Goal: Task Accomplishment & Management: Use online tool/utility

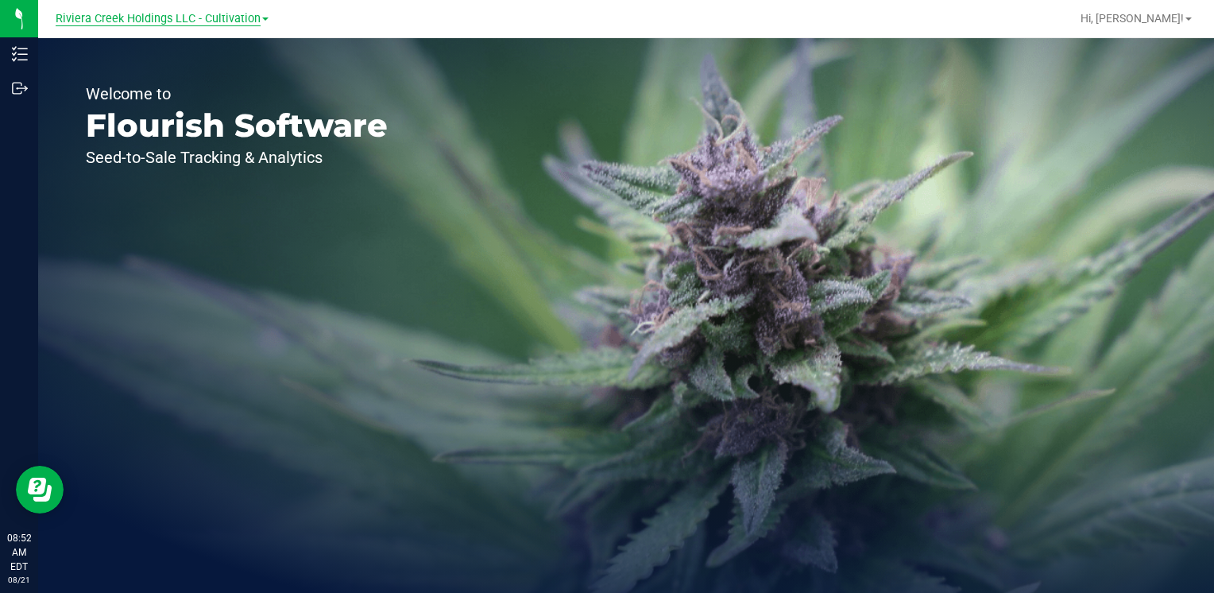
click at [223, 24] on span "Riviera Creek Holdings LLC - Cultivation" at bounding box center [158, 19] width 205 height 14
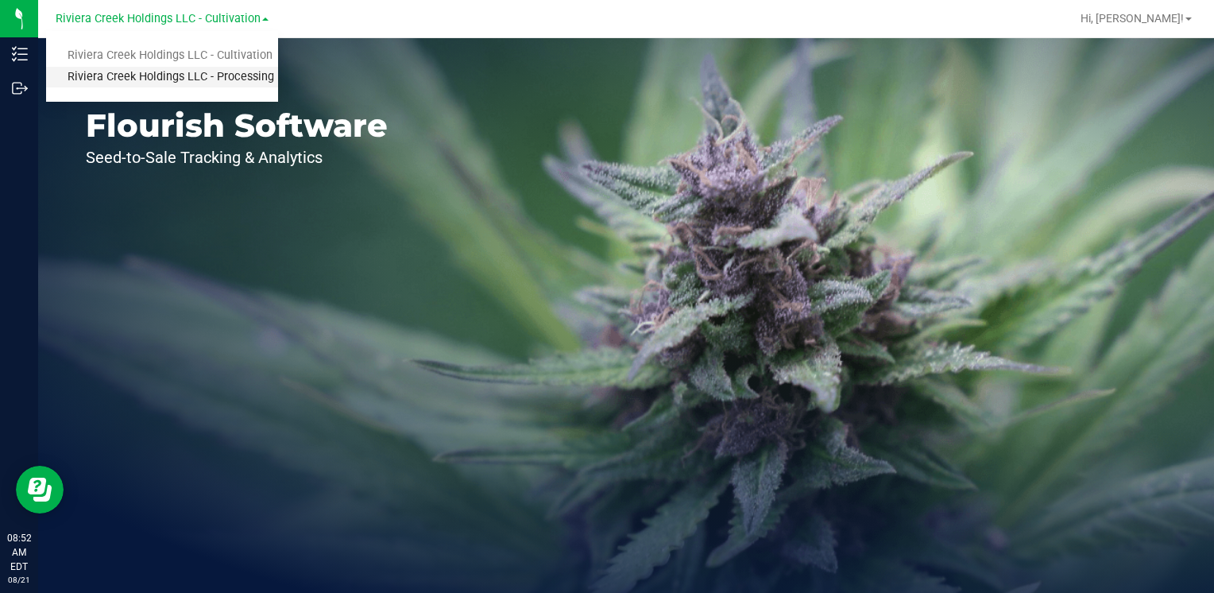
click at [243, 71] on link "Riviera Creek Holdings LLC - Processing" at bounding box center [162, 77] width 232 height 21
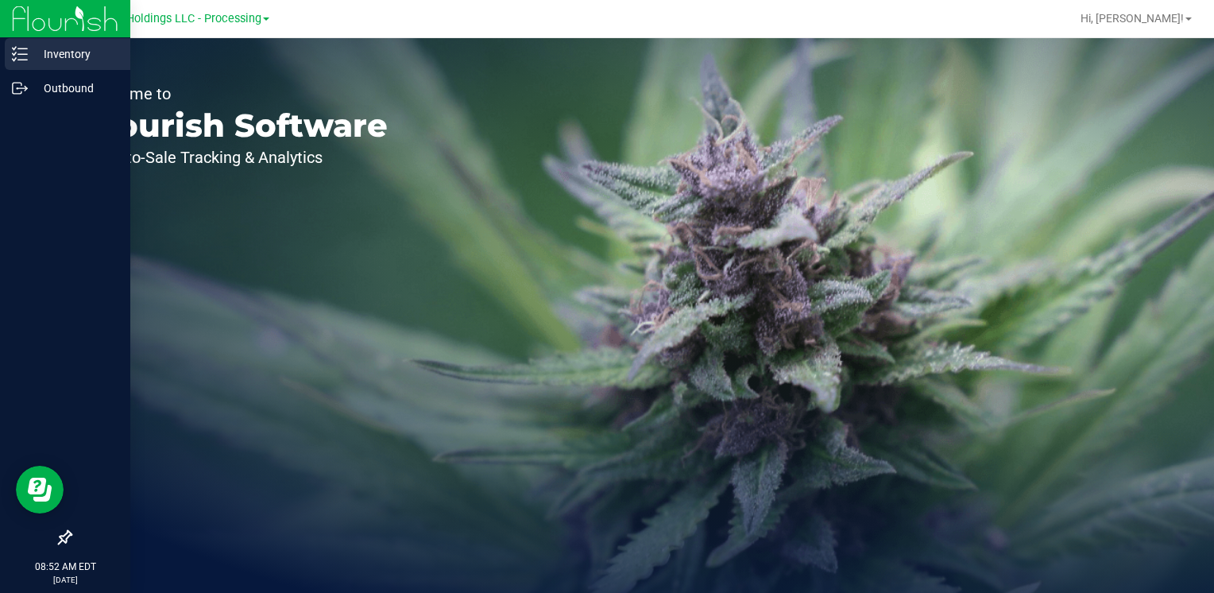
click at [73, 52] on p "Inventory" at bounding box center [75, 53] width 95 height 19
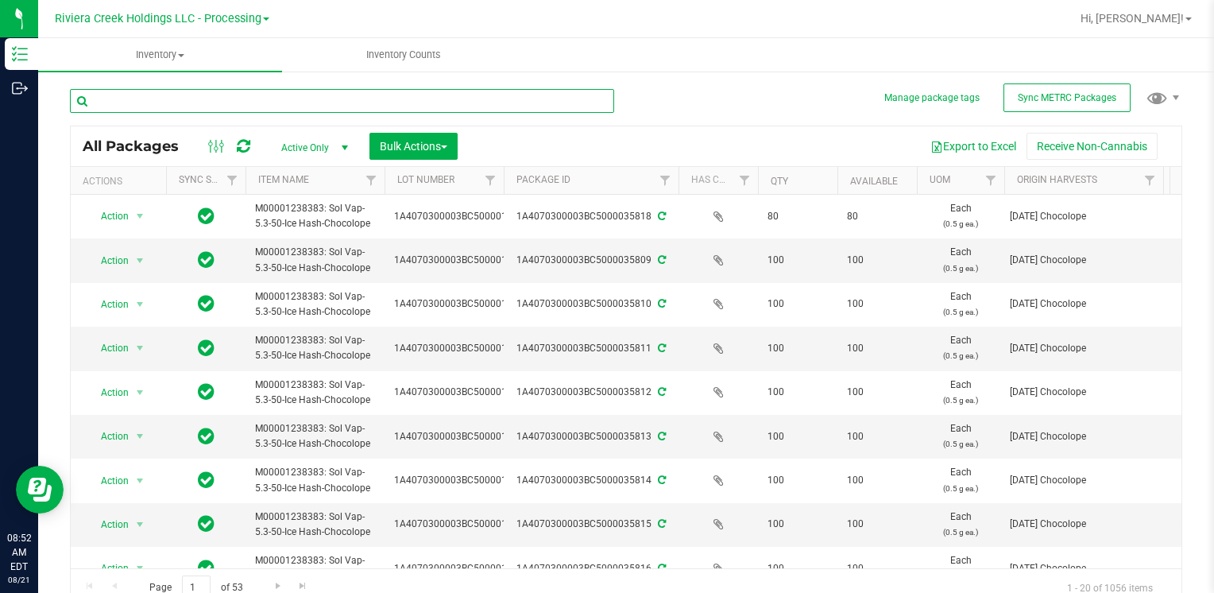
click at [251, 100] on input "text" at bounding box center [342, 101] width 544 height 24
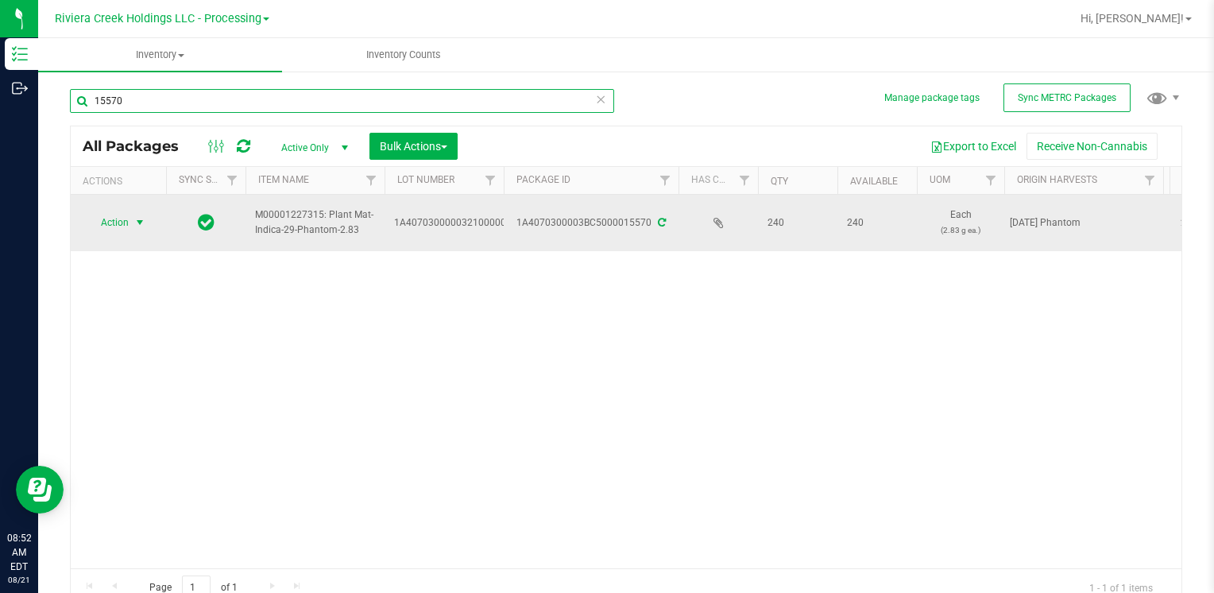
type input "15570"
click at [114, 221] on span "Action" at bounding box center [108, 222] width 43 height 22
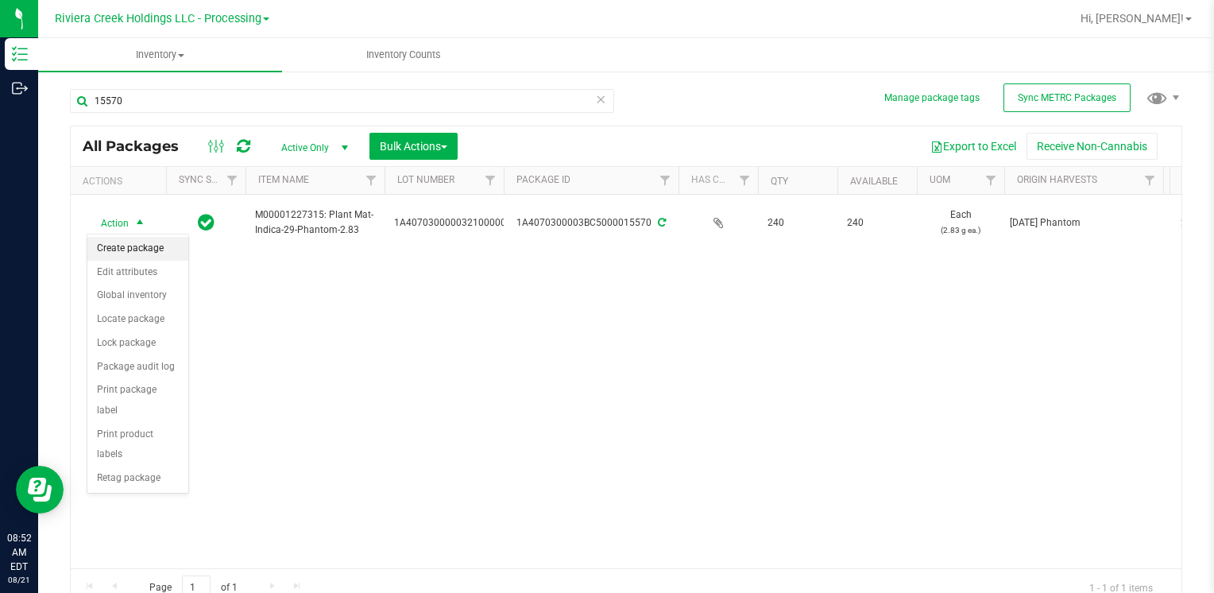
click at [131, 246] on li "Create package" at bounding box center [137, 249] width 101 height 24
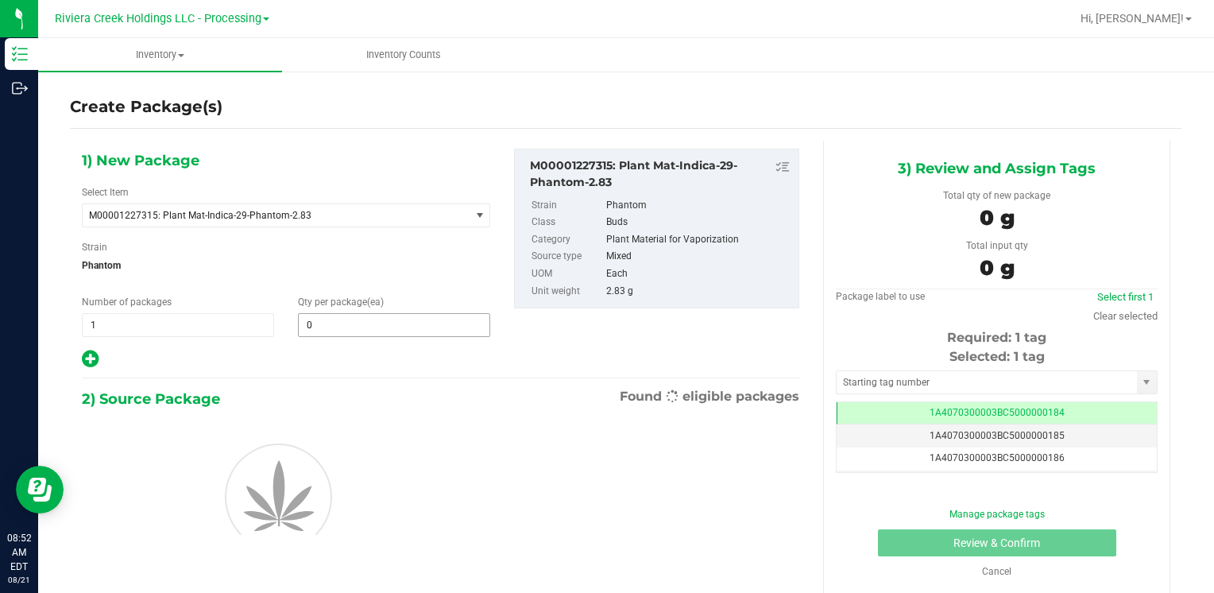
click at [375, 322] on input "0" at bounding box center [394, 325] width 191 height 22
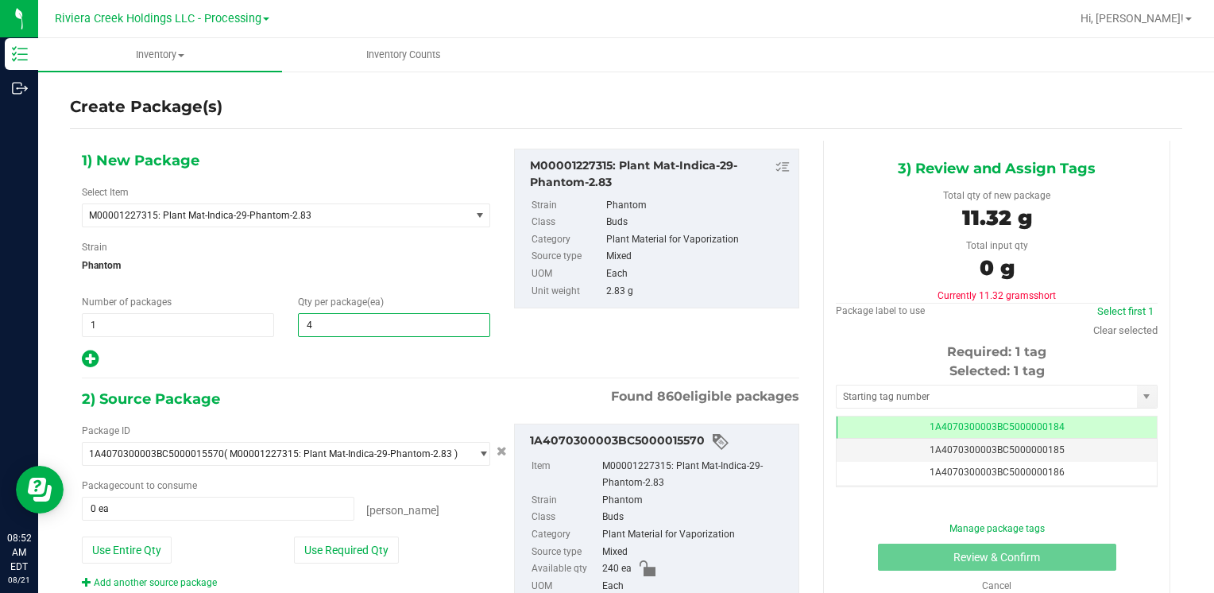
type input "40"
click at [365, 542] on button "Use Required Qty" at bounding box center [346, 549] width 105 height 27
type input "40 ea"
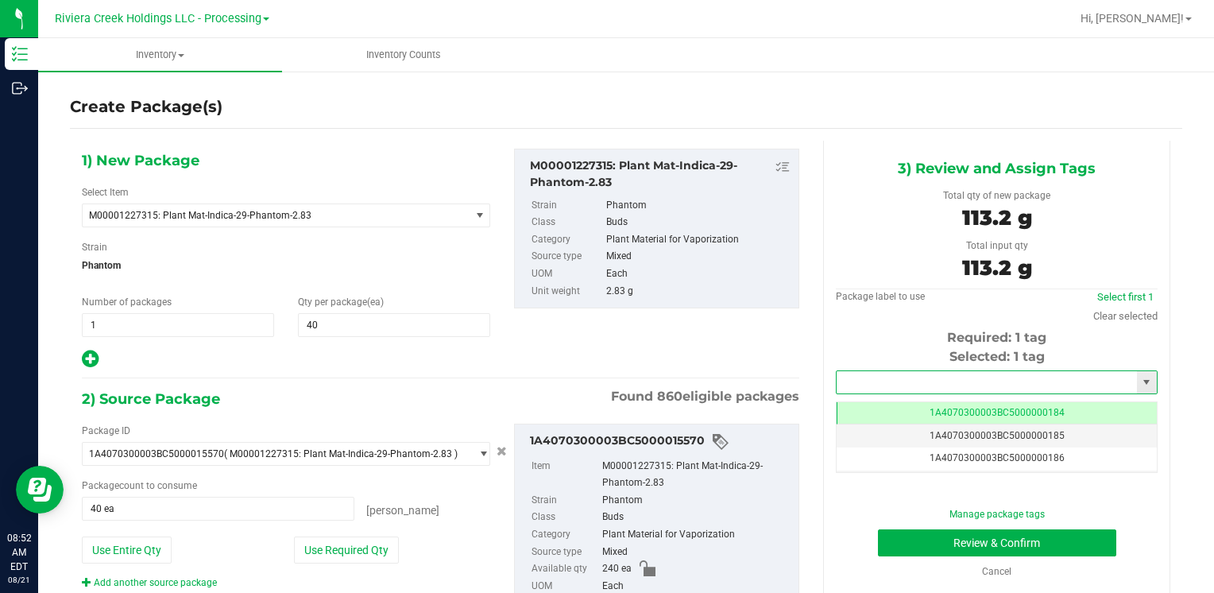
click at [949, 383] on input "text" at bounding box center [986, 382] width 300 height 22
click at [938, 402] on li "1A4070300003BC5000036324" at bounding box center [986, 409] width 316 height 24
type input "1A4070300003BC5000036324"
click at [901, 532] on button "Review & Confirm" at bounding box center [997, 542] width 238 height 27
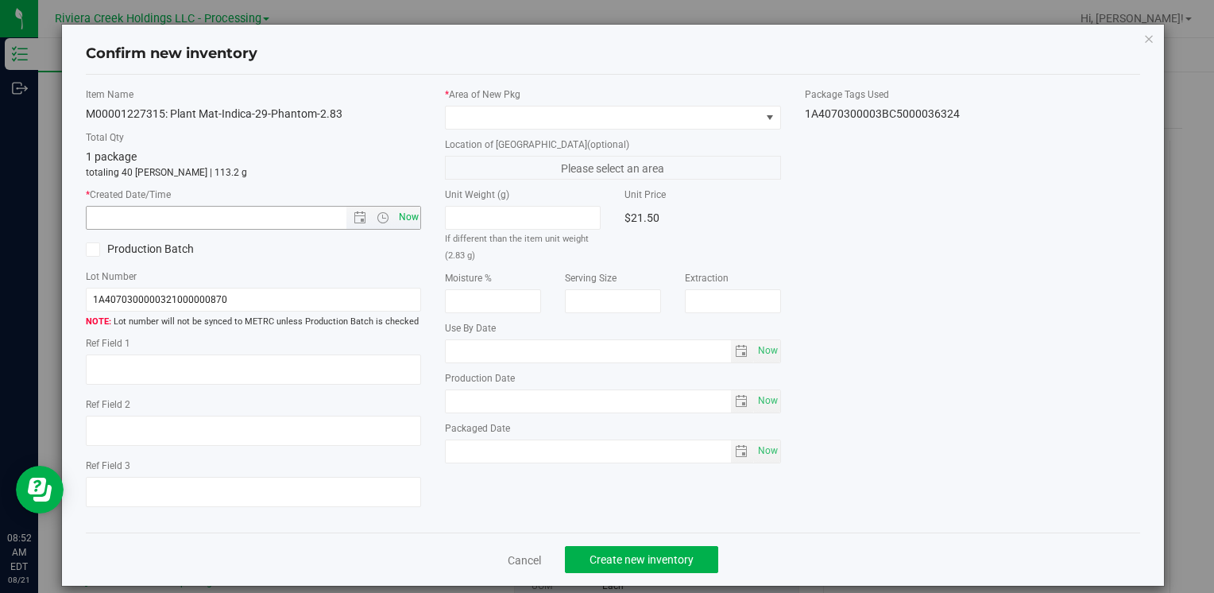
click at [410, 219] on span "Now" at bounding box center [408, 217] width 27 height 23
type input "[DATE] 8:52 AM"
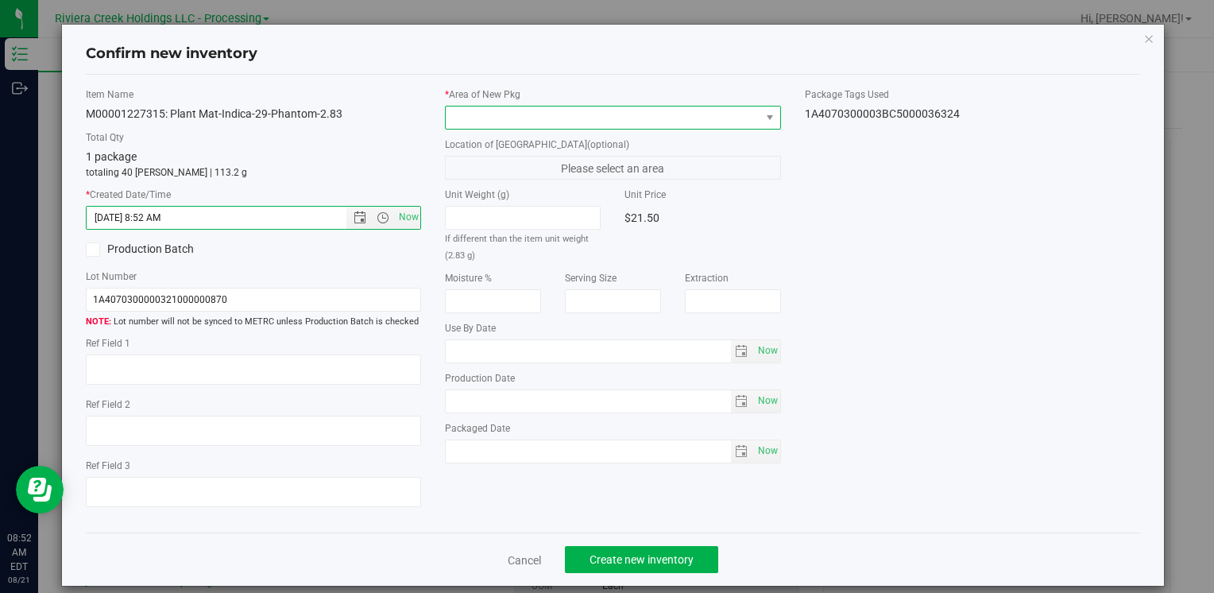
click at [462, 116] on span at bounding box center [603, 117] width 314 height 22
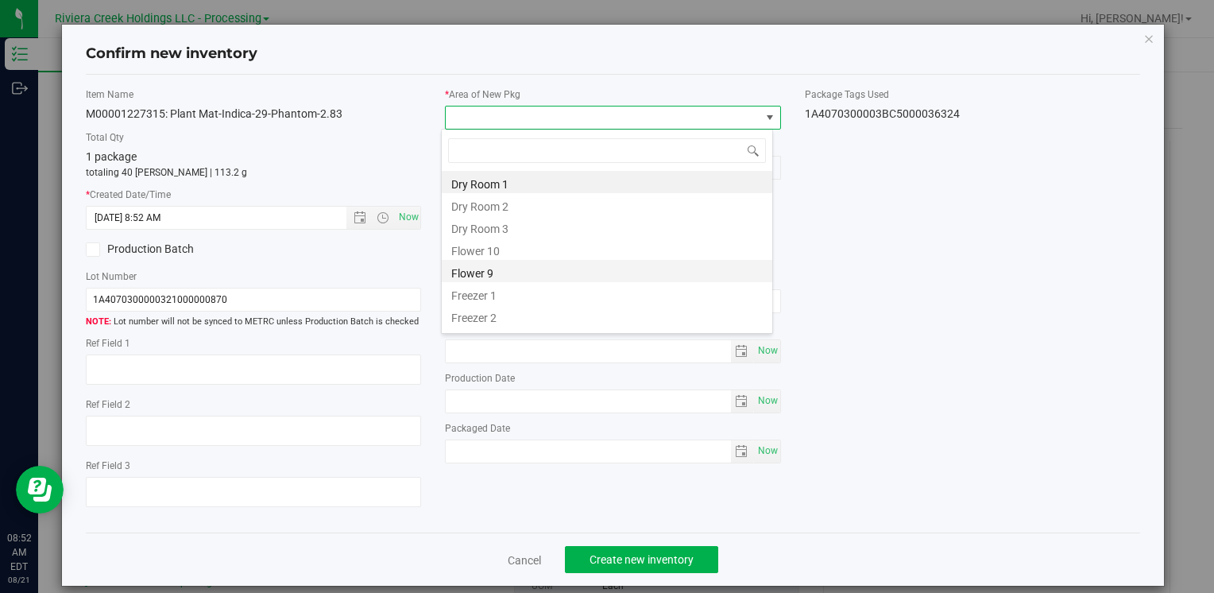
click at [531, 260] on li "Flower 9" at bounding box center [607, 271] width 330 height 22
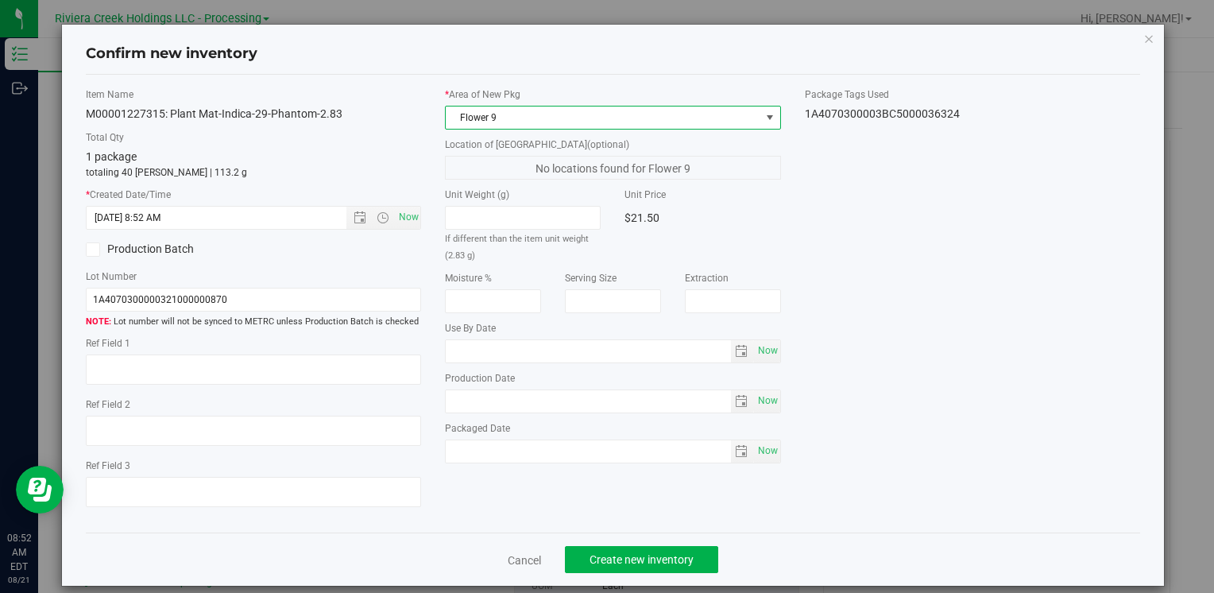
click at [497, 123] on span "Flower 9" at bounding box center [603, 117] width 314 height 22
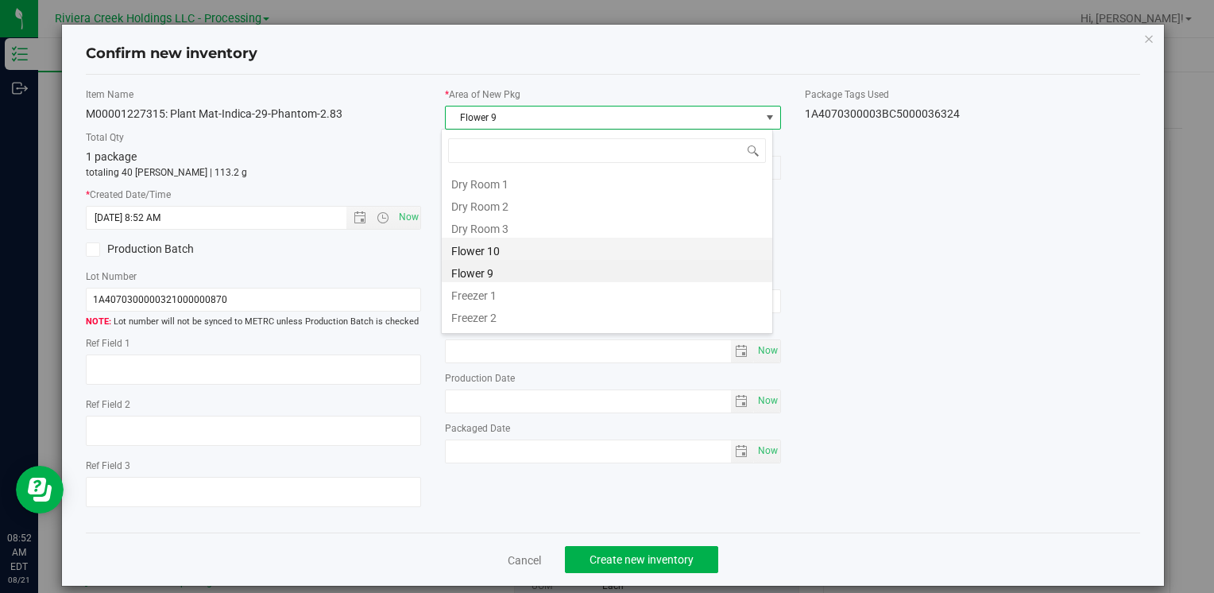
click at [527, 240] on li "Flower 10" at bounding box center [607, 248] width 330 height 22
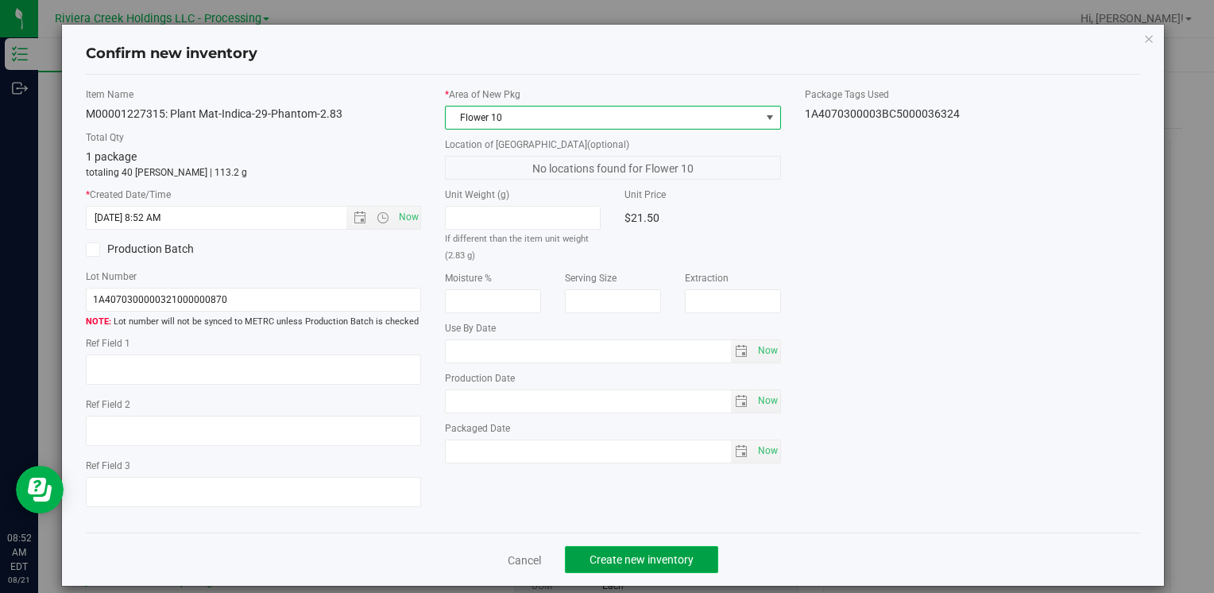
click at [629, 558] on span "Create new inventory" at bounding box center [641, 559] width 104 height 13
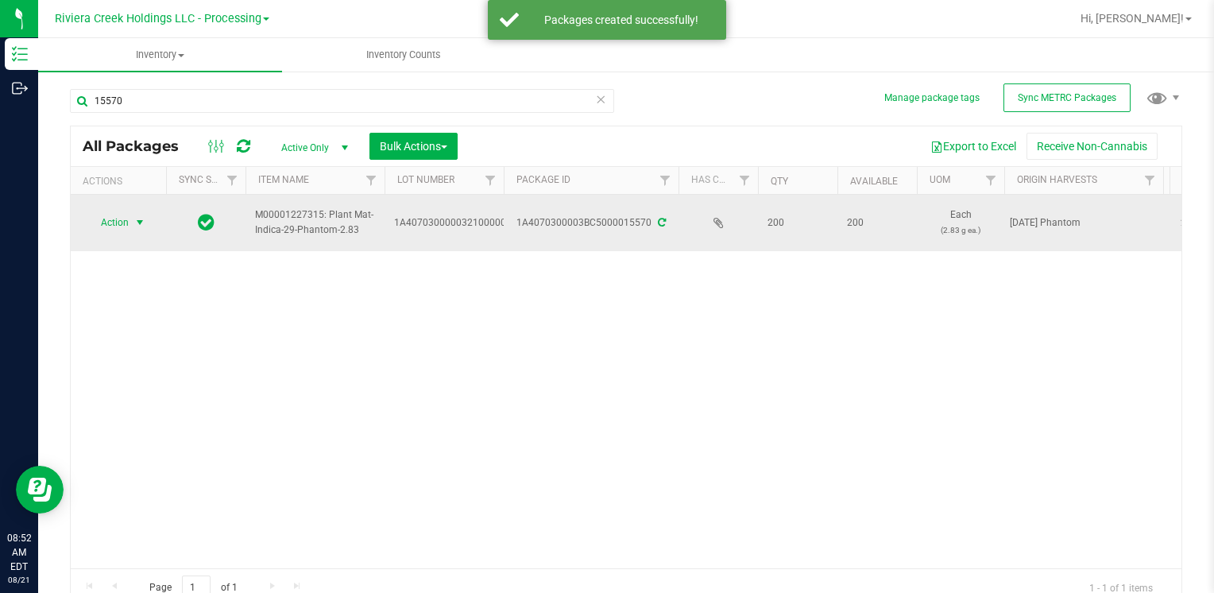
click at [100, 224] on span "Action" at bounding box center [108, 222] width 43 height 22
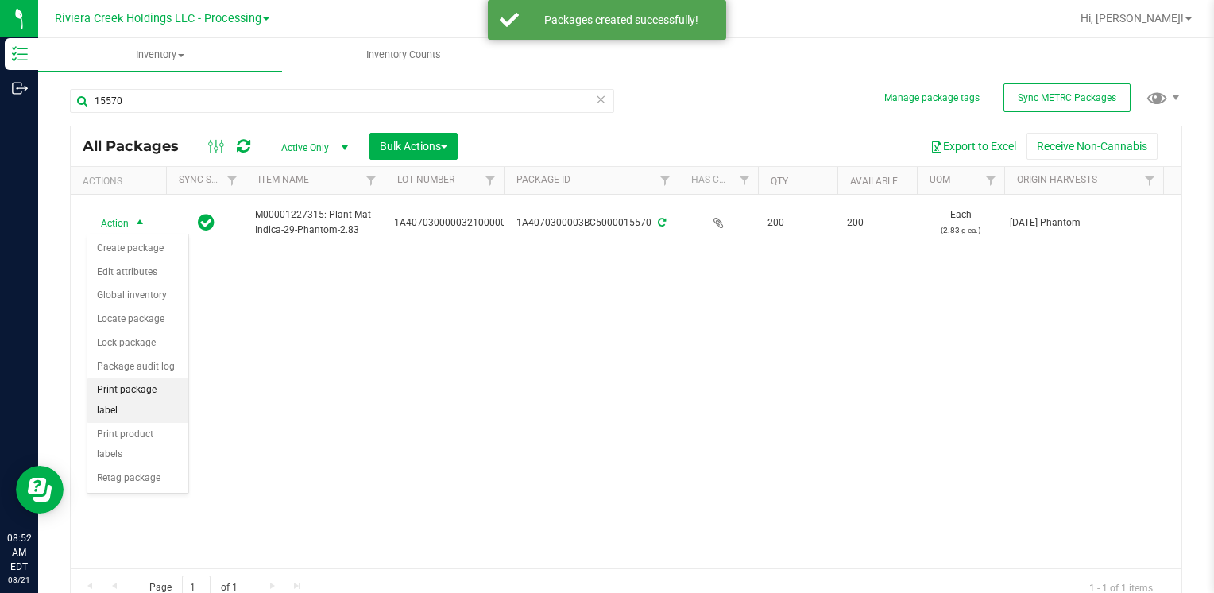
click at [167, 378] on li "Print package label" at bounding box center [137, 400] width 101 height 44
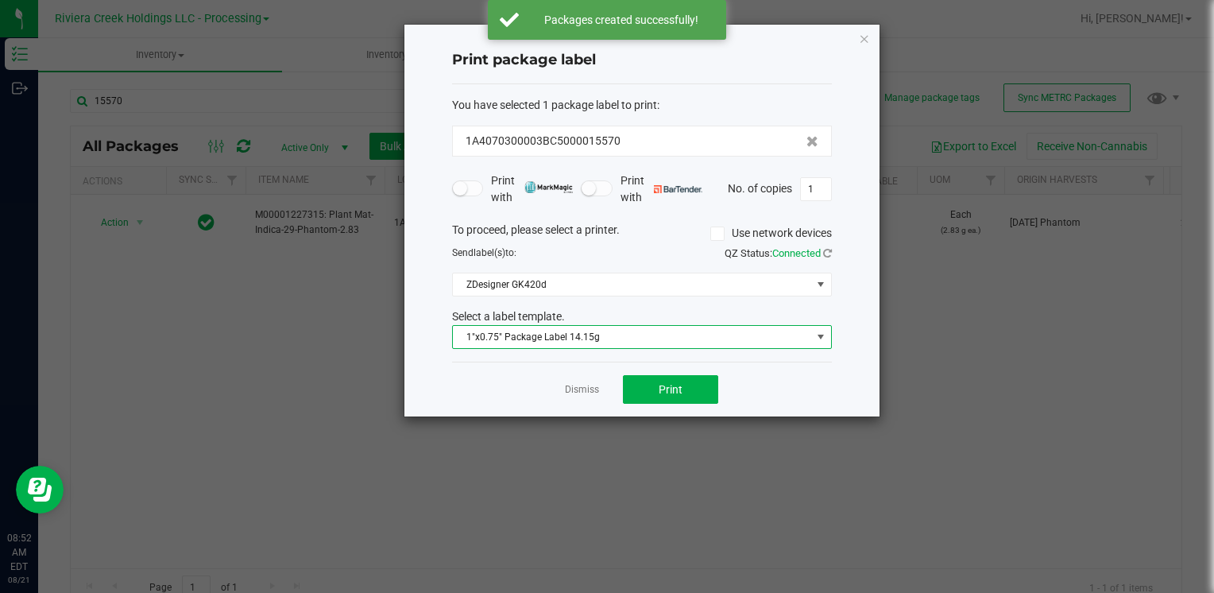
click at [624, 339] on span "1"x0.75" Package Label 14.15g" at bounding box center [632, 337] width 358 height 22
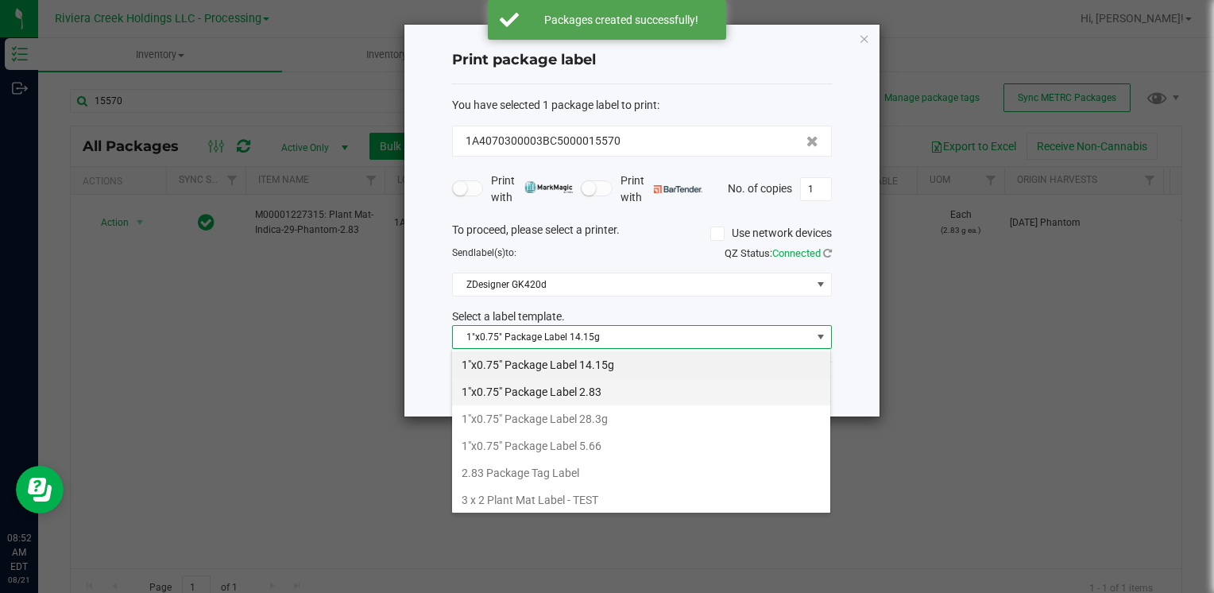
click at [616, 386] on li "1"x0.75" Package Label 2.83" at bounding box center [641, 391] width 378 height 27
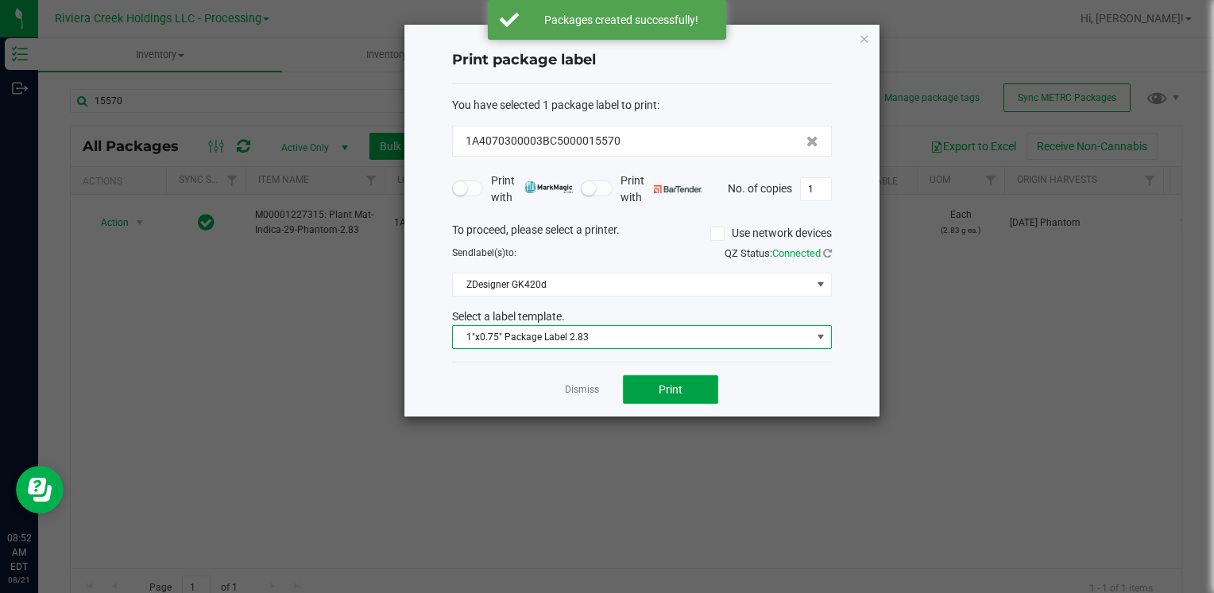
click at [669, 386] on span "Print" at bounding box center [670, 389] width 24 height 13
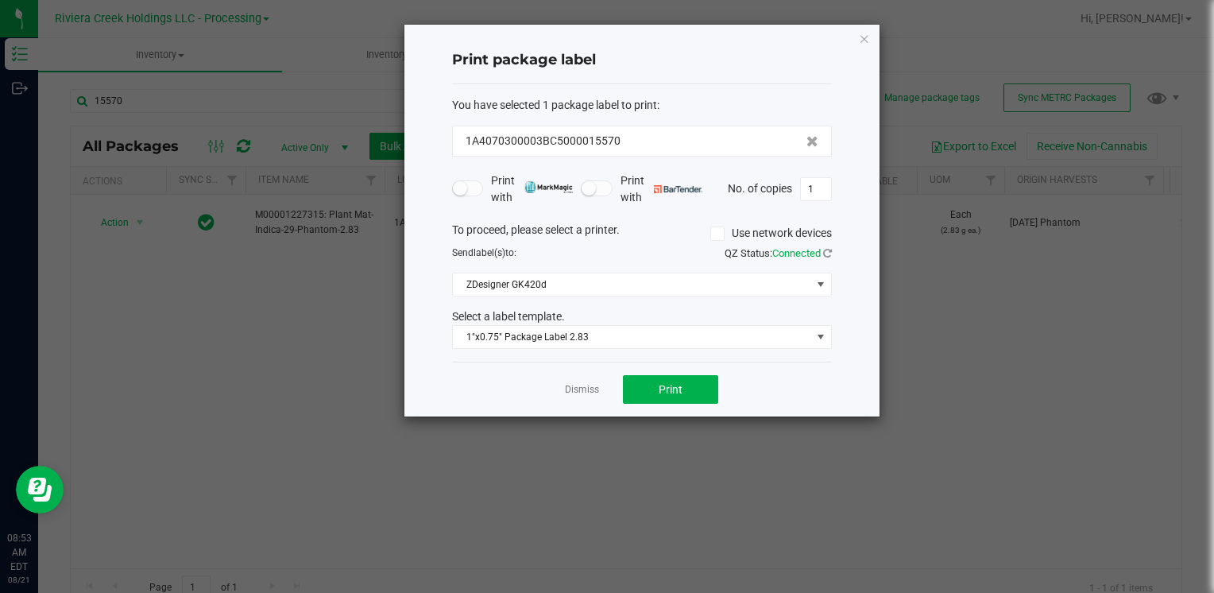
click at [865, 39] on icon "button" at bounding box center [864, 38] width 11 height 19
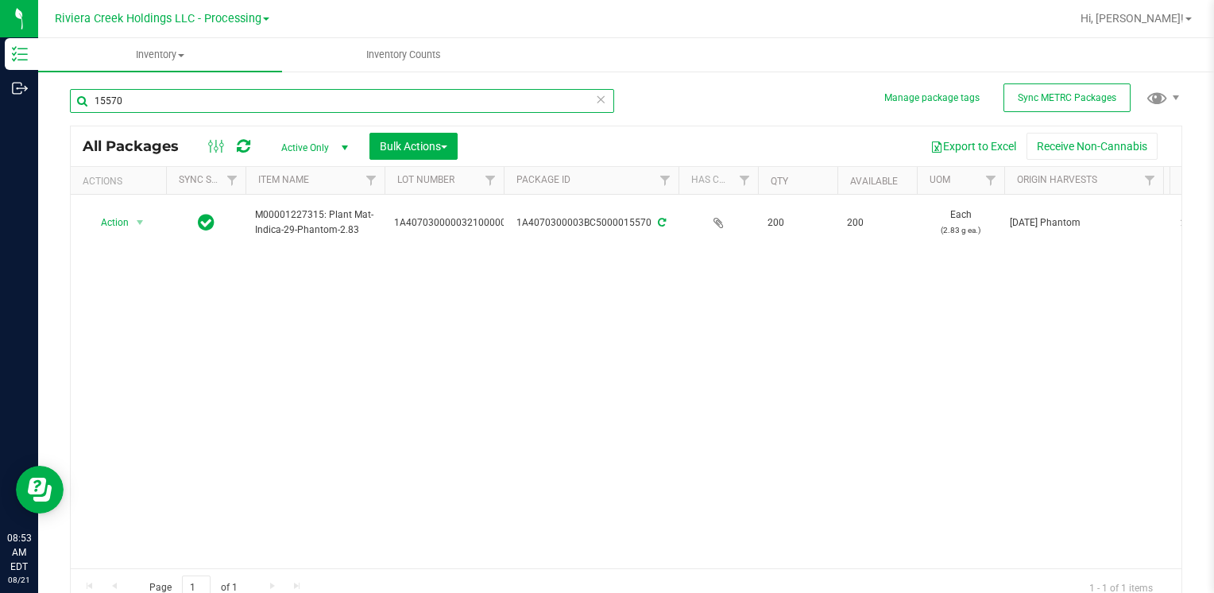
click at [231, 100] on input "15570" at bounding box center [342, 101] width 544 height 24
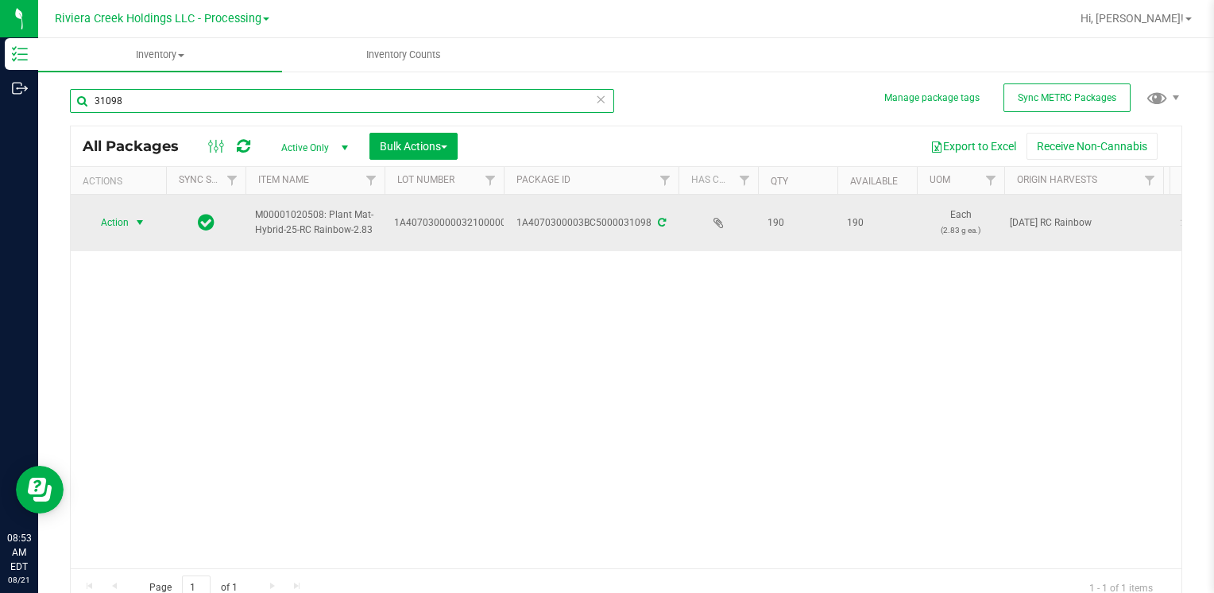
type input "31098"
click at [136, 221] on span "select" at bounding box center [139, 222] width 13 height 13
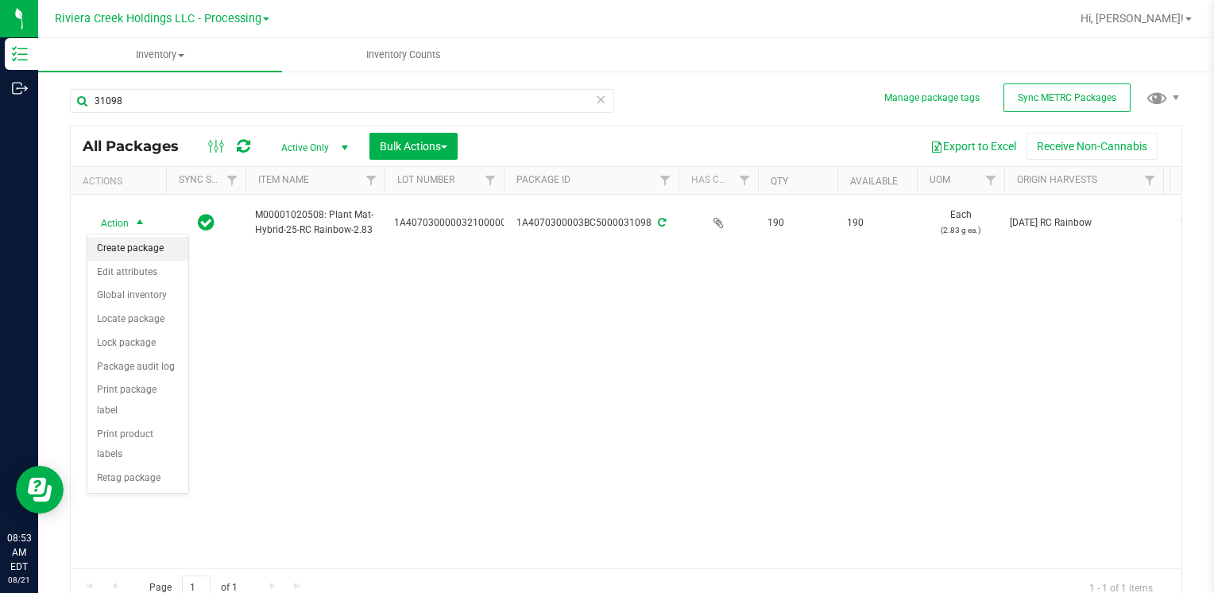
click at [152, 245] on li "Create package" at bounding box center [137, 249] width 101 height 24
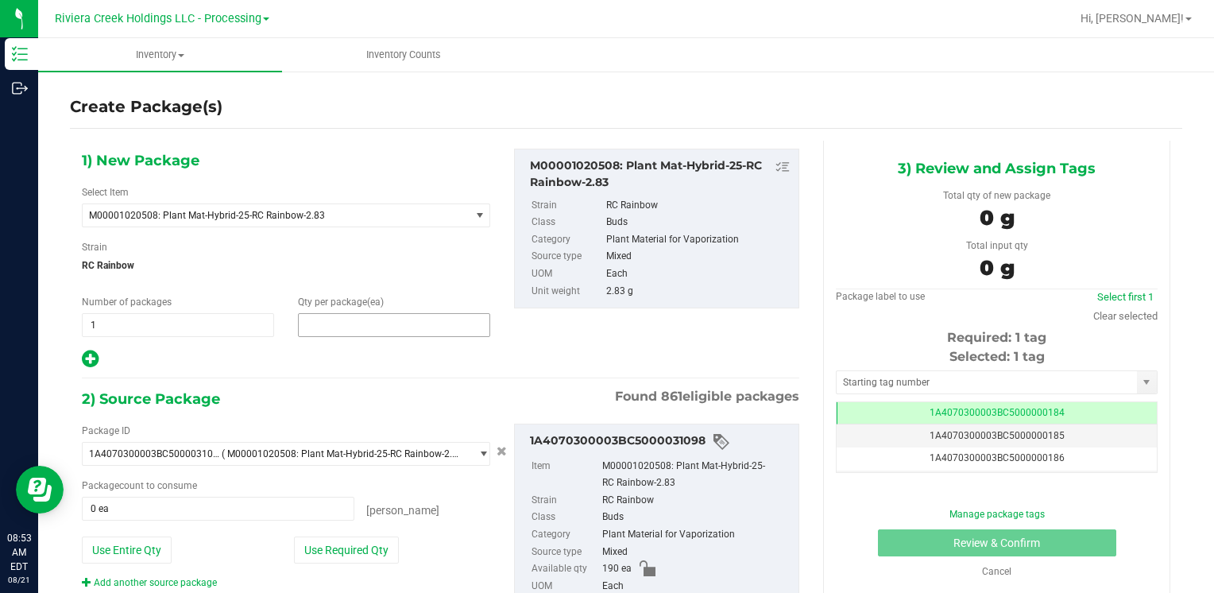
click at [335, 332] on span at bounding box center [394, 325] width 192 height 24
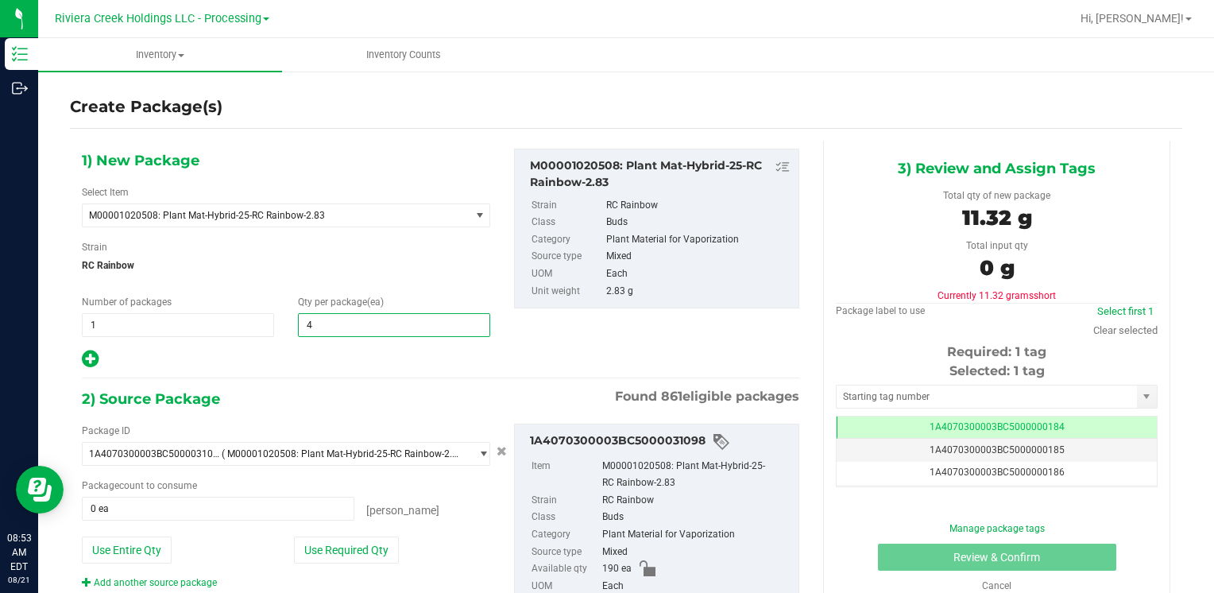
type input "40"
click at [343, 552] on button "Use Required Qty" at bounding box center [346, 549] width 105 height 27
type input "40 ea"
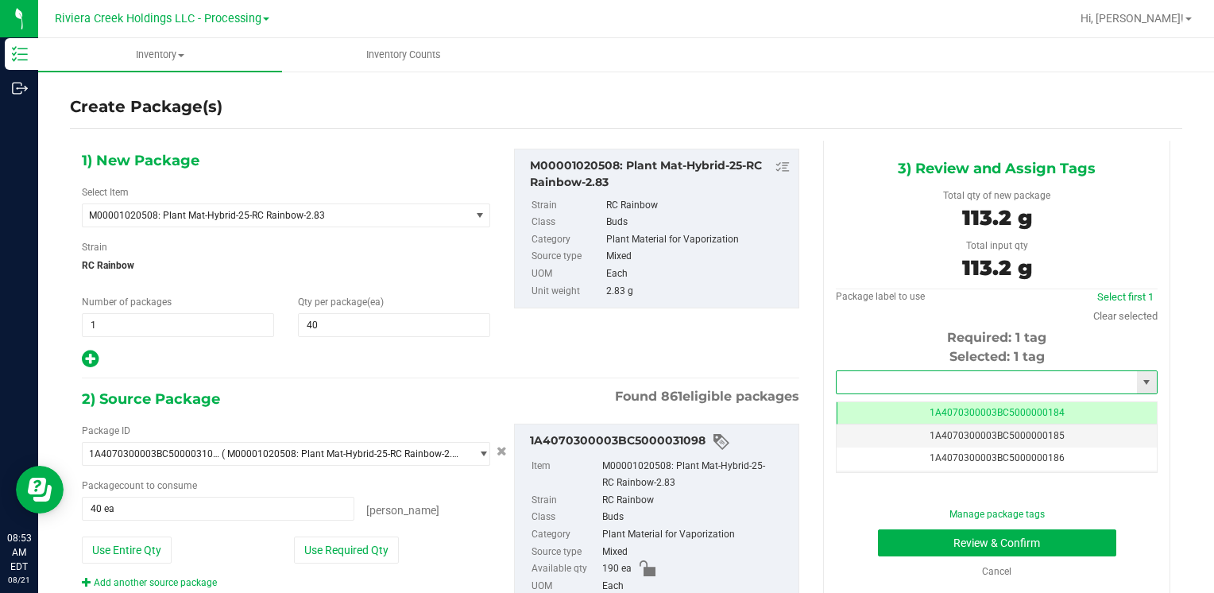
click at [850, 375] on input "text" at bounding box center [986, 382] width 300 height 22
click at [840, 405] on li "1A4070300003BC5000036325" at bounding box center [986, 409] width 316 height 24
type input "1A4070300003BC5000036325"
click at [887, 544] on button "Review & Confirm" at bounding box center [997, 542] width 238 height 27
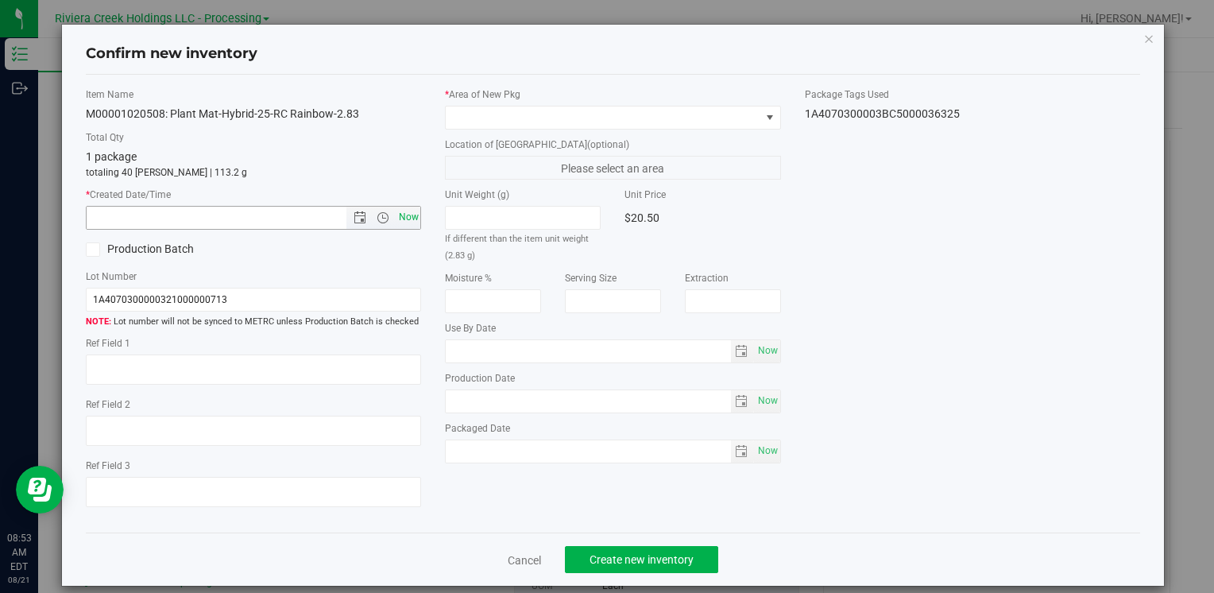
click at [403, 214] on span "Now" at bounding box center [408, 217] width 27 height 23
type input "[DATE] 8:53 AM"
click at [471, 100] on label "* Area of [GEOGRAPHIC_DATA]" at bounding box center [612, 94] width 335 height 14
click at [477, 119] on span at bounding box center [603, 117] width 314 height 22
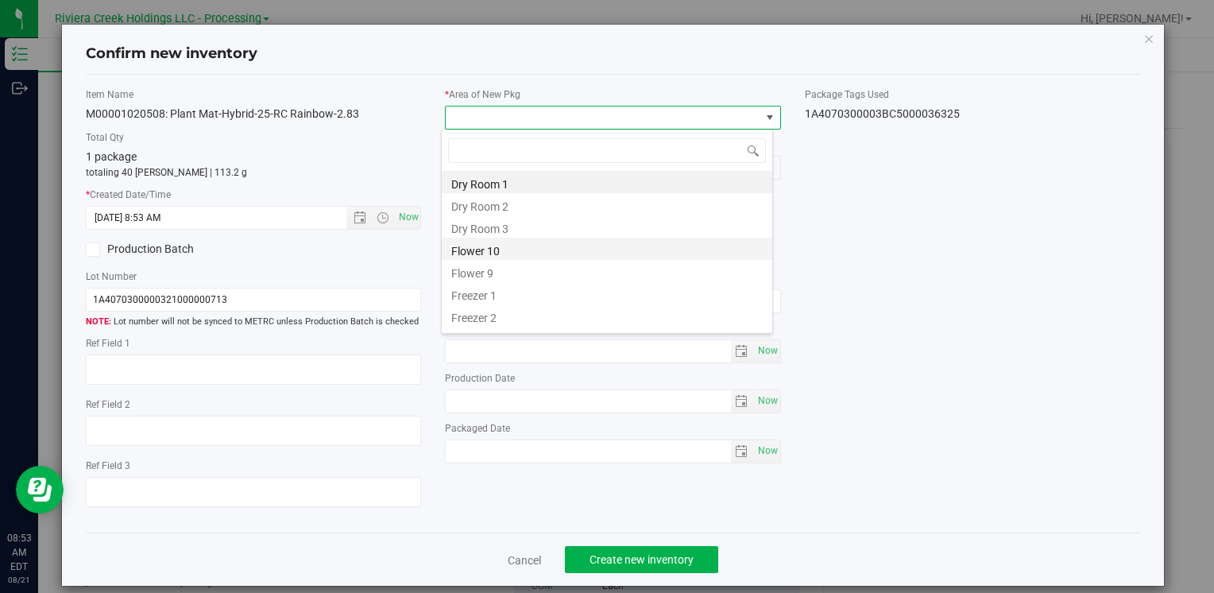
click at [532, 253] on li "Flower 10" at bounding box center [607, 248] width 330 height 22
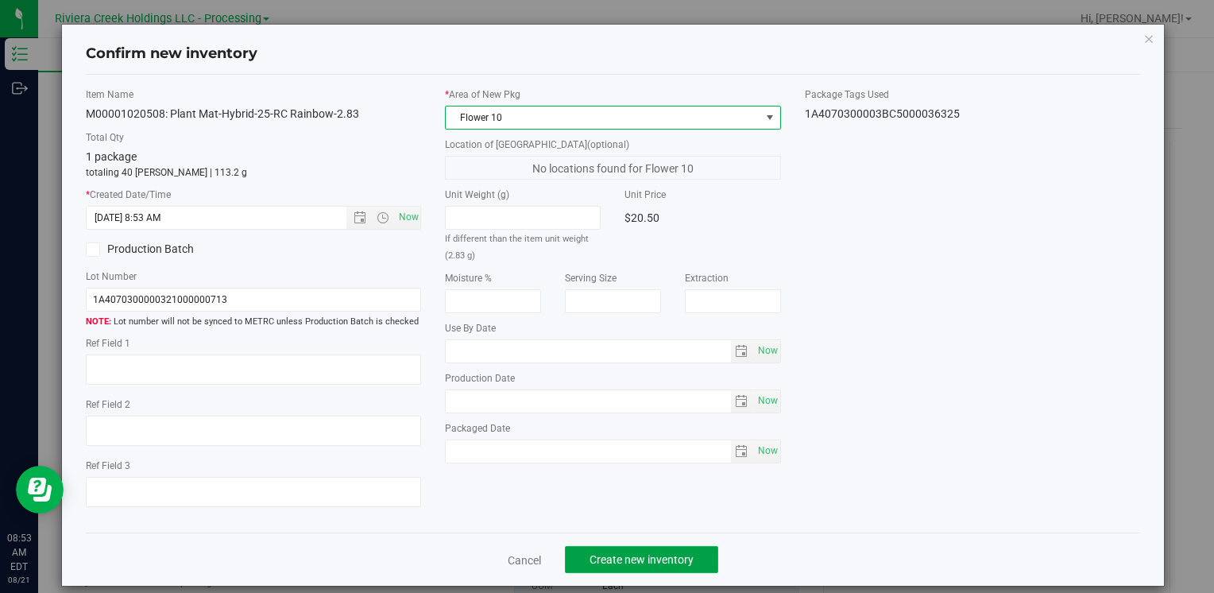
click at [626, 553] on span "Create new inventory" at bounding box center [641, 559] width 104 height 13
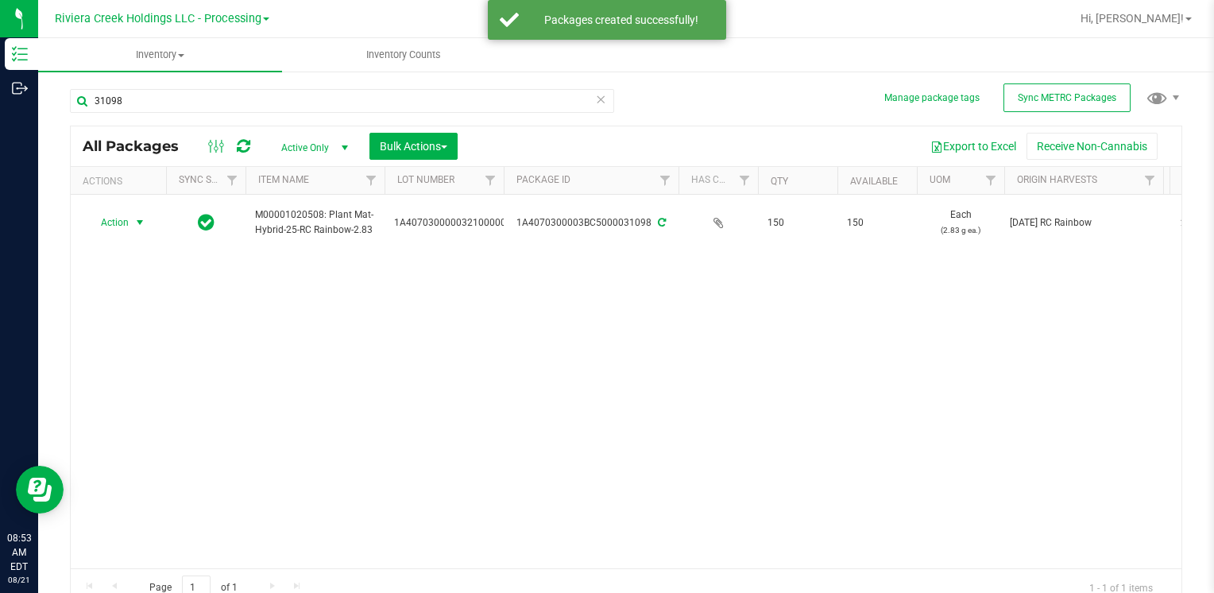
click at [130, 221] on span "select" at bounding box center [140, 222] width 20 height 22
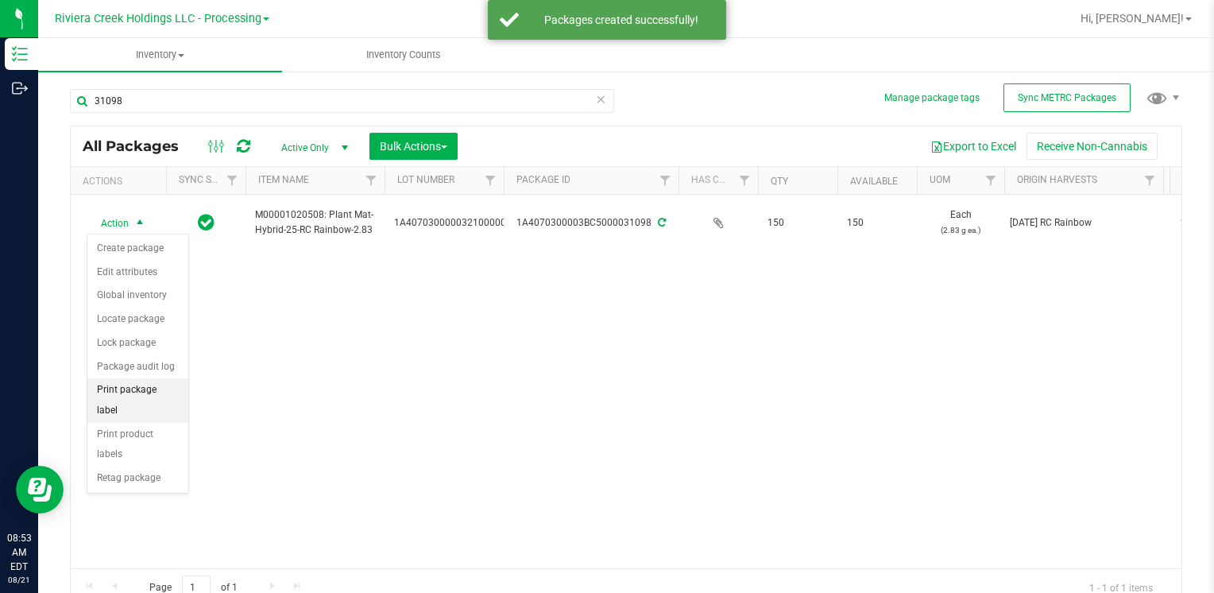
click at [168, 383] on li "Print package label" at bounding box center [137, 400] width 101 height 44
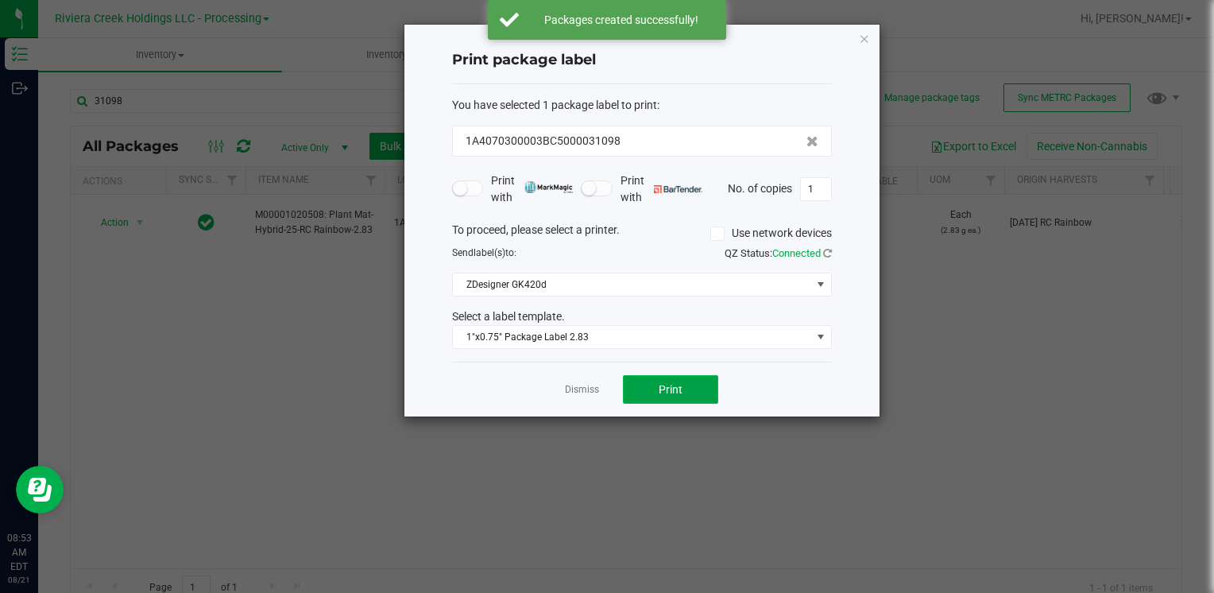
click at [667, 398] on button "Print" at bounding box center [670, 389] width 95 height 29
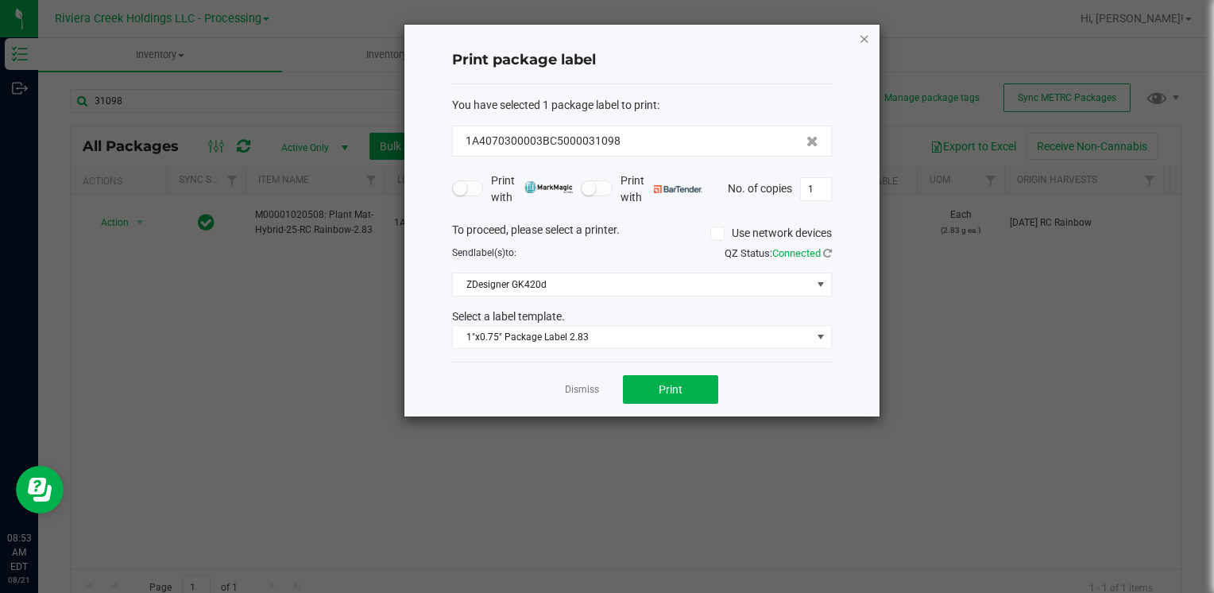
click at [867, 40] on icon "button" at bounding box center [864, 38] width 11 height 19
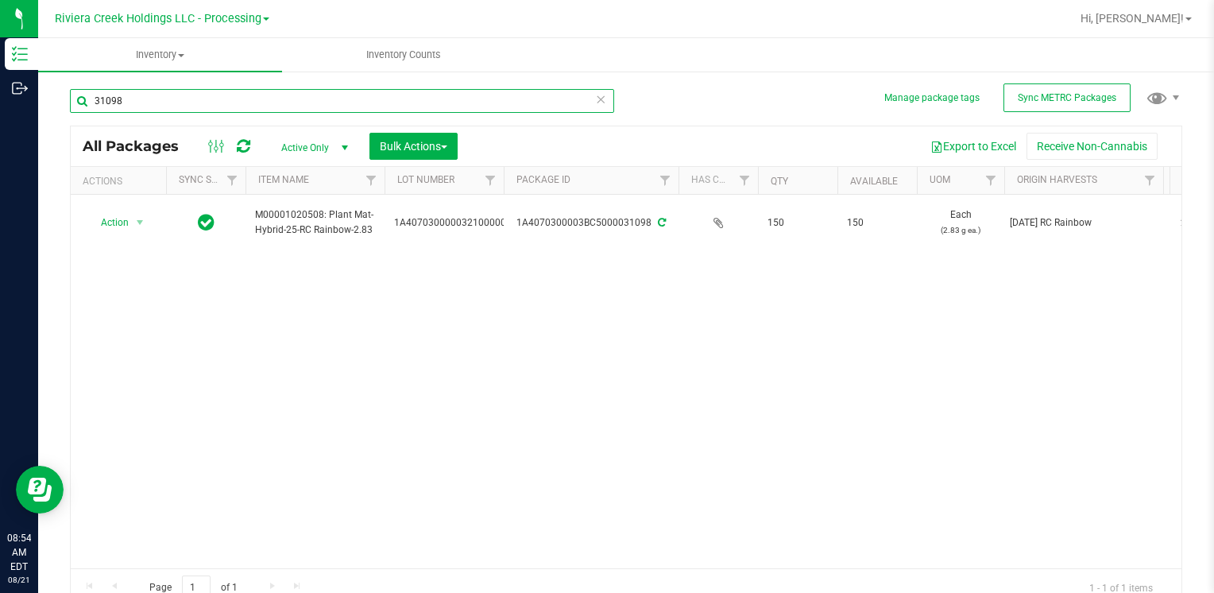
click at [207, 98] on input "31098" at bounding box center [342, 101] width 544 height 24
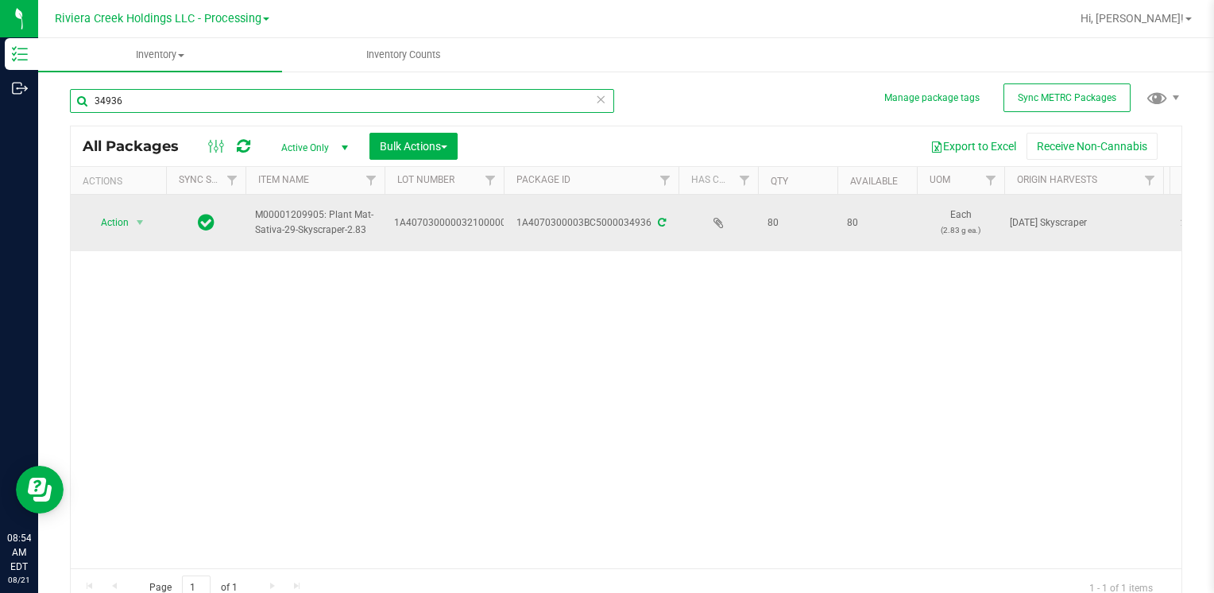
type input "34936"
click at [125, 221] on span "Action" at bounding box center [108, 222] width 43 height 22
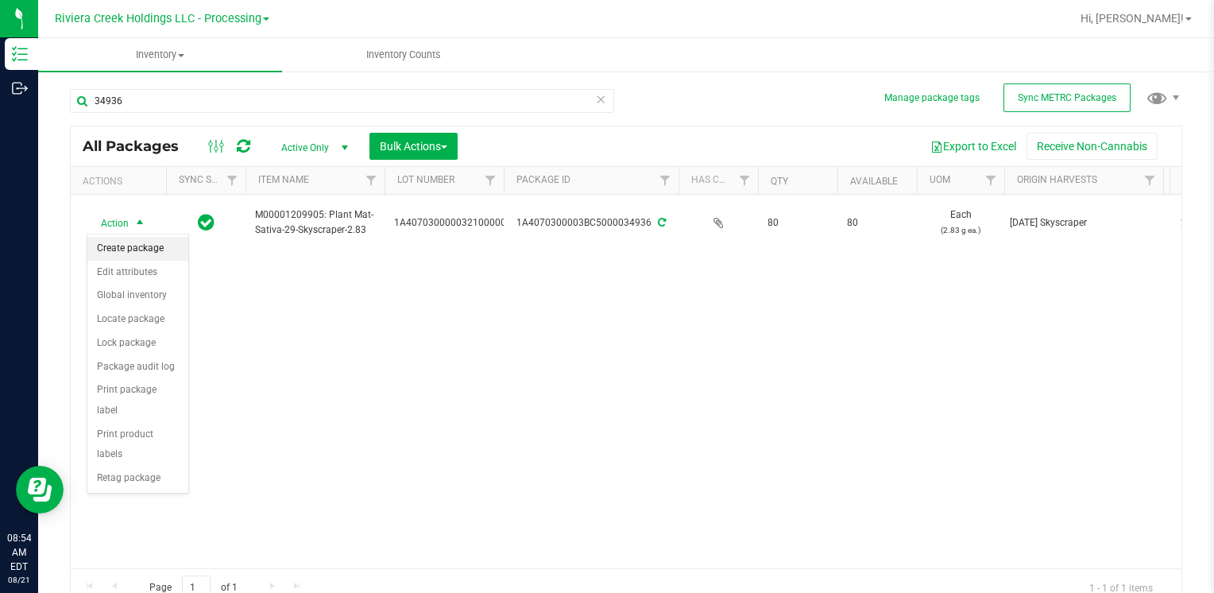
click at [149, 243] on li "Create package" at bounding box center [137, 249] width 101 height 24
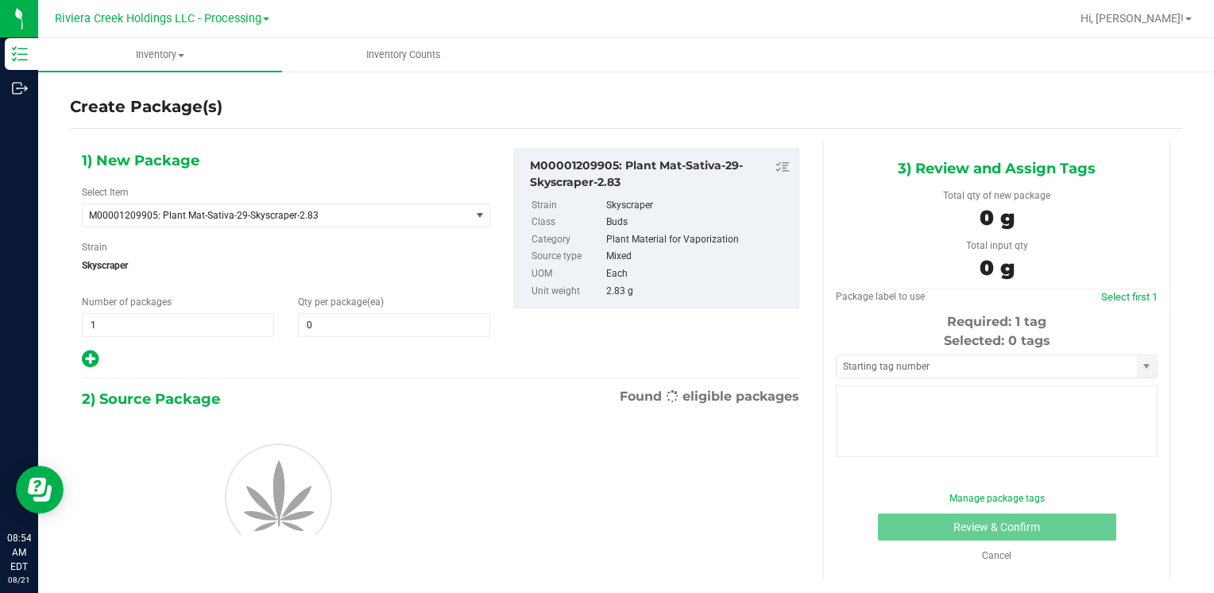
type input "0"
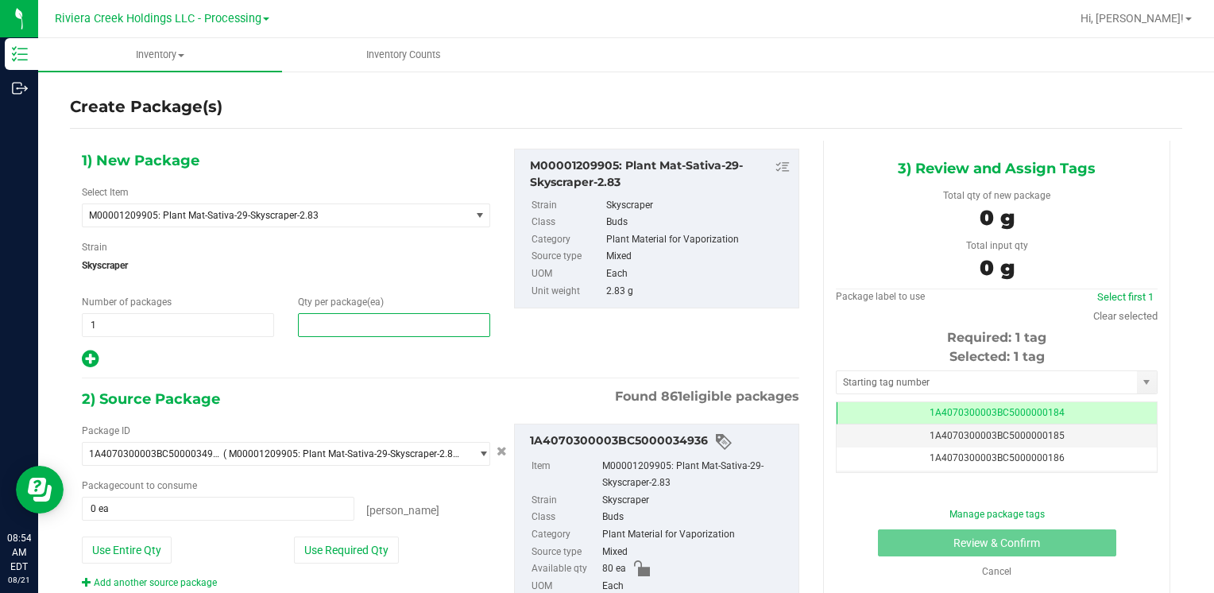
click at [338, 326] on span at bounding box center [394, 325] width 192 height 24
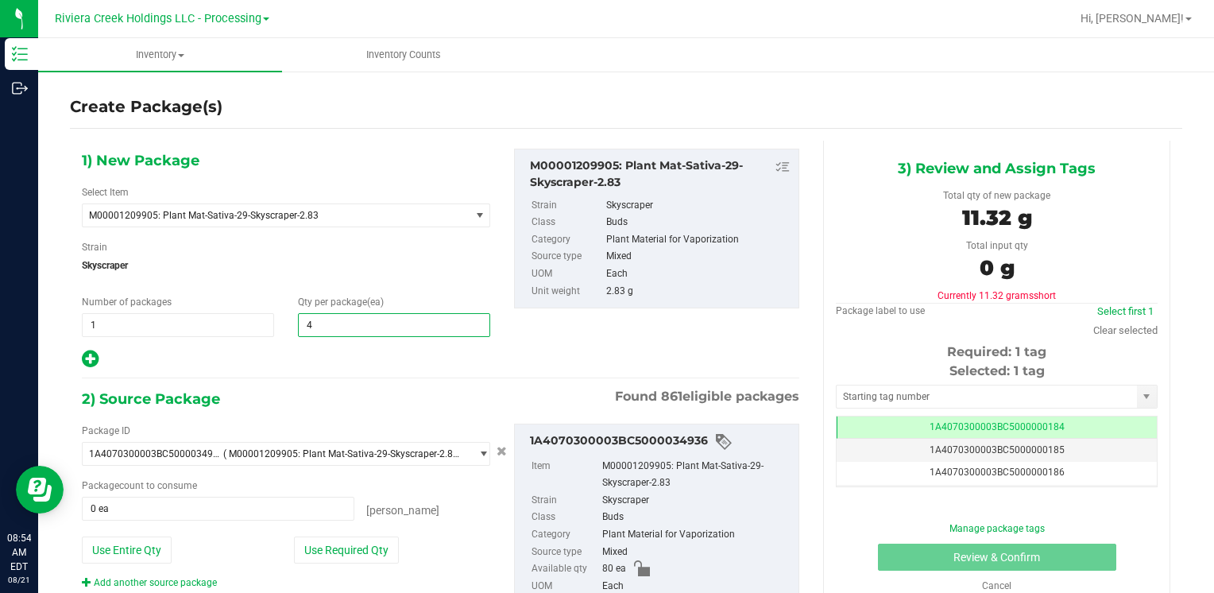
type input "40"
click at [311, 550] on button "Use Required Qty" at bounding box center [346, 549] width 105 height 27
type input "40 ea"
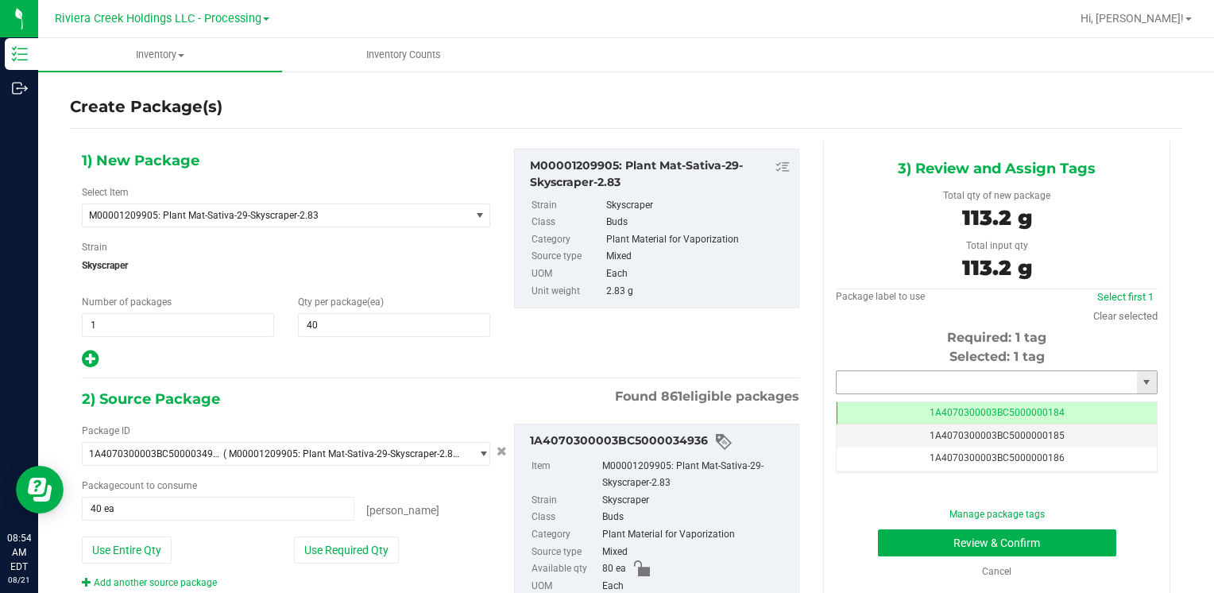
click at [871, 377] on input "text" at bounding box center [986, 382] width 300 height 22
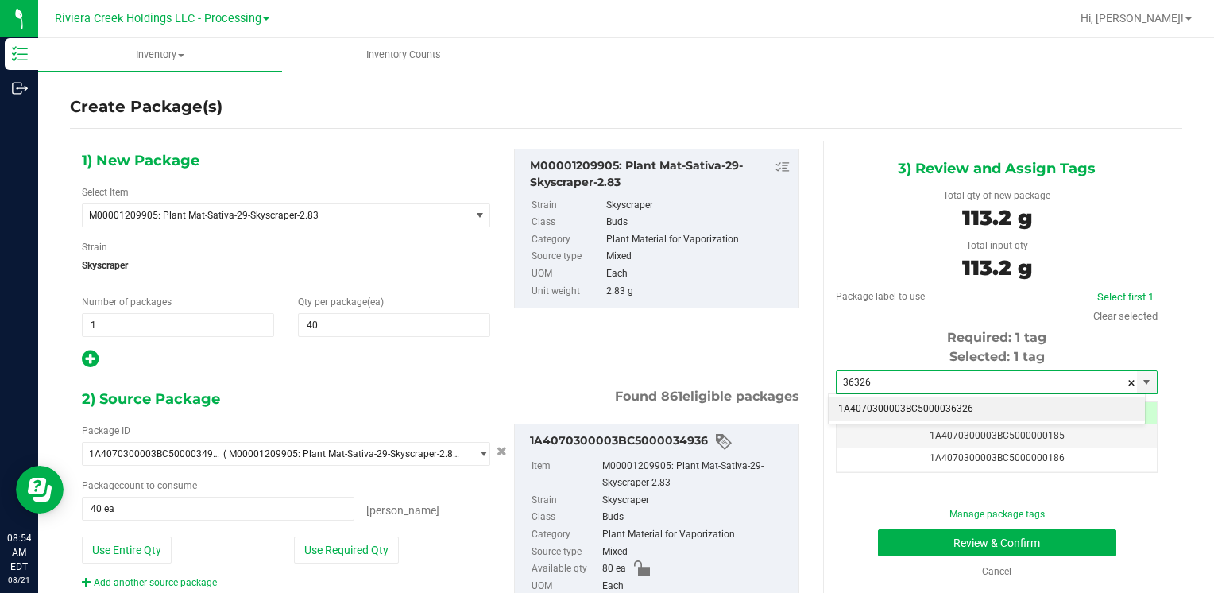
click at [867, 403] on li "1A4070300003BC5000036326" at bounding box center [986, 409] width 316 height 24
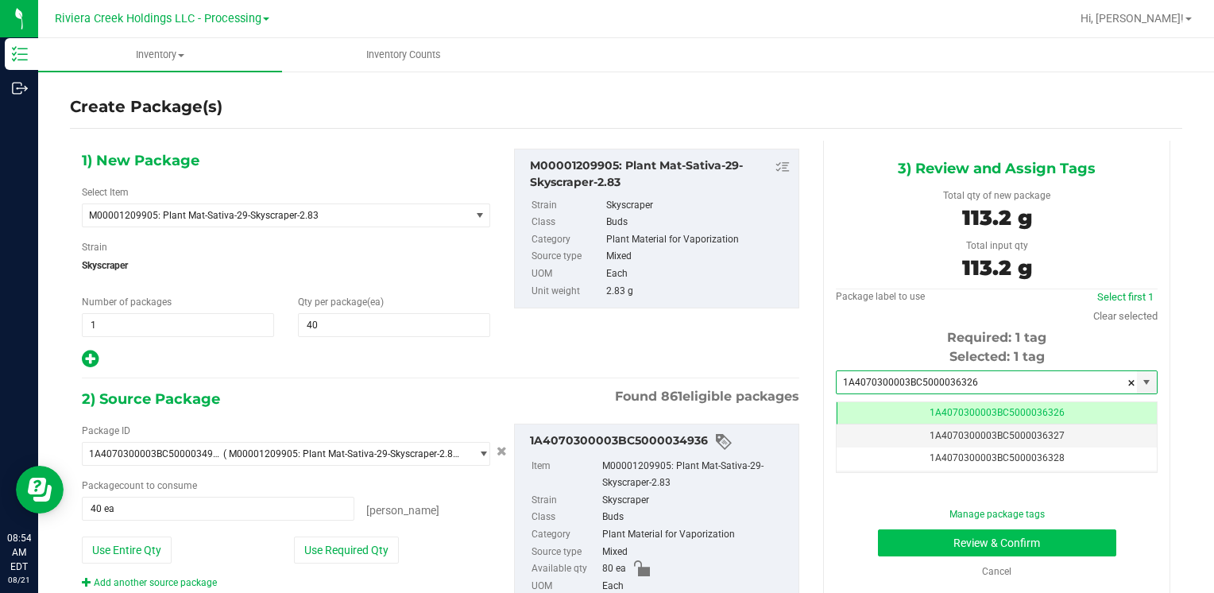
type input "1A4070300003BC5000036326"
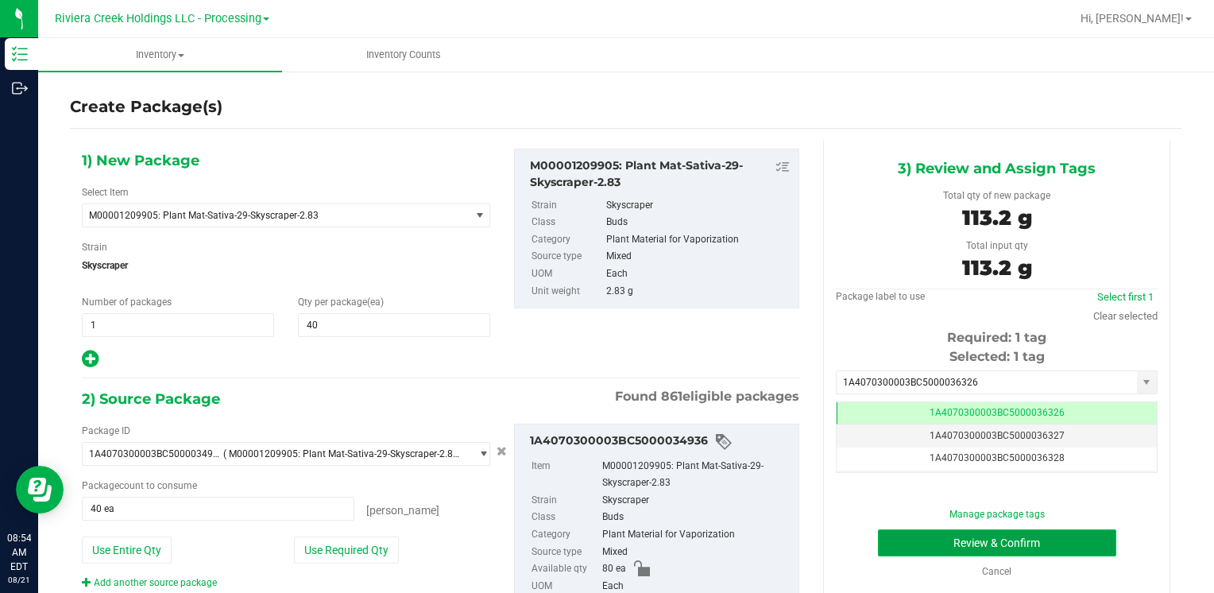
click at [891, 539] on button "Review & Confirm" at bounding box center [997, 542] width 238 height 27
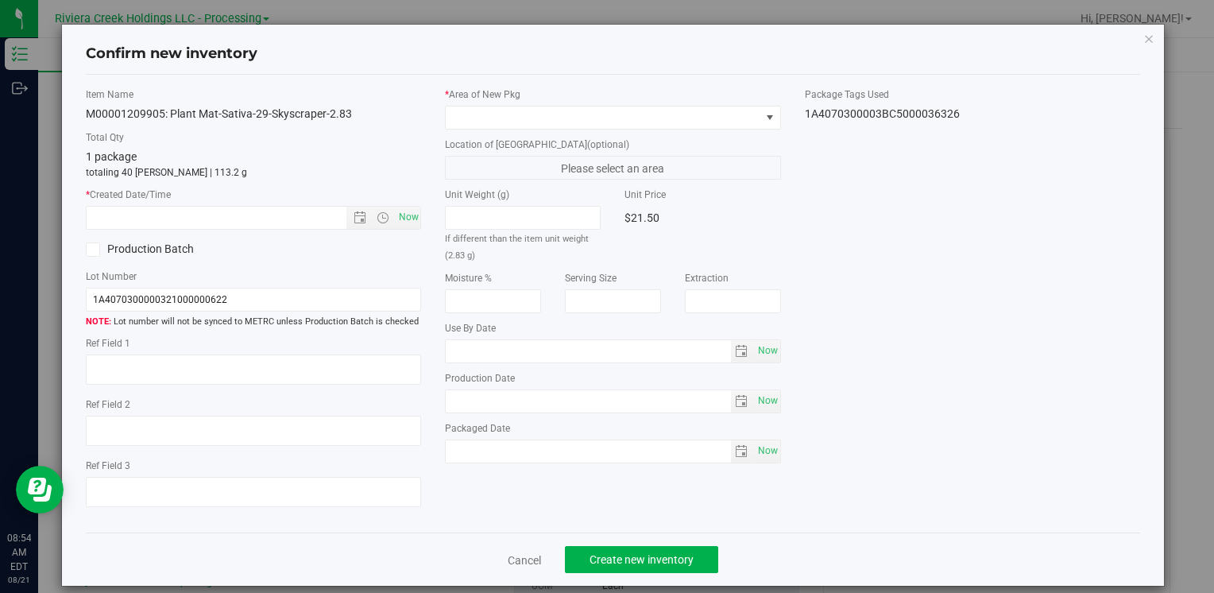
click at [421, 221] on div "Item Name M00001209905: Plant Mat-Sativa-29-Skyscraper-2.83 Total Qty 1 package…" at bounding box center [253, 303] width 359 height 433
click at [409, 217] on span "Now" at bounding box center [408, 217] width 27 height 23
type input "[DATE] 8:54 AM"
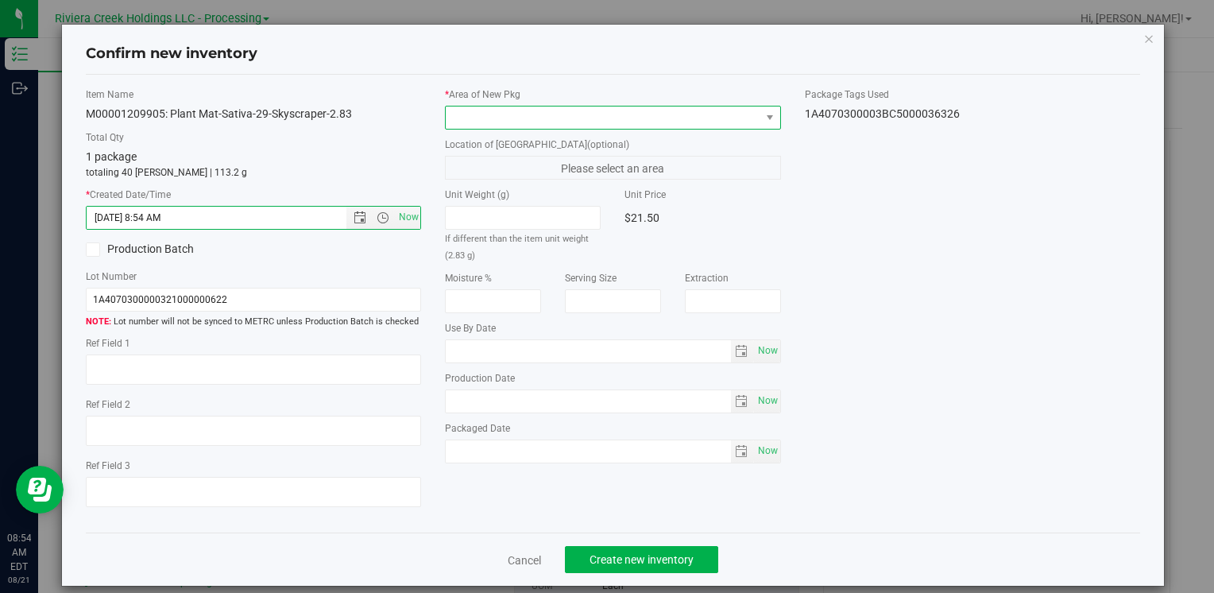
click at [477, 106] on span at bounding box center [603, 117] width 314 height 22
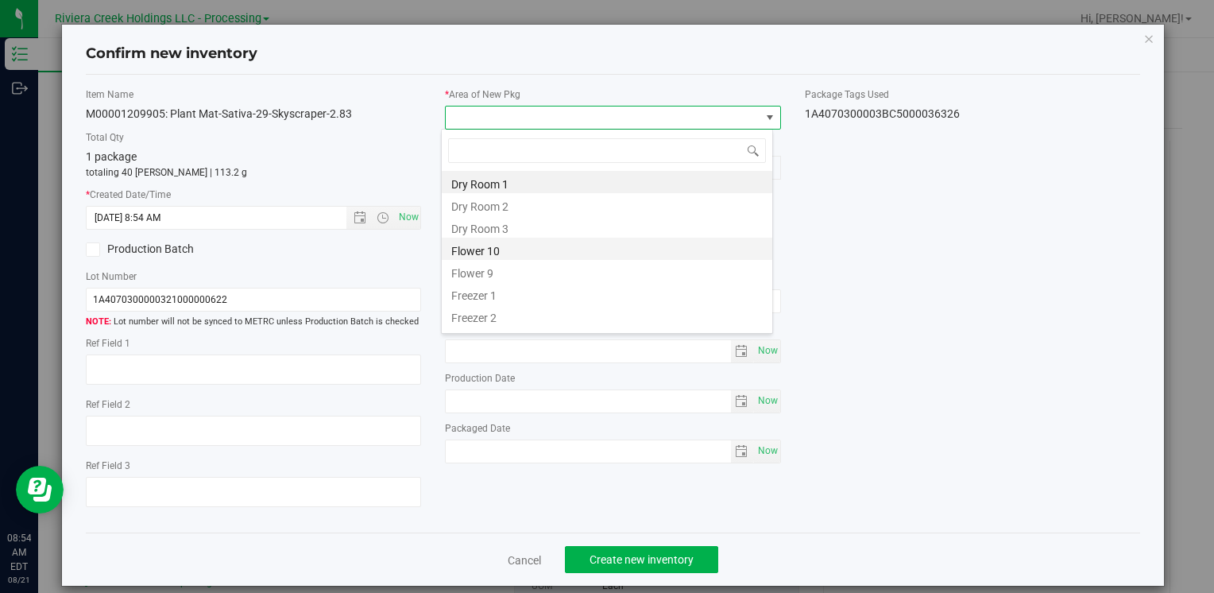
click at [516, 251] on li "Flower 10" at bounding box center [607, 248] width 330 height 22
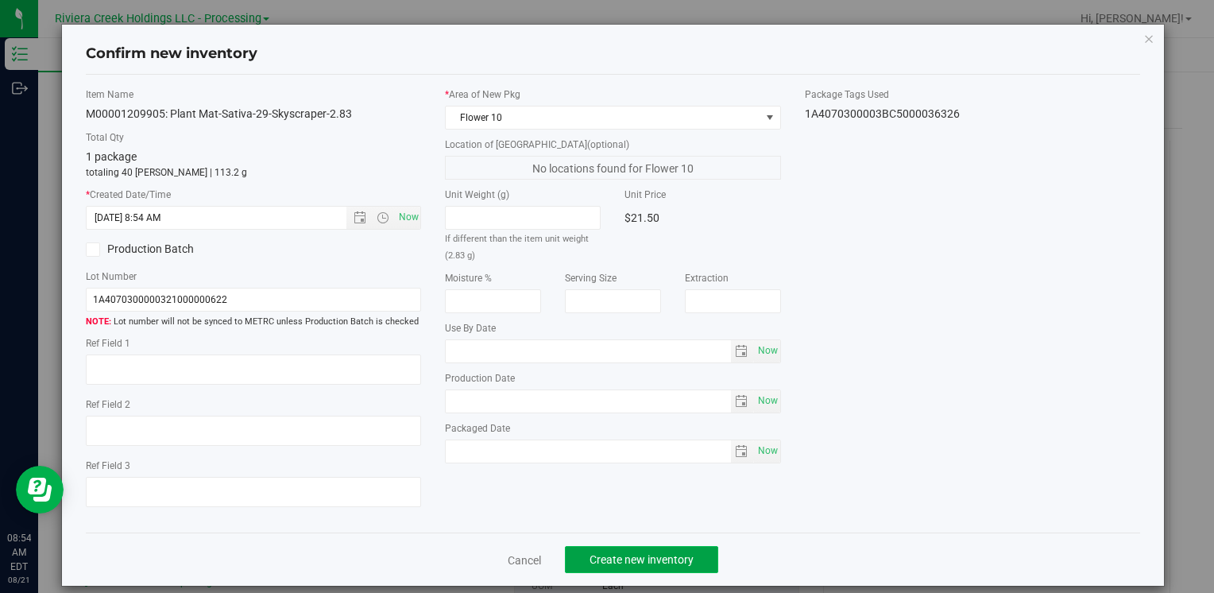
click at [600, 562] on span "Create new inventory" at bounding box center [641, 559] width 104 height 13
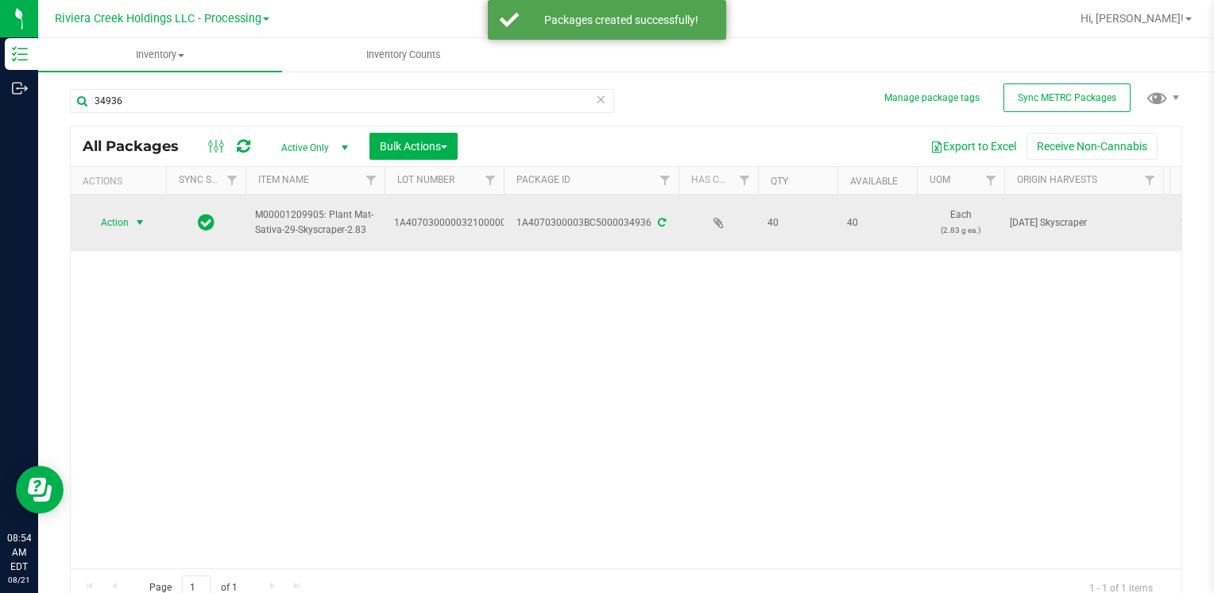
click at [121, 216] on span "Action" at bounding box center [108, 222] width 43 height 22
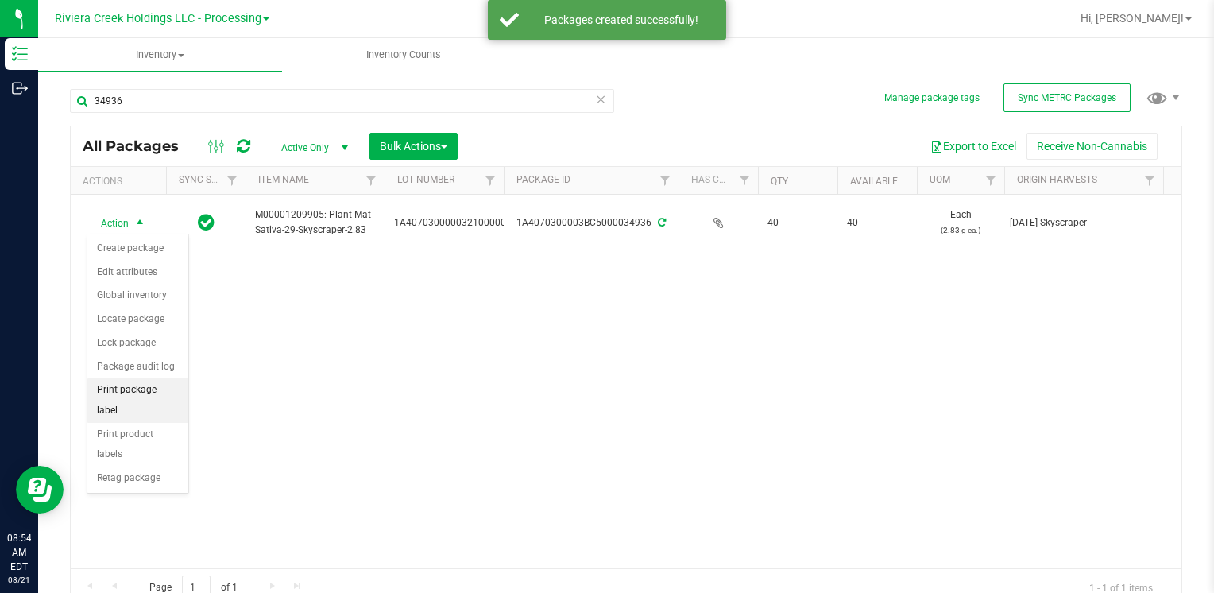
click at [184, 388] on li "Print package label" at bounding box center [137, 400] width 101 height 44
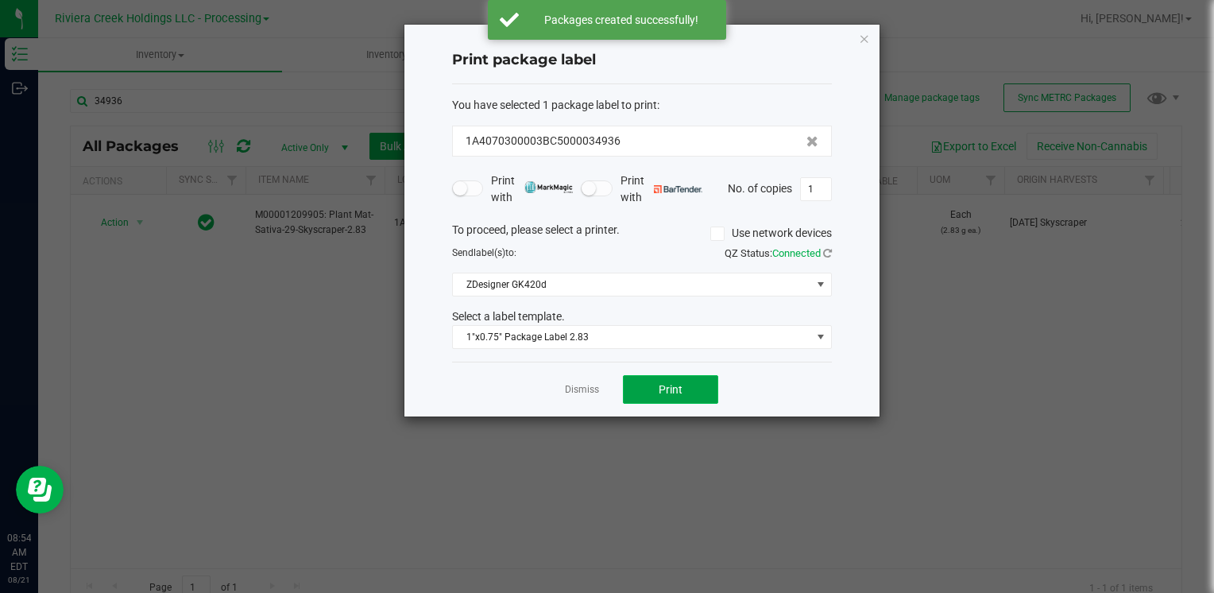
click at [667, 386] on span "Print" at bounding box center [670, 389] width 24 height 13
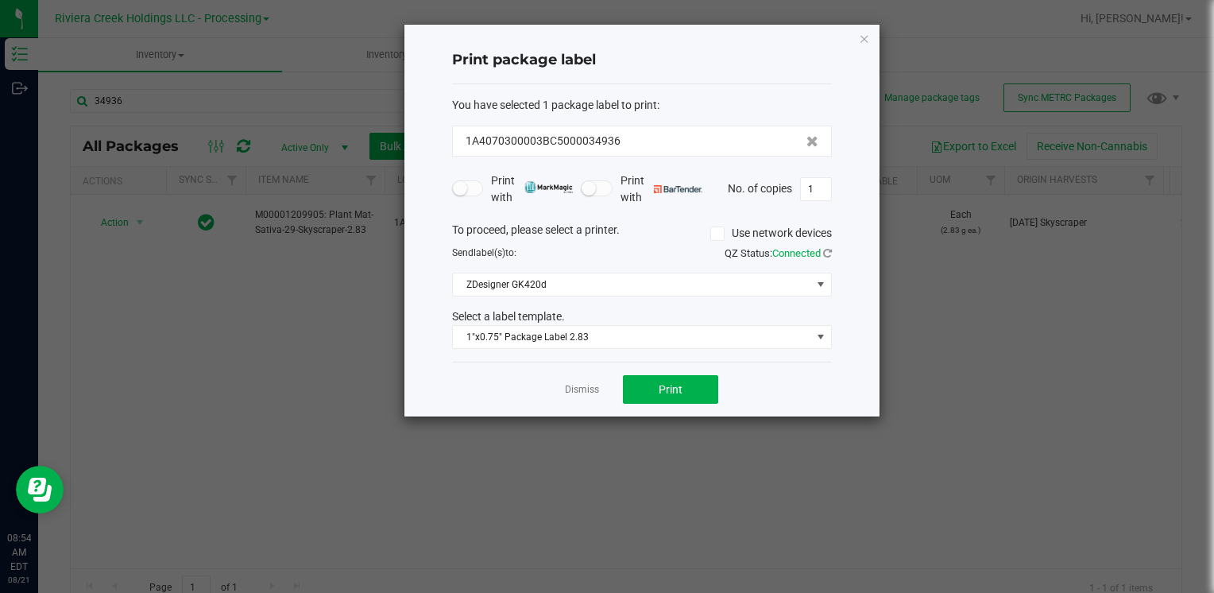
click at [870, 35] on div "Print package label You have selected 1 package label to print : 1A4070300003BC…" at bounding box center [641, 221] width 475 height 392
click at [867, 41] on icon "button" at bounding box center [864, 38] width 11 height 19
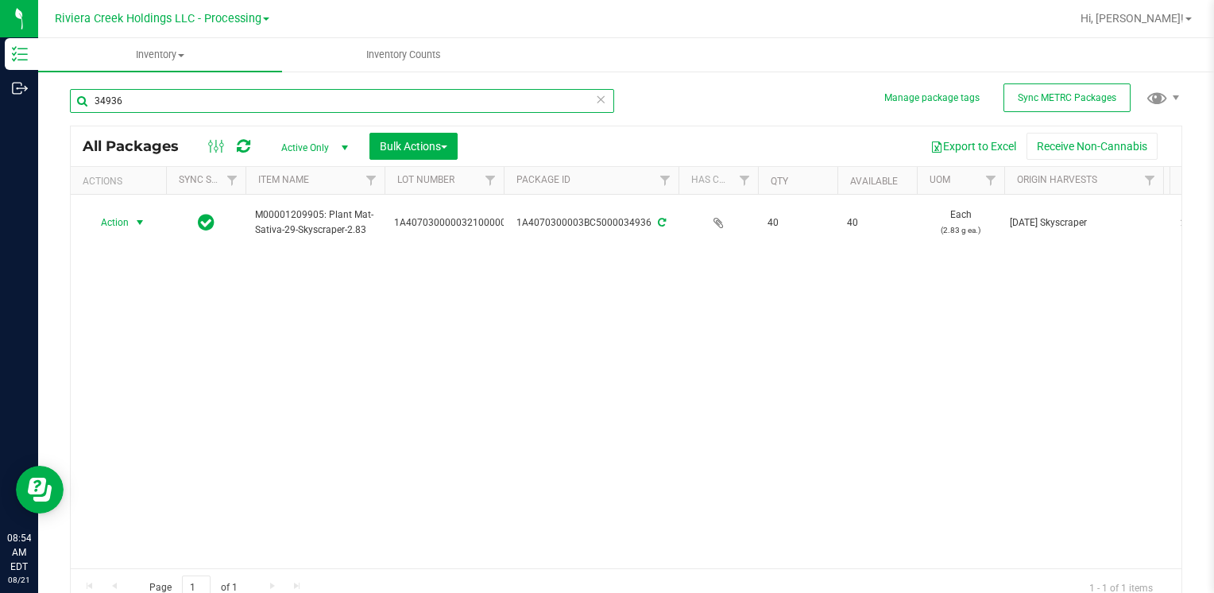
click at [246, 102] on input "34936" at bounding box center [342, 101] width 544 height 24
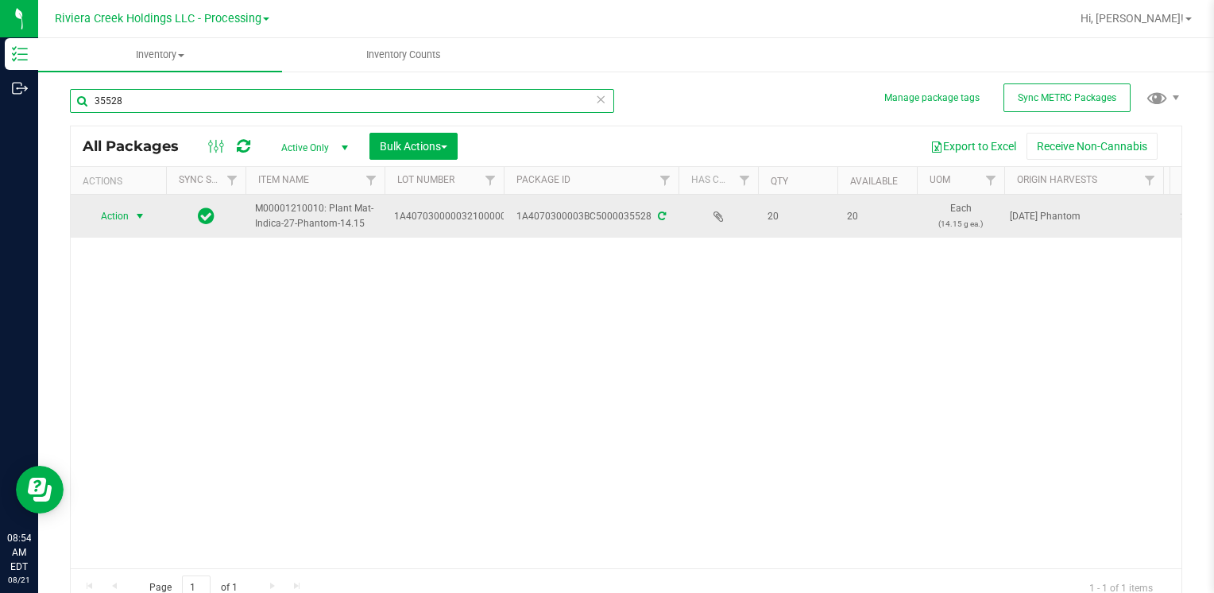
type input "35528"
click at [121, 214] on span "Action" at bounding box center [108, 216] width 43 height 22
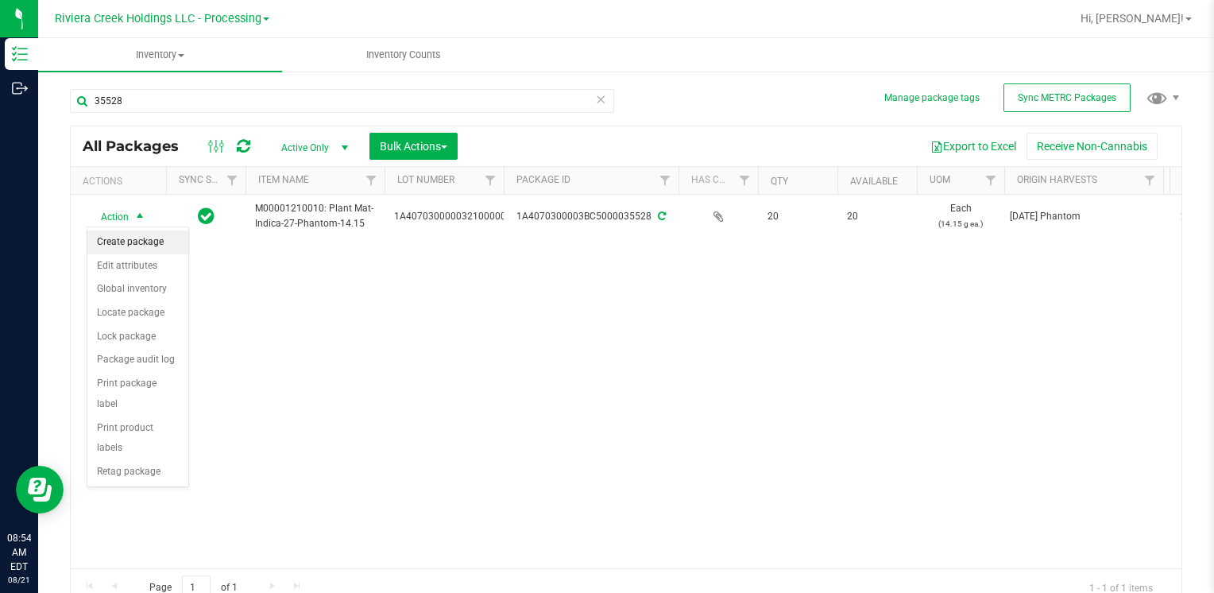
click at [136, 244] on li "Create package" at bounding box center [137, 242] width 101 height 24
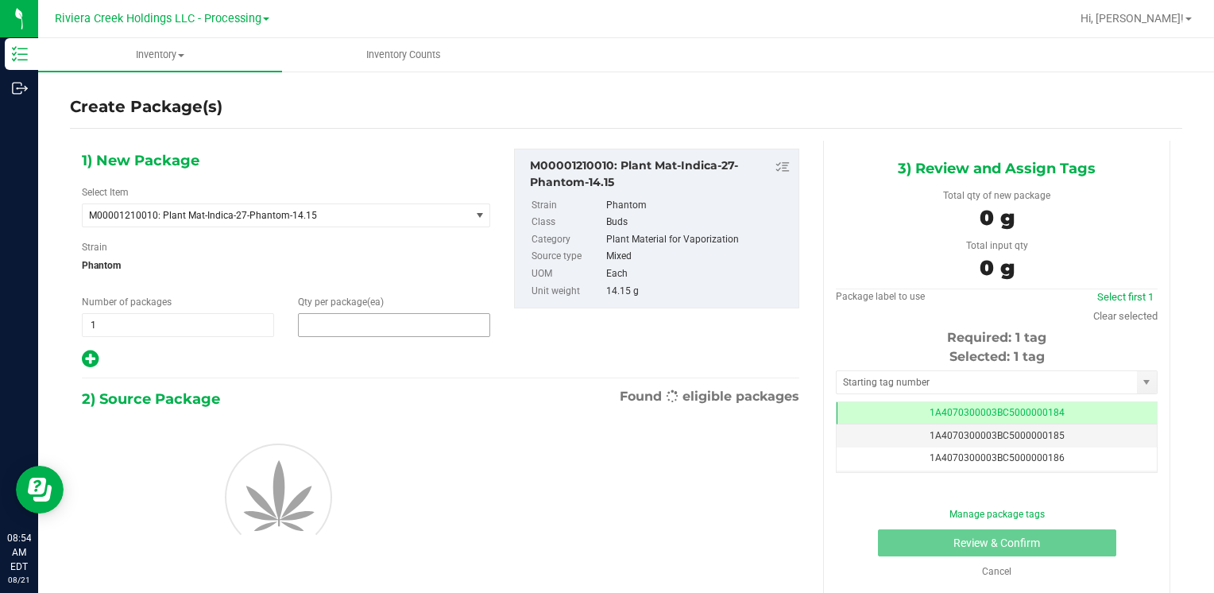
click at [338, 319] on span at bounding box center [394, 325] width 192 height 24
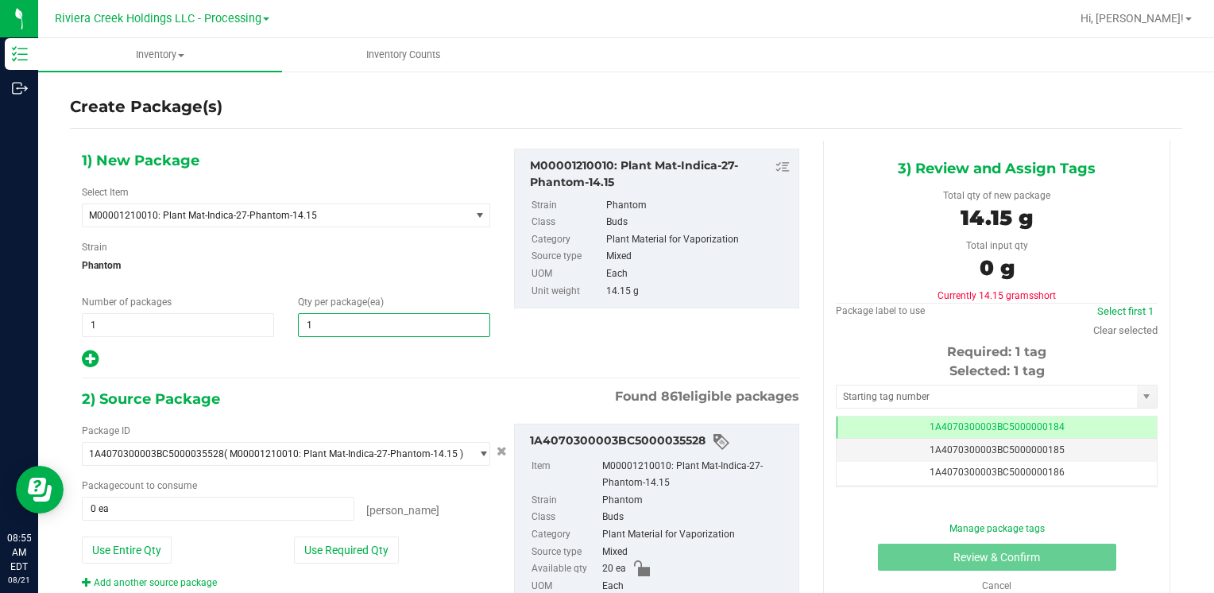
type input "10"
click at [330, 554] on button "Use Required Qty" at bounding box center [346, 549] width 105 height 27
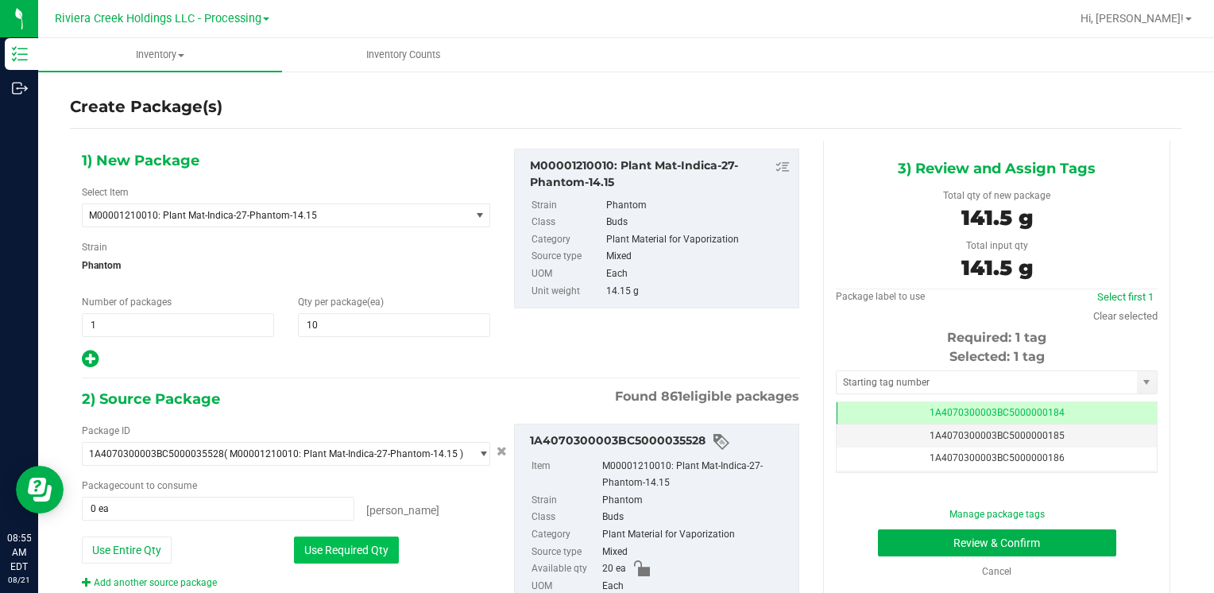
type input "10 ea"
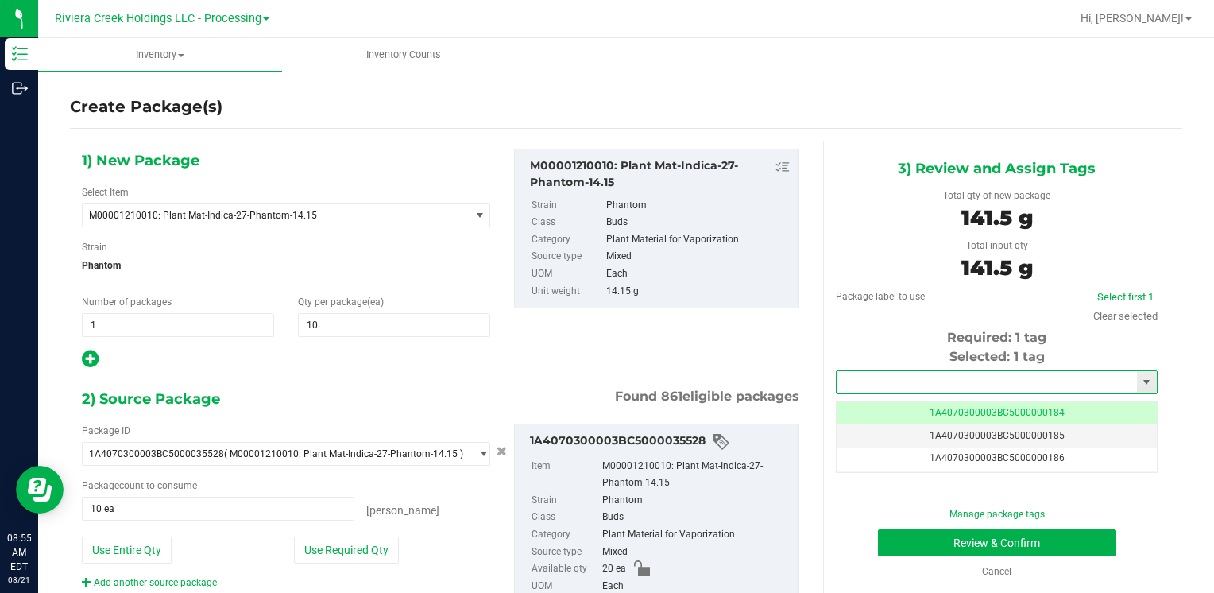
click at [882, 380] on input "text" at bounding box center [986, 382] width 300 height 22
click at [868, 405] on li "1A4070300003BC5000036327" at bounding box center [986, 409] width 316 height 24
type input "1A4070300003BC5000036327"
click at [905, 537] on button "Review & Confirm" at bounding box center [997, 542] width 238 height 27
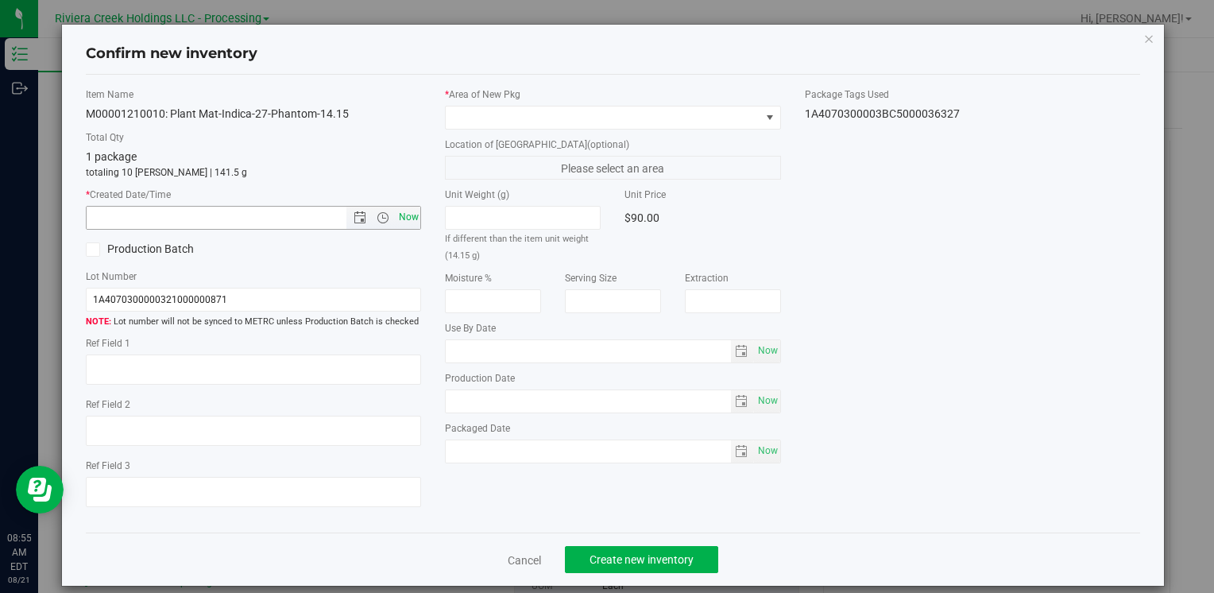
click at [407, 224] on span "Now" at bounding box center [408, 217] width 27 height 23
type input "[DATE] 8:55 AM"
click at [461, 118] on span at bounding box center [603, 117] width 314 height 22
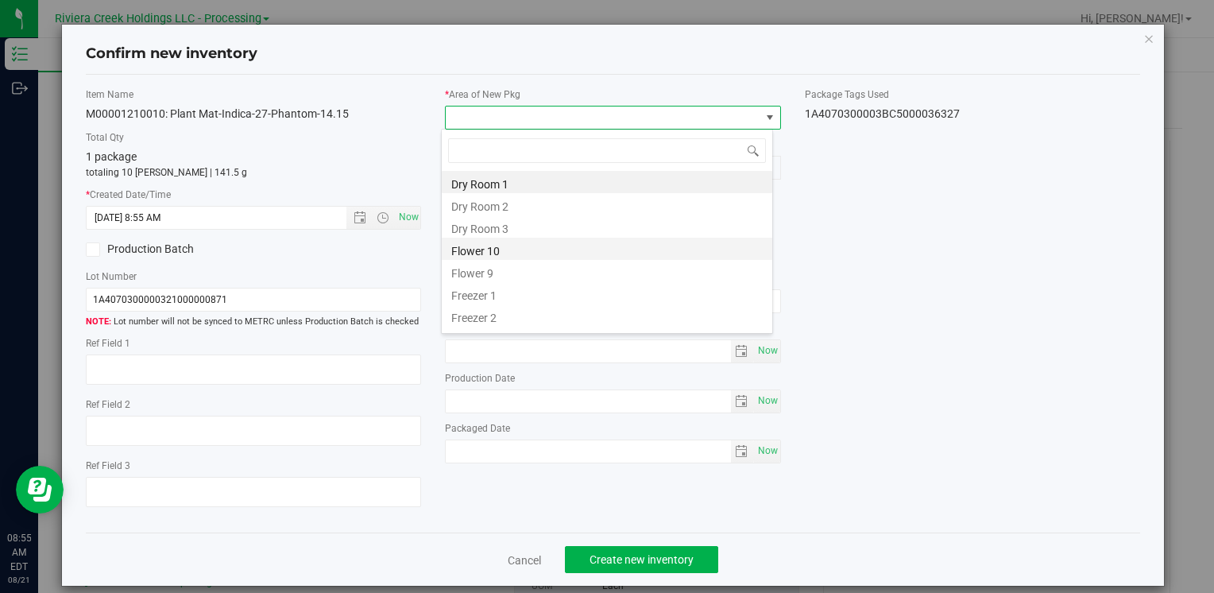
click at [521, 249] on li "Flower 10" at bounding box center [607, 248] width 330 height 22
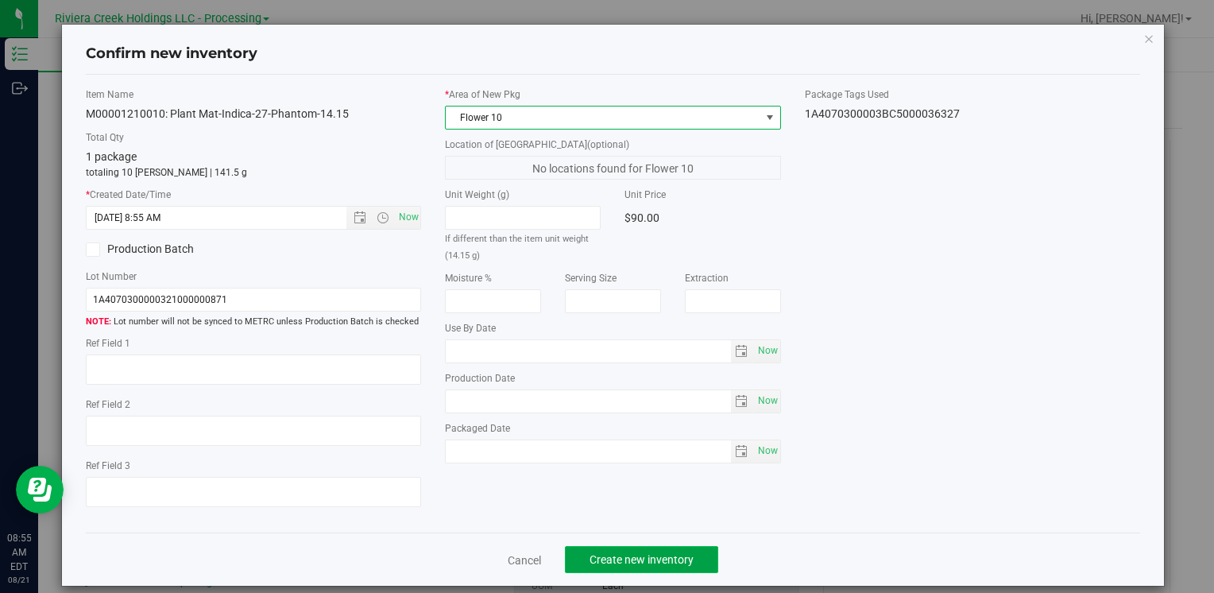
click at [622, 553] on span "Create new inventory" at bounding box center [641, 559] width 104 height 13
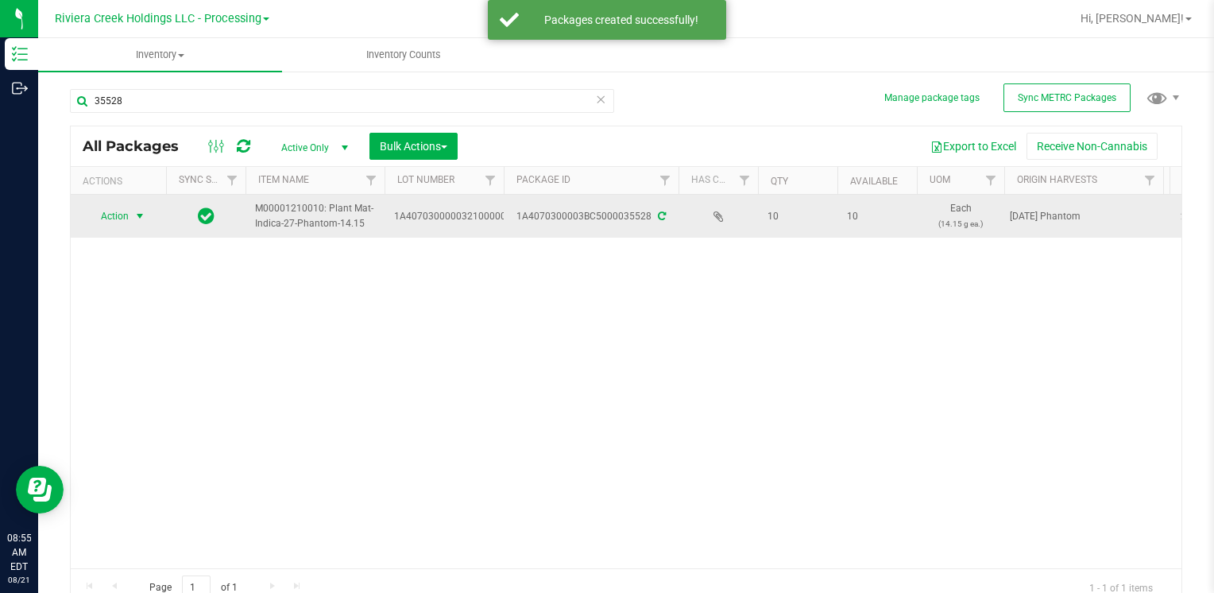
click at [125, 216] on span "Action" at bounding box center [108, 216] width 43 height 22
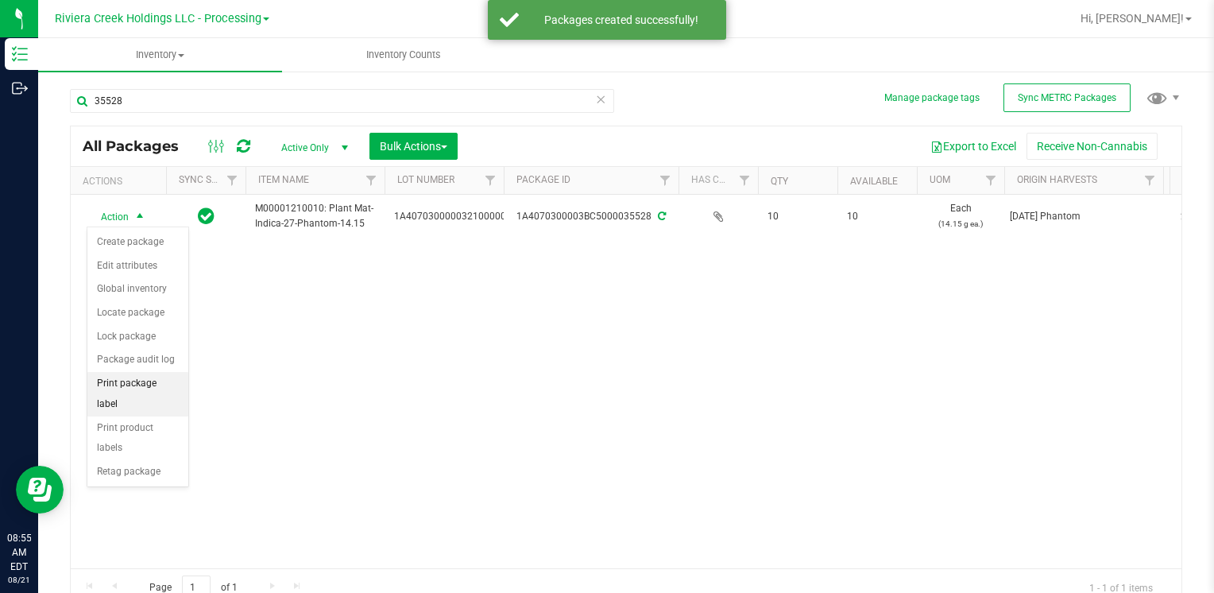
click at [175, 386] on li "Print package label" at bounding box center [137, 394] width 101 height 44
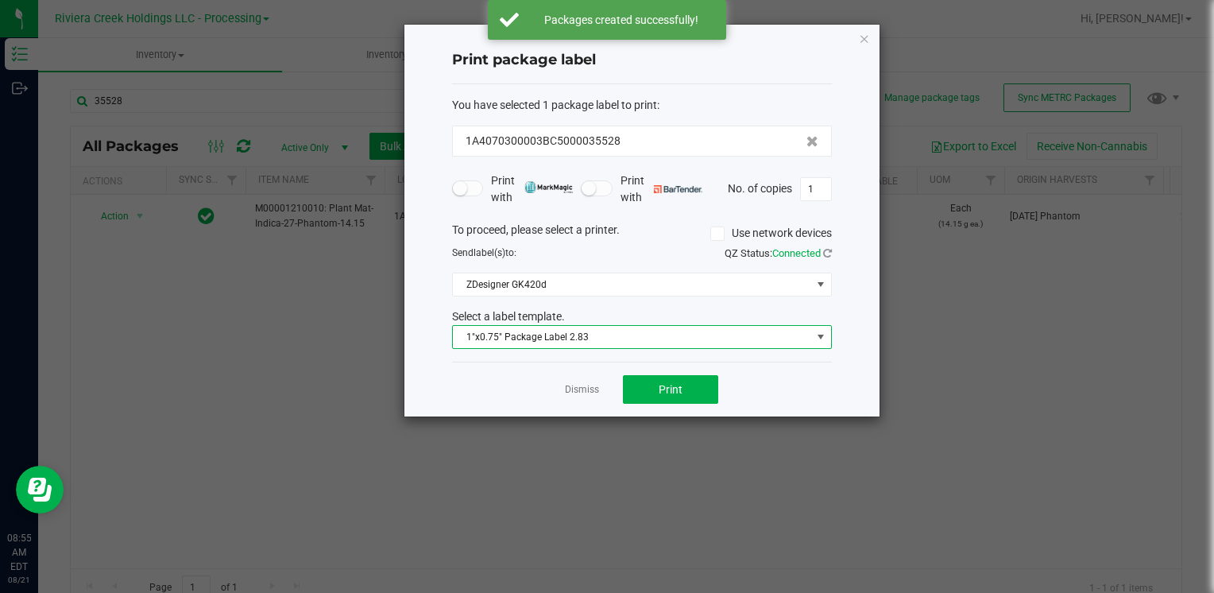
click at [634, 346] on span "1"x0.75" Package Label 2.83" at bounding box center [642, 337] width 380 height 24
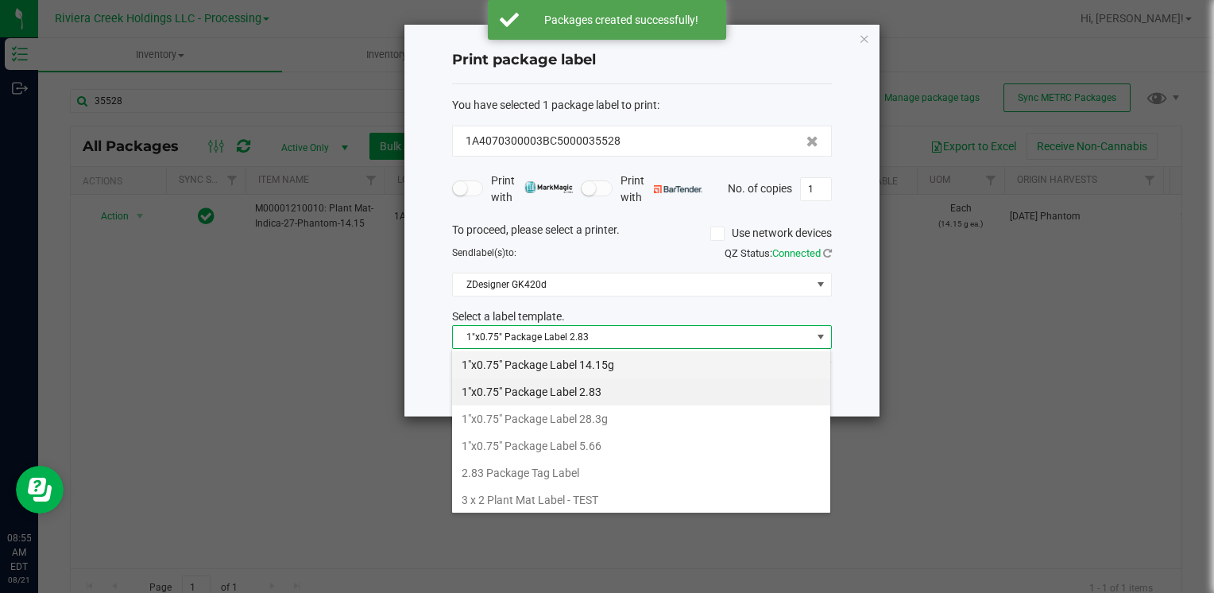
click at [634, 364] on li "1"x0.75" Package Label 14.15g" at bounding box center [641, 364] width 378 height 27
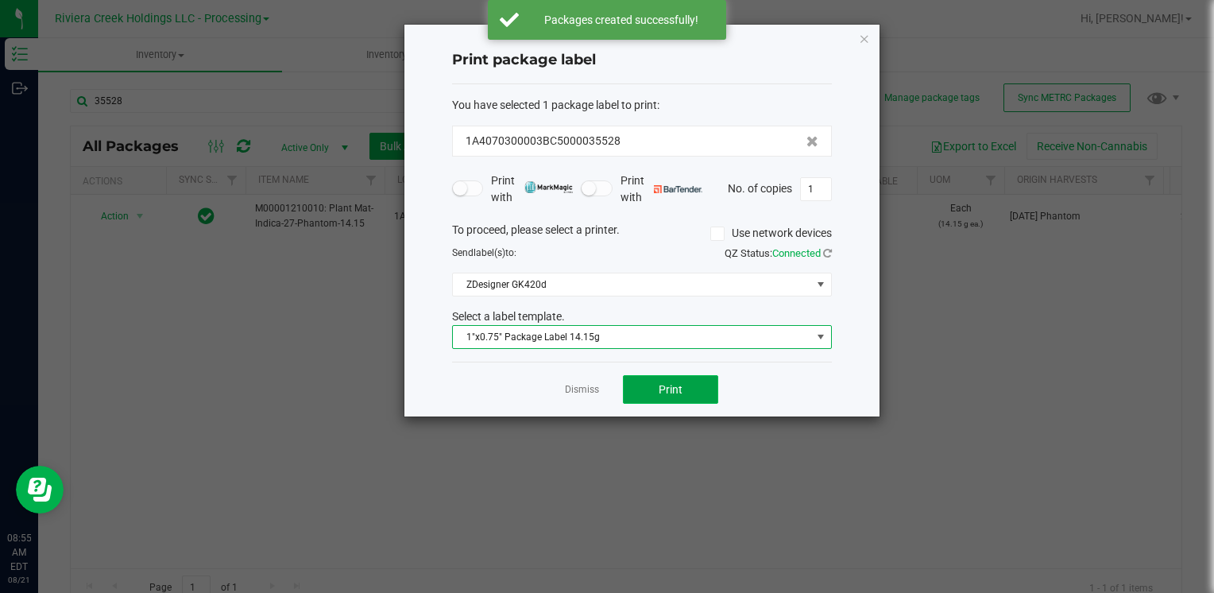
click at [664, 402] on button "Print" at bounding box center [670, 389] width 95 height 29
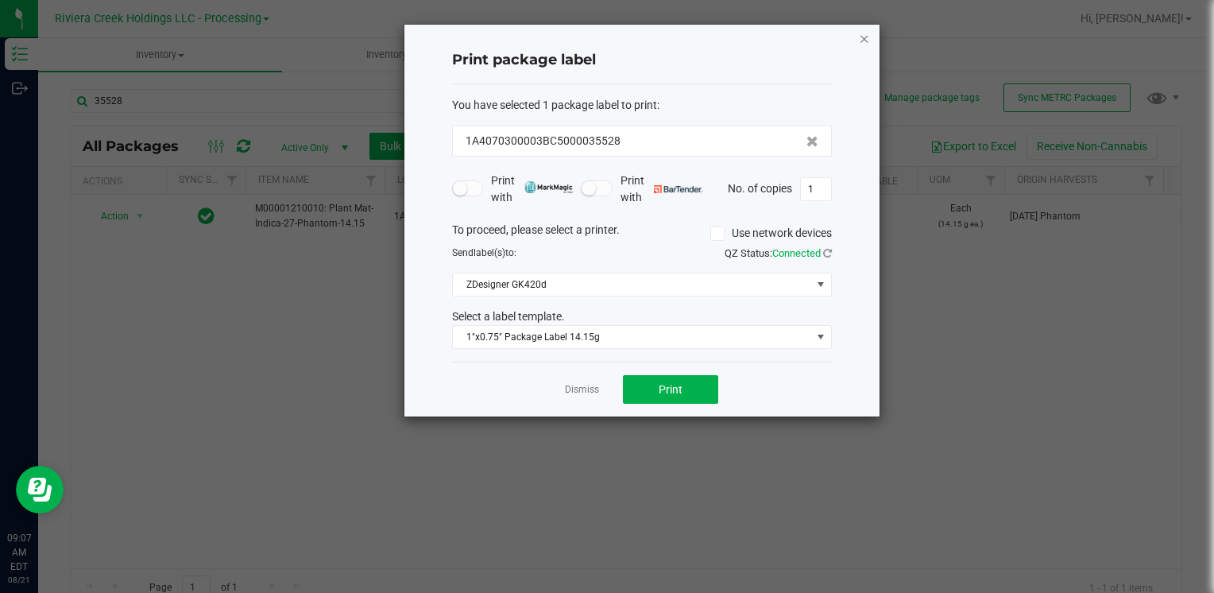
click at [861, 37] on icon "button" at bounding box center [864, 38] width 11 height 19
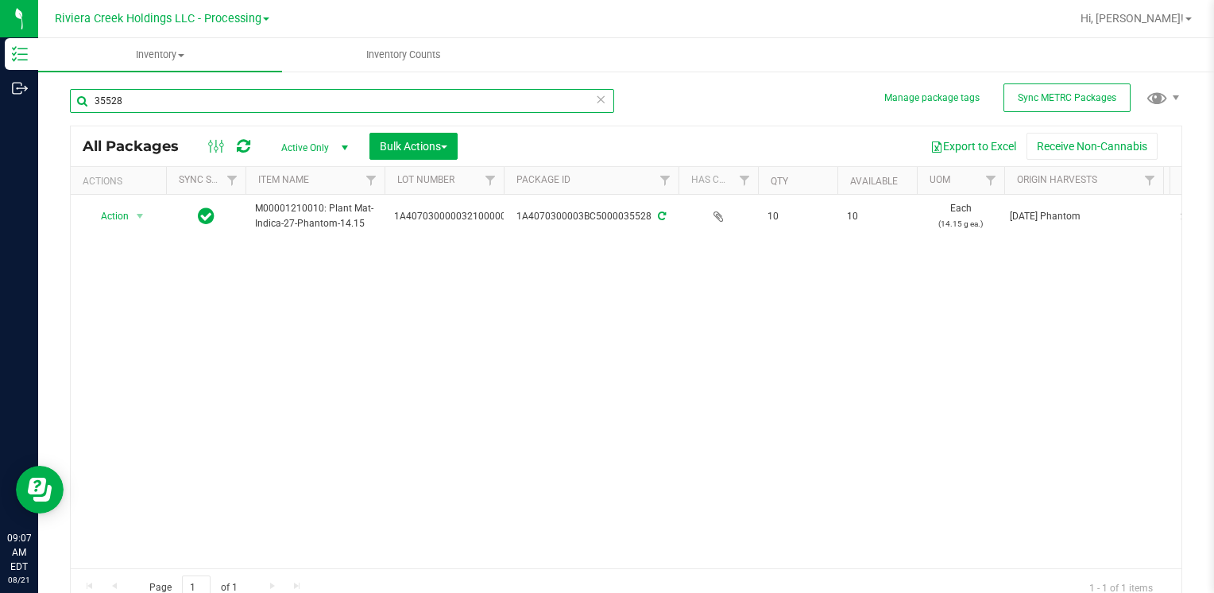
click at [218, 101] on input "35528" at bounding box center [342, 101] width 544 height 24
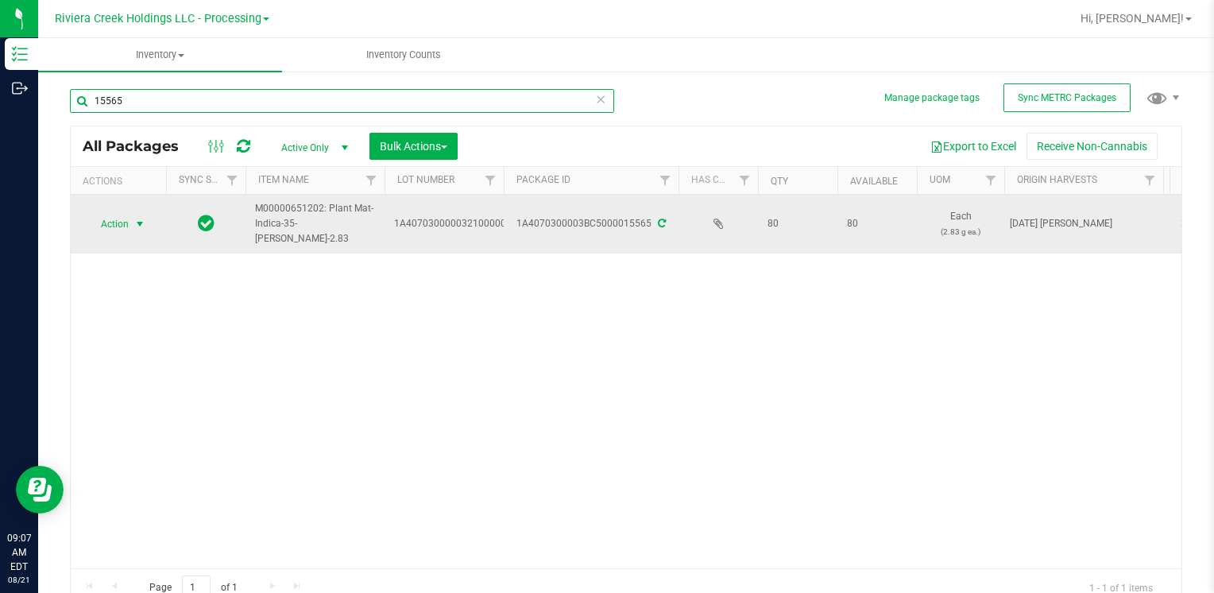
type input "15565"
click at [112, 218] on span "Action" at bounding box center [108, 224] width 43 height 22
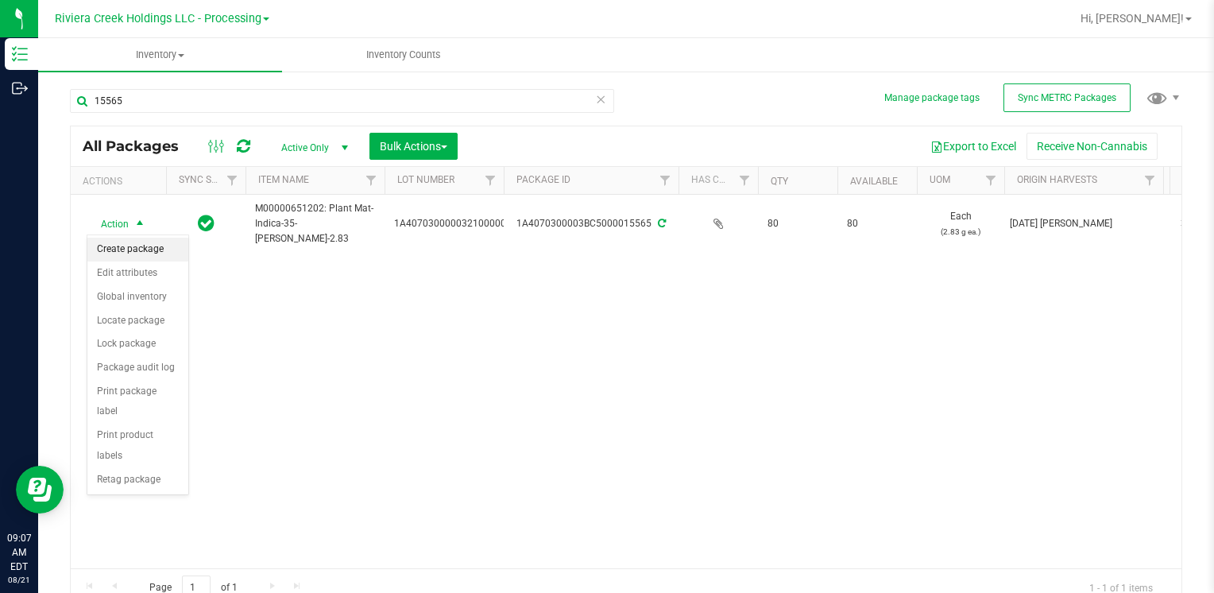
click at [133, 240] on li "Create package" at bounding box center [137, 249] width 101 height 24
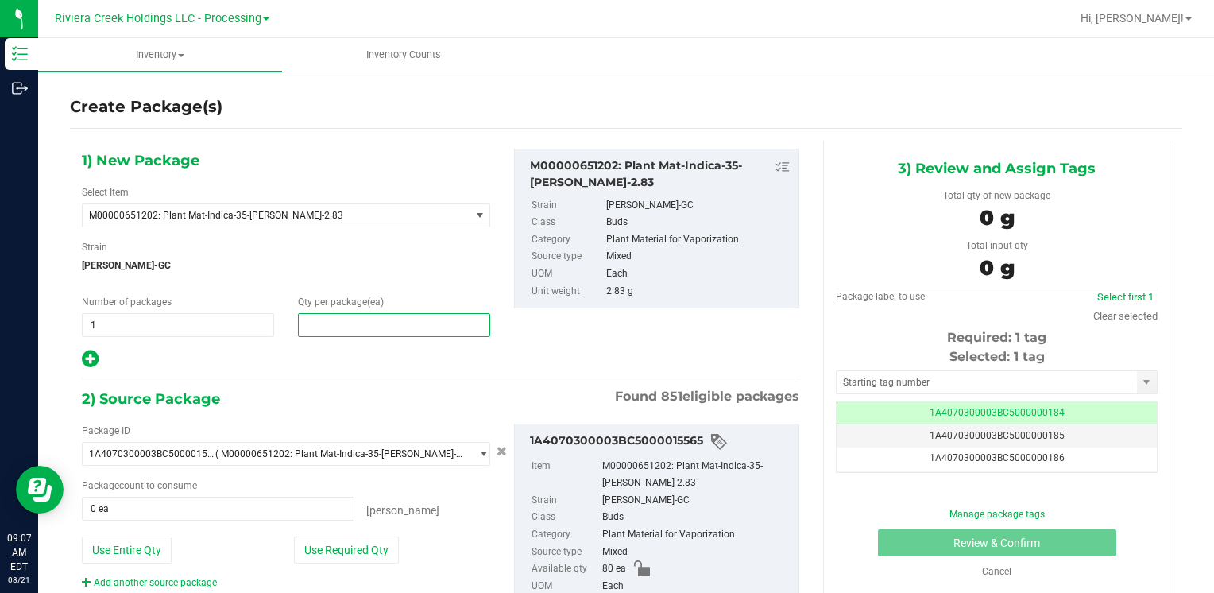
click at [345, 326] on span at bounding box center [394, 325] width 192 height 24
type input "40"
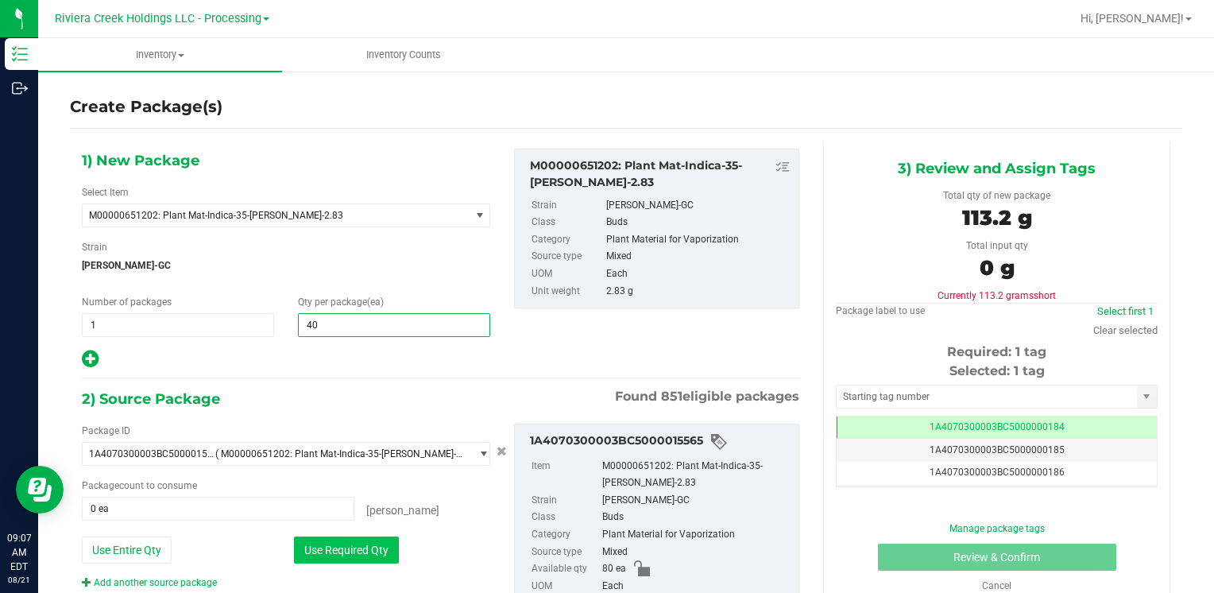
type input "40"
click at [335, 543] on button "Use Required Qty" at bounding box center [346, 549] width 105 height 27
type input "40 ea"
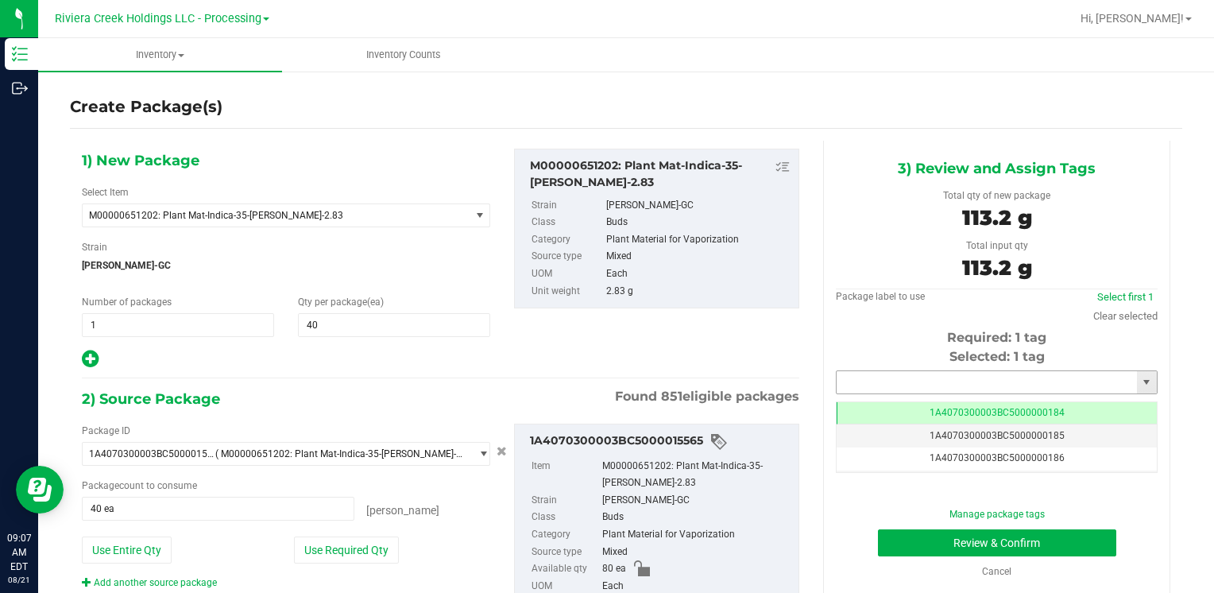
click at [909, 380] on input "text" at bounding box center [986, 382] width 300 height 22
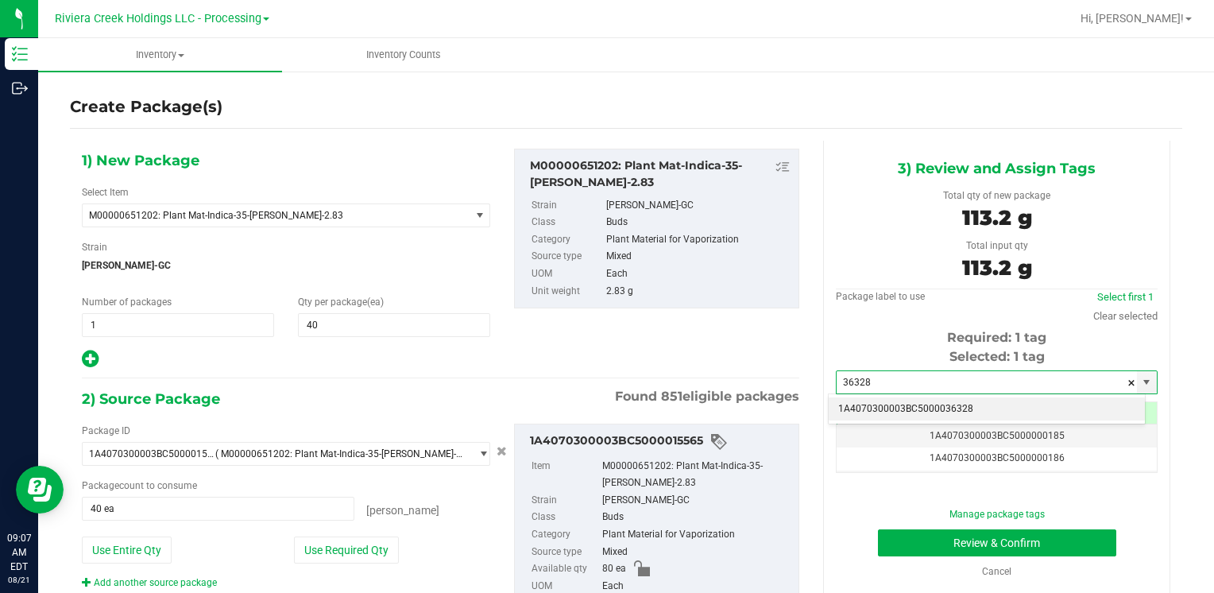
click at [891, 398] on li "1A4070300003BC5000036328" at bounding box center [986, 409] width 316 height 24
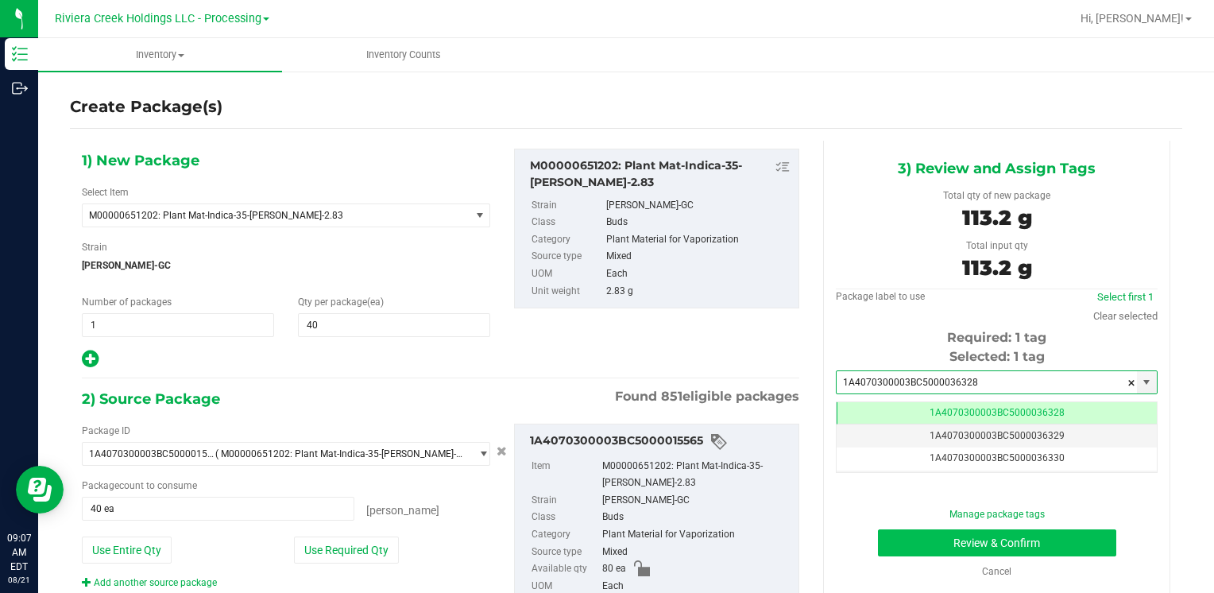
type input "1A4070300003BC5000036328"
click at [909, 540] on button "Review & Confirm" at bounding box center [997, 542] width 238 height 27
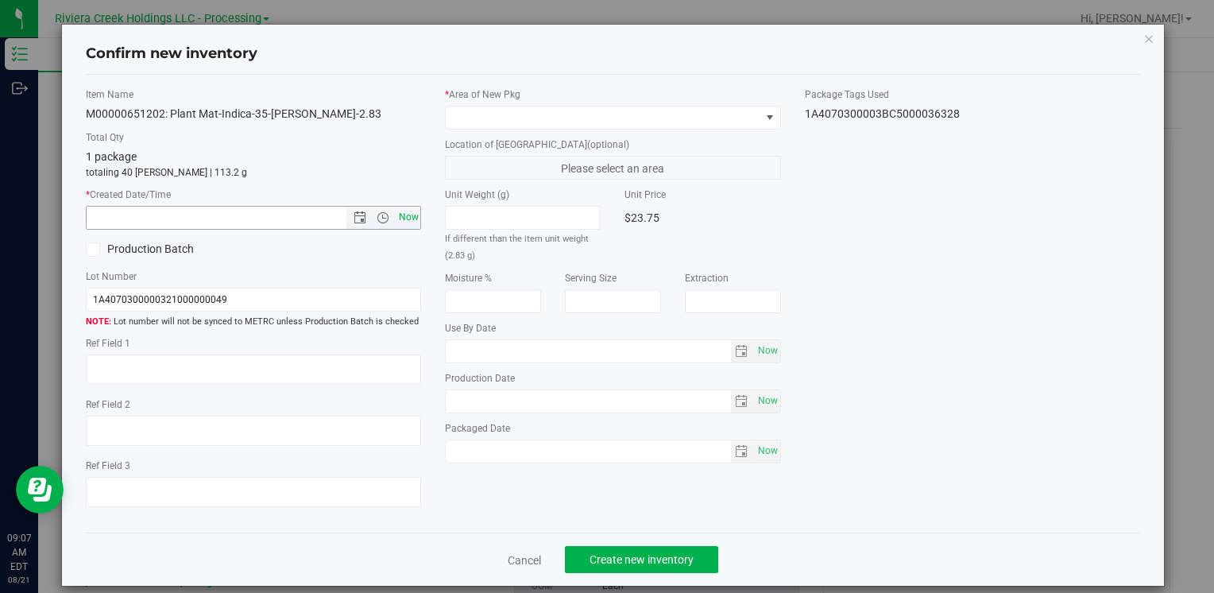
click at [403, 216] on span "Now" at bounding box center [408, 217] width 27 height 23
type input "[DATE] 9:07 AM"
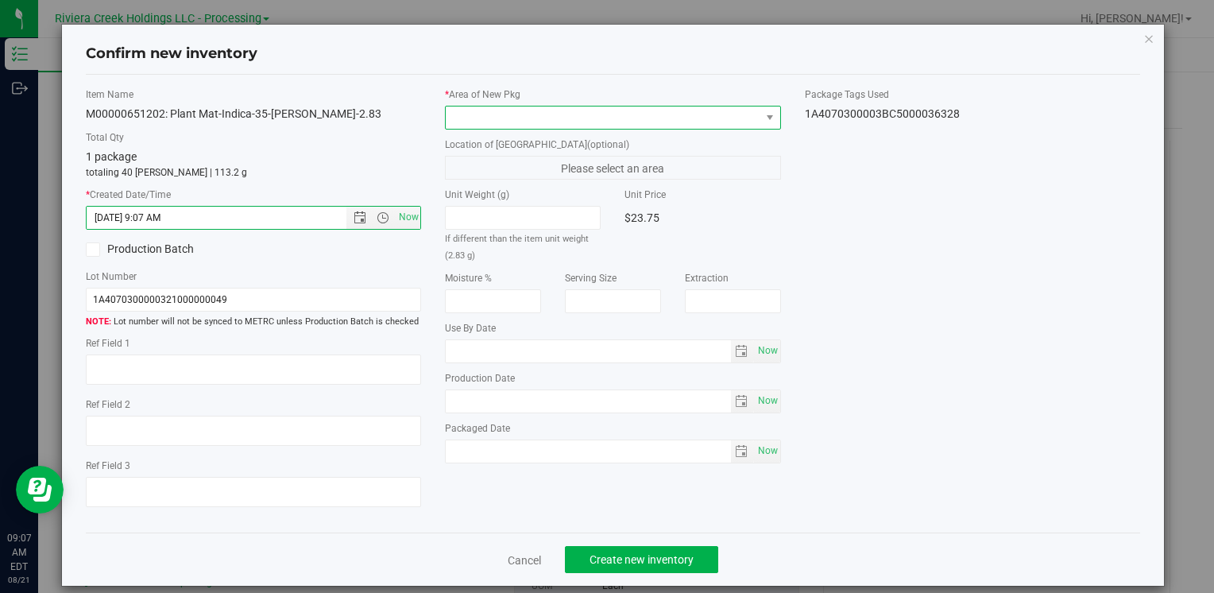
click at [458, 122] on span at bounding box center [603, 117] width 314 height 22
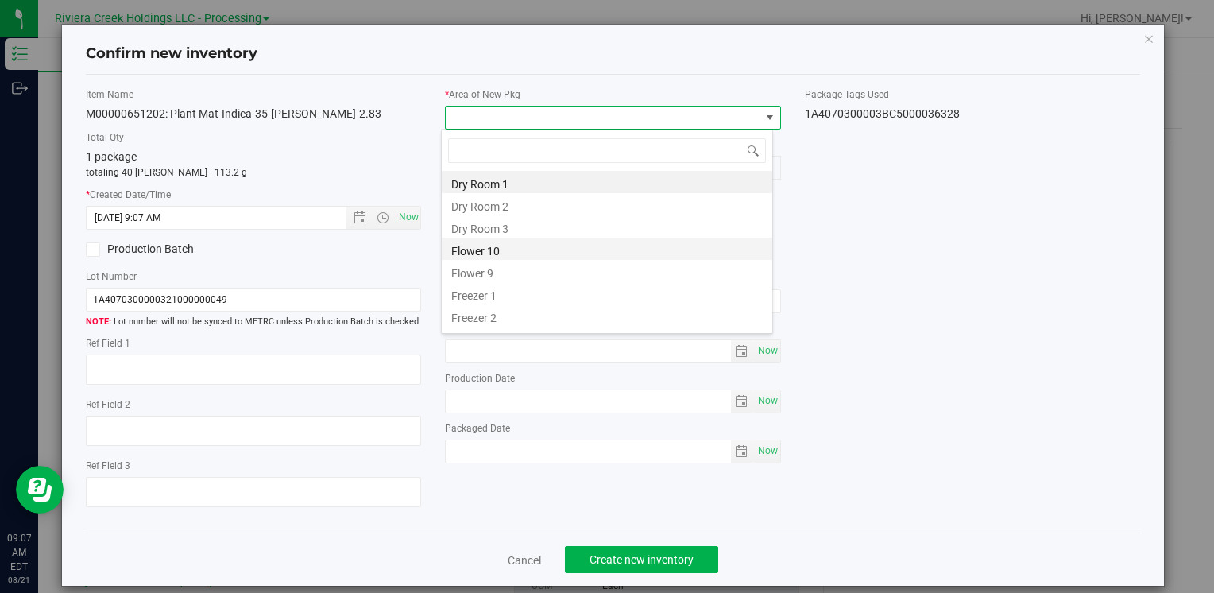
click at [509, 253] on li "Flower 10" at bounding box center [607, 248] width 330 height 22
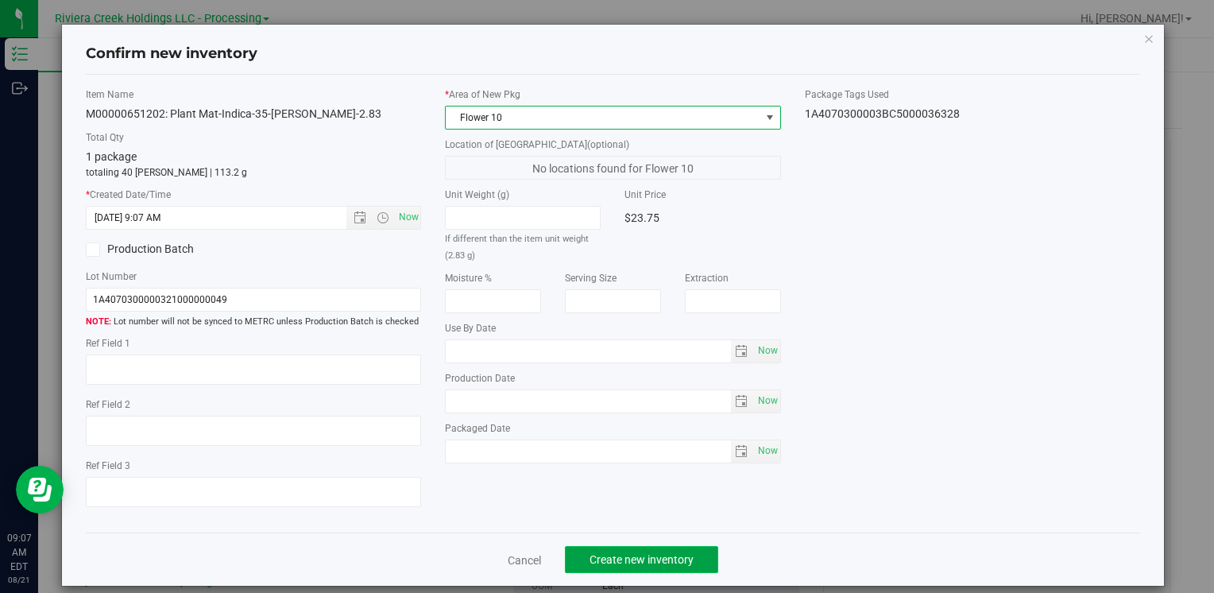
click at [598, 568] on button "Create new inventory" at bounding box center [641, 559] width 153 height 27
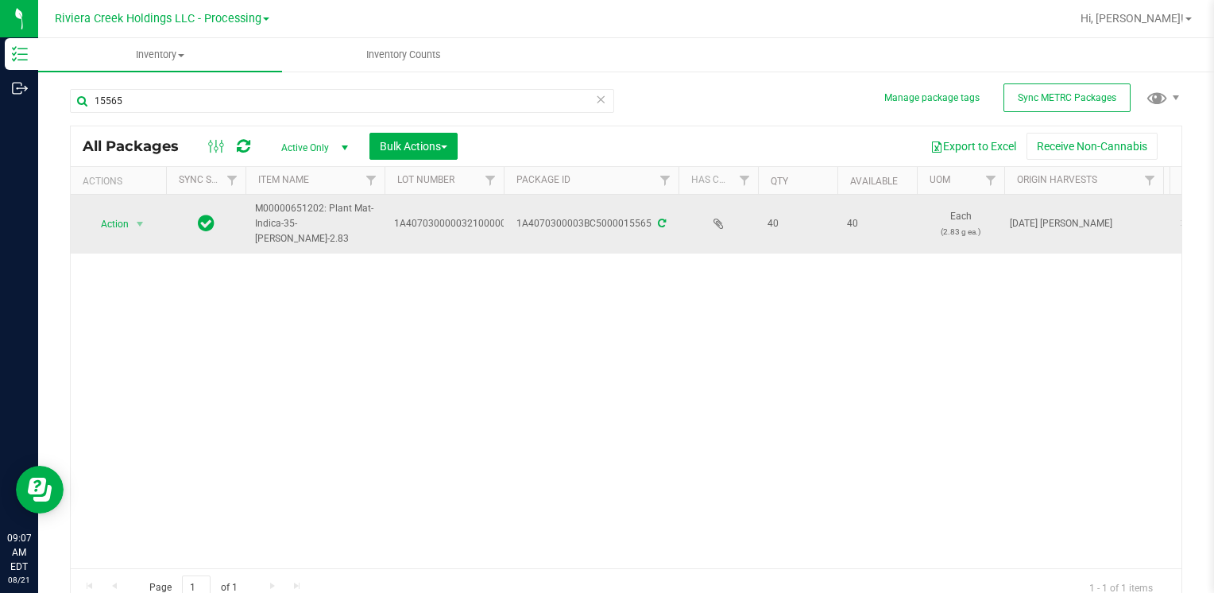
click at [124, 230] on span "Action" at bounding box center [108, 224] width 43 height 22
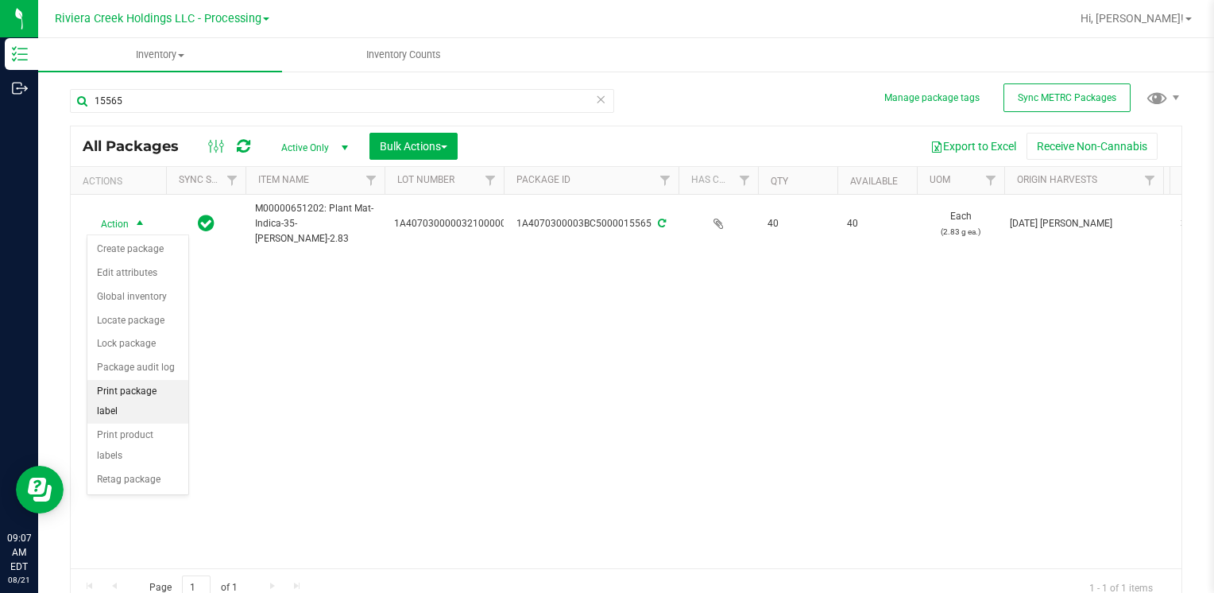
click at [153, 390] on li "Print package label" at bounding box center [137, 402] width 101 height 44
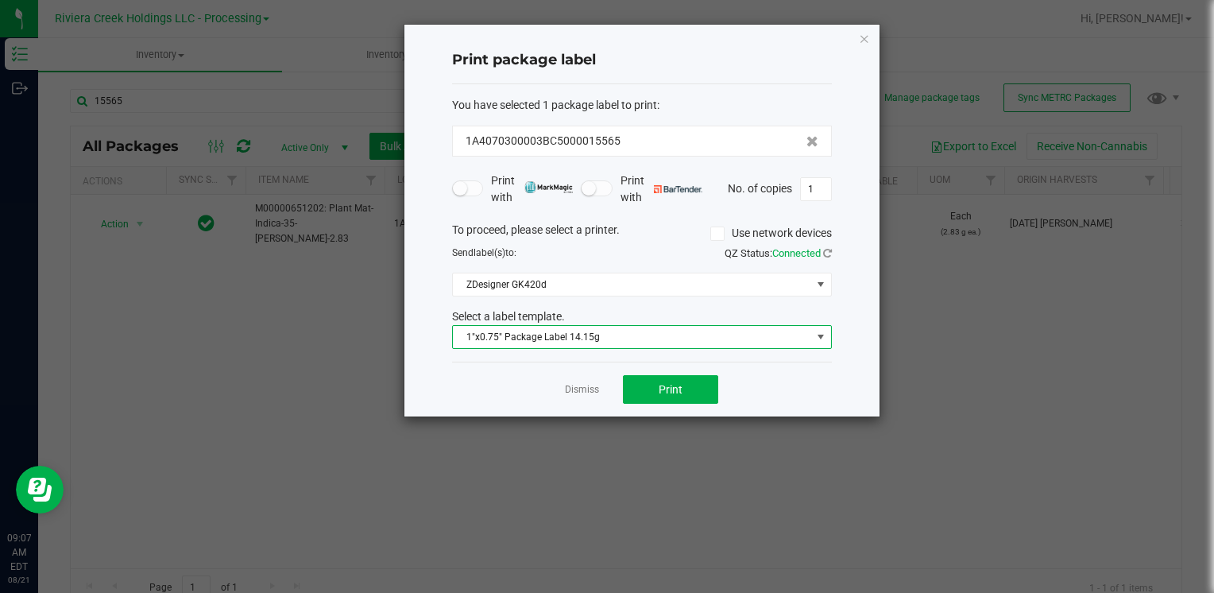
click at [616, 335] on span "1"x0.75" Package Label 14.15g" at bounding box center [632, 337] width 358 height 22
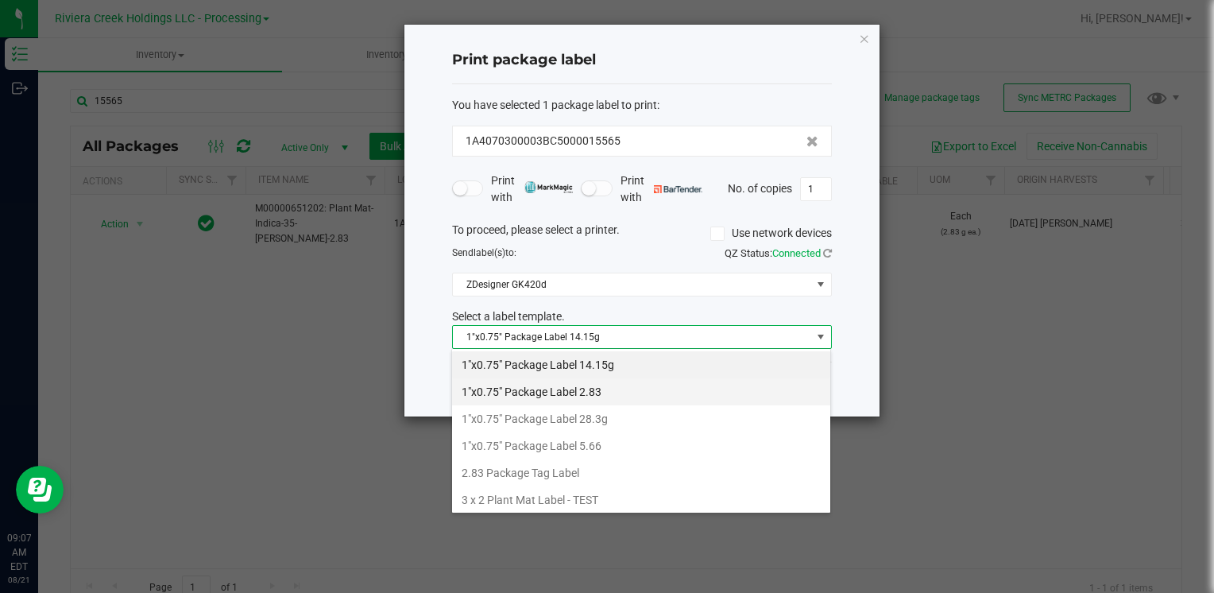
click at [620, 388] on li "1"x0.75" Package Label 2.83" at bounding box center [641, 391] width 378 height 27
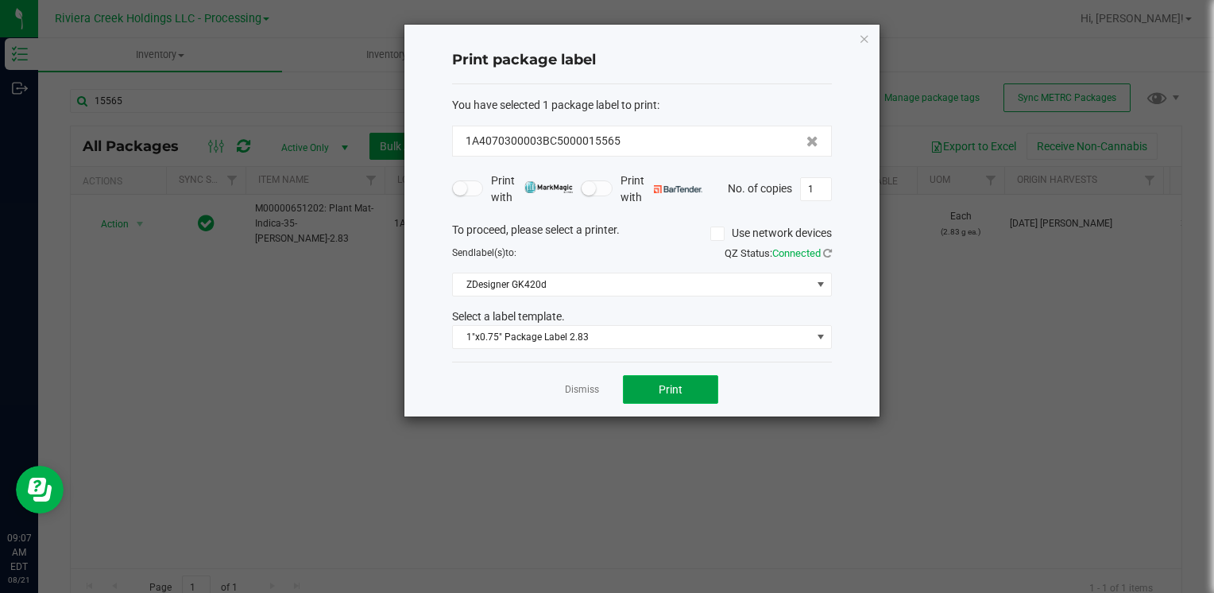
click at [655, 389] on button "Print" at bounding box center [670, 389] width 95 height 29
click at [871, 43] on div "Print package label You have selected 1 package label to print : 1A4070300003BC…" at bounding box center [641, 221] width 475 height 392
click at [861, 34] on icon "button" at bounding box center [864, 38] width 11 height 19
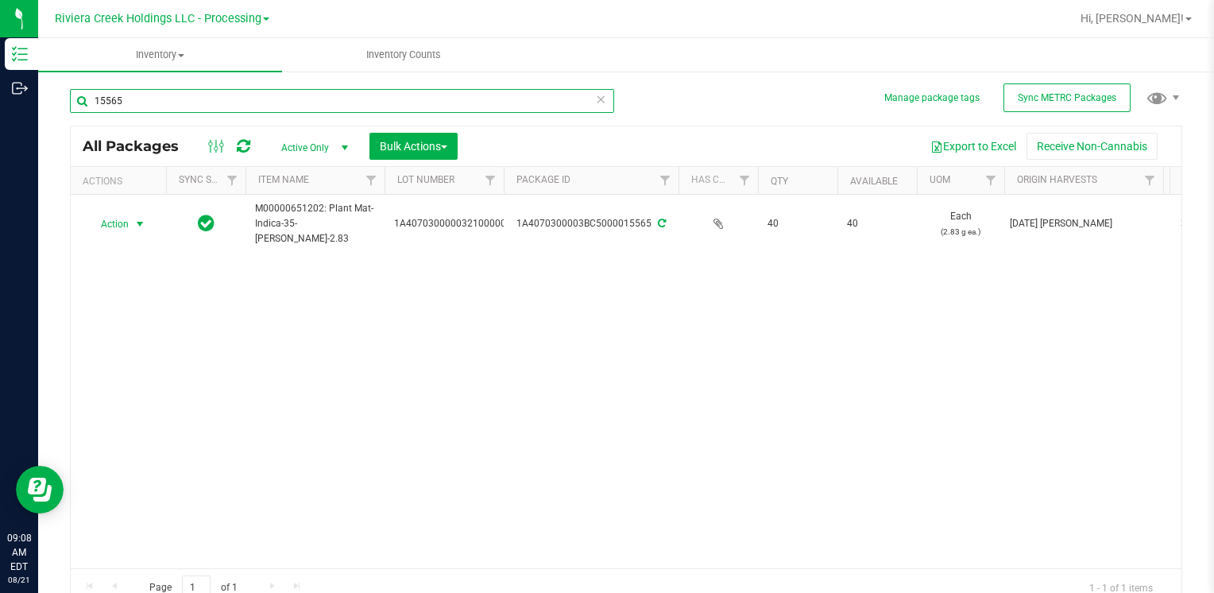
click at [191, 105] on input "15565" at bounding box center [342, 101] width 544 height 24
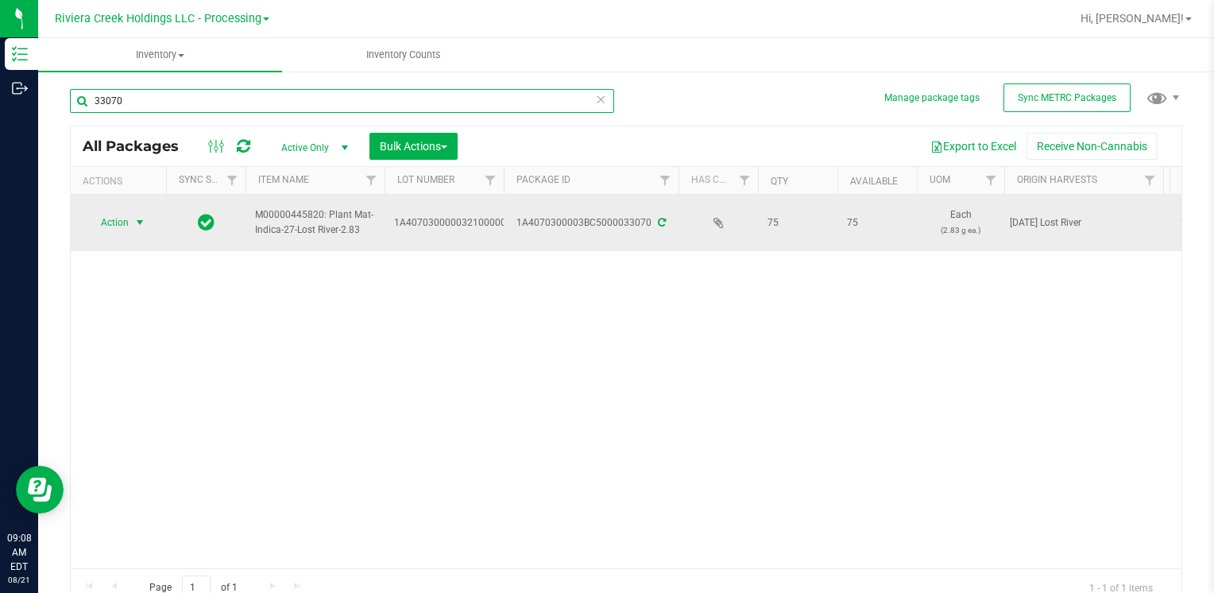
type input "33070"
click at [124, 226] on span "Action" at bounding box center [108, 222] width 43 height 22
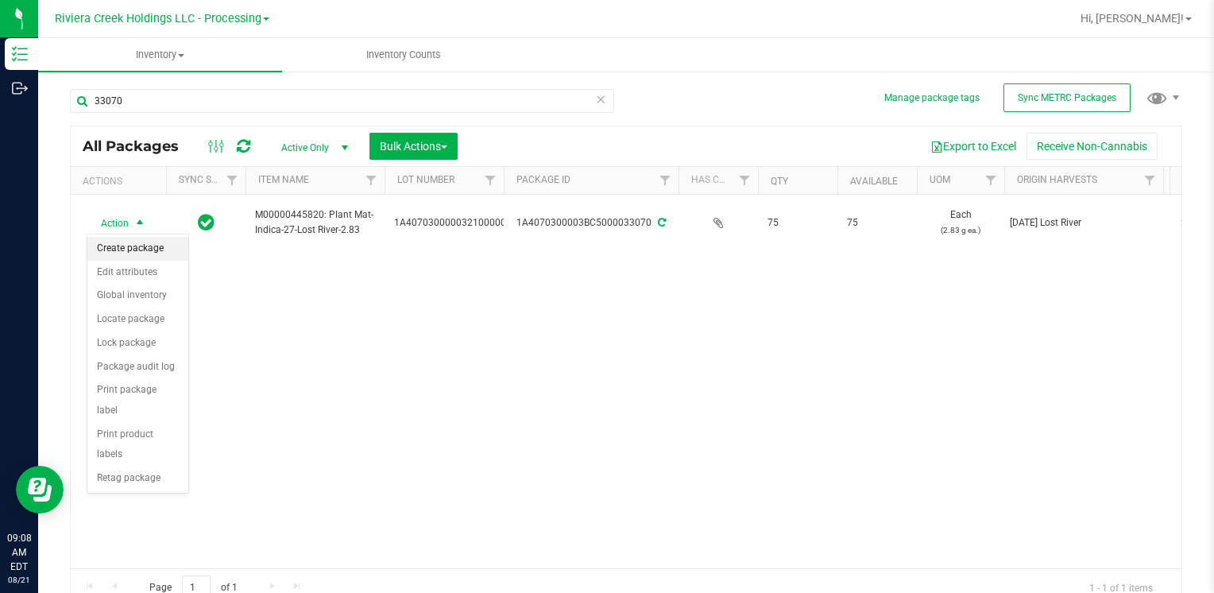
click at [153, 256] on li "Create package" at bounding box center [137, 249] width 101 height 24
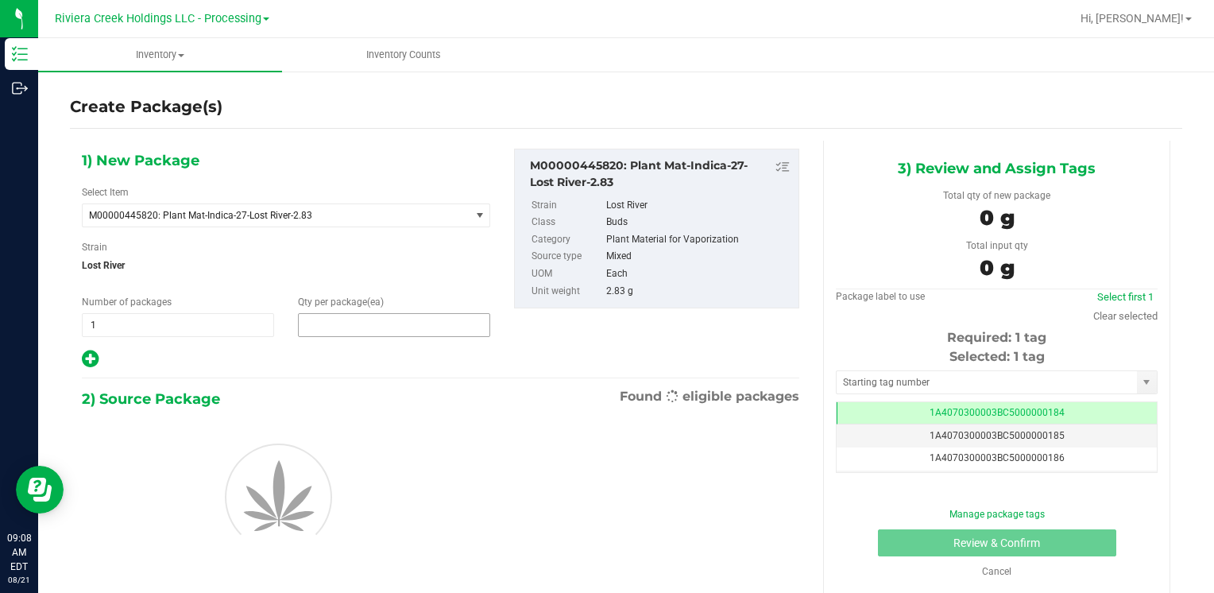
click at [346, 323] on span at bounding box center [394, 325] width 192 height 24
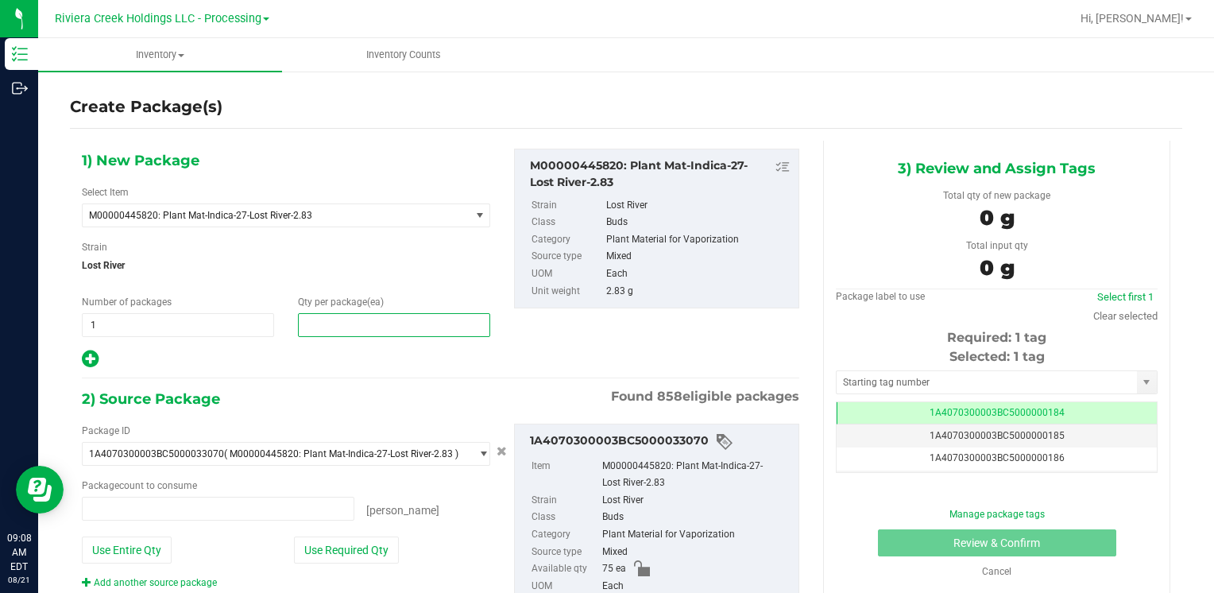
type input "0 ea"
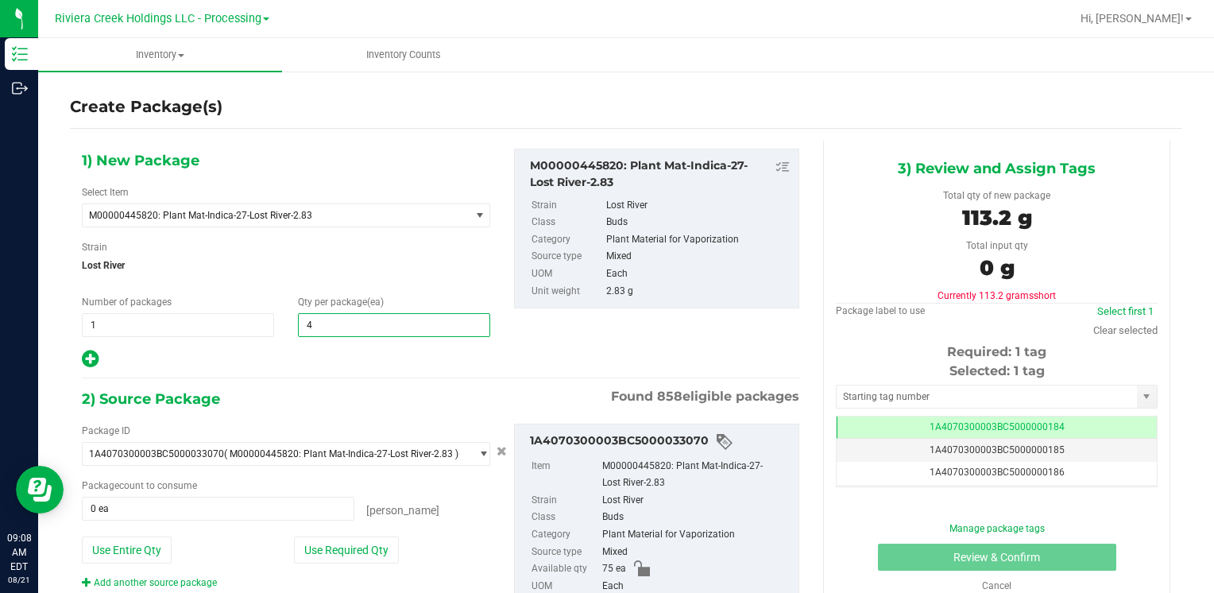
type input "40"
click at [308, 545] on button "Use Required Qty" at bounding box center [346, 549] width 105 height 27
type input "40 ea"
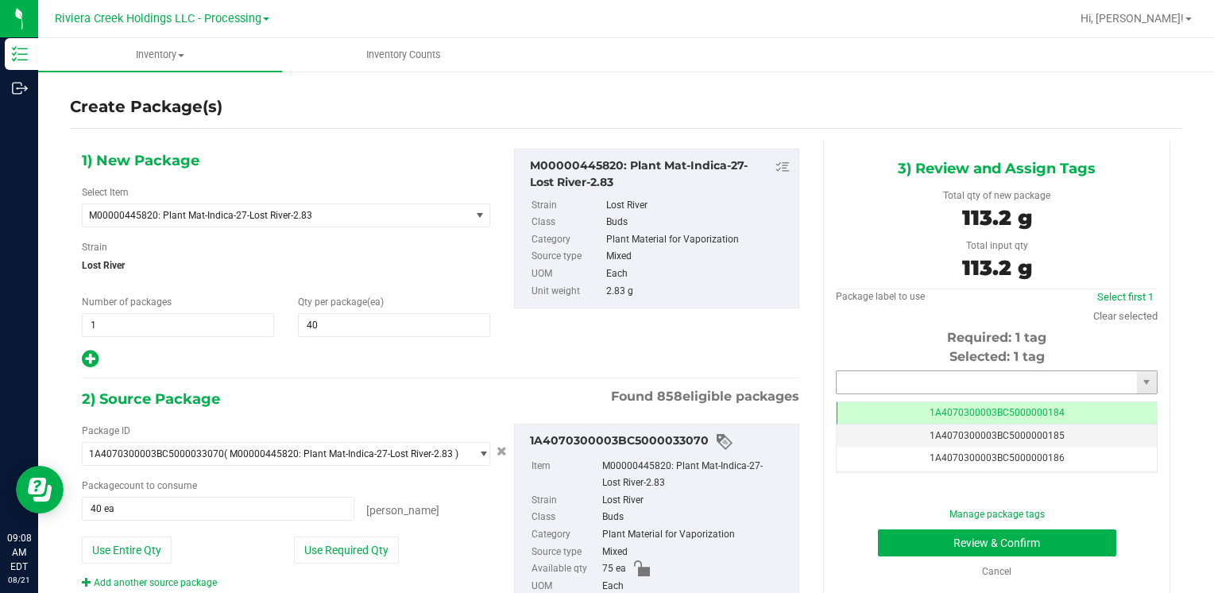
click at [851, 384] on input "text" at bounding box center [986, 382] width 300 height 22
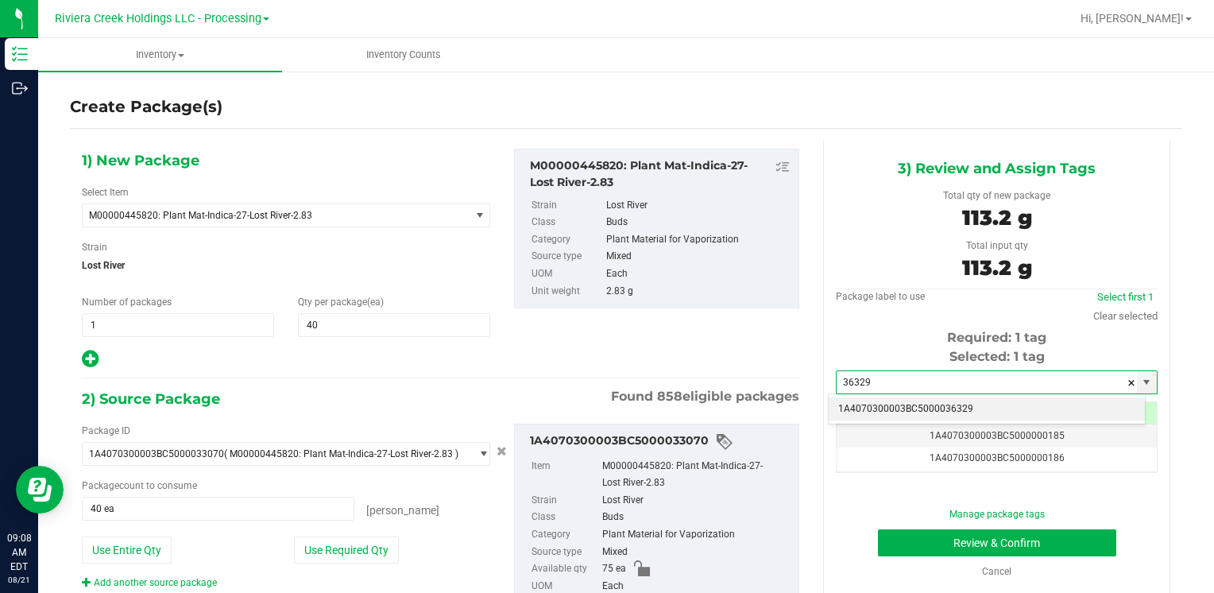
click at [856, 405] on li "1A4070300003BC5000036329" at bounding box center [986, 409] width 316 height 24
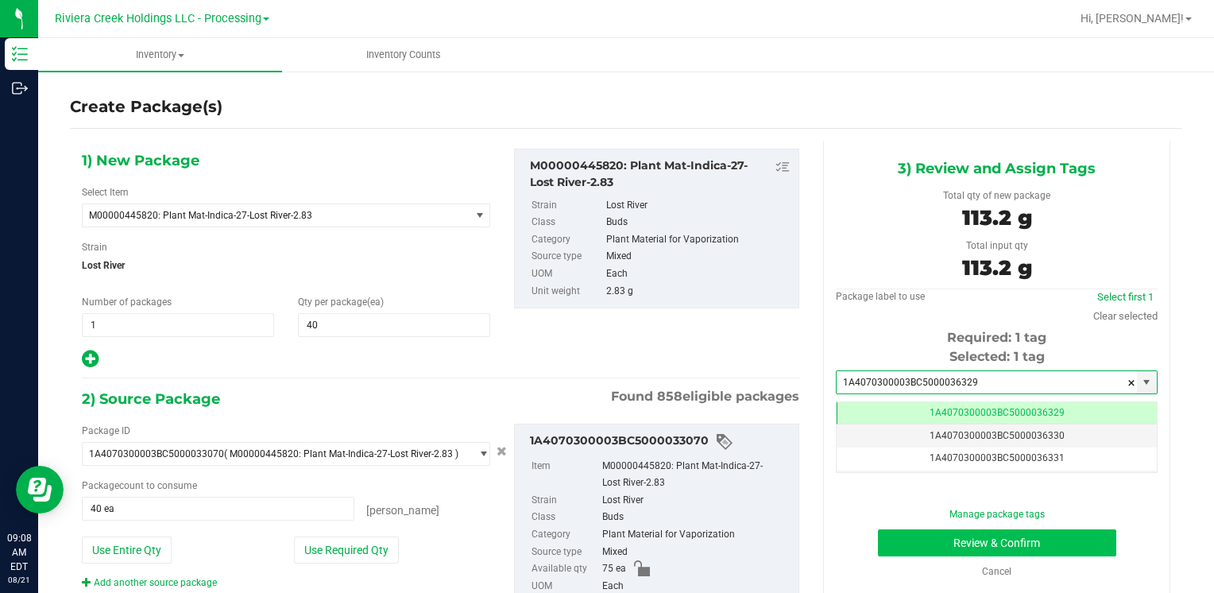
type input "1A4070300003BC5000036329"
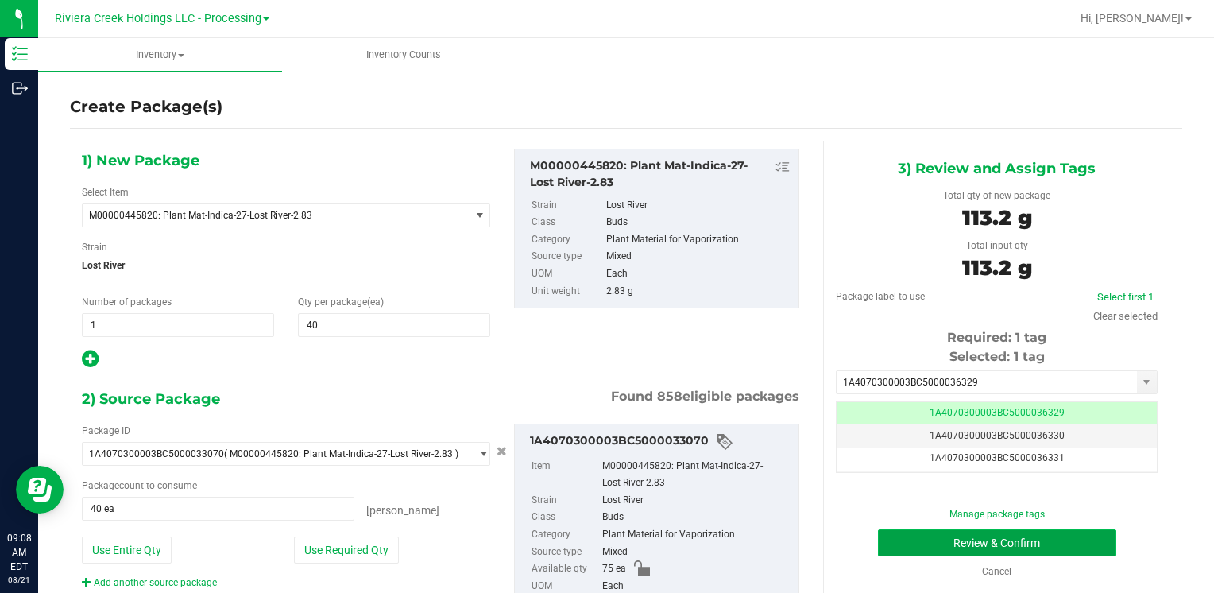
click at [893, 533] on button "Review & Confirm" at bounding box center [997, 542] width 238 height 27
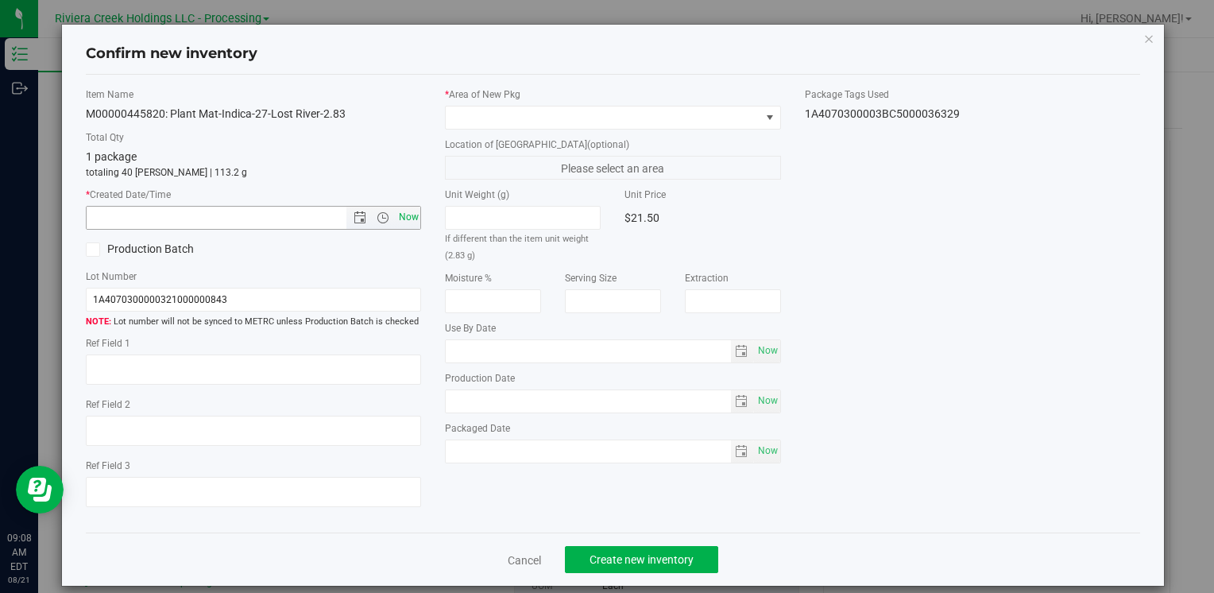
click at [395, 212] on span "Now" at bounding box center [408, 217] width 27 height 23
type input "[DATE] 9:08 AM"
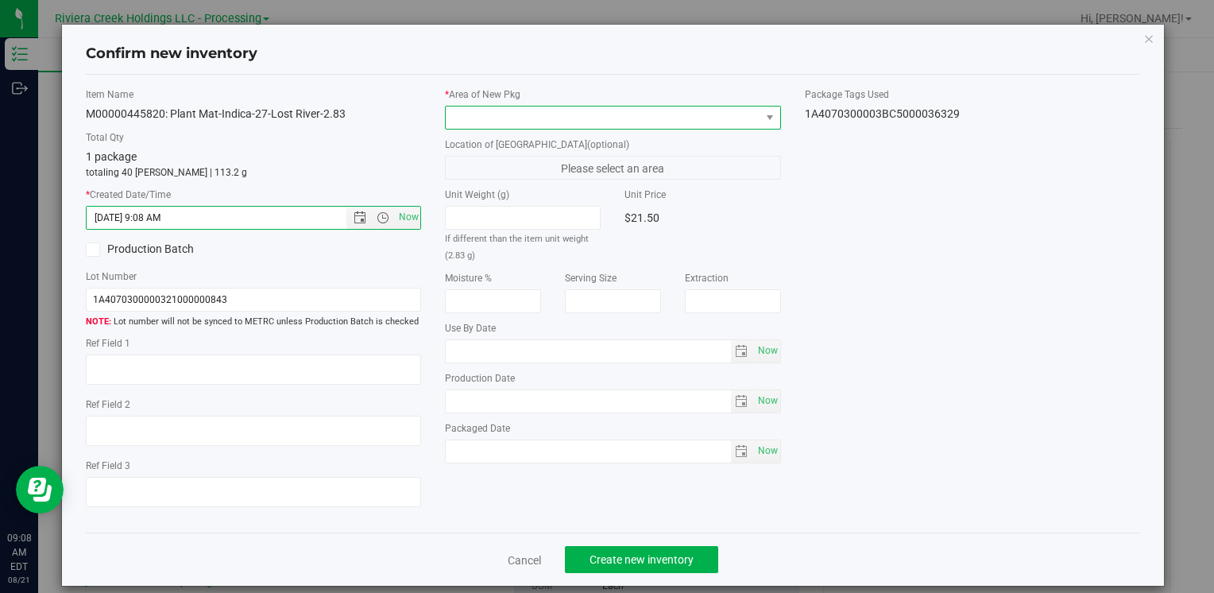
click at [464, 106] on span at bounding box center [603, 117] width 314 height 22
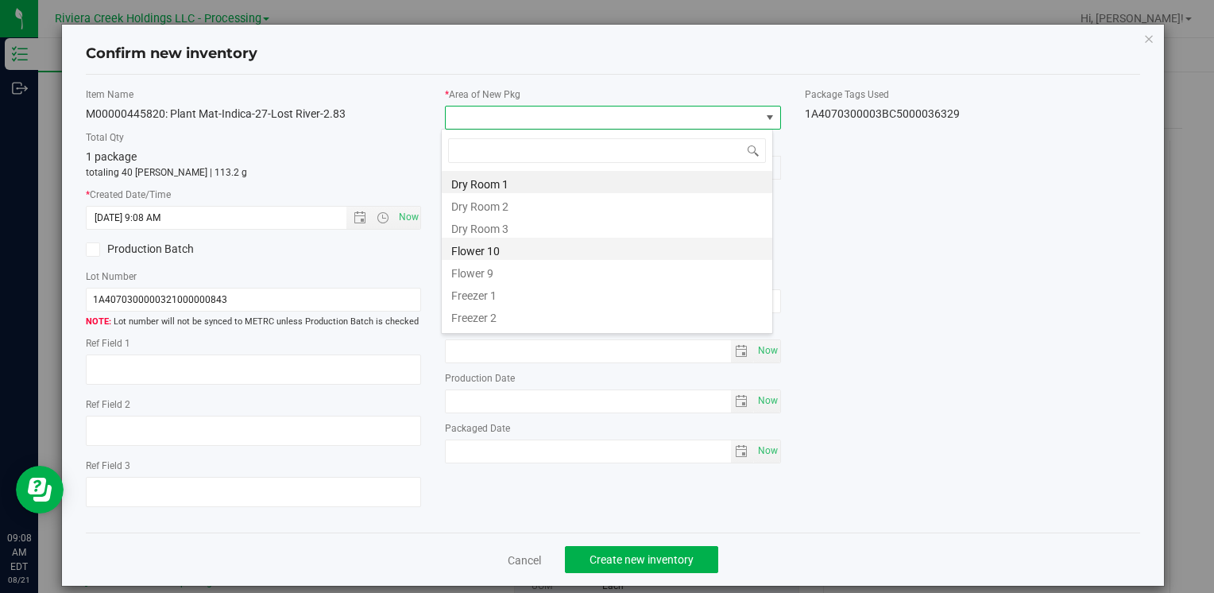
click at [507, 249] on li "Flower 10" at bounding box center [607, 248] width 330 height 22
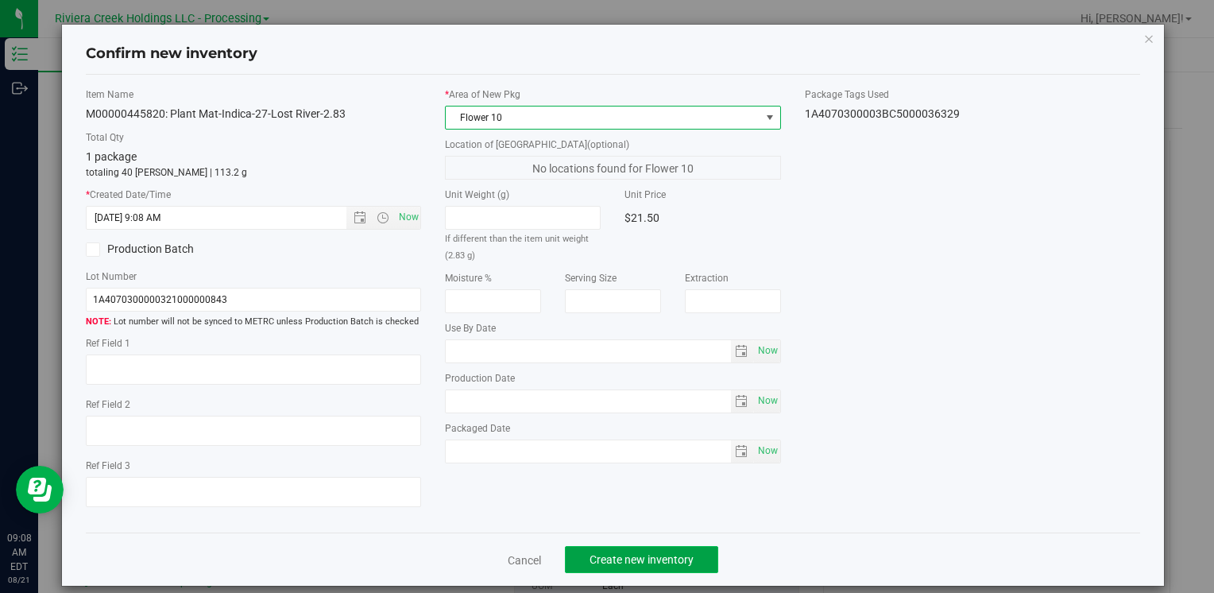
click at [602, 559] on span "Create new inventory" at bounding box center [641, 559] width 104 height 13
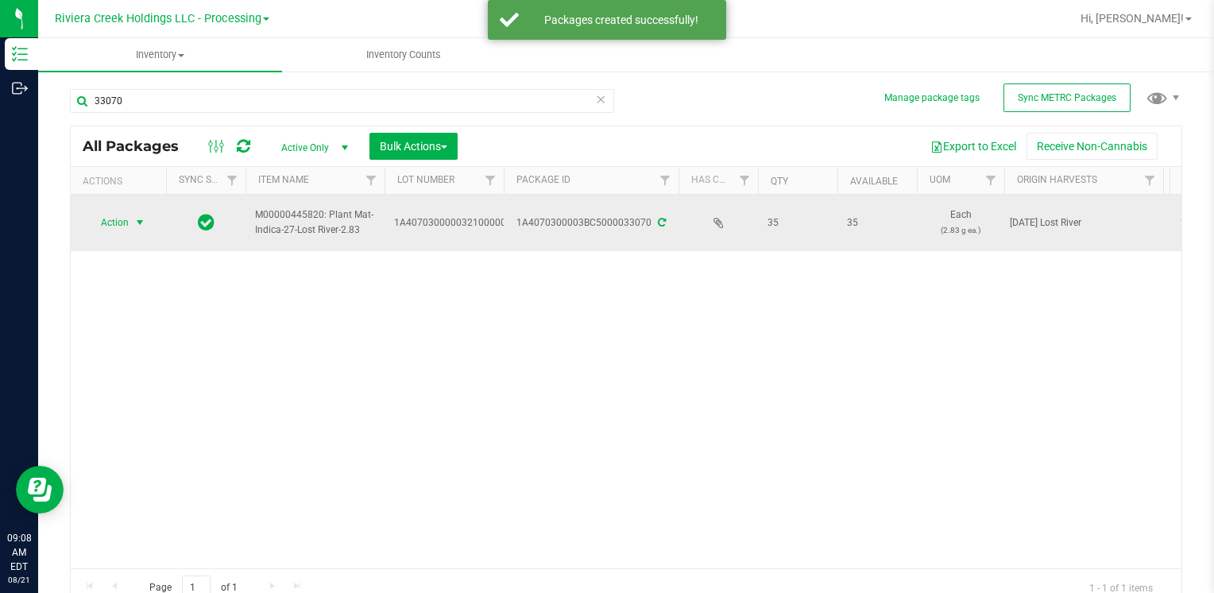
drag, startPoint x: 114, startPoint y: 224, endPoint x: 128, endPoint y: 230, distance: 14.6
click at [118, 226] on span "Action" at bounding box center [108, 222] width 43 height 22
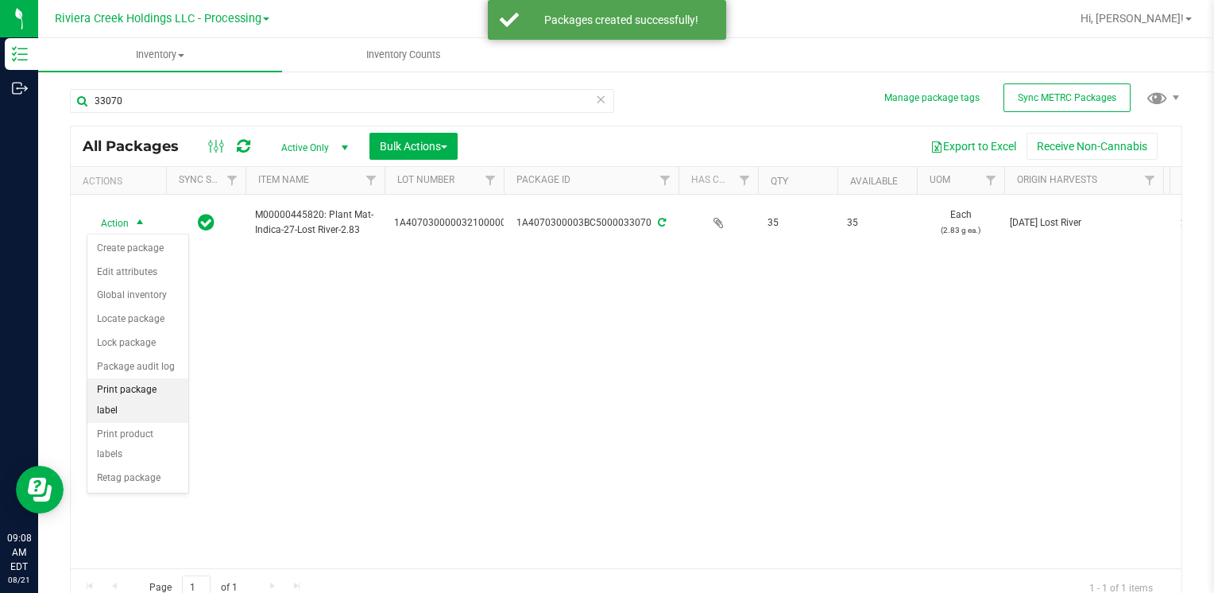
click at [167, 389] on li "Print package label" at bounding box center [137, 400] width 101 height 44
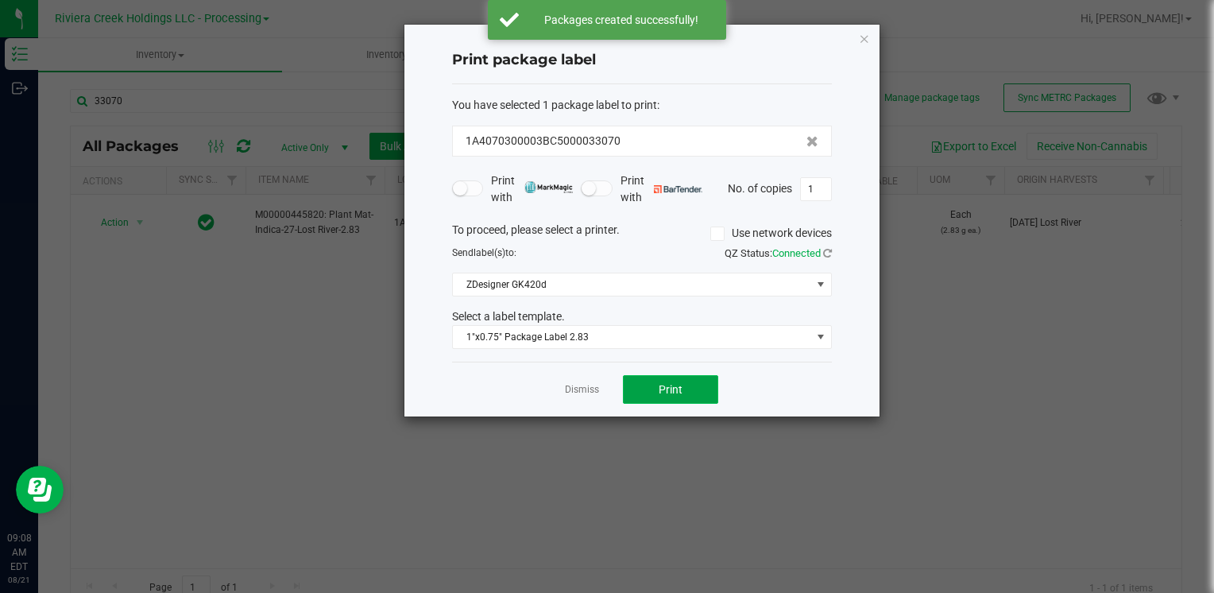
click at [651, 388] on button "Print" at bounding box center [670, 389] width 95 height 29
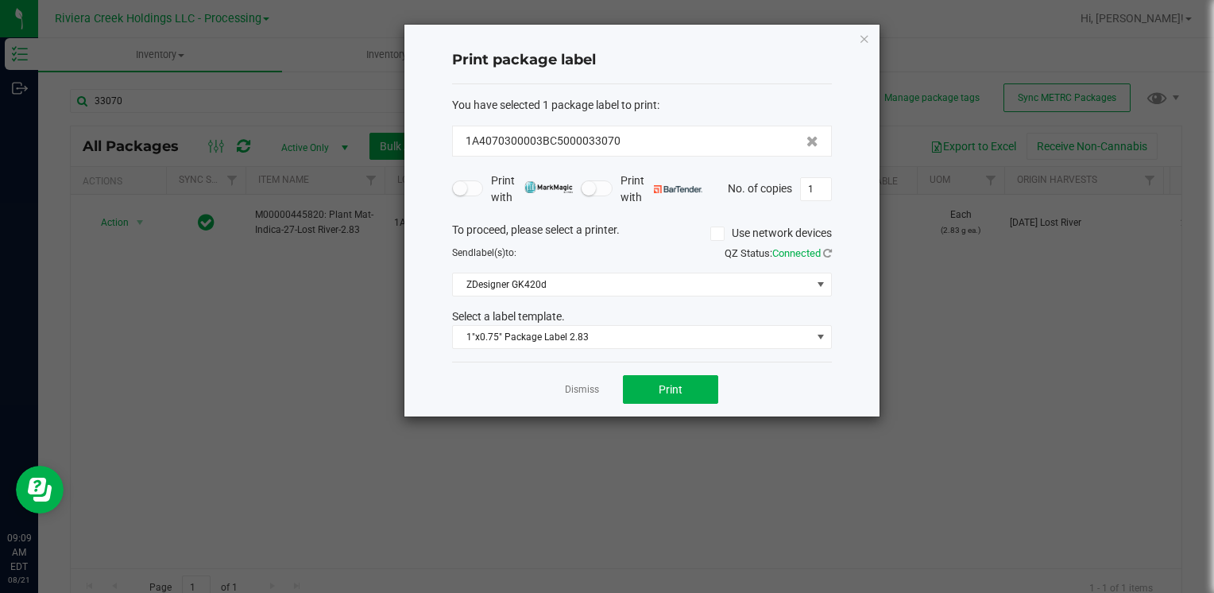
drag, startPoint x: 859, startPoint y: 39, endPoint x: 825, endPoint y: 44, distance: 33.8
click at [859, 39] on icon "button" at bounding box center [864, 38] width 11 height 19
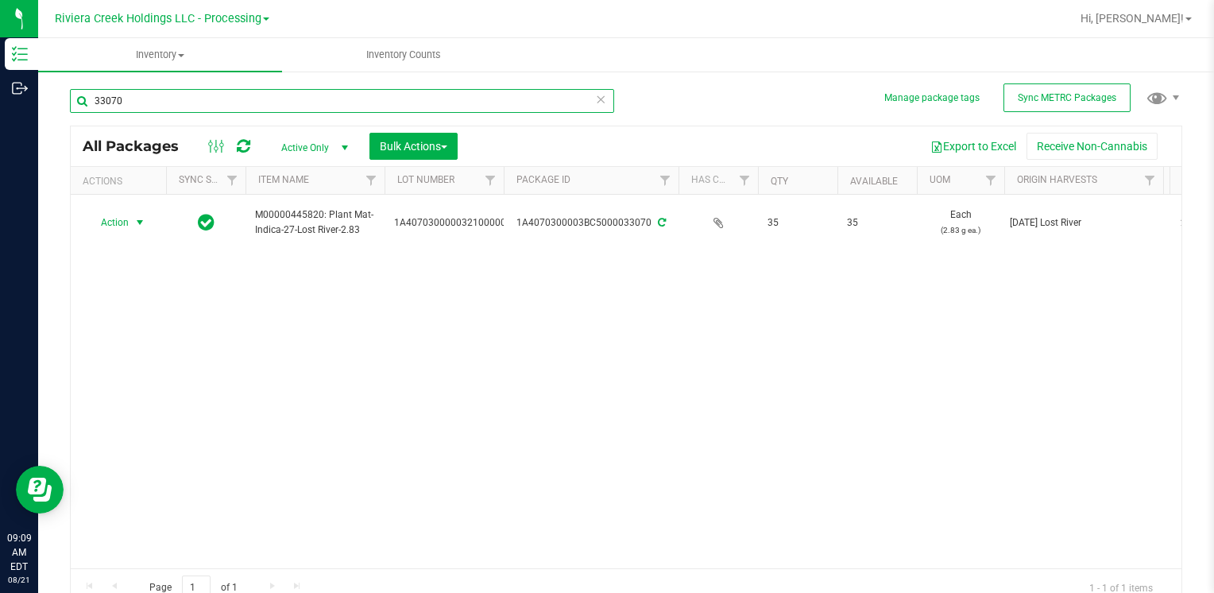
click at [225, 97] on input "33070" at bounding box center [342, 101] width 544 height 24
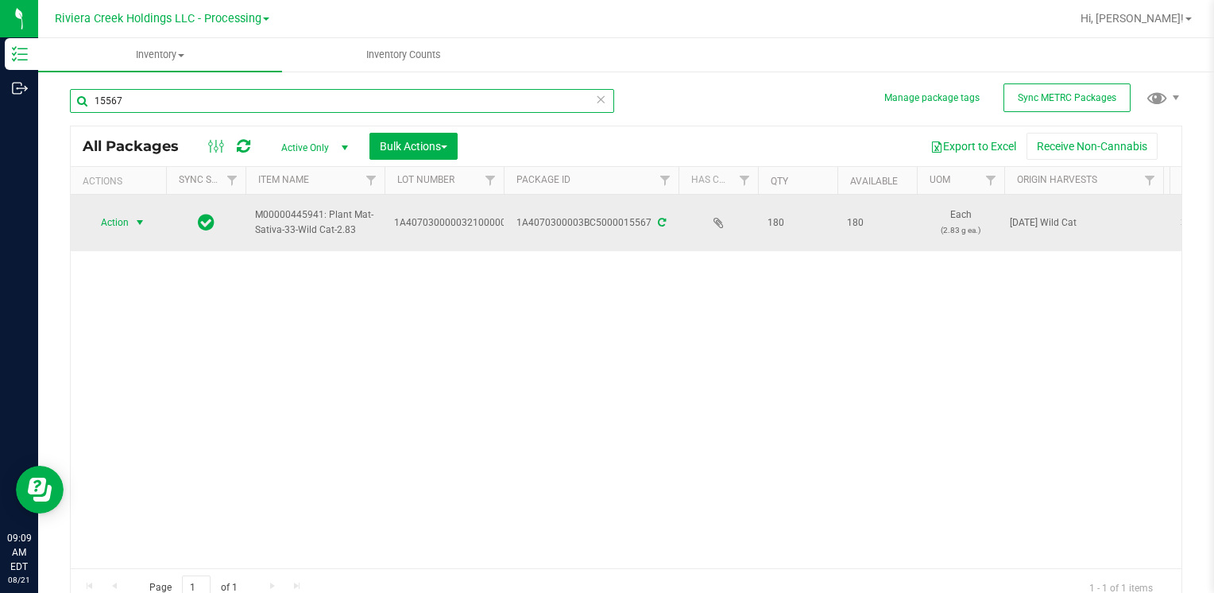
type input "15567"
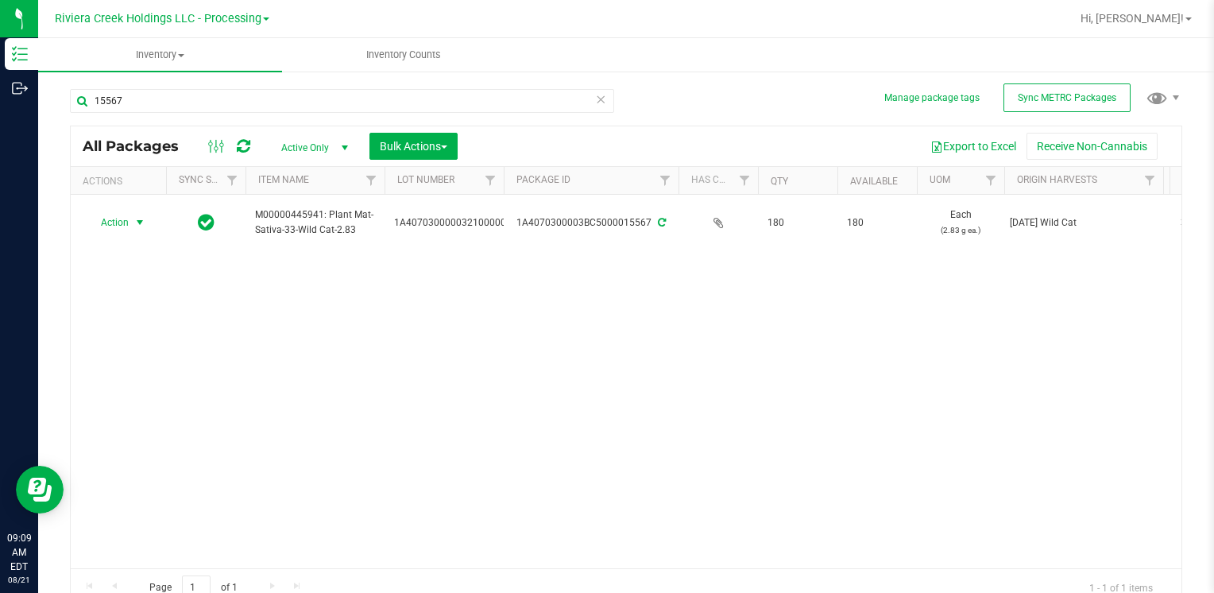
drag, startPoint x: 137, startPoint y: 215, endPoint x: 149, endPoint y: 268, distance: 53.9
click at [137, 218] on span "select" at bounding box center [139, 222] width 13 height 13
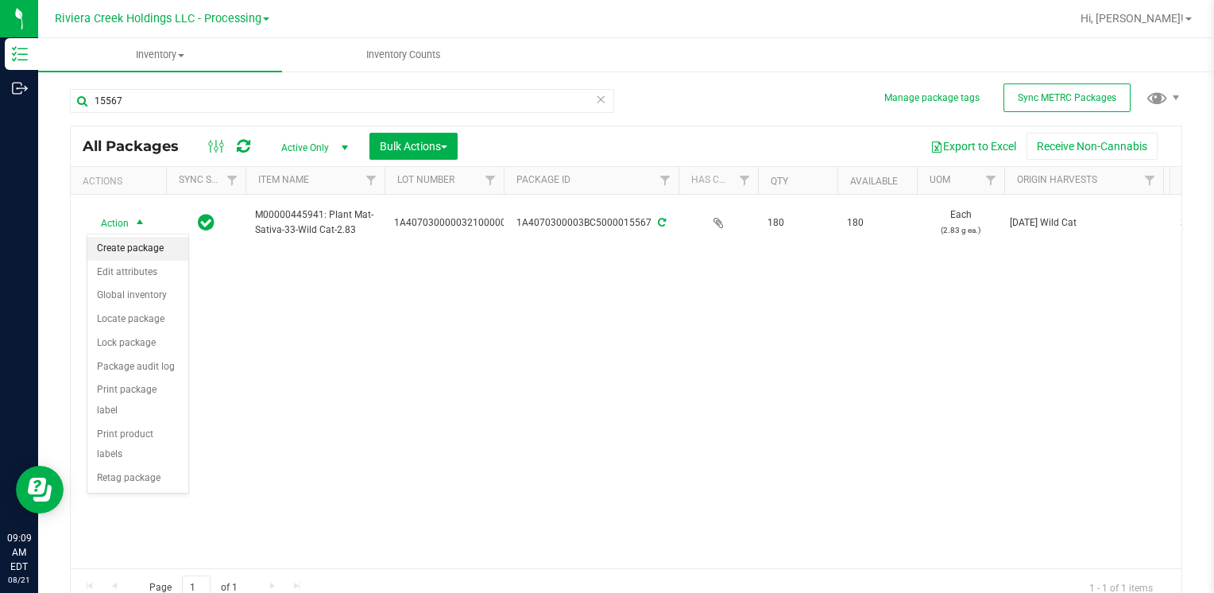
click at [153, 250] on li "Create package" at bounding box center [137, 249] width 101 height 24
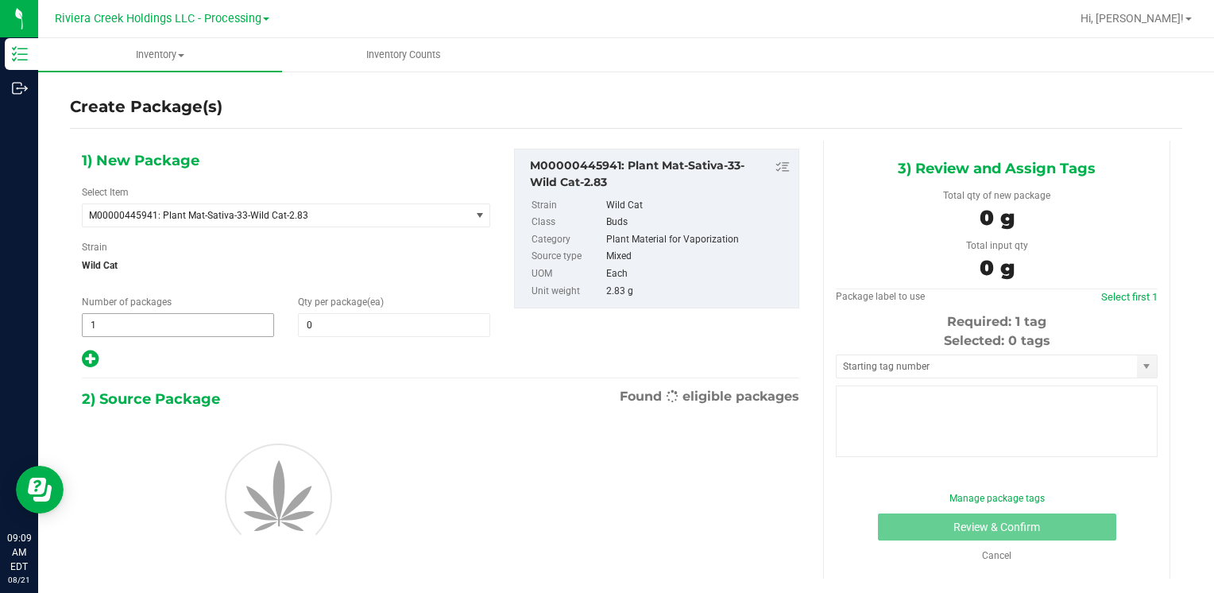
type input "0"
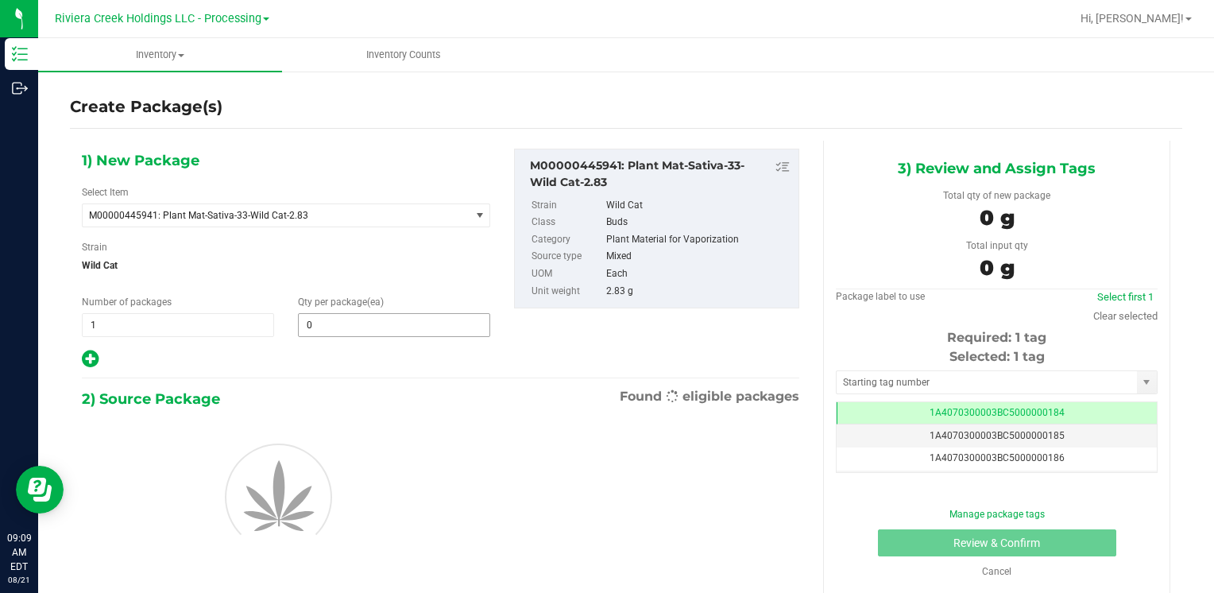
drag, startPoint x: 342, startPoint y: 320, endPoint x: 353, endPoint y: 326, distance: 12.4
click at [351, 325] on span "0 0" at bounding box center [394, 325] width 192 height 24
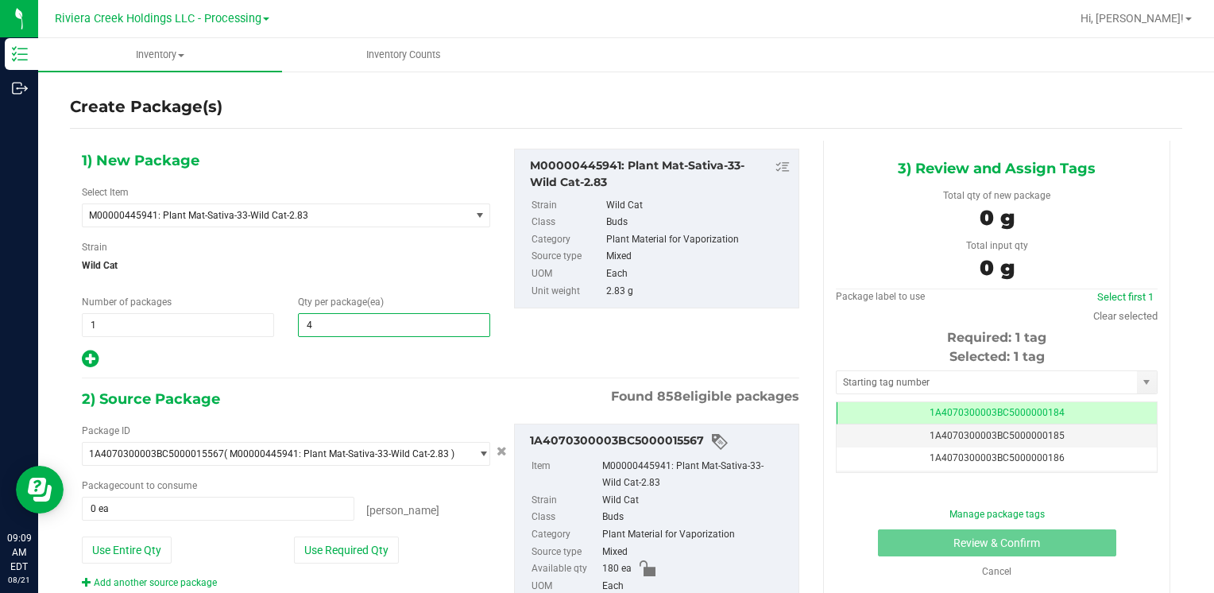
type input "40"
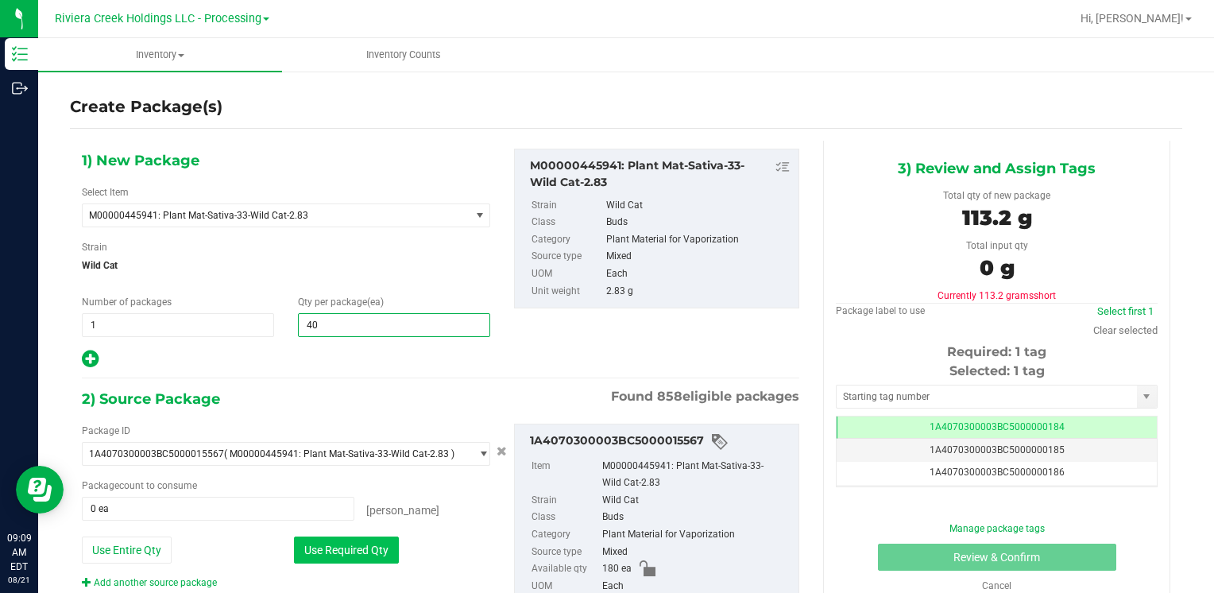
type input "40"
click at [330, 551] on button "Use Required Qty" at bounding box center [346, 549] width 105 height 27
type input "40 ea"
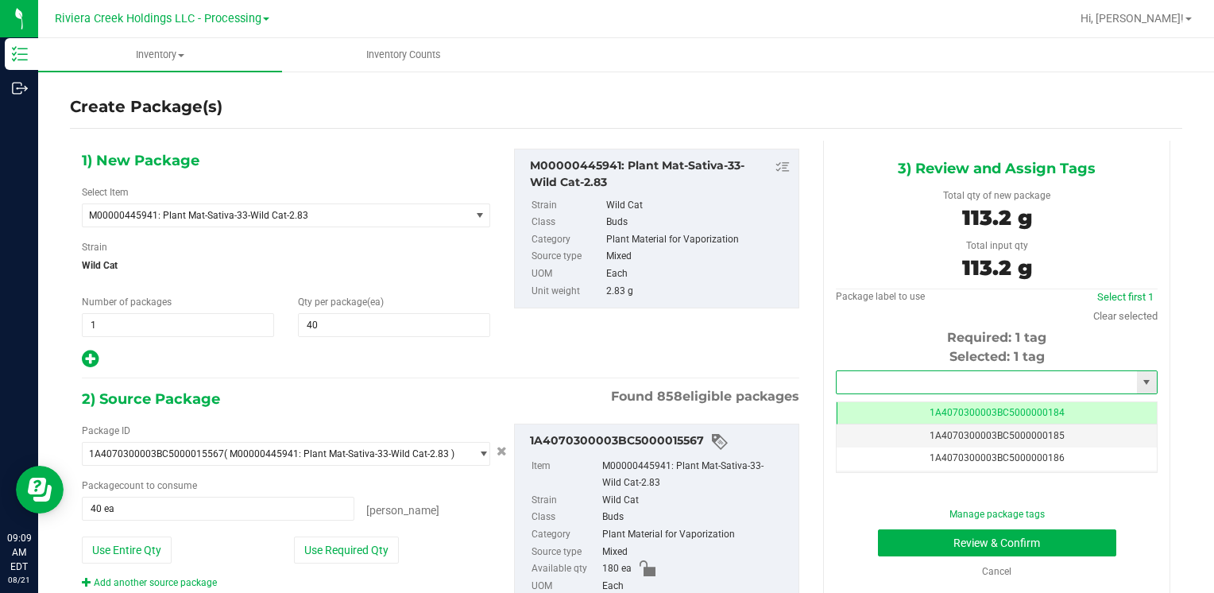
click at [844, 388] on input "text" at bounding box center [986, 382] width 300 height 22
click at [856, 404] on li "1A4070300003BC5000036332" at bounding box center [986, 409] width 316 height 24
type input "1A4070300003BC5000036332"
click at [882, 536] on button "Review & Confirm" at bounding box center [997, 542] width 238 height 27
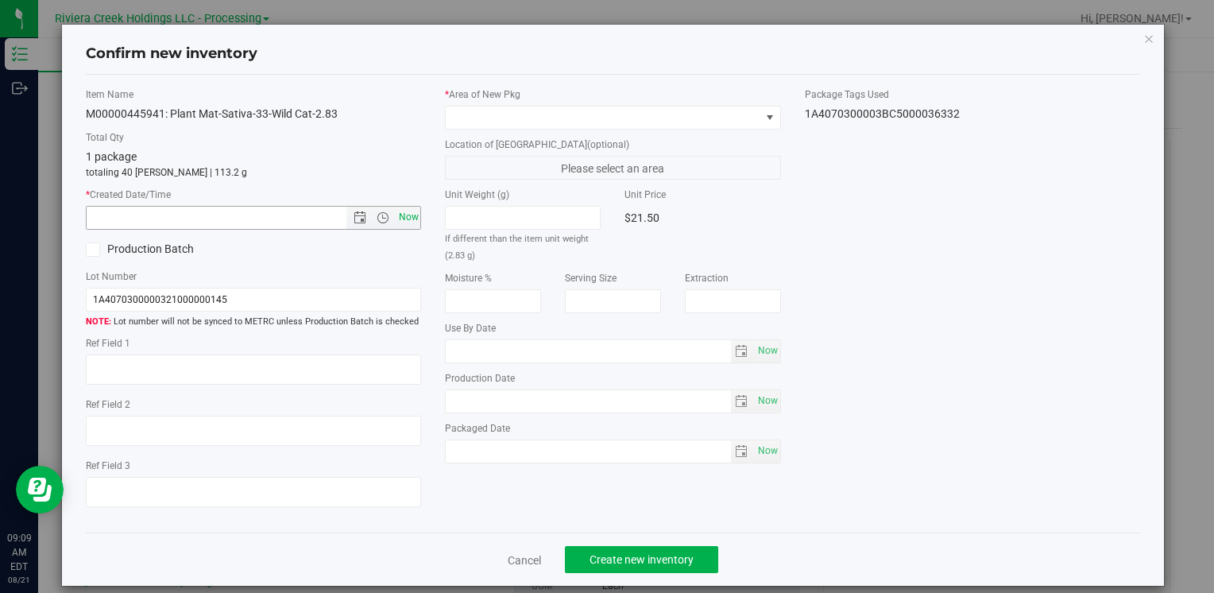
click at [407, 211] on span "Now" at bounding box center [408, 217] width 27 height 23
type input "[DATE] 9:09 AM"
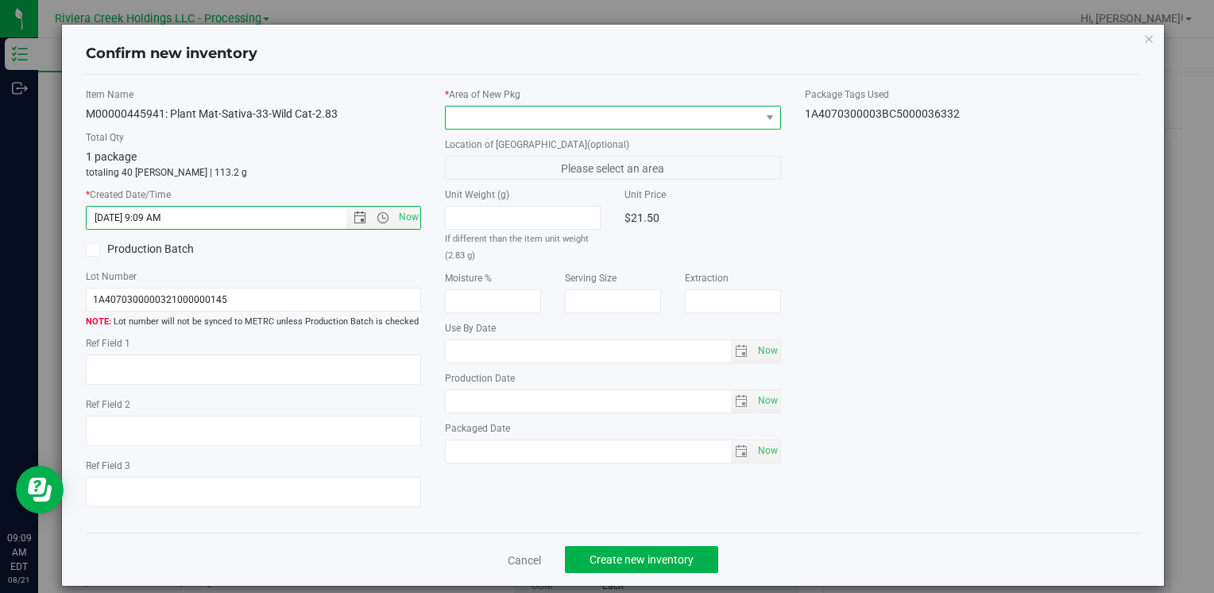
click at [506, 116] on span at bounding box center [603, 117] width 314 height 22
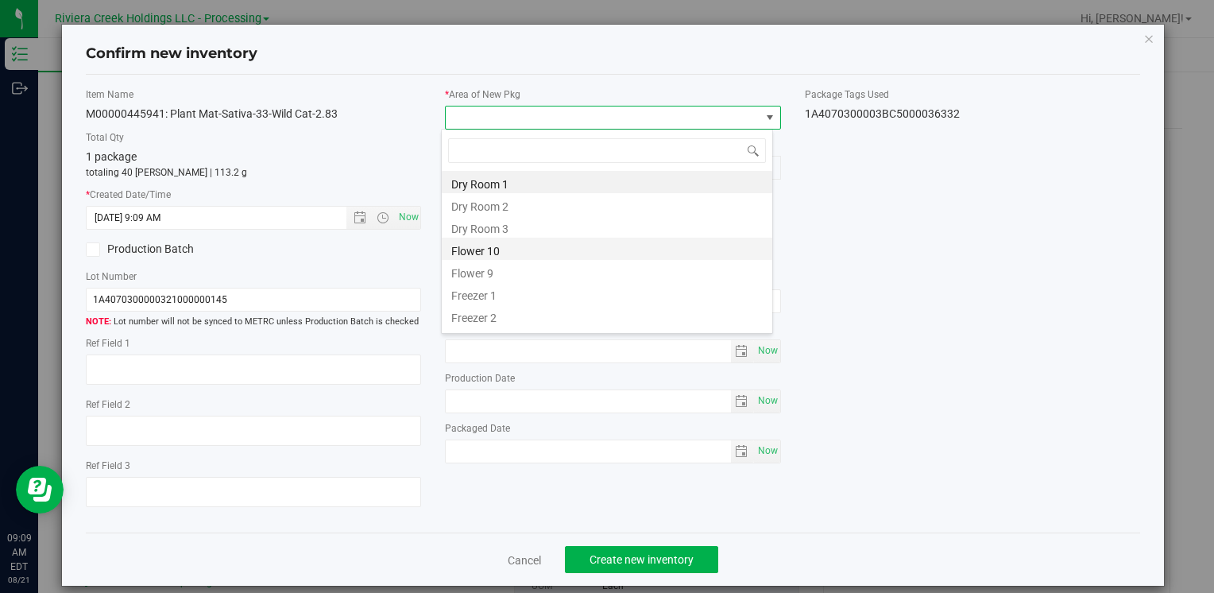
click at [529, 252] on li "Flower 10" at bounding box center [607, 248] width 330 height 22
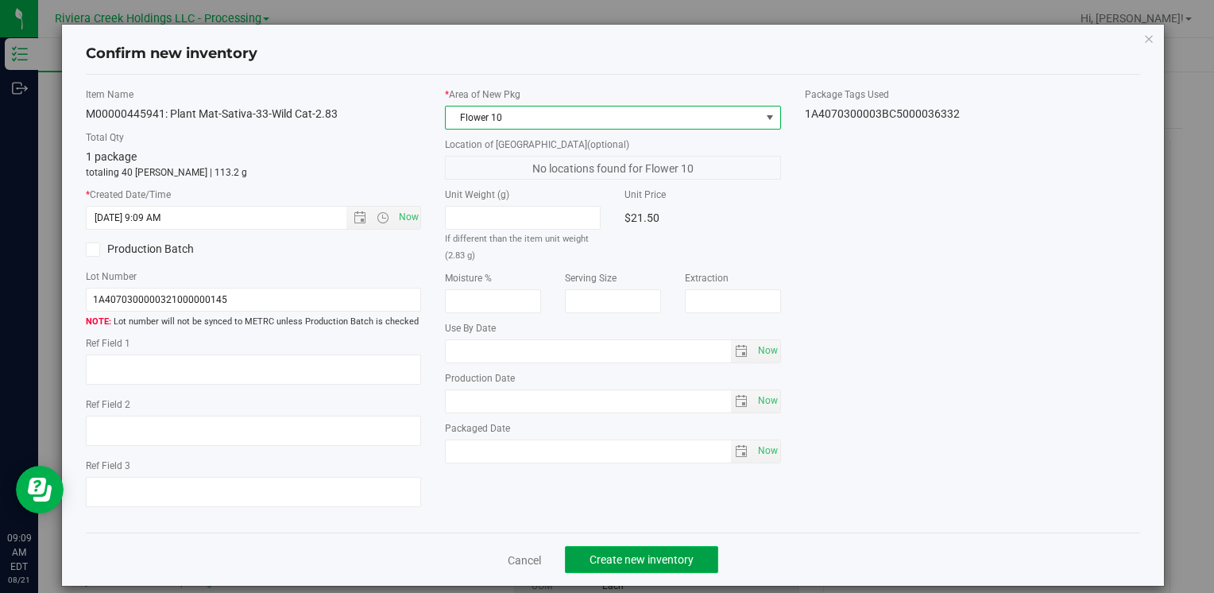
click at [604, 562] on span "Create new inventory" at bounding box center [641, 559] width 104 height 13
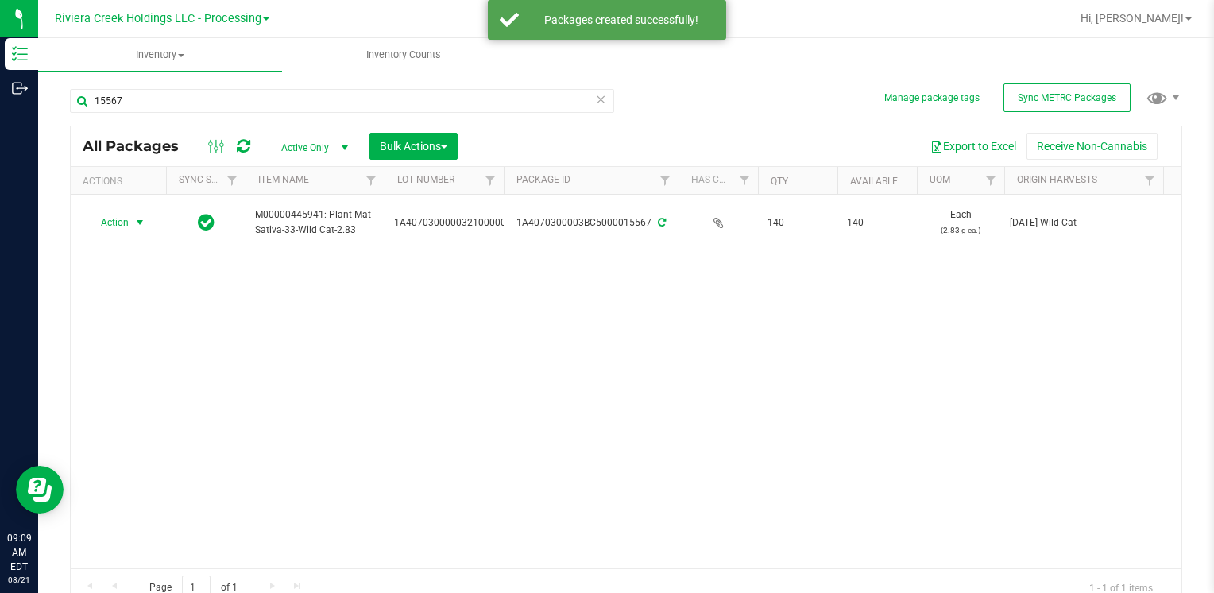
drag, startPoint x: 137, startPoint y: 227, endPoint x: 210, endPoint y: 340, distance: 134.4
click at [140, 227] on span "select" at bounding box center [139, 222] width 13 height 13
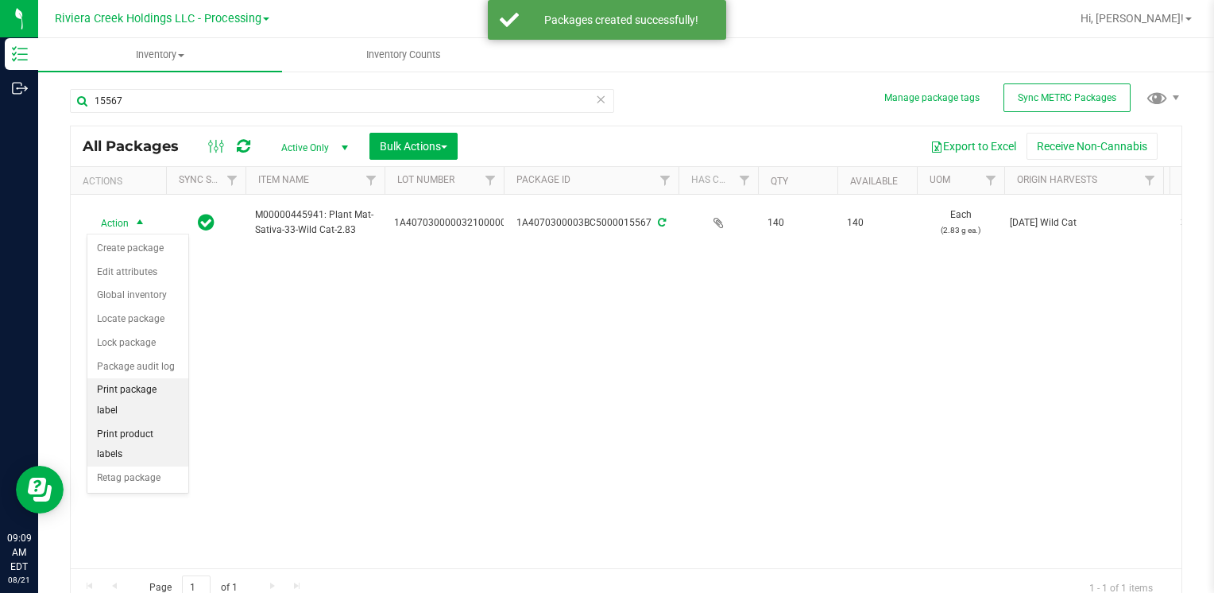
click at [168, 387] on li "Print package label" at bounding box center [137, 400] width 101 height 44
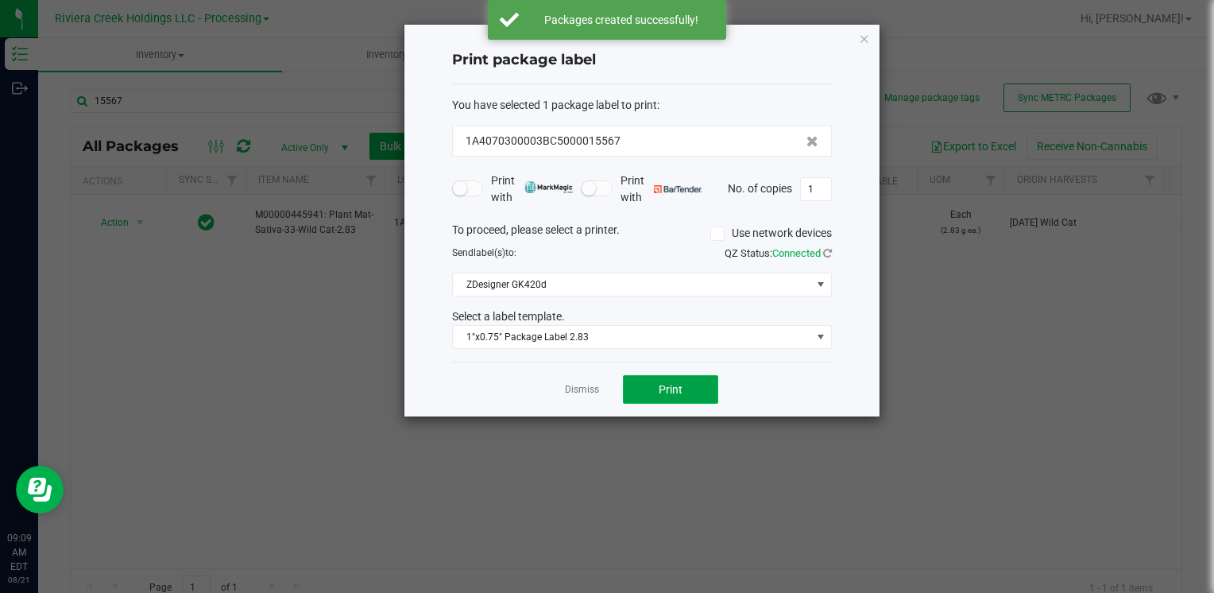
click at [703, 392] on button "Print" at bounding box center [670, 389] width 95 height 29
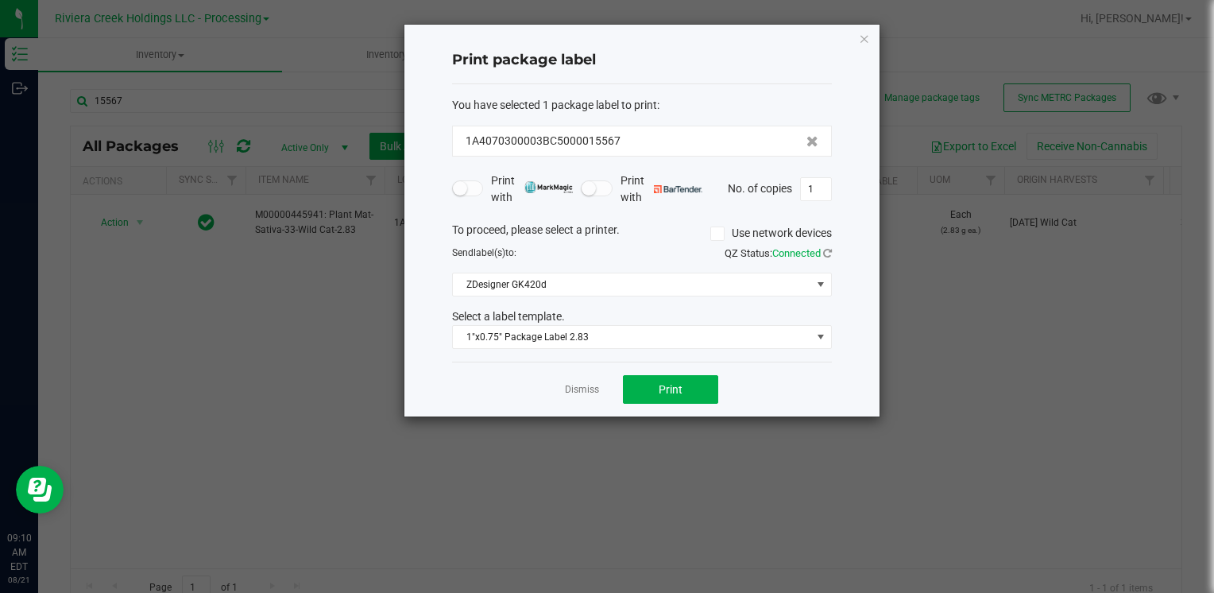
click at [865, 39] on icon "button" at bounding box center [864, 38] width 11 height 19
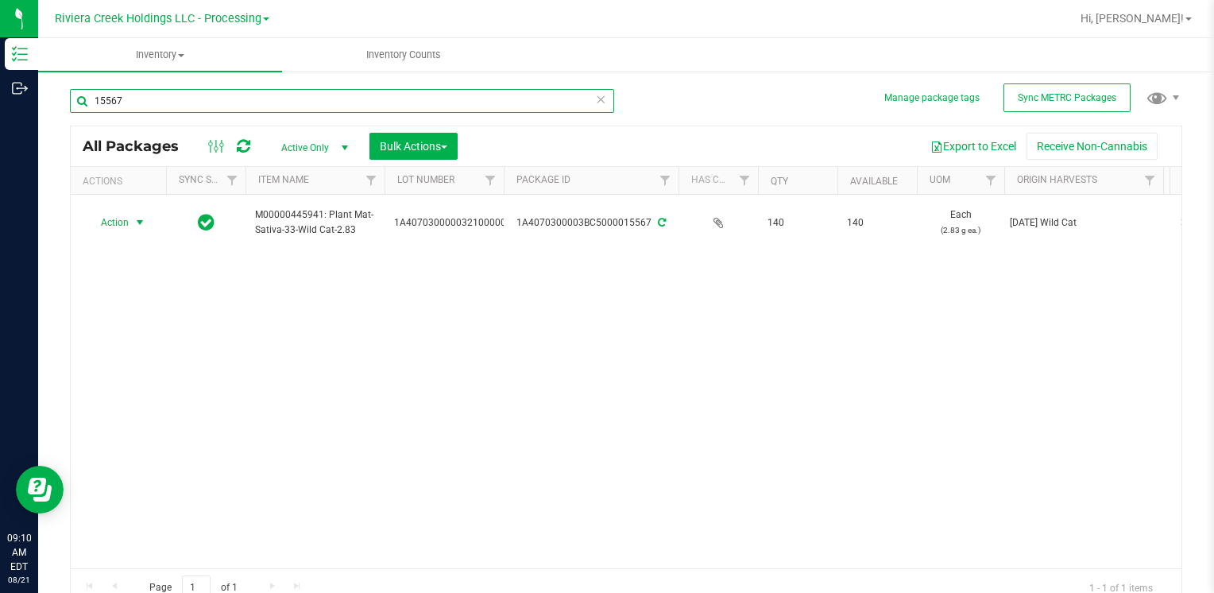
click at [331, 110] on input "15567" at bounding box center [342, 101] width 544 height 24
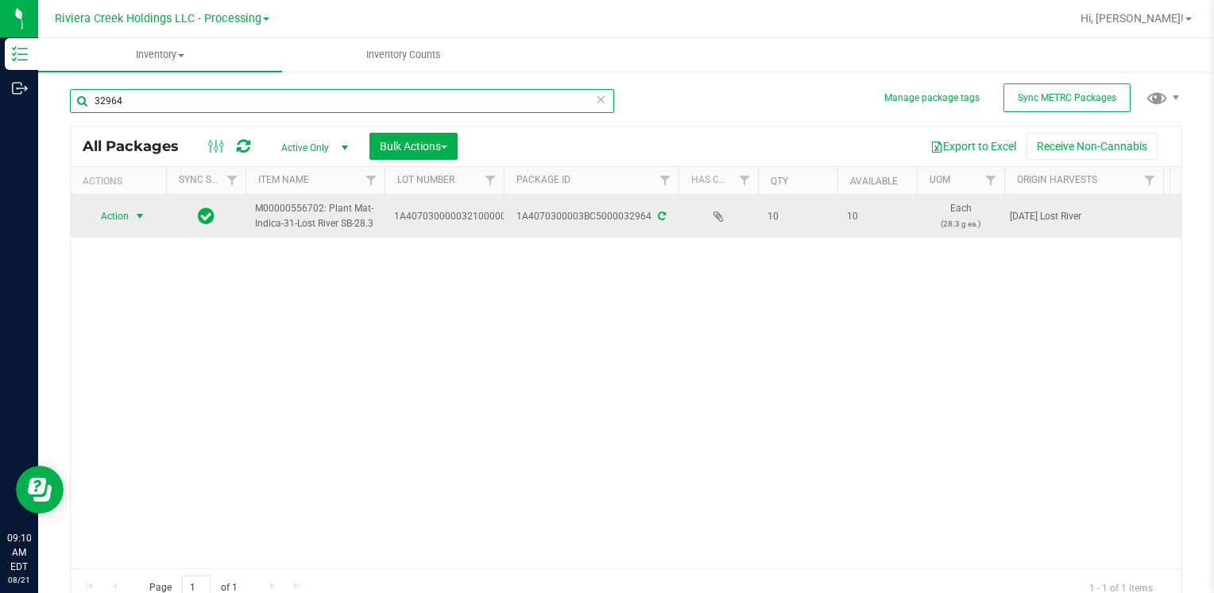
type input "32964"
click at [105, 210] on span "Action" at bounding box center [108, 216] width 43 height 22
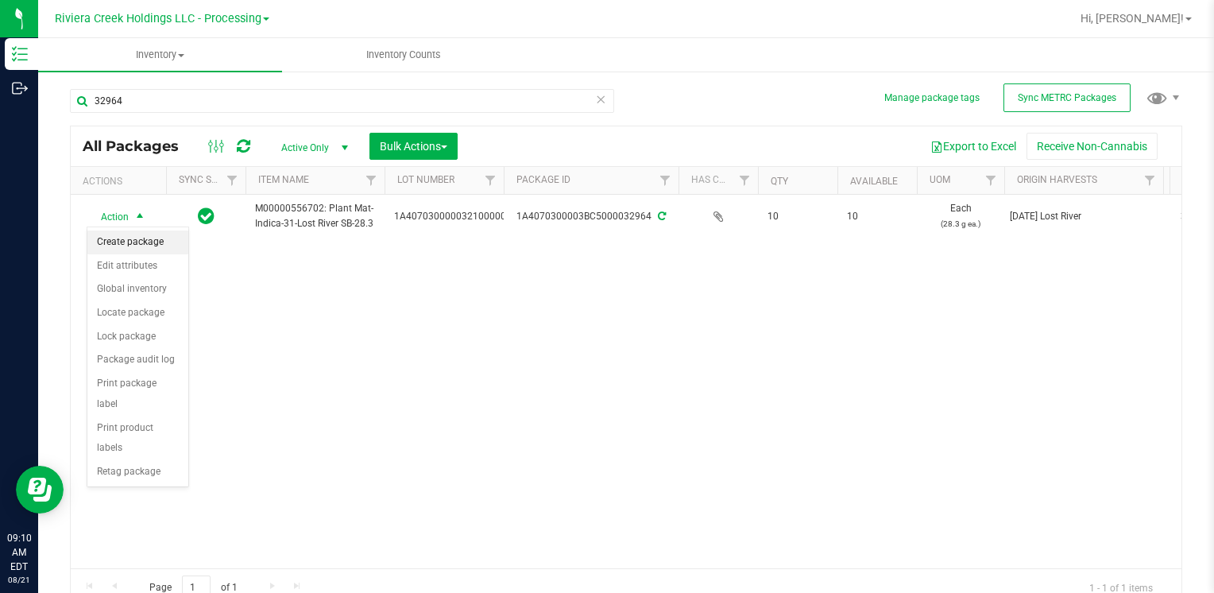
click at [134, 243] on li "Create package" at bounding box center [137, 242] width 101 height 24
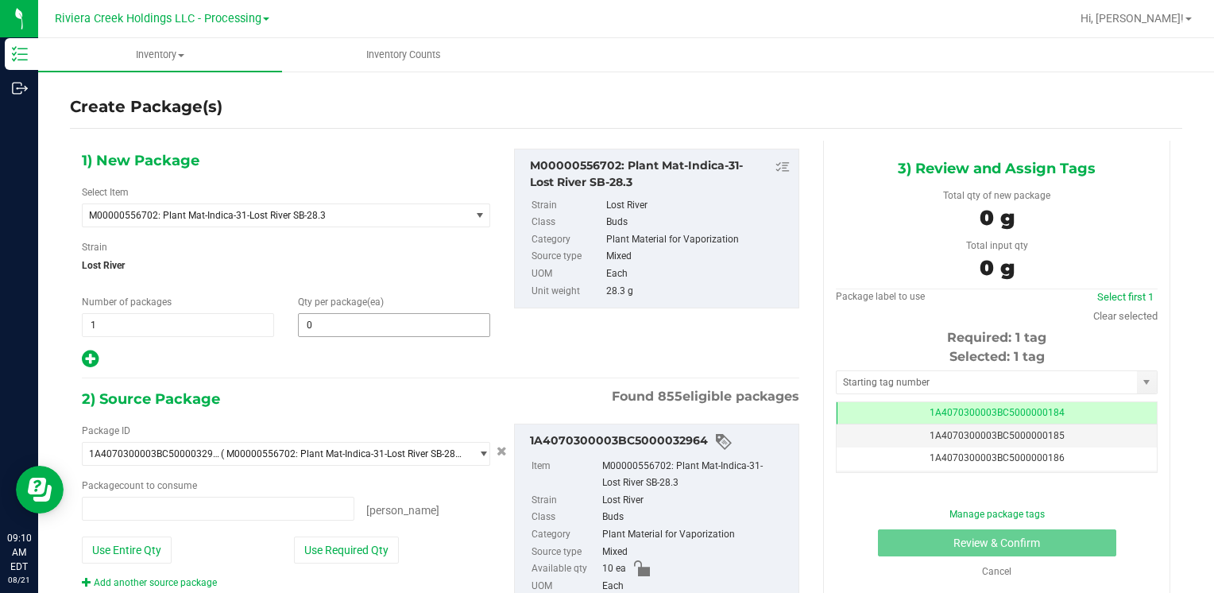
type input "0 ea"
click at [367, 324] on span at bounding box center [394, 325] width 192 height 24
type input "5"
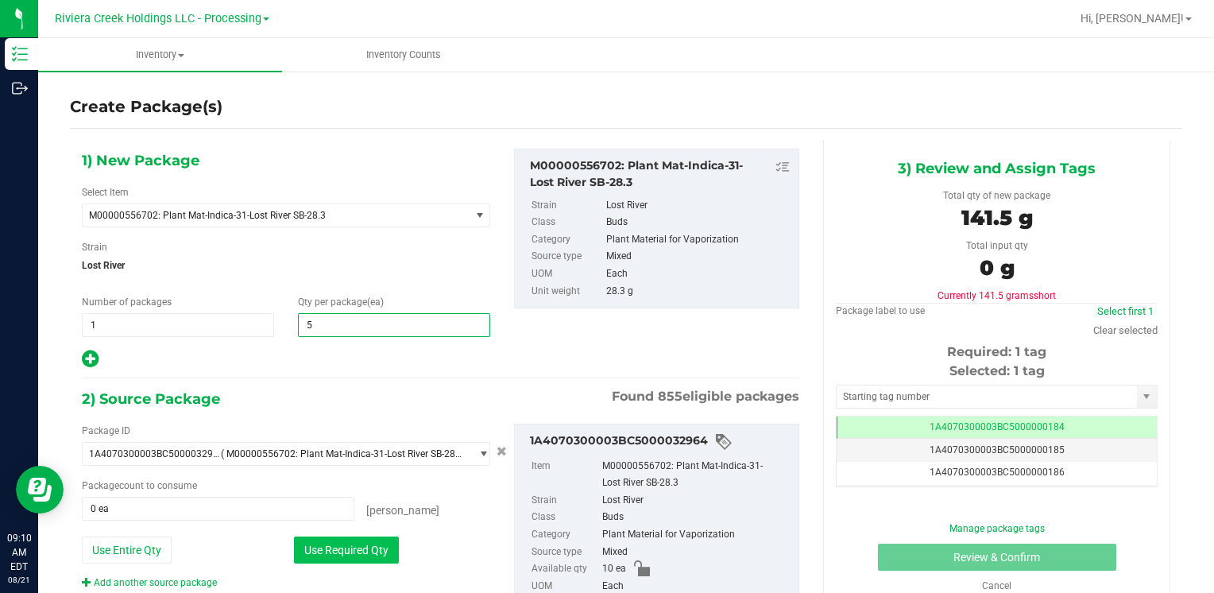
type input "5"
click at [337, 550] on button "Use Required Qty" at bounding box center [346, 549] width 105 height 27
type input "5 ea"
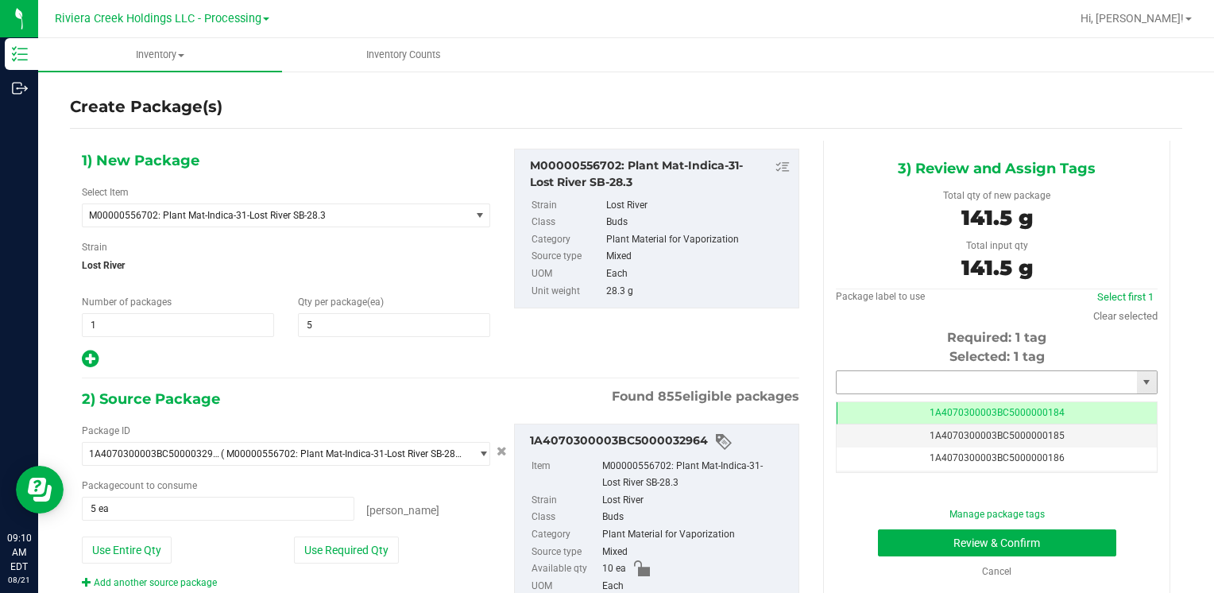
click at [869, 373] on input "text" at bounding box center [986, 382] width 300 height 22
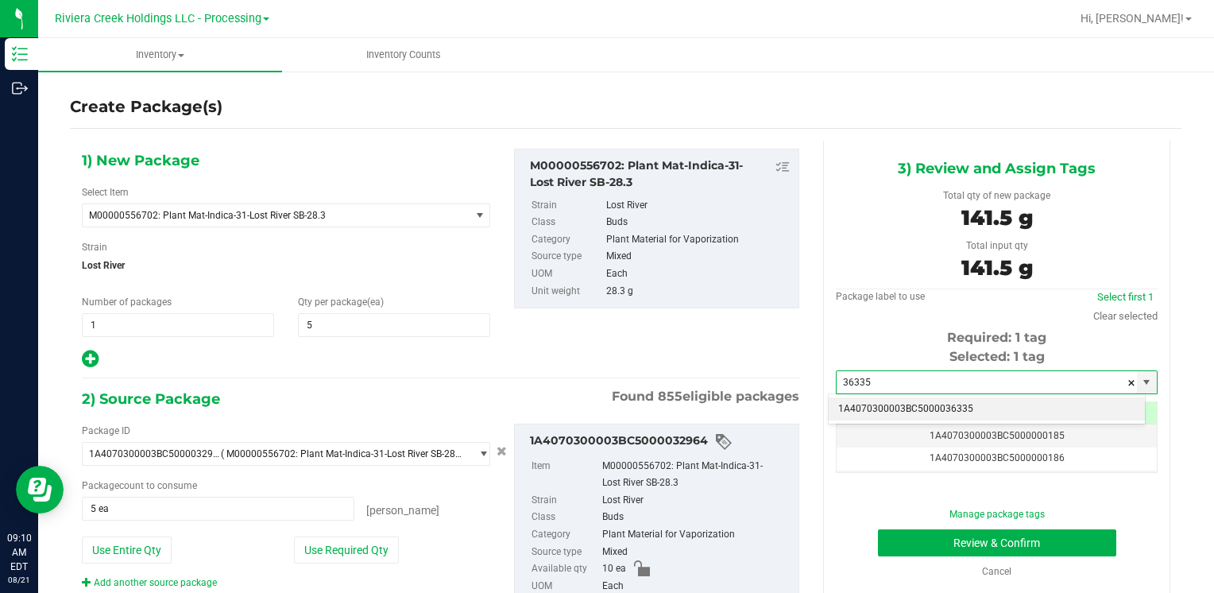
click at [863, 408] on li "1A4070300003BC5000036335" at bounding box center [986, 409] width 316 height 24
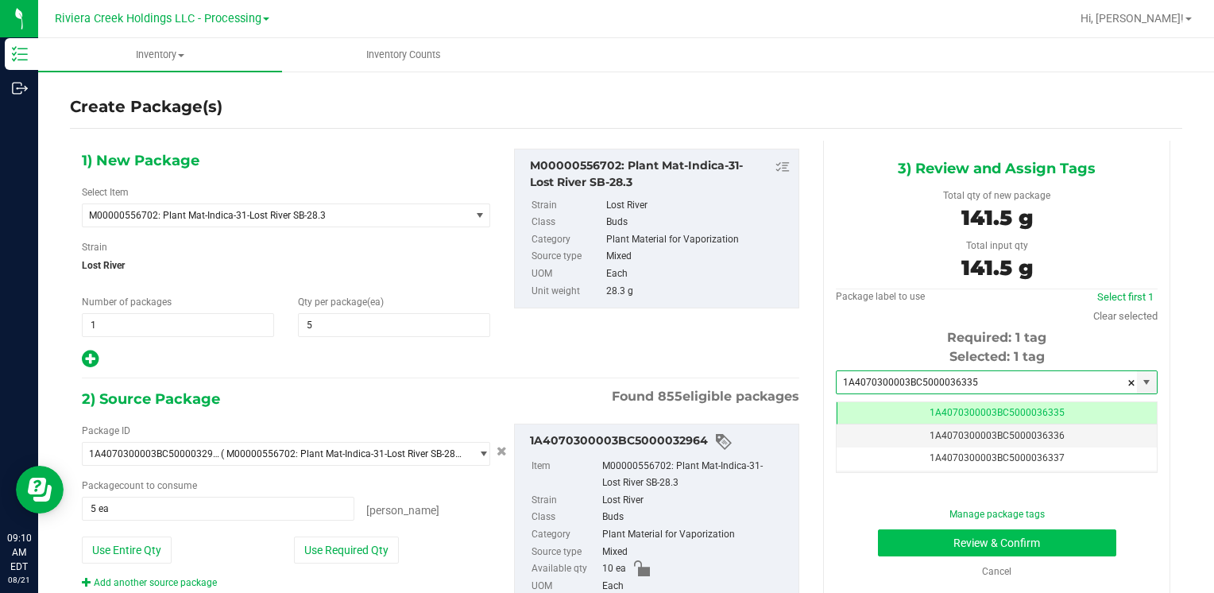
type input "1A4070300003BC5000036335"
click at [896, 539] on button "Review & Confirm" at bounding box center [997, 542] width 238 height 27
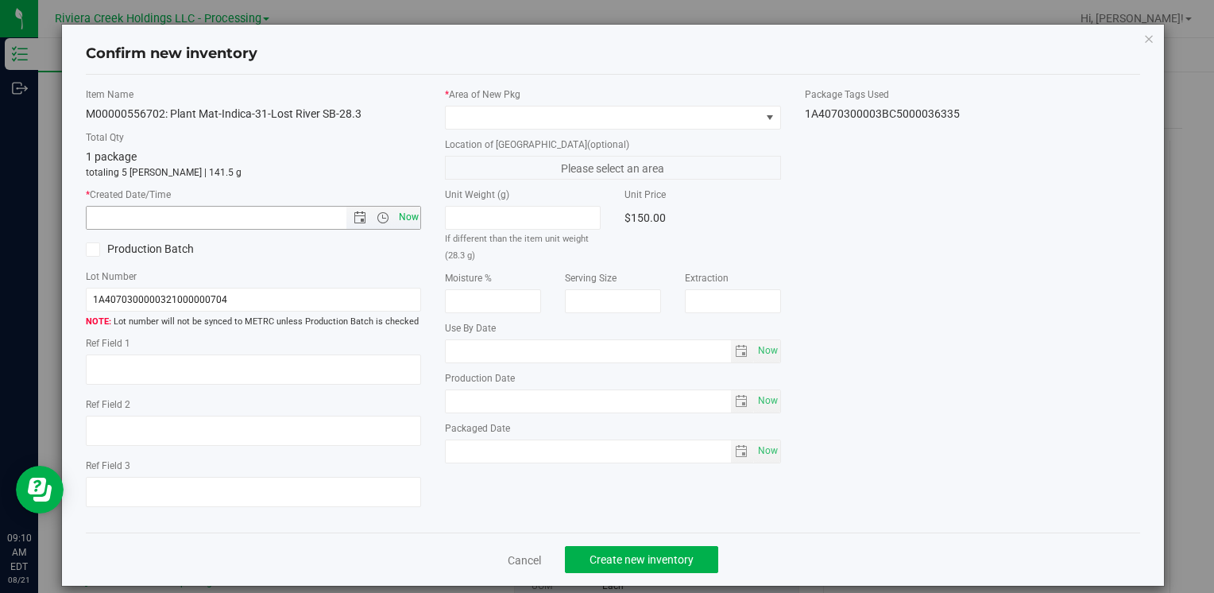
click at [403, 217] on span "Now" at bounding box center [408, 217] width 27 height 23
type input "[DATE] 9:10 AM"
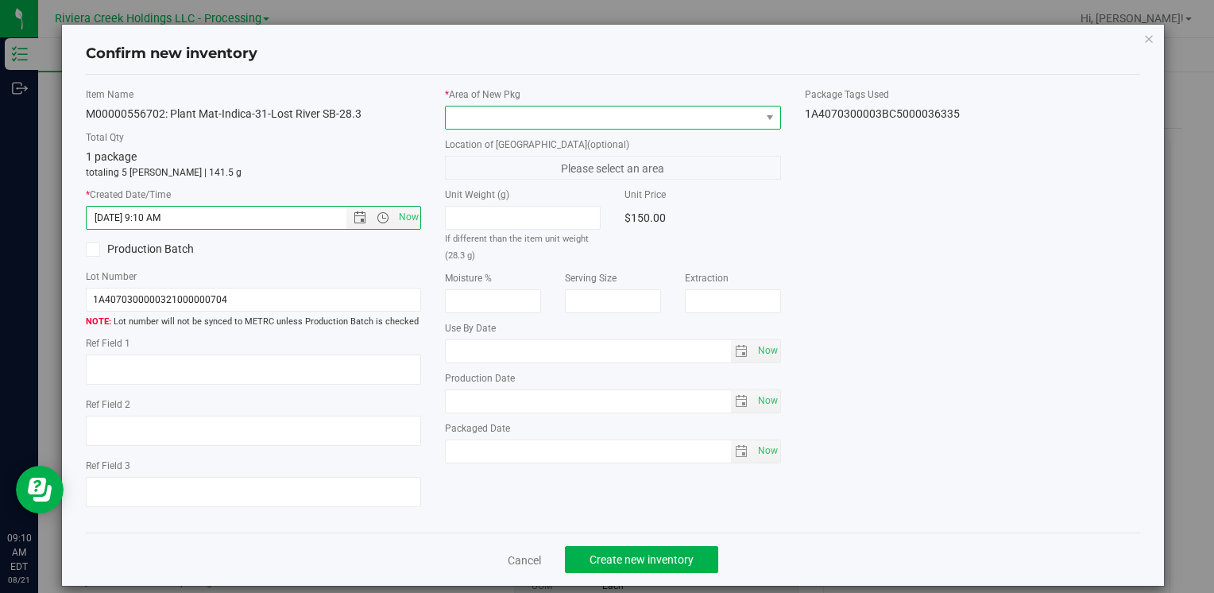
click at [489, 106] on span at bounding box center [603, 117] width 314 height 22
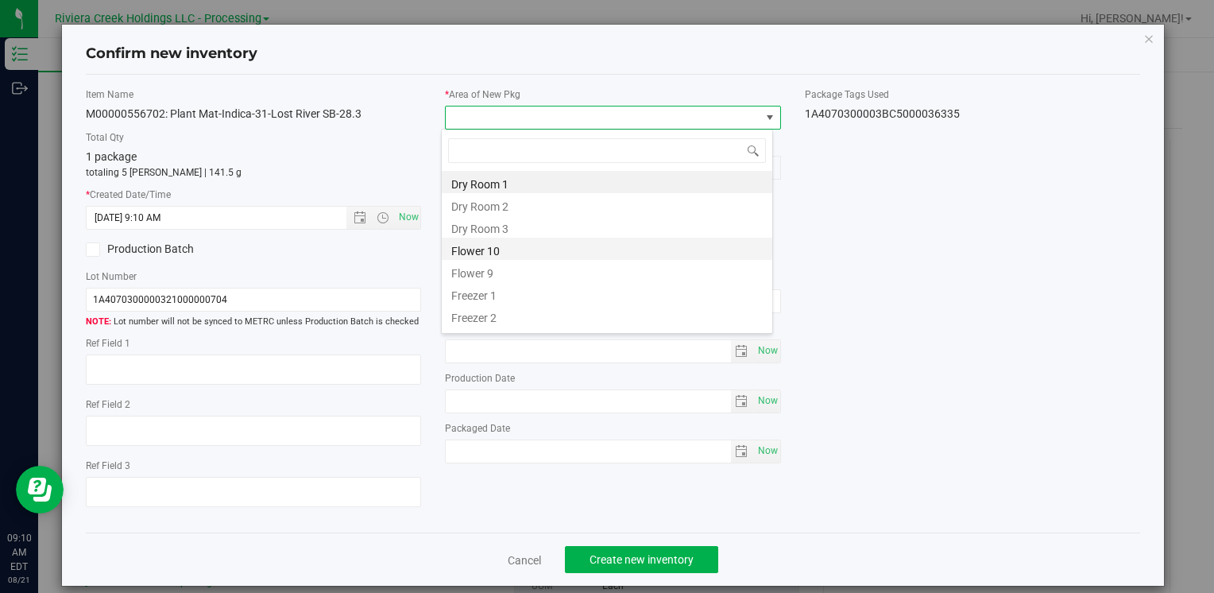
click at [504, 245] on li "Flower 10" at bounding box center [607, 248] width 330 height 22
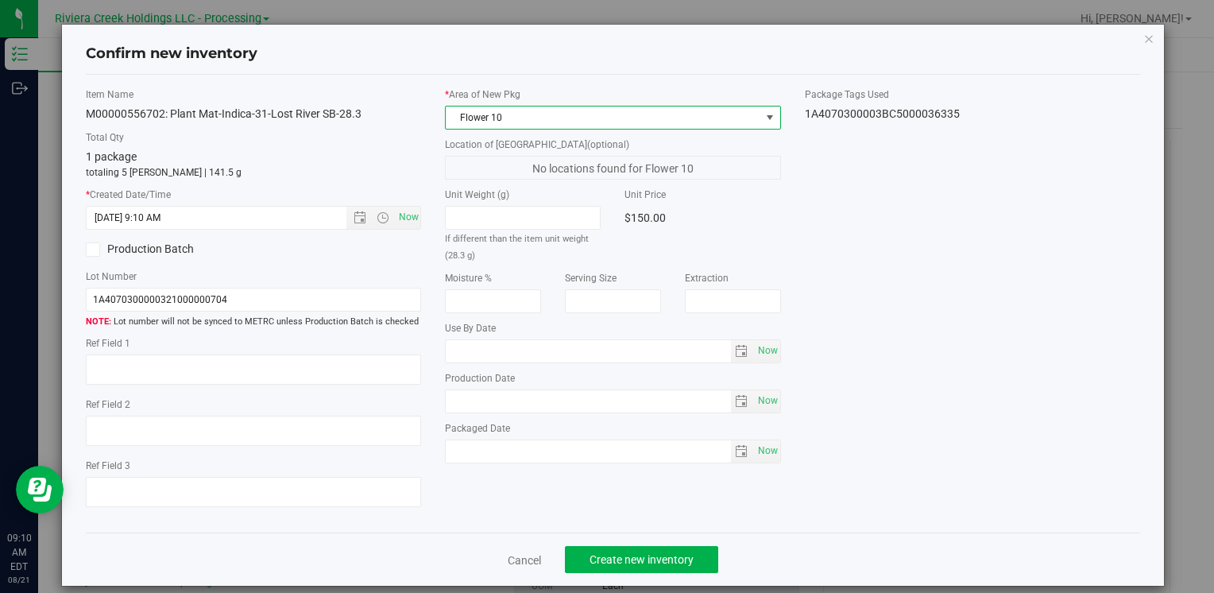
click at [597, 545] on div "Cancel Create new inventory" at bounding box center [613, 558] width 1054 height 53
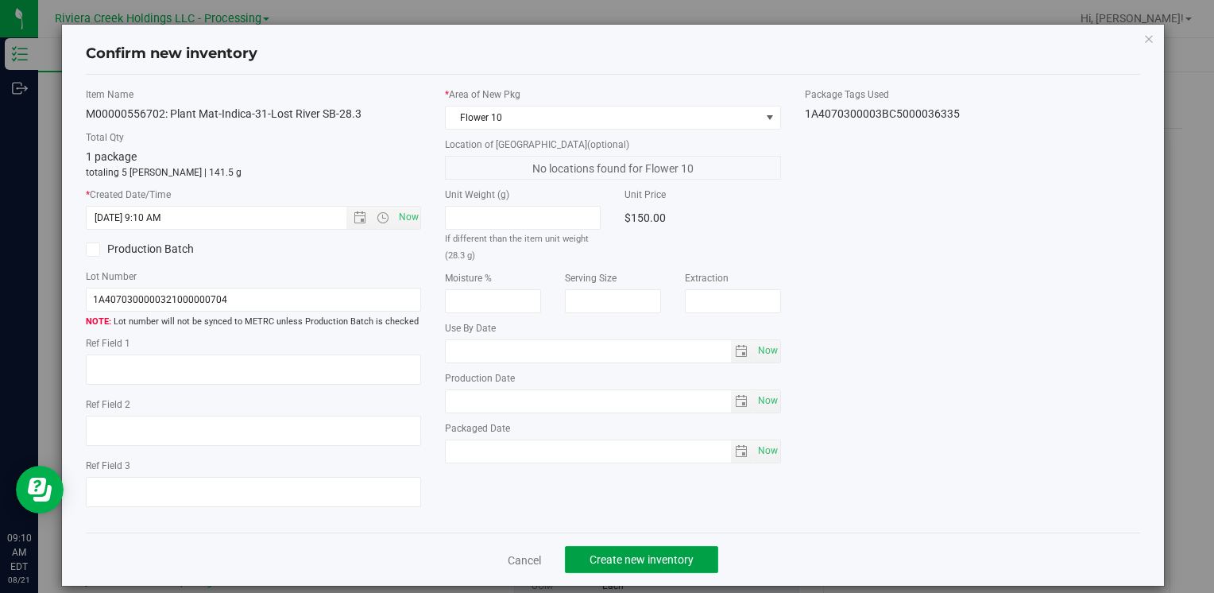
click at [604, 556] on span "Create new inventory" at bounding box center [641, 559] width 104 height 13
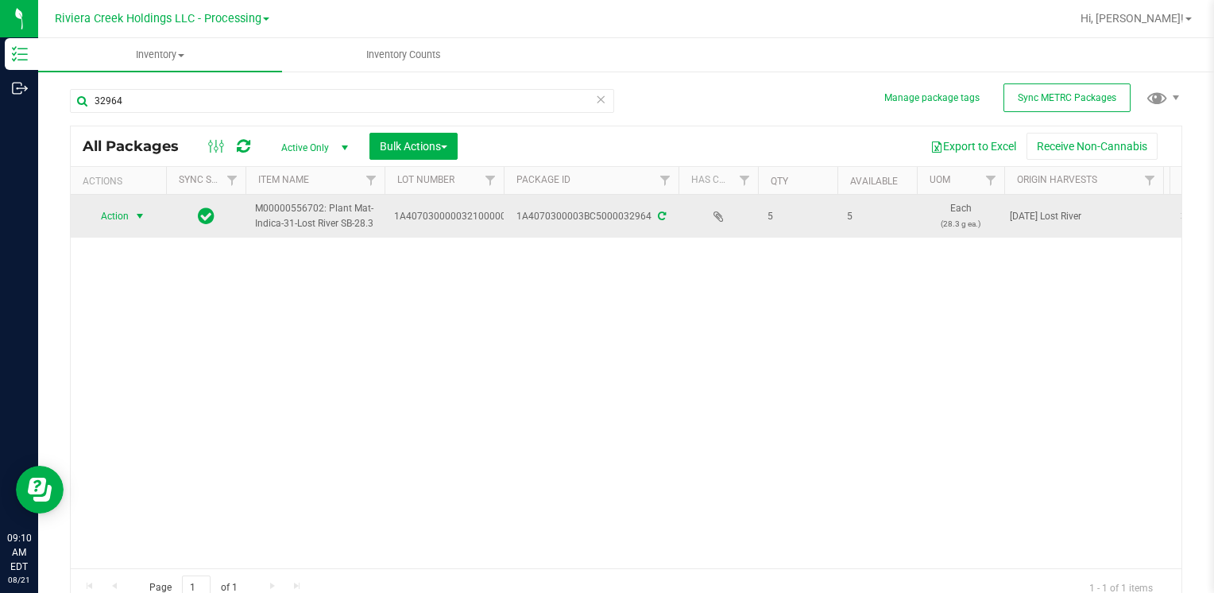
click at [106, 218] on span "Action" at bounding box center [108, 216] width 43 height 22
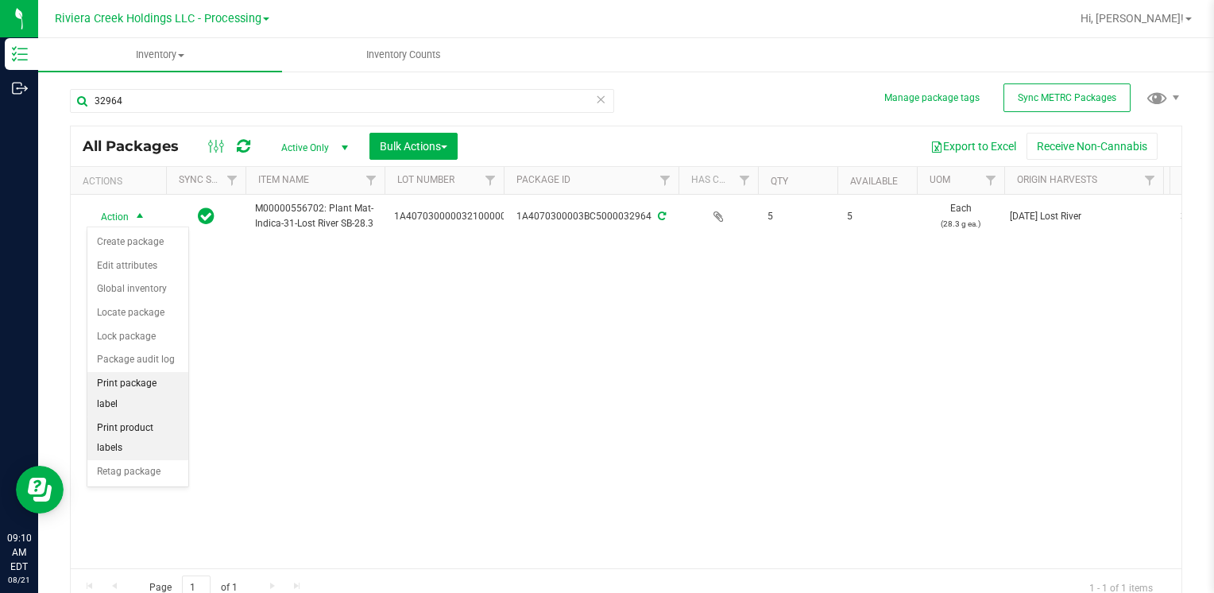
click at [154, 383] on li "Print package label" at bounding box center [137, 394] width 101 height 44
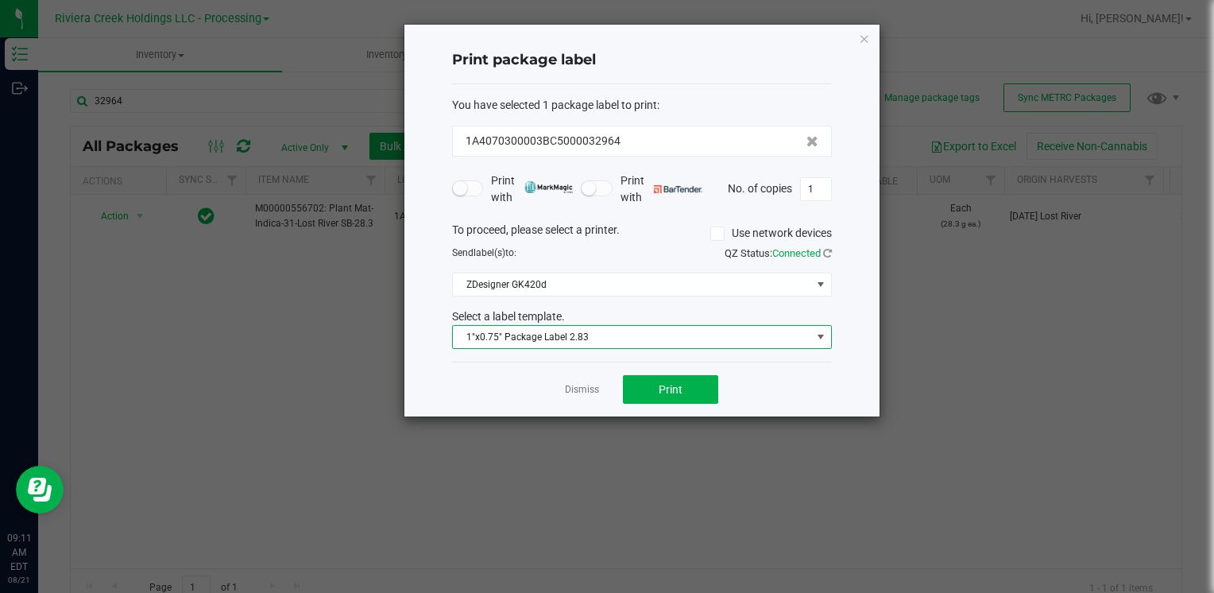
drag, startPoint x: 562, startPoint y: 332, endPoint x: 572, endPoint y: 341, distance: 12.9
click at [563, 332] on span "1"x0.75" Package Label 2.83" at bounding box center [632, 337] width 358 height 22
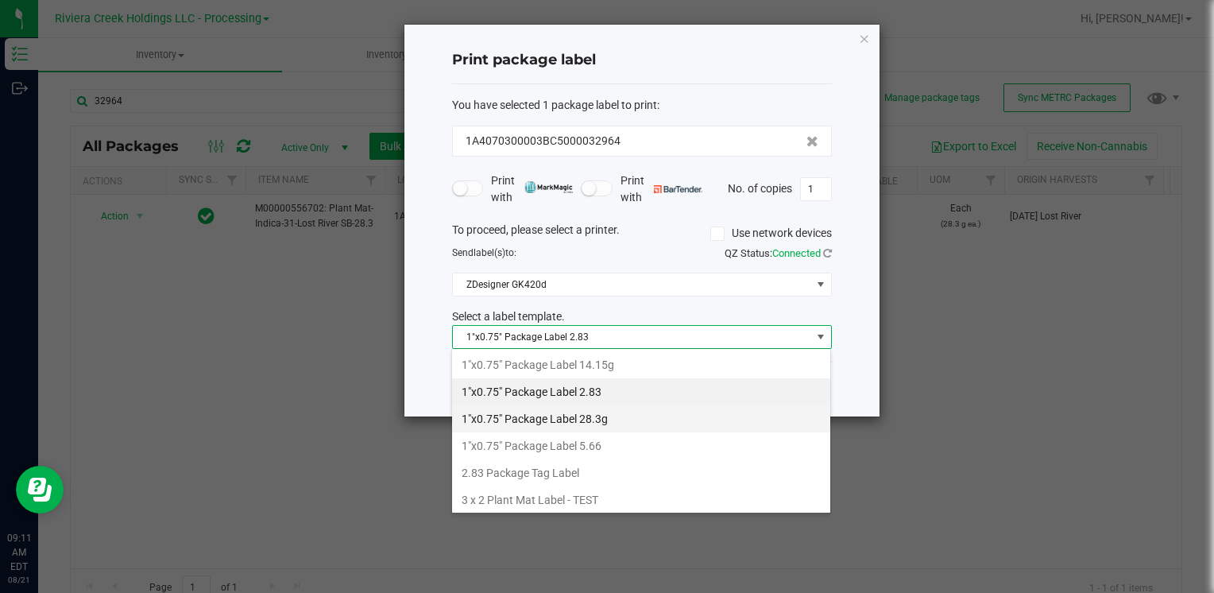
click at [616, 419] on li "1"x0.75" Package Label 28.3g" at bounding box center [641, 418] width 378 height 27
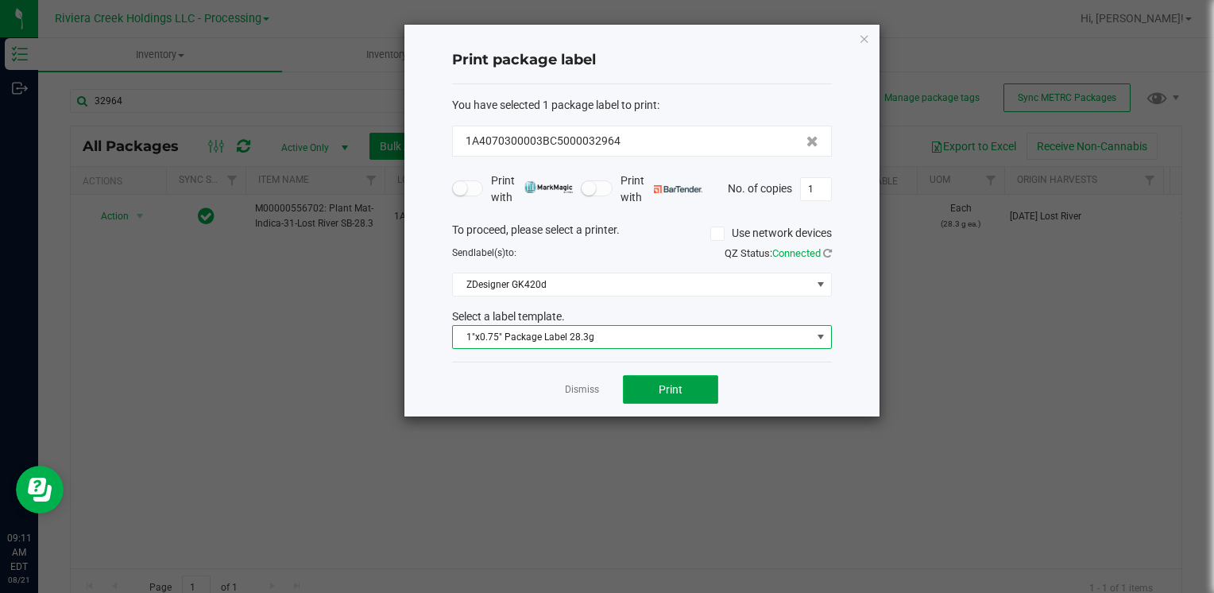
click at [655, 399] on button "Print" at bounding box center [670, 389] width 95 height 29
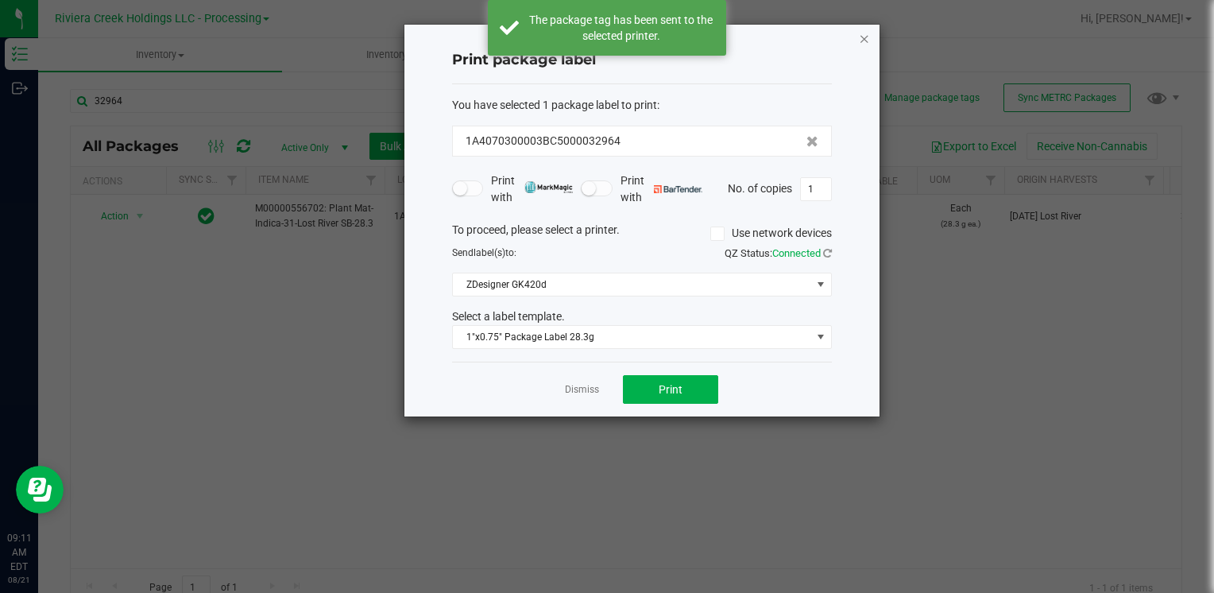
click at [862, 38] on icon "button" at bounding box center [864, 38] width 11 height 19
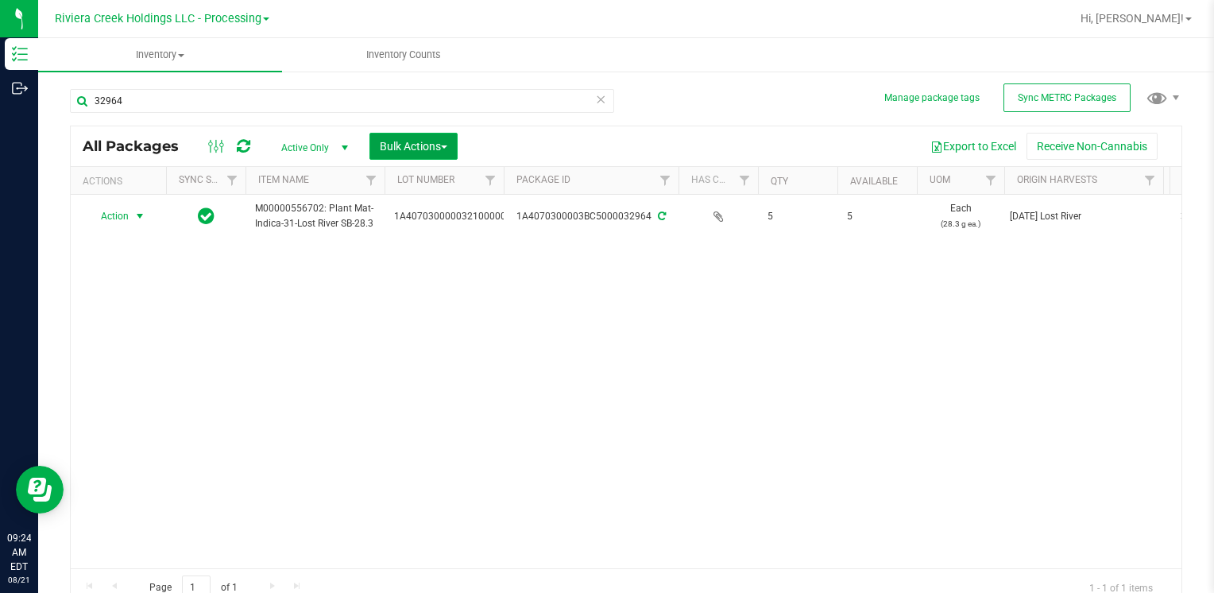
click at [403, 148] on span "Bulk Actions" at bounding box center [414, 146] width 68 height 13
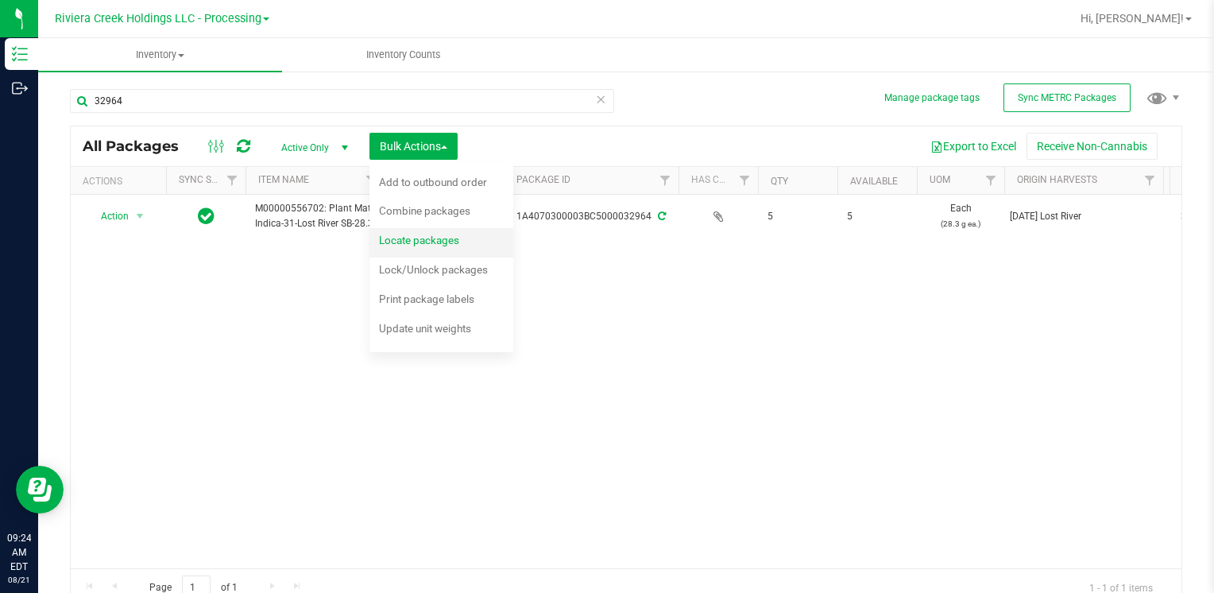
click at [438, 246] on div "Locate packages" at bounding box center [430, 242] width 102 height 25
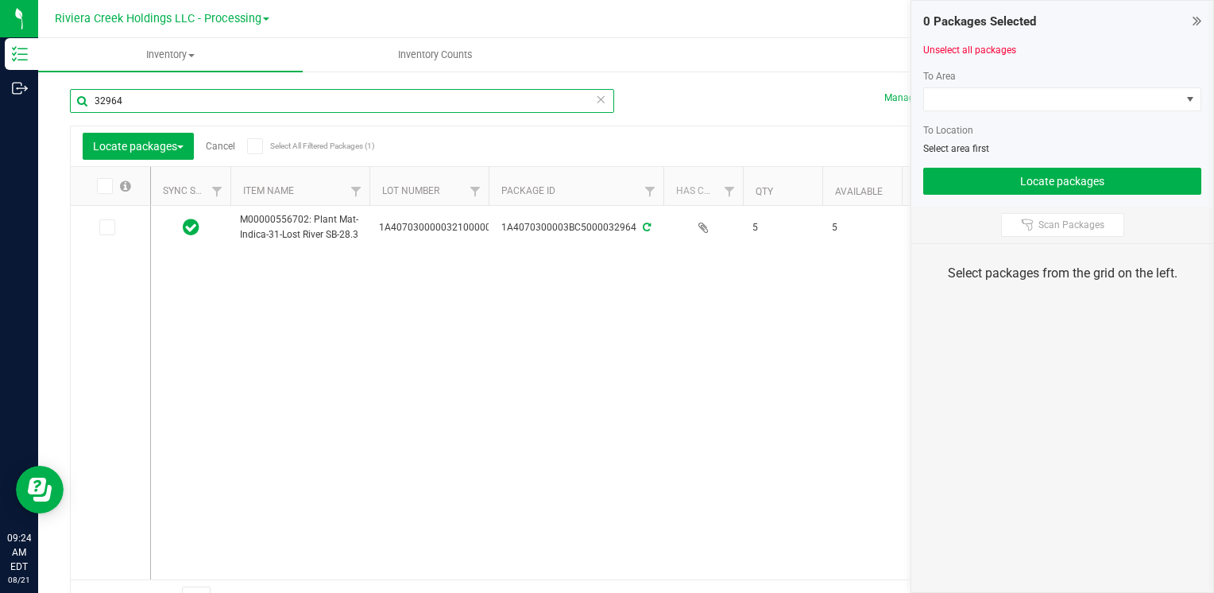
click at [140, 99] on input "32964" at bounding box center [342, 101] width 544 height 24
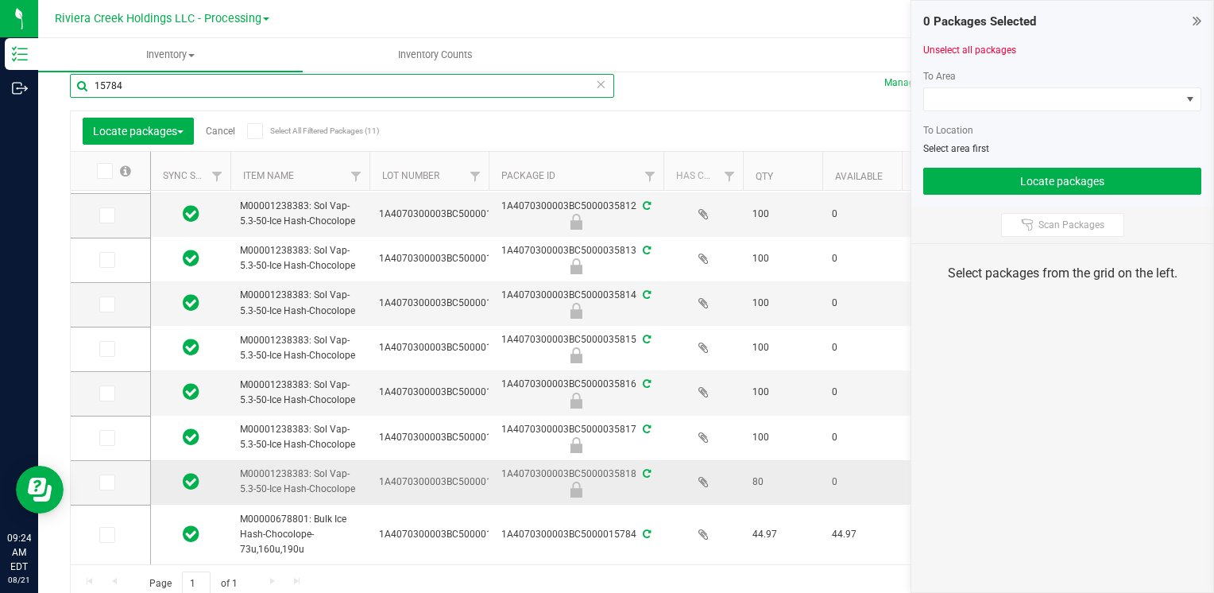
scroll to position [24, 0]
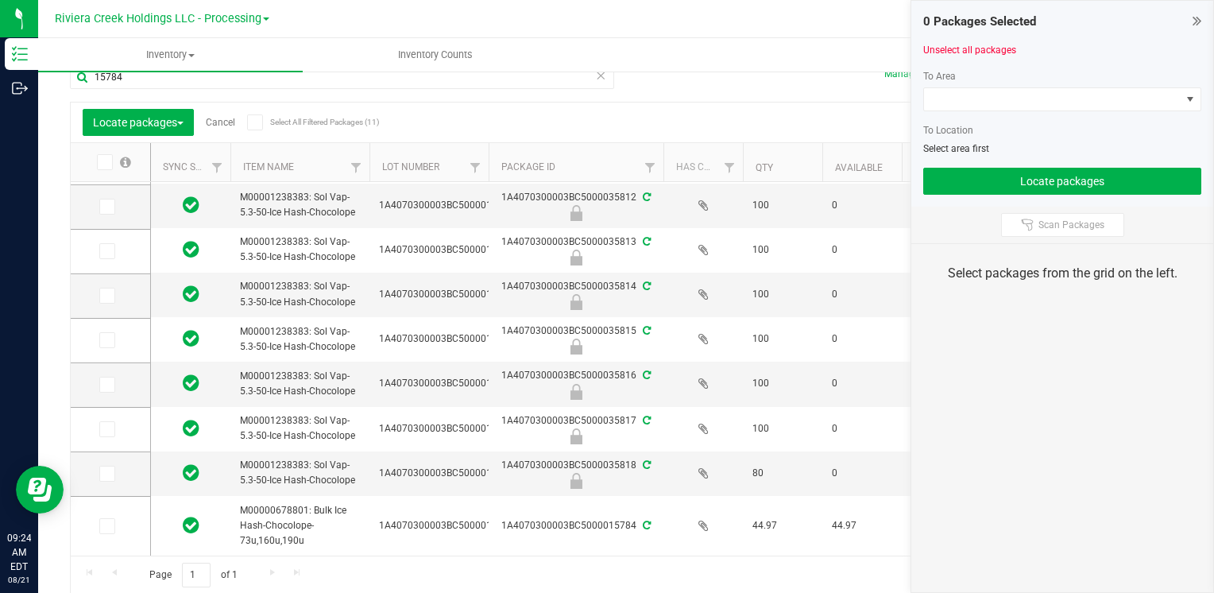
click at [100, 162] on icon at bounding box center [103, 162] width 10 height 0
click at [0, 0] on input "checkbox" at bounding box center [0, 0] width 0 height 0
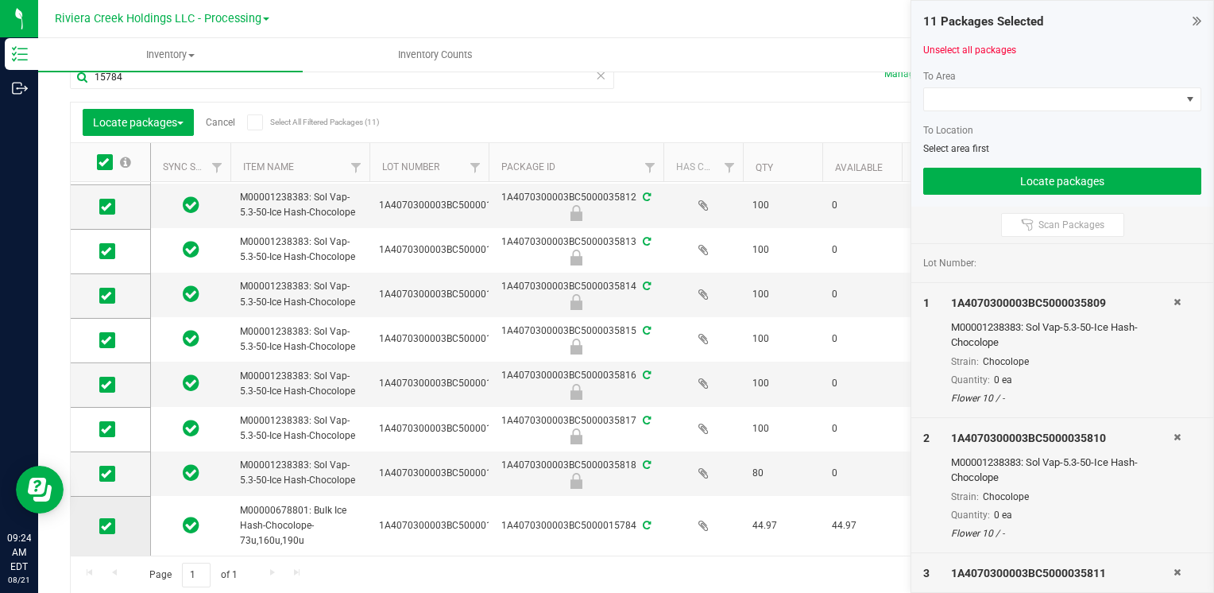
click at [105, 526] on icon at bounding box center [106, 526] width 10 height 0
click at [0, 0] on input "checkbox" at bounding box center [0, 0] width 0 height 0
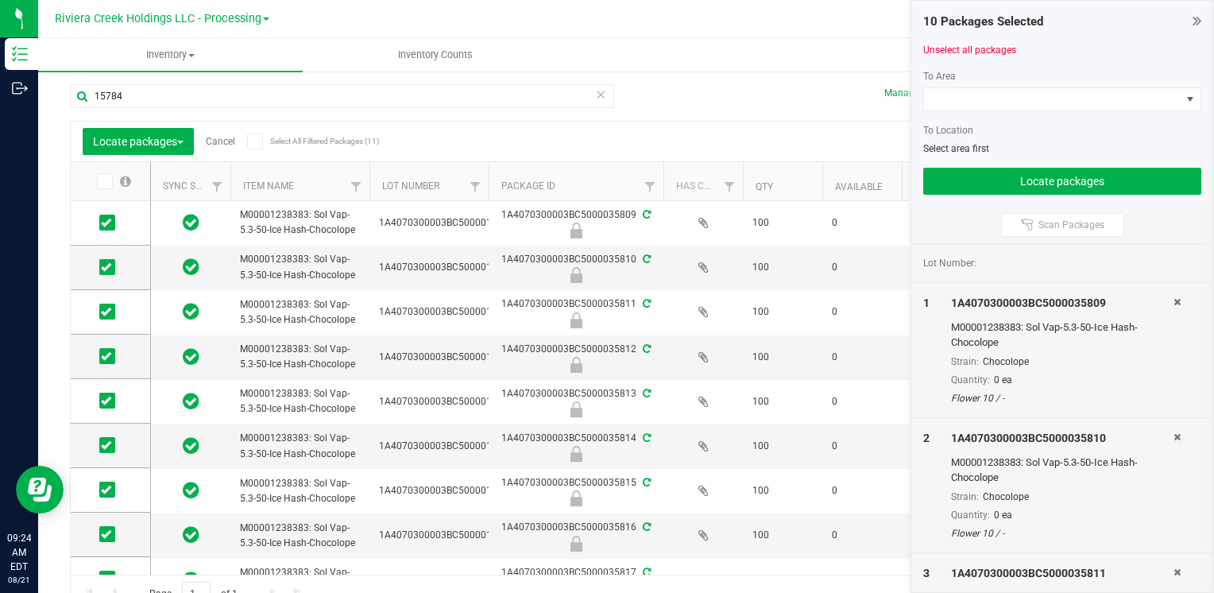
scroll to position [0, 0]
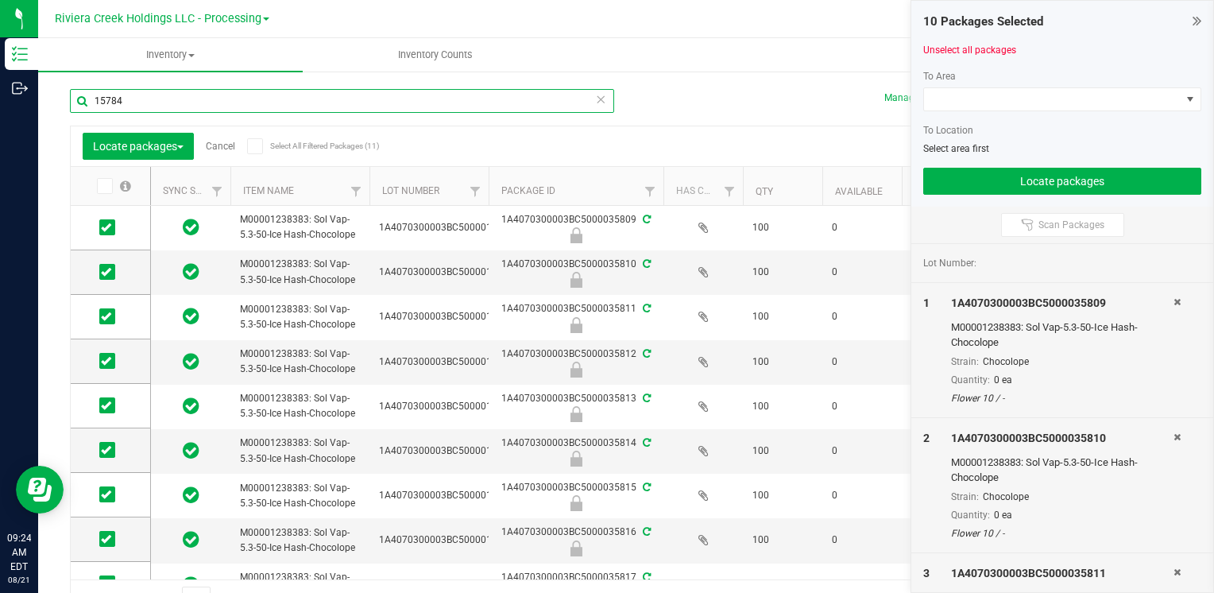
click at [205, 101] on input "15784" at bounding box center [342, 101] width 544 height 24
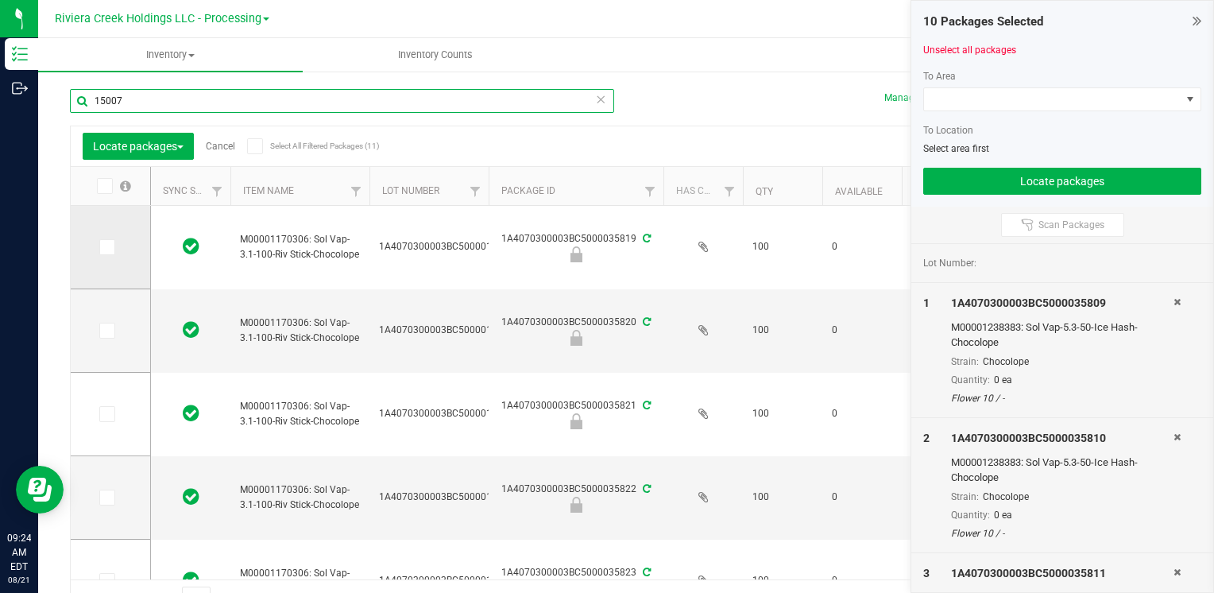
type input "15007"
click at [108, 247] on icon at bounding box center [106, 247] width 10 height 0
click at [0, 0] on input "checkbox" at bounding box center [0, 0] width 0 height 0
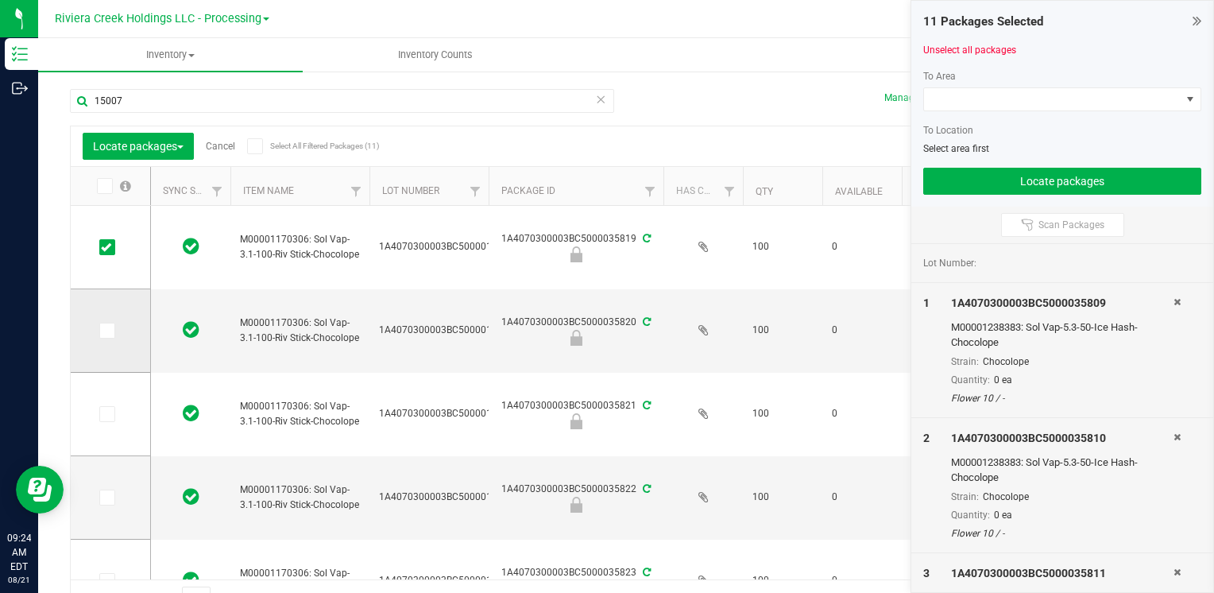
click at [111, 334] on span at bounding box center [107, 330] width 16 height 16
click at [0, 0] on input "checkbox" at bounding box center [0, 0] width 0 height 0
click at [103, 414] on icon at bounding box center [106, 414] width 10 height 0
click at [0, 0] on input "checkbox" at bounding box center [0, 0] width 0 height 0
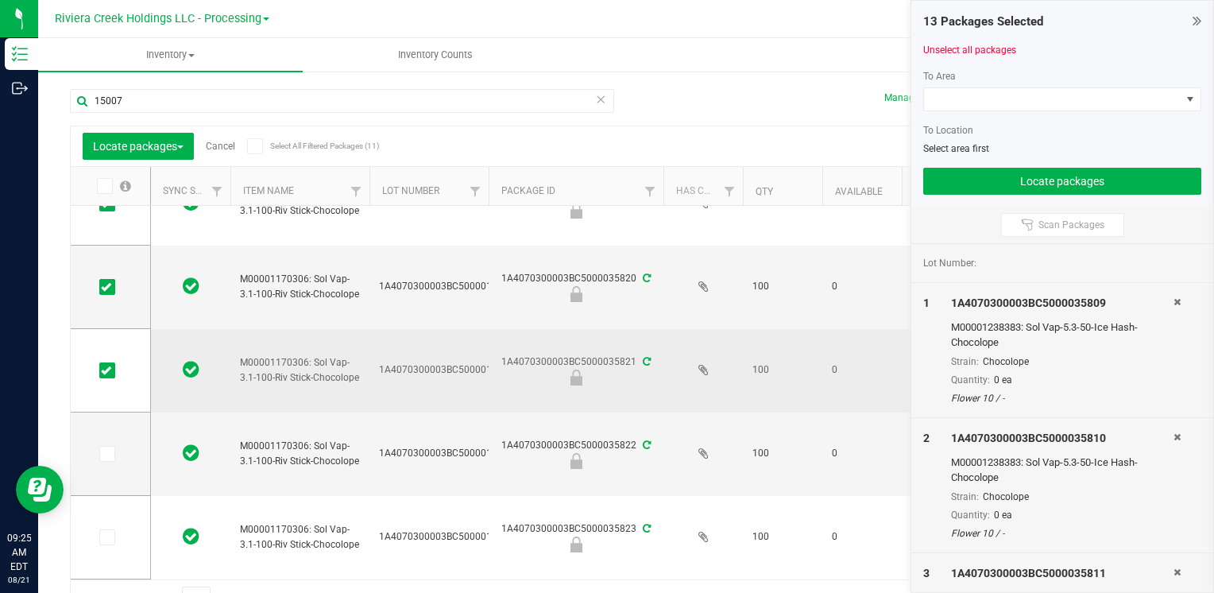
scroll to position [79, 0]
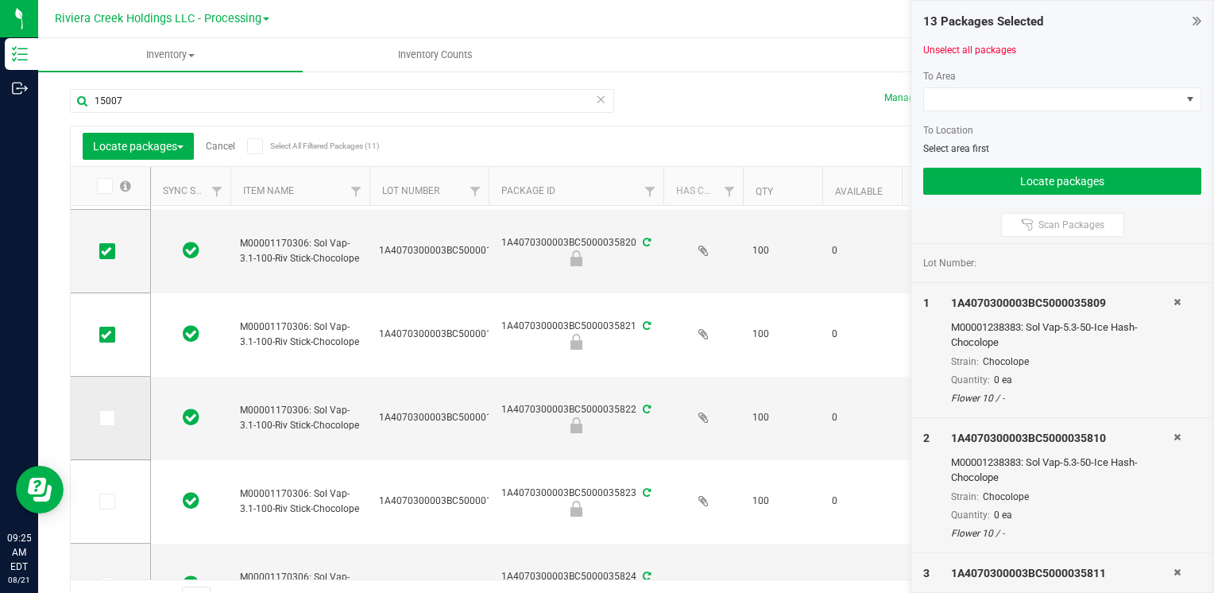
click at [102, 418] on icon at bounding box center [106, 418] width 10 height 0
click at [0, 0] on input "checkbox" at bounding box center [0, 0] width 0 height 0
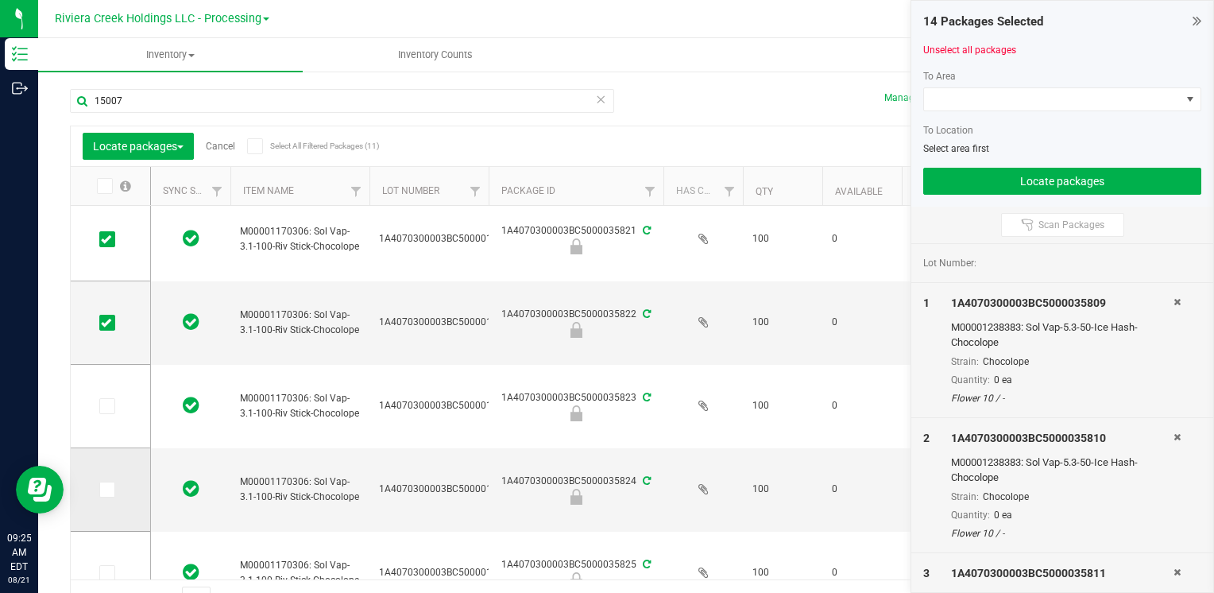
scroll to position [270, 0]
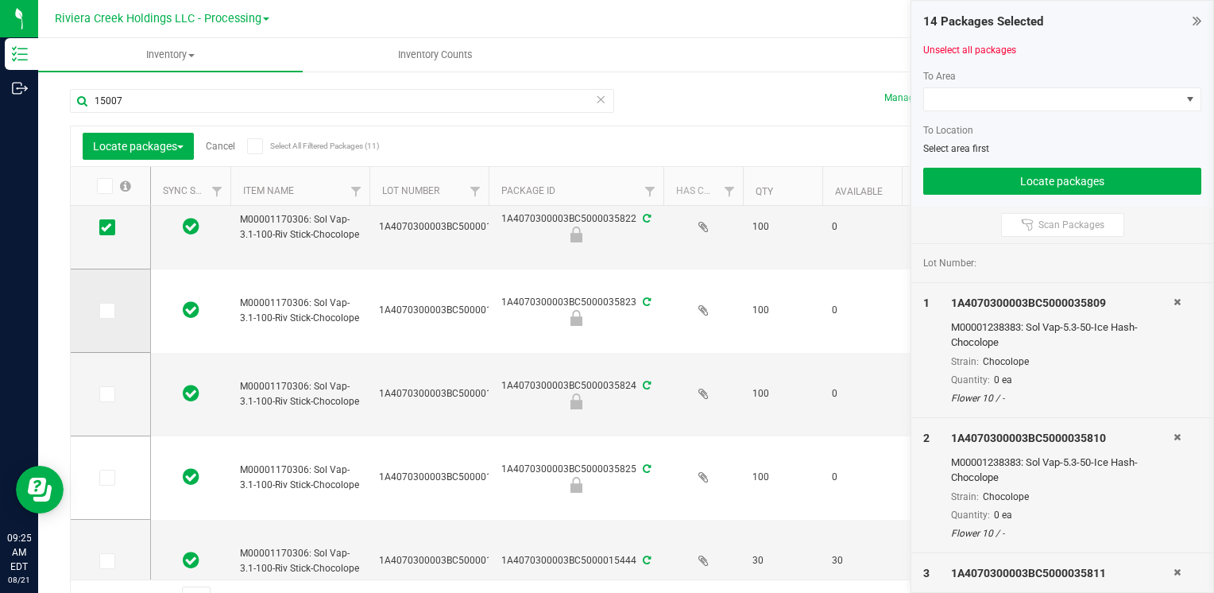
click at [106, 311] on icon at bounding box center [106, 311] width 10 height 0
click at [0, 0] on input "checkbox" at bounding box center [0, 0] width 0 height 0
click at [107, 394] on icon at bounding box center [106, 394] width 10 height 0
click at [0, 0] on input "checkbox" at bounding box center [0, 0] width 0 height 0
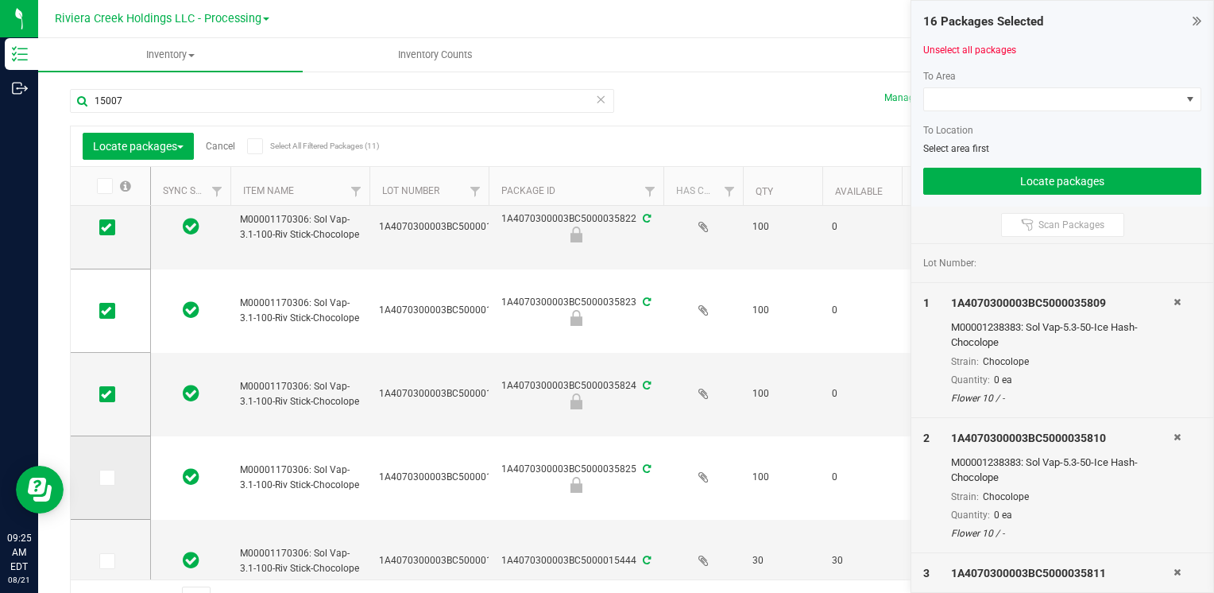
click at [104, 477] on icon at bounding box center [106, 477] width 10 height 0
click at [0, 0] on input "checkbox" at bounding box center [0, 0] width 0 height 0
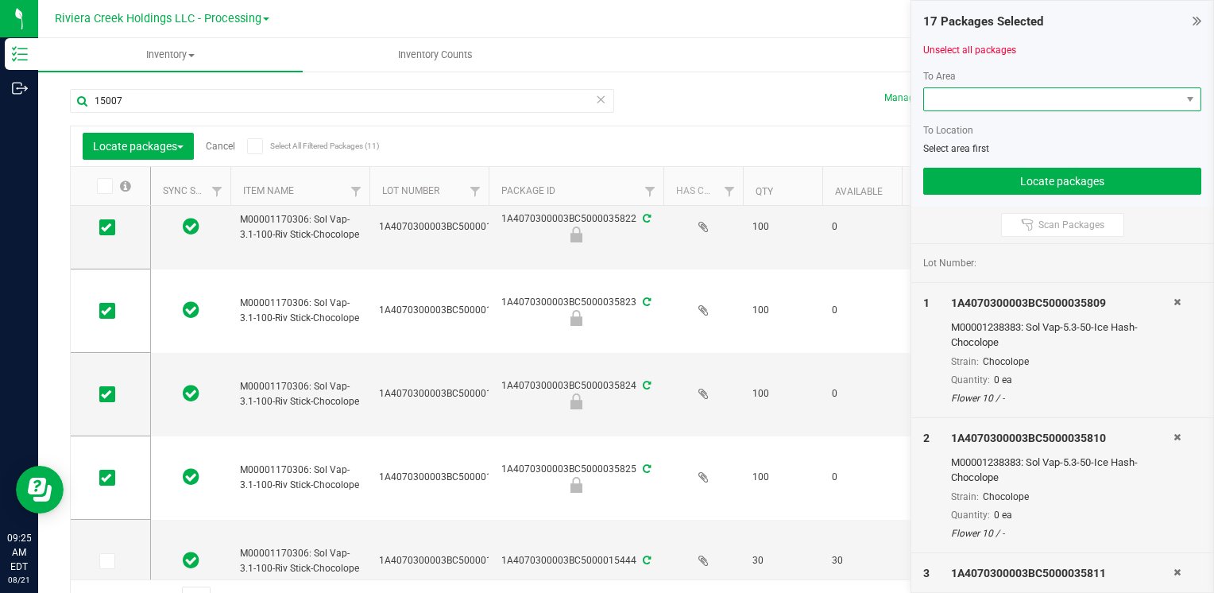
click at [975, 97] on span at bounding box center [1052, 99] width 257 height 22
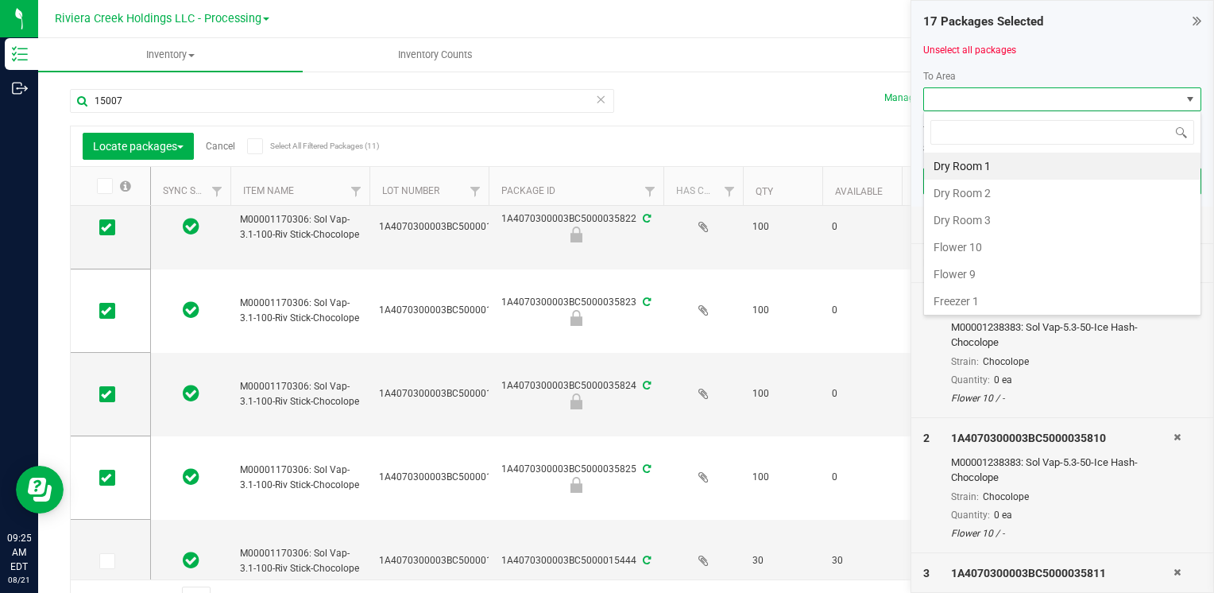
scroll to position [23, 278]
click at [969, 245] on li "Flower 10" at bounding box center [1062, 247] width 276 height 27
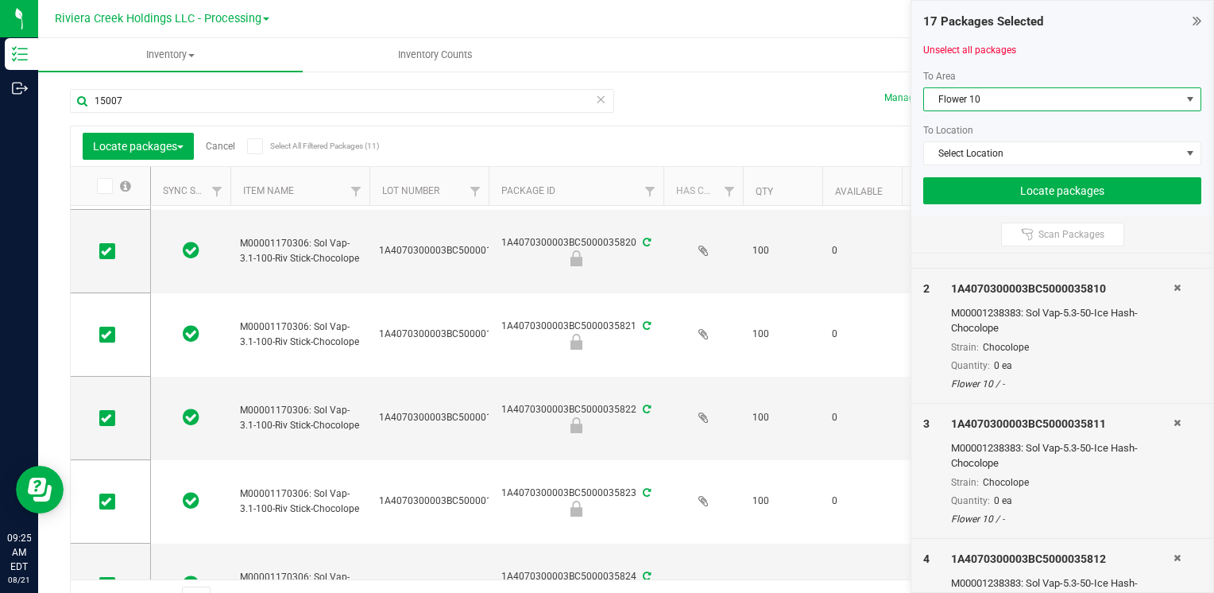
scroll to position [79, 6]
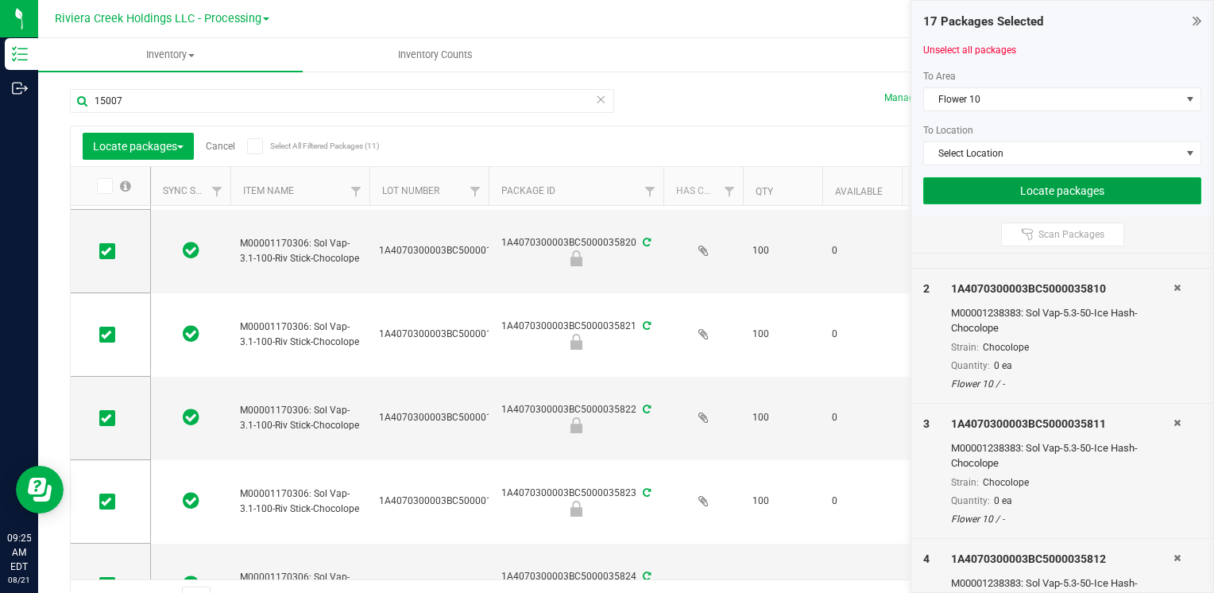
click at [1023, 187] on button "Locate packages" at bounding box center [1062, 190] width 278 height 27
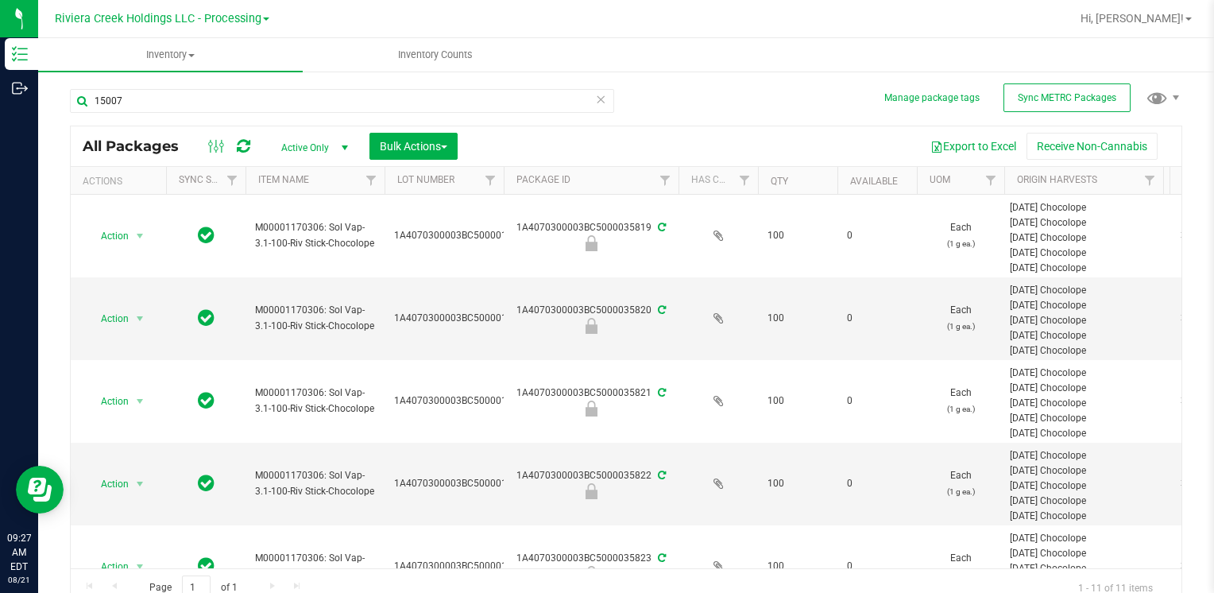
click at [151, 122] on div "15007" at bounding box center [342, 107] width 544 height 37
click at [156, 106] on input "15007" at bounding box center [342, 101] width 544 height 24
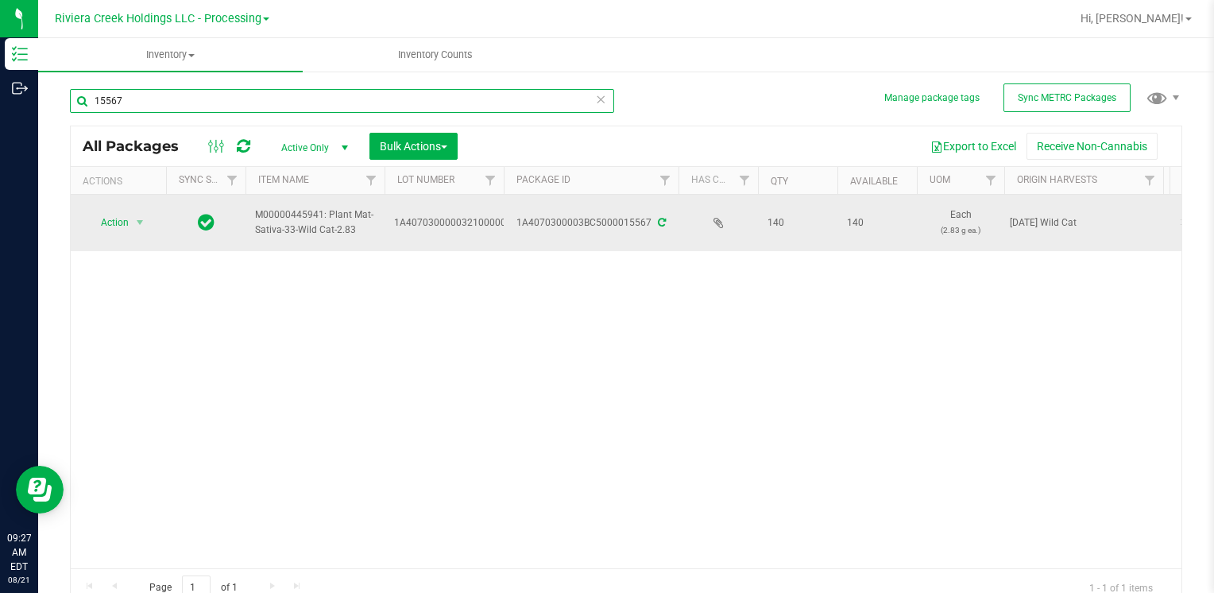
type input "15567"
click at [124, 222] on span "Action" at bounding box center [108, 222] width 43 height 22
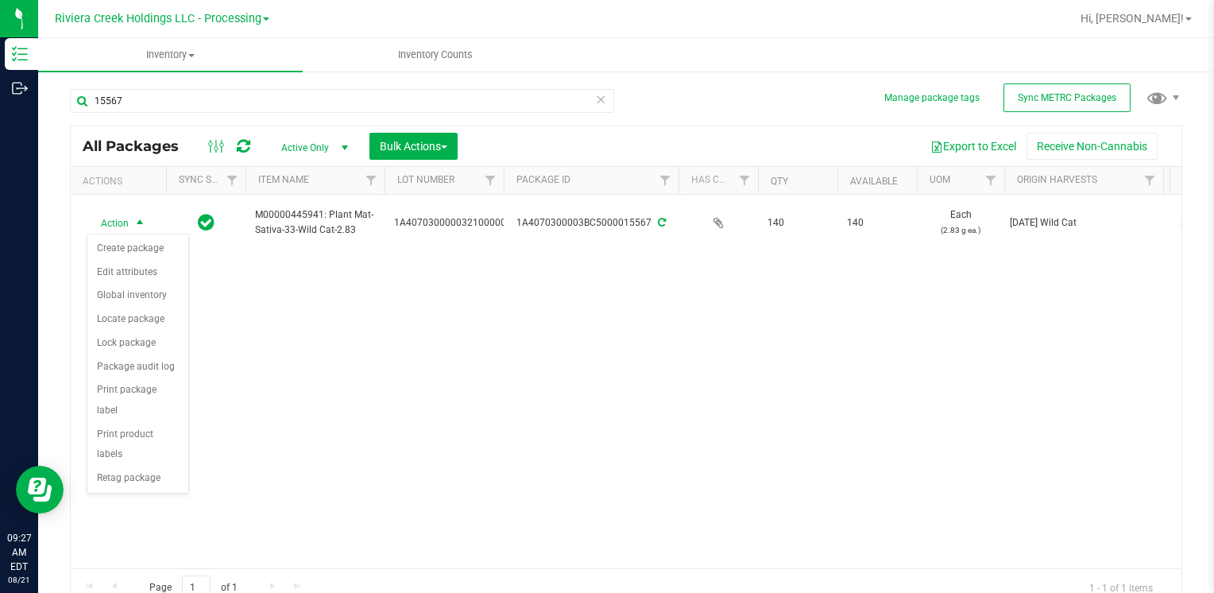
click at [154, 234] on div "Action Create package Edit attributes Global inventory Locate package Lock pack…" at bounding box center [138, 364] width 102 height 261
click at [147, 250] on li "Create package" at bounding box center [137, 249] width 101 height 24
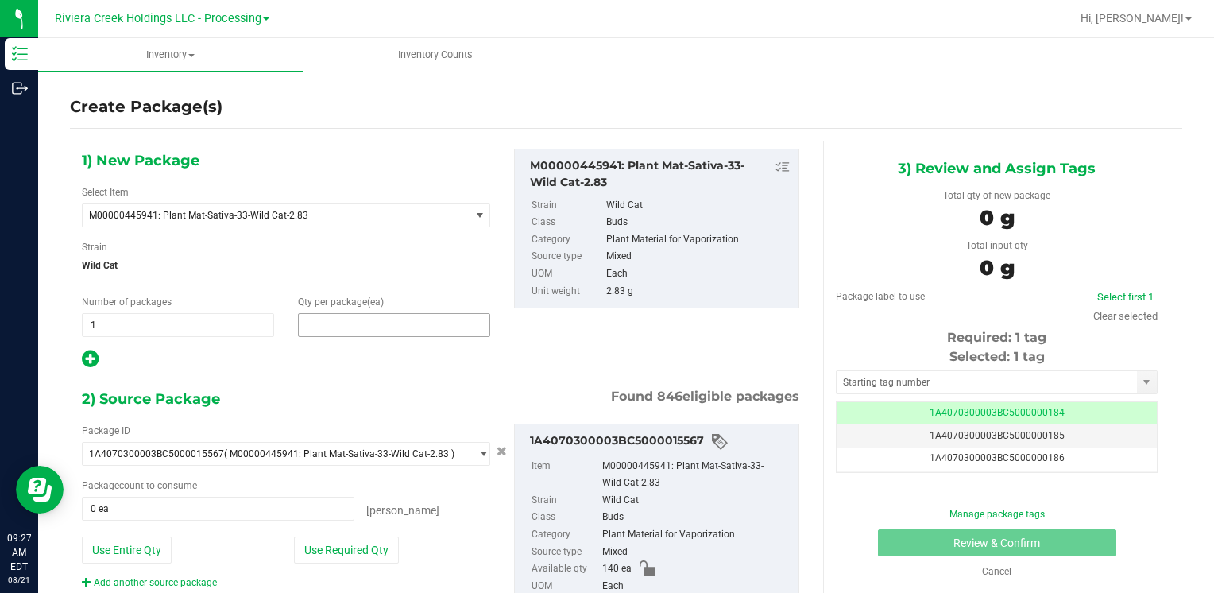
click at [356, 329] on span at bounding box center [394, 325] width 192 height 24
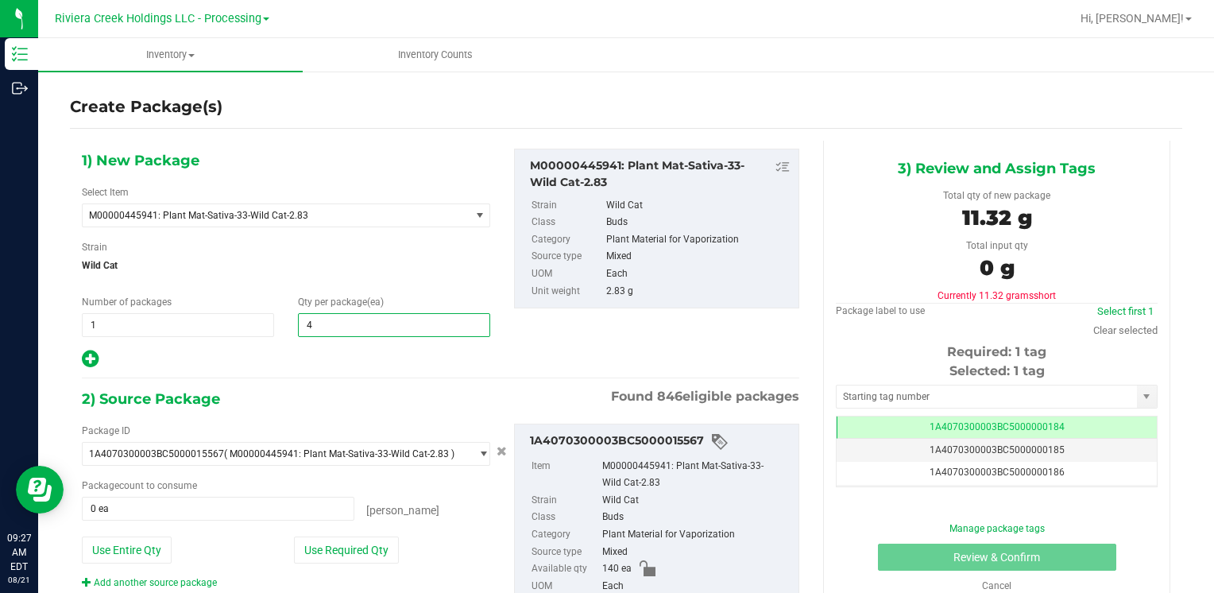
type input "40"
click at [343, 554] on button "Use Required Qty" at bounding box center [346, 549] width 105 height 27
type input "40 ea"
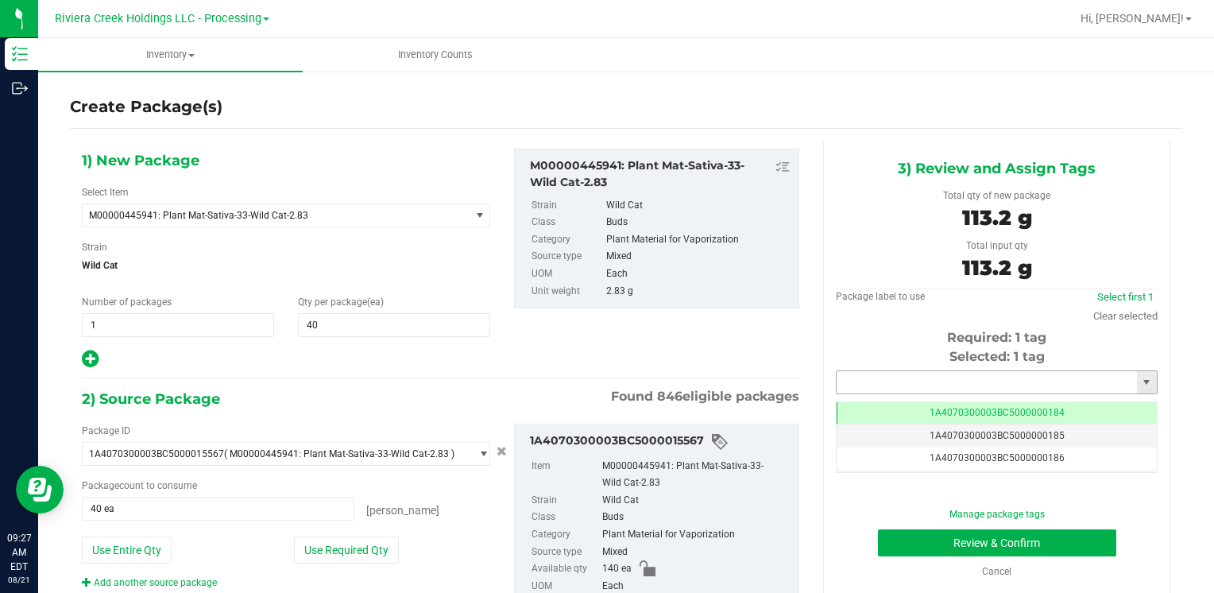
click at [848, 381] on input "text" at bounding box center [986, 382] width 300 height 22
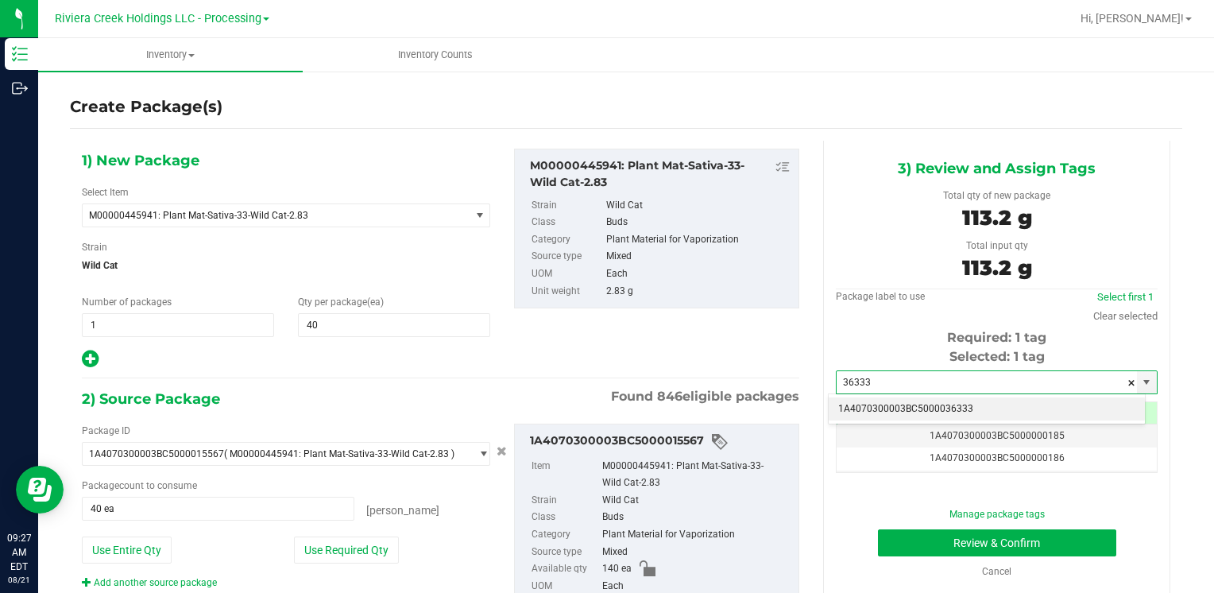
click at [851, 403] on li "1A4070300003BC5000036333" at bounding box center [986, 409] width 316 height 24
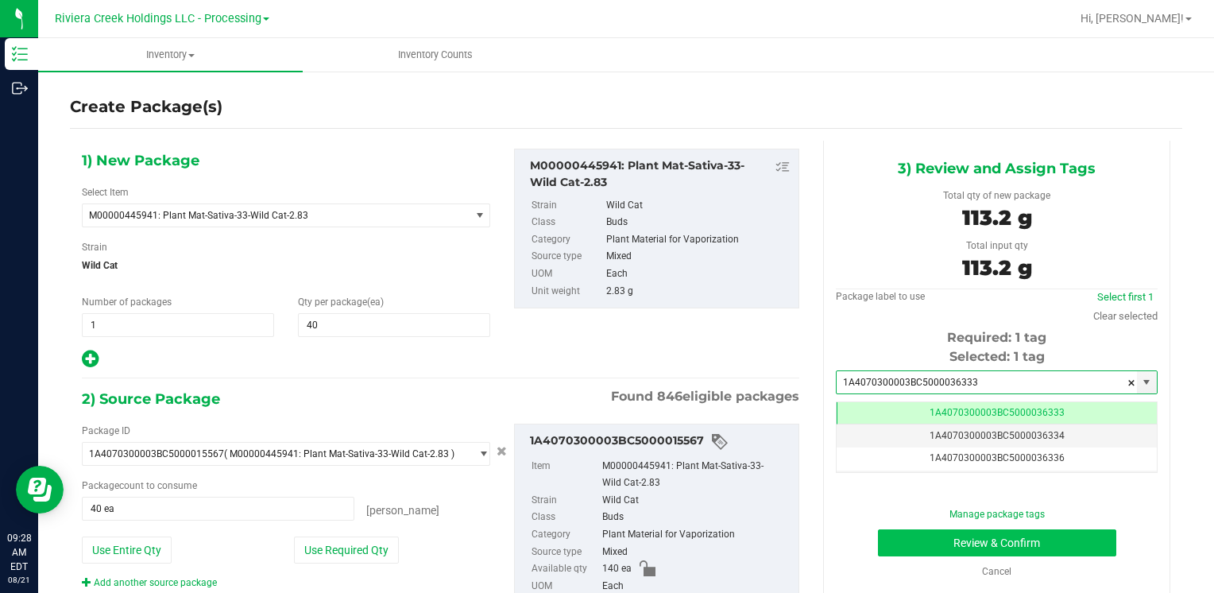
type input "1A4070300003BC5000036333"
click at [896, 538] on button "Review & Confirm" at bounding box center [997, 542] width 238 height 27
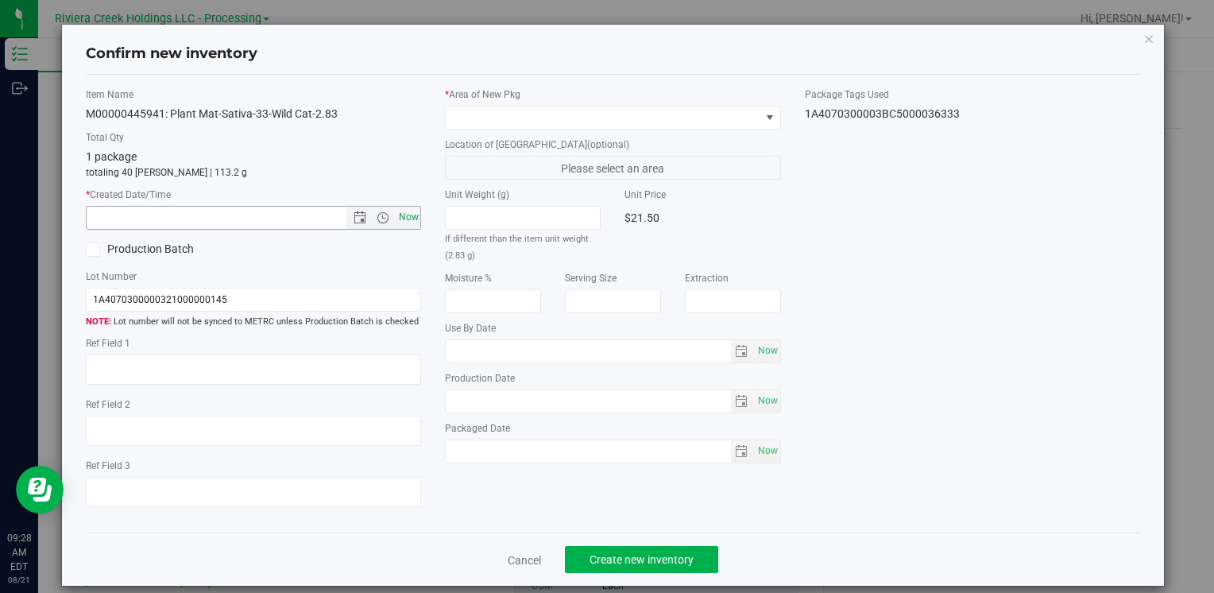
click at [404, 219] on span "Now" at bounding box center [408, 217] width 27 height 23
type input "[DATE] 9:28 AM"
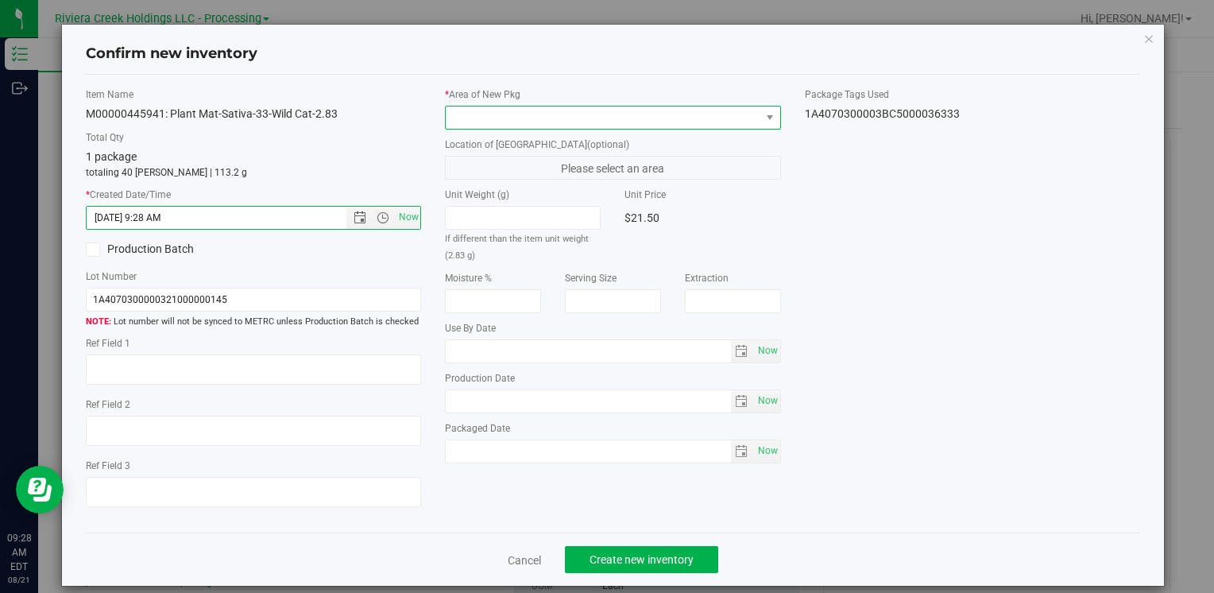
click at [491, 122] on span at bounding box center [603, 117] width 314 height 22
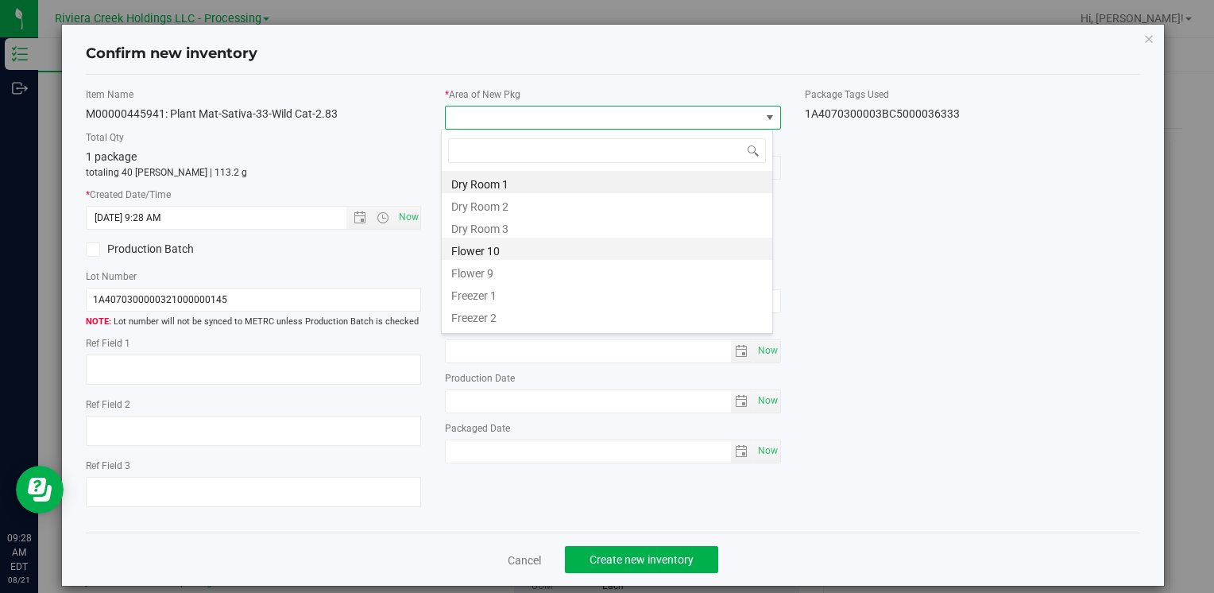
click at [517, 251] on li "Flower 10" at bounding box center [607, 248] width 330 height 22
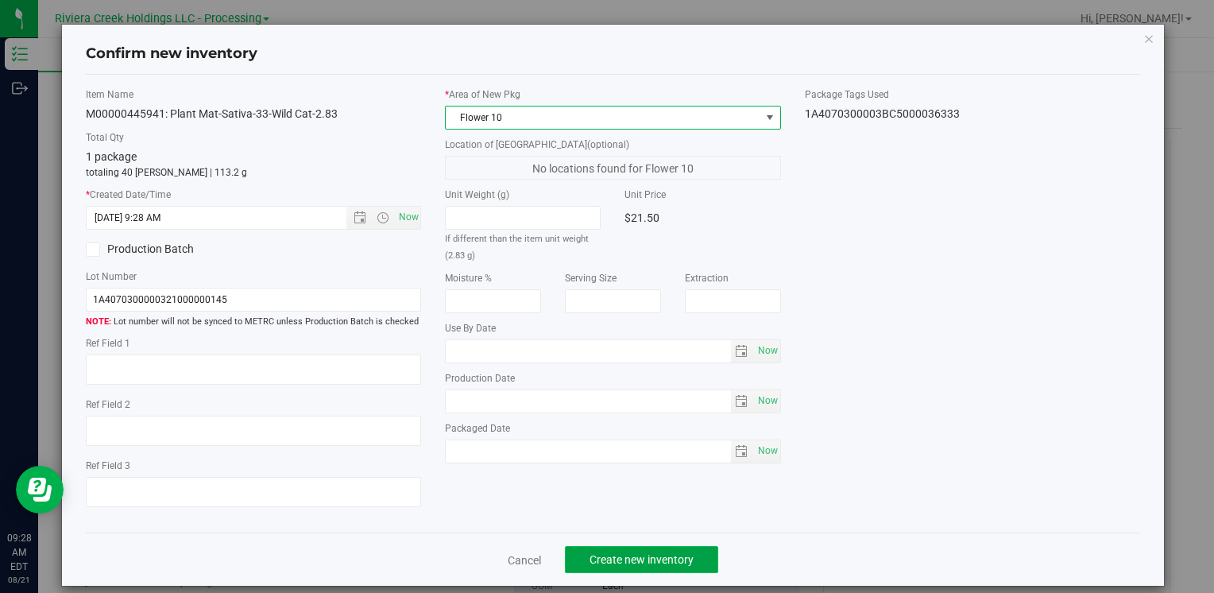
click at [646, 561] on span "Create new inventory" at bounding box center [641, 559] width 104 height 13
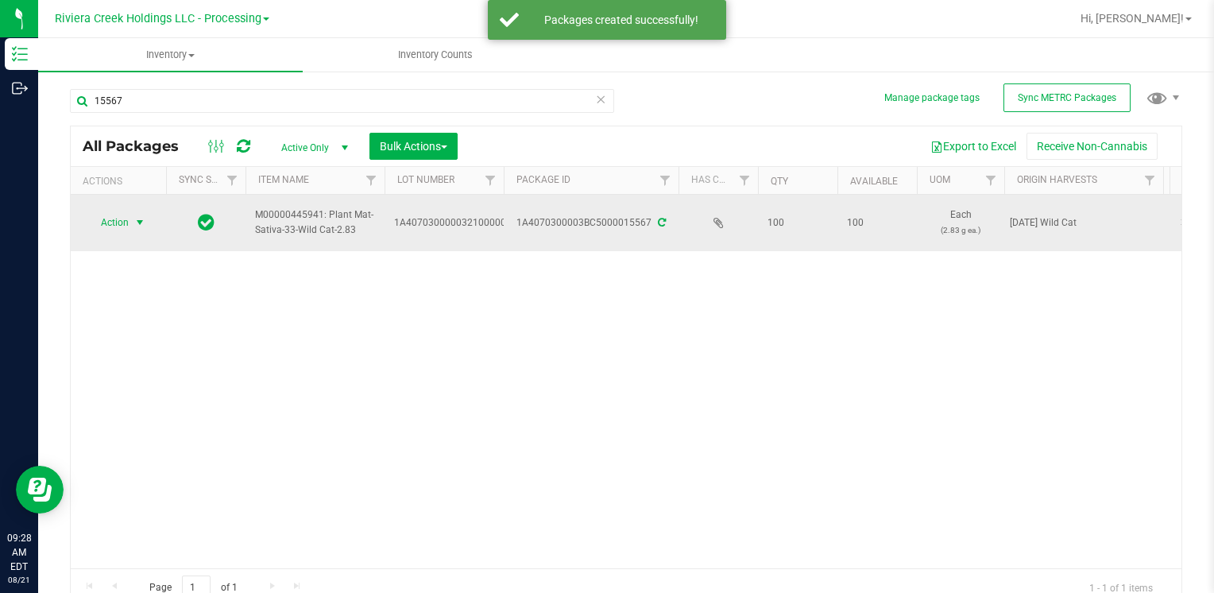
click at [118, 224] on span "Action" at bounding box center [108, 222] width 43 height 22
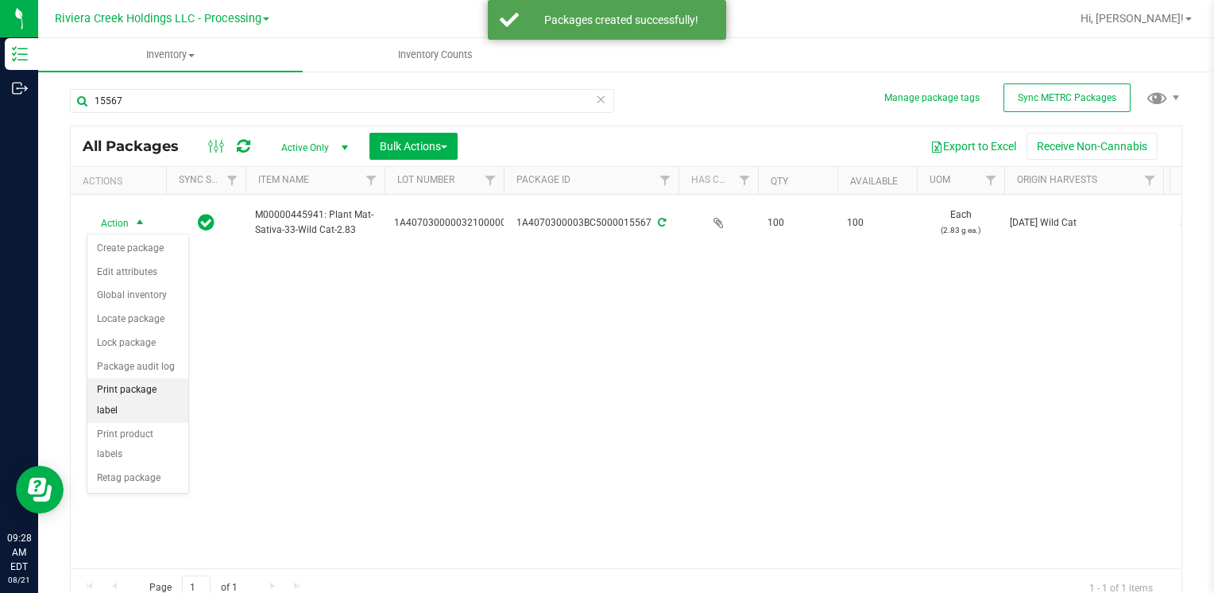
click at [162, 389] on li "Print package label" at bounding box center [137, 400] width 101 height 44
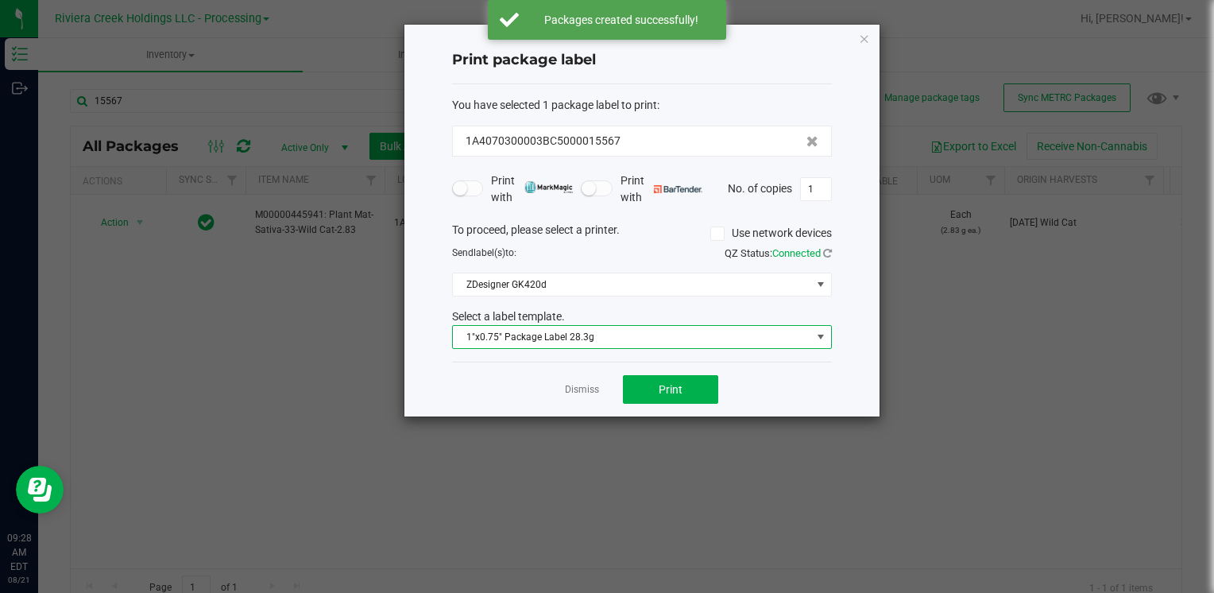
click at [626, 340] on span "1"x0.75" Package Label 28.3g" at bounding box center [632, 337] width 358 height 22
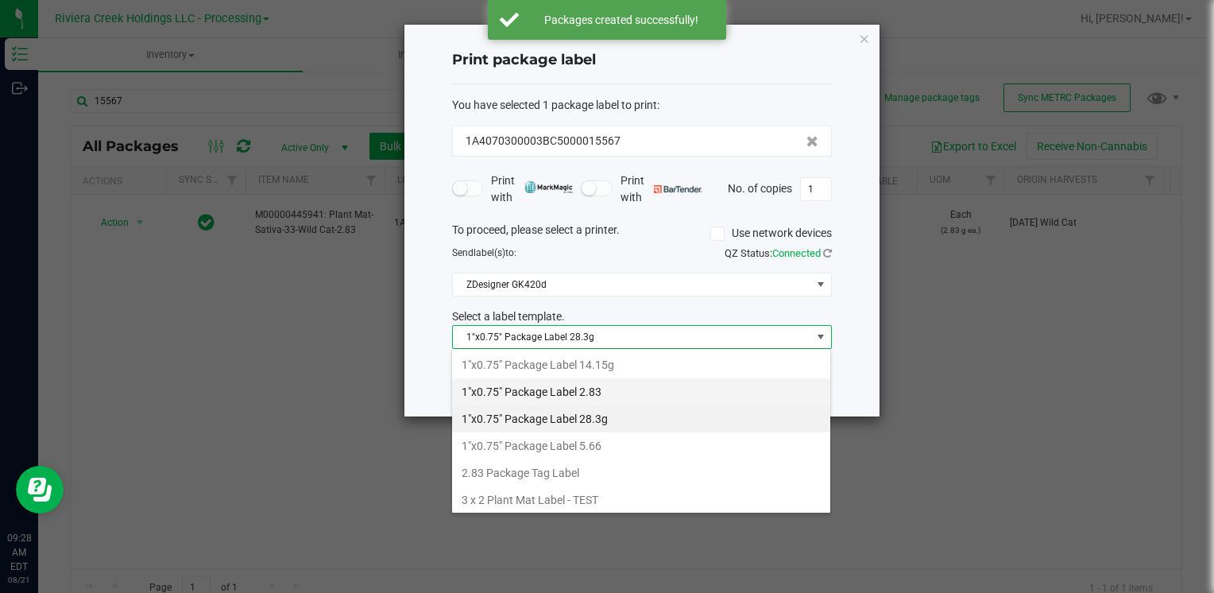
click at [622, 389] on li "1"x0.75" Package Label 2.83" at bounding box center [641, 391] width 378 height 27
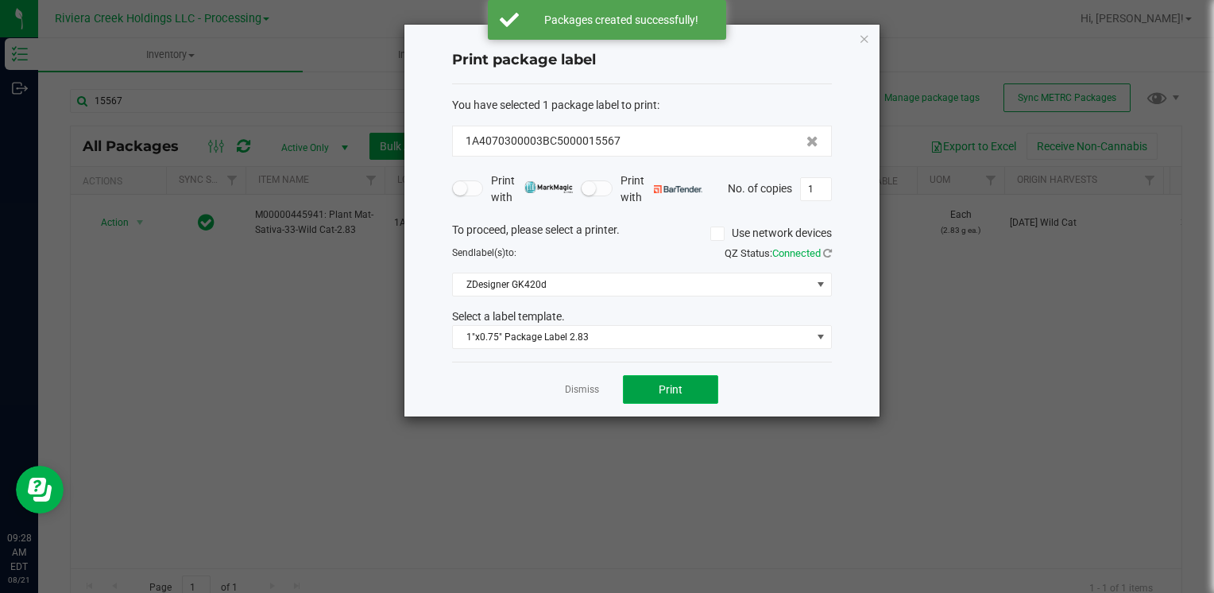
click at [664, 396] on button "Print" at bounding box center [670, 389] width 95 height 29
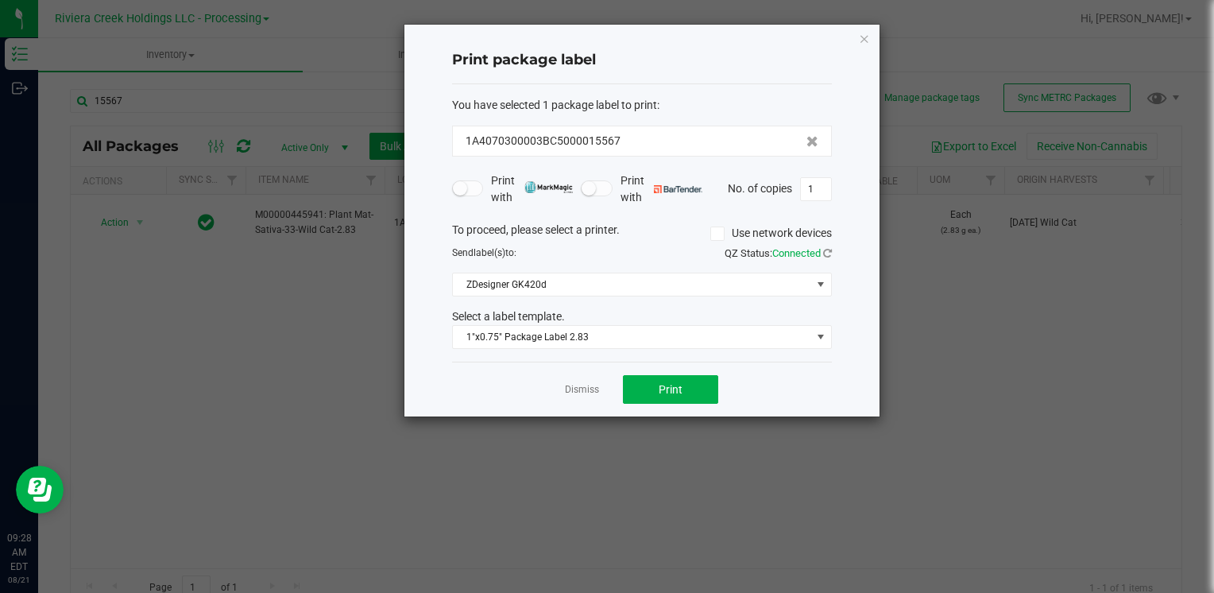
click at [871, 39] on div "Print package label You have selected 1 package label to print : 1A4070300003BC…" at bounding box center [641, 221] width 475 height 392
click at [867, 39] on icon "button" at bounding box center [864, 38] width 11 height 19
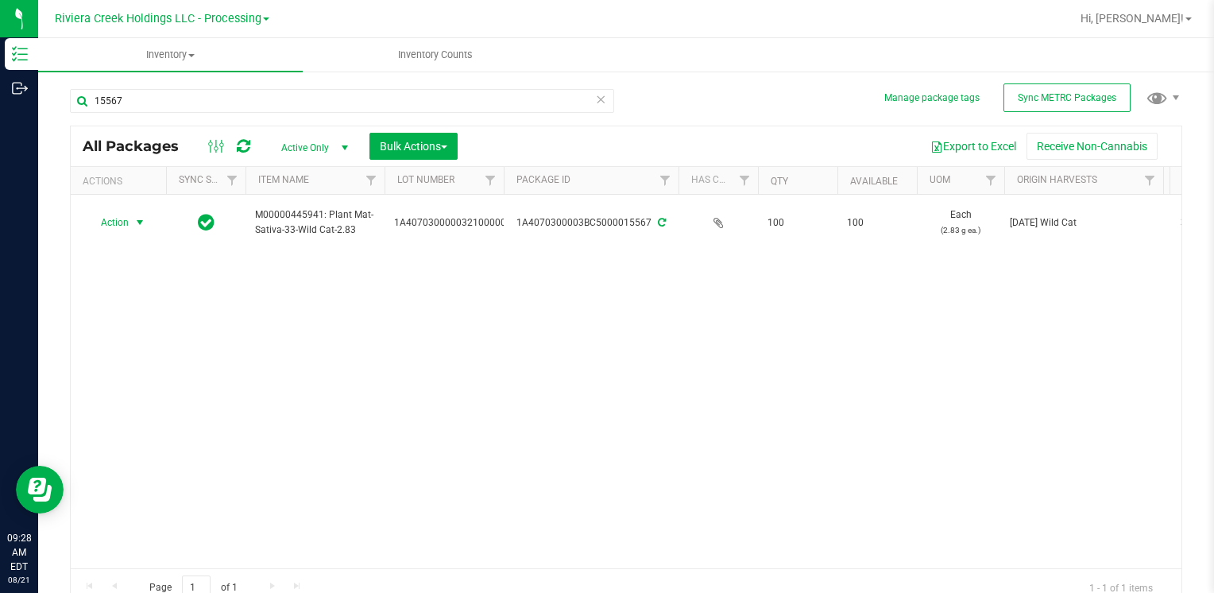
click at [275, 114] on div "15567" at bounding box center [342, 107] width 544 height 37
click at [273, 107] on input "15567" at bounding box center [342, 101] width 544 height 24
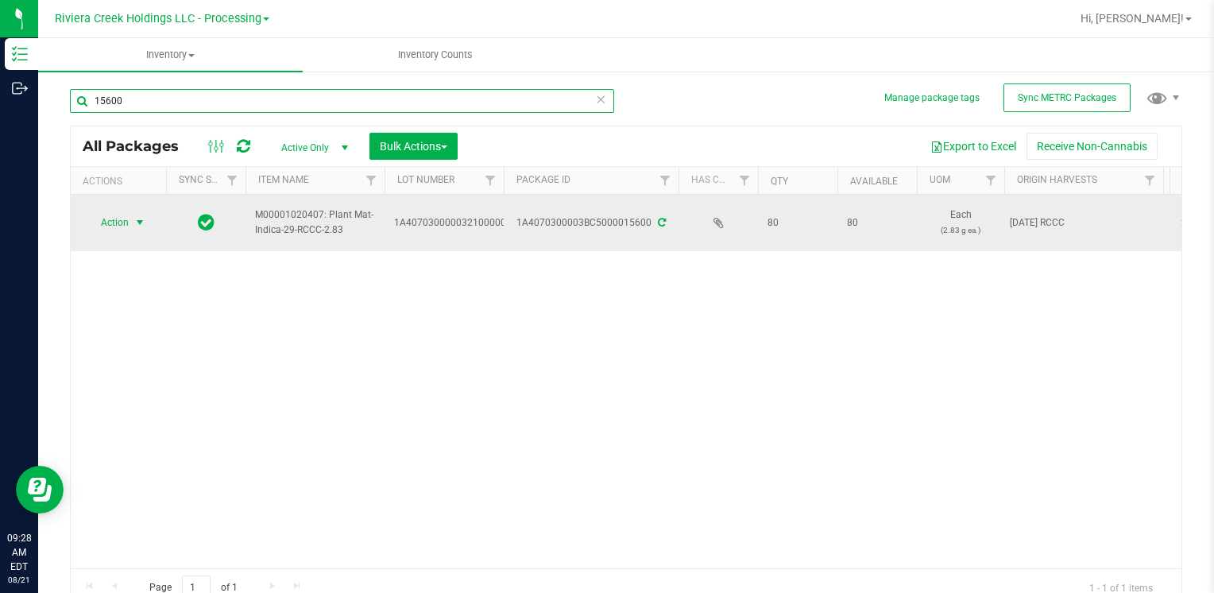
type input "15600"
click at [132, 227] on span "select" at bounding box center [140, 222] width 20 height 22
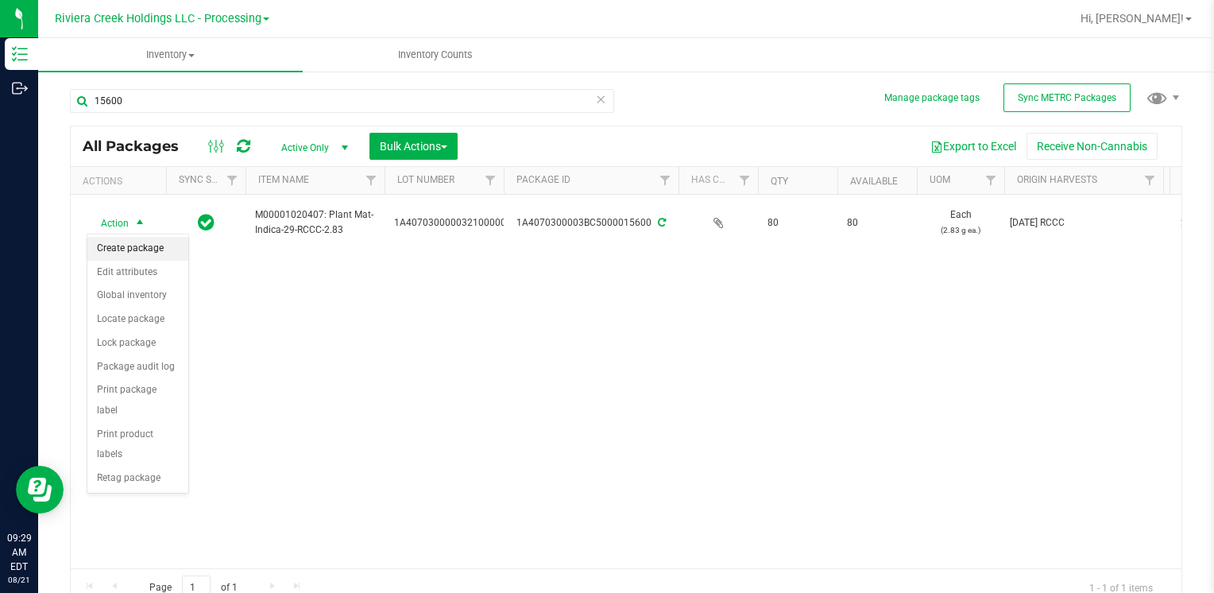
click at [155, 249] on li "Create package" at bounding box center [137, 249] width 101 height 24
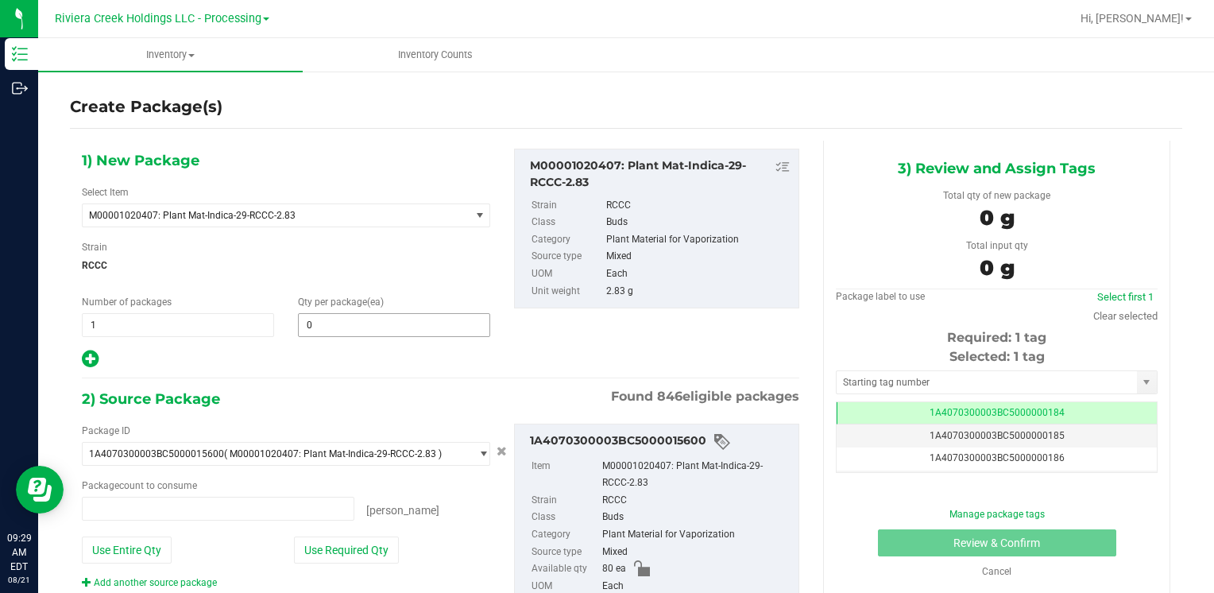
type input "0 ea"
click at [330, 319] on span at bounding box center [394, 325] width 192 height 24
type input "40"
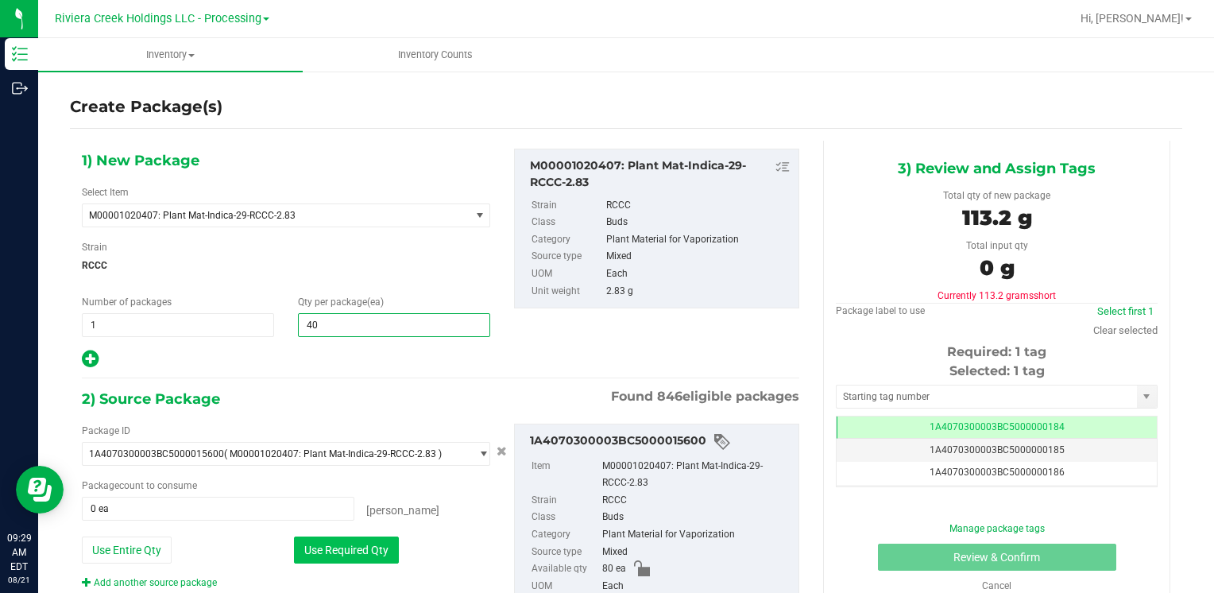
type input "40"
click at [324, 558] on button "Use Required Qty" at bounding box center [346, 549] width 105 height 27
type input "40 ea"
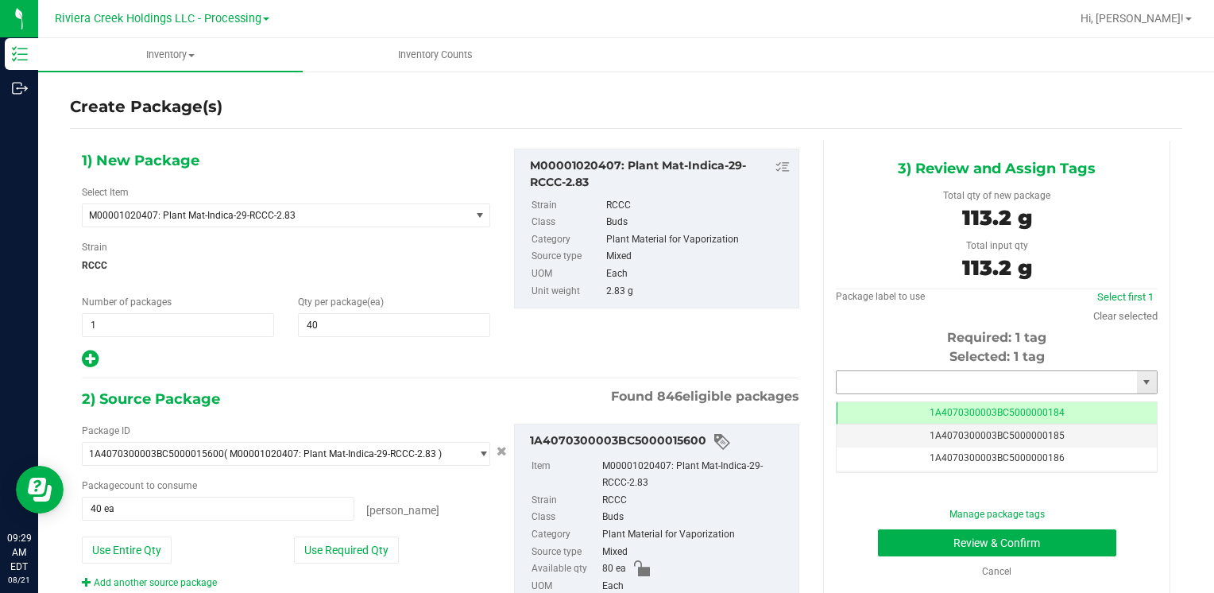
click at [863, 376] on input "text" at bounding box center [986, 382] width 300 height 22
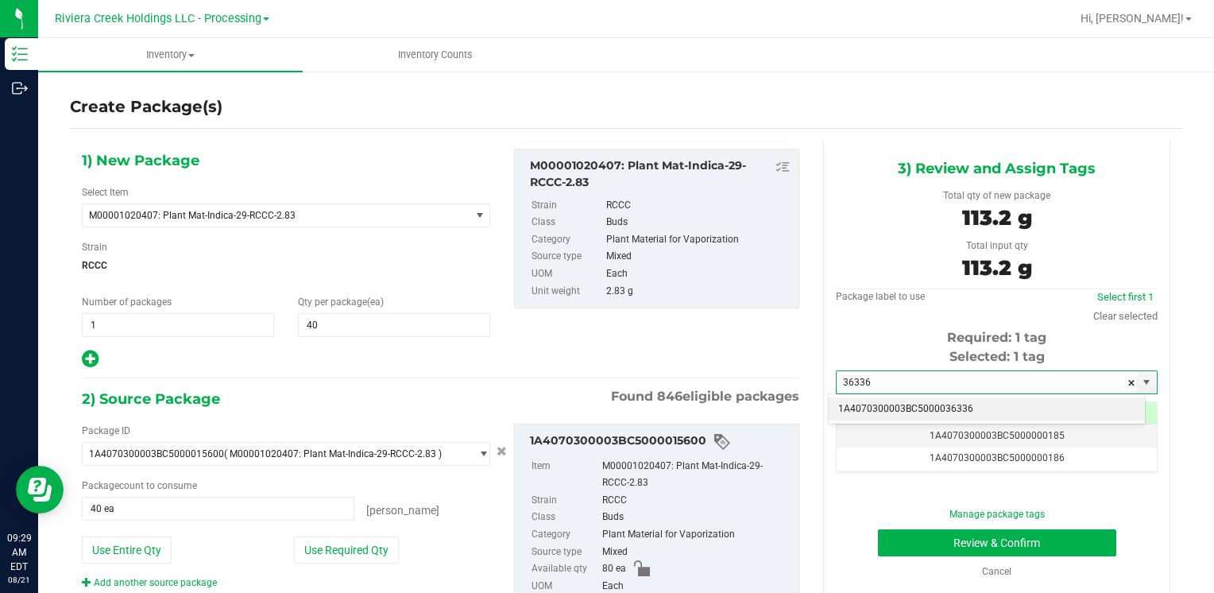
click at [973, 400] on li "1A4070300003BC5000036336" at bounding box center [986, 409] width 316 height 24
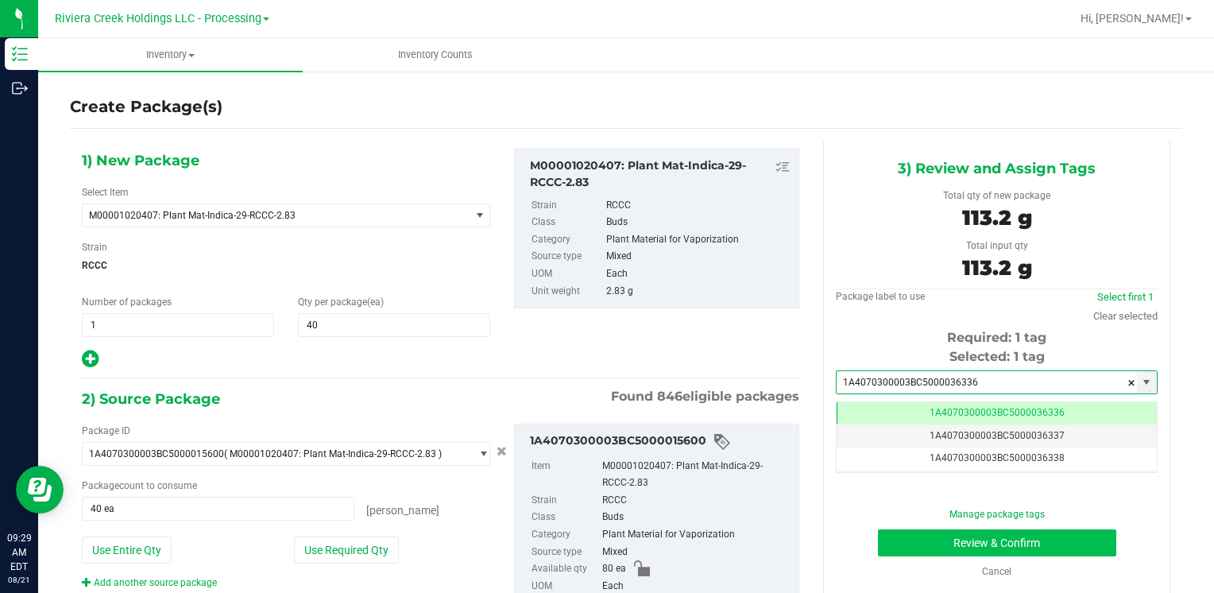
type input "1A4070300003BC5000036336"
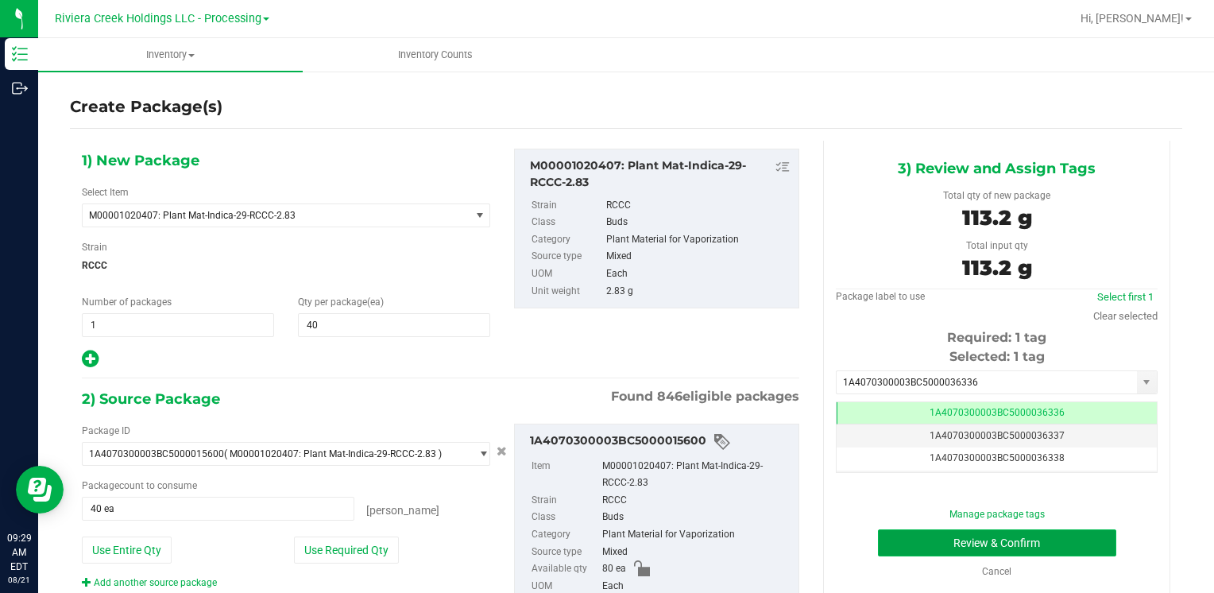
click at [904, 539] on button "Review & Confirm" at bounding box center [997, 542] width 238 height 27
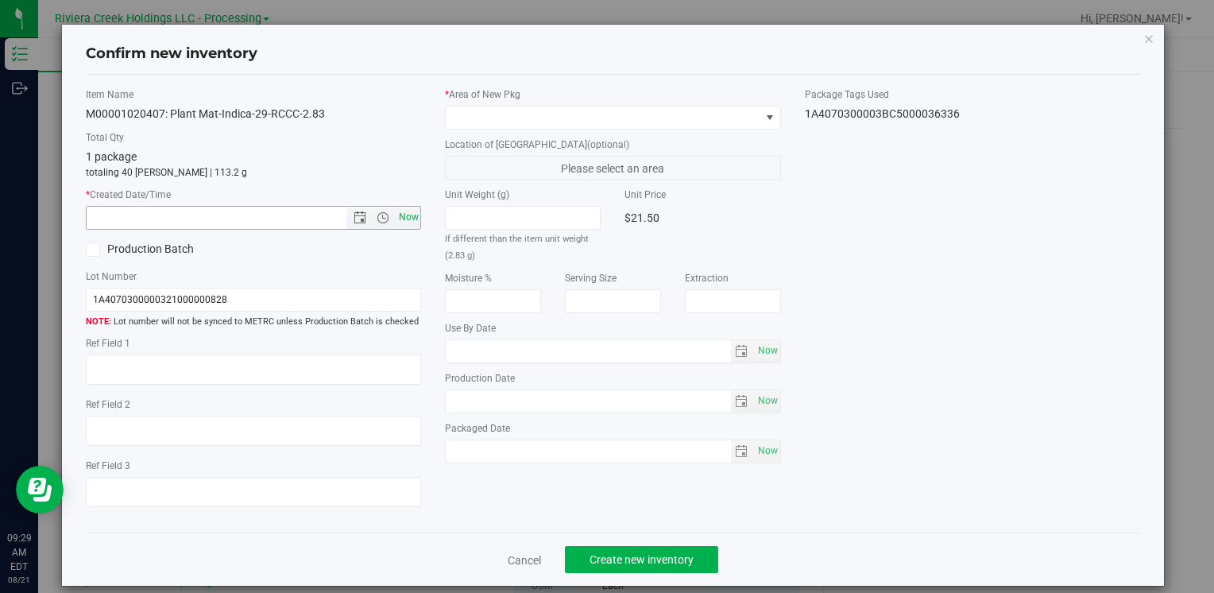
click at [407, 214] on span "Now" at bounding box center [408, 217] width 27 height 23
type input "[DATE] 9:29 AM"
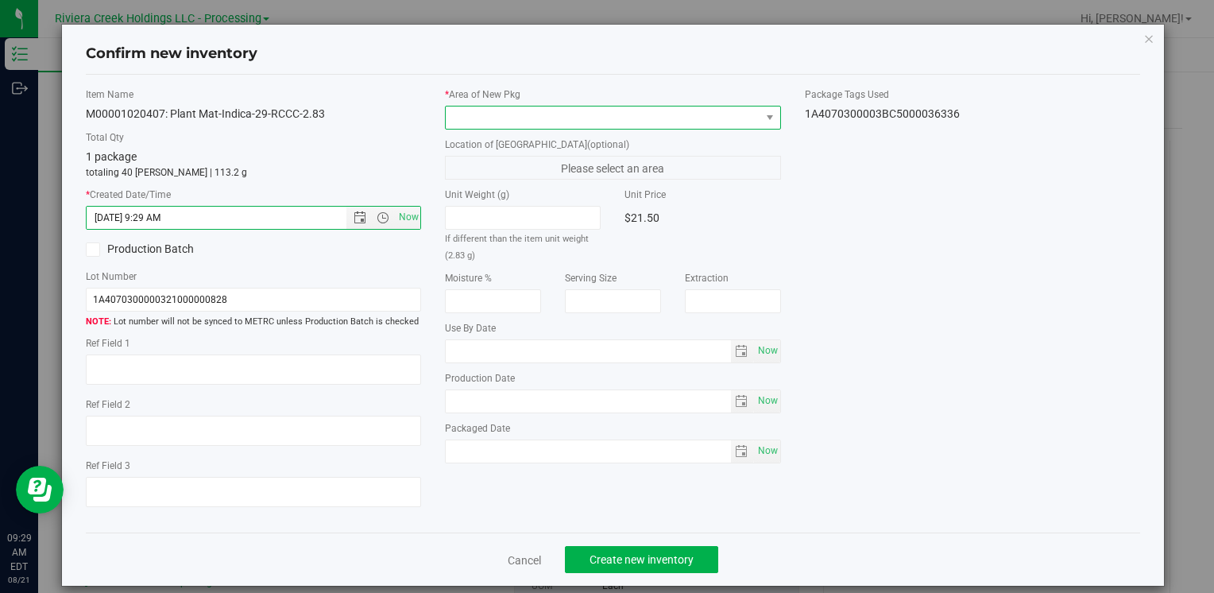
drag, startPoint x: 470, startPoint y: 114, endPoint x: 477, endPoint y: 127, distance: 15.3
click at [470, 114] on span at bounding box center [603, 117] width 314 height 22
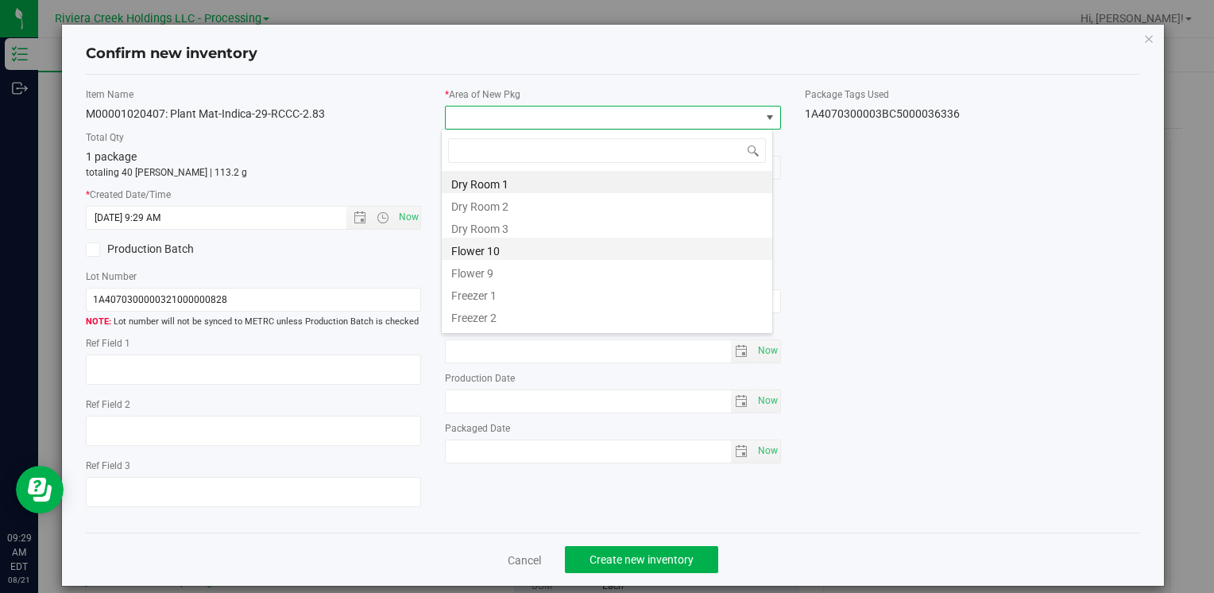
click at [513, 250] on li "Flower 10" at bounding box center [607, 248] width 330 height 22
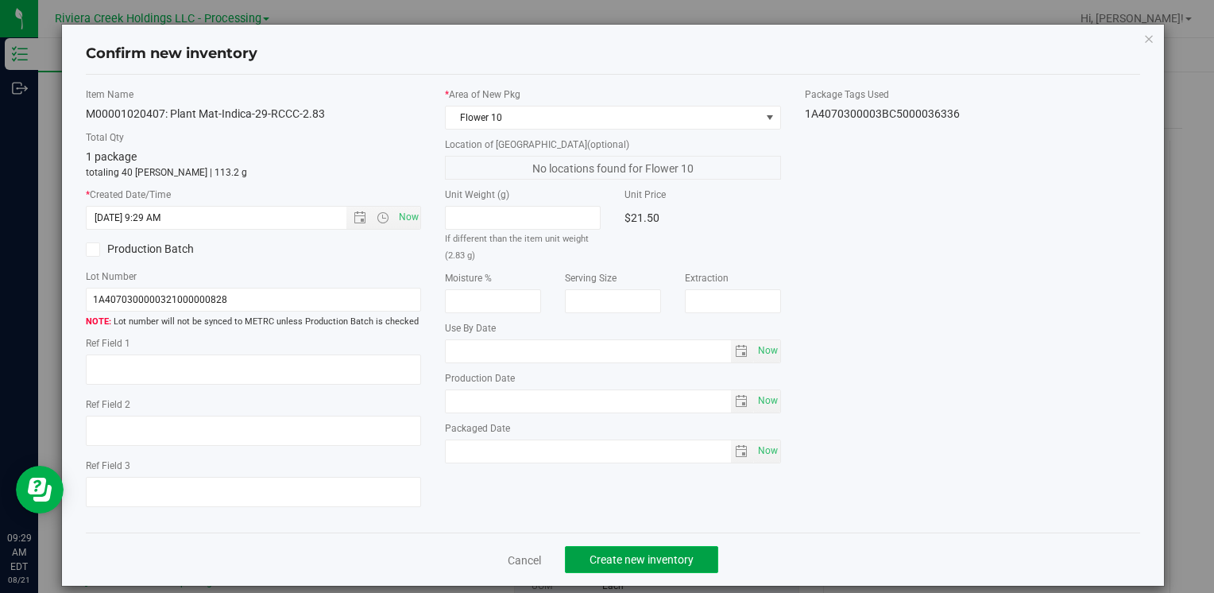
click at [608, 560] on span "Create new inventory" at bounding box center [641, 559] width 104 height 13
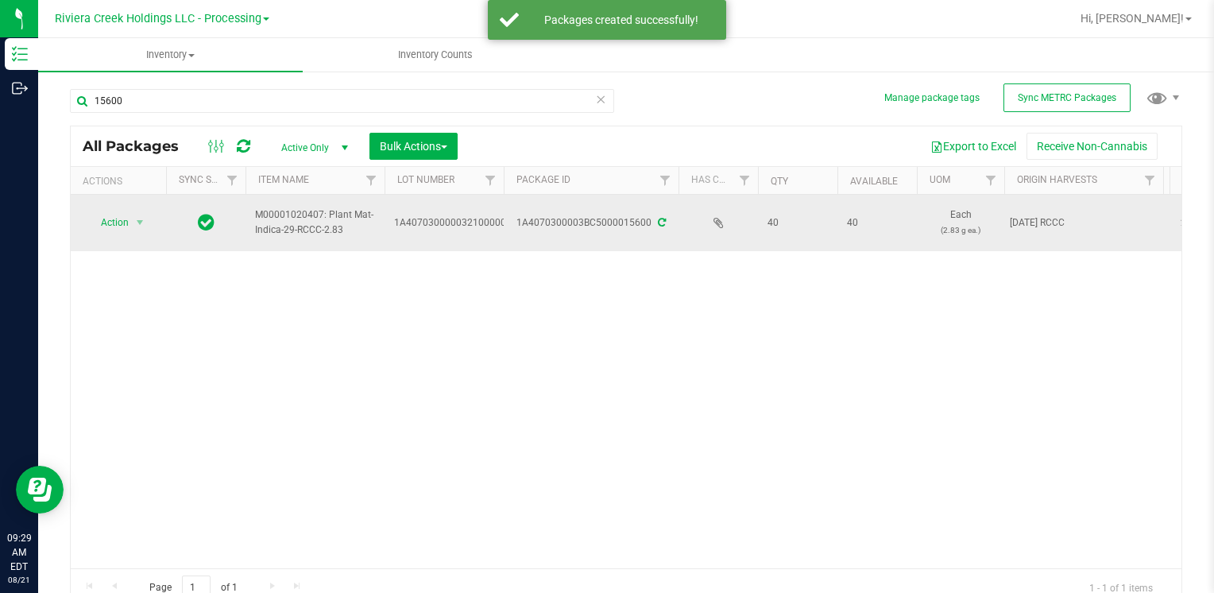
click at [124, 221] on span "Action" at bounding box center [108, 222] width 43 height 22
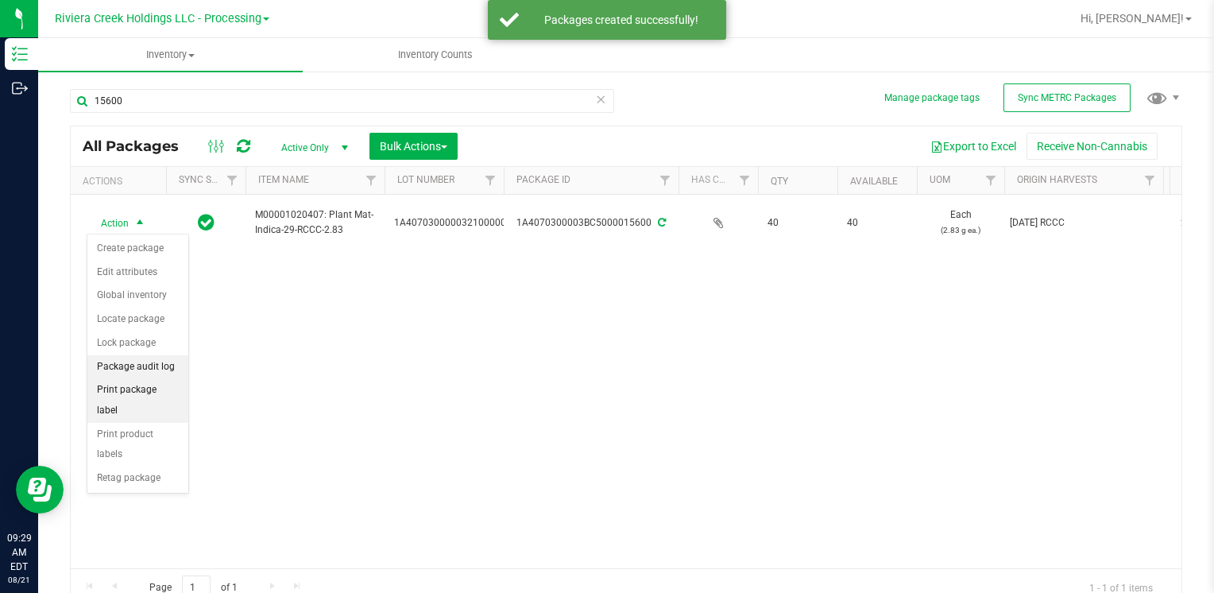
click at [164, 375] on li "Package audit log" at bounding box center [137, 367] width 101 height 24
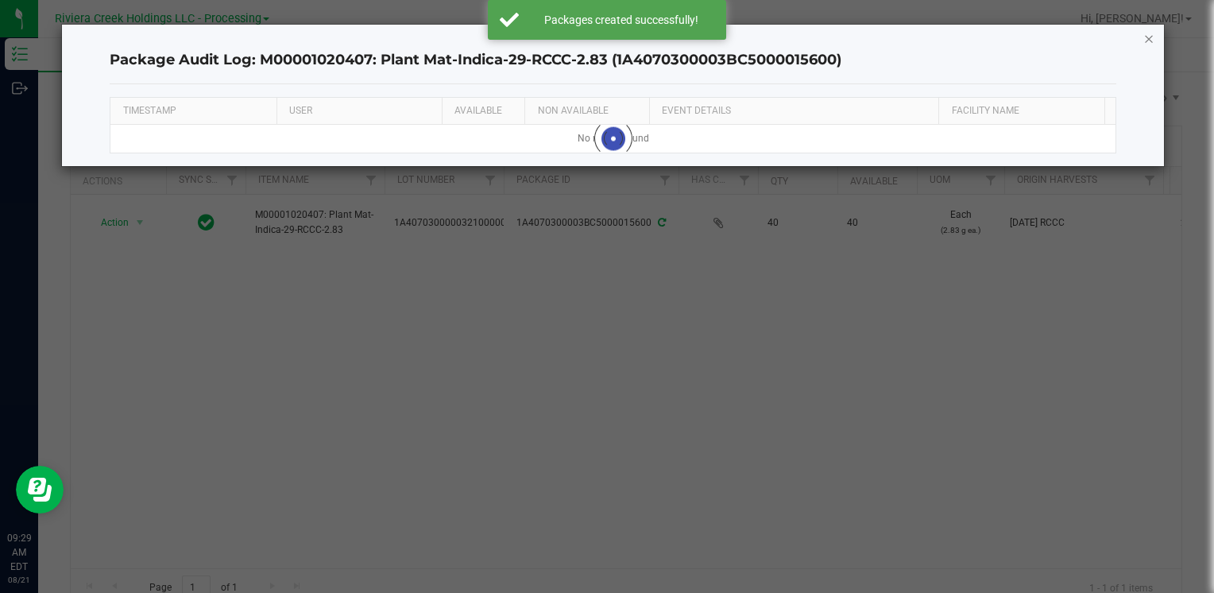
click at [1144, 37] on icon "button" at bounding box center [1148, 38] width 11 height 19
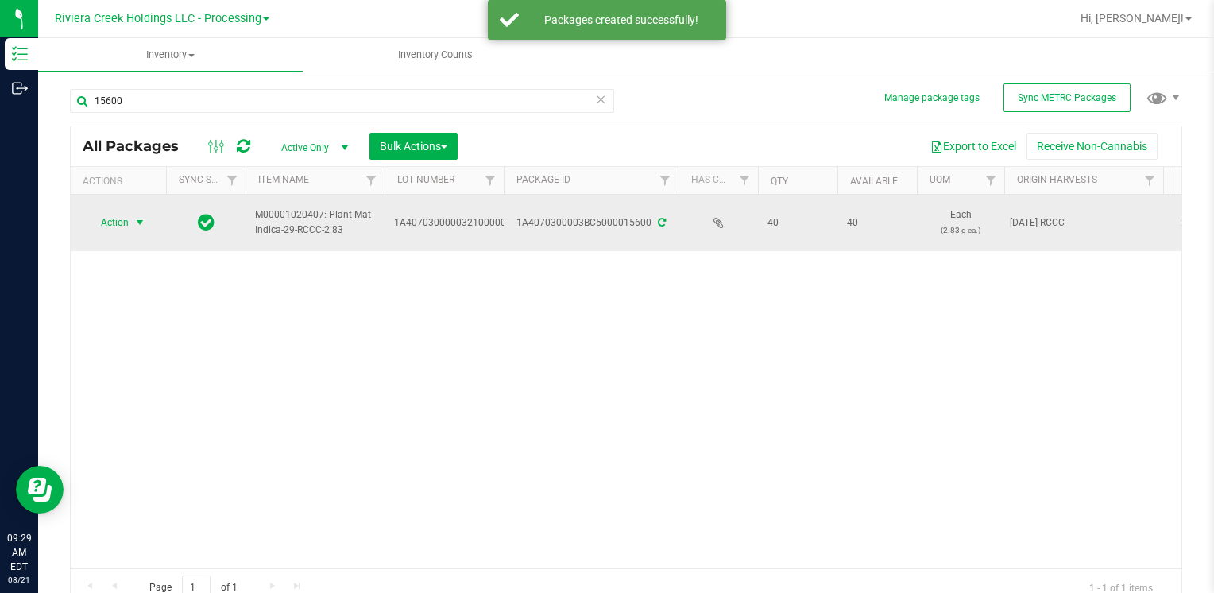
click at [141, 224] on span "select" at bounding box center [139, 222] width 13 height 13
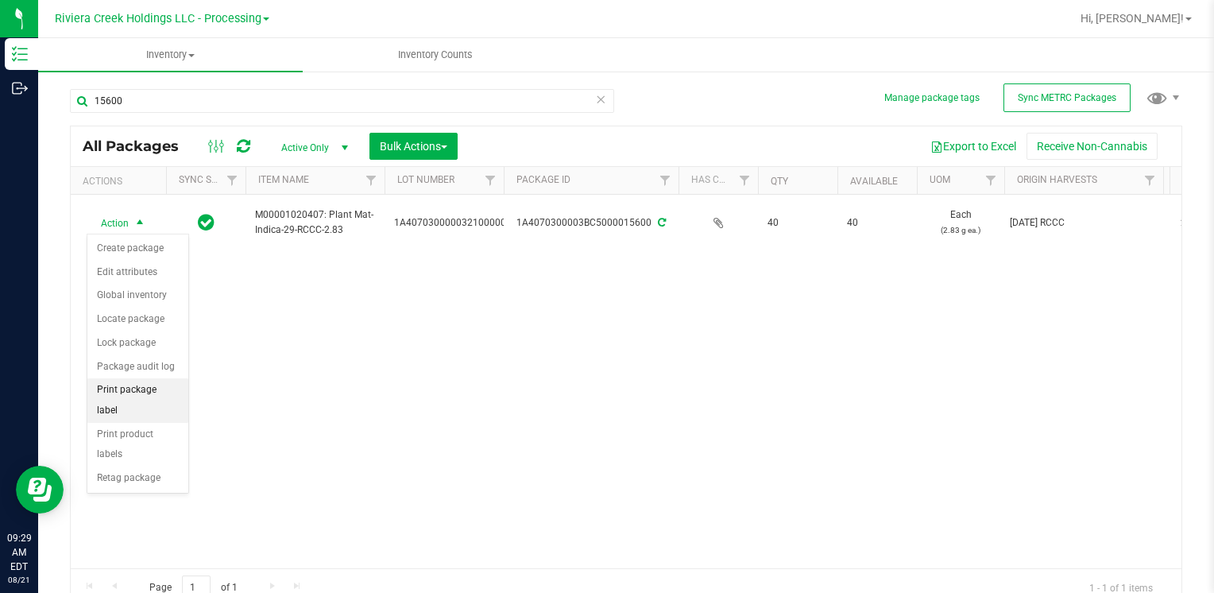
drag, startPoint x: 143, startPoint y: 384, endPoint x: 166, endPoint y: 387, distance: 23.3
click at [145, 384] on li "Print package label" at bounding box center [137, 400] width 101 height 44
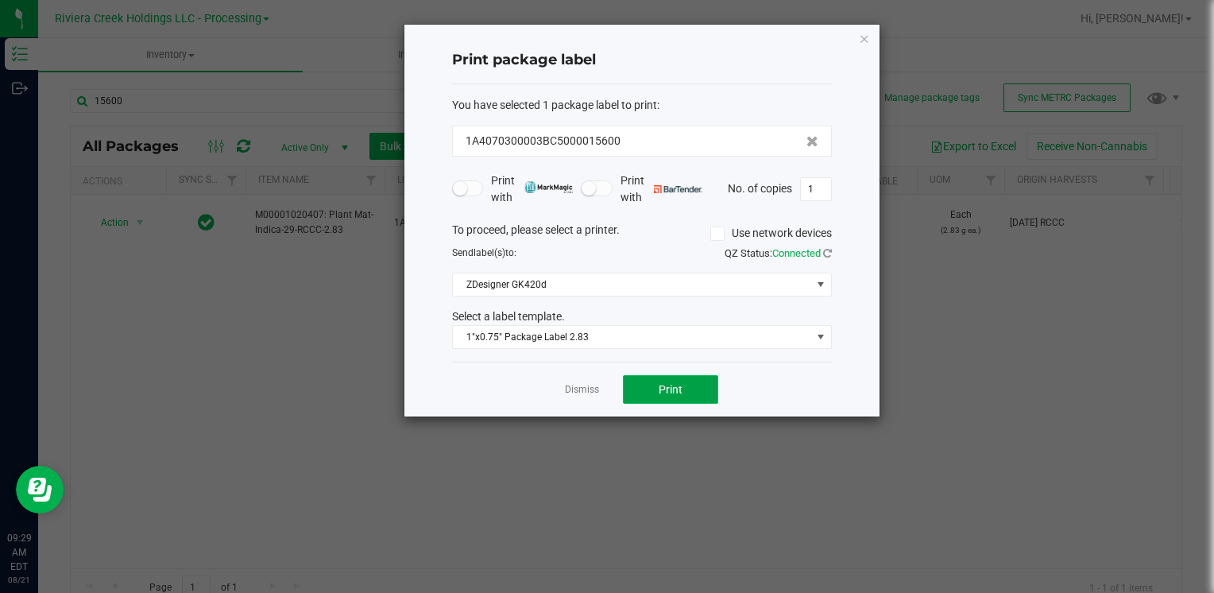
click at [639, 388] on button "Print" at bounding box center [670, 389] width 95 height 29
click at [859, 36] on icon "button" at bounding box center [864, 38] width 11 height 19
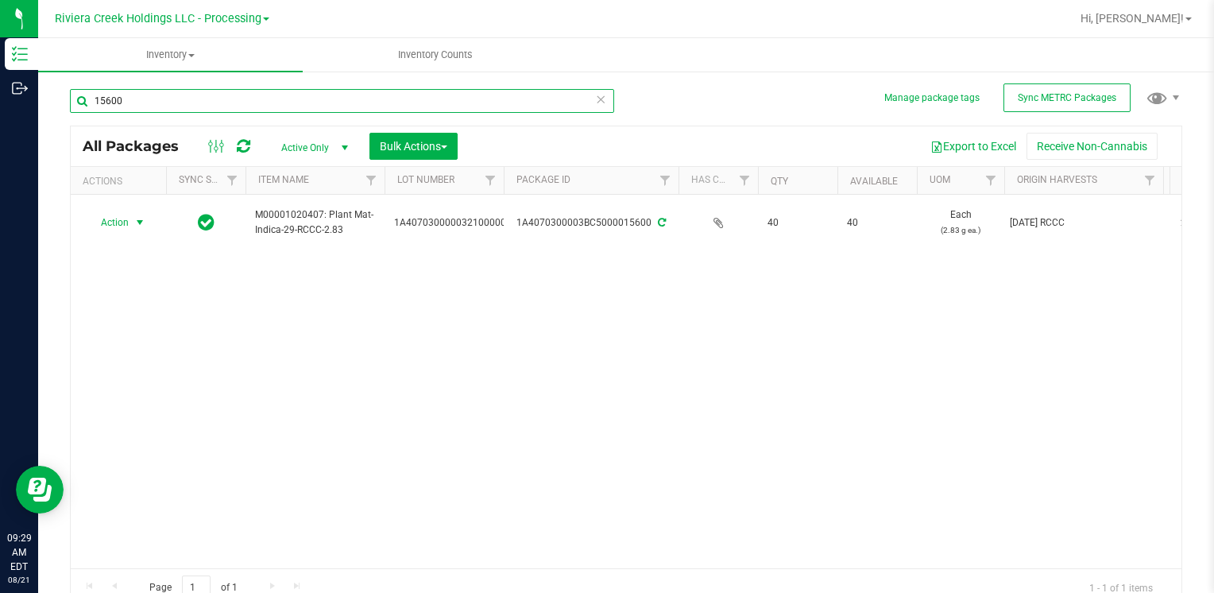
click at [315, 102] on input "15600" at bounding box center [342, 101] width 544 height 24
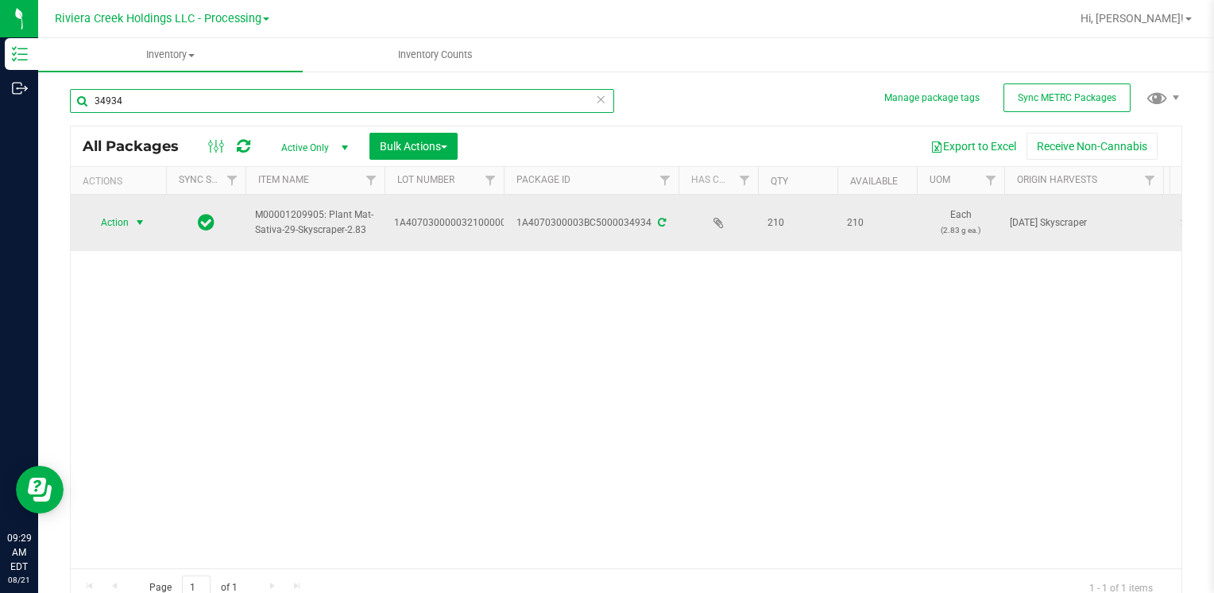
type input "34934"
click at [109, 226] on span "Action" at bounding box center [108, 222] width 43 height 22
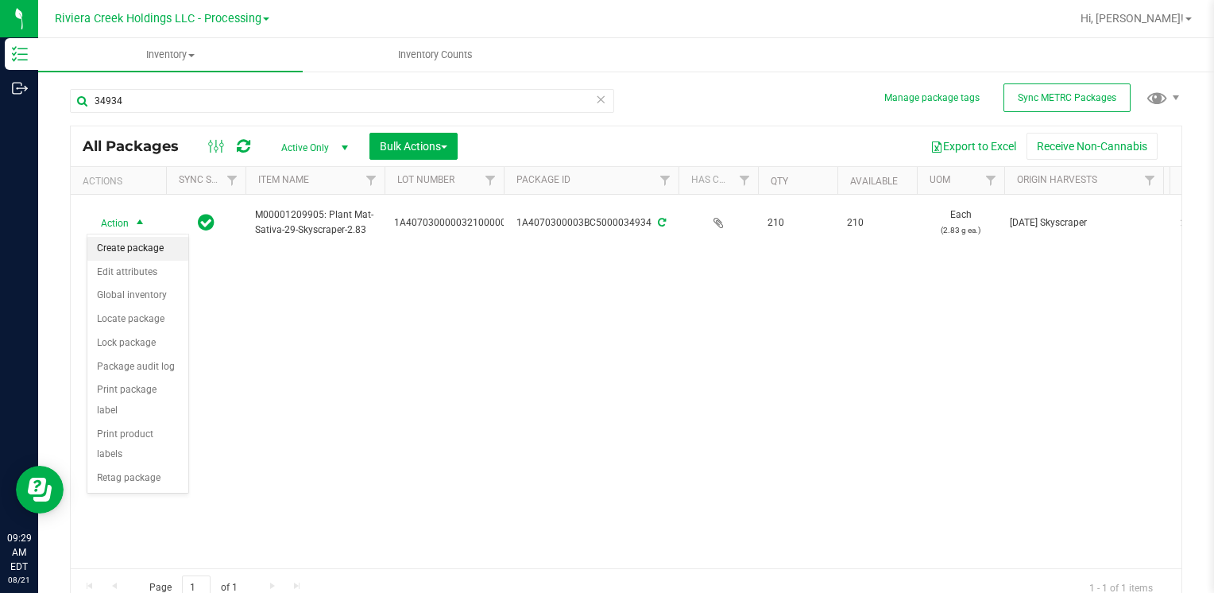
click at [125, 249] on li "Create package" at bounding box center [137, 249] width 101 height 24
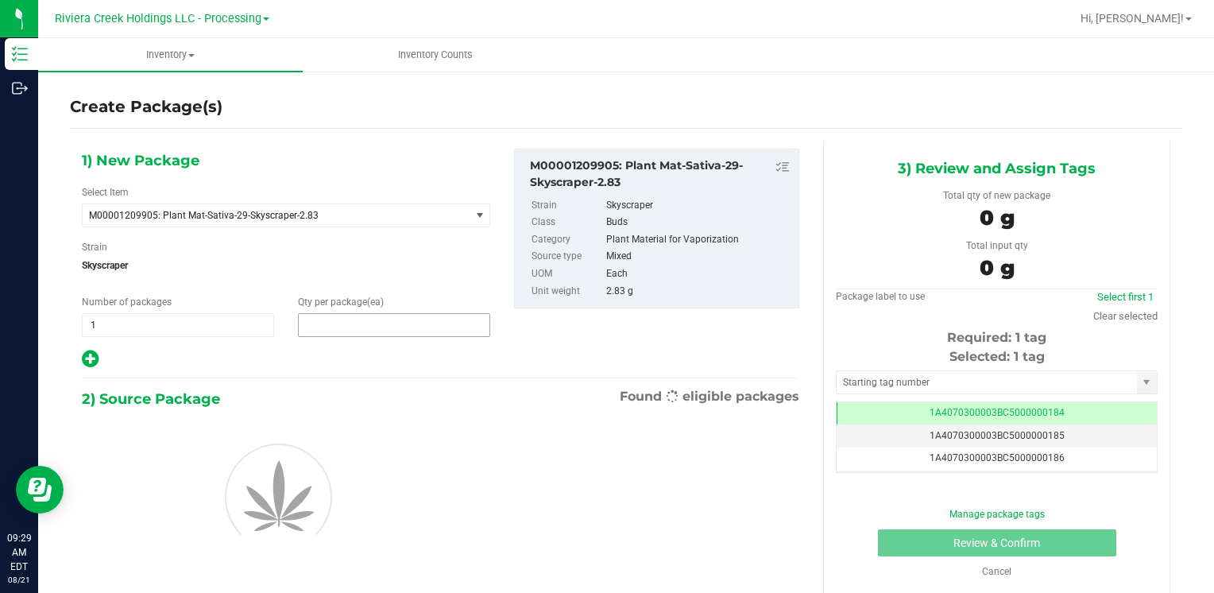
click at [365, 320] on span at bounding box center [394, 325] width 192 height 24
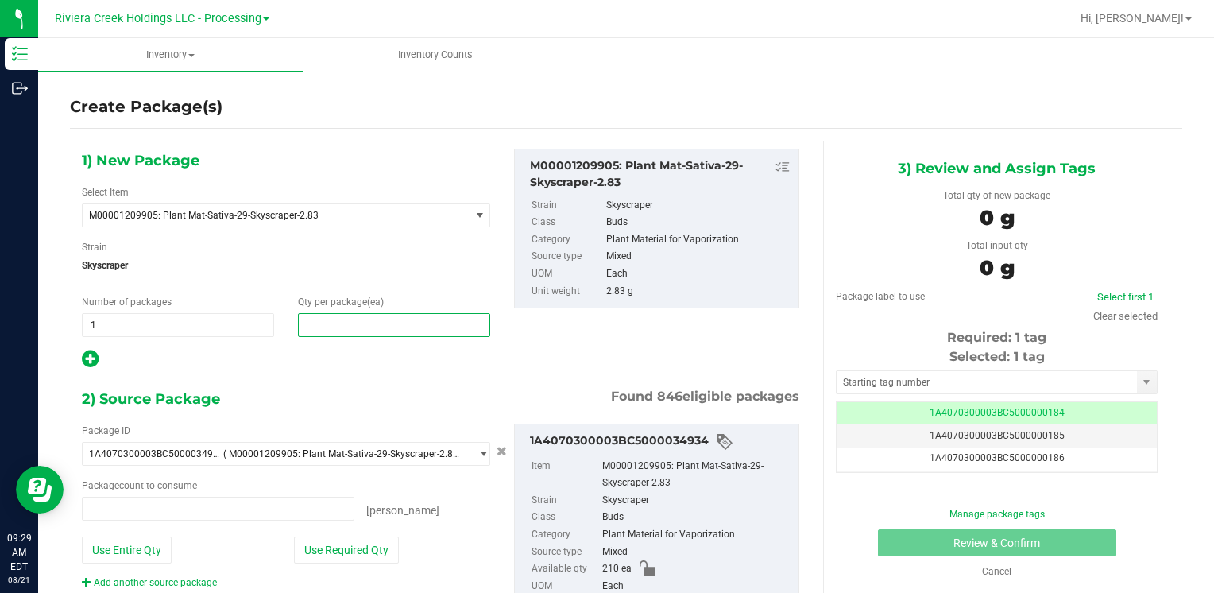
type input "0 ea"
type input "40"
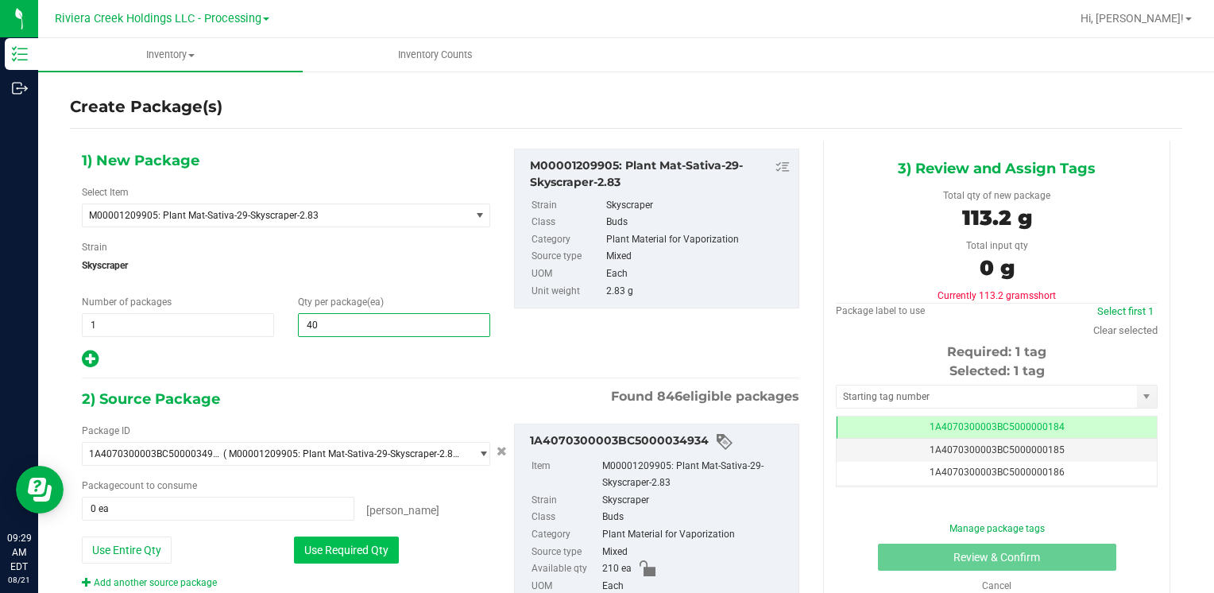
type input "40"
click at [315, 551] on button "Use Required Qty" at bounding box center [346, 549] width 105 height 27
type input "40 ea"
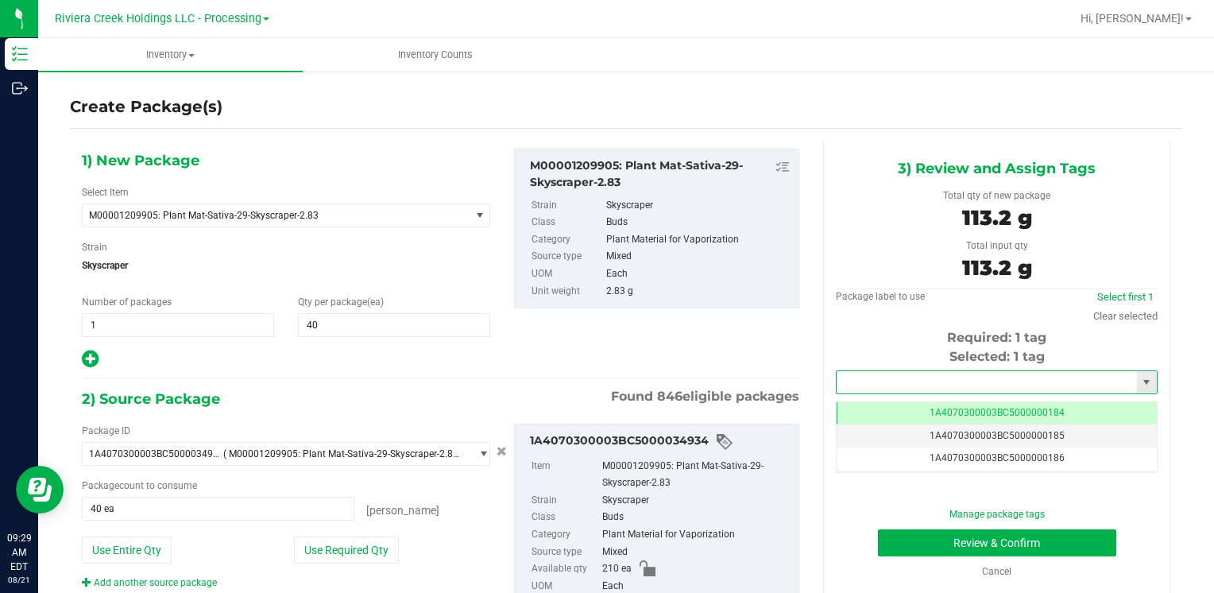
click at [873, 384] on input "text" at bounding box center [986, 382] width 300 height 22
click at [866, 401] on li "1A4070300003BC5000036337" at bounding box center [986, 409] width 316 height 24
type input "1A4070300003BC5000036337"
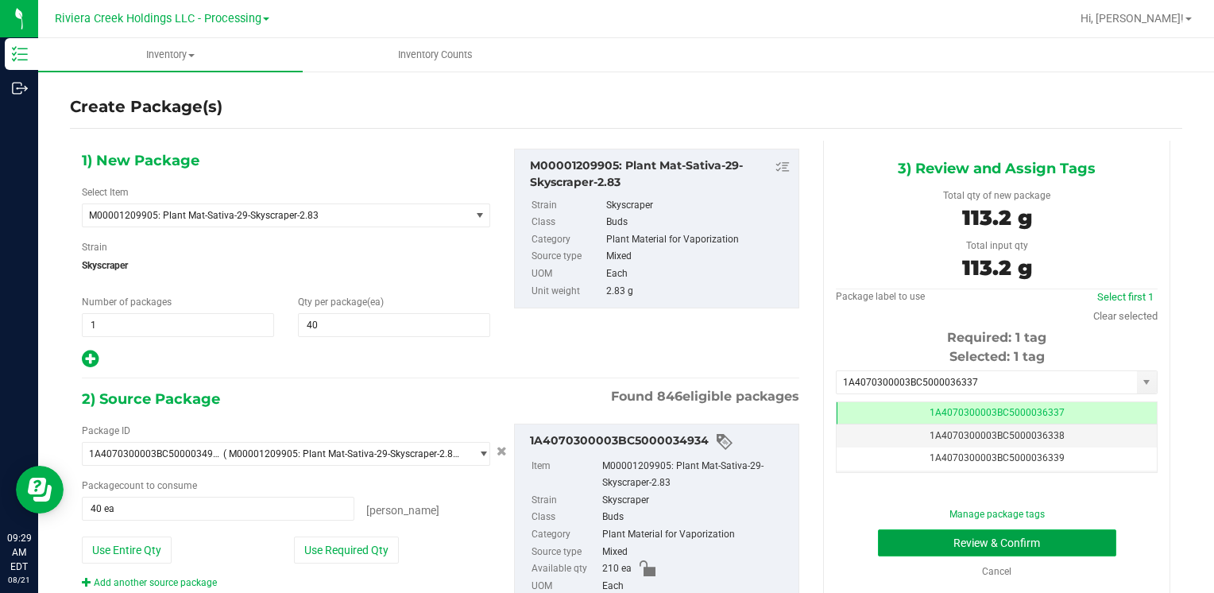
click at [898, 541] on button "Review & Confirm" at bounding box center [997, 542] width 238 height 27
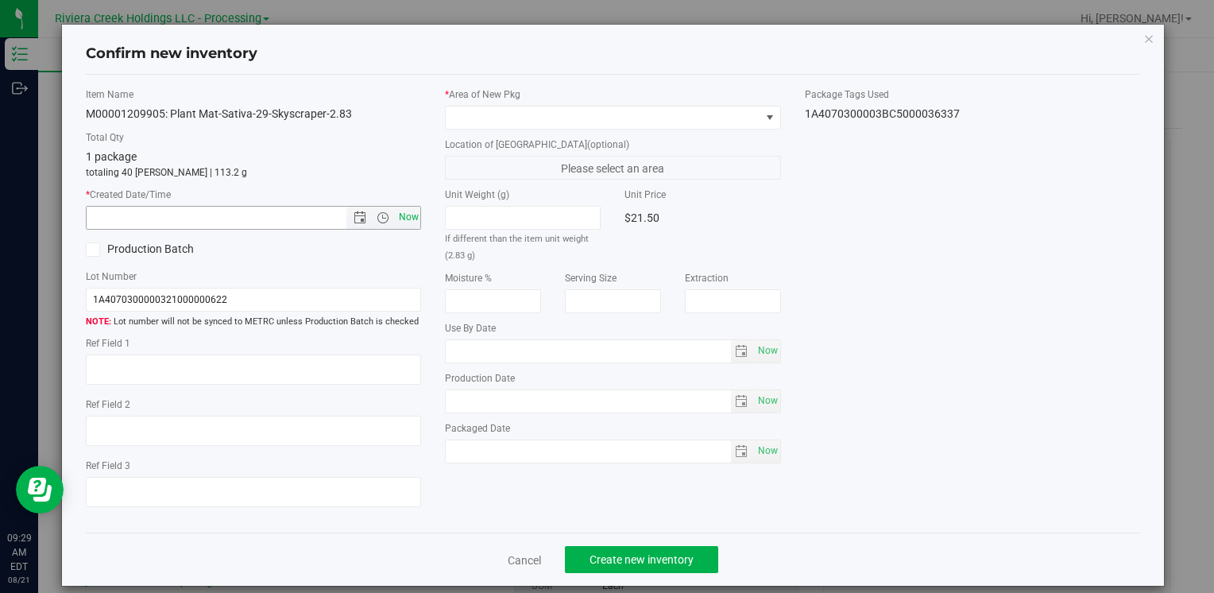
click at [403, 217] on span "Now" at bounding box center [408, 217] width 27 height 23
type input "[DATE] 9:29 AM"
click at [495, 114] on span at bounding box center [603, 117] width 314 height 22
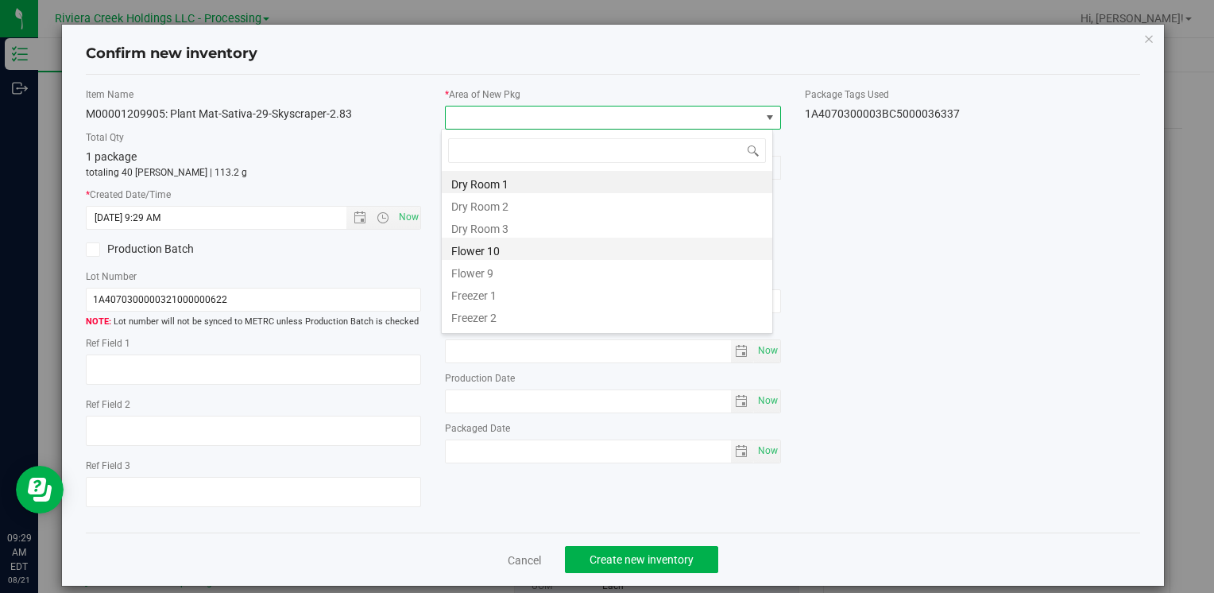
click at [538, 256] on li "Flower 10" at bounding box center [607, 248] width 330 height 22
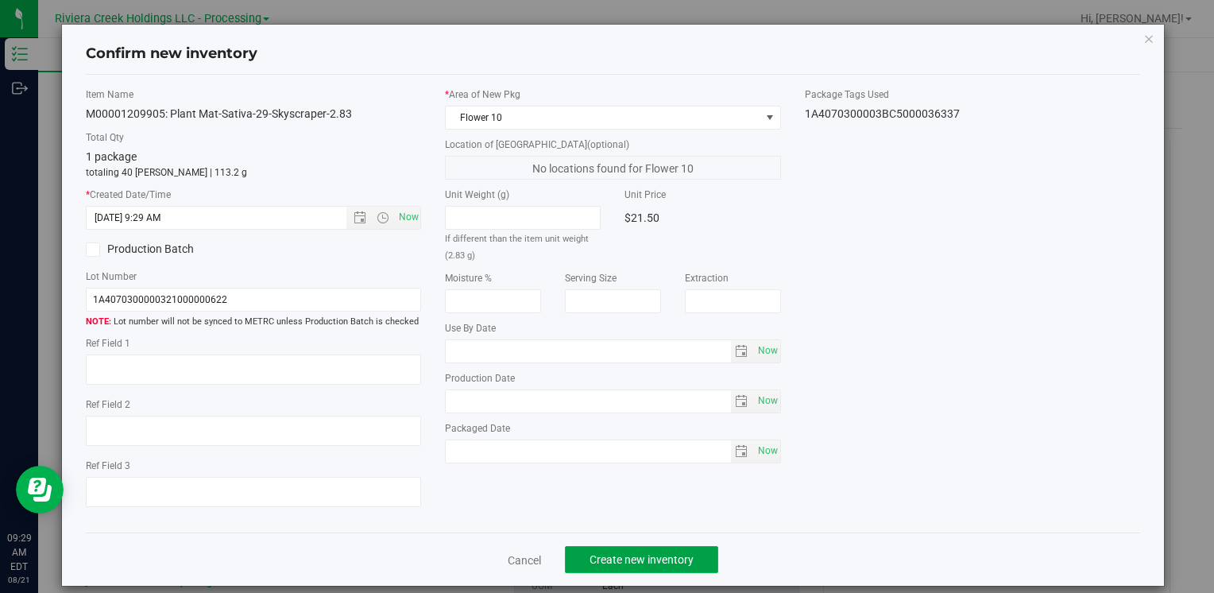
click at [624, 558] on span "Create new inventory" at bounding box center [641, 559] width 104 height 13
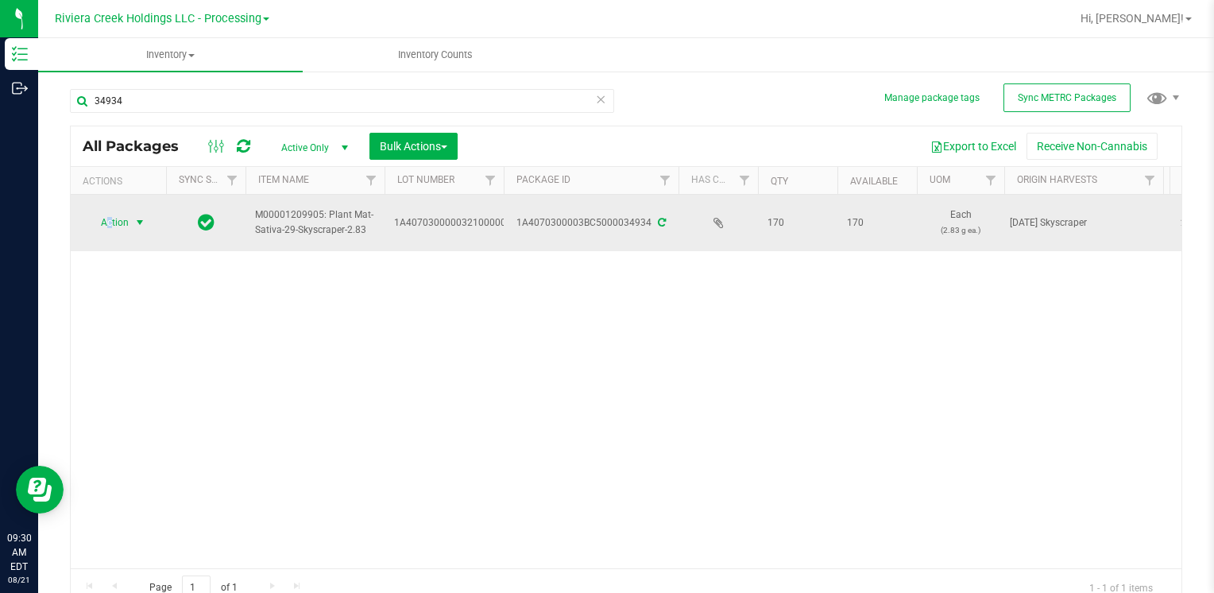
click at [110, 230] on span "Action" at bounding box center [108, 222] width 43 height 22
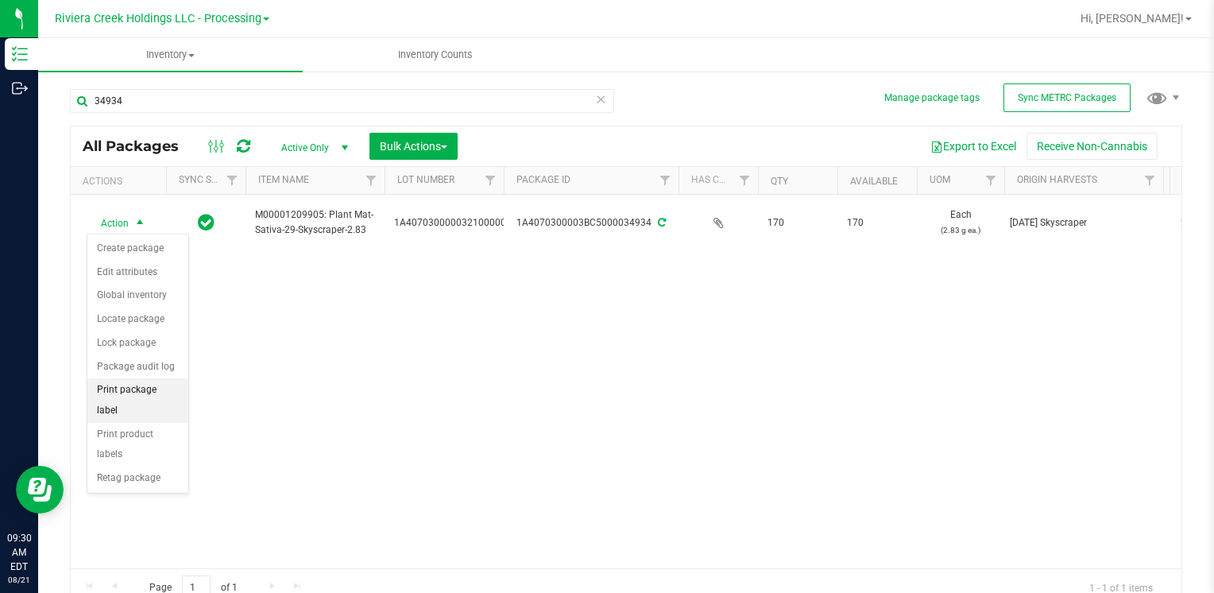
click at [164, 393] on li "Print package label" at bounding box center [137, 400] width 101 height 44
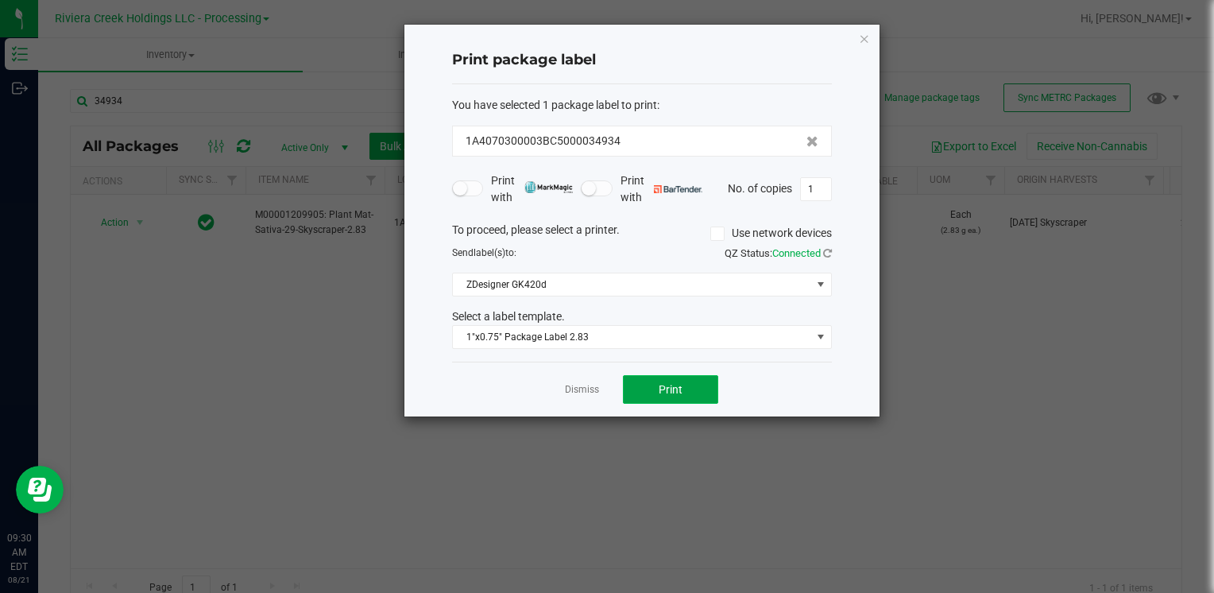
click at [666, 392] on span "Print" at bounding box center [670, 389] width 24 height 13
click at [851, 40] on div "Print package label You have selected 1 package label to print : 1A4070300003BC…" at bounding box center [641, 221] width 475 height 392
click at [855, 33] on div "Print package label You have selected 1 package label to print : 1A4070300003BC…" at bounding box center [641, 221] width 475 height 392
click at [869, 44] on icon "button" at bounding box center [864, 38] width 11 height 19
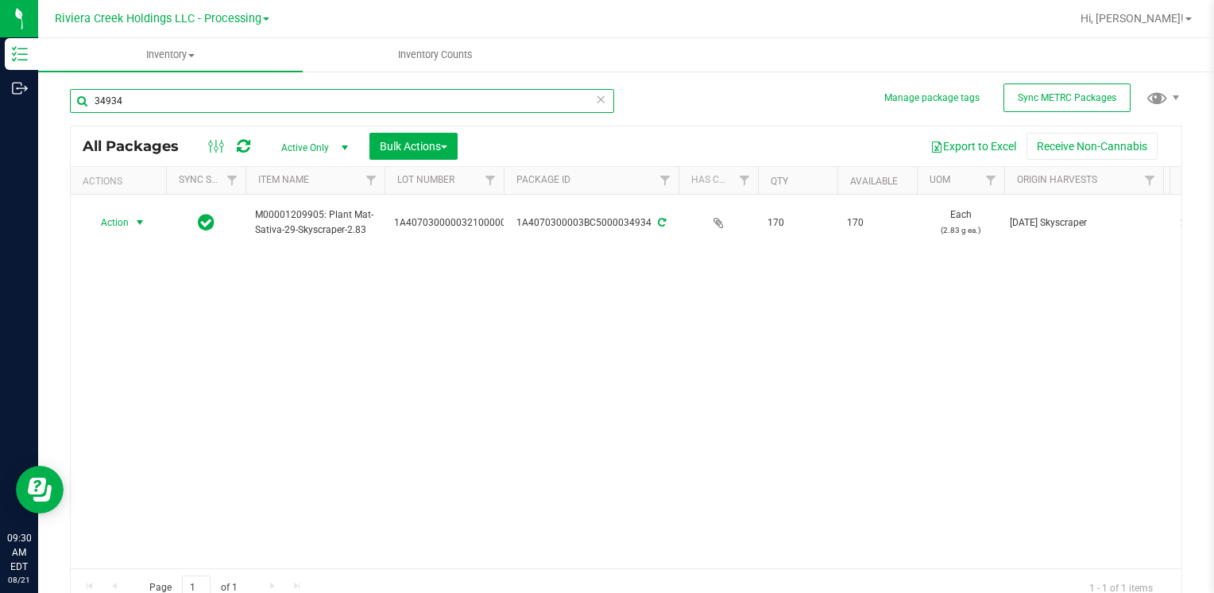
click at [345, 94] on input "34934" at bounding box center [342, 101] width 544 height 24
drag, startPoint x: 346, startPoint y: 94, endPoint x: 357, endPoint y: 79, distance: 18.7
click at [354, 87] on div "34934" at bounding box center [348, 100] width 556 height 51
click at [357, 79] on div "34934" at bounding box center [348, 100] width 556 height 51
click at [349, 95] on input "34934" at bounding box center [342, 101] width 544 height 24
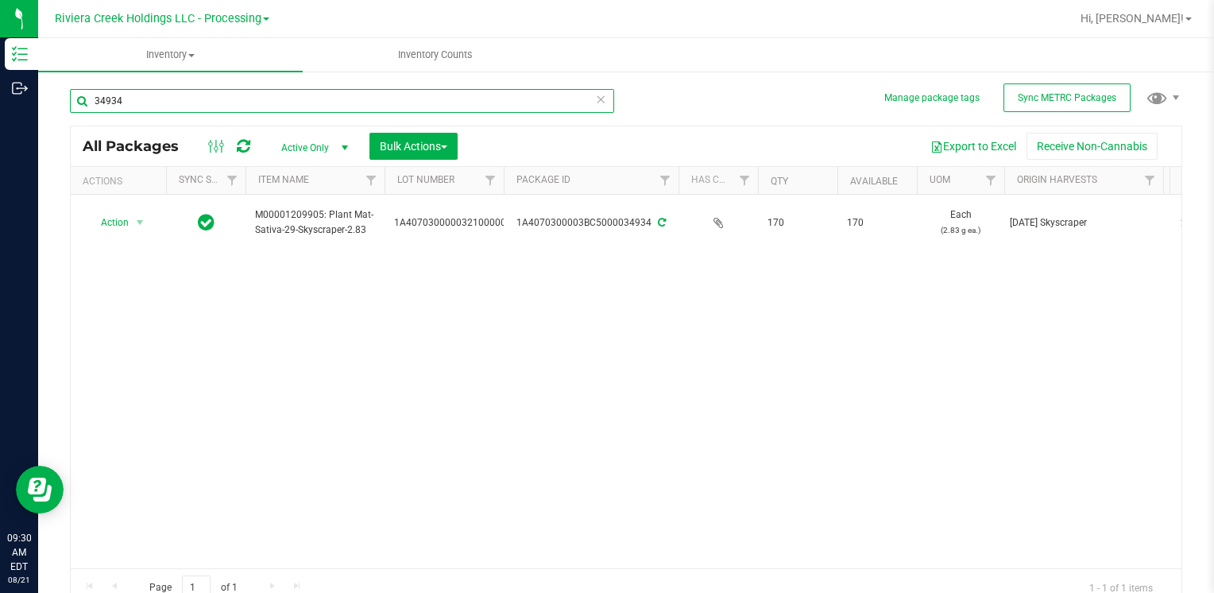
click at [349, 95] on input "34934" at bounding box center [342, 101] width 544 height 24
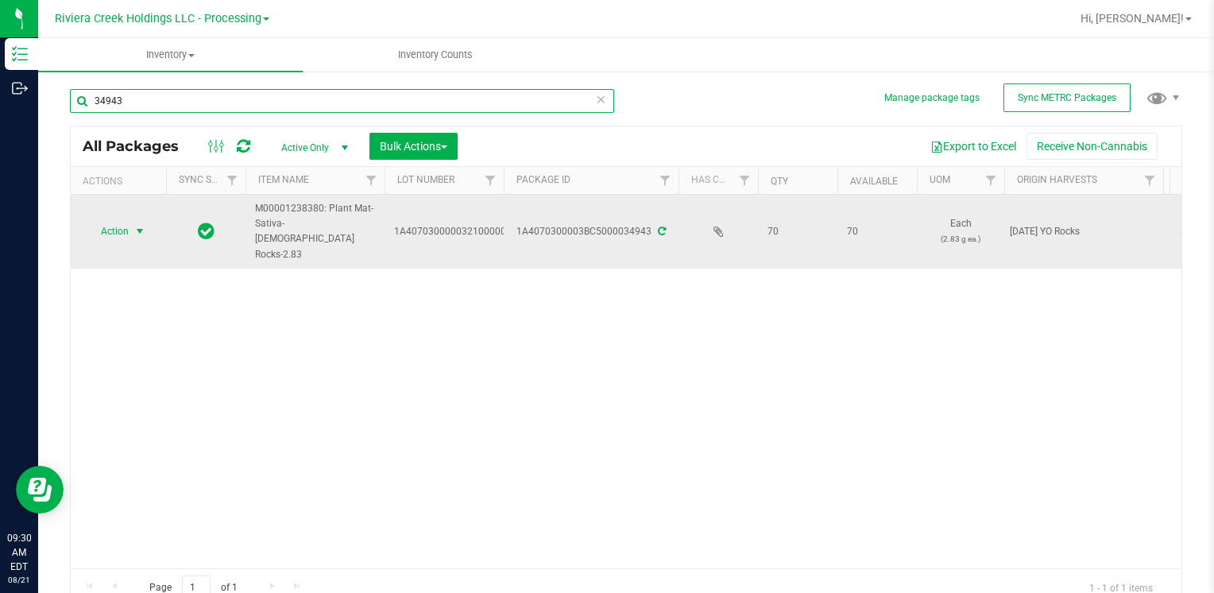
type input "34943"
click at [139, 226] on span "select" at bounding box center [139, 231] width 13 height 13
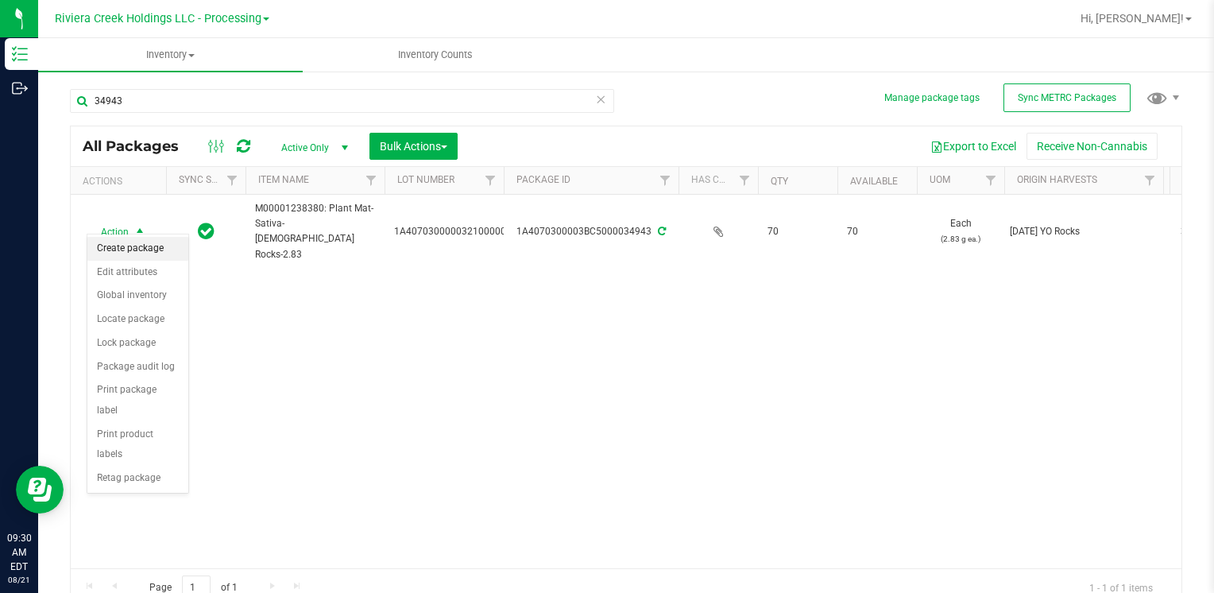
click at [143, 248] on li "Create package" at bounding box center [137, 249] width 101 height 24
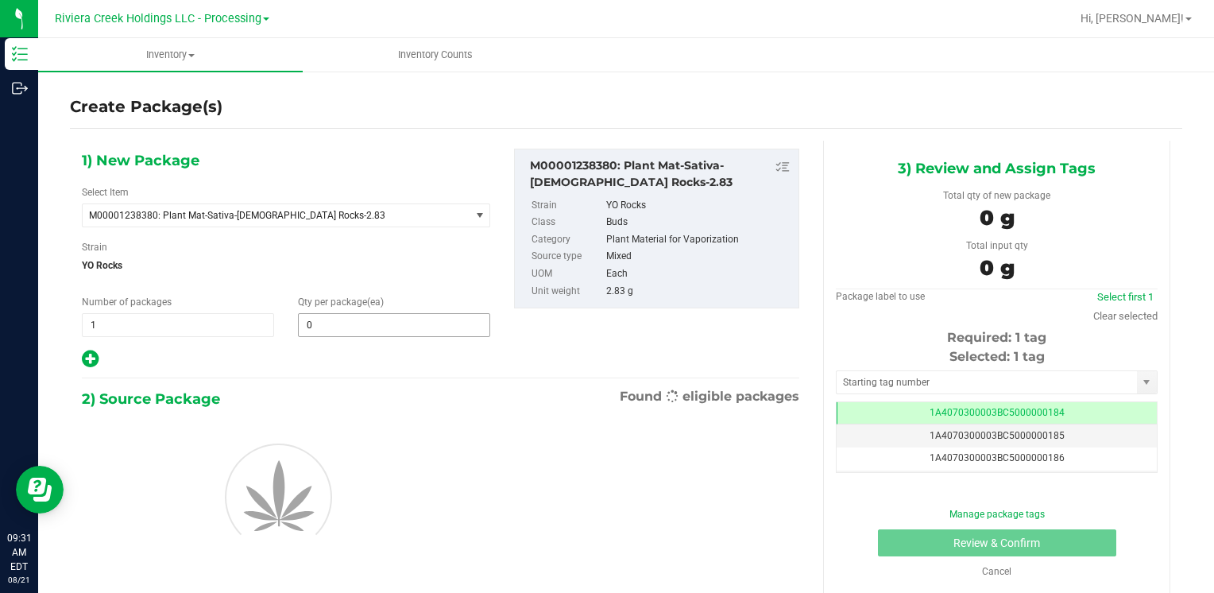
click at [314, 319] on input "0" at bounding box center [394, 325] width 191 height 22
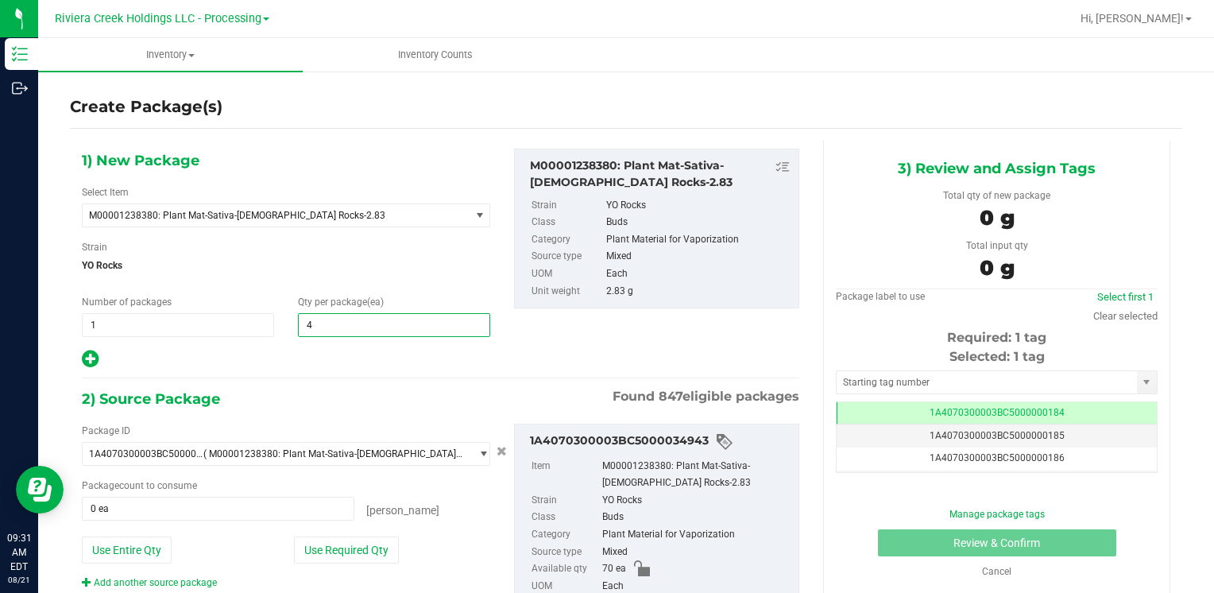
type input "40"
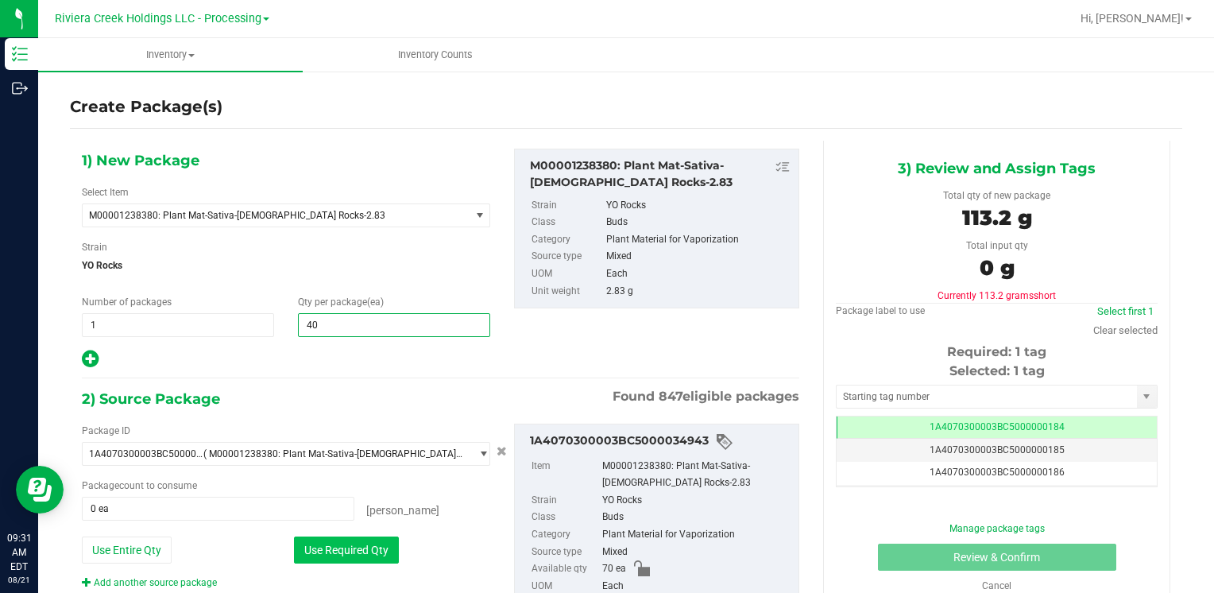
type input "40"
click at [312, 552] on button "Use Required Qty" at bounding box center [346, 549] width 105 height 27
type input "40 ea"
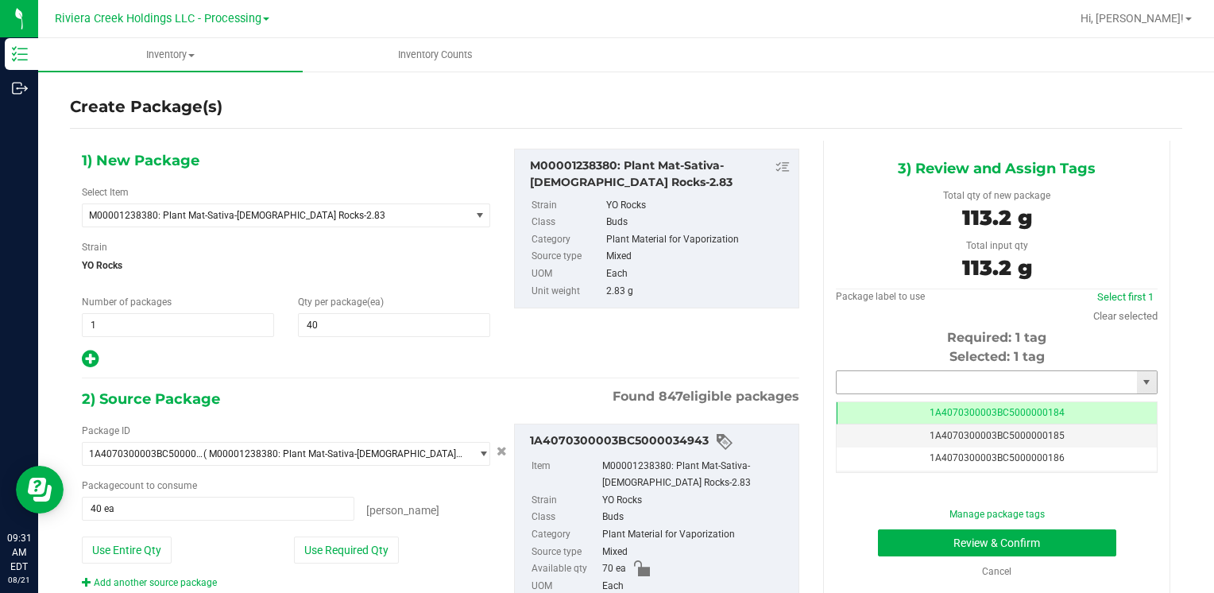
click at [867, 384] on input "text" at bounding box center [986, 382] width 300 height 22
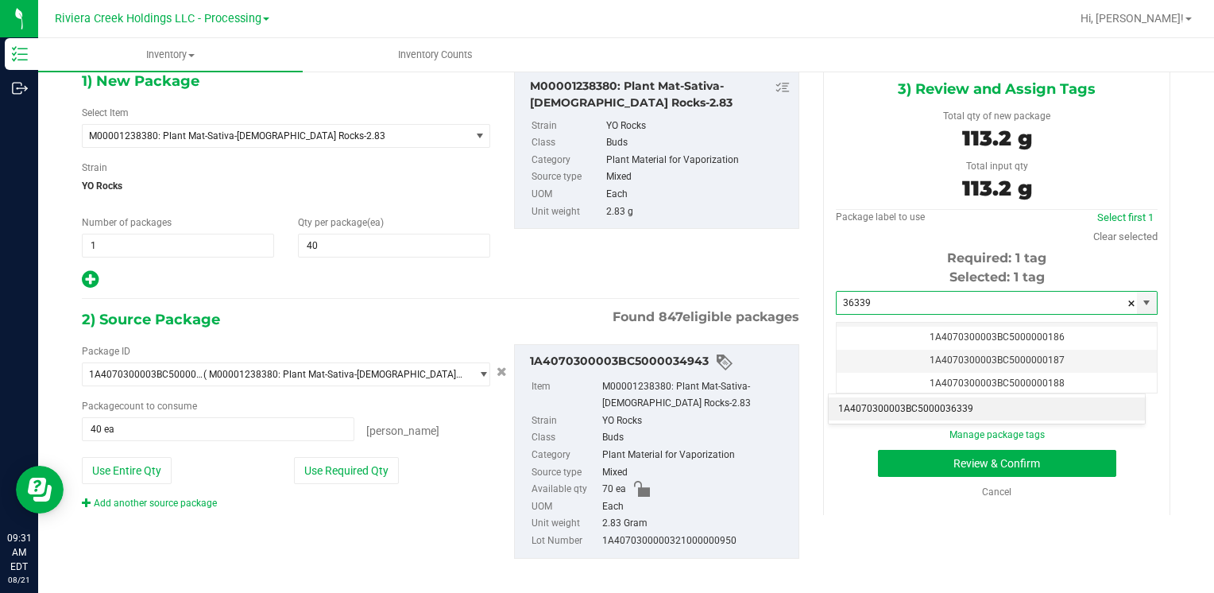
scroll to position [79, 0]
click at [880, 404] on li "1A4070300003BC5000036339" at bounding box center [986, 409] width 316 height 24
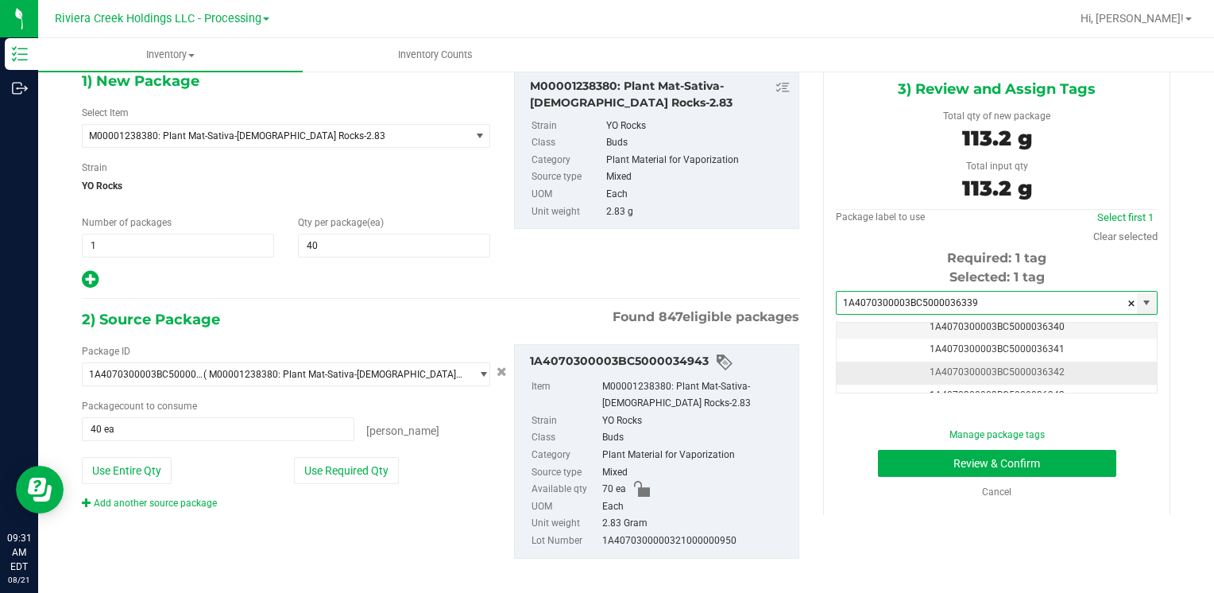
scroll to position [0, 0]
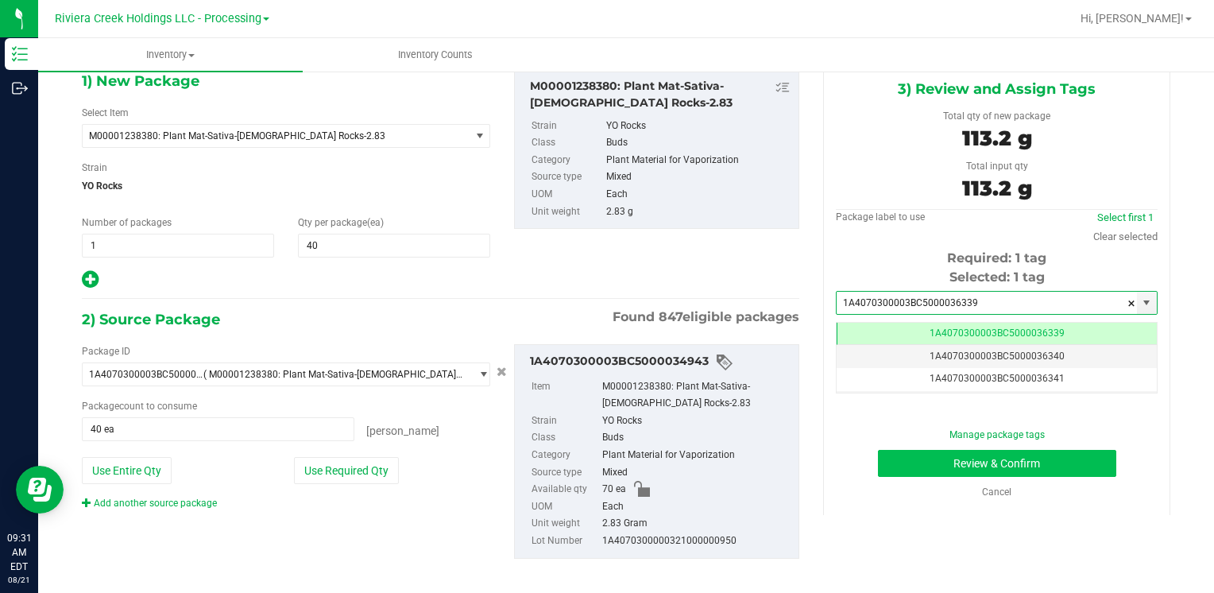
type input "1A4070300003BC5000036339"
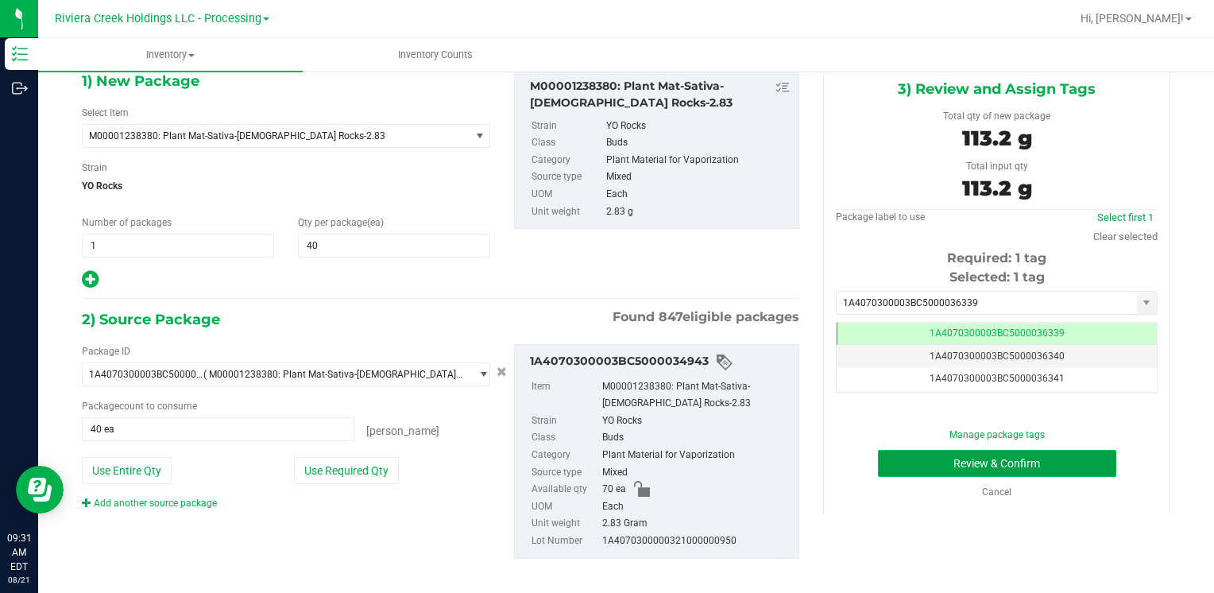
click at [990, 459] on button "Review & Confirm" at bounding box center [997, 463] width 238 height 27
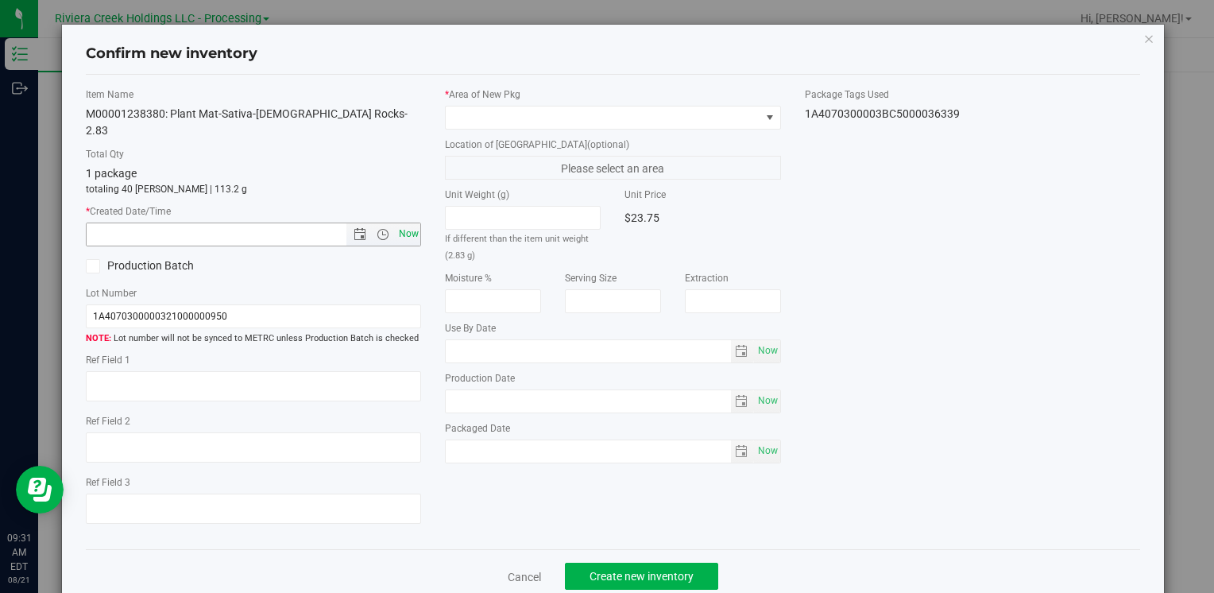
click at [411, 222] on span "Now" at bounding box center [408, 233] width 27 height 23
type input "[DATE] 9:31 AM"
click at [493, 106] on span at bounding box center [612, 118] width 335 height 24
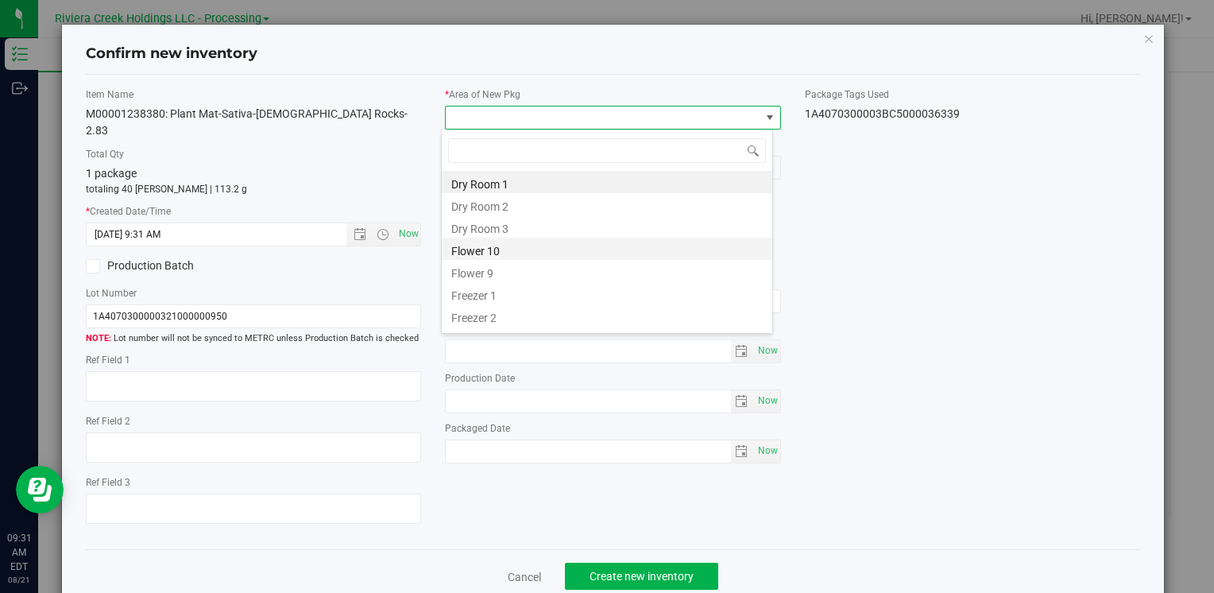
click at [496, 246] on li "Flower 10" at bounding box center [607, 248] width 330 height 22
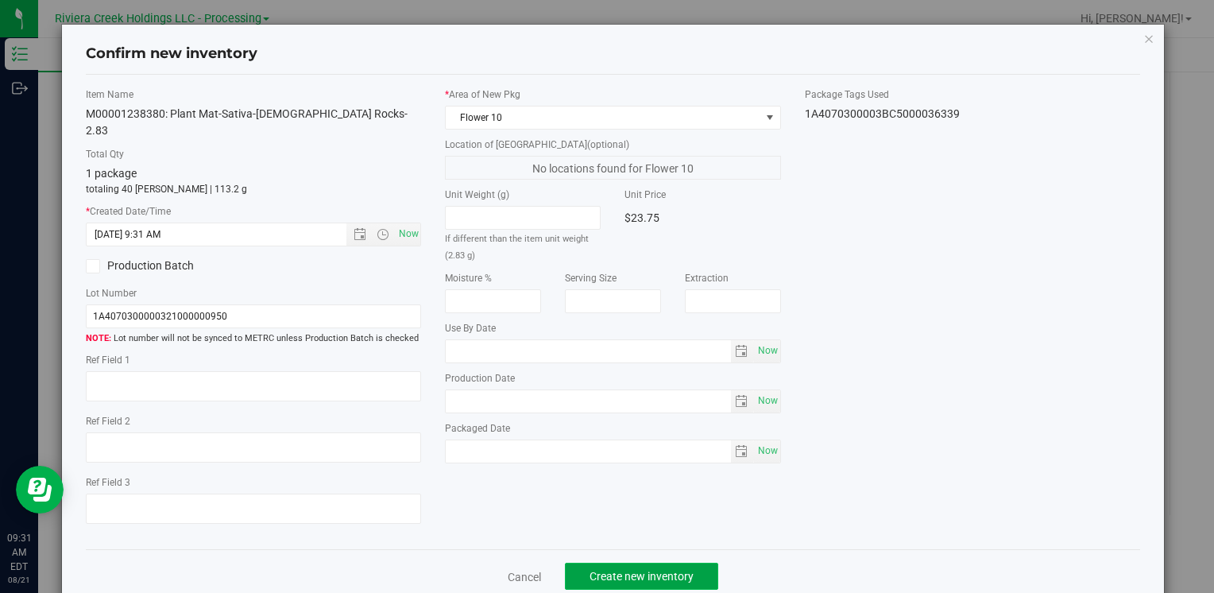
click at [620, 570] on span "Create new inventory" at bounding box center [641, 576] width 104 height 13
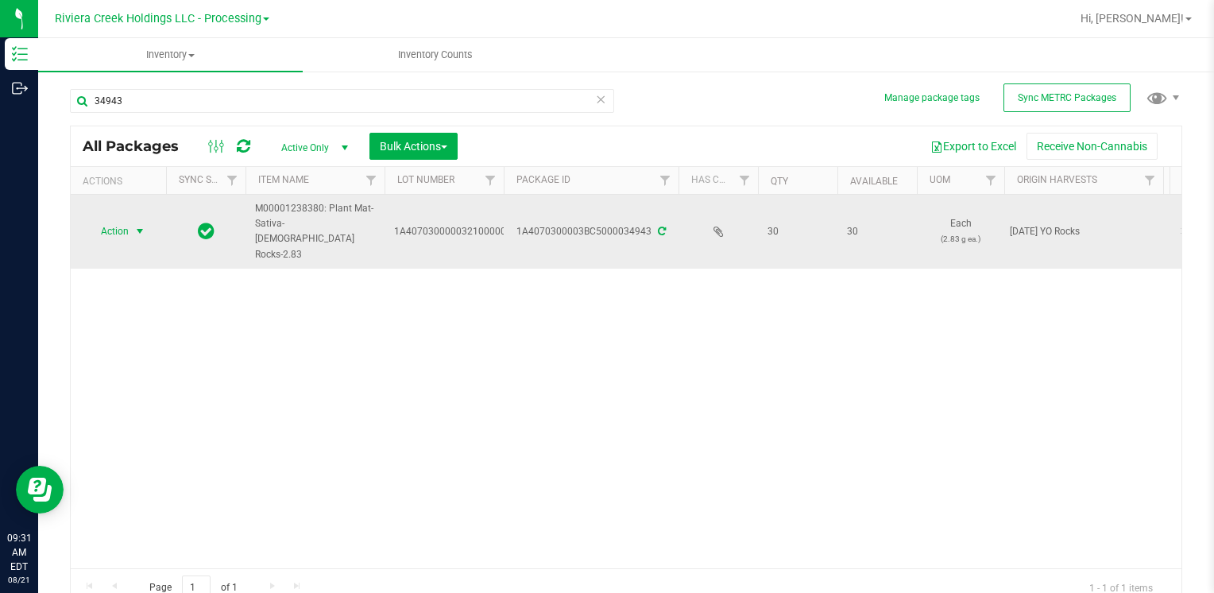
click at [133, 226] on span "select" at bounding box center [139, 231] width 13 height 13
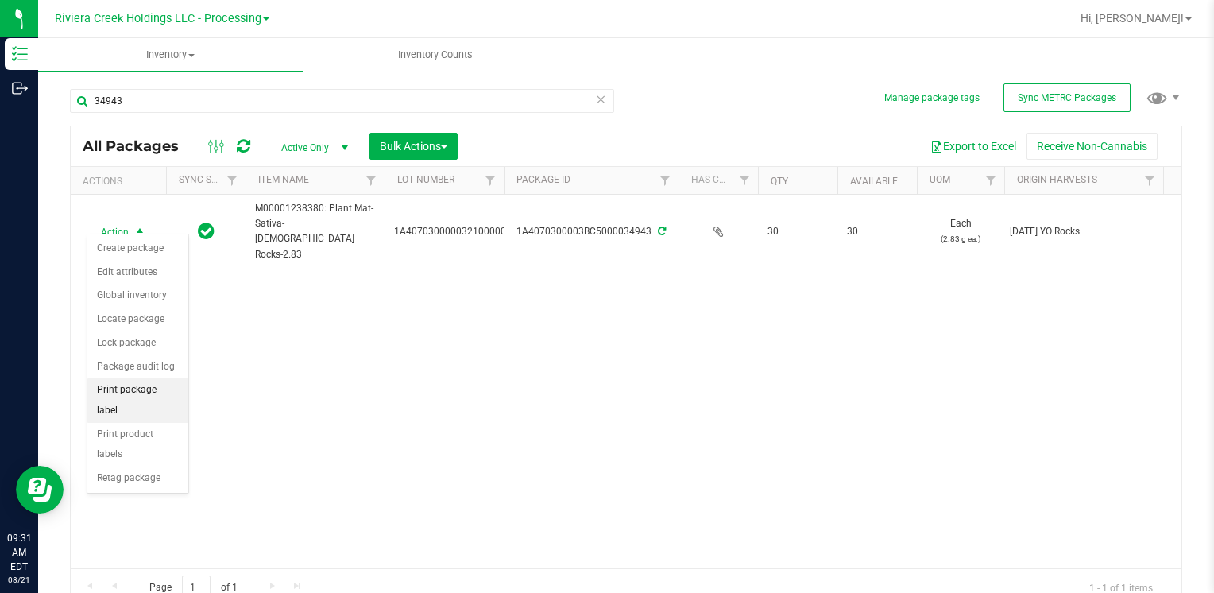
click at [178, 382] on li "Print package label" at bounding box center [137, 400] width 101 height 44
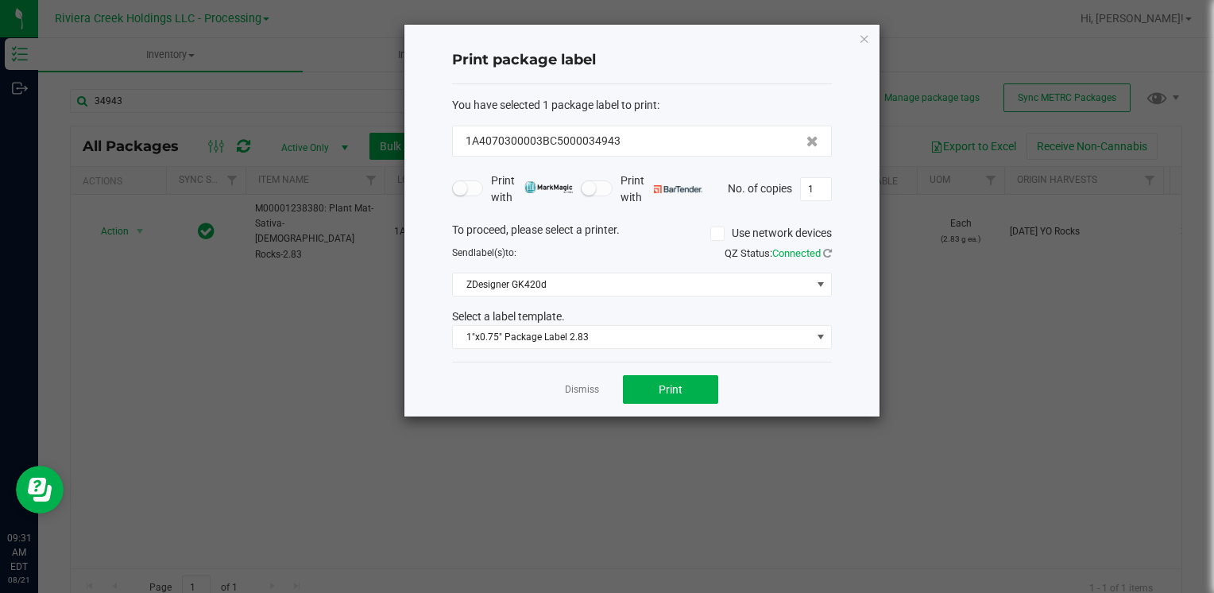
click at [667, 369] on div "Dismiss Print" at bounding box center [642, 388] width 380 height 55
click at [672, 383] on span "Print" at bounding box center [670, 389] width 24 height 13
drag, startPoint x: 867, startPoint y: 37, endPoint x: 717, endPoint y: 81, distance: 156.3
click at [867, 37] on icon "button" at bounding box center [864, 38] width 11 height 19
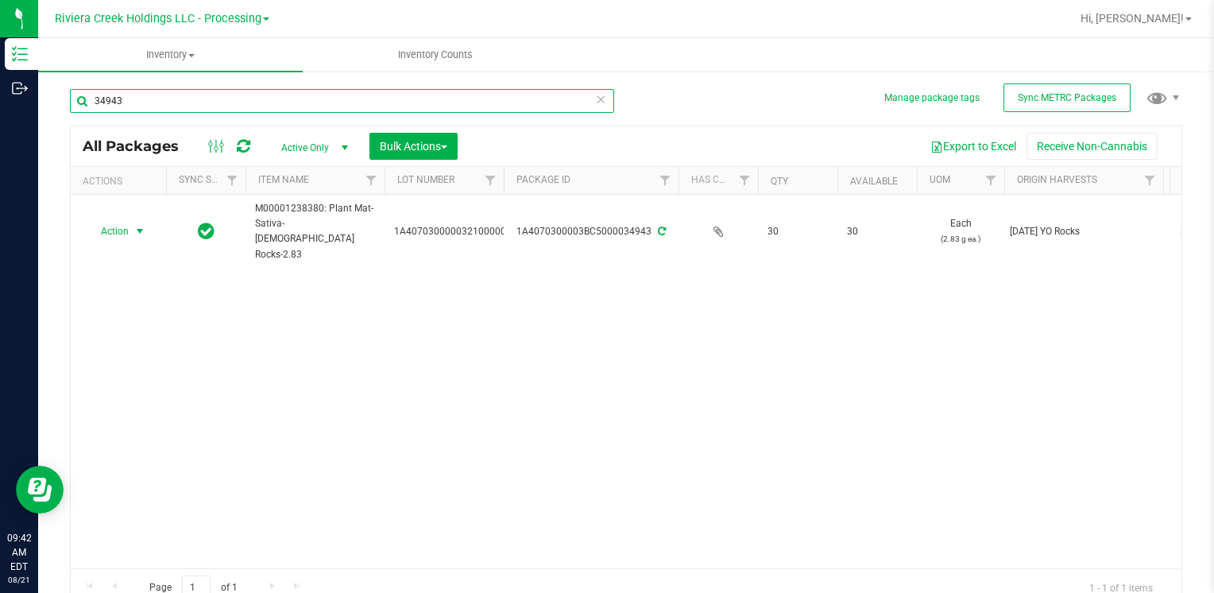
click at [264, 106] on input "34943" at bounding box center [342, 101] width 544 height 24
click at [264, 105] on input "34943" at bounding box center [342, 101] width 544 height 24
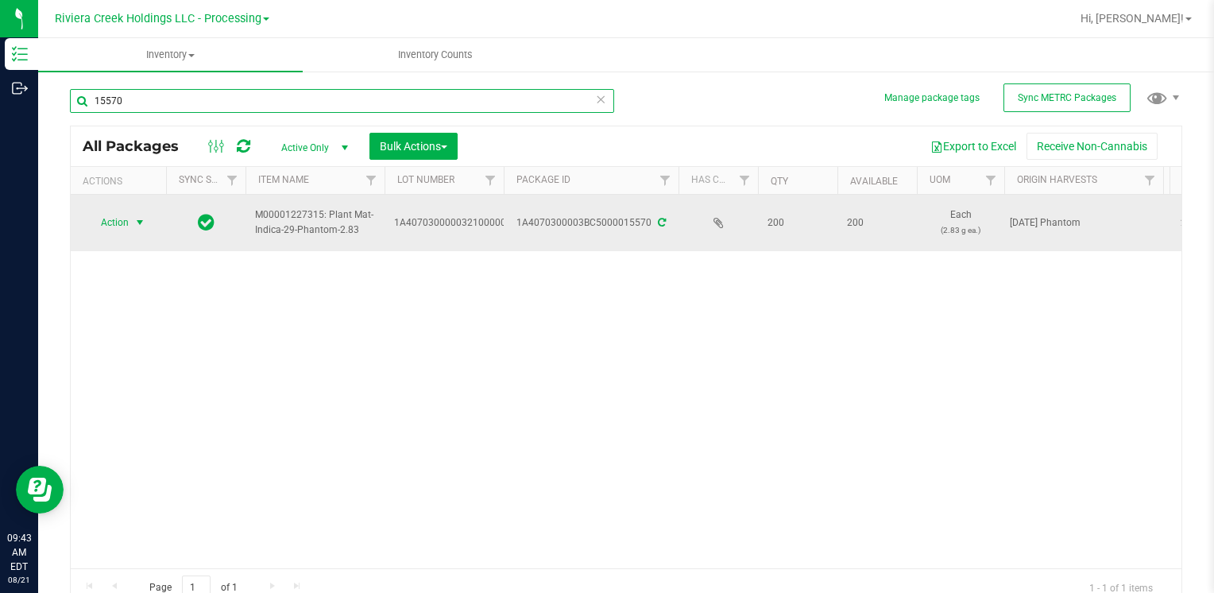
type input "15570"
click at [135, 218] on span "select" at bounding box center [139, 222] width 13 height 13
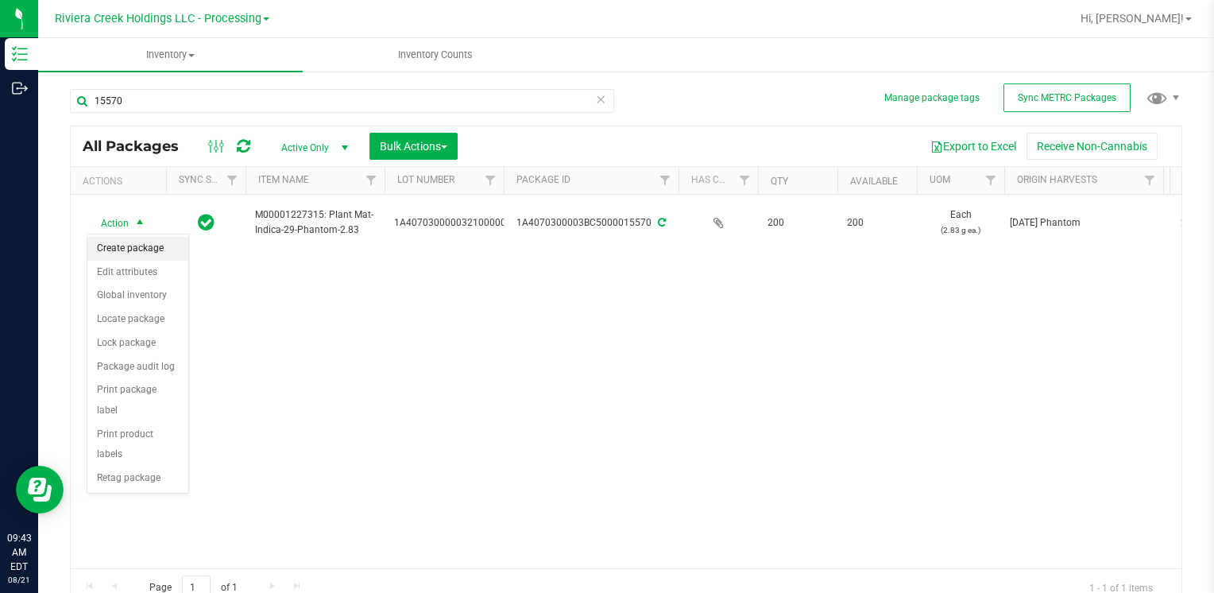
click at [143, 250] on li "Create package" at bounding box center [137, 249] width 101 height 24
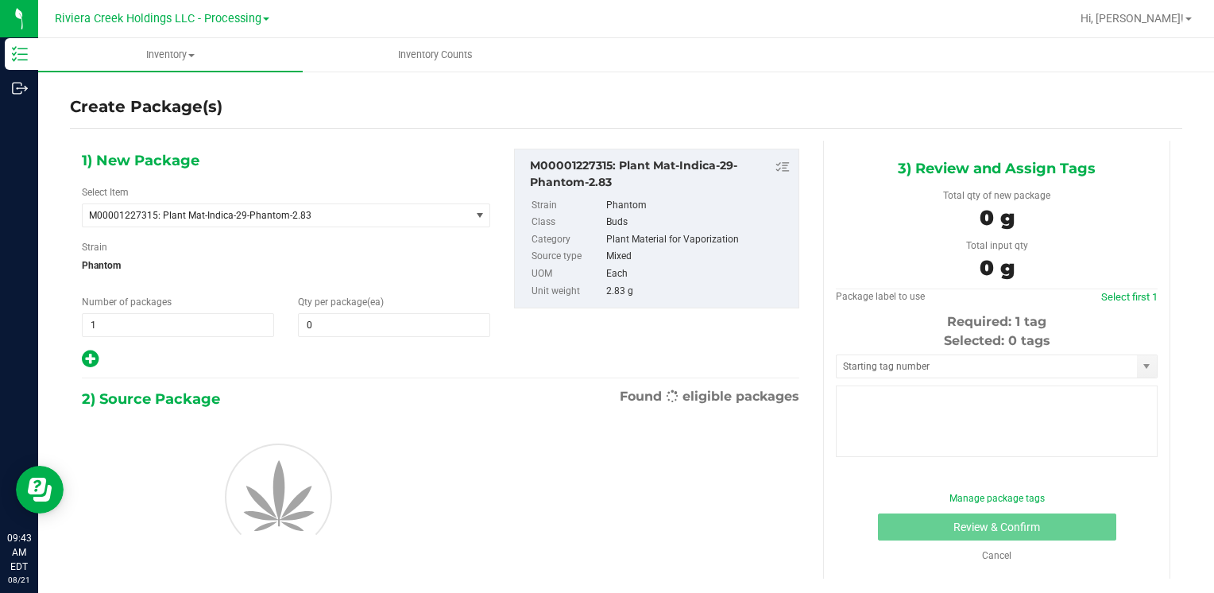
type input "0"
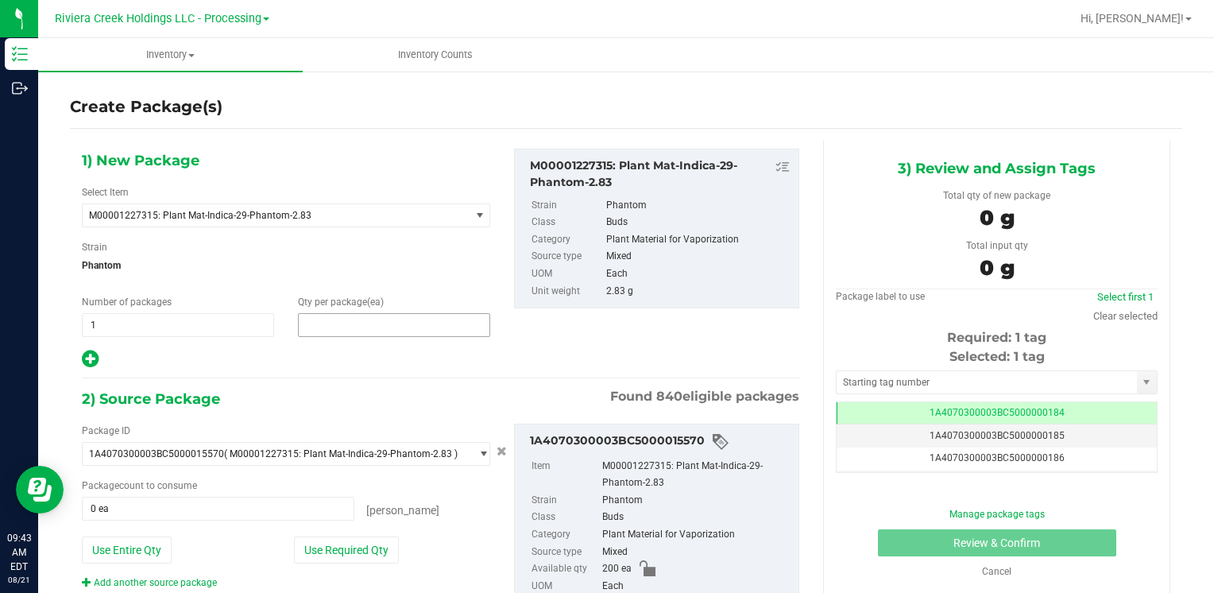
click at [412, 319] on span at bounding box center [394, 325] width 192 height 24
type input "40"
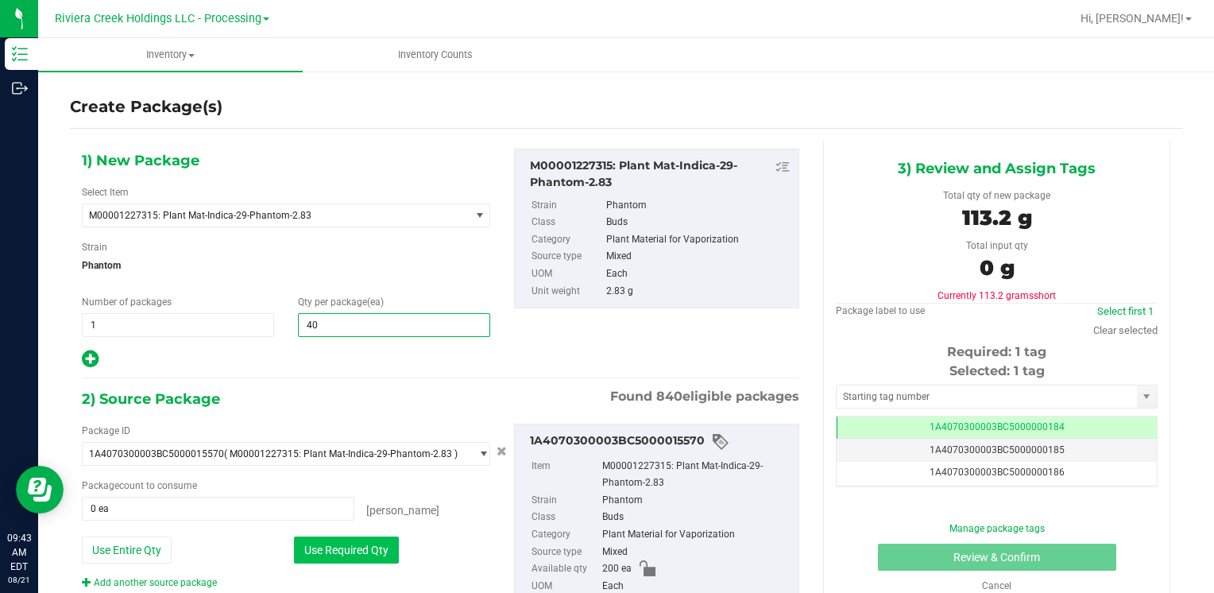
type input "40"
click at [311, 547] on button "Use Required Qty" at bounding box center [346, 549] width 105 height 27
type input "40 ea"
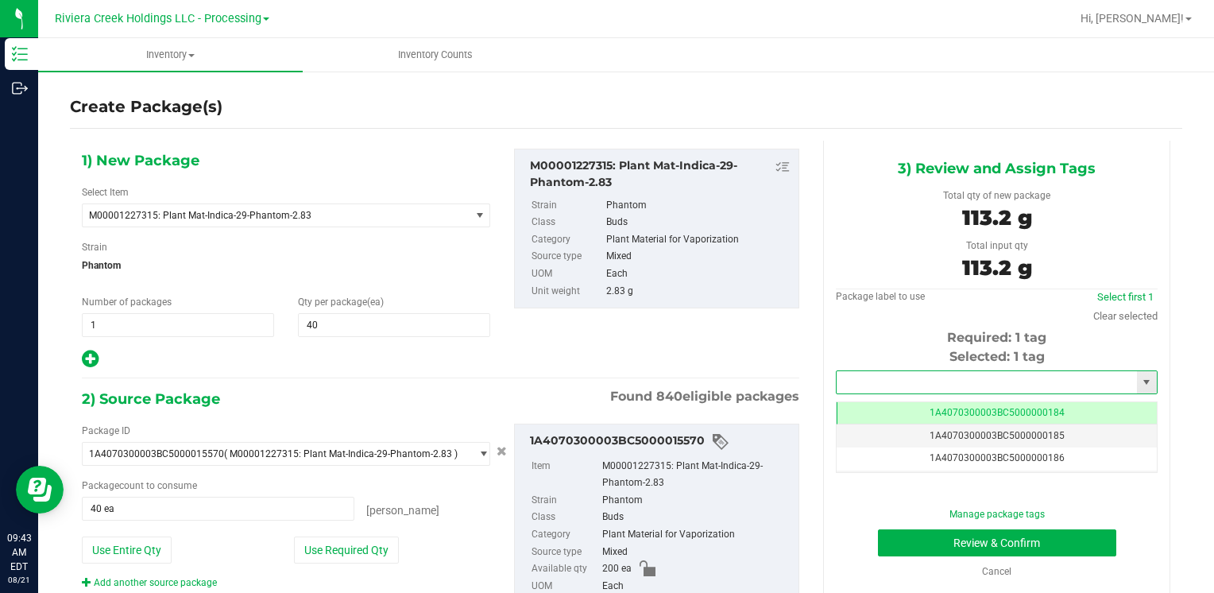
click at [944, 384] on input "text" at bounding box center [986, 382] width 300 height 22
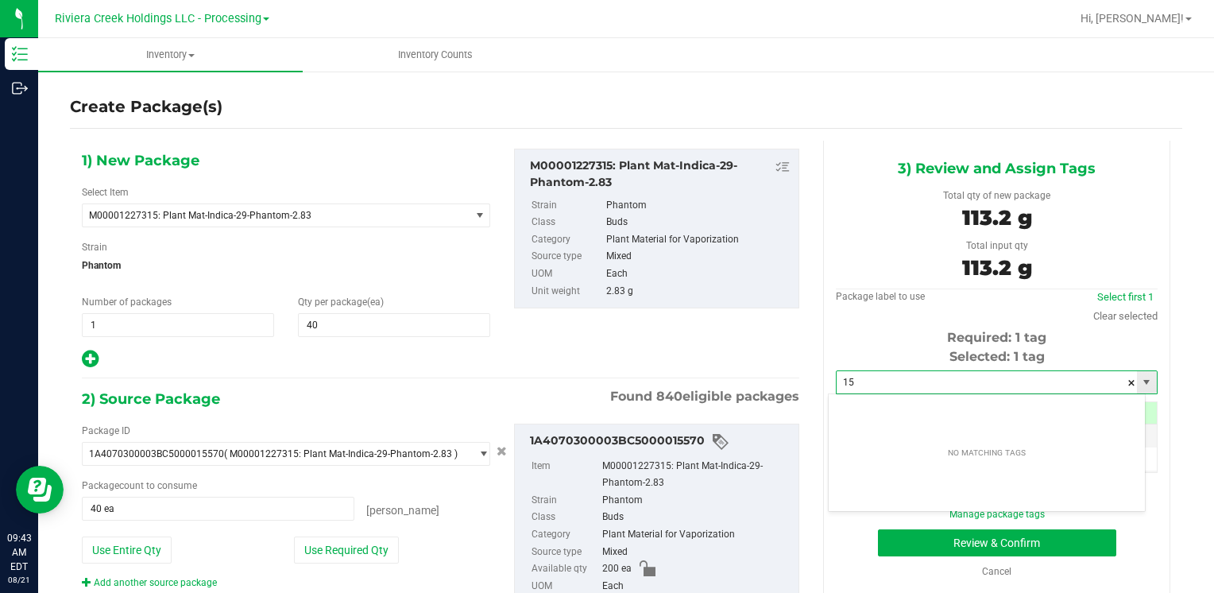
type input "1"
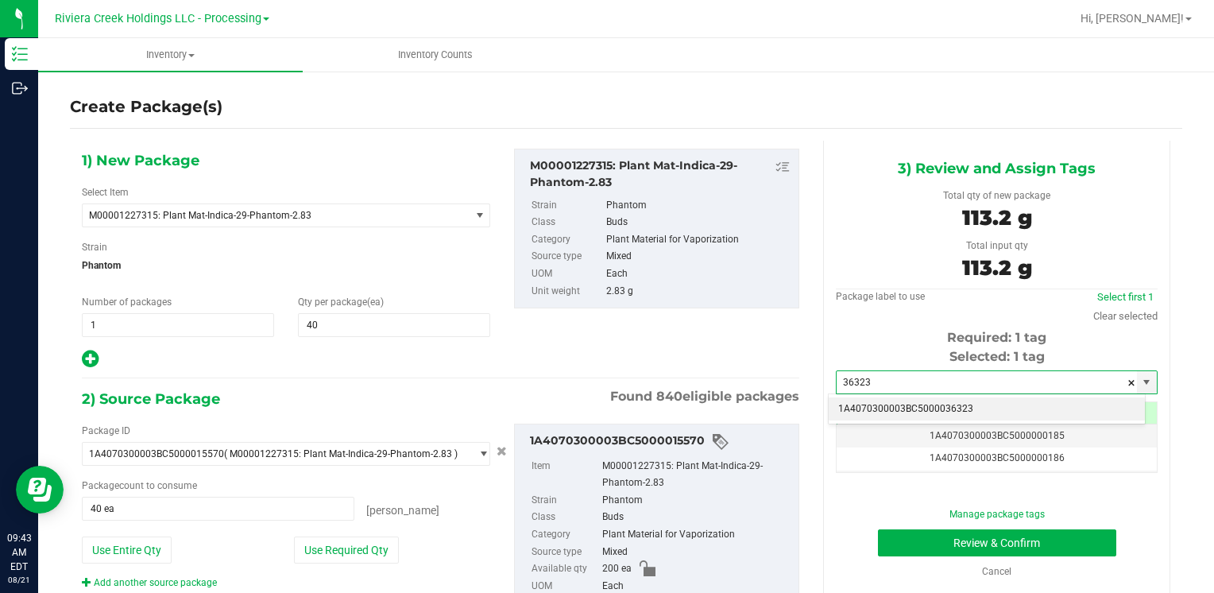
click at [912, 402] on li "1A4070300003BC5000036323" at bounding box center [986, 409] width 316 height 24
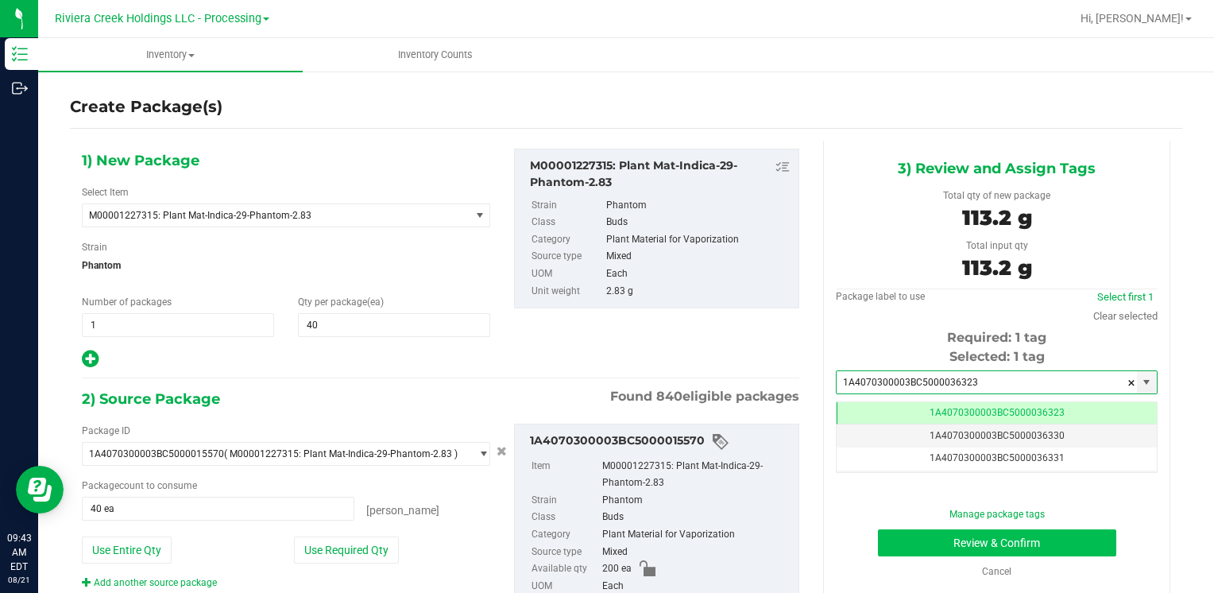
type input "1A4070300003BC5000036323"
click at [915, 546] on button "Review & Confirm" at bounding box center [997, 542] width 238 height 27
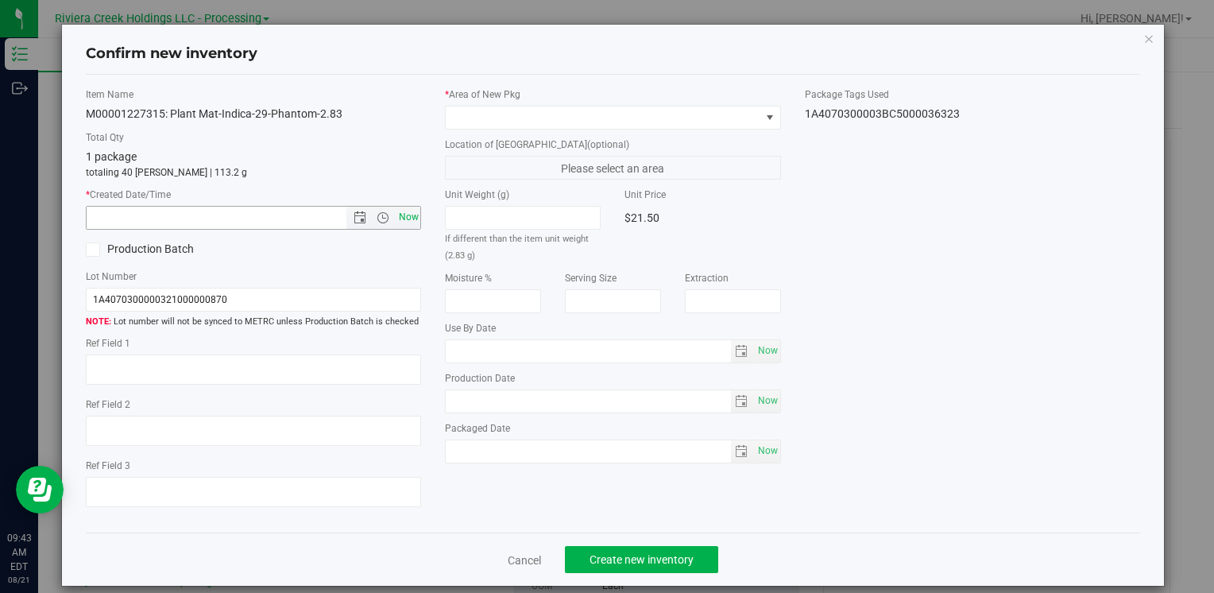
click at [402, 206] on span "Now" at bounding box center [408, 217] width 27 height 23
type input "[DATE] 9:43 AM"
click at [480, 103] on div "* Area of [GEOGRAPHIC_DATA]" at bounding box center [612, 108] width 335 height 42
click at [481, 124] on span at bounding box center [603, 117] width 314 height 22
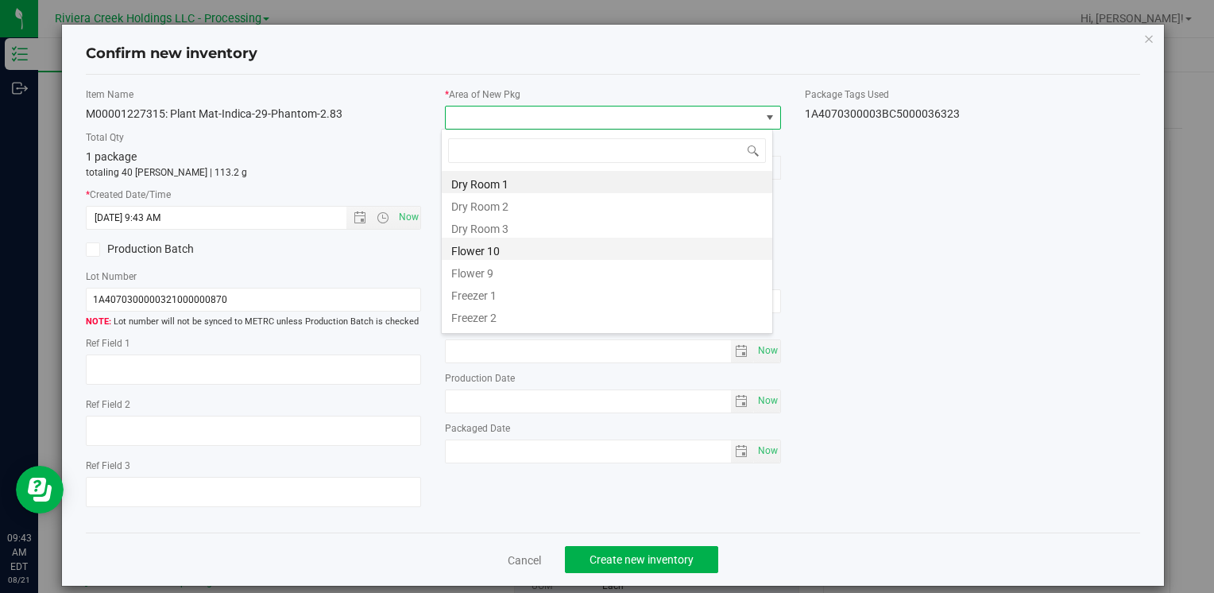
click at [519, 253] on li "Flower 10" at bounding box center [607, 248] width 330 height 22
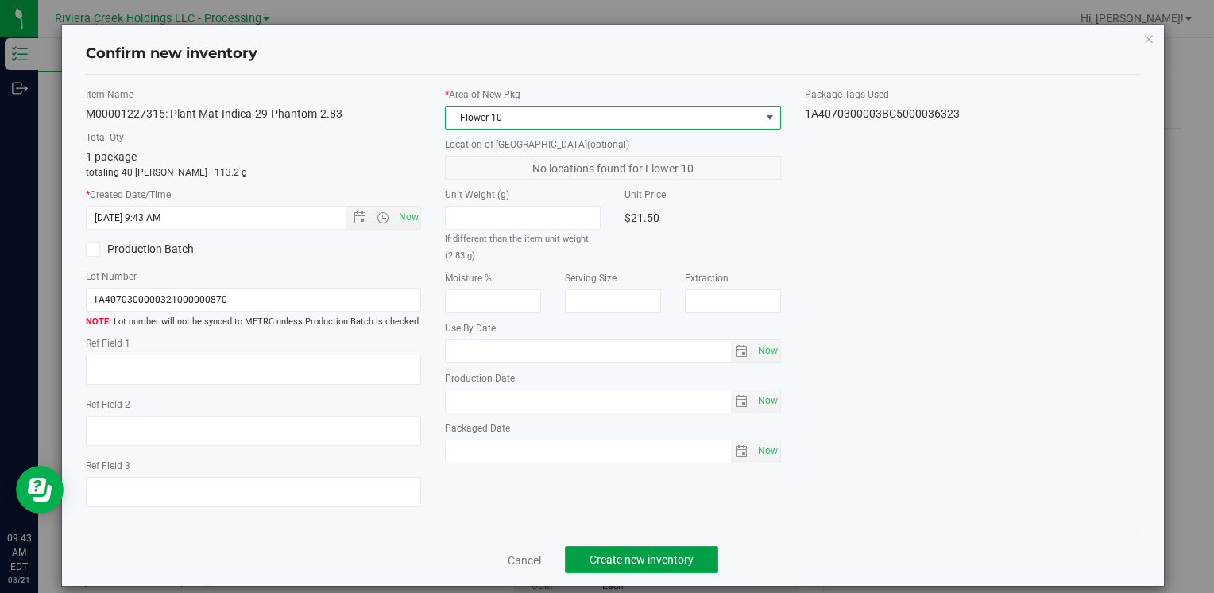
drag, startPoint x: 601, startPoint y: 554, endPoint x: 600, endPoint y: 562, distance: 8.0
click at [601, 563] on span "Create new inventory" at bounding box center [641, 559] width 104 height 13
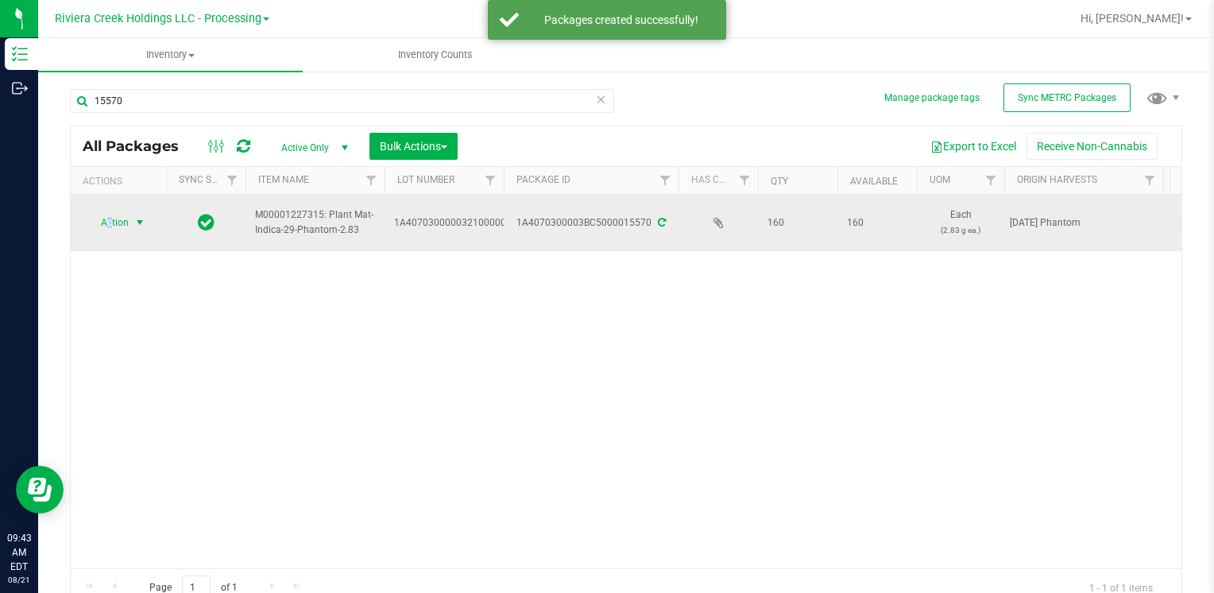
click at [109, 218] on span "Action" at bounding box center [108, 222] width 43 height 22
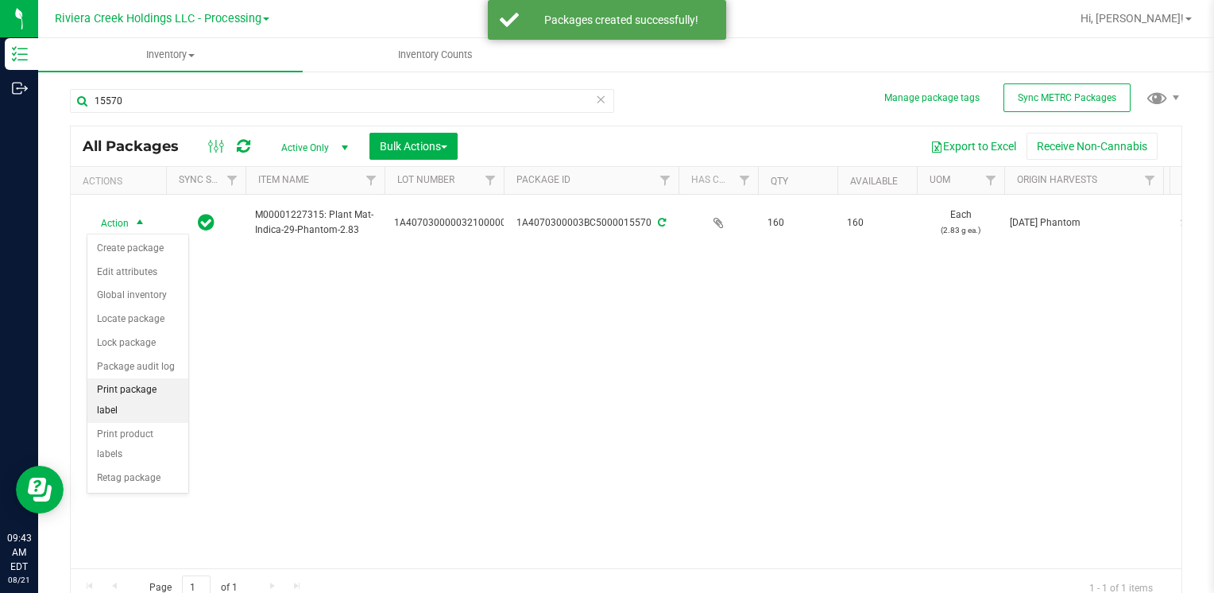
click at [158, 388] on li "Print package label" at bounding box center [137, 400] width 101 height 44
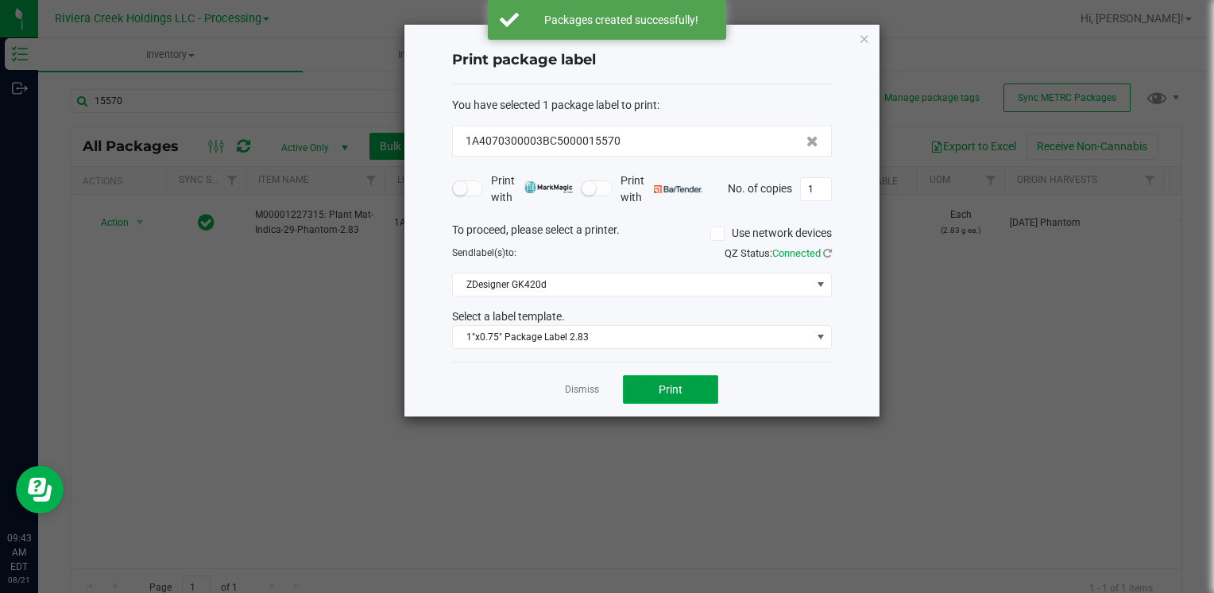
click at [664, 383] on span "Print" at bounding box center [670, 389] width 24 height 13
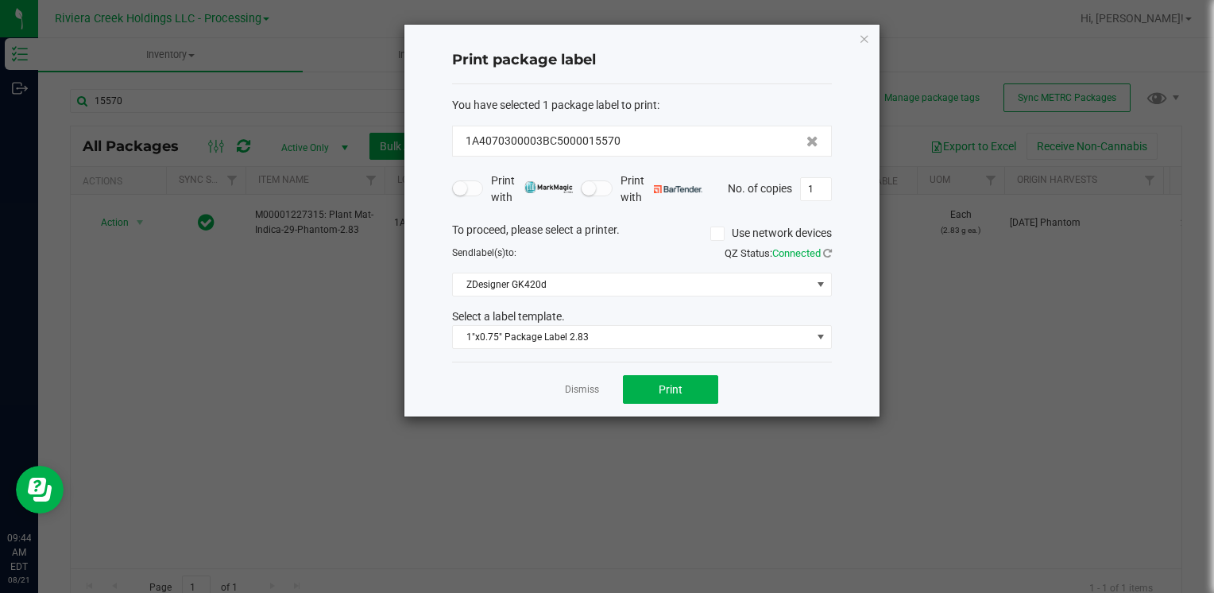
click at [863, 40] on icon "button" at bounding box center [864, 38] width 11 height 19
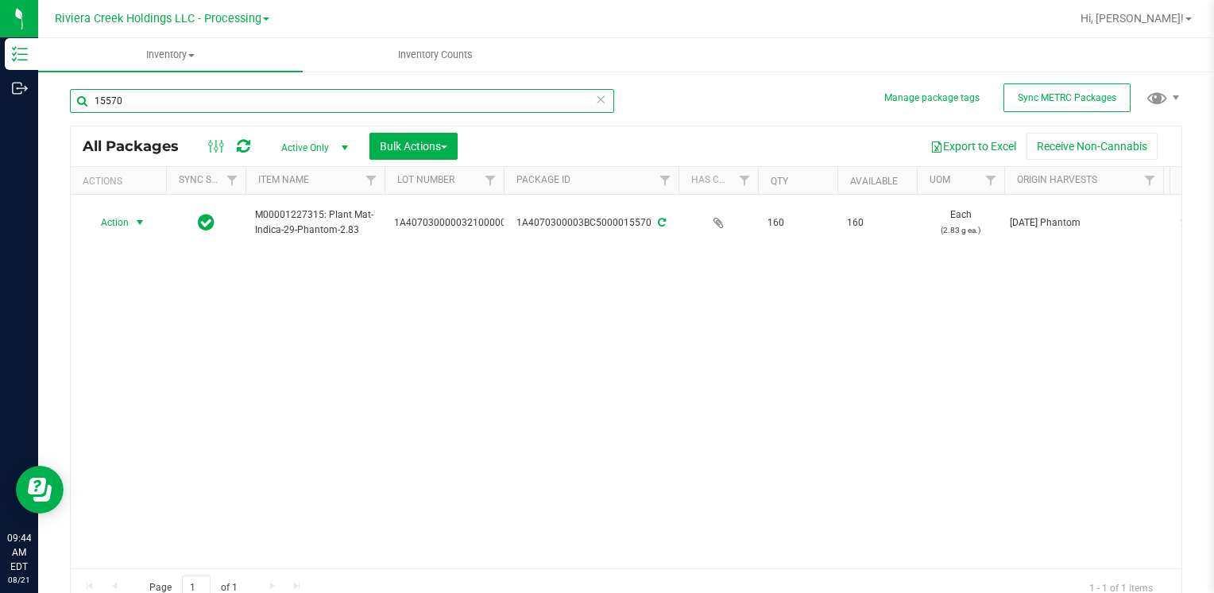
click at [149, 108] on input "15570" at bounding box center [342, 101] width 544 height 24
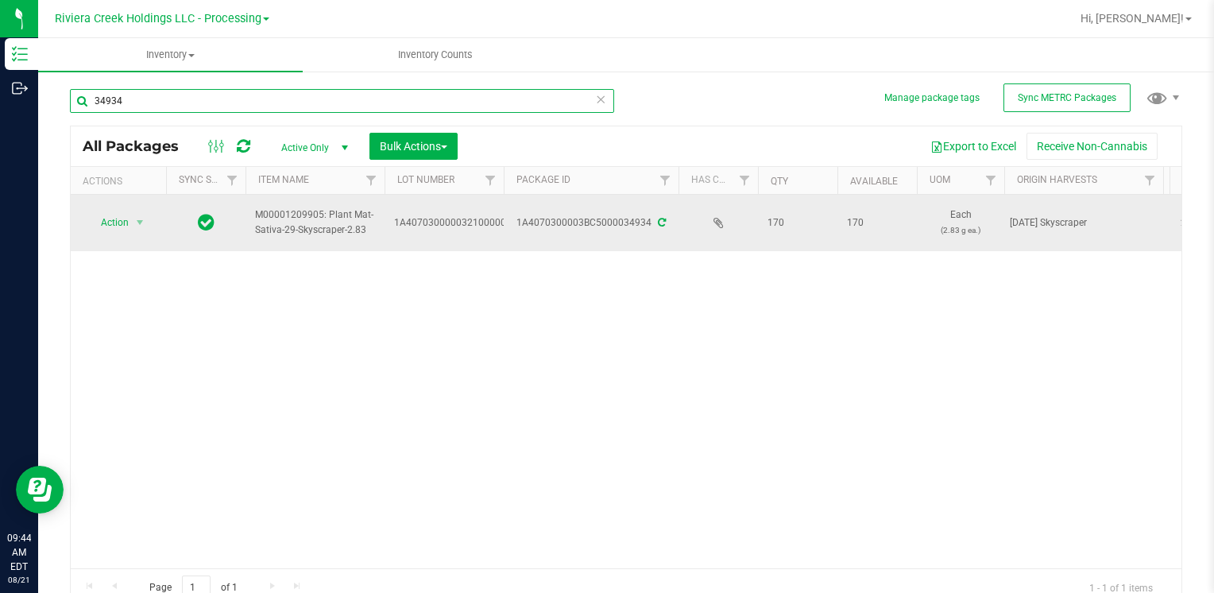
type input "34934"
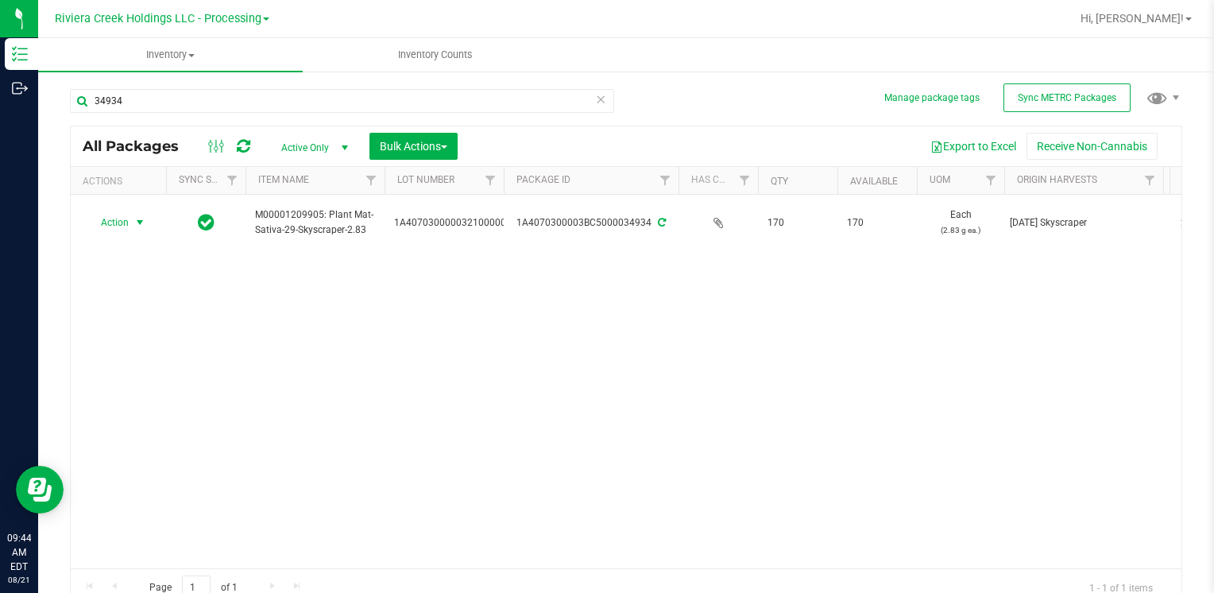
drag, startPoint x: 122, startPoint y: 223, endPoint x: 146, endPoint y: 261, distance: 45.4
click at [122, 223] on span "Action" at bounding box center [108, 222] width 43 height 22
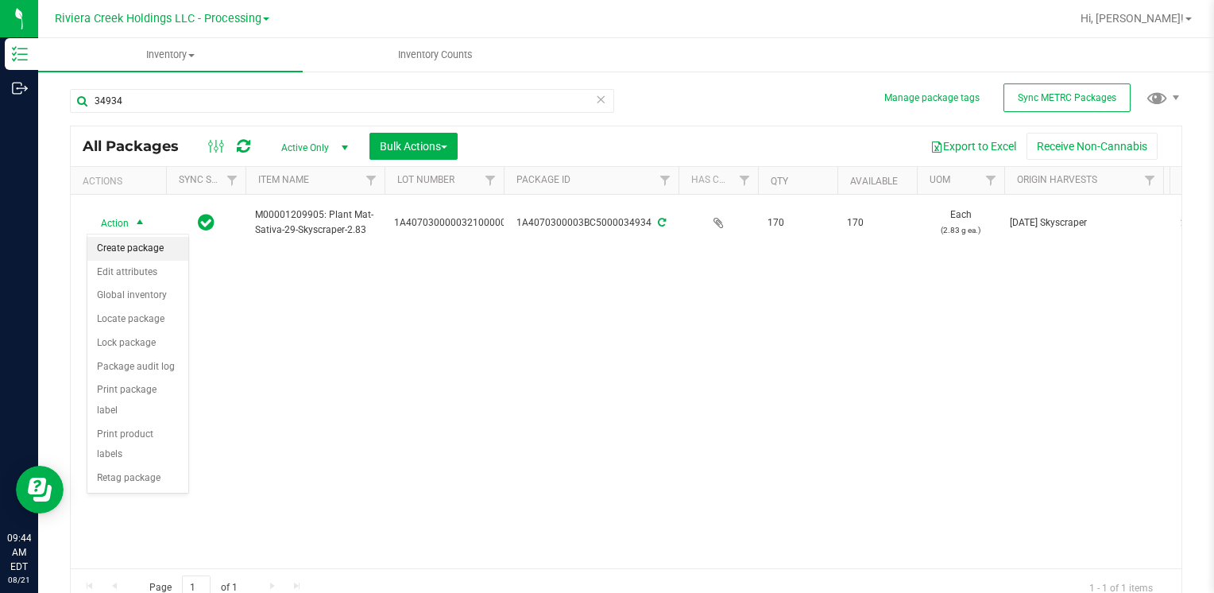
click at [140, 250] on li "Create package" at bounding box center [137, 249] width 101 height 24
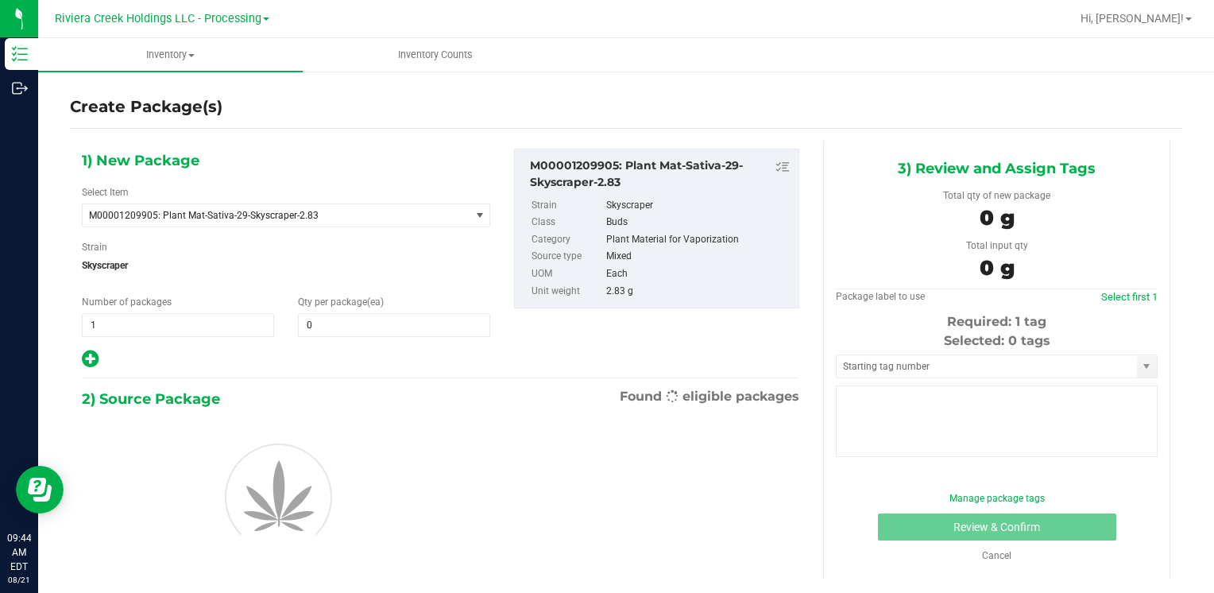
type input "0"
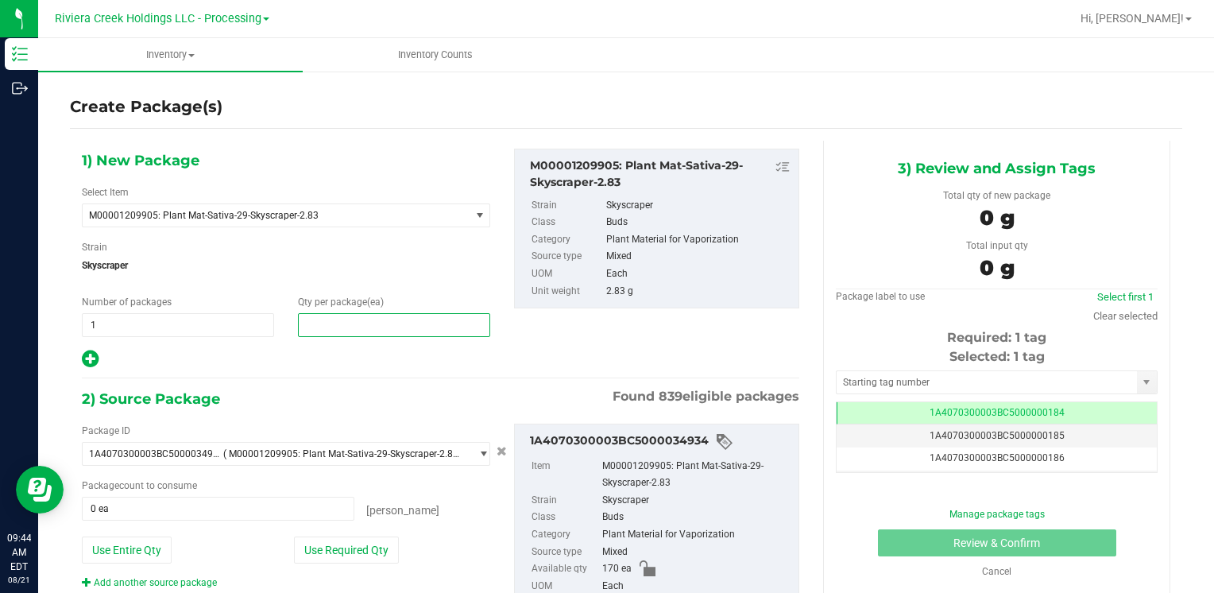
click at [387, 325] on span at bounding box center [394, 325] width 192 height 24
type input "40"
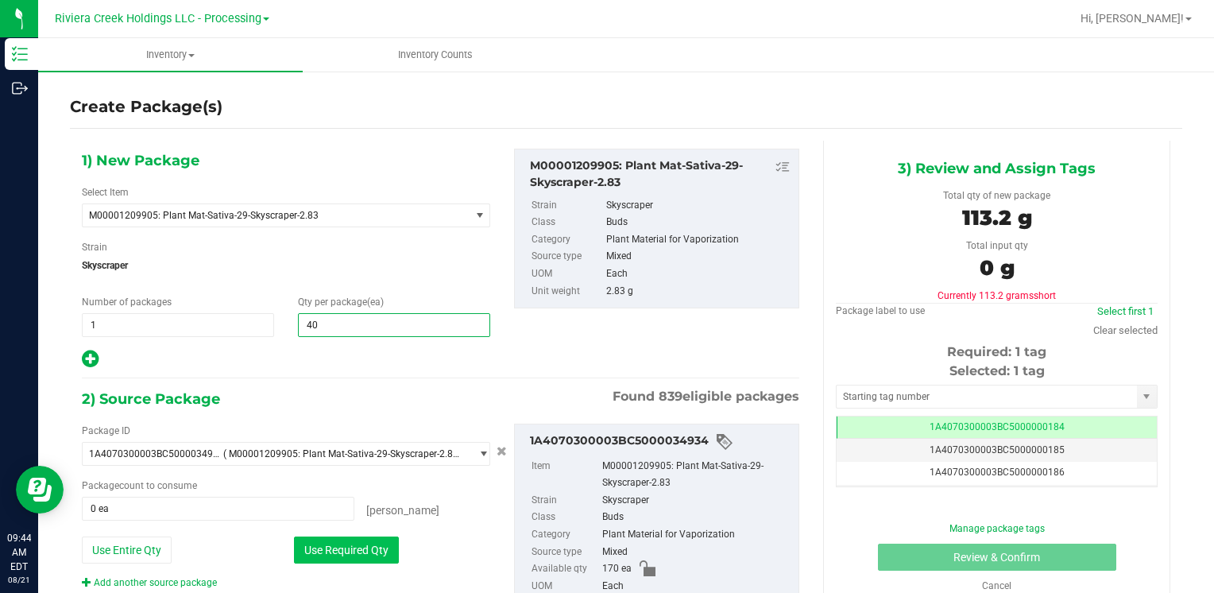
type input "40"
click at [324, 554] on button "Use Required Qty" at bounding box center [346, 549] width 105 height 27
type input "40 ea"
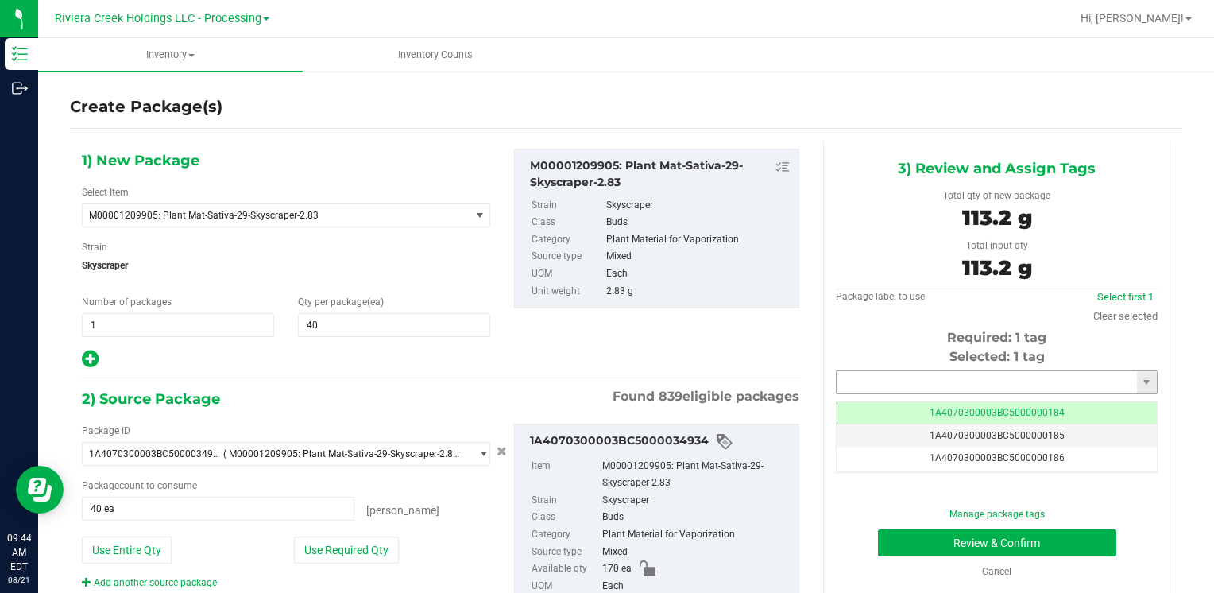
click at [950, 388] on input "text" at bounding box center [986, 382] width 300 height 22
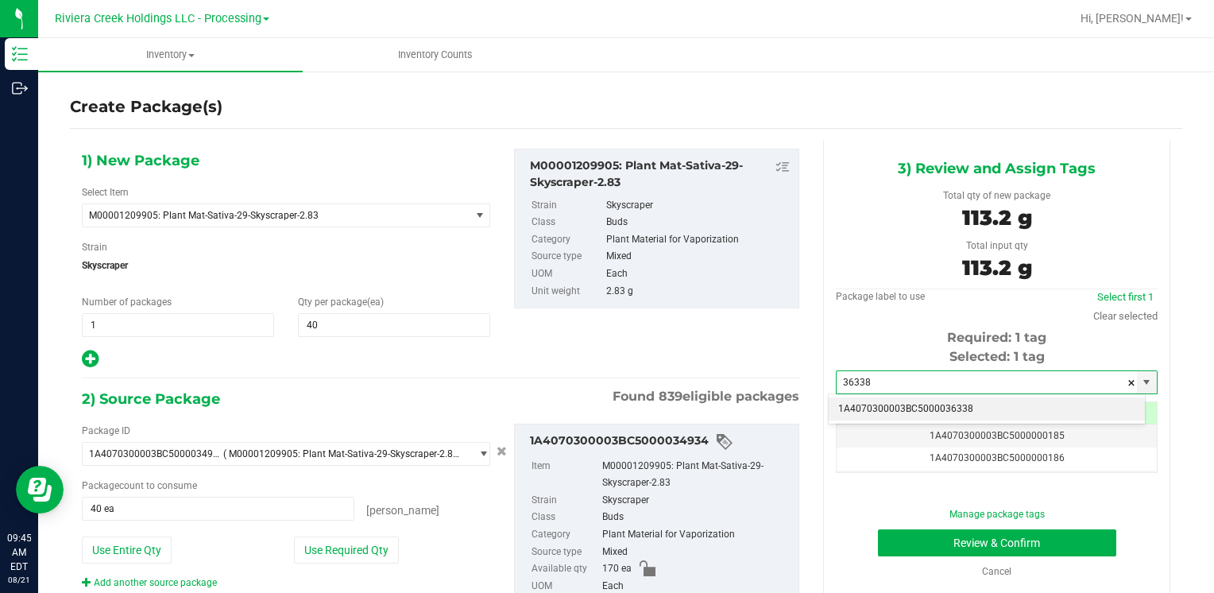
click at [903, 405] on li "1A4070300003BC5000036338" at bounding box center [986, 409] width 316 height 24
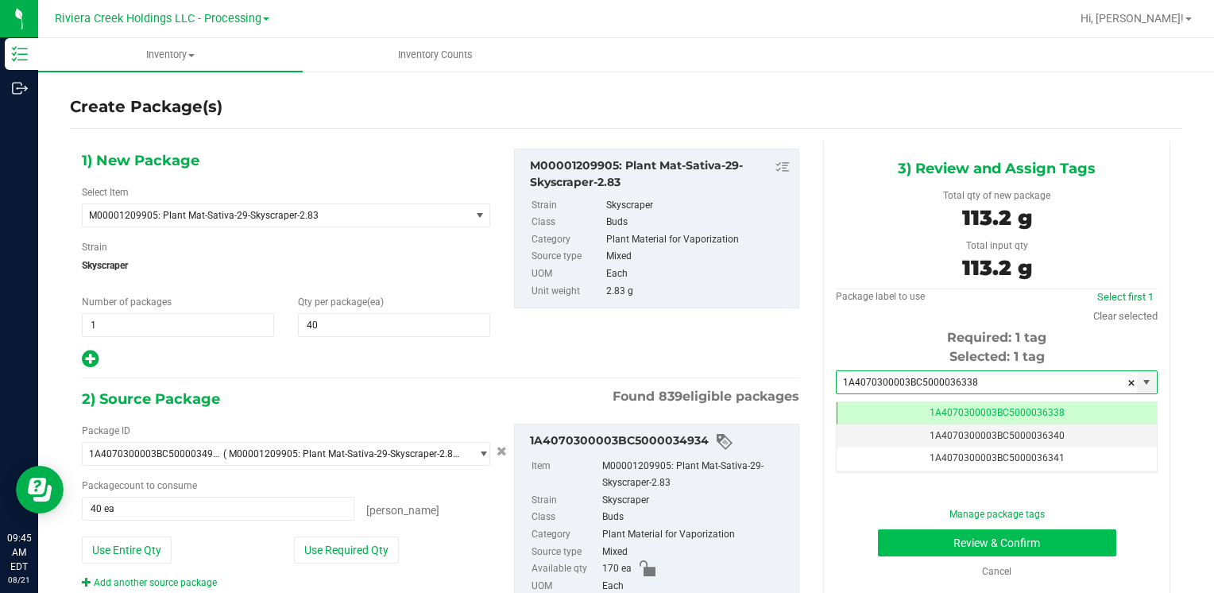
type input "1A4070300003BC5000036338"
click at [922, 539] on button "Review & Confirm" at bounding box center [997, 542] width 238 height 27
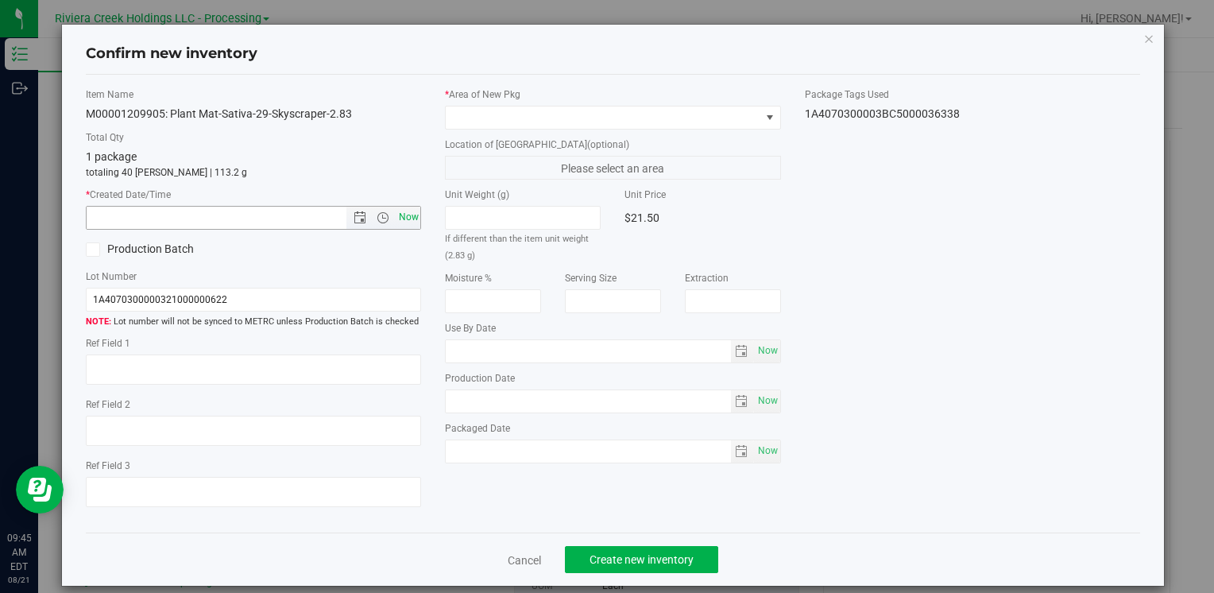
click at [400, 216] on span "Now" at bounding box center [408, 217] width 27 height 23
type input "[DATE] 9:45 AM"
click at [466, 118] on span at bounding box center [603, 117] width 314 height 22
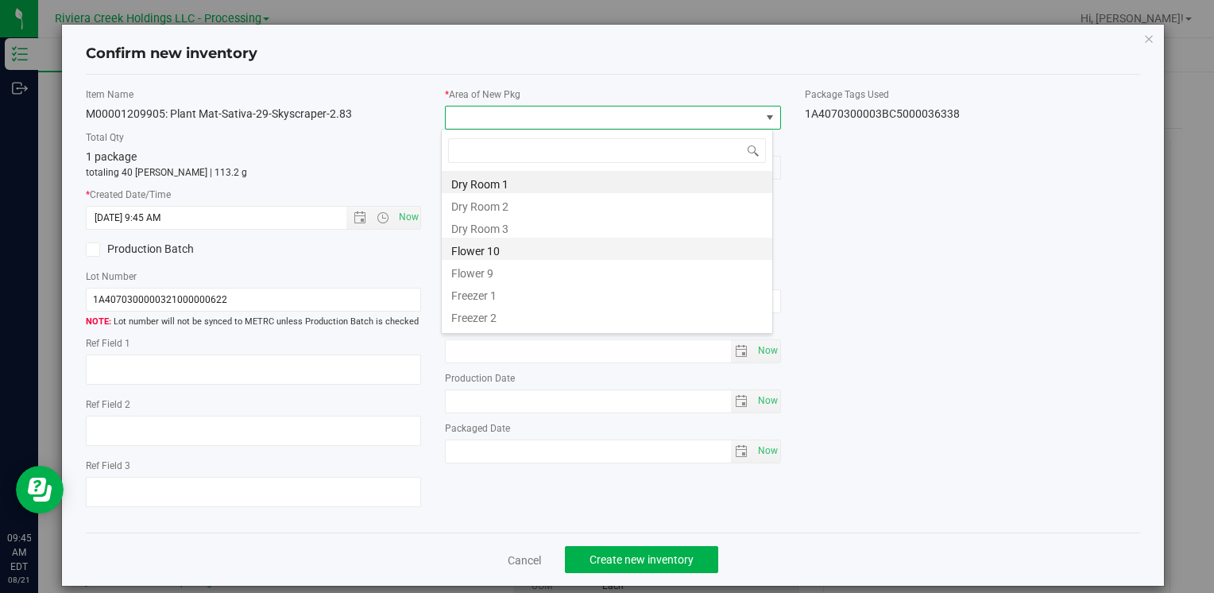
click at [515, 253] on li "Flower 10" at bounding box center [607, 248] width 330 height 22
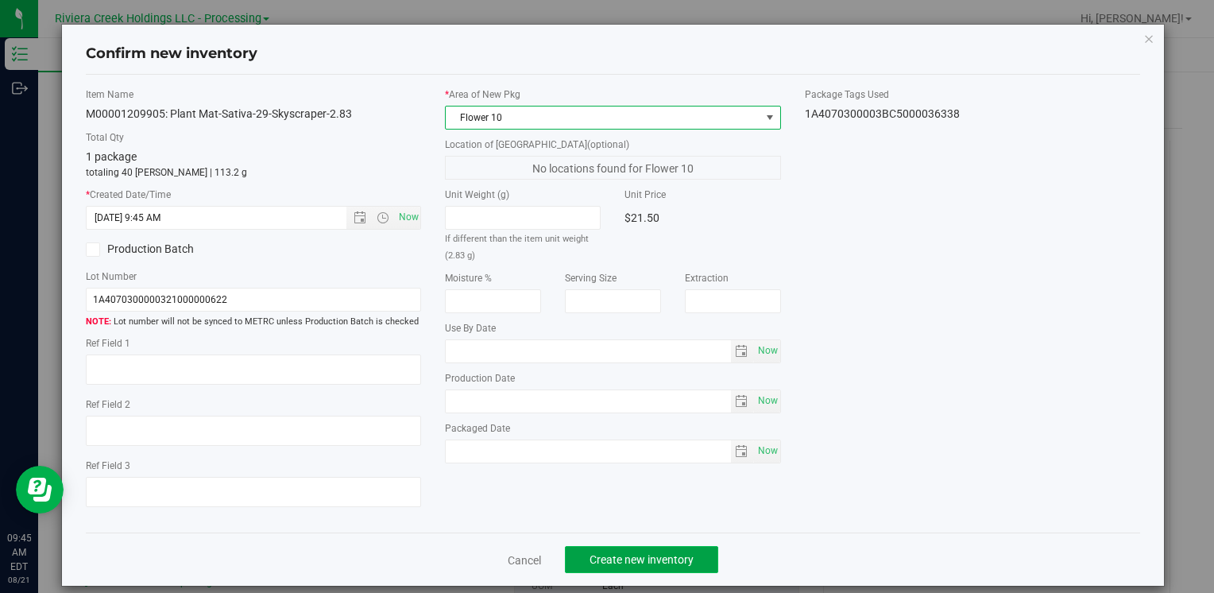
click at [600, 550] on button "Create new inventory" at bounding box center [641, 559] width 153 height 27
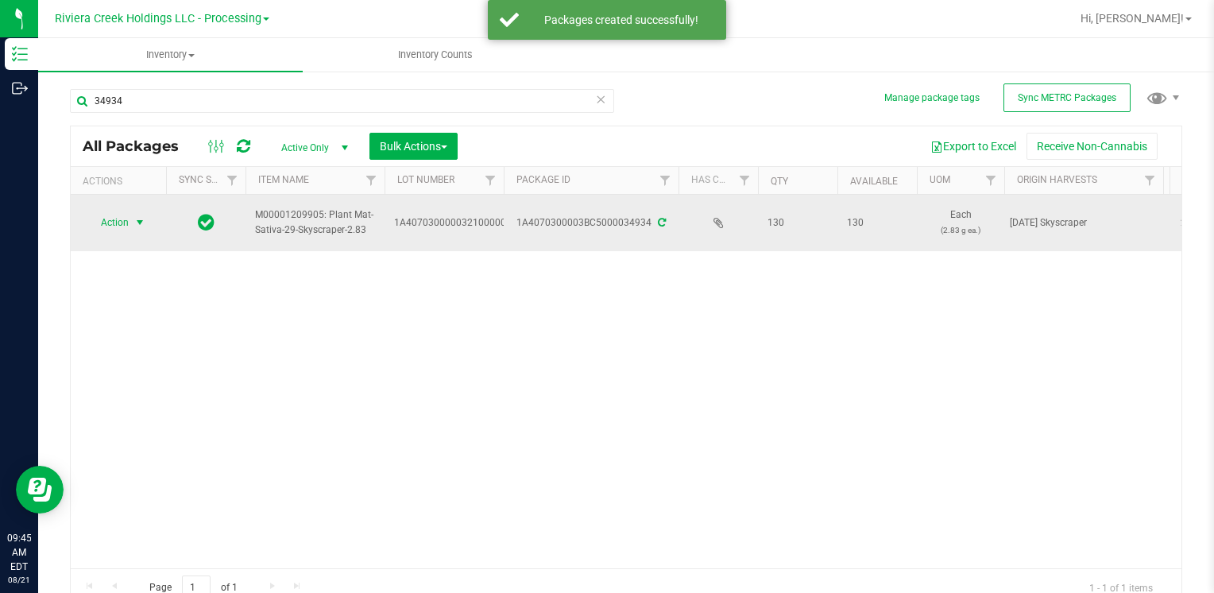
click at [113, 226] on span "Action" at bounding box center [108, 222] width 43 height 22
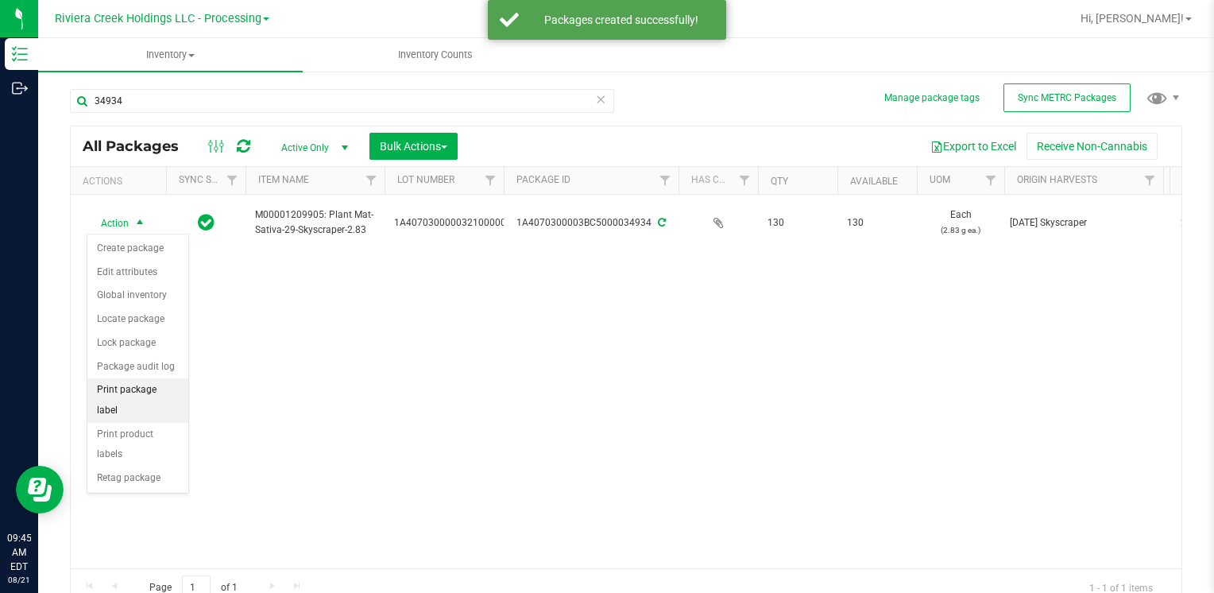
click at [160, 380] on li "Print package label" at bounding box center [137, 400] width 101 height 44
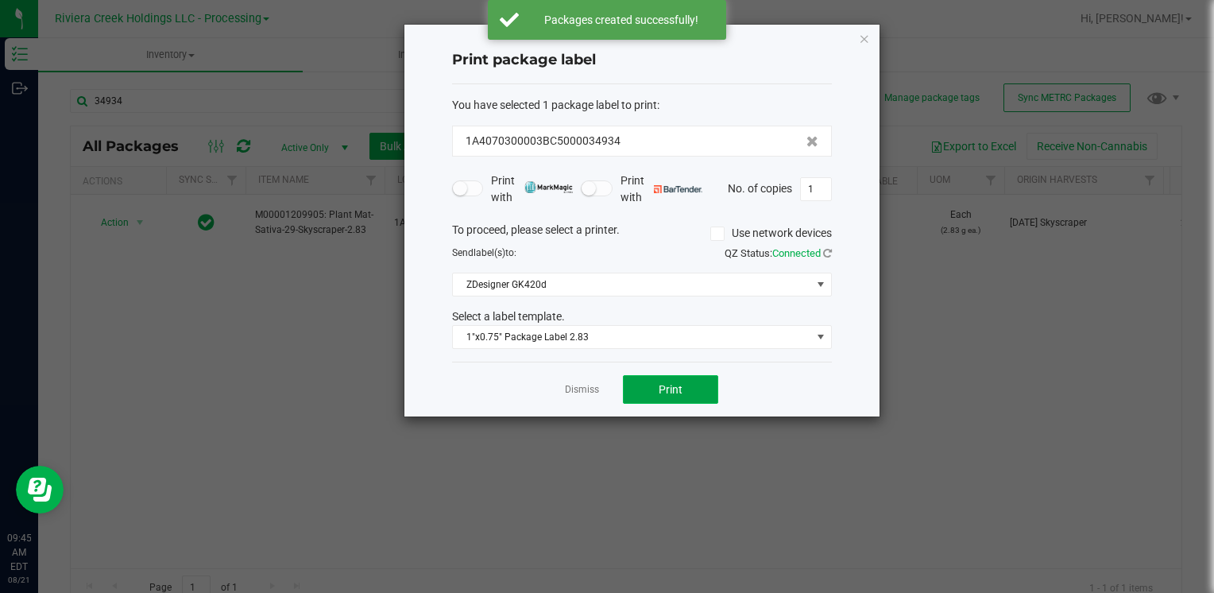
click at [685, 384] on button "Print" at bounding box center [670, 389] width 95 height 29
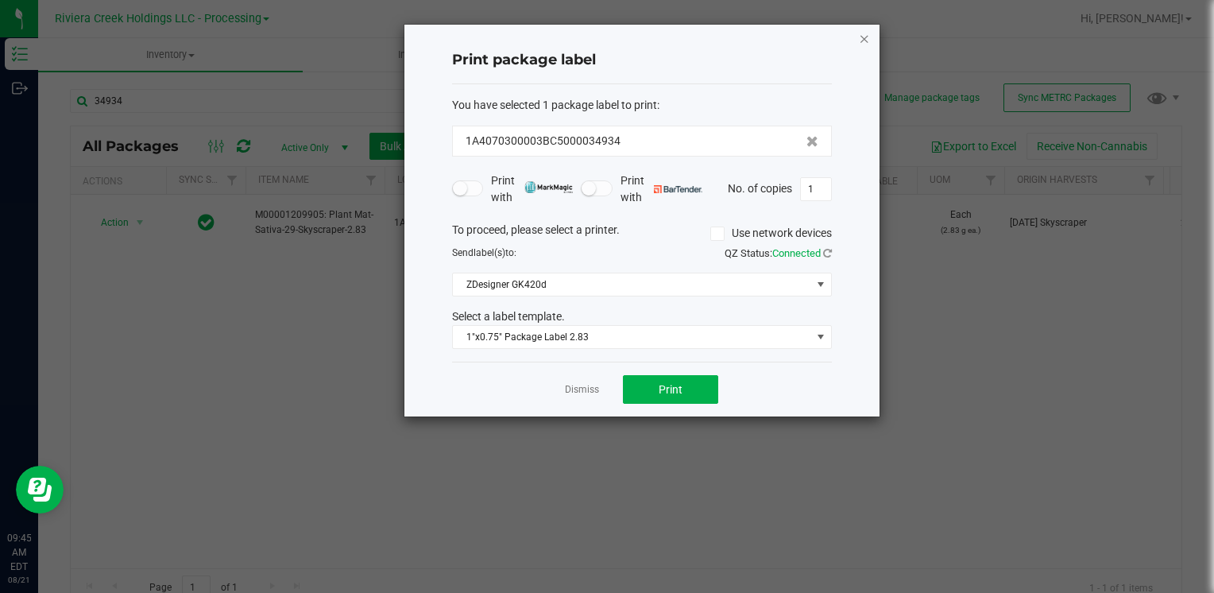
click at [859, 40] on icon "button" at bounding box center [864, 38] width 11 height 19
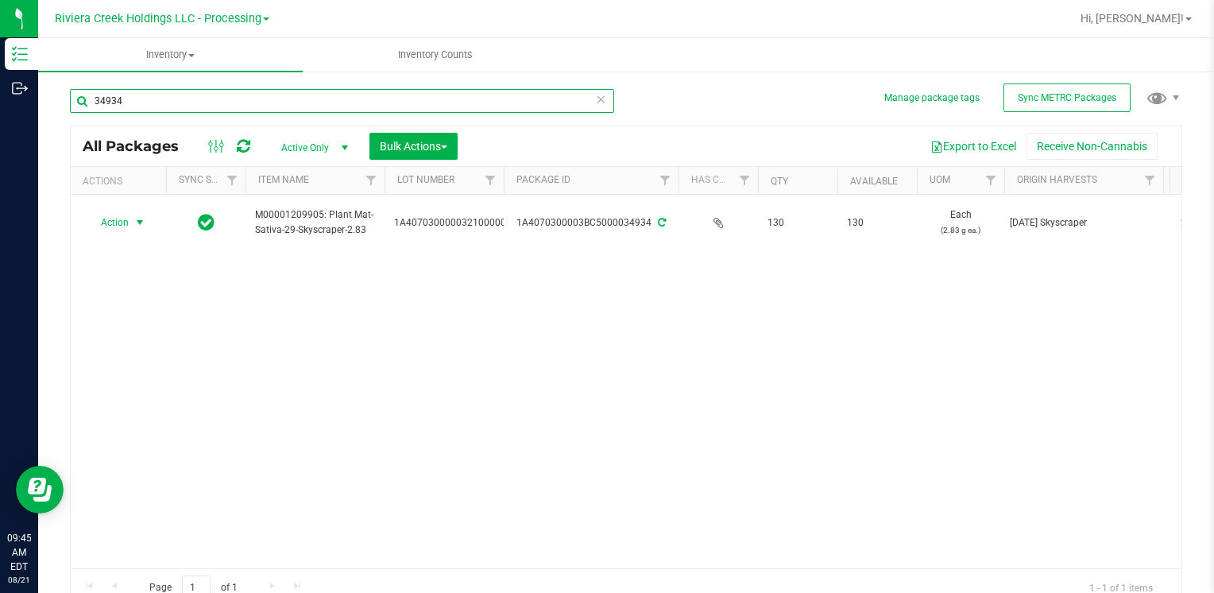
click at [150, 96] on input "34934" at bounding box center [342, 101] width 544 height 24
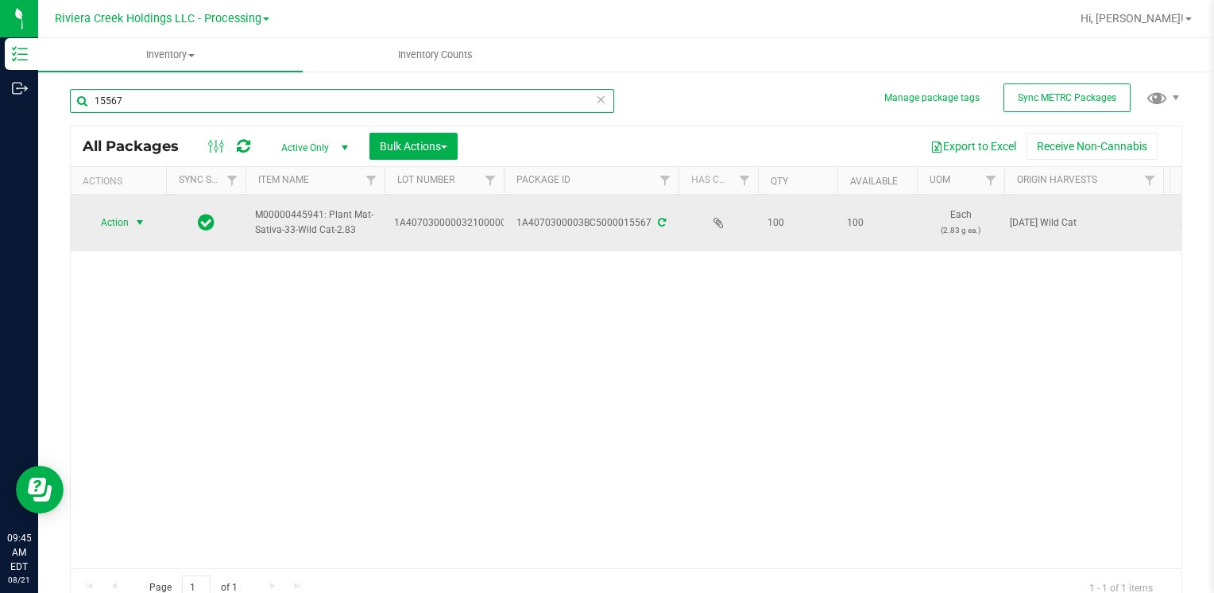
type input "15567"
click at [118, 213] on span "Action" at bounding box center [108, 222] width 43 height 22
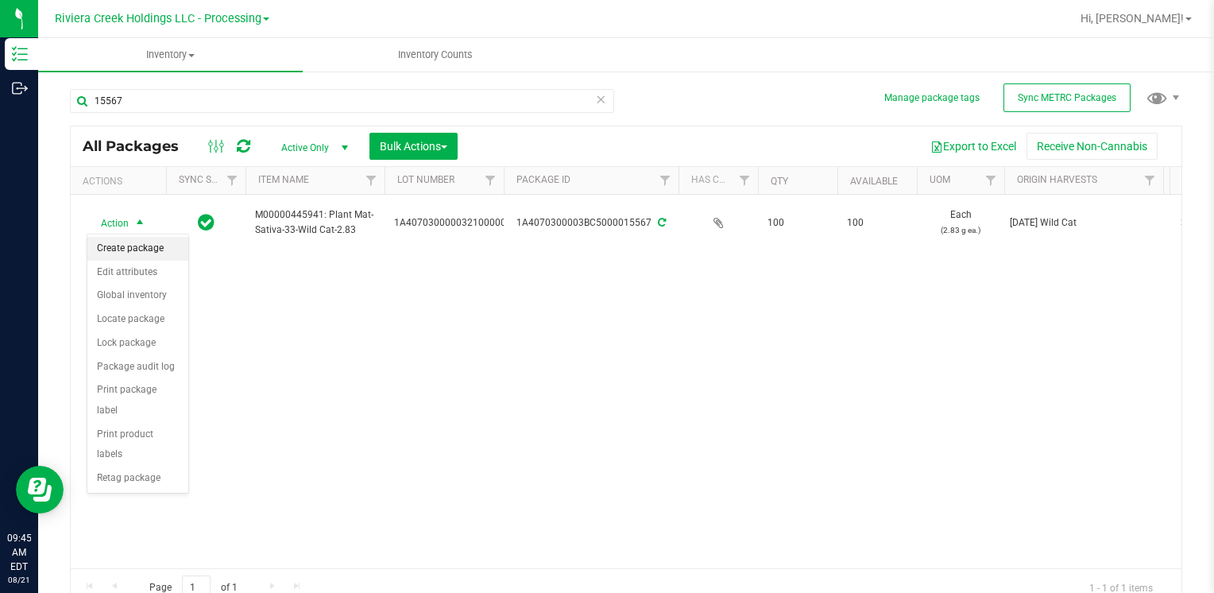
click at [124, 243] on li "Create package" at bounding box center [137, 249] width 101 height 24
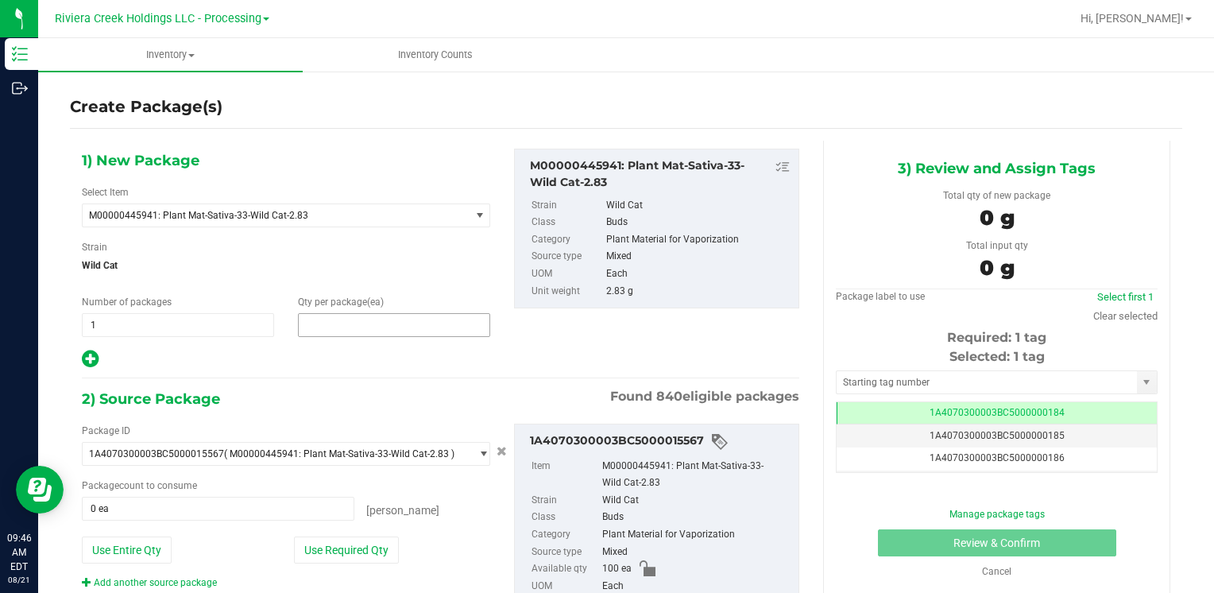
click at [374, 320] on span at bounding box center [394, 325] width 192 height 24
type input "40"
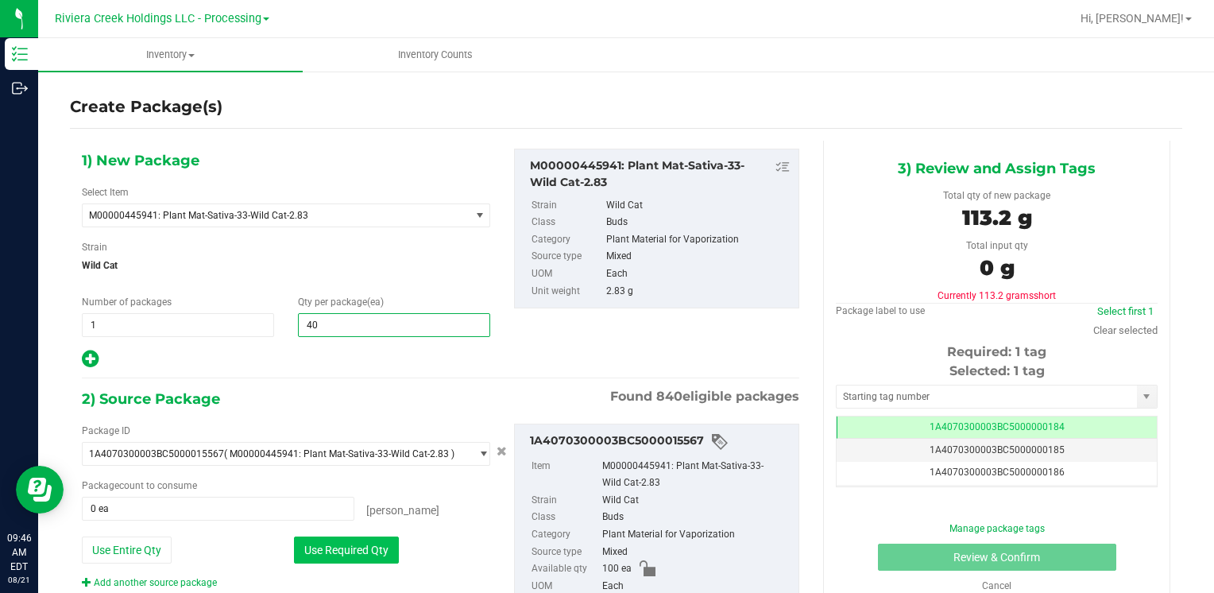
type input "40"
click at [317, 553] on button "Use Required Qty" at bounding box center [346, 549] width 105 height 27
type input "40 ea"
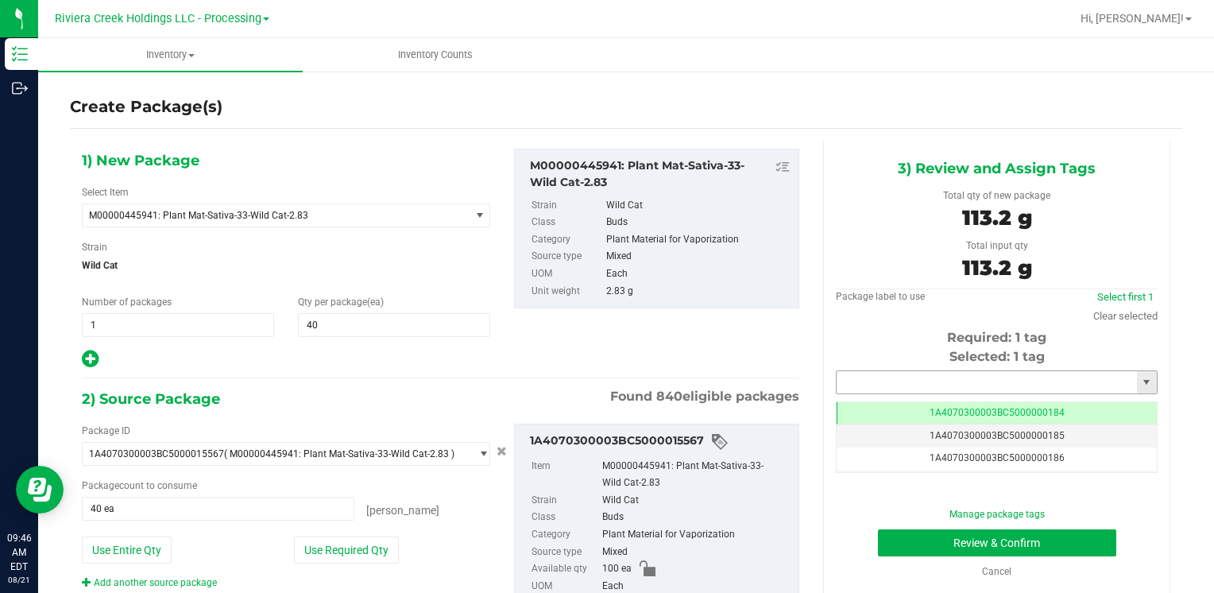
click at [912, 374] on input "text" at bounding box center [986, 382] width 300 height 22
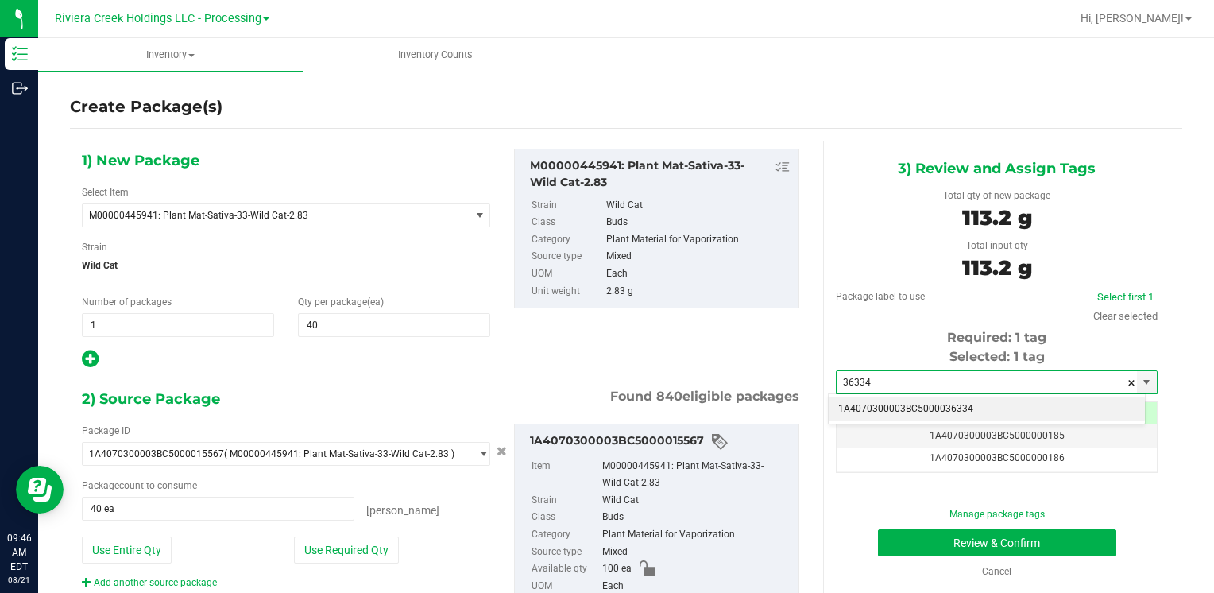
click at [893, 407] on li "1A4070300003BC5000036334" at bounding box center [986, 409] width 316 height 24
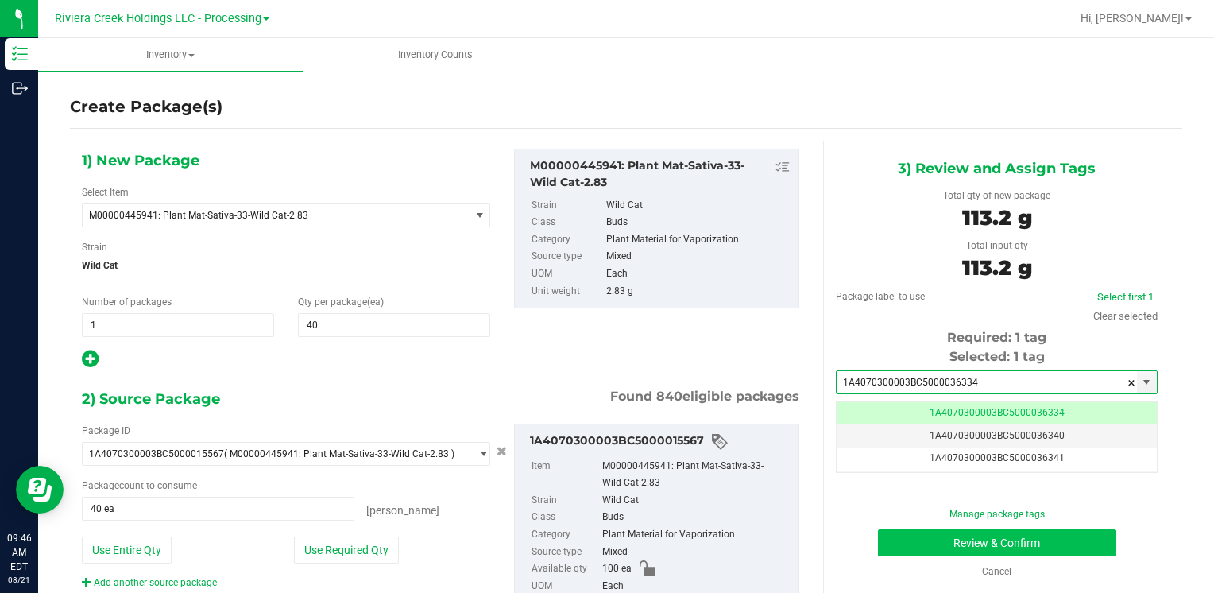
type input "1A4070300003BC5000036334"
click at [886, 537] on button "Review & Confirm" at bounding box center [997, 542] width 238 height 27
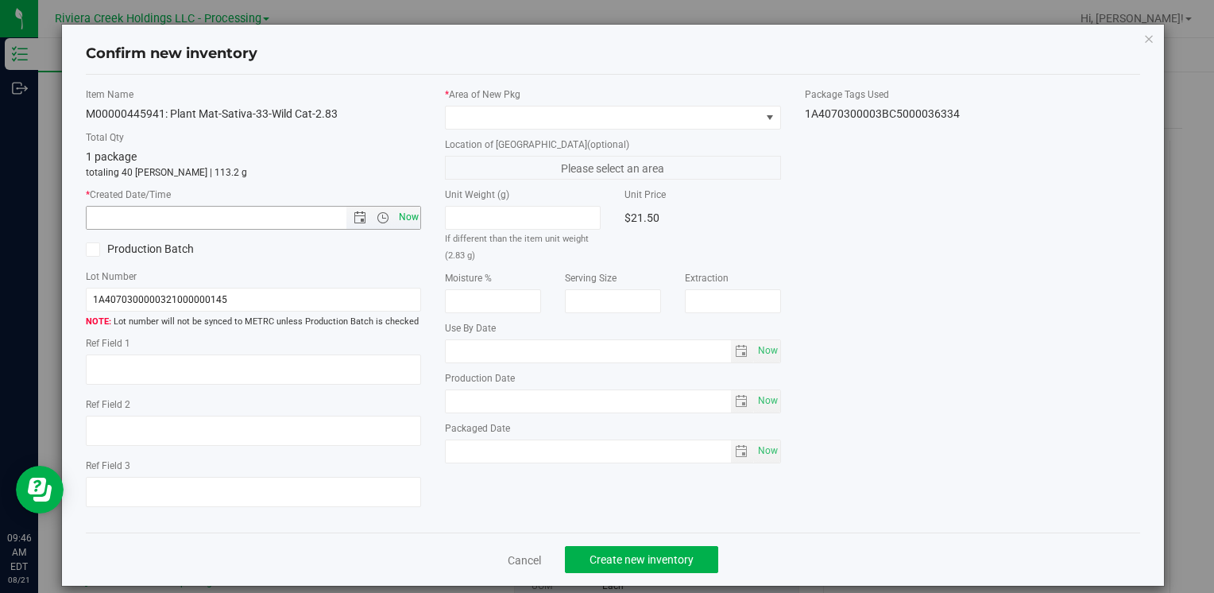
click at [410, 218] on span "Now" at bounding box center [408, 217] width 27 height 23
type input "[DATE] 9:46 AM"
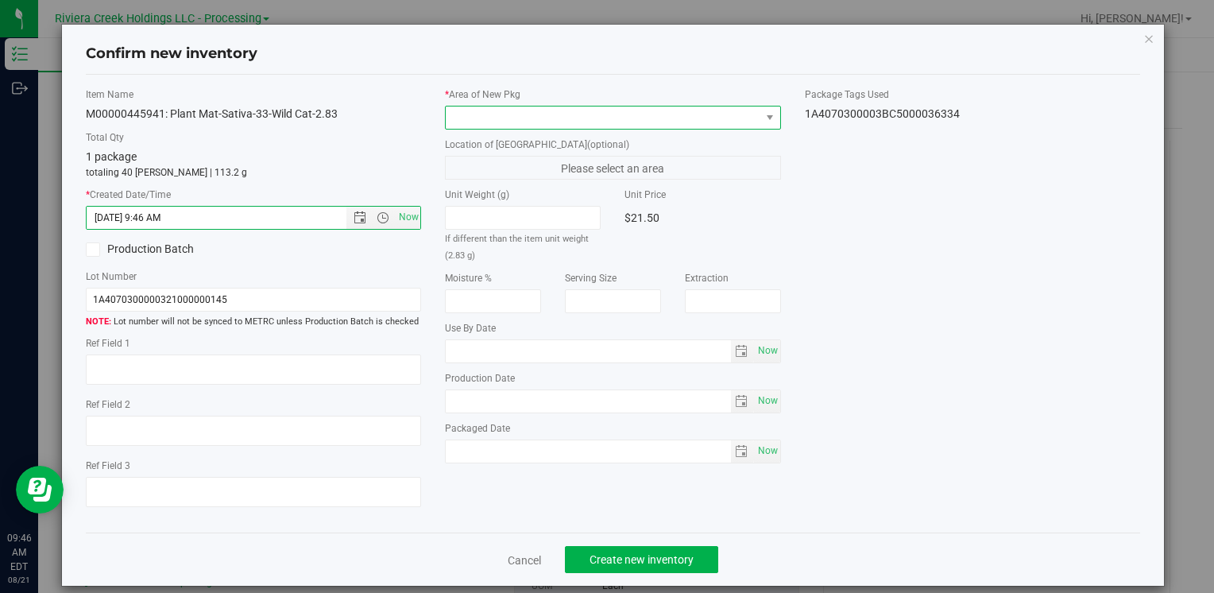
click at [490, 110] on span at bounding box center [603, 117] width 314 height 22
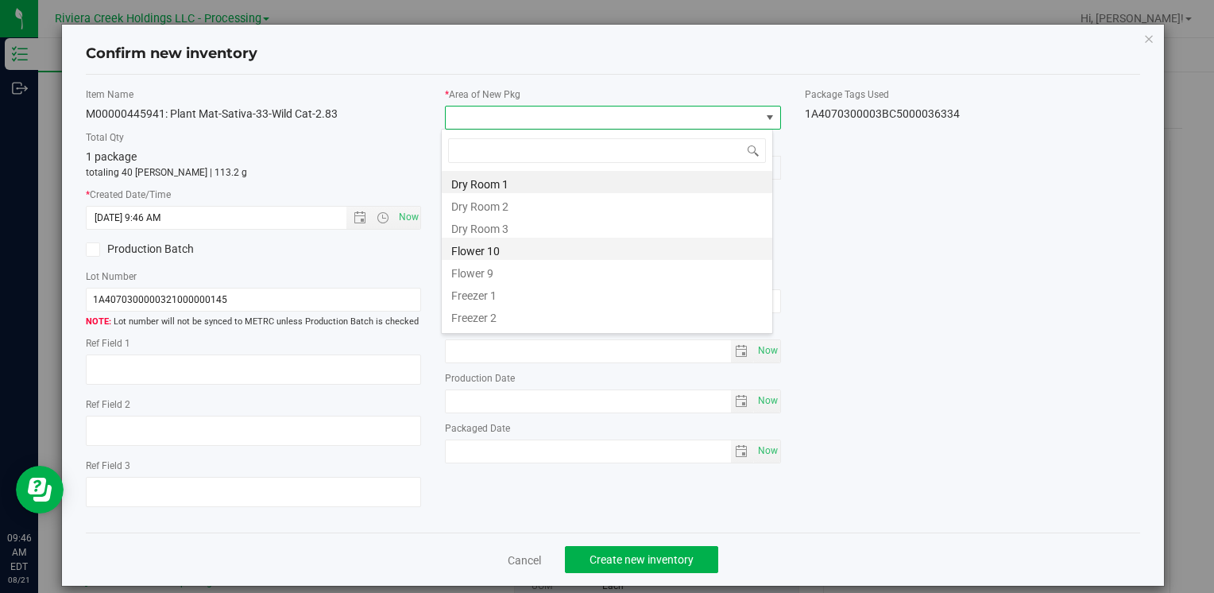
click at [520, 237] on li "Flower 10" at bounding box center [607, 248] width 330 height 22
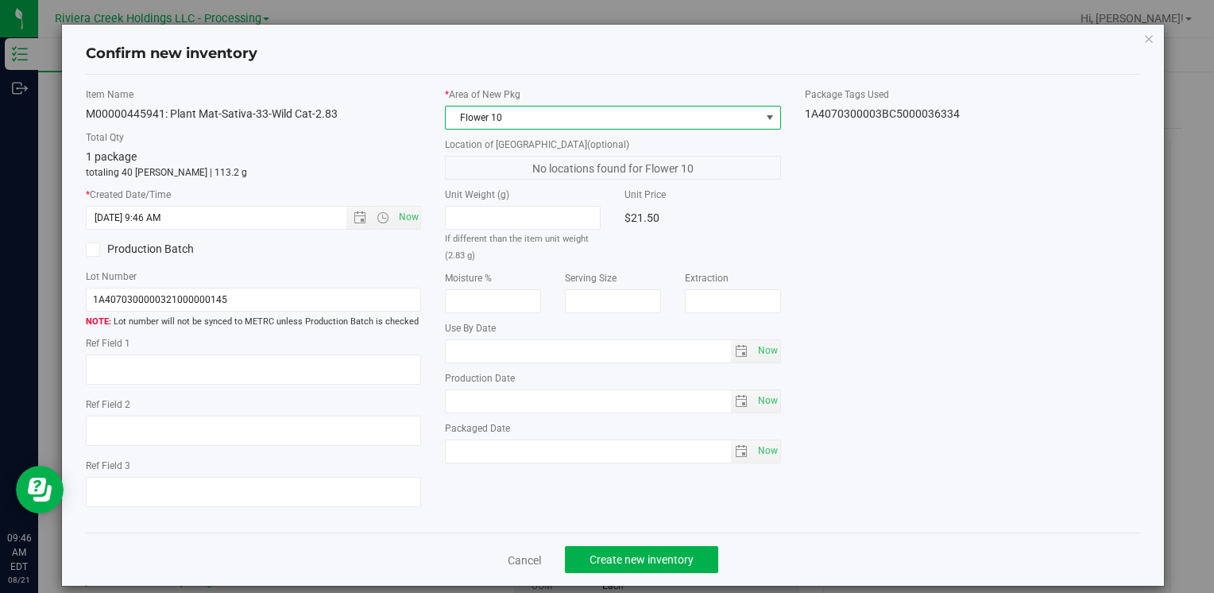
click at [518, 116] on span "Flower 10" at bounding box center [603, 117] width 314 height 22
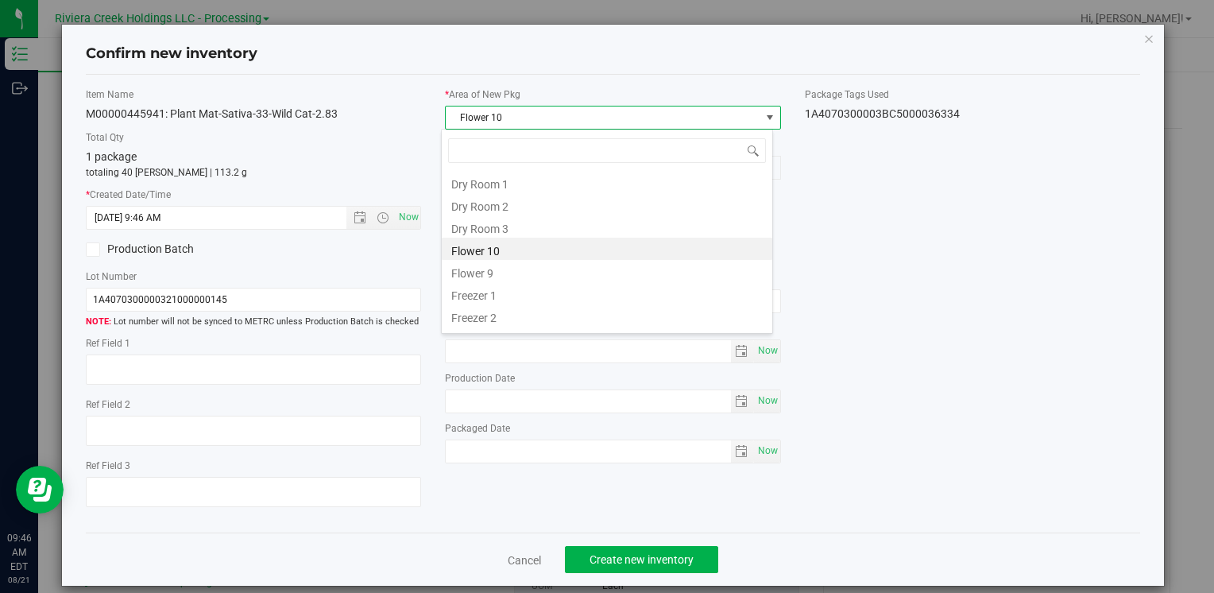
click at [519, 249] on li "Flower 10" at bounding box center [607, 248] width 330 height 22
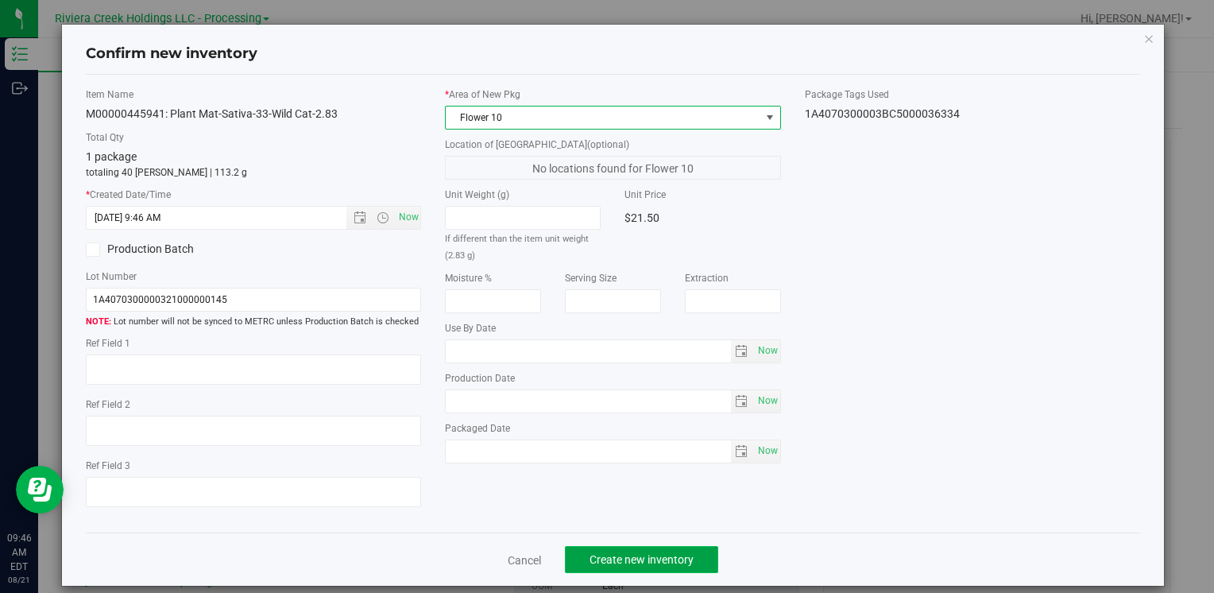
click at [616, 546] on button "Create new inventory" at bounding box center [641, 559] width 153 height 27
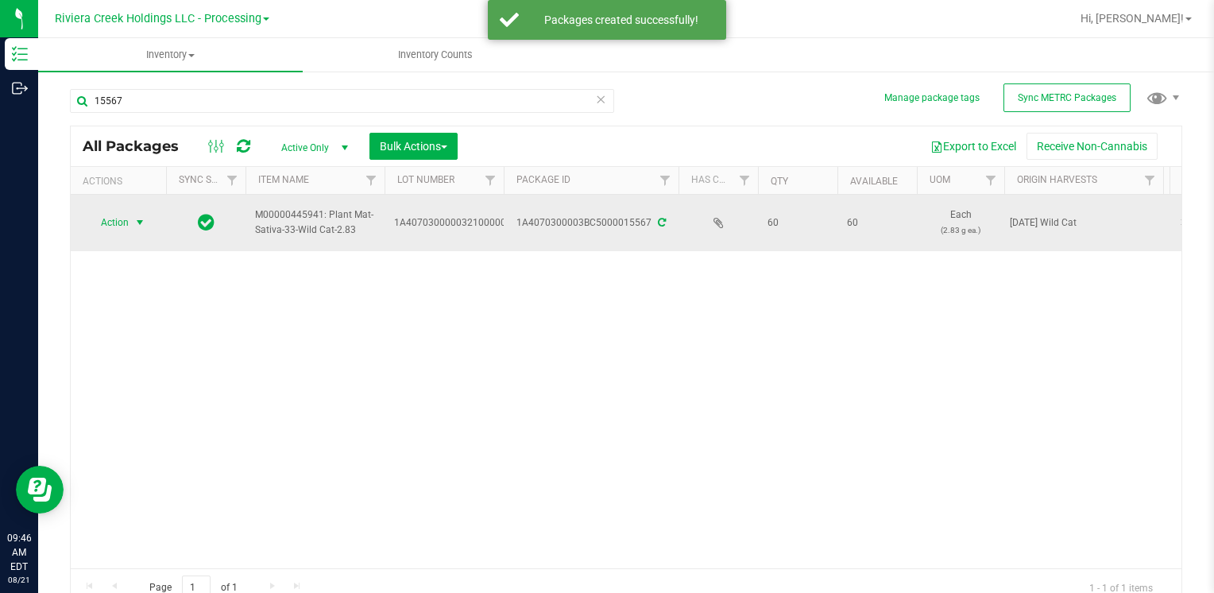
click at [115, 224] on span "Action" at bounding box center [108, 222] width 43 height 22
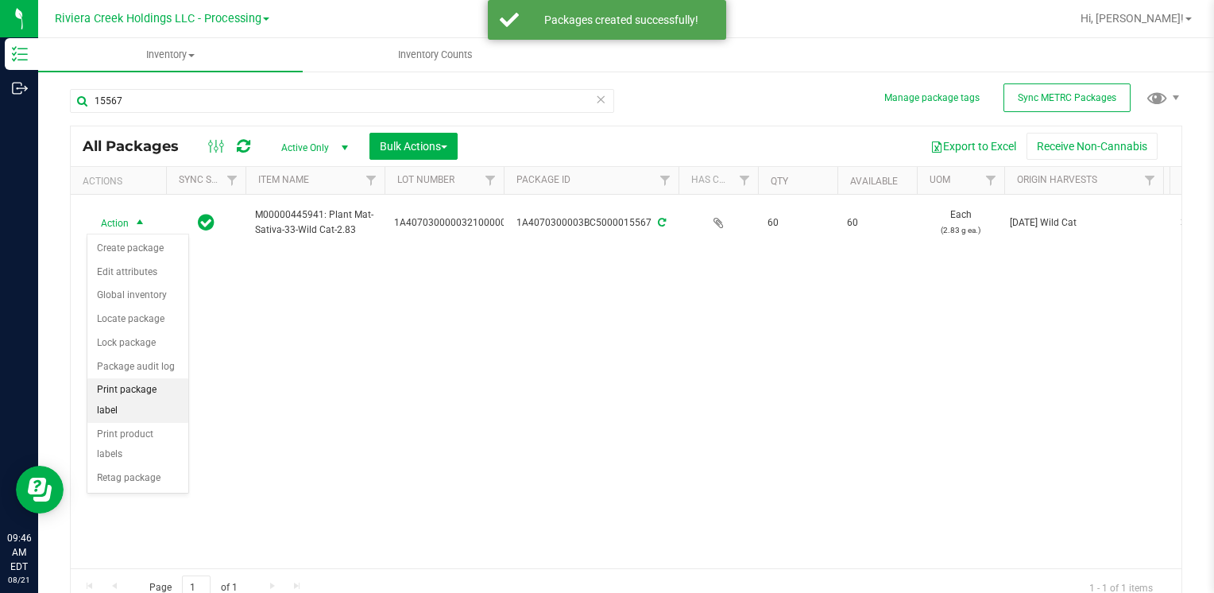
click at [173, 388] on li "Print package label" at bounding box center [137, 400] width 101 height 44
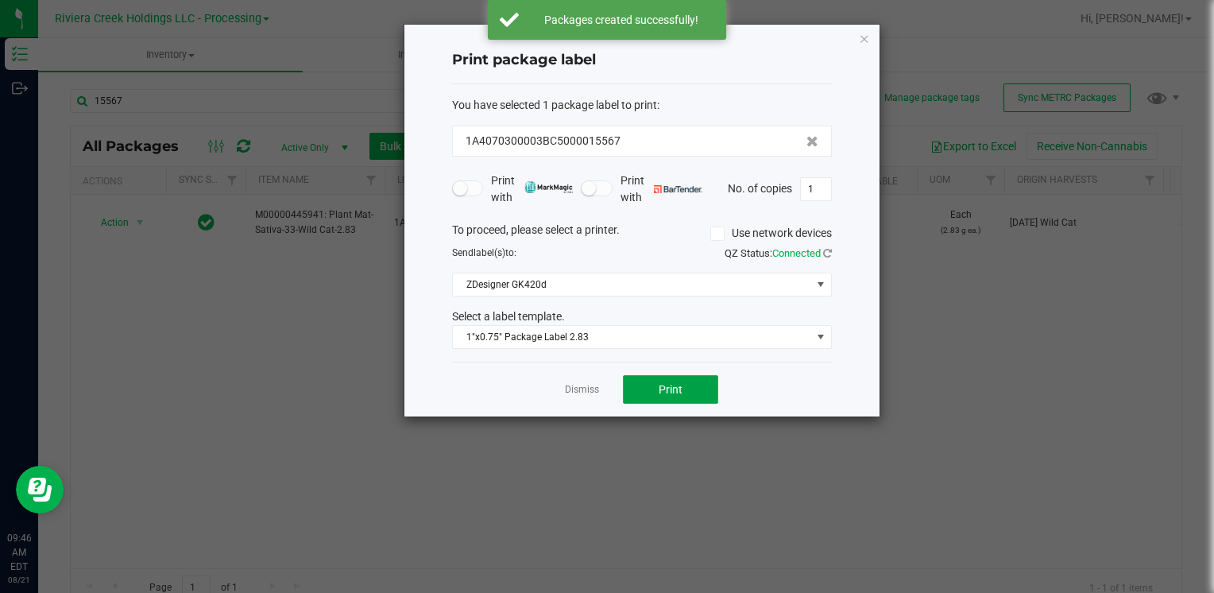
click at [654, 396] on button "Print" at bounding box center [670, 389] width 95 height 29
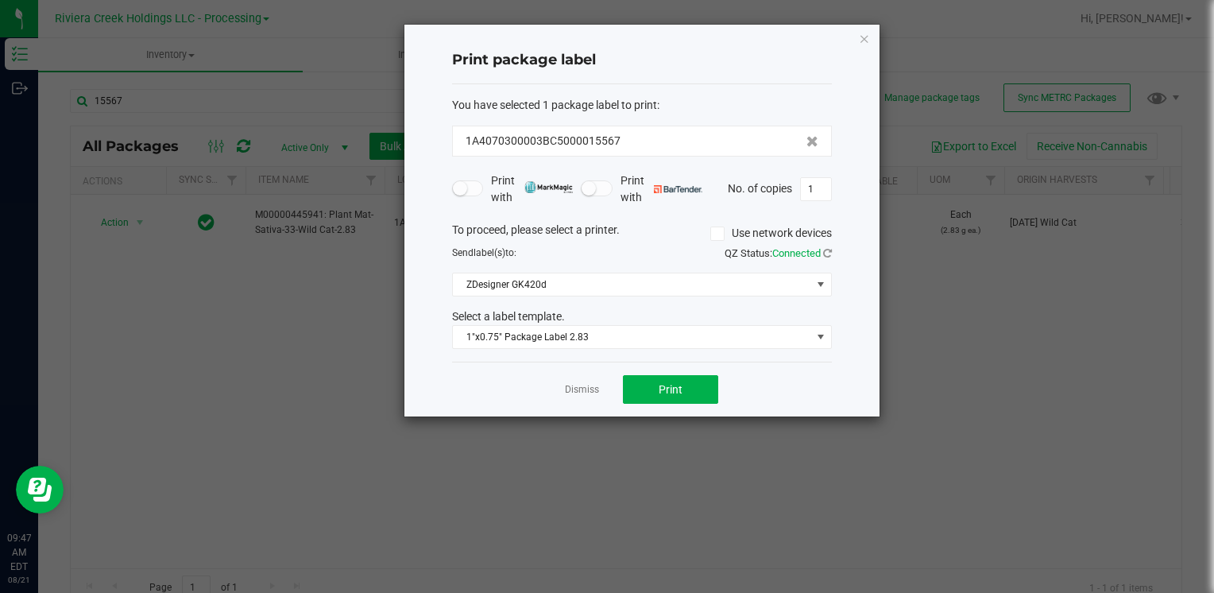
click at [865, 40] on icon "button" at bounding box center [864, 38] width 11 height 19
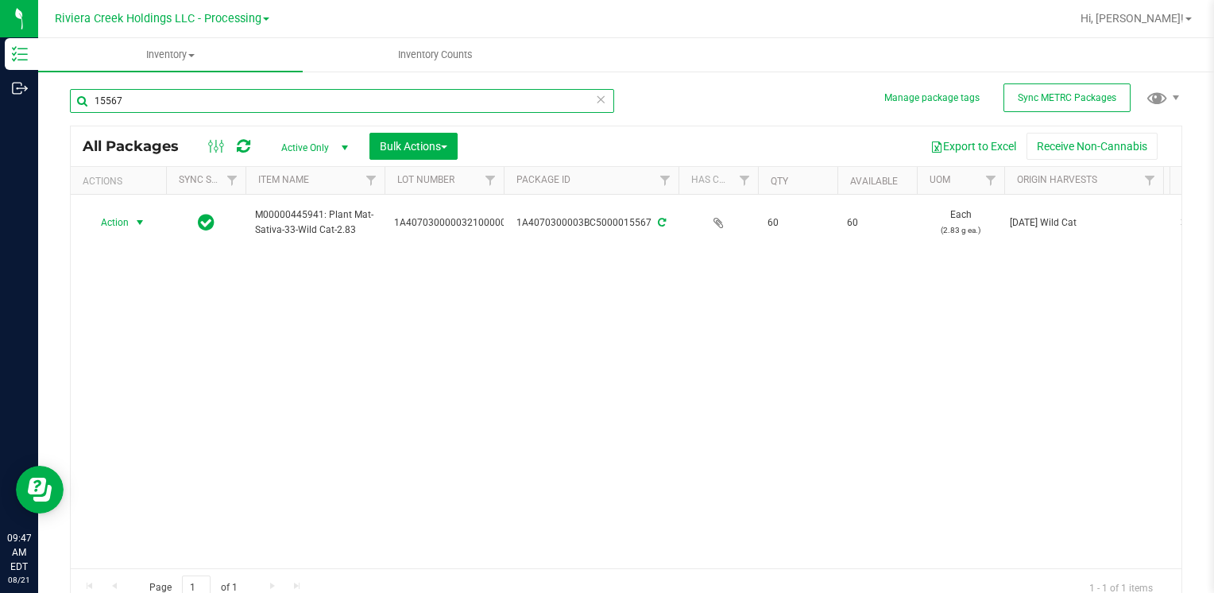
click at [127, 98] on input "15567" at bounding box center [342, 101] width 544 height 24
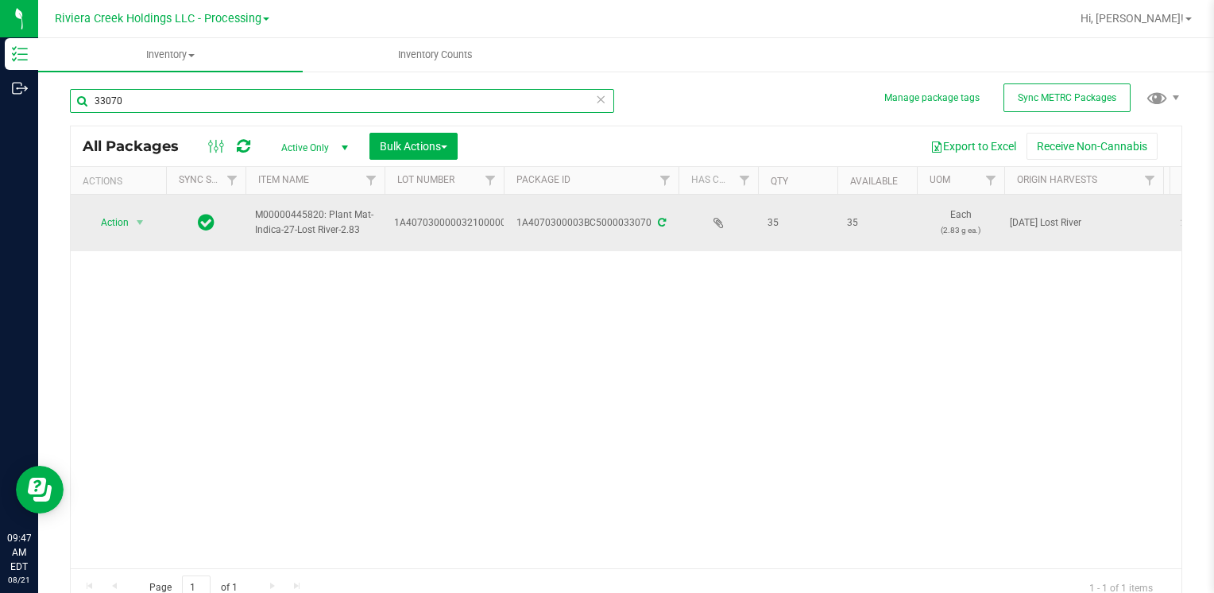
type input "33070"
click at [116, 222] on span "Action" at bounding box center [108, 222] width 43 height 22
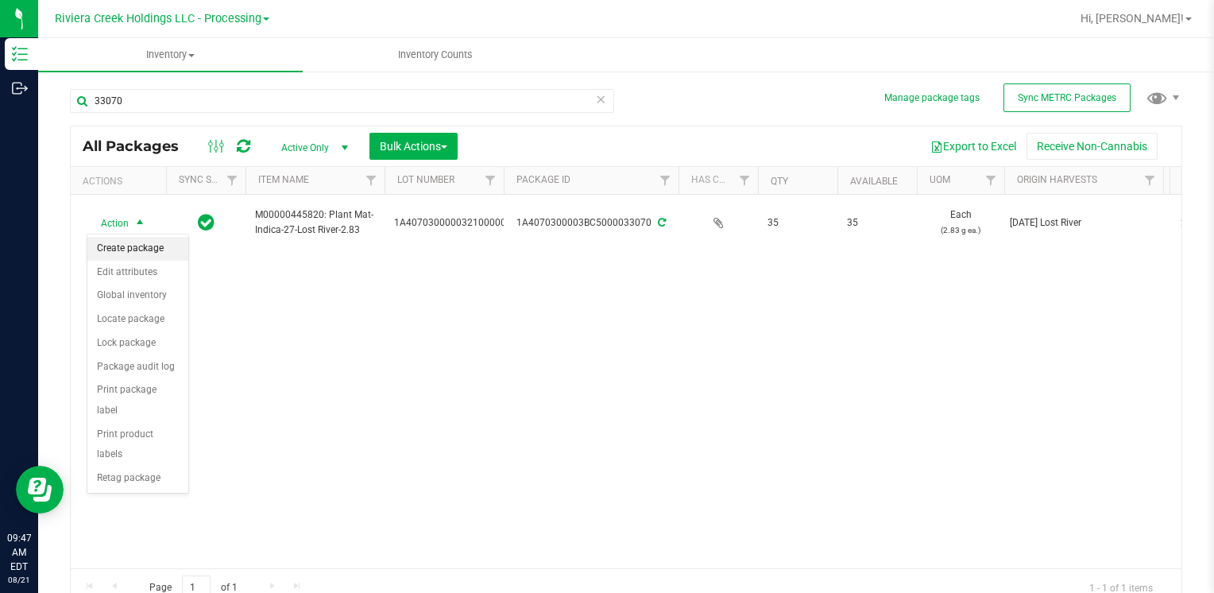
click at [135, 248] on li "Create package" at bounding box center [137, 249] width 101 height 24
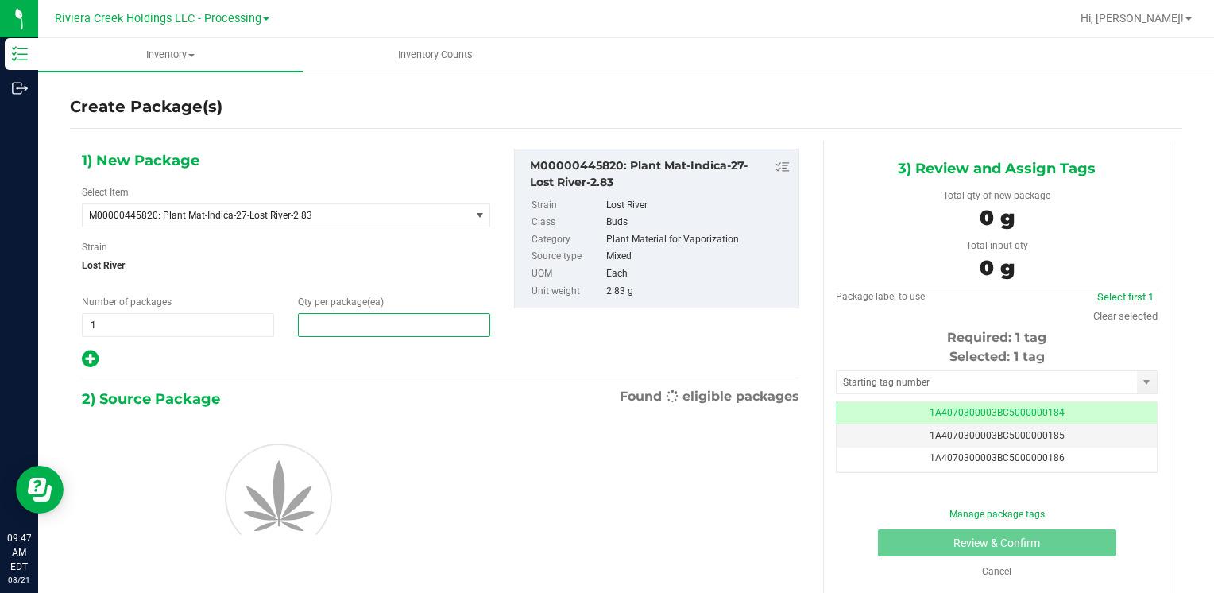
click at [353, 330] on span at bounding box center [394, 325] width 192 height 24
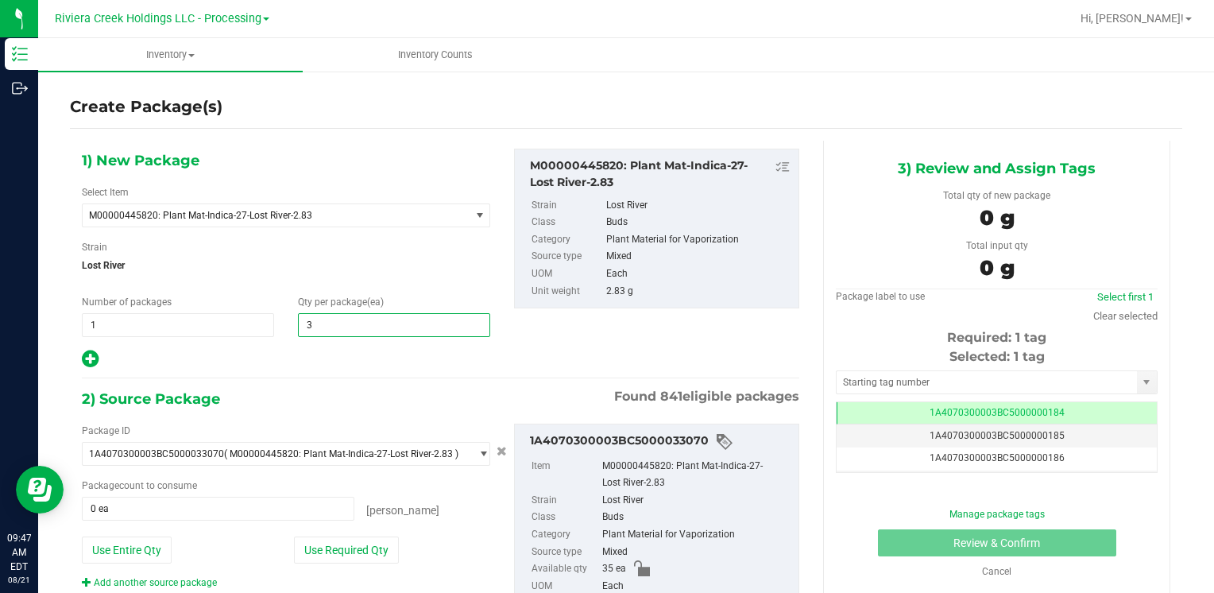
type input "30"
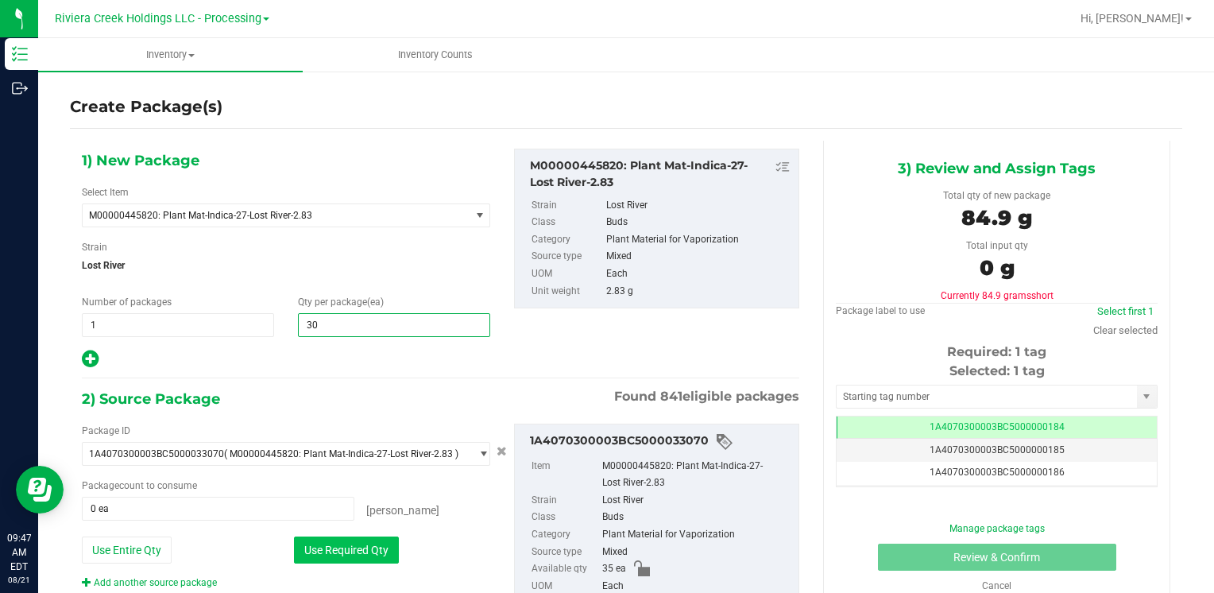
type input "30"
click at [337, 549] on button "Use Required Qty" at bounding box center [346, 549] width 105 height 27
type input "30 ea"
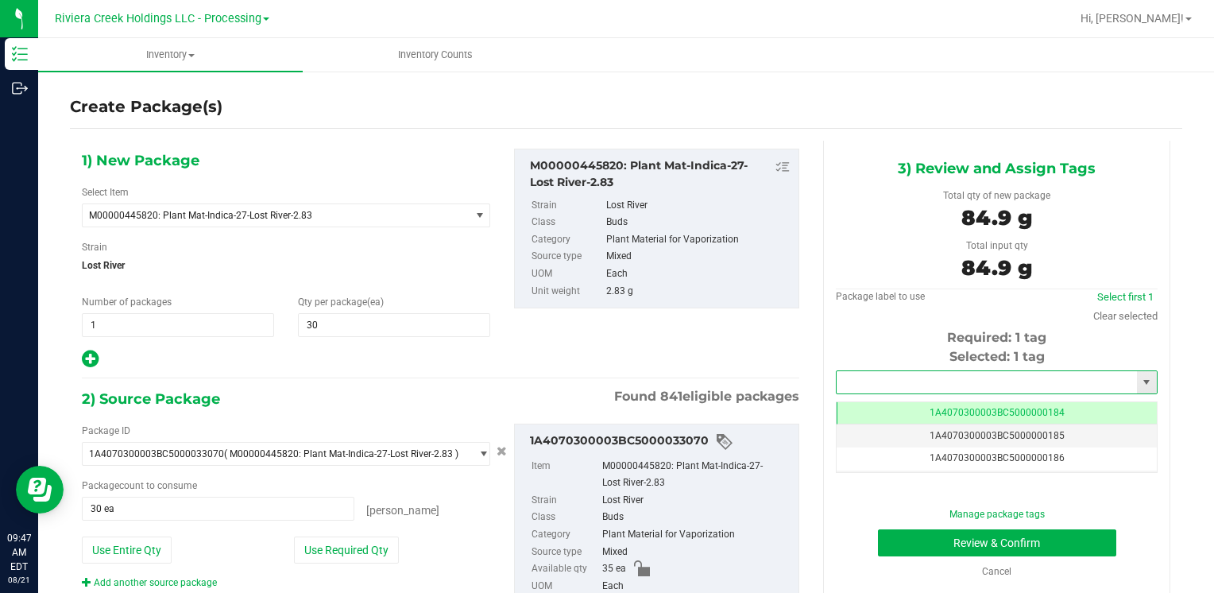
click at [894, 386] on input "text" at bounding box center [986, 382] width 300 height 22
click at [875, 408] on li "1A4070300003BC5000036330" at bounding box center [986, 409] width 316 height 24
type input "1A4070300003BC5000036330"
click at [885, 531] on button "Review & Confirm" at bounding box center [997, 542] width 238 height 27
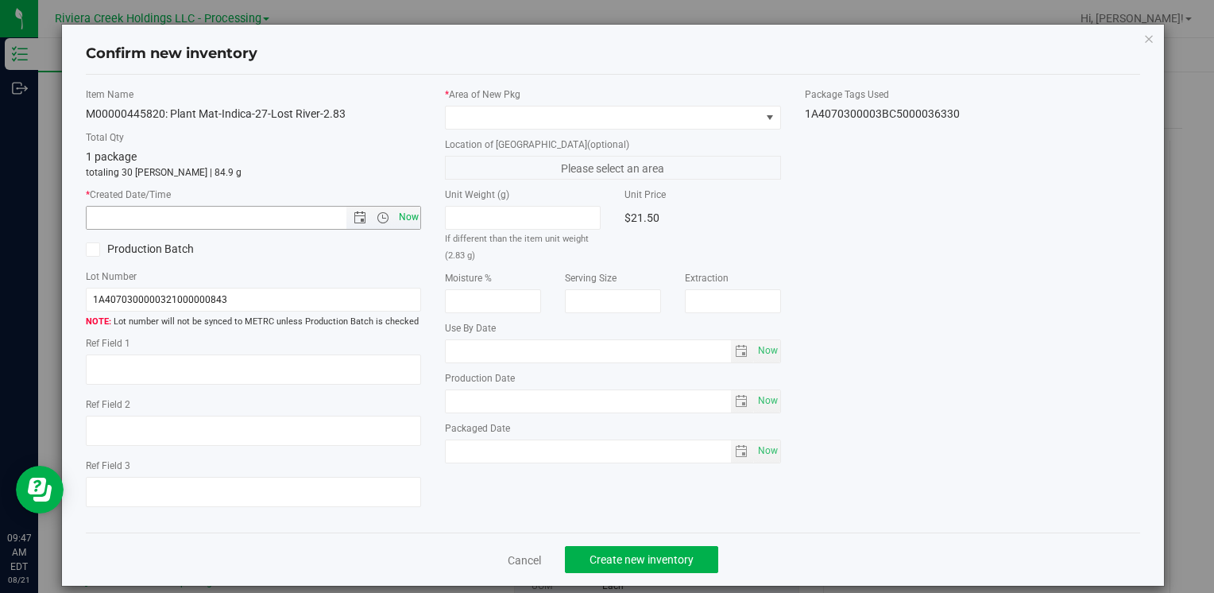
click at [403, 215] on span "Now" at bounding box center [408, 217] width 27 height 23
type input "[DATE] 9:47 AM"
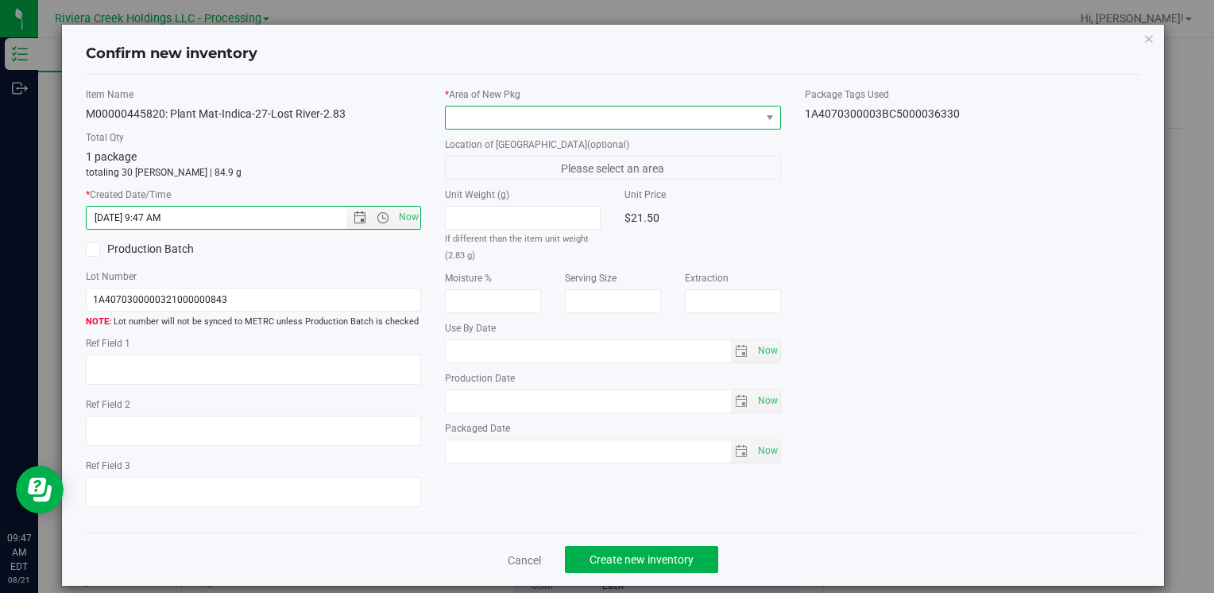
click at [487, 118] on span at bounding box center [603, 117] width 314 height 22
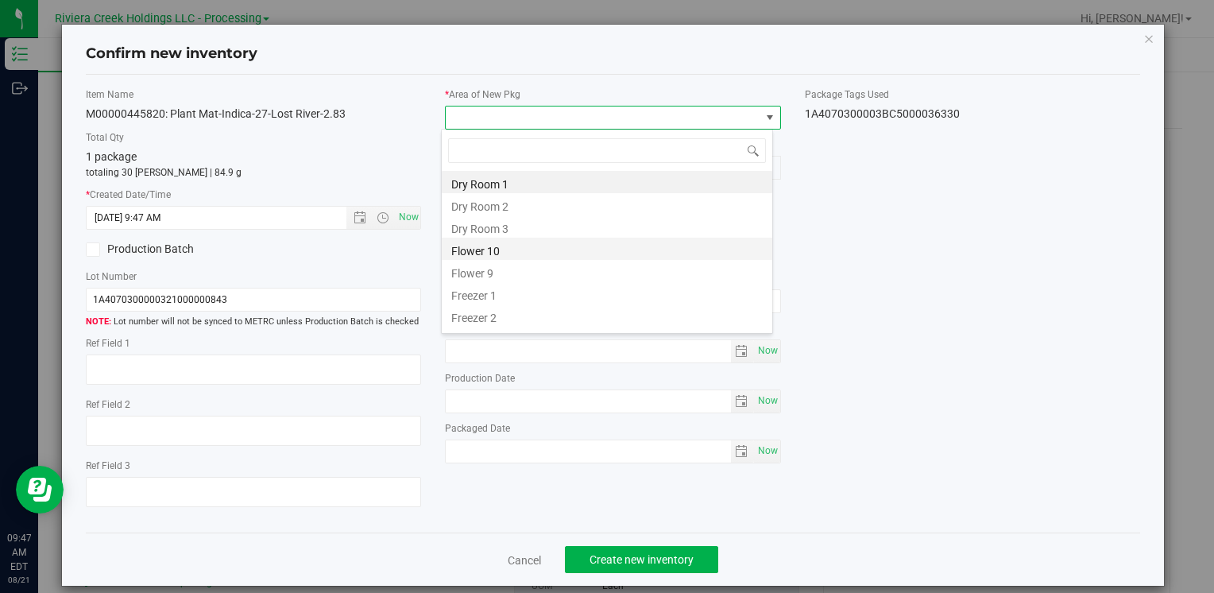
click at [537, 253] on li "Flower 10" at bounding box center [607, 248] width 330 height 22
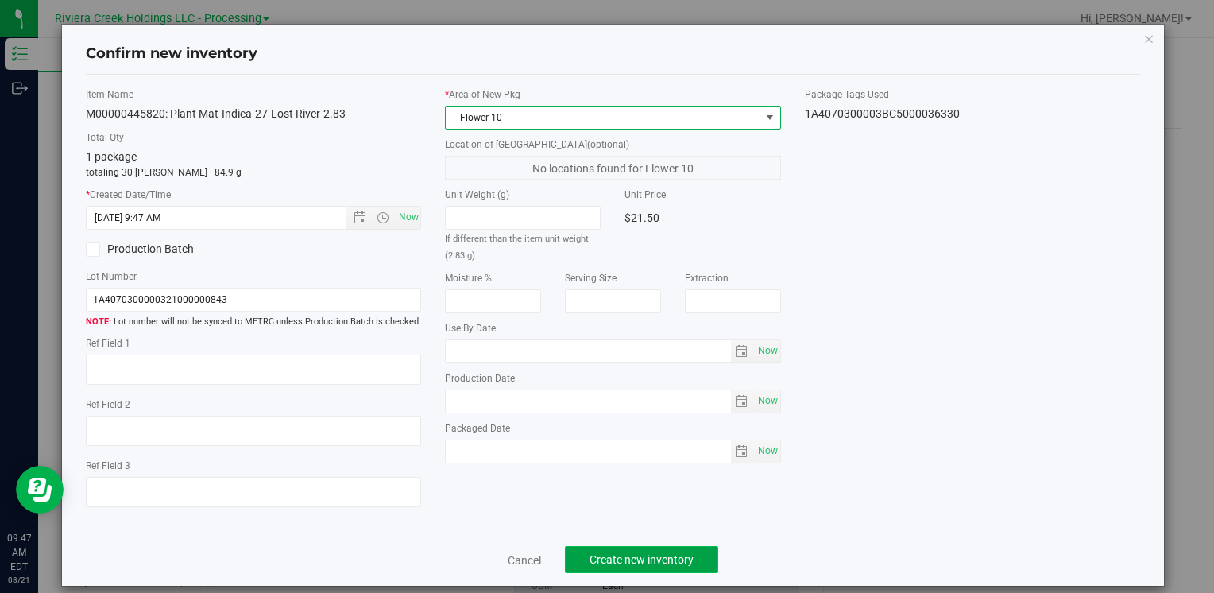
click at [627, 563] on span "Create new inventory" at bounding box center [641, 559] width 104 height 13
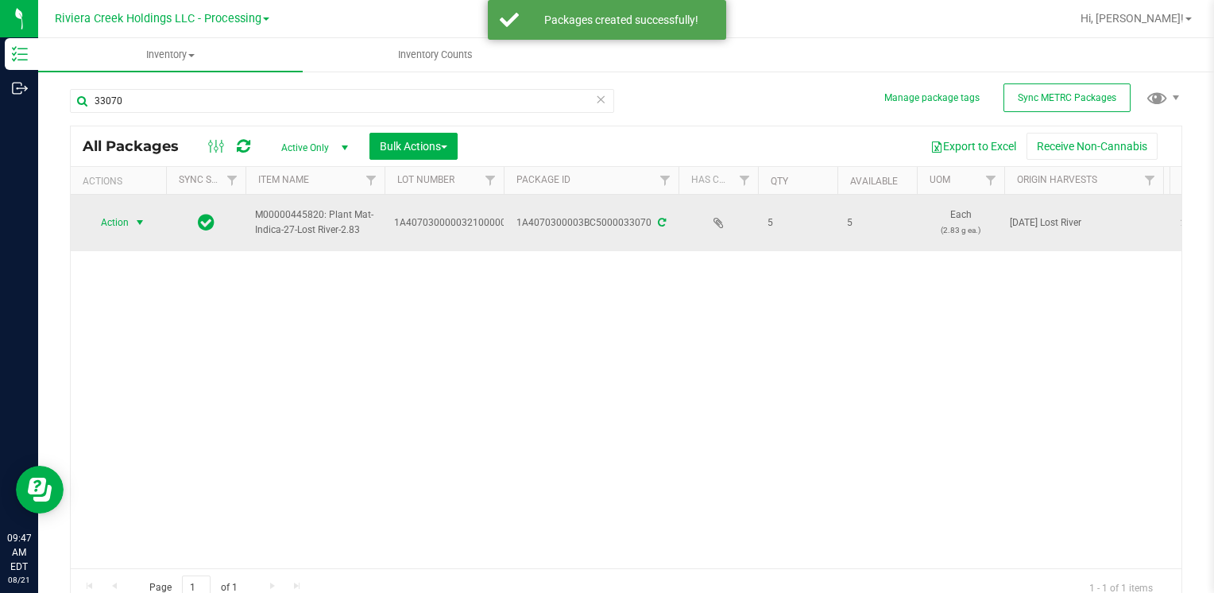
click at [137, 220] on span "select" at bounding box center [139, 222] width 13 height 13
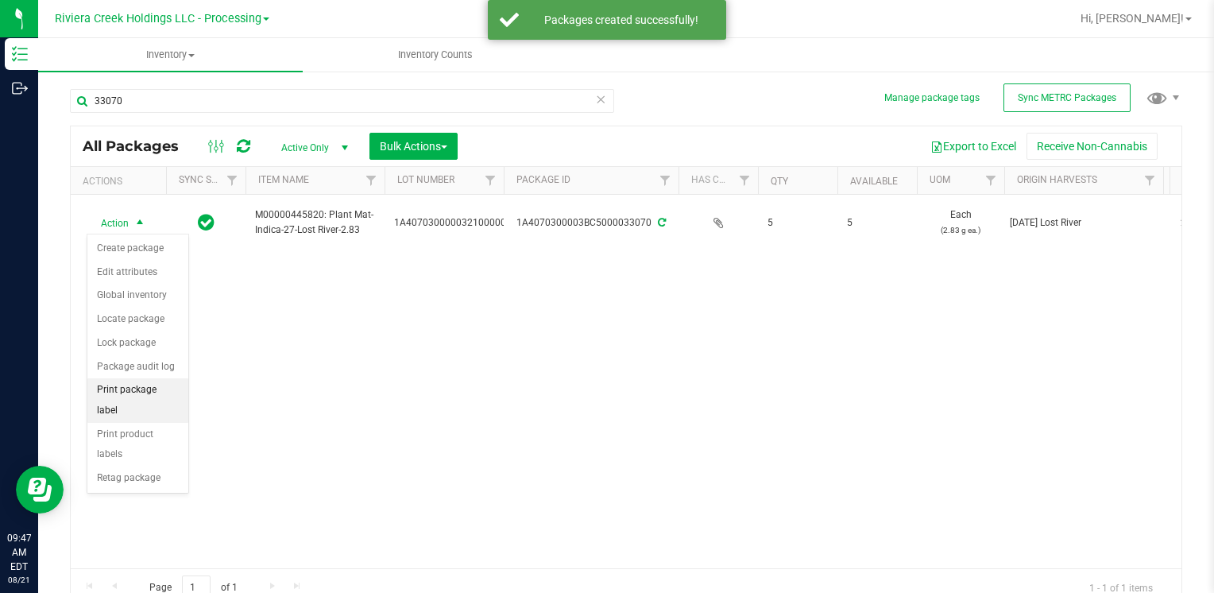
click at [163, 393] on li "Print package label" at bounding box center [137, 400] width 101 height 44
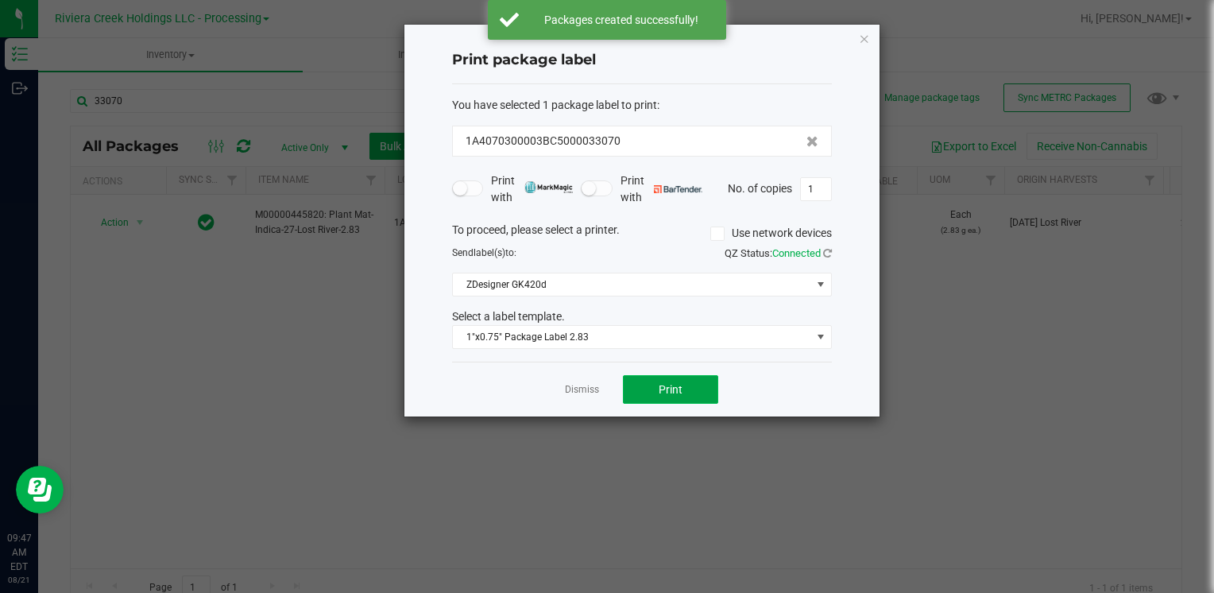
click at [668, 388] on span "Print" at bounding box center [670, 389] width 24 height 13
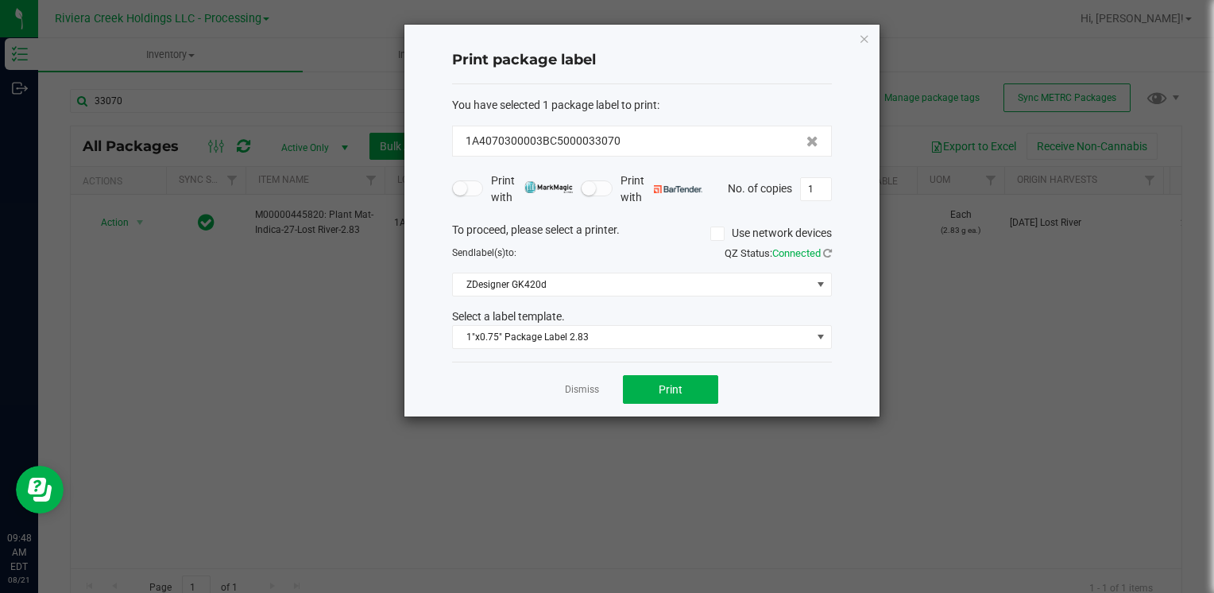
drag, startPoint x: 861, startPoint y: 36, endPoint x: 701, endPoint y: 102, distance: 173.5
click at [862, 36] on icon "button" at bounding box center [864, 38] width 11 height 19
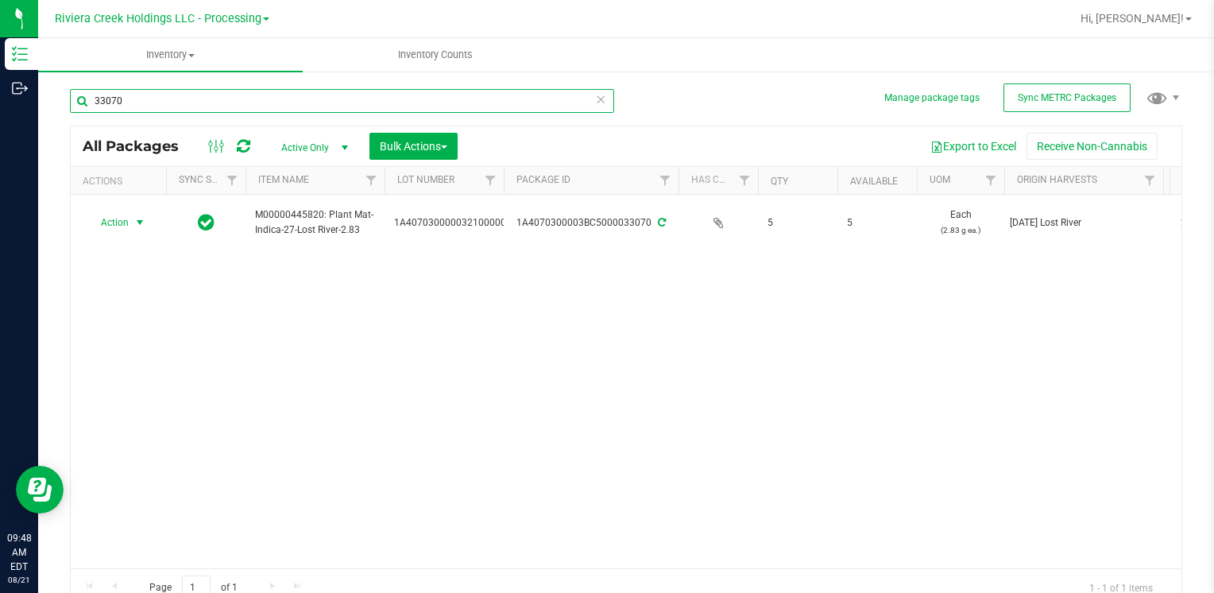
click at [262, 103] on input "33070" at bounding box center [342, 101] width 544 height 24
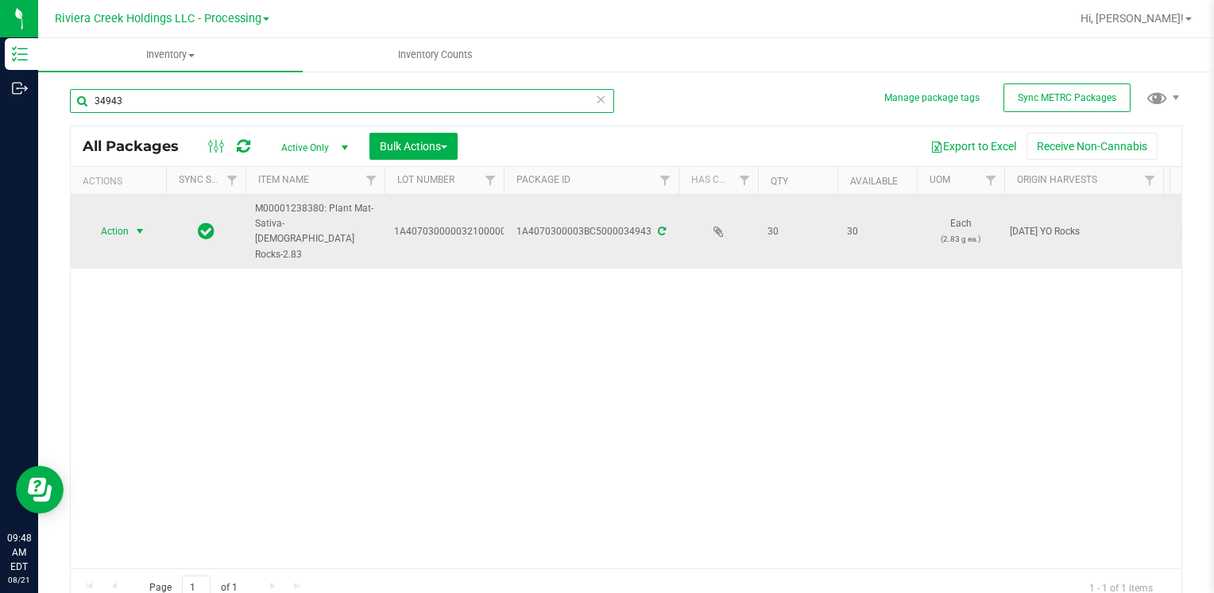
type input "34943"
click at [122, 226] on span "Action" at bounding box center [108, 231] width 43 height 22
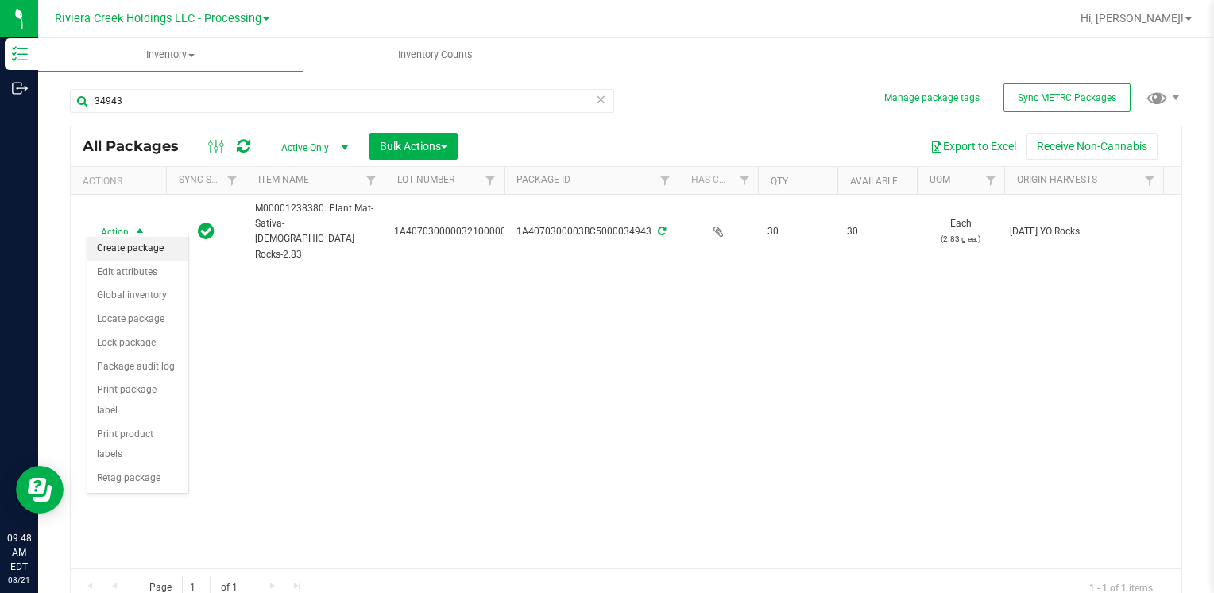
click at [125, 249] on li "Create package" at bounding box center [137, 249] width 101 height 24
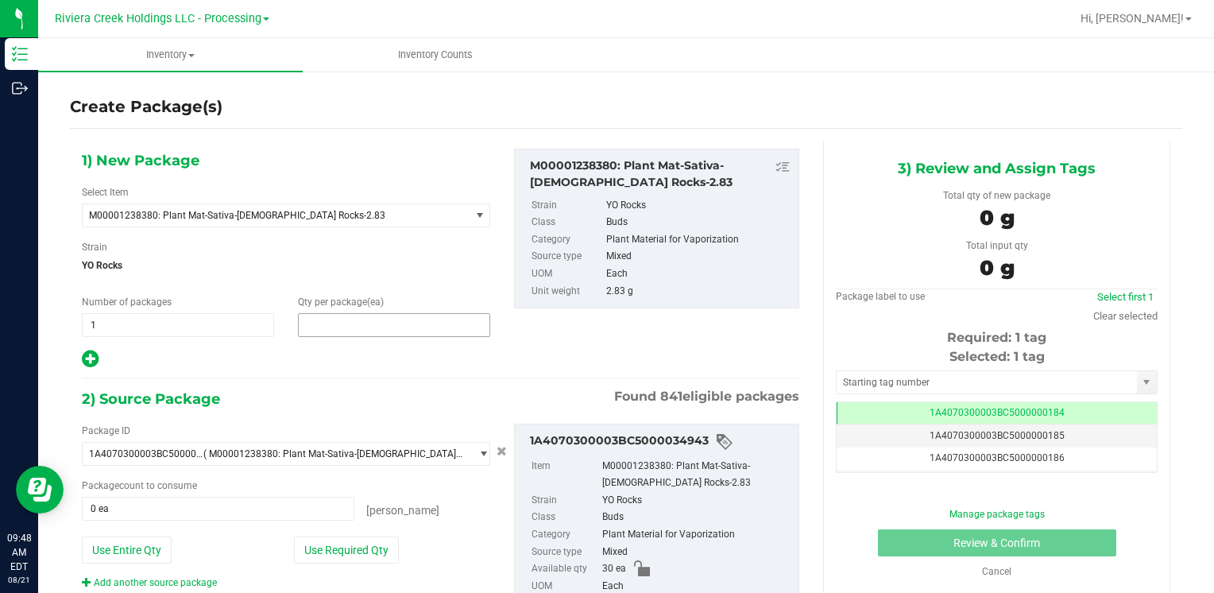
click at [317, 331] on span at bounding box center [394, 325] width 192 height 24
type input "20"
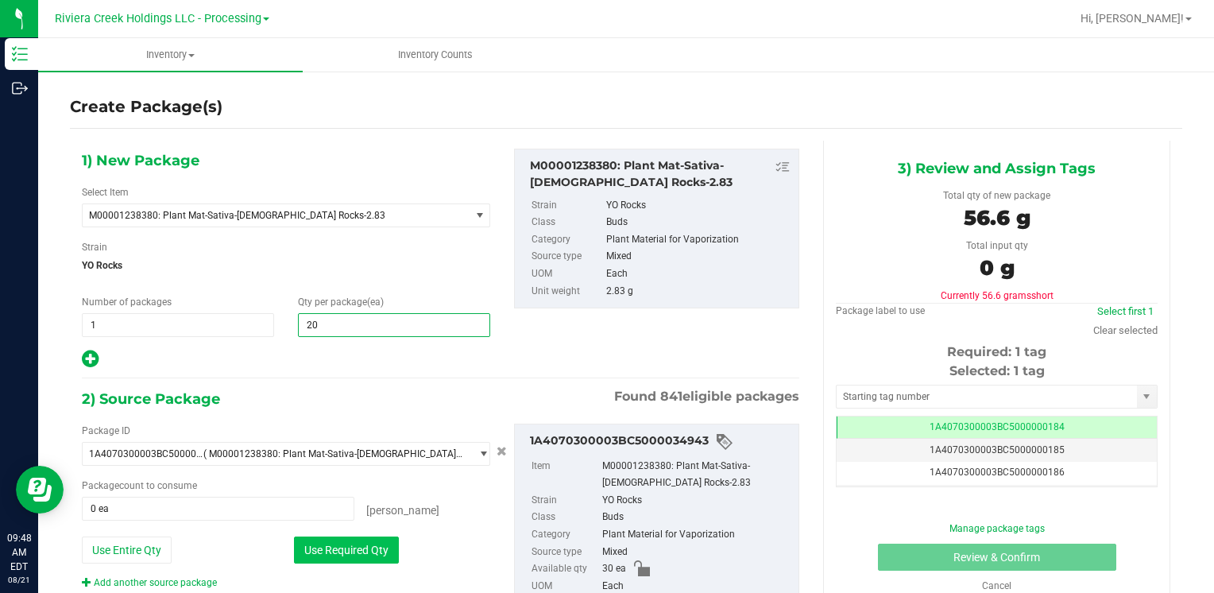
type input "20"
click at [338, 547] on button "Use Required Qty" at bounding box center [346, 549] width 105 height 27
type input "20 ea"
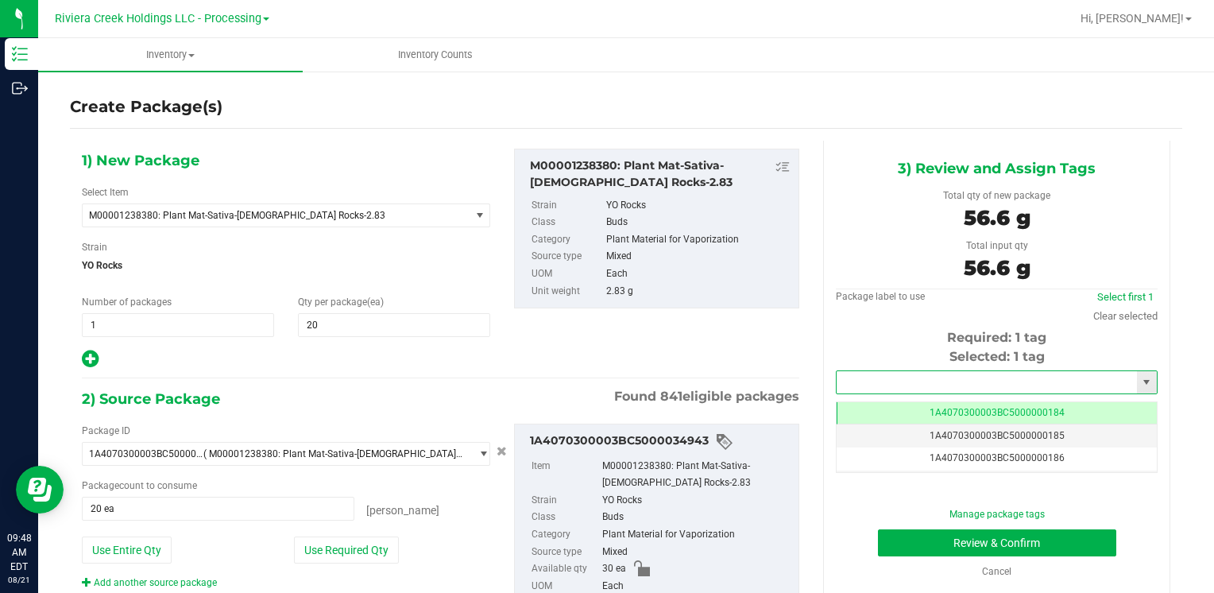
click at [842, 379] on input "text" at bounding box center [986, 382] width 300 height 22
click at [848, 407] on li "1A4070300003BC5000036340" at bounding box center [986, 409] width 316 height 24
type input "1A4070300003BC5000036340"
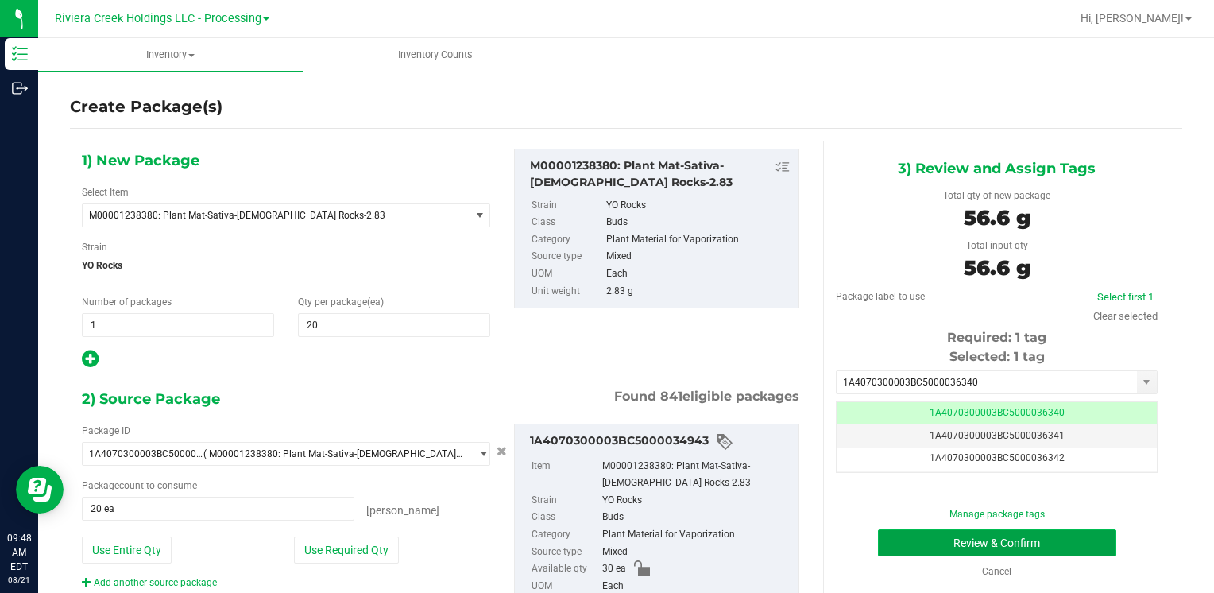
click at [914, 534] on button "Review & Confirm" at bounding box center [997, 542] width 238 height 27
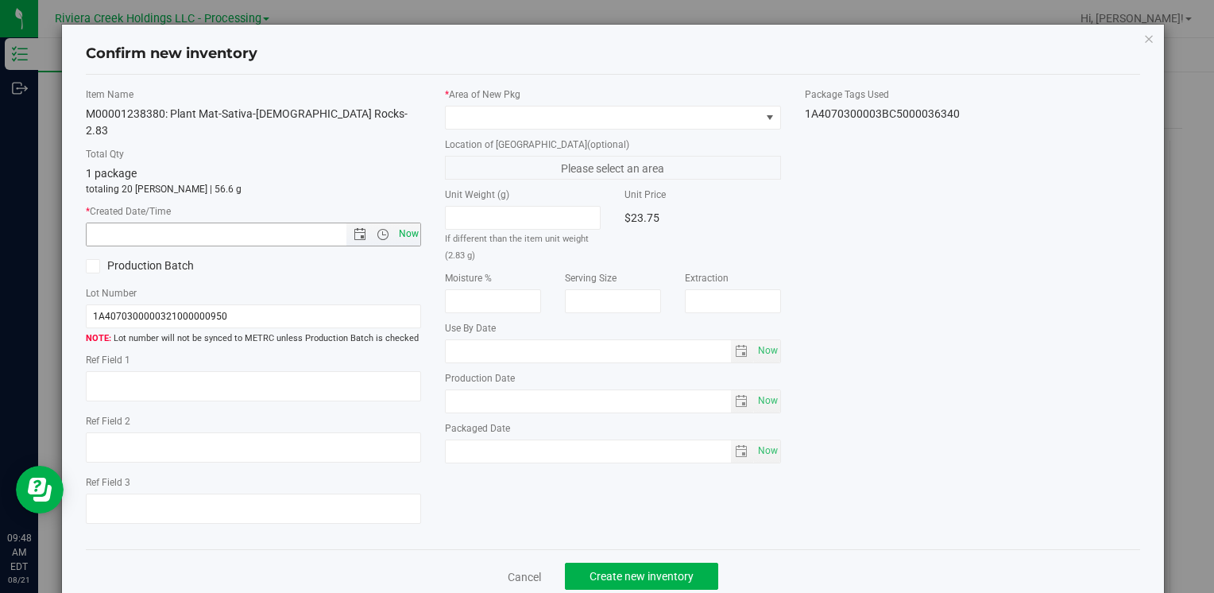
click at [400, 222] on span "Now" at bounding box center [408, 233] width 27 height 23
type input "[DATE] 9:48 AM"
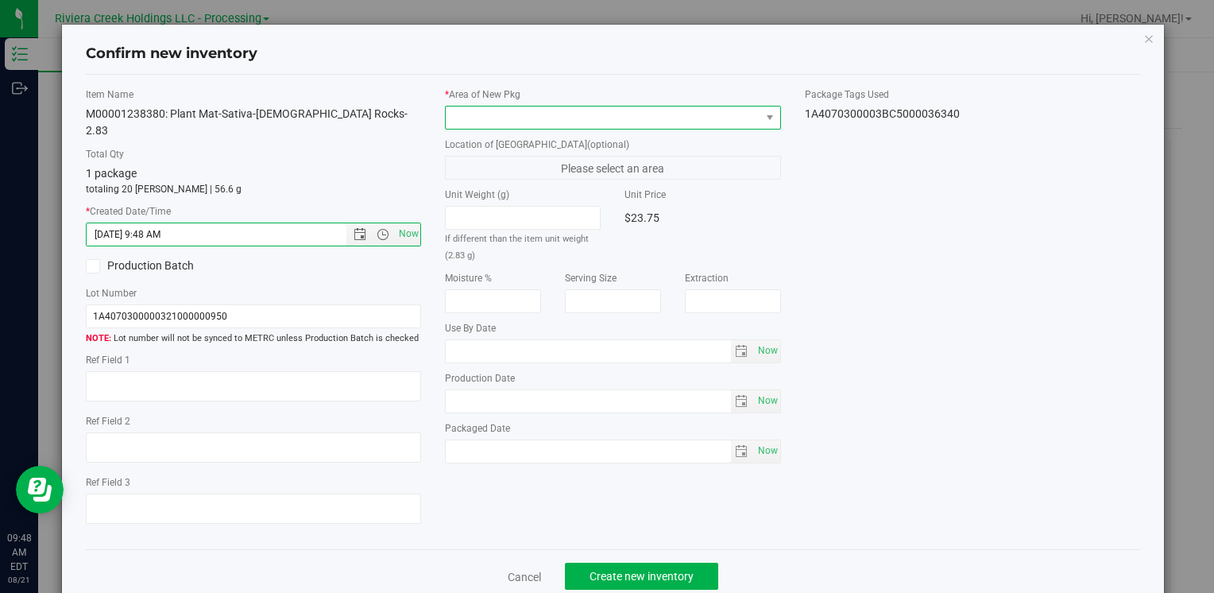
click at [484, 110] on span at bounding box center [603, 117] width 314 height 22
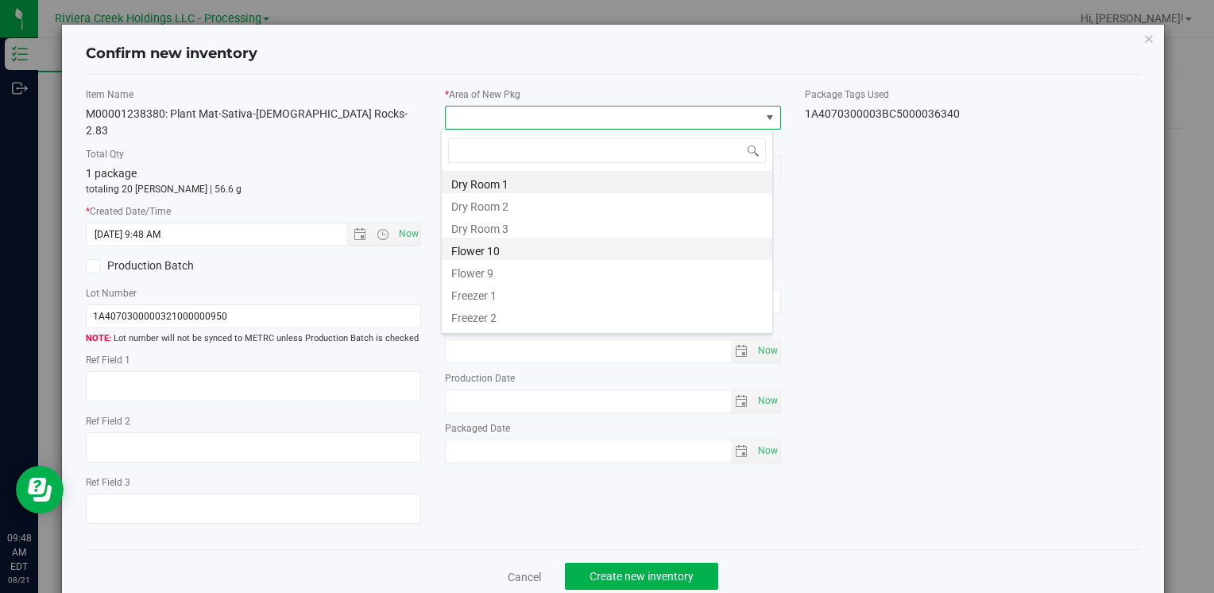
click at [534, 249] on li "Flower 10" at bounding box center [607, 248] width 330 height 22
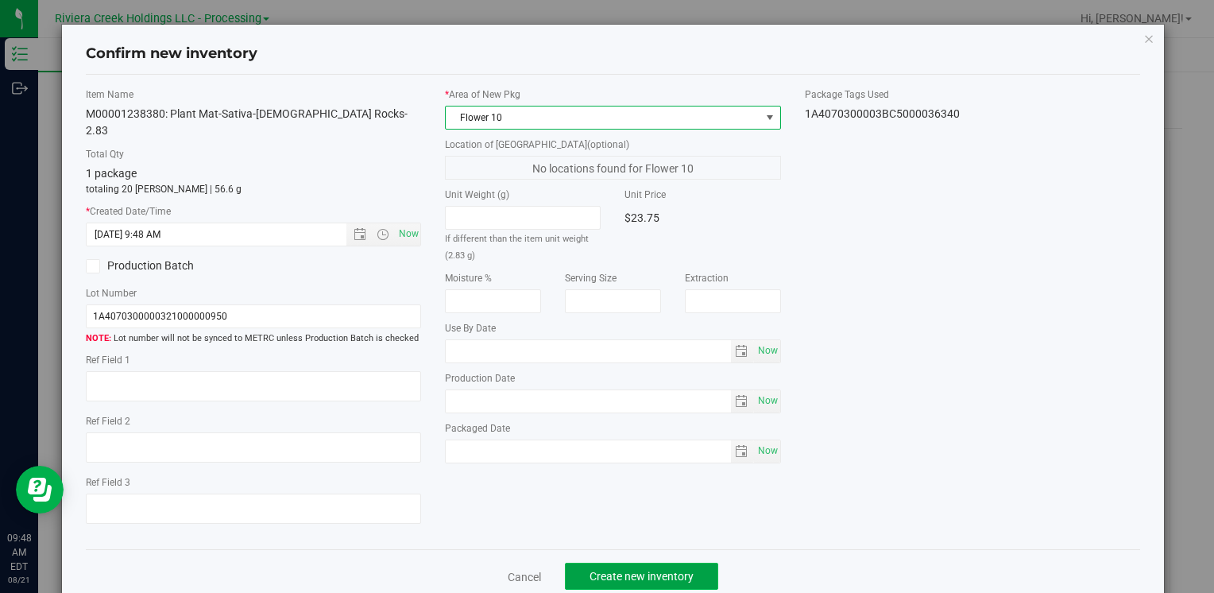
click at [604, 562] on button "Create new inventory" at bounding box center [641, 575] width 153 height 27
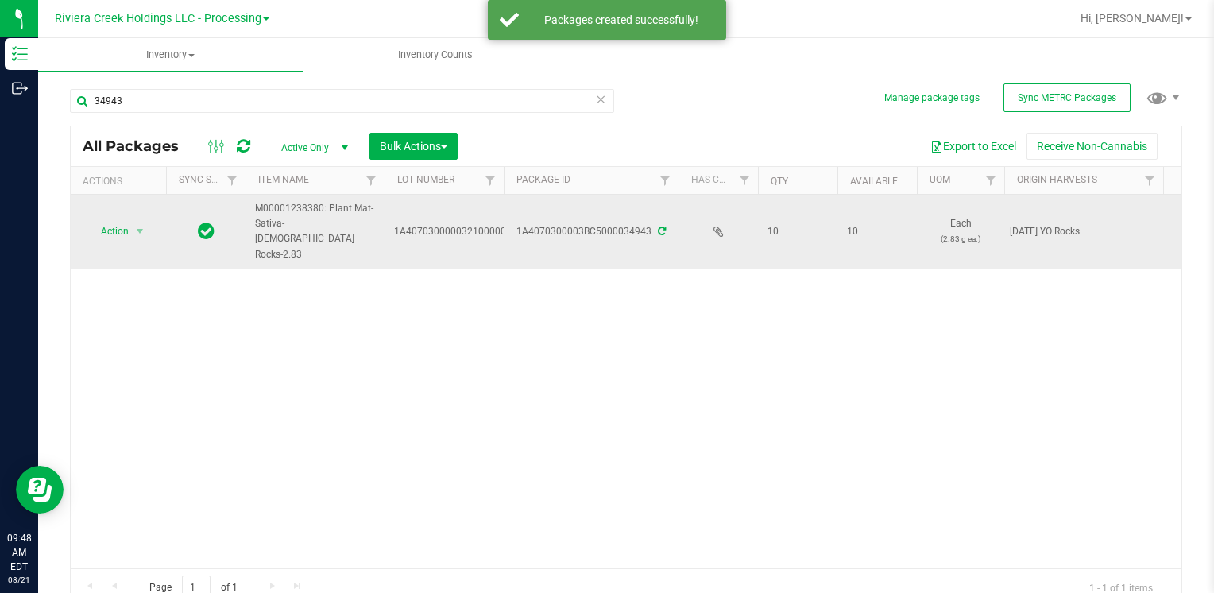
click at [124, 220] on span "Action" at bounding box center [108, 231] width 43 height 22
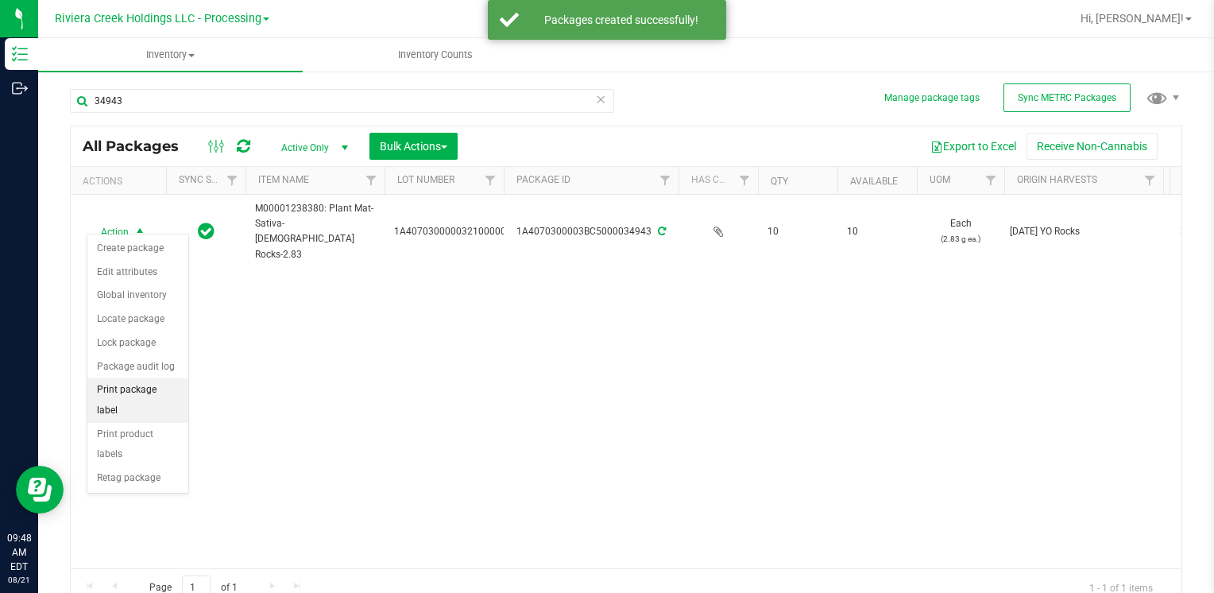
click at [153, 384] on li "Print package label" at bounding box center [137, 400] width 101 height 44
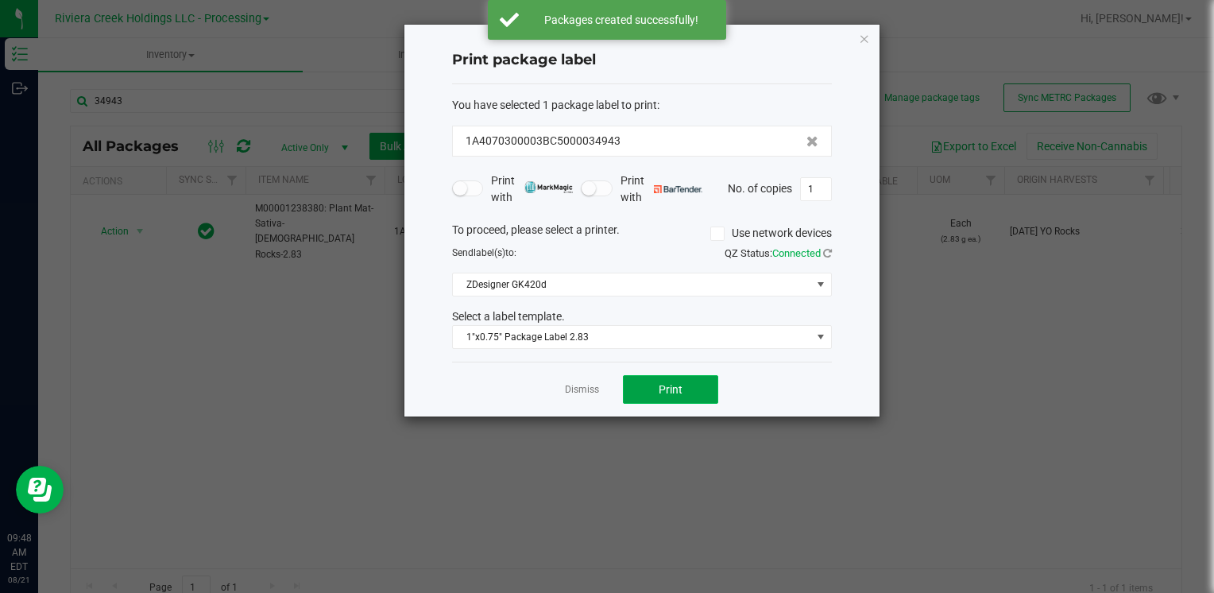
click at [662, 389] on span "Print" at bounding box center [670, 389] width 24 height 13
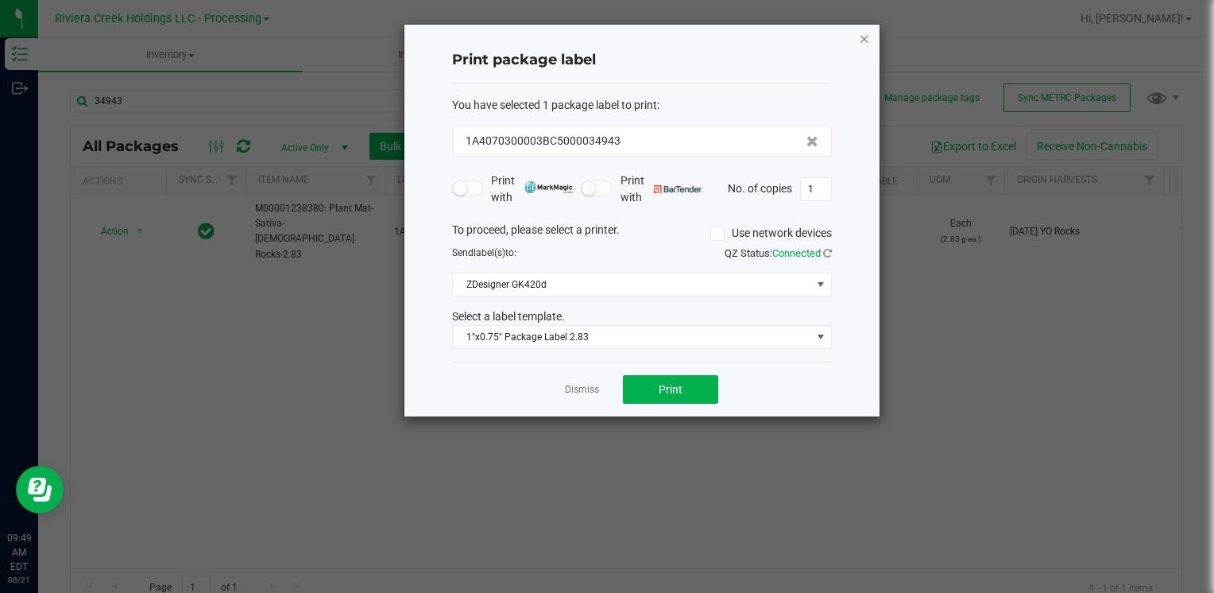
click at [862, 44] on icon "button" at bounding box center [864, 38] width 11 height 19
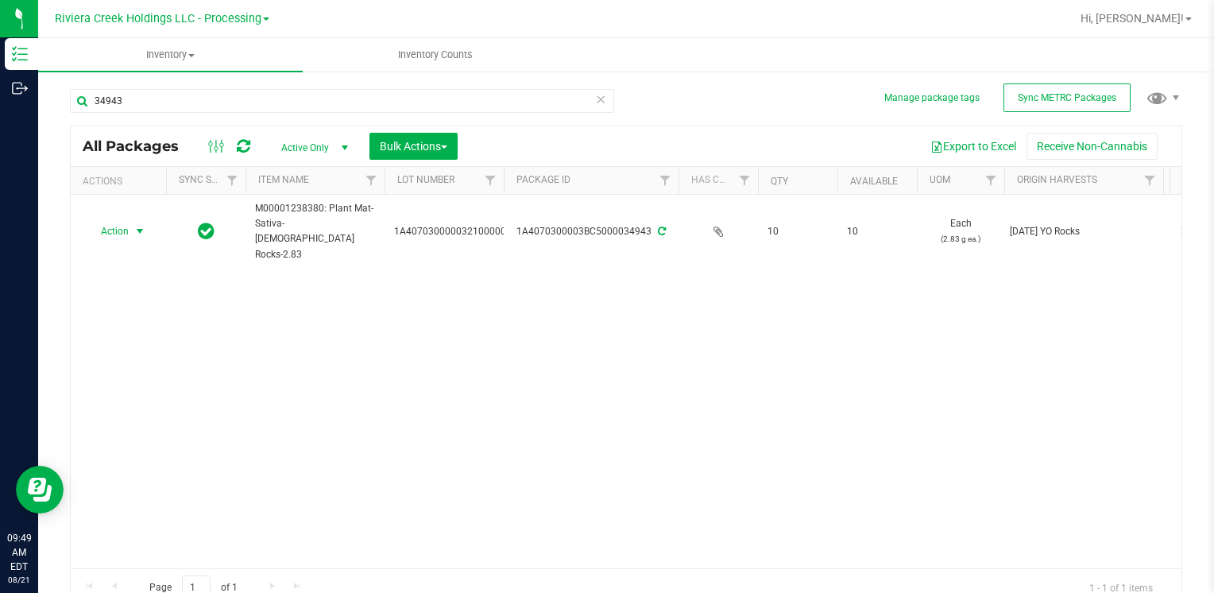
click at [227, 122] on div "34943" at bounding box center [342, 107] width 544 height 37
click at [227, 105] on input "34943" at bounding box center [342, 101] width 544 height 24
click at [227, 104] on input "34943" at bounding box center [342, 101] width 544 height 24
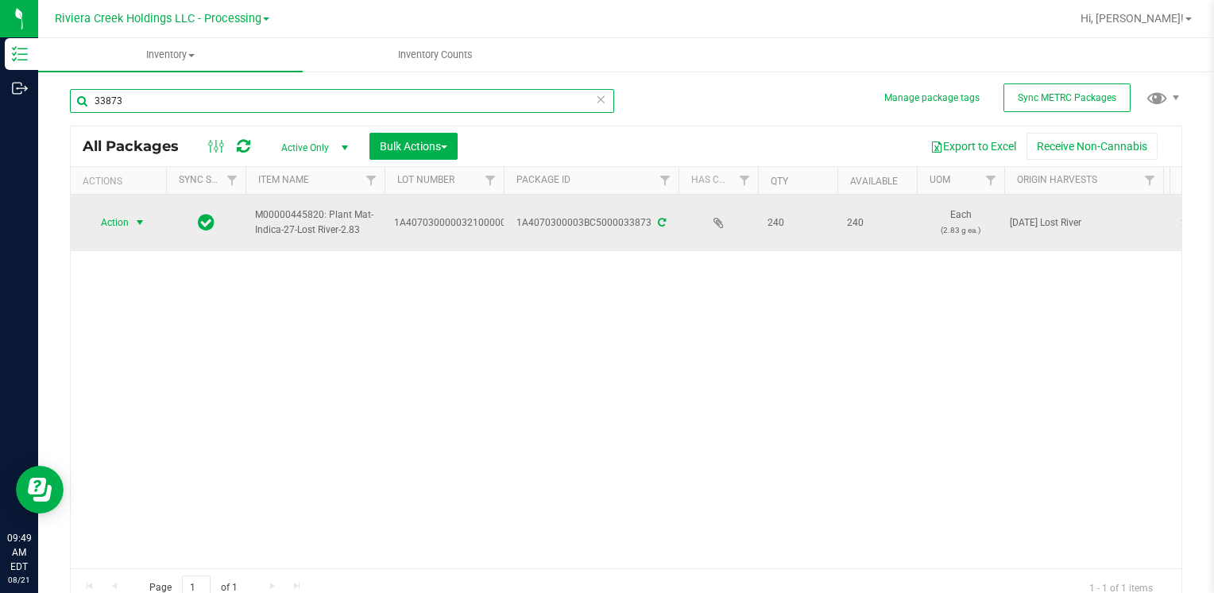
type input "33873"
click at [117, 221] on span "Action" at bounding box center [108, 222] width 43 height 22
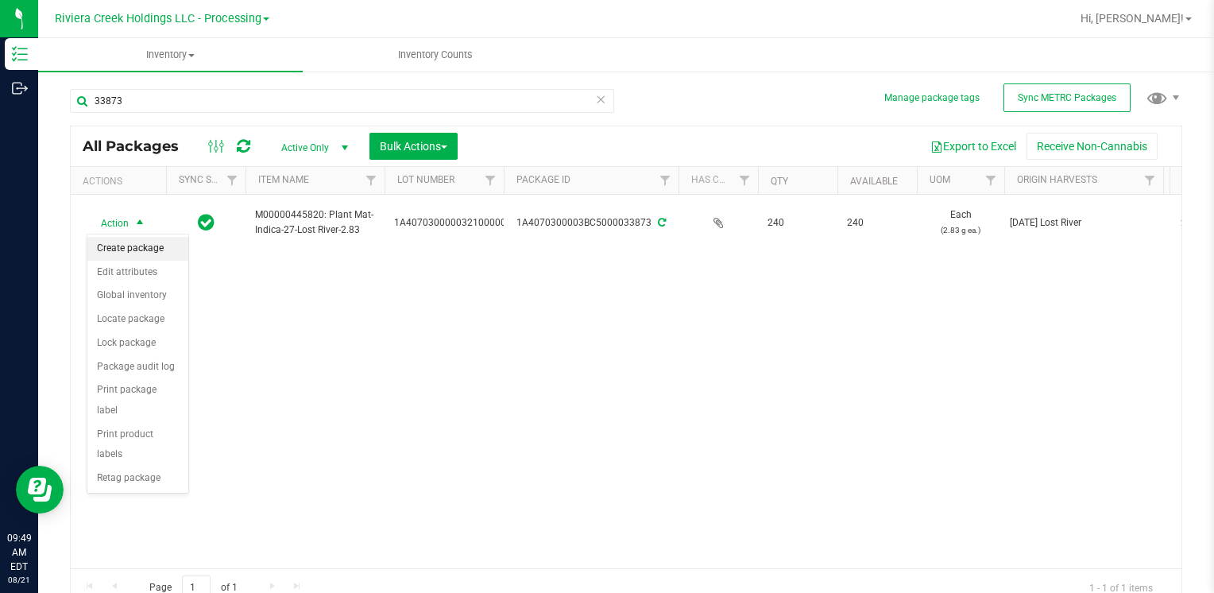
click at [133, 249] on li "Create package" at bounding box center [137, 249] width 101 height 24
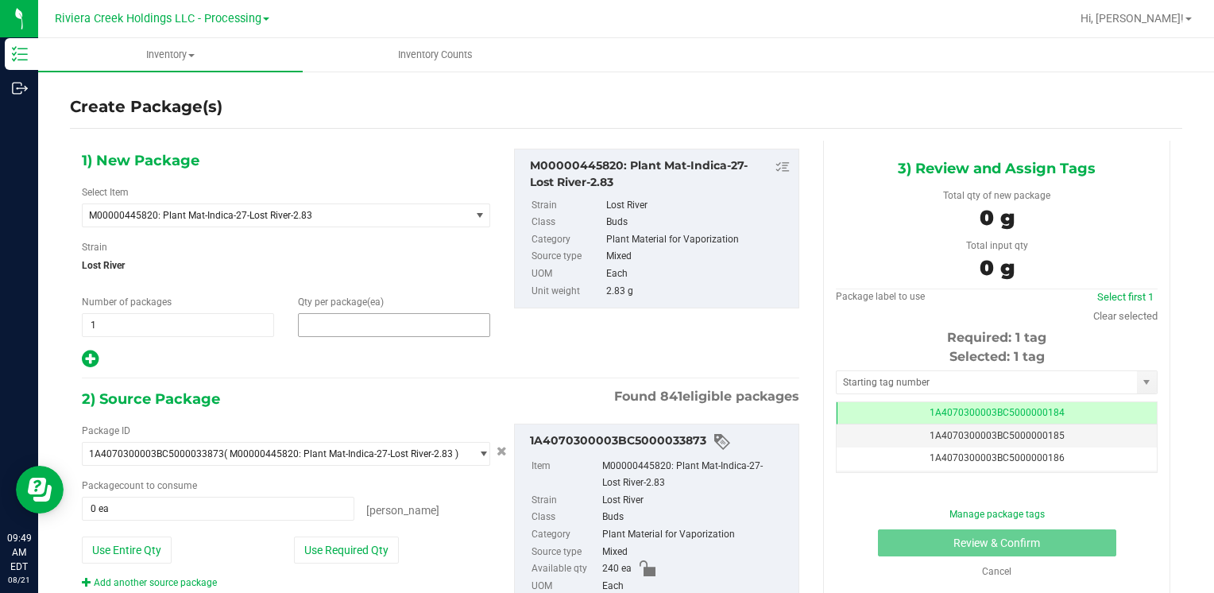
click at [348, 332] on span at bounding box center [394, 325] width 192 height 24
type input "10"
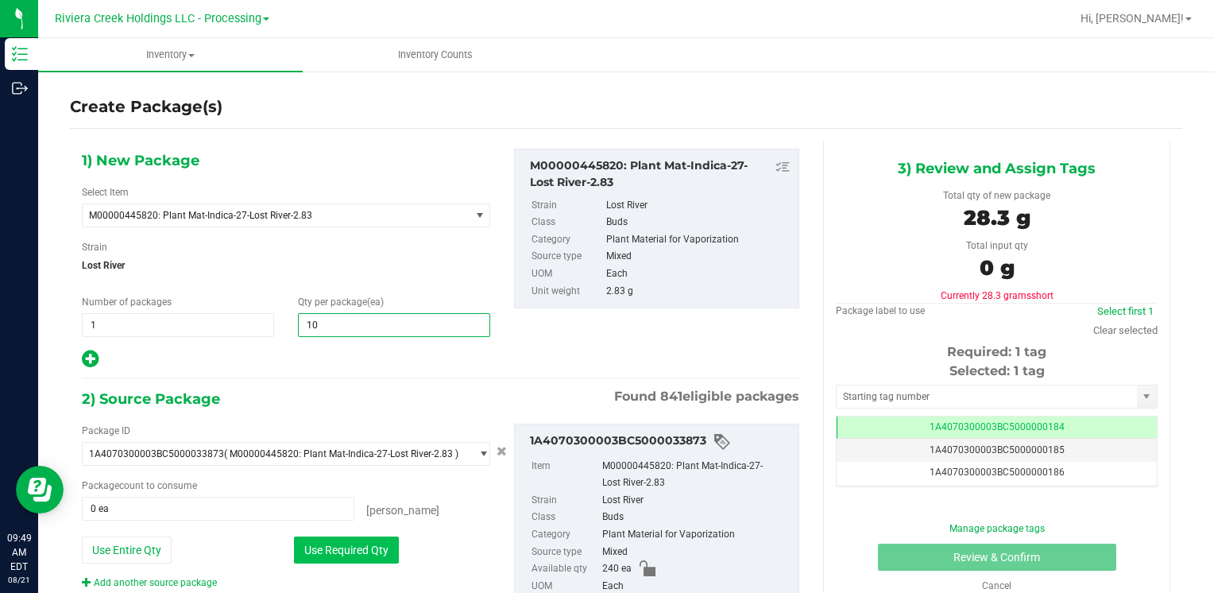
type input "10"
click at [346, 545] on button "Use Required Qty" at bounding box center [346, 549] width 105 height 27
type input "10 ea"
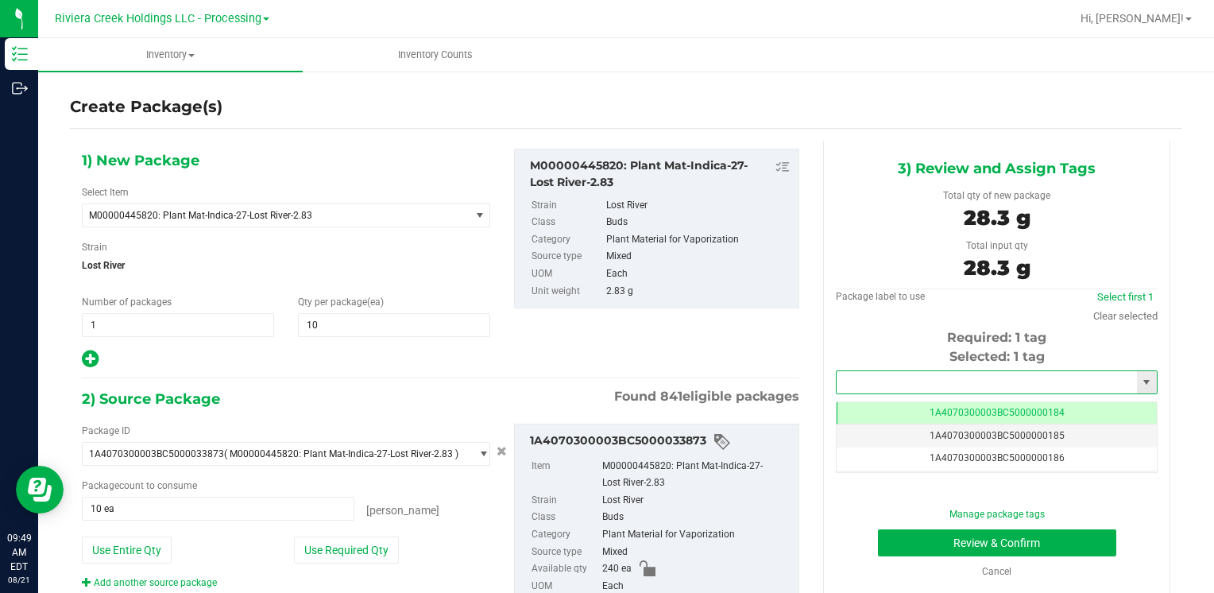
click at [896, 375] on input "text" at bounding box center [986, 382] width 300 height 22
click at [863, 402] on li "1A4070300003BC5000036331" at bounding box center [986, 409] width 316 height 24
type input "1A4070300003BC5000036331"
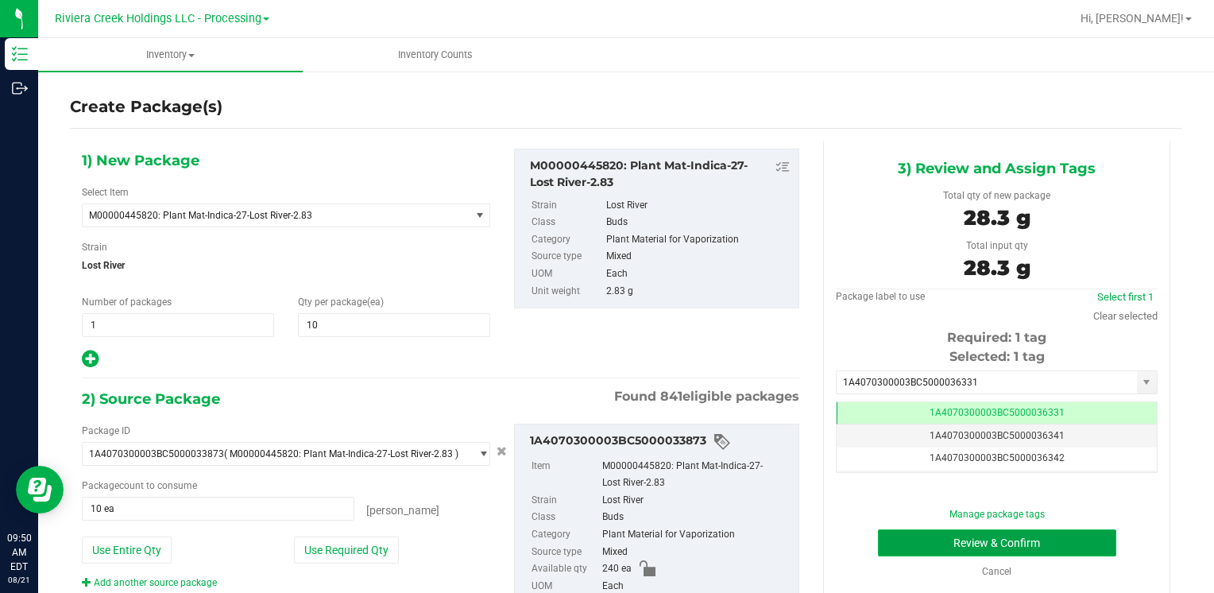
click at [903, 539] on button "Review & Confirm" at bounding box center [997, 542] width 238 height 27
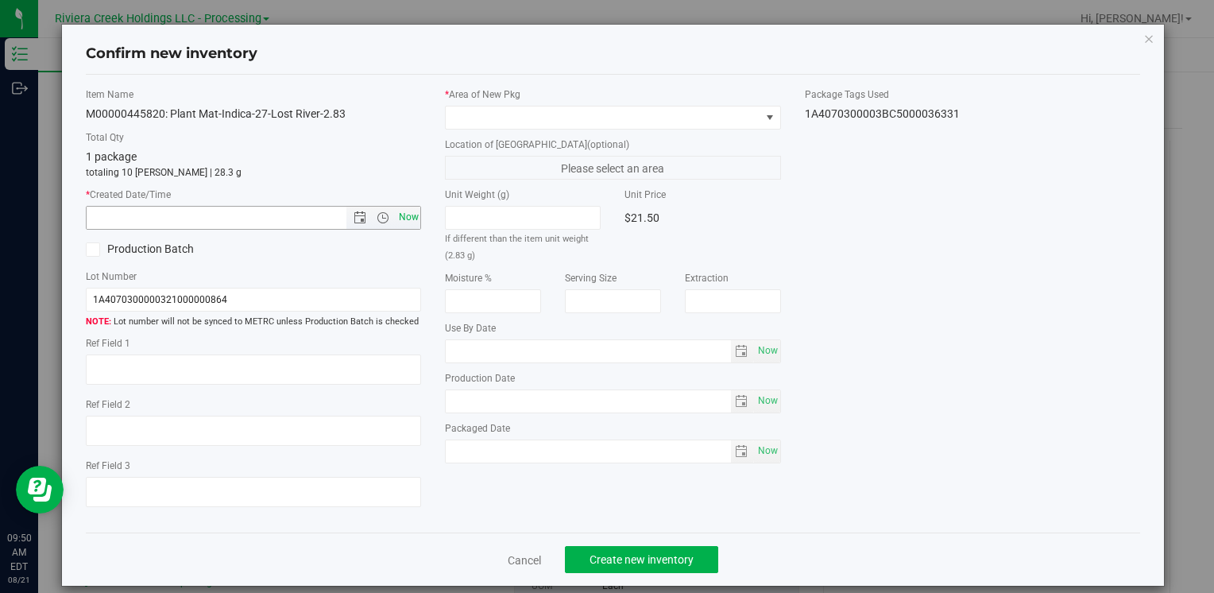
click at [403, 218] on span "Now" at bounding box center [408, 217] width 27 height 23
type input "[DATE] 9:50 AM"
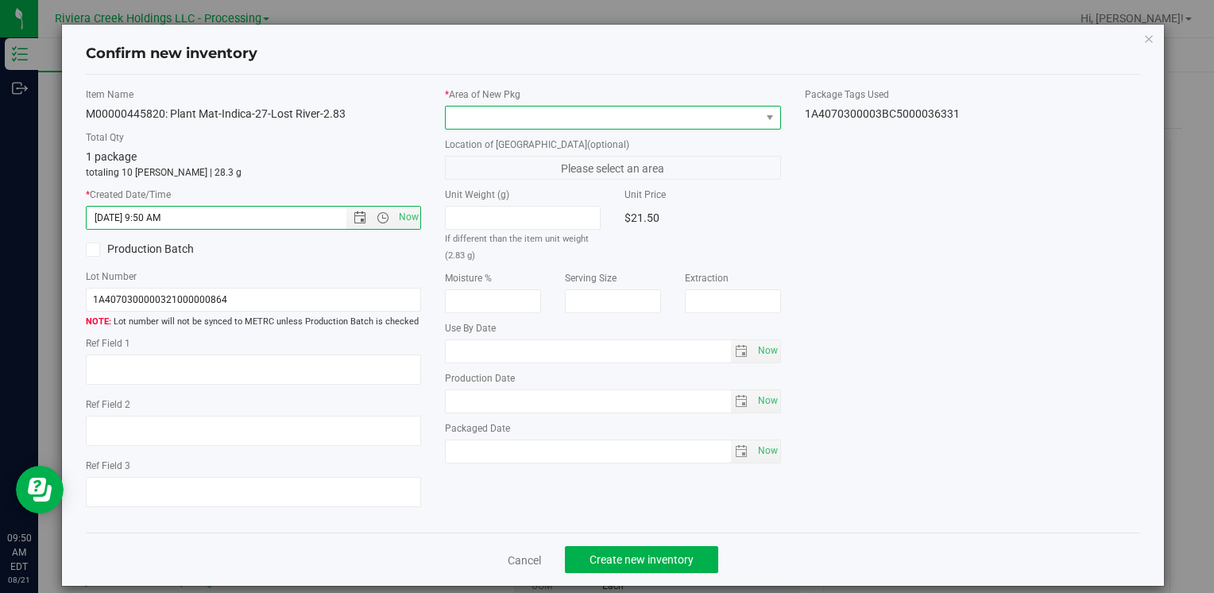
click at [489, 115] on span at bounding box center [603, 117] width 314 height 22
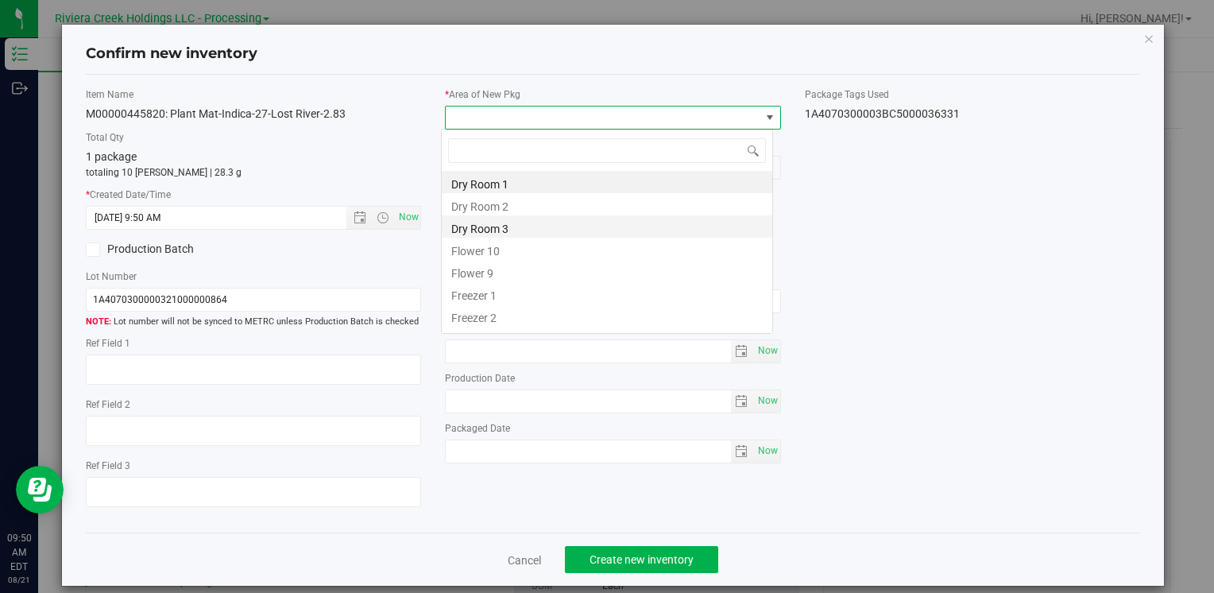
scroll to position [23, 332]
click at [523, 249] on li "Flower 10" at bounding box center [607, 248] width 330 height 22
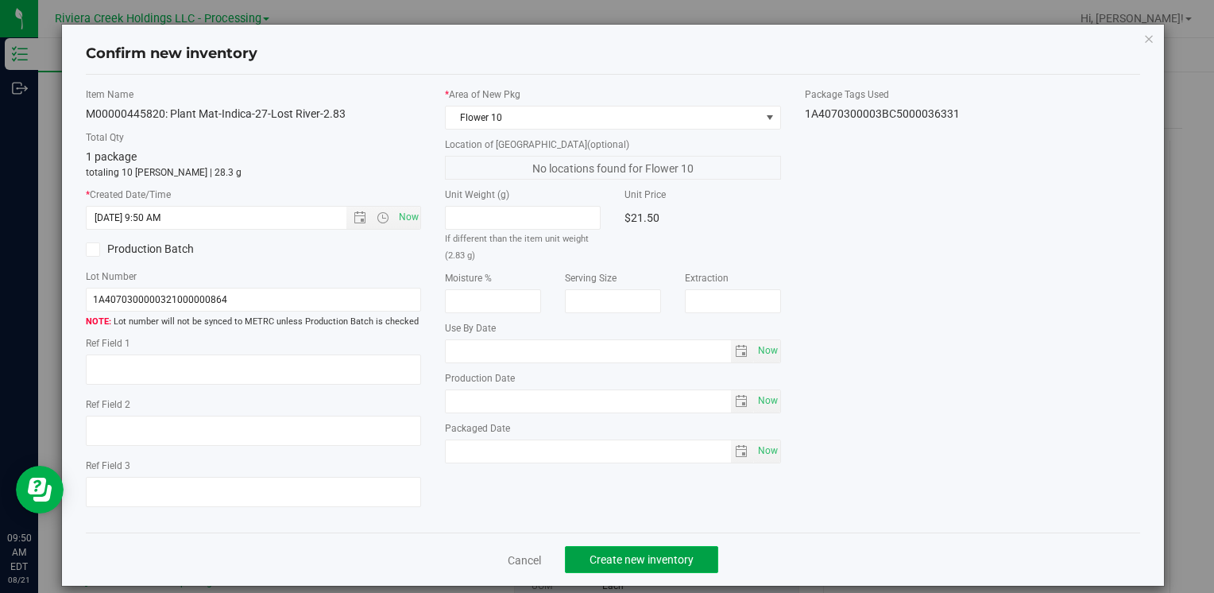
click at [640, 557] on span "Create new inventory" at bounding box center [641, 559] width 104 height 13
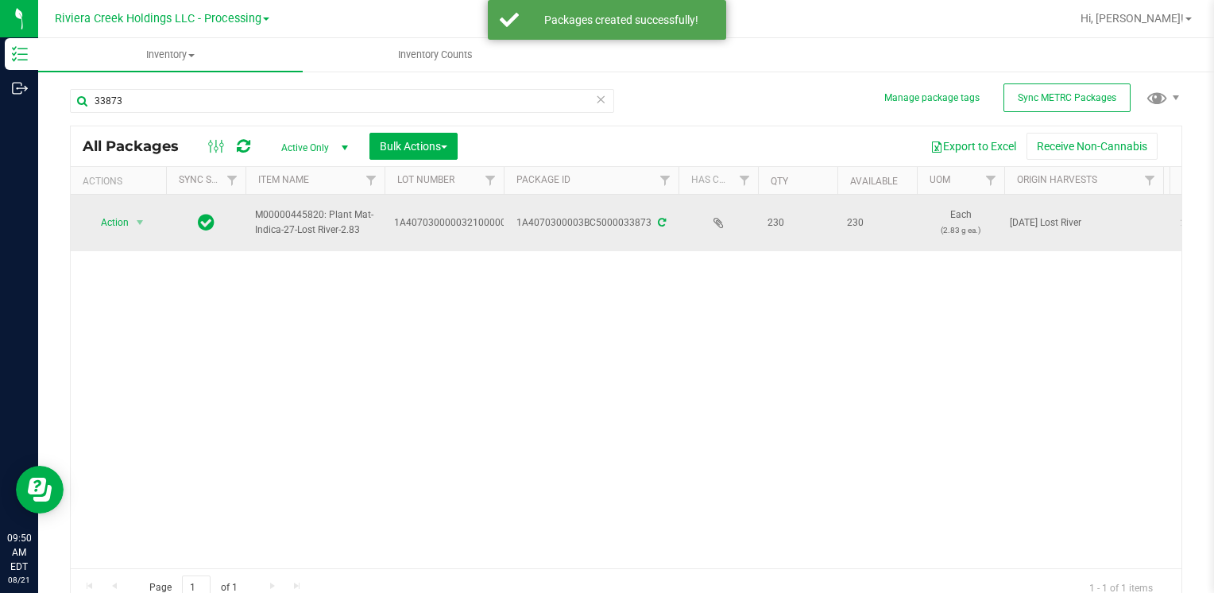
click at [122, 230] on span "Action" at bounding box center [108, 222] width 43 height 22
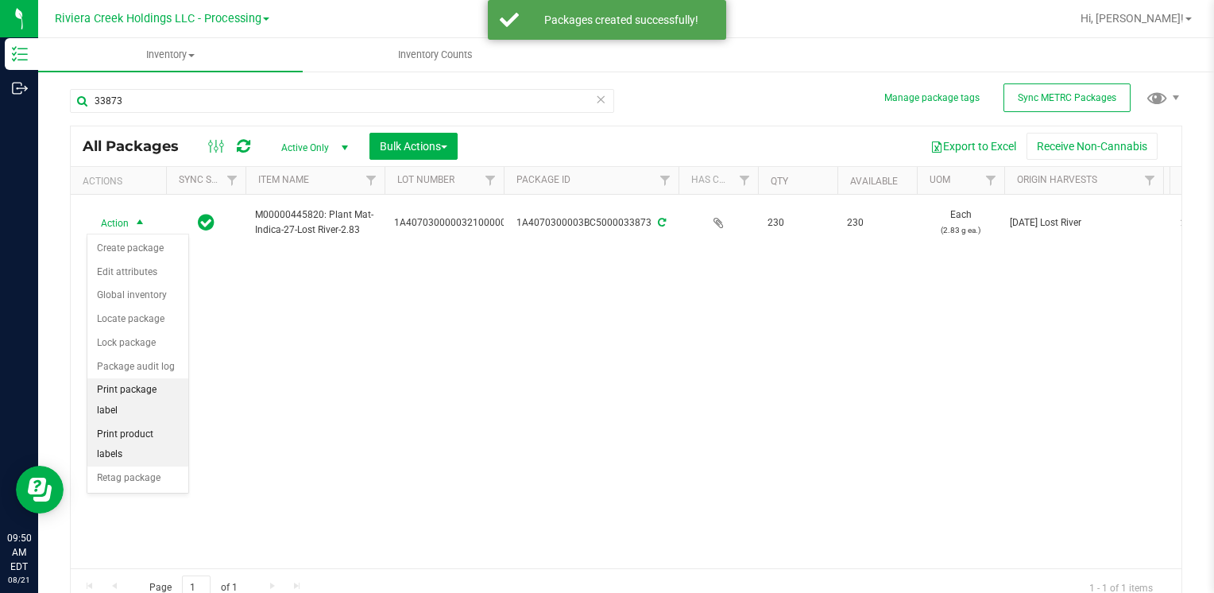
click at [168, 394] on li "Print package label" at bounding box center [137, 400] width 101 height 44
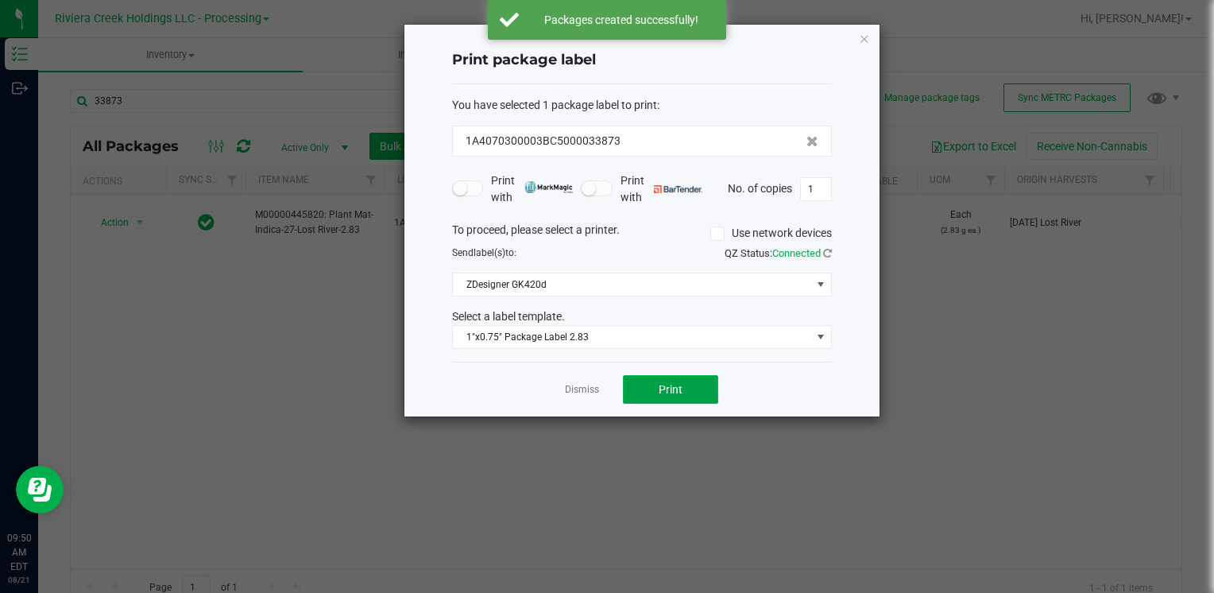
click at [653, 391] on button "Print" at bounding box center [670, 389] width 95 height 29
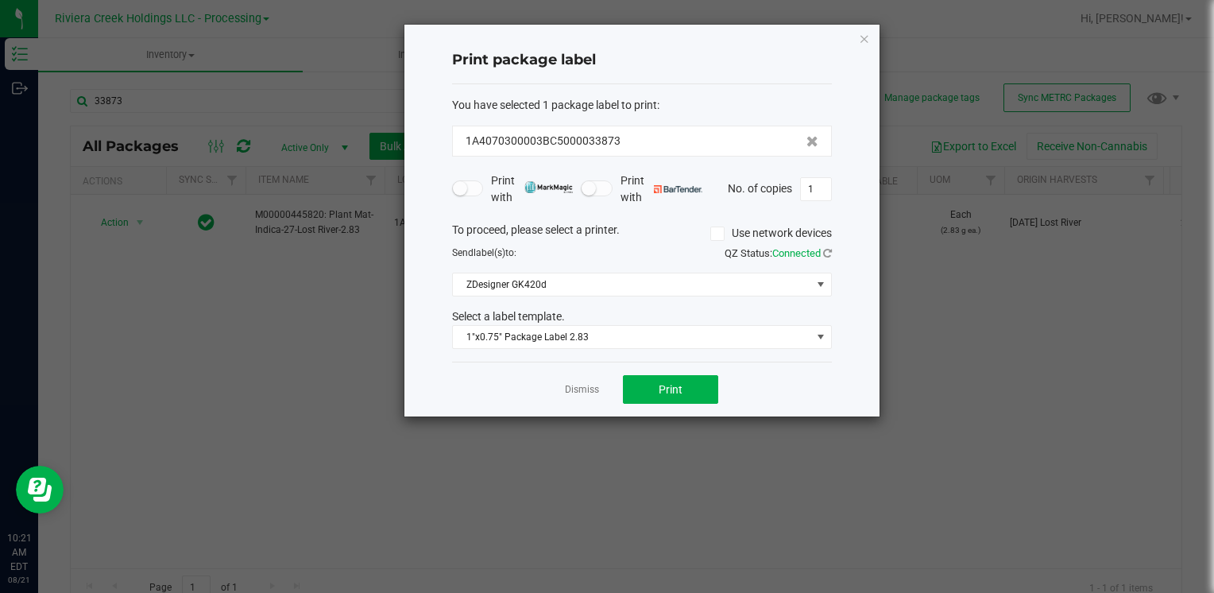
click at [859, 37] on icon "button" at bounding box center [864, 38] width 11 height 19
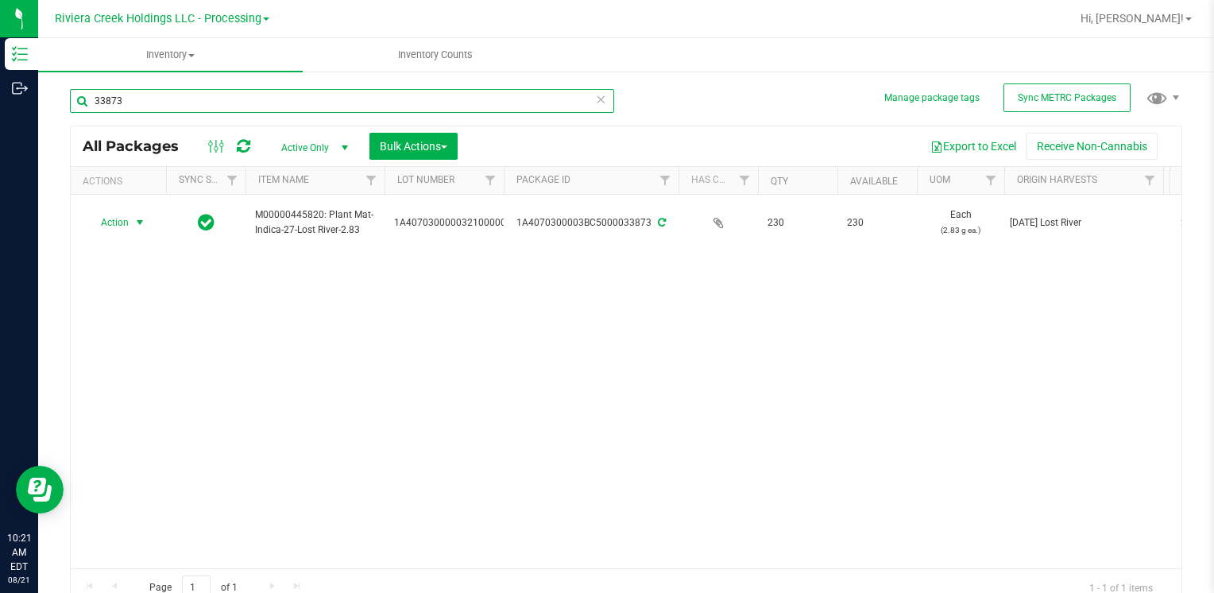
click at [381, 100] on input "33873" at bounding box center [342, 101] width 544 height 24
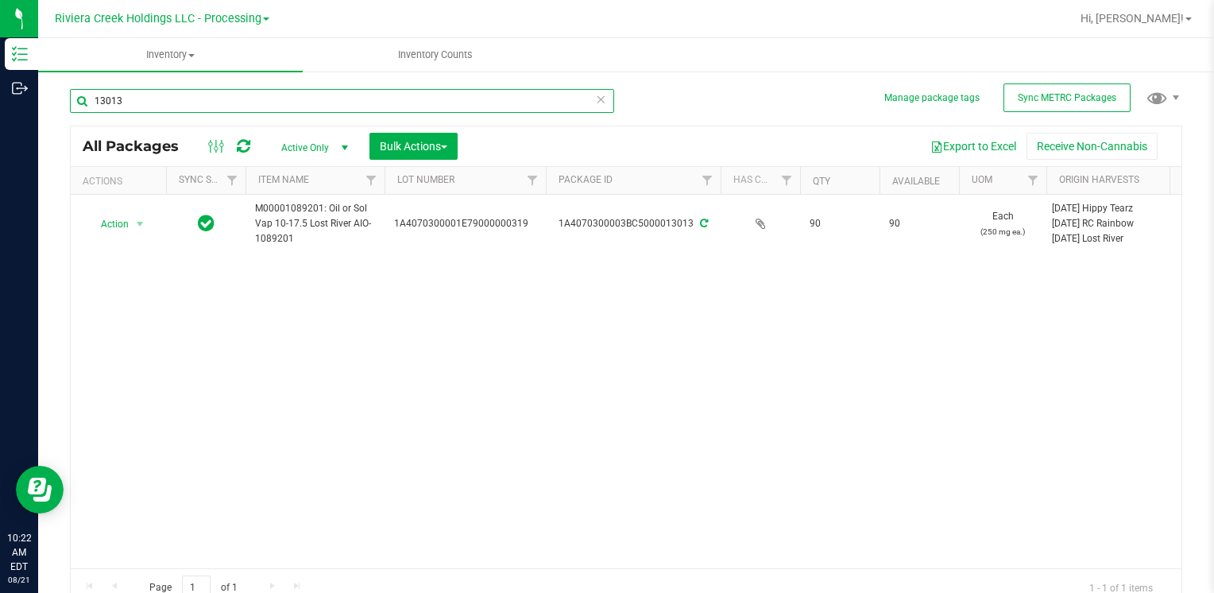
drag, startPoint x: 500, startPoint y: 177, endPoint x: 543, endPoint y: 185, distance: 44.4
click at [545, 183] on div "Actions Sync Status Item Name Lot Number Package ID Has COA Qty Available UOM O…" at bounding box center [620, 180] width 1099 height 27
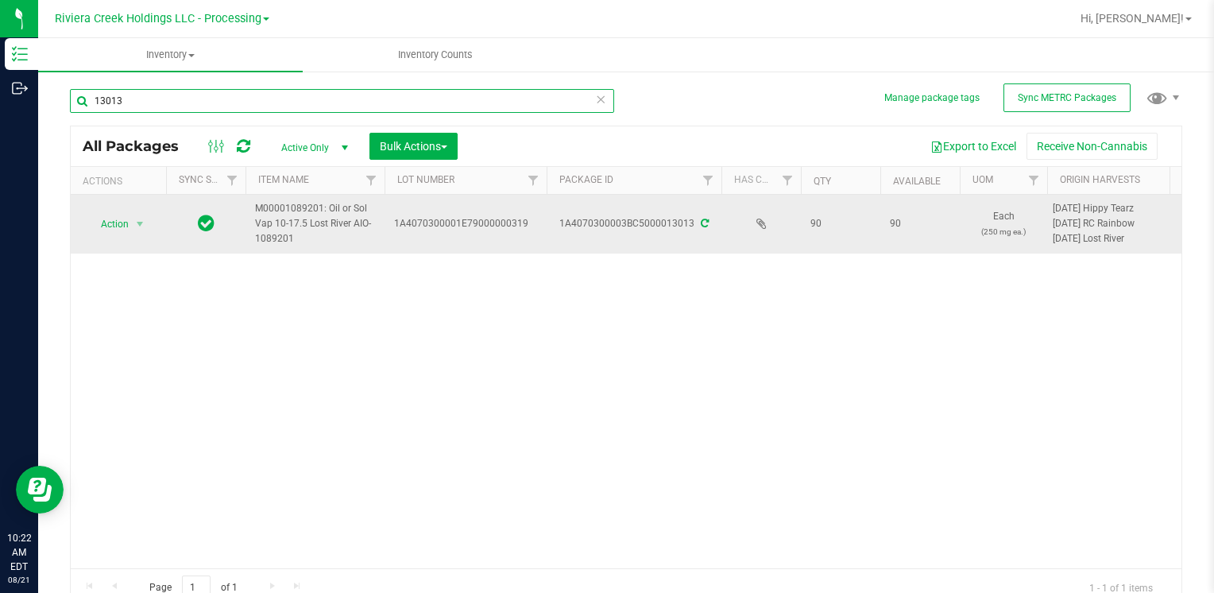
type input "13013"
click at [520, 227] on span "1A4070300001E79000000319" at bounding box center [465, 223] width 143 height 15
drag, startPoint x: 533, startPoint y: 225, endPoint x: 372, endPoint y: 239, distance: 161.9
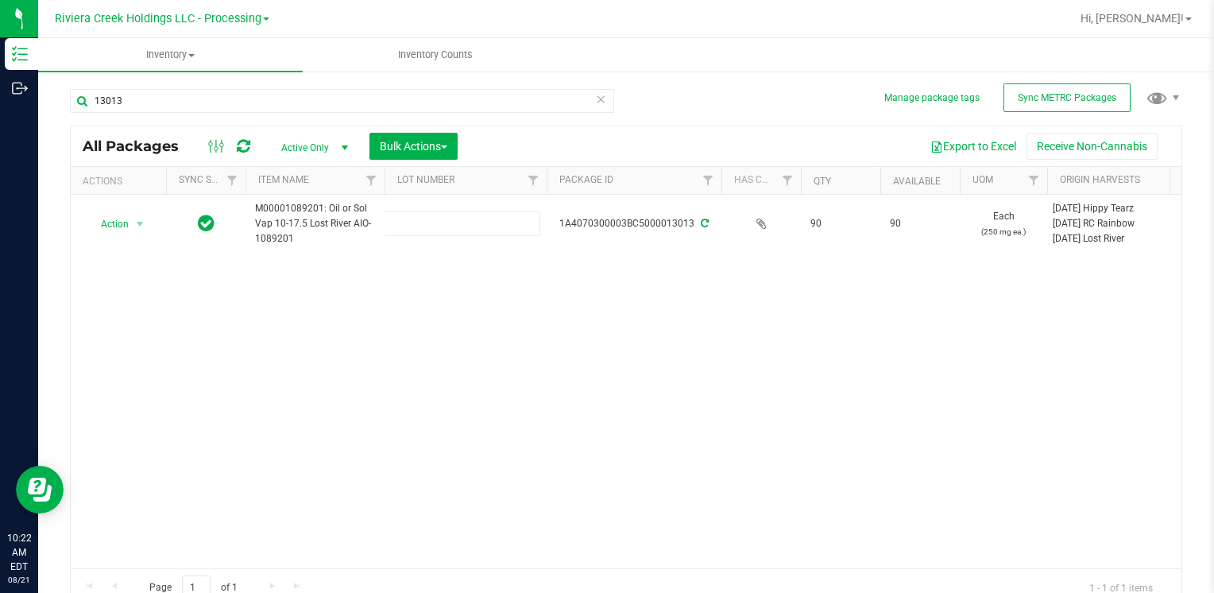
type input "1A4070300001E79000000319"
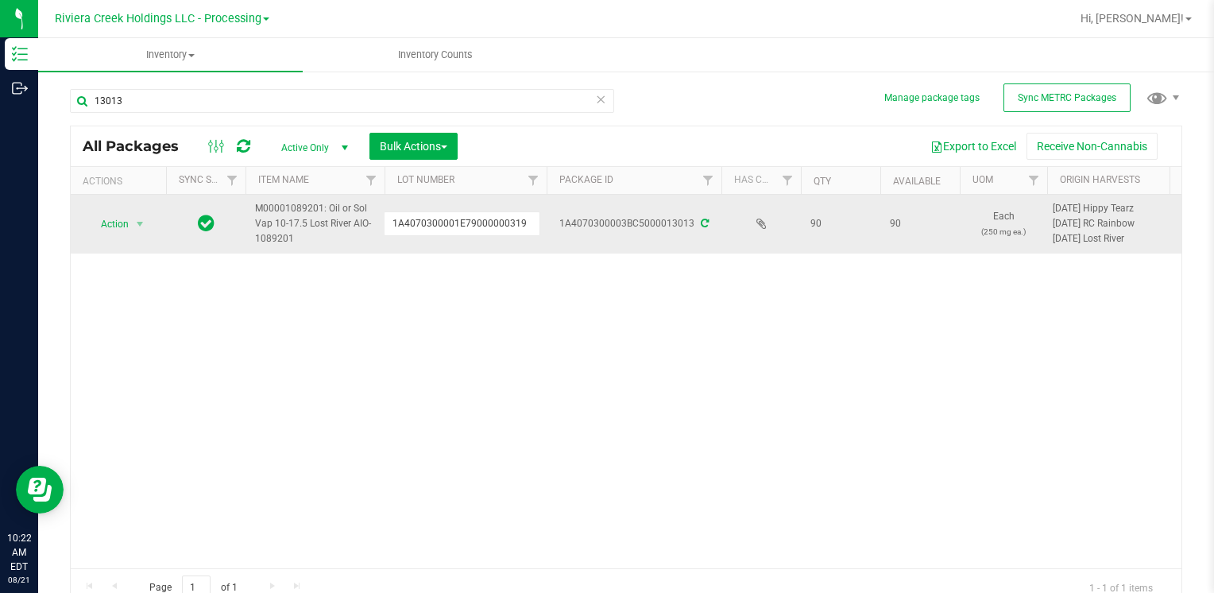
drag, startPoint x: 528, startPoint y: 222, endPoint x: 342, endPoint y: 211, distance: 187.0
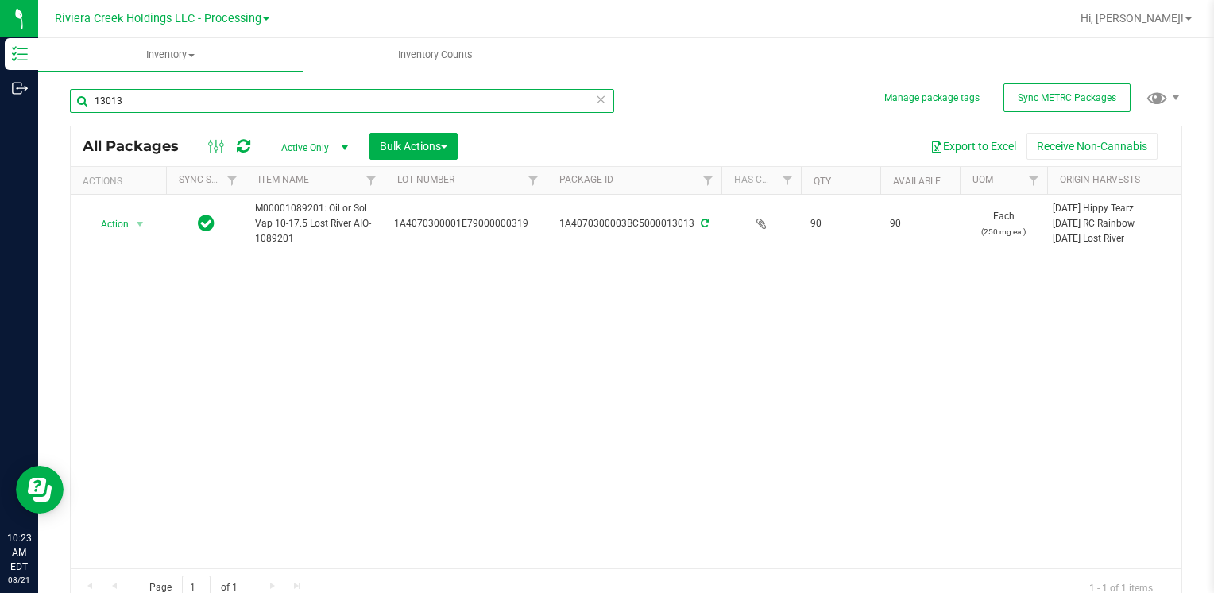
click at [195, 97] on input "13013" at bounding box center [342, 101] width 544 height 24
click at [194, 98] on input "13013" at bounding box center [342, 101] width 544 height 24
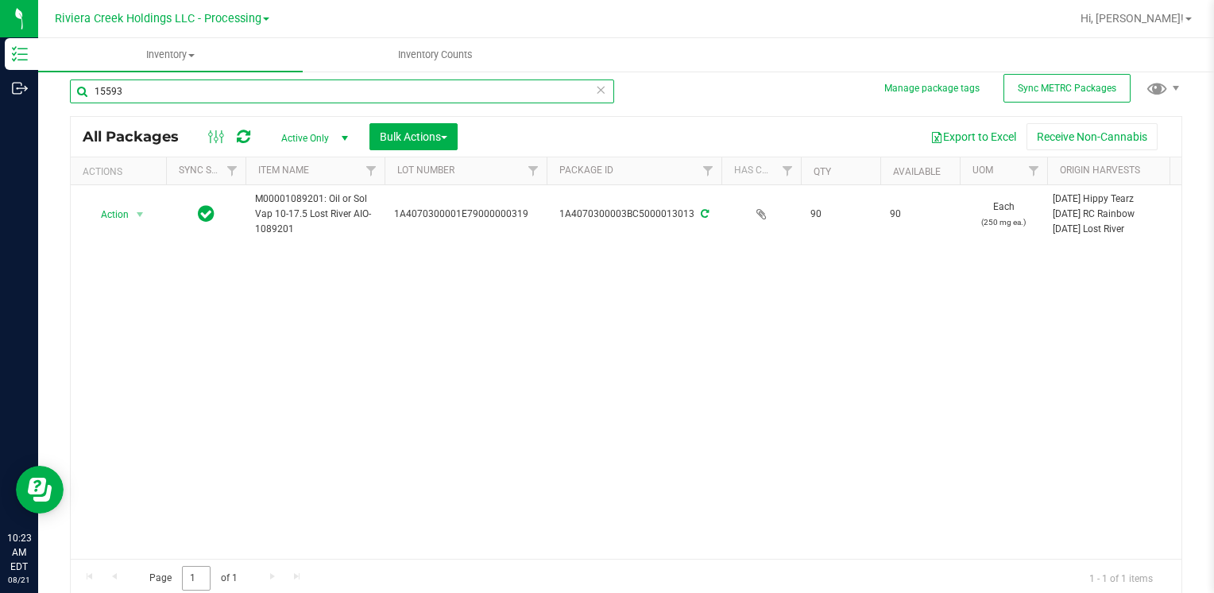
scroll to position [13, 0]
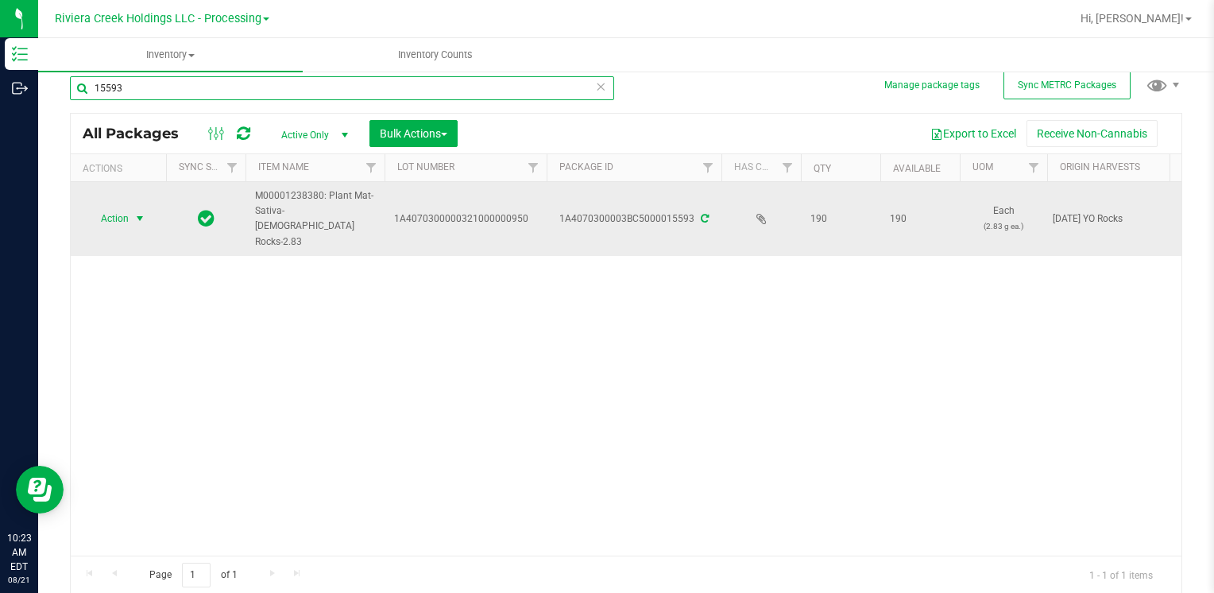
type input "15593"
click at [137, 212] on span "select" at bounding box center [139, 218] width 13 height 13
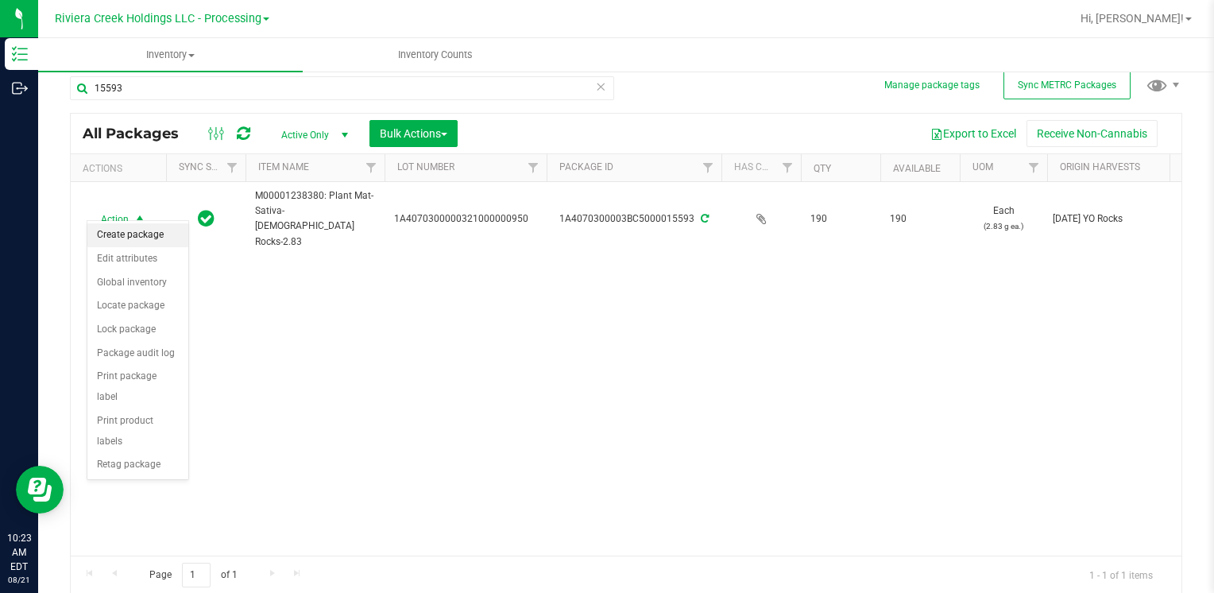
click at [141, 241] on li "Create package" at bounding box center [137, 235] width 101 height 24
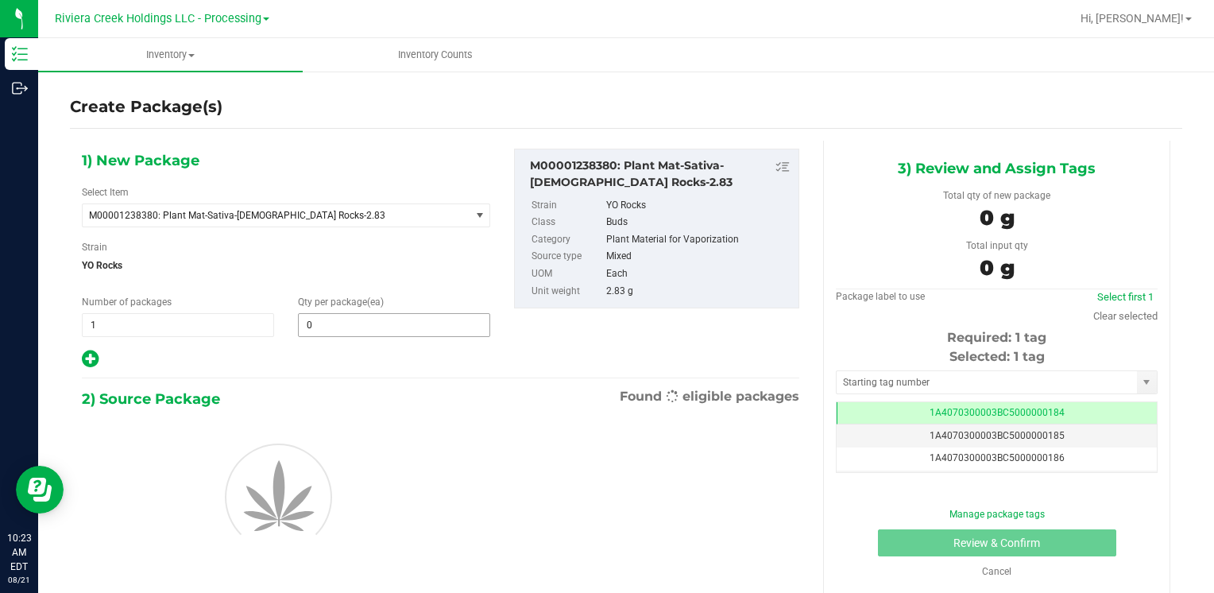
click at [337, 311] on div "Qty per package (ea) 0 0" at bounding box center [394, 316] width 216 height 42
click at [340, 315] on span at bounding box center [394, 325] width 192 height 24
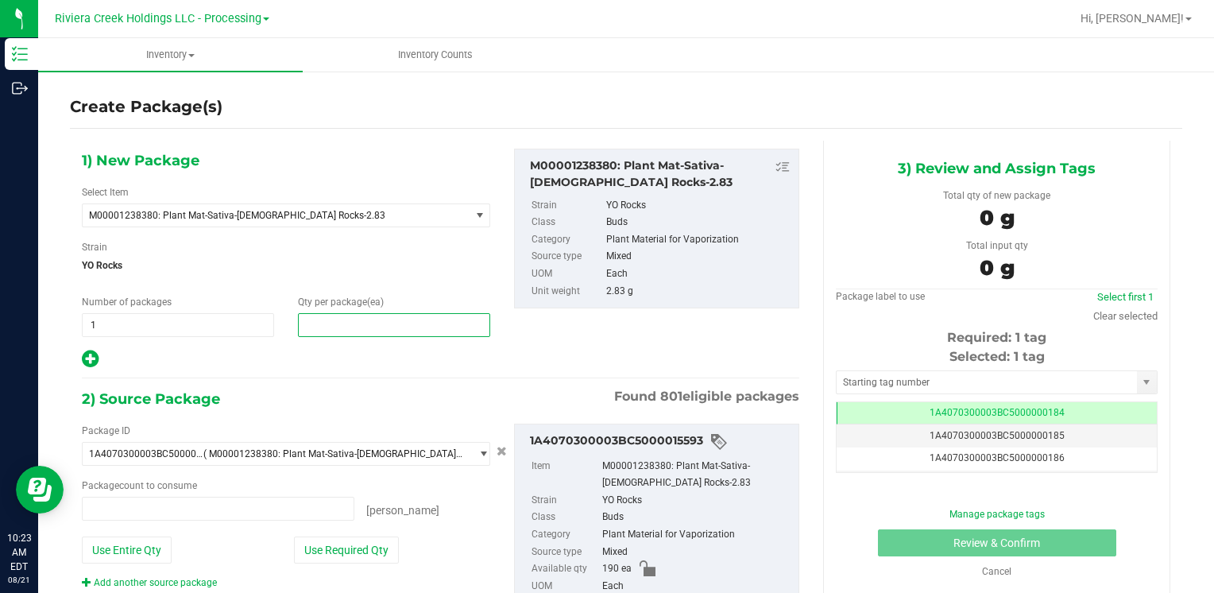
type input "0 ea"
type input "70"
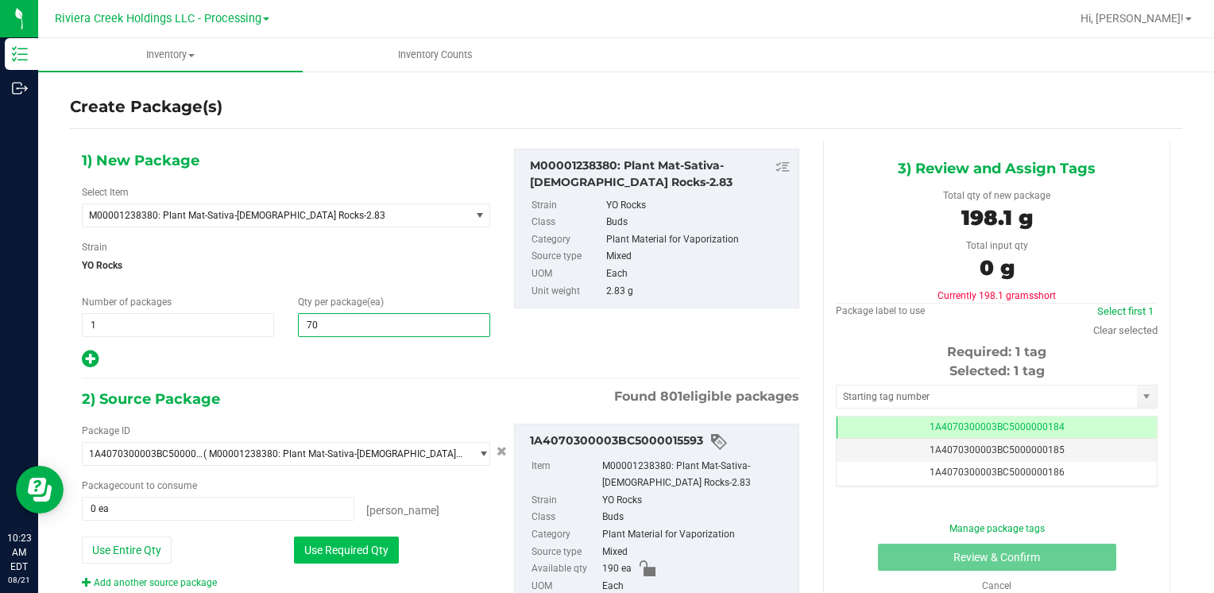
type input "70"
click at [372, 545] on button "Use Required Qty" at bounding box center [346, 549] width 105 height 27
type input "70 ea"
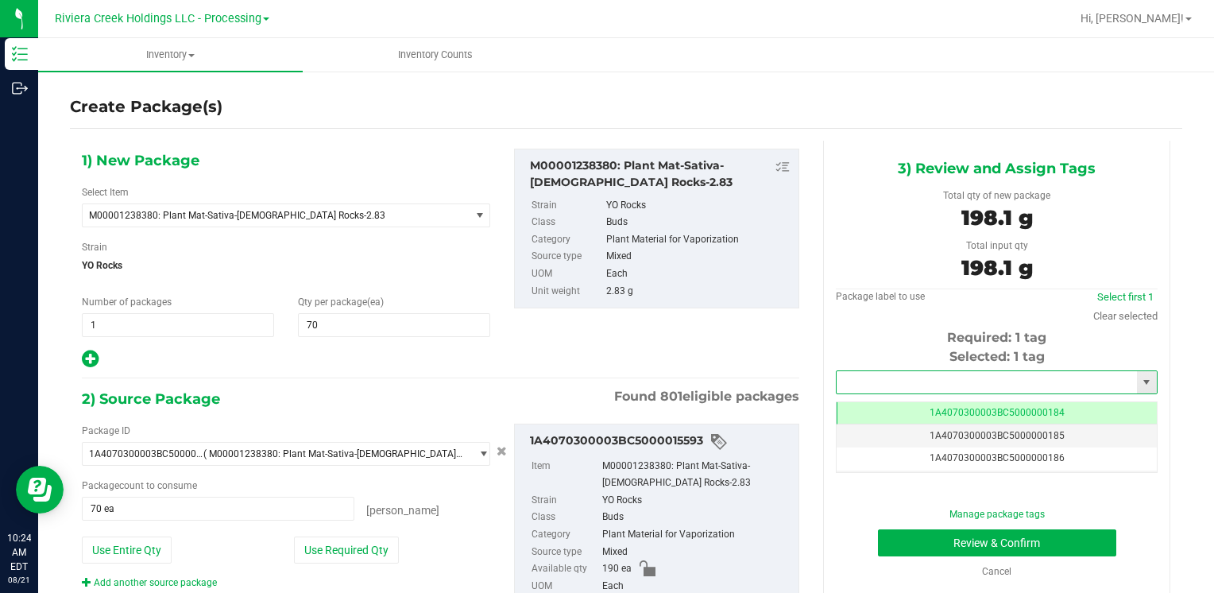
click at [871, 375] on input "text" at bounding box center [986, 382] width 300 height 22
click at [865, 402] on li "1A4070300003BC5000036341" at bounding box center [986, 409] width 316 height 24
type input "1A4070300003BC5000036341"
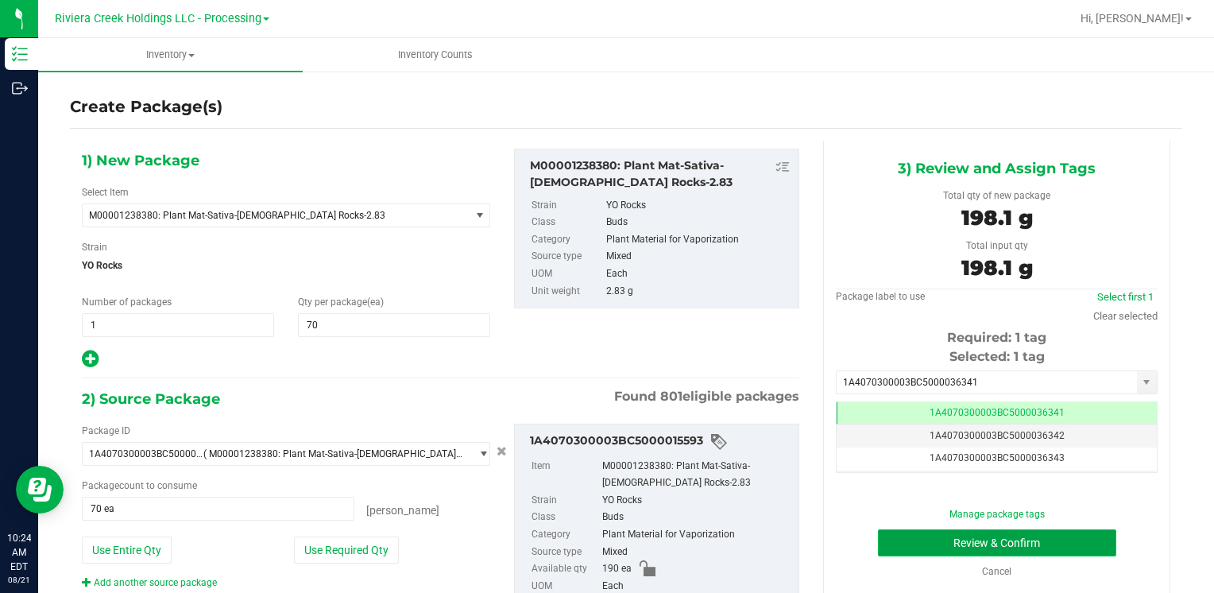
click at [909, 535] on button "Review & Confirm" at bounding box center [997, 542] width 238 height 27
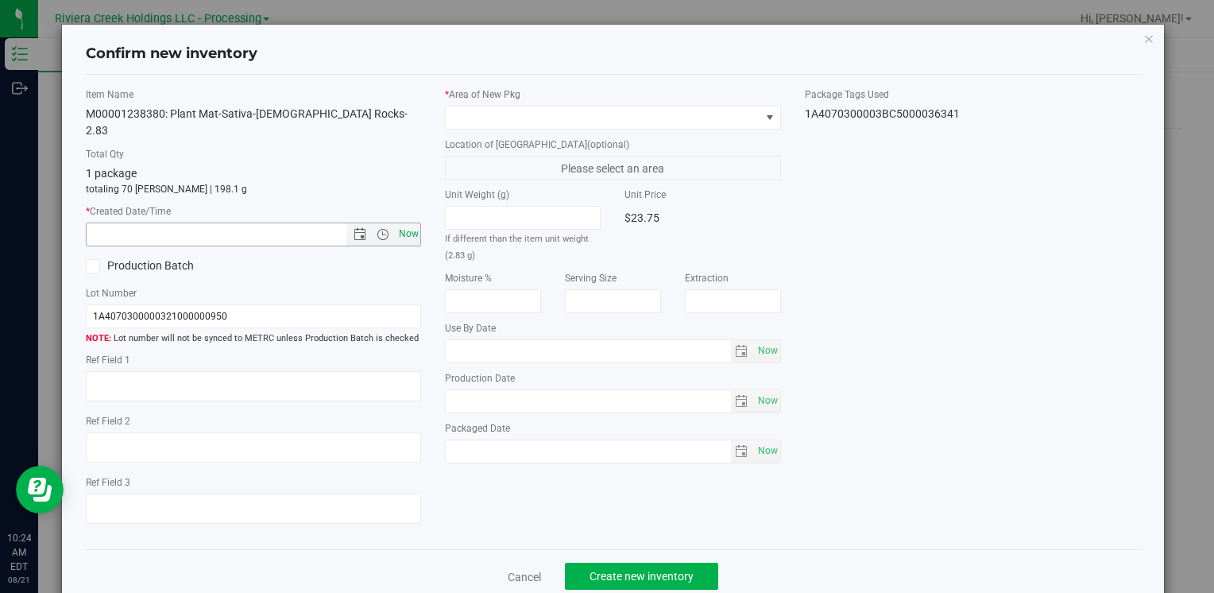
click at [412, 222] on span "Now" at bounding box center [408, 233] width 27 height 23
type input "[DATE] 10:24 AM"
click at [498, 98] on label "* Area of [GEOGRAPHIC_DATA]" at bounding box center [612, 94] width 335 height 14
click at [499, 110] on span at bounding box center [603, 117] width 314 height 22
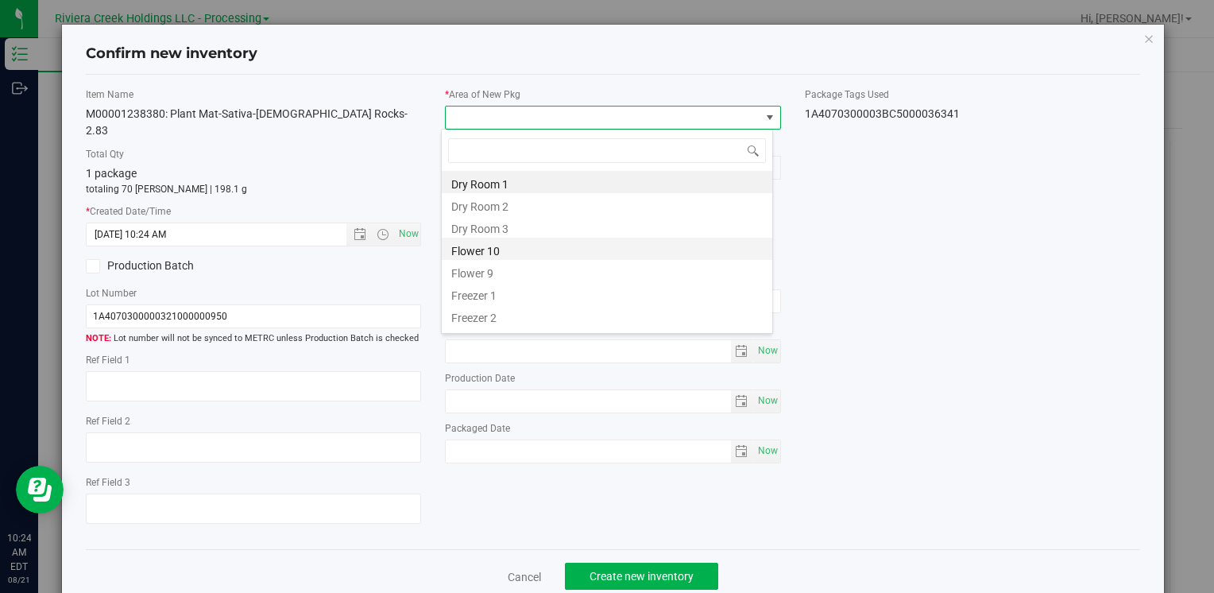
click at [534, 253] on li "Flower 10" at bounding box center [607, 248] width 330 height 22
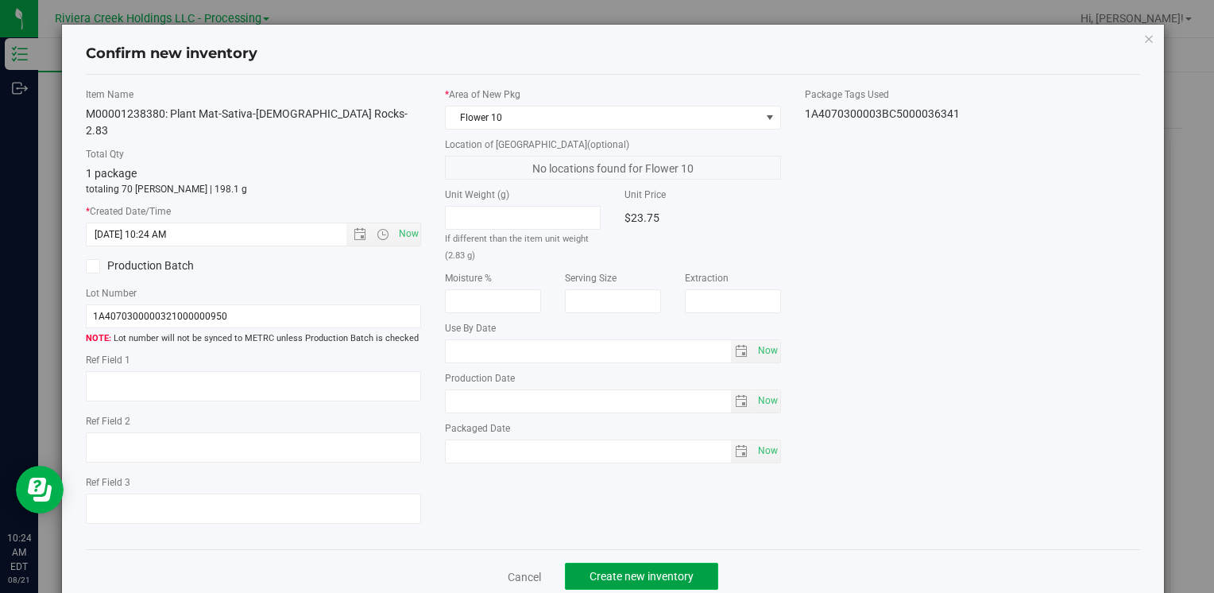
click at [678, 570] on span "Create new inventory" at bounding box center [641, 576] width 104 height 13
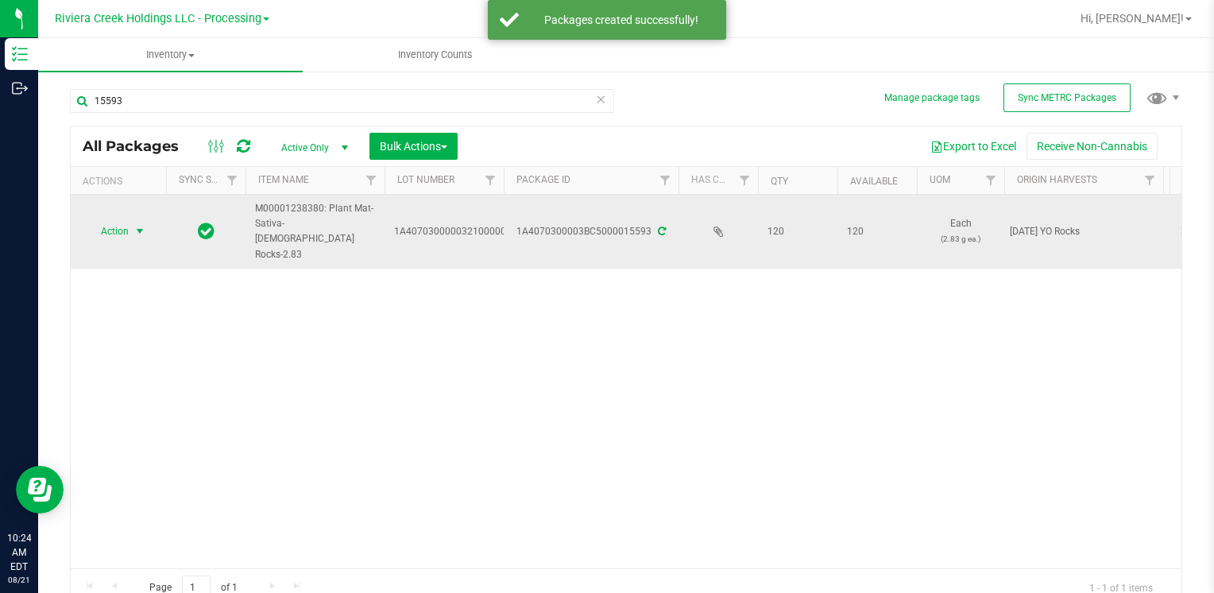
click at [122, 222] on span "Action" at bounding box center [108, 231] width 43 height 22
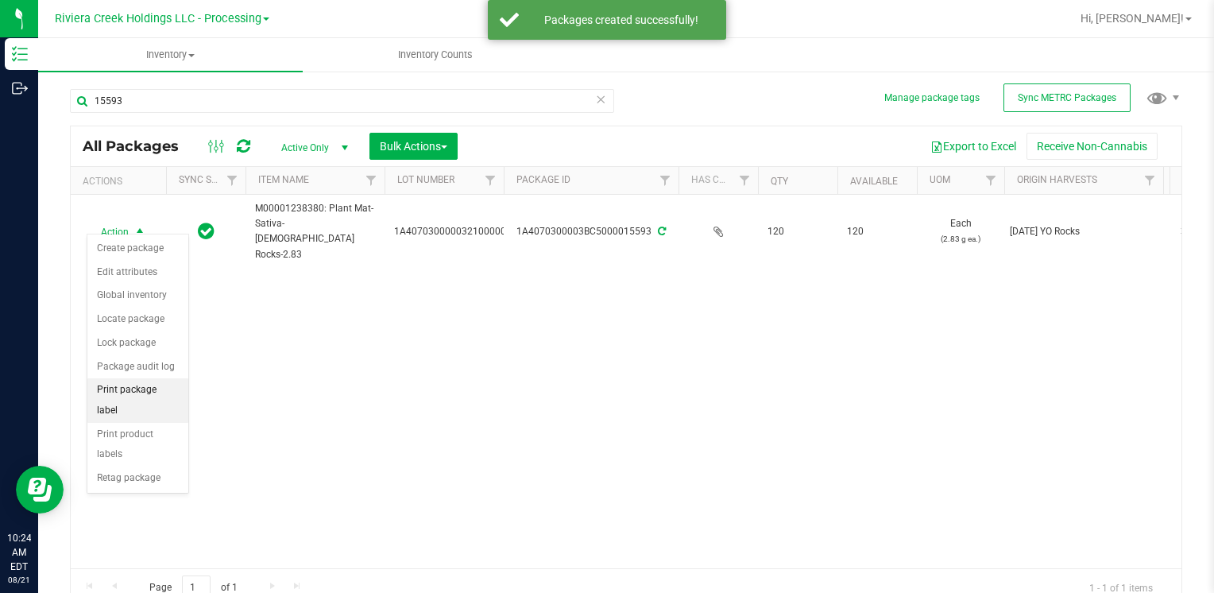
click at [172, 389] on li "Print package label" at bounding box center [137, 400] width 101 height 44
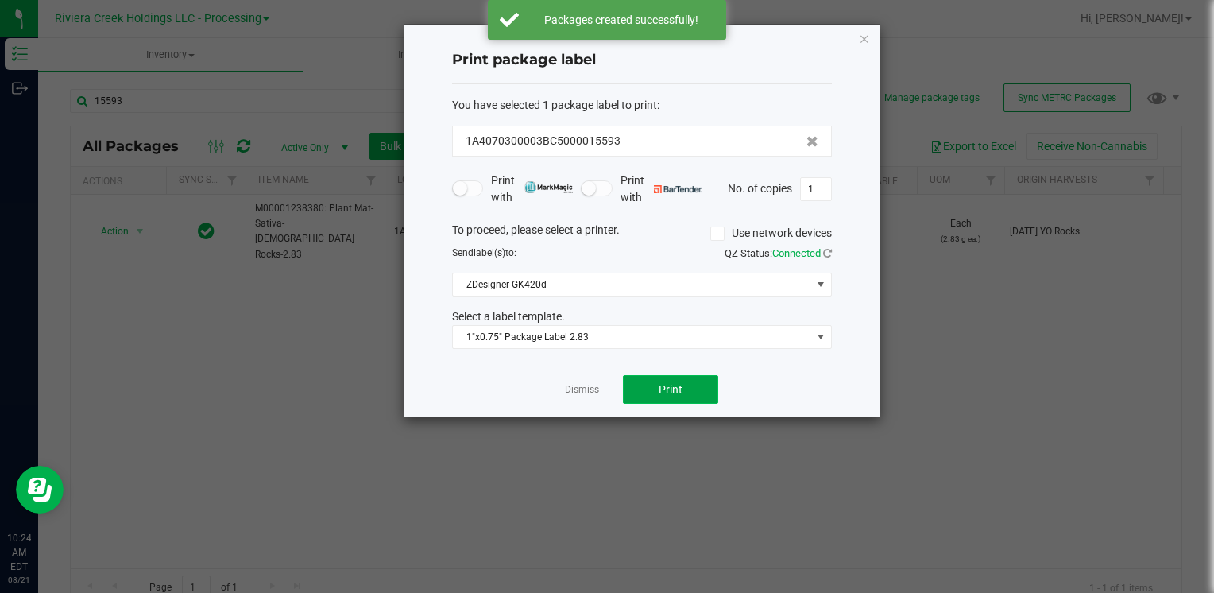
click at [661, 389] on span "Print" at bounding box center [670, 389] width 24 height 13
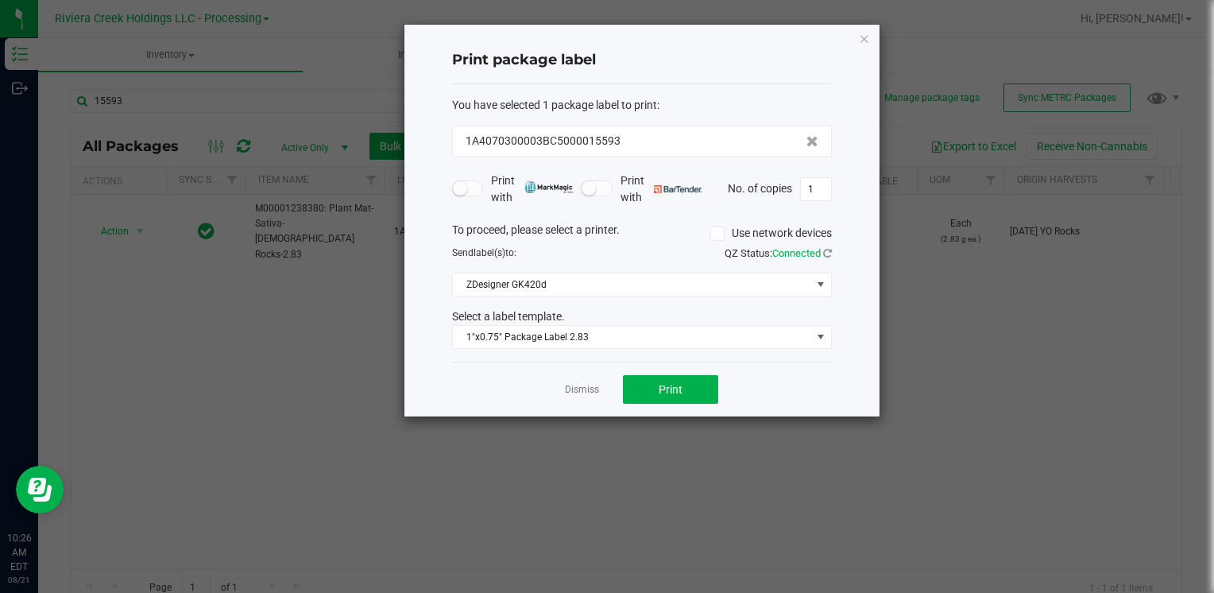
click at [870, 41] on div "Print package label You have selected 1 package label to print : 1A4070300003BC…" at bounding box center [641, 221] width 475 height 392
click at [864, 40] on icon "button" at bounding box center [864, 38] width 11 height 19
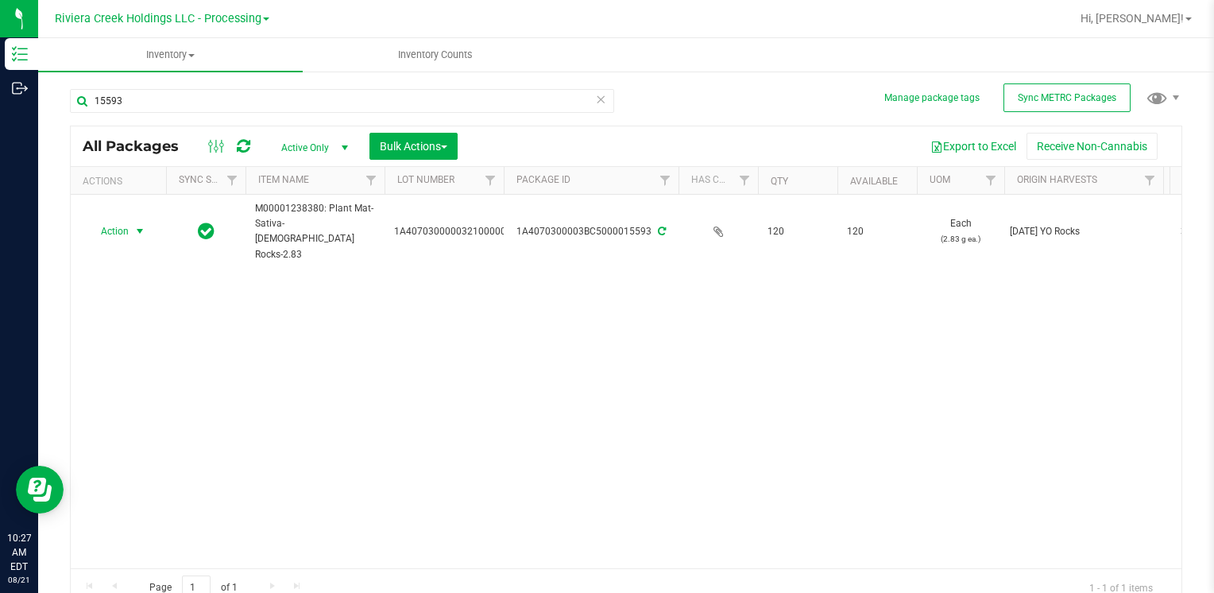
drag, startPoint x: 512, startPoint y: 510, endPoint x: 476, endPoint y: 498, distance: 37.7
drag, startPoint x: 476, startPoint y: 498, endPoint x: 166, endPoint y: 87, distance: 514.4
click at [168, 84] on div "15593" at bounding box center [348, 100] width 556 height 51
click at [168, 91] on input "15593" at bounding box center [342, 101] width 544 height 24
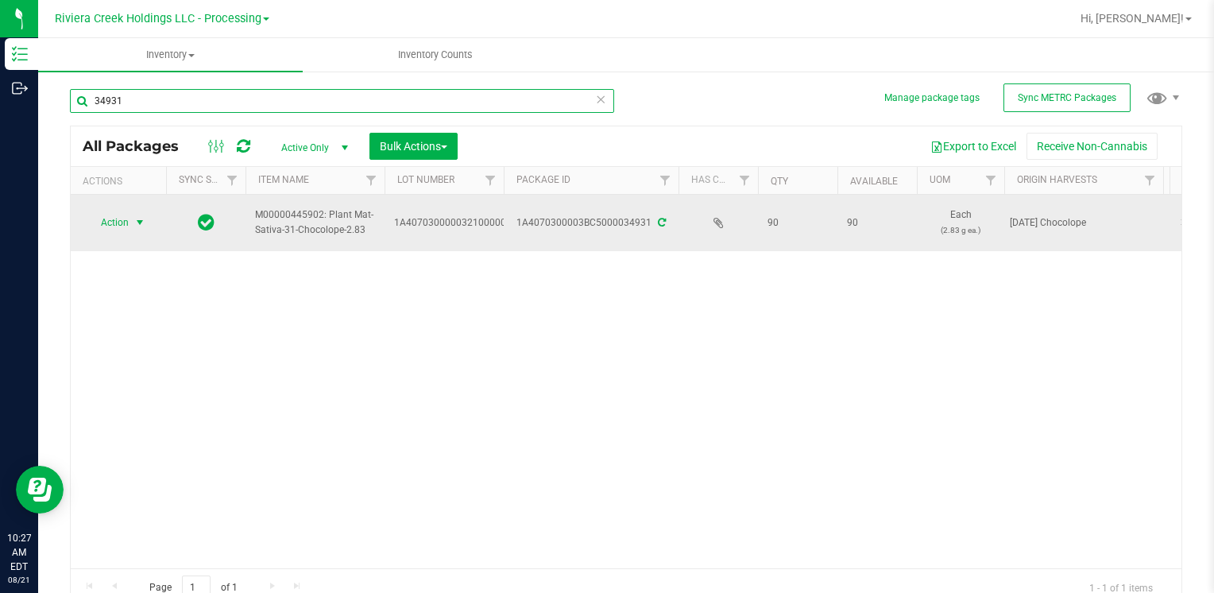
type input "34931"
drag, startPoint x: 125, startPoint y: 208, endPoint x: 131, endPoint y: 220, distance: 13.1
click at [131, 220] on span "select" at bounding box center [140, 222] width 20 height 22
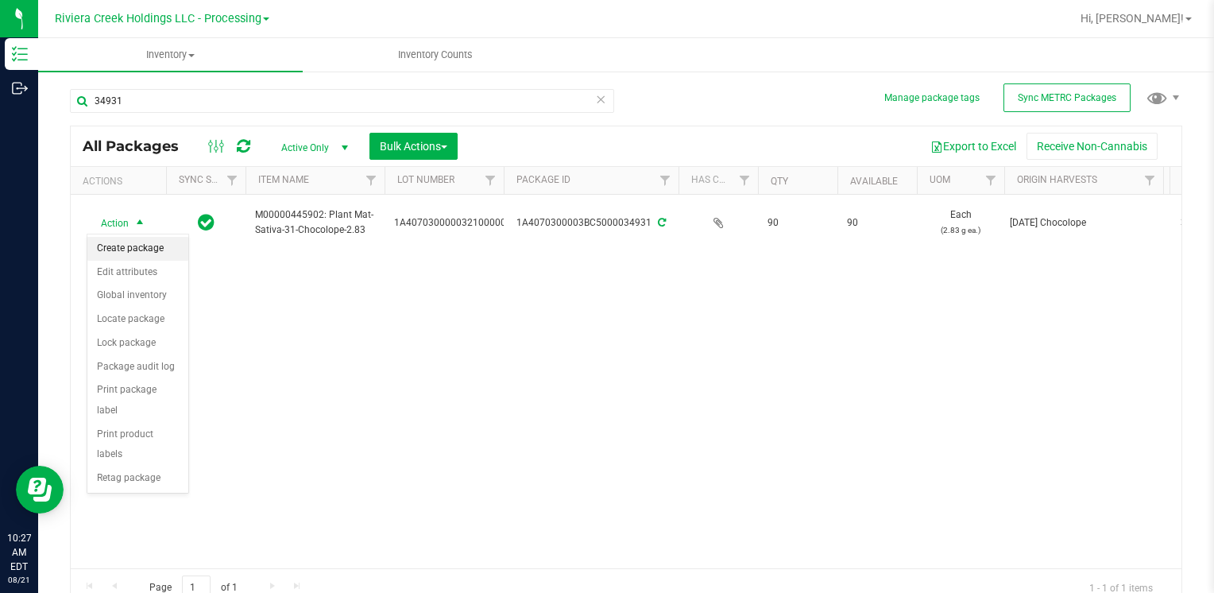
click at [137, 249] on li "Create package" at bounding box center [137, 249] width 101 height 24
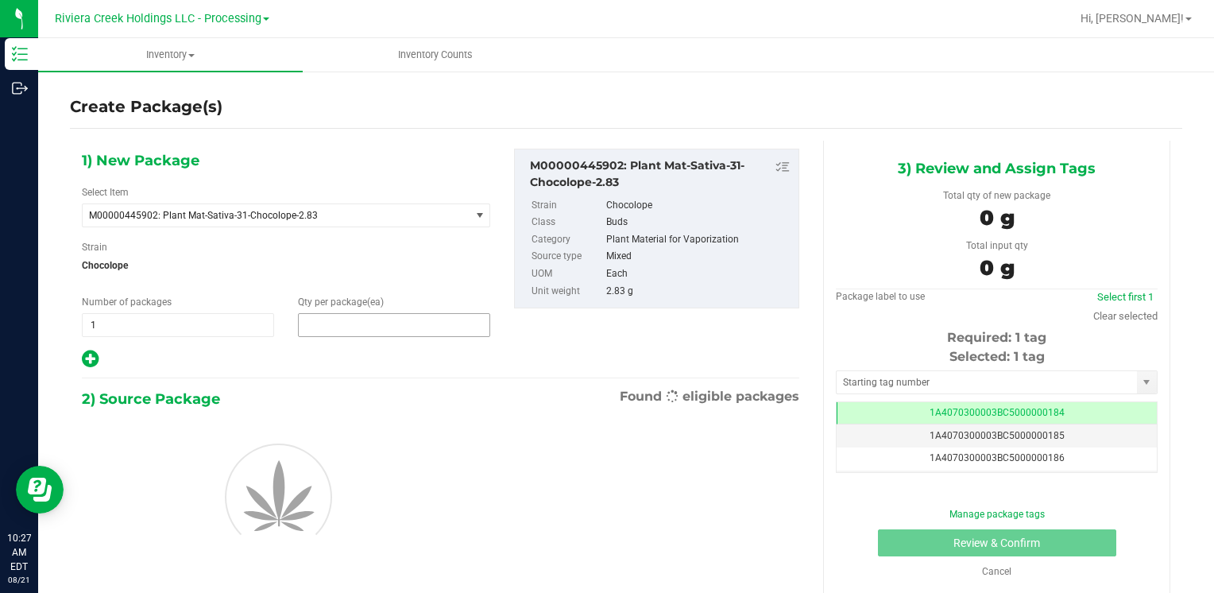
click at [407, 322] on span at bounding box center [394, 325] width 192 height 24
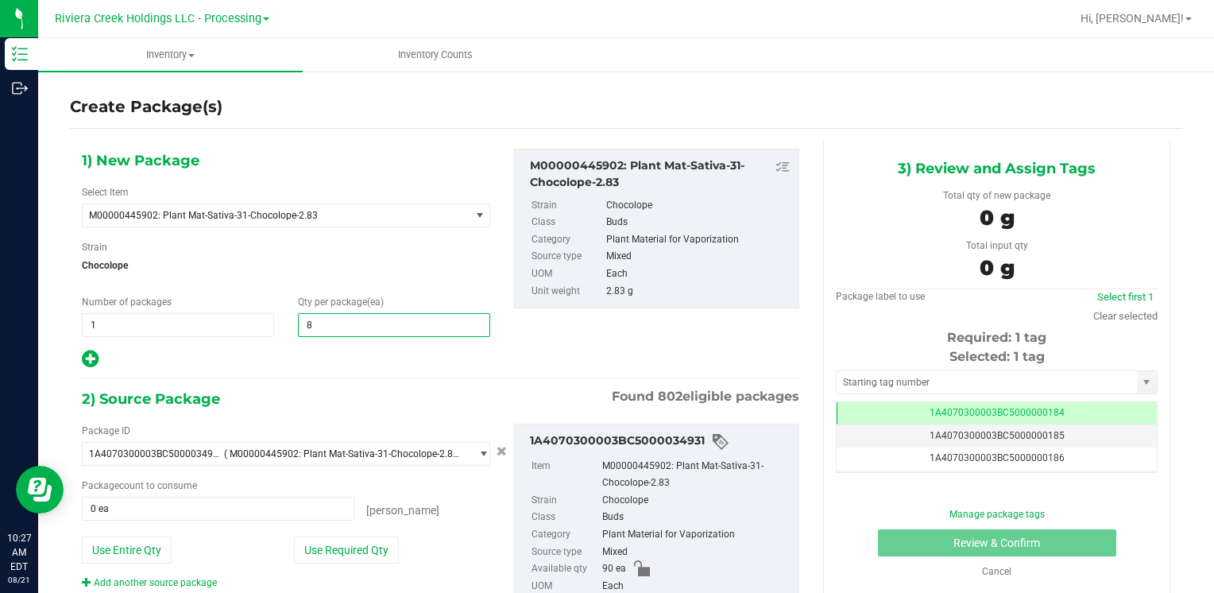
type input "80"
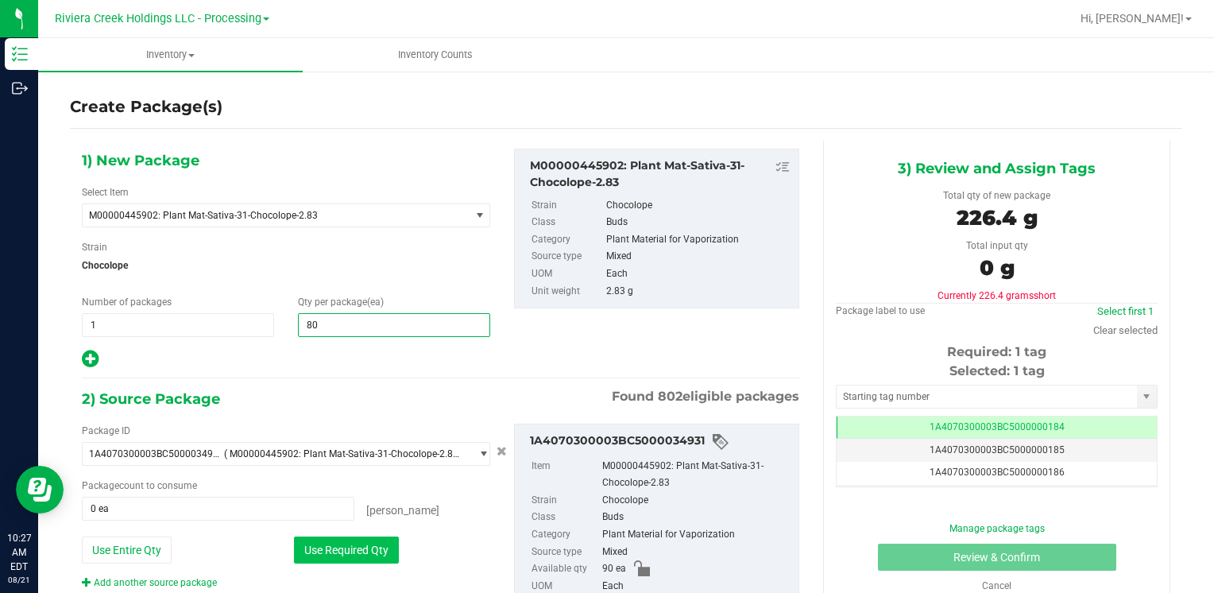
type input "80"
click at [311, 548] on button "Use Required Qty" at bounding box center [346, 549] width 105 height 27
type input "80 ea"
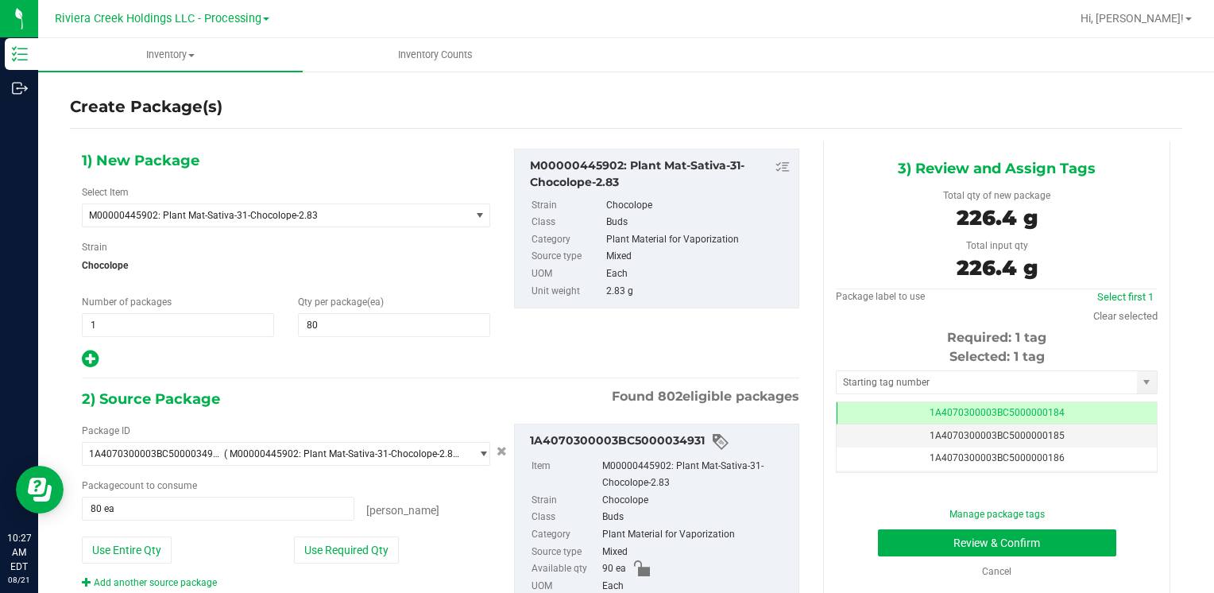
click at [977, 362] on span "Selected: 1 tag" at bounding box center [996, 356] width 95 height 15
click at [975, 394] on div "Selected: 1 tag Tag 1A4070300003BC5000000184 1A4070300003BC5000000185 1A4070300…" at bounding box center [997, 409] width 322 height 125
click at [984, 384] on input "text" at bounding box center [986, 382] width 300 height 22
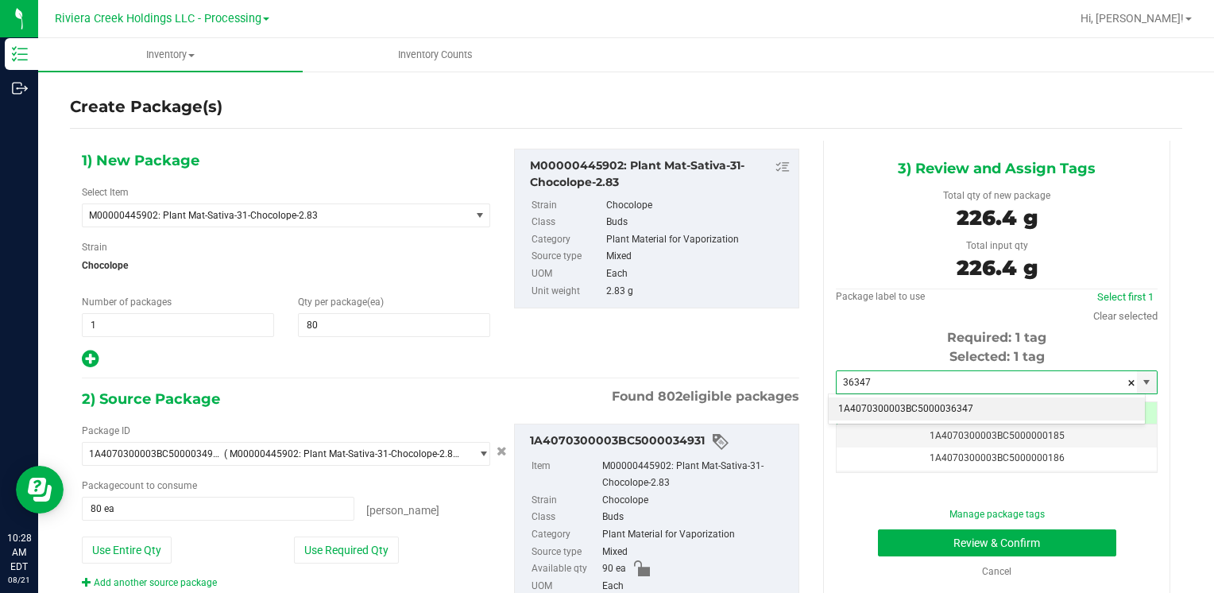
click at [972, 404] on li "1A4070300003BC5000036347" at bounding box center [986, 409] width 316 height 24
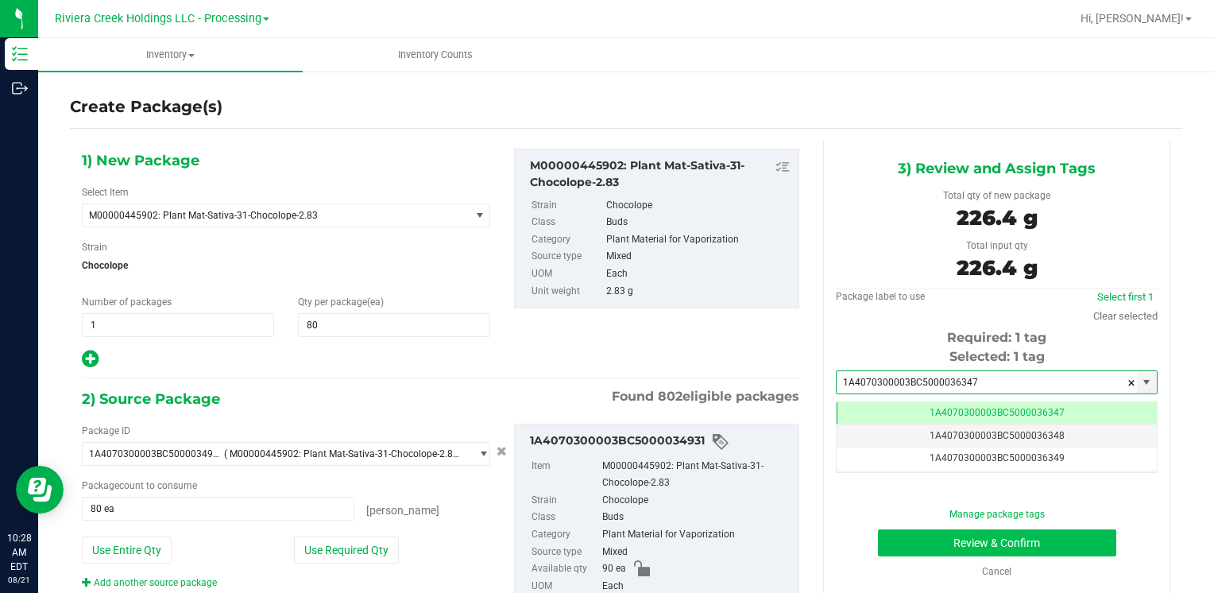
type input "1A4070300003BC5000036347"
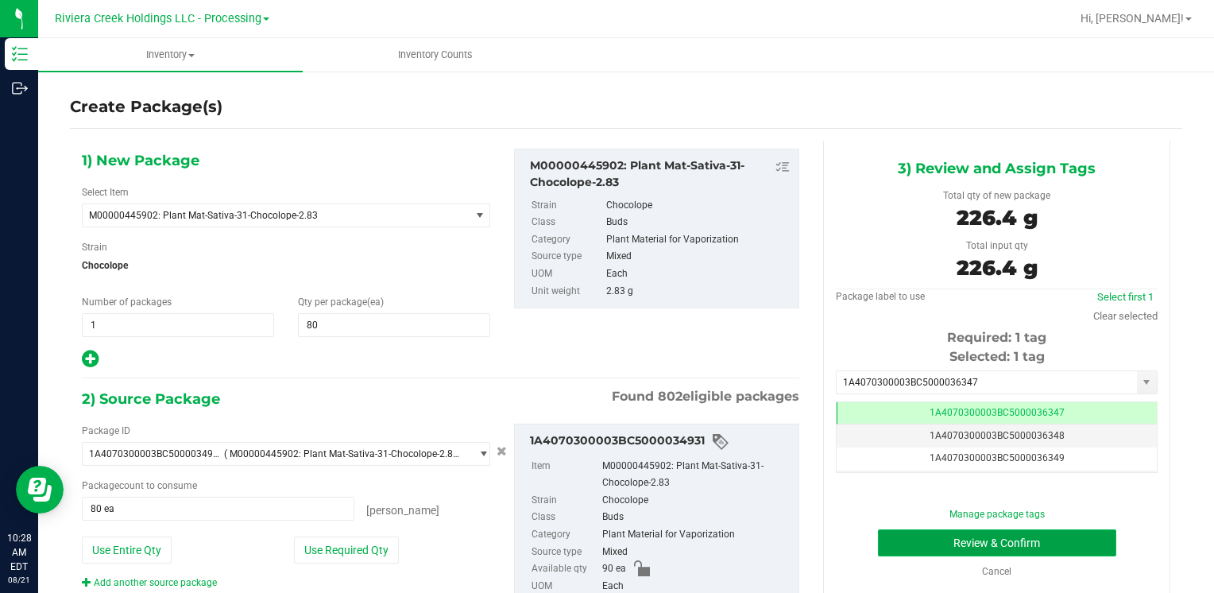
click at [947, 535] on button "Review & Confirm" at bounding box center [997, 542] width 238 height 27
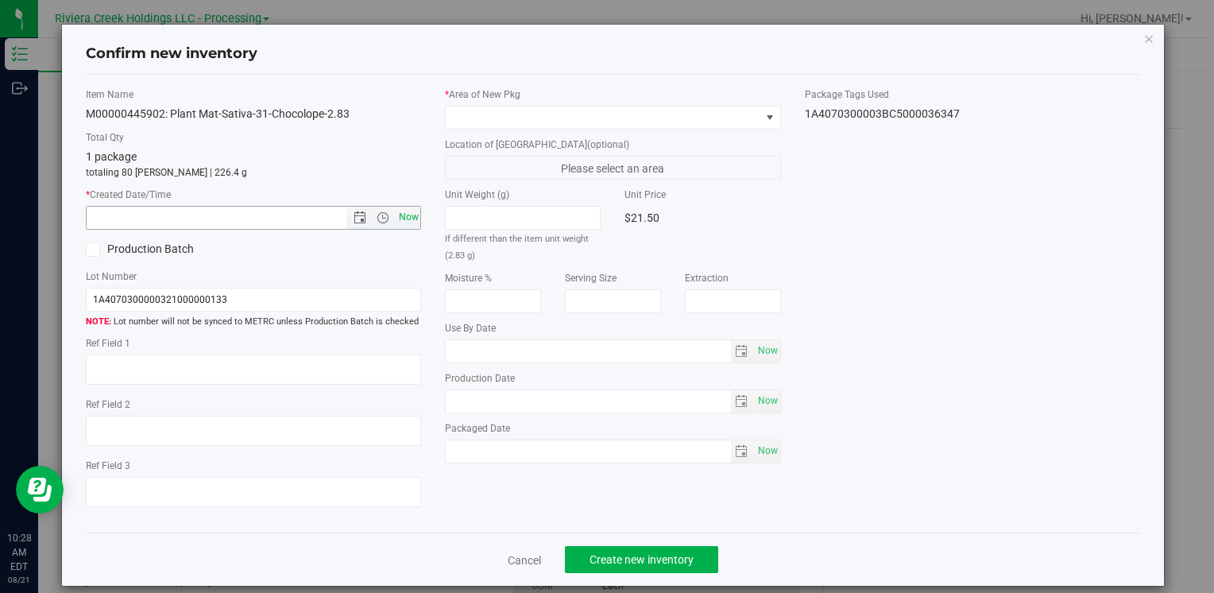
click at [407, 213] on span "Now" at bounding box center [408, 217] width 27 height 23
type input "[DATE] 10:28 AM"
click at [476, 110] on span at bounding box center [603, 117] width 314 height 22
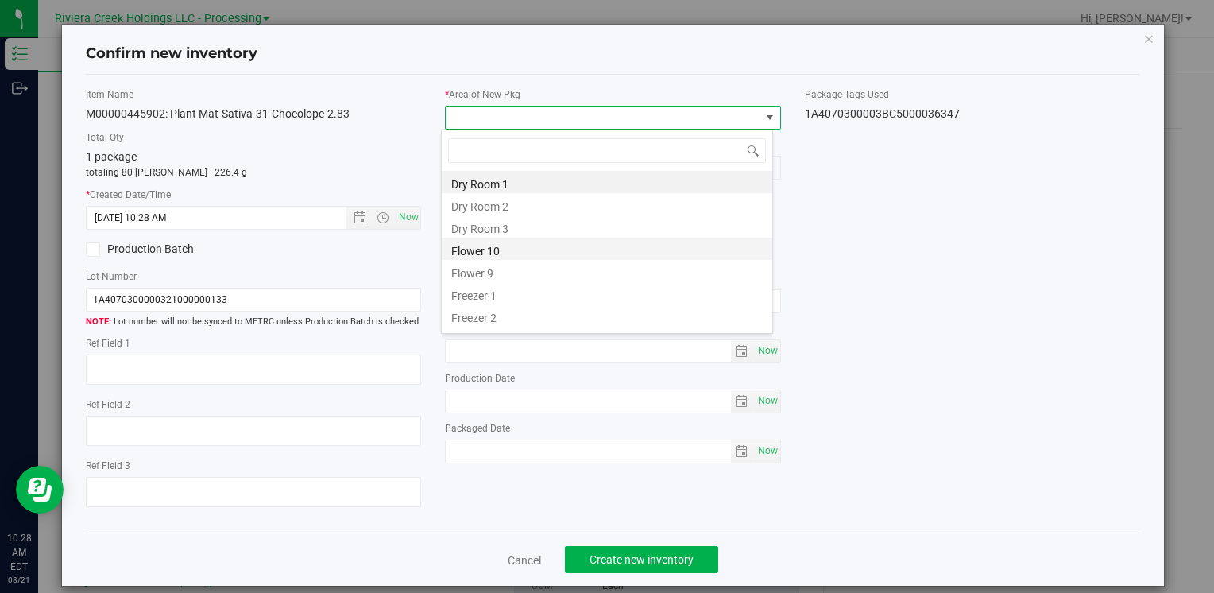
click at [496, 247] on li "Flower 10" at bounding box center [607, 248] width 330 height 22
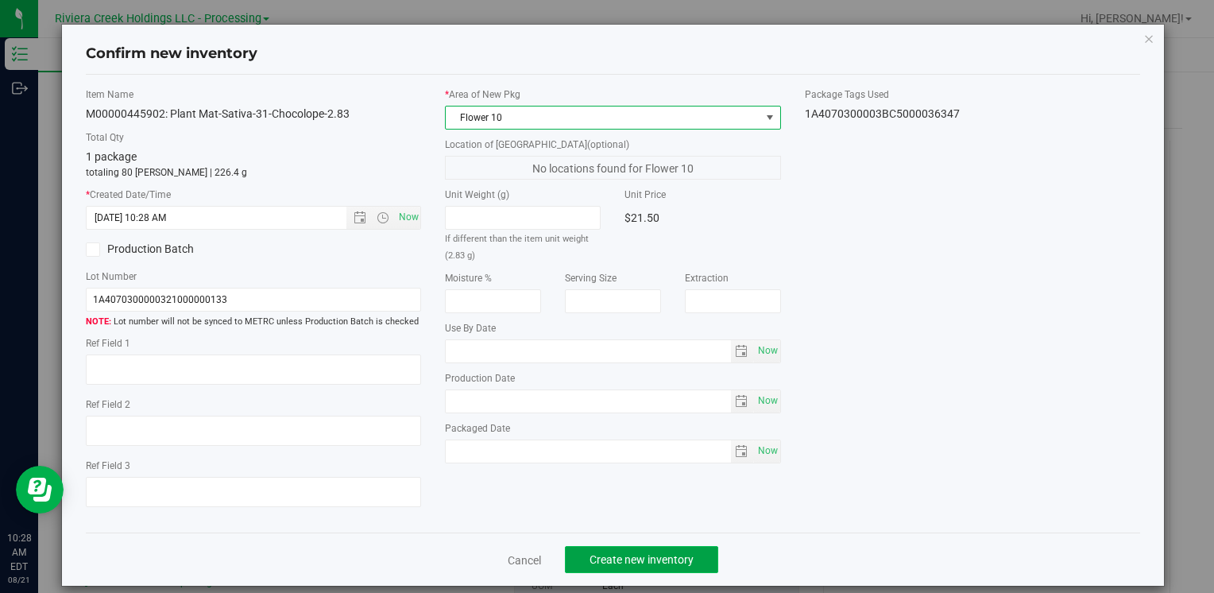
click at [616, 558] on span "Create new inventory" at bounding box center [641, 559] width 104 height 13
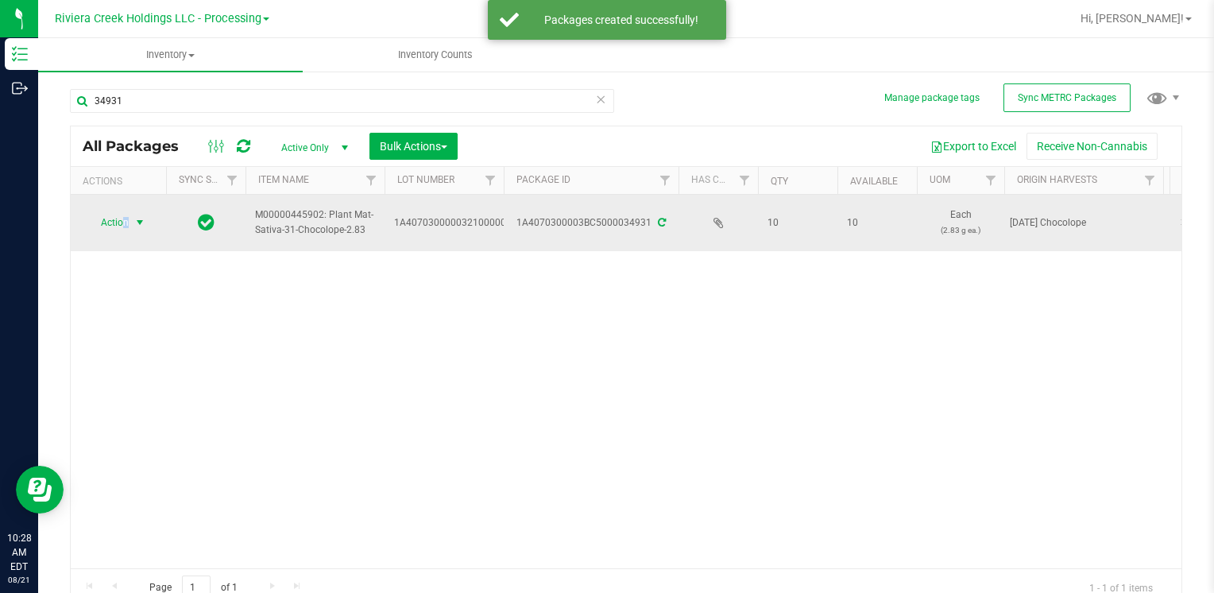
drag, startPoint x: 124, startPoint y: 215, endPoint x: 130, endPoint y: 221, distance: 8.4
click at [125, 214] on span "Action" at bounding box center [108, 222] width 43 height 22
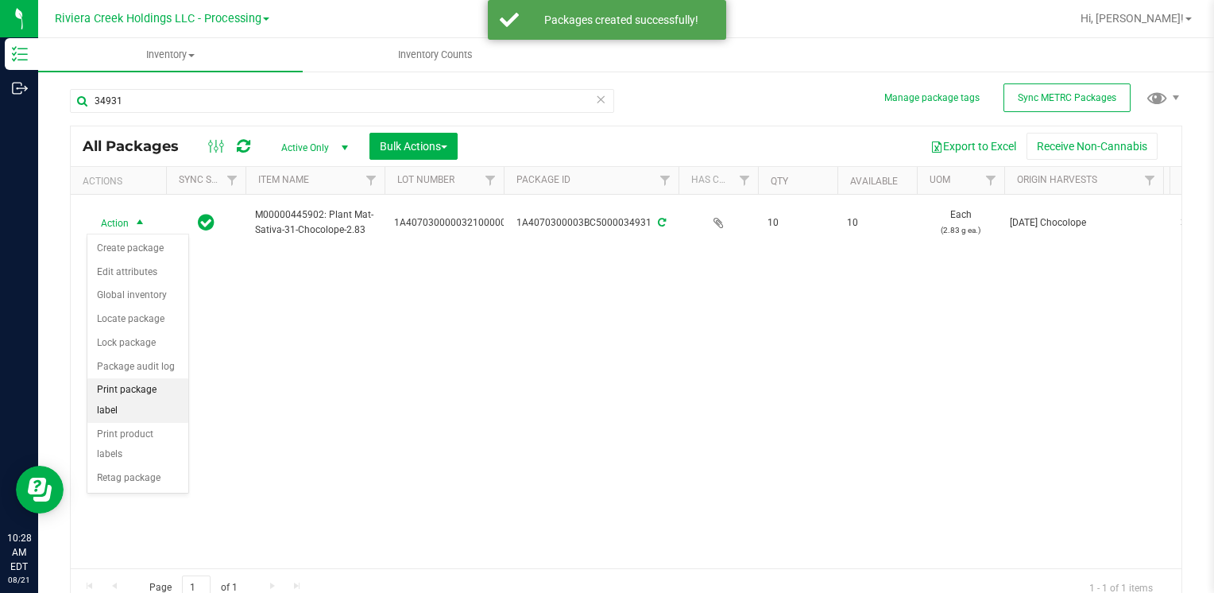
click at [182, 384] on li "Print package label" at bounding box center [137, 400] width 101 height 44
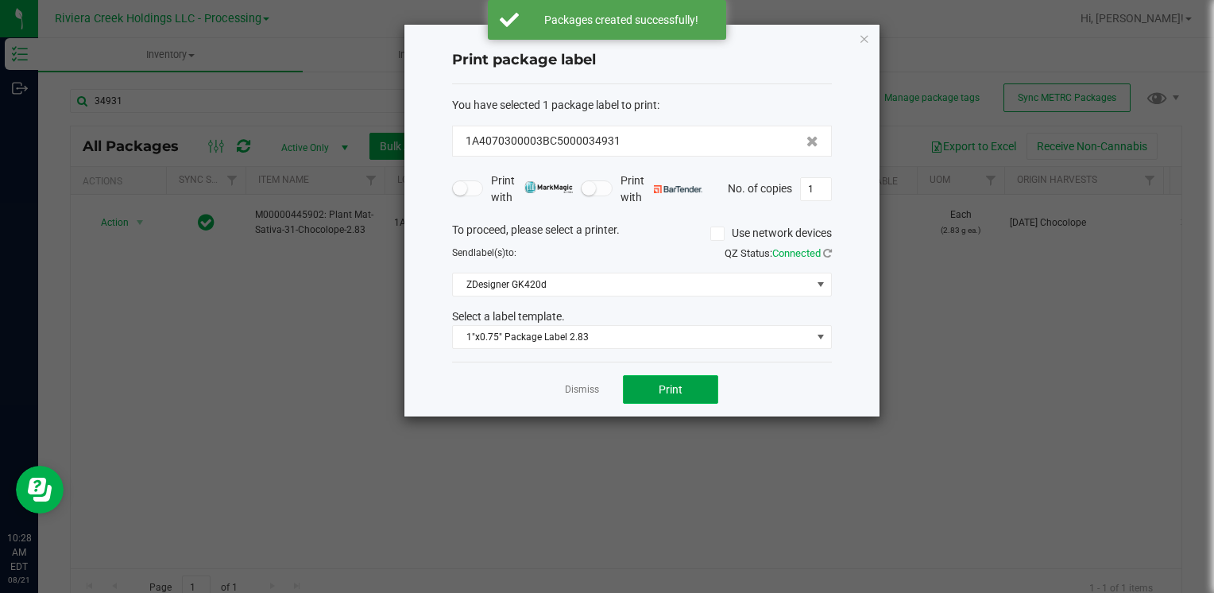
click at [685, 389] on button "Print" at bounding box center [670, 389] width 95 height 29
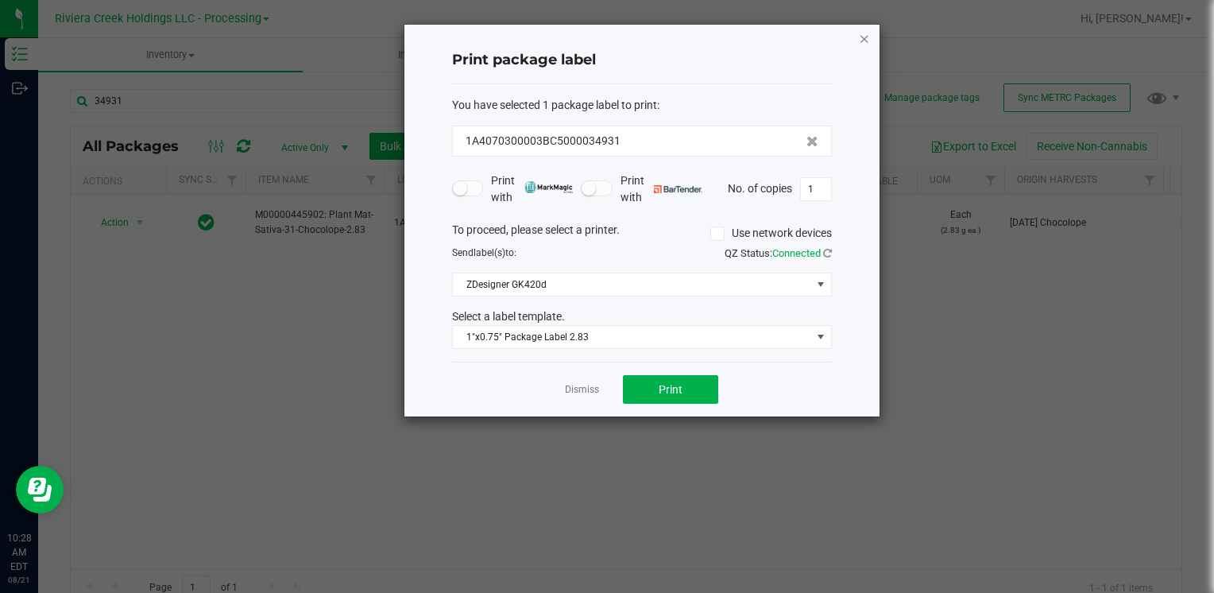
click at [866, 32] on icon "button" at bounding box center [864, 38] width 11 height 19
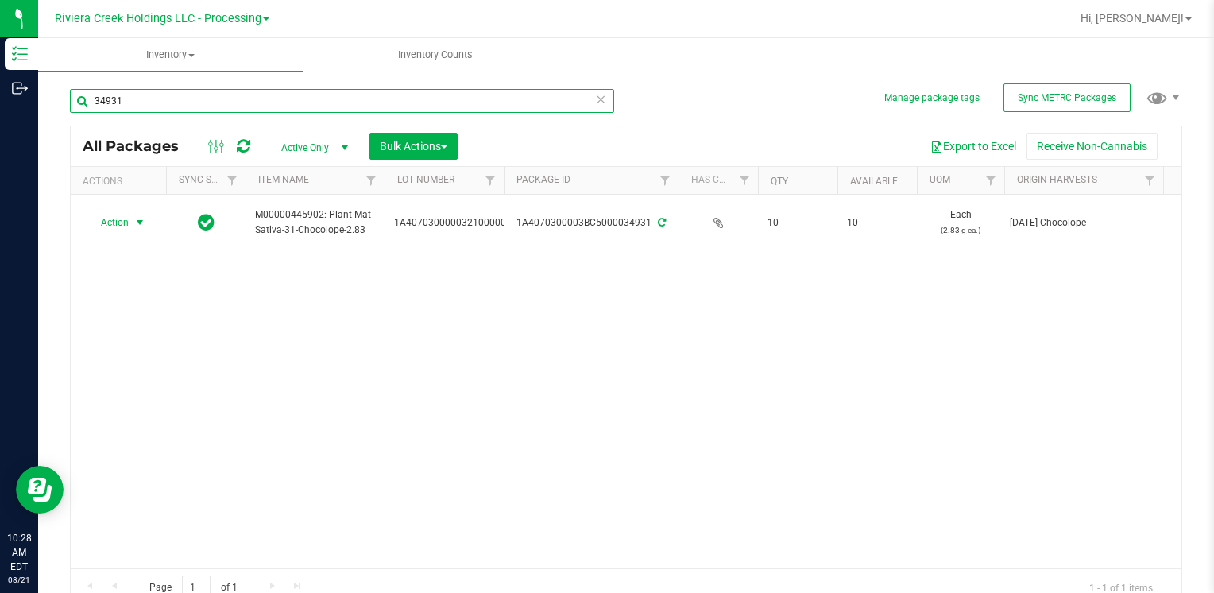
click at [321, 110] on input "34931" at bounding box center [342, 101] width 544 height 24
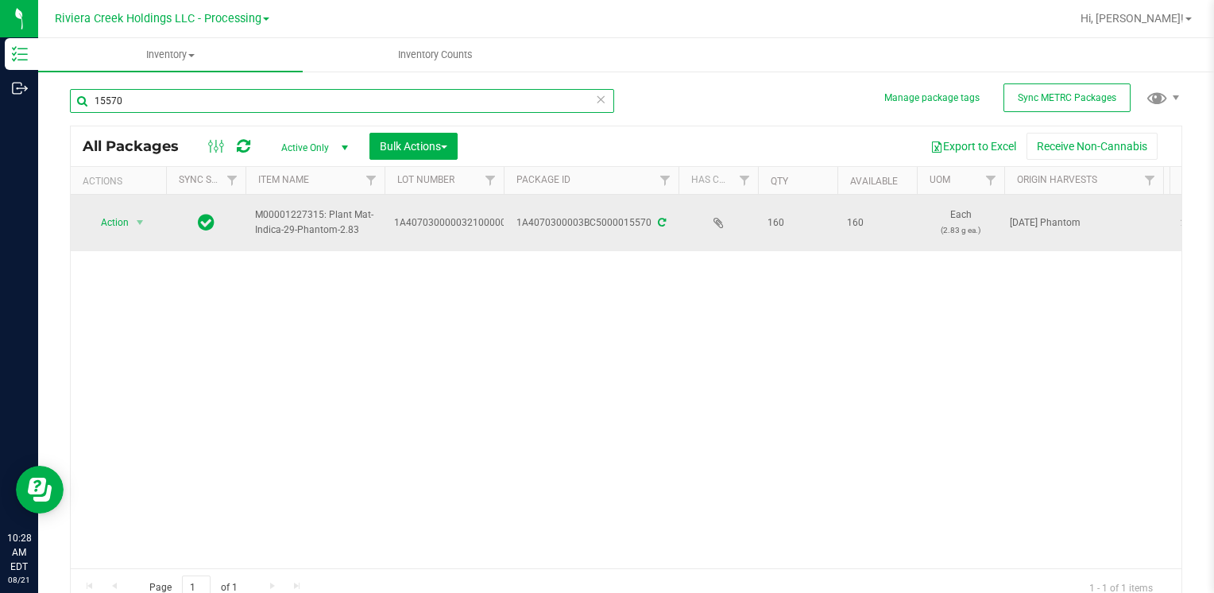
type input "15570"
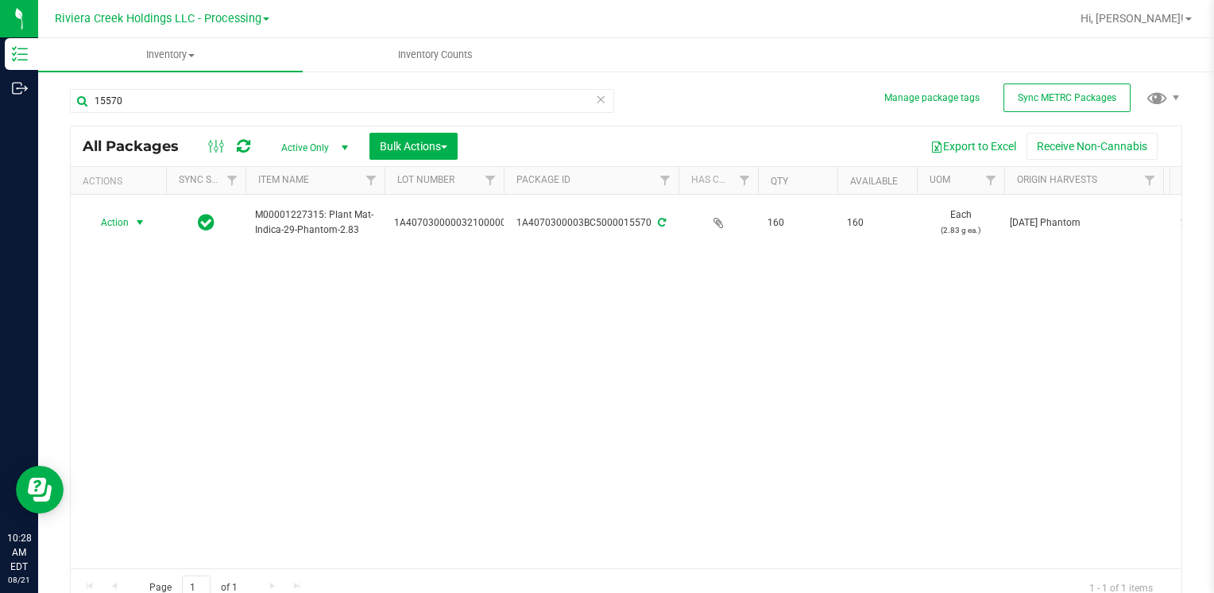
drag, startPoint x: 147, startPoint y: 218, endPoint x: 144, endPoint y: 292, distance: 74.7
click at [146, 223] on span "select" at bounding box center [140, 222] width 20 height 22
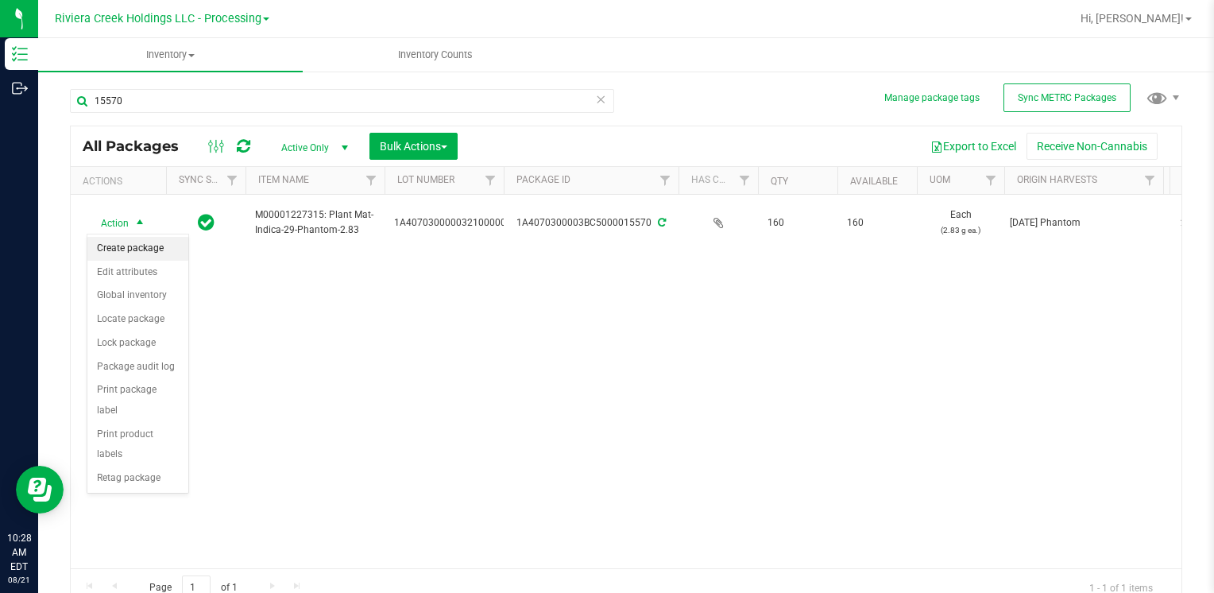
click at [139, 250] on li "Create package" at bounding box center [137, 249] width 101 height 24
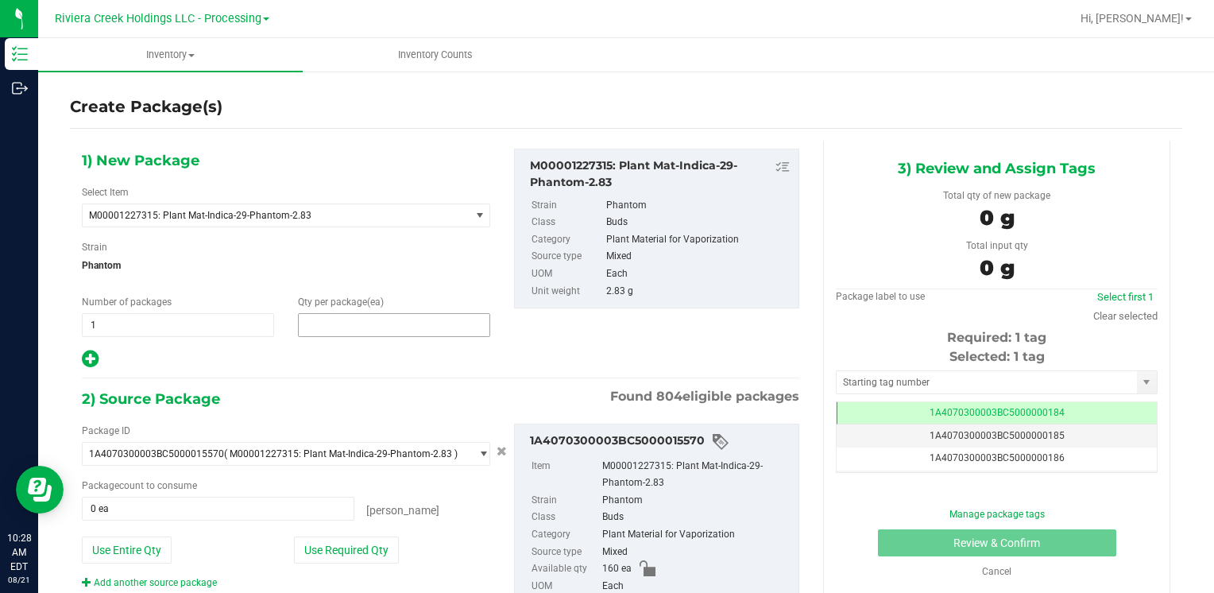
click at [336, 319] on span at bounding box center [394, 325] width 192 height 24
type input "80"
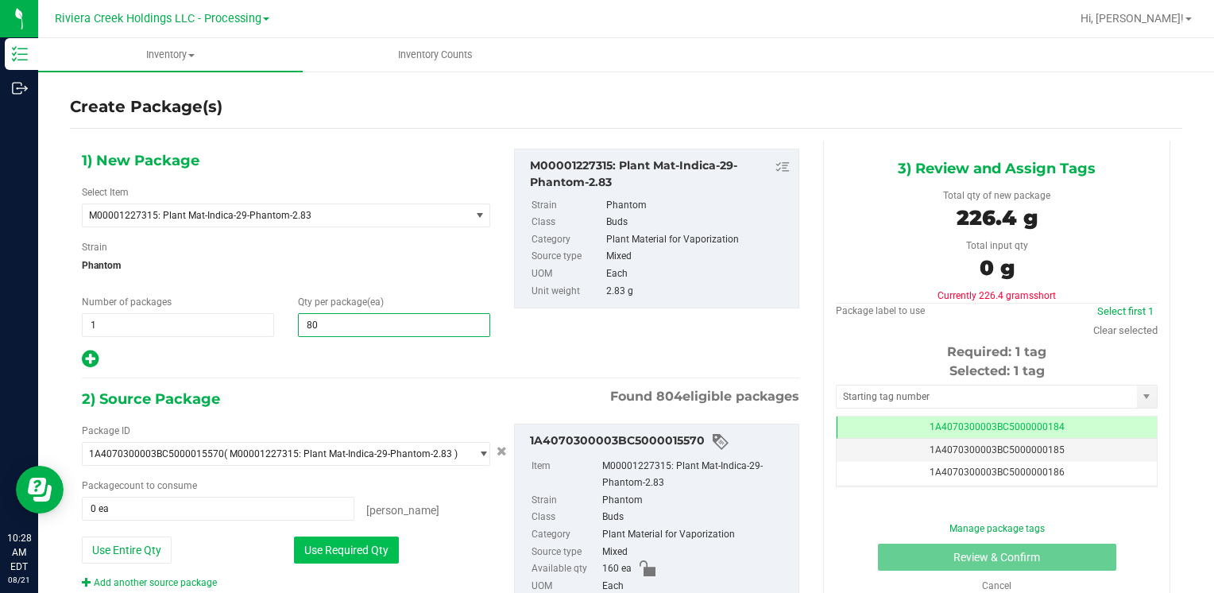
type input "80"
click at [308, 549] on button "Use Required Qty" at bounding box center [346, 549] width 105 height 27
type input "80 ea"
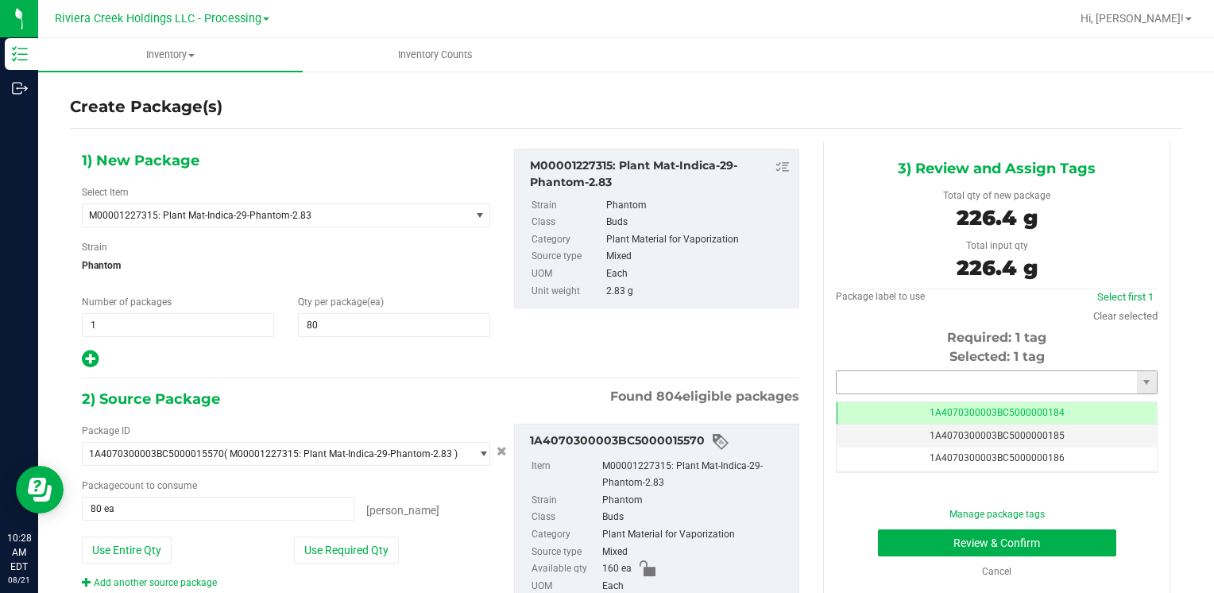
click at [896, 391] on input "text" at bounding box center [986, 382] width 300 height 22
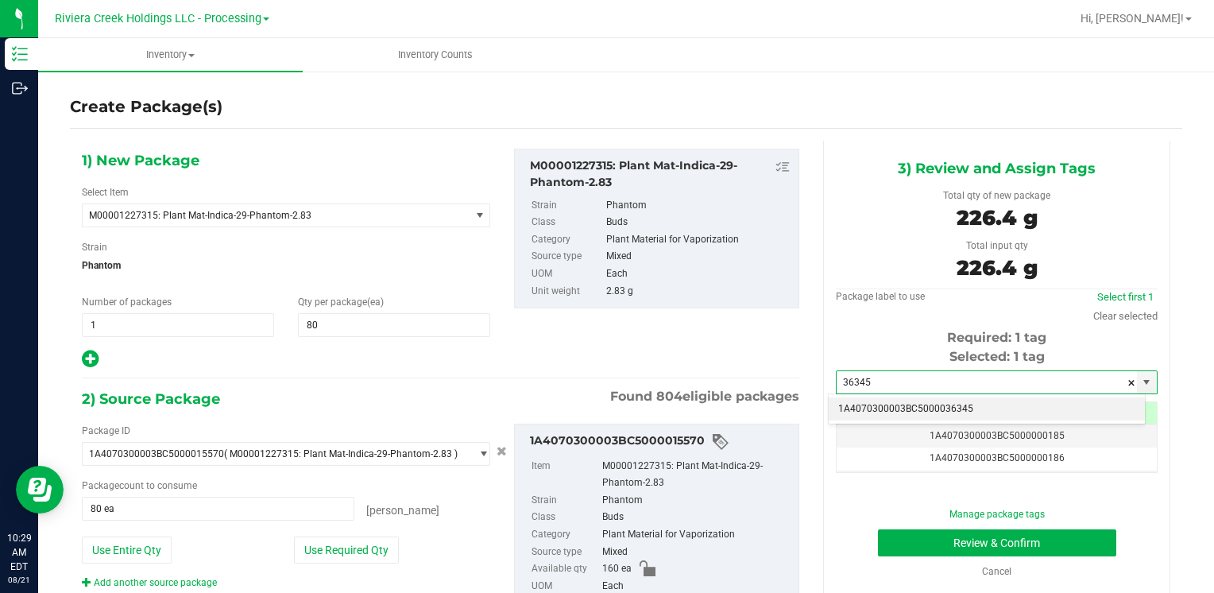
click at [866, 407] on li "1A4070300003BC5000036345" at bounding box center [986, 409] width 316 height 24
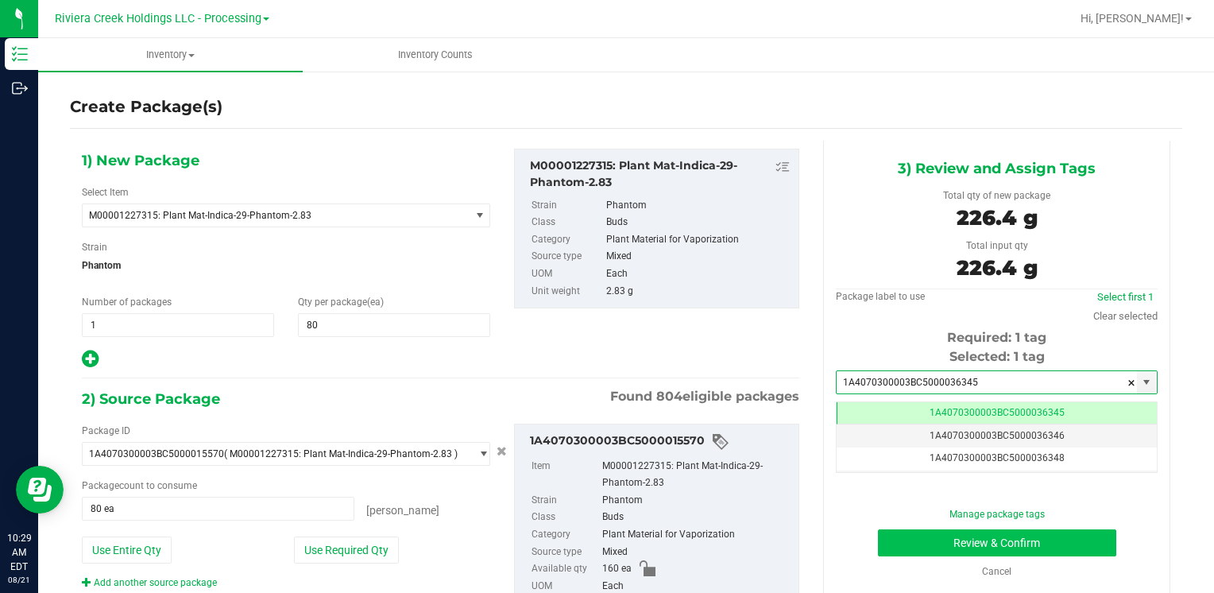
type input "1A4070300003BC5000036345"
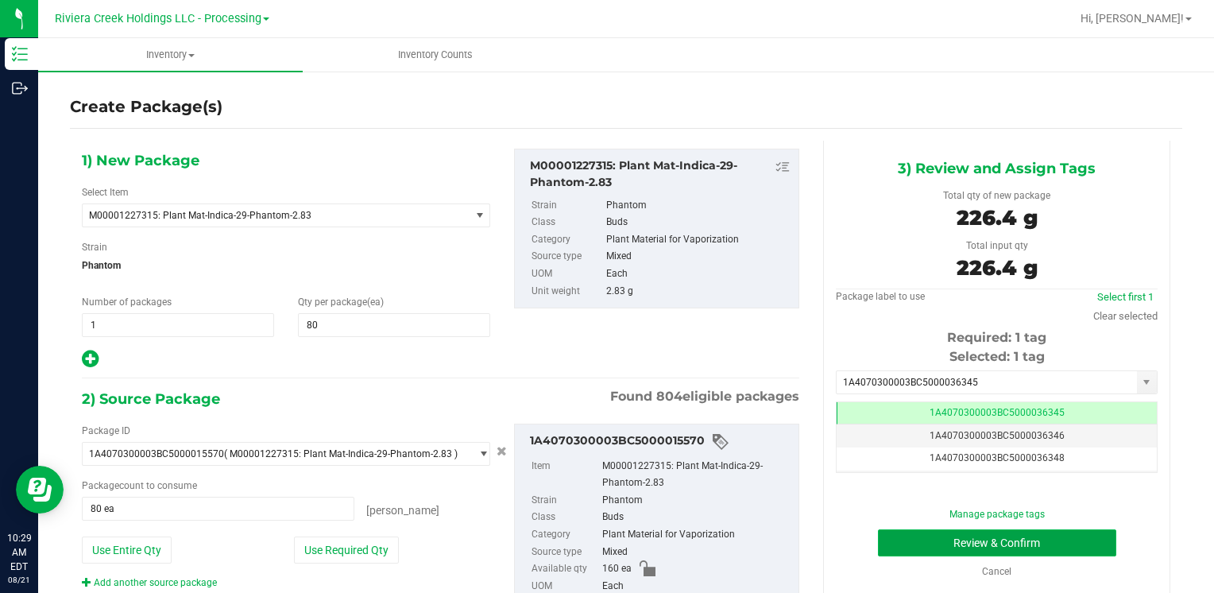
click at [910, 541] on button "Review & Confirm" at bounding box center [997, 542] width 238 height 27
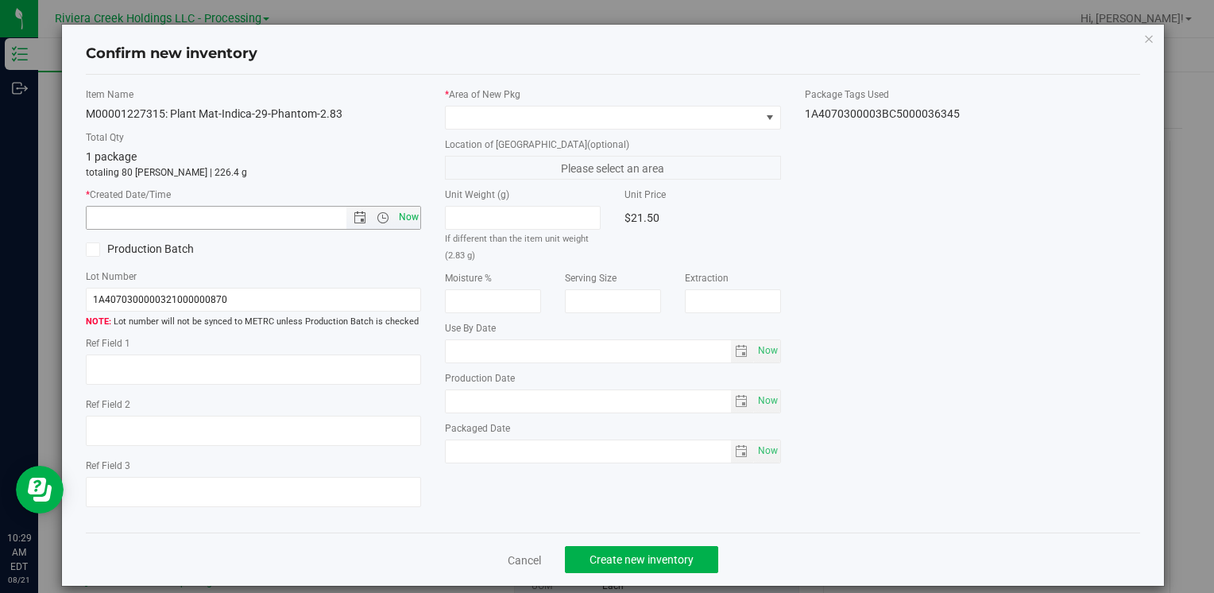
click at [405, 220] on span "Now" at bounding box center [408, 217] width 27 height 23
type input "[DATE] 10:29 AM"
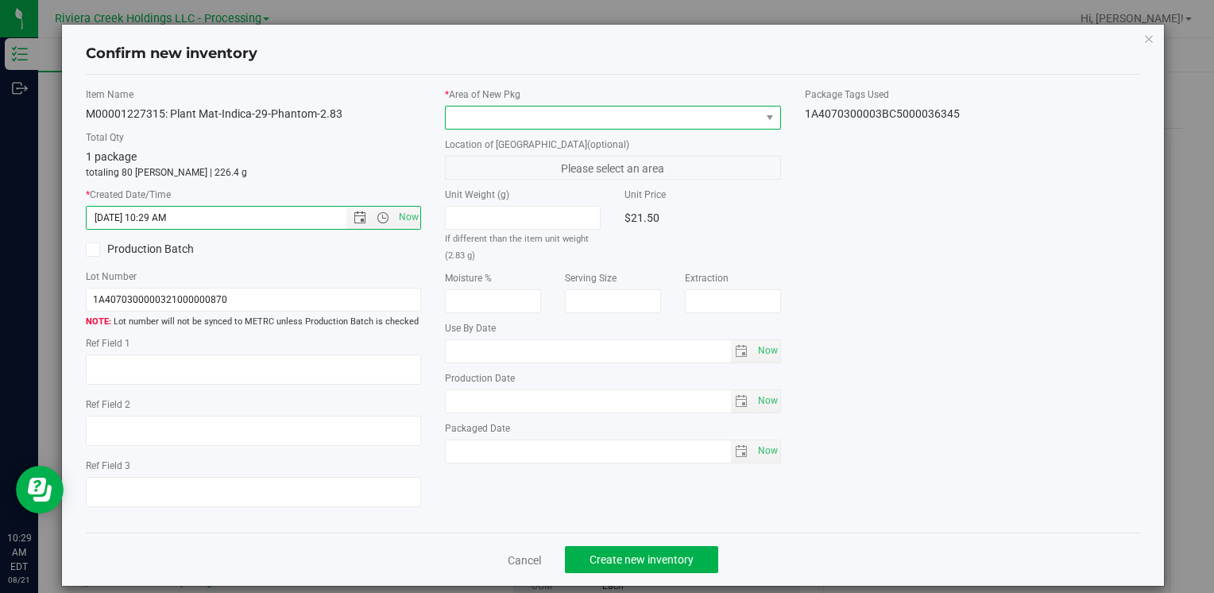
click at [473, 110] on span at bounding box center [603, 117] width 314 height 22
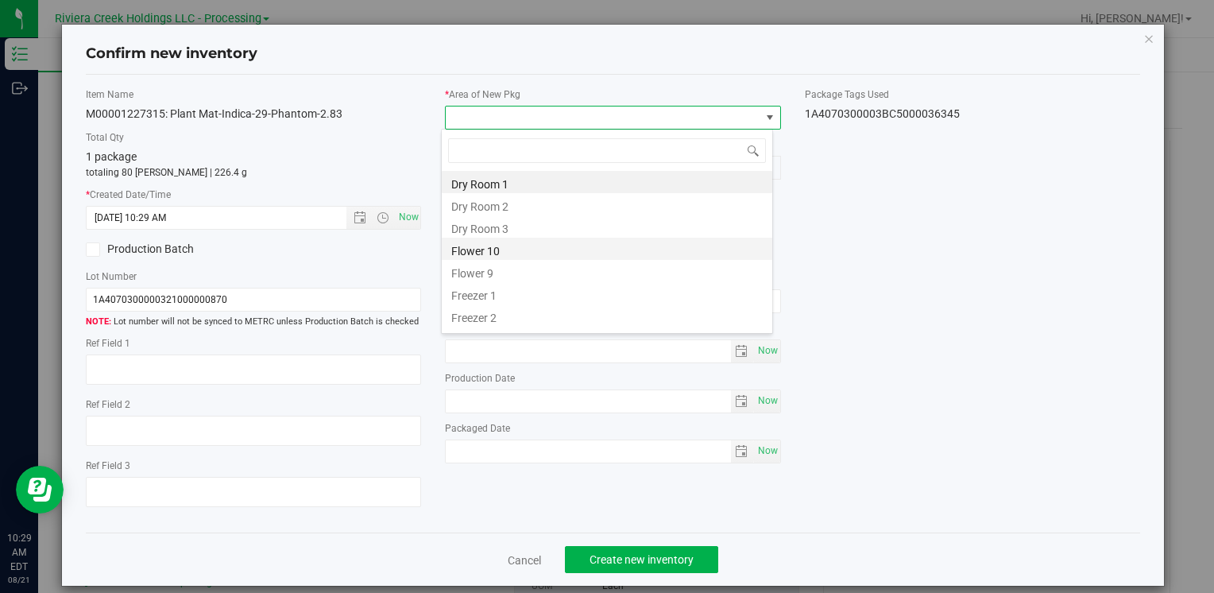
click at [512, 247] on li "Flower 10" at bounding box center [607, 248] width 330 height 22
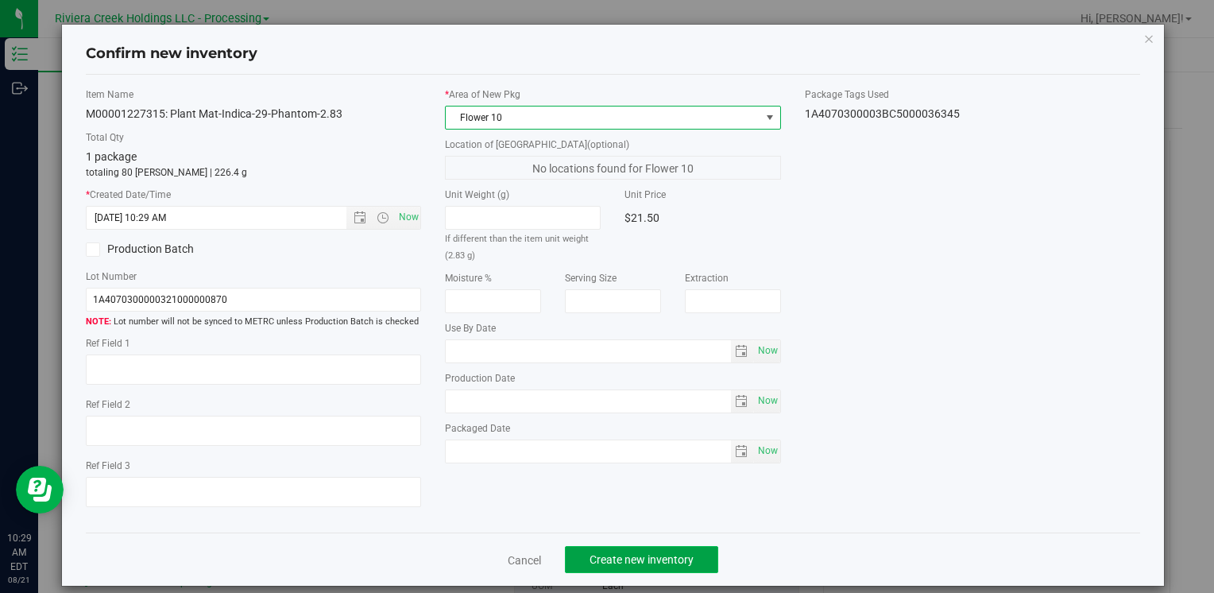
click at [609, 558] on span "Create new inventory" at bounding box center [641, 559] width 104 height 13
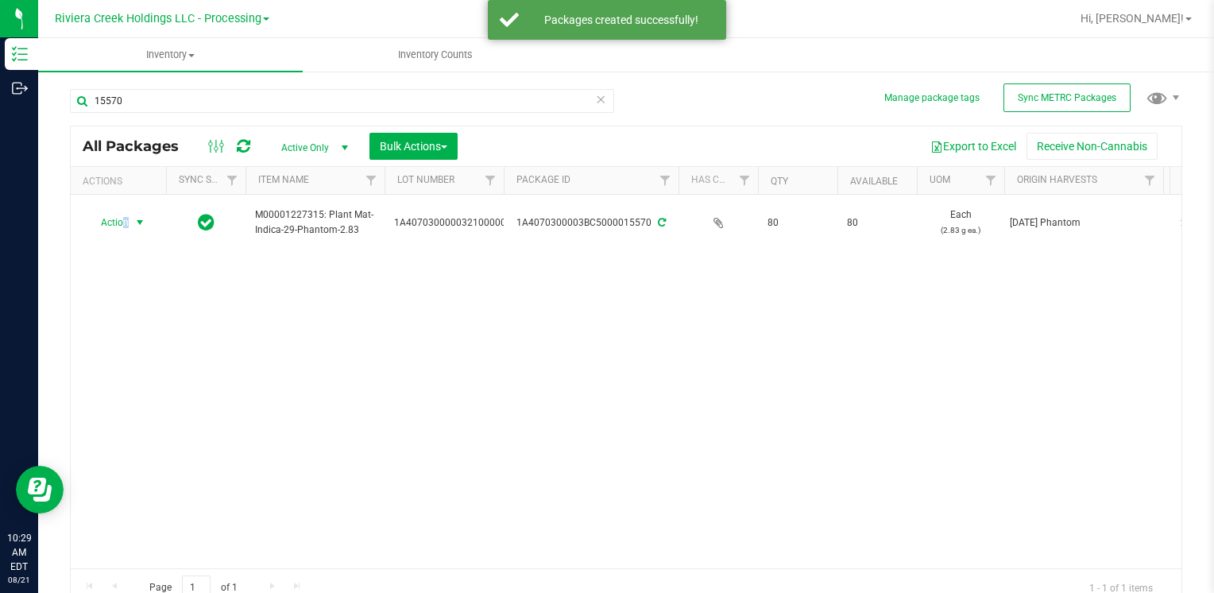
drag, startPoint x: 123, startPoint y: 222, endPoint x: 231, endPoint y: 353, distance: 170.5
click at [124, 224] on span "Action" at bounding box center [108, 222] width 43 height 22
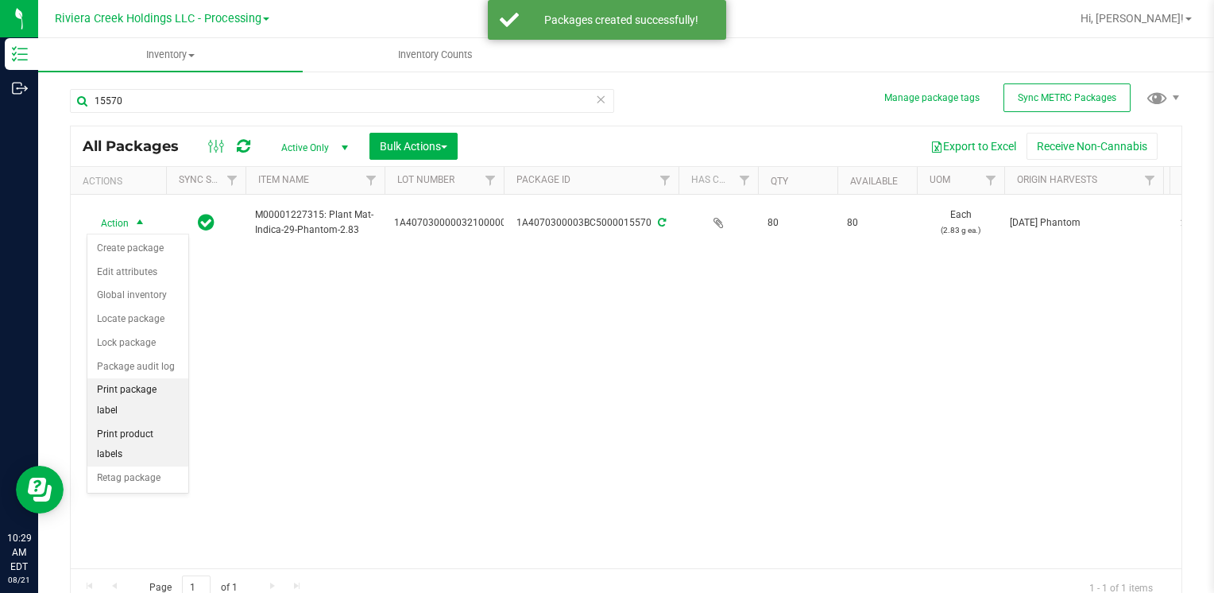
click at [180, 393] on li "Print package label" at bounding box center [137, 400] width 101 height 44
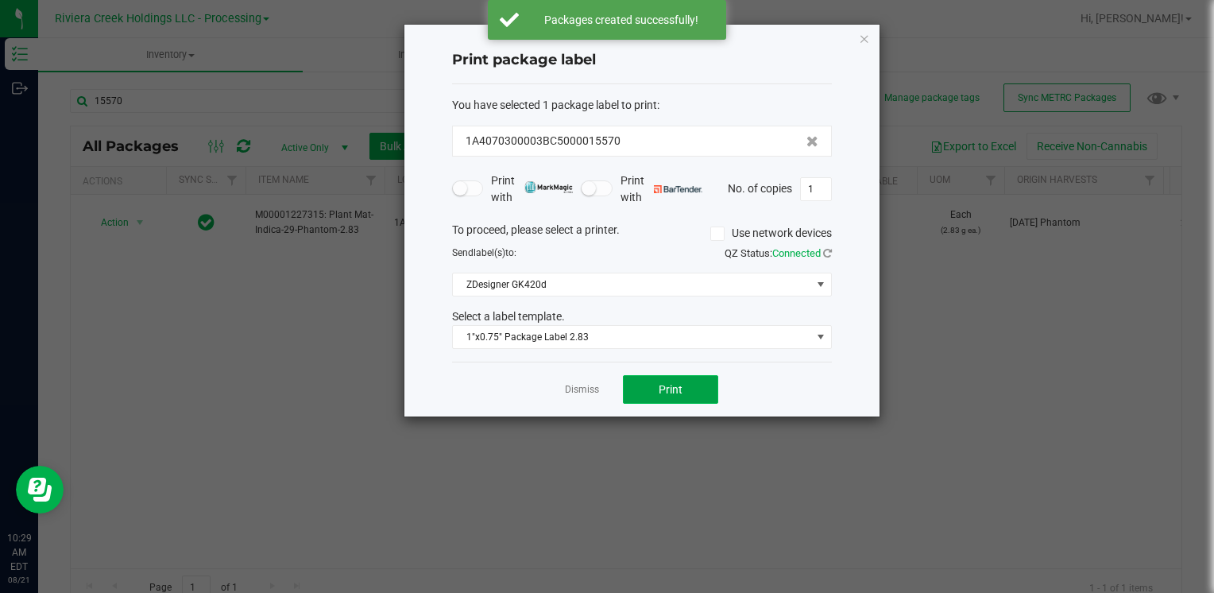
click at [633, 380] on button "Print" at bounding box center [670, 389] width 95 height 29
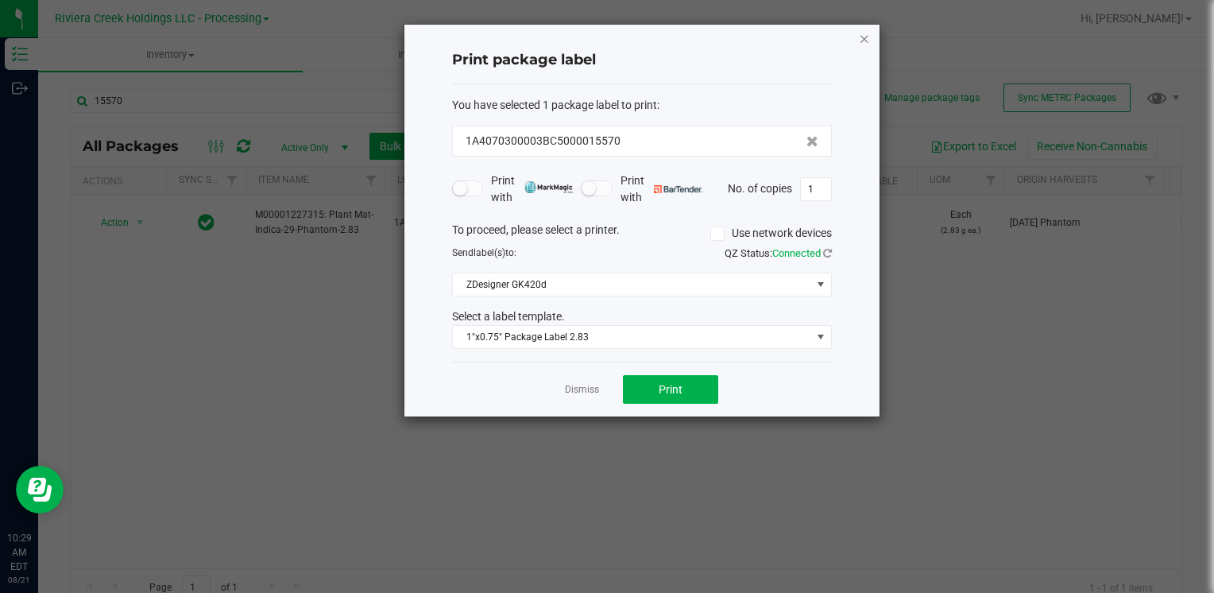
click at [863, 33] on icon "button" at bounding box center [864, 38] width 11 height 19
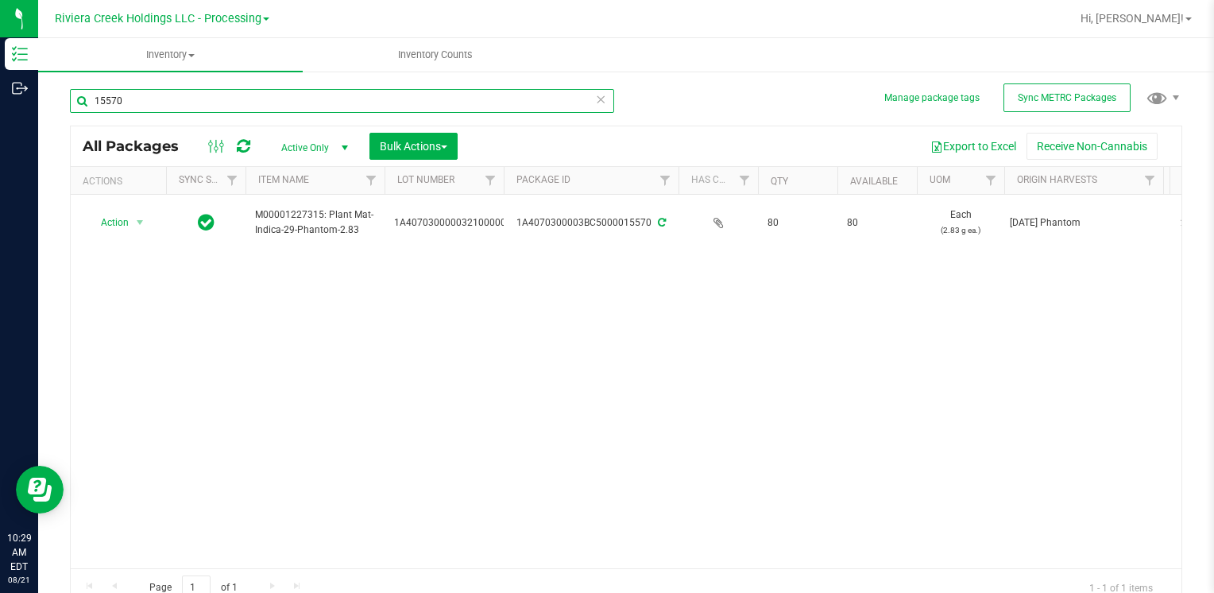
click at [143, 105] on input "15570" at bounding box center [342, 101] width 544 height 24
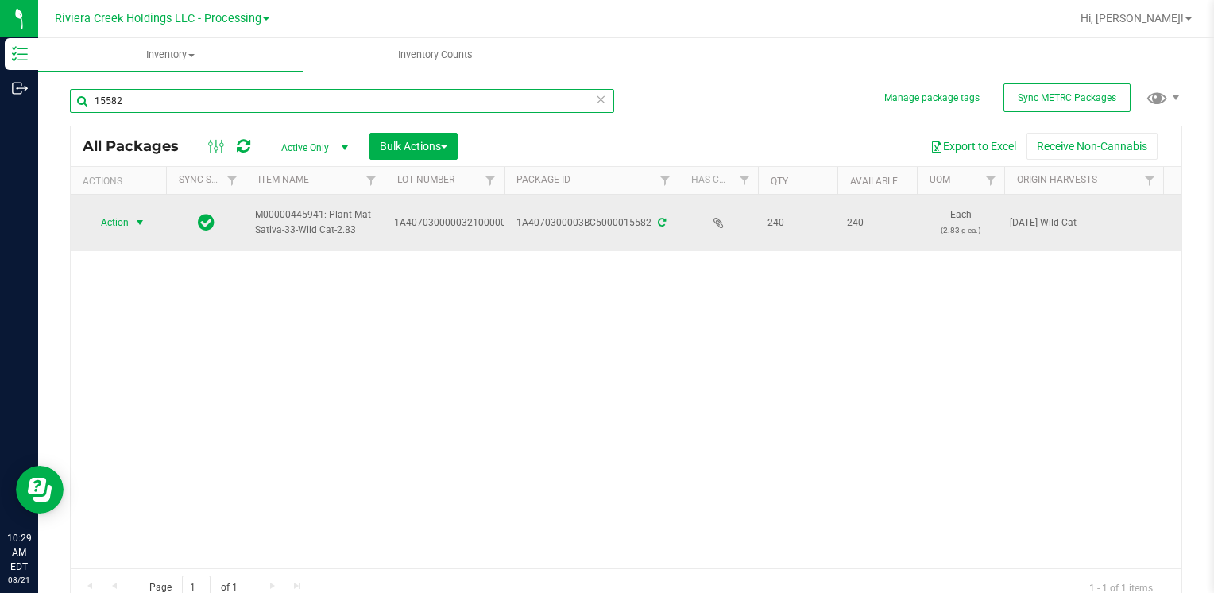
type input "15582"
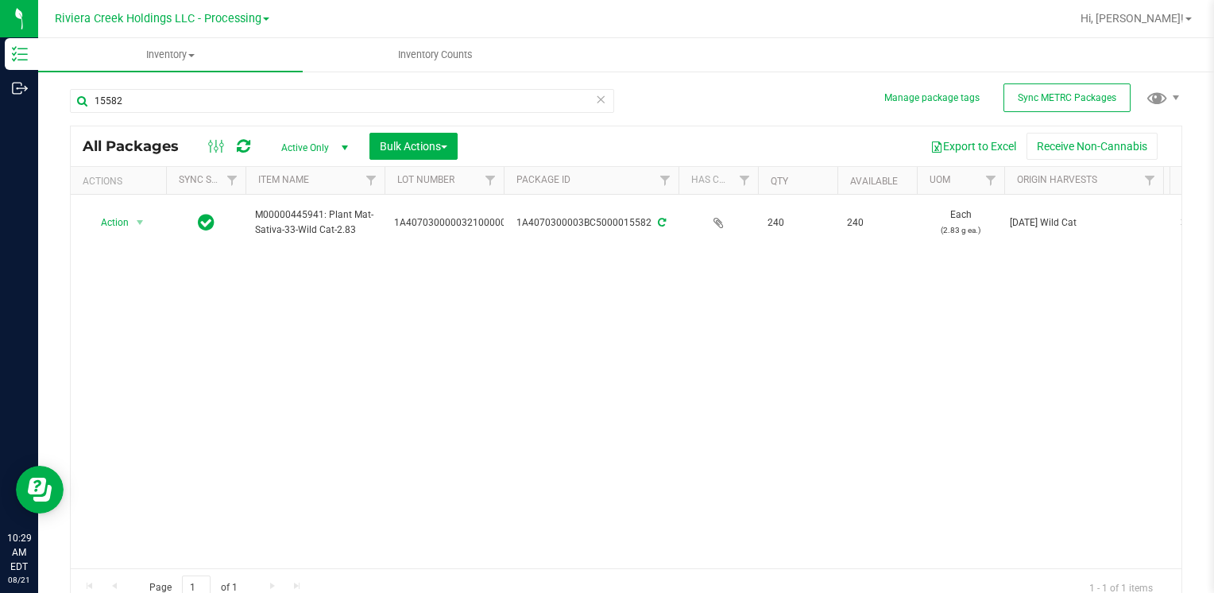
drag, startPoint x: 138, startPoint y: 226, endPoint x: 133, endPoint y: 268, distance: 42.4
click at [137, 226] on span "select" at bounding box center [139, 222] width 13 height 13
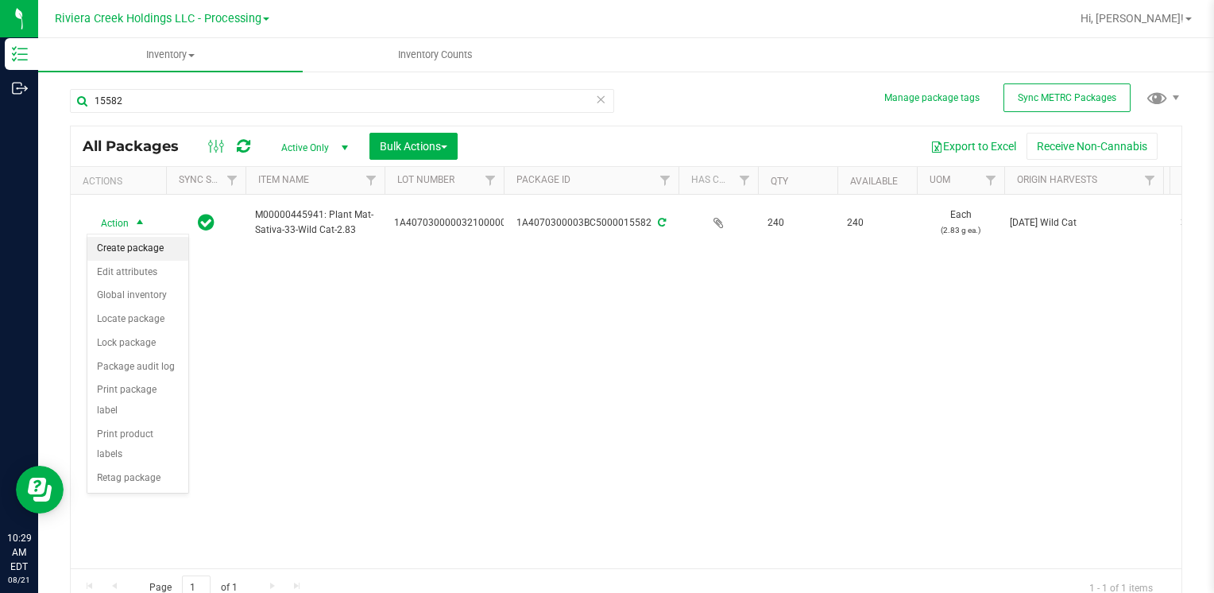
click at [129, 249] on li "Create package" at bounding box center [137, 249] width 101 height 24
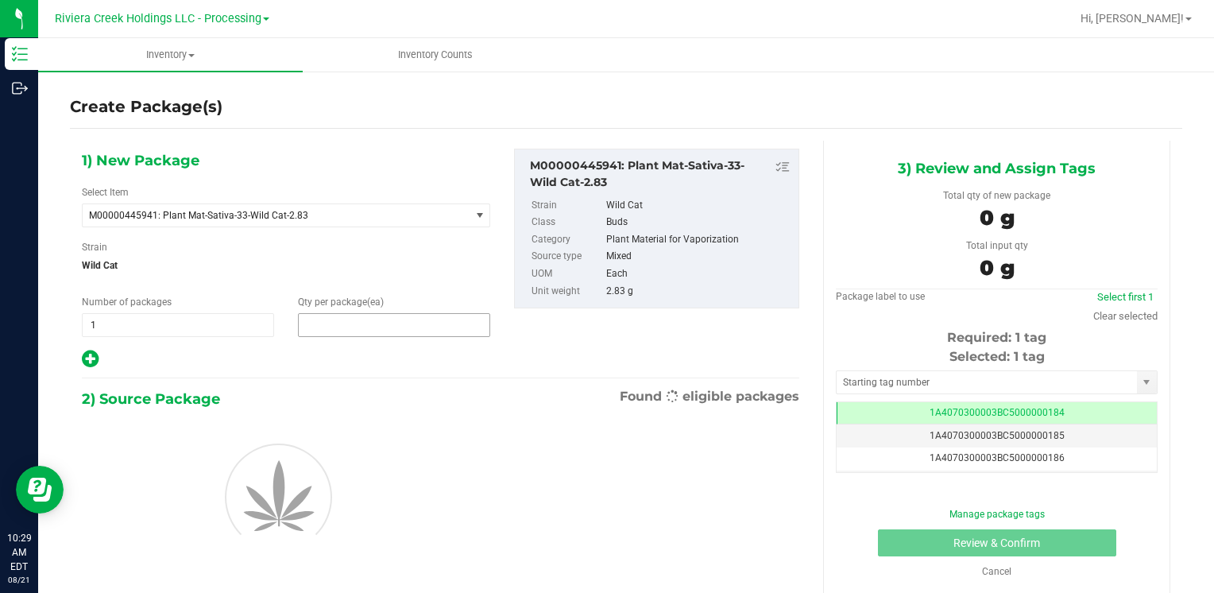
click at [376, 323] on span at bounding box center [394, 325] width 192 height 24
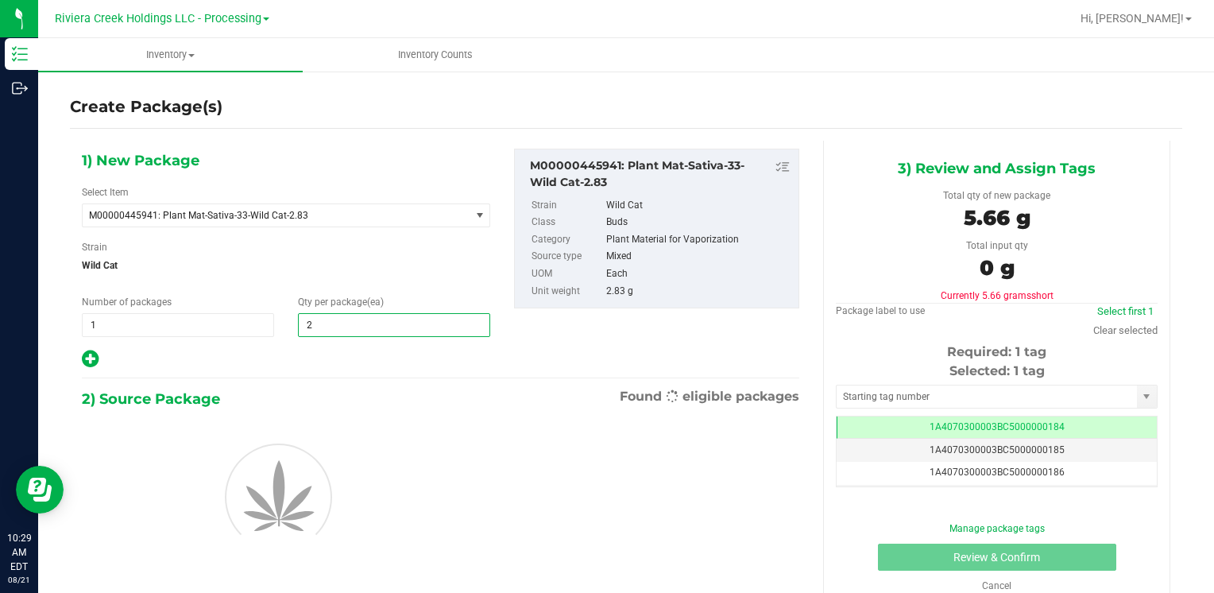
type input "20"
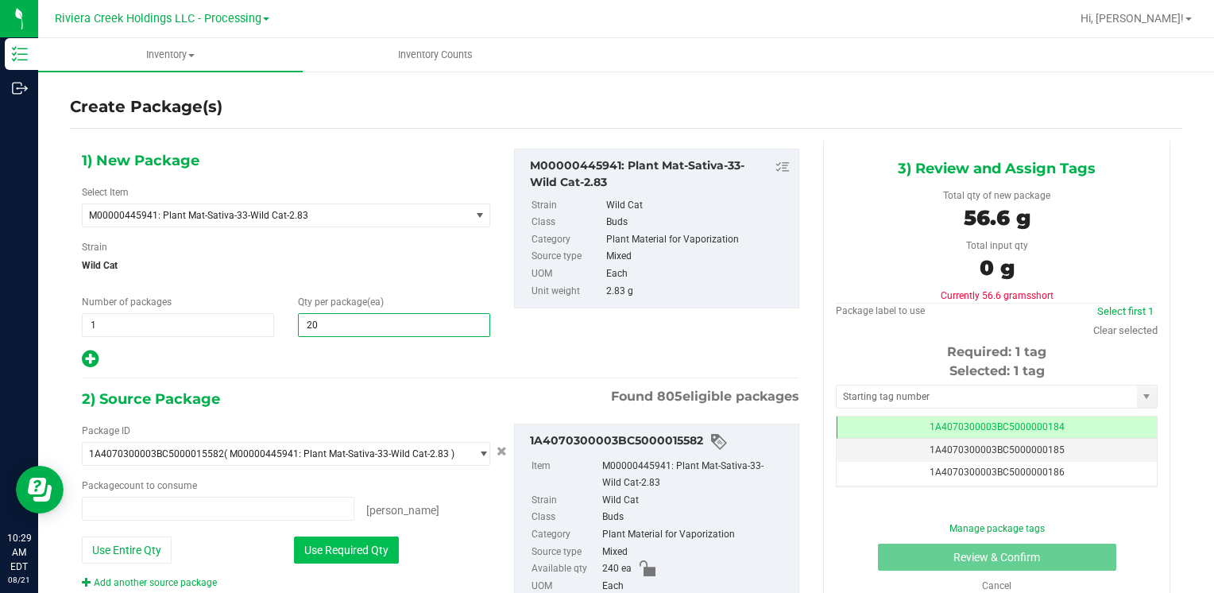
type input "0 ea"
type input "20"
click at [338, 544] on button "Use Required Qty" at bounding box center [346, 549] width 105 height 27
type input "20 ea"
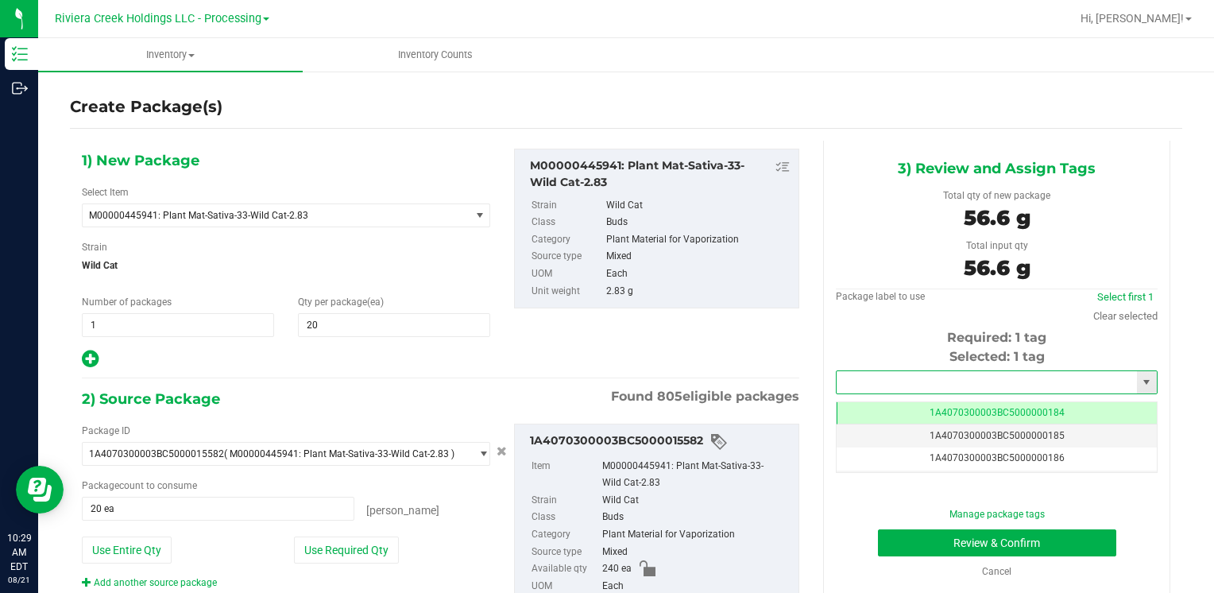
click at [880, 385] on input "text" at bounding box center [986, 382] width 300 height 22
click at [875, 400] on li "1A4070300003BC5000036343" at bounding box center [986, 409] width 316 height 24
type input "1A4070300003BC5000036343"
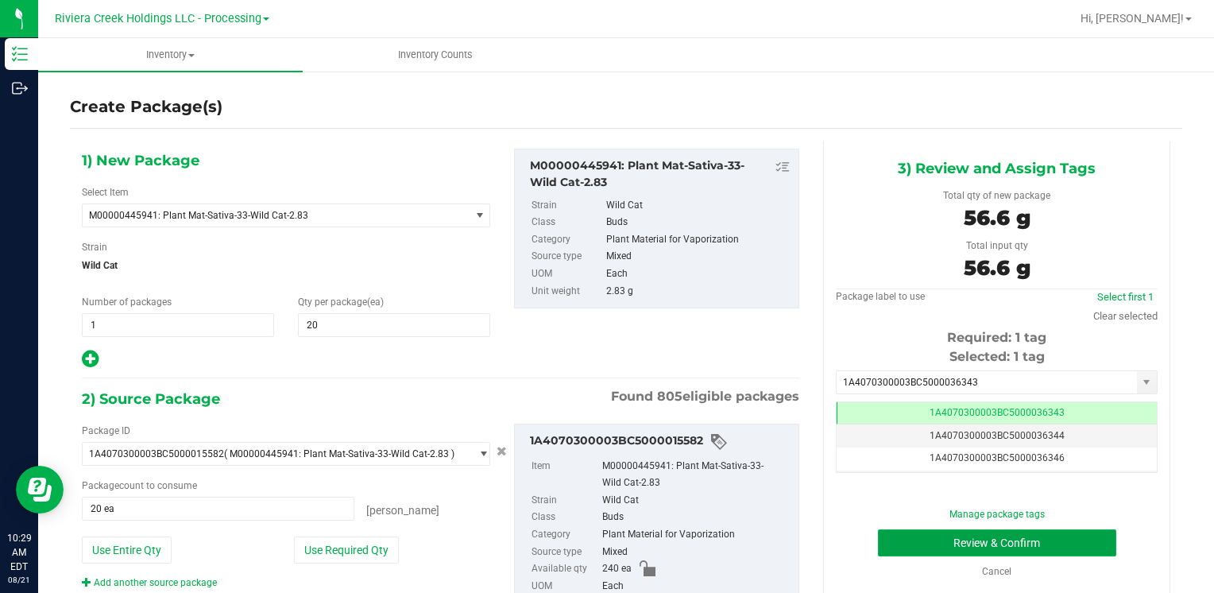
click at [880, 534] on button "Review & Confirm" at bounding box center [997, 542] width 238 height 27
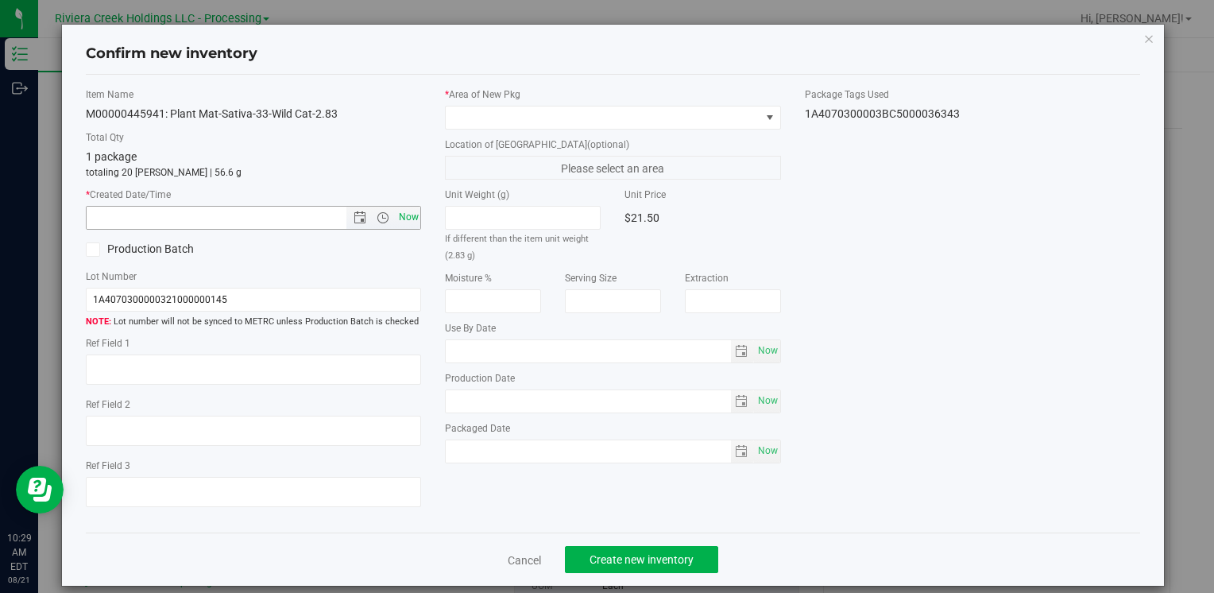
click at [409, 221] on span "Now" at bounding box center [408, 217] width 27 height 23
type input "[DATE] 10:29 AM"
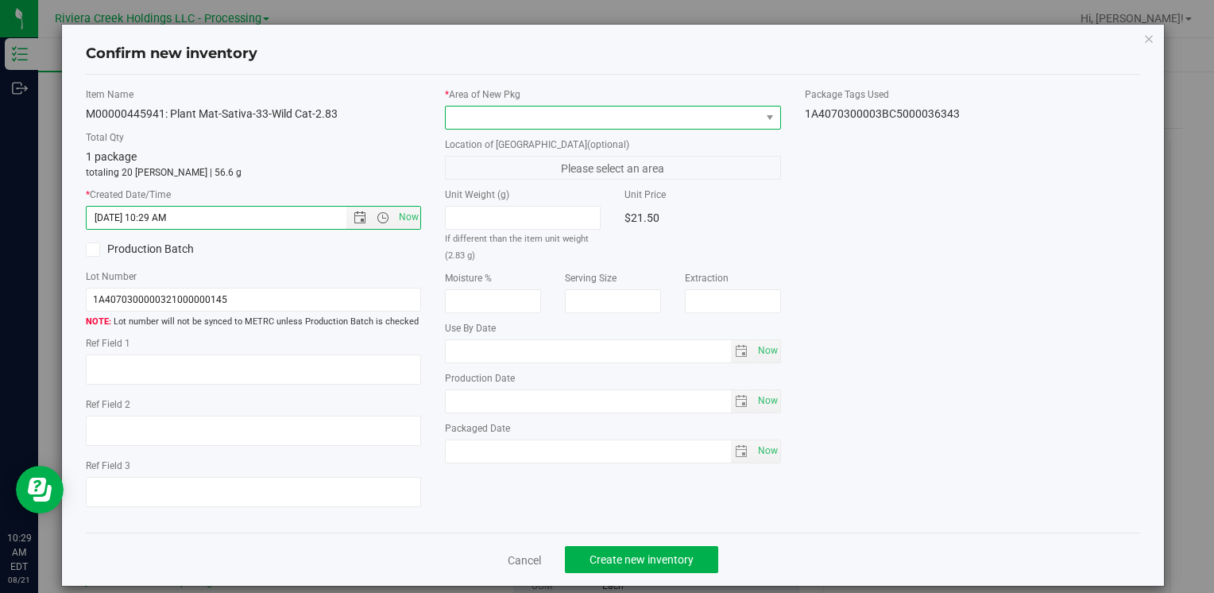
drag, startPoint x: 452, startPoint y: 125, endPoint x: 470, endPoint y: 124, distance: 18.3
click at [456, 123] on span at bounding box center [603, 117] width 314 height 22
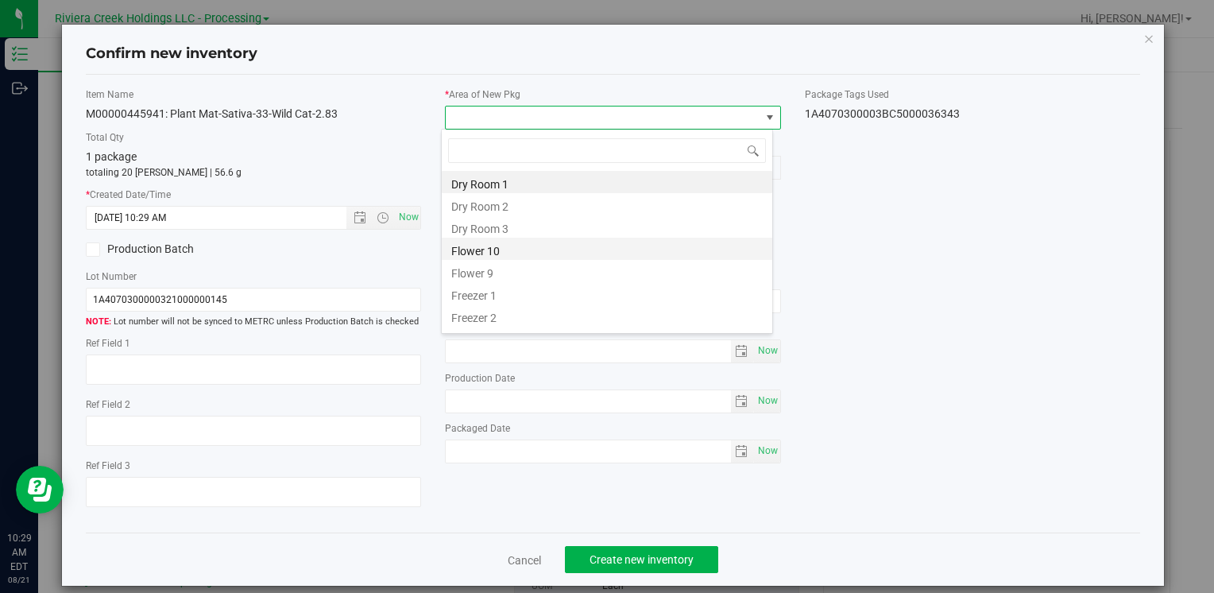
click at [500, 253] on li "Flower 10" at bounding box center [607, 248] width 330 height 22
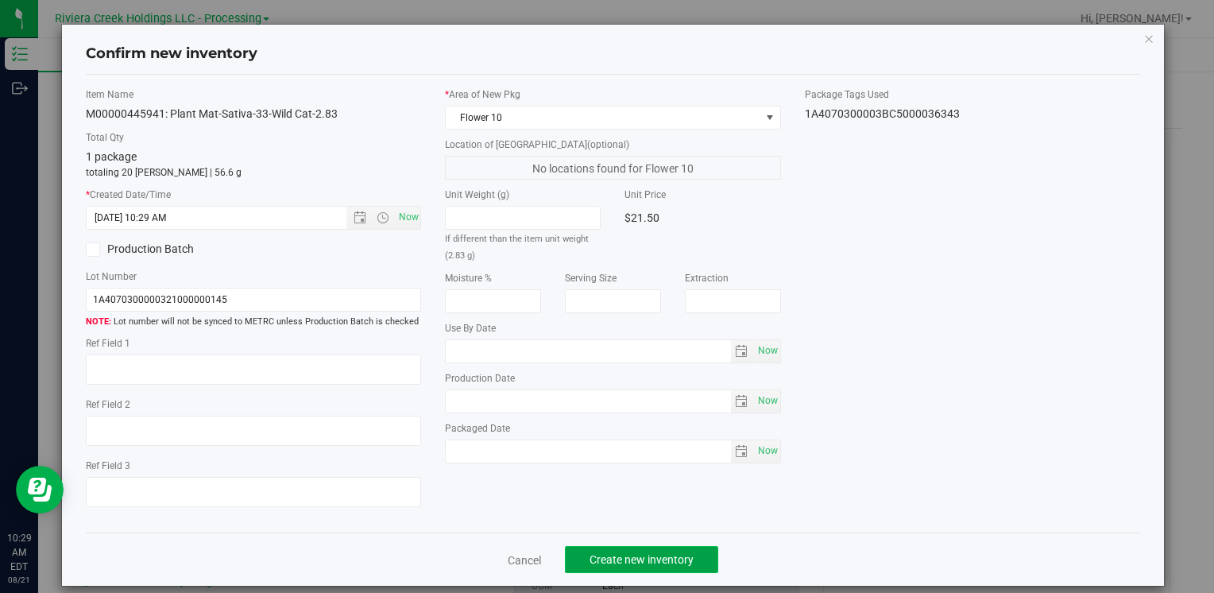
click at [640, 554] on span "Create new inventory" at bounding box center [641, 559] width 104 height 13
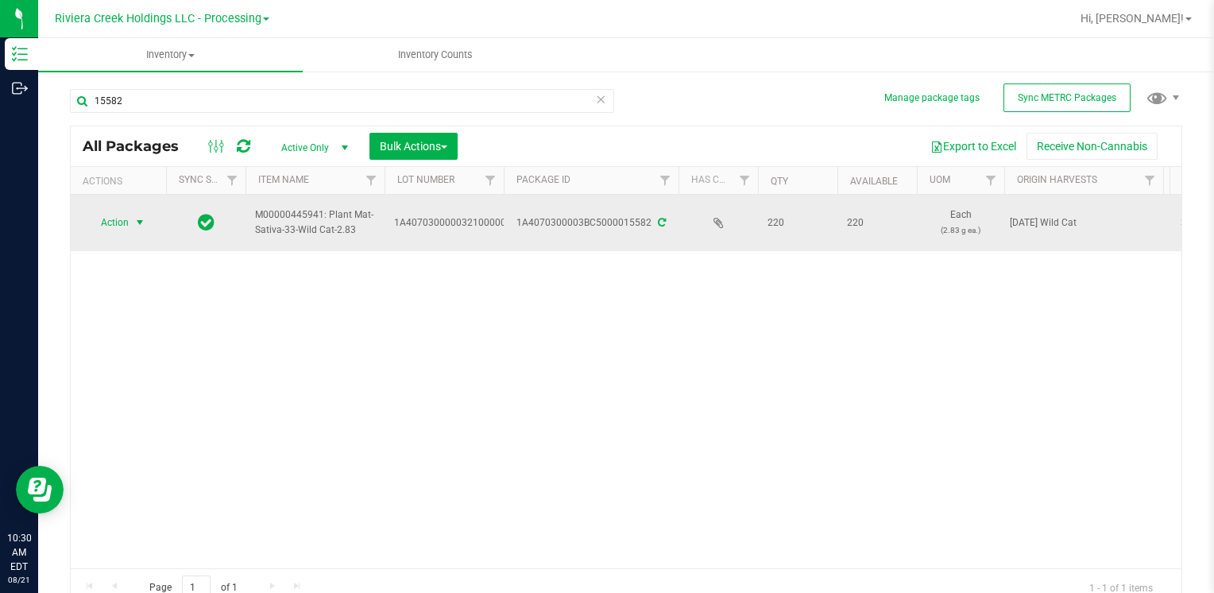
click at [133, 223] on span "select" at bounding box center [139, 222] width 13 height 13
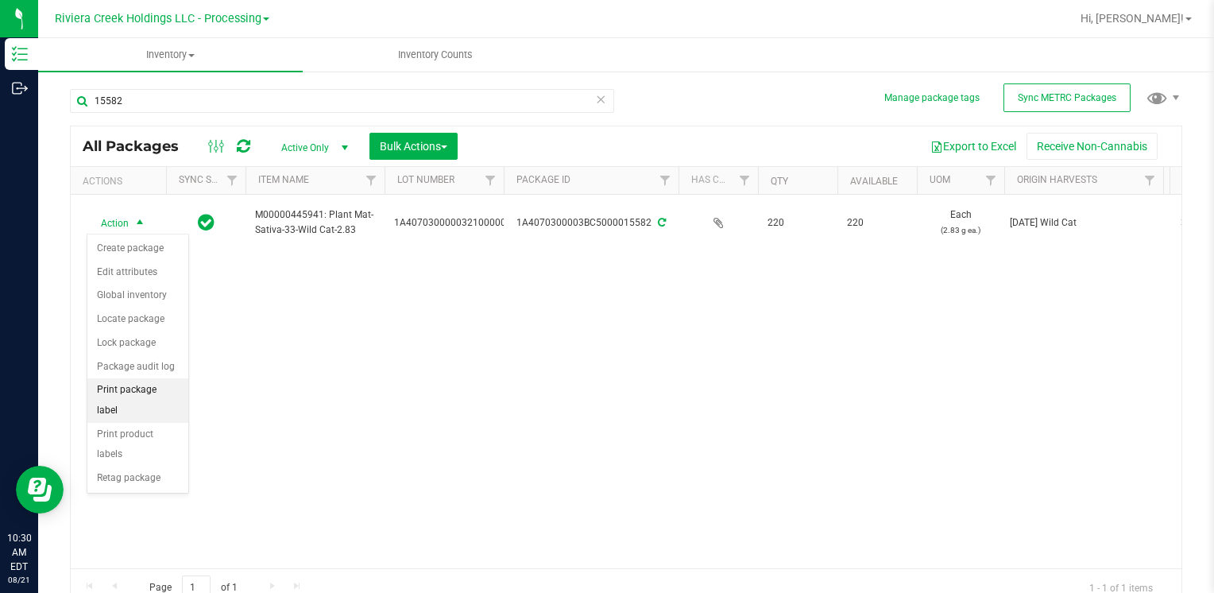
click at [172, 386] on li "Print package label" at bounding box center [137, 400] width 101 height 44
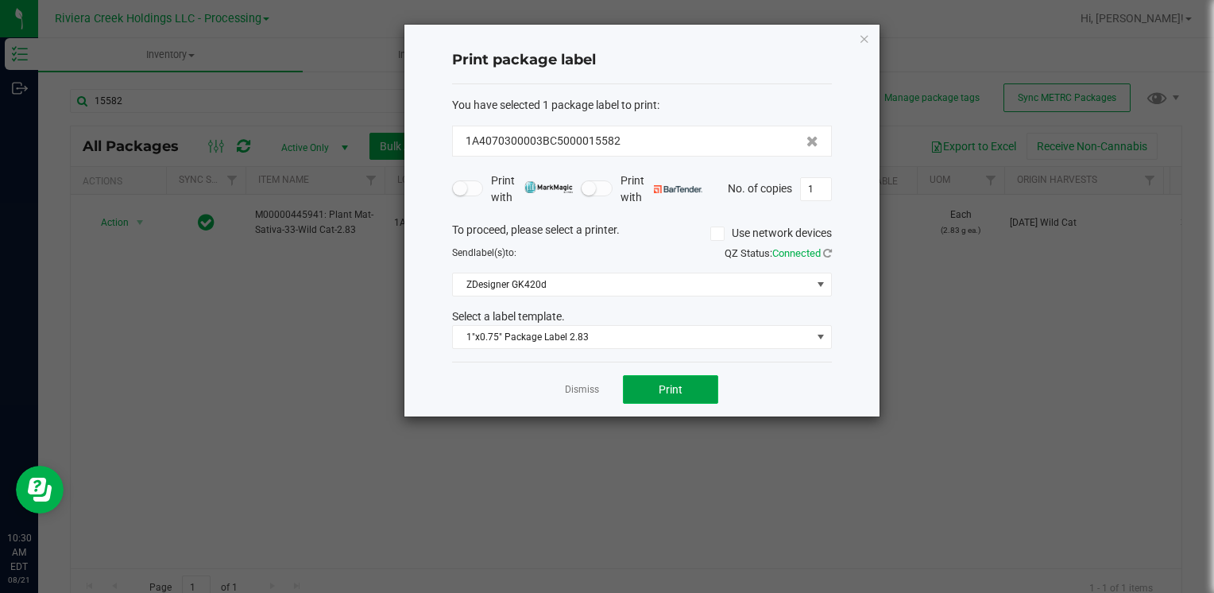
click at [674, 386] on span "Print" at bounding box center [670, 389] width 24 height 13
click at [871, 37] on div "Print package label You have selected 1 package label to print : 1A4070300003BC…" at bounding box center [641, 221] width 475 height 392
click at [864, 36] on icon "button" at bounding box center [864, 38] width 11 height 19
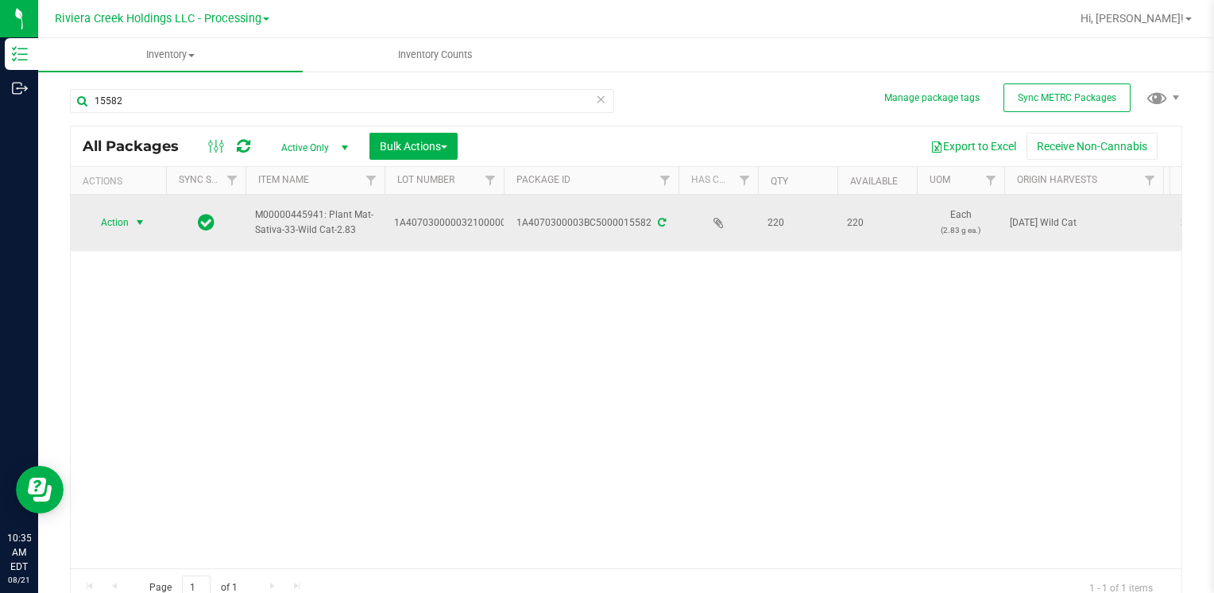
click at [112, 218] on span "Action" at bounding box center [108, 222] width 43 height 22
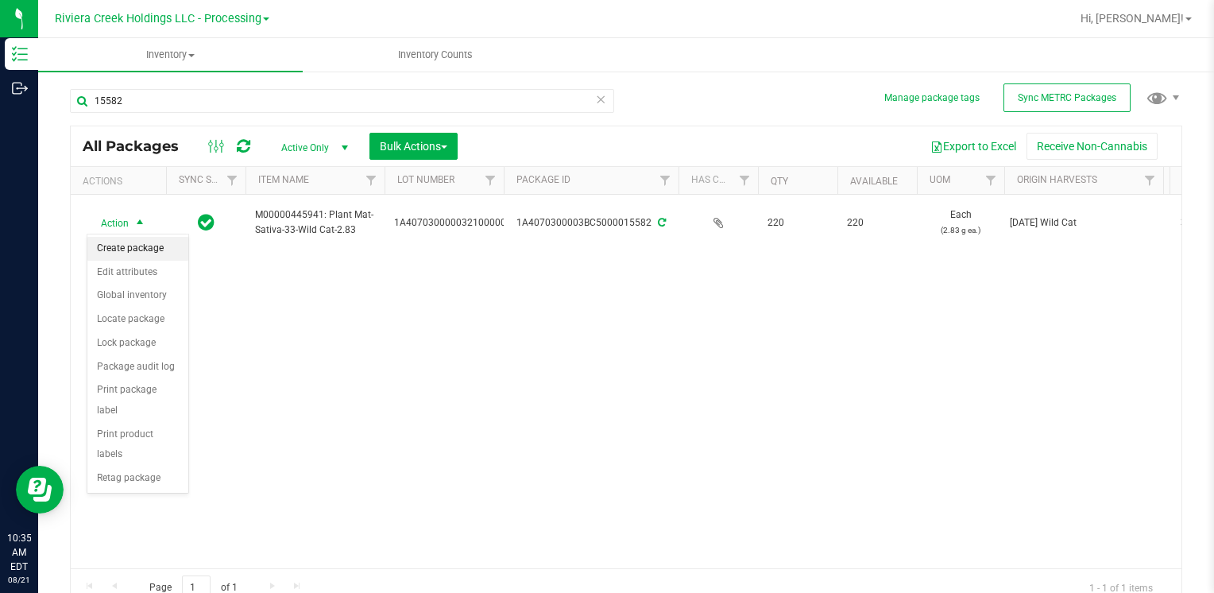
click at [133, 245] on li "Create package" at bounding box center [137, 249] width 101 height 24
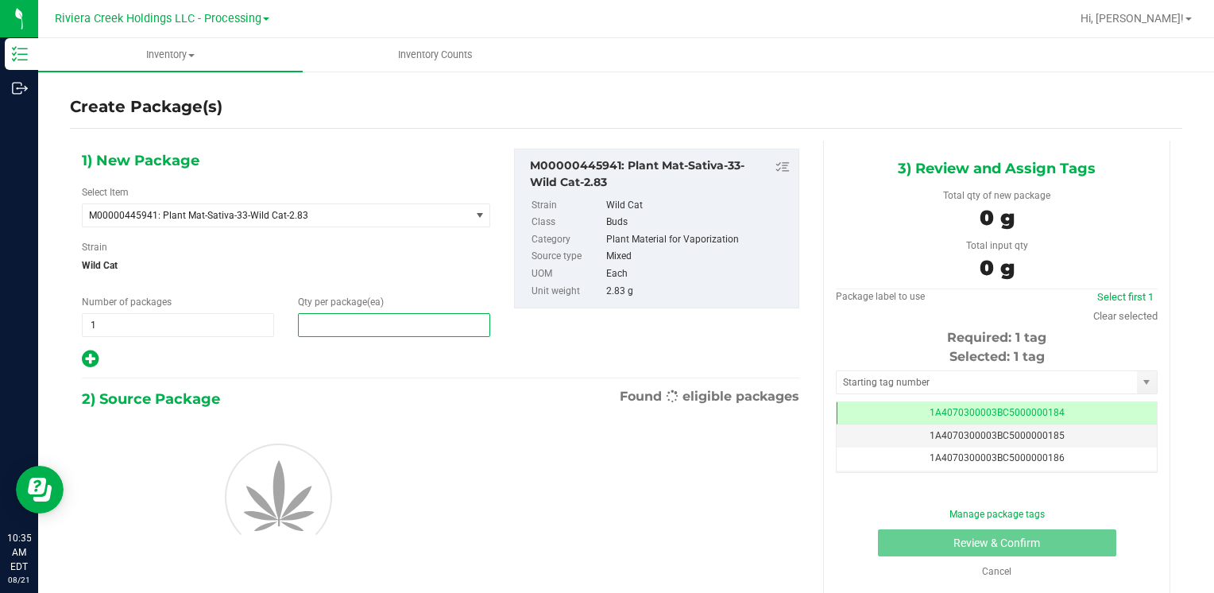
click at [349, 324] on span at bounding box center [394, 325] width 192 height 24
type input "40"
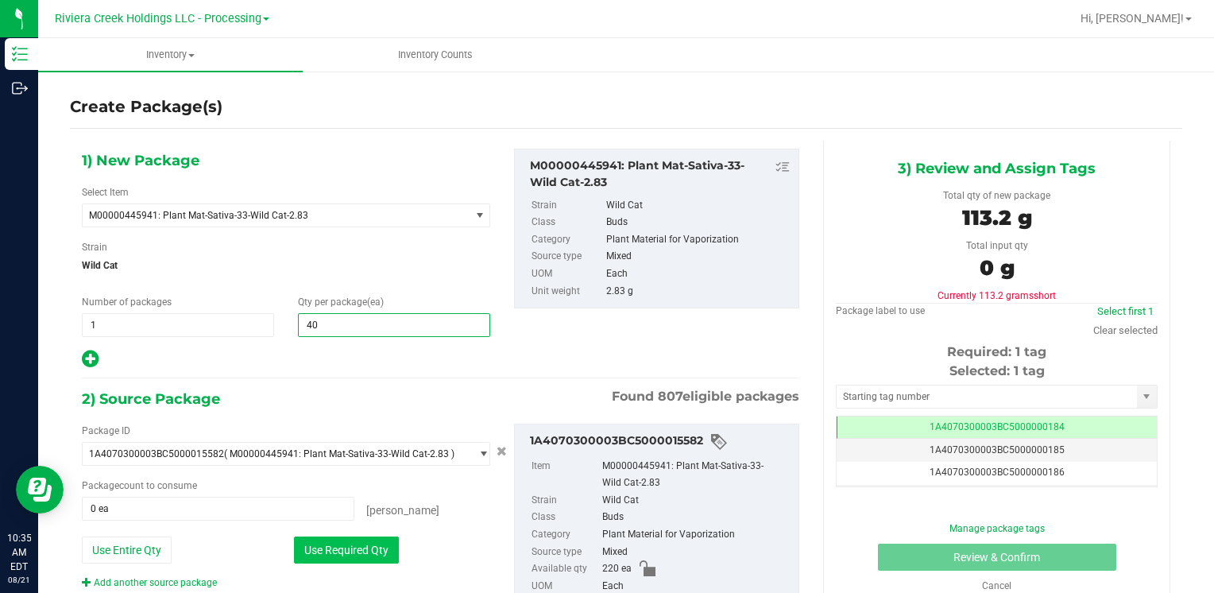
type input "40"
click at [319, 537] on button "Use Required Qty" at bounding box center [346, 549] width 105 height 27
type input "40 ea"
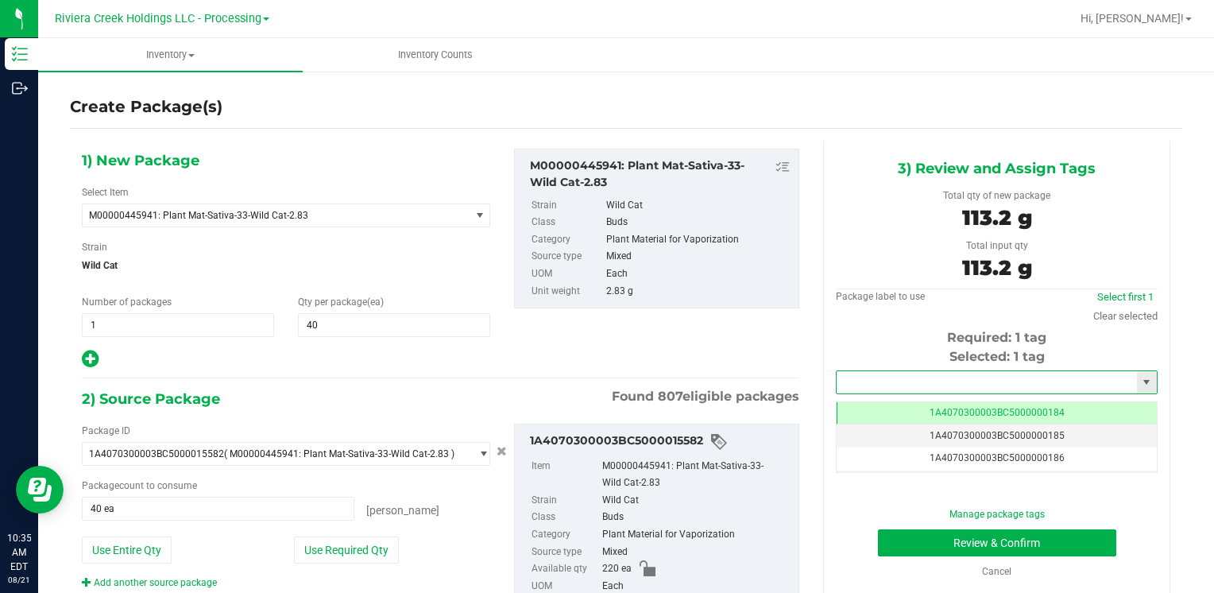
click at [991, 384] on input "text" at bounding box center [986, 382] width 300 height 22
click at [963, 400] on li "1A4070300003BC5000036344" at bounding box center [986, 409] width 316 height 24
type input "1A4070300003BC5000036344"
click at [937, 531] on button "Review & Confirm" at bounding box center [997, 542] width 238 height 27
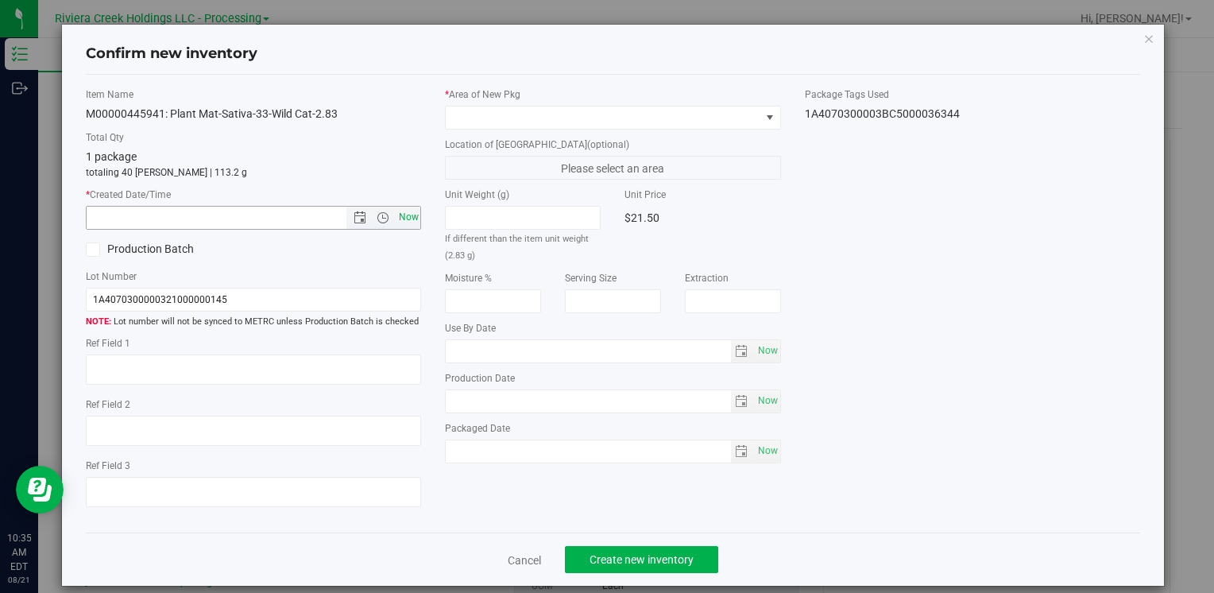
click at [397, 214] on span "Now" at bounding box center [408, 217] width 27 height 23
type input "[DATE] 10:35 AM"
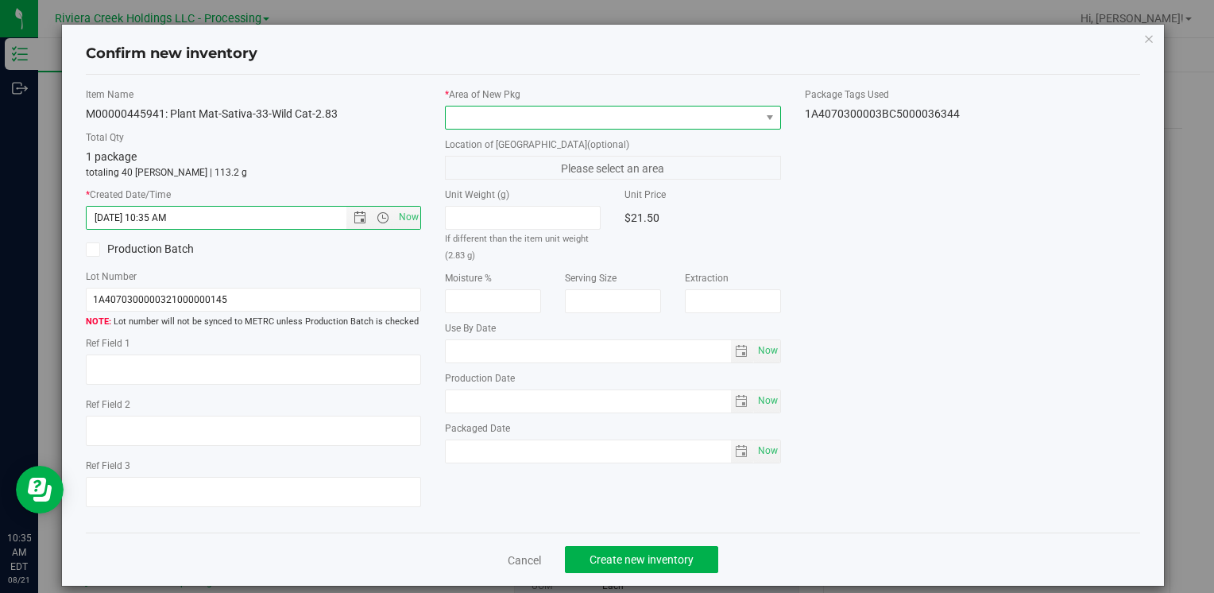
click at [473, 106] on span at bounding box center [612, 118] width 335 height 24
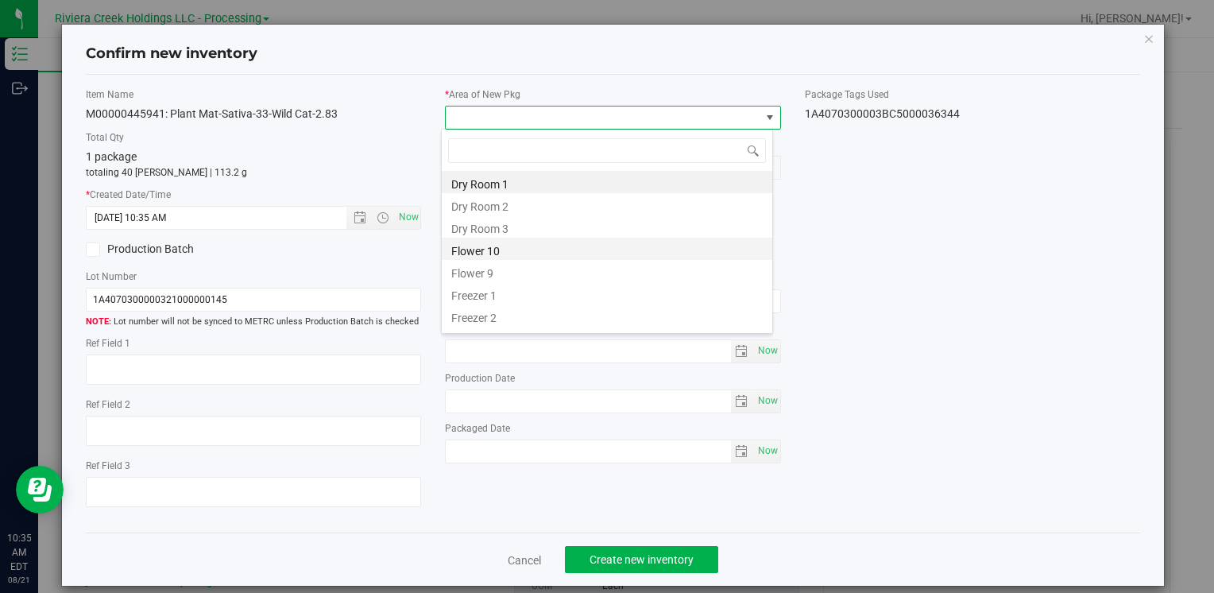
click at [512, 253] on li "Flower 10" at bounding box center [607, 248] width 330 height 22
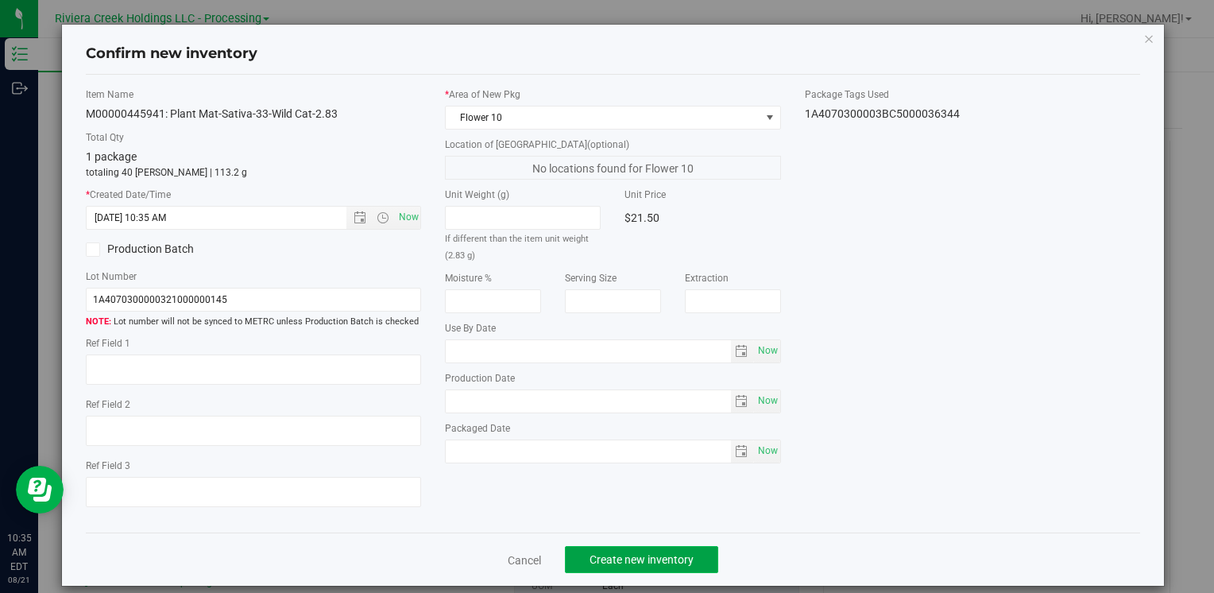
click at [635, 568] on button "Create new inventory" at bounding box center [641, 559] width 153 height 27
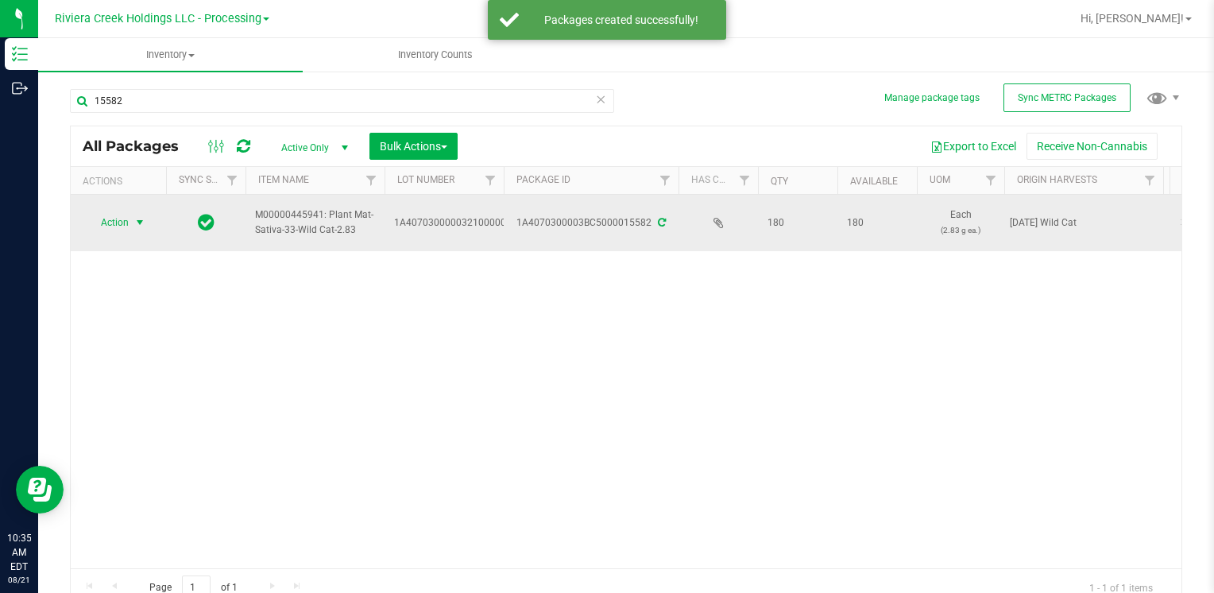
click at [120, 219] on span "Action" at bounding box center [108, 222] width 43 height 22
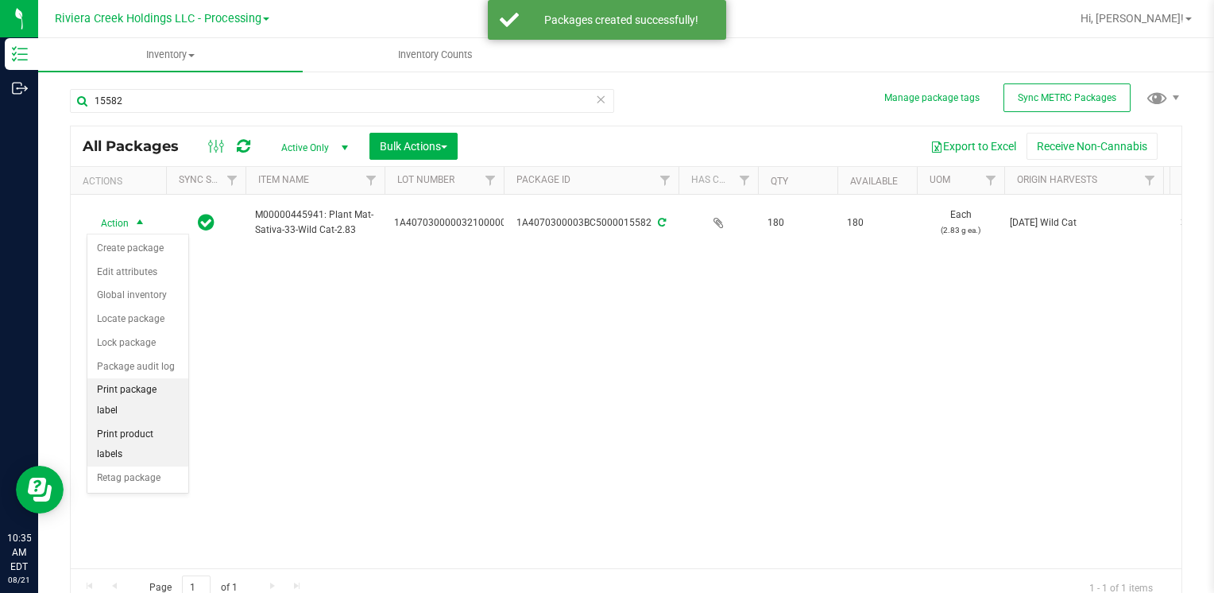
click at [165, 389] on li "Print package label" at bounding box center [137, 400] width 101 height 44
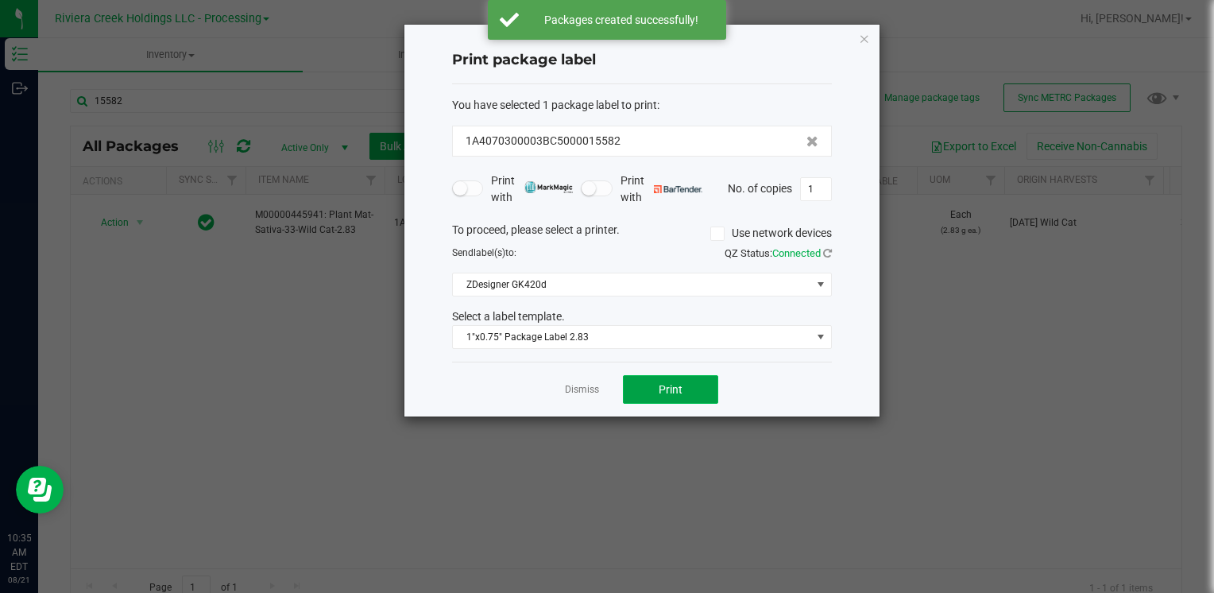
click at [664, 383] on span "Print" at bounding box center [670, 389] width 24 height 13
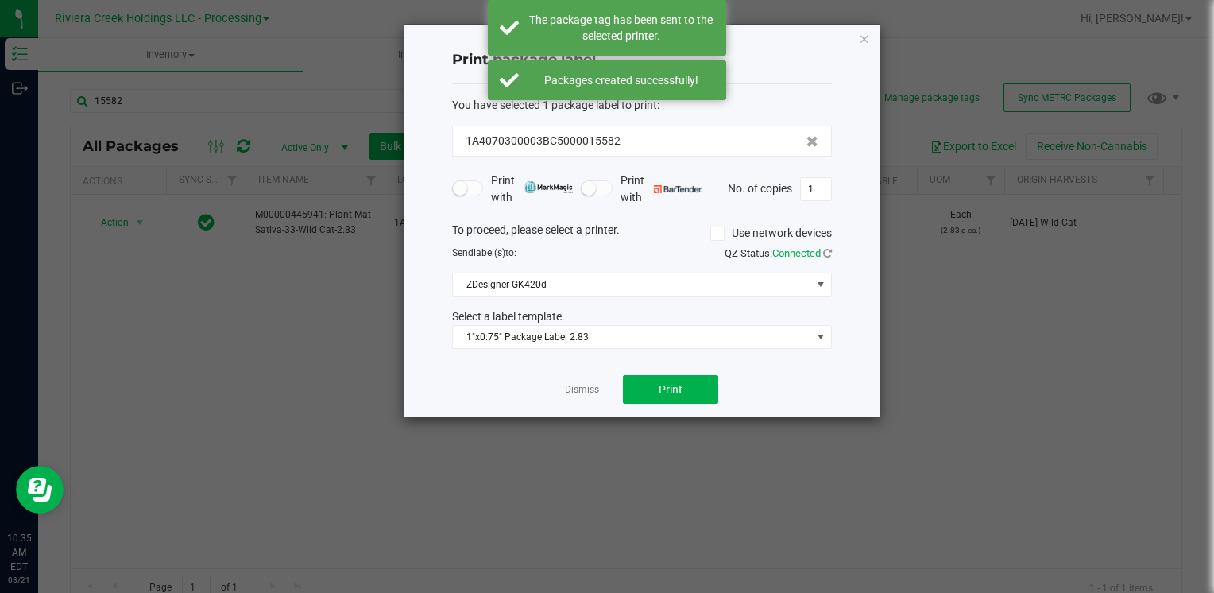
click at [861, 35] on icon "button" at bounding box center [864, 38] width 11 height 19
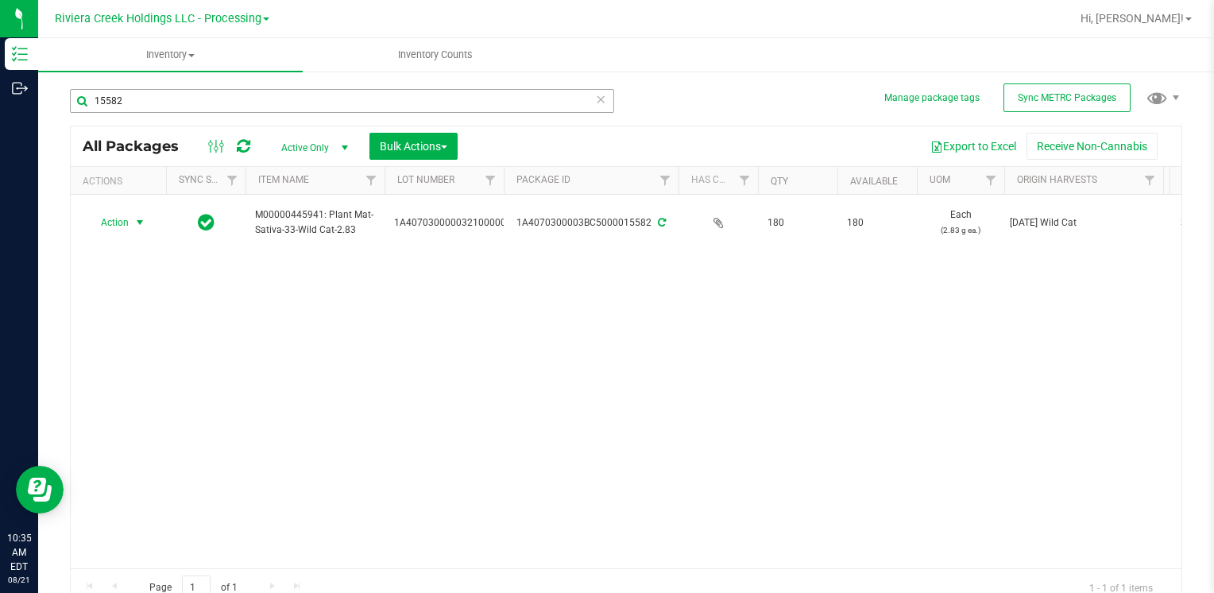
click at [246, 89] on div "15582" at bounding box center [348, 100] width 556 height 51
click at [246, 91] on input "15582" at bounding box center [342, 101] width 544 height 24
click at [244, 111] on input "15582" at bounding box center [342, 101] width 544 height 24
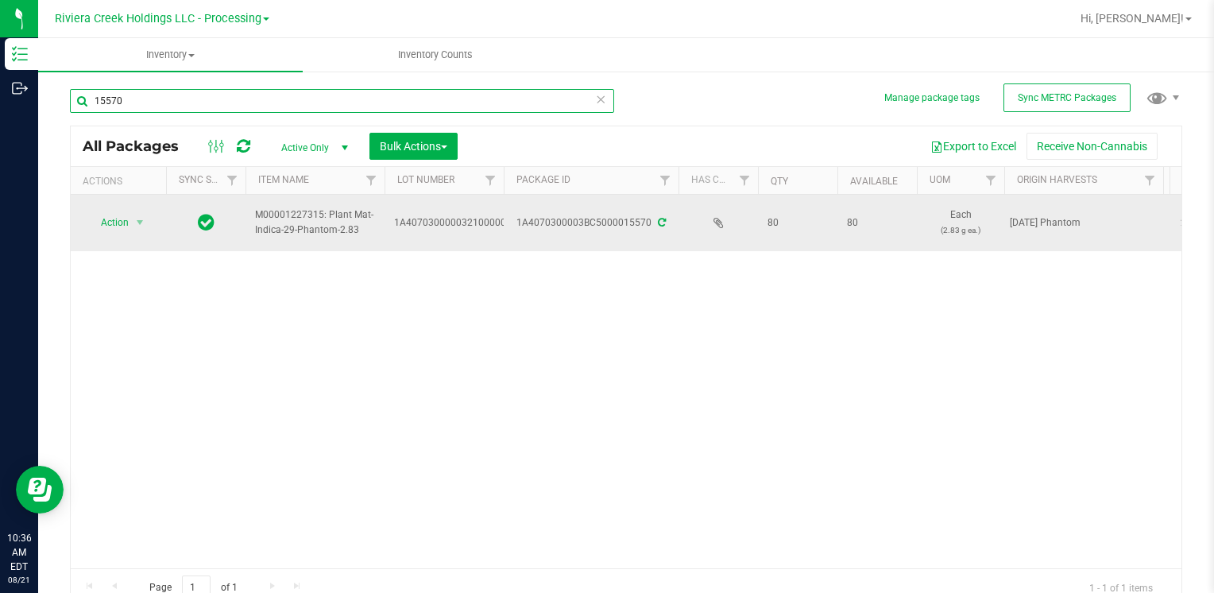
type input "15570"
click at [137, 213] on span "select" at bounding box center [140, 222] width 20 height 22
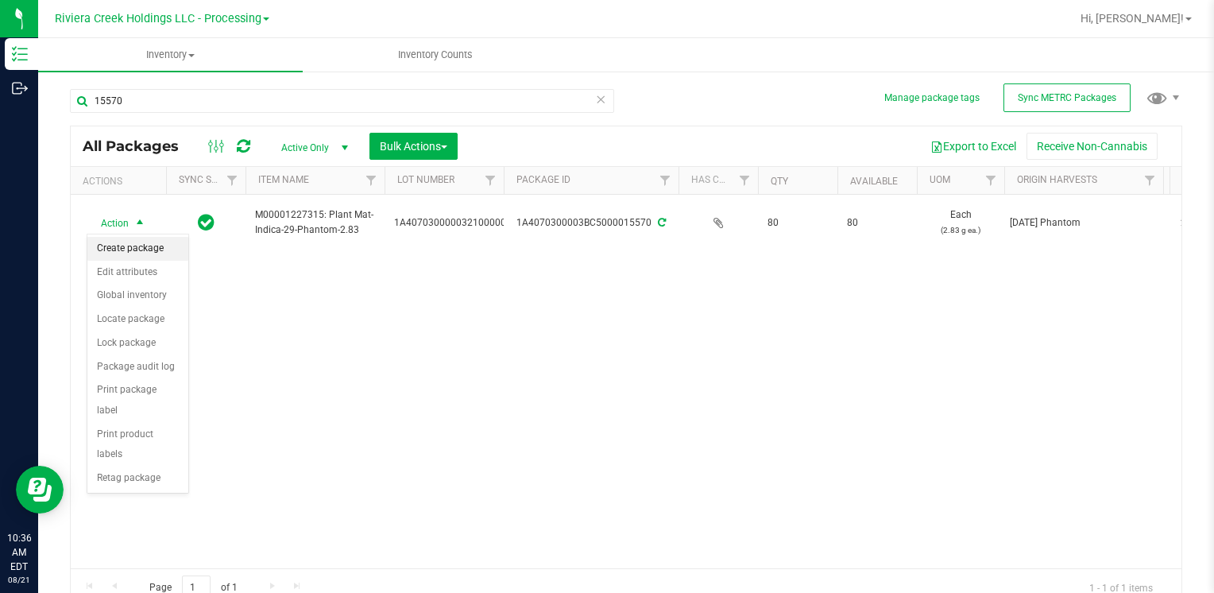
click at [158, 245] on li "Create package" at bounding box center [137, 249] width 101 height 24
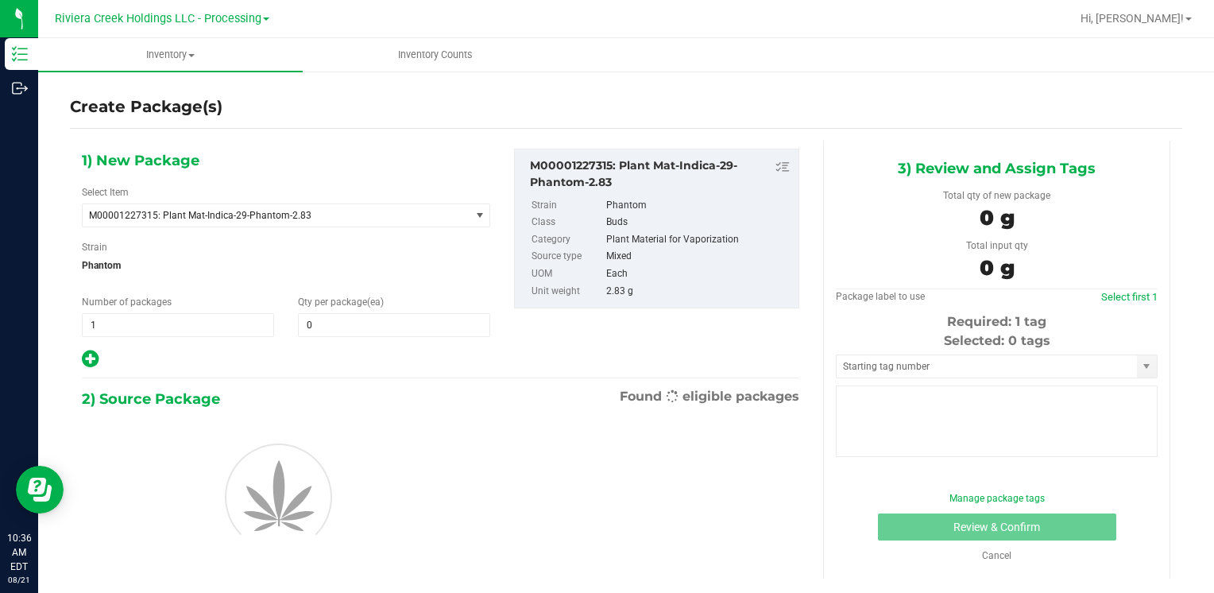
type input "0"
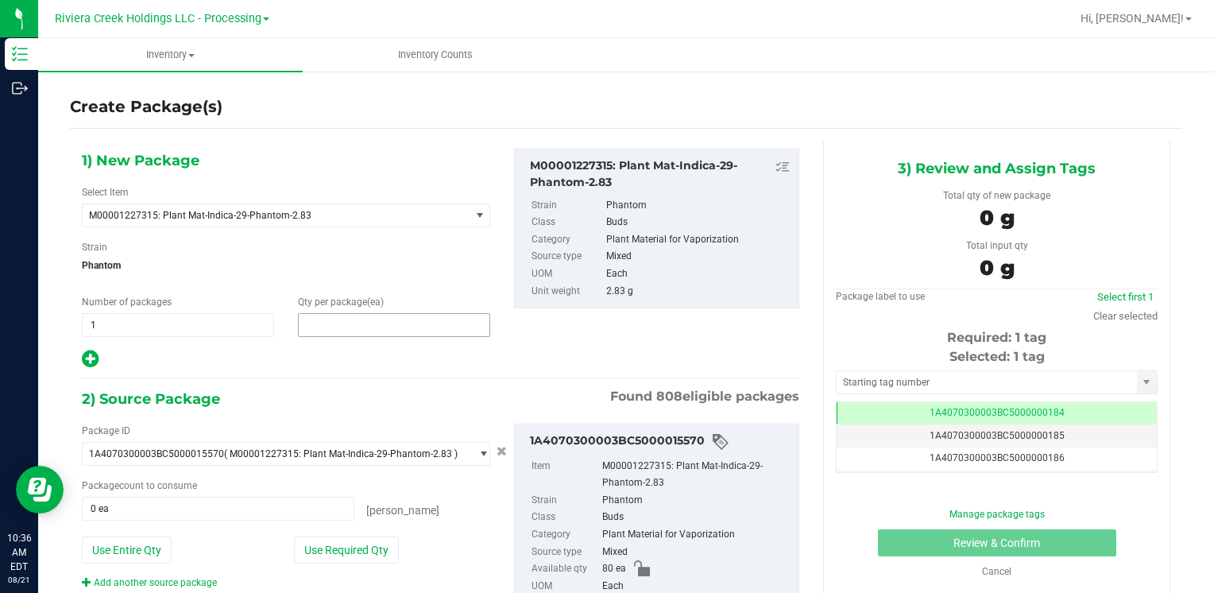
click at [334, 319] on span at bounding box center [394, 325] width 192 height 24
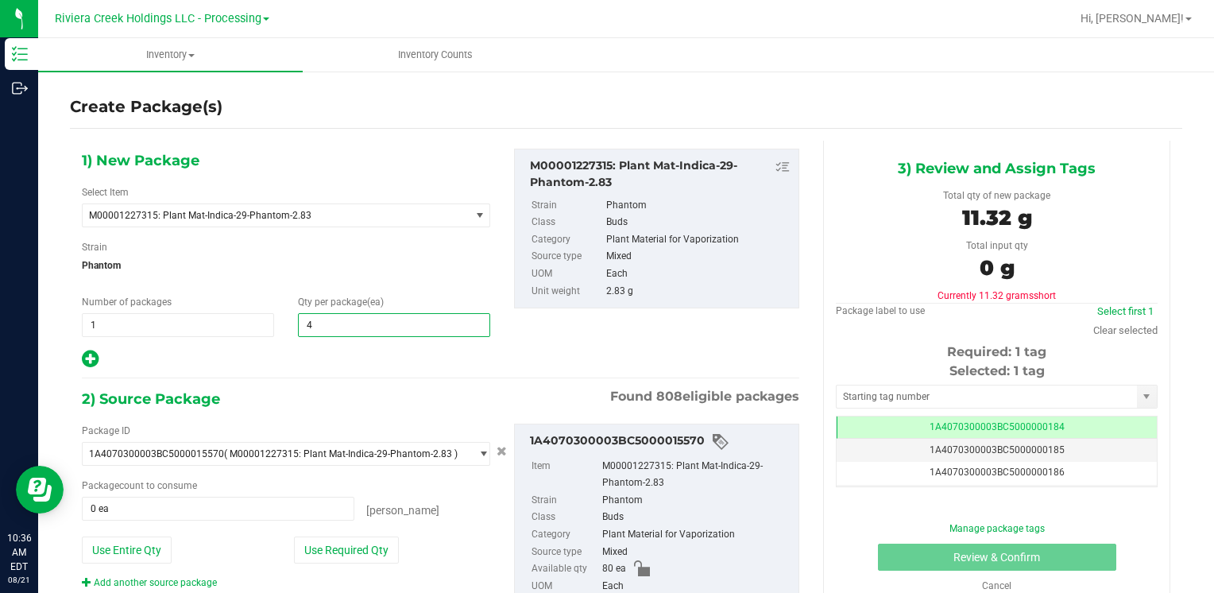
type input "40"
click at [313, 554] on button "Use Required Qty" at bounding box center [346, 549] width 105 height 27
type input "40 ea"
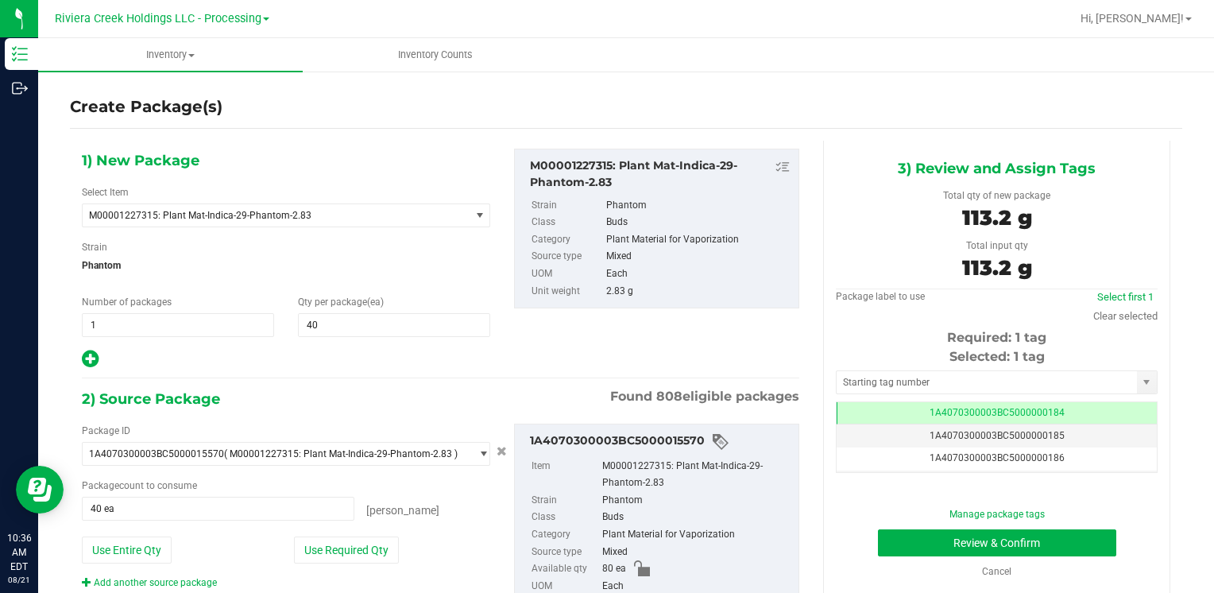
click at [1007, 397] on div "Selected: 1 tag Tag 1A4070300003BC5000000184 1A4070300003BC5000000185 1A4070300…" at bounding box center [997, 409] width 322 height 125
click at [999, 386] on input "text" at bounding box center [986, 382] width 300 height 22
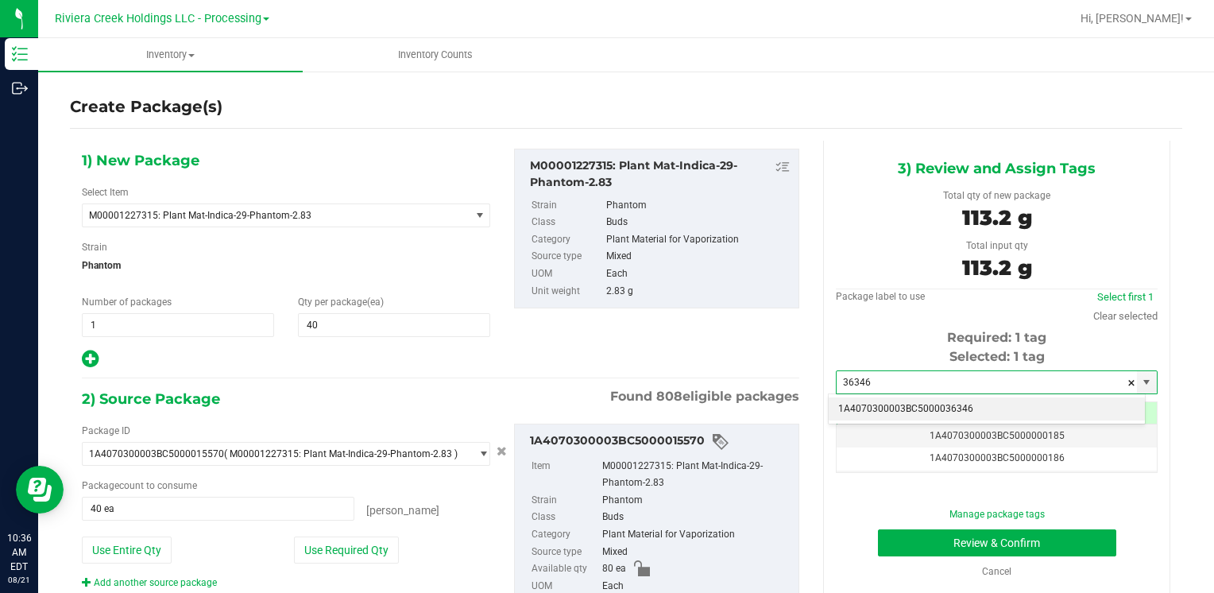
click at [940, 403] on li "1A4070300003BC5000036346" at bounding box center [986, 409] width 316 height 24
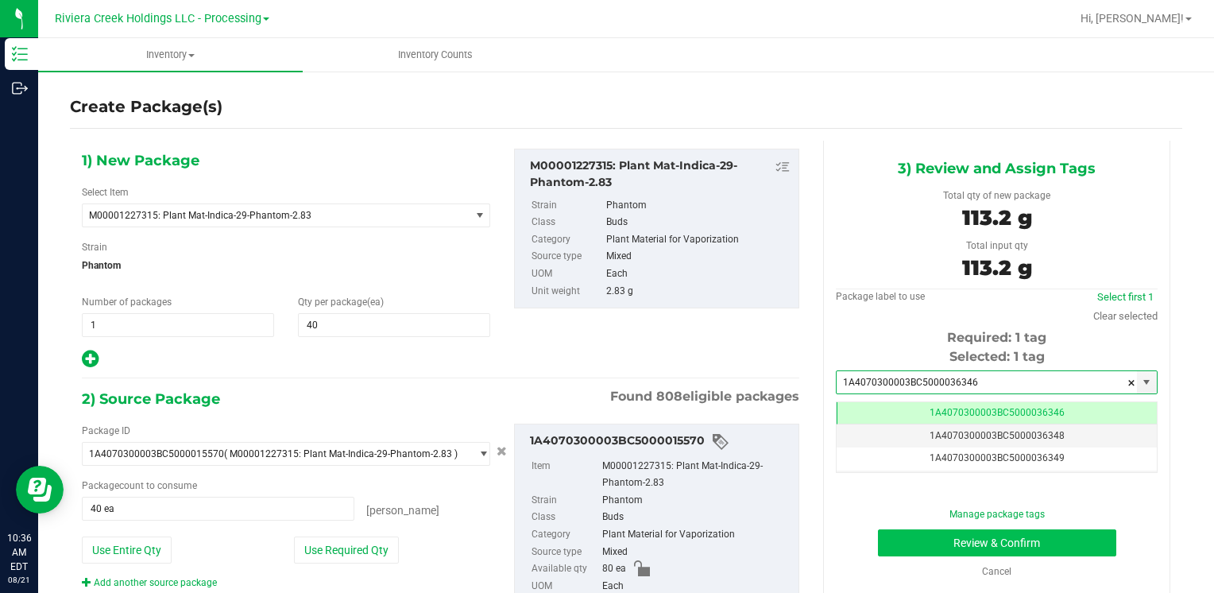
type input "1A4070300003BC5000036346"
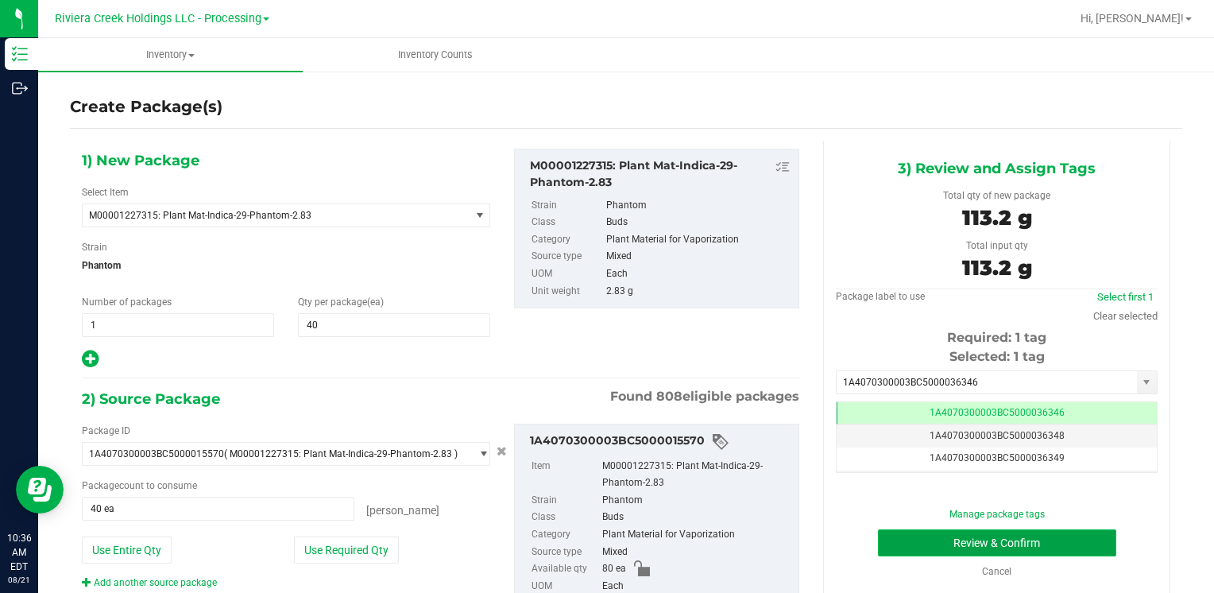
click at [944, 529] on button "Review & Confirm" at bounding box center [997, 542] width 238 height 27
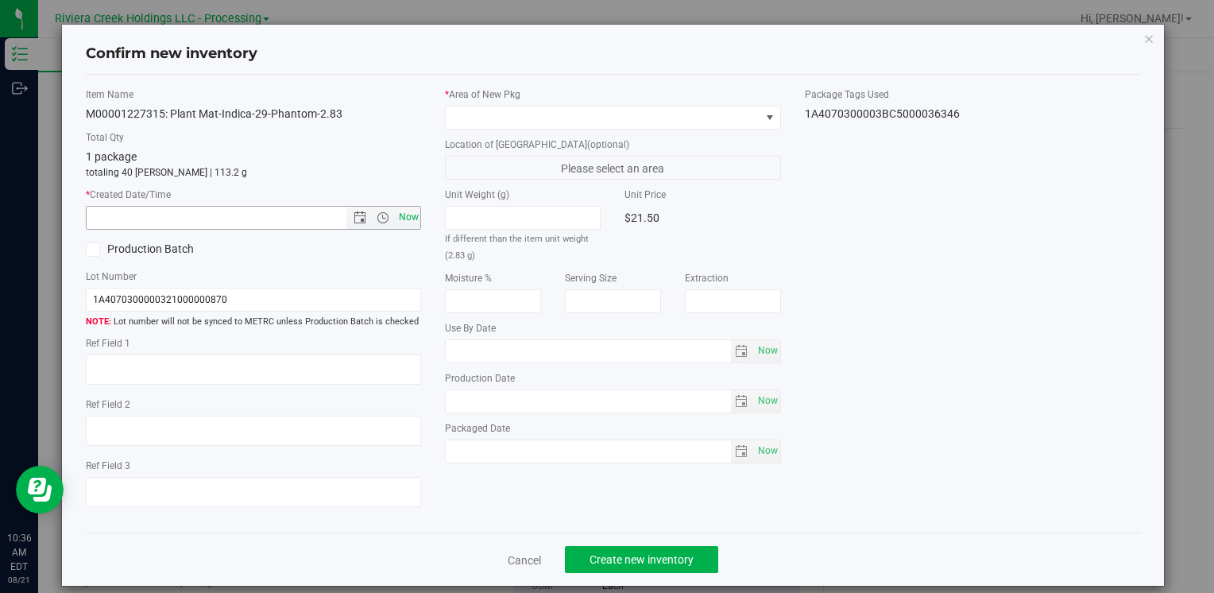
click at [405, 218] on span "Now" at bounding box center [408, 217] width 27 height 23
type input "[DATE] 10:36 AM"
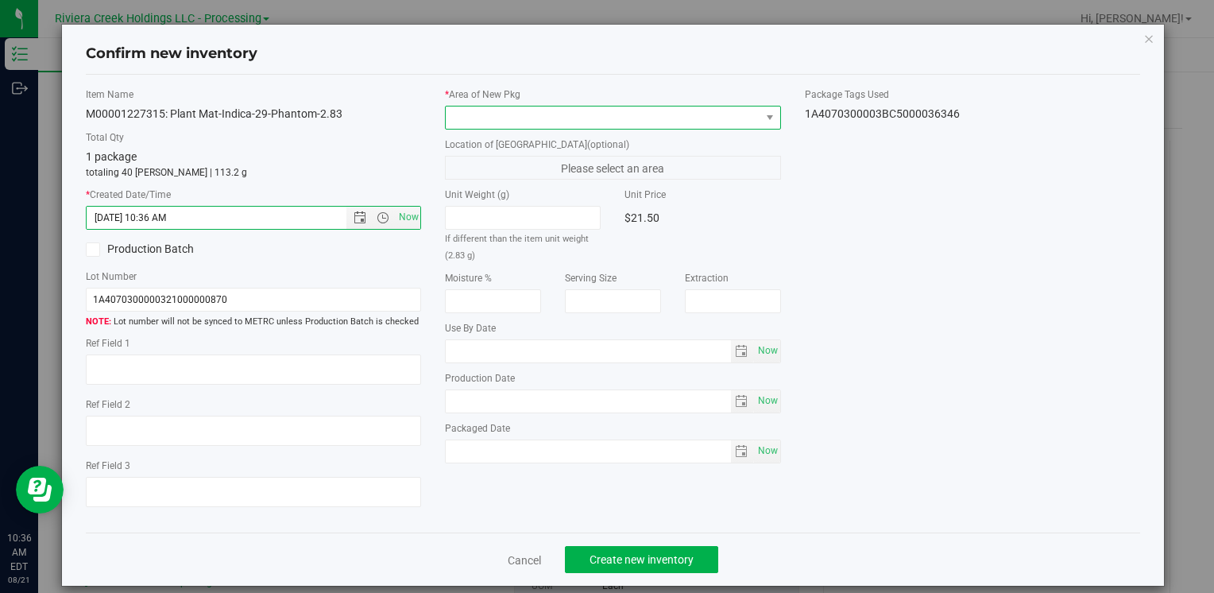
click at [495, 118] on span at bounding box center [603, 117] width 314 height 22
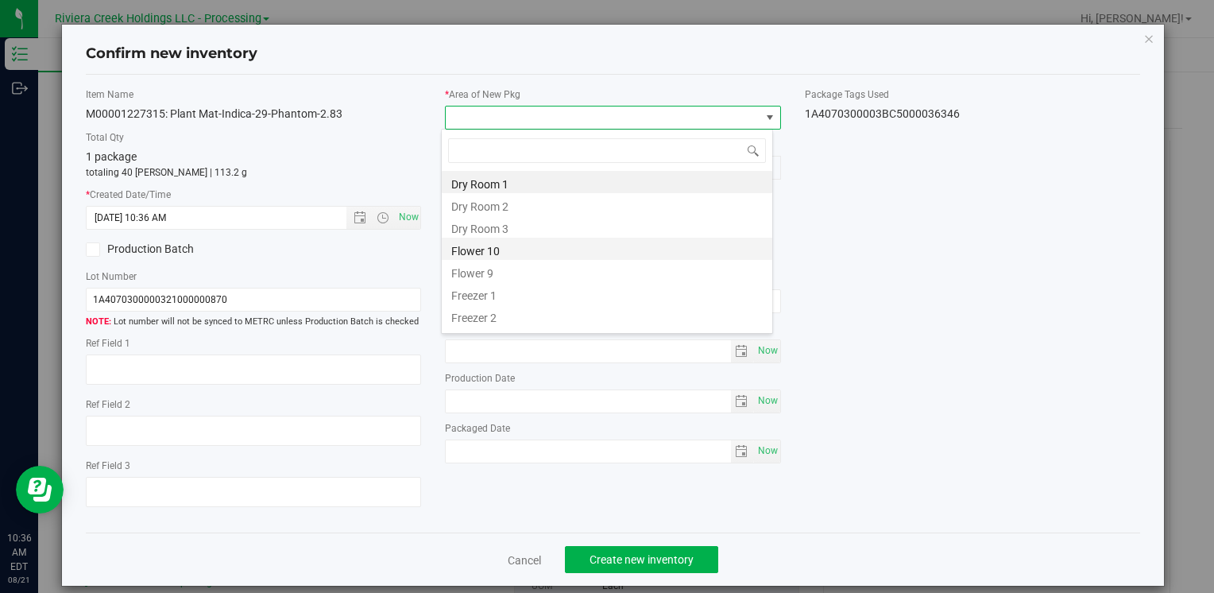
click at [530, 254] on li "Flower 10" at bounding box center [607, 248] width 330 height 22
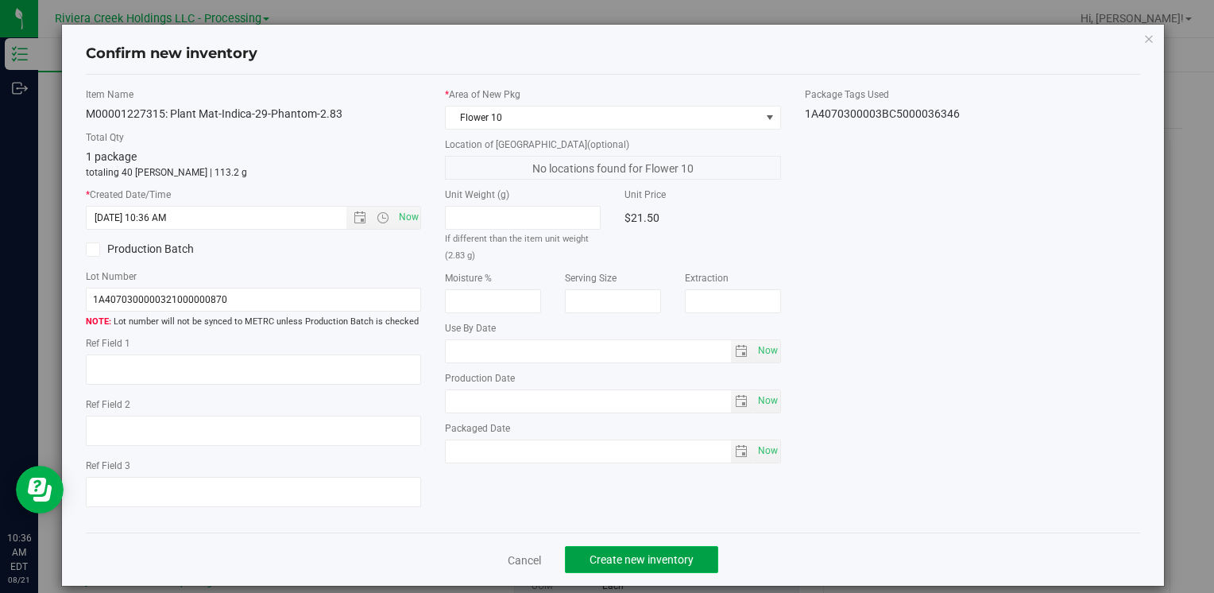
click at [607, 554] on span "Create new inventory" at bounding box center [641, 559] width 104 height 13
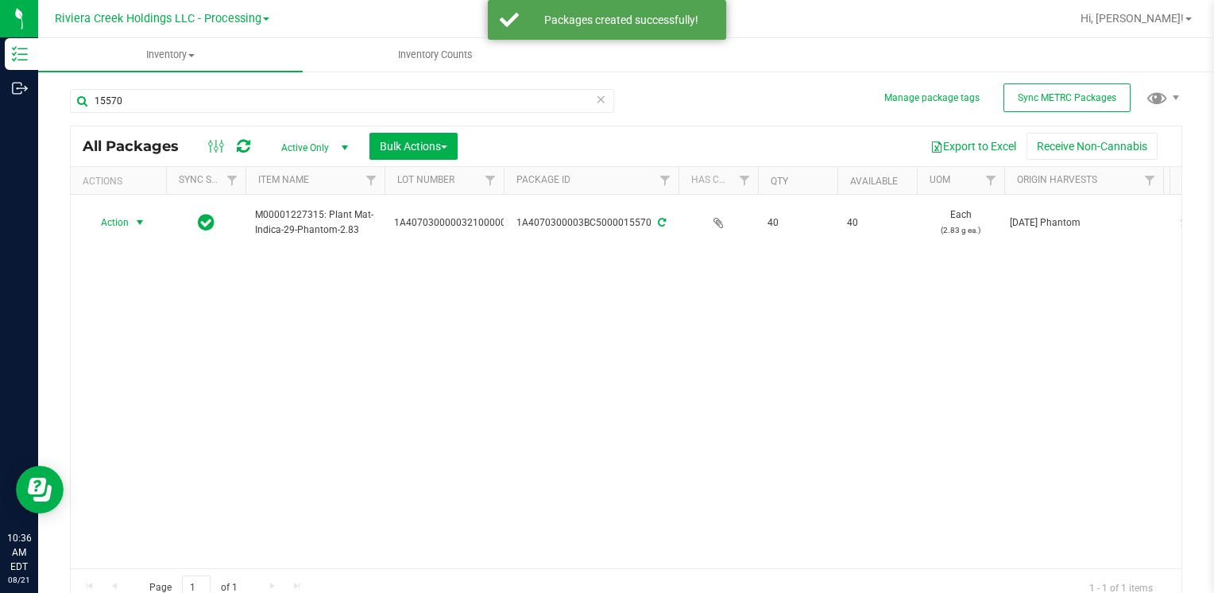
drag, startPoint x: 91, startPoint y: 226, endPoint x: 105, endPoint y: 238, distance: 18.0
click at [92, 226] on span "Action" at bounding box center [108, 222] width 43 height 22
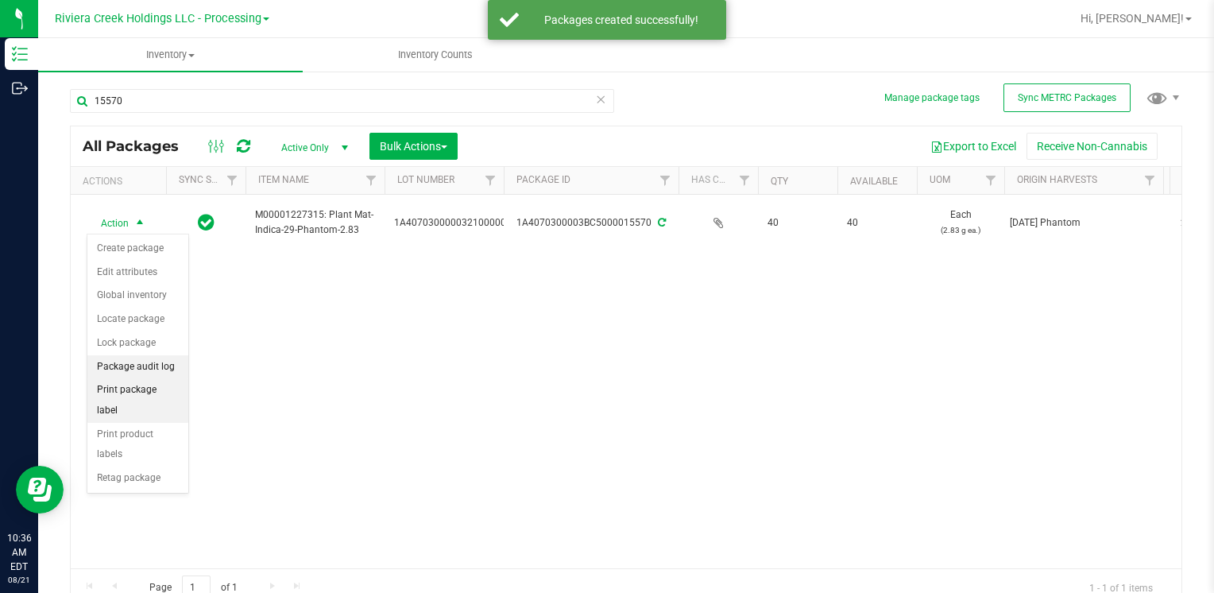
click at [148, 373] on li "Package audit log" at bounding box center [137, 367] width 101 height 24
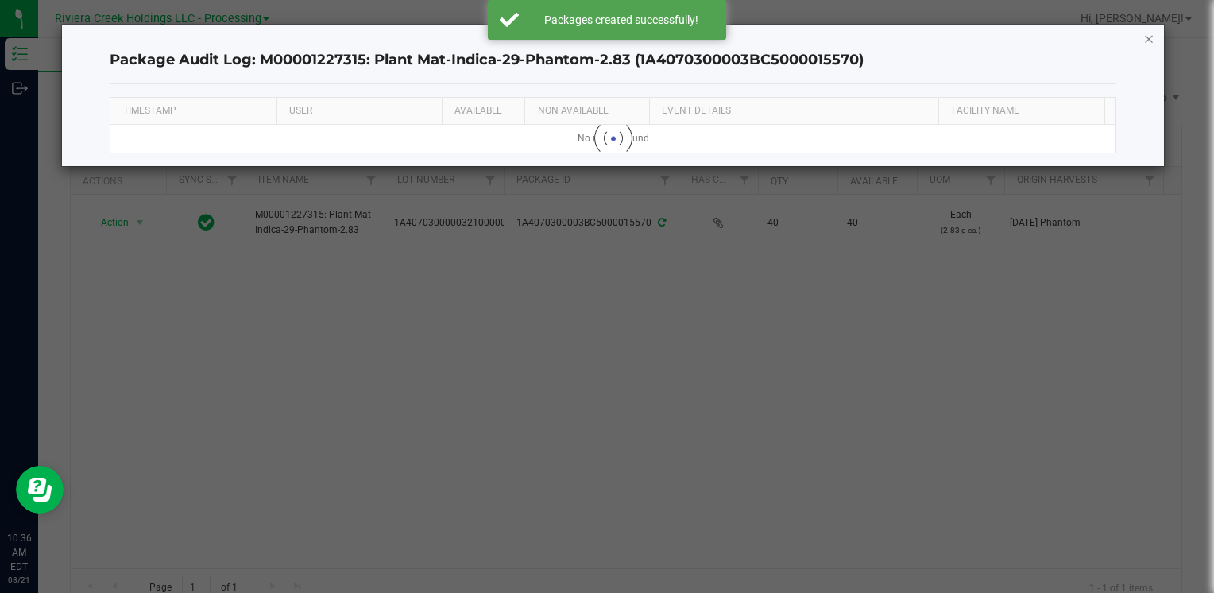
click at [1145, 37] on icon "button" at bounding box center [1148, 38] width 11 height 19
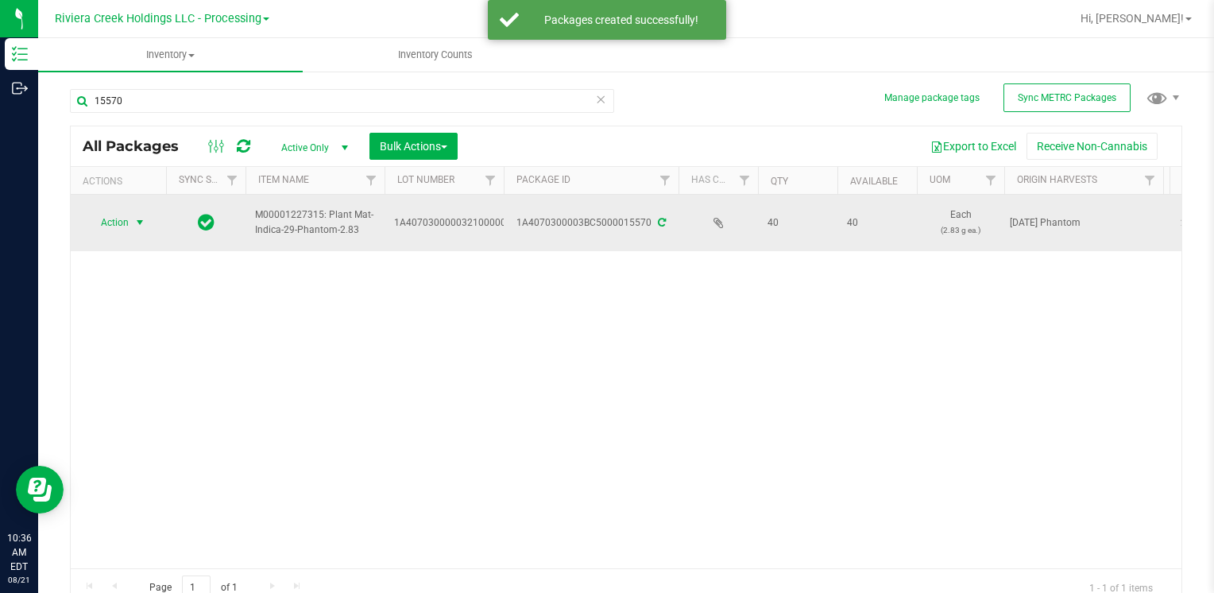
click at [123, 224] on span "Action" at bounding box center [108, 222] width 43 height 22
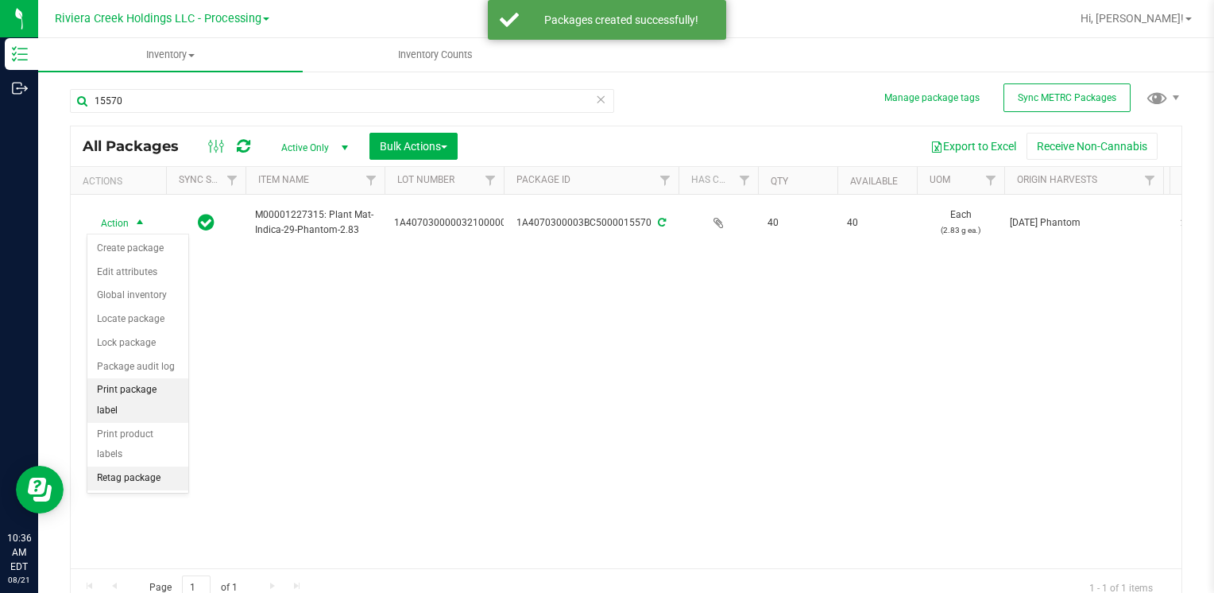
click at [168, 389] on li "Print package label" at bounding box center [137, 400] width 101 height 44
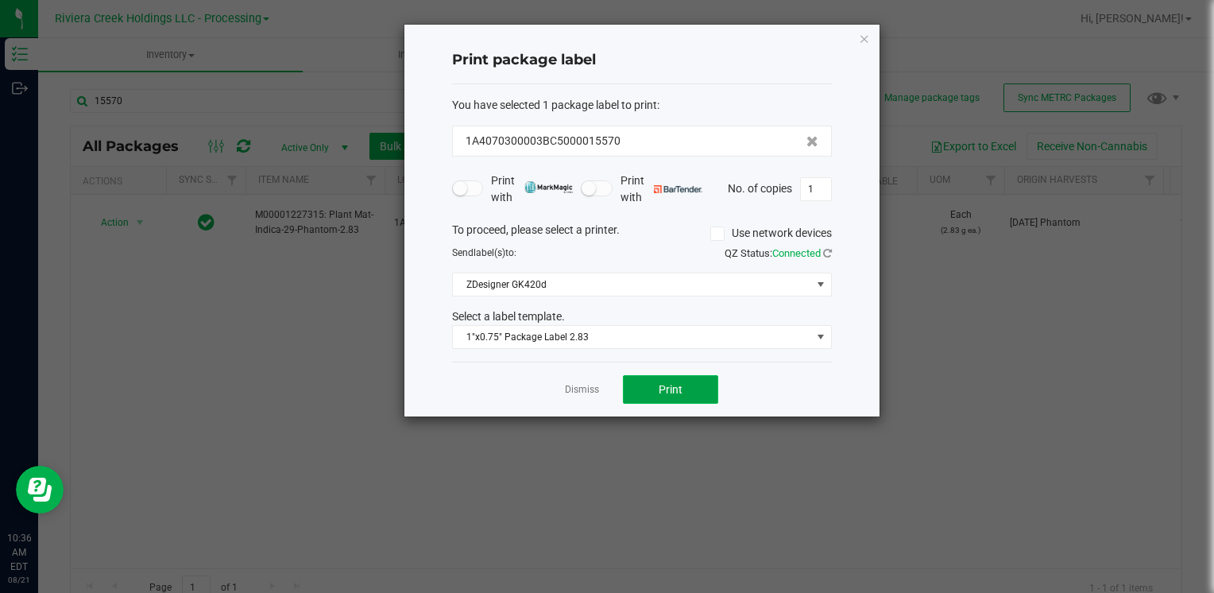
click at [663, 388] on span "Print" at bounding box center [670, 389] width 24 height 13
click at [867, 33] on icon "button" at bounding box center [864, 38] width 11 height 19
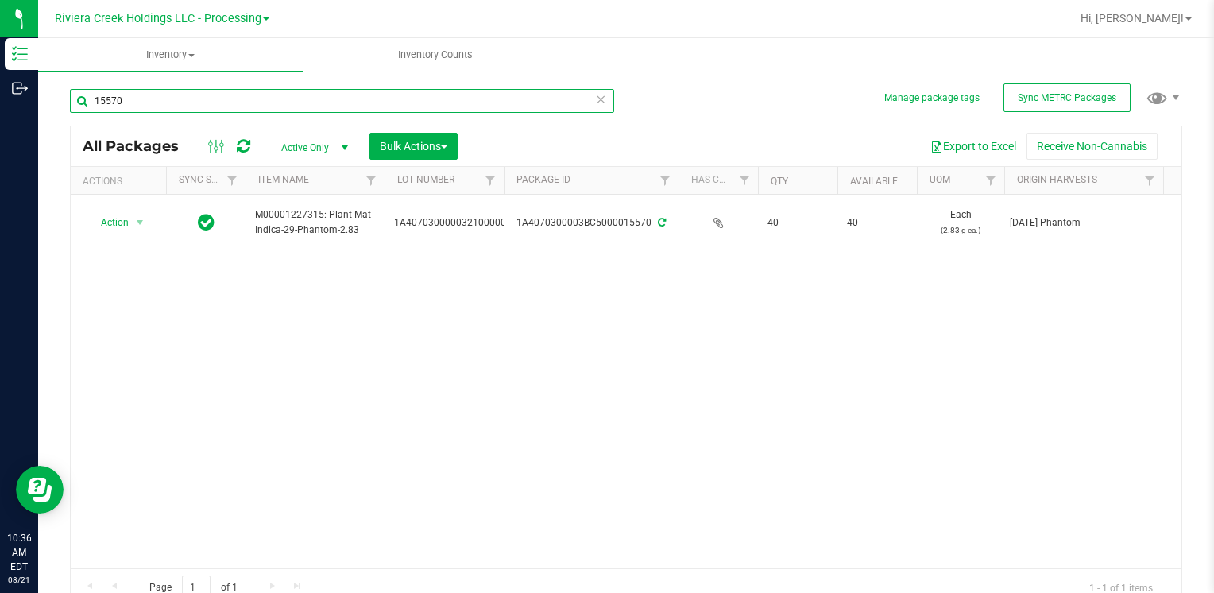
click at [292, 103] on input "15570" at bounding box center [342, 101] width 544 height 24
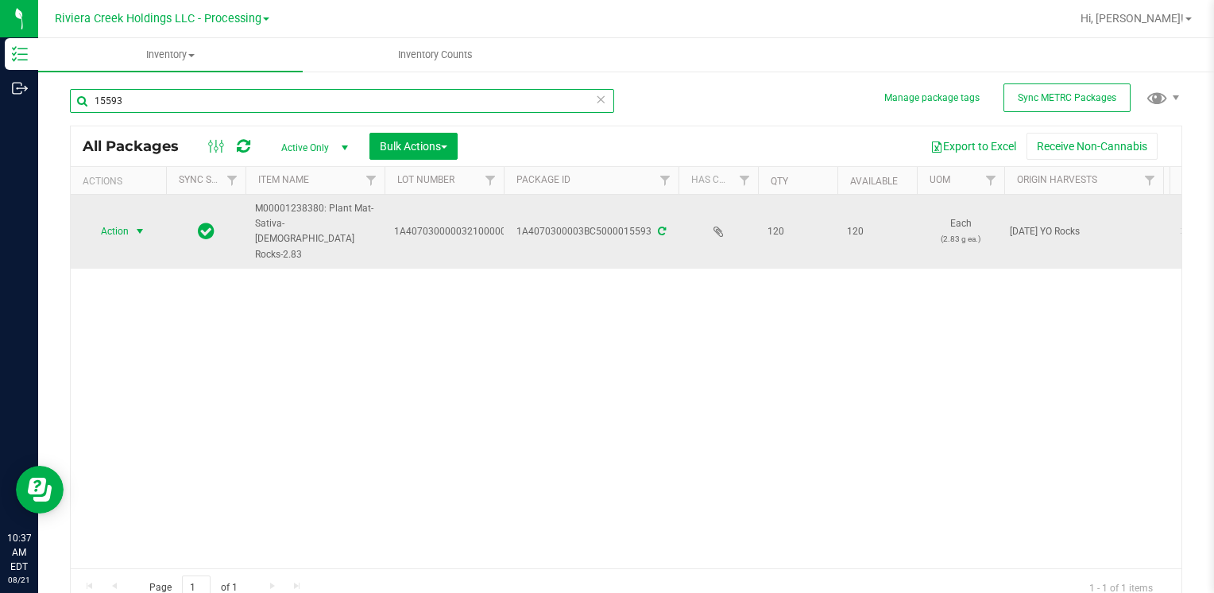
type input "15593"
click at [140, 225] on span "select" at bounding box center [139, 231] width 13 height 13
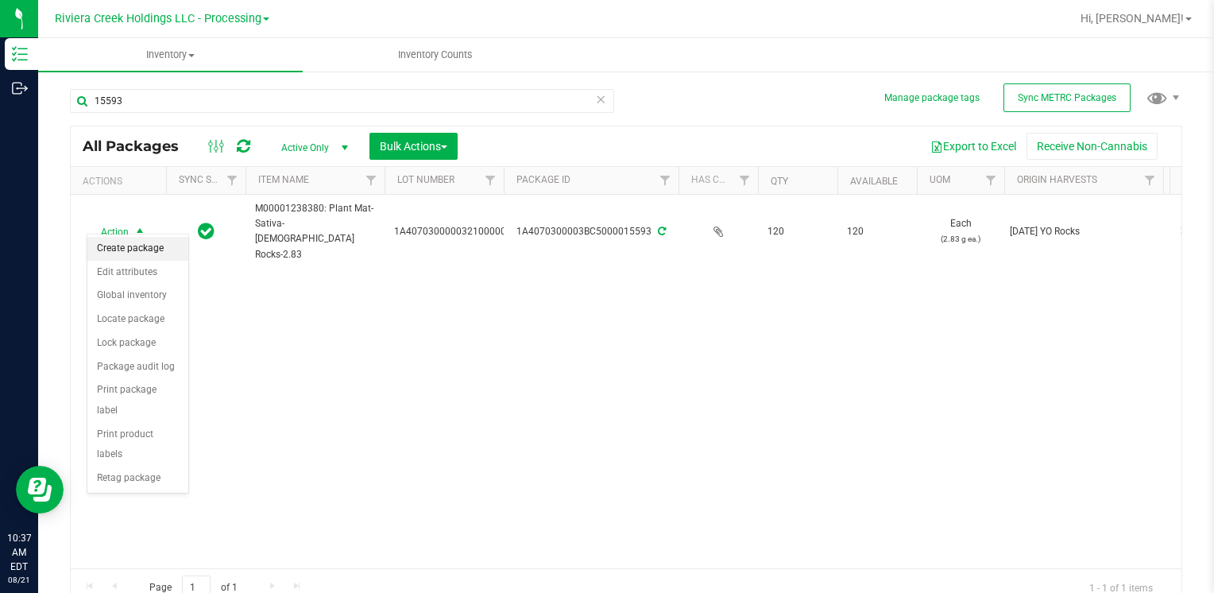
click at [145, 250] on li "Create package" at bounding box center [137, 249] width 101 height 24
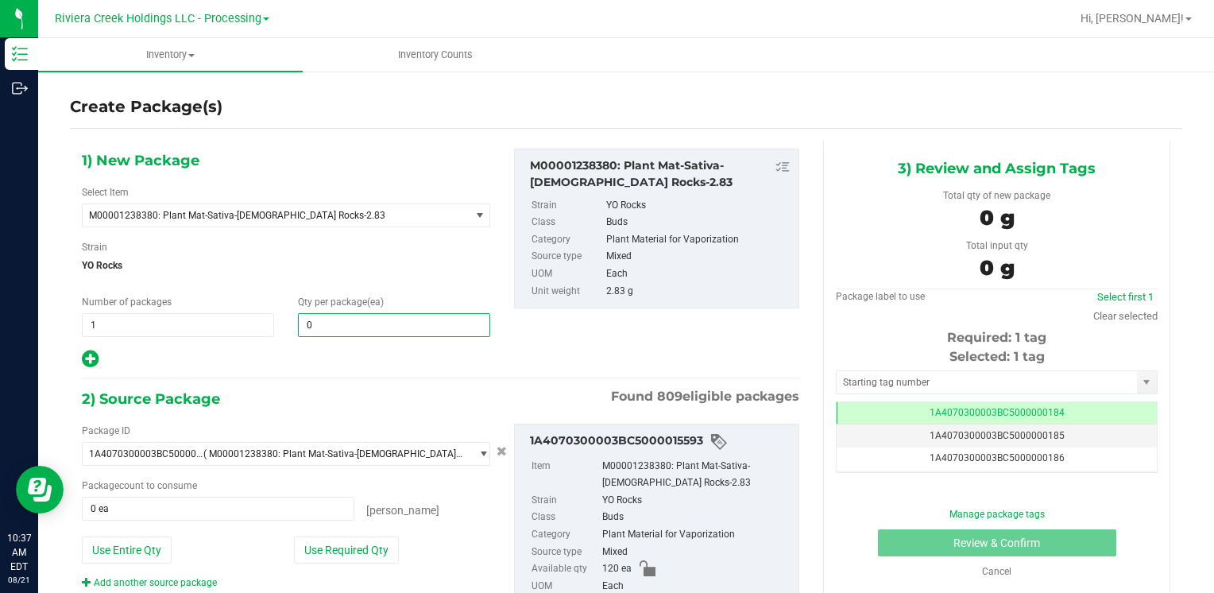
click at [372, 326] on span "0 0" at bounding box center [394, 325] width 192 height 24
type input "20"
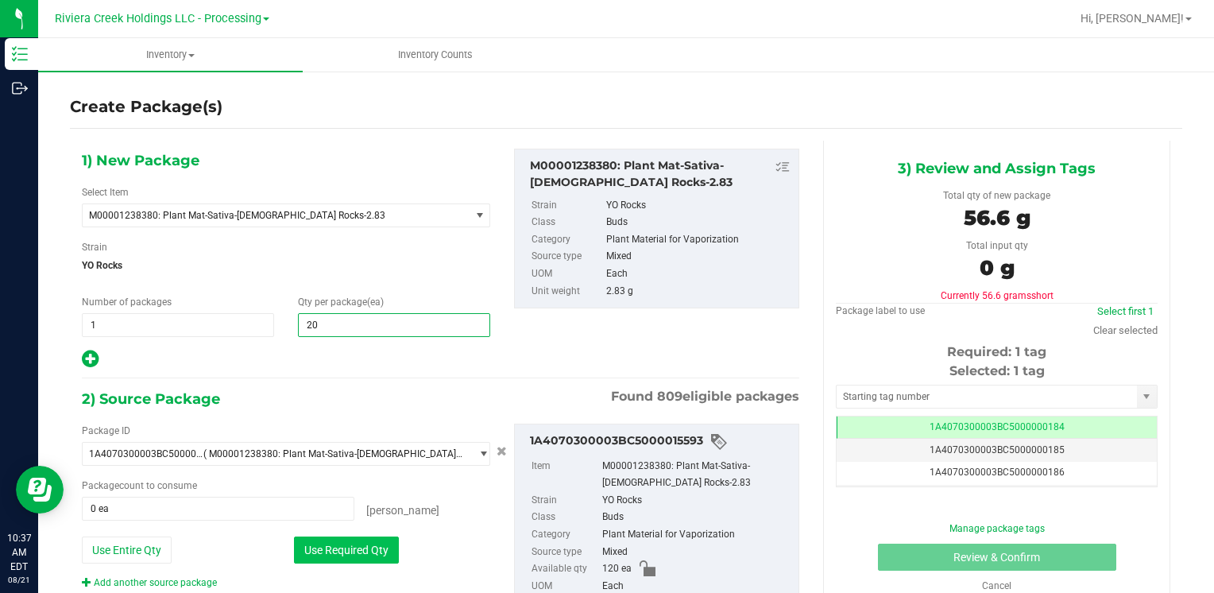
type input "20"
click at [329, 542] on button "Use Required Qty" at bounding box center [346, 549] width 105 height 27
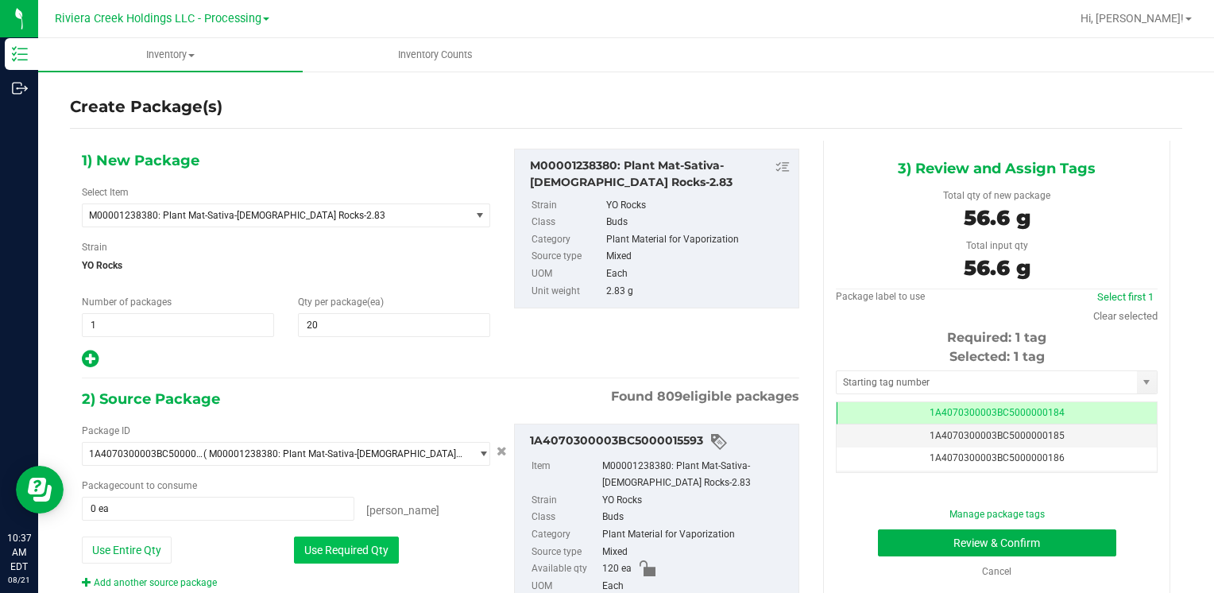
type input "20 ea"
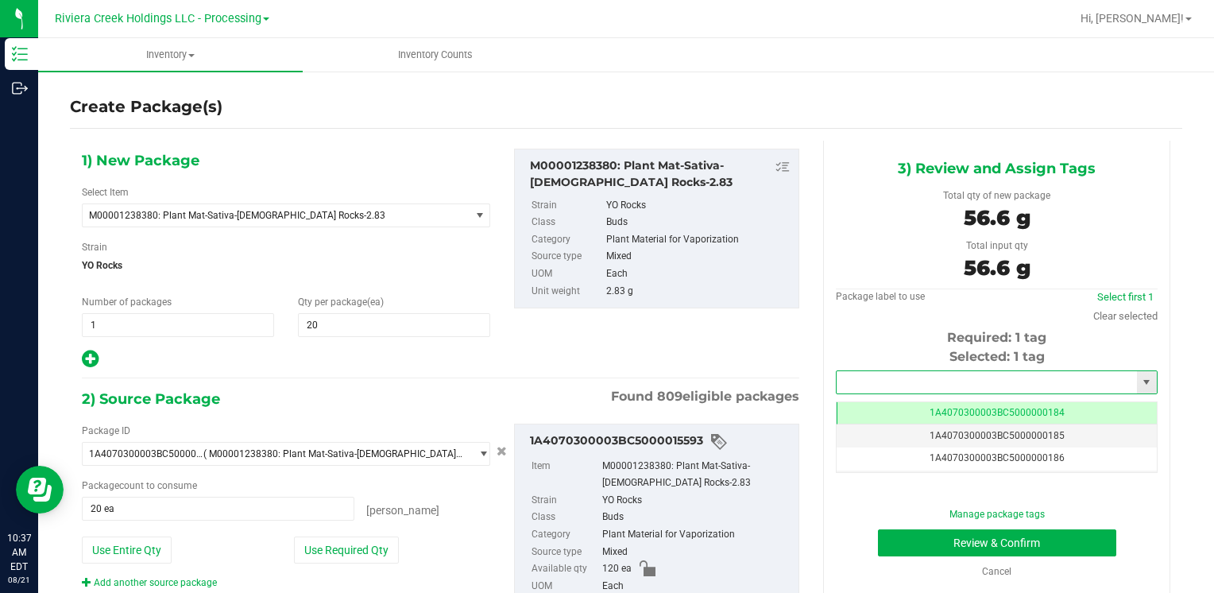
click at [845, 380] on input "text" at bounding box center [986, 382] width 300 height 22
click at [848, 407] on li "1A4070300003BC5000036342" at bounding box center [986, 409] width 316 height 24
type input "1A4070300003BC5000036342"
click at [938, 533] on button "Review & Confirm" at bounding box center [997, 542] width 238 height 27
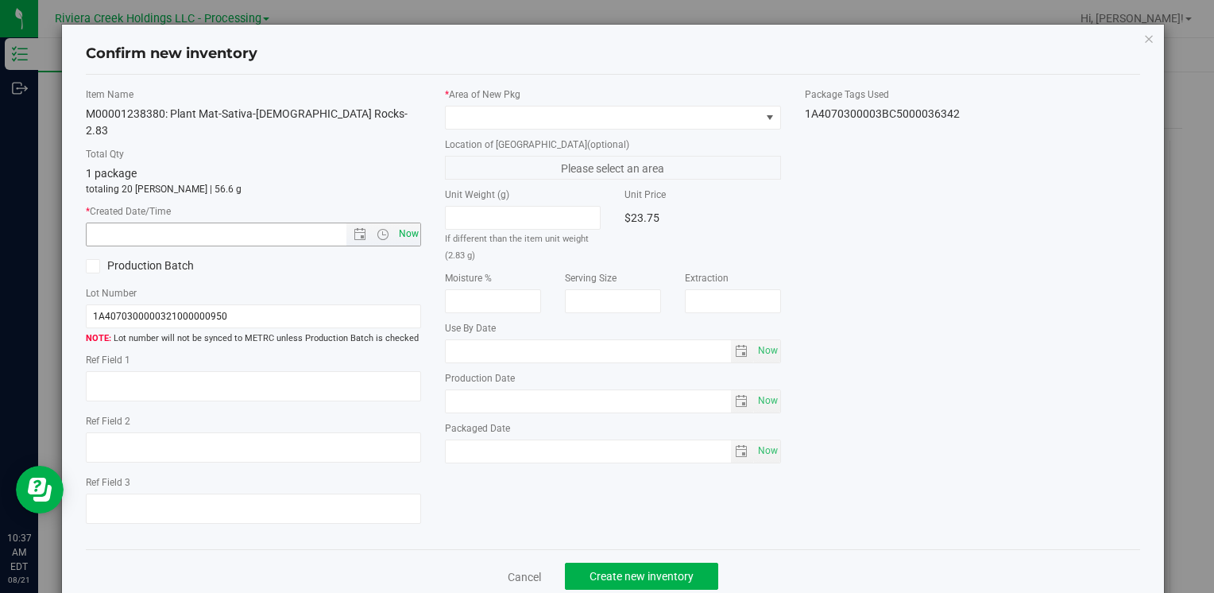
click at [411, 222] on span "Now" at bounding box center [408, 233] width 27 height 23
type input "[DATE] 10:37 AM"
click at [470, 110] on span at bounding box center [603, 117] width 314 height 22
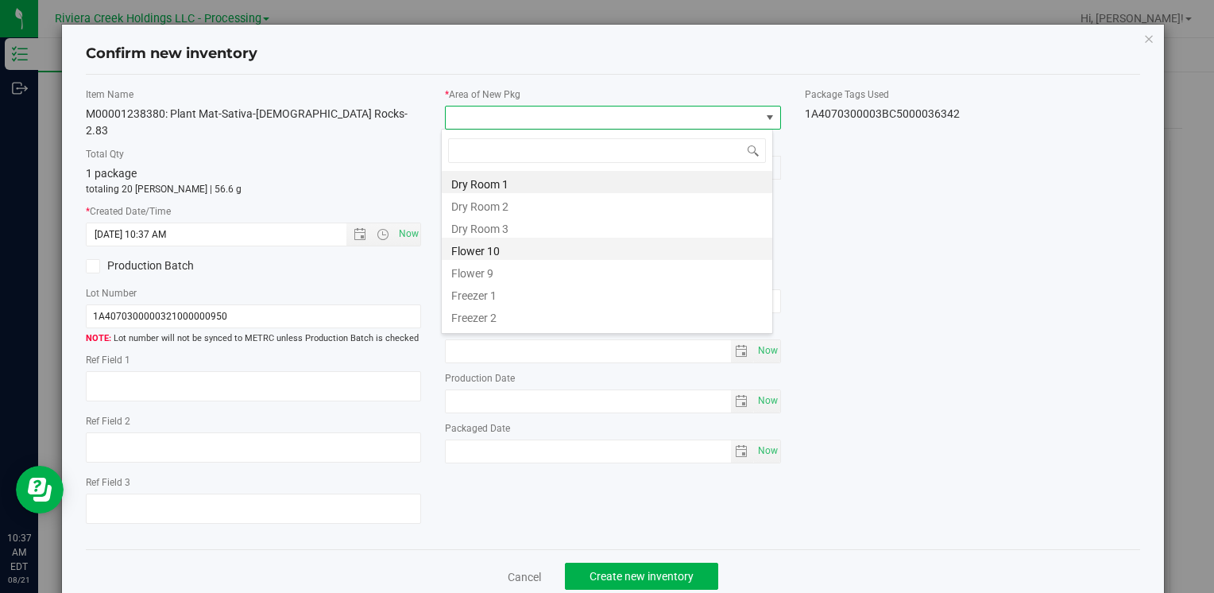
click at [518, 242] on li "Flower 10" at bounding box center [607, 248] width 330 height 22
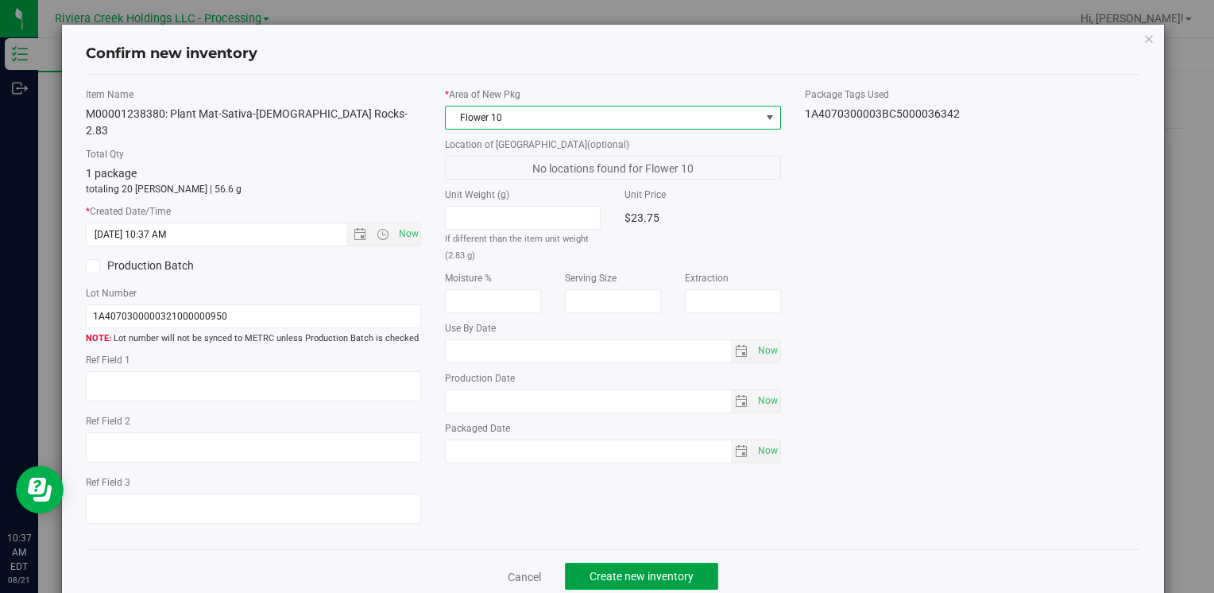
click at [610, 570] on span "Create new inventory" at bounding box center [641, 576] width 104 height 13
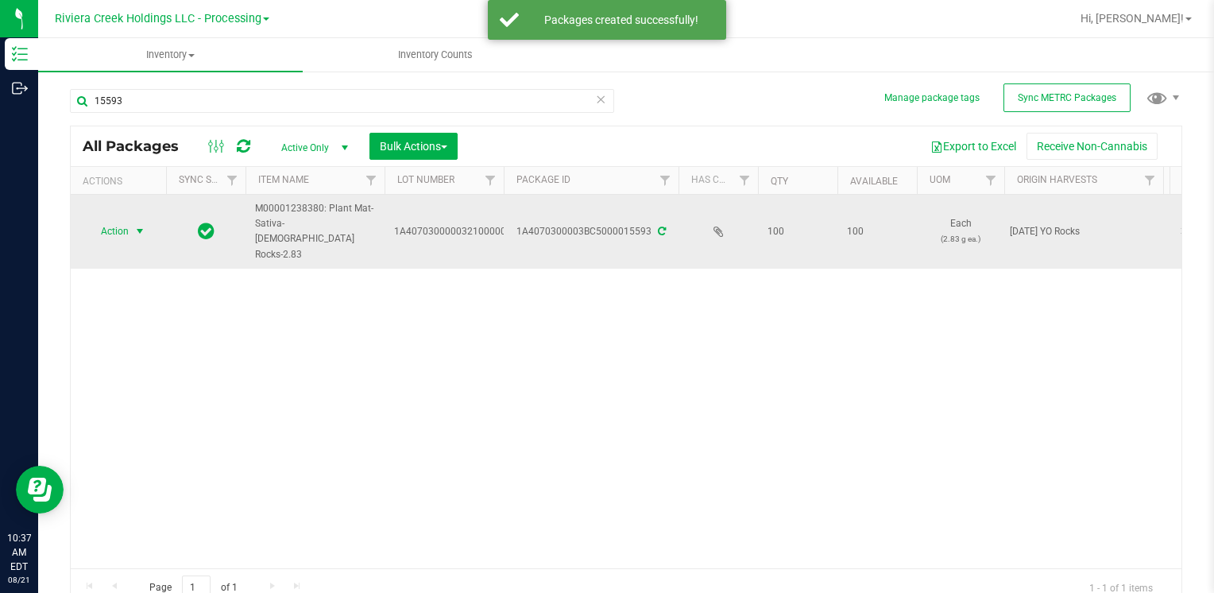
click at [113, 221] on span "Action" at bounding box center [108, 231] width 43 height 22
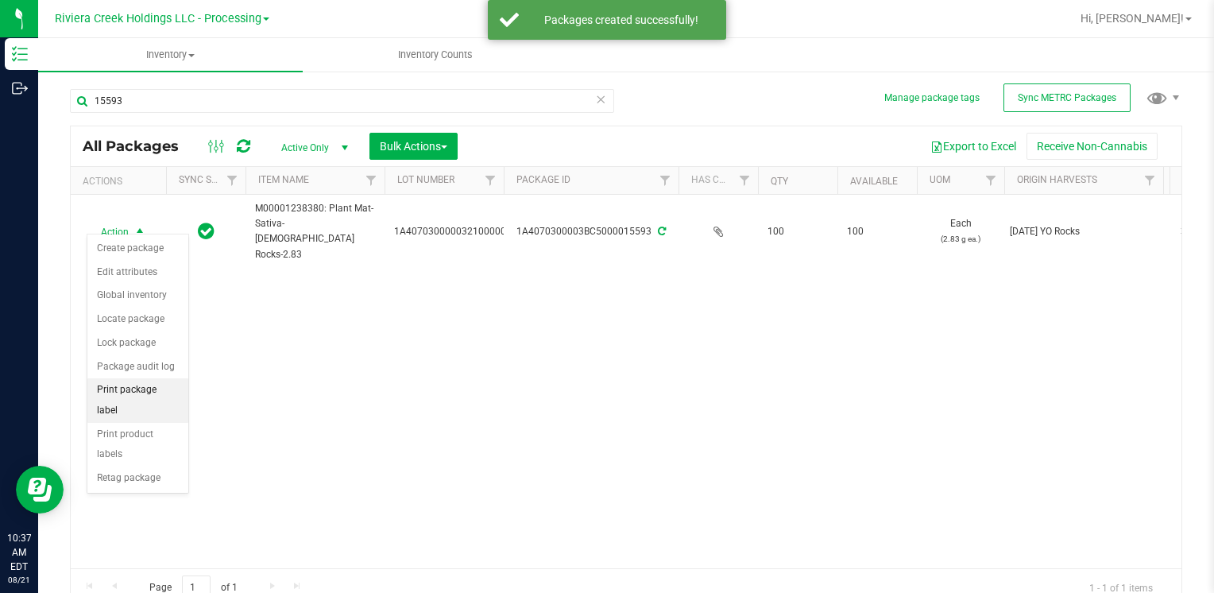
click at [162, 397] on li "Print package label" at bounding box center [137, 400] width 101 height 44
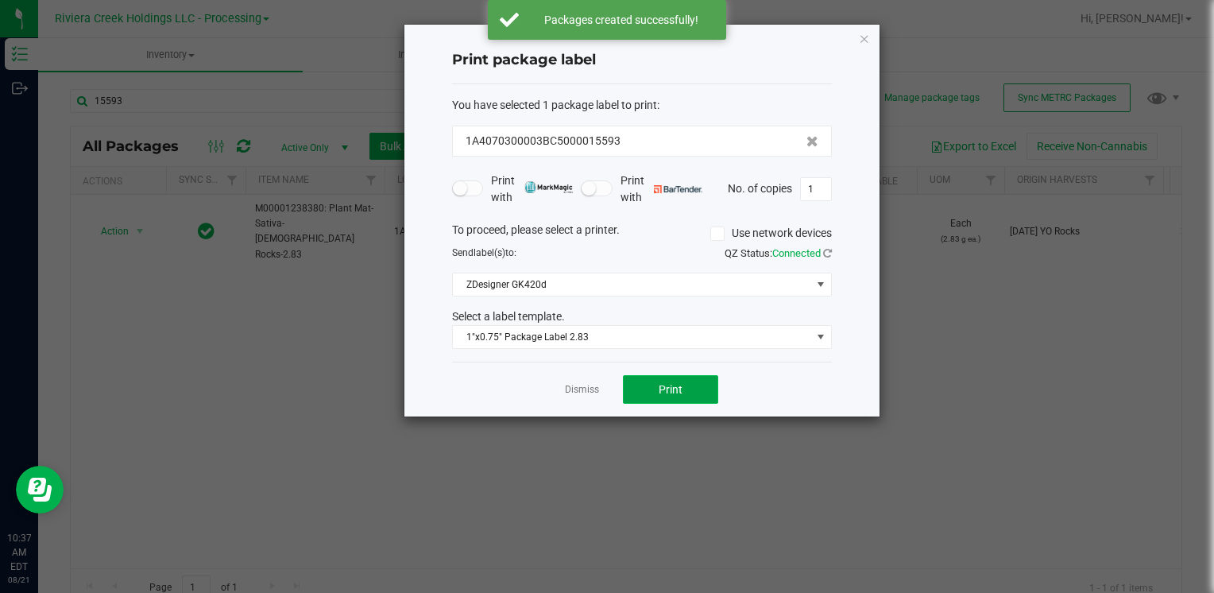
click at [686, 390] on button "Print" at bounding box center [670, 389] width 95 height 29
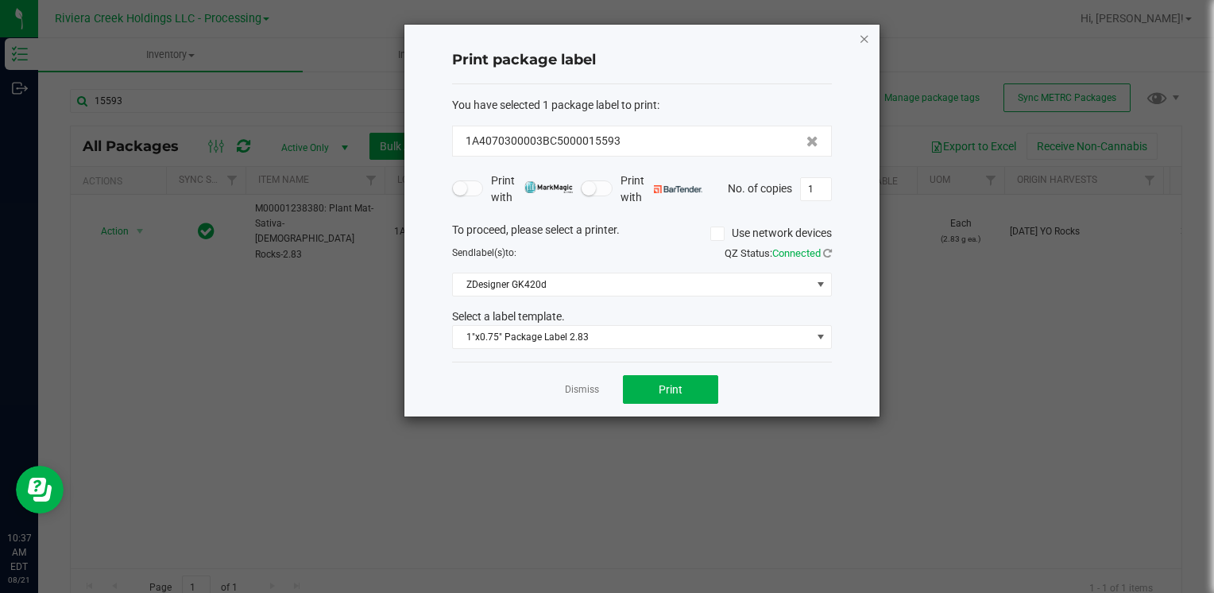
click at [863, 40] on icon "button" at bounding box center [864, 38] width 11 height 19
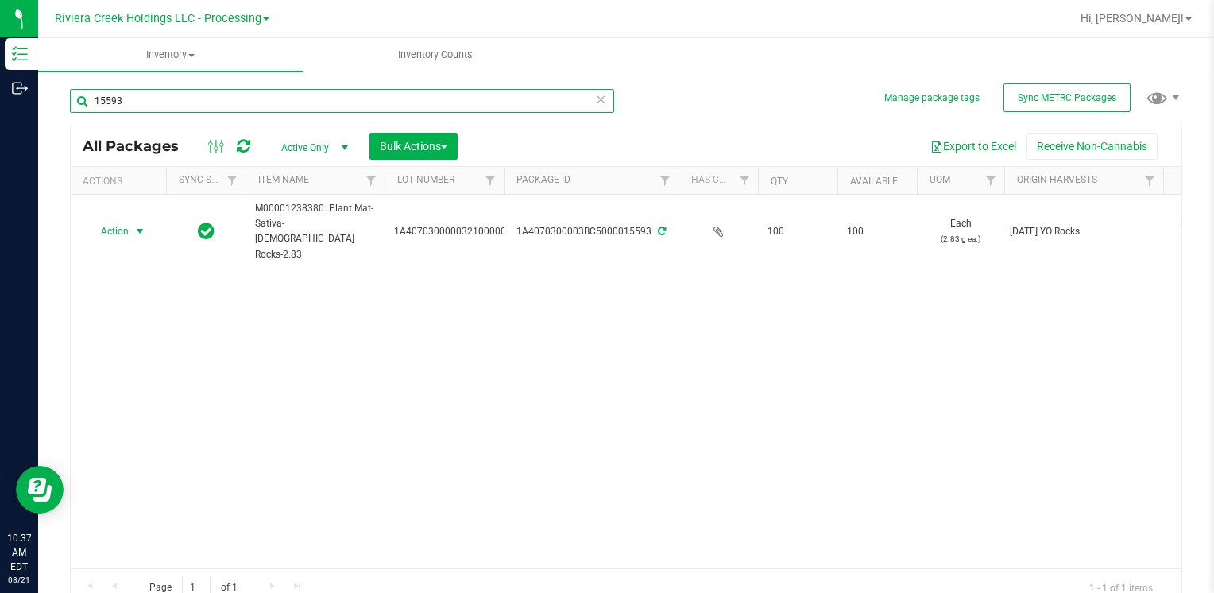
click at [191, 91] on input "15593" at bounding box center [342, 101] width 544 height 24
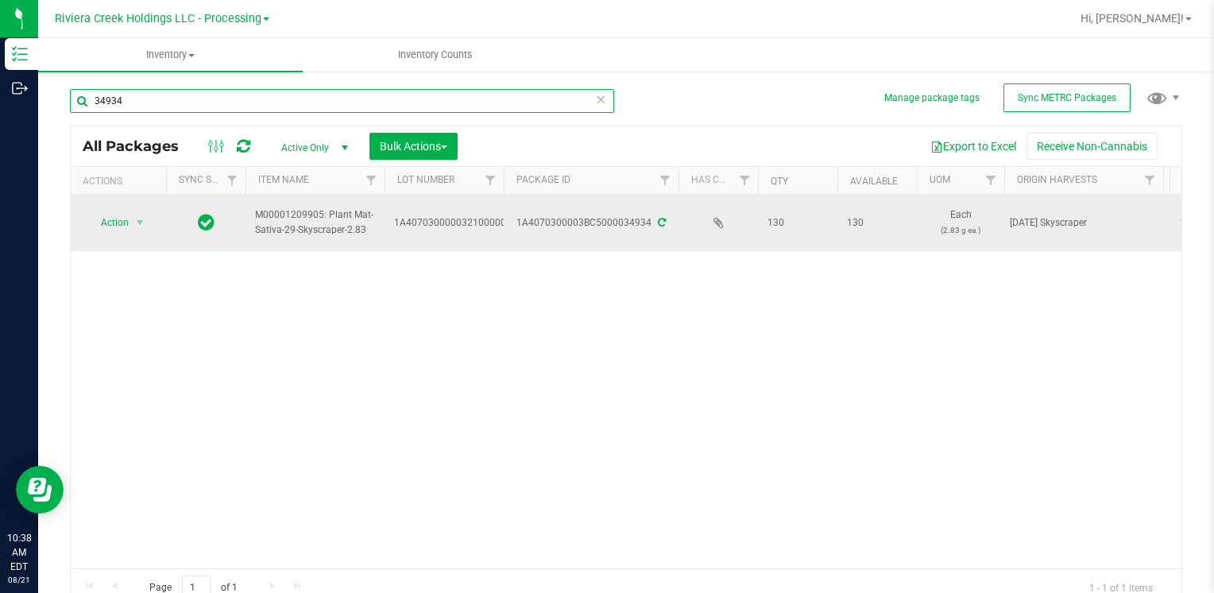
type input "34934"
click at [106, 214] on span "Action" at bounding box center [108, 222] width 43 height 22
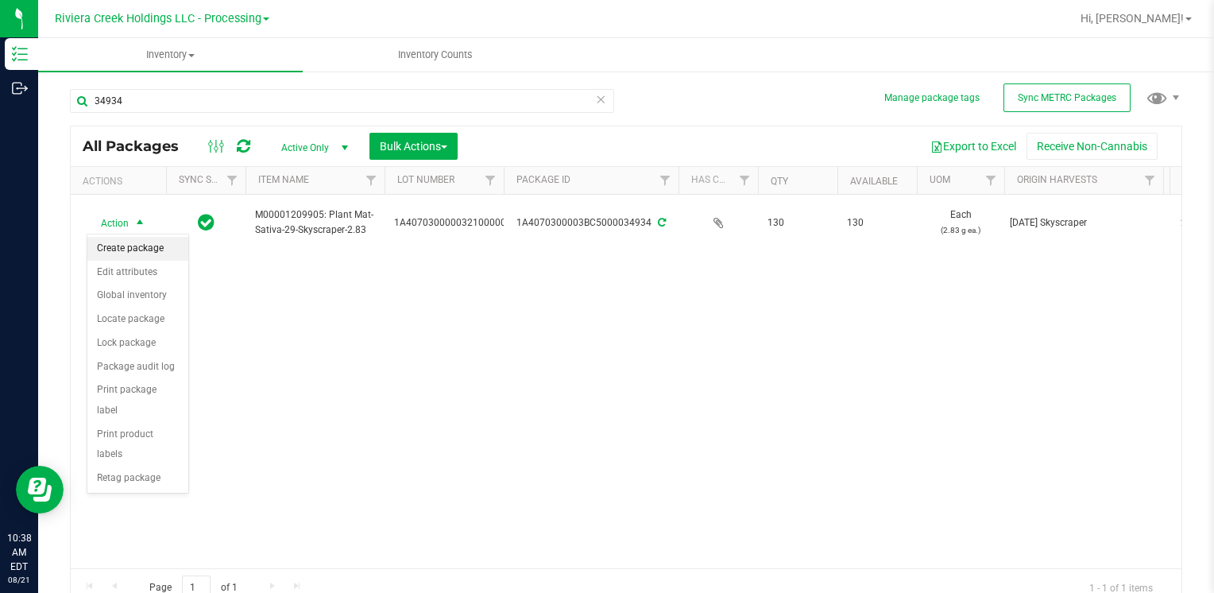
click at [159, 253] on li "Create package" at bounding box center [137, 249] width 101 height 24
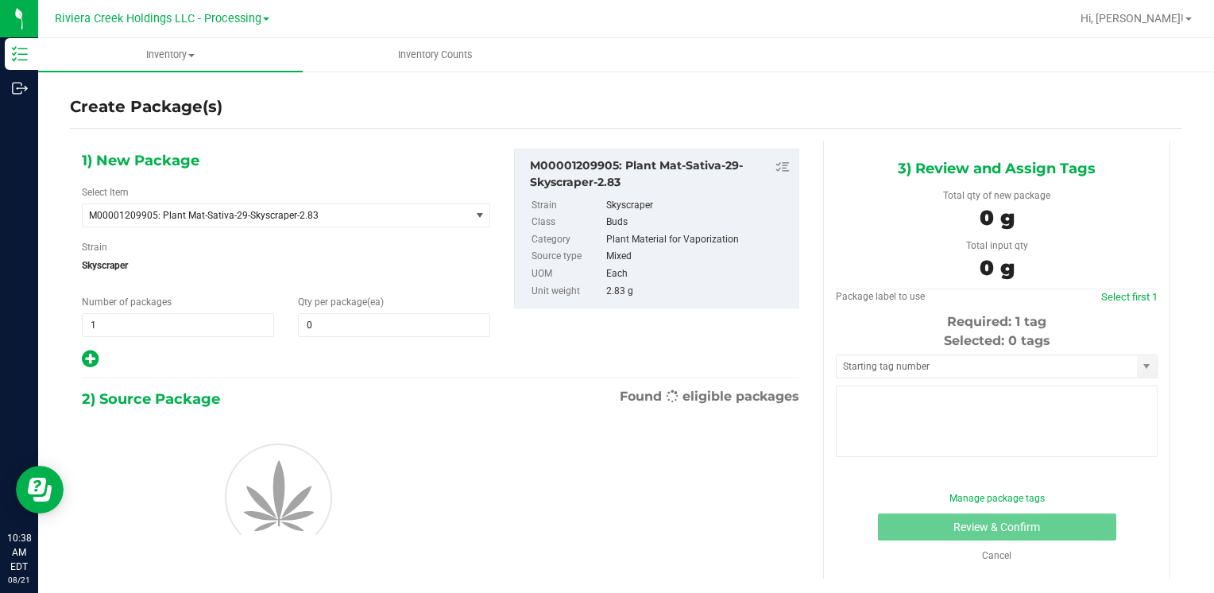
type input "0"
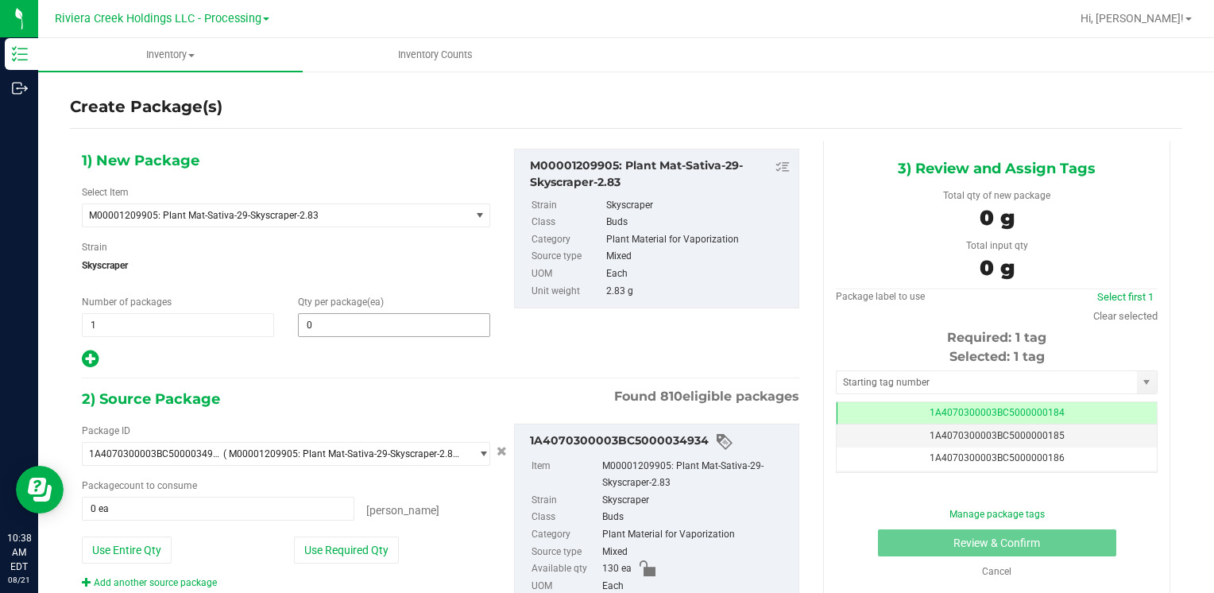
click at [346, 332] on span "0 0" at bounding box center [394, 325] width 192 height 24
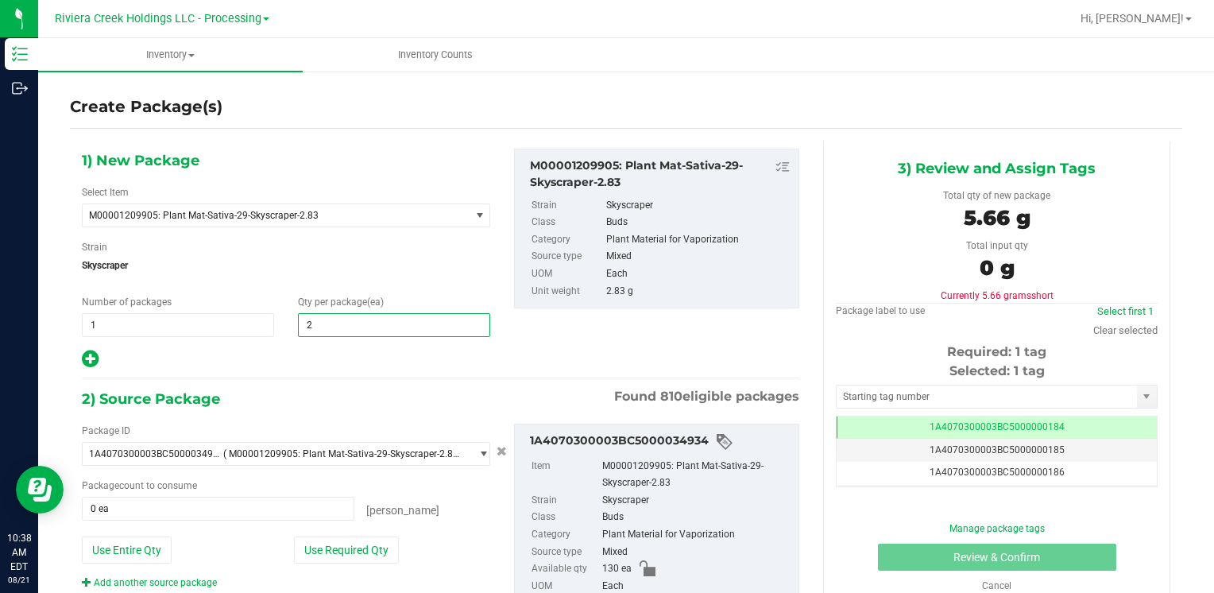
type input "20"
click at [343, 558] on button "Use Required Qty" at bounding box center [346, 549] width 105 height 27
type input "20 ea"
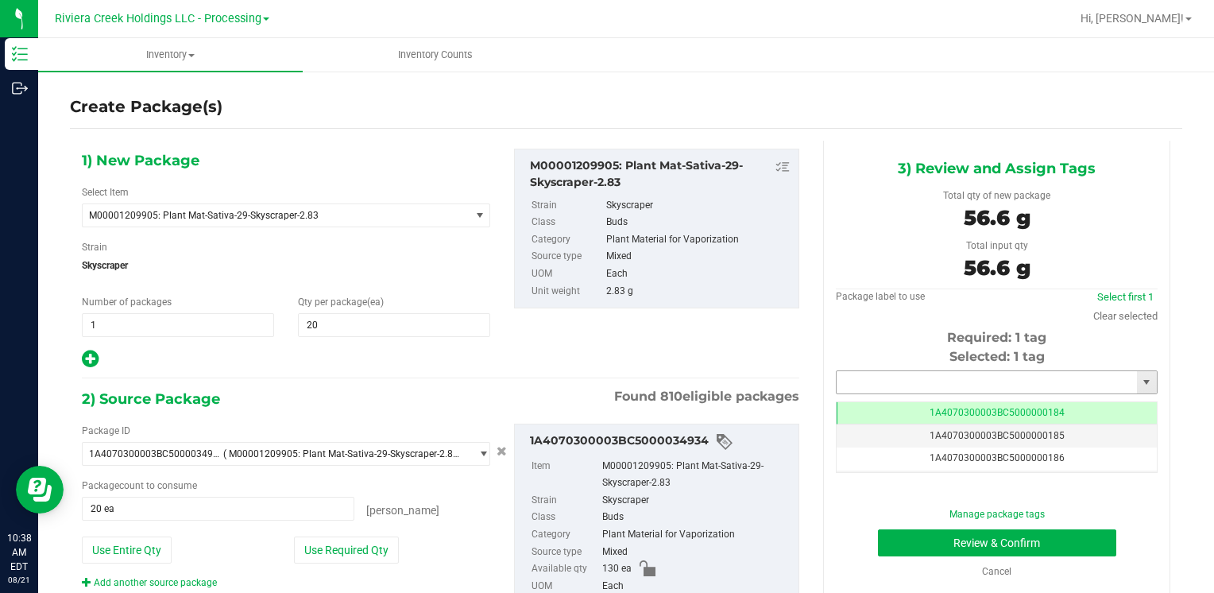
click at [879, 385] on input "text" at bounding box center [986, 382] width 300 height 22
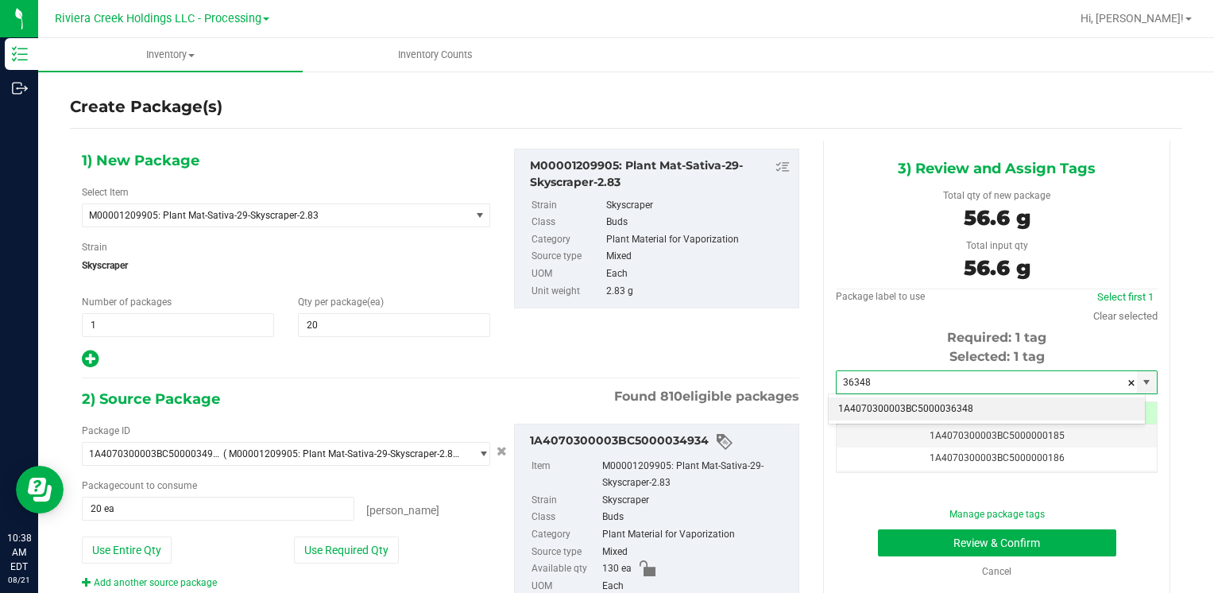
click at [867, 408] on li "1A4070300003BC5000036348" at bounding box center [986, 409] width 316 height 24
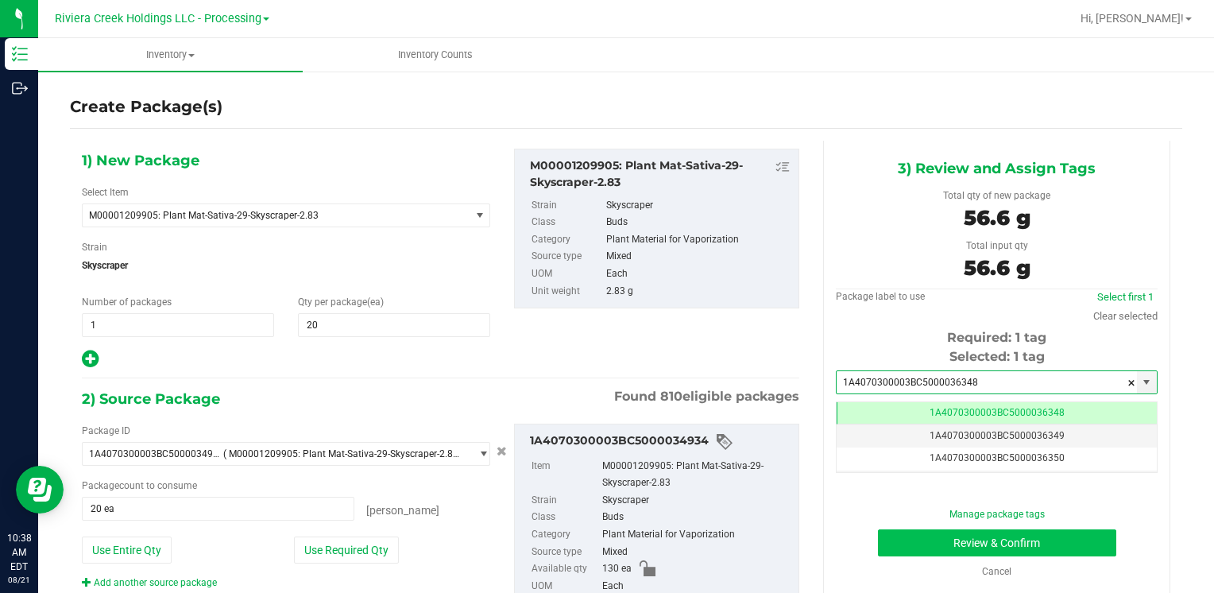
type input "1A4070300003BC5000036348"
click at [927, 545] on button "Review & Confirm" at bounding box center [997, 542] width 238 height 27
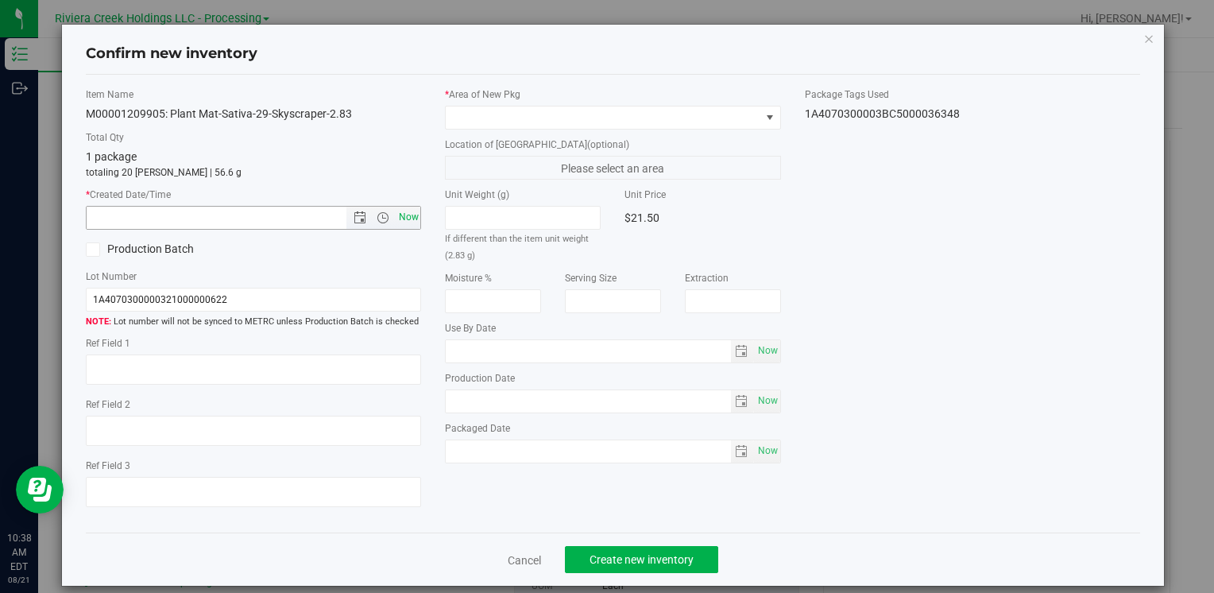
click at [402, 218] on span "Now" at bounding box center [408, 217] width 27 height 23
type input "[DATE] 10:38 AM"
click at [491, 109] on span at bounding box center [603, 117] width 314 height 22
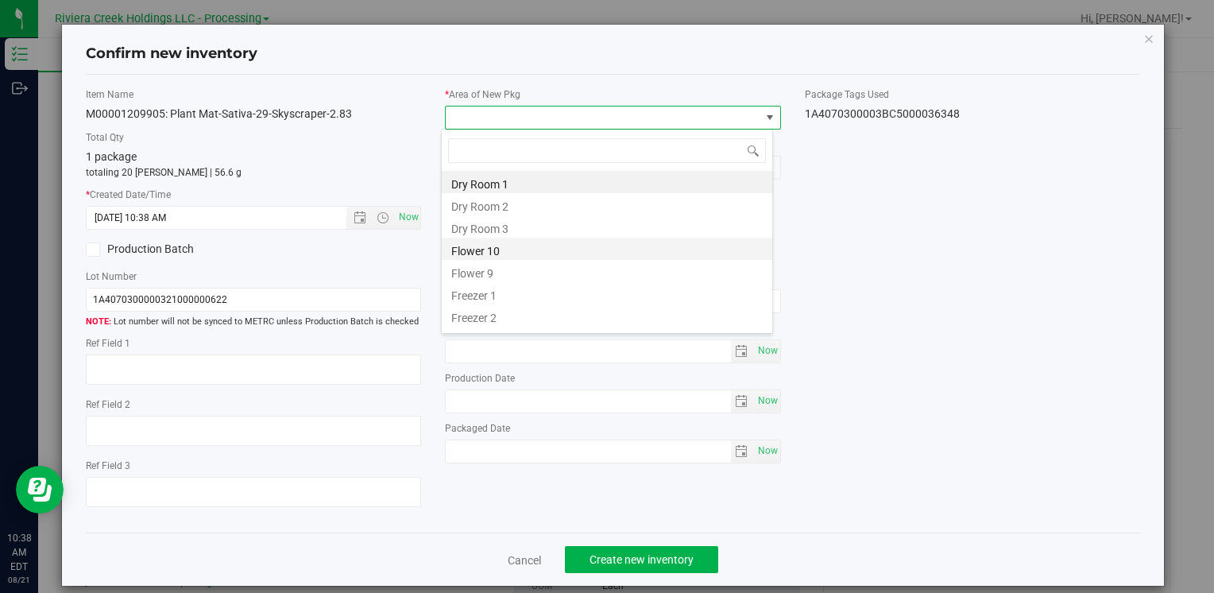
click at [516, 253] on li "Flower 10" at bounding box center [607, 248] width 330 height 22
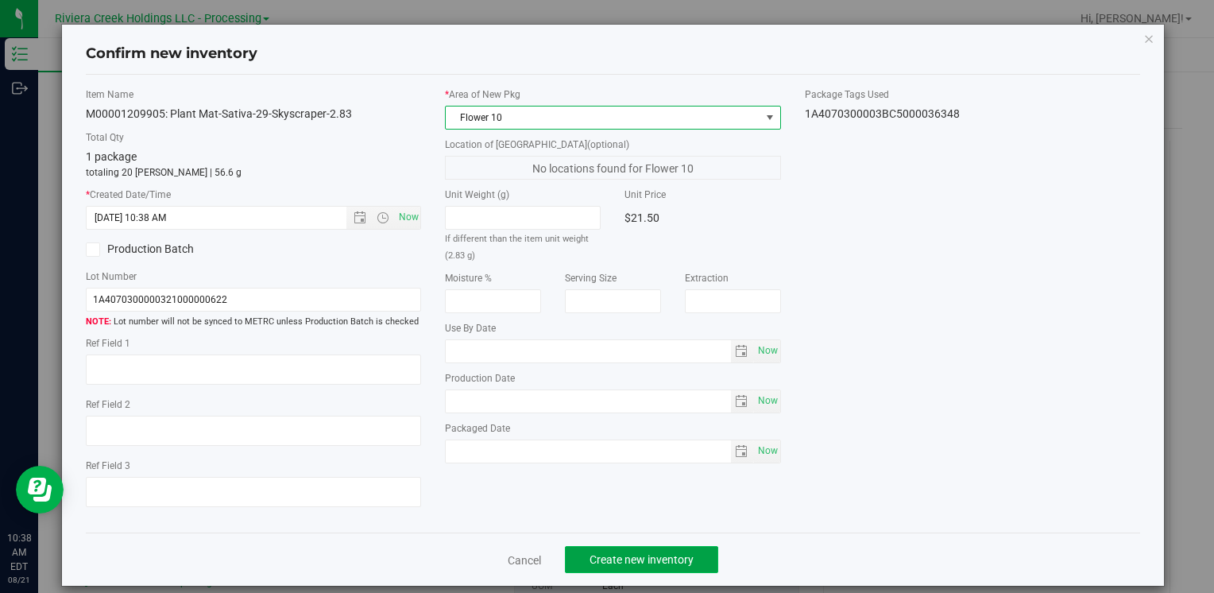
click at [623, 555] on span "Create new inventory" at bounding box center [641, 559] width 104 height 13
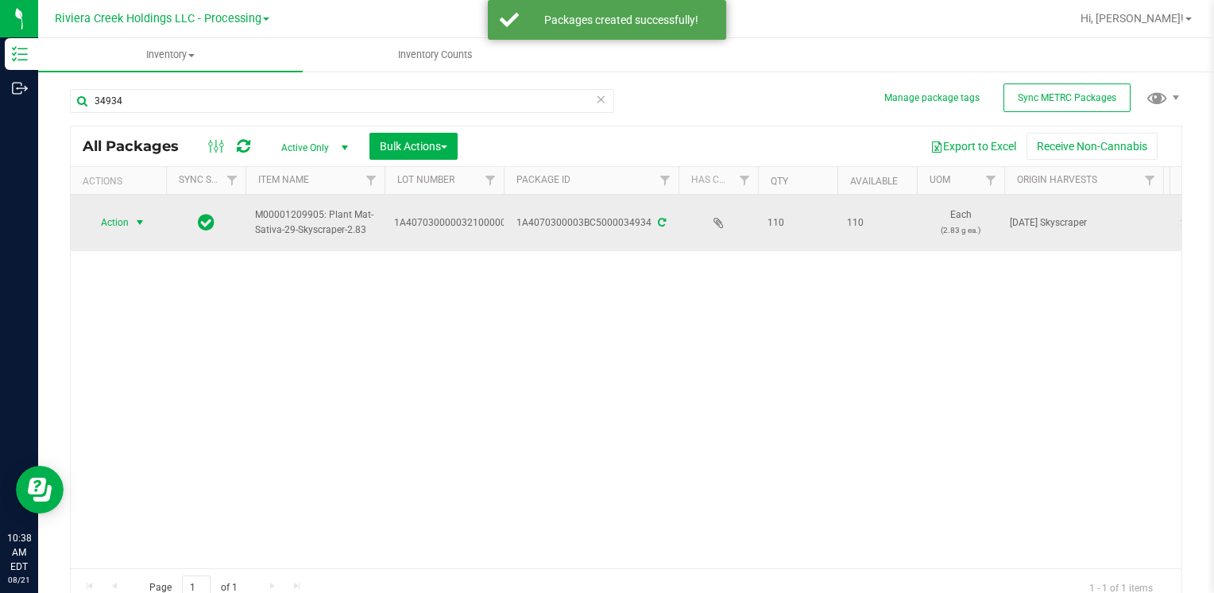
click at [135, 221] on span "select" at bounding box center [139, 222] width 13 height 13
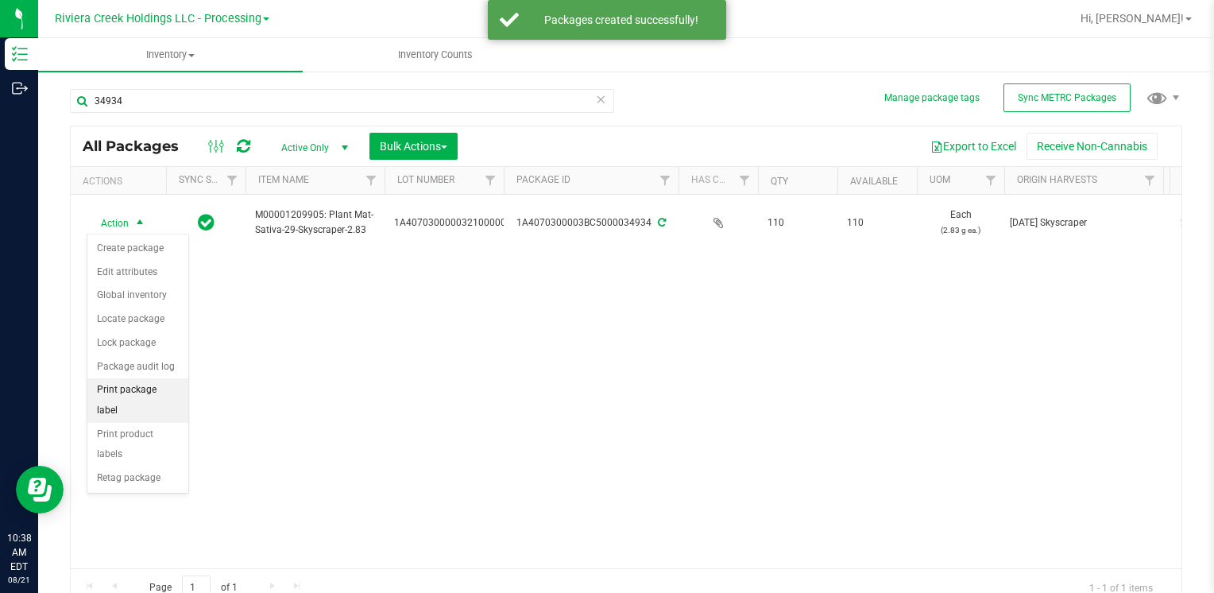
click at [172, 386] on li "Print package label" at bounding box center [137, 400] width 101 height 44
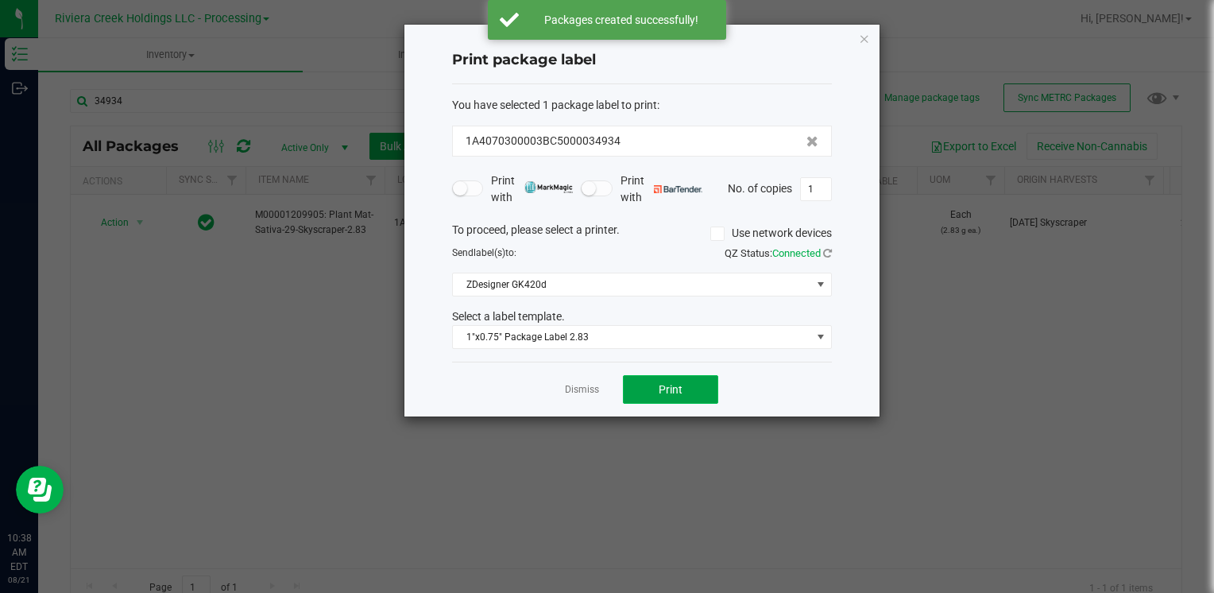
click at [672, 390] on span "Print" at bounding box center [670, 389] width 24 height 13
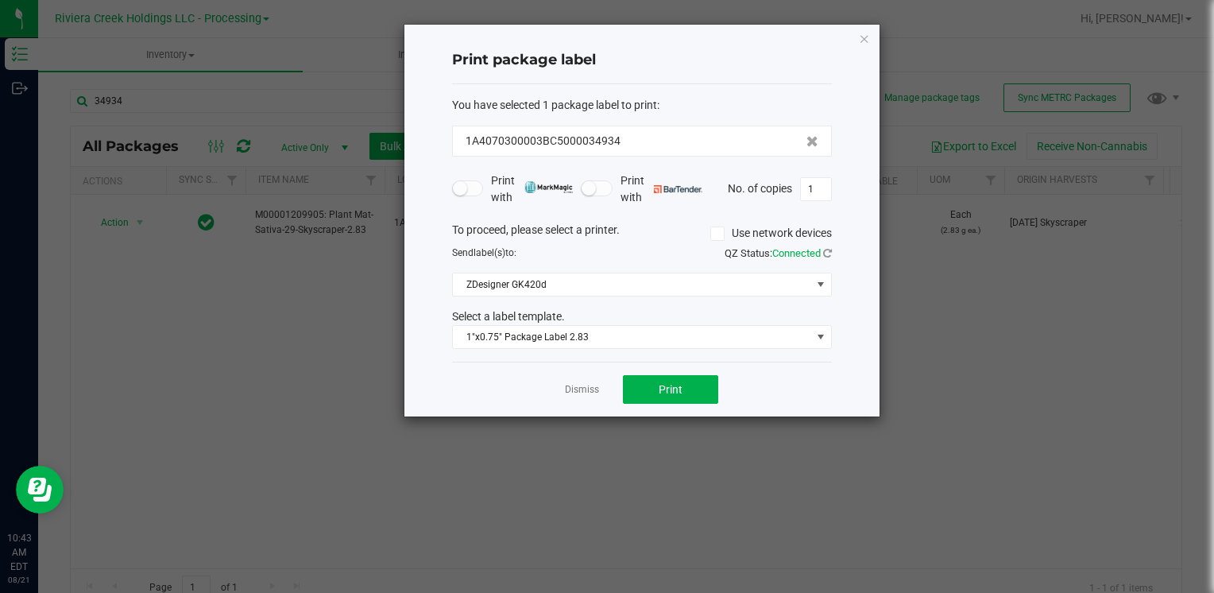
drag, startPoint x: 869, startPoint y: 33, endPoint x: 859, endPoint y: 39, distance: 11.5
click at [867, 33] on icon "button" at bounding box center [864, 38] width 11 height 19
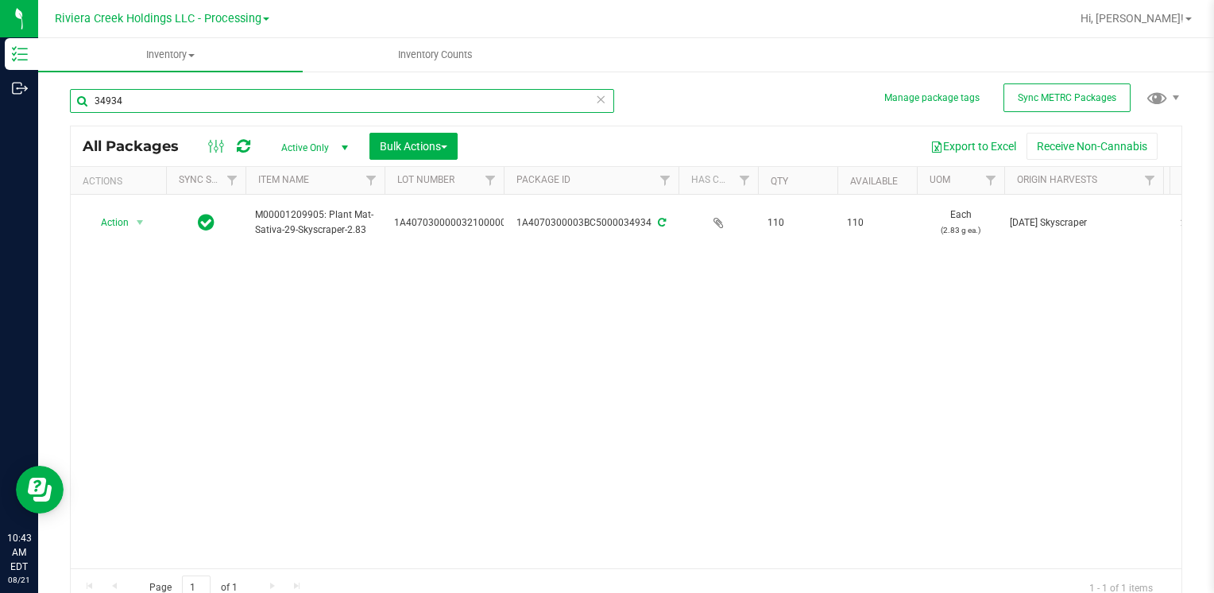
click at [223, 104] on input "34934" at bounding box center [342, 101] width 544 height 24
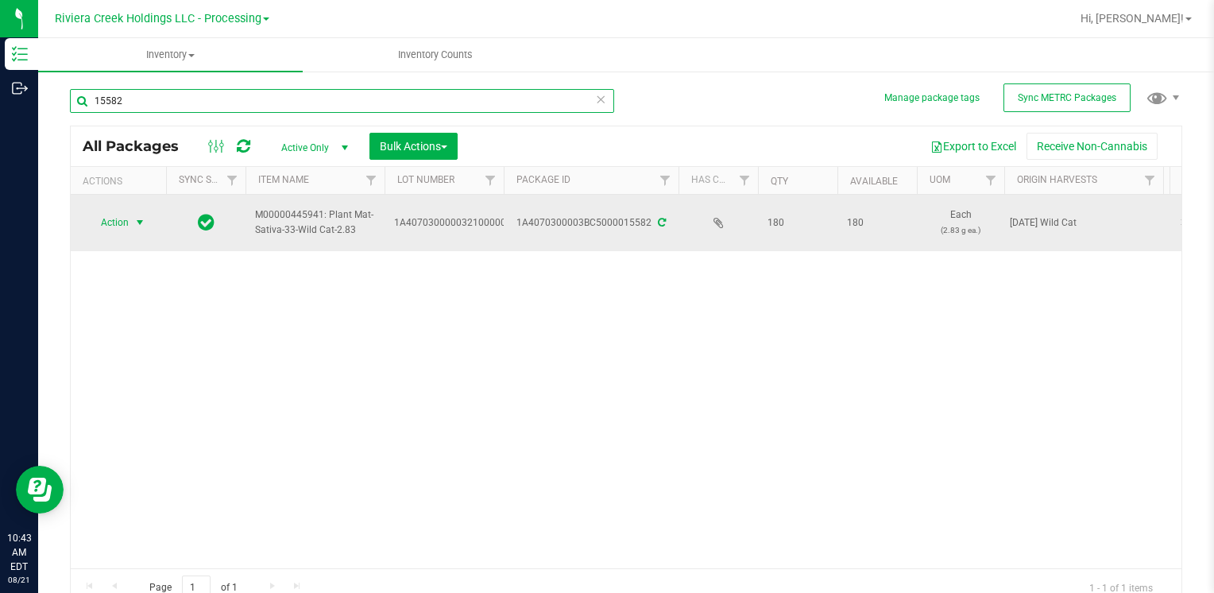
type input "15582"
click at [133, 222] on span "select" at bounding box center [139, 222] width 13 height 13
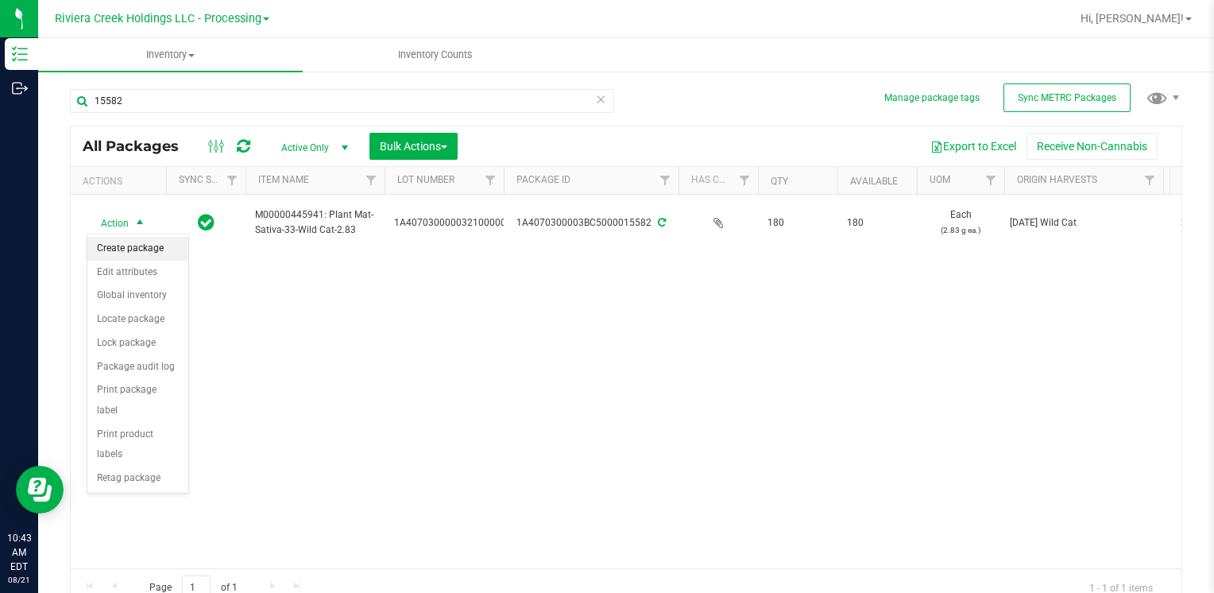
click at [137, 249] on li "Create package" at bounding box center [137, 249] width 101 height 24
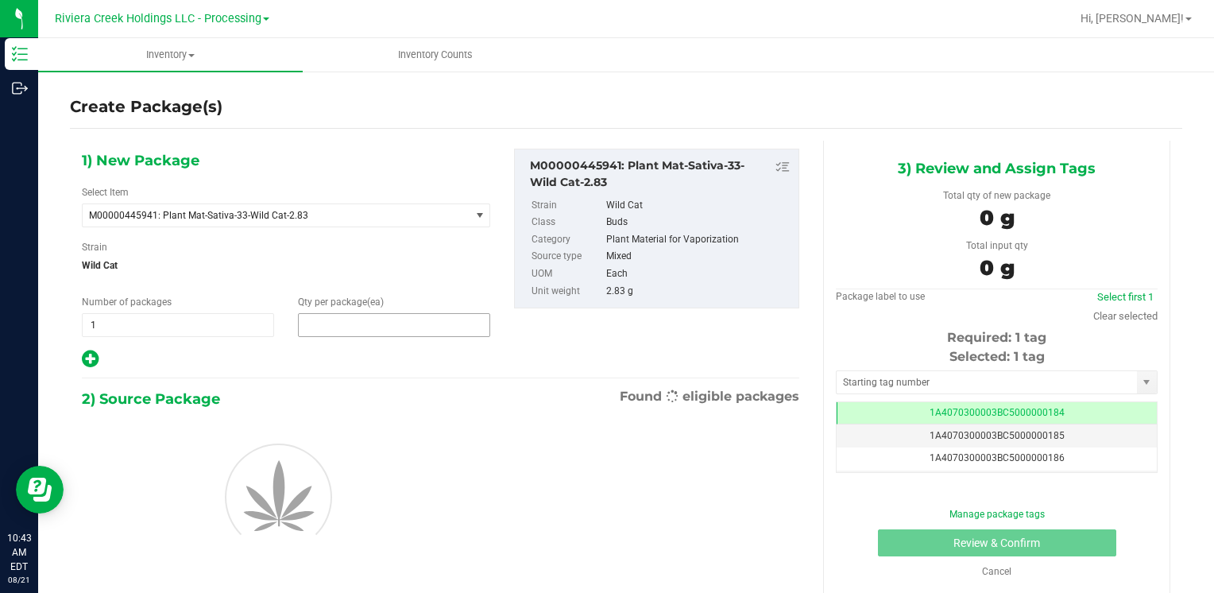
click at [387, 326] on span at bounding box center [394, 325] width 192 height 24
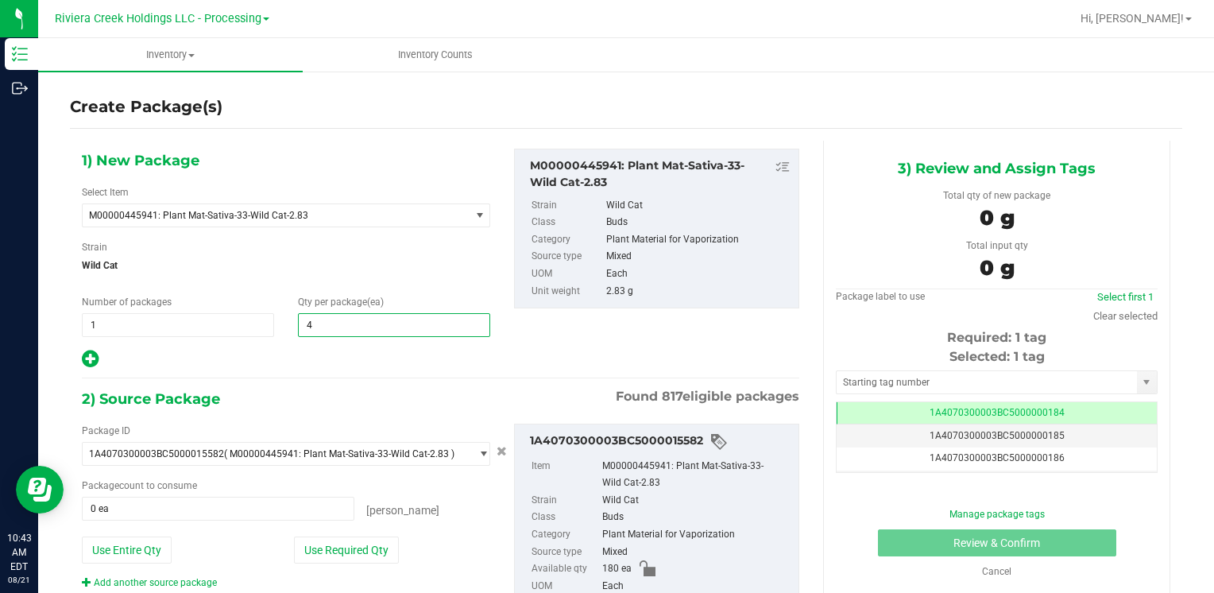
type input "40"
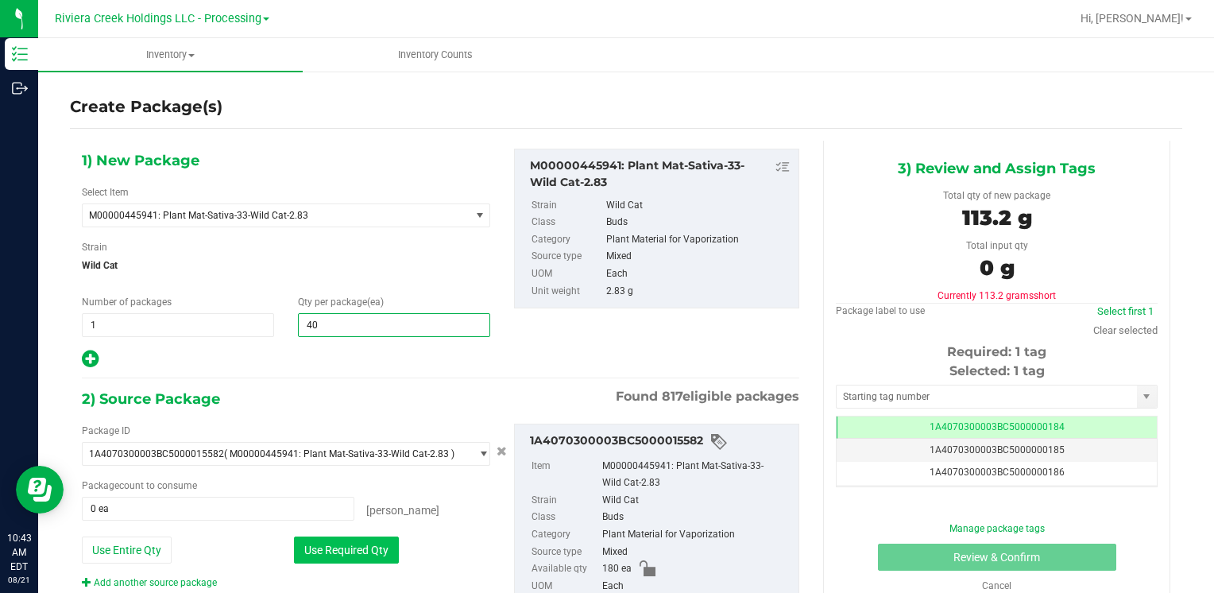
type input "40"
click at [346, 554] on button "Use Required Qty" at bounding box center [346, 549] width 105 height 27
type input "40 ea"
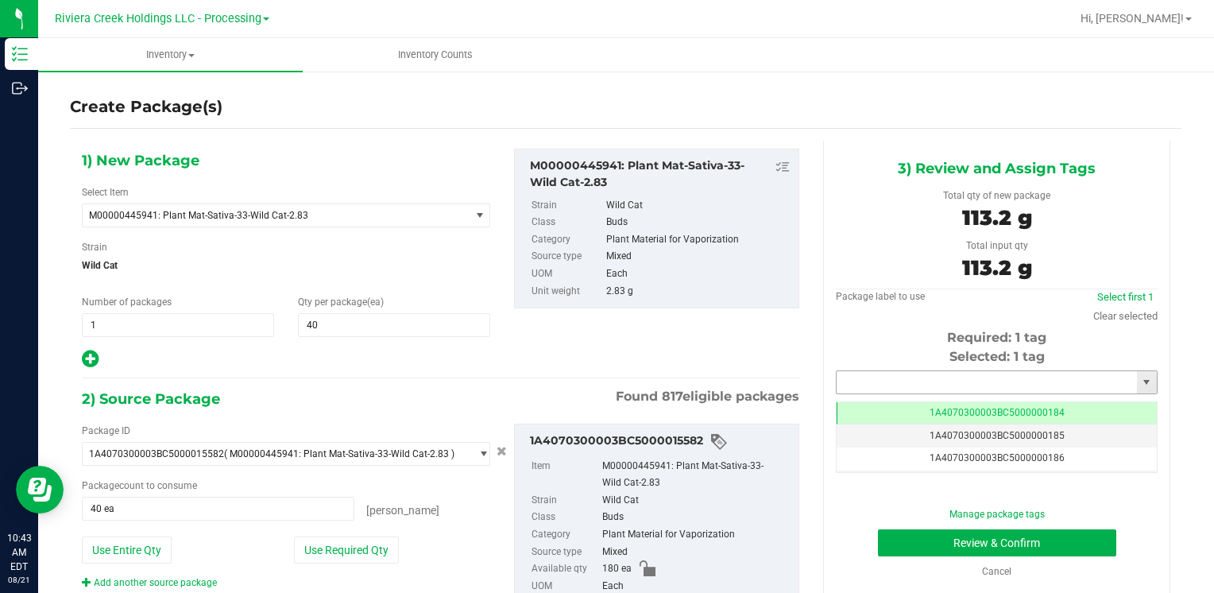
click at [945, 373] on input "text" at bounding box center [986, 382] width 300 height 22
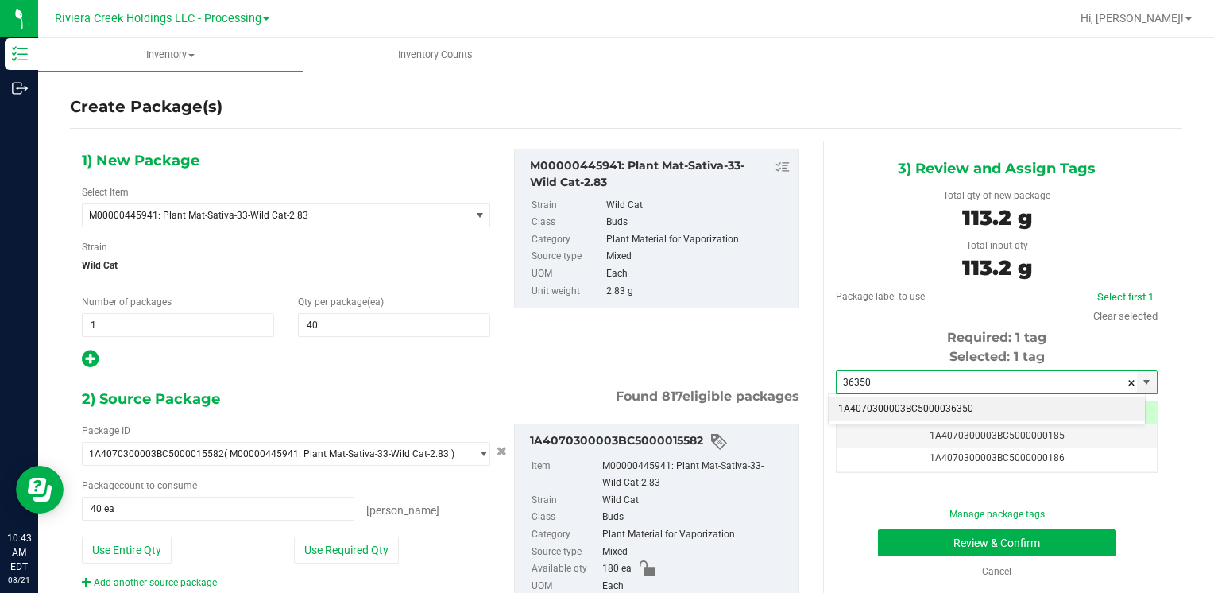
click at [915, 402] on li "1A4070300003BC5000036350" at bounding box center [986, 409] width 316 height 24
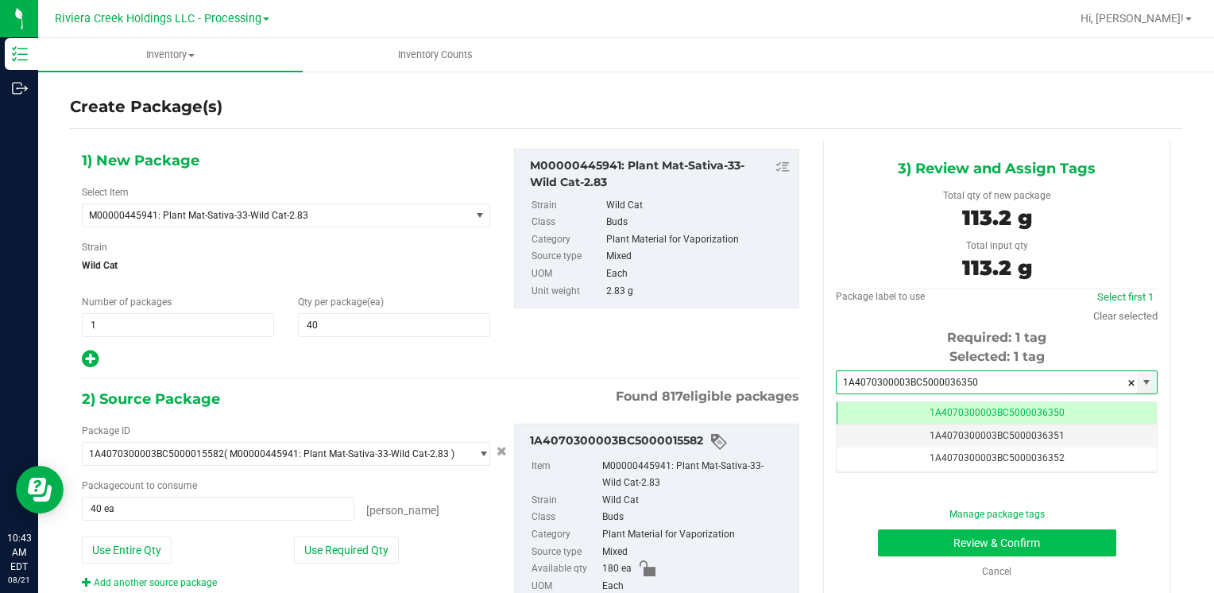
type input "1A4070300003BC5000036350"
click at [931, 532] on button "Review & Confirm" at bounding box center [997, 542] width 238 height 27
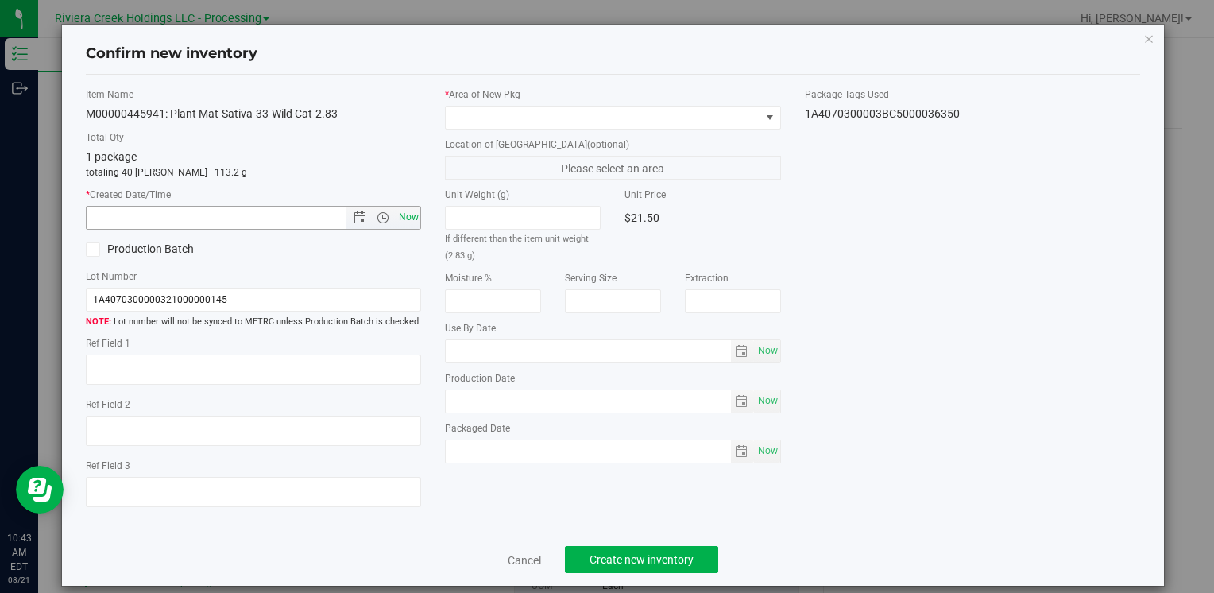
click at [399, 214] on span "Now" at bounding box center [408, 217] width 27 height 23
type input "[DATE] 10:43 AM"
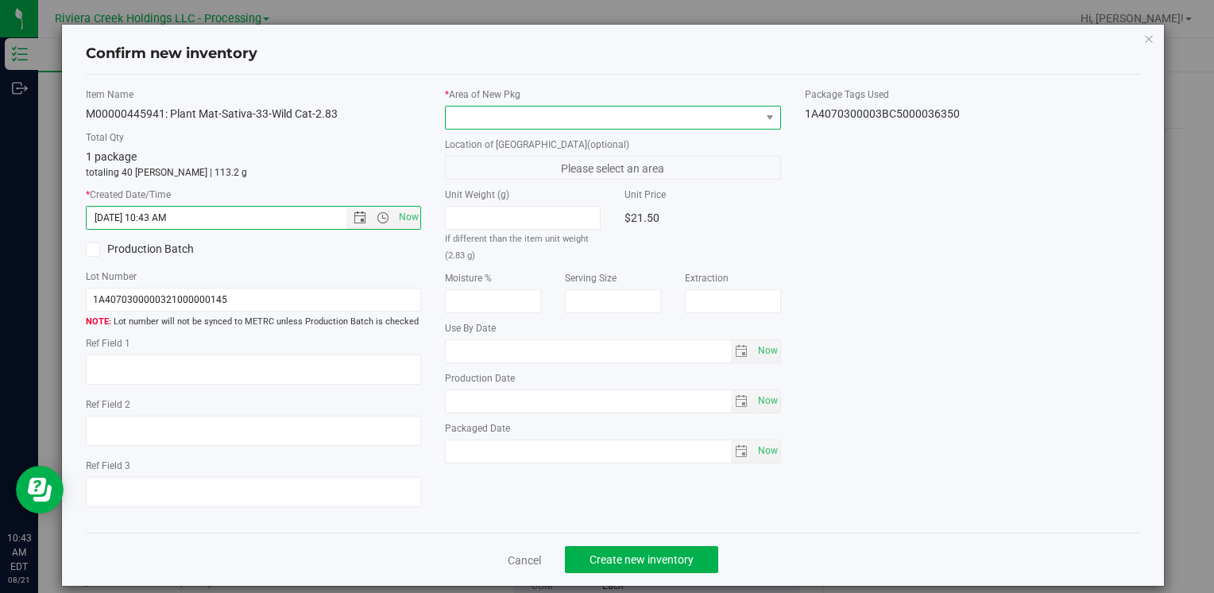
click at [470, 108] on span at bounding box center [603, 117] width 314 height 22
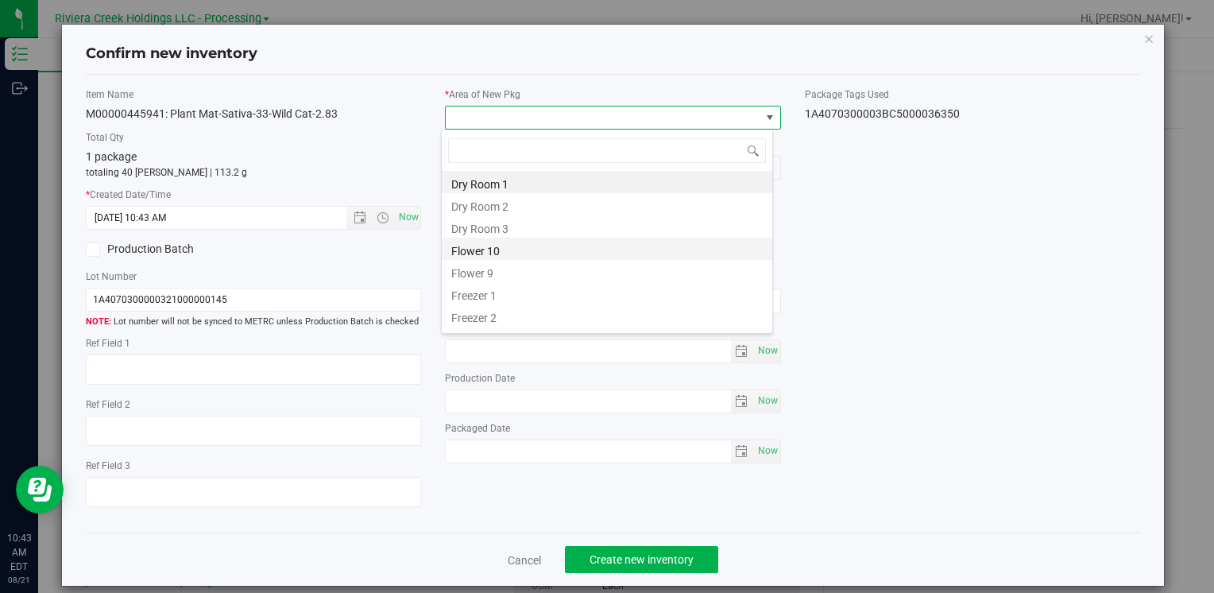
click at [499, 244] on li "Flower 10" at bounding box center [607, 248] width 330 height 22
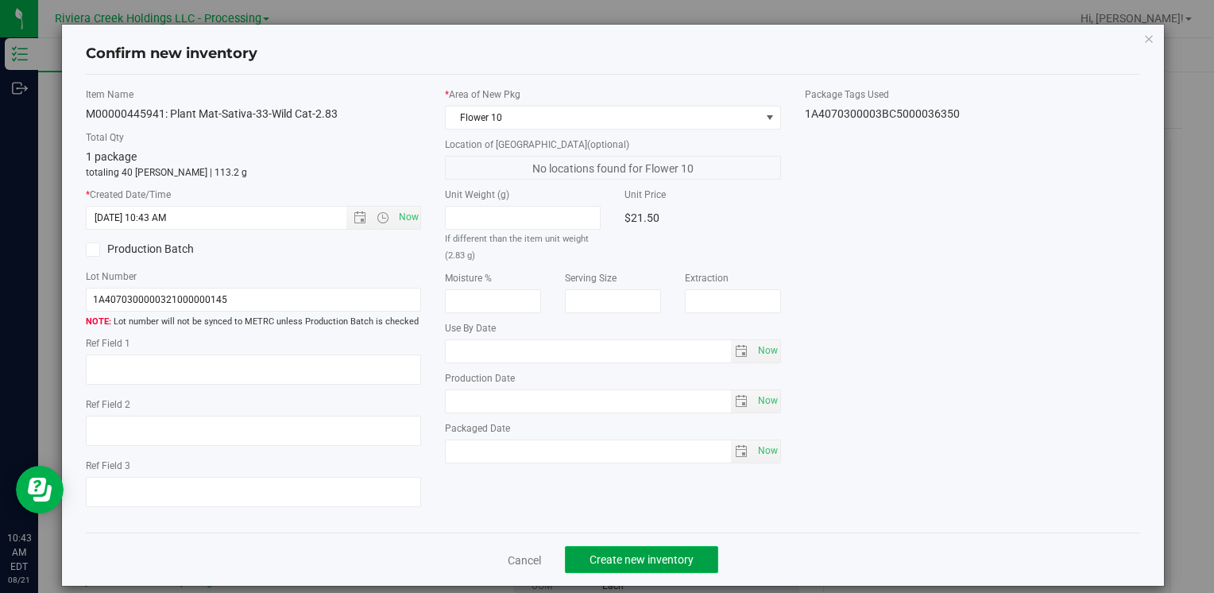
click at [615, 563] on span "Create new inventory" at bounding box center [641, 559] width 104 height 13
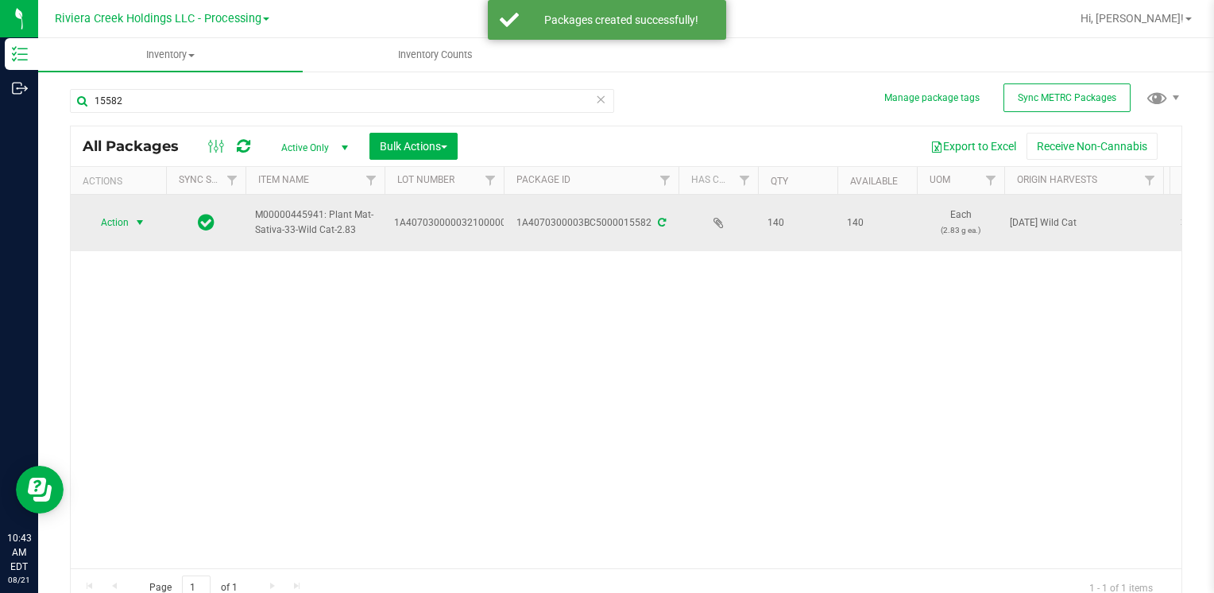
click at [125, 221] on span "Action" at bounding box center [108, 222] width 43 height 22
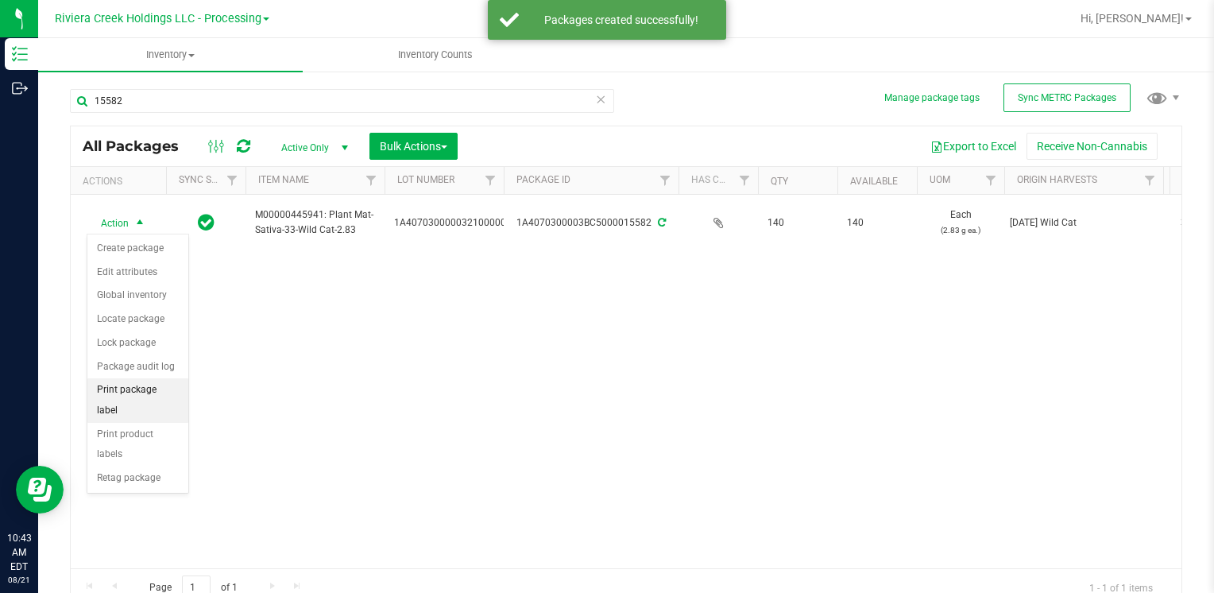
click at [155, 387] on li "Print package label" at bounding box center [137, 400] width 101 height 44
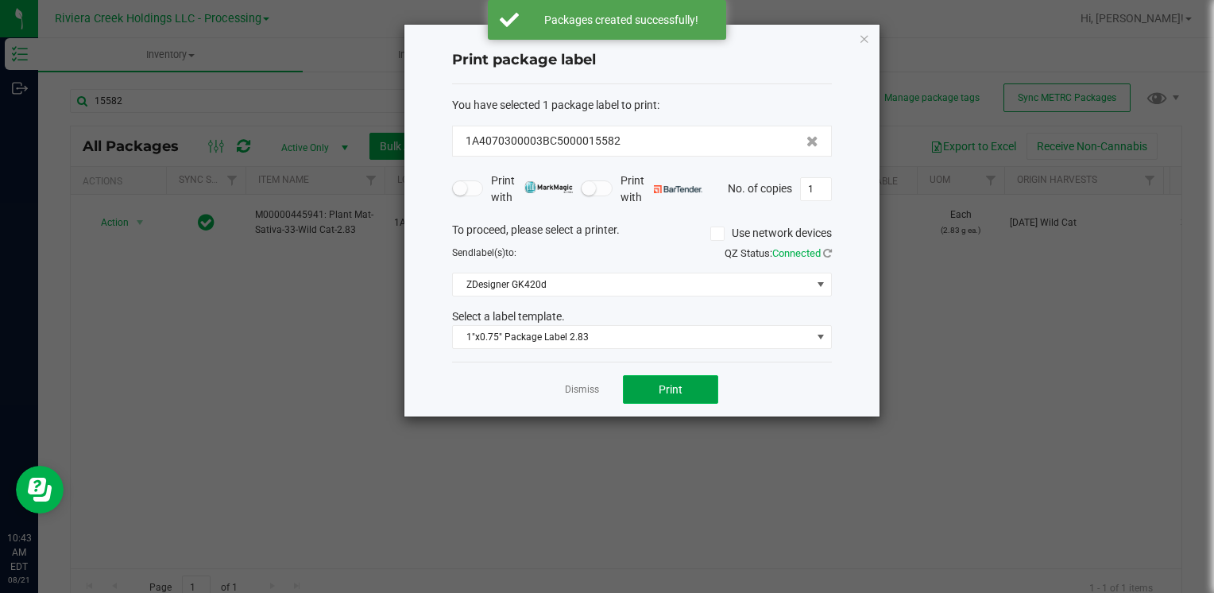
click at [682, 393] on span "Print" at bounding box center [670, 389] width 24 height 13
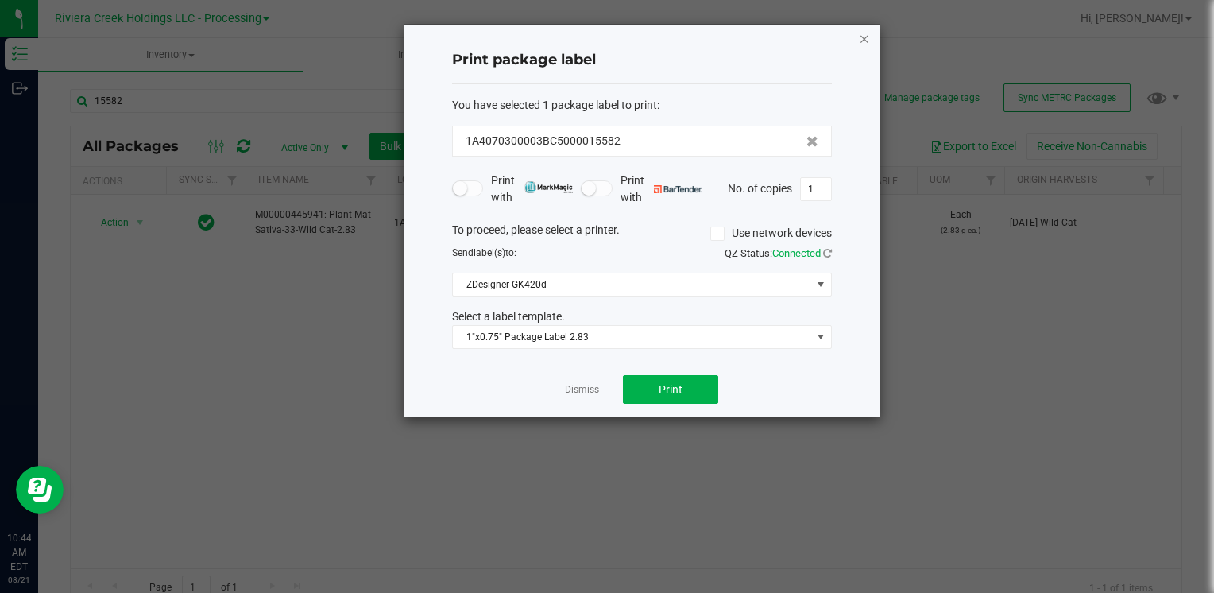
click at [867, 37] on icon "button" at bounding box center [864, 38] width 11 height 19
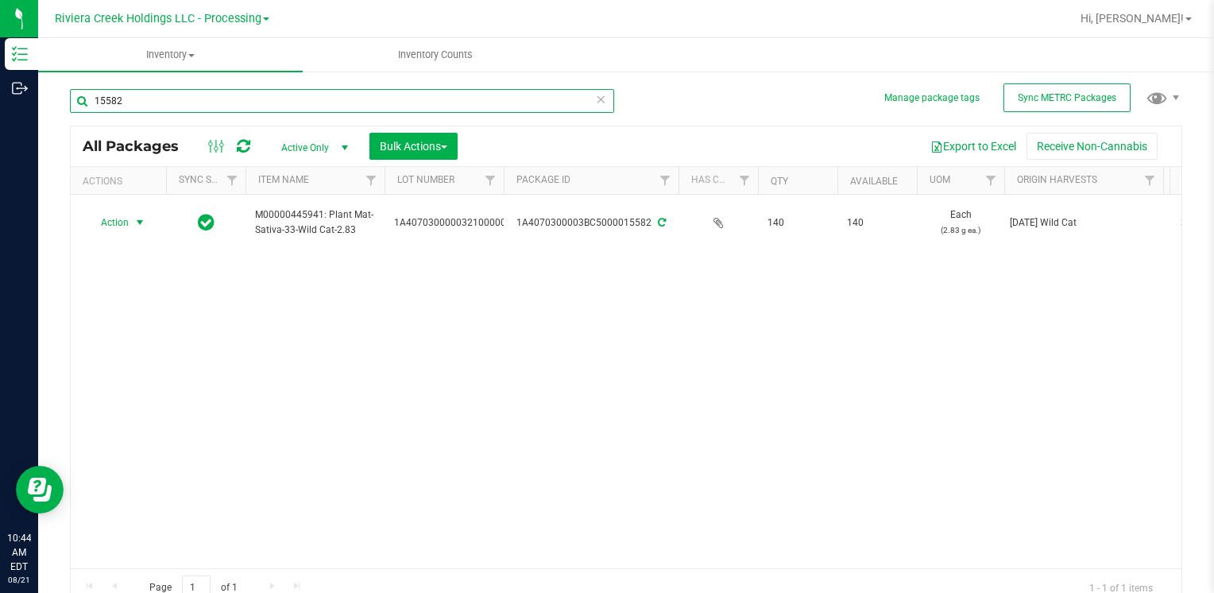
click at [269, 108] on input "15582" at bounding box center [342, 101] width 544 height 24
click at [219, 110] on input "34934" at bounding box center [342, 101] width 544 height 24
click at [175, 100] on input "15582" at bounding box center [342, 101] width 544 height 24
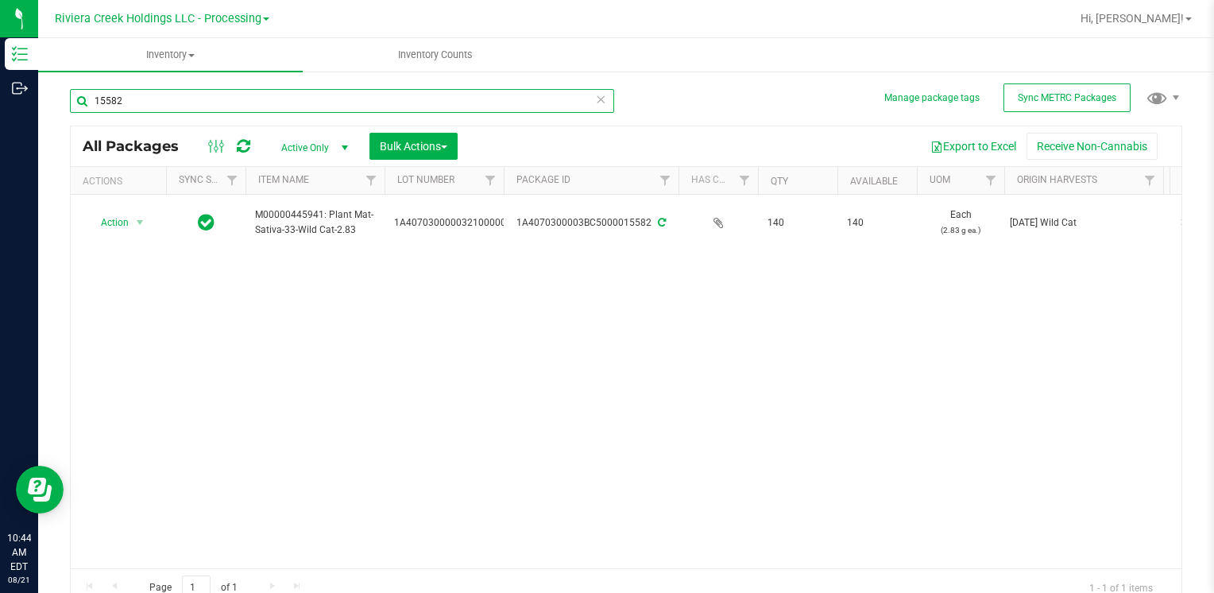
click at [176, 101] on input "15582" at bounding box center [342, 101] width 544 height 24
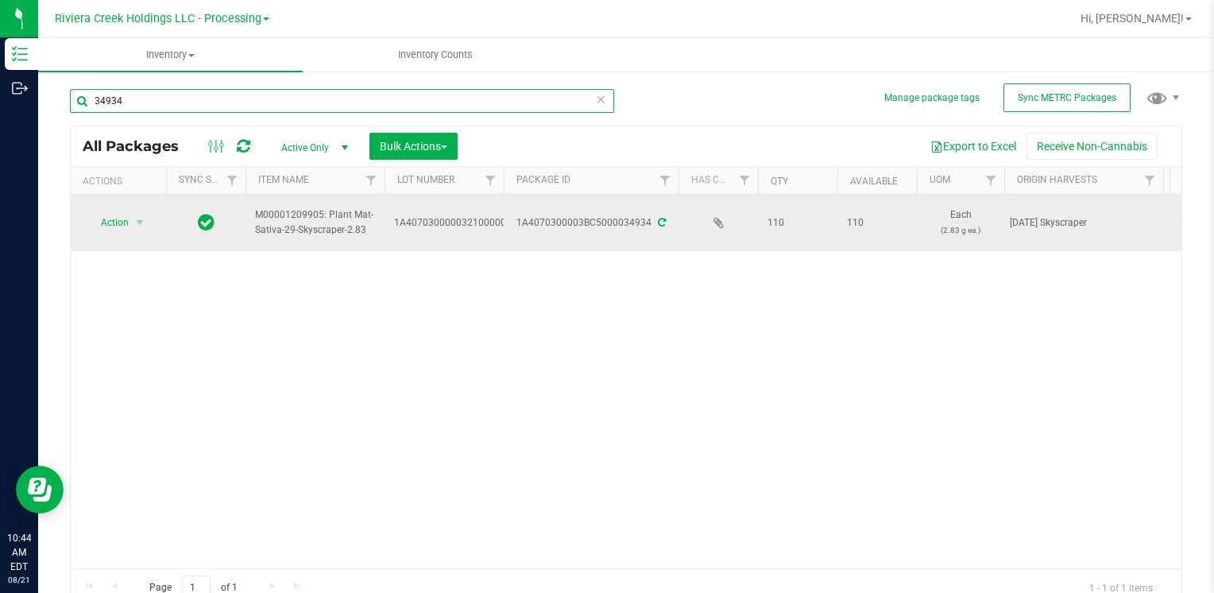
type input "34934"
click at [122, 222] on span "Action" at bounding box center [108, 222] width 43 height 22
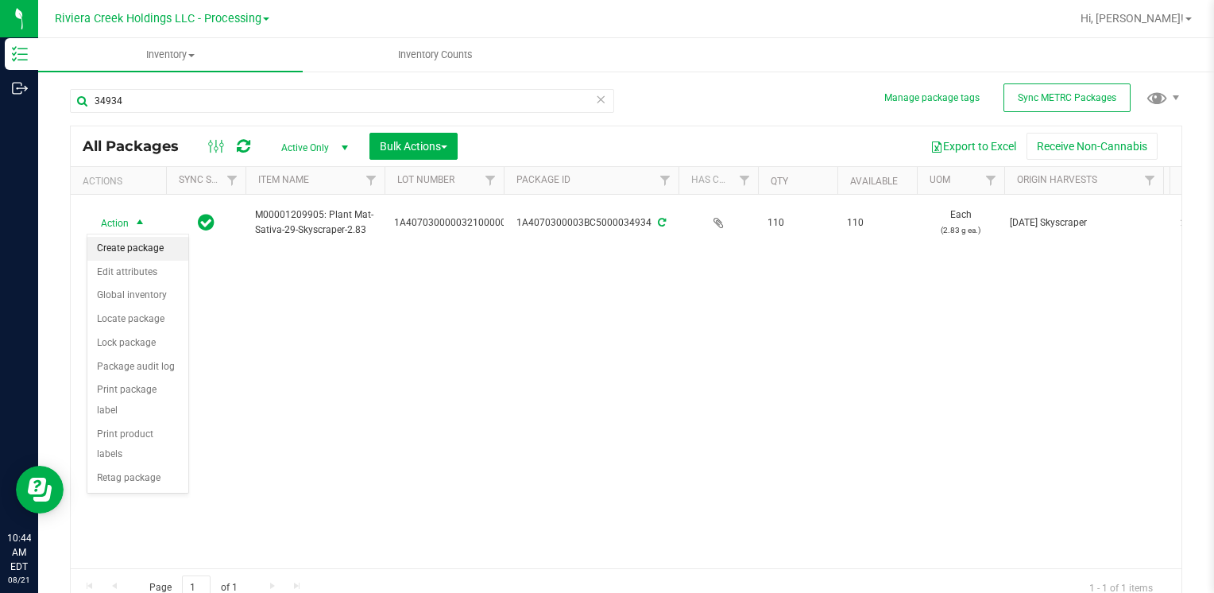
click at [125, 253] on li "Create package" at bounding box center [137, 249] width 101 height 24
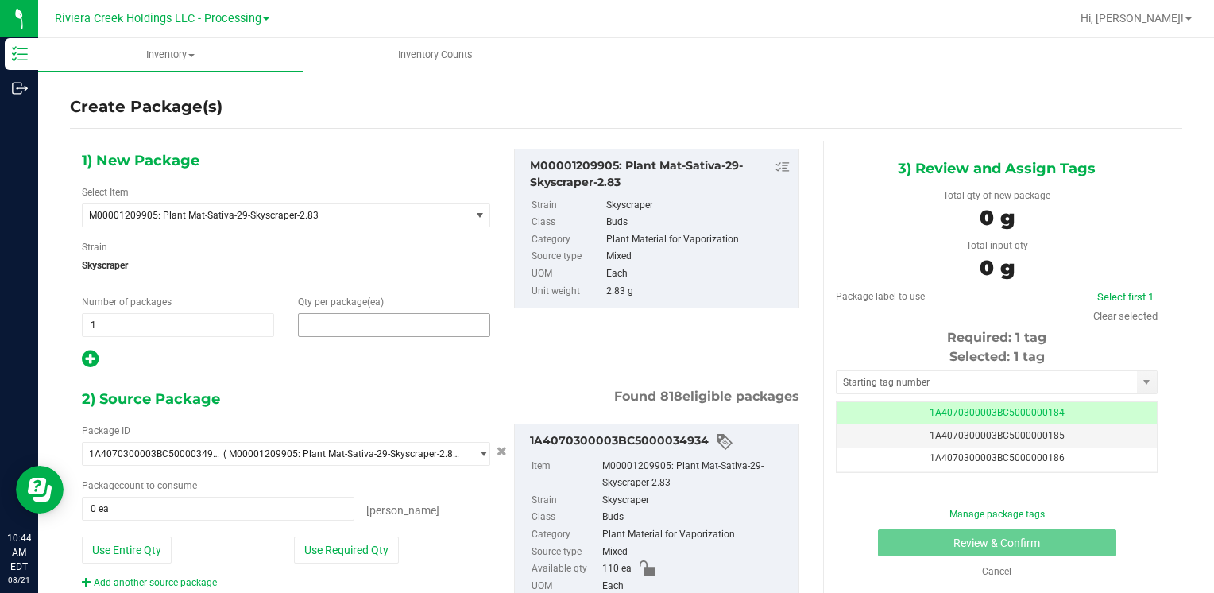
click at [322, 329] on span at bounding box center [394, 325] width 192 height 24
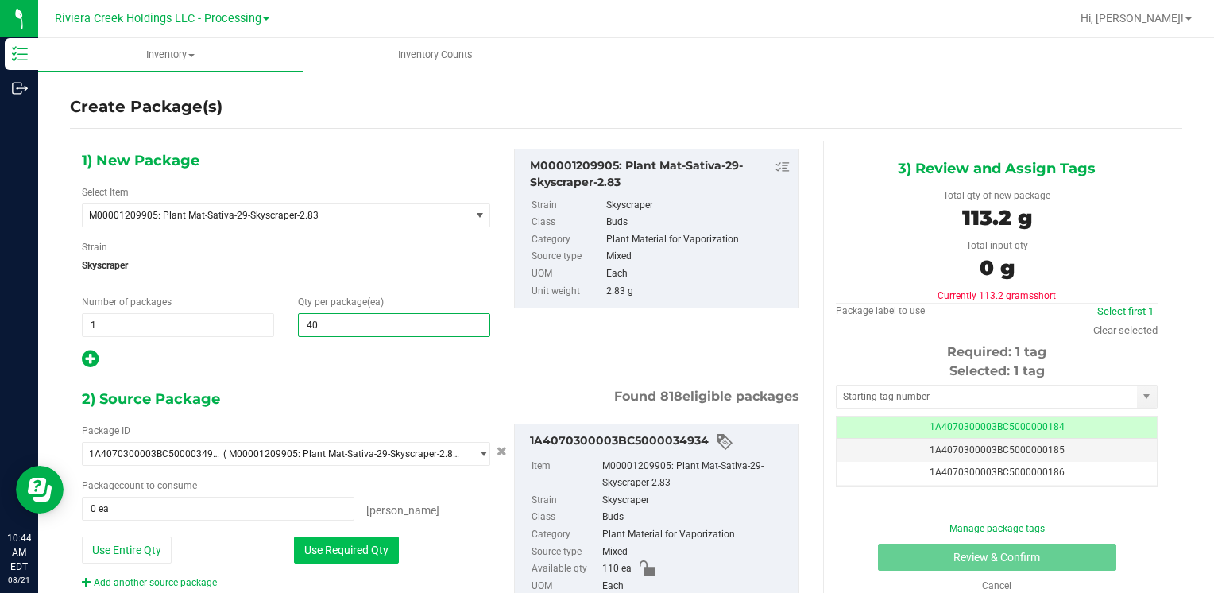
click at [329, 544] on button "Use Required Qty" at bounding box center [346, 549] width 105 height 27
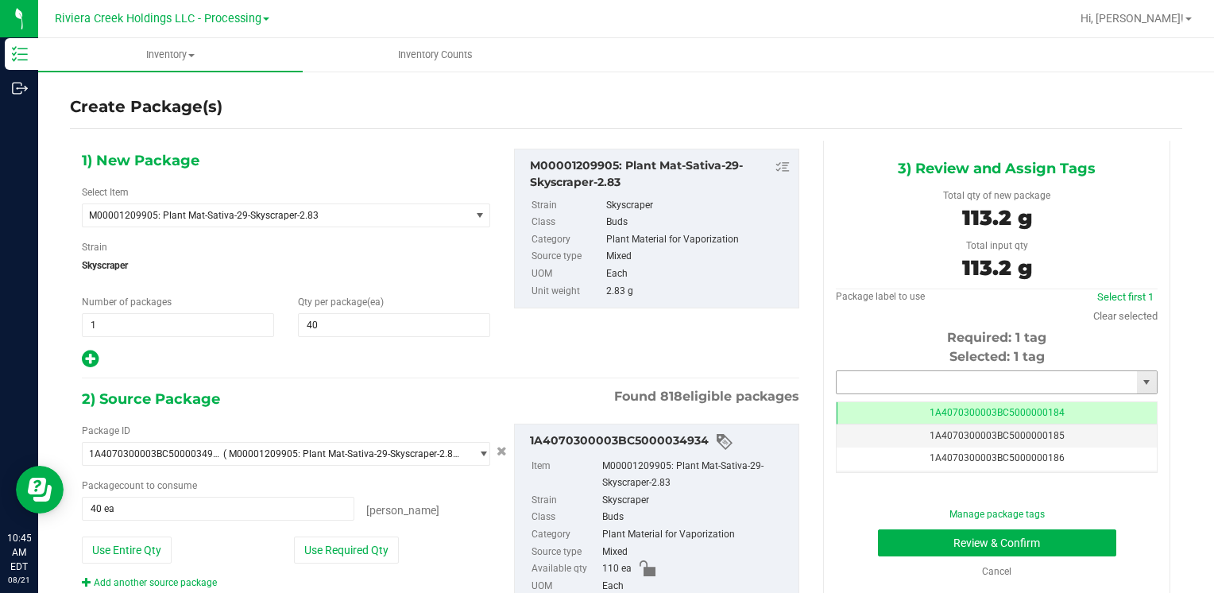
click at [858, 380] on input "text" at bounding box center [986, 382] width 300 height 22
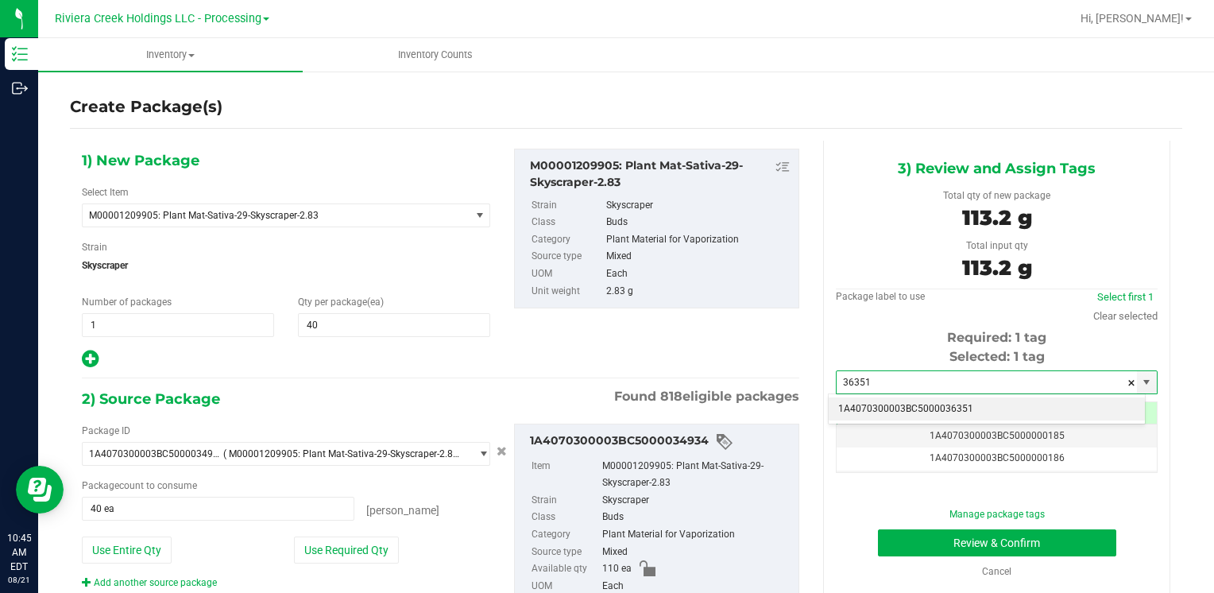
click at [871, 397] on li "1A4070300003BC5000036351" at bounding box center [986, 409] width 316 height 24
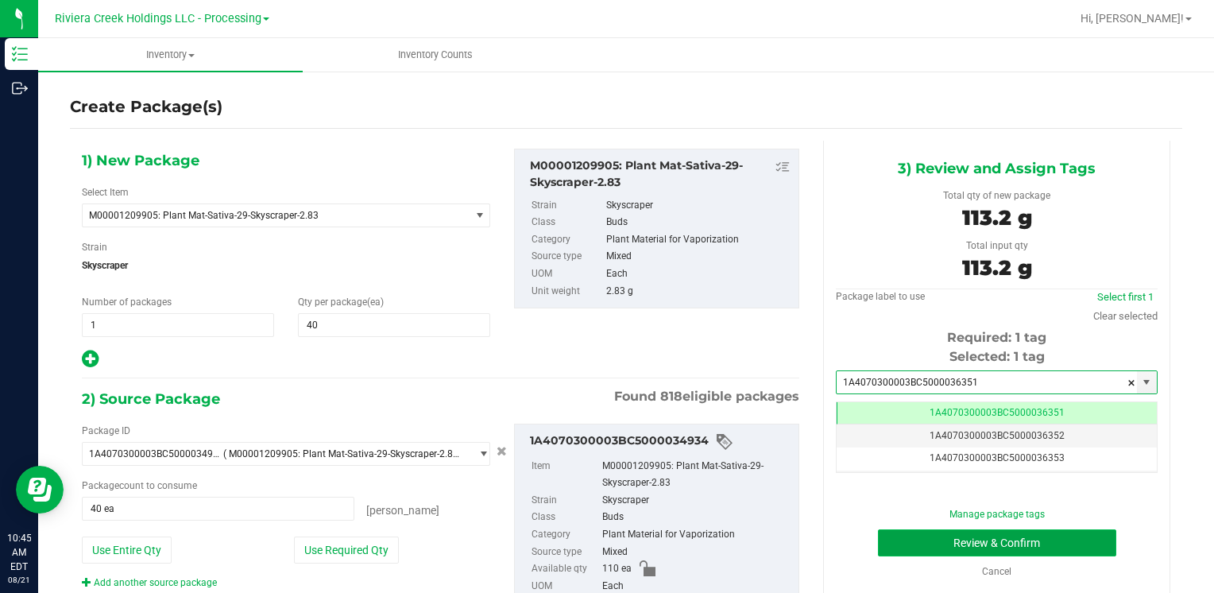
click at [907, 543] on button "Review & Confirm" at bounding box center [997, 542] width 238 height 27
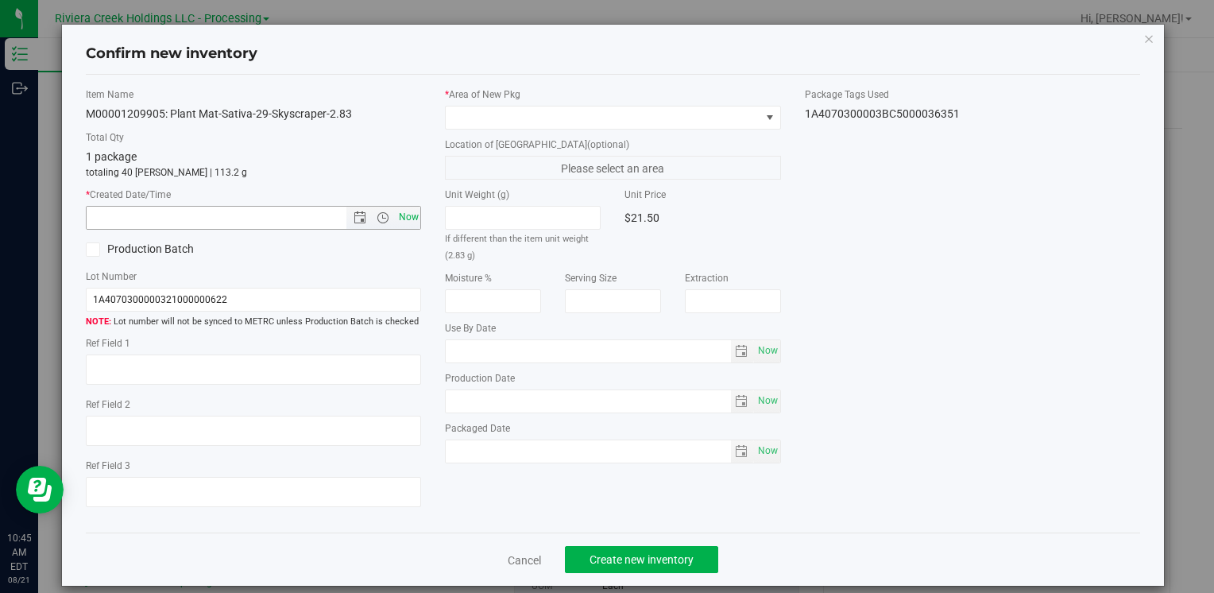
click at [410, 226] on span "Now" at bounding box center [408, 217] width 27 height 23
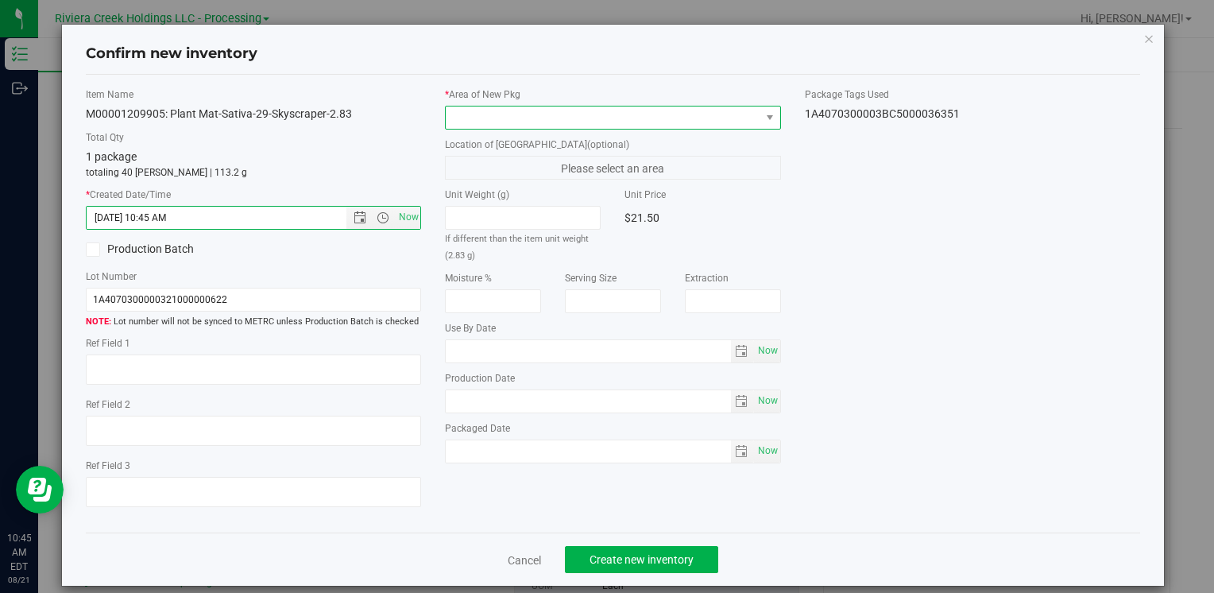
click at [469, 114] on span at bounding box center [603, 117] width 314 height 22
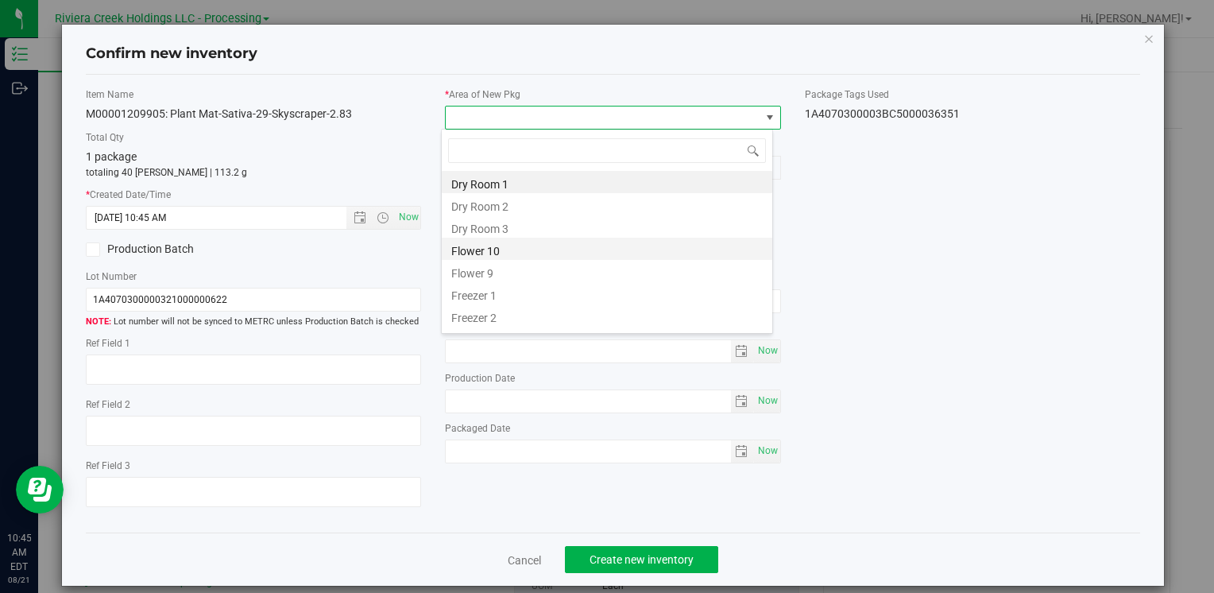
click at [532, 249] on li "Flower 10" at bounding box center [607, 248] width 330 height 22
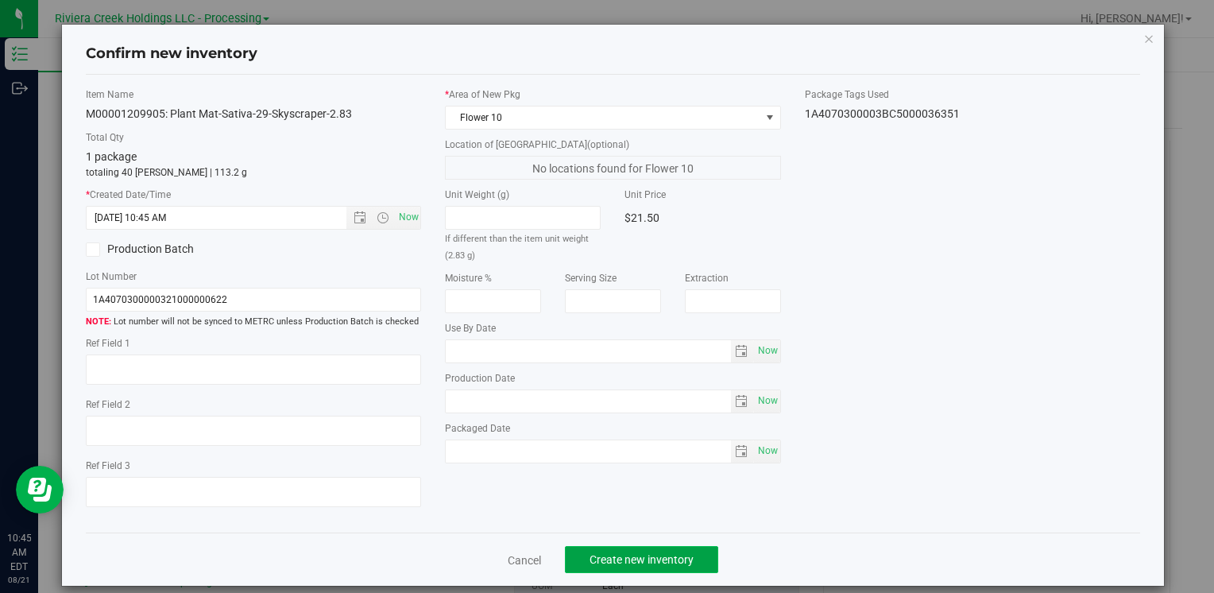
click at [610, 569] on button "Create new inventory" at bounding box center [641, 559] width 153 height 27
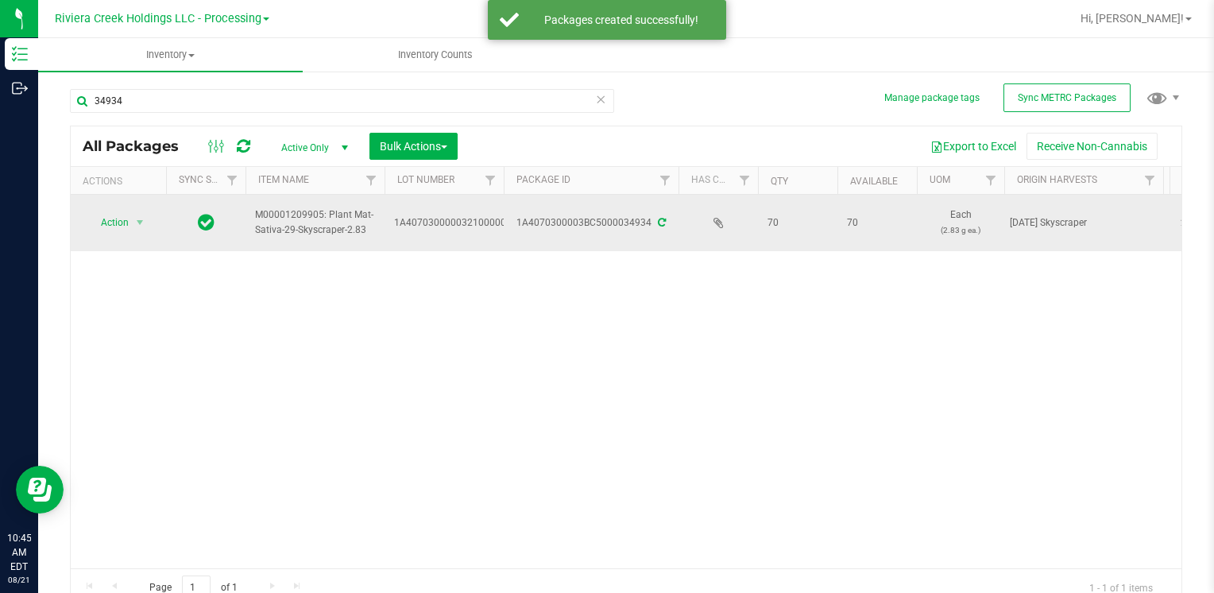
click at [112, 227] on span "Action" at bounding box center [108, 222] width 43 height 22
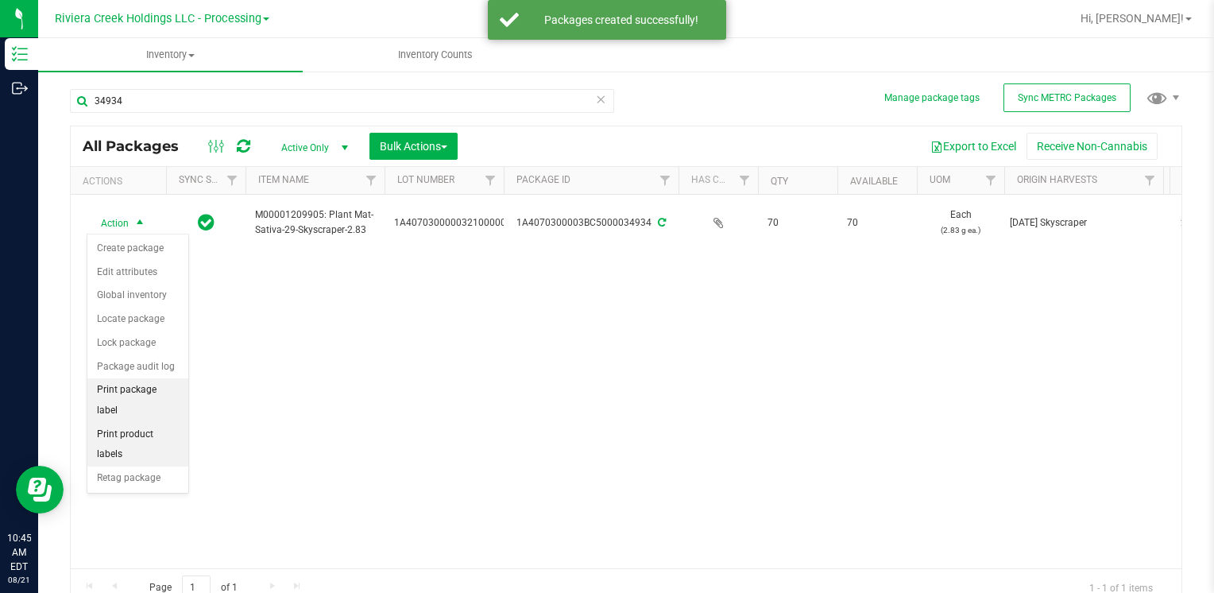
click at [173, 396] on li "Print package label" at bounding box center [137, 400] width 101 height 44
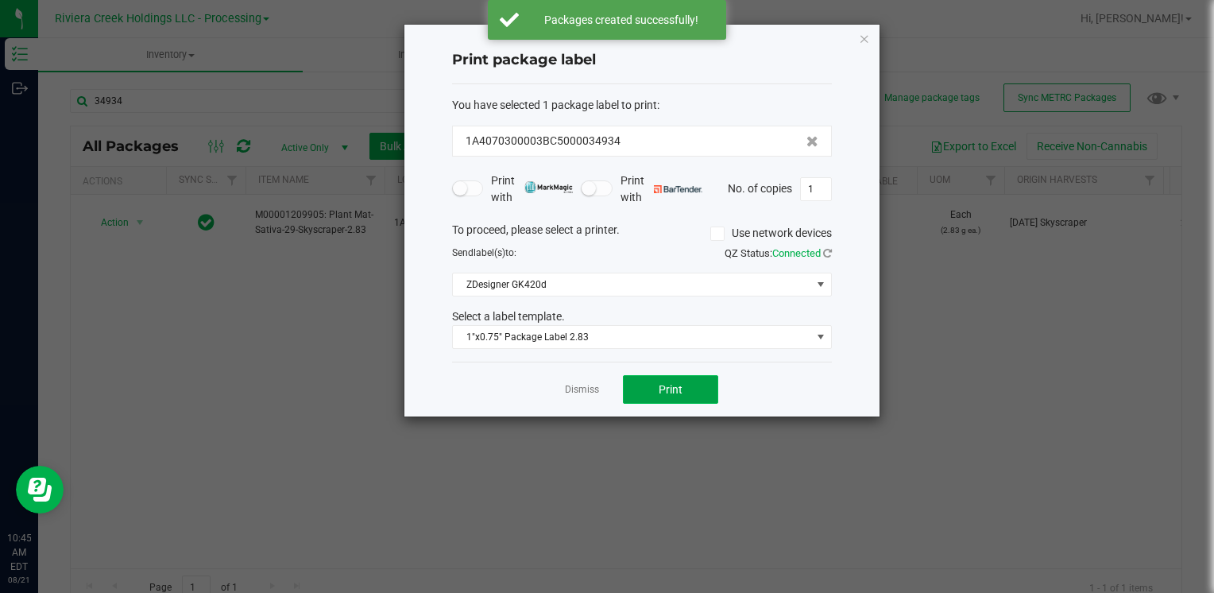
click at [699, 399] on button "Print" at bounding box center [670, 389] width 95 height 29
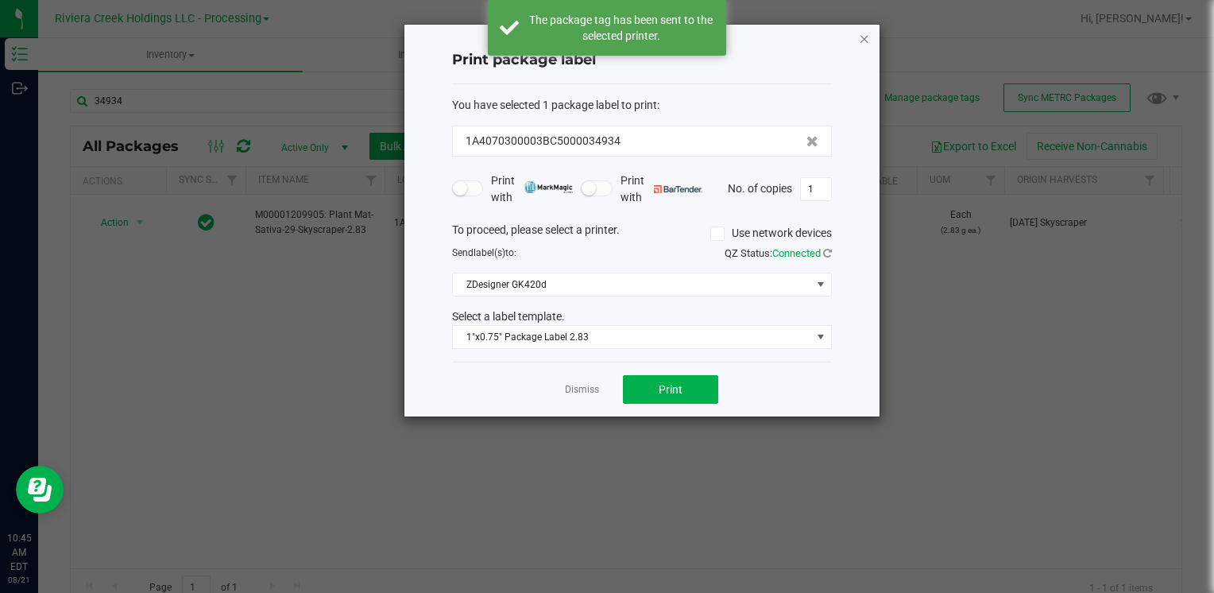
click at [860, 39] on icon "button" at bounding box center [864, 38] width 11 height 19
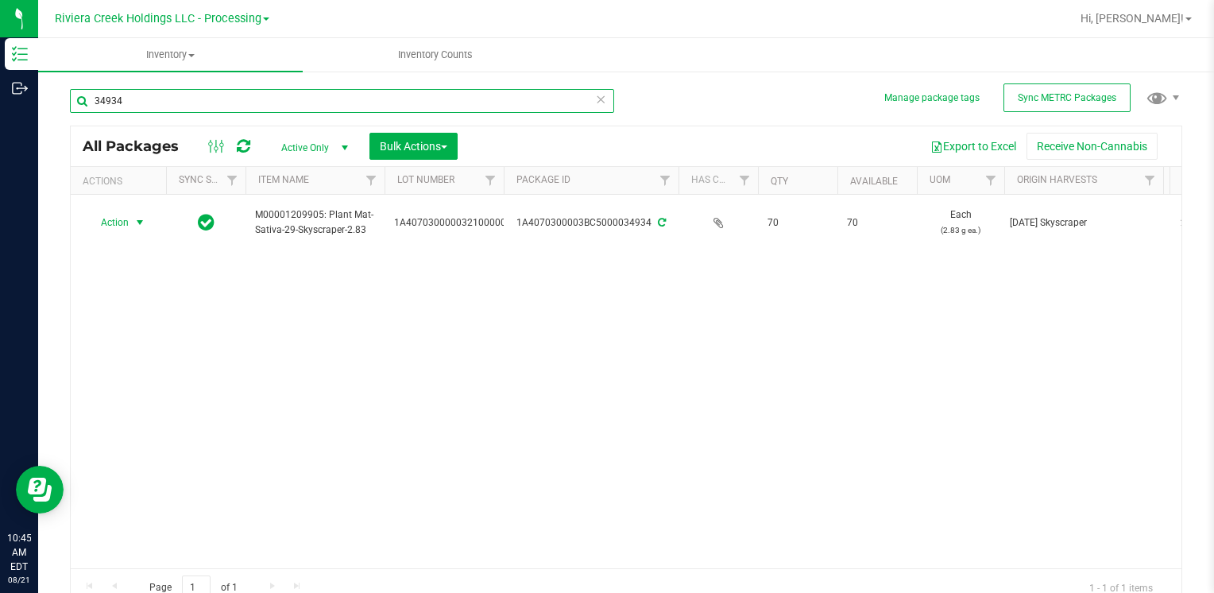
click at [158, 94] on input "34934" at bounding box center [342, 101] width 544 height 24
click at [156, 100] on input "36351" at bounding box center [342, 101] width 544 height 24
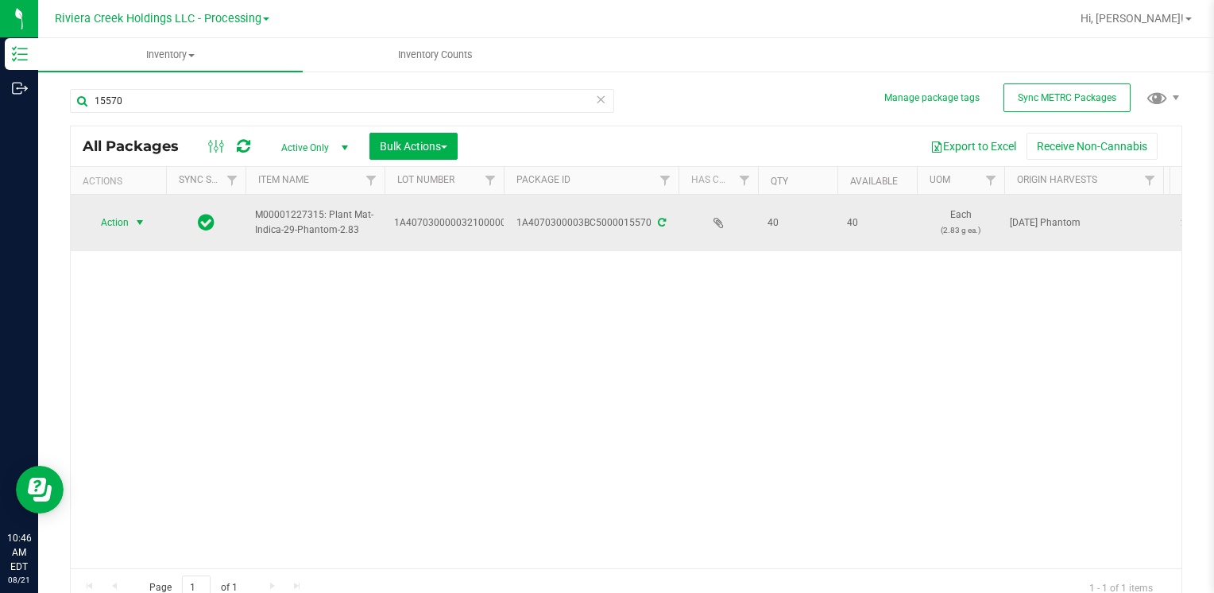
click at [119, 214] on span "Action" at bounding box center [108, 222] width 43 height 22
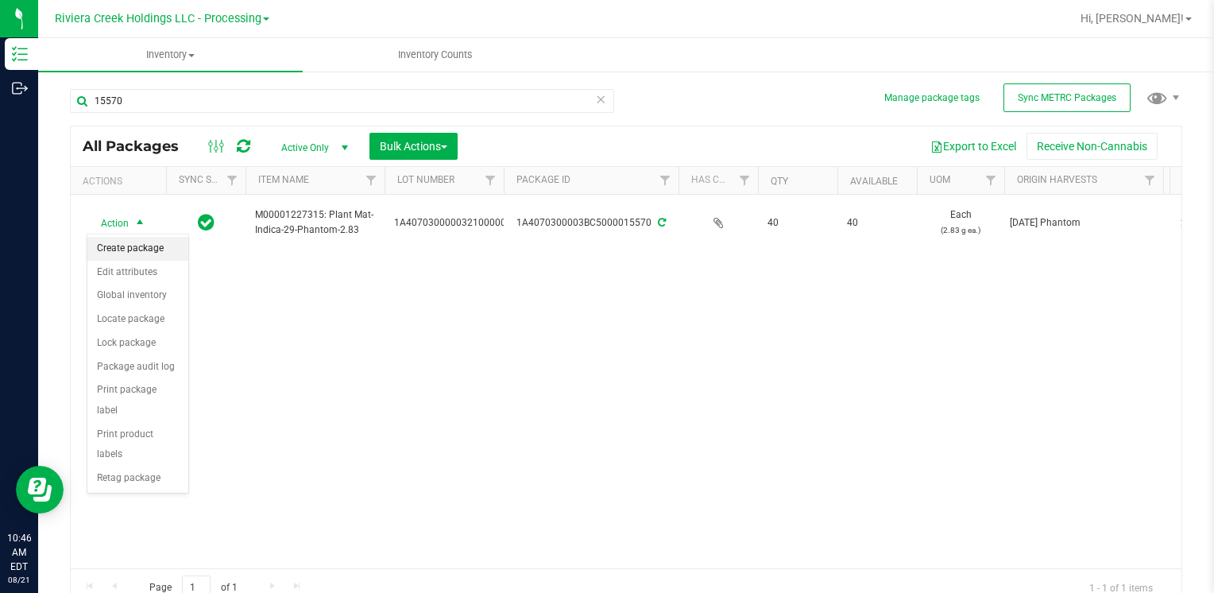
click at [121, 244] on li "Create package" at bounding box center [137, 249] width 101 height 24
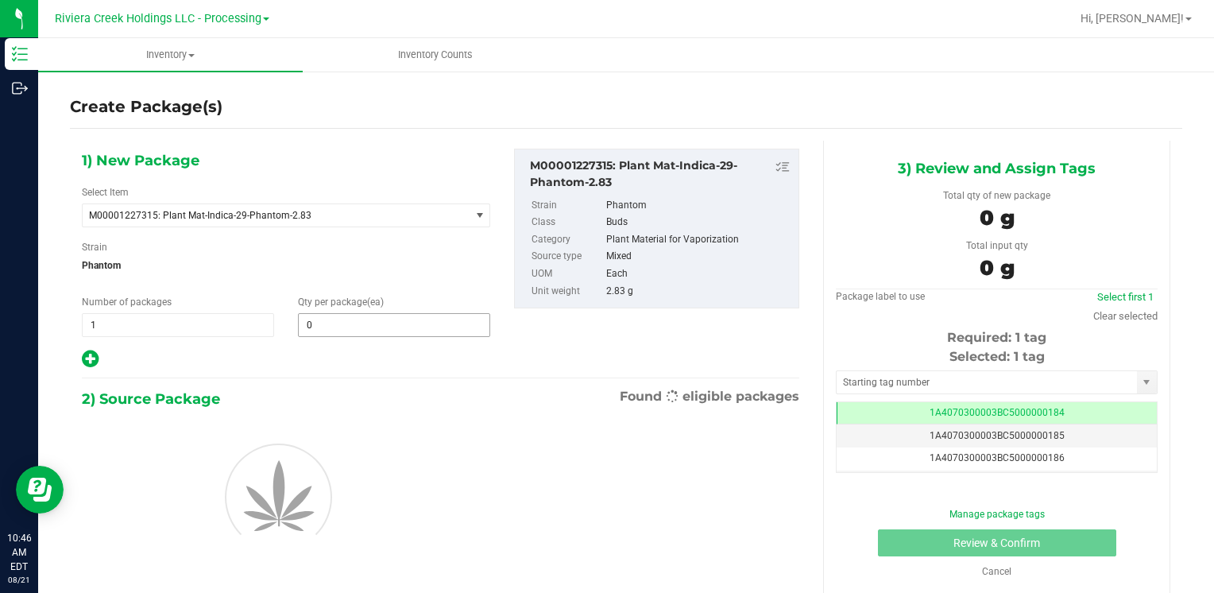
click at [356, 324] on span "0 0" at bounding box center [394, 325] width 192 height 24
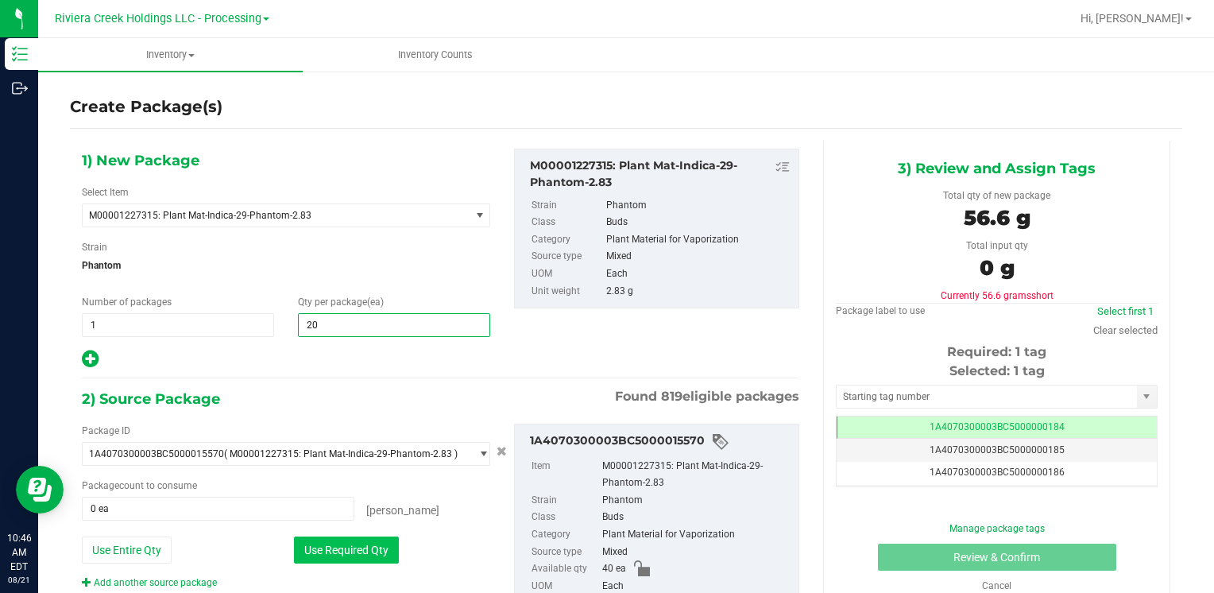
click at [325, 558] on button "Use Required Qty" at bounding box center [346, 549] width 105 height 27
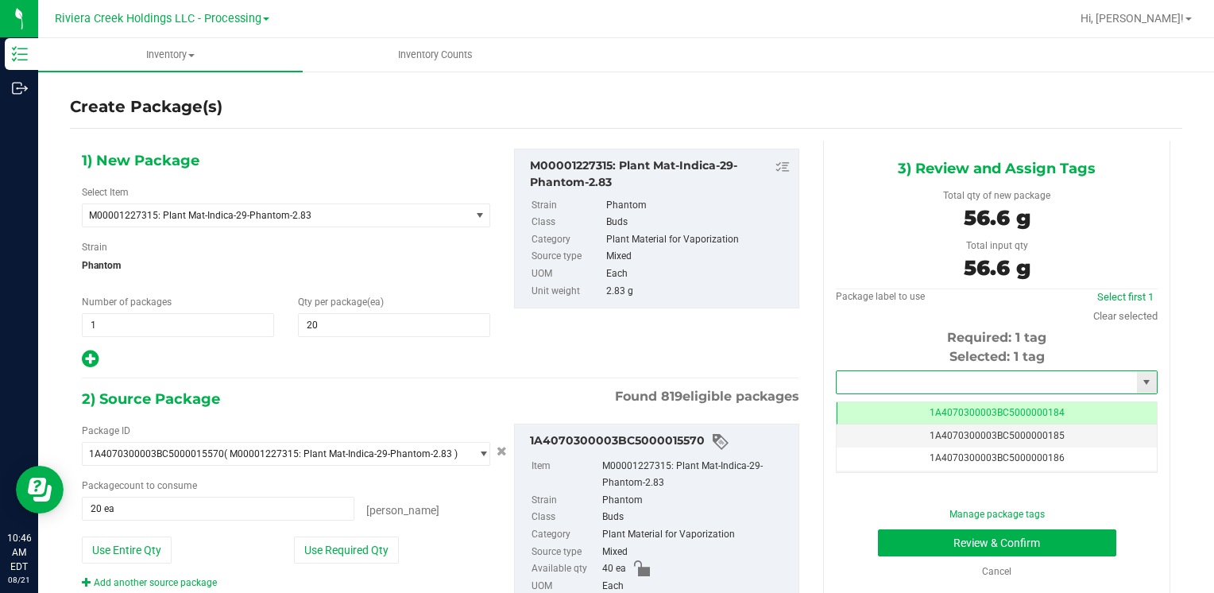
click at [905, 384] on input "text" at bounding box center [986, 382] width 300 height 22
click at [902, 400] on li "1A4070300003BC5000036349" at bounding box center [986, 409] width 316 height 24
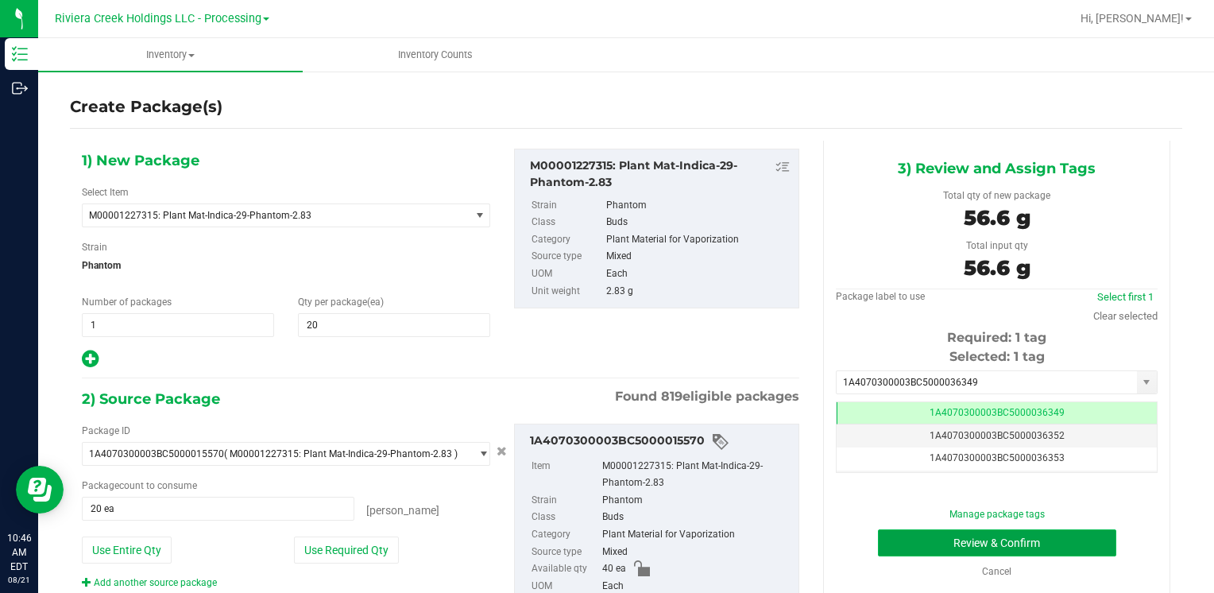
click at [921, 541] on button "Review & Confirm" at bounding box center [997, 542] width 238 height 27
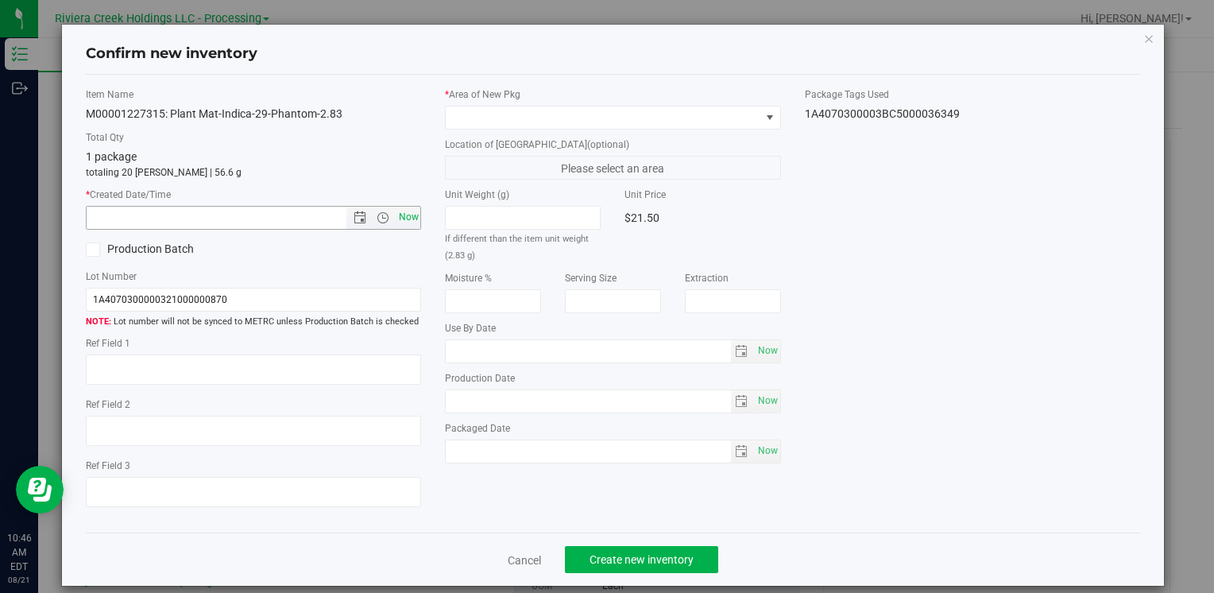
click at [397, 218] on span "Now" at bounding box center [408, 217] width 27 height 23
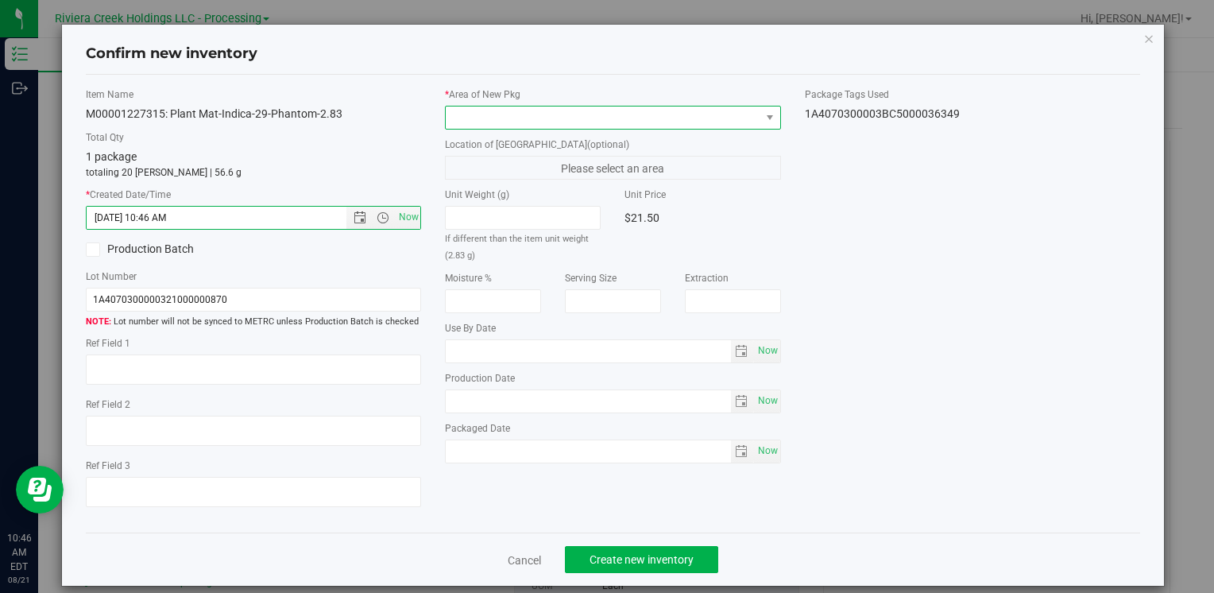
click at [473, 116] on span at bounding box center [603, 117] width 314 height 22
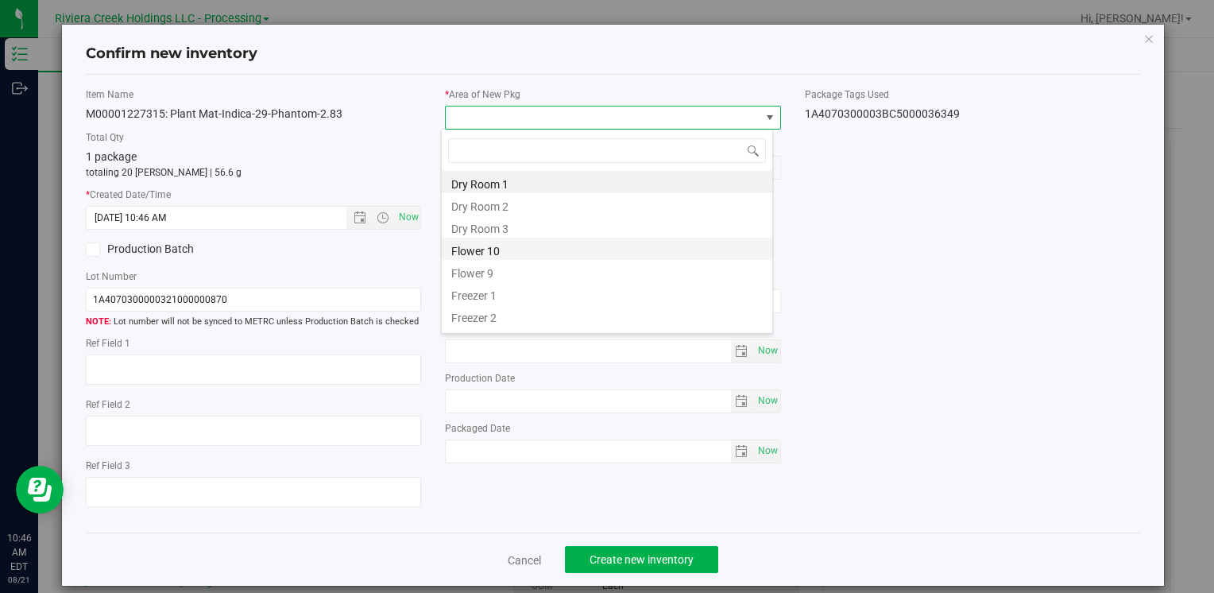
click at [524, 243] on li "Flower 10" at bounding box center [607, 248] width 330 height 22
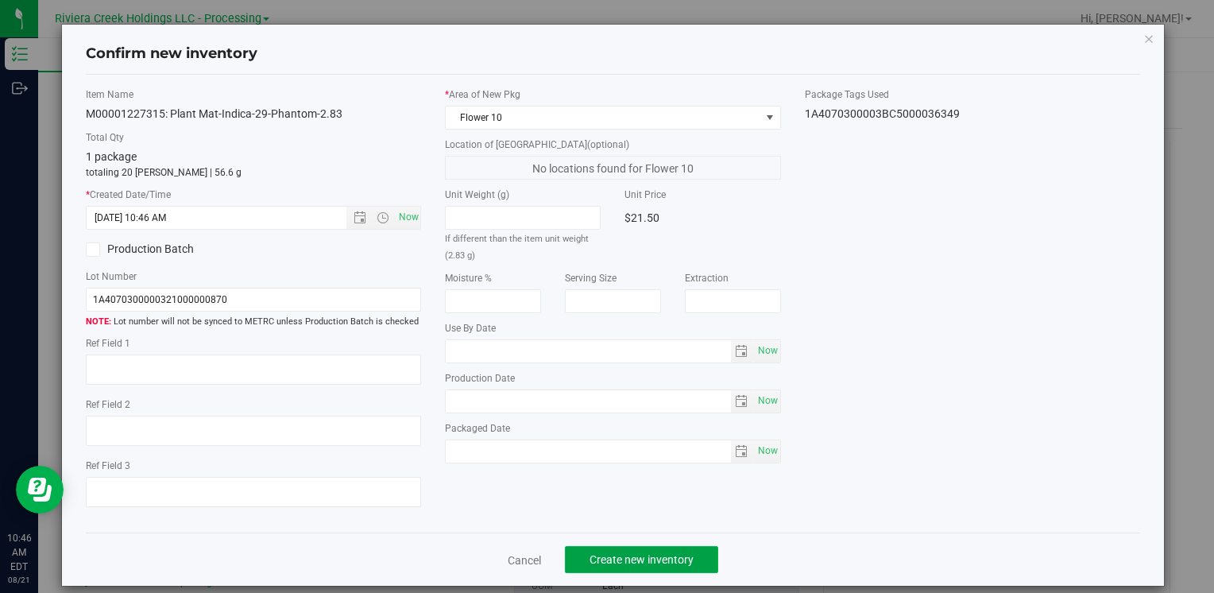
click at [604, 554] on span "Create new inventory" at bounding box center [641, 559] width 104 height 13
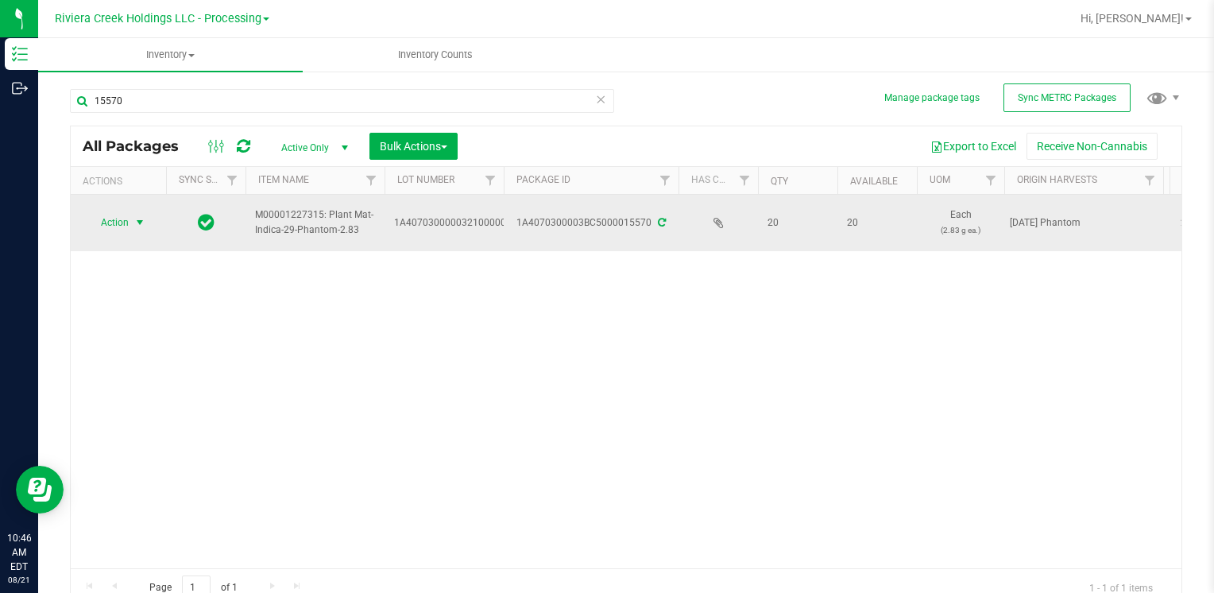
click at [124, 222] on span "Action" at bounding box center [108, 222] width 43 height 22
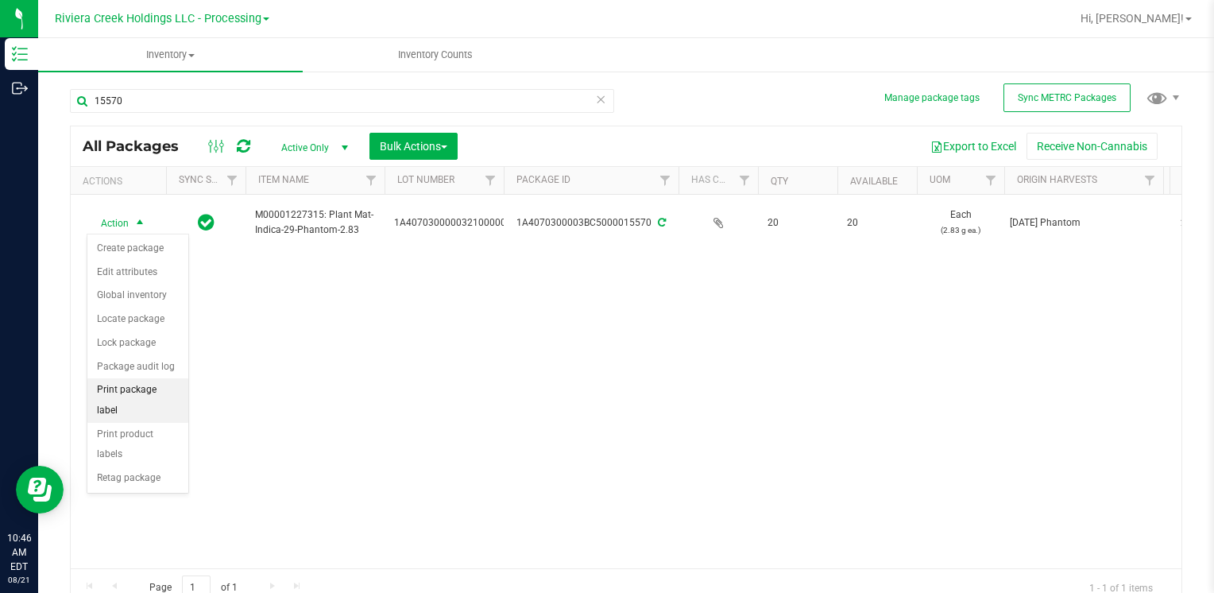
click at [175, 396] on li "Print package label" at bounding box center [137, 400] width 101 height 44
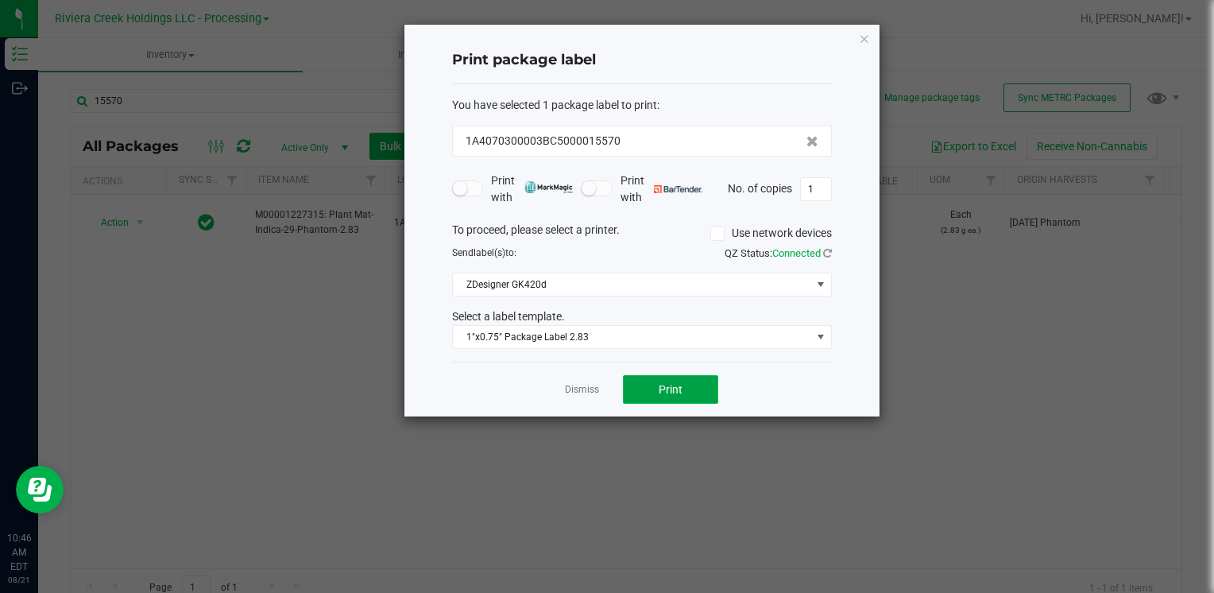
click at [699, 396] on button "Print" at bounding box center [670, 389] width 95 height 29
click at [871, 40] on div "Print package label You have selected 1 package label to print : 1A4070300003BC…" at bounding box center [641, 221] width 475 height 392
click at [860, 39] on icon "button" at bounding box center [864, 38] width 11 height 19
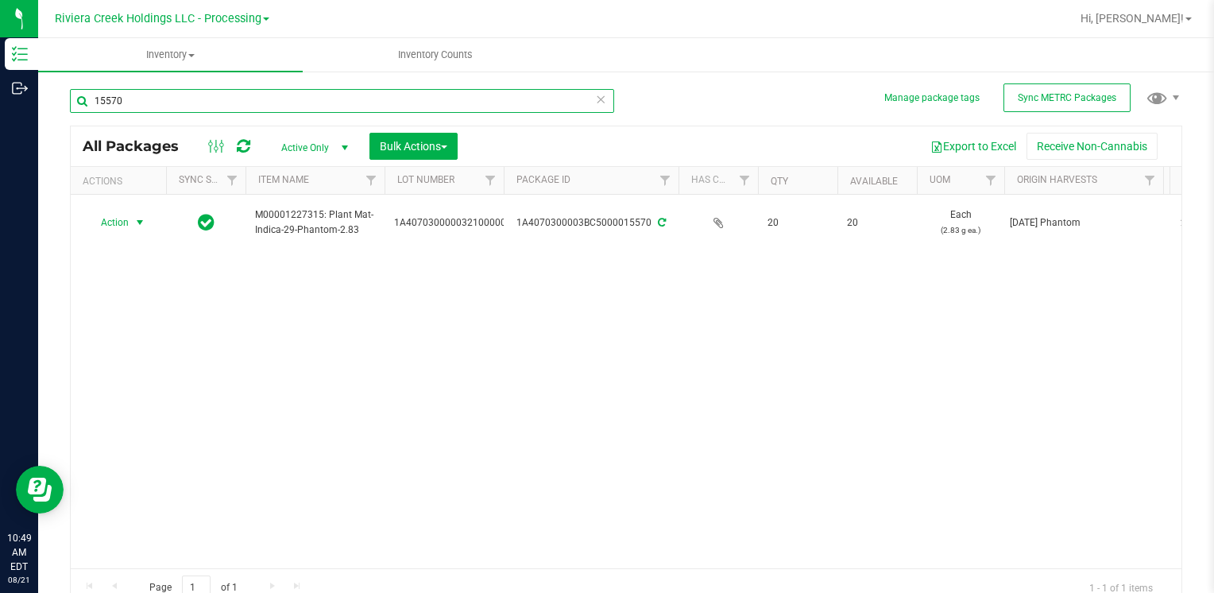
click at [219, 108] on input "15570" at bounding box center [342, 101] width 544 height 24
click at [218, 108] on input "15570" at bounding box center [342, 101] width 544 height 24
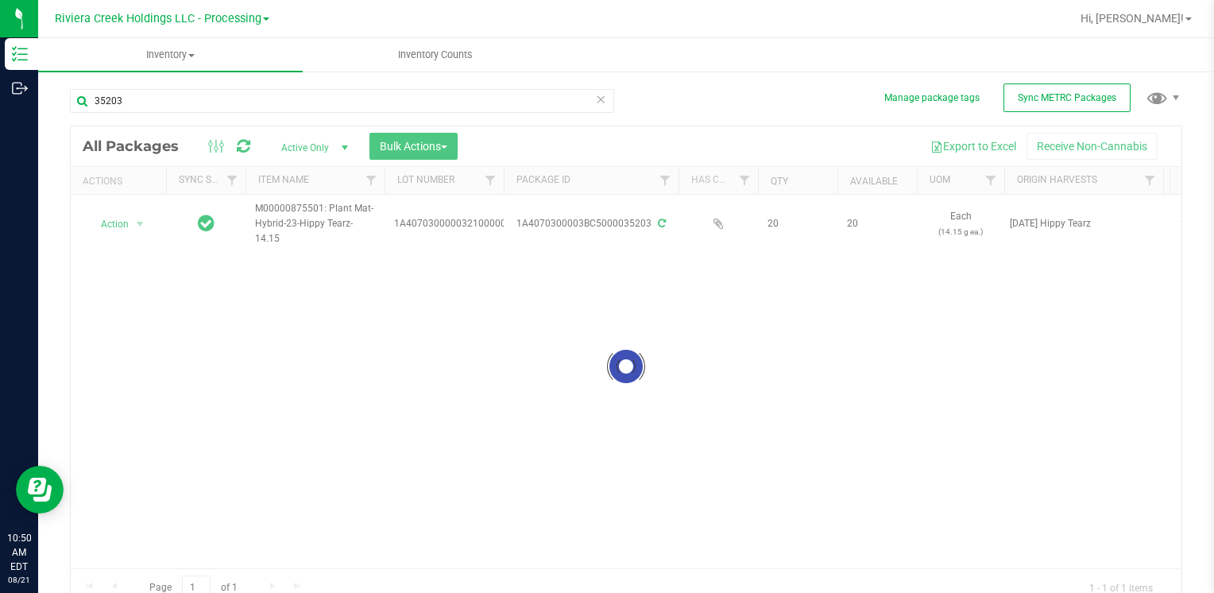
click at [114, 223] on div at bounding box center [626, 366] width 1110 height 480
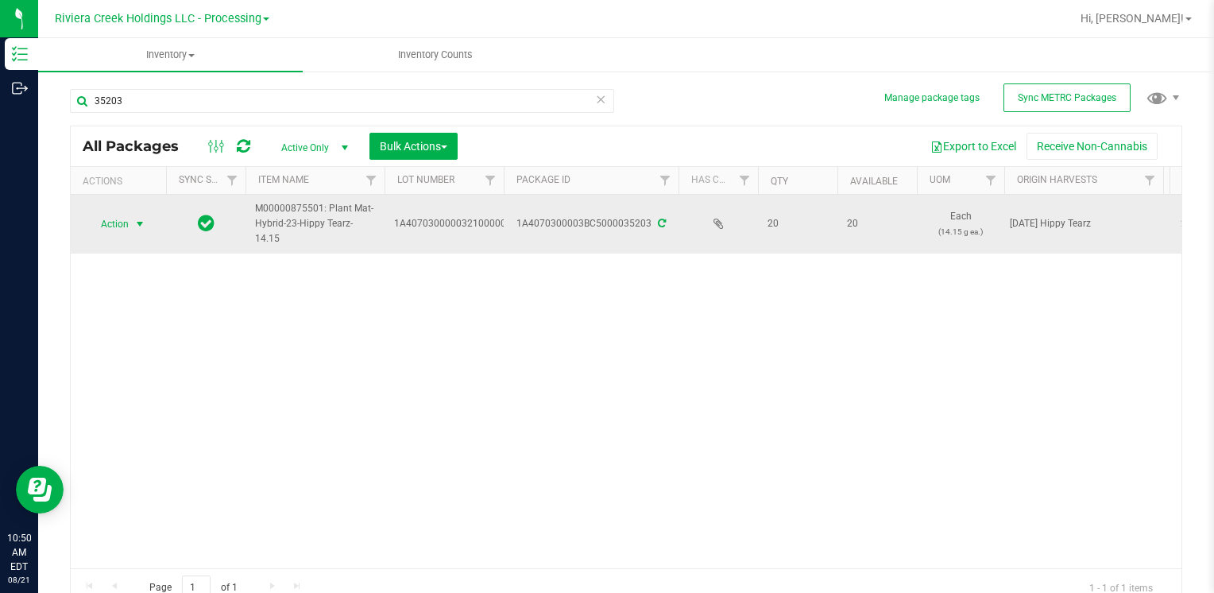
click at [121, 224] on span "Action" at bounding box center [108, 224] width 43 height 22
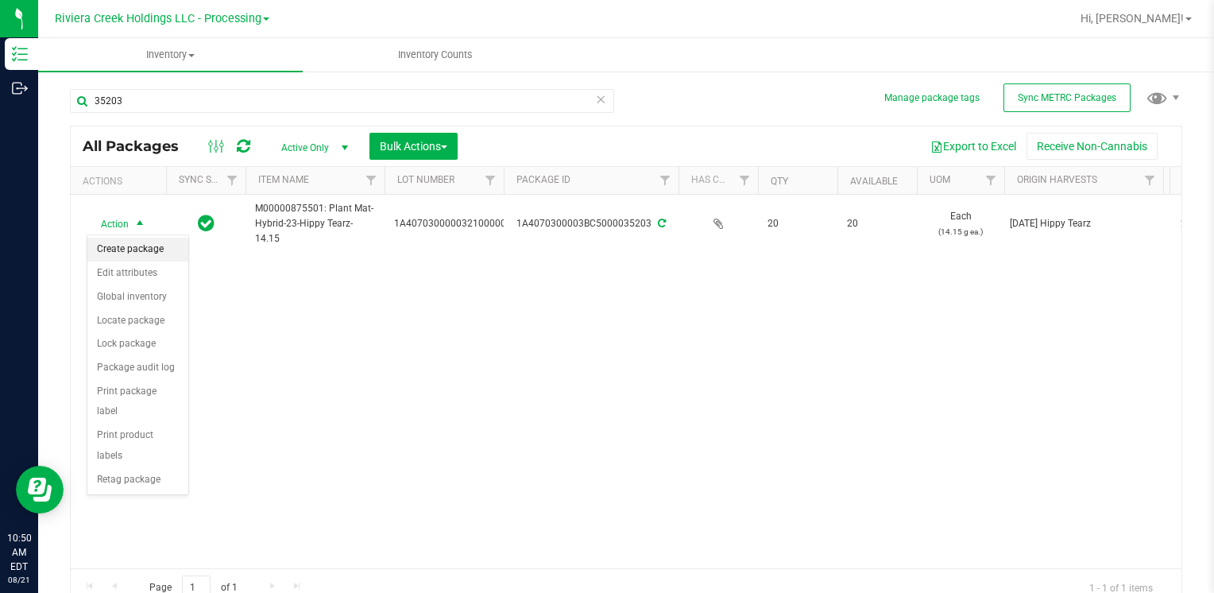
click at [129, 253] on li "Create package" at bounding box center [137, 249] width 101 height 24
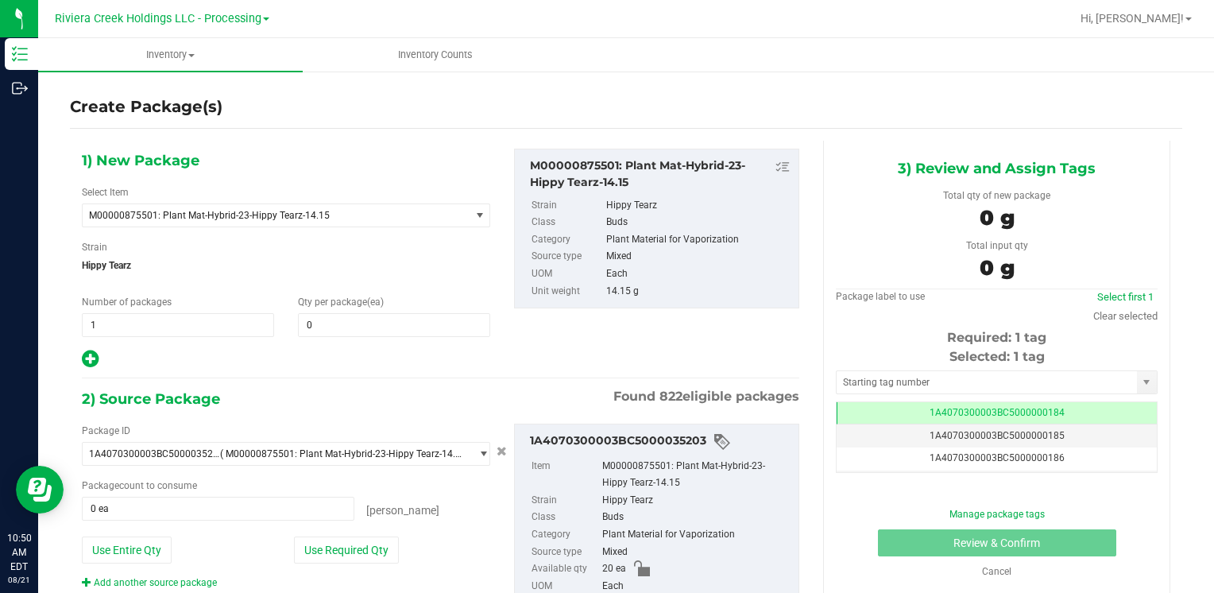
click at [337, 310] on div "Qty per package (ea) 0 0" at bounding box center [394, 316] width 216 height 42
drag, startPoint x: 337, startPoint y: 310, endPoint x: 346, endPoint y: 321, distance: 14.1
click at [346, 321] on span at bounding box center [394, 325] width 192 height 24
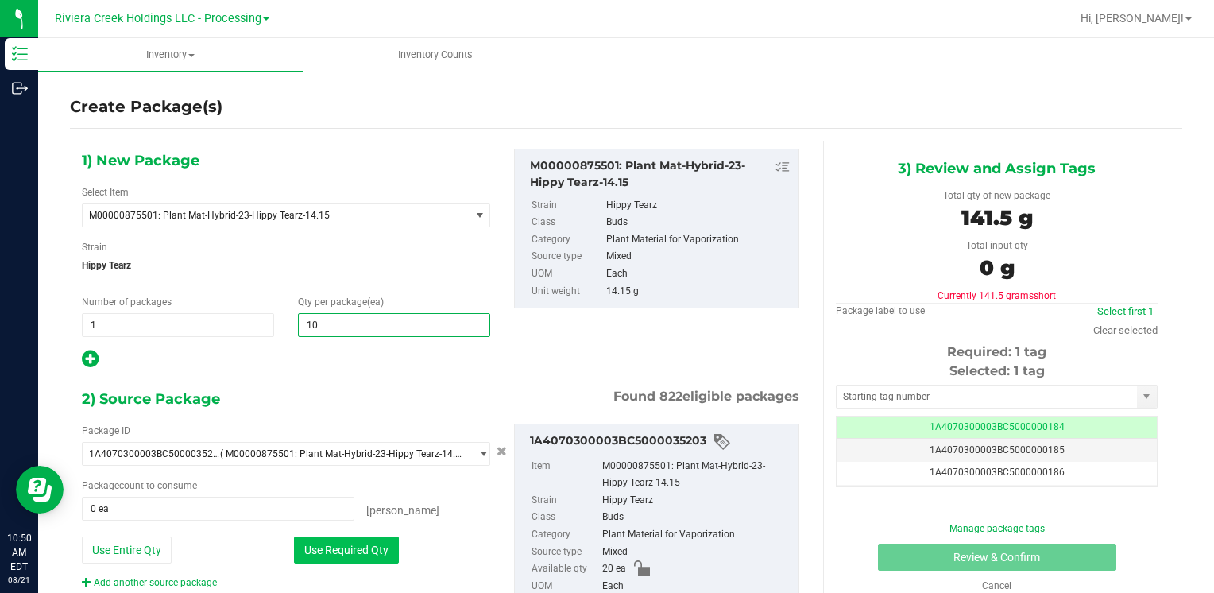
click at [319, 542] on button "Use Required Qty" at bounding box center [346, 549] width 105 height 27
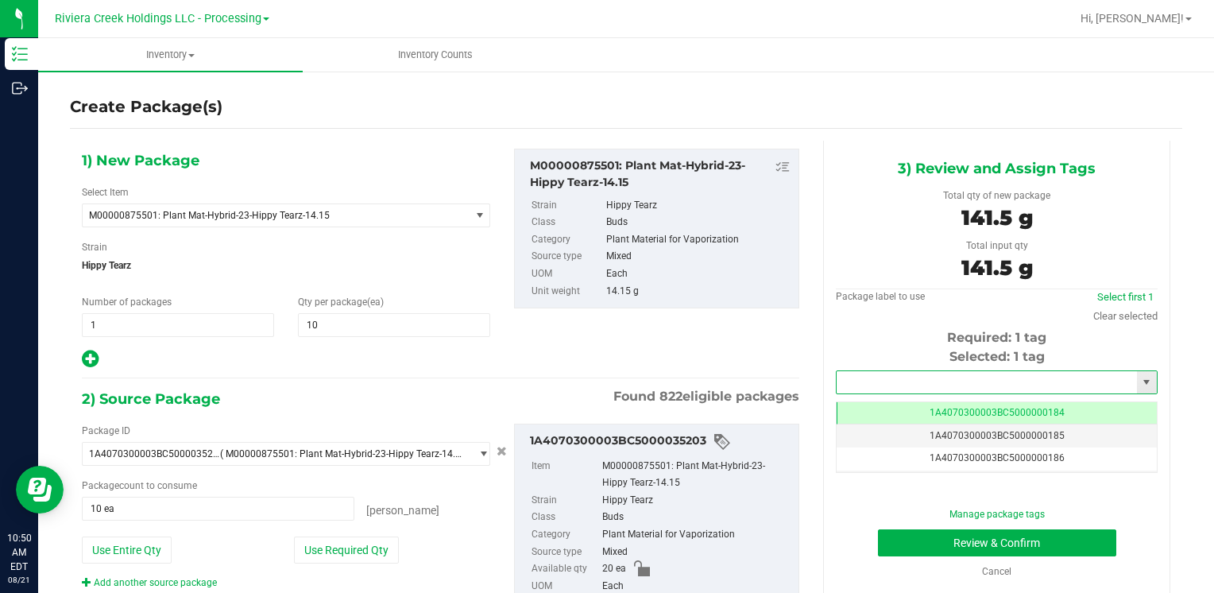
click at [890, 375] on input "text" at bounding box center [986, 382] width 300 height 22
click at [880, 399] on li "1A4070300003BC5000036356" at bounding box center [986, 409] width 316 height 24
type input "1A4070300003BC5000036356"
click at [902, 535] on button "Review & Confirm" at bounding box center [997, 542] width 238 height 27
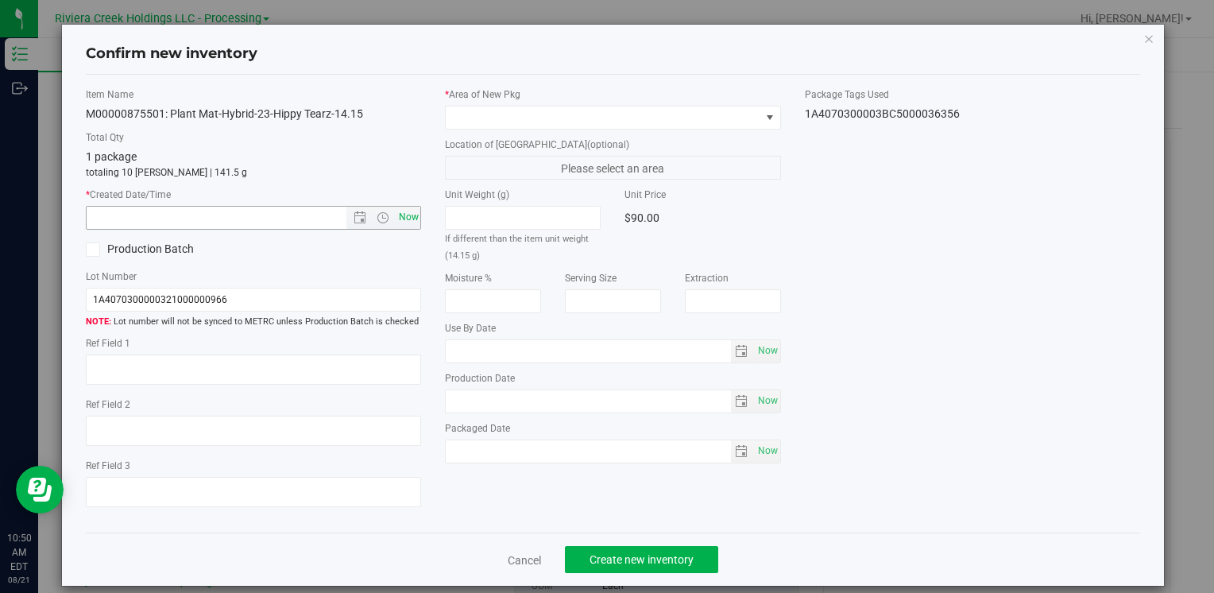
click at [403, 218] on span "Now" at bounding box center [408, 217] width 27 height 23
type input "8/21/2025 10:50 AM"
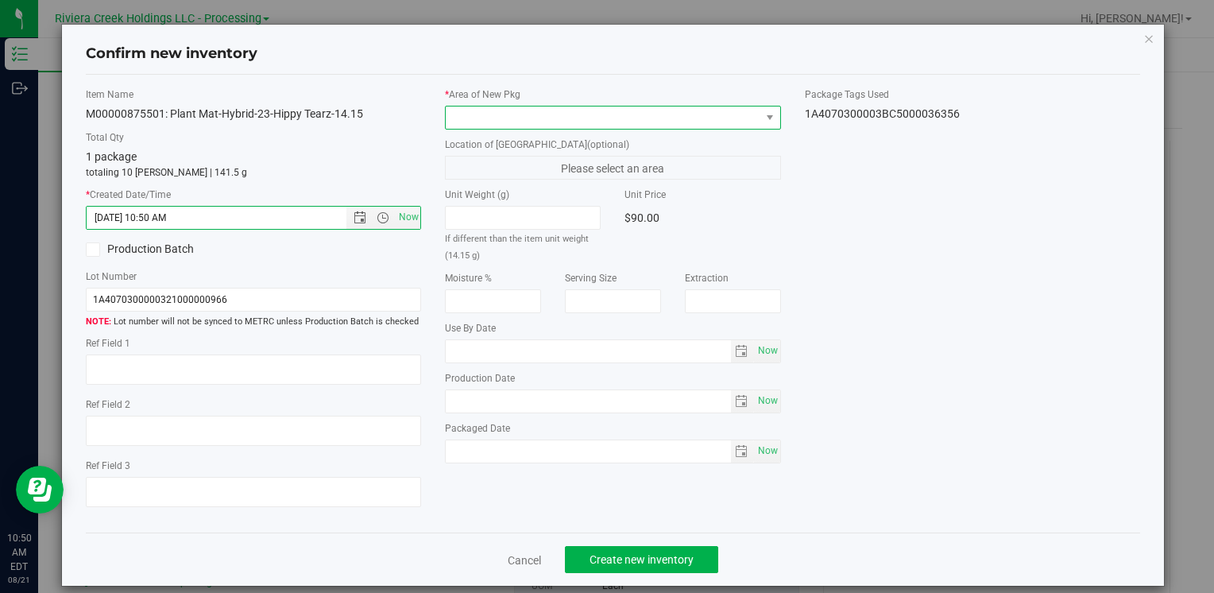
click at [492, 113] on span at bounding box center [603, 117] width 314 height 22
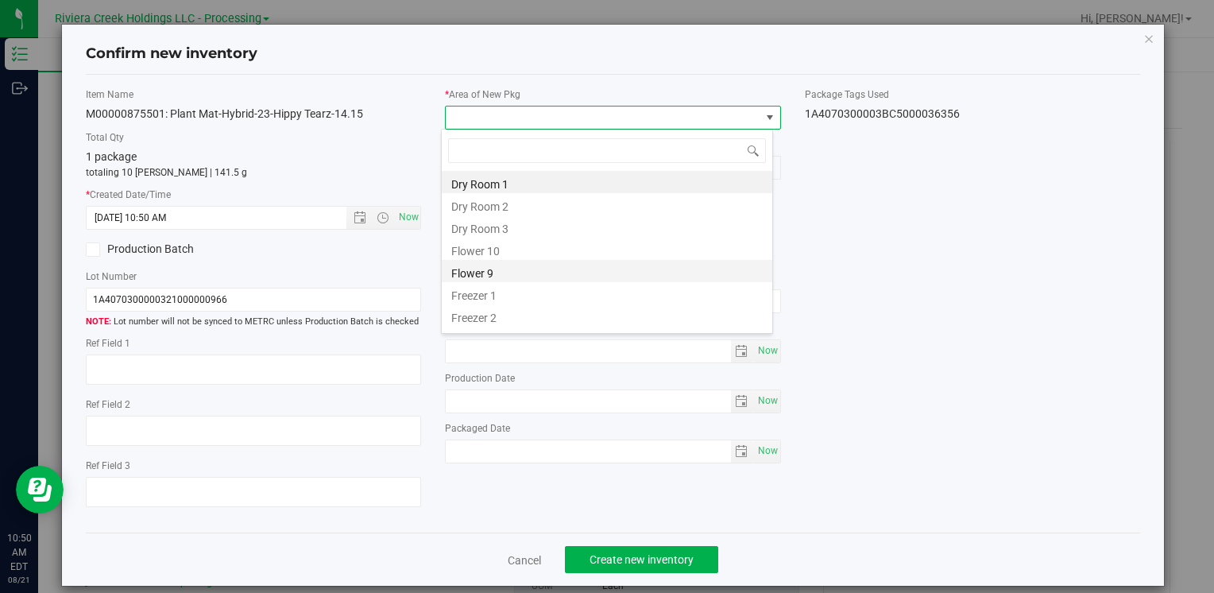
click at [535, 260] on li "Flower 9" at bounding box center [607, 271] width 330 height 22
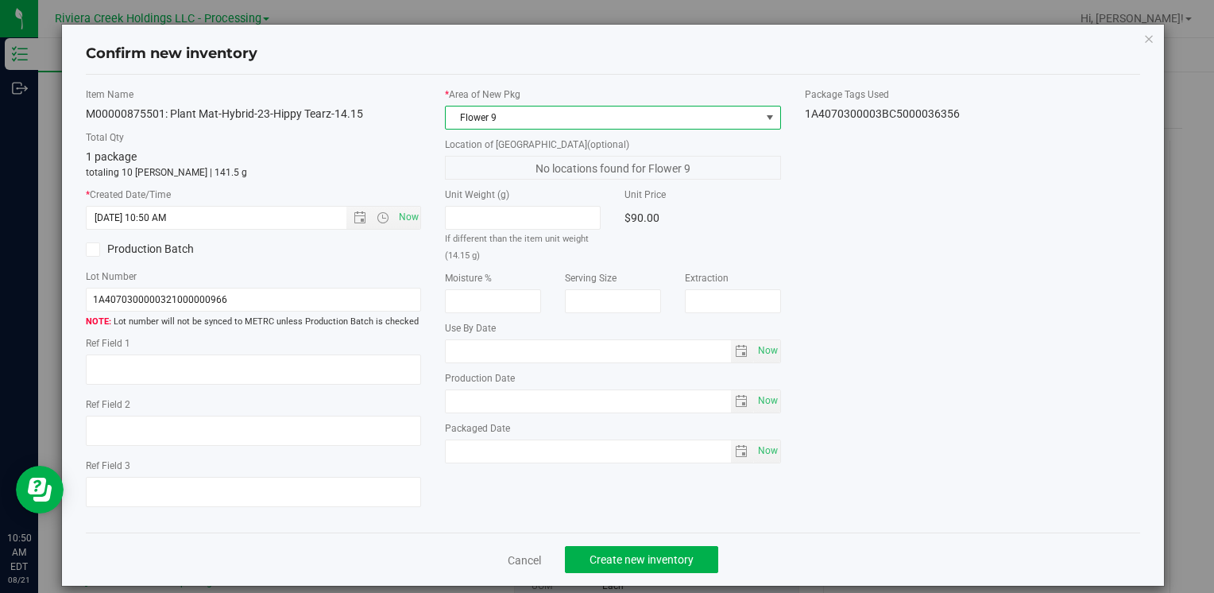
click at [523, 113] on span "Flower 9" at bounding box center [603, 117] width 314 height 22
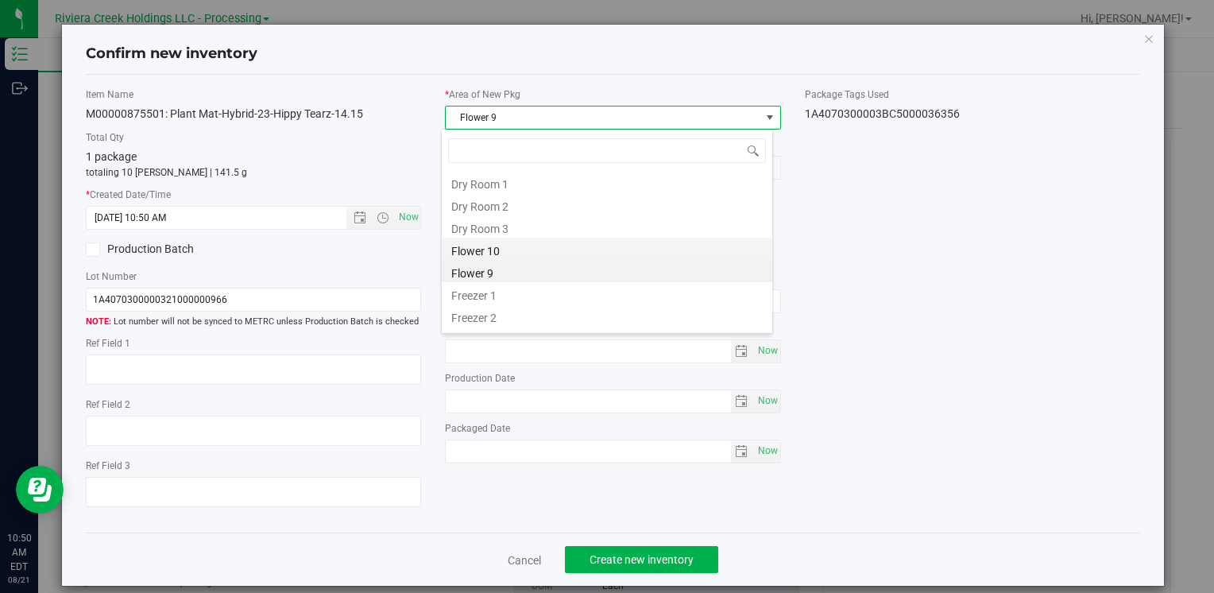
click at [530, 243] on li "Flower 10" at bounding box center [607, 248] width 330 height 22
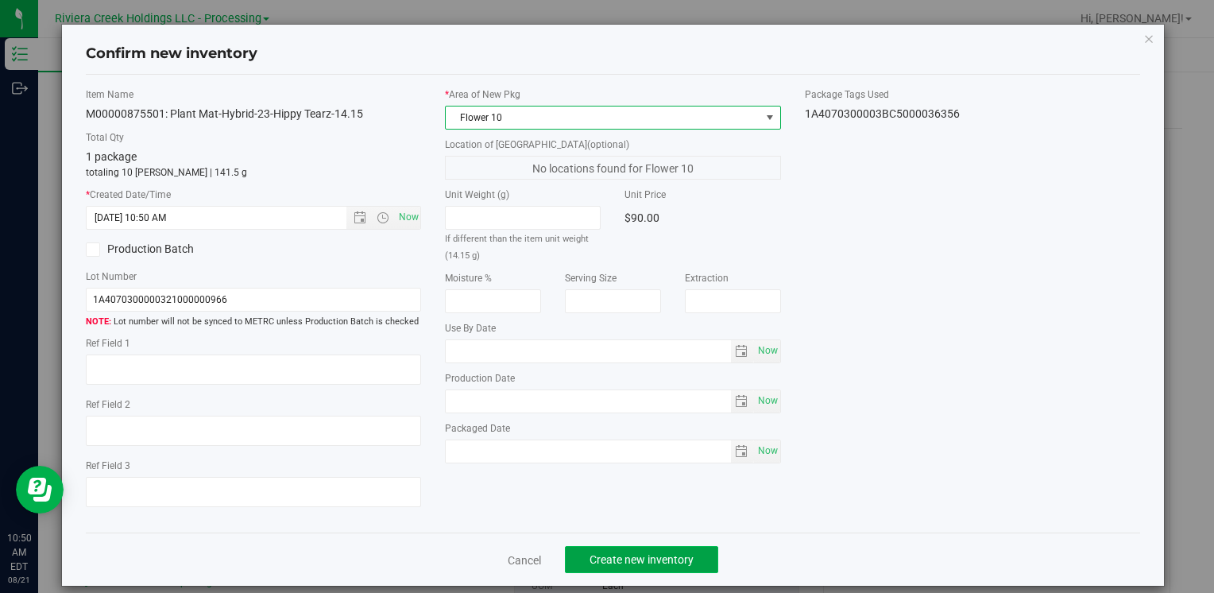
click at [634, 558] on span "Create new inventory" at bounding box center [641, 559] width 104 height 13
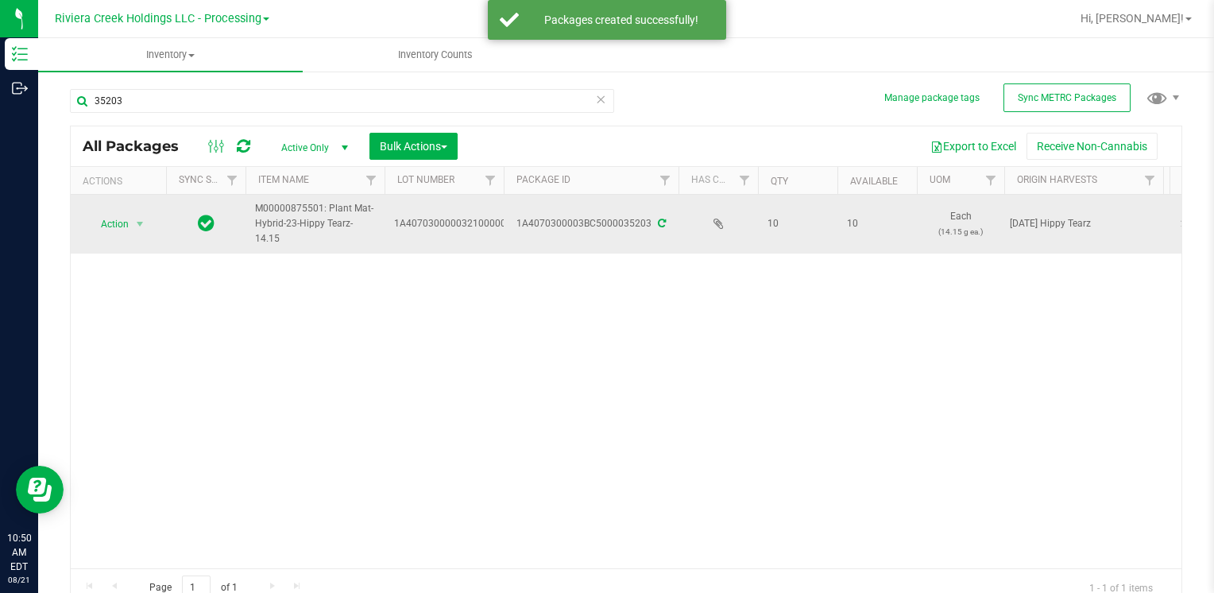
drag, startPoint x: 106, startPoint y: 237, endPoint x: 111, endPoint y: 230, distance: 8.6
click at [110, 230] on td "Action Action Create package Edit attributes Global inventory Locate package Lo…" at bounding box center [118, 224] width 95 height 59
drag, startPoint x: 111, startPoint y: 230, endPoint x: 122, endPoint y: 228, distance: 11.4
click at [122, 228] on span "Action" at bounding box center [108, 224] width 43 height 22
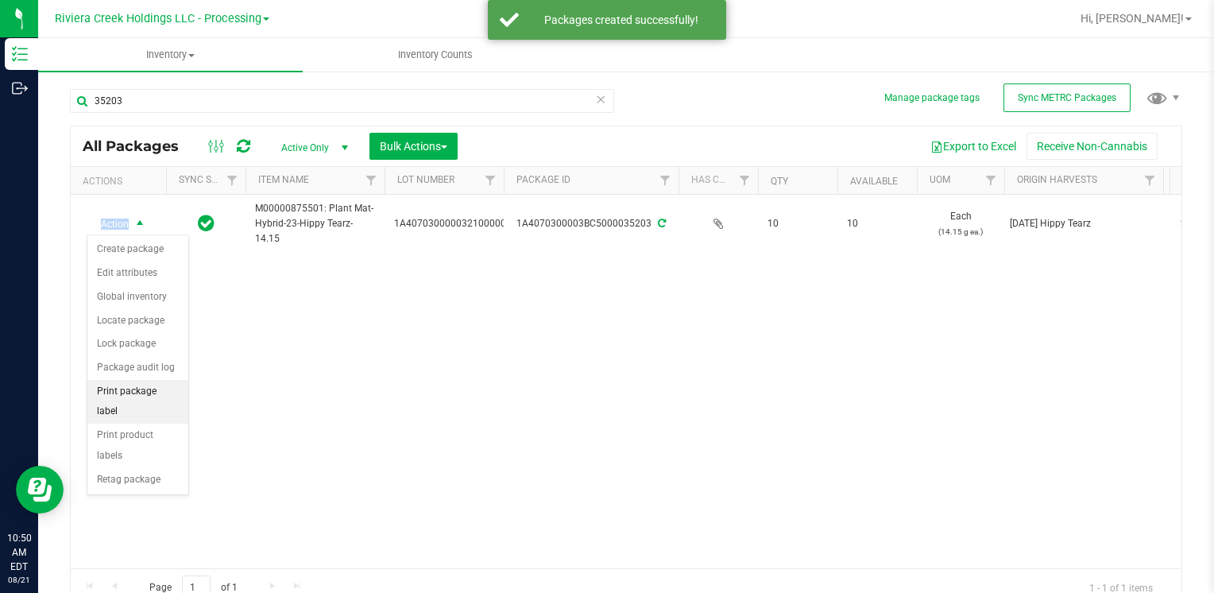
click at [175, 392] on li "Print package label" at bounding box center [137, 402] width 101 height 44
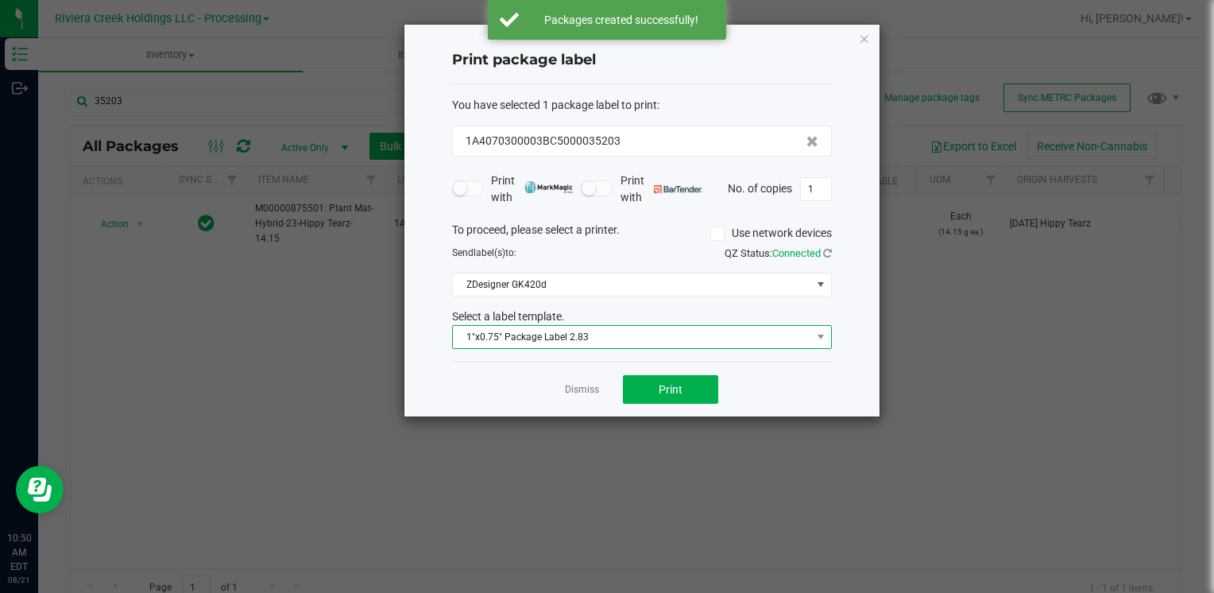
click at [576, 333] on span "1"x0.75" Package Label 2.83" at bounding box center [632, 337] width 358 height 22
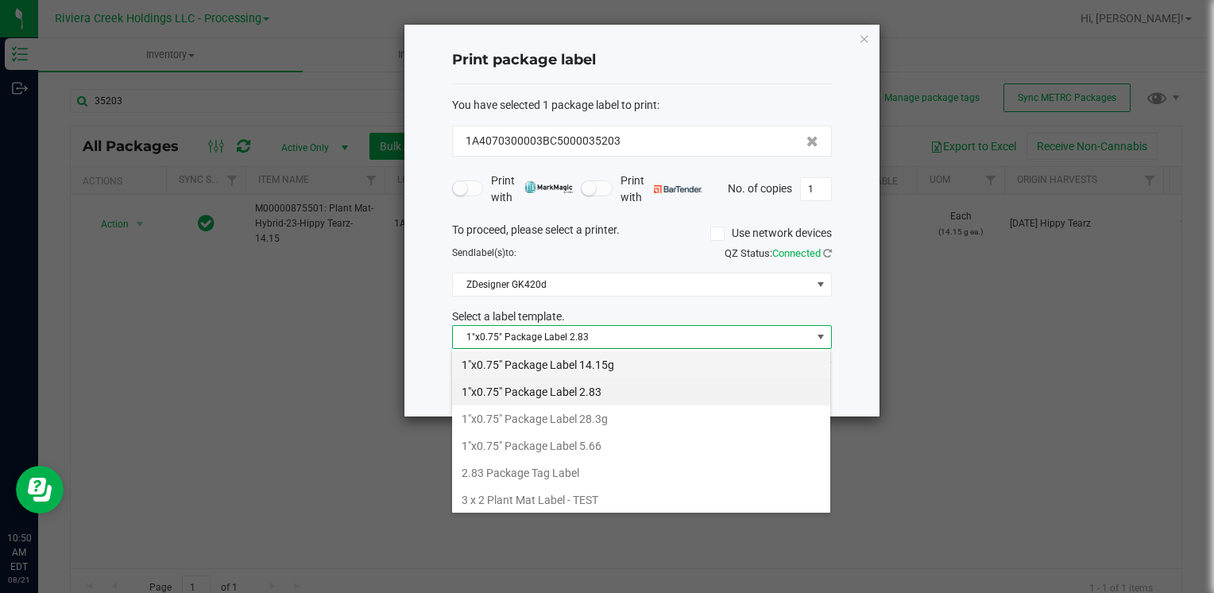
click at [620, 366] on li "1"x0.75" Package Label 14.15g" at bounding box center [641, 364] width 378 height 27
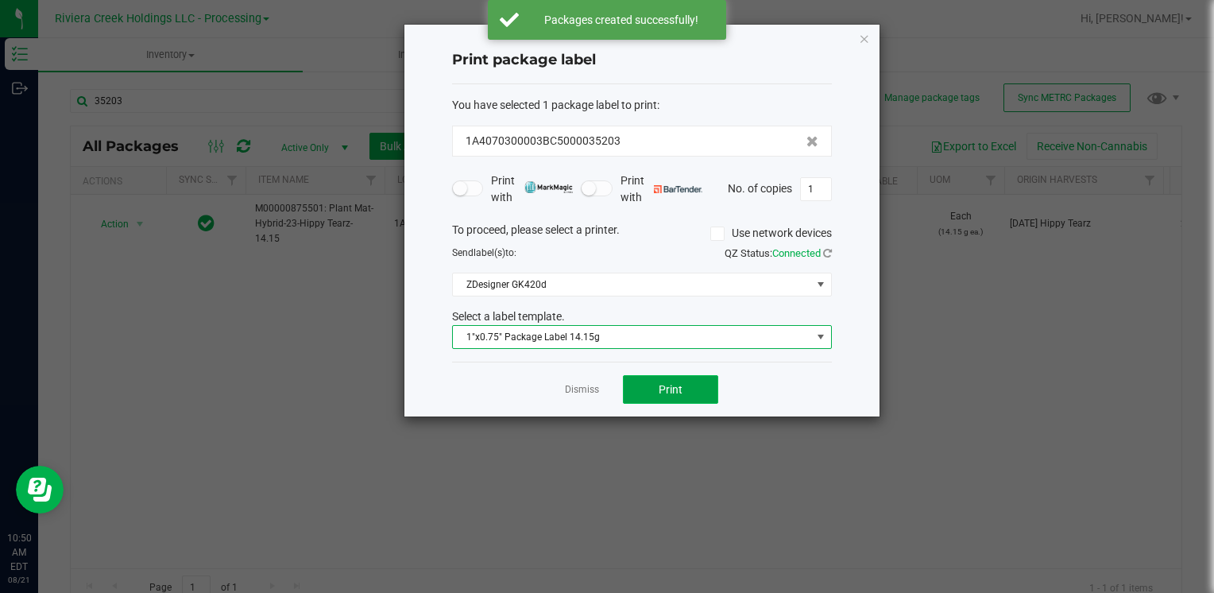
click at [660, 377] on button "Print" at bounding box center [670, 389] width 95 height 29
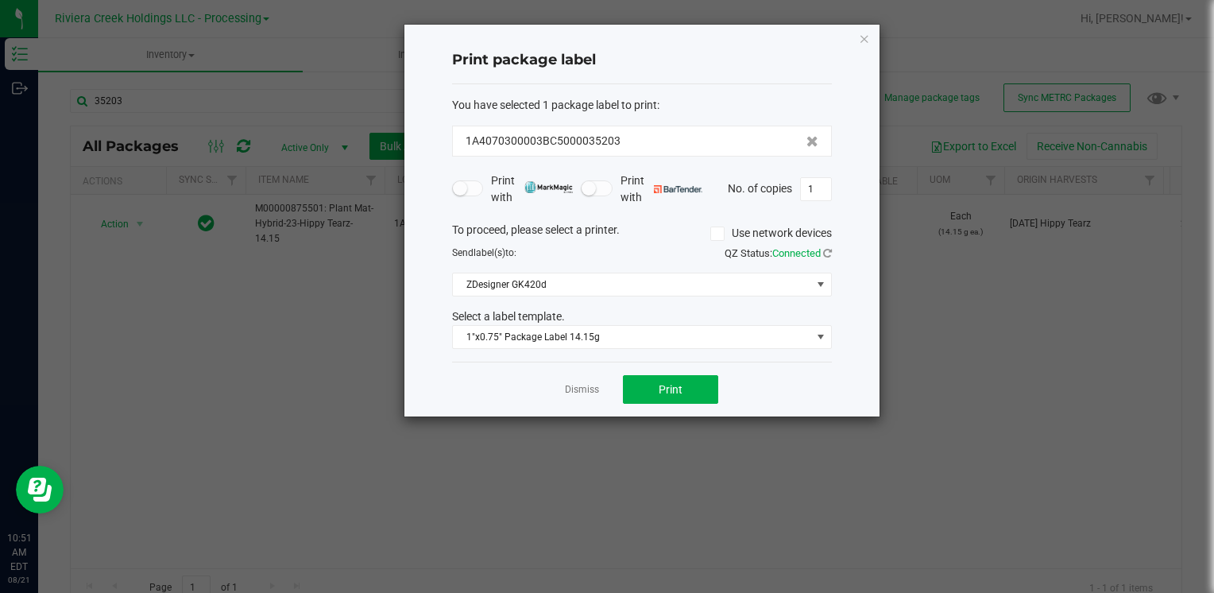
click at [861, 39] on icon "button" at bounding box center [864, 38] width 11 height 19
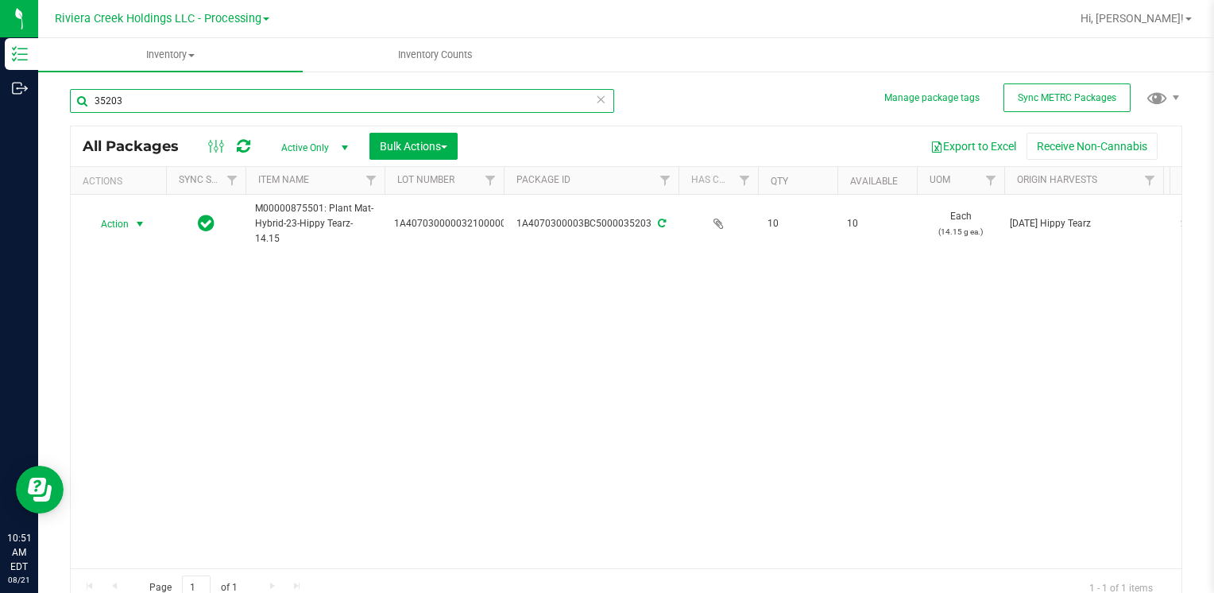
click at [227, 97] on input "35203" at bounding box center [342, 101] width 544 height 24
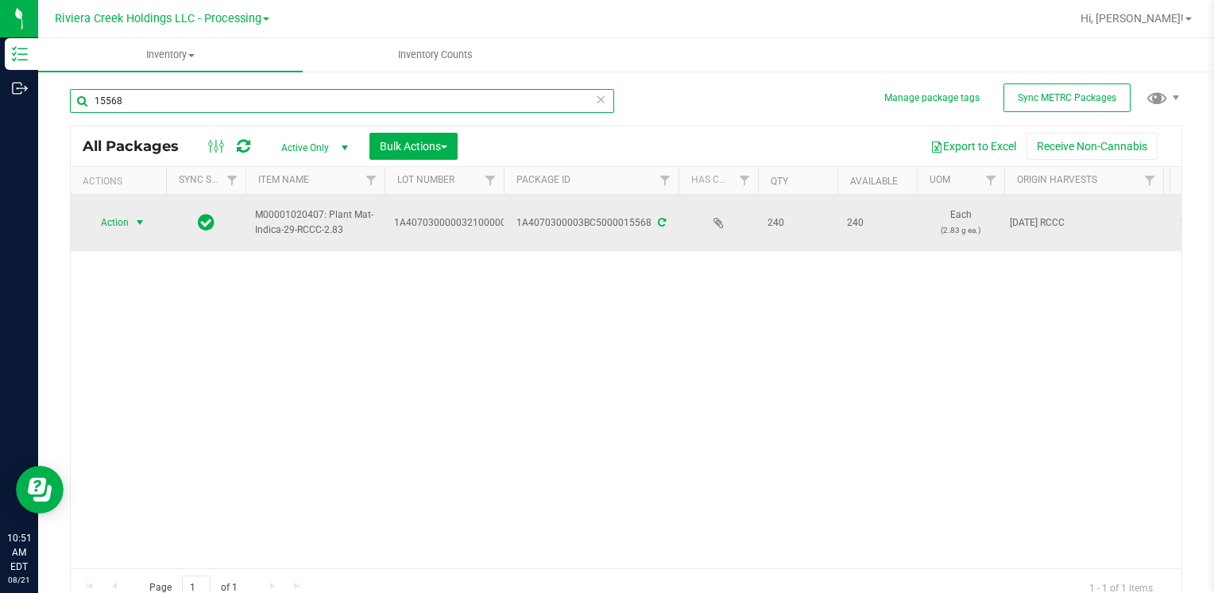
type input "15568"
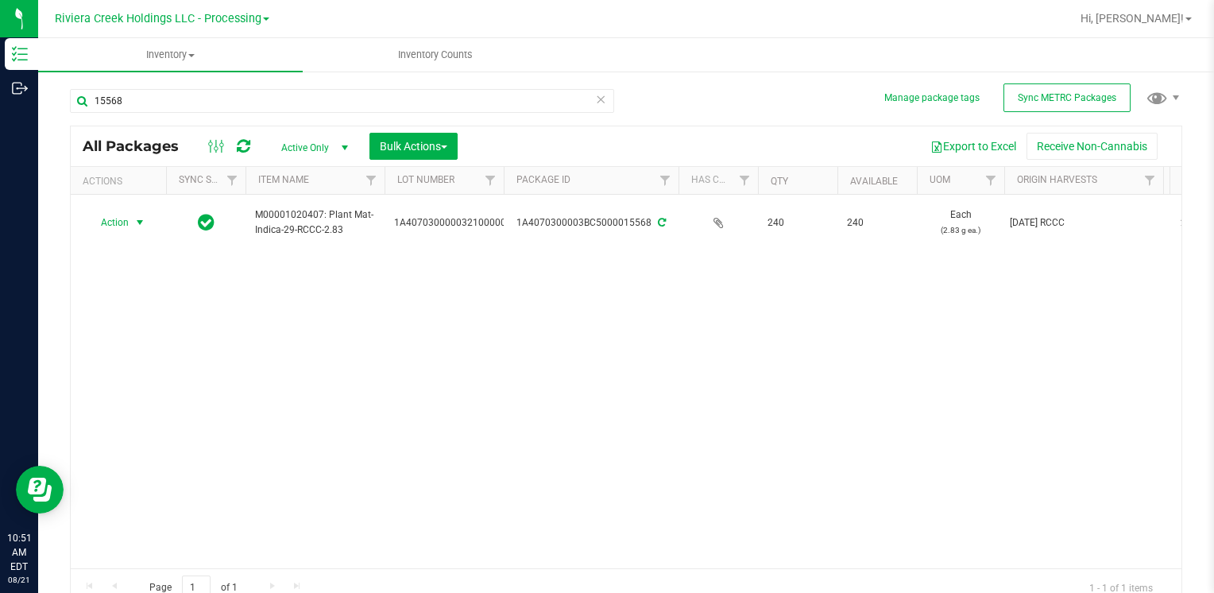
drag, startPoint x: 114, startPoint y: 215, endPoint x: 143, endPoint y: 307, distance: 96.5
click at [114, 215] on span "Action" at bounding box center [108, 222] width 43 height 22
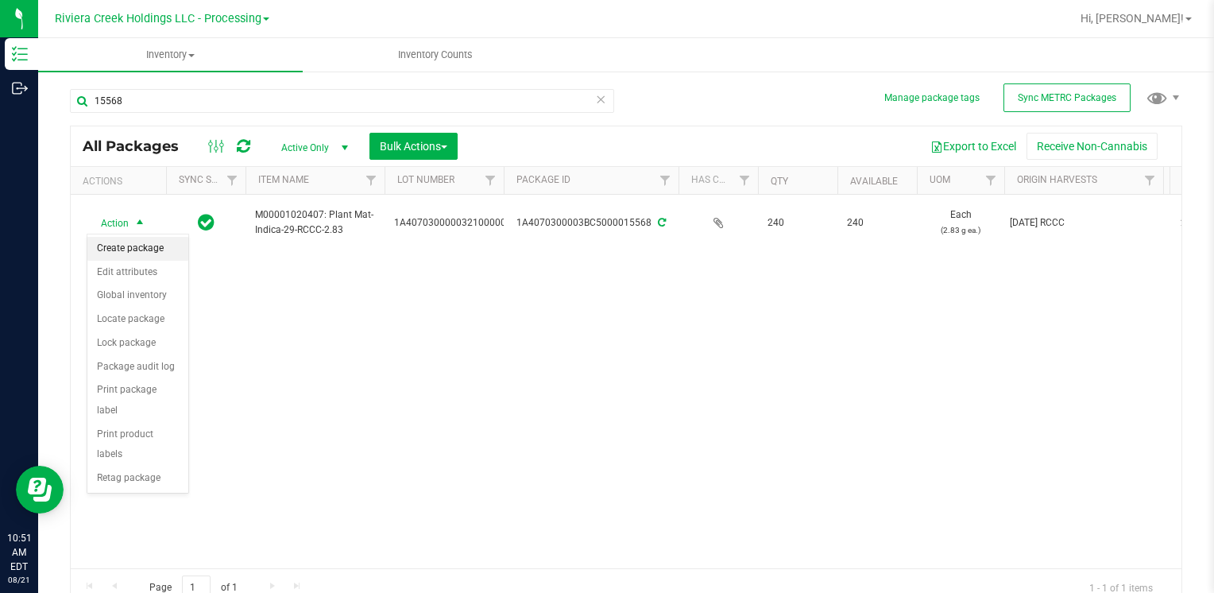
click at [153, 251] on li "Create package" at bounding box center [137, 249] width 101 height 24
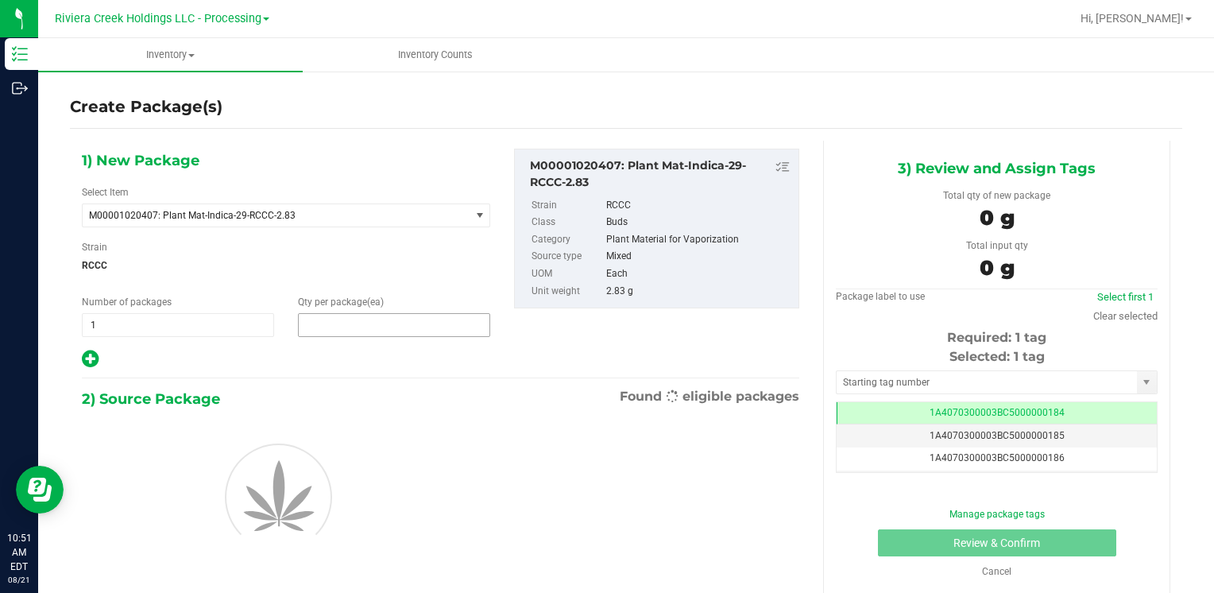
click at [328, 321] on span at bounding box center [394, 325] width 192 height 24
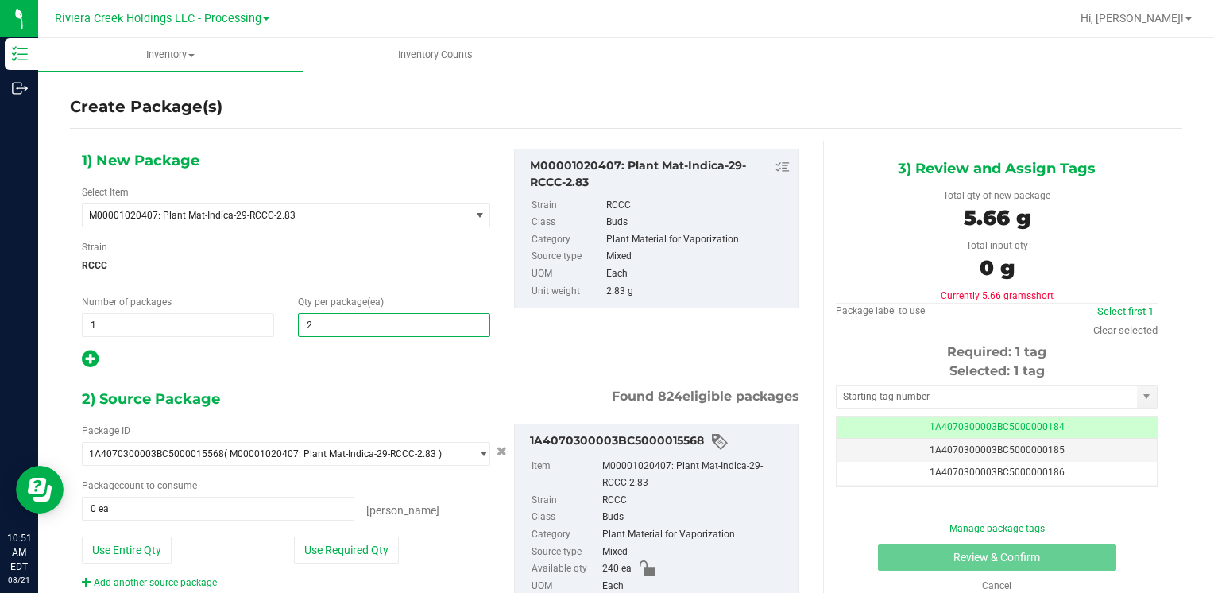
type input "20"
click at [343, 540] on button "Use Required Qty" at bounding box center [346, 549] width 105 height 27
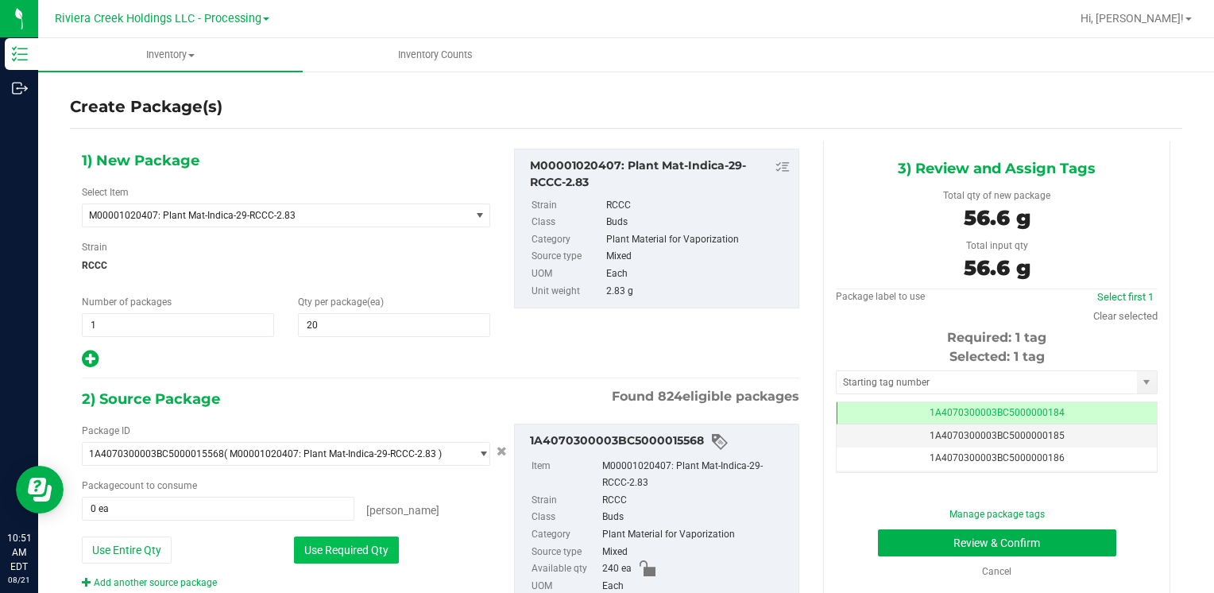
type input "20 ea"
click at [893, 372] on input "text" at bounding box center [986, 382] width 300 height 22
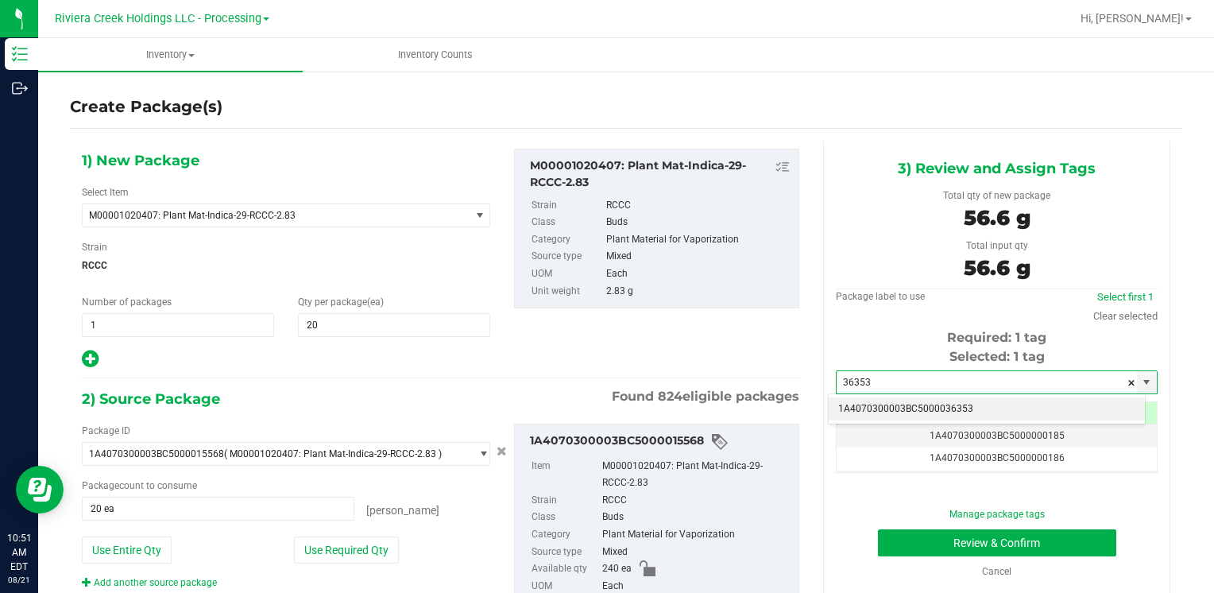
click at [894, 400] on li "1A4070300003BC5000036353" at bounding box center [986, 409] width 316 height 24
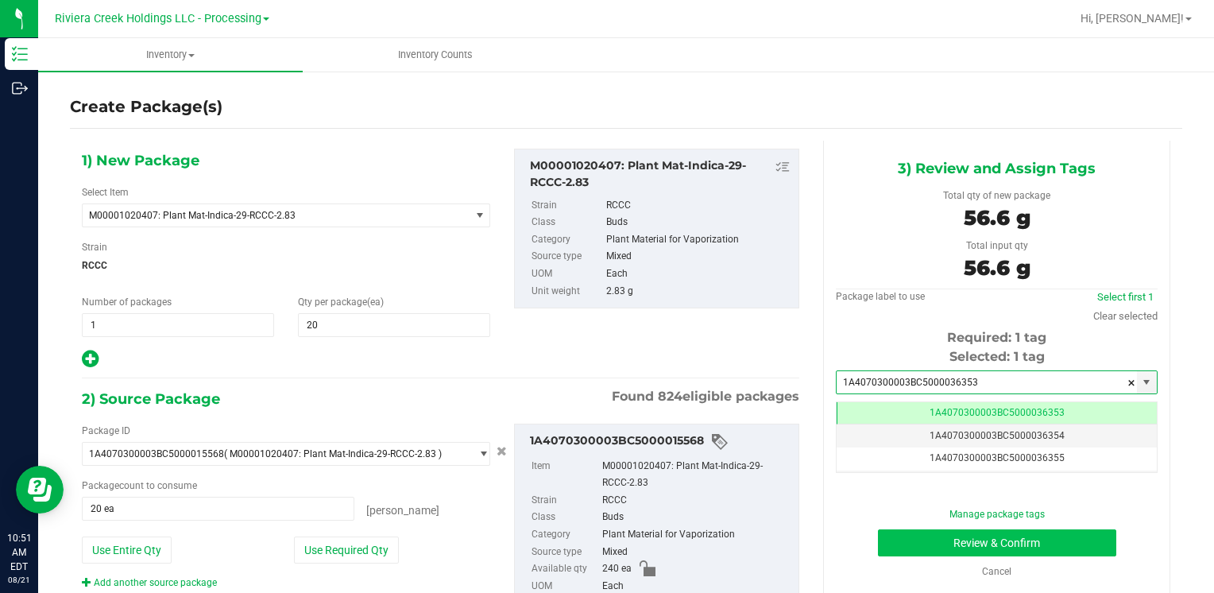
type input "1A4070300003BC5000036353"
click at [941, 547] on button "Review & Confirm" at bounding box center [997, 542] width 238 height 27
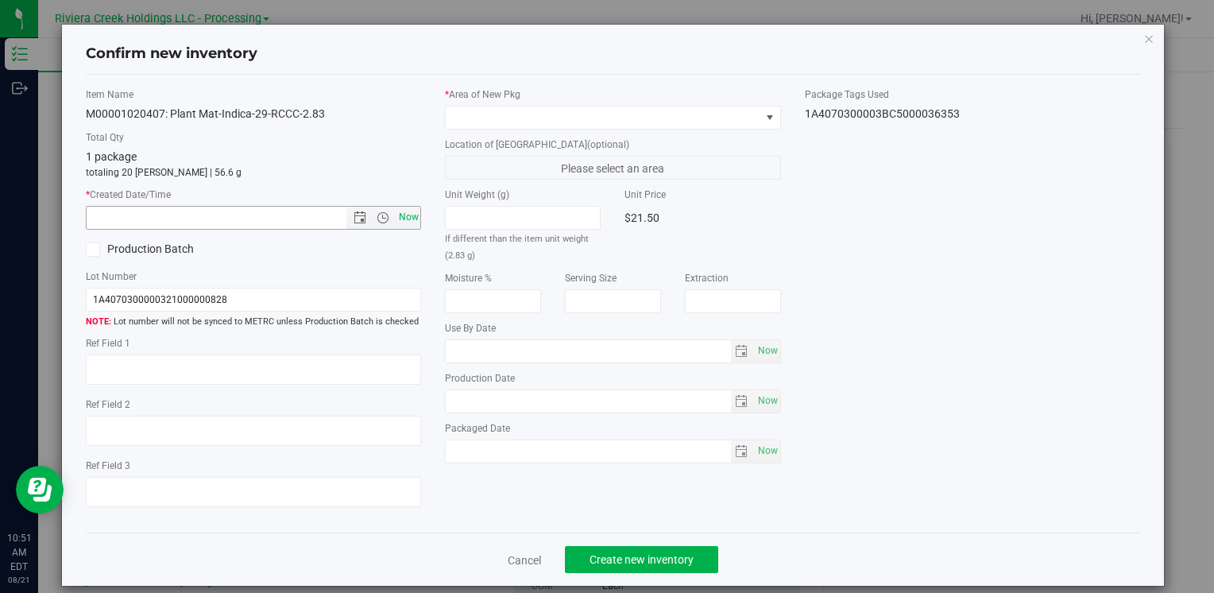
click at [402, 214] on span "Now" at bounding box center [408, 217] width 27 height 23
type input "8/21/2025 10:51 AM"
click at [473, 124] on span at bounding box center [603, 117] width 314 height 22
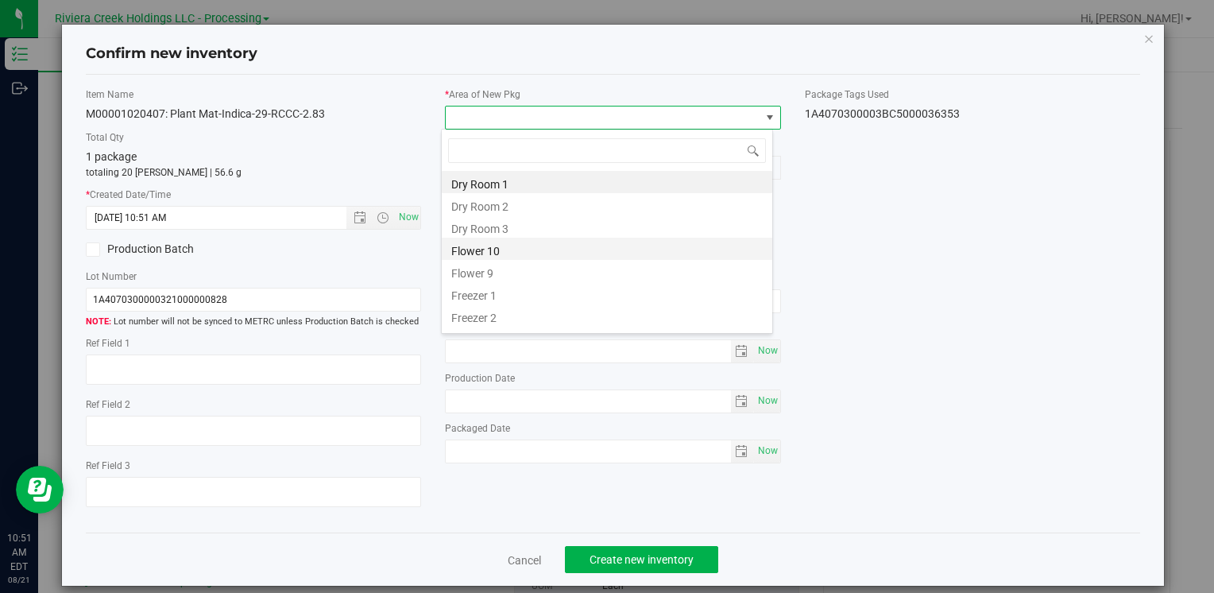
click at [512, 247] on li "Flower 10" at bounding box center [607, 248] width 330 height 22
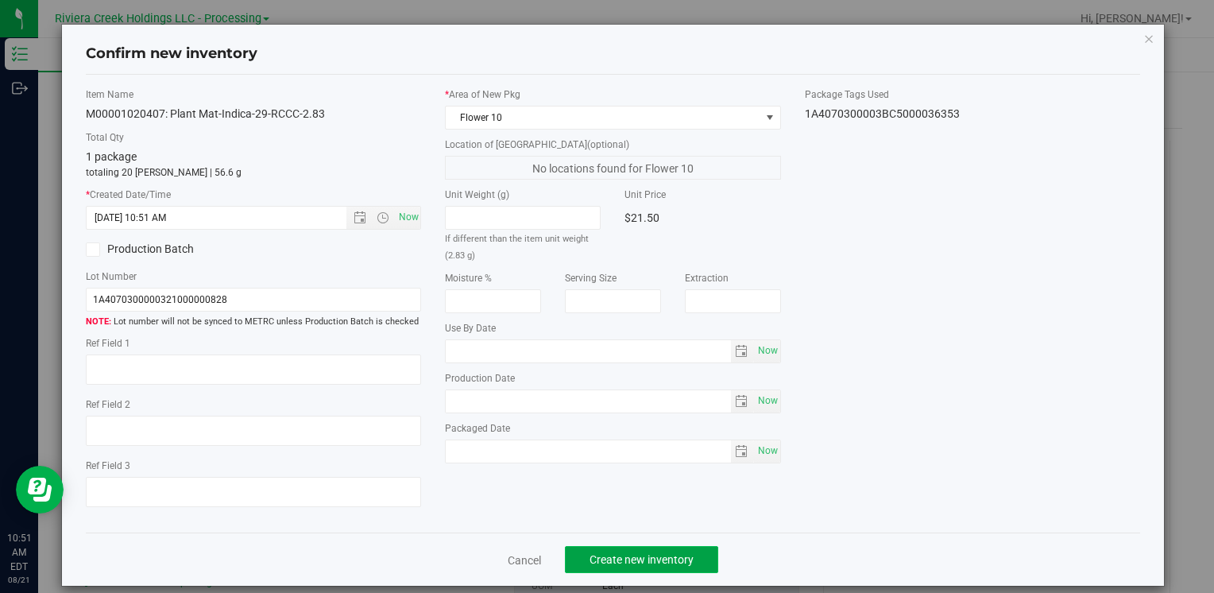
click at [617, 551] on button "Create new inventory" at bounding box center [641, 559] width 153 height 27
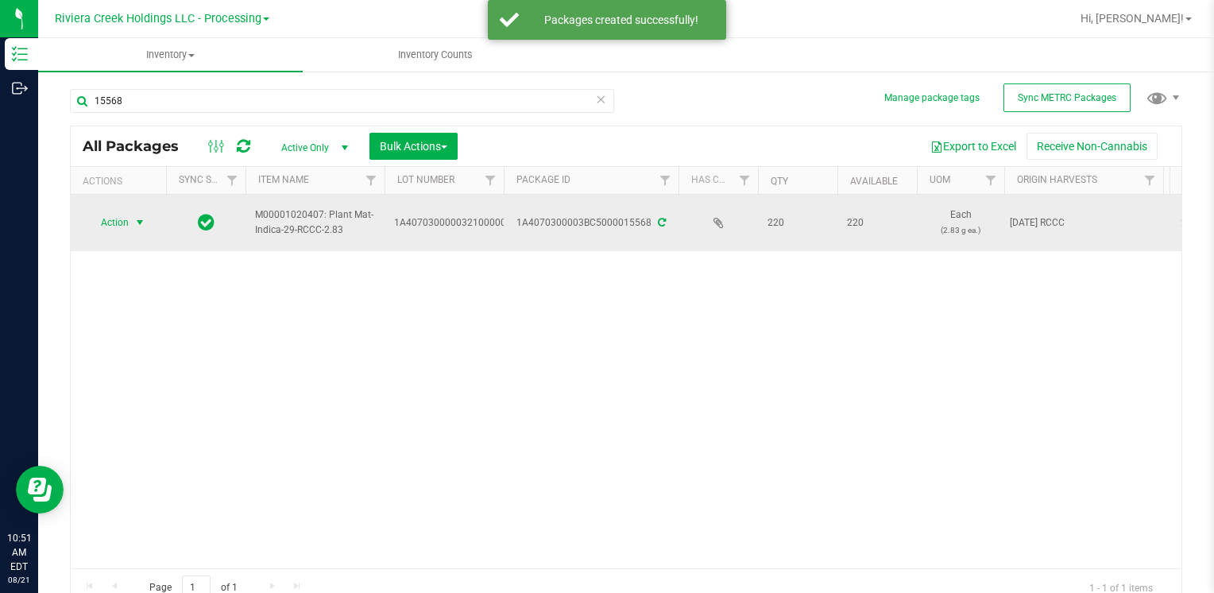
click at [116, 219] on span "Action" at bounding box center [108, 222] width 43 height 22
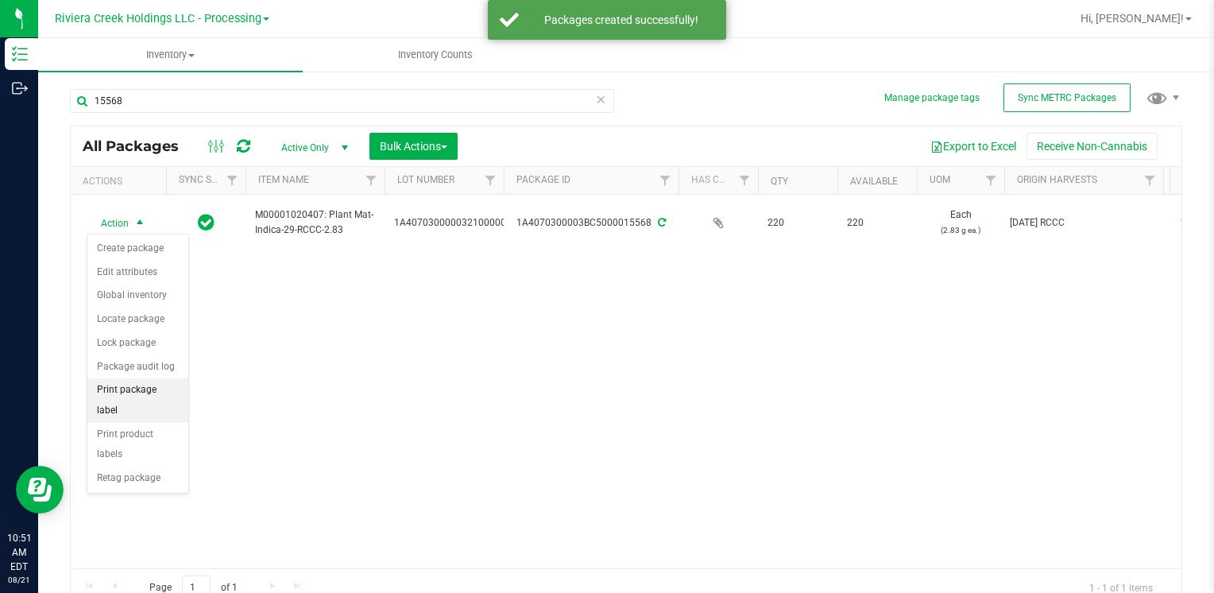
click at [164, 386] on li "Print package label" at bounding box center [137, 400] width 101 height 44
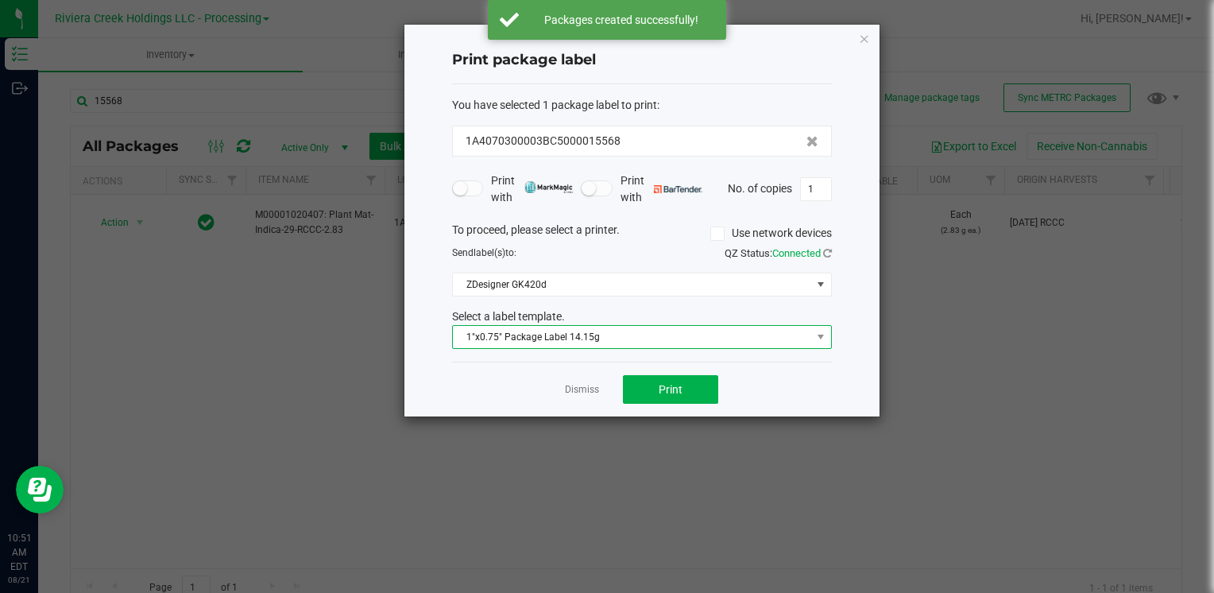
drag, startPoint x: 626, startPoint y: 332, endPoint x: 626, endPoint y: 342, distance: 9.5
click at [626, 334] on span "1"x0.75" Package Label 14.15g" at bounding box center [632, 337] width 358 height 22
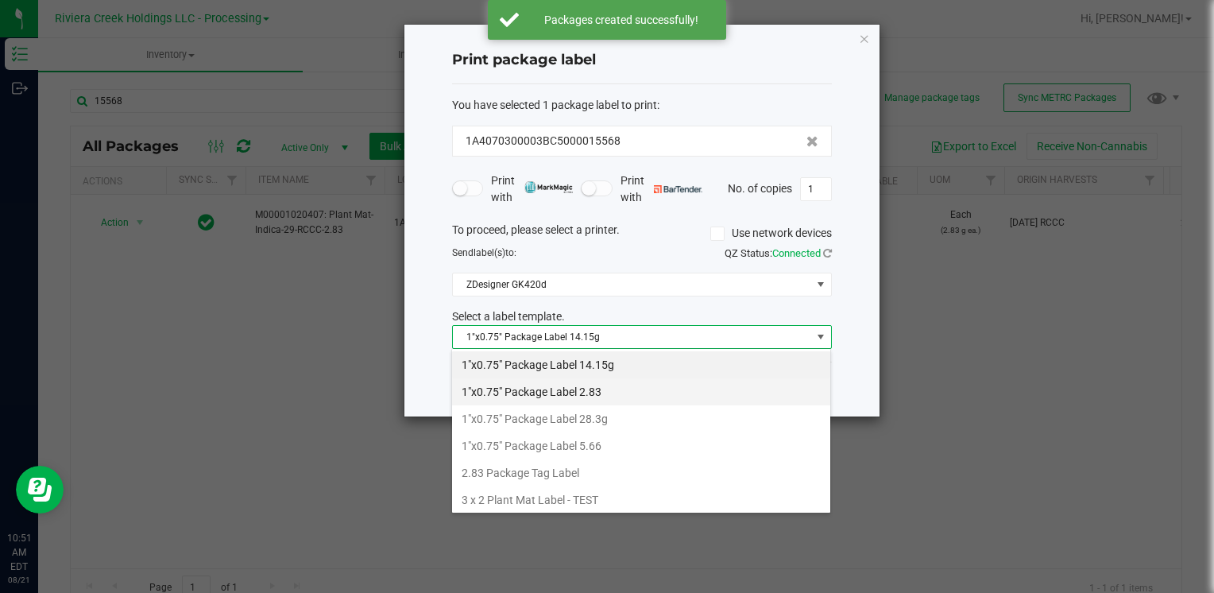
click at [610, 392] on li "1"x0.75" Package Label 2.83" at bounding box center [641, 391] width 378 height 27
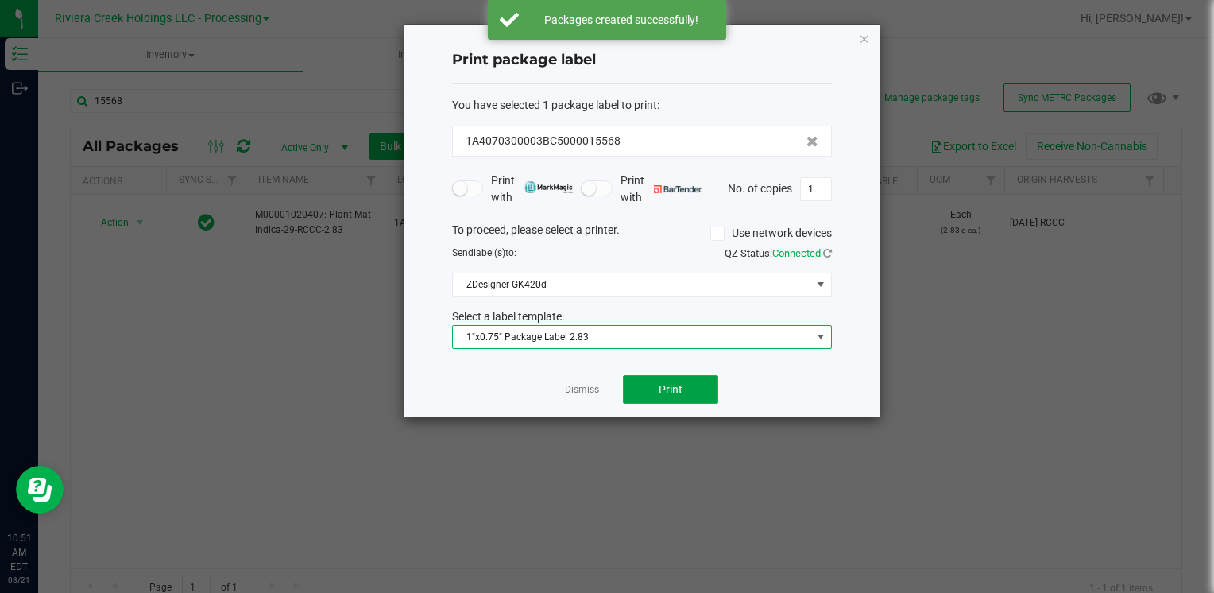
click at [646, 392] on button "Print" at bounding box center [670, 389] width 95 height 29
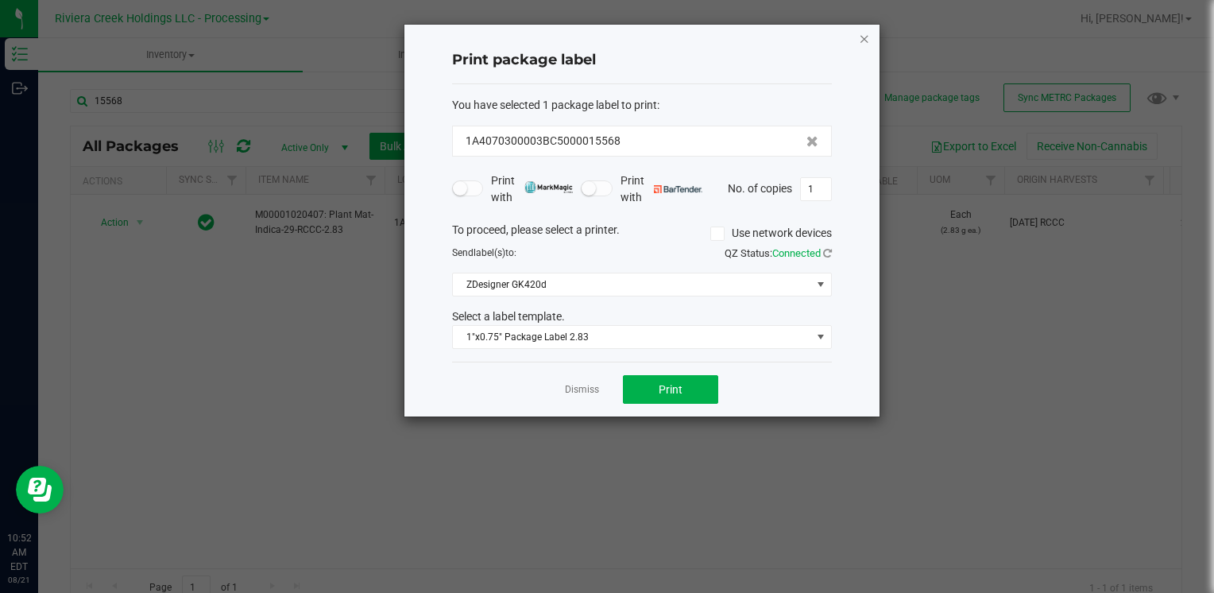
click at [864, 33] on icon "button" at bounding box center [864, 38] width 11 height 19
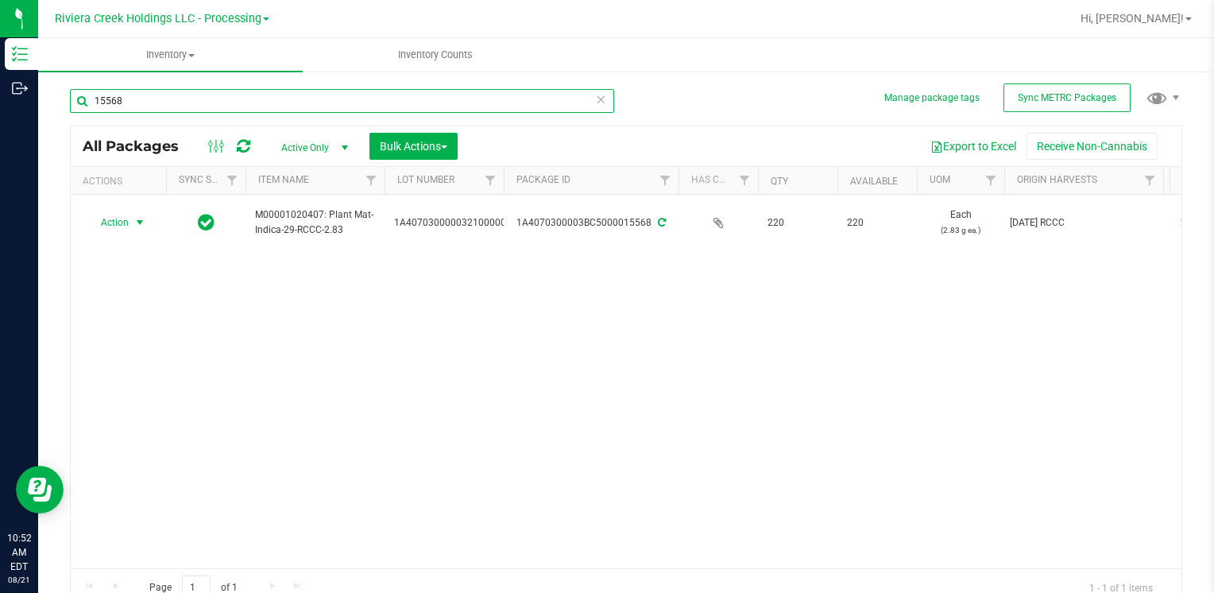
click at [156, 98] on input "15568" at bounding box center [342, 101] width 544 height 24
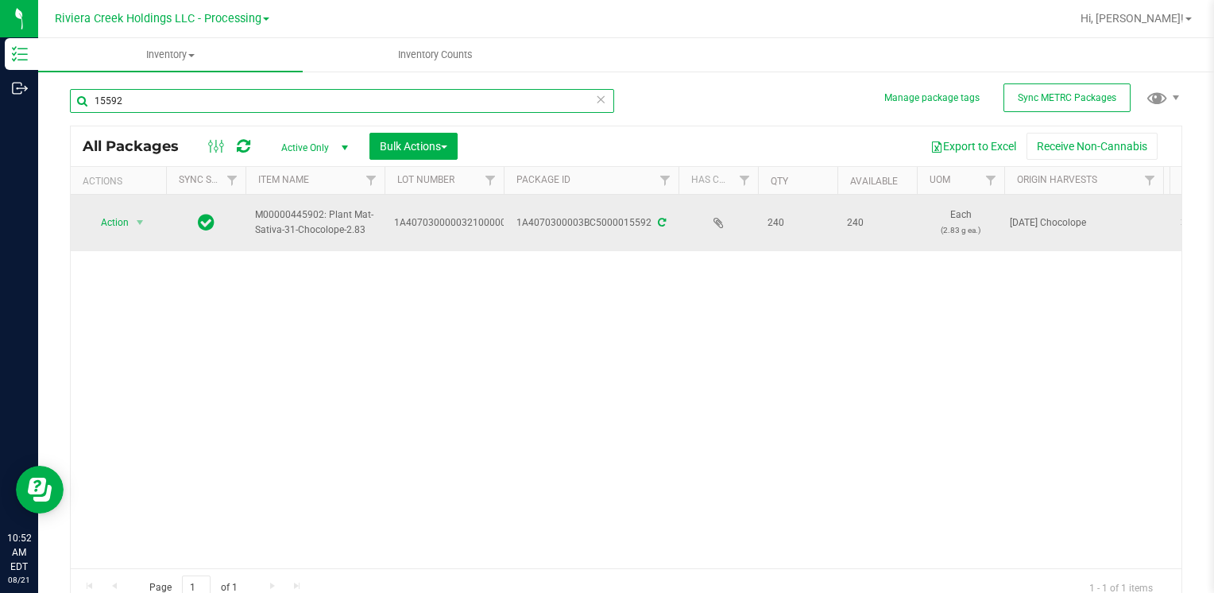
type input "15592"
click at [124, 222] on span "Action" at bounding box center [108, 222] width 43 height 22
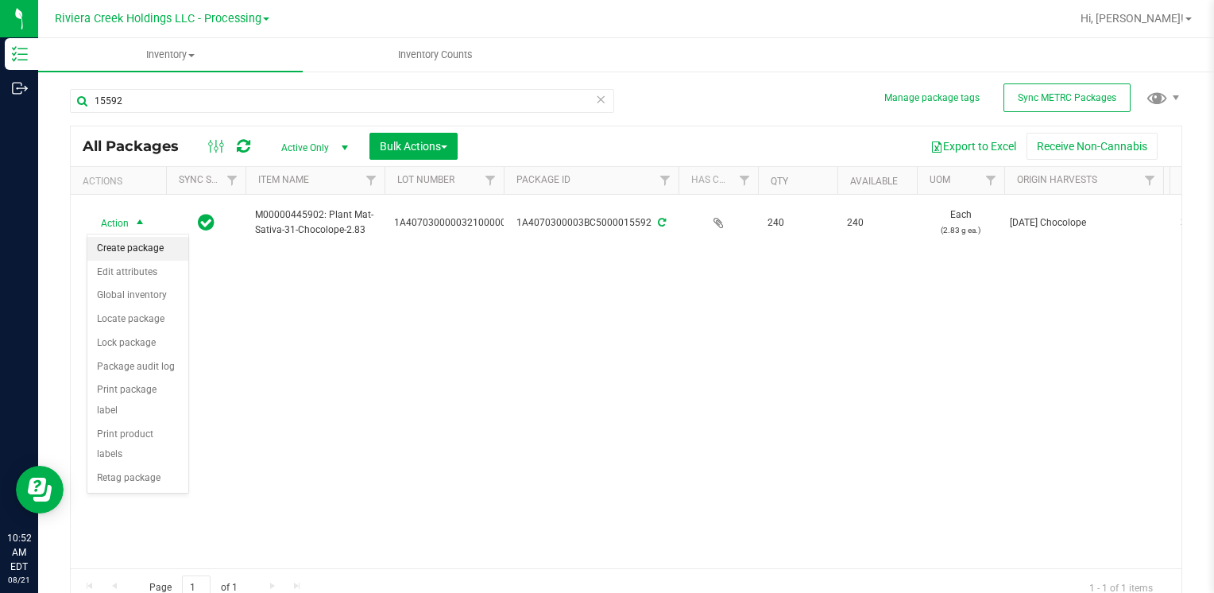
click at [141, 250] on li "Create package" at bounding box center [137, 249] width 101 height 24
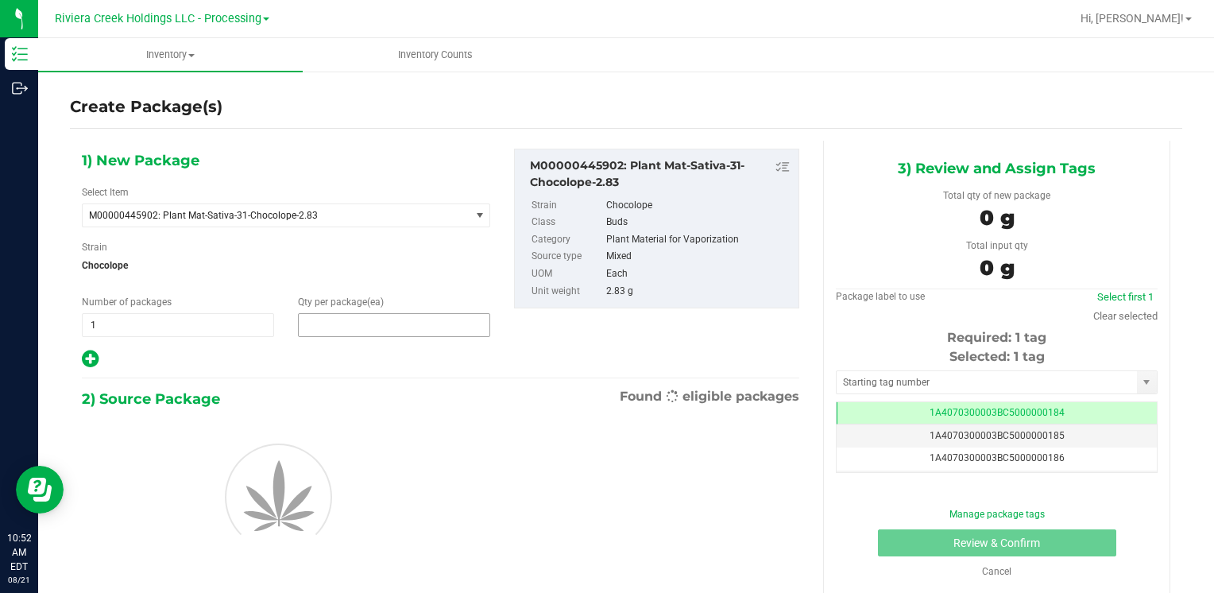
click at [343, 322] on span at bounding box center [394, 325] width 192 height 24
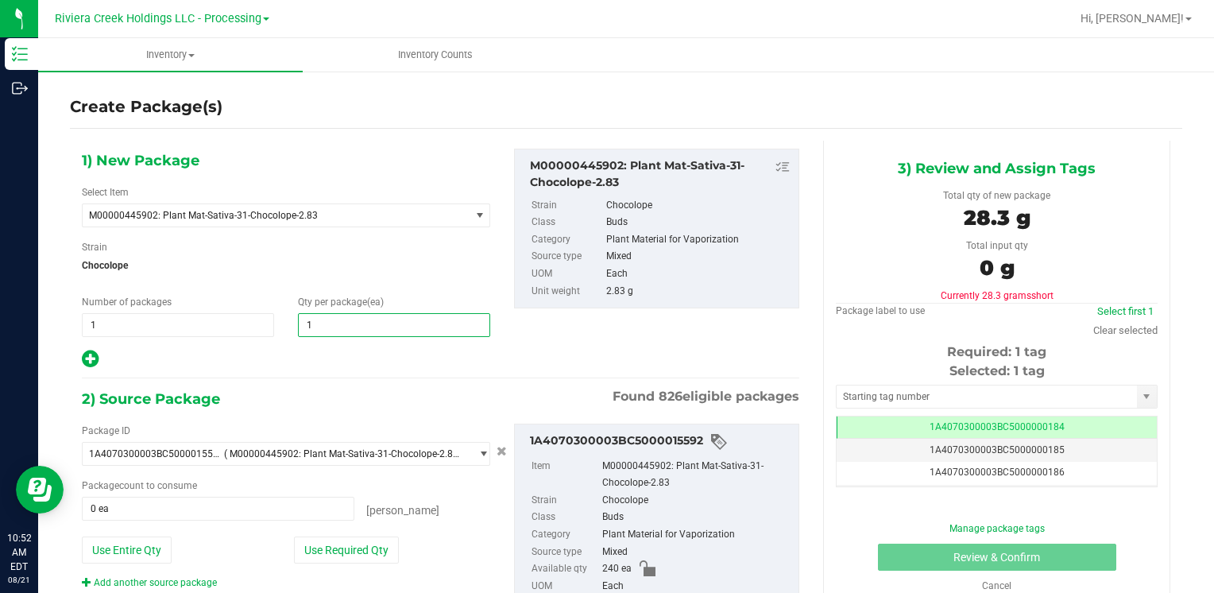
type input "10"
click at [391, 548] on button "Use Required Qty" at bounding box center [346, 549] width 105 height 27
type input "10 ea"
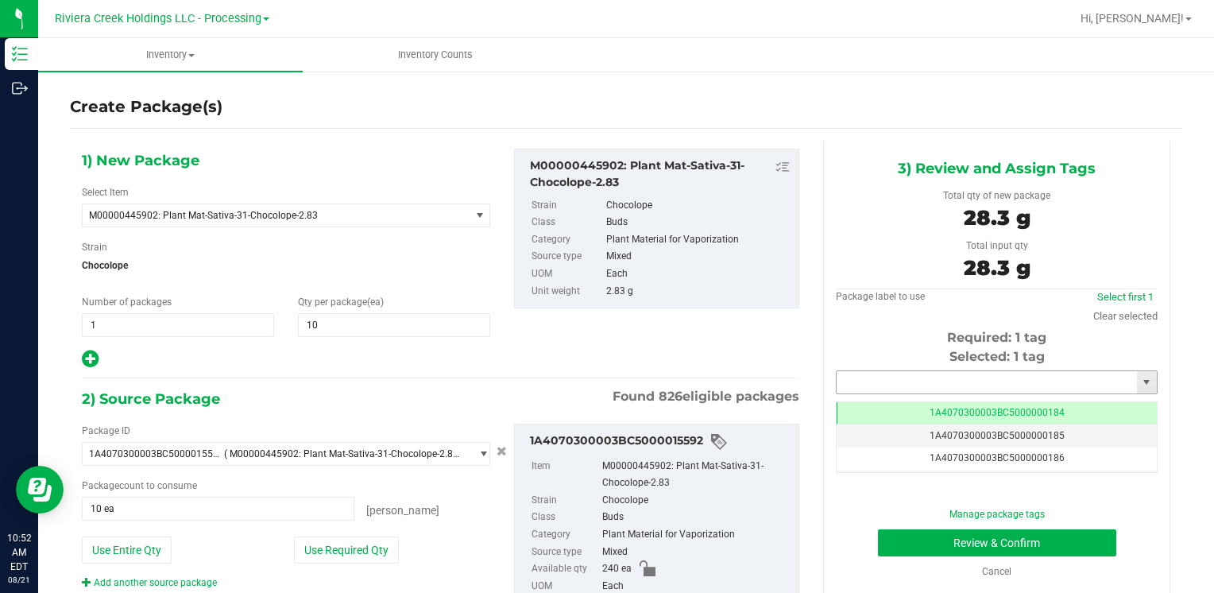
click at [880, 389] on input "text" at bounding box center [986, 382] width 300 height 22
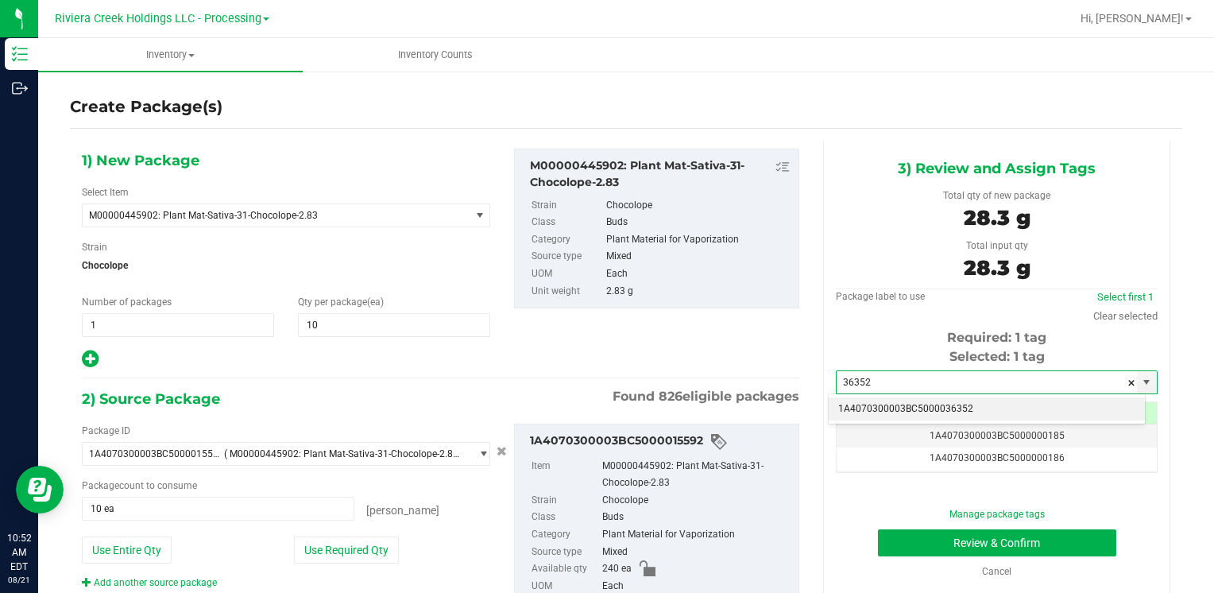
click at [870, 403] on li "1A4070300003BC5000036352" at bounding box center [986, 409] width 316 height 24
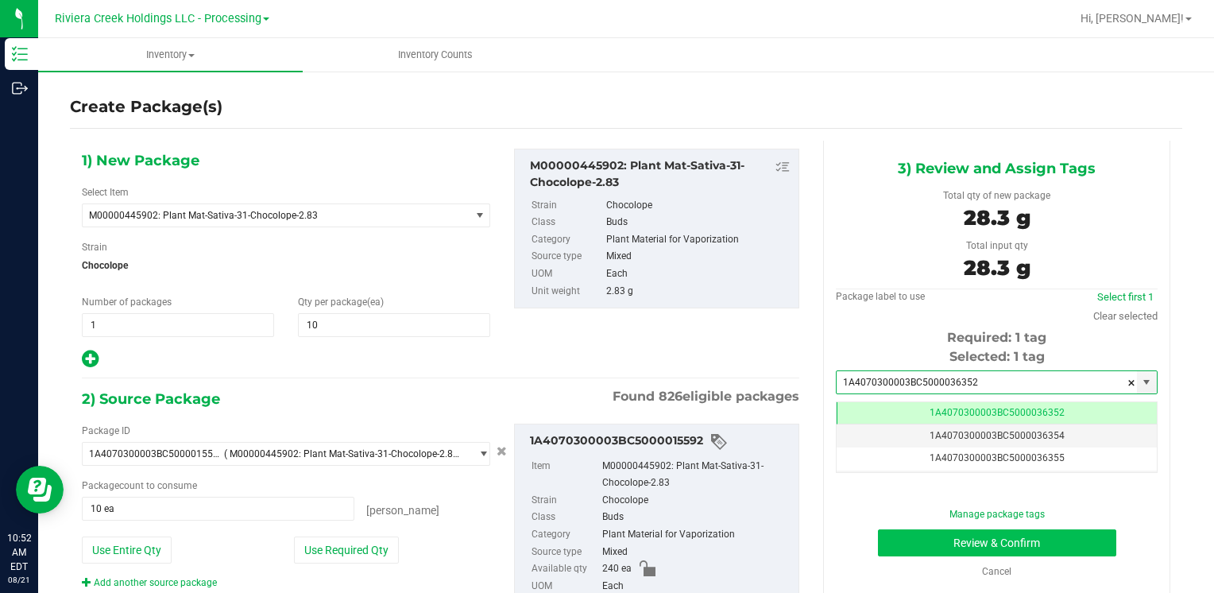
type input "1A4070300003BC5000036352"
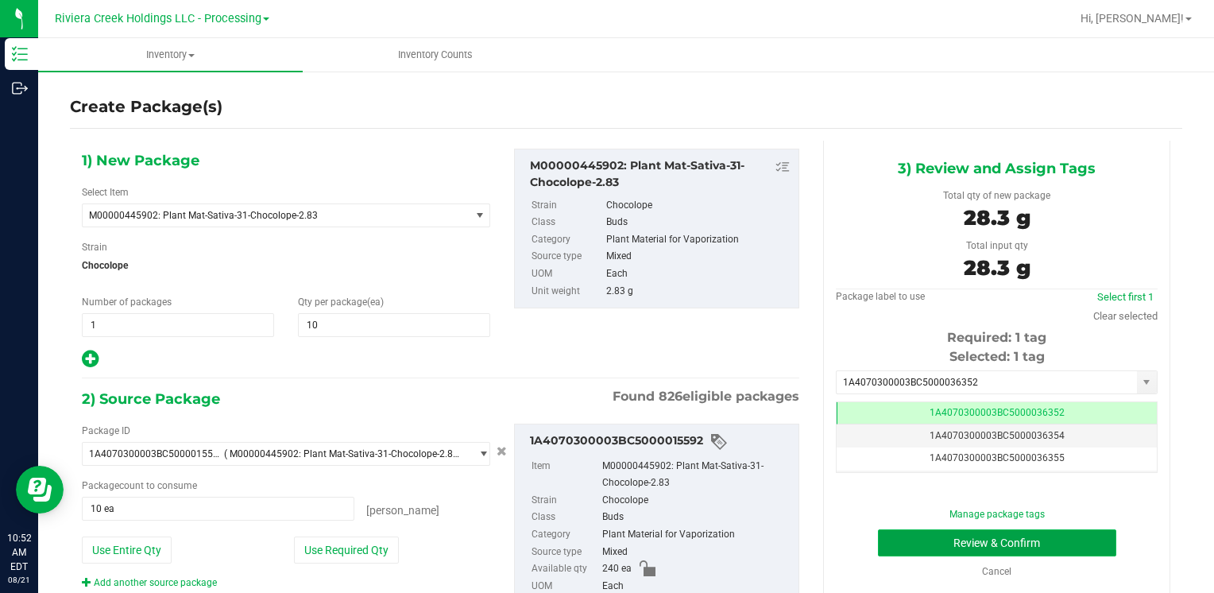
click at [902, 539] on button "Review & Confirm" at bounding box center [997, 542] width 238 height 27
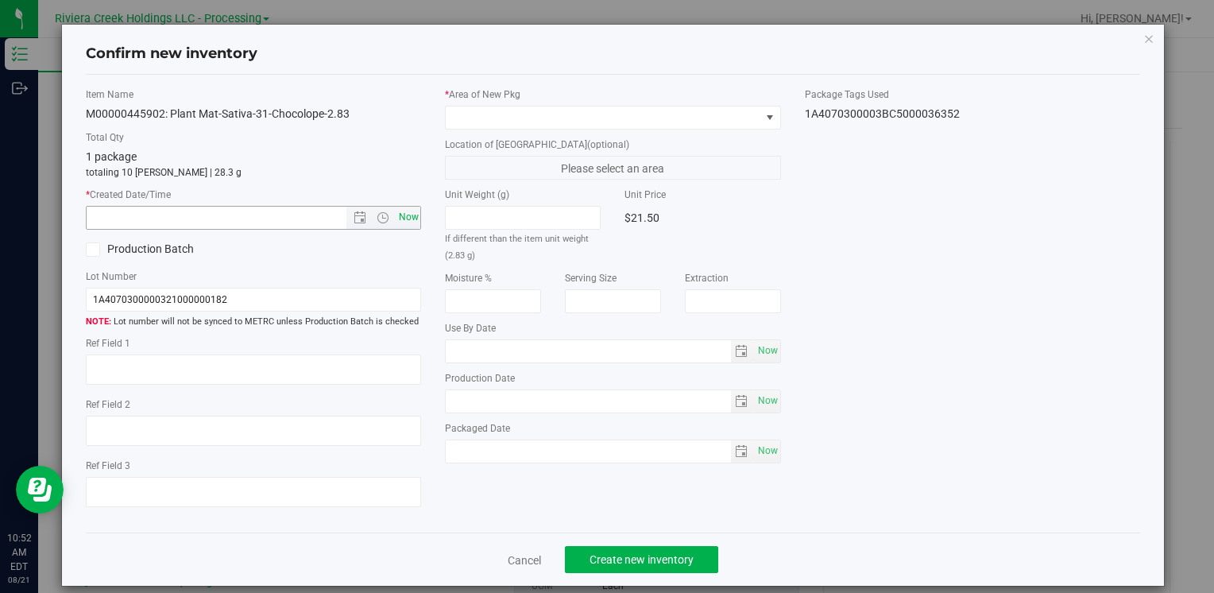
click at [410, 218] on span "Now" at bounding box center [408, 217] width 27 height 23
type input "8/21/2025 10:52 AM"
click at [473, 113] on span at bounding box center [603, 117] width 314 height 22
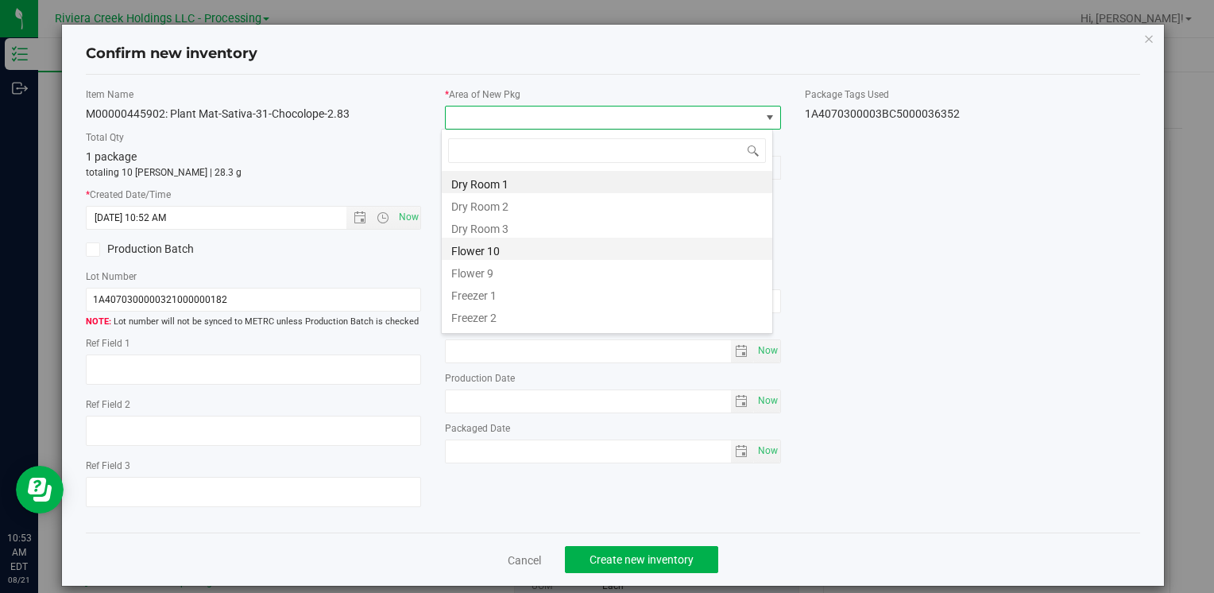
click at [527, 246] on li "Flower 10" at bounding box center [607, 248] width 330 height 22
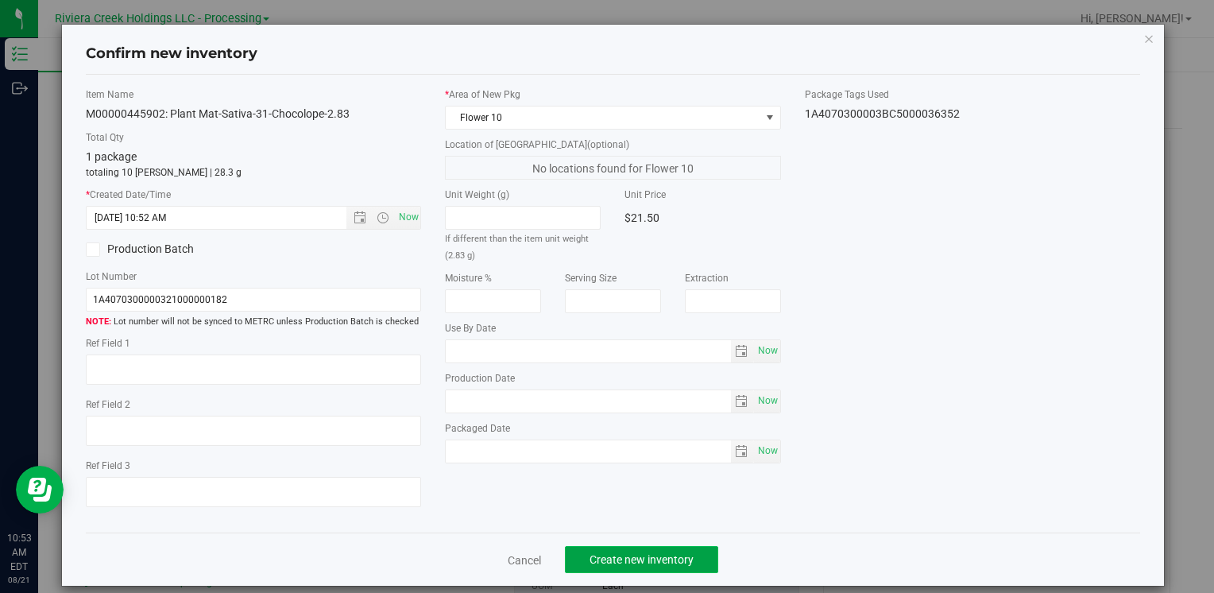
click at [635, 554] on span "Create new inventory" at bounding box center [641, 559] width 104 height 13
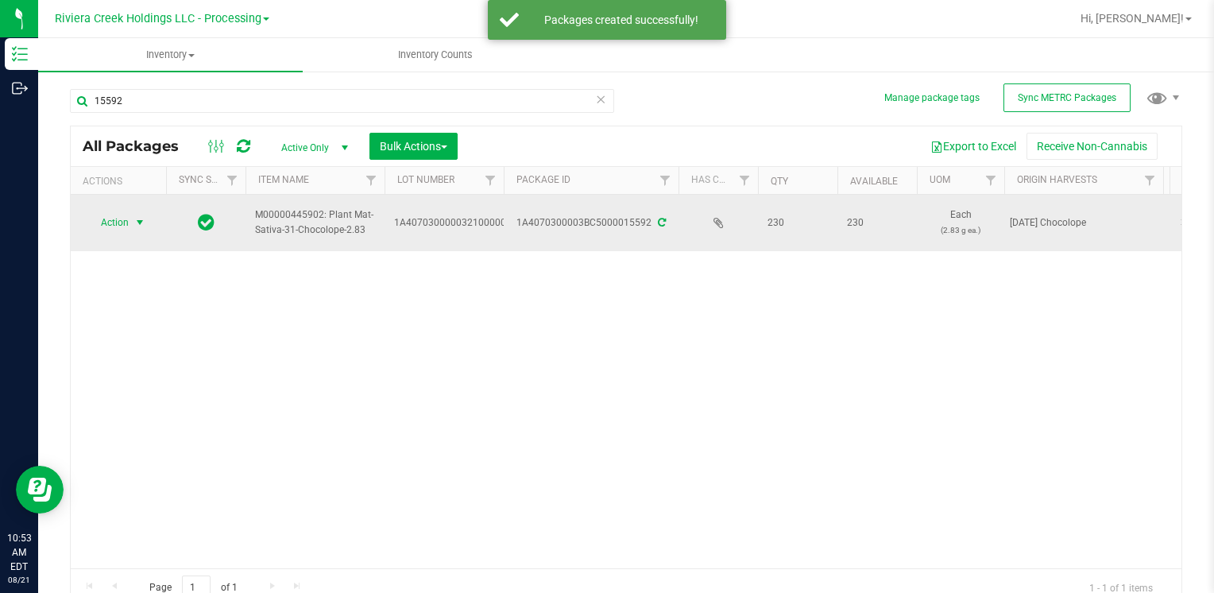
click at [109, 226] on span "Action" at bounding box center [108, 222] width 43 height 22
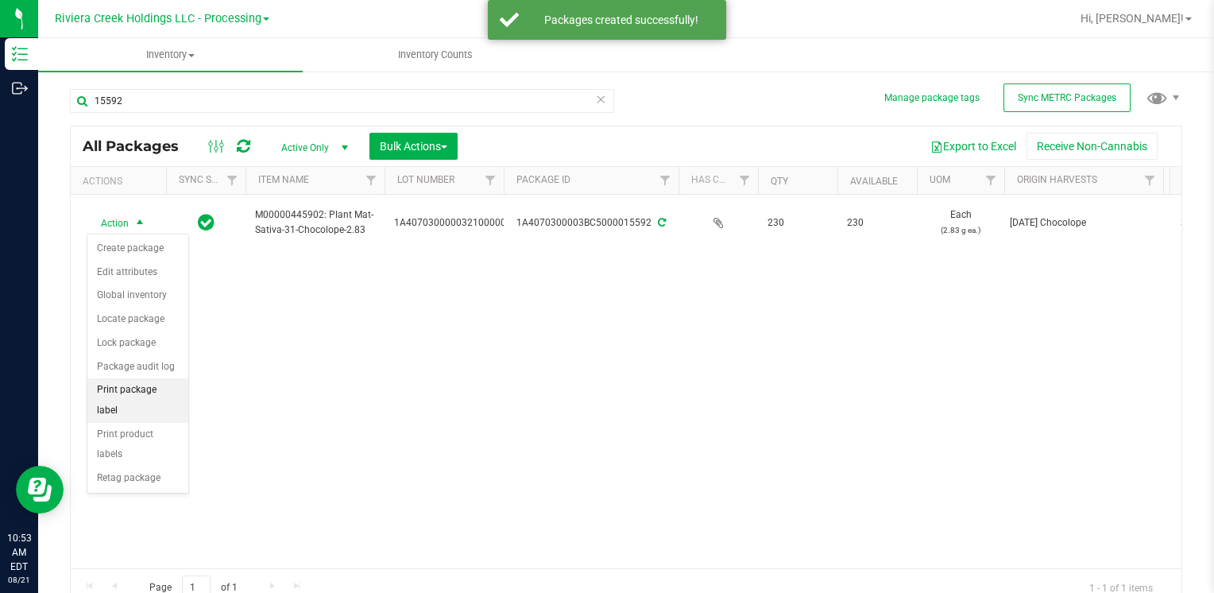
click at [172, 392] on li "Print package label" at bounding box center [137, 400] width 101 height 44
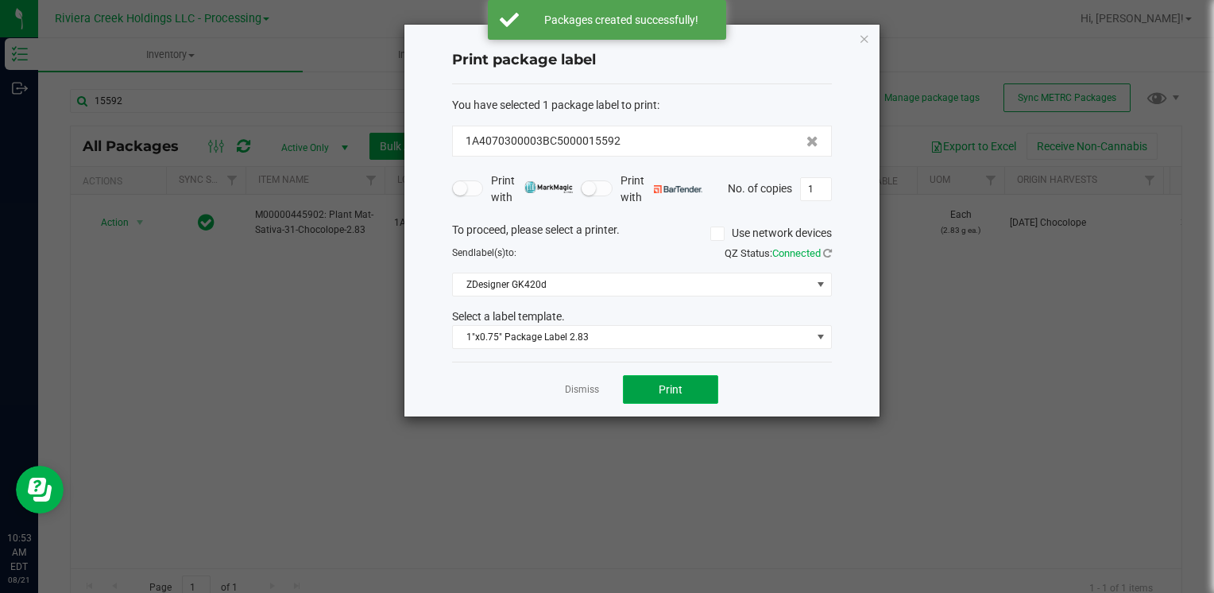
click at [678, 384] on span "Print" at bounding box center [670, 389] width 24 height 13
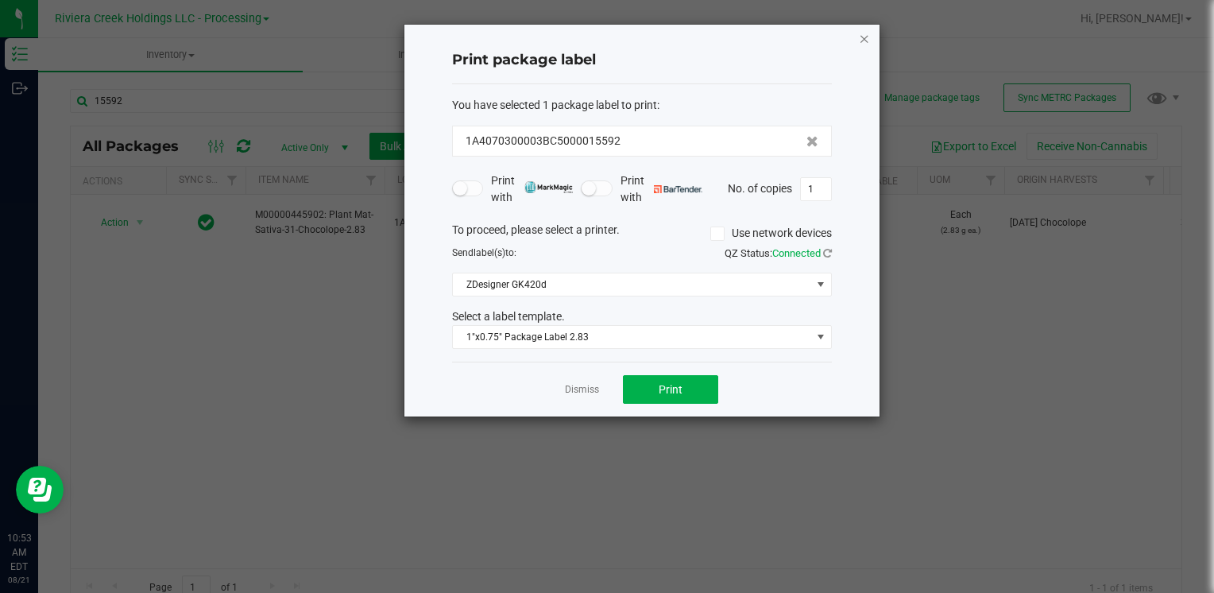
click at [864, 39] on icon "button" at bounding box center [864, 38] width 11 height 19
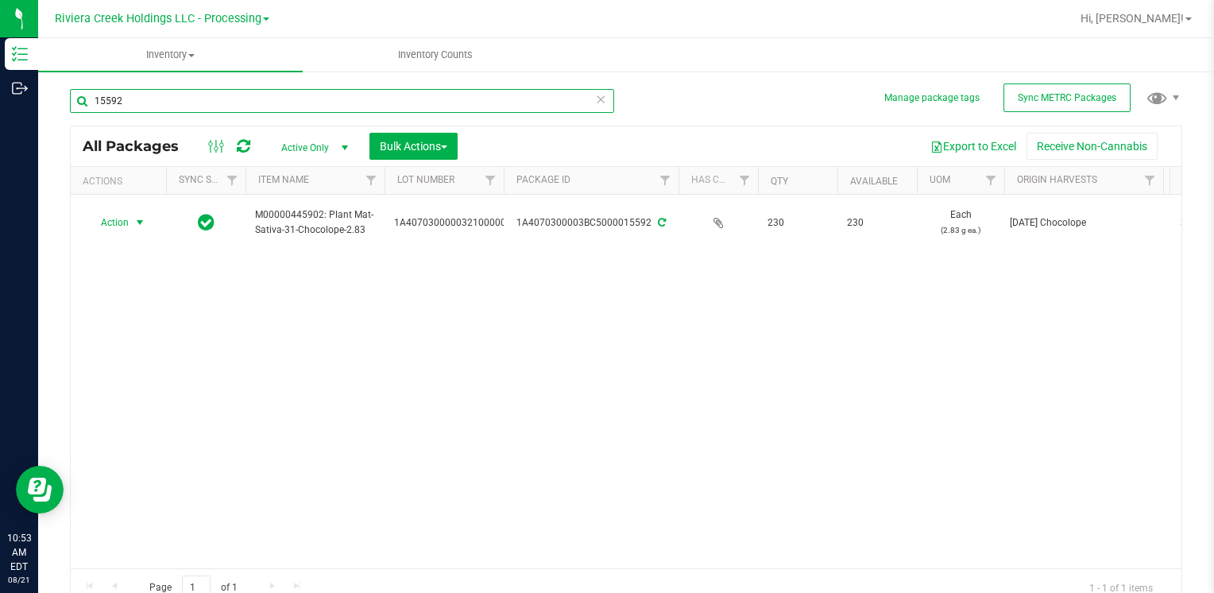
click at [157, 100] on input "15592" at bounding box center [342, 101] width 544 height 24
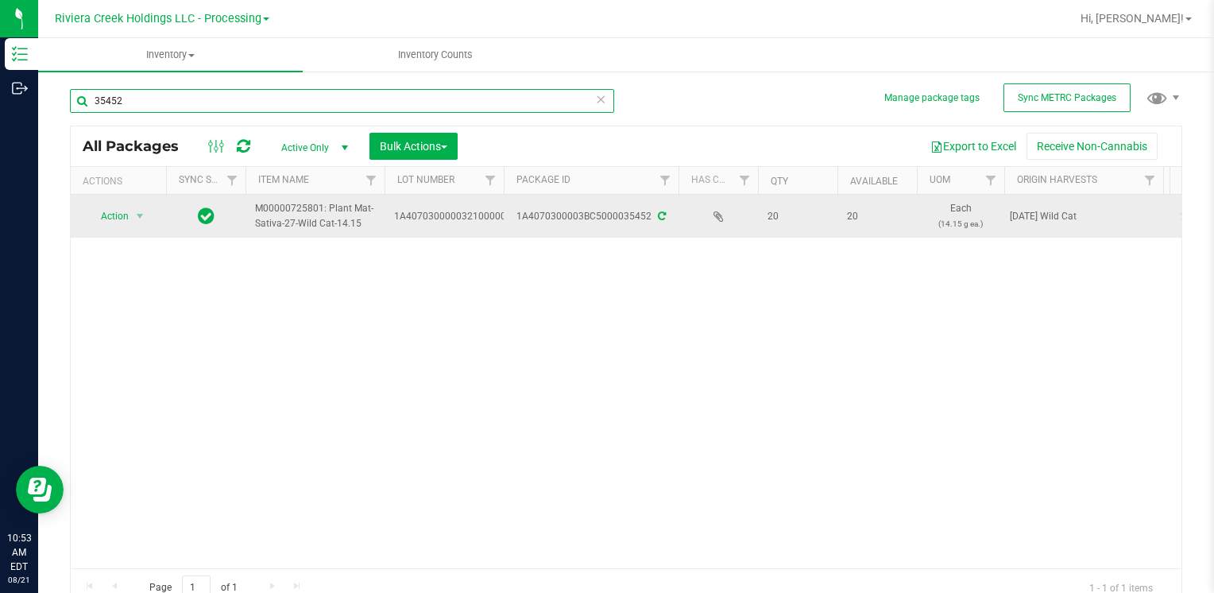
type input "35452"
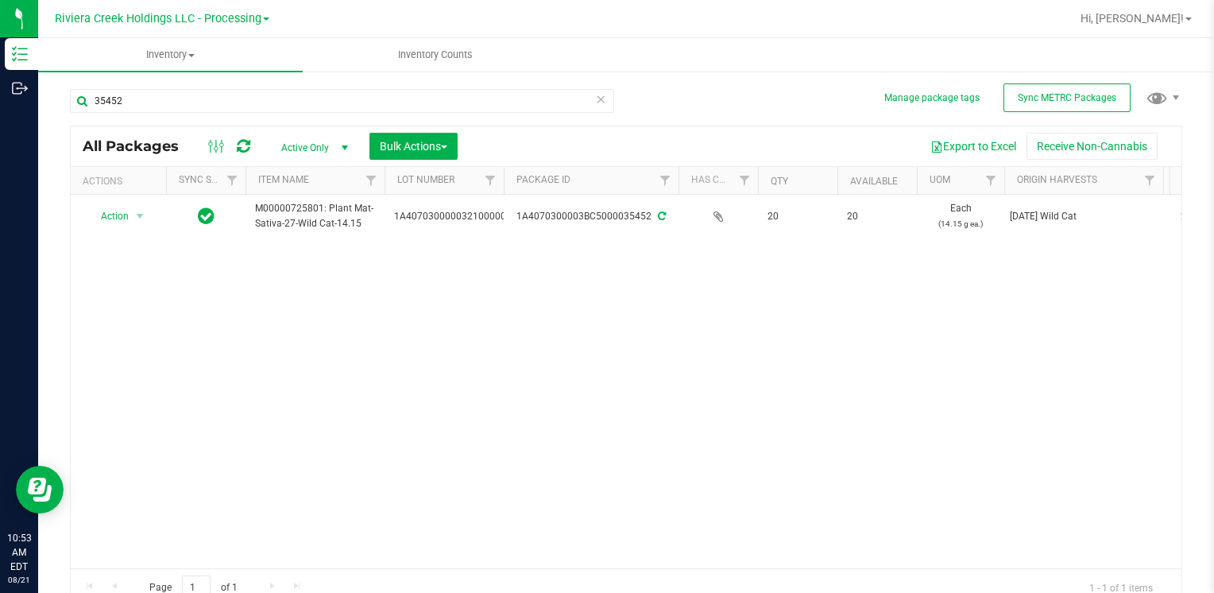
drag, startPoint x: 130, startPoint y: 216, endPoint x: 141, endPoint y: 265, distance: 50.5
click at [130, 216] on span "select" at bounding box center [140, 216] width 20 height 22
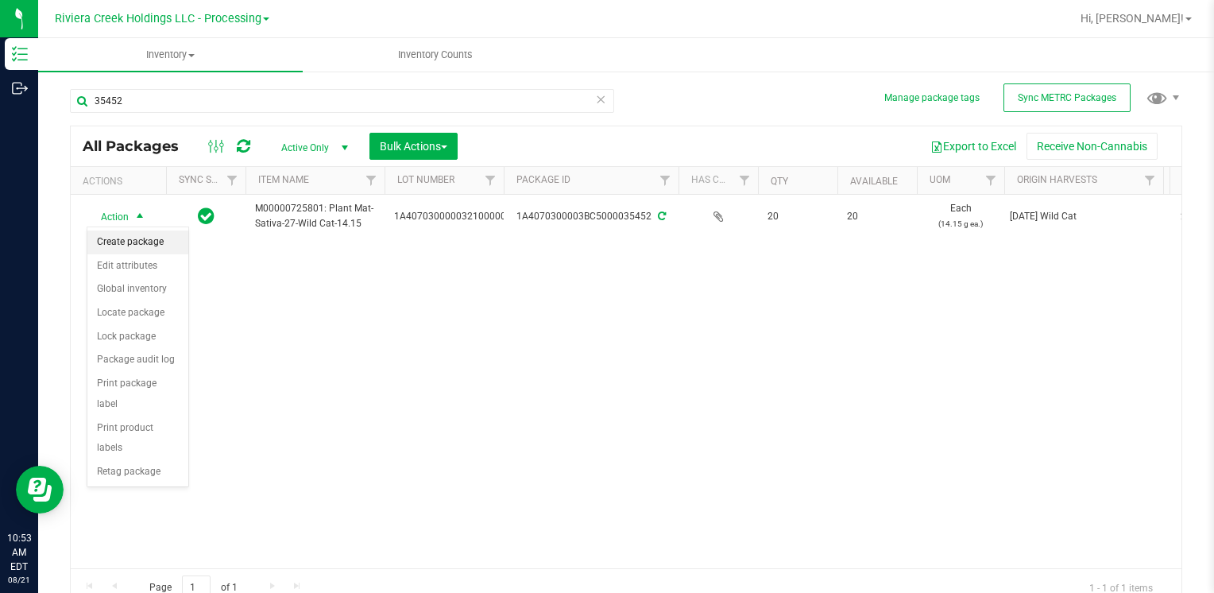
click at [143, 243] on li "Create package" at bounding box center [137, 242] width 101 height 24
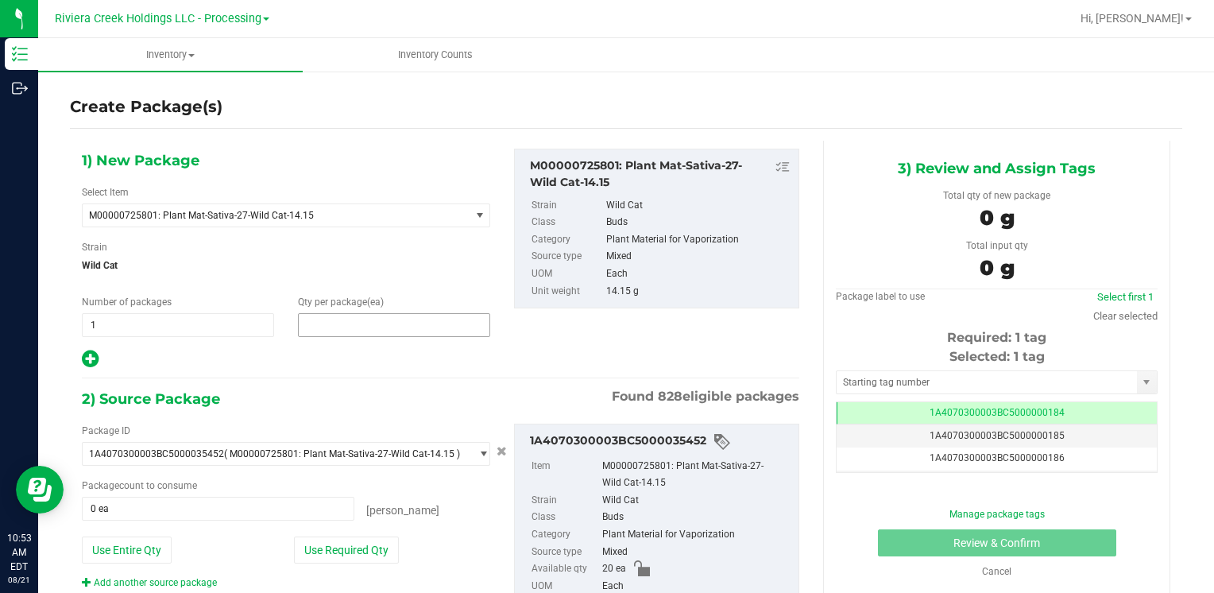
click at [342, 319] on span at bounding box center [394, 325] width 192 height 24
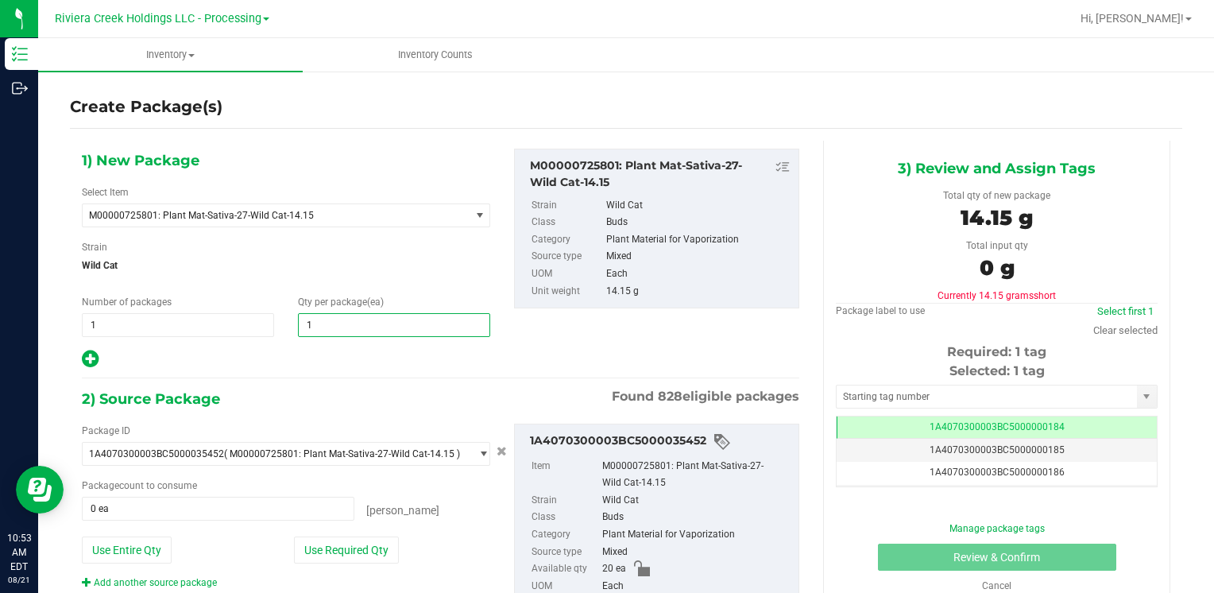
type input "10"
click at [311, 551] on button "Use Required Qty" at bounding box center [346, 549] width 105 height 27
type input "10 ea"
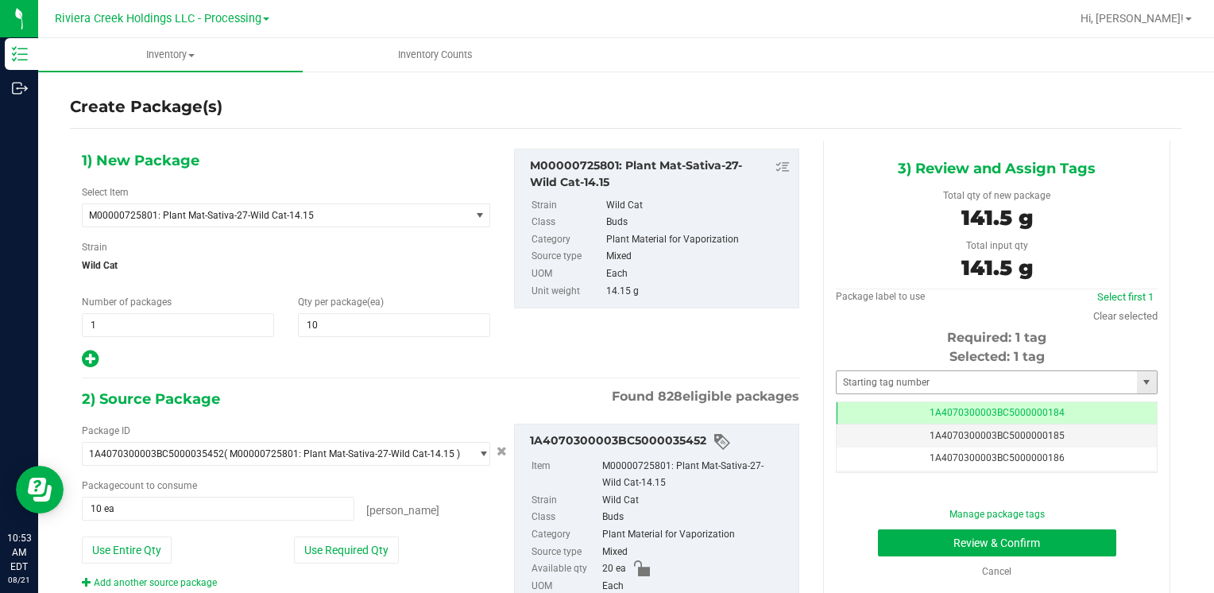
drag, startPoint x: 946, startPoint y: 367, endPoint x: 940, endPoint y: 386, distance: 19.9
click at [944, 374] on div "Selected: 1 tag Tag 1A4070300003BC5000000184 1A4070300003BC5000000185 1A4070300…" at bounding box center [997, 409] width 322 height 125
click at [940, 386] on input "text" at bounding box center [986, 382] width 300 height 22
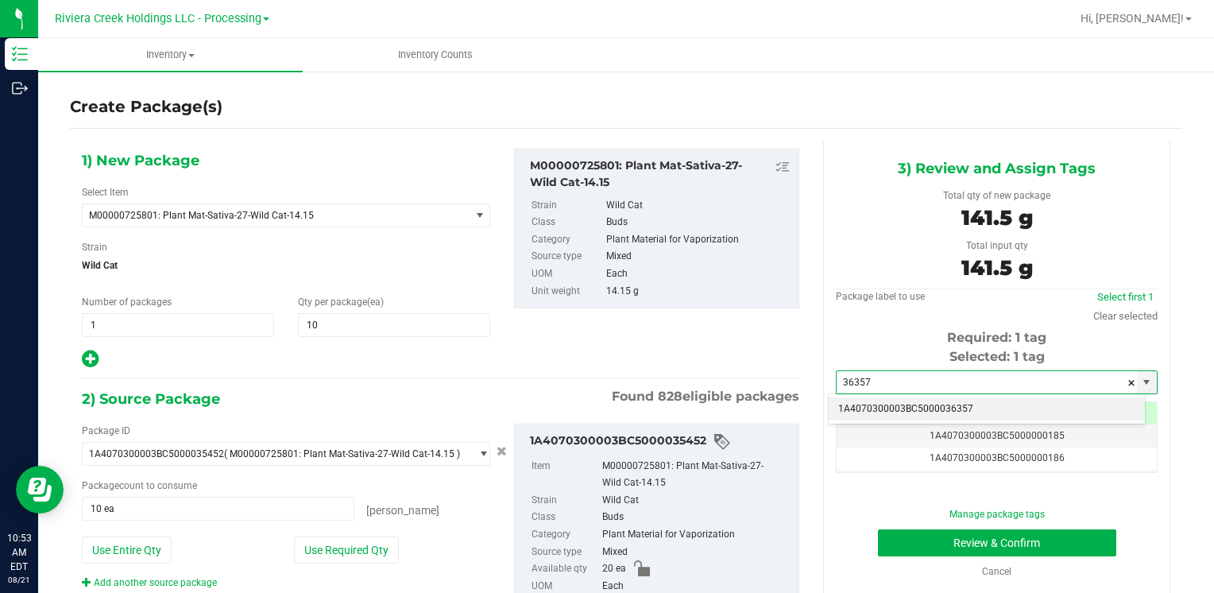
click at [943, 398] on li "1A4070300003BC5000036357" at bounding box center [986, 409] width 316 height 24
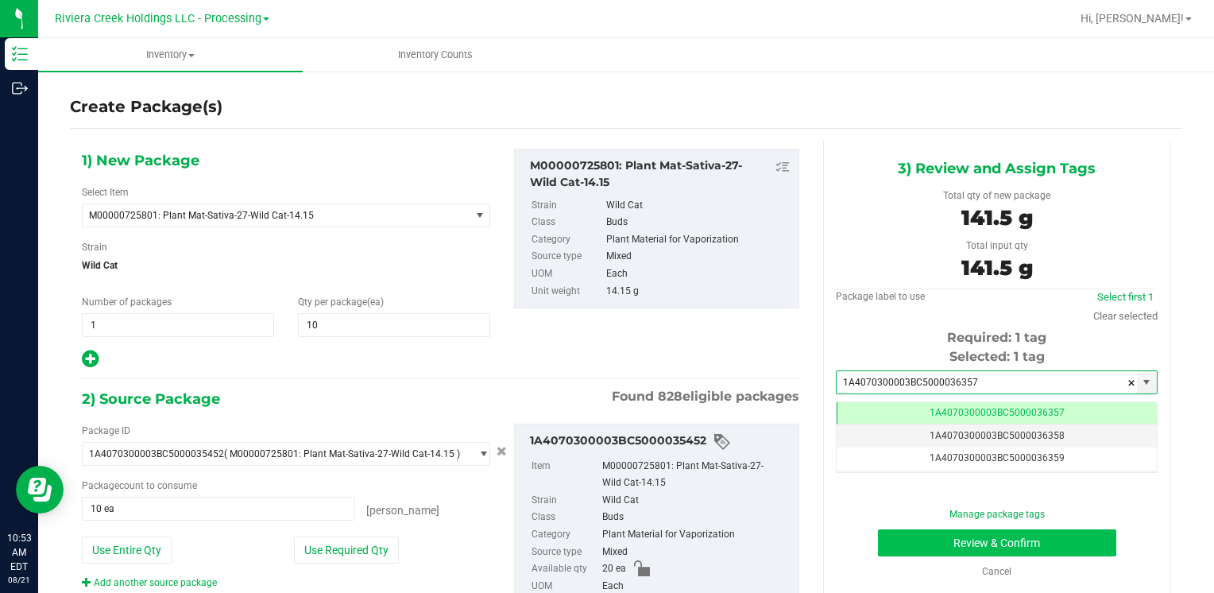
type input "1A4070300003BC5000036357"
click at [943, 542] on button "Review & Confirm" at bounding box center [997, 542] width 238 height 27
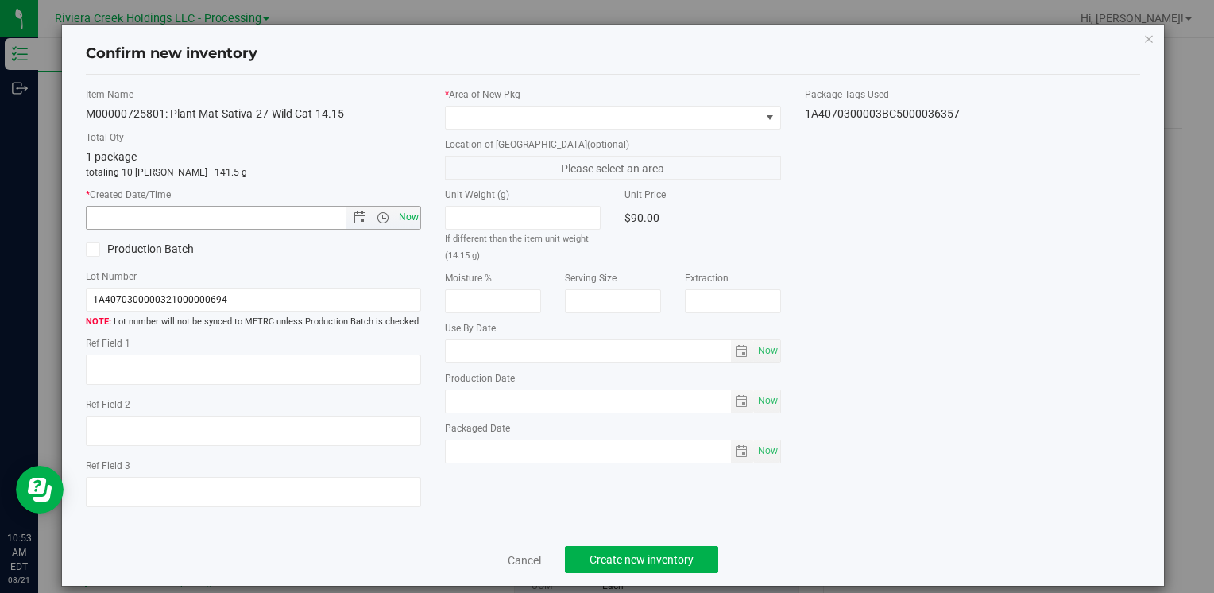
click at [415, 225] on span "Now" at bounding box center [408, 217] width 27 height 23
type input "8/21/2025 10:53 AM"
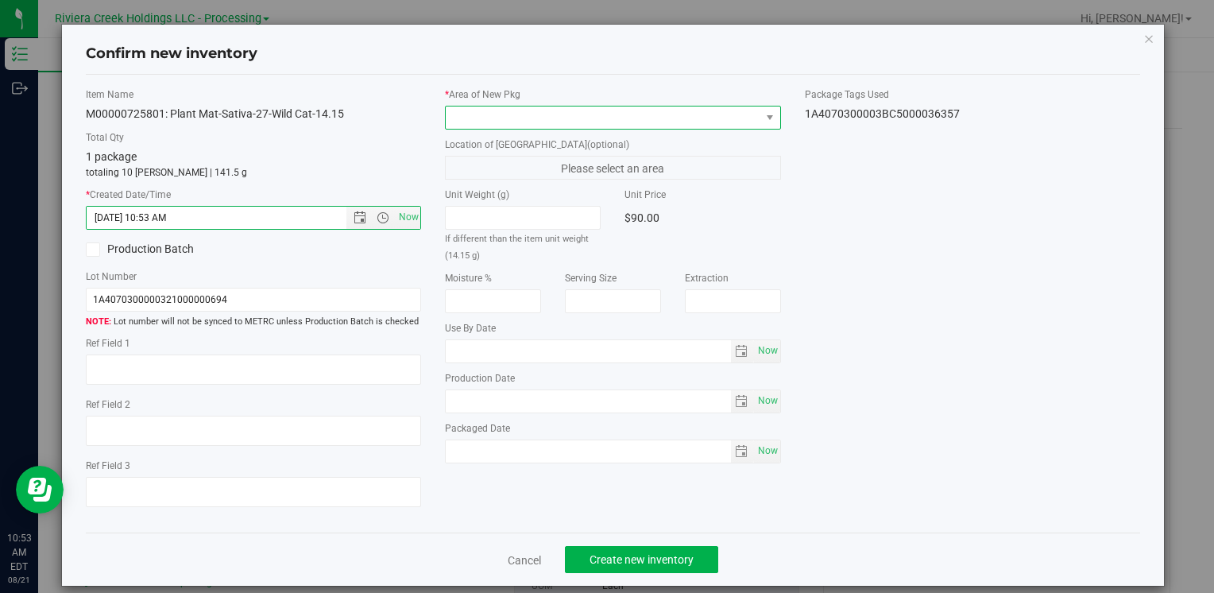
click at [470, 119] on span at bounding box center [603, 117] width 314 height 22
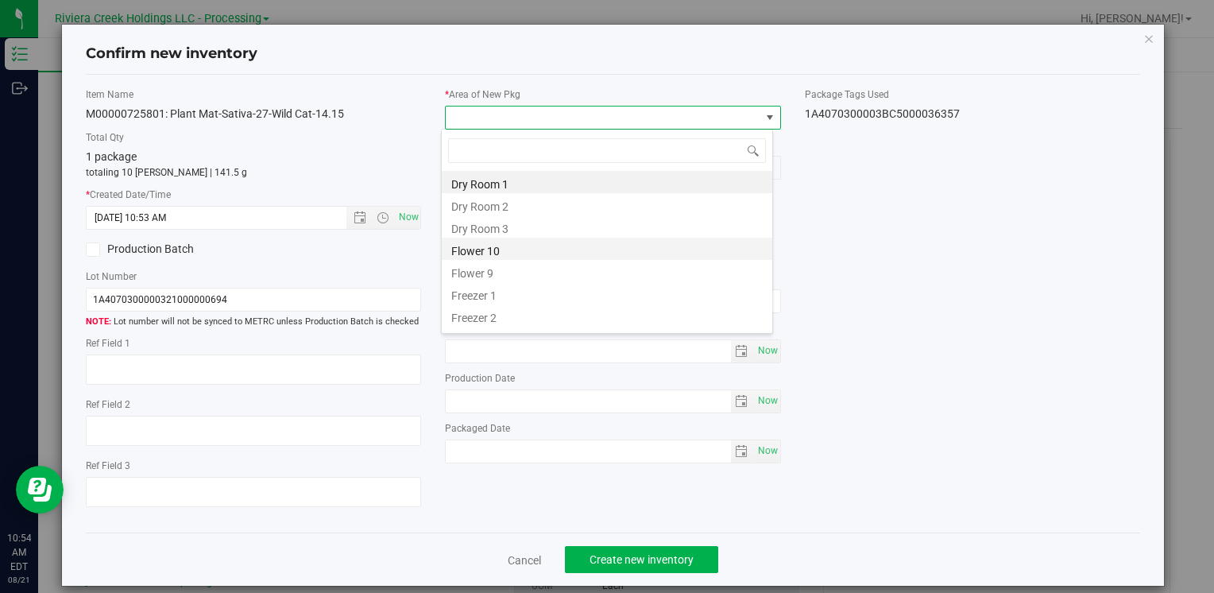
click at [508, 253] on li "Flower 10" at bounding box center [607, 248] width 330 height 22
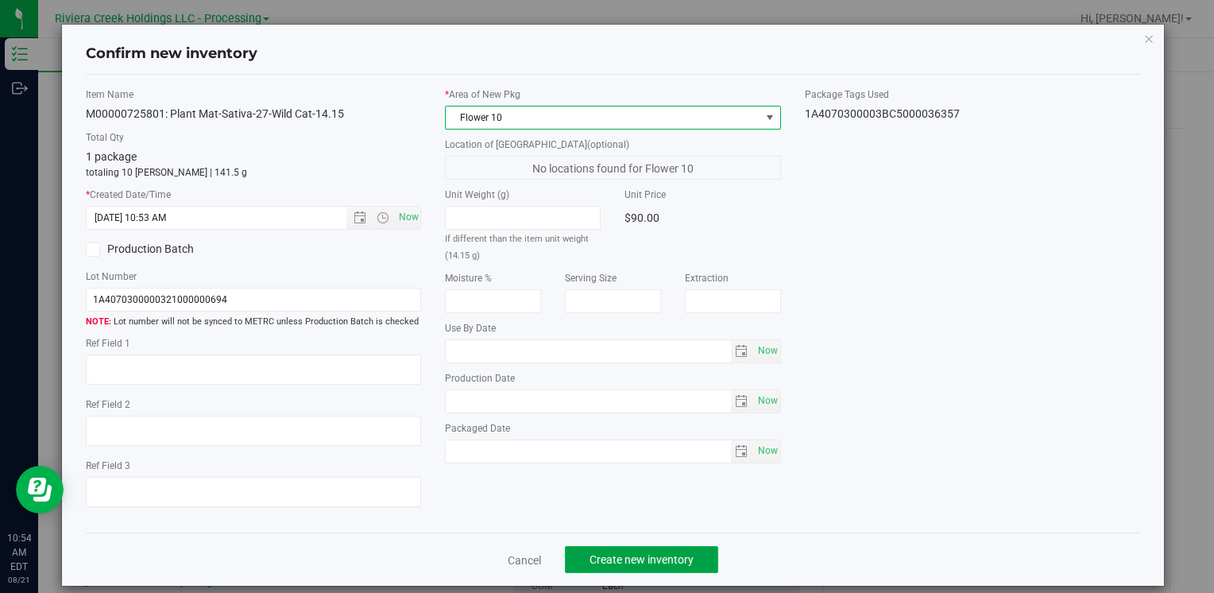
click at [620, 563] on span "Create new inventory" at bounding box center [641, 559] width 104 height 13
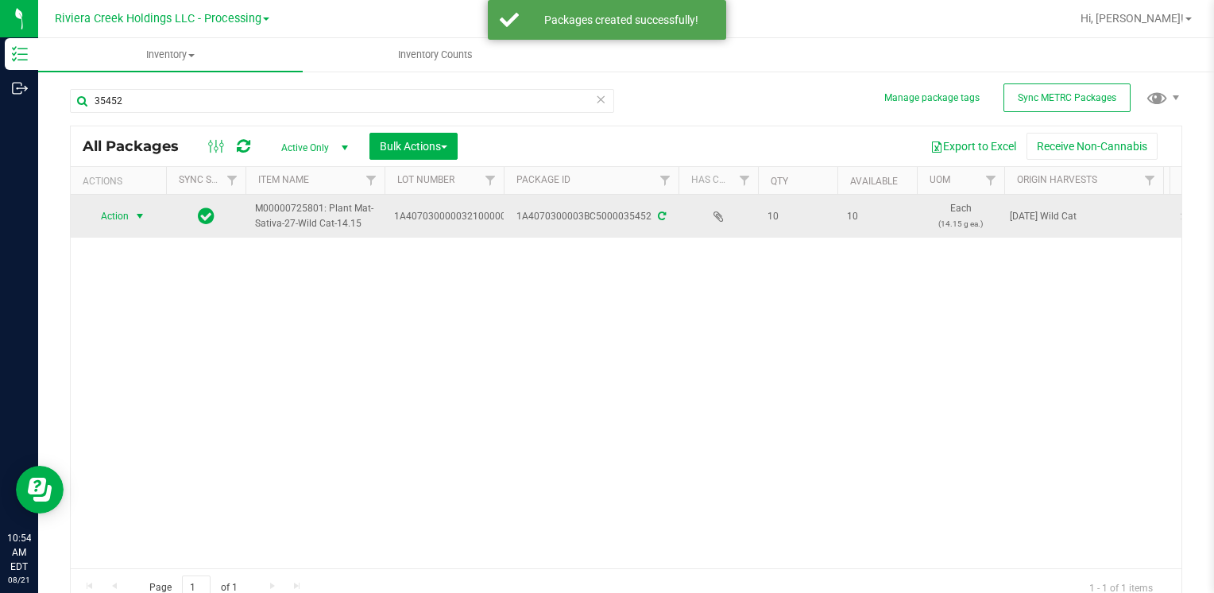
click at [116, 214] on span "Action" at bounding box center [108, 216] width 43 height 22
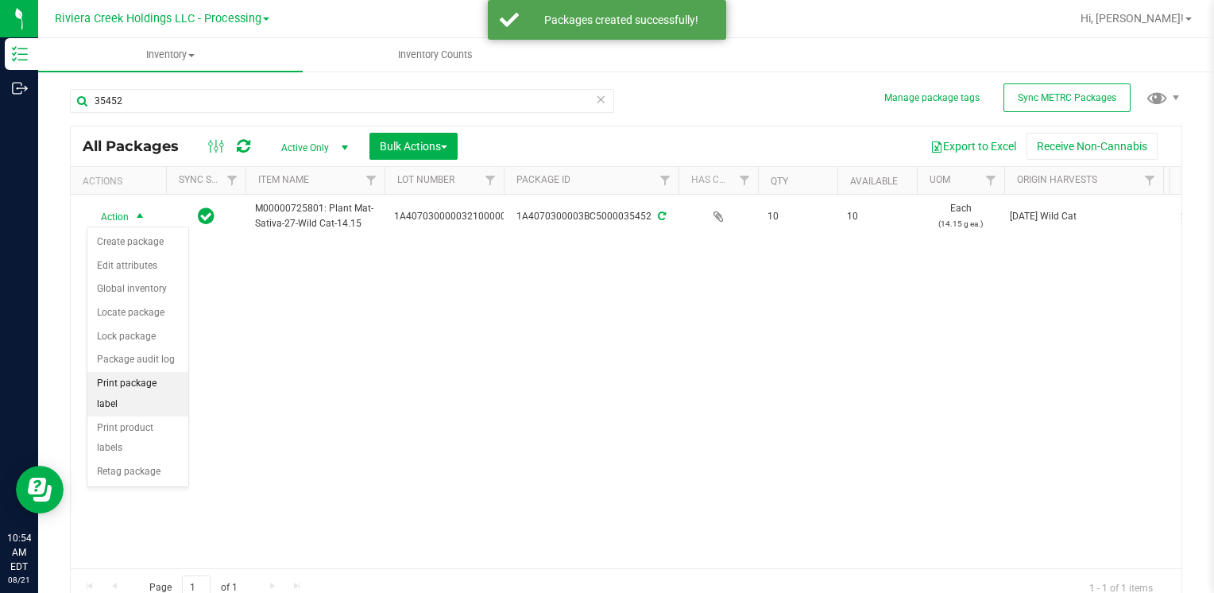
click at [167, 376] on li "Print package label" at bounding box center [137, 394] width 101 height 44
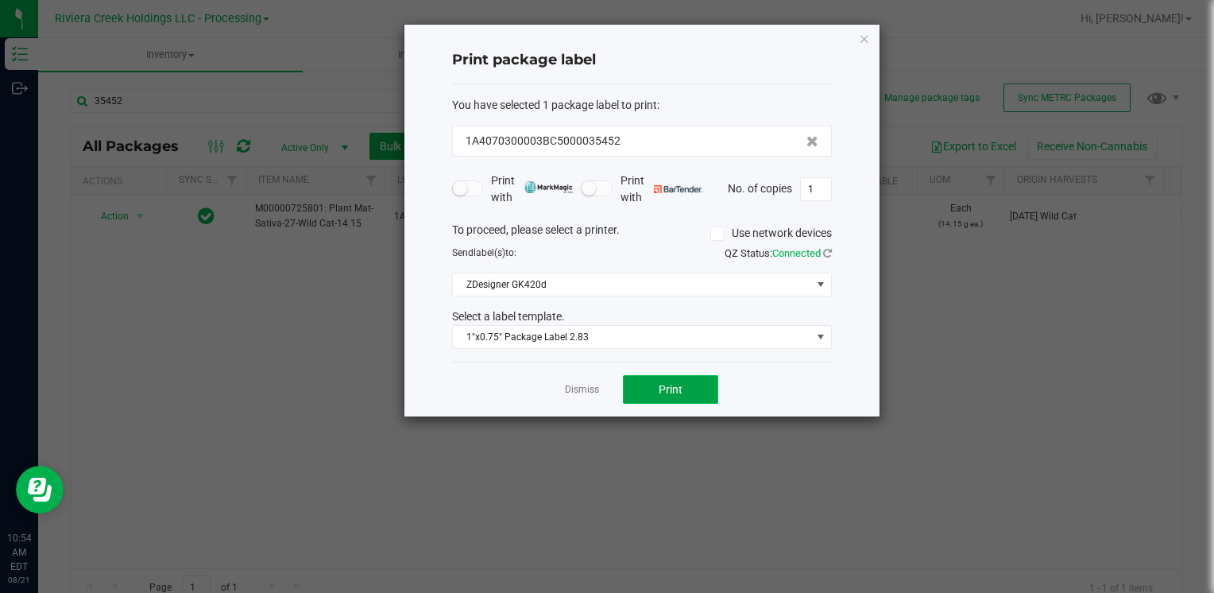
click at [683, 380] on button "Print" at bounding box center [670, 389] width 95 height 29
click at [864, 36] on icon "button" at bounding box center [864, 38] width 11 height 19
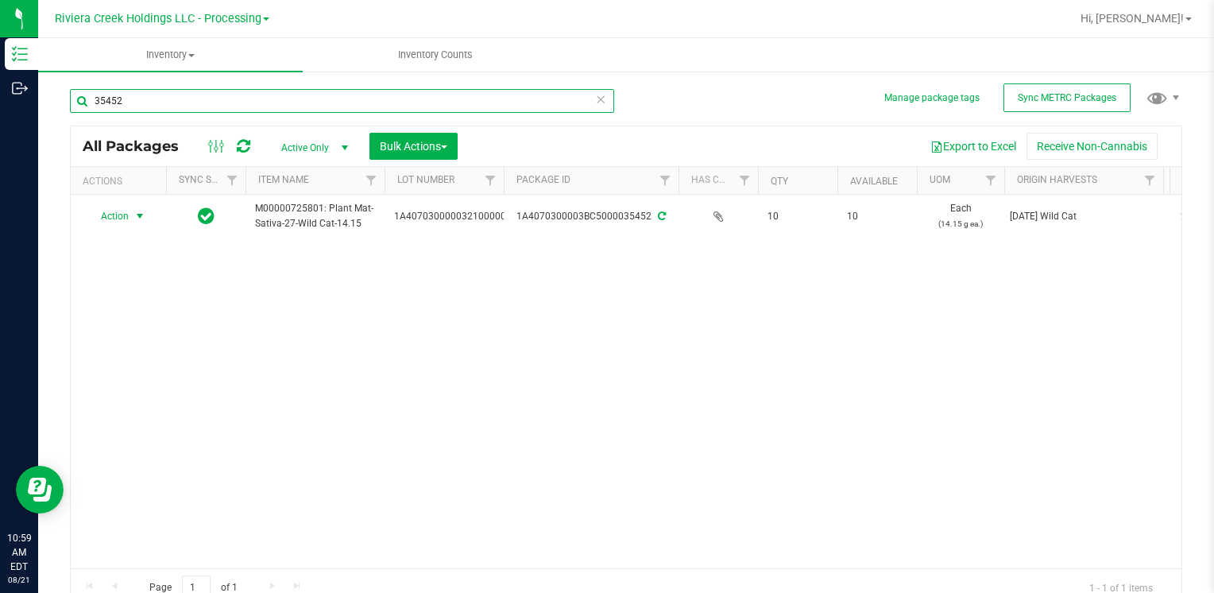
click at [214, 111] on input "35452" at bounding box center [342, 101] width 544 height 24
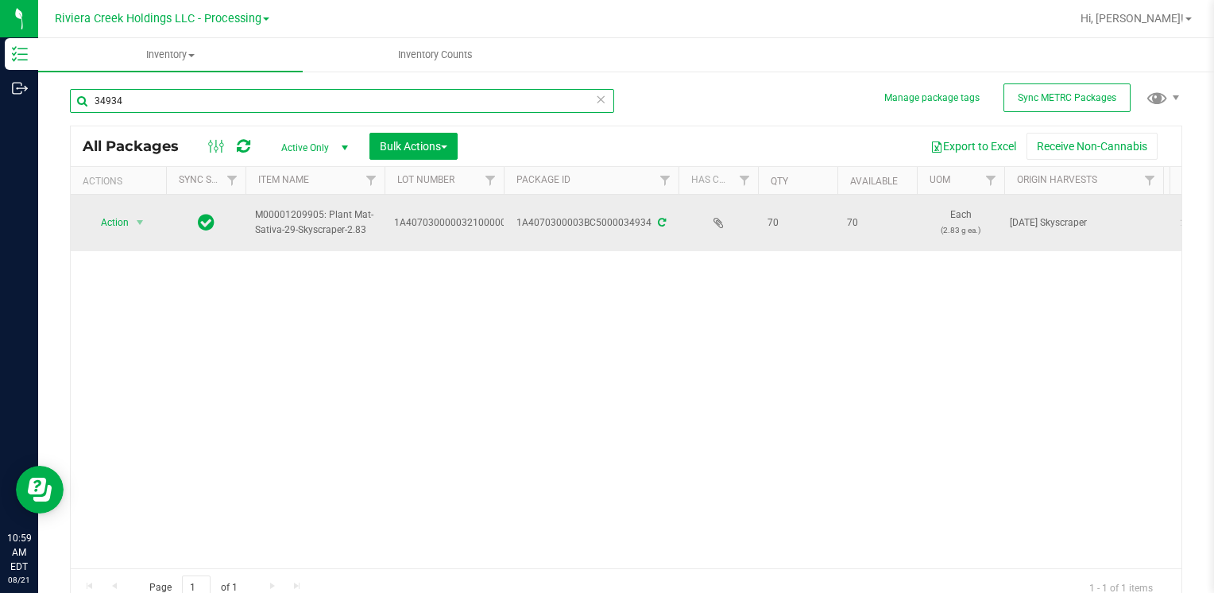
type input "34934"
click at [122, 228] on span "Action" at bounding box center [108, 222] width 43 height 22
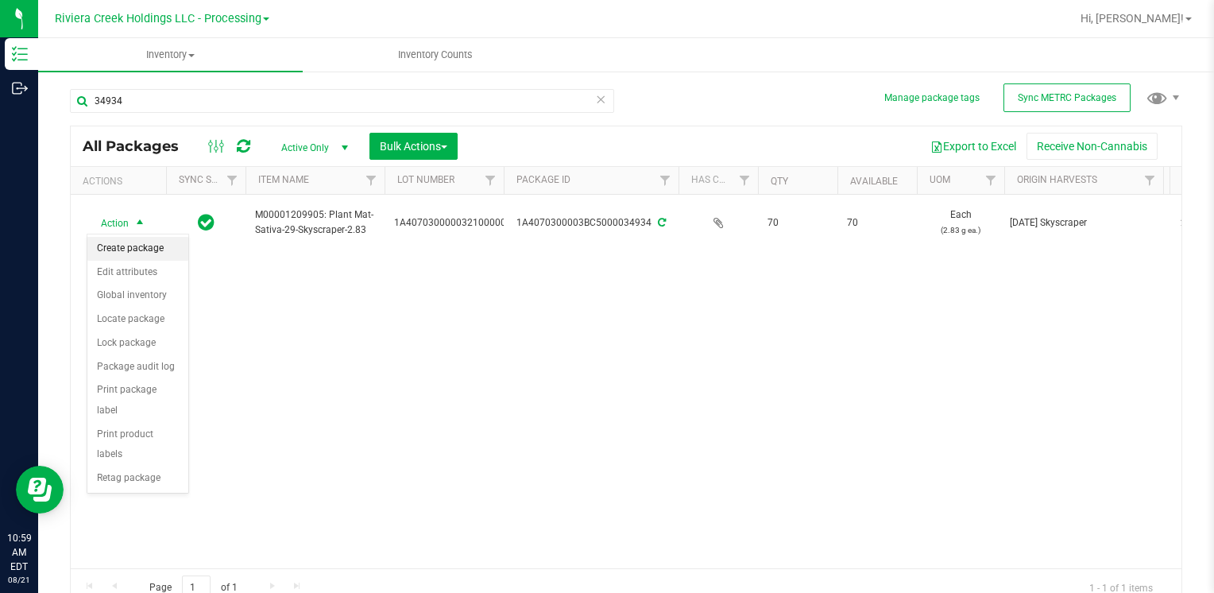
click at [143, 253] on li "Create package" at bounding box center [137, 249] width 101 height 24
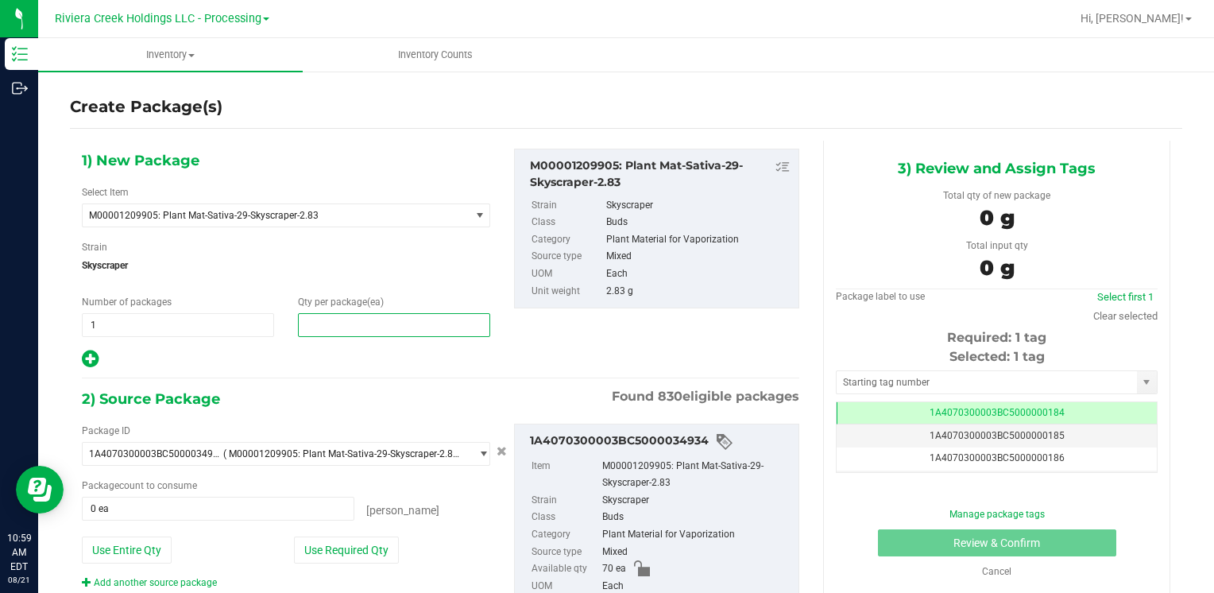
click at [309, 319] on span at bounding box center [394, 325] width 192 height 24
type input "20"
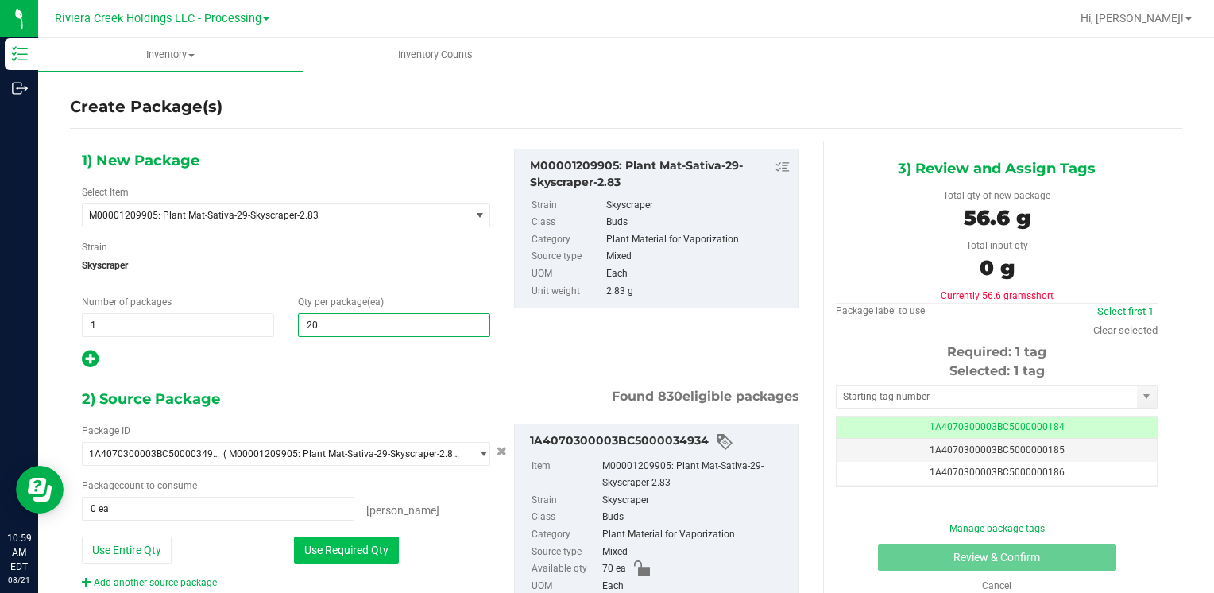
type input "20"
click at [343, 550] on button "Use Required Qty" at bounding box center [346, 549] width 105 height 27
type input "20 ea"
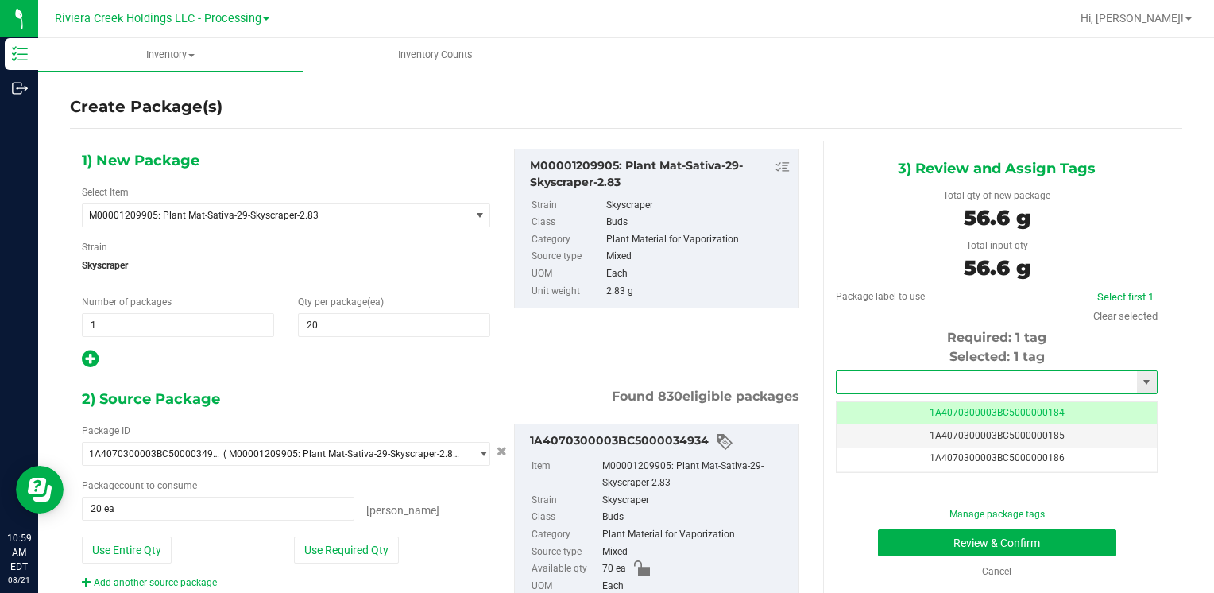
click at [861, 385] on input "text" at bounding box center [986, 382] width 300 height 22
click at [862, 408] on li "1A4070300003BC5000036359" at bounding box center [986, 409] width 316 height 24
type input "1A4070300003BC5000036359"
click at [898, 543] on button "Review & Confirm" at bounding box center [997, 542] width 238 height 27
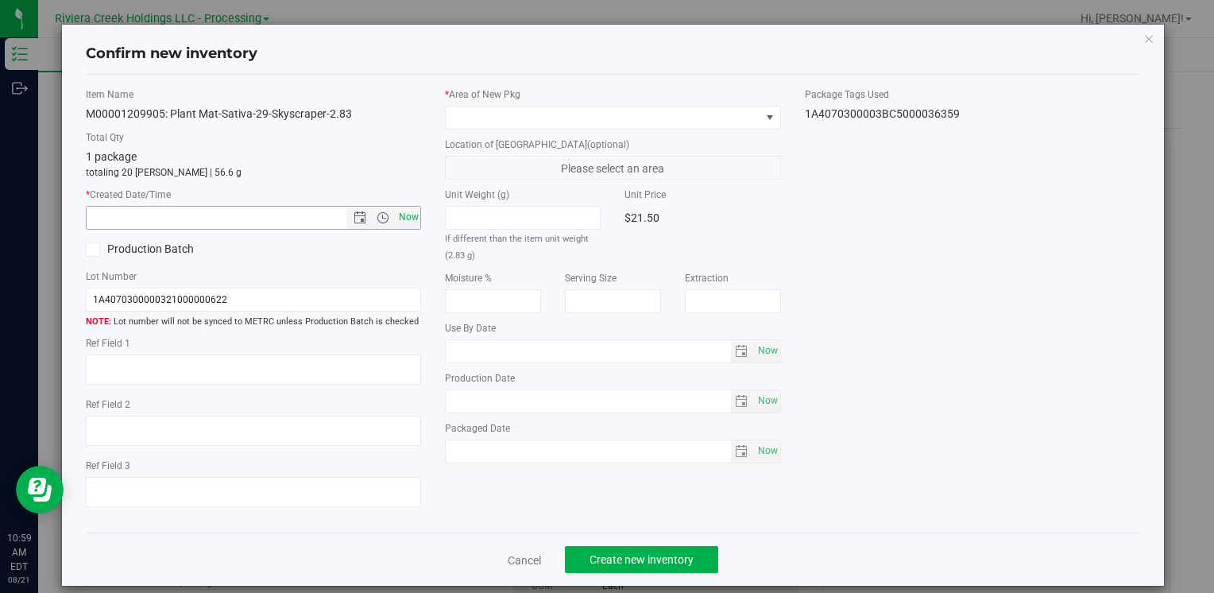
click at [402, 220] on span "Now" at bounding box center [408, 217] width 27 height 23
type input "8/21/2025 10:59 AM"
drag, startPoint x: 473, startPoint y: 112, endPoint x: 483, endPoint y: 123, distance: 14.6
click at [473, 112] on span at bounding box center [603, 117] width 314 height 22
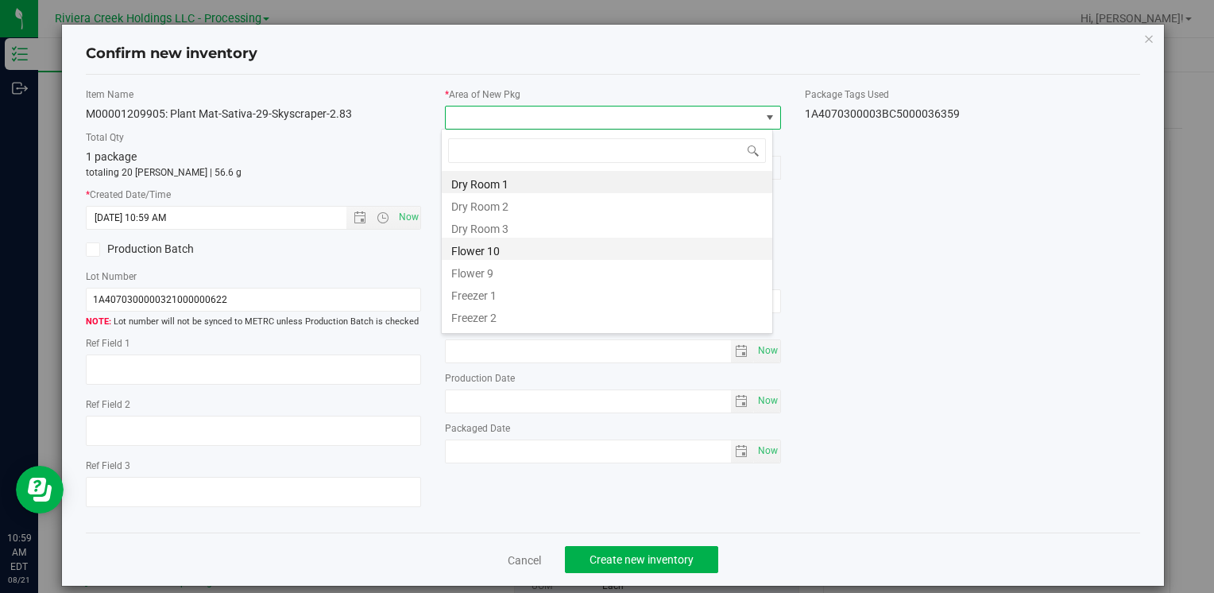
click at [521, 249] on li "Flower 10" at bounding box center [607, 248] width 330 height 22
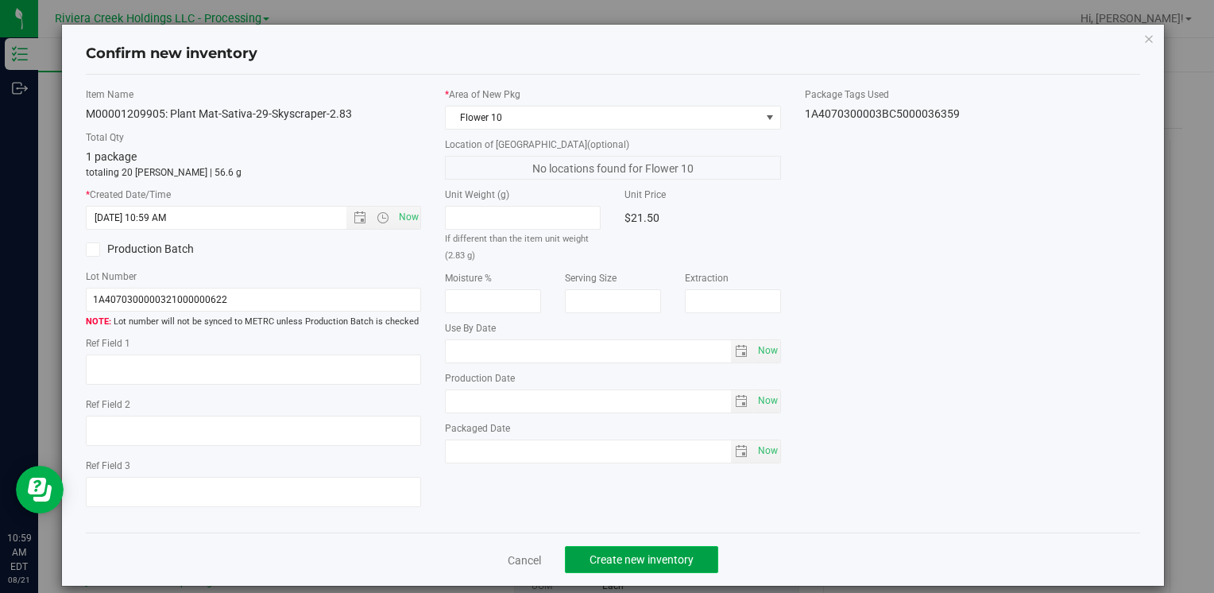
click at [601, 557] on span "Create new inventory" at bounding box center [641, 559] width 104 height 13
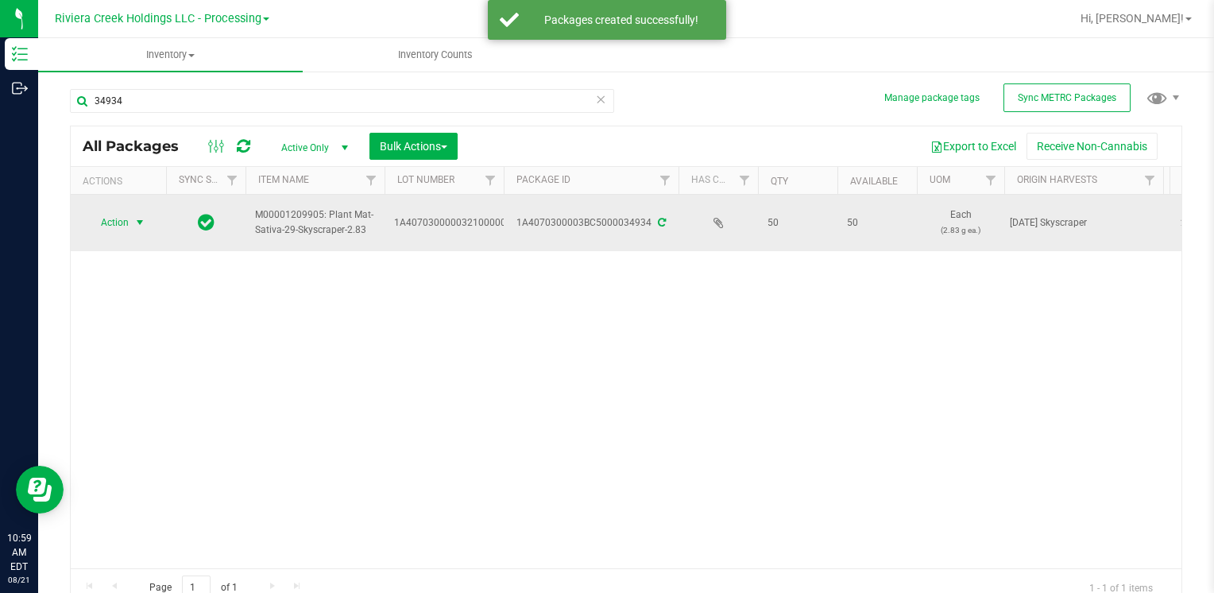
click at [122, 217] on span "Action" at bounding box center [108, 222] width 43 height 22
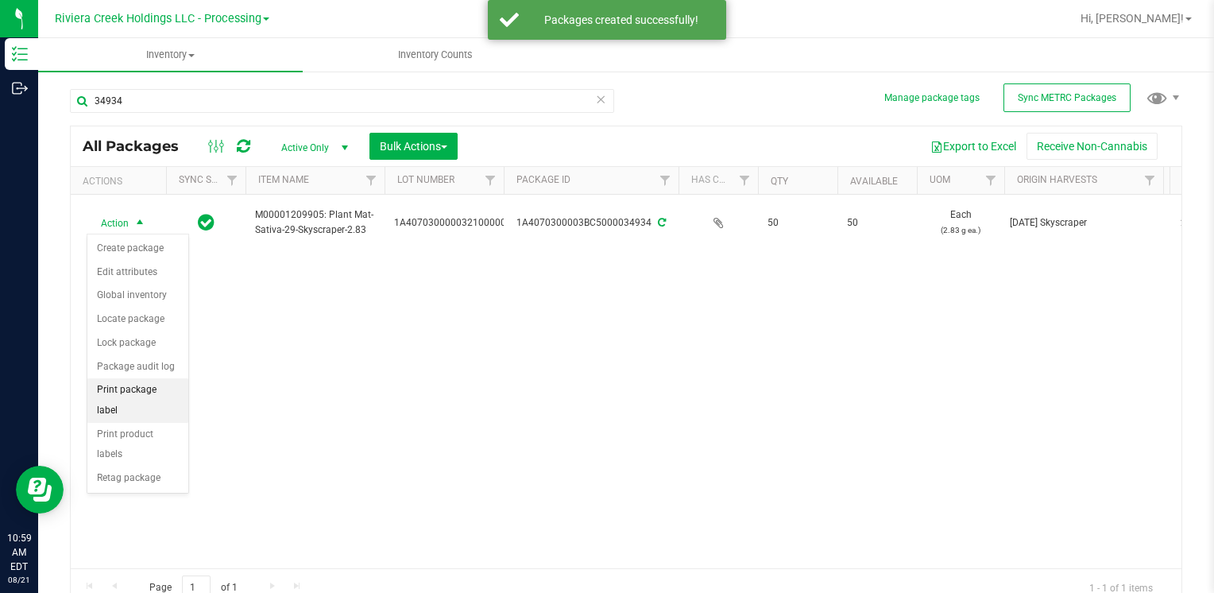
click at [158, 384] on li "Print package label" at bounding box center [137, 400] width 101 height 44
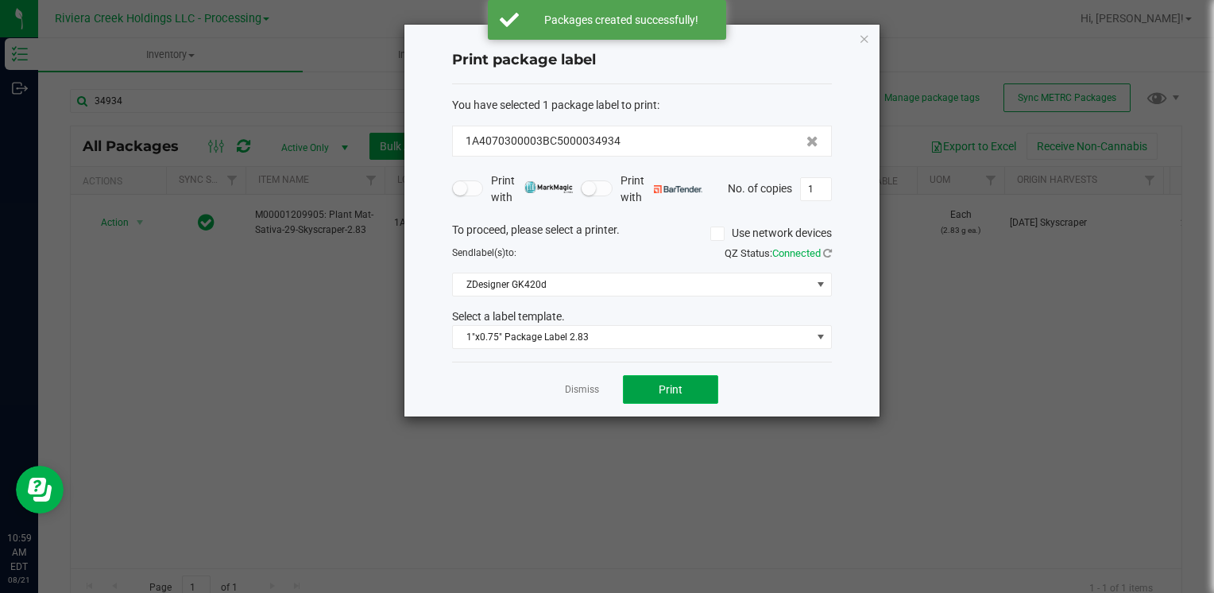
click at [670, 384] on span "Print" at bounding box center [670, 389] width 24 height 13
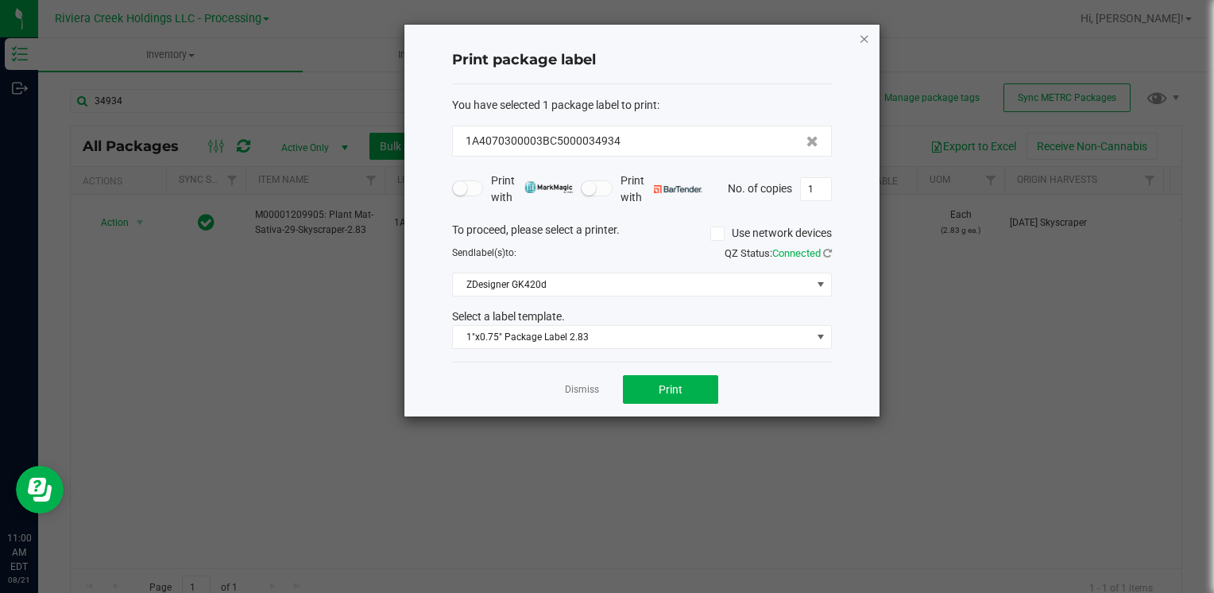
click at [869, 34] on div "Print package label You have selected 1 package label to print : 1A4070300003BC…" at bounding box center [641, 221] width 475 height 392
click at [866, 36] on icon "button" at bounding box center [864, 38] width 11 height 19
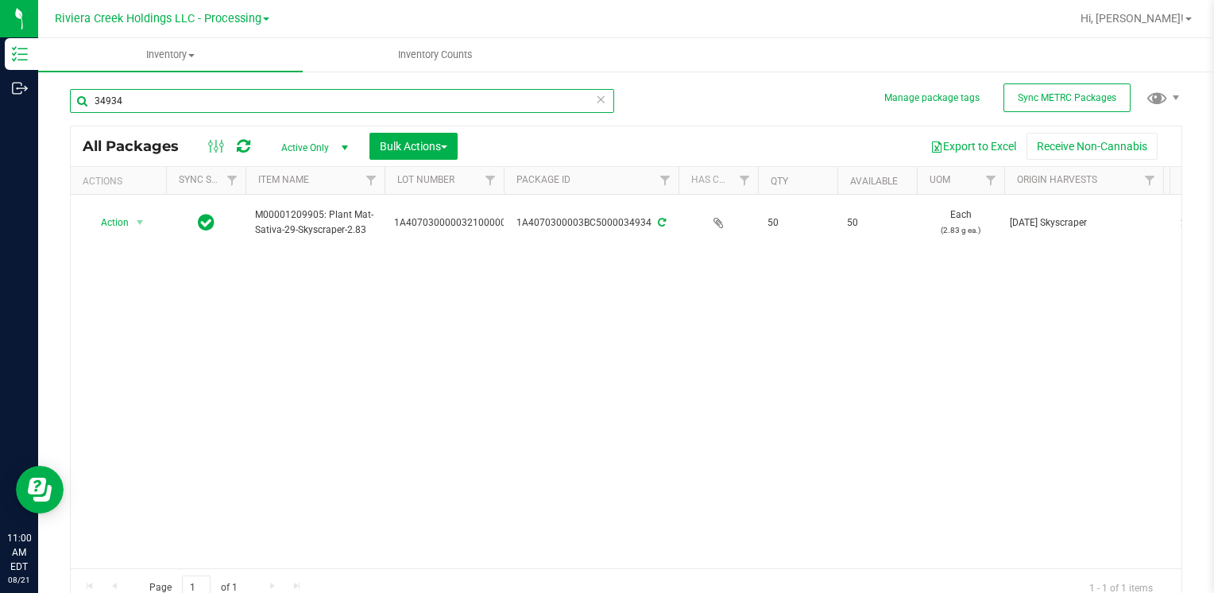
click at [220, 94] on input "34934" at bounding box center [342, 101] width 544 height 24
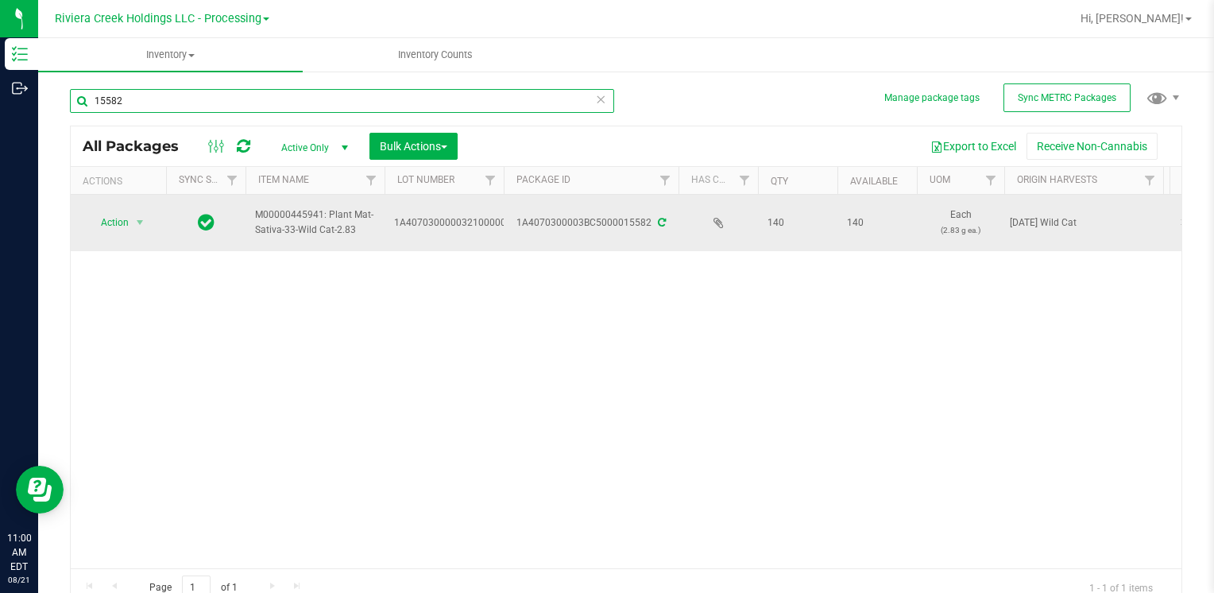
type input "15582"
click at [124, 224] on span "Action" at bounding box center [108, 222] width 43 height 22
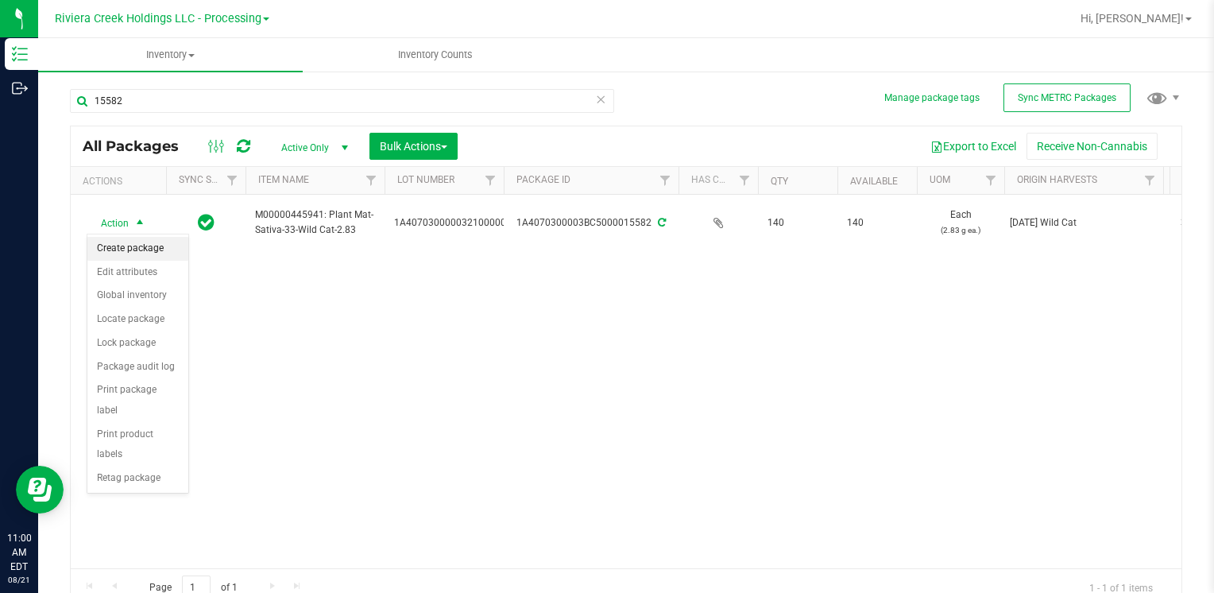
click at [143, 249] on li "Create package" at bounding box center [137, 249] width 101 height 24
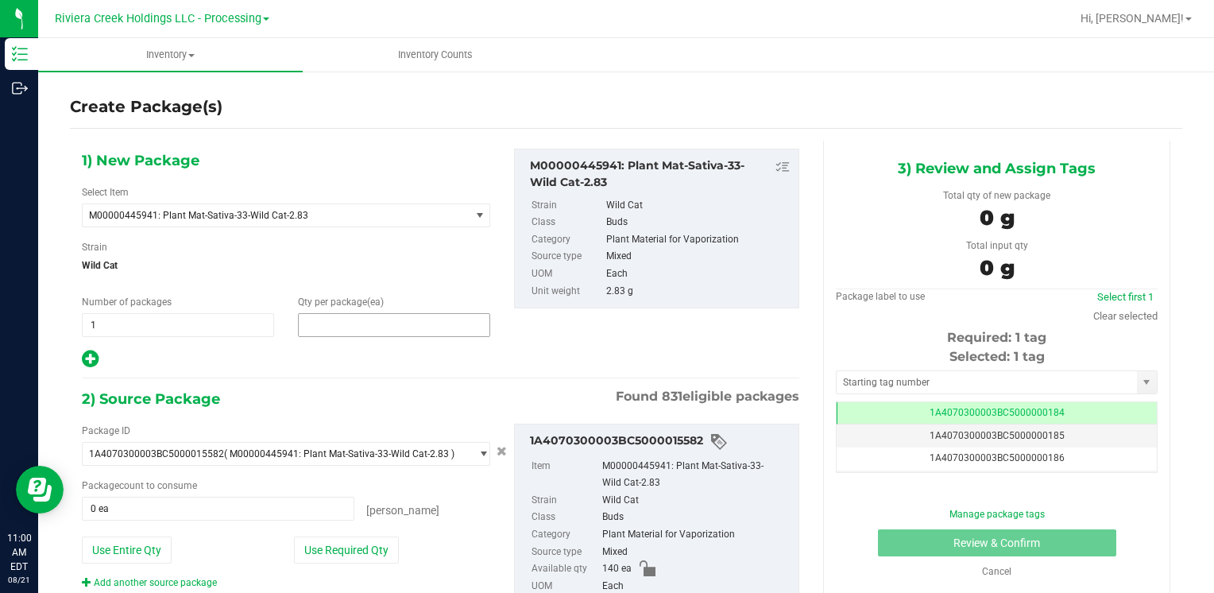
click at [396, 326] on span at bounding box center [394, 325] width 192 height 24
type input "20"
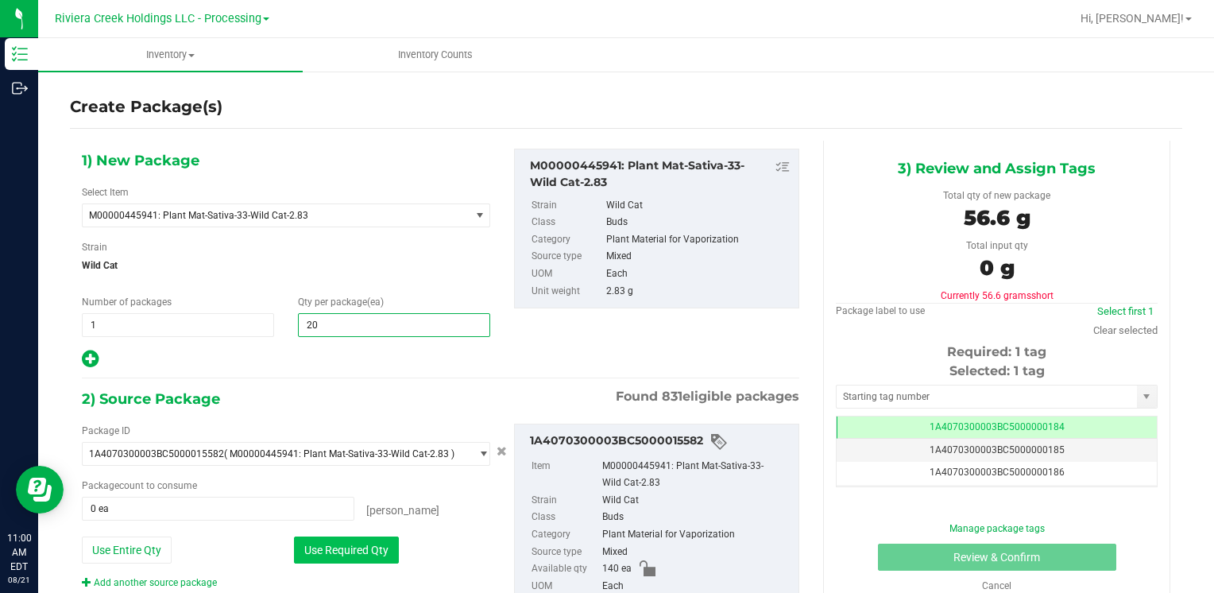
type input "20"
click at [338, 542] on button "Use Required Qty" at bounding box center [346, 549] width 105 height 27
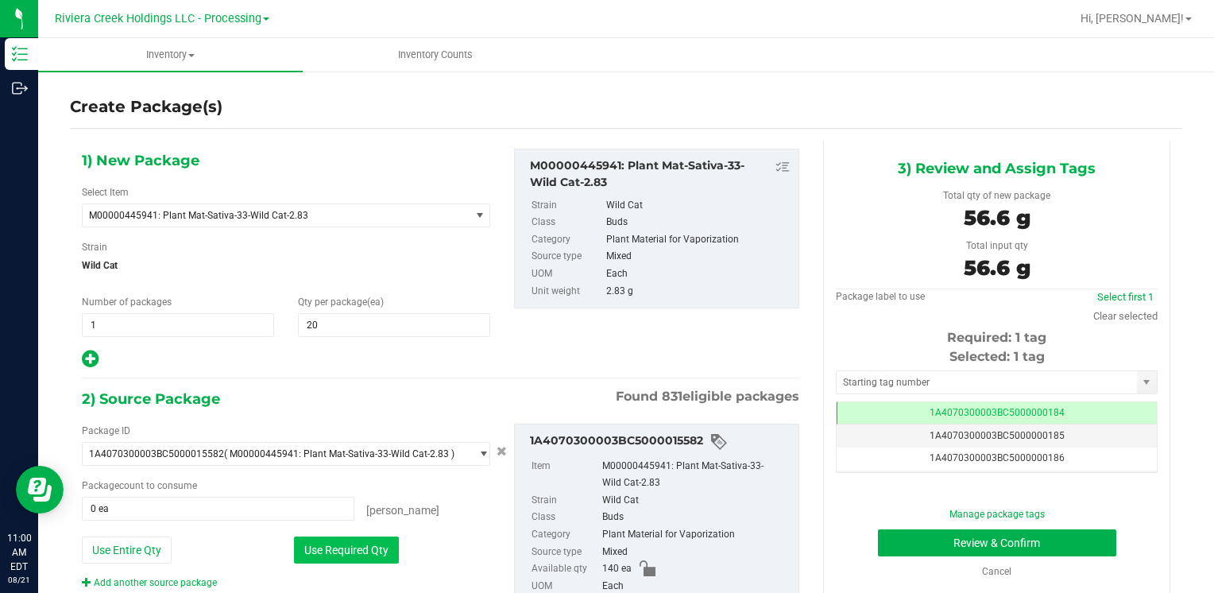
type input "20 ea"
click at [909, 367] on div "Selected: 1 tag Tag 1A4070300003BC5000000184 1A4070300003BC5000000185 1A4070300…" at bounding box center [997, 409] width 322 height 125
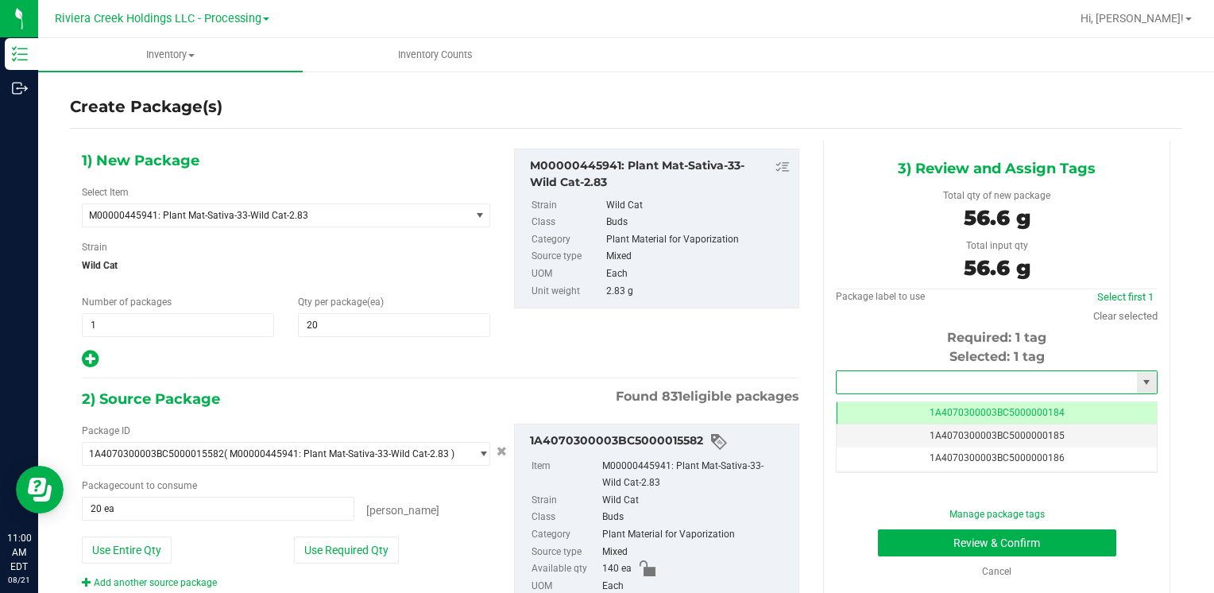
click at [909, 376] on input "text" at bounding box center [986, 382] width 300 height 22
click at [882, 407] on li "1A4070300003BC5000036360" at bounding box center [986, 409] width 316 height 24
type input "1A4070300003BC5000036360"
click at [917, 541] on button "Review & Confirm" at bounding box center [997, 542] width 238 height 27
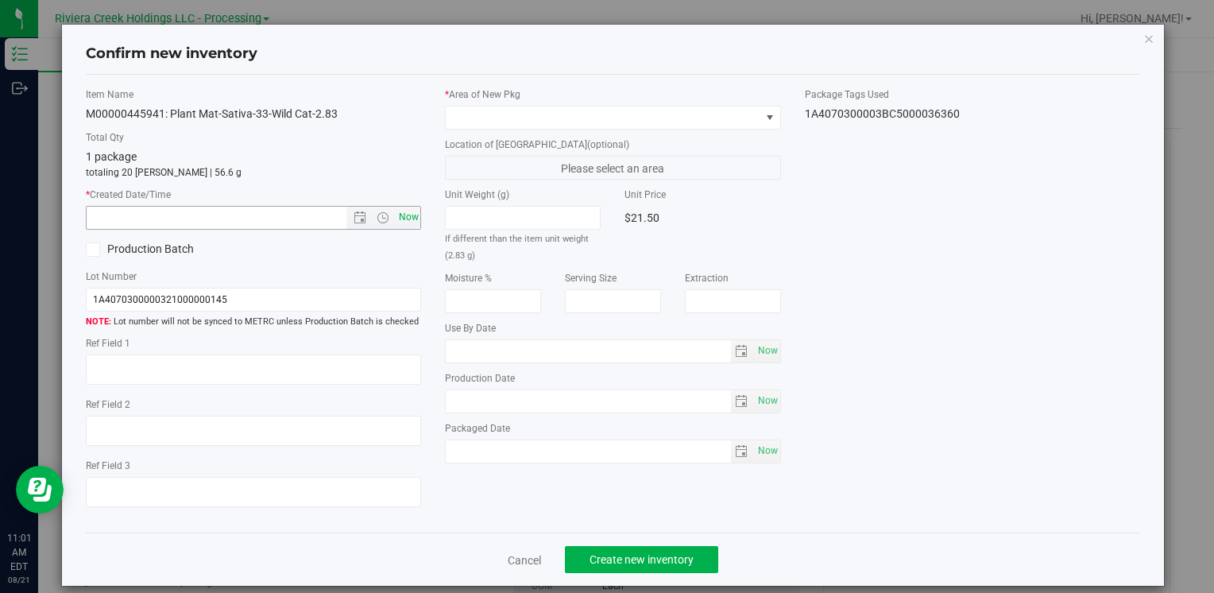
click at [414, 226] on div "Now" at bounding box center [253, 218] width 335 height 24
click at [406, 220] on span "Now" at bounding box center [408, 217] width 27 height 23
type input "8/21/2025 11:01 AM"
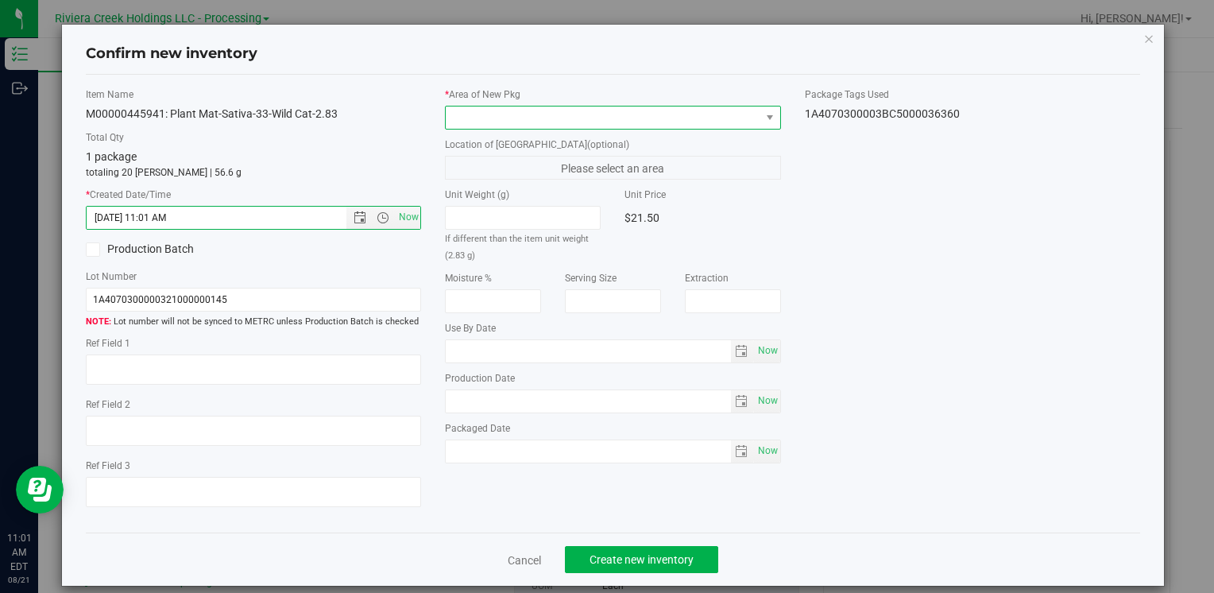
click at [470, 124] on span at bounding box center [603, 117] width 314 height 22
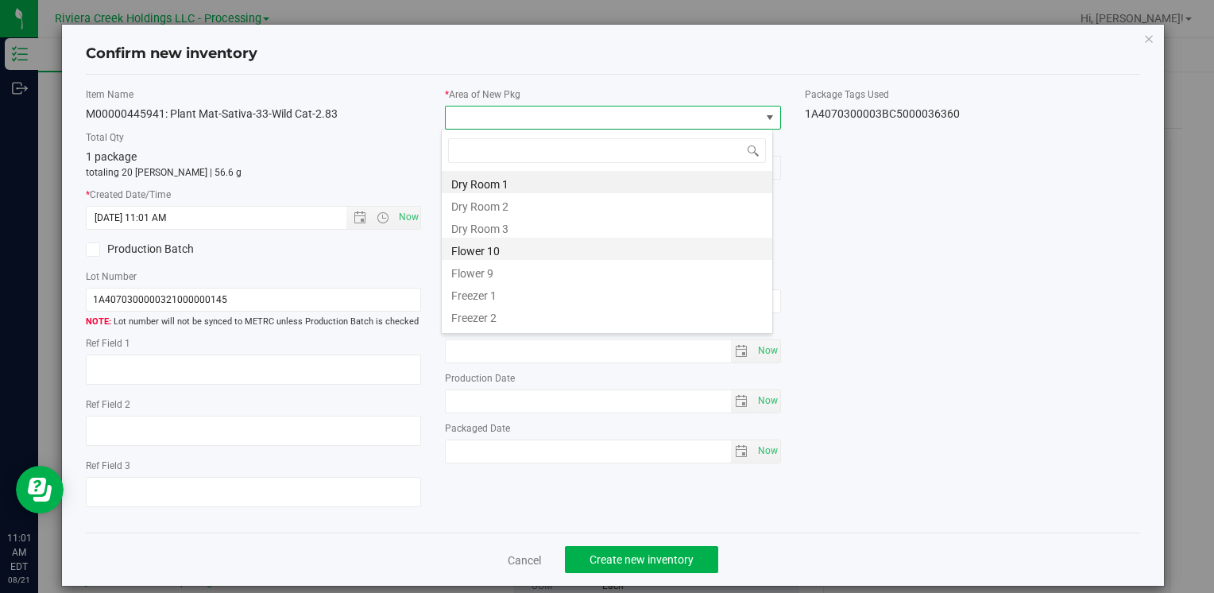
click at [521, 252] on li "Flower 10" at bounding box center [607, 248] width 330 height 22
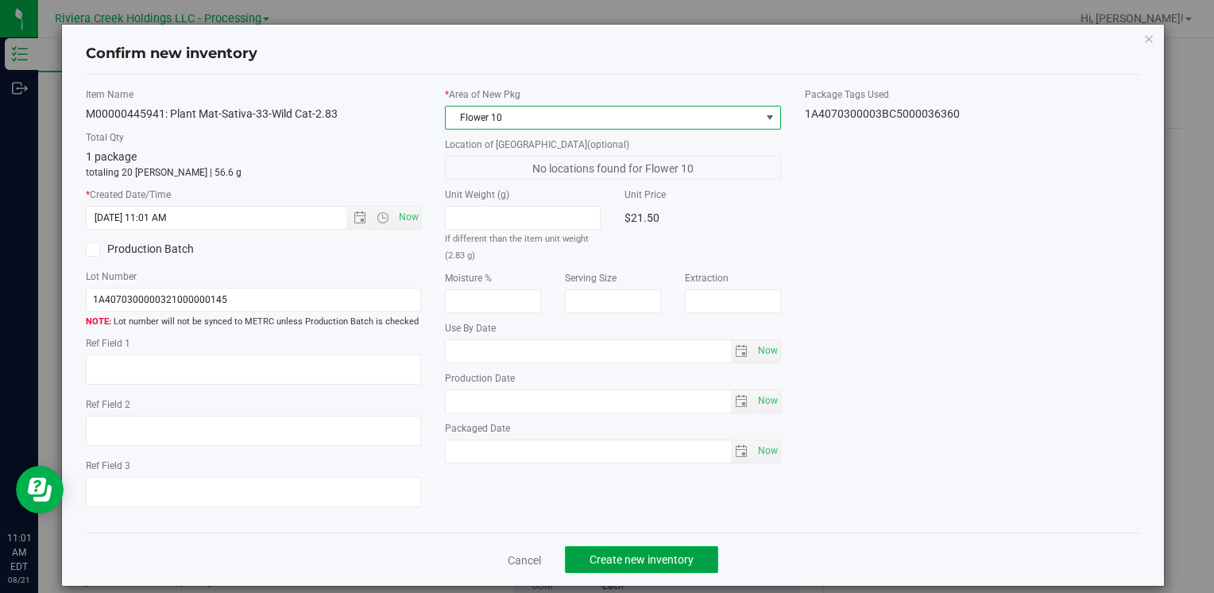
click at [626, 546] on button "Create new inventory" at bounding box center [641, 559] width 153 height 27
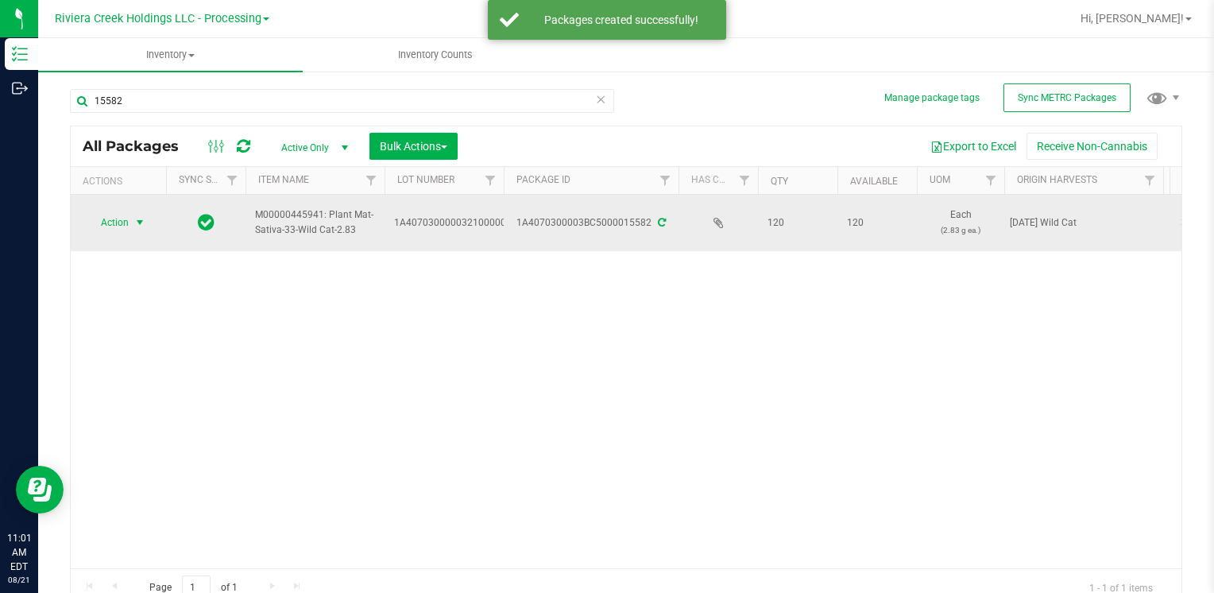
click at [98, 218] on span "Action" at bounding box center [108, 222] width 43 height 22
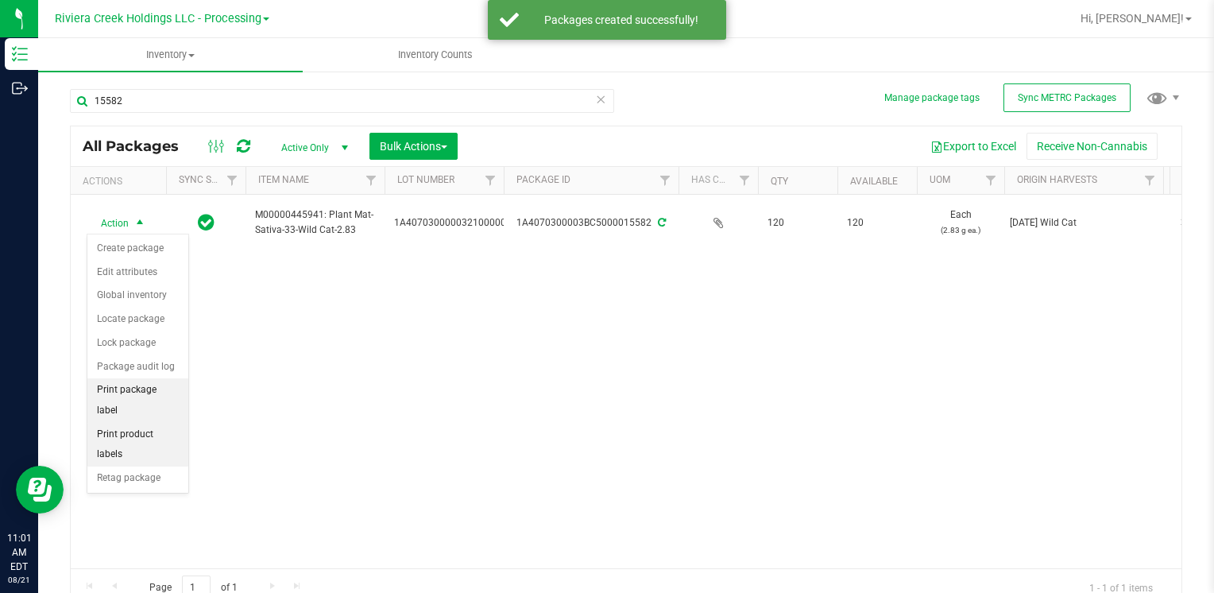
click at [170, 388] on li "Print package label" at bounding box center [137, 400] width 101 height 44
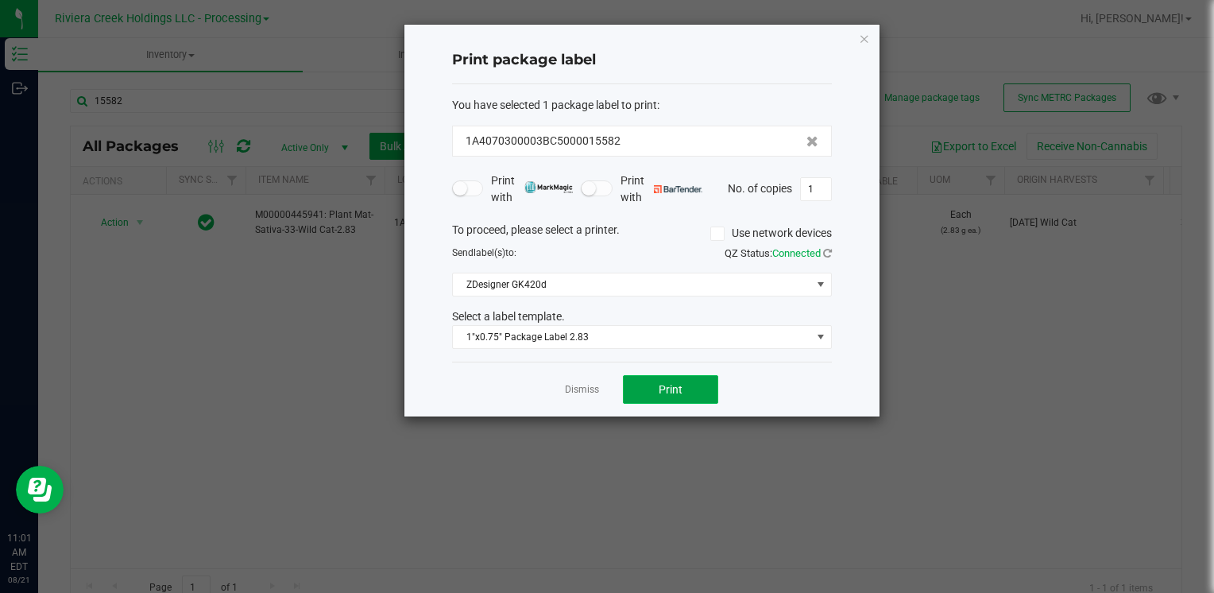
click at [683, 380] on button "Print" at bounding box center [670, 389] width 95 height 29
click at [861, 46] on icon "button" at bounding box center [864, 38] width 11 height 19
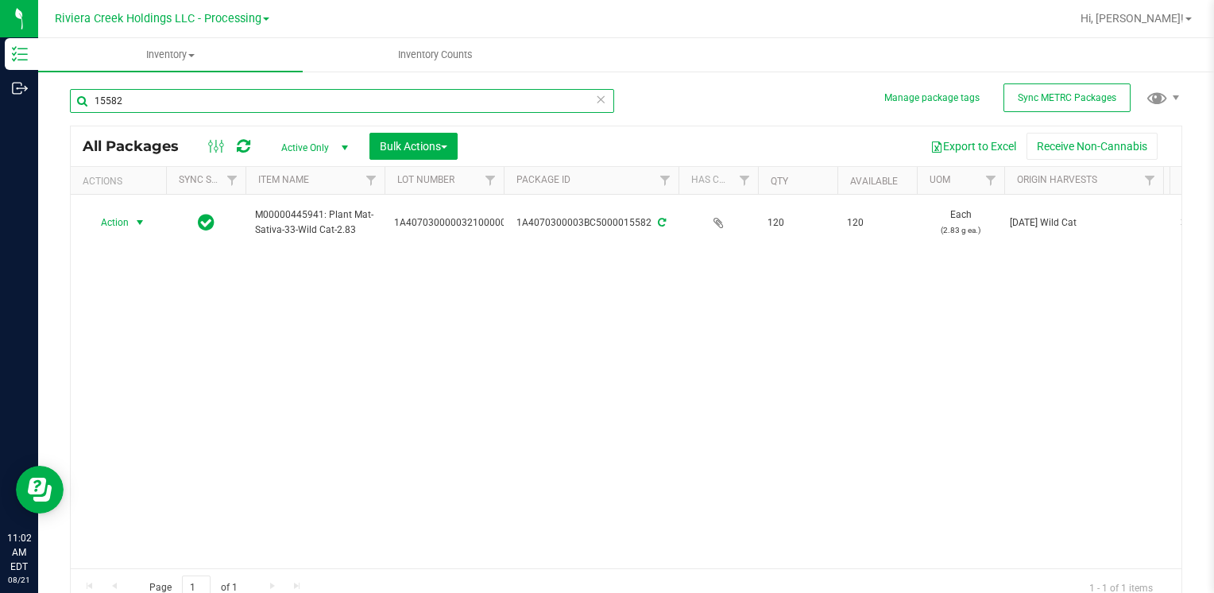
click at [175, 102] on input "15582" at bounding box center [342, 101] width 544 height 24
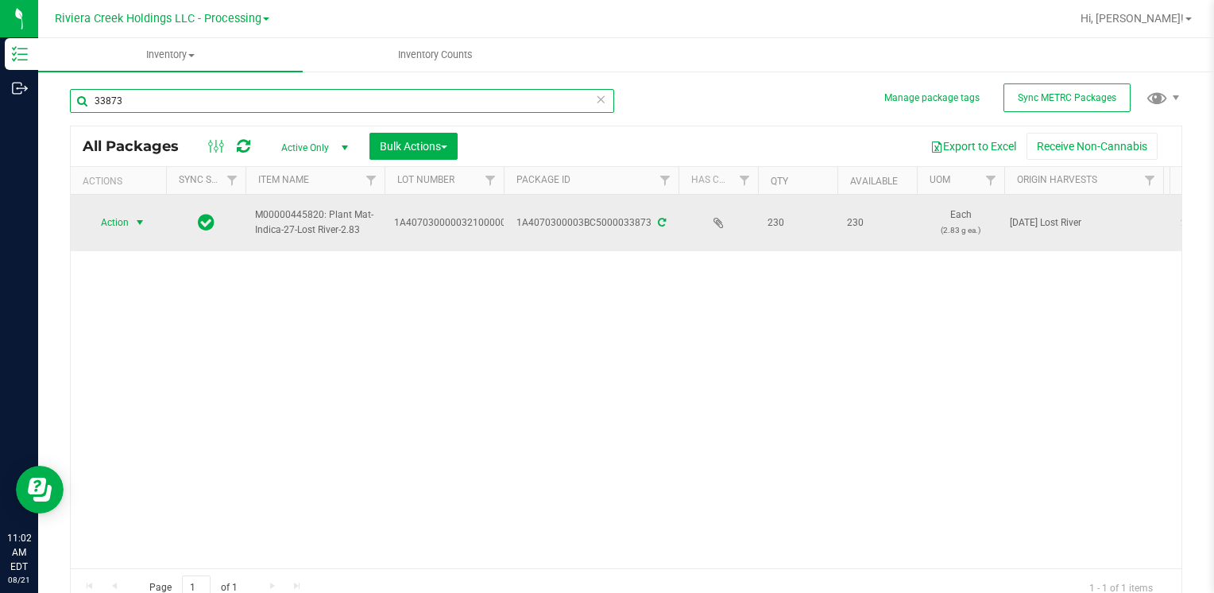
type input "33873"
click at [127, 218] on span "Action" at bounding box center [108, 222] width 43 height 22
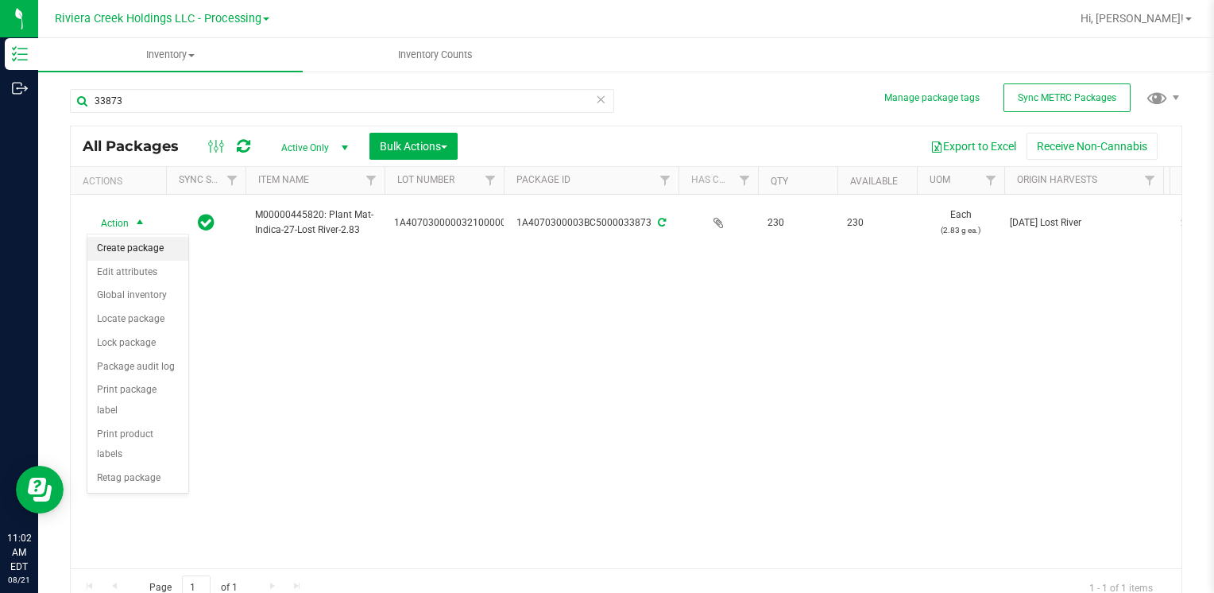
click at [134, 245] on li "Create package" at bounding box center [137, 249] width 101 height 24
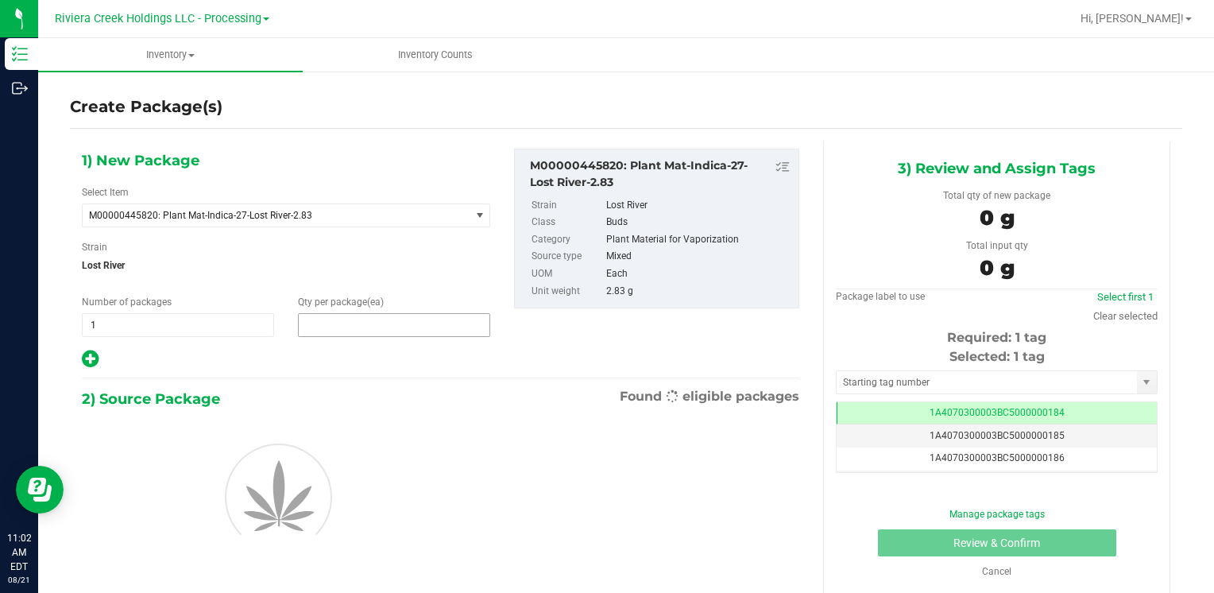
click at [359, 325] on span at bounding box center [394, 325] width 192 height 24
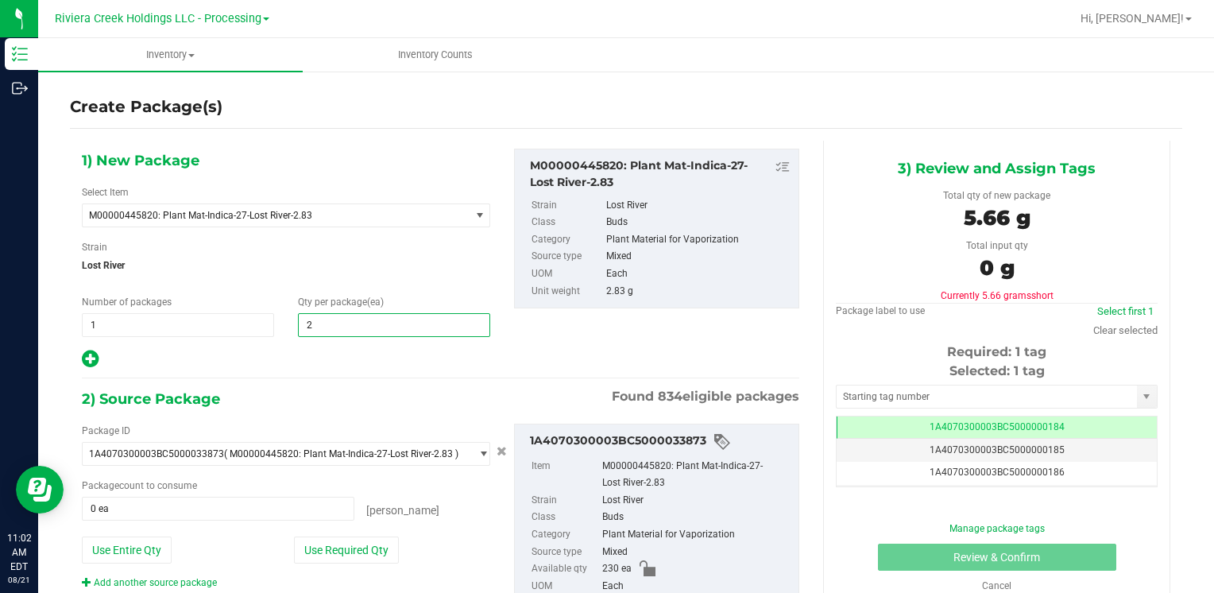
type input "20"
click at [331, 551] on button "Use Required Qty" at bounding box center [346, 549] width 105 height 27
type input "20 ea"
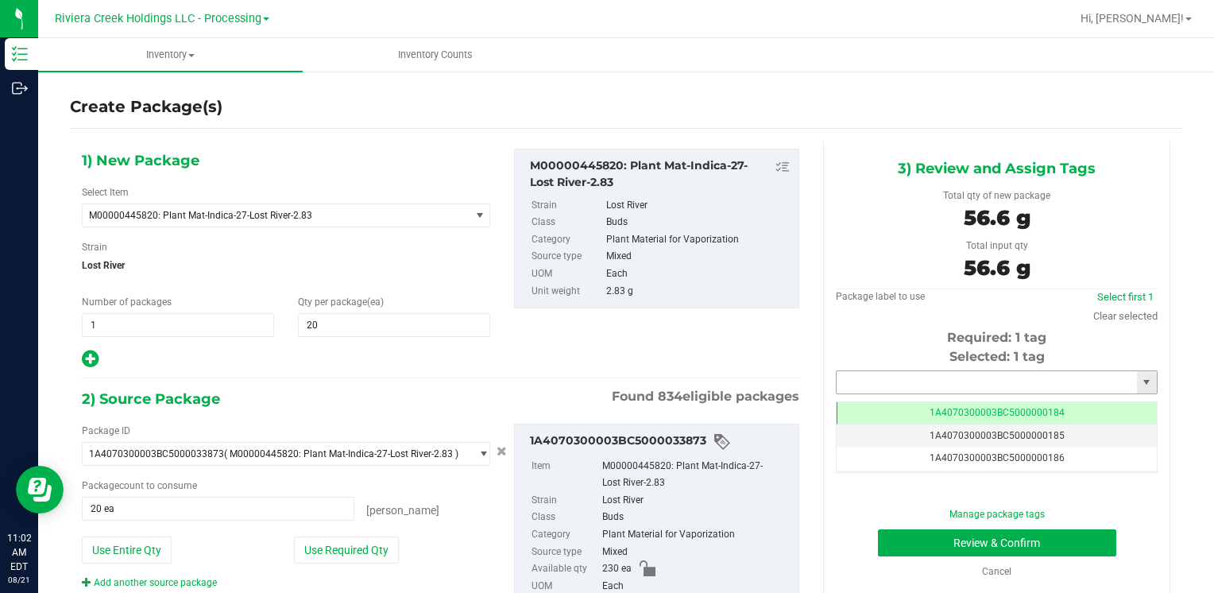
click at [893, 389] on input "text" at bounding box center [986, 382] width 300 height 22
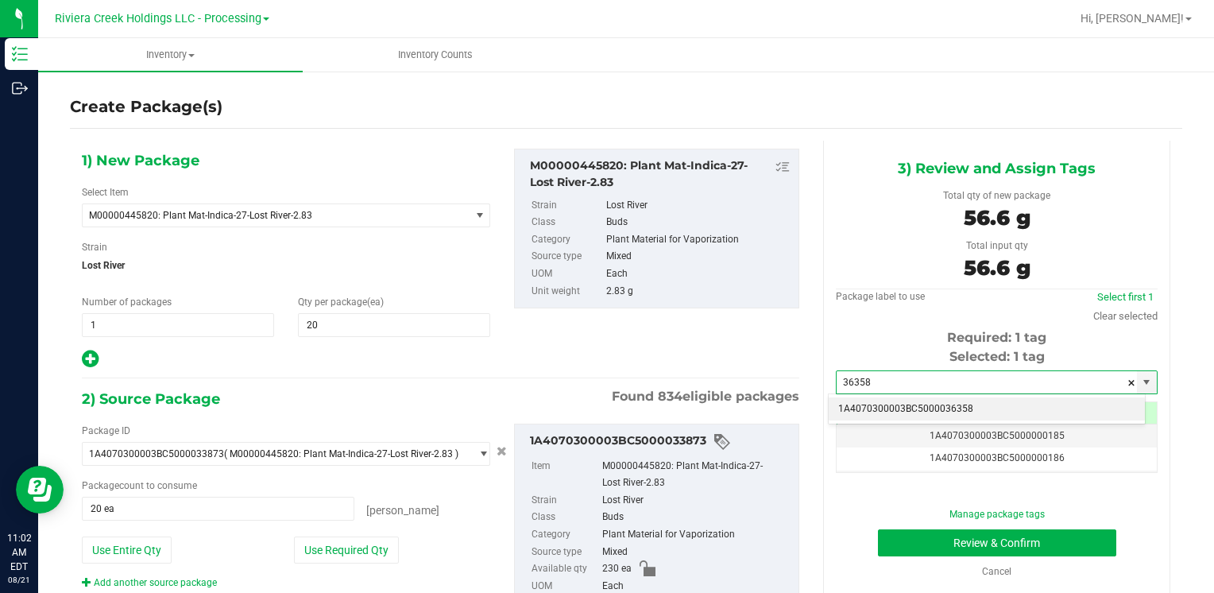
click at [899, 407] on li "1A4070300003BC5000036358" at bounding box center [986, 409] width 316 height 24
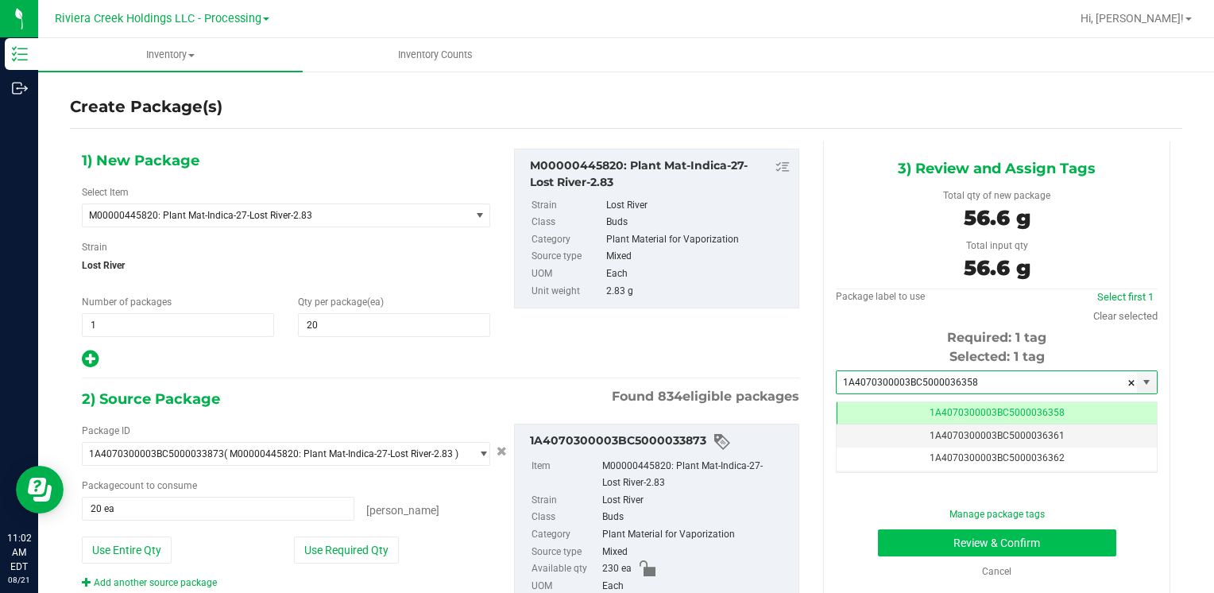
type input "1A4070300003BC5000036358"
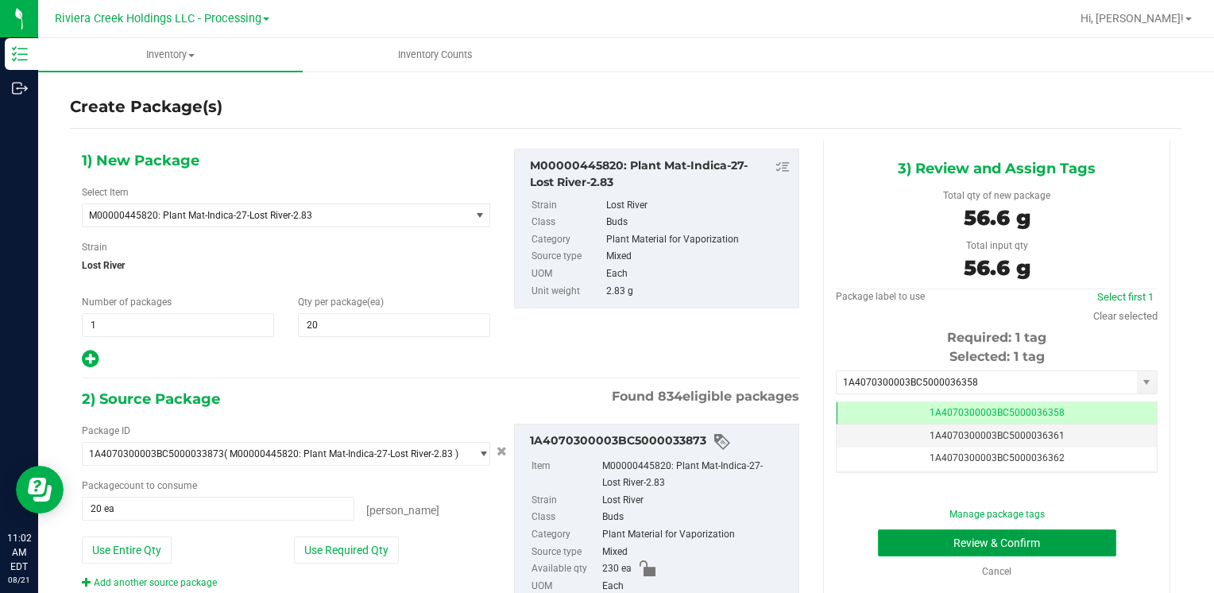
click at [912, 536] on button "Review & Confirm" at bounding box center [997, 542] width 238 height 27
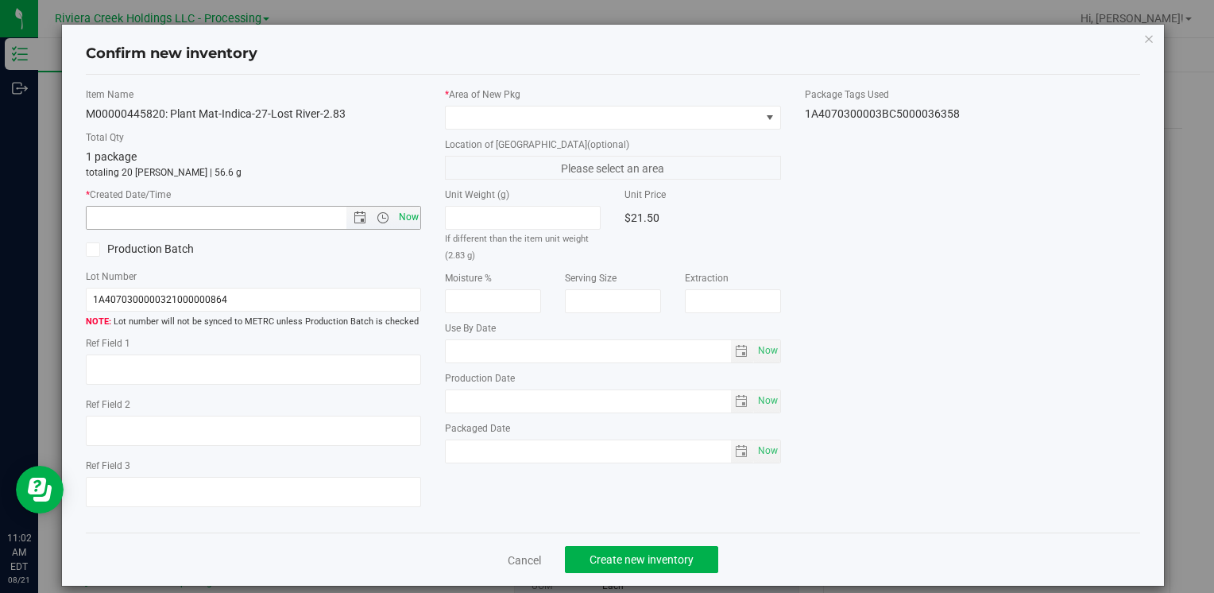
click at [407, 215] on span "Now" at bounding box center [408, 217] width 27 height 23
type input "8/21/2025 11:02 AM"
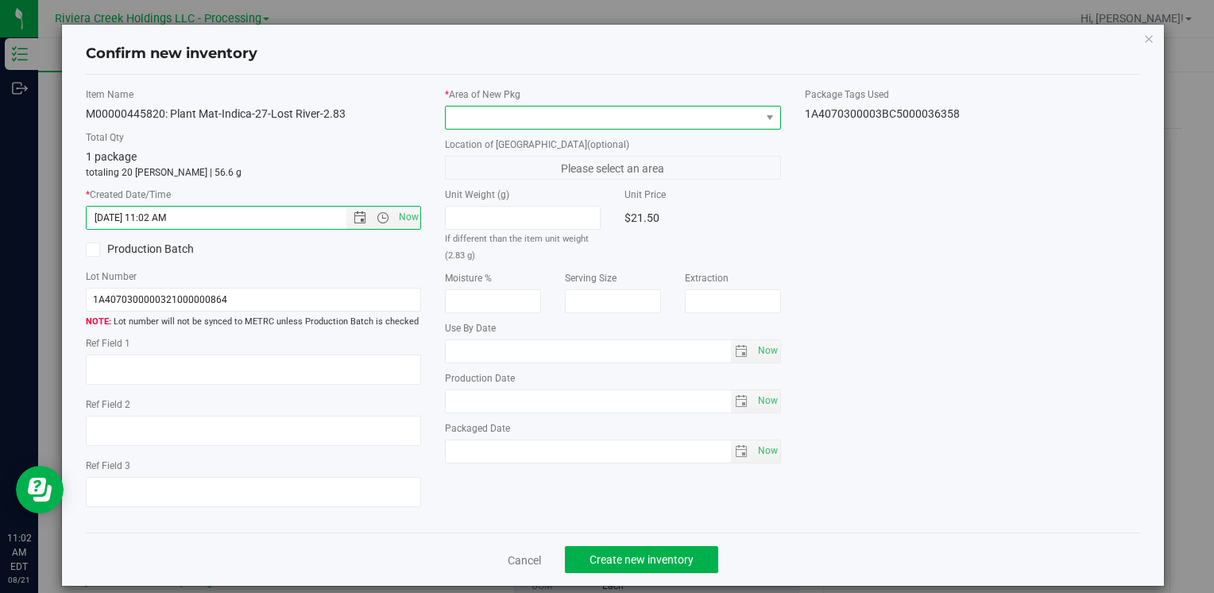
click at [480, 122] on span at bounding box center [603, 117] width 314 height 22
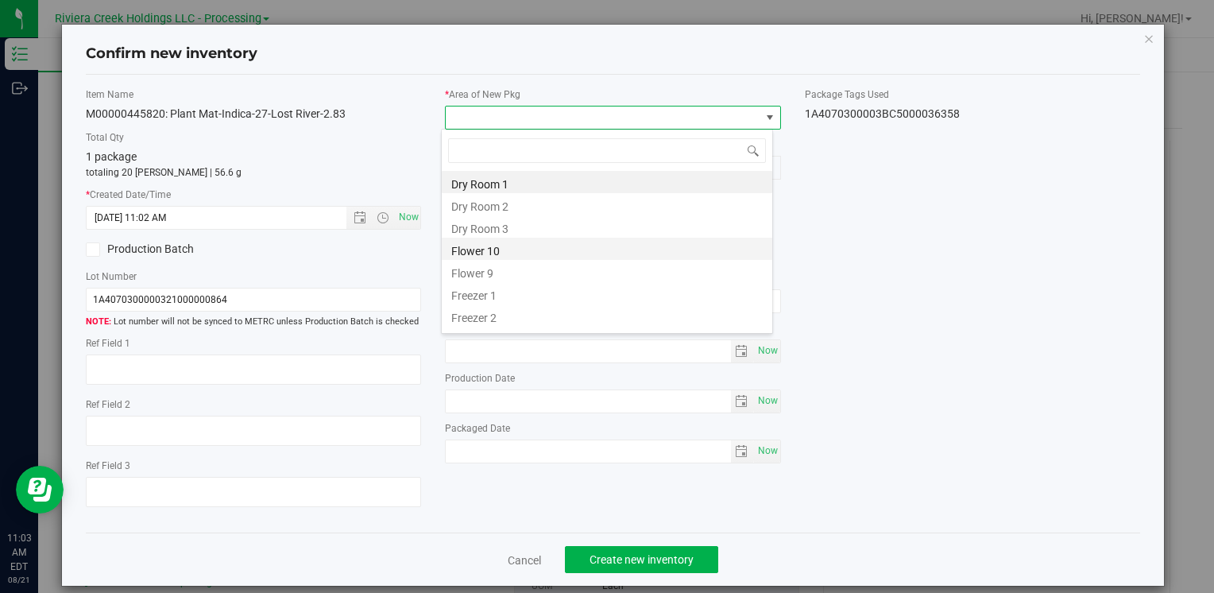
click at [512, 250] on li "Flower 10" at bounding box center [607, 248] width 330 height 22
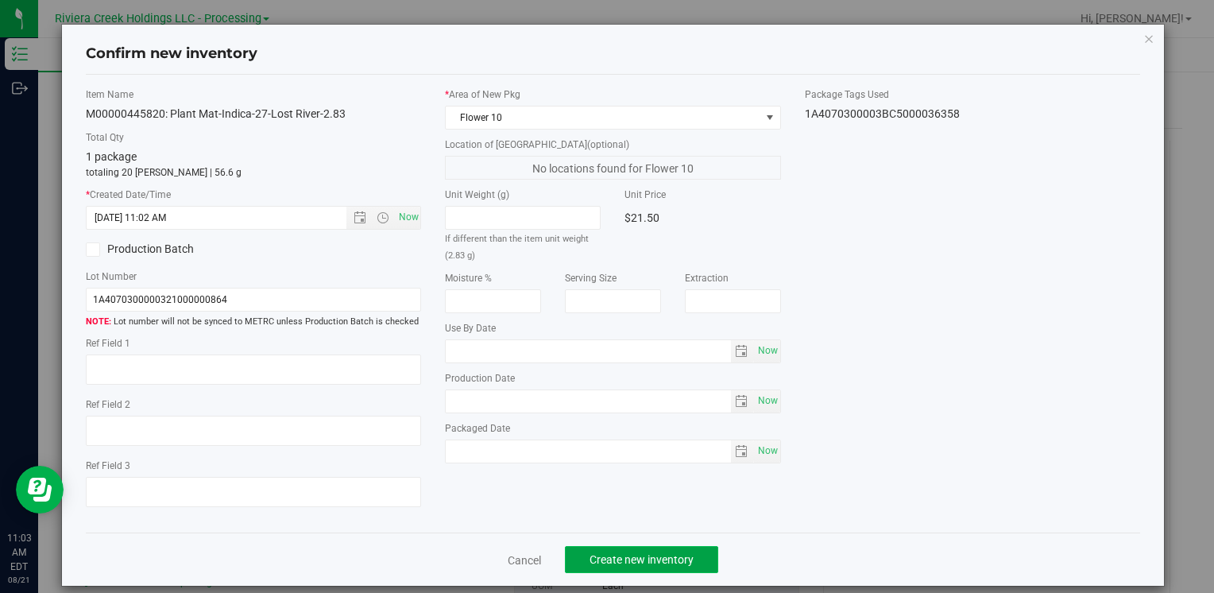
click at [632, 556] on span "Create new inventory" at bounding box center [641, 559] width 104 height 13
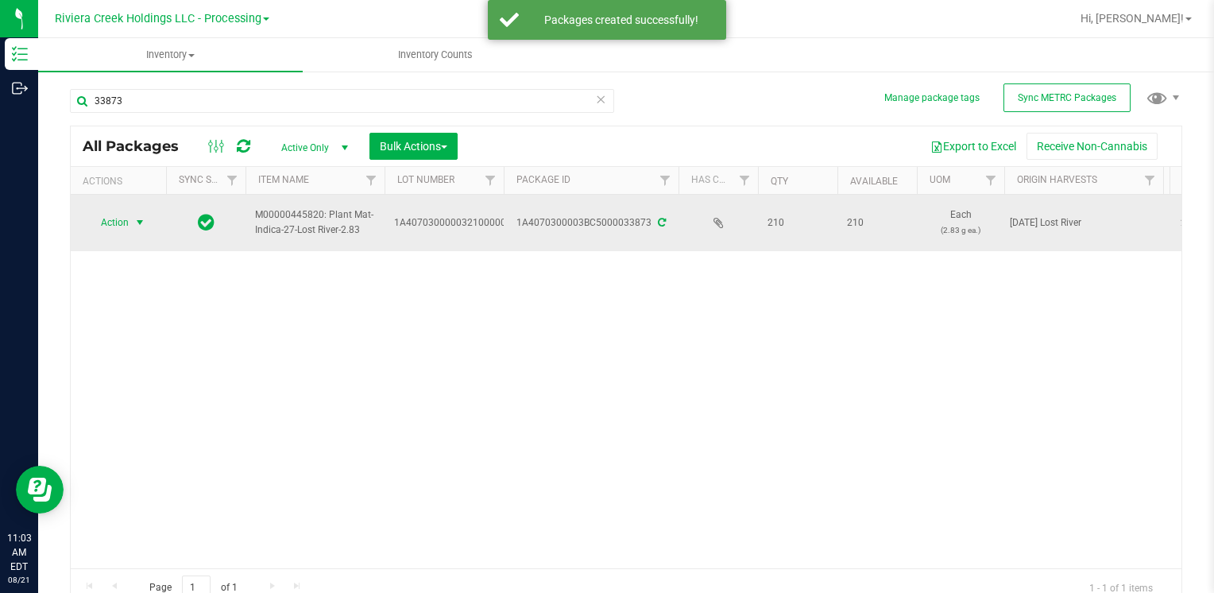
click at [125, 226] on span "Action" at bounding box center [108, 222] width 43 height 22
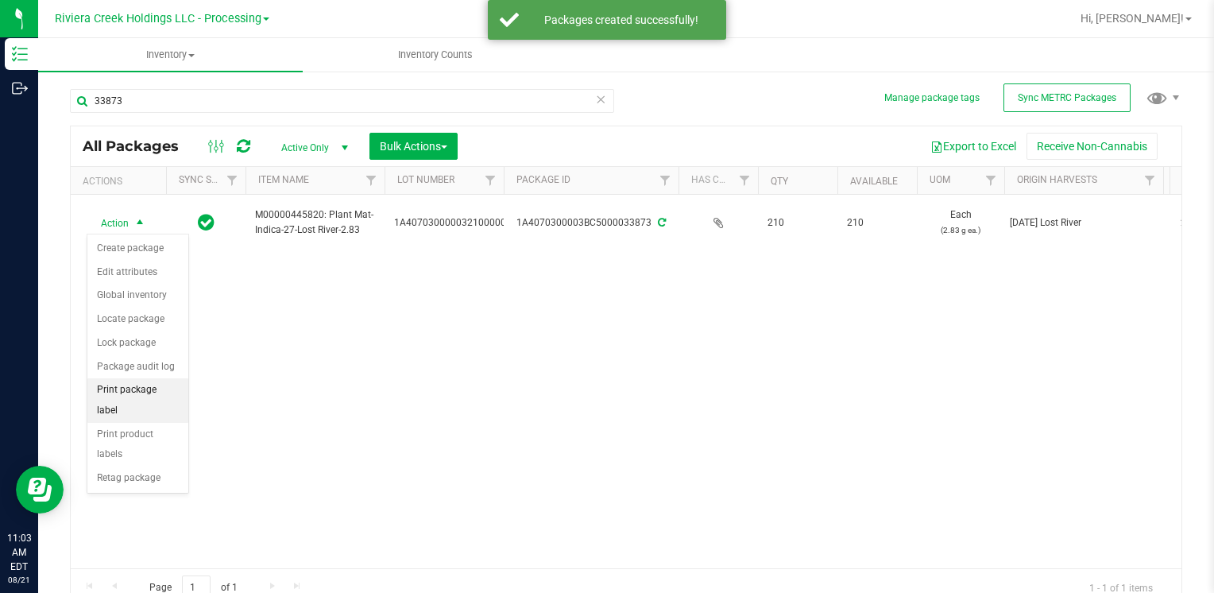
click at [158, 389] on li "Print package label" at bounding box center [137, 400] width 101 height 44
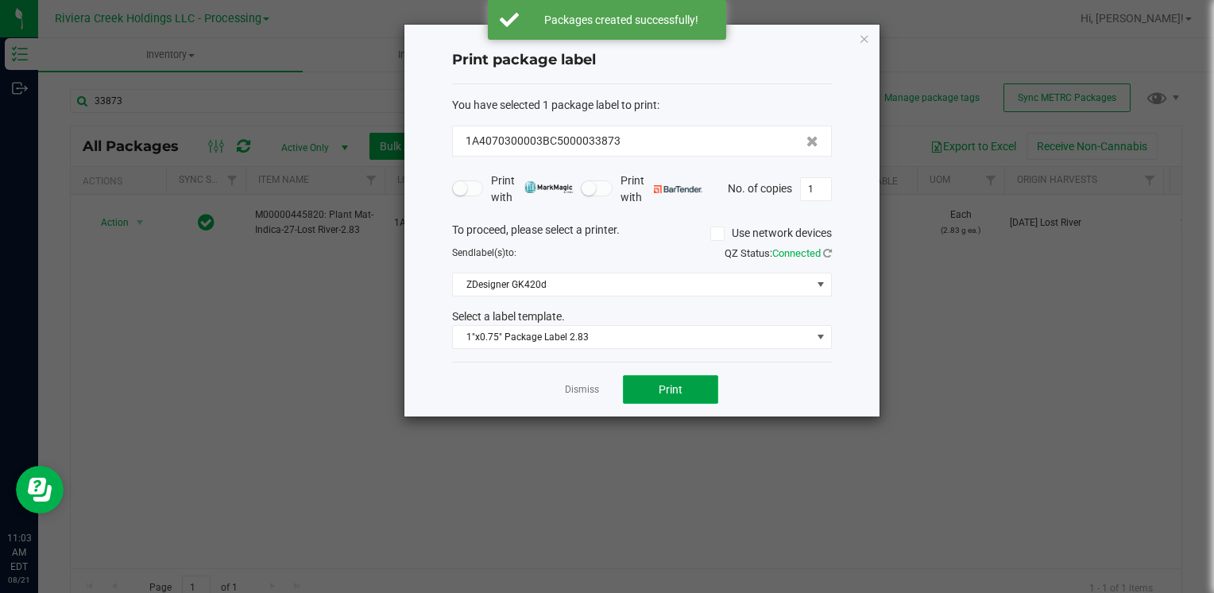
click at [669, 391] on span "Print" at bounding box center [670, 389] width 24 height 13
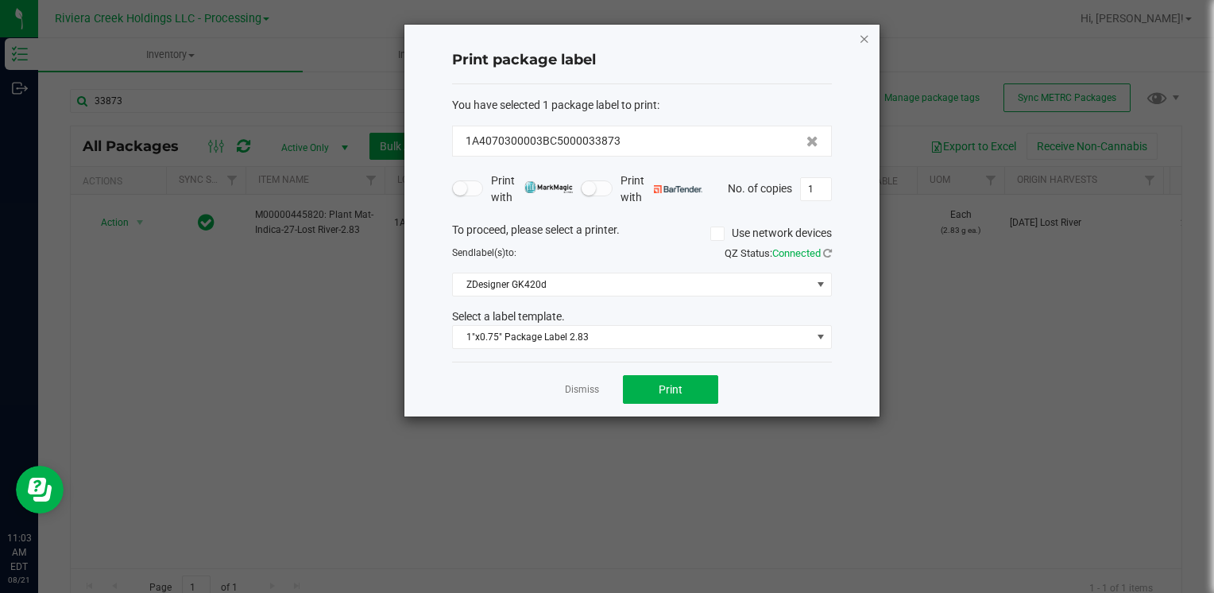
click at [865, 37] on icon "button" at bounding box center [864, 38] width 11 height 19
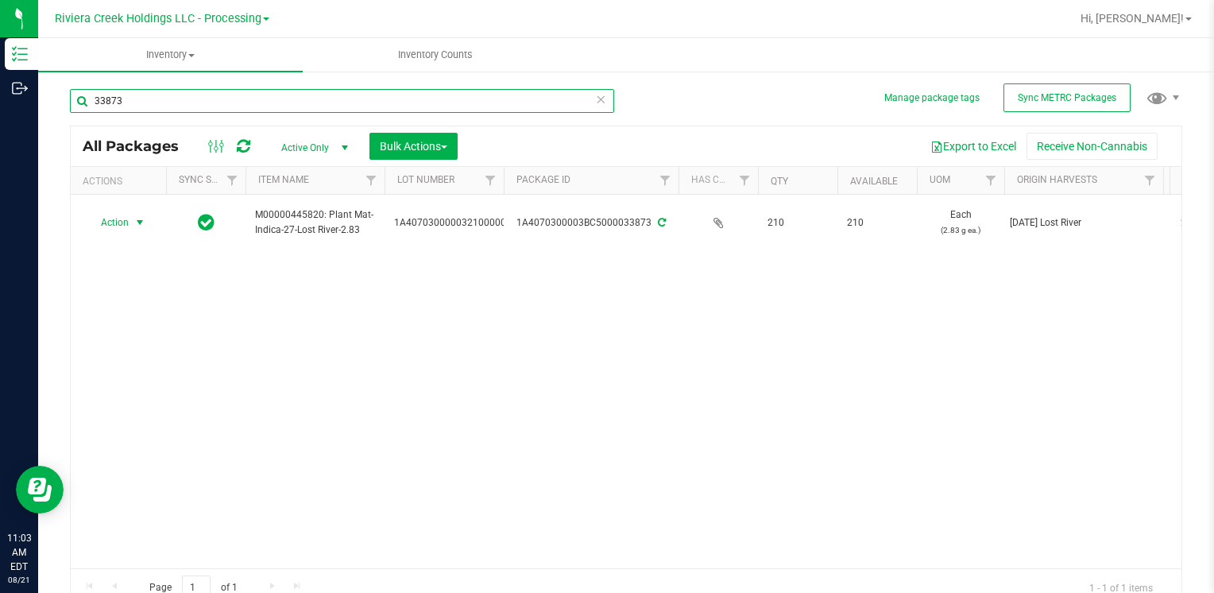
click at [146, 105] on input "33873" at bounding box center [342, 101] width 544 height 24
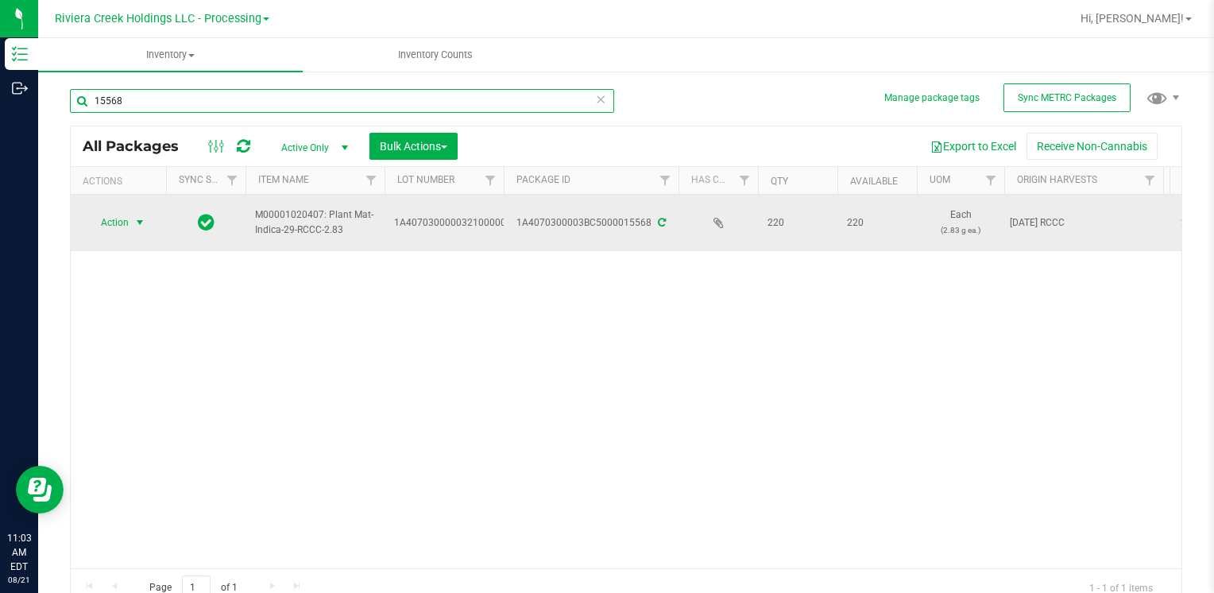
type input "15568"
click at [107, 223] on span "Action" at bounding box center [108, 222] width 43 height 22
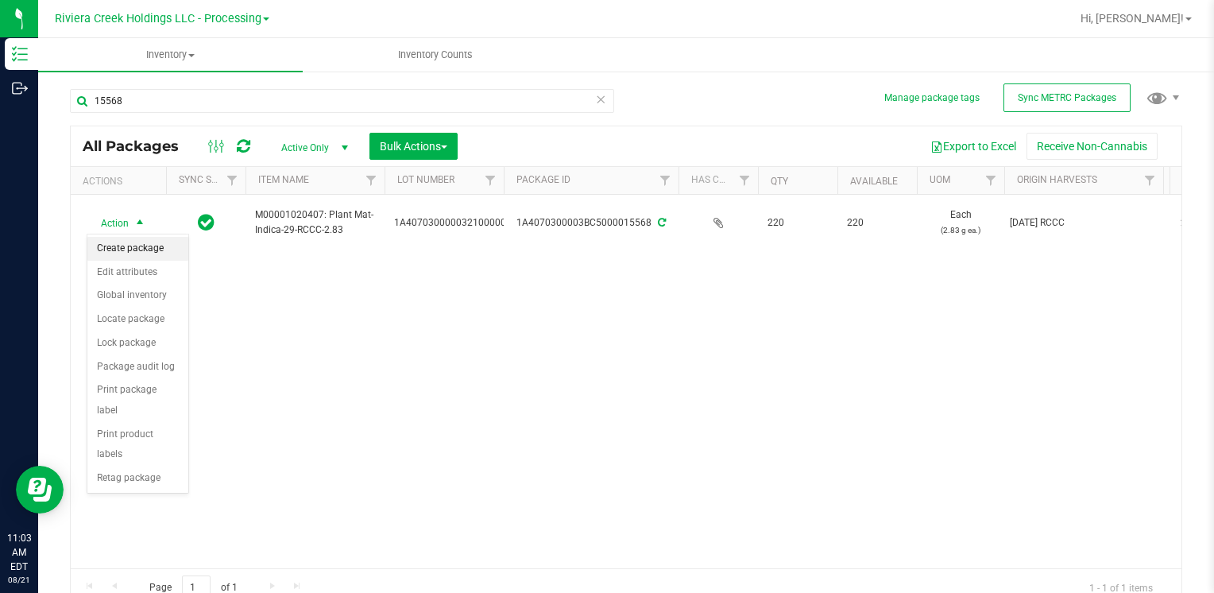
click at [140, 251] on li "Create package" at bounding box center [137, 249] width 101 height 24
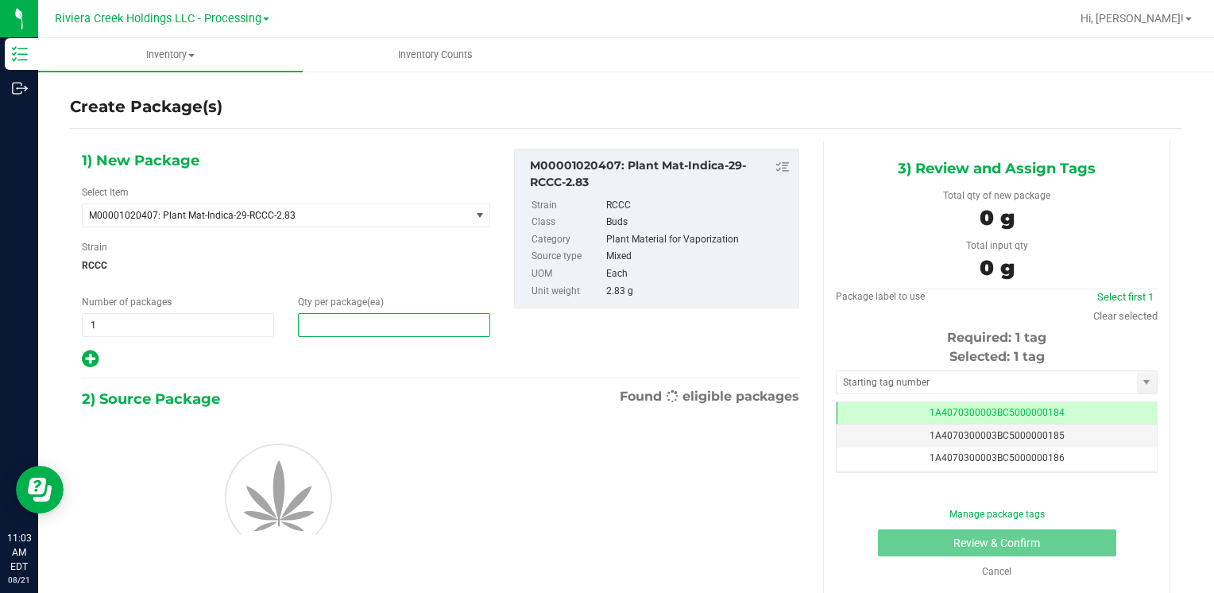
click at [404, 326] on span at bounding box center [394, 325] width 192 height 24
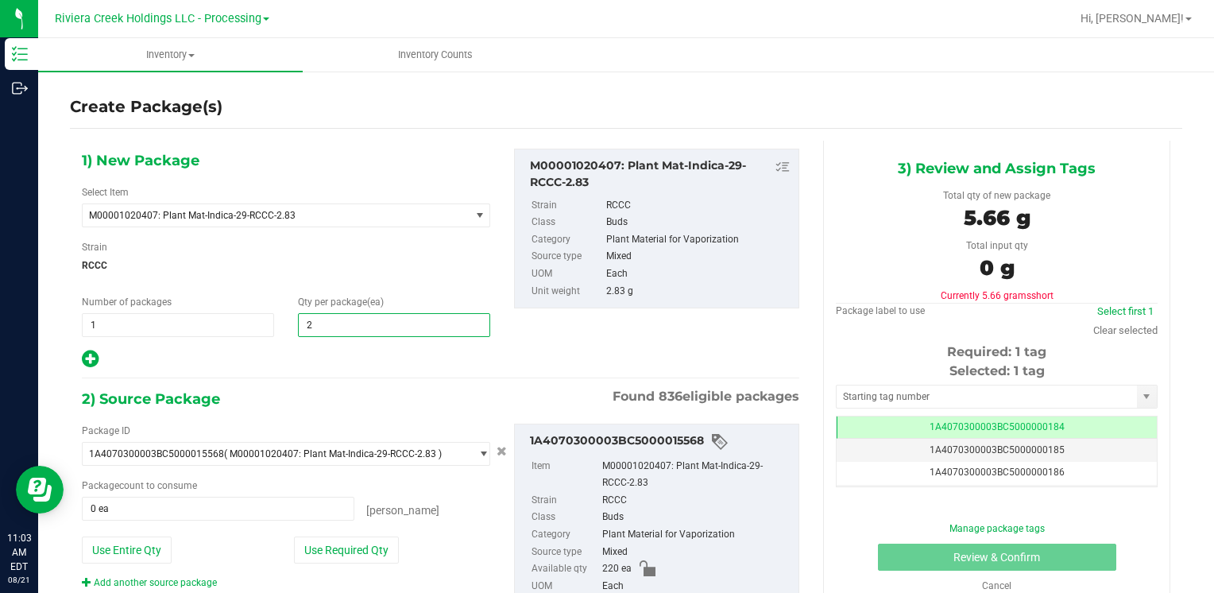
type input "20"
click at [386, 539] on button "Use Required Qty" at bounding box center [346, 549] width 105 height 27
type input "20 ea"
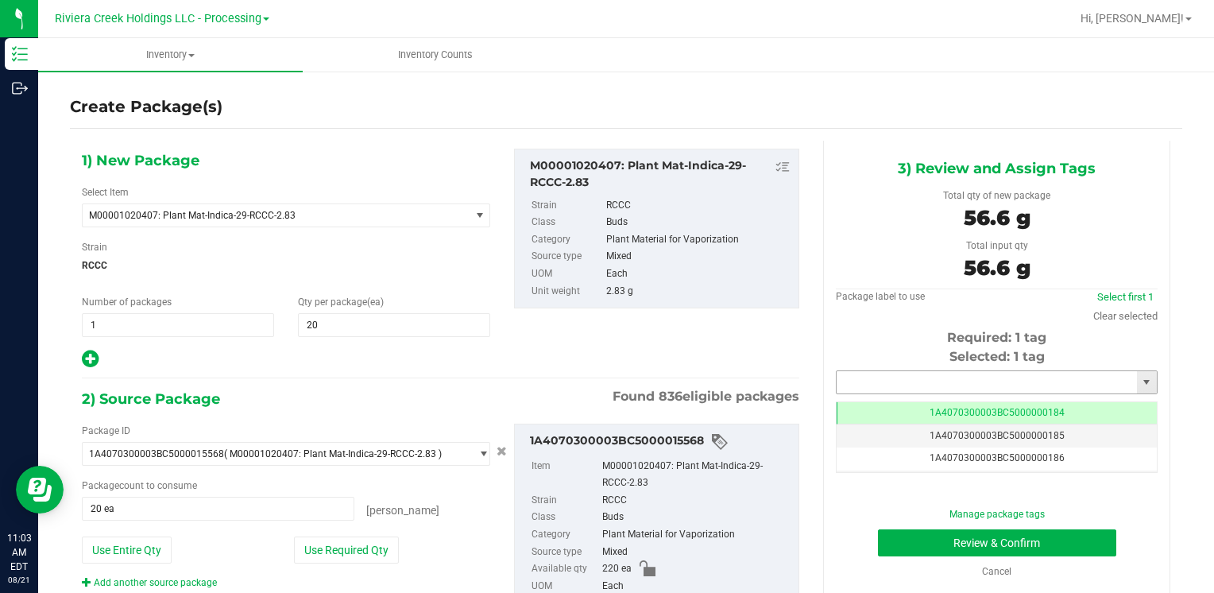
click at [870, 376] on input "text" at bounding box center [986, 382] width 300 height 22
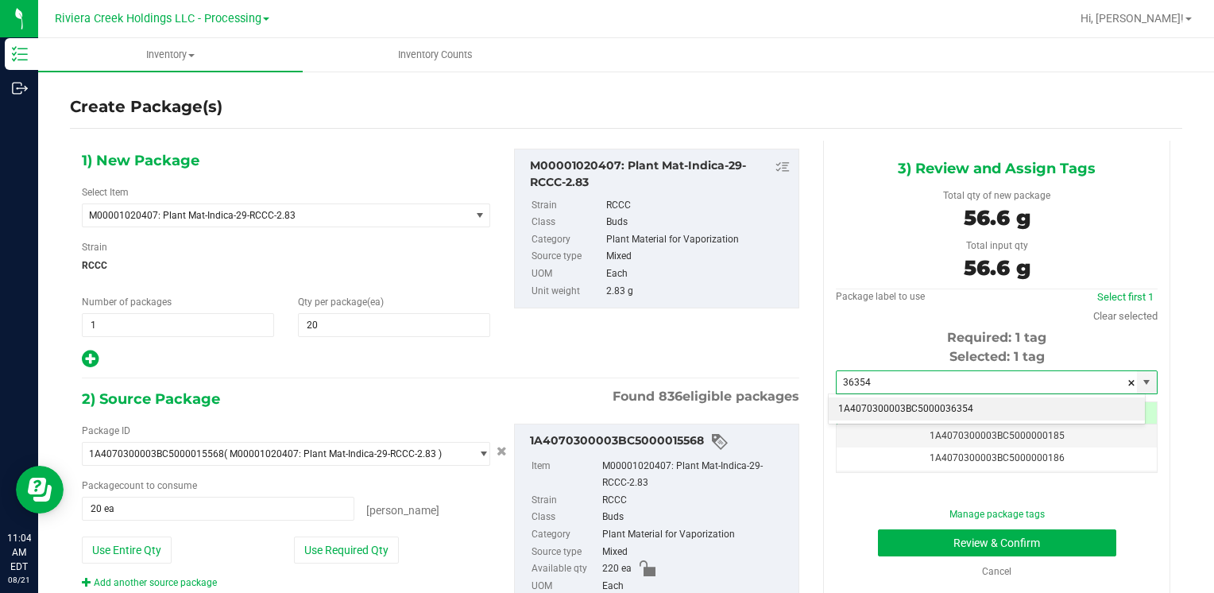
click at [864, 402] on li "1A4070300003BC5000036354" at bounding box center [986, 409] width 316 height 24
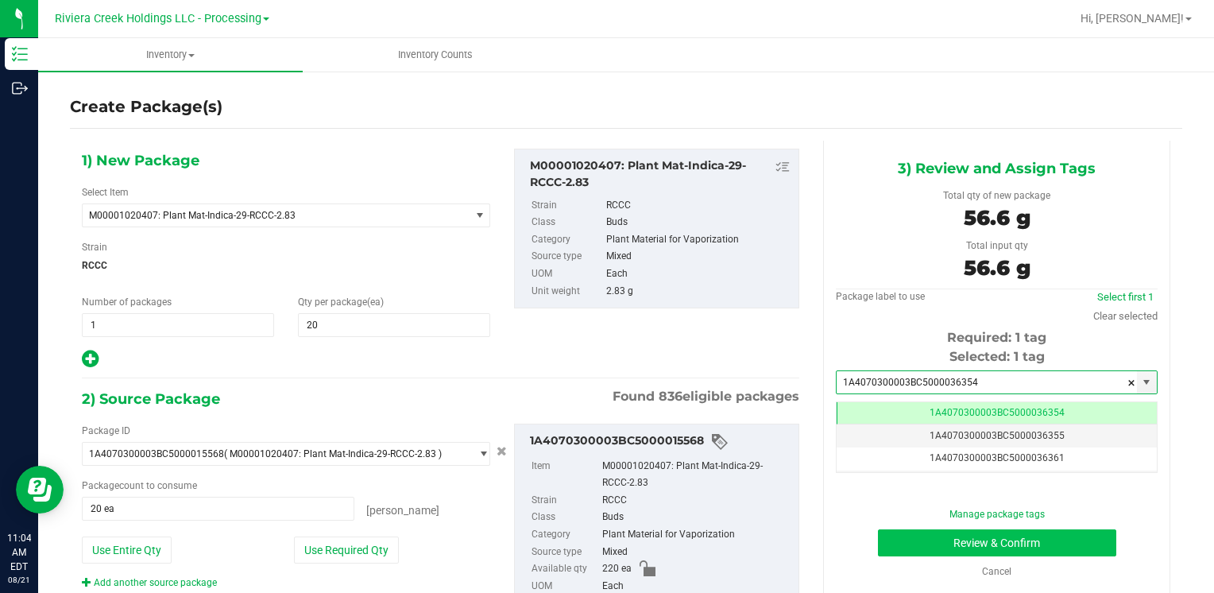
type input "1A4070300003BC5000036354"
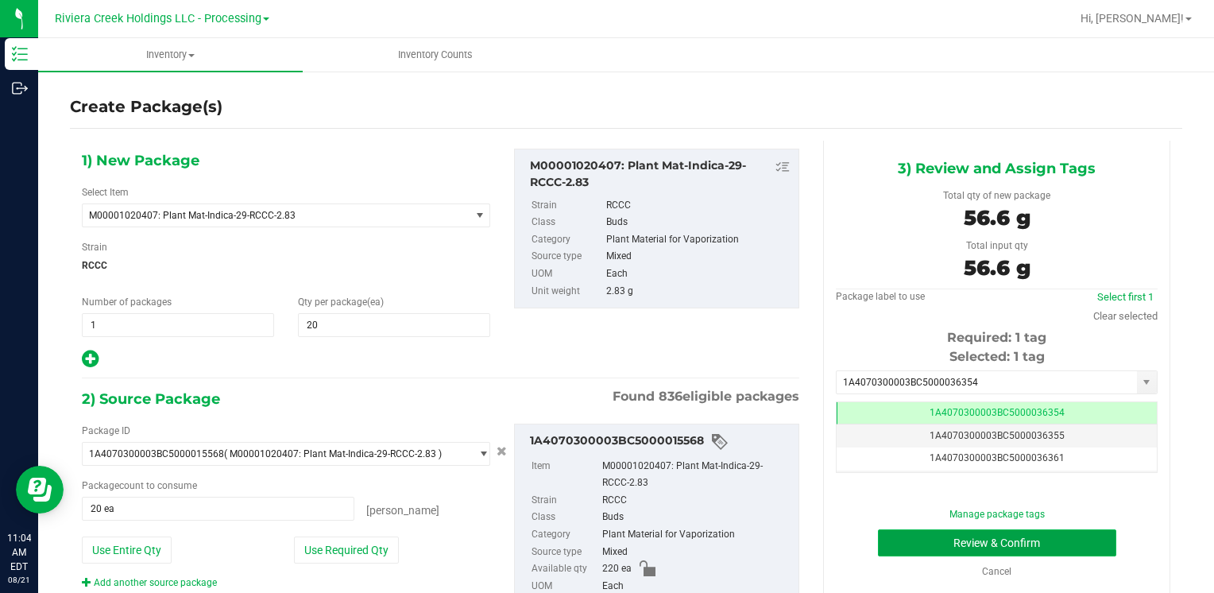
click at [912, 532] on button "Review & Confirm" at bounding box center [997, 542] width 238 height 27
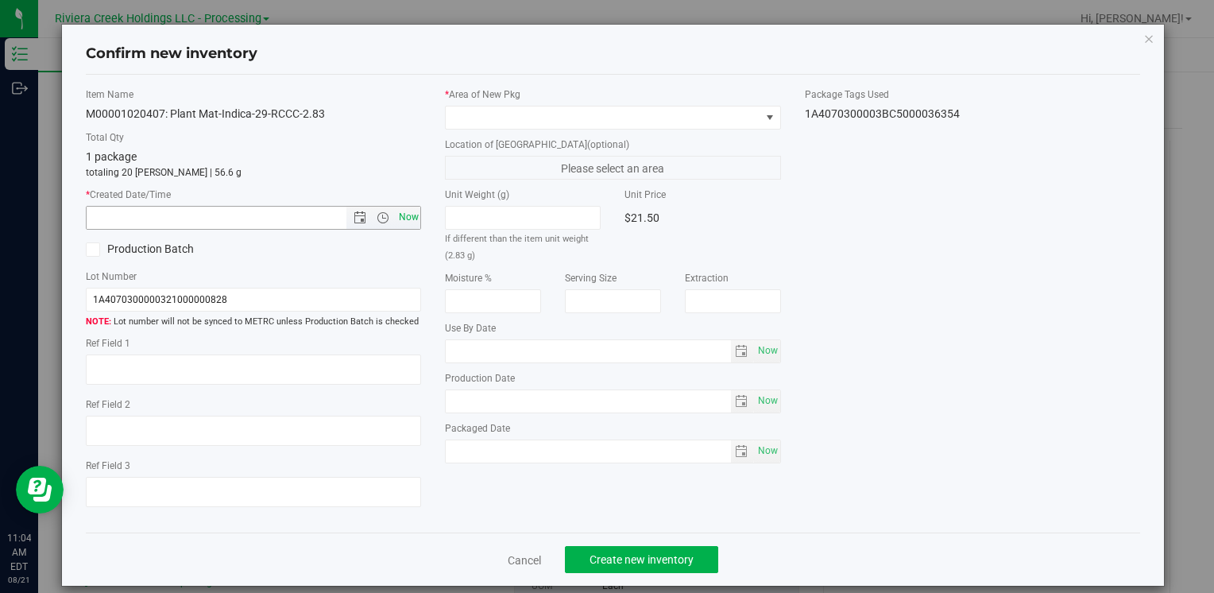
click at [408, 214] on span "Now" at bounding box center [408, 217] width 27 height 23
type input "8/21/2025 11:04 AM"
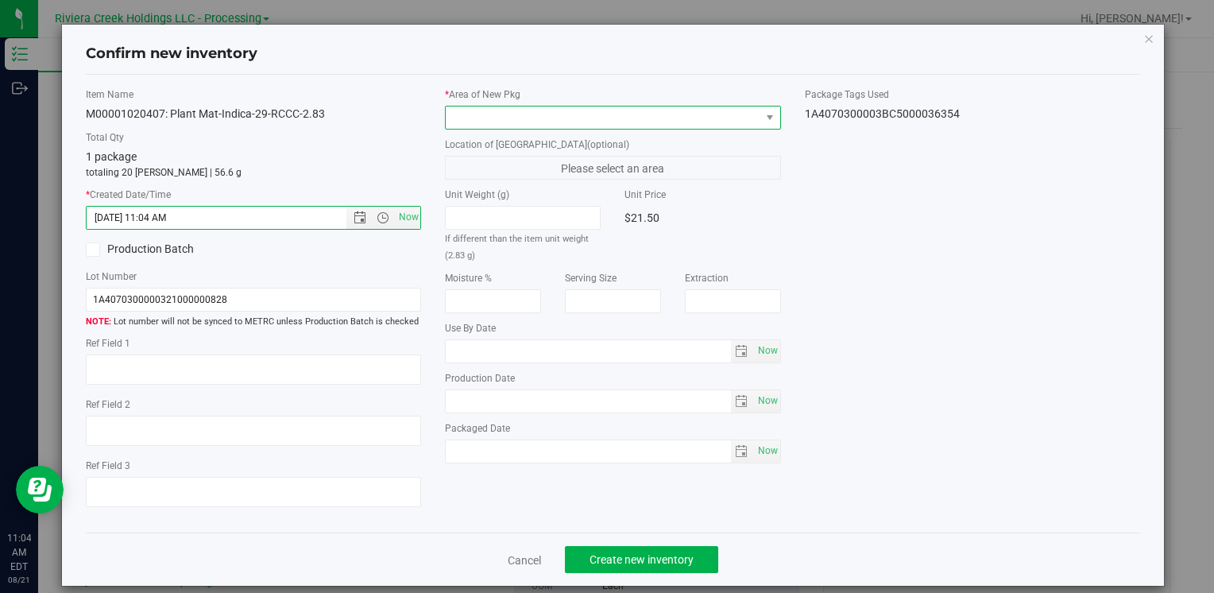
click at [483, 111] on span at bounding box center [603, 117] width 314 height 22
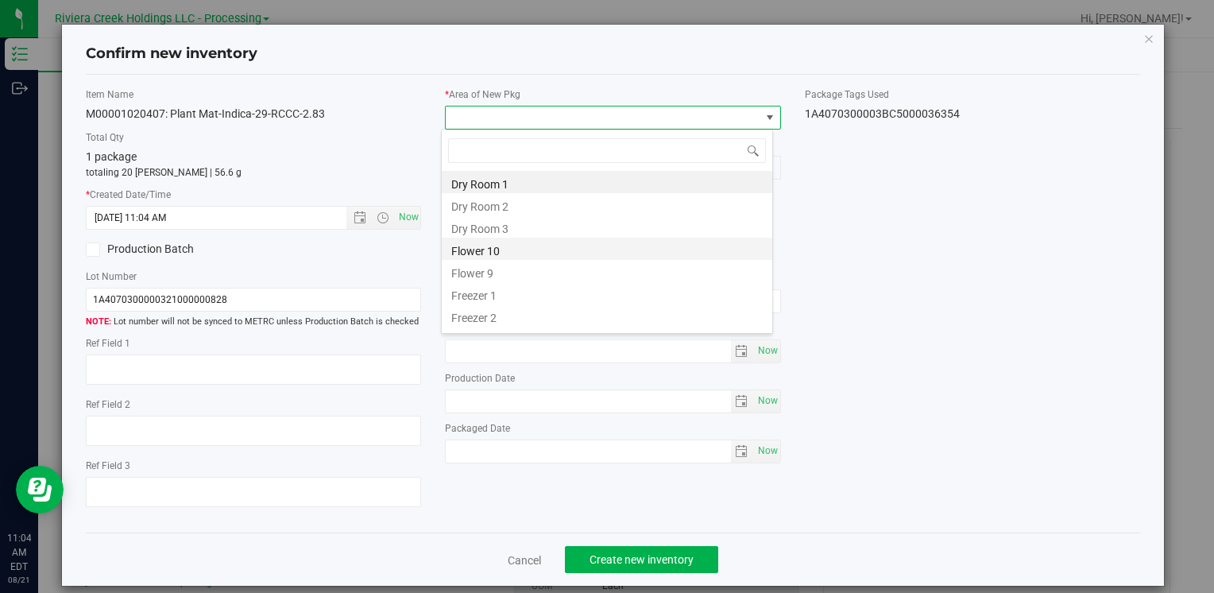
click at [543, 249] on li "Flower 10" at bounding box center [607, 248] width 330 height 22
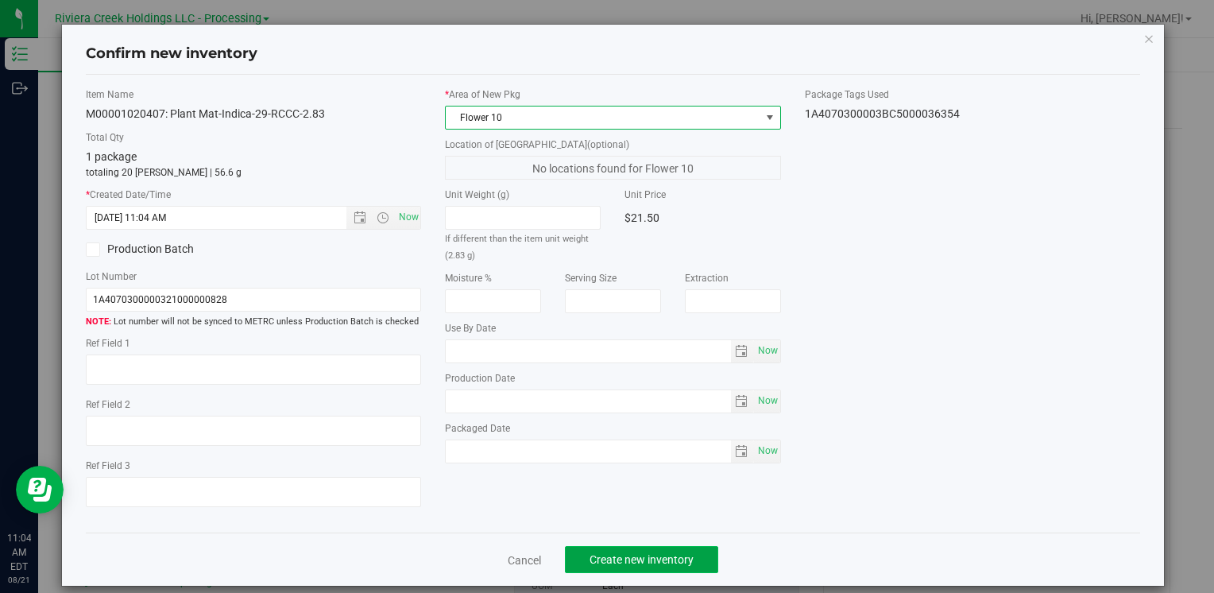
click at [627, 561] on span "Create new inventory" at bounding box center [641, 559] width 104 height 13
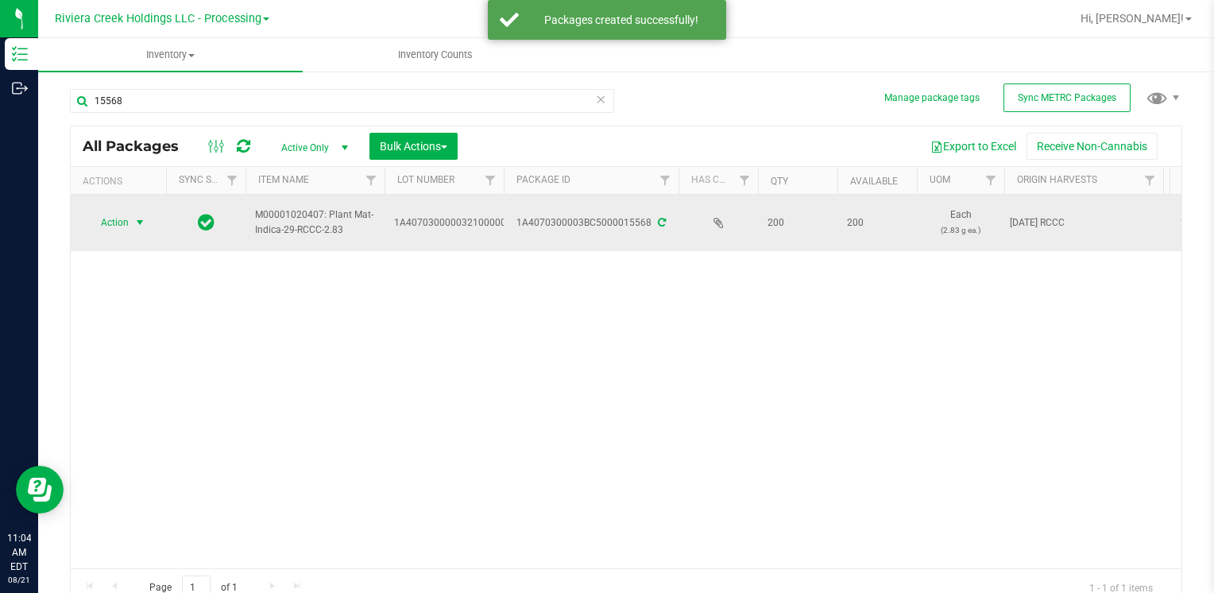
click at [118, 226] on span "Action" at bounding box center [108, 222] width 43 height 22
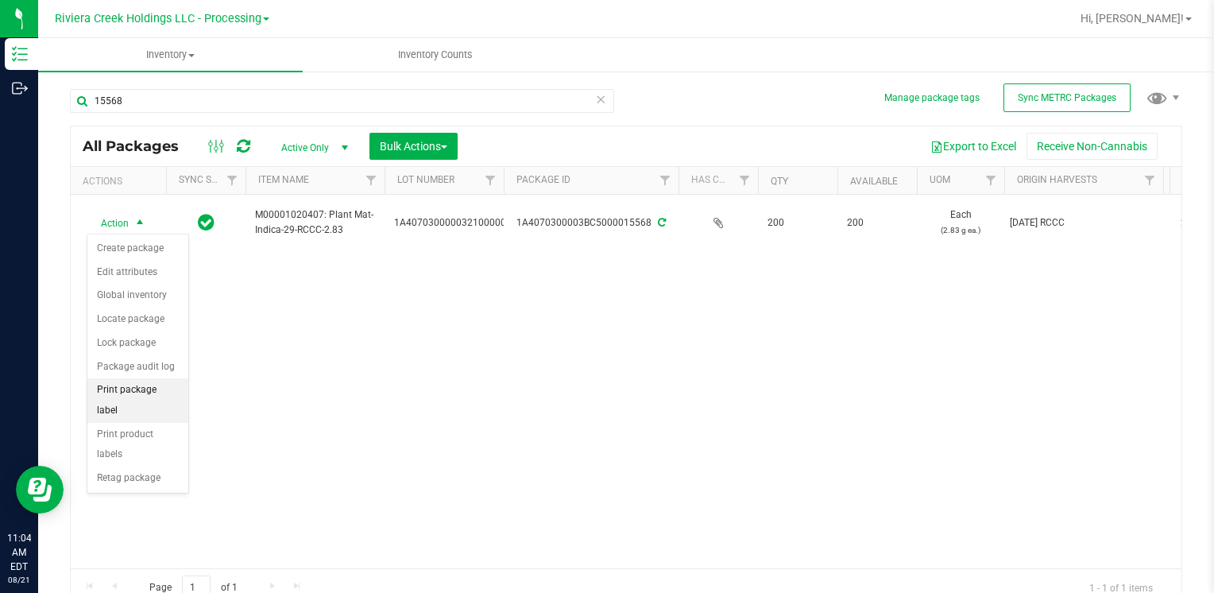
click at [162, 388] on li "Print package label" at bounding box center [137, 400] width 101 height 44
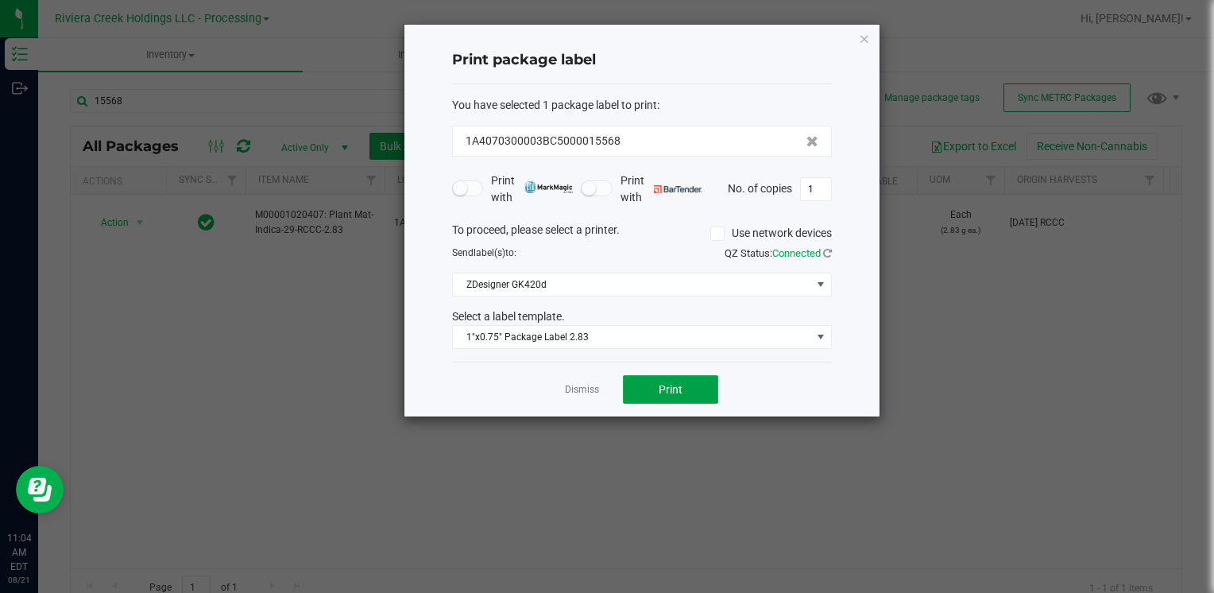
click at [664, 400] on button "Print" at bounding box center [670, 389] width 95 height 29
click at [864, 40] on icon "button" at bounding box center [864, 38] width 11 height 19
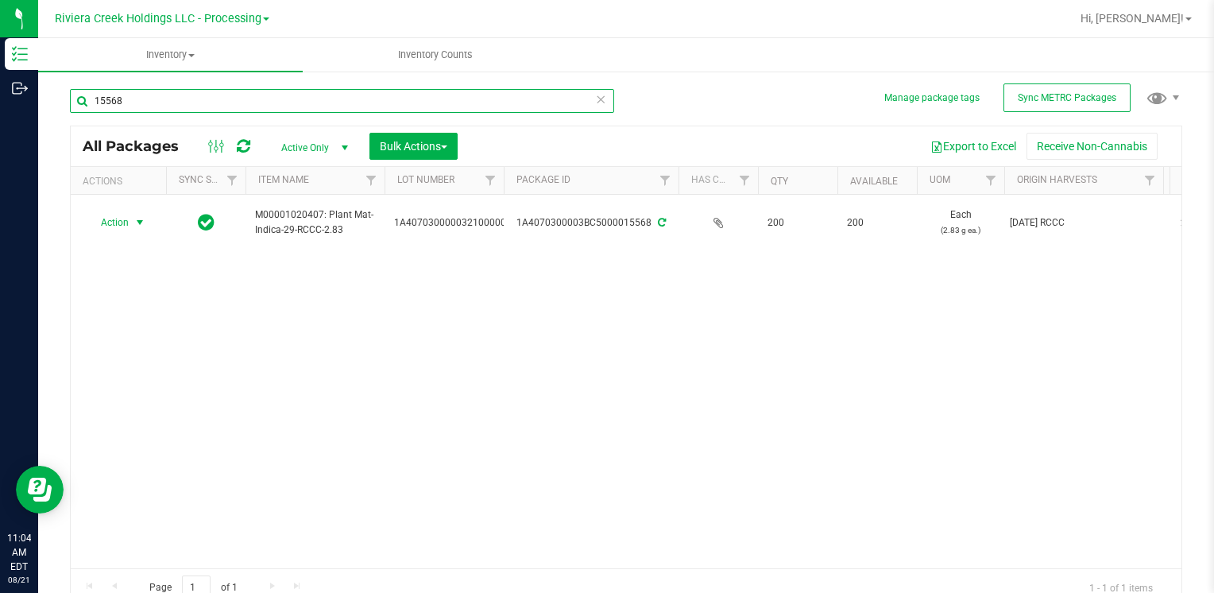
click at [195, 105] on input "15568" at bounding box center [342, 101] width 544 height 24
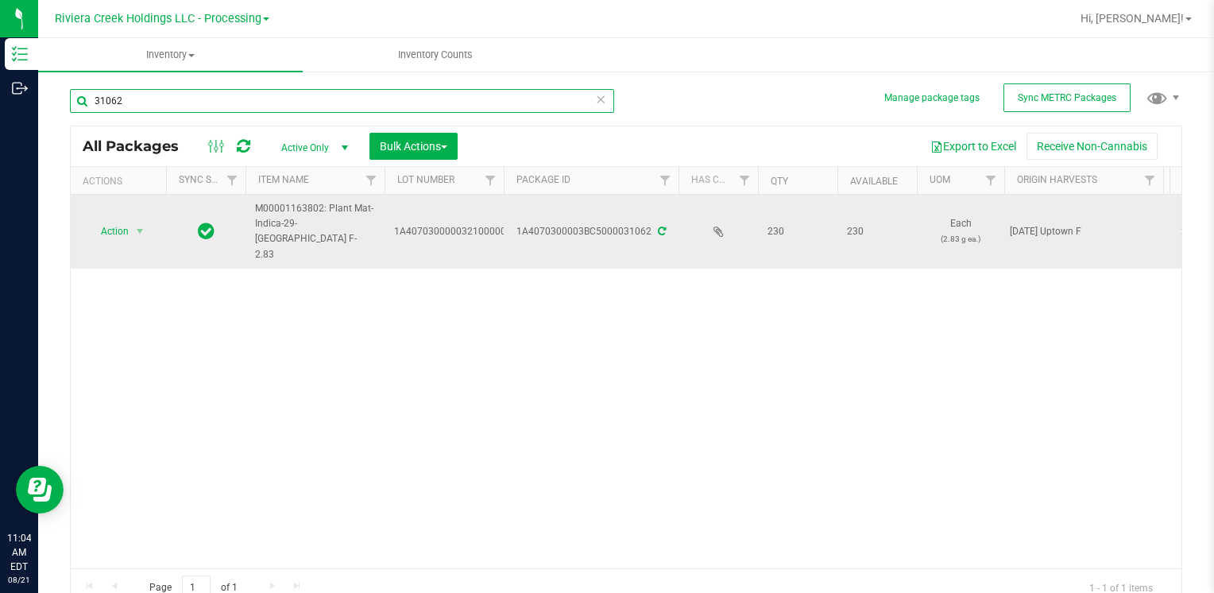
type input "31062"
click at [130, 225] on span "select" at bounding box center [140, 231] width 20 height 22
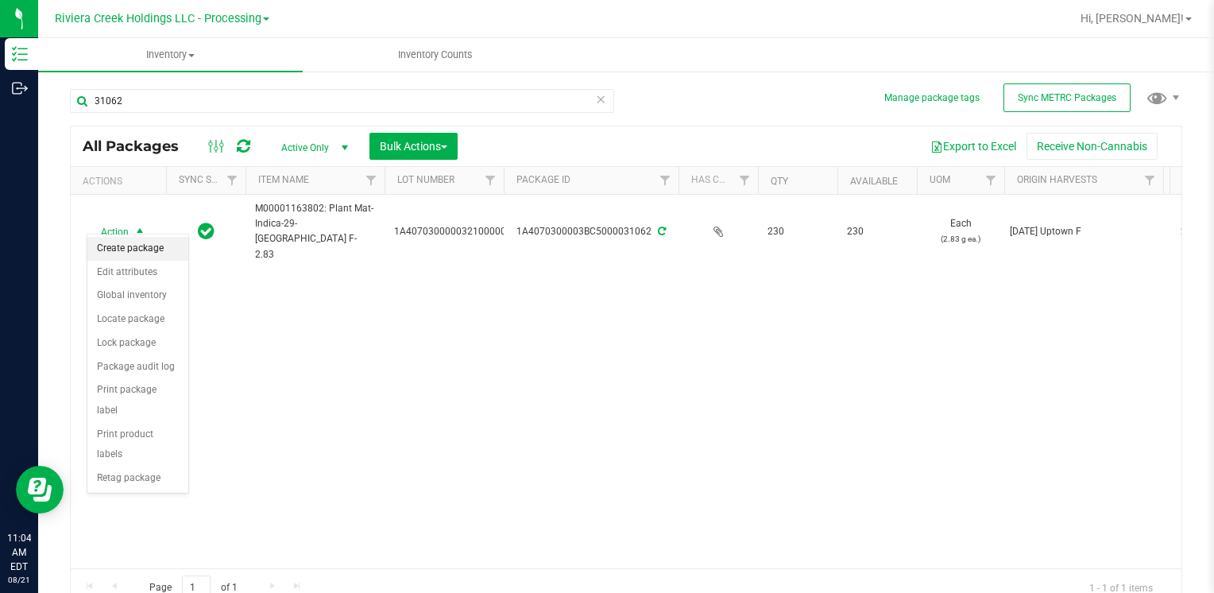
click at [146, 249] on li "Create package" at bounding box center [137, 249] width 101 height 24
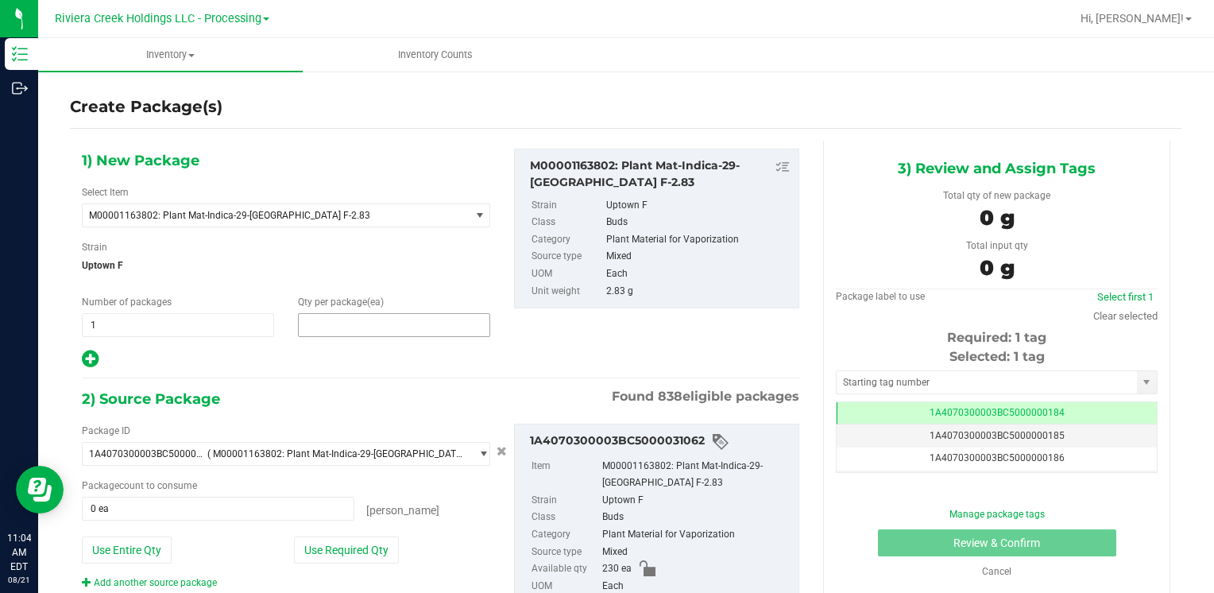
click at [329, 326] on span at bounding box center [394, 325] width 192 height 24
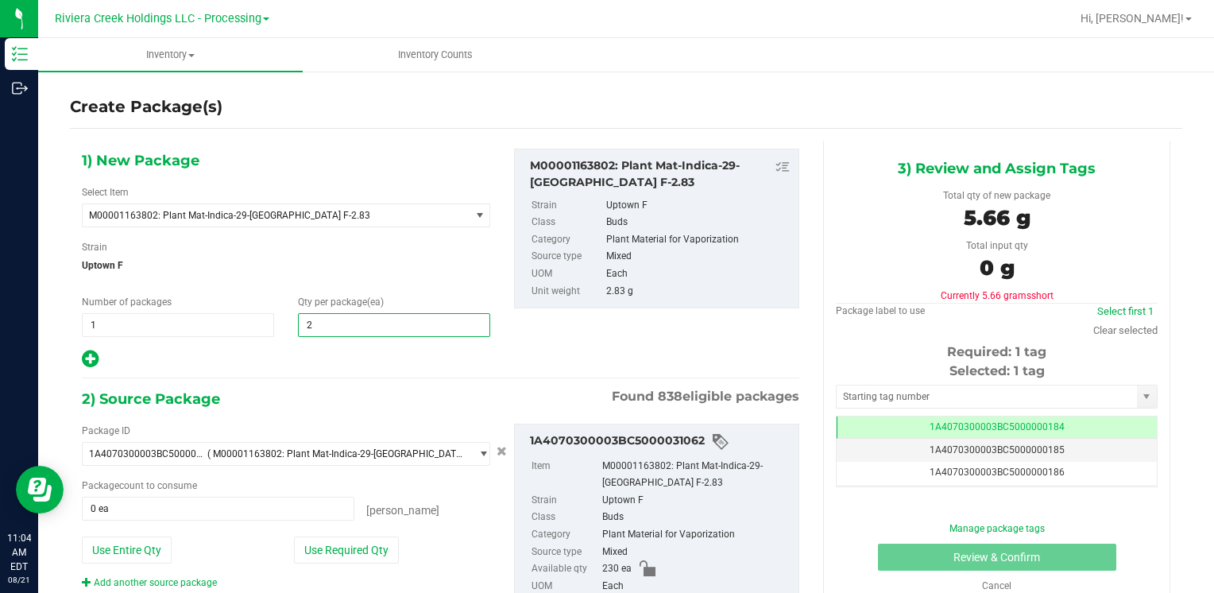
type input "20"
drag, startPoint x: 305, startPoint y: 543, endPoint x: 387, endPoint y: 524, distance: 84.0
click at [306, 544] on button "Use Required Qty" at bounding box center [346, 549] width 105 height 27
type input "20 ea"
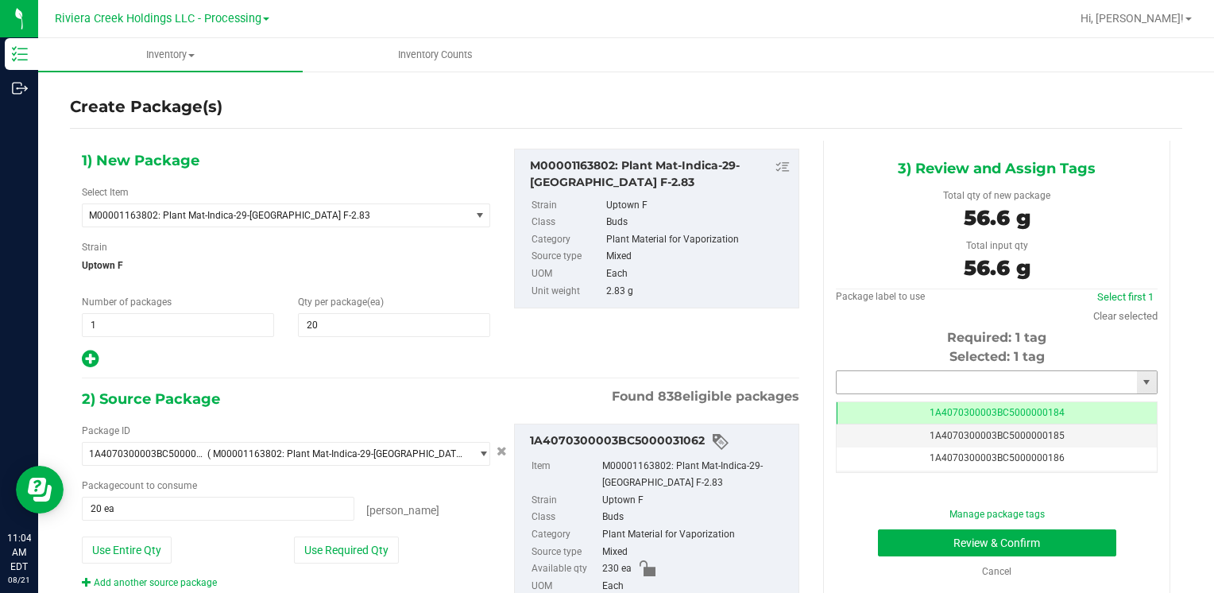
click at [863, 384] on input "text" at bounding box center [986, 382] width 300 height 22
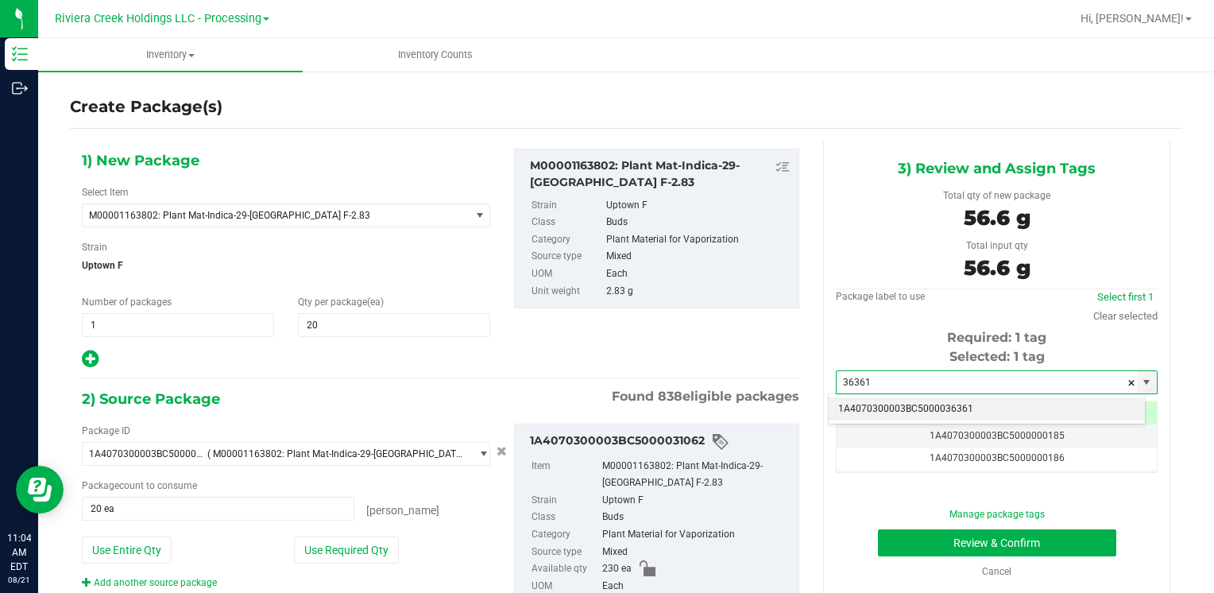
click at [865, 404] on li "1A4070300003BC5000036361" at bounding box center [986, 409] width 316 height 24
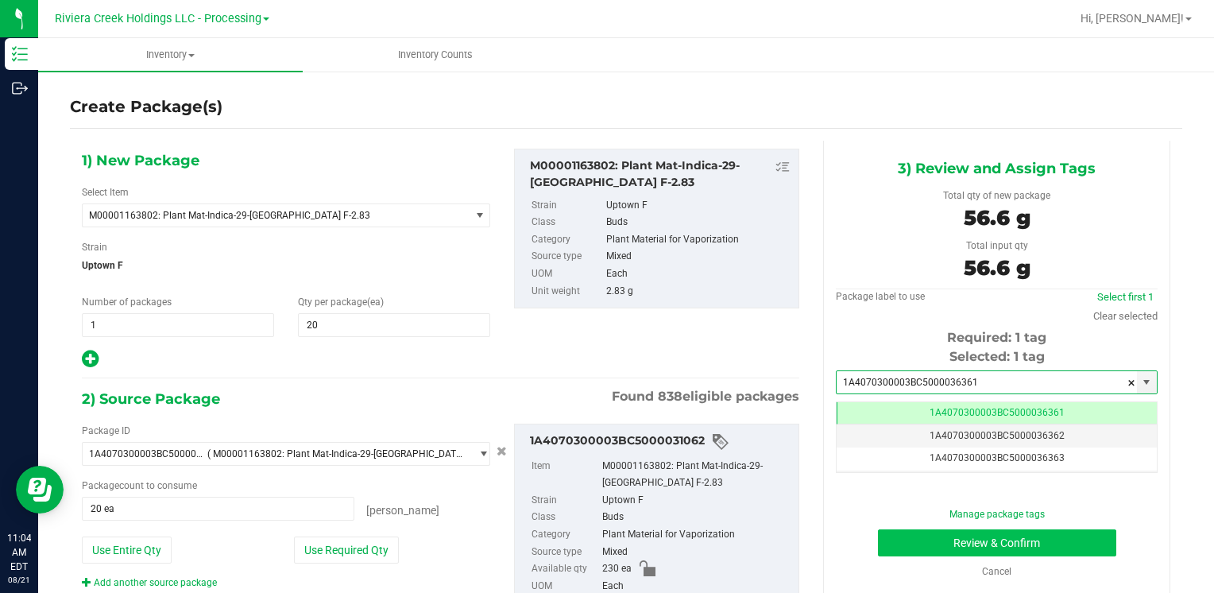
type input "1A4070300003BC5000036361"
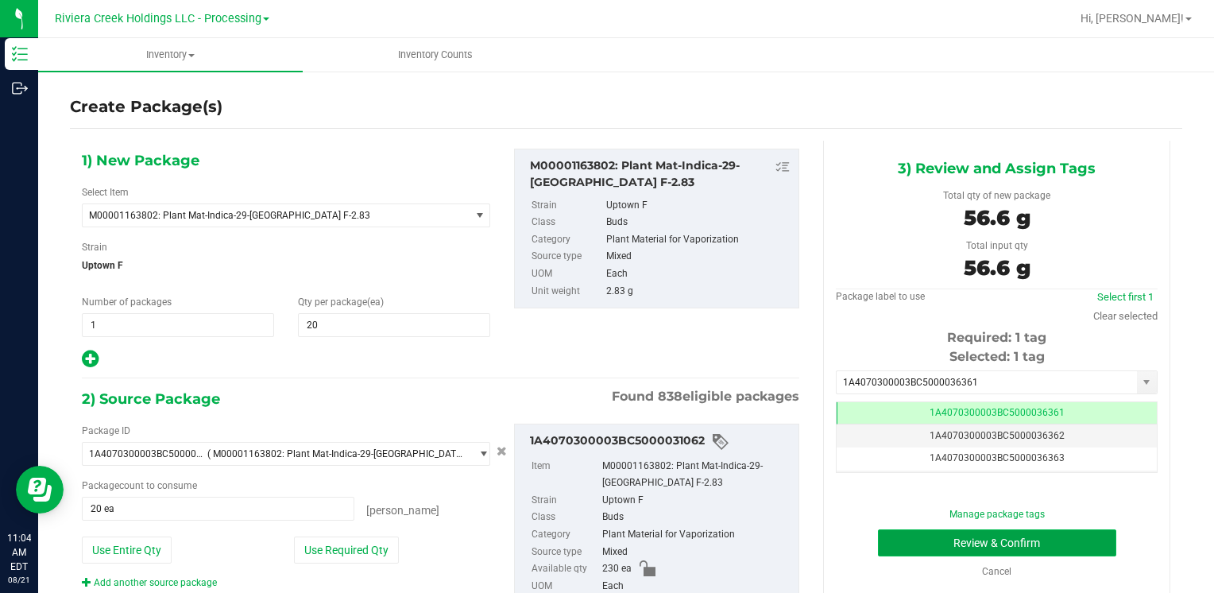
click at [894, 538] on button "Review & Confirm" at bounding box center [997, 542] width 238 height 27
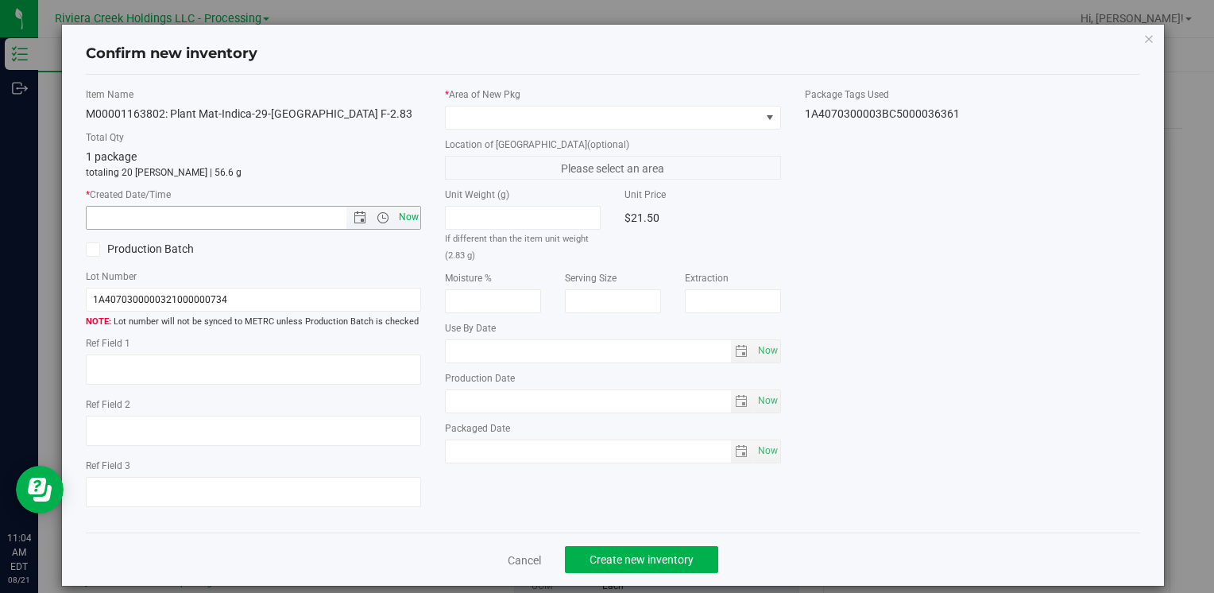
click at [403, 219] on span "Now" at bounding box center [408, 217] width 27 height 23
type input "8/21/2025 11:04 AM"
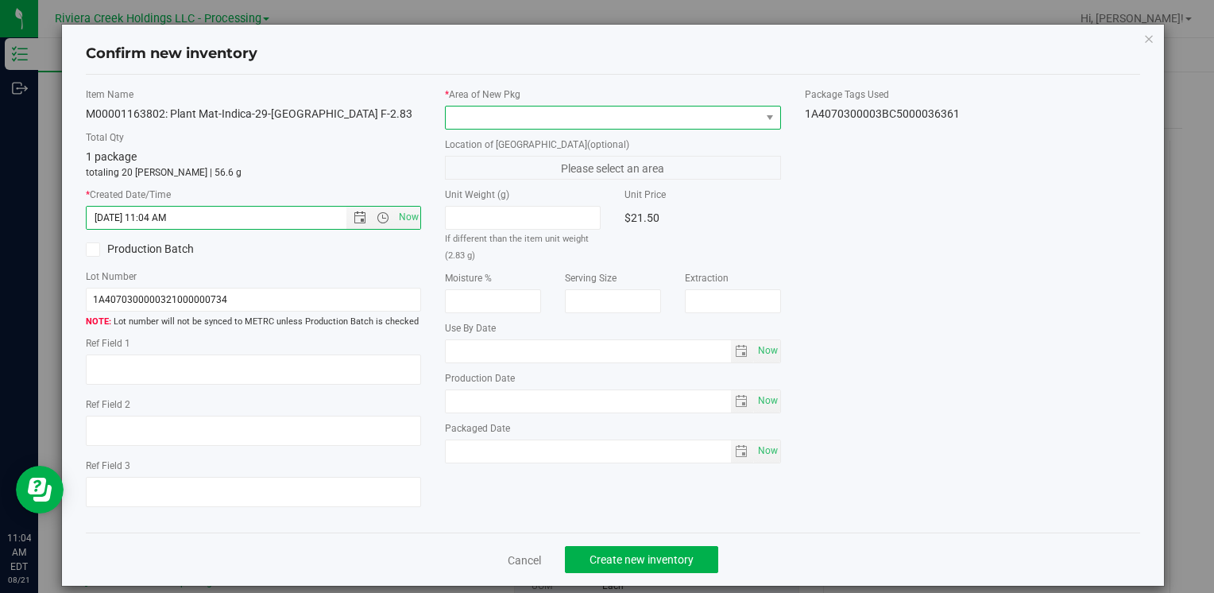
click at [510, 113] on span at bounding box center [603, 117] width 314 height 22
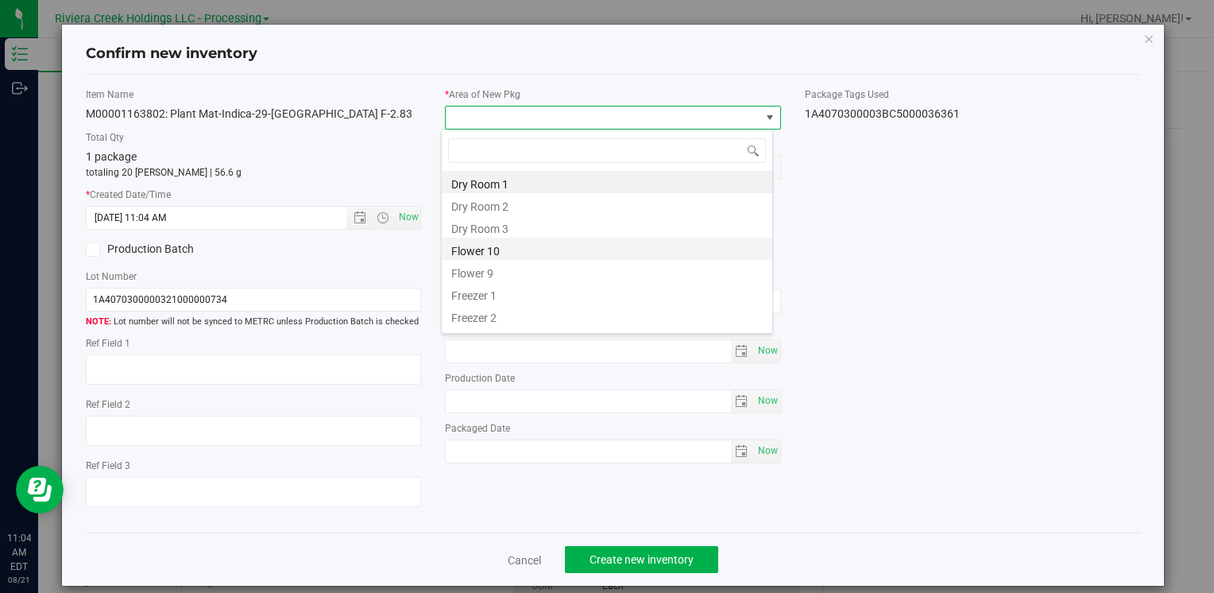
click at [523, 254] on li "Flower 10" at bounding box center [607, 248] width 330 height 22
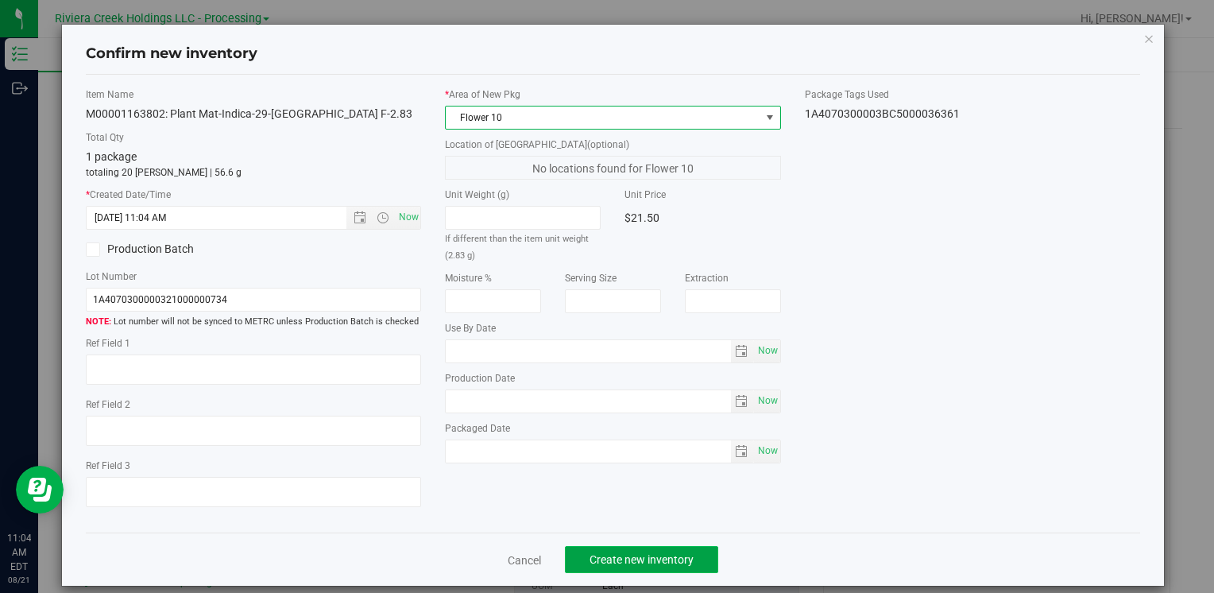
click at [647, 565] on span "Create new inventory" at bounding box center [641, 559] width 104 height 13
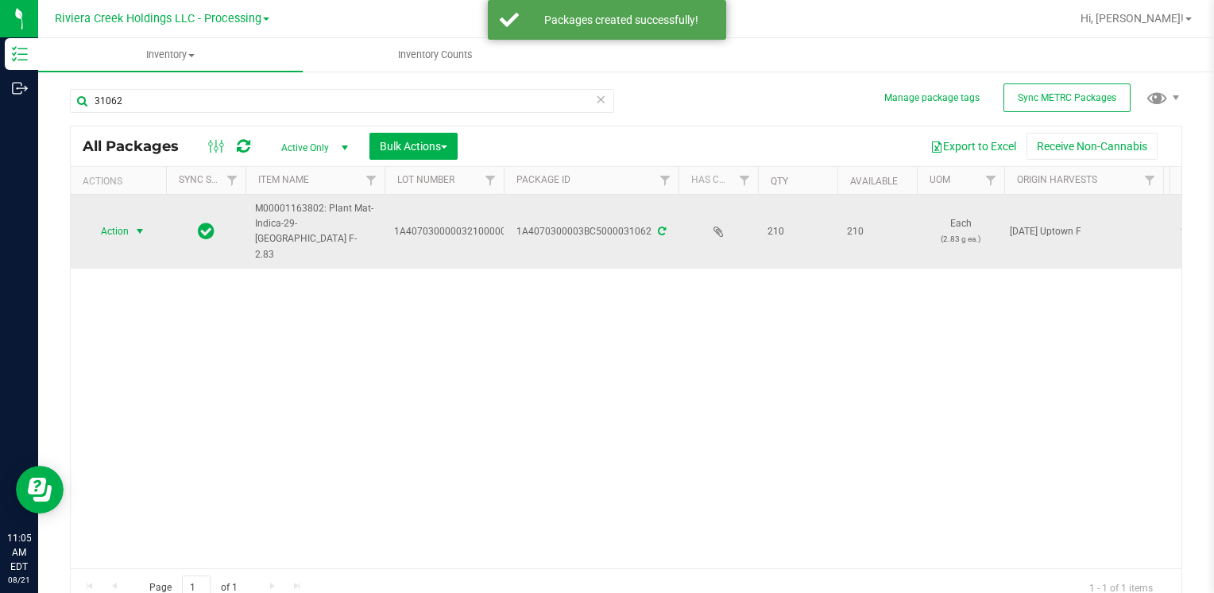
click at [124, 223] on span "Action" at bounding box center [108, 231] width 43 height 22
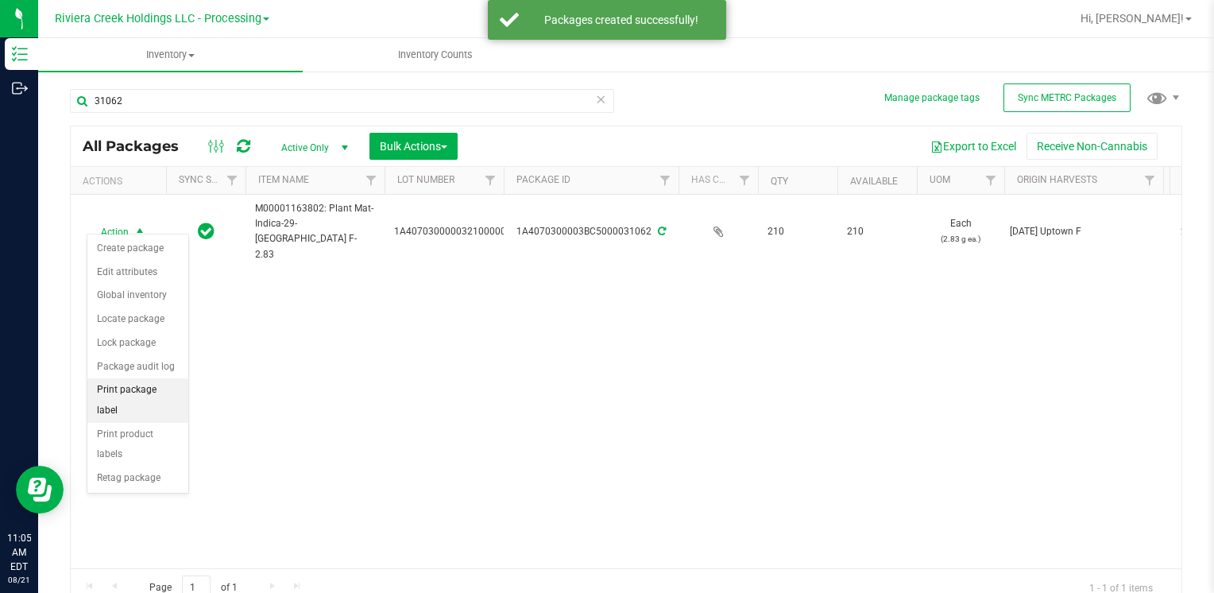
click at [156, 387] on li "Print package label" at bounding box center [137, 400] width 101 height 44
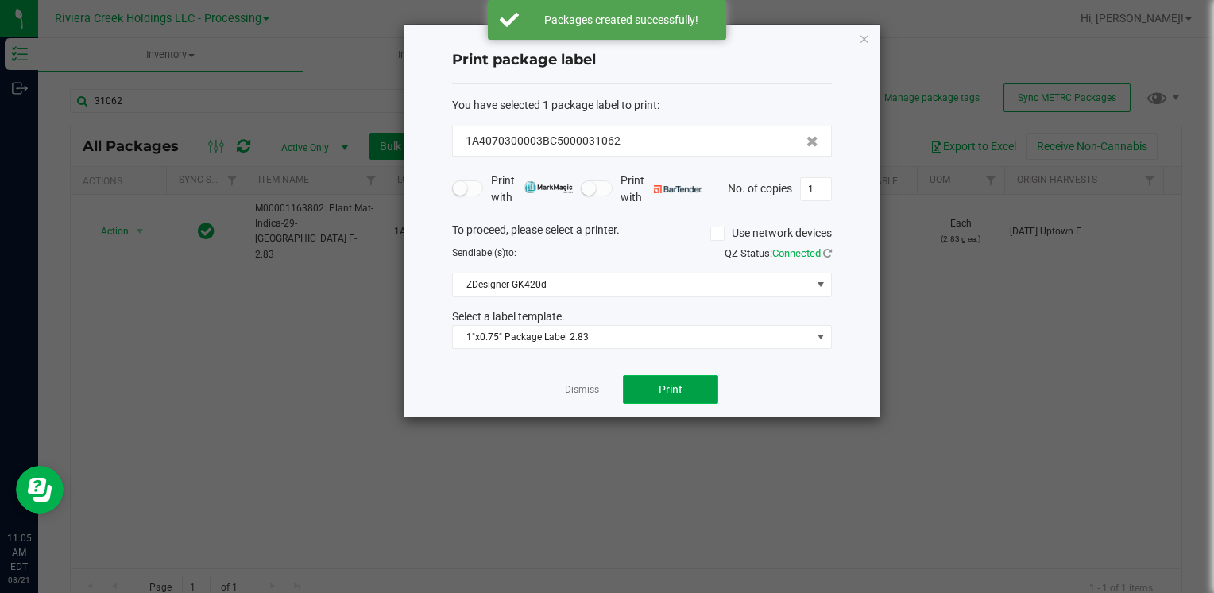
click at [656, 389] on button "Print" at bounding box center [670, 389] width 95 height 29
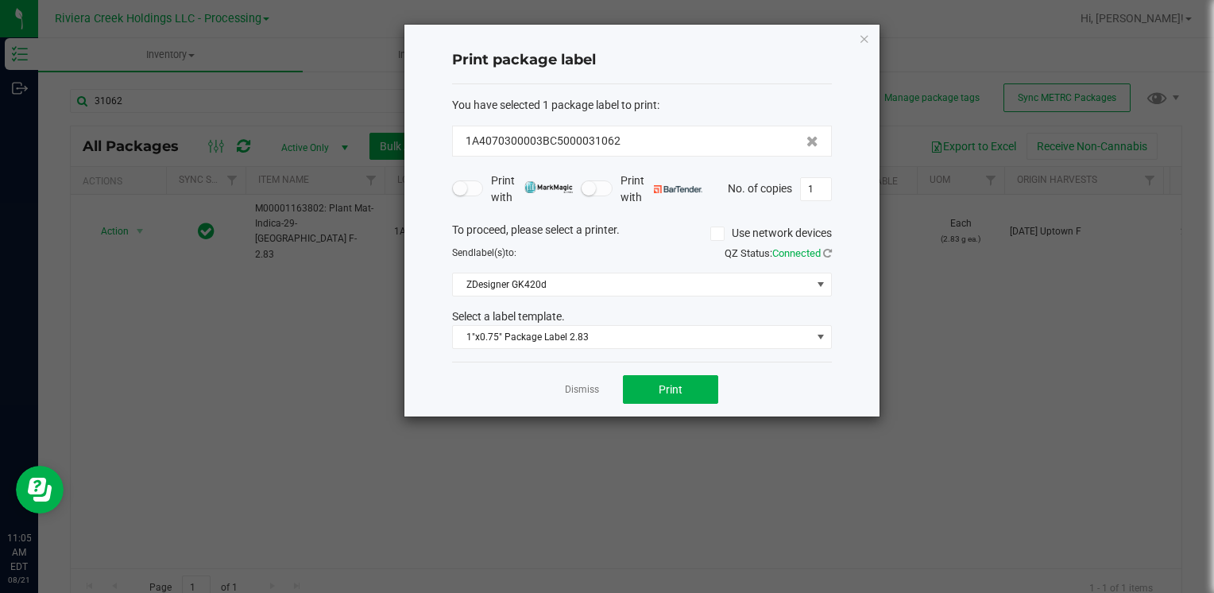
click at [860, 37] on icon "button" at bounding box center [864, 38] width 11 height 19
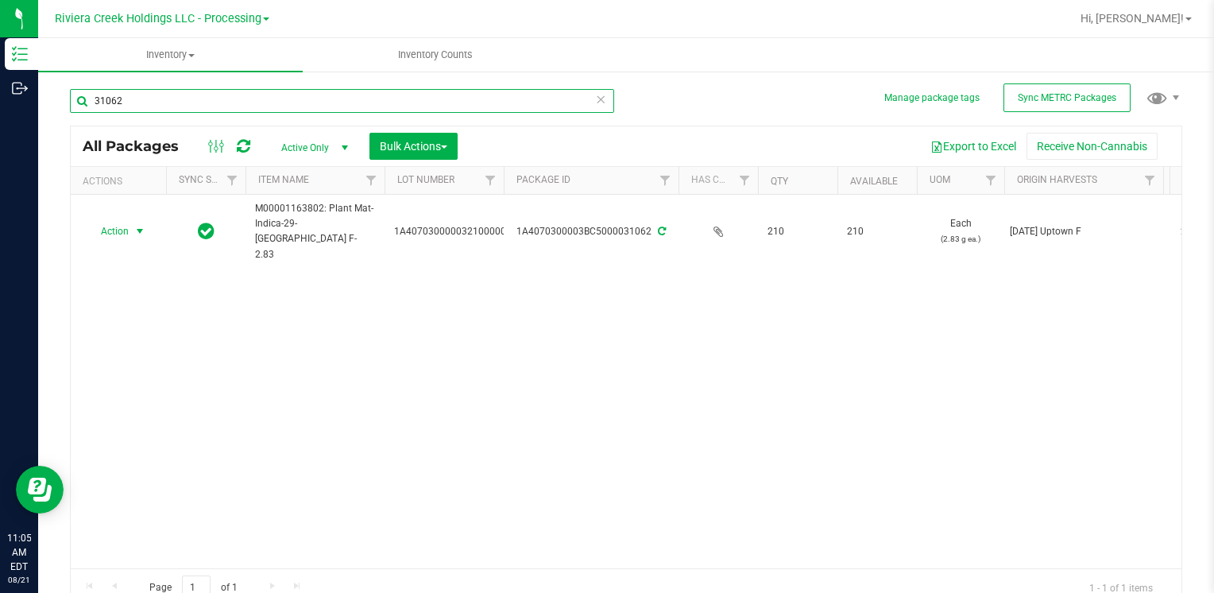
click at [194, 104] on input "31062" at bounding box center [342, 101] width 544 height 24
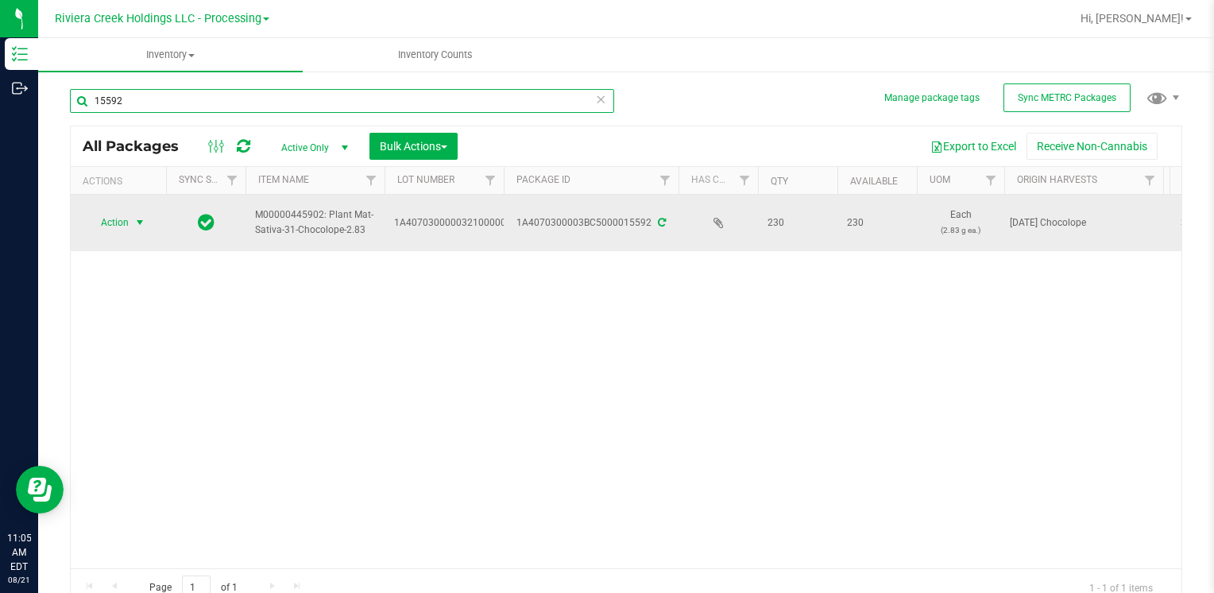
type input "15592"
click at [125, 221] on span "Action" at bounding box center [108, 222] width 43 height 22
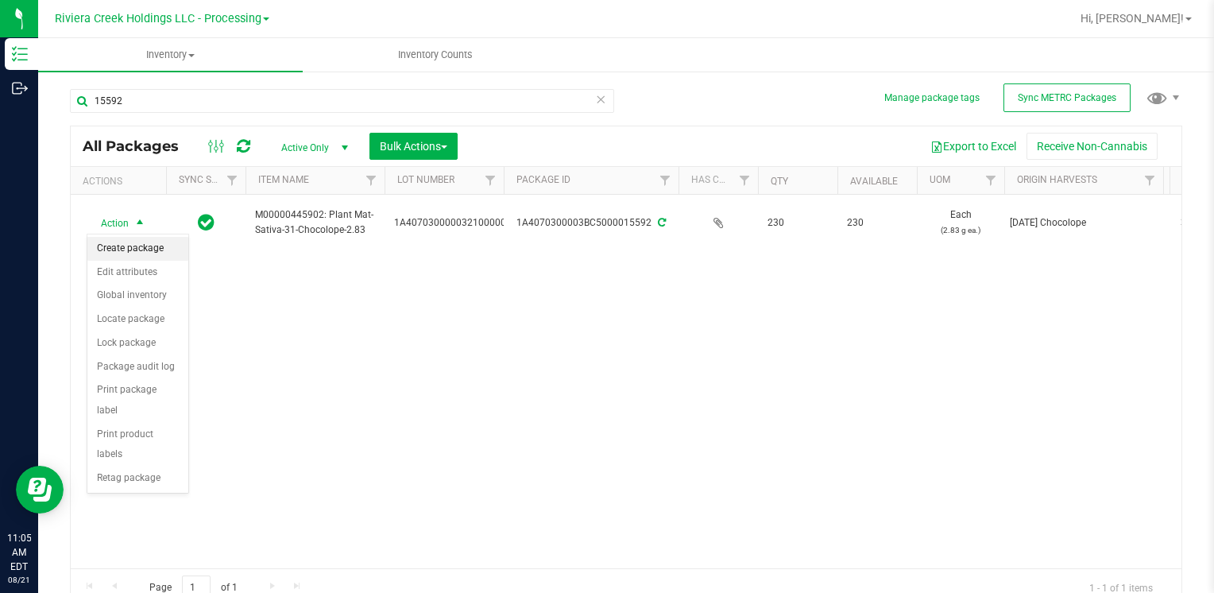
click at [140, 240] on li "Create package" at bounding box center [137, 249] width 101 height 24
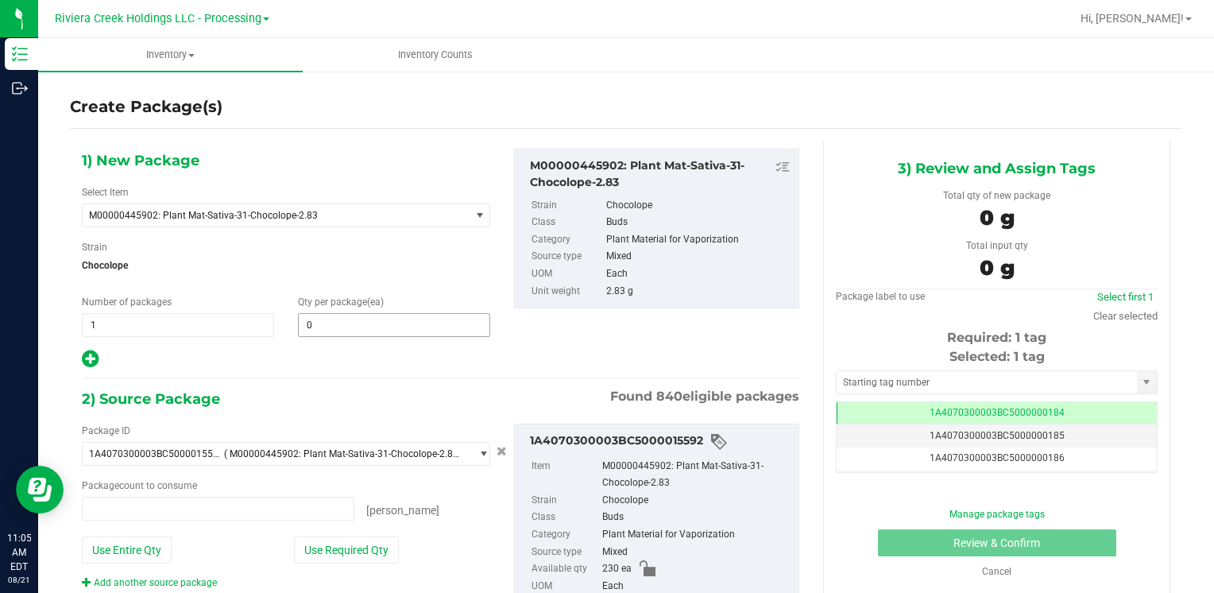
type input "0 ea"
click at [335, 326] on span at bounding box center [394, 325] width 192 height 24
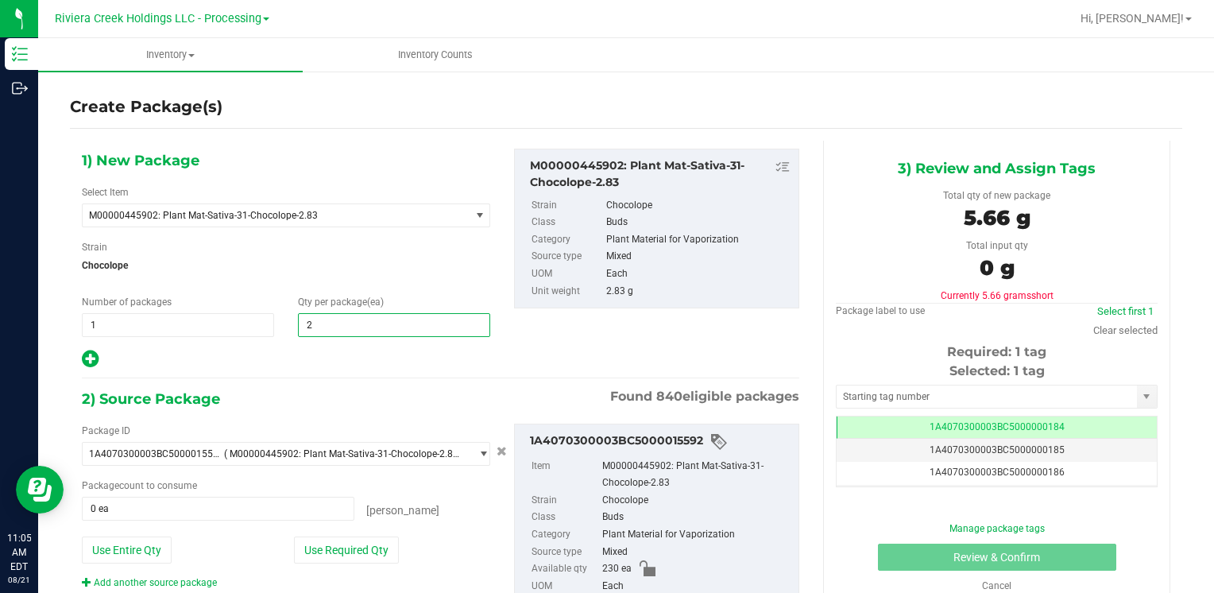
type input "20"
click at [350, 554] on button "Use Required Qty" at bounding box center [346, 549] width 105 height 27
type input "20 ea"
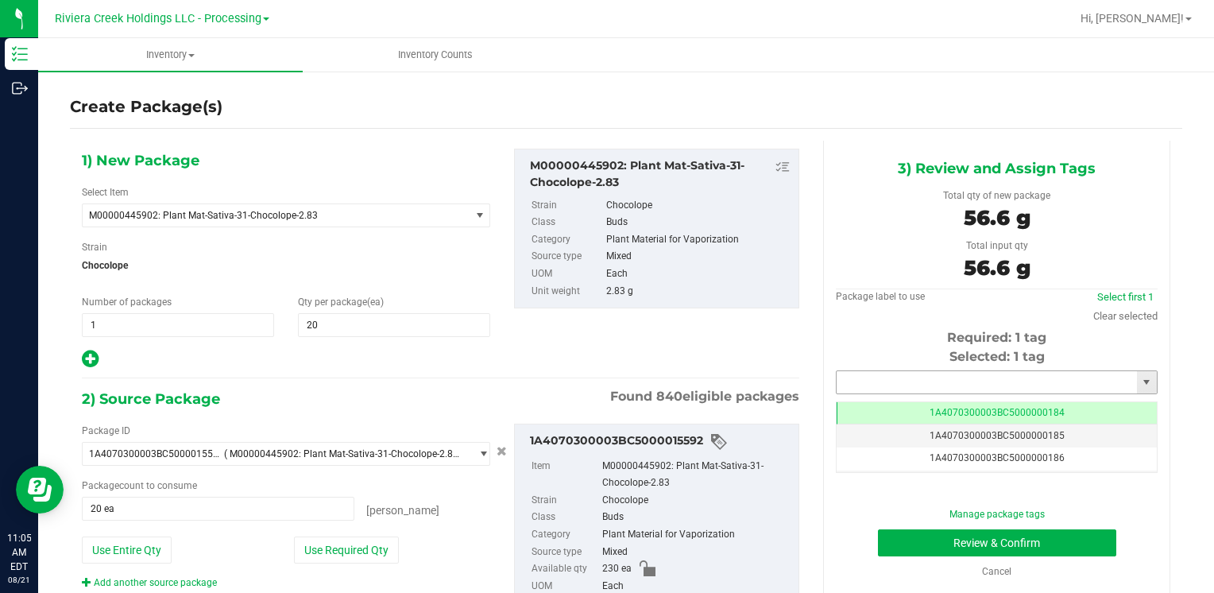
click at [864, 382] on input "text" at bounding box center [986, 382] width 300 height 22
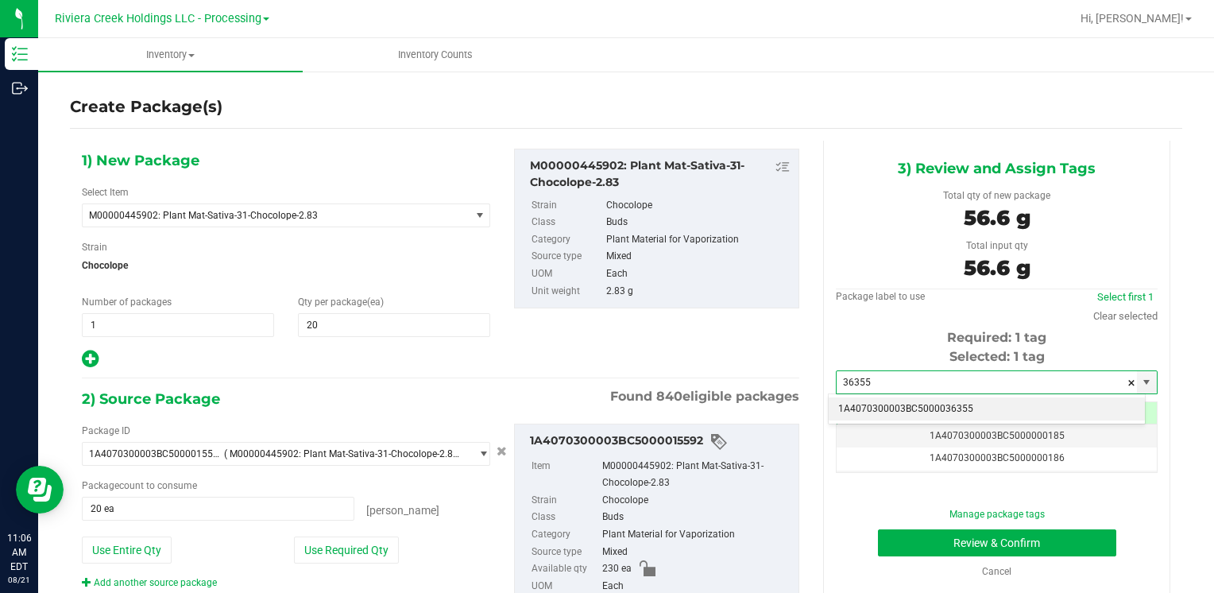
click at [867, 400] on li "1A4070300003BC5000036355" at bounding box center [986, 409] width 316 height 24
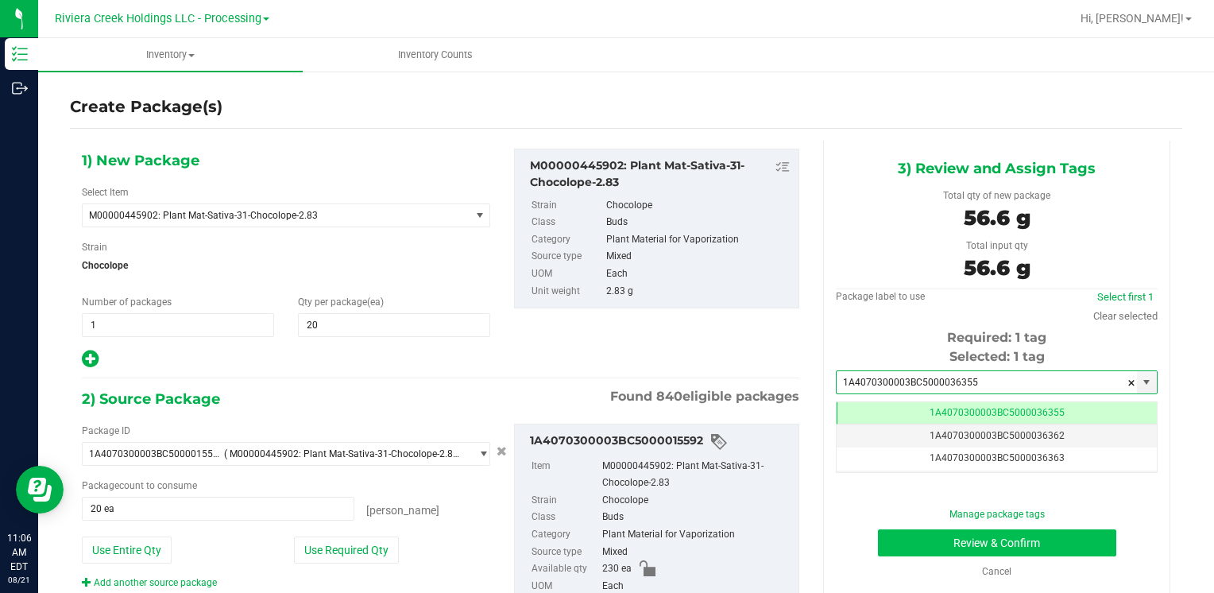
type input "1A4070300003BC5000036355"
click at [890, 542] on button "Review & Confirm" at bounding box center [997, 542] width 238 height 27
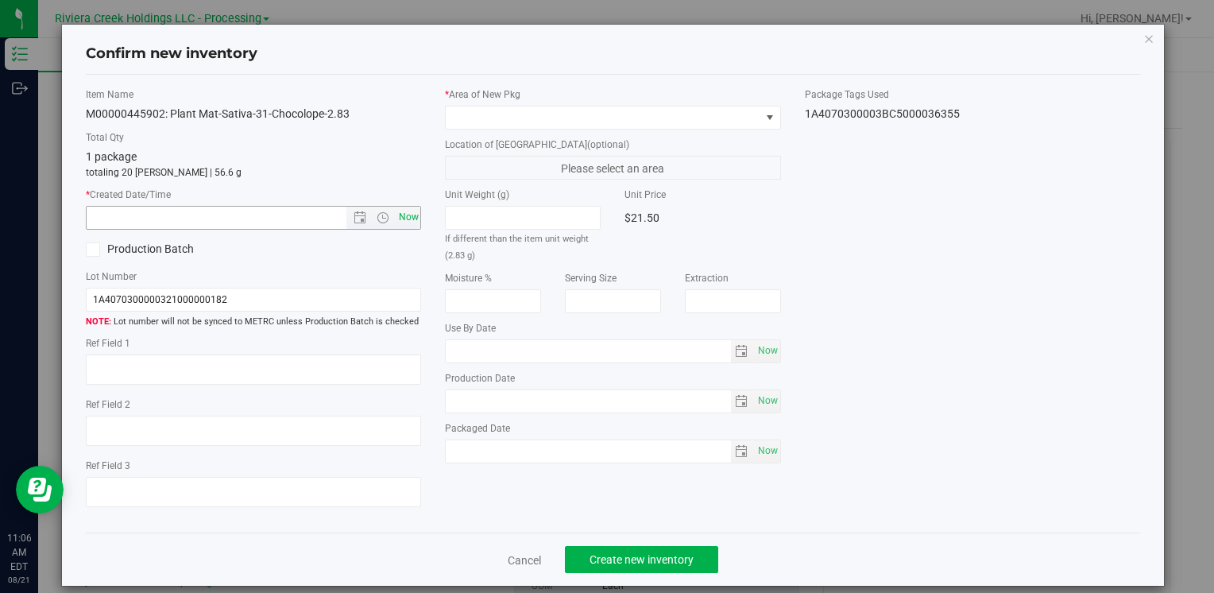
click at [402, 217] on span "Now" at bounding box center [408, 217] width 27 height 23
type input "8/21/2025 11:06 AM"
click at [465, 106] on span at bounding box center [612, 118] width 335 height 24
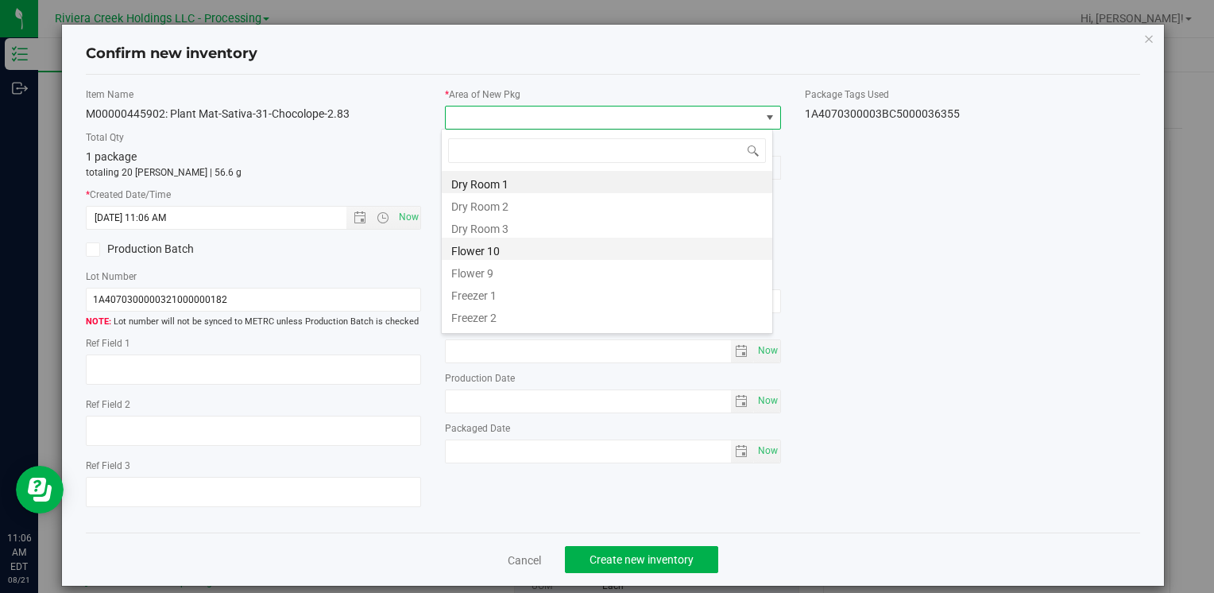
click at [500, 249] on li "Flower 10" at bounding box center [607, 248] width 330 height 22
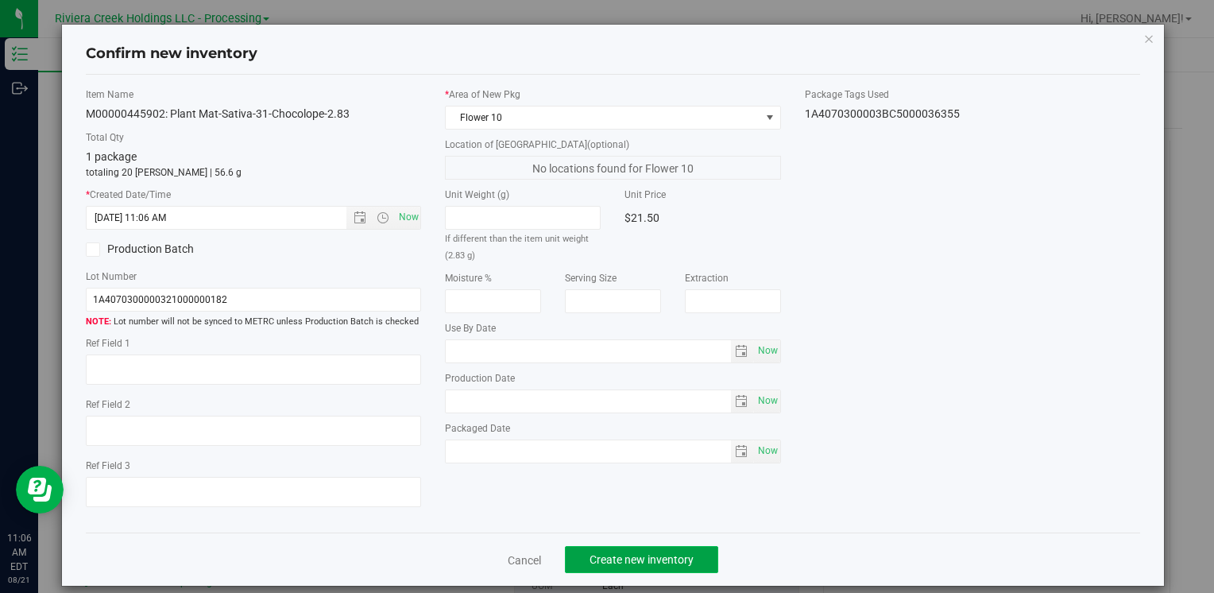
click at [609, 554] on span "Create new inventory" at bounding box center [641, 559] width 104 height 13
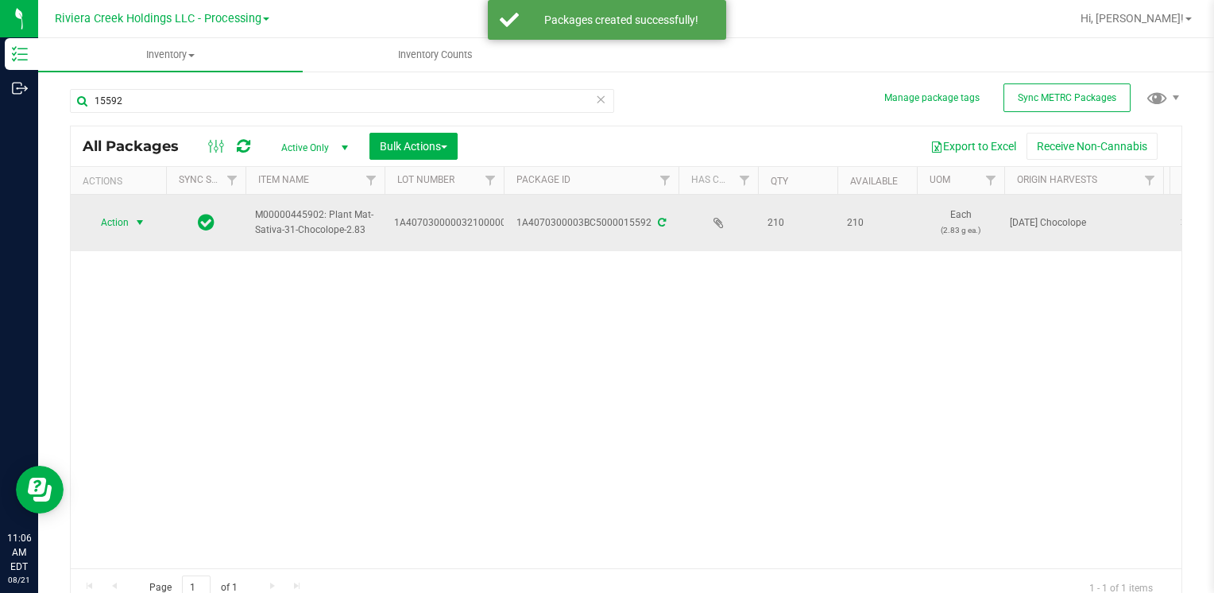
drag, startPoint x: 132, startPoint y: 218, endPoint x: 149, endPoint y: 242, distance: 30.2
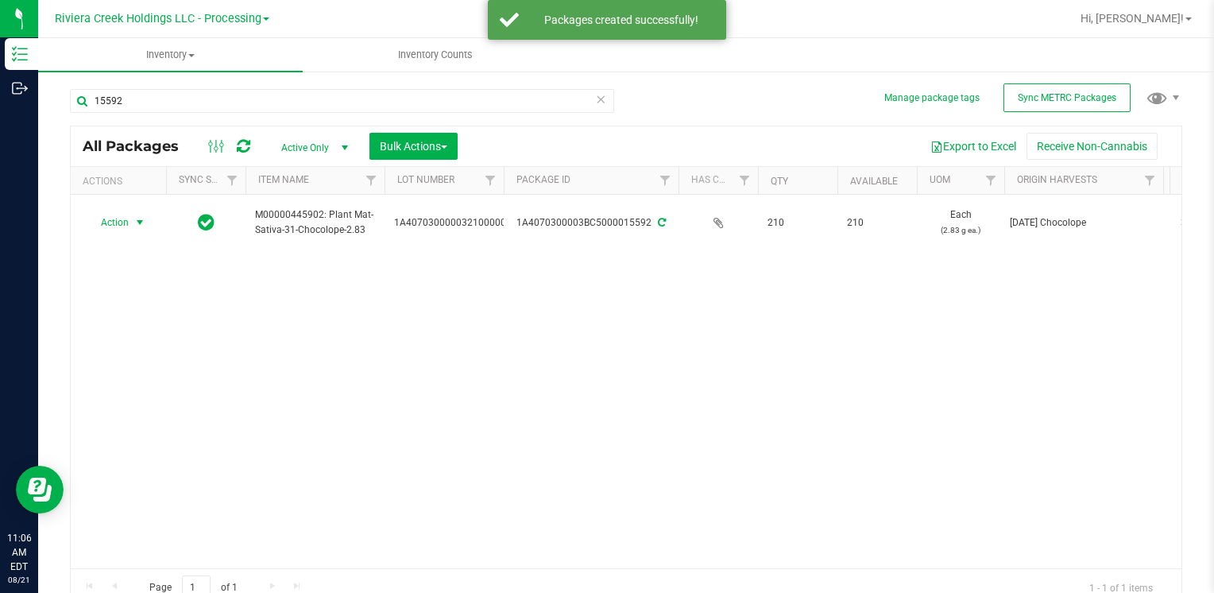
click at [132, 218] on span "select" at bounding box center [140, 222] width 20 height 22
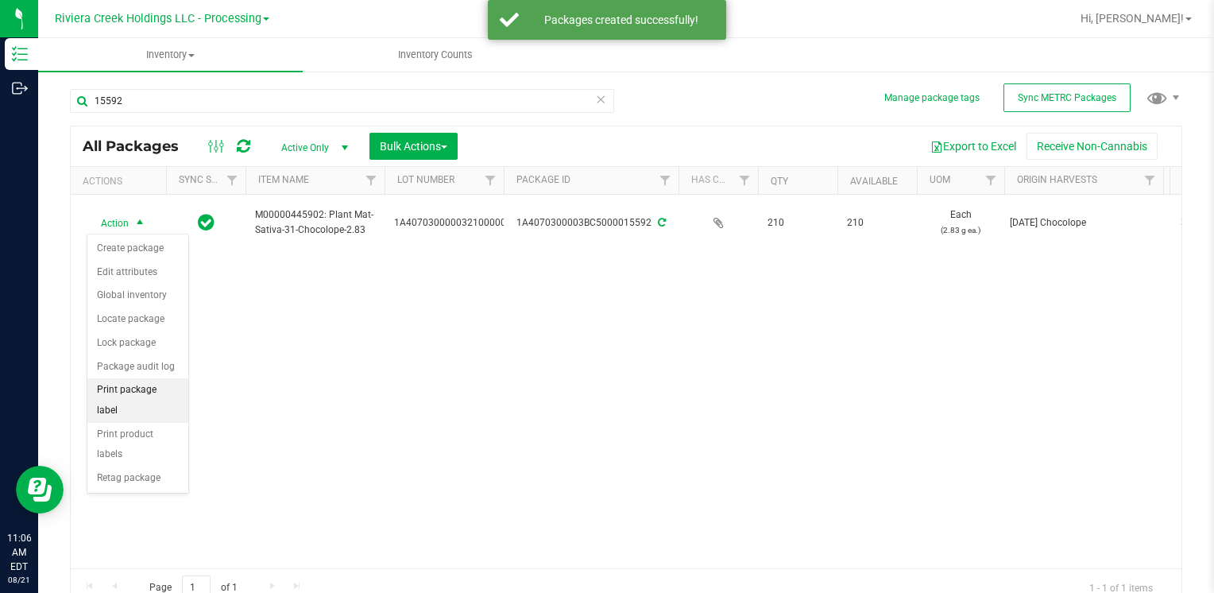
click at [160, 383] on li "Print package label" at bounding box center [137, 400] width 101 height 44
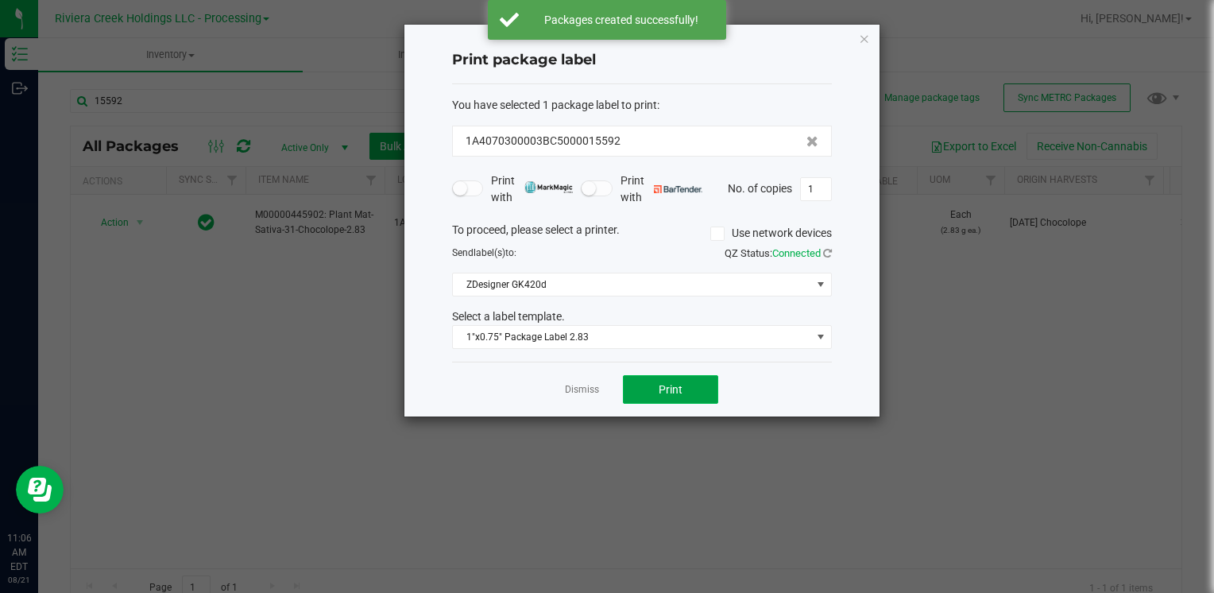
click at [670, 384] on span "Print" at bounding box center [670, 389] width 24 height 13
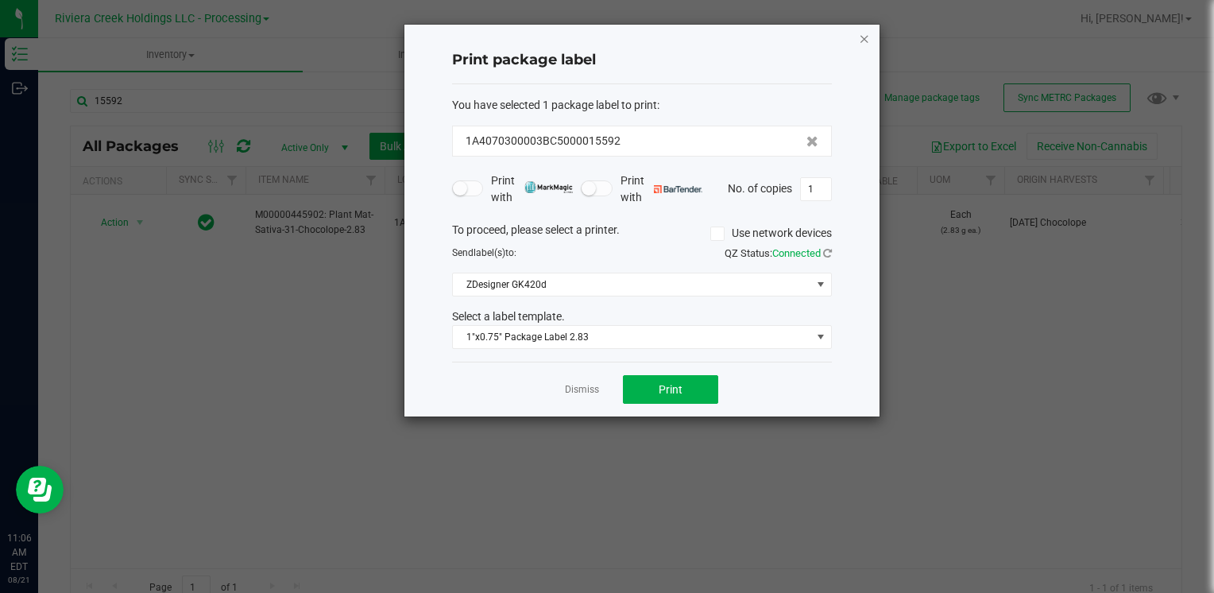
click at [861, 38] on icon "button" at bounding box center [864, 38] width 11 height 19
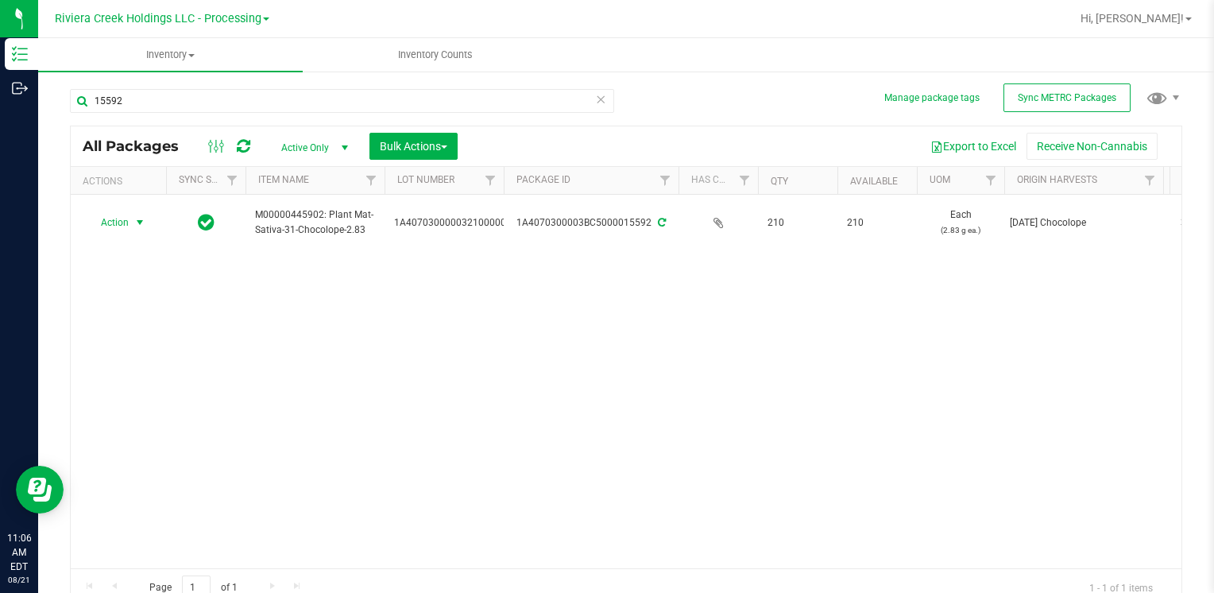
click at [147, 113] on div "15592" at bounding box center [342, 107] width 544 height 37
click at [149, 110] on input "15592" at bounding box center [342, 101] width 544 height 24
click at [196, 112] on input "15592" at bounding box center [342, 101] width 544 height 24
click at [149, 380] on div "Action Action Create package Edit attributes Global inventory Locate package Lo…" at bounding box center [626, 381] width 1110 height 373
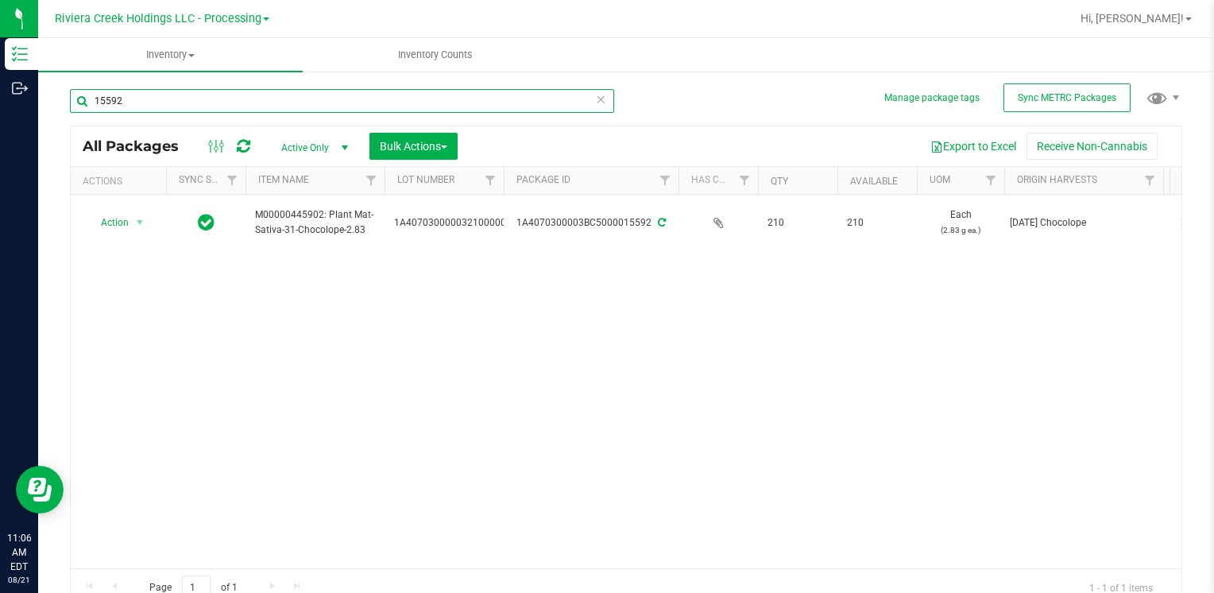
click at [161, 97] on input "15592" at bounding box center [342, 101] width 544 height 24
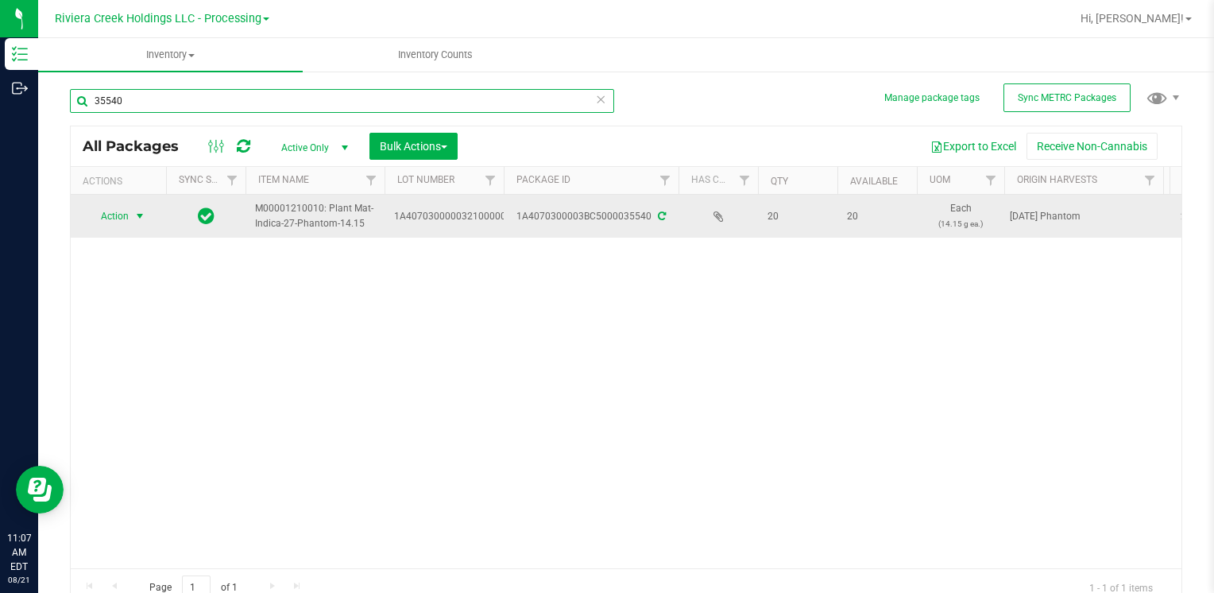
type input "35540"
click at [138, 218] on span "select" at bounding box center [139, 216] width 13 height 13
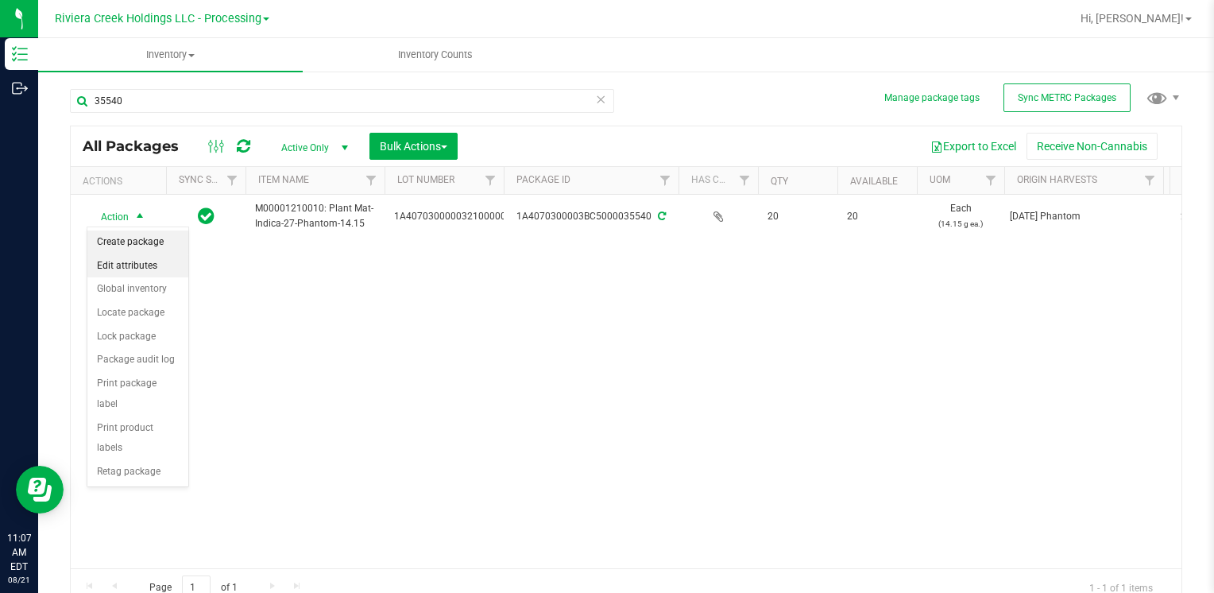
click at [160, 248] on li "Create package" at bounding box center [137, 242] width 101 height 24
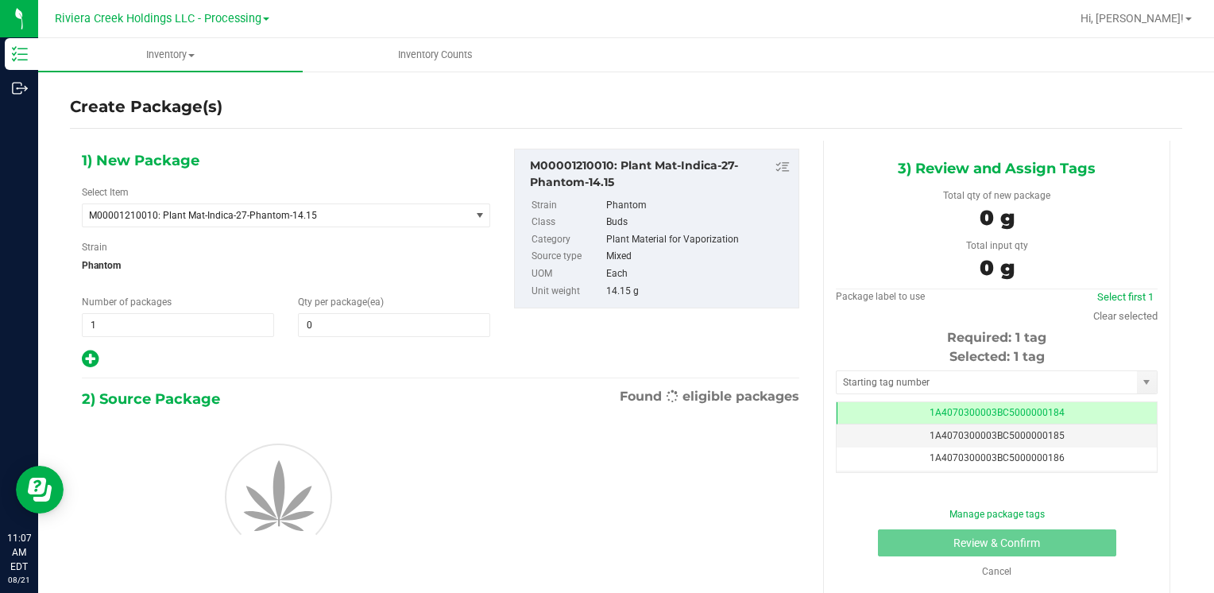
click at [334, 338] on div "1) New Package Select Item M00001210010: Plant Mat-Indica-27-Phantom-14.15 M000…" at bounding box center [286, 259] width 432 height 221
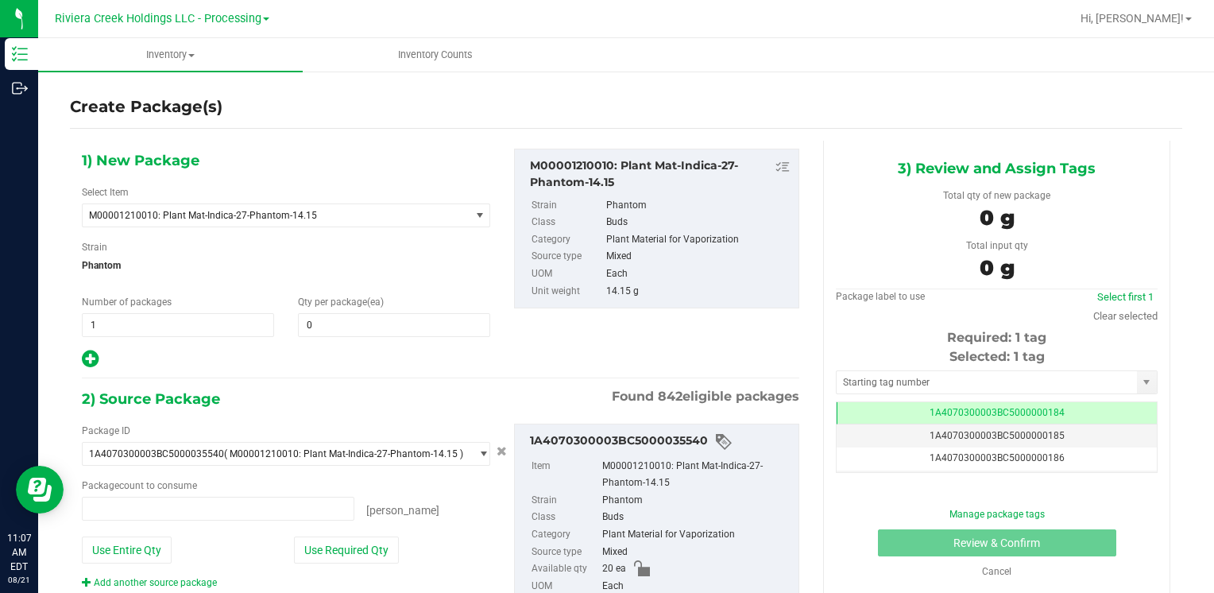
type input "0 ea"
click at [336, 325] on span at bounding box center [394, 325] width 192 height 24
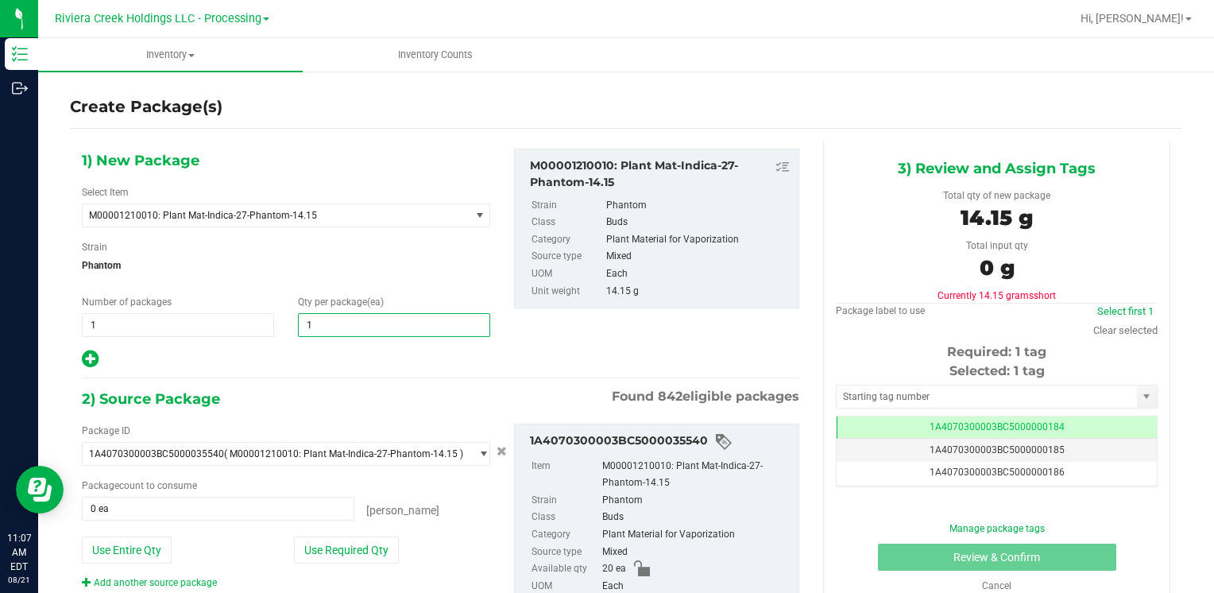
type input "10"
click at [326, 548] on button "Use Required Qty" at bounding box center [346, 549] width 105 height 27
type input "10 ea"
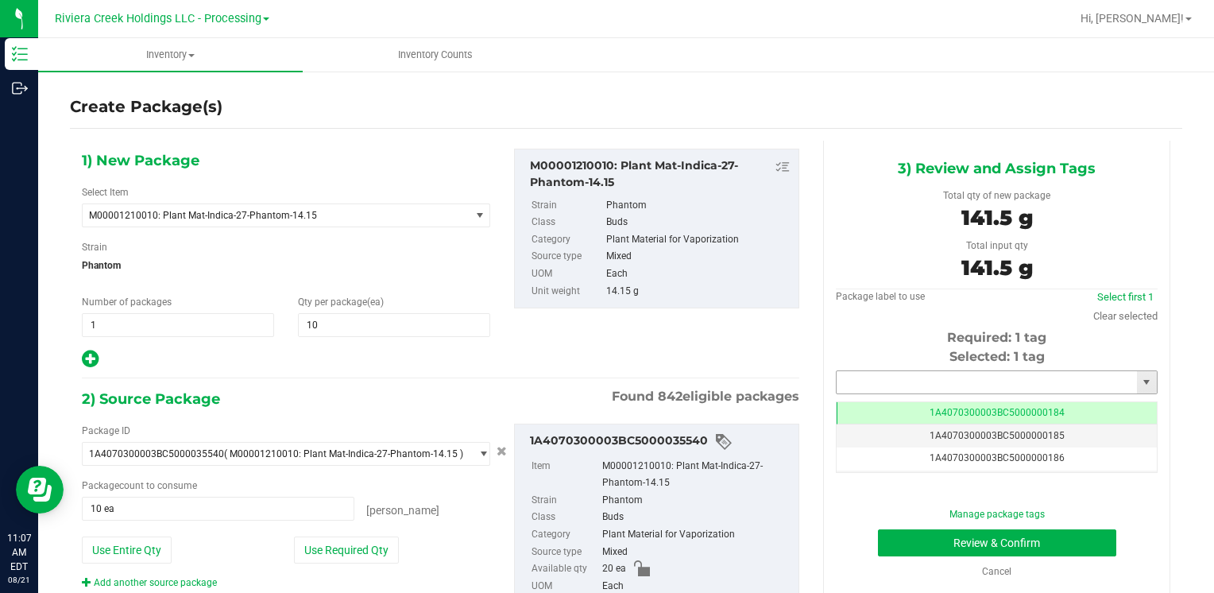
click at [932, 377] on input "text" at bounding box center [986, 382] width 300 height 22
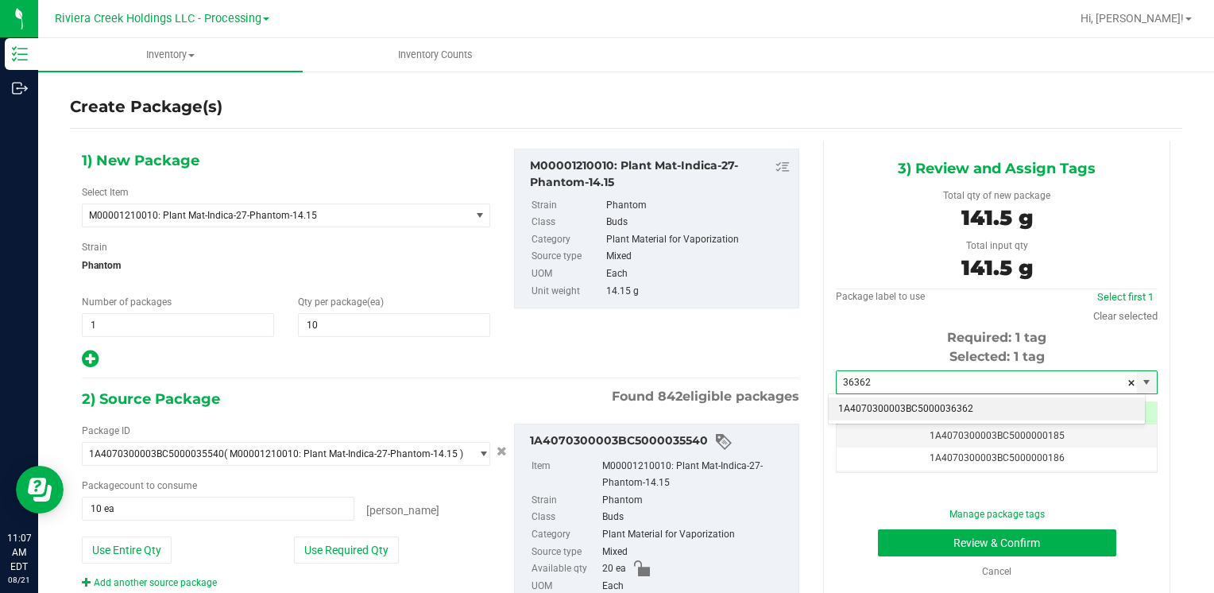
click at [923, 403] on li "1A4070300003BC5000036362" at bounding box center [986, 409] width 316 height 24
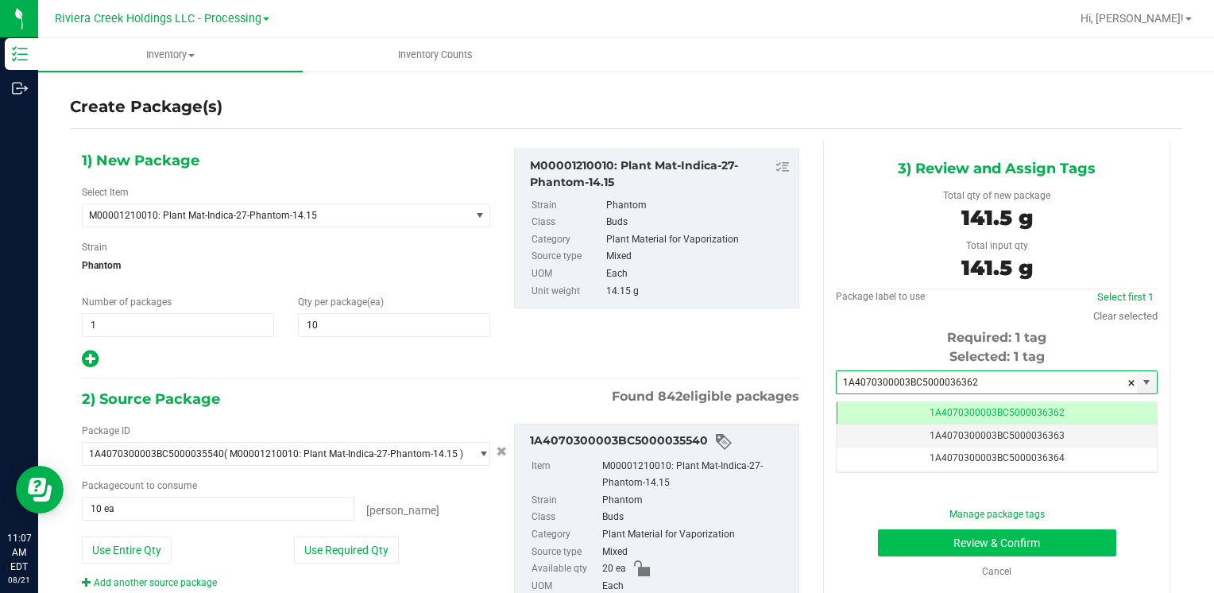
type input "1A4070300003BC5000036362"
click at [915, 539] on button "Review & Confirm" at bounding box center [997, 542] width 238 height 27
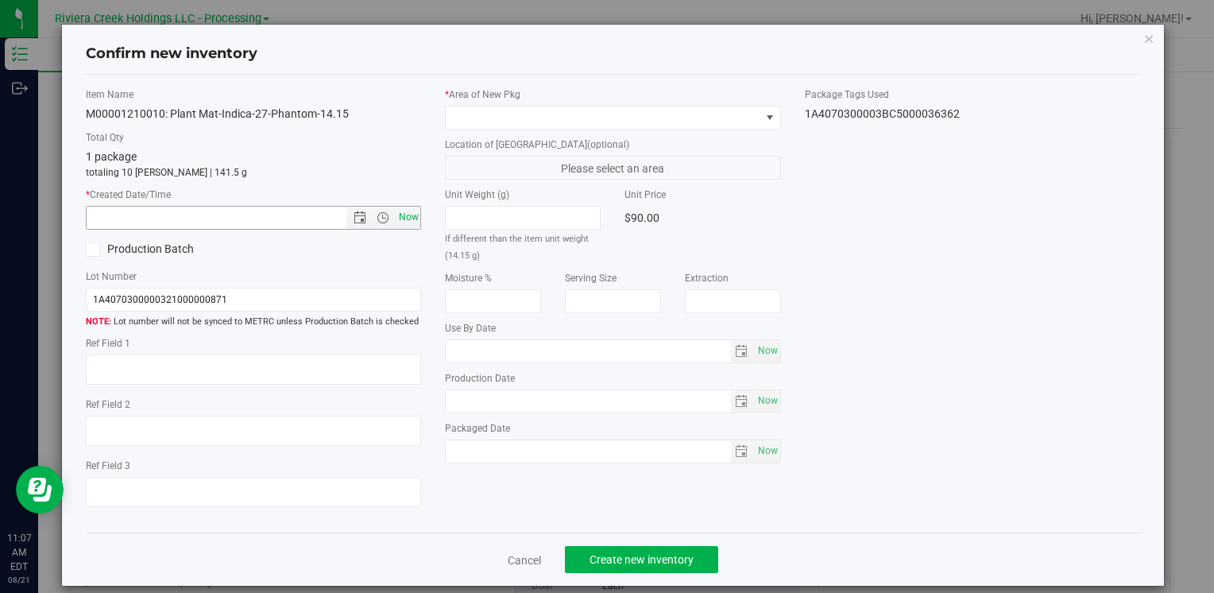
click at [409, 217] on span "Now" at bounding box center [408, 217] width 27 height 23
type input "8/21/2025 11:07 AM"
click at [468, 114] on span at bounding box center [603, 117] width 314 height 22
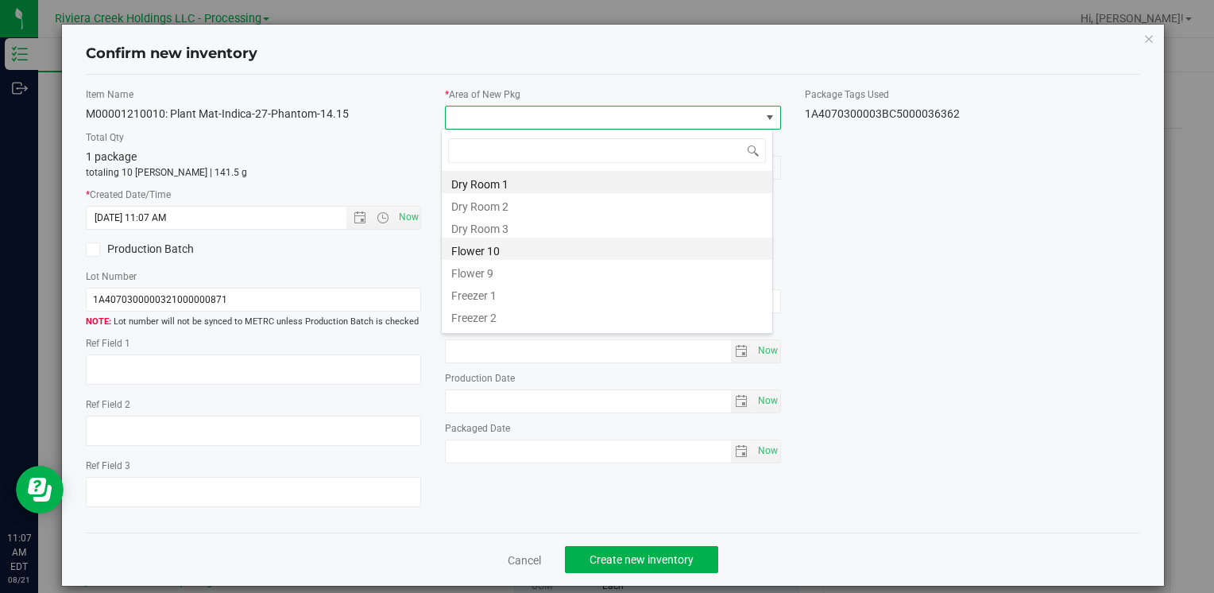
click at [525, 250] on li "Flower 10" at bounding box center [607, 248] width 330 height 22
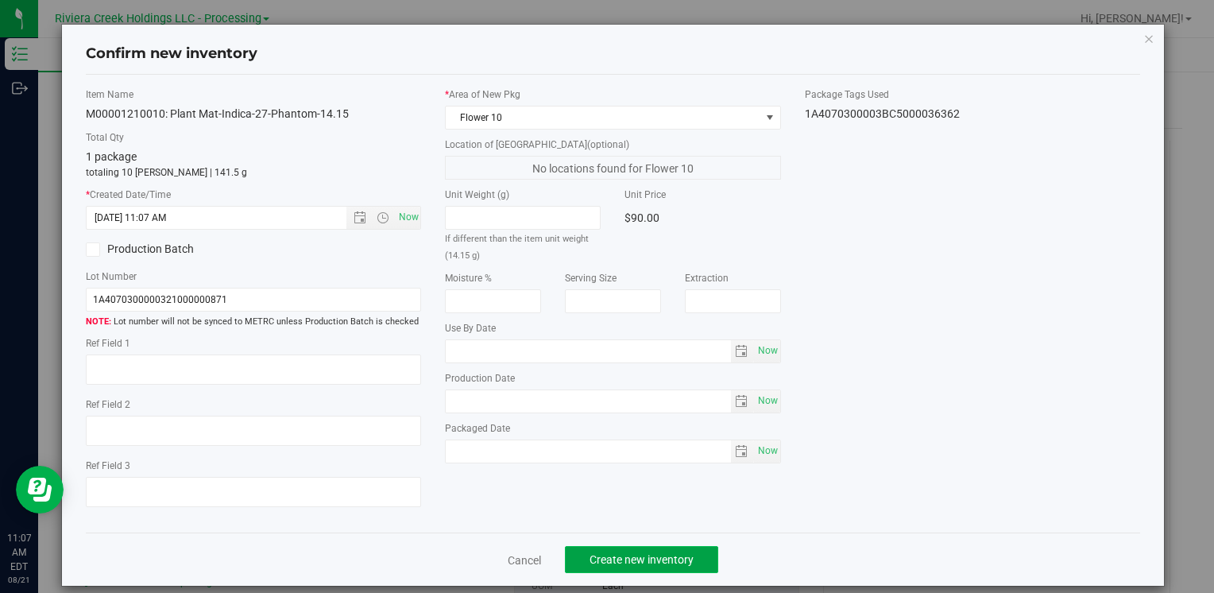
click at [605, 558] on span "Create new inventory" at bounding box center [641, 559] width 104 height 13
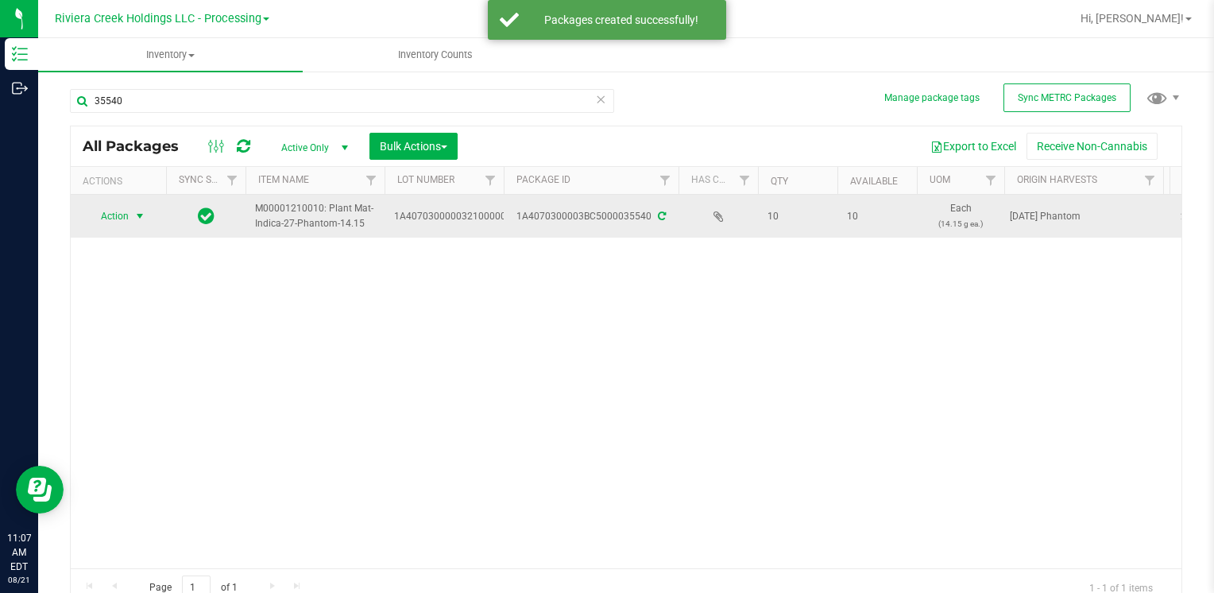
click at [111, 219] on span "Action" at bounding box center [108, 216] width 43 height 22
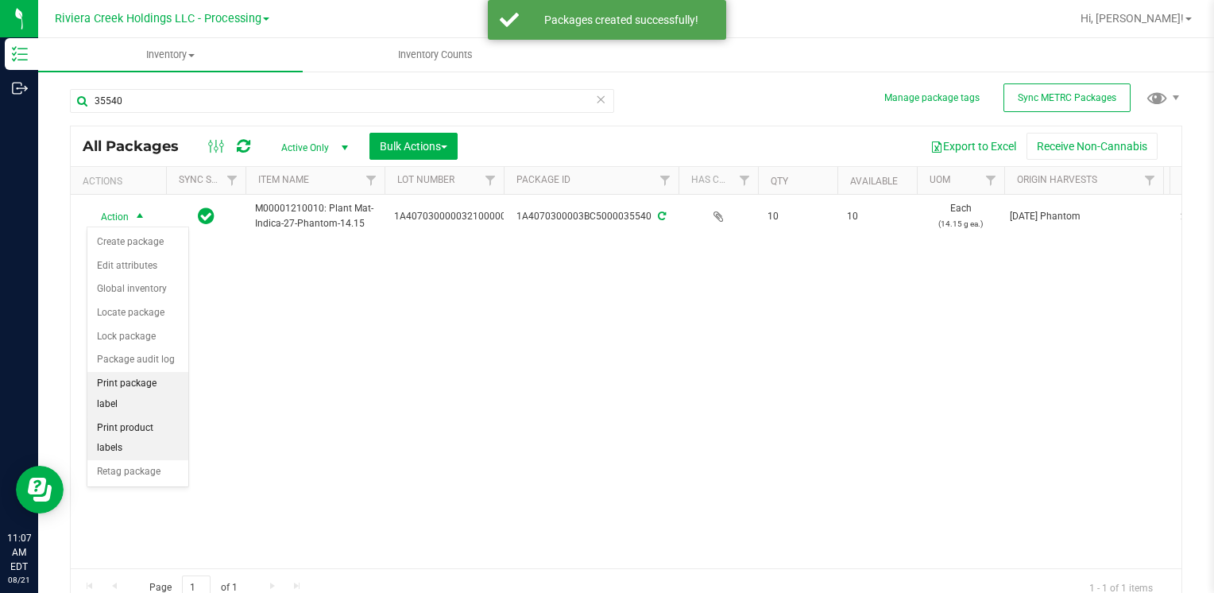
click at [162, 377] on li "Print package label" at bounding box center [137, 394] width 101 height 44
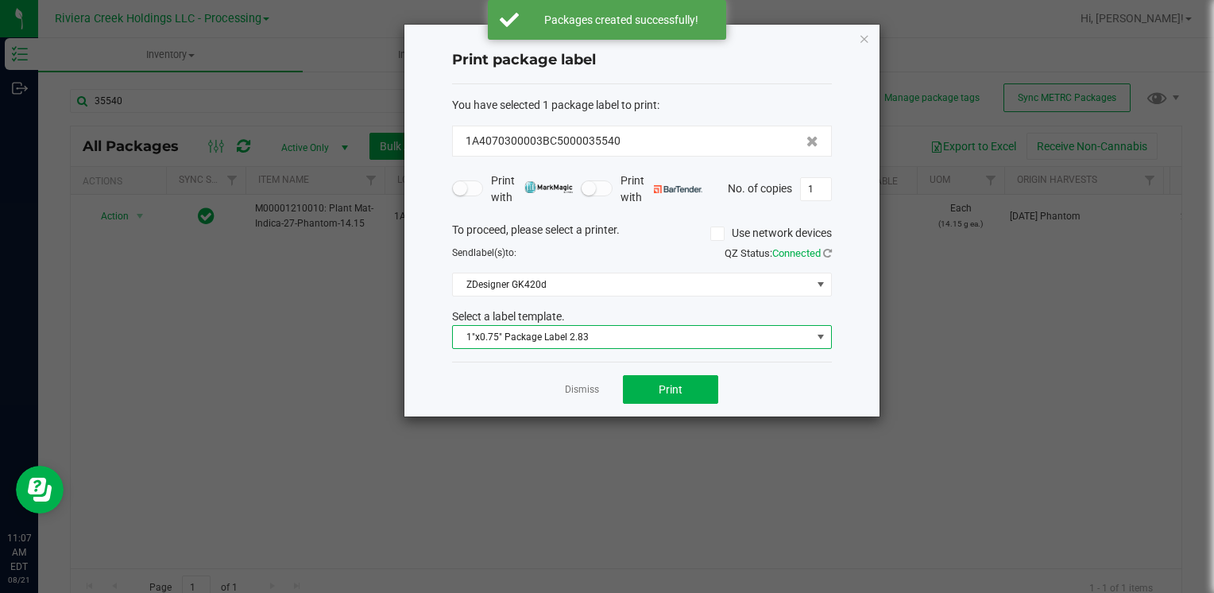
click at [590, 335] on span "1"x0.75" Package Label 2.83" at bounding box center [632, 337] width 358 height 22
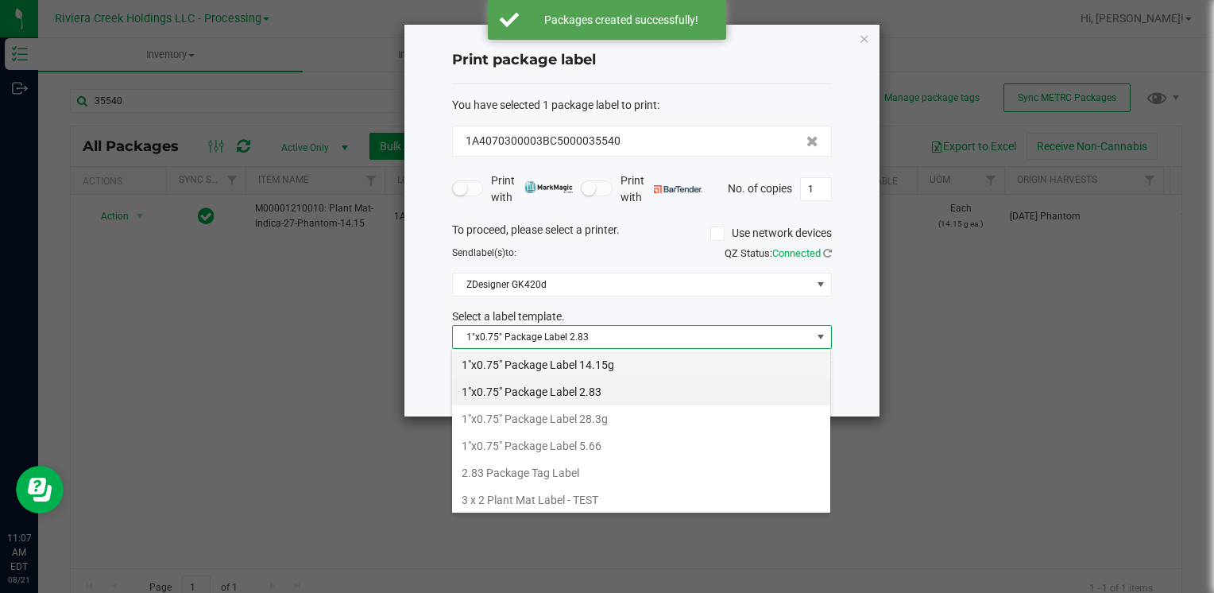
click at [623, 359] on li "1"x0.75" Package Label 14.15g" at bounding box center [641, 364] width 378 height 27
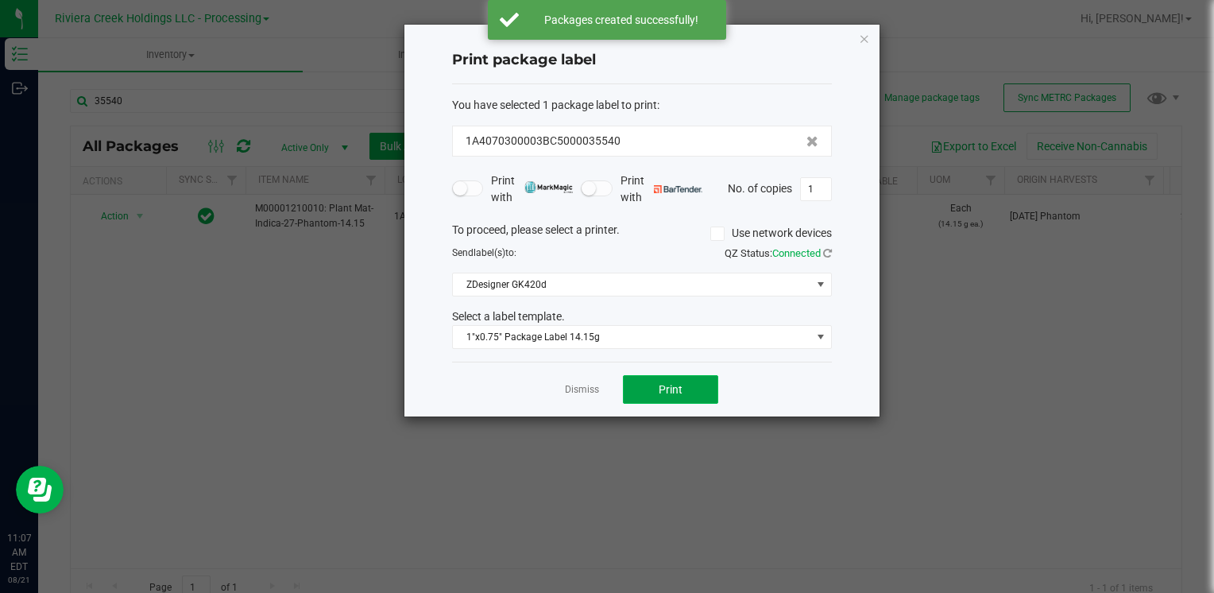
click at [672, 383] on span "Print" at bounding box center [670, 389] width 24 height 13
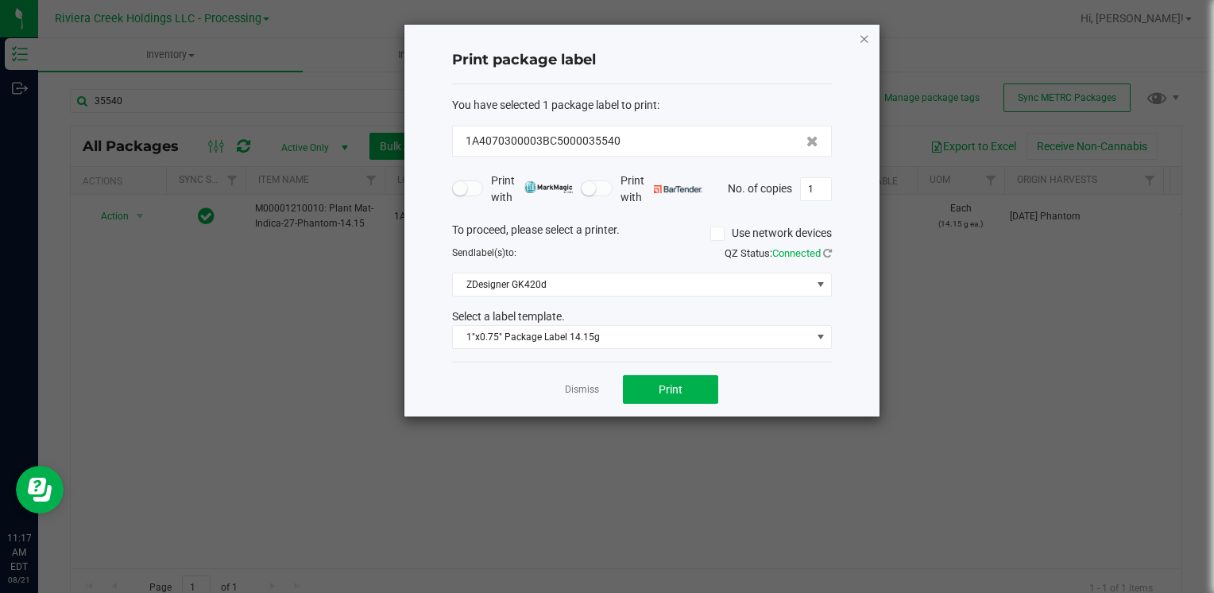
click at [867, 26] on div "Print package label You have selected 1 package label to print : 1A4070300003BC…" at bounding box center [641, 221] width 475 height 392
click at [867, 33] on icon "button" at bounding box center [864, 38] width 11 height 19
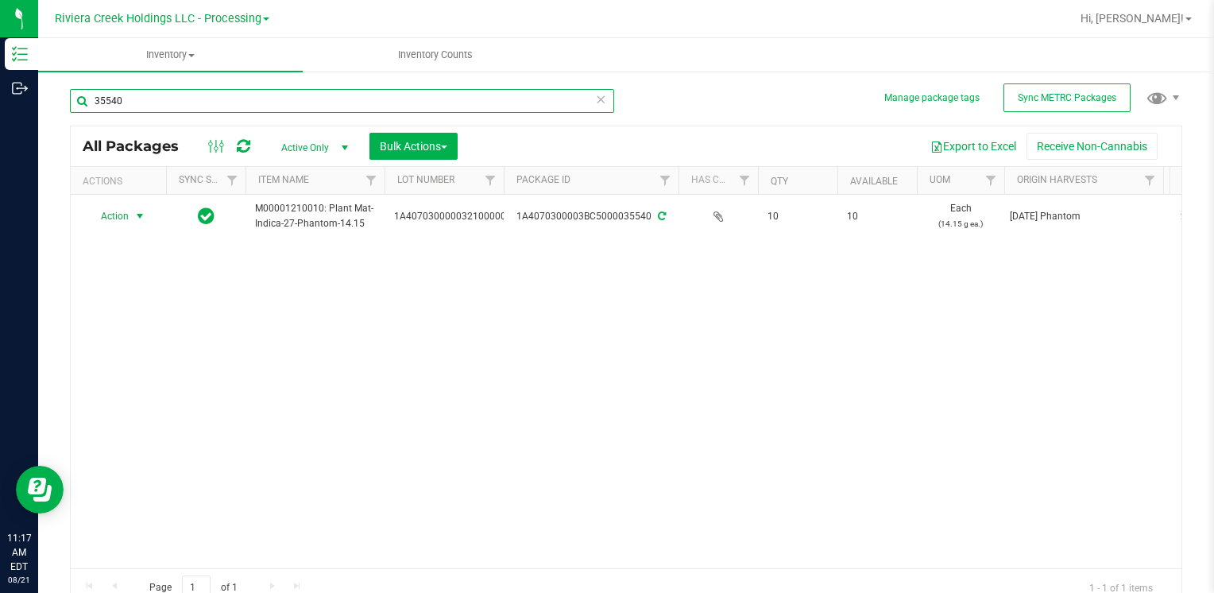
click at [229, 107] on input "35540" at bounding box center [342, 101] width 544 height 24
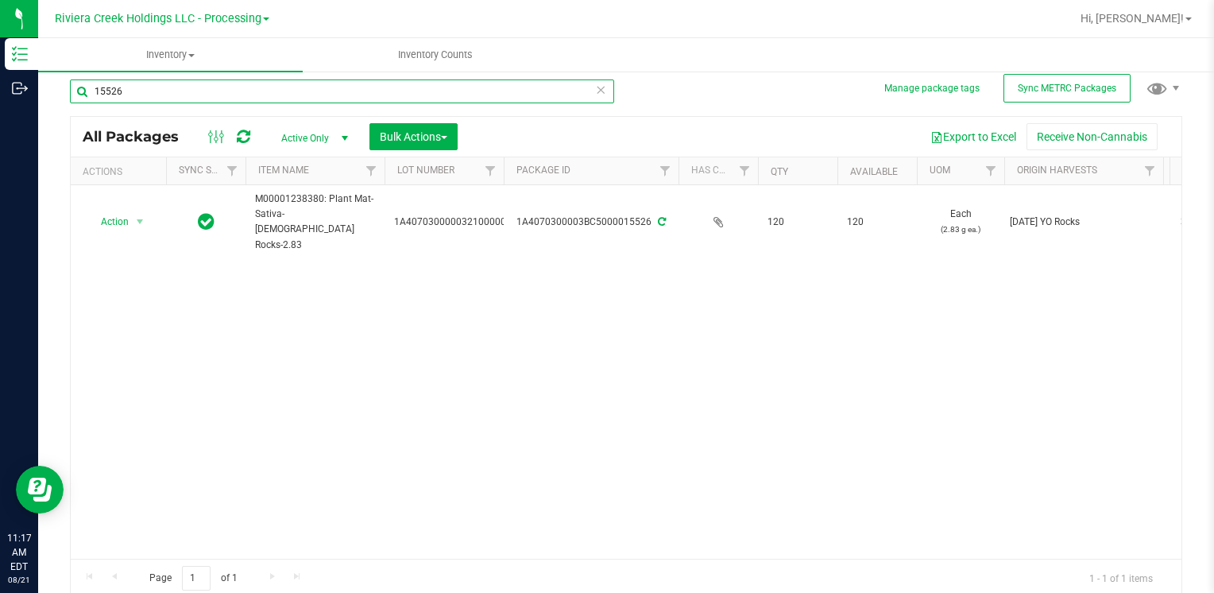
scroll to position [13, 0]
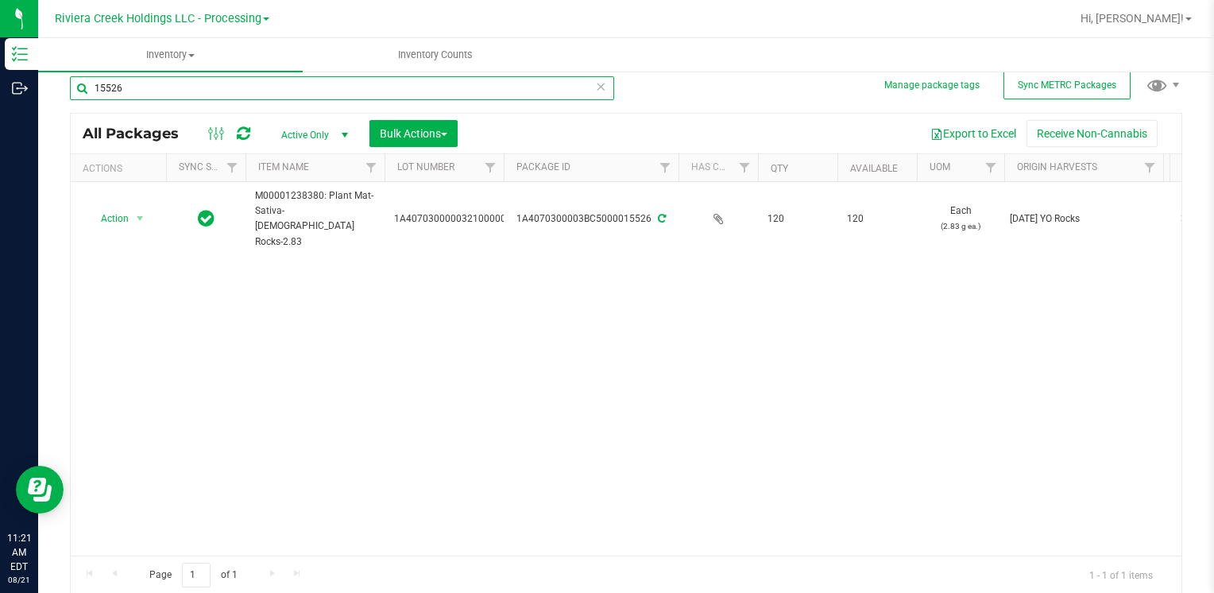
click at [192, 88] on input "15526" at bounding box center [342, 88] width 544 height 24
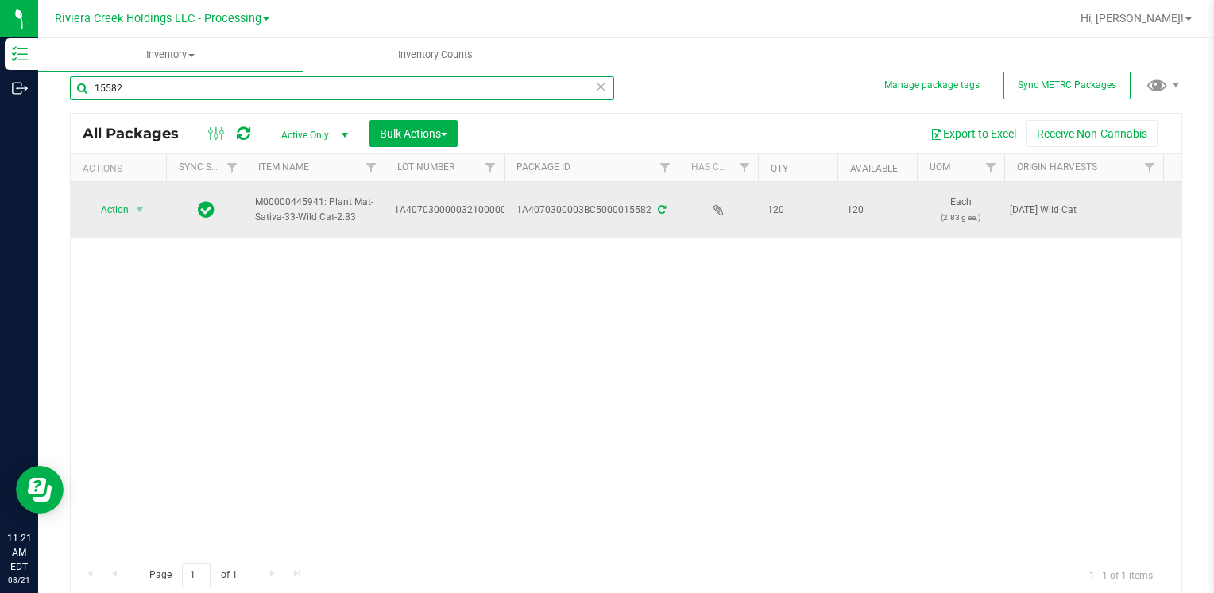
type input "15582"
click at [129, 203] on span "Action" at bounding box center [108, 210] width 43 height 22
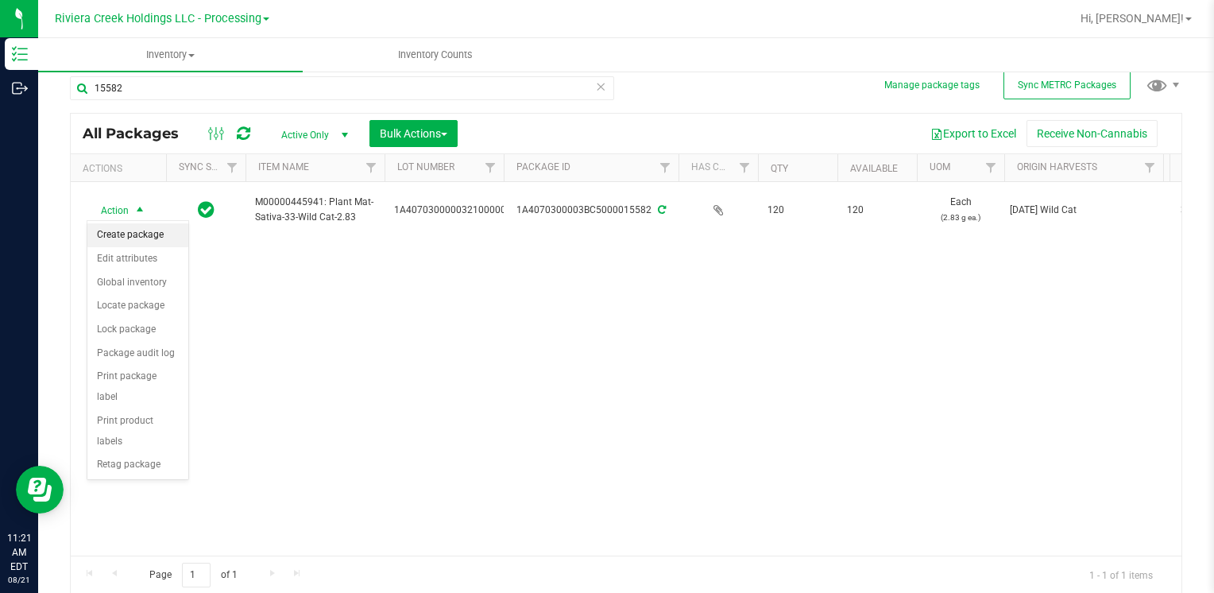
click at [131, 233] on li "Create package" at bounding box center [137, 235] width 101 height 24
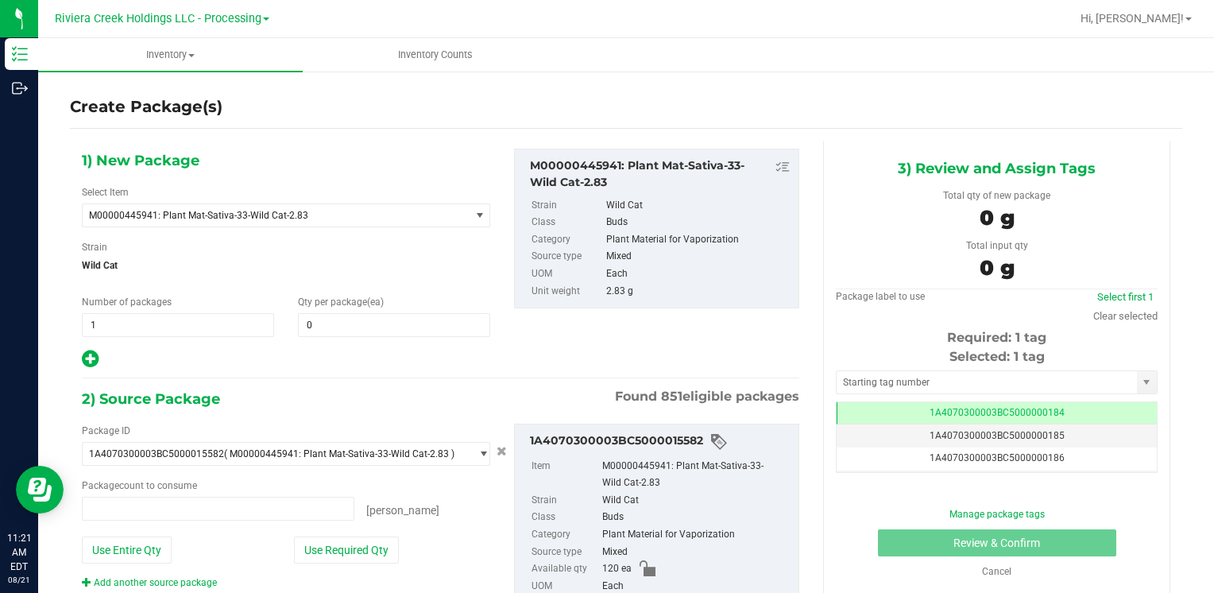
type input "0 ea"
click at [324, 333] on span at bounding box center [394, 325] width 192 height 24
type input "50"
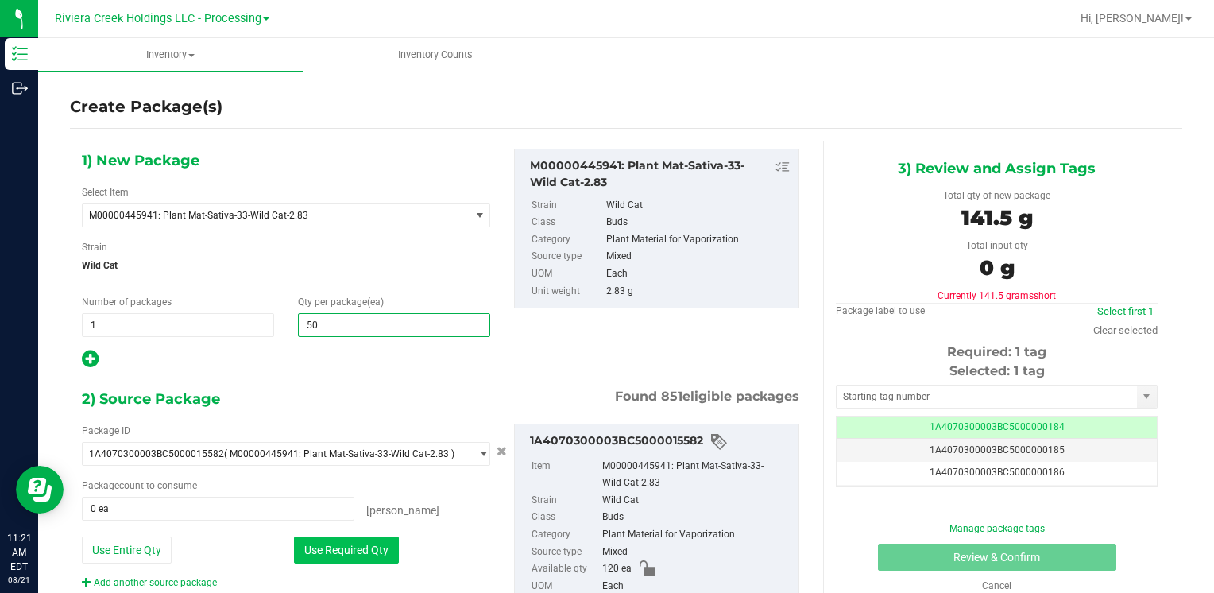
type input "50"
click at [345, 548] on button "Use Required Qty" at bounding box center [346, 549] width 105 height 27
type input "50 ea"
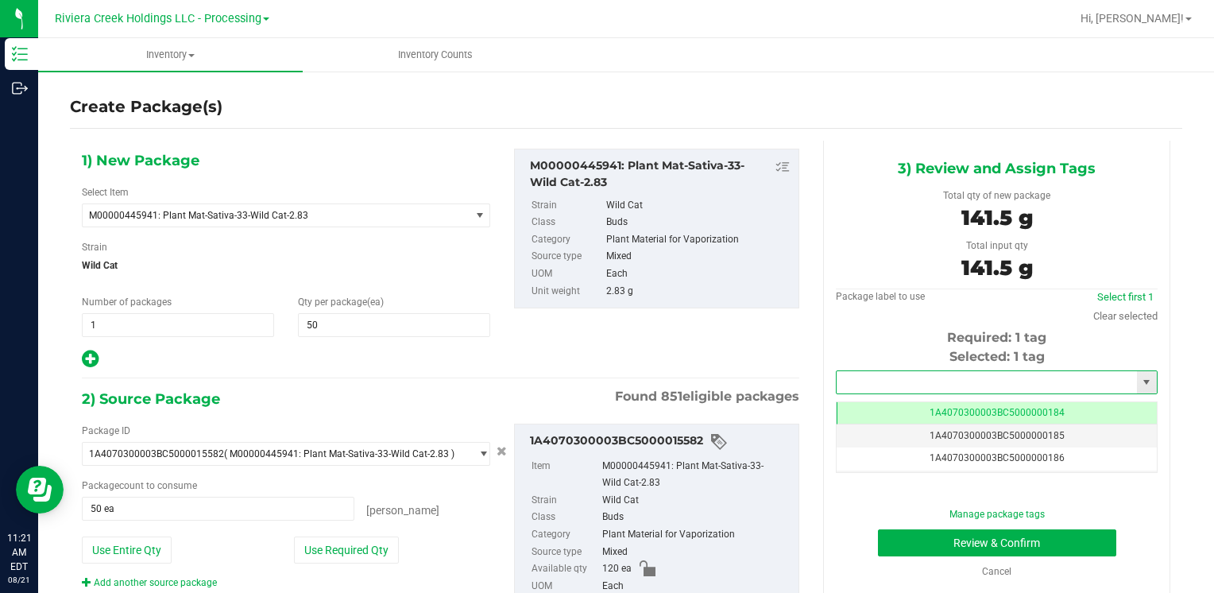
click at [857, 383] on input "text" at bounding box center [986, 382] width 300 height 22
click at [857, 404] on li "1A4070300003BC5000036371" at bounding box center [986, 409] width 316 height 24
type input "1A4070300003BC5000036371"
click at [913, 539] on button "Review & Confirm" at bounding box center [997, 542] width 238 height 27
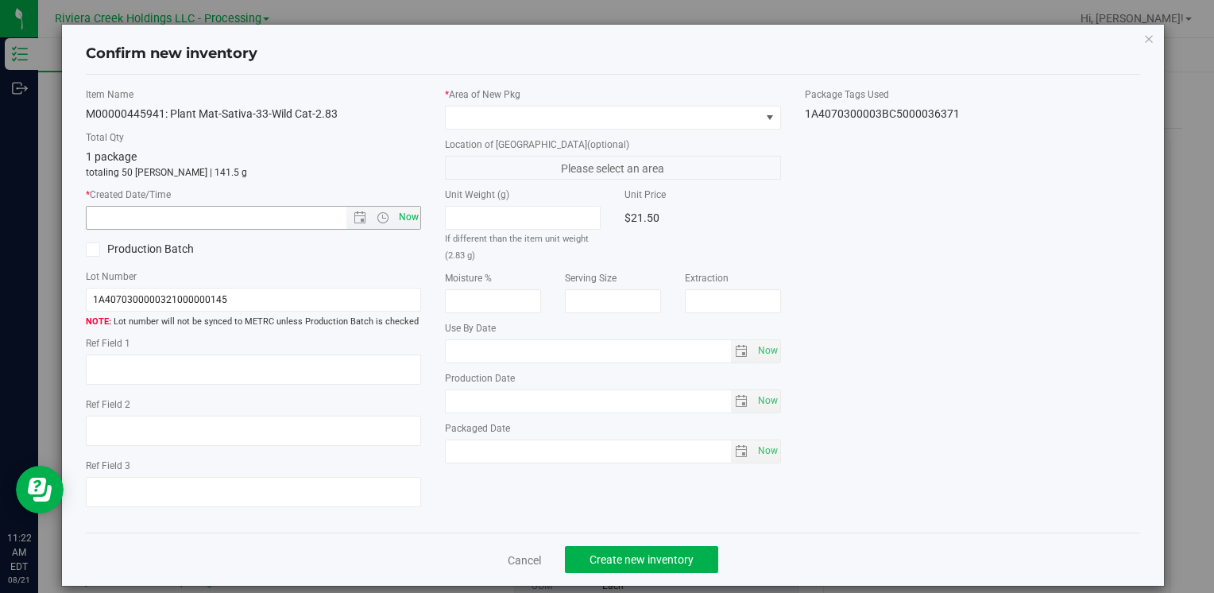
click at [407, 217] on span "Now" at bounding box center [408, 217] width 27 height 23
type input "8/21/2025 11:22 AM"
click at [480, 115] on span at bounding box center [603, 117] width 314 height 22
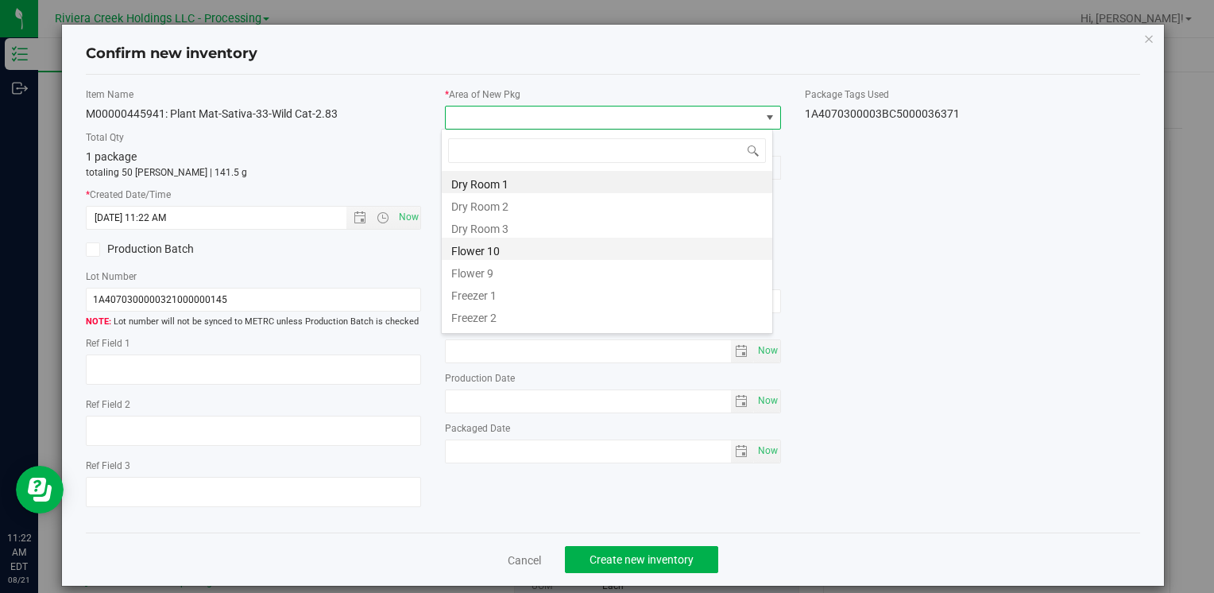
click at [540, 250] on li "Flower 10" at bounding box center [607, 248] width 330 height 22
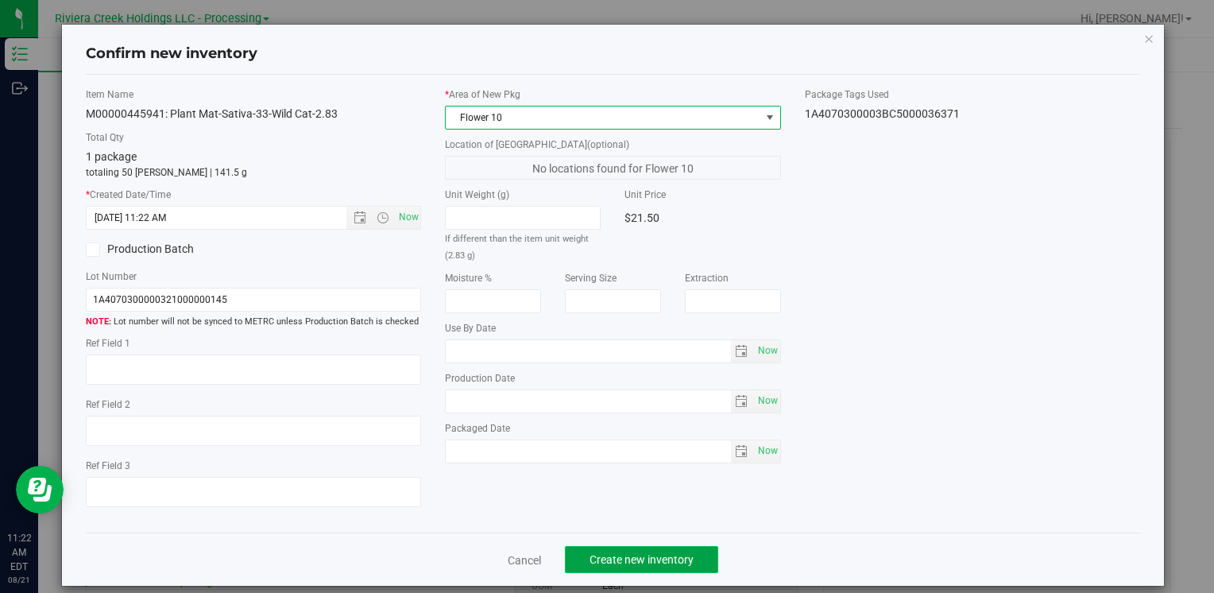
click at [641, 558] on span "Create new inventory" at bounding box center [641, 559] width 104 height 13
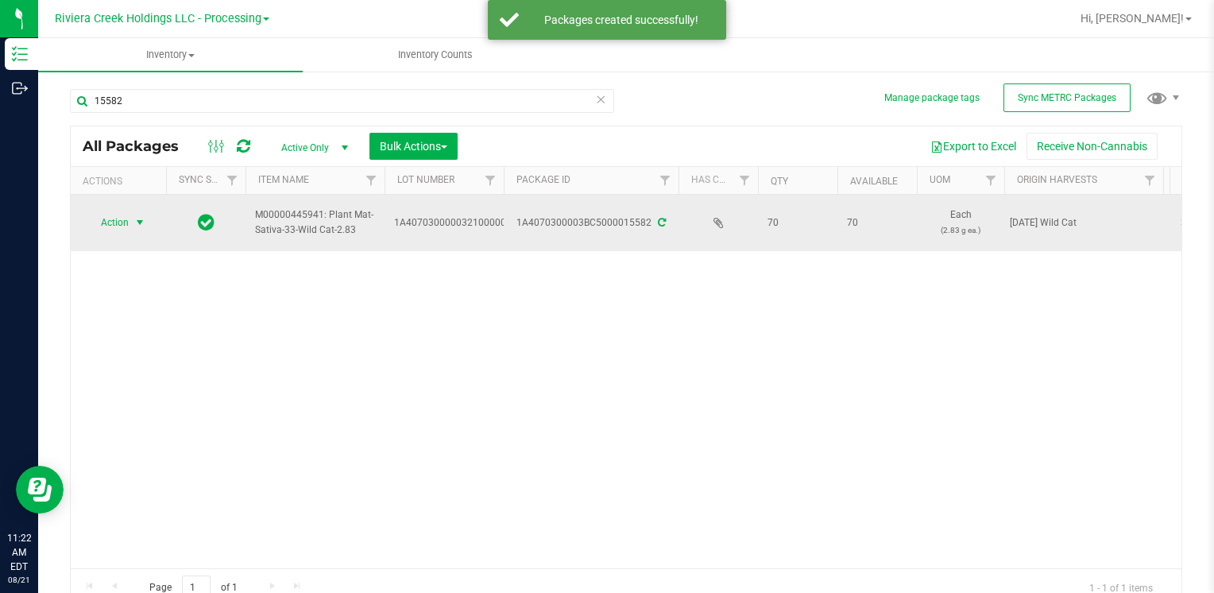
click at [118, 216] on span "Action" at bounding box center [108, 222] width 43 height 22
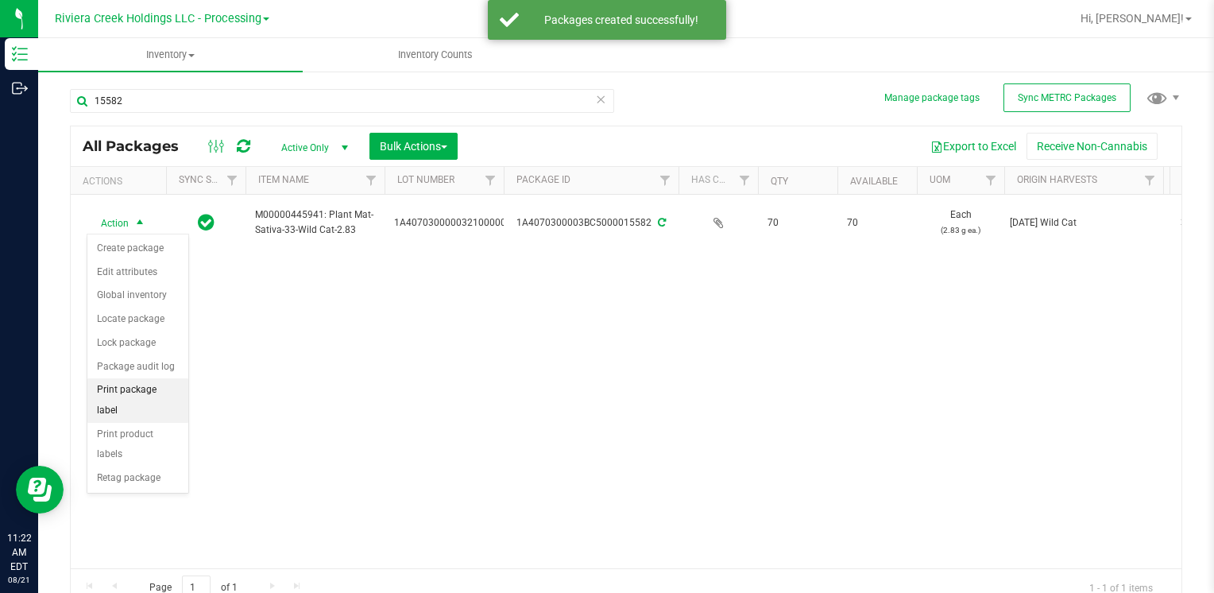
click at [164, 380] on li "Print package label" at bounding box center [137, 400] width 101 height 44
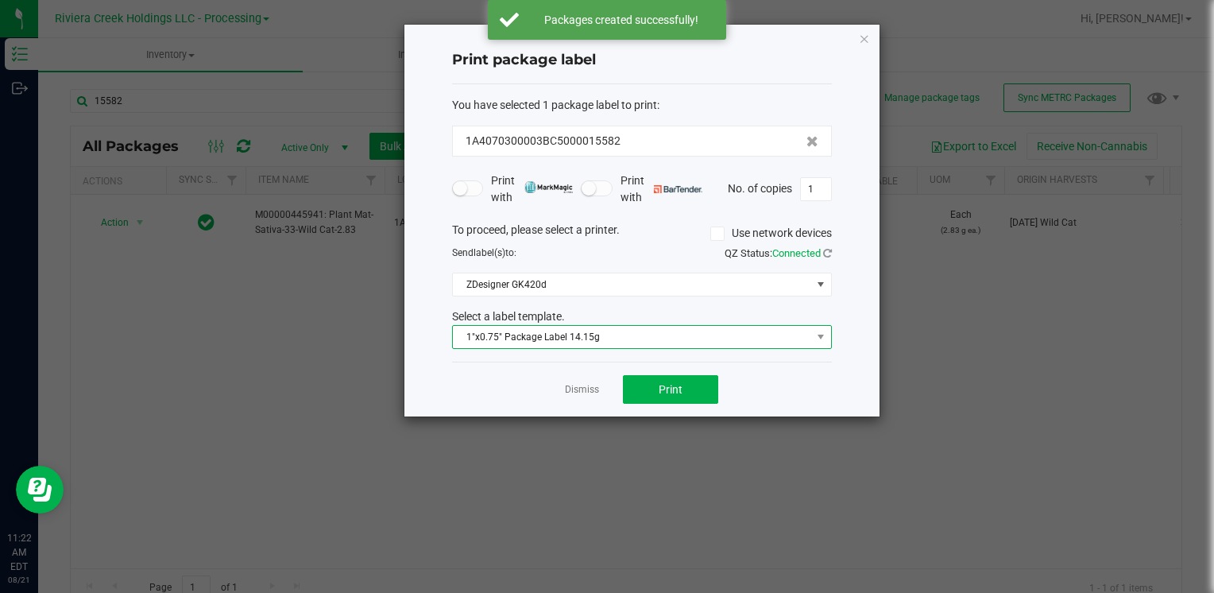
click at [646, 330] on span "1"x0.75" Package Label 14.15g" at bounding box center [632, 337] width 358 height 22
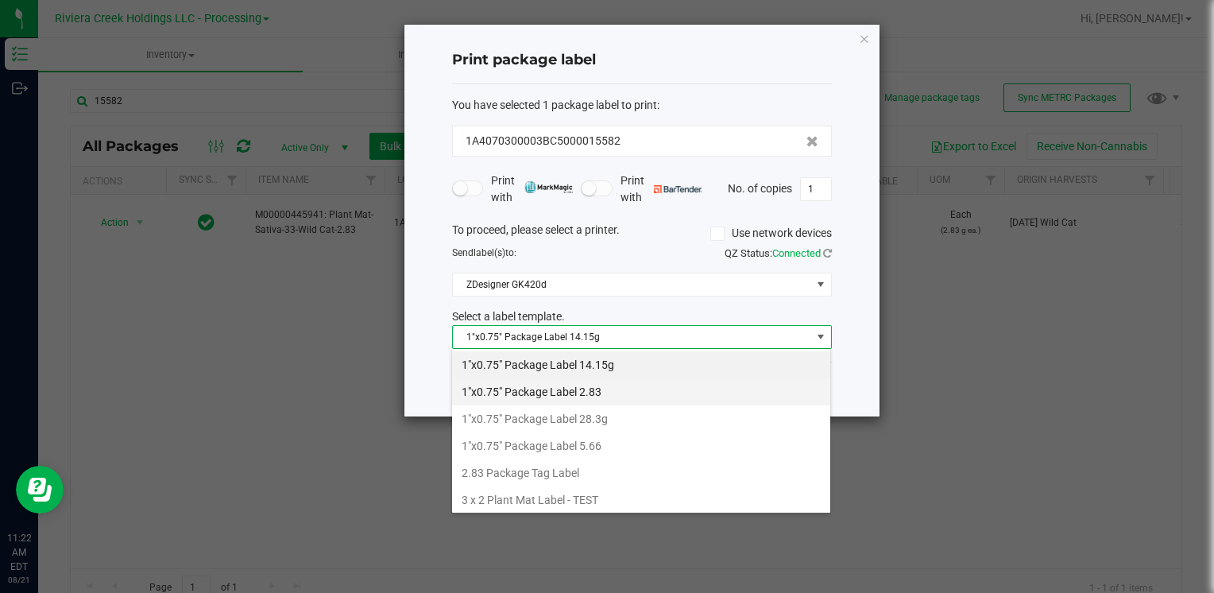
click at [634, 393] on li "1"x0.75" Package Label 2.83" at bounding box center [641, 391] width 378 height 27
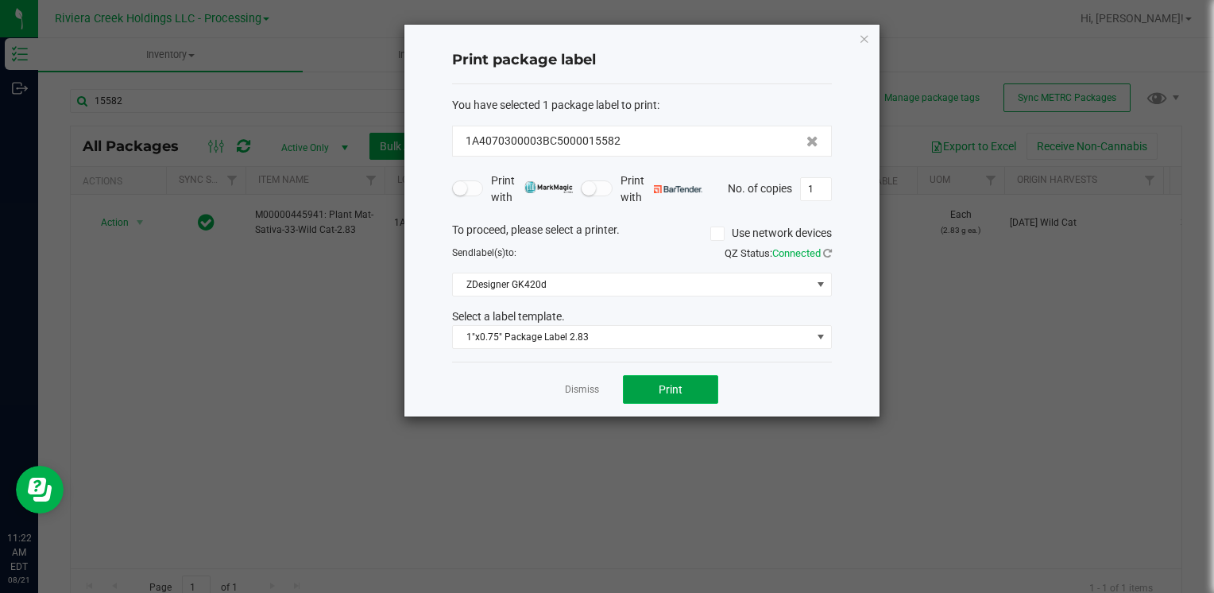
click at [666, 376] on button "Print" at bounding box center [670, 389] width 95 height 29
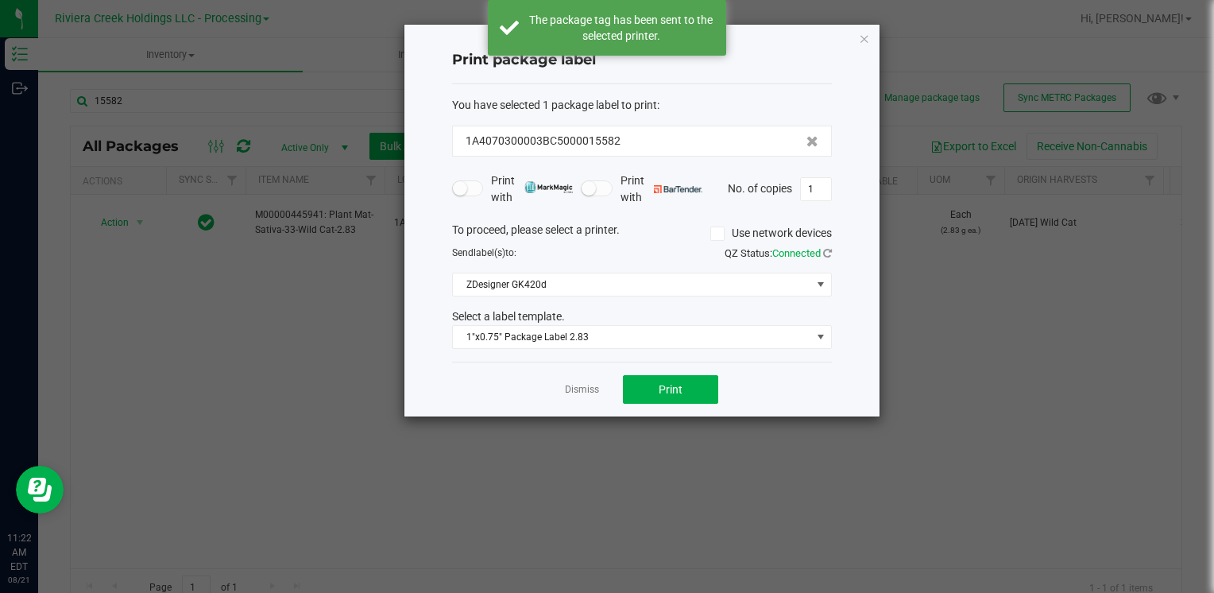
click at [867, 31] on icon "button" at bounding box center [864, 38] width 11 height 19
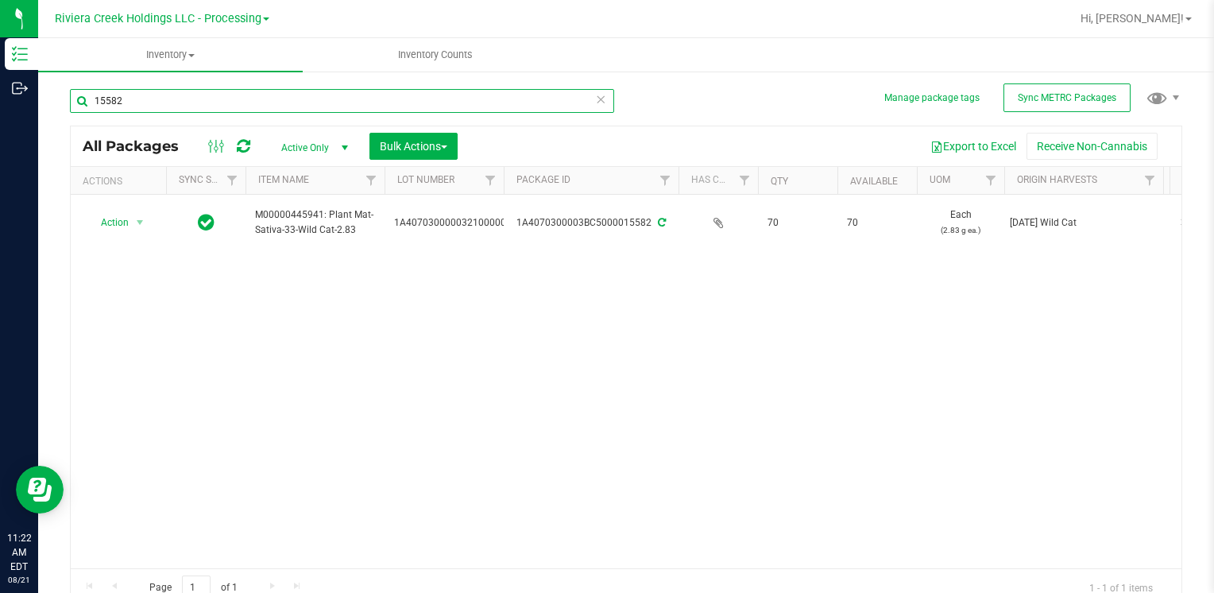
click at [191, 109] on input "15582" at bounding box center [342, 101] width 544 height 24
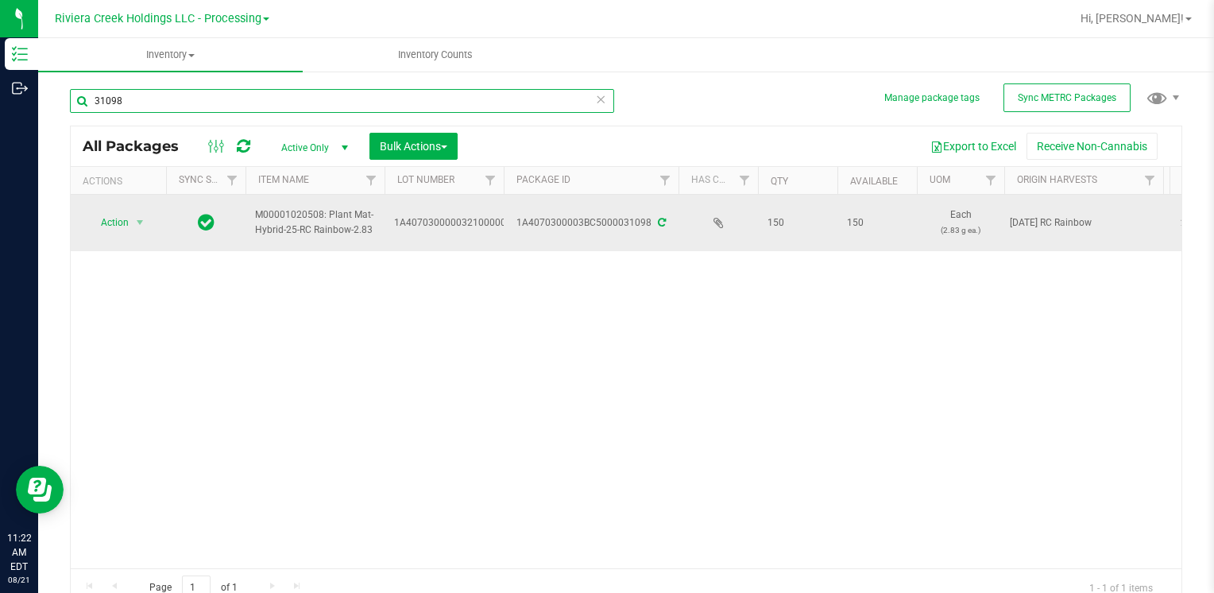
type input "31098"
click at [99, 222] on span "Action" at bounding box center [108, 222] width 43 height 22
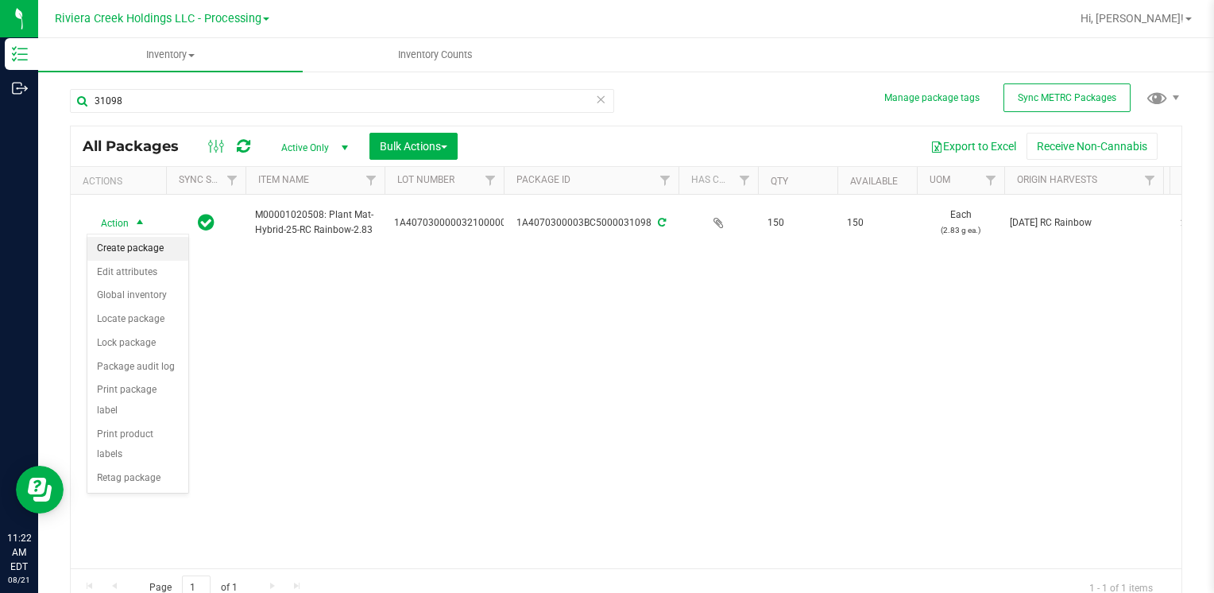
click at [123, 253] on li "Create package" at bounding box center [137, 249] width 101 height 24
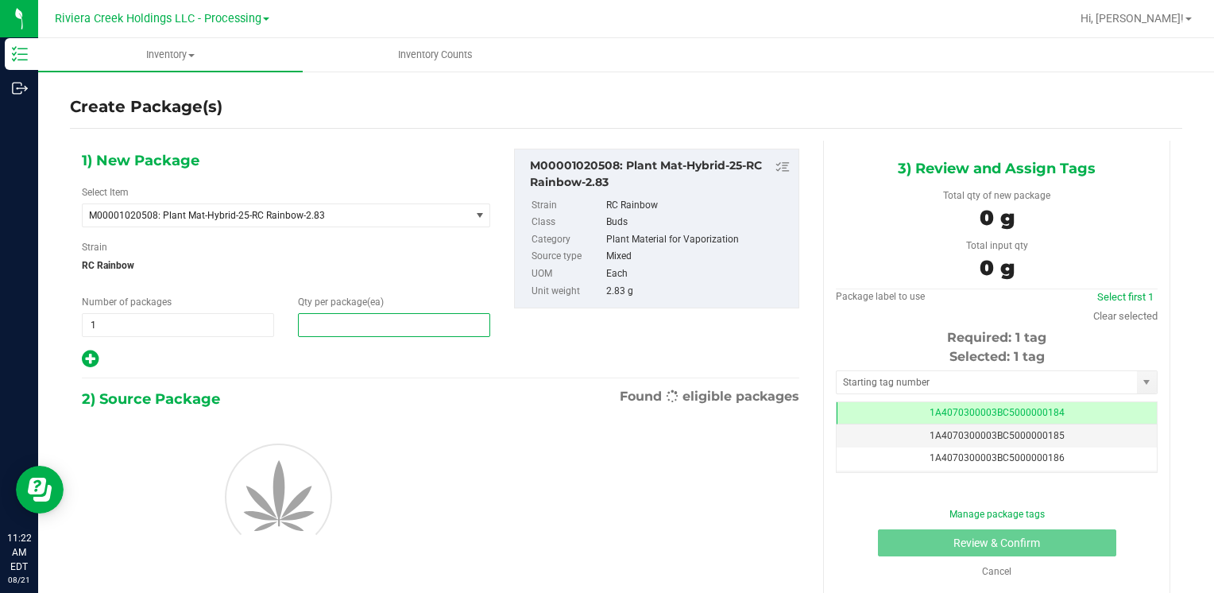
click at [316, 331] on span at bounding box center [394, 325] width 192 height 24
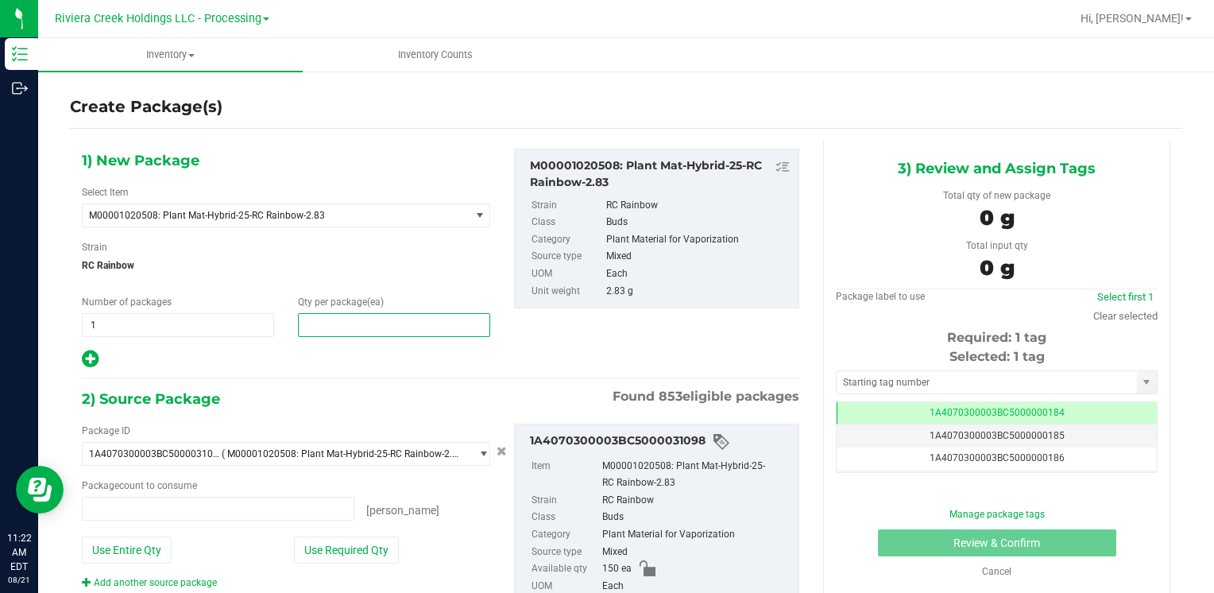
type input "0 ea"
type input "20"
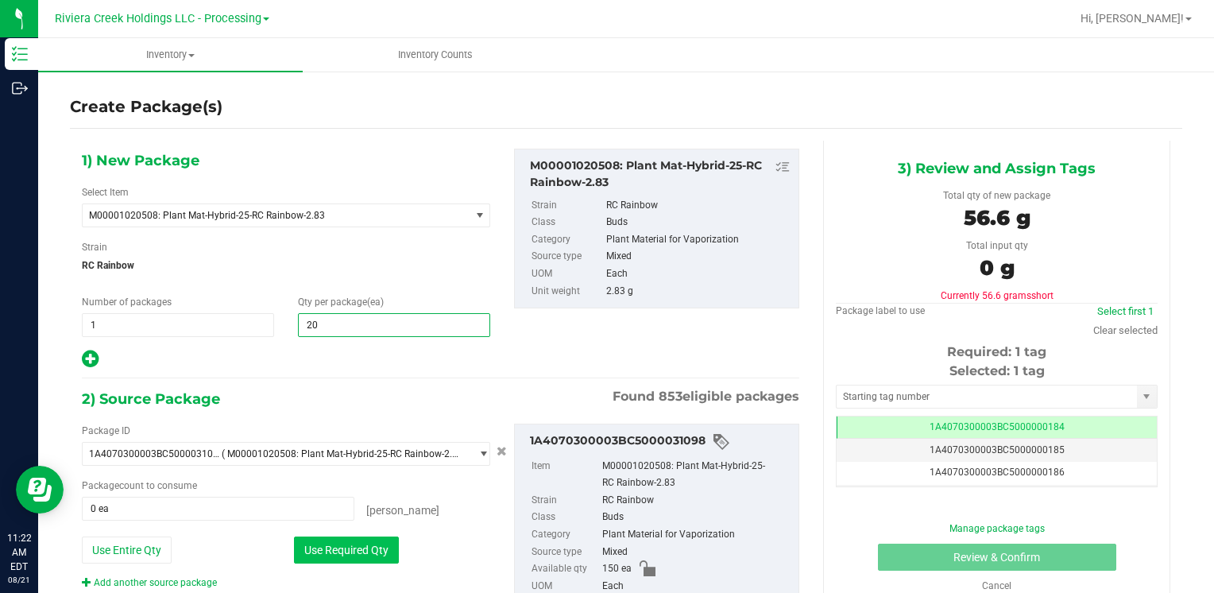
type input "20"
click at [334, 542] on button "Use Required Qty" at bounding box center [346, 549] width 105 height 27
type input "20 ea"
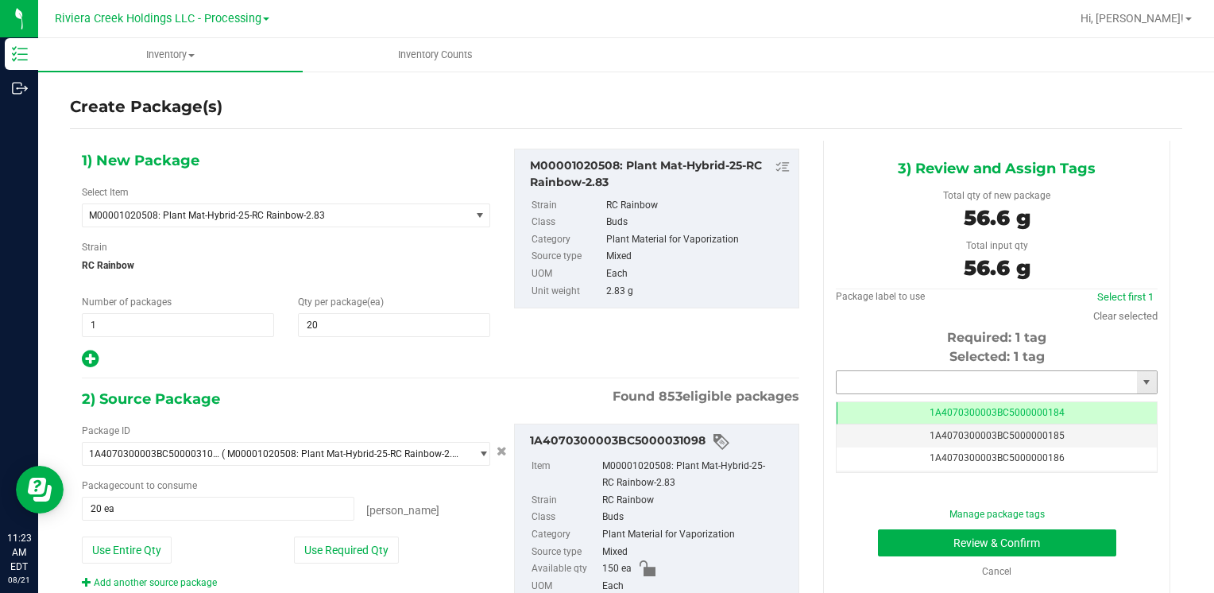
click at [879, 376] on input "text" at bounding box center [986, 382] width 300 height 22
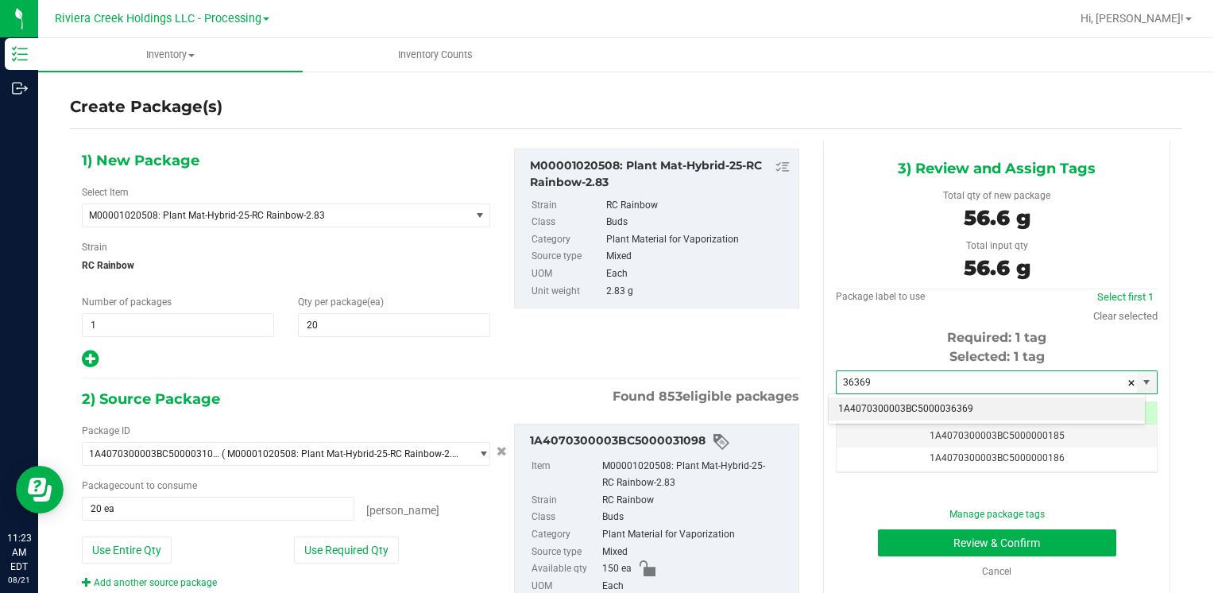
click at [872, 402] on li "1A4070300003BC5000036369" at bounding box center [986, 409] width 316 height 24
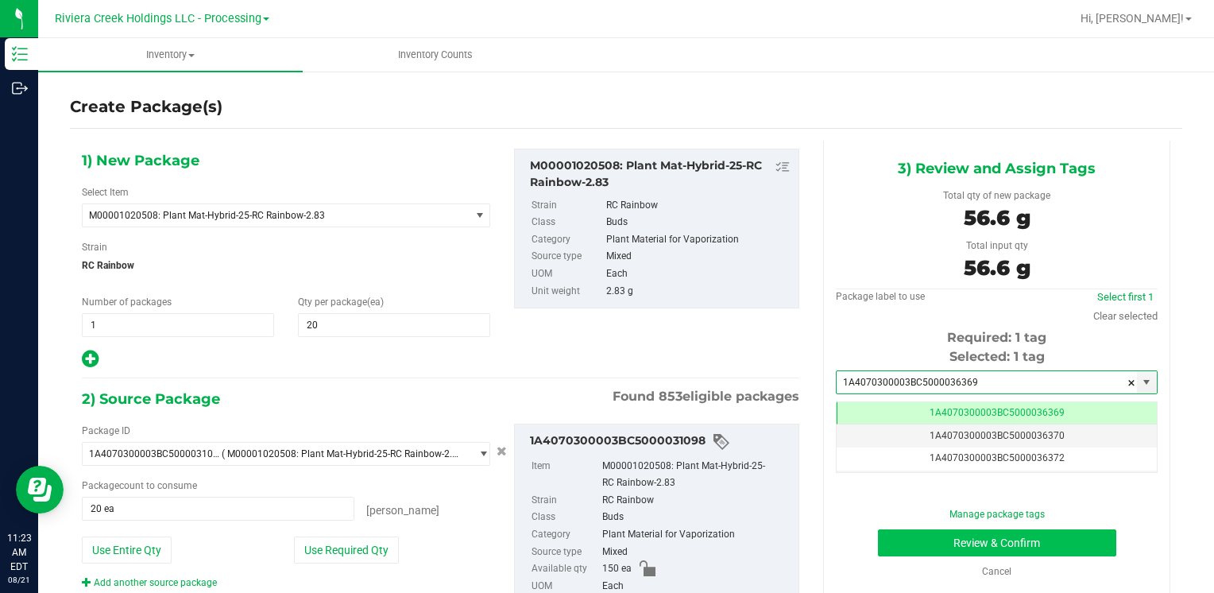
type input "1A4070300003BC5000036369"
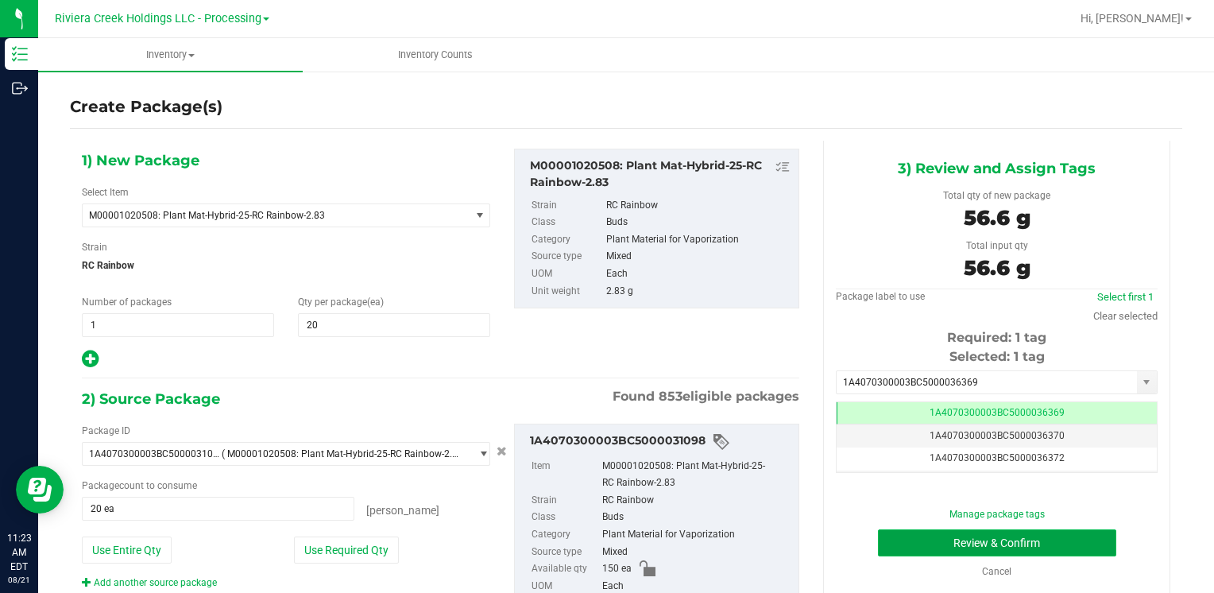
click at [915, 553] on button "Review & Confirm" at bounding box center [997, 542] width 238 height 27
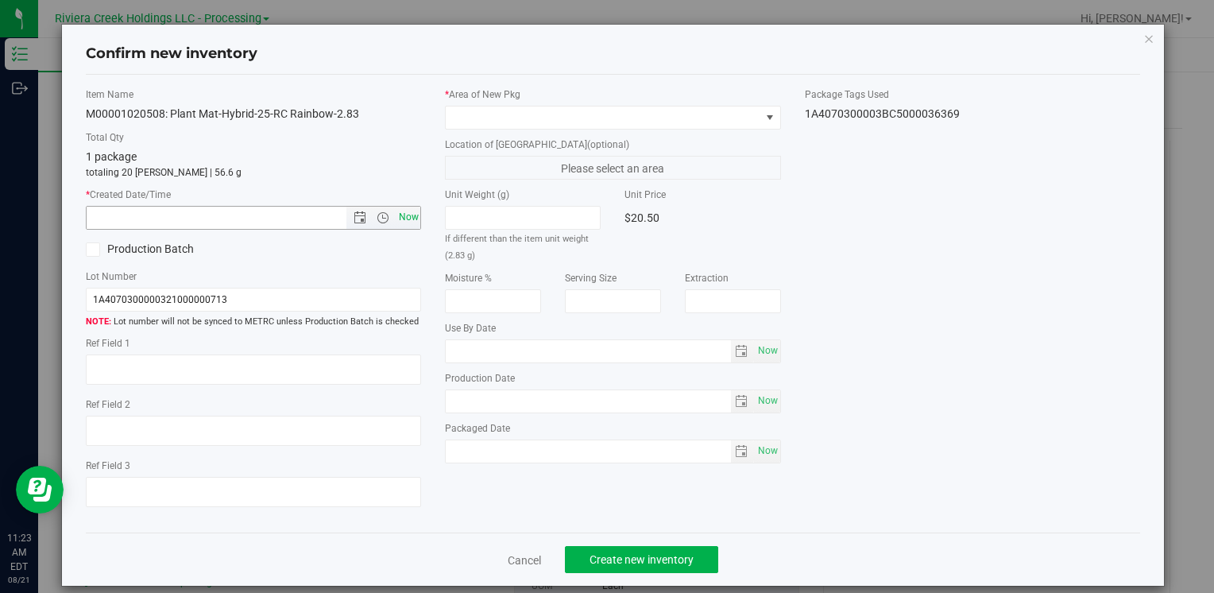
click at [411, 218] on span "Now" at bounding box center [408, 217] width 27 height 23
type input "8/21/2025 11:23 AM"
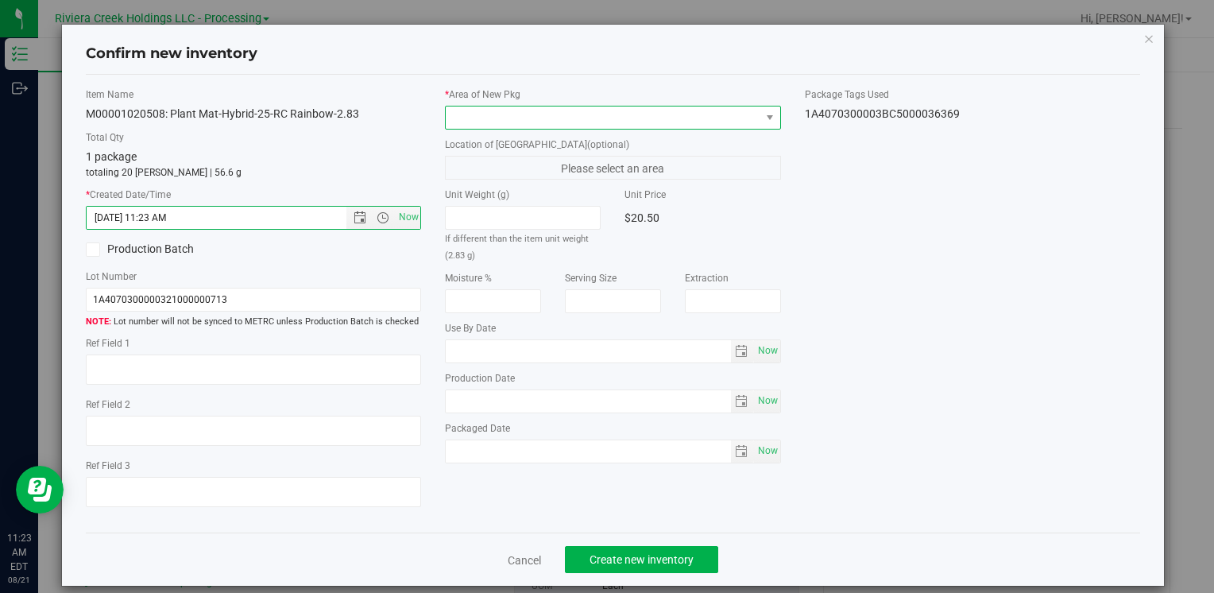
click at [485, 110] on span at bounding box center [603, 117] width 314 height 22
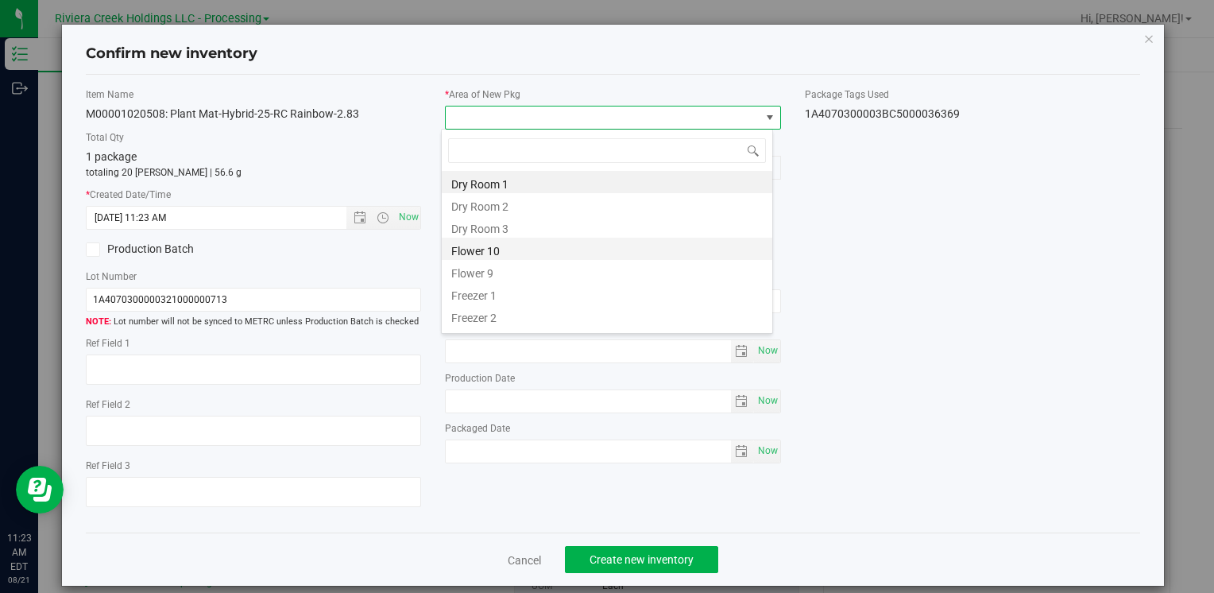
click at [530, 246] on li "Flower 10" at bounding box center [607, 248] width 330 height 22
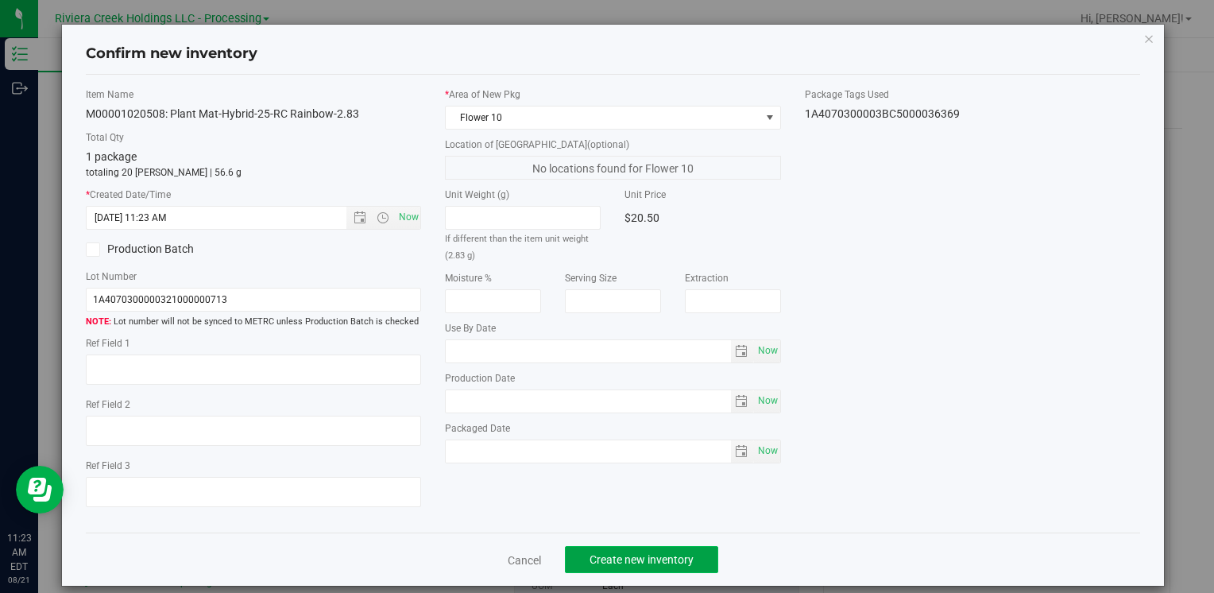
click at [608, 555] on span "Create new inventory" at bounding box center [641, 559] width 104 height 13
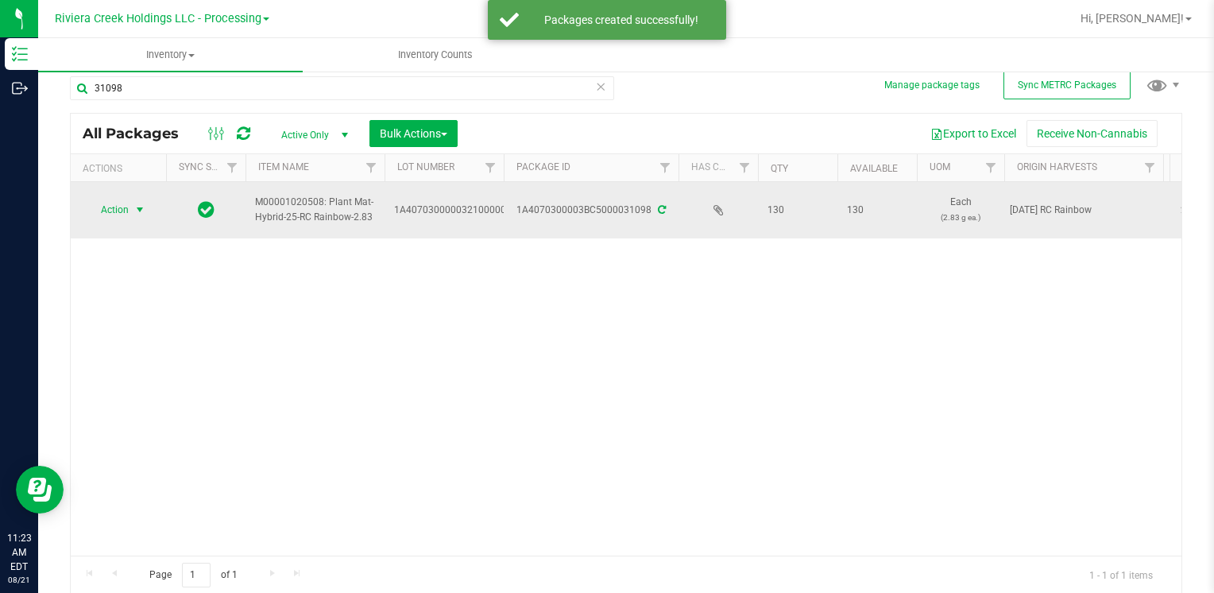
click at [104, 208] on span "Action" at bounding box center [108, 210] width 43 height 22
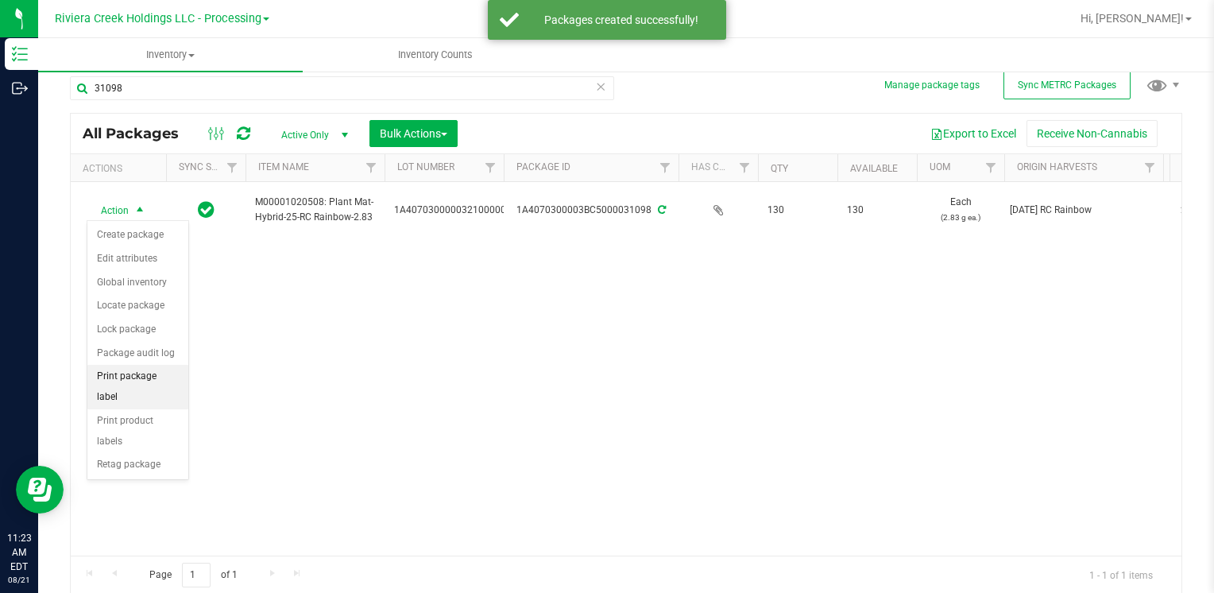
click at [159, 373] on li "Print package label" at bounding box center [137, 387] width 101 height 44
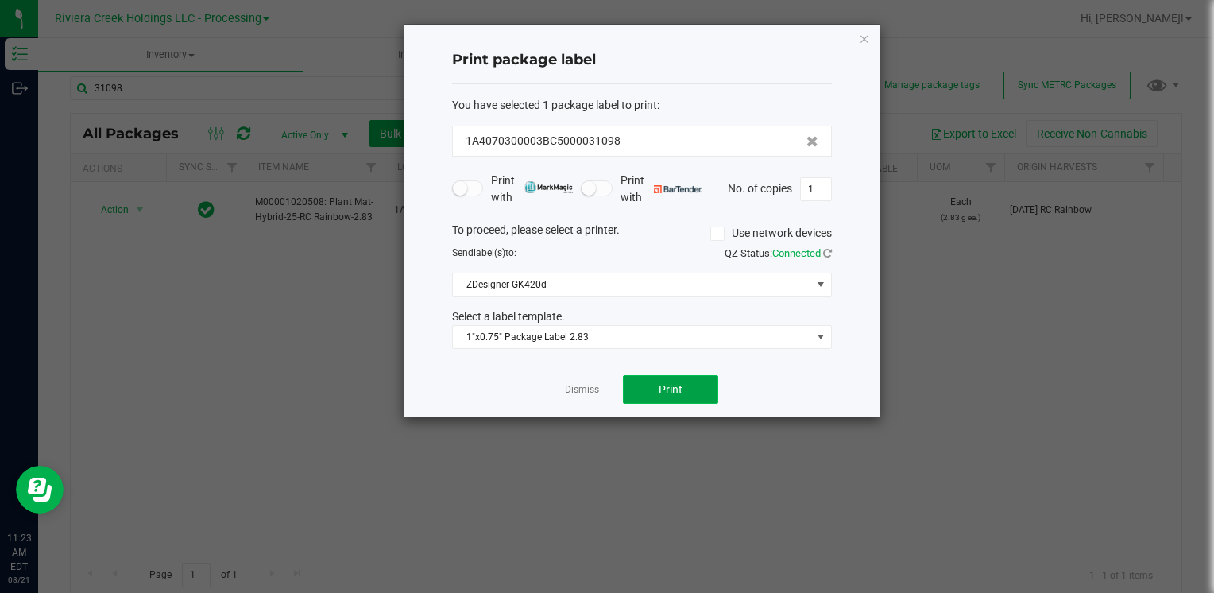
click at [641, 388] on button "Print" at bounding box center [670, 389] width 95 height 29
click at [861, 42] on icon "button" at bounding box center [864, 38] width 11 height 19
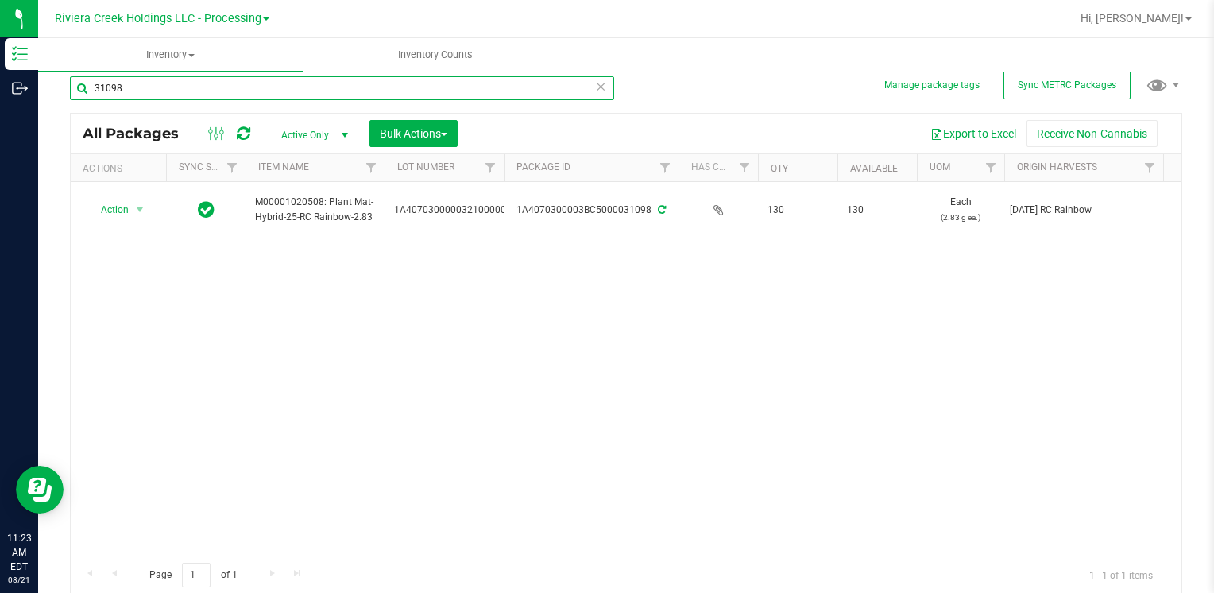
click at [267, 89] on input "31098" at bounding box center [342, 88] width 544 height 24
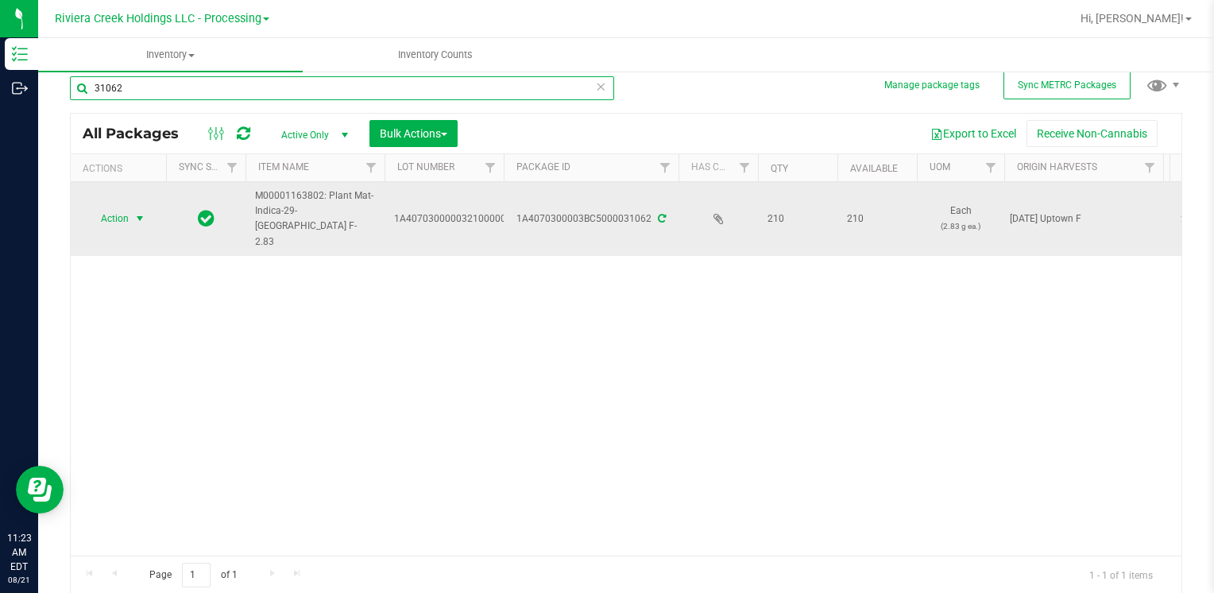
type input "31062"
click at [114, 209] on span "Action" at bounding box center [108, 218] width 43 height 22
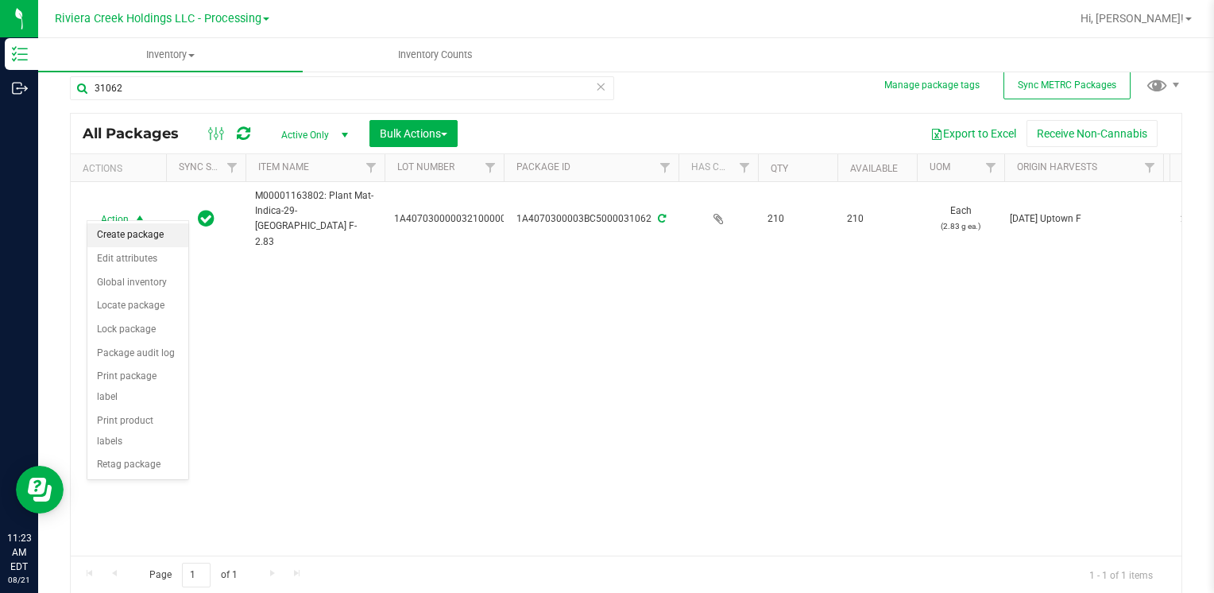
click at [146, 237] on li "Create package" at bounding box center [137, 235] width 101 height 24
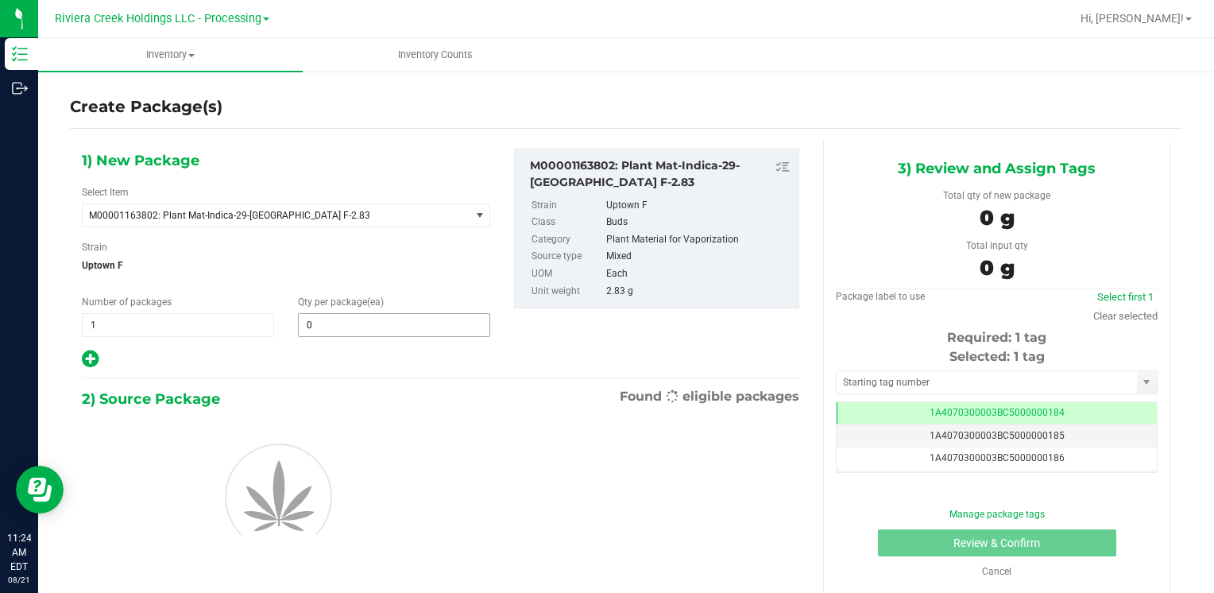
click at [346, 322] on span "0 0" at bounding box center [394, 325] width 192 height 24
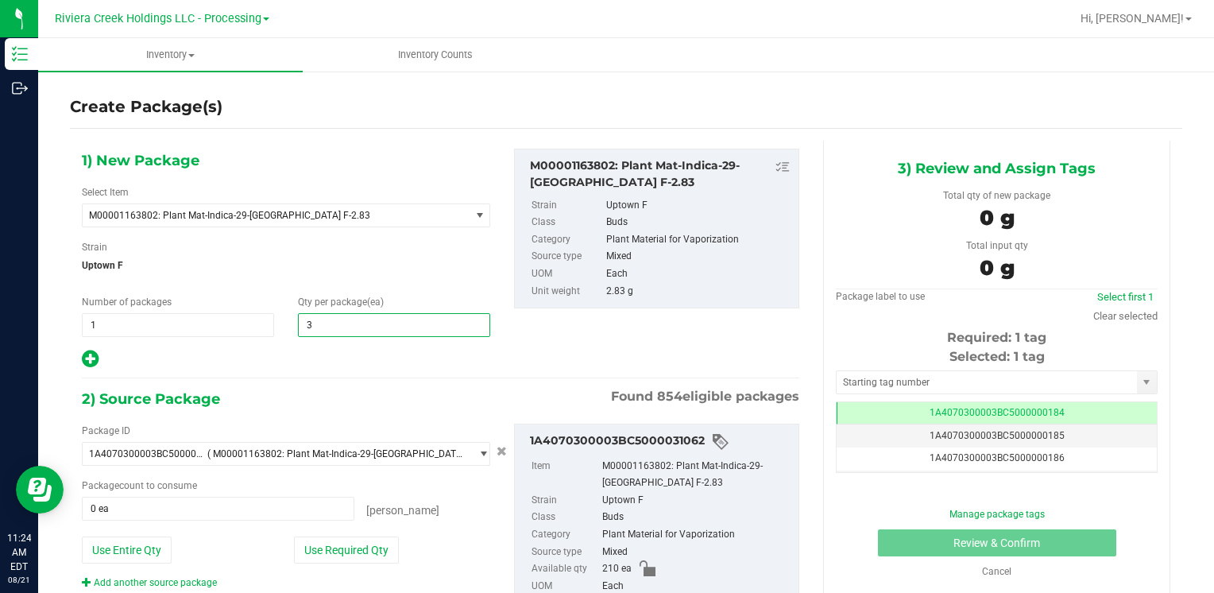
type input "30"
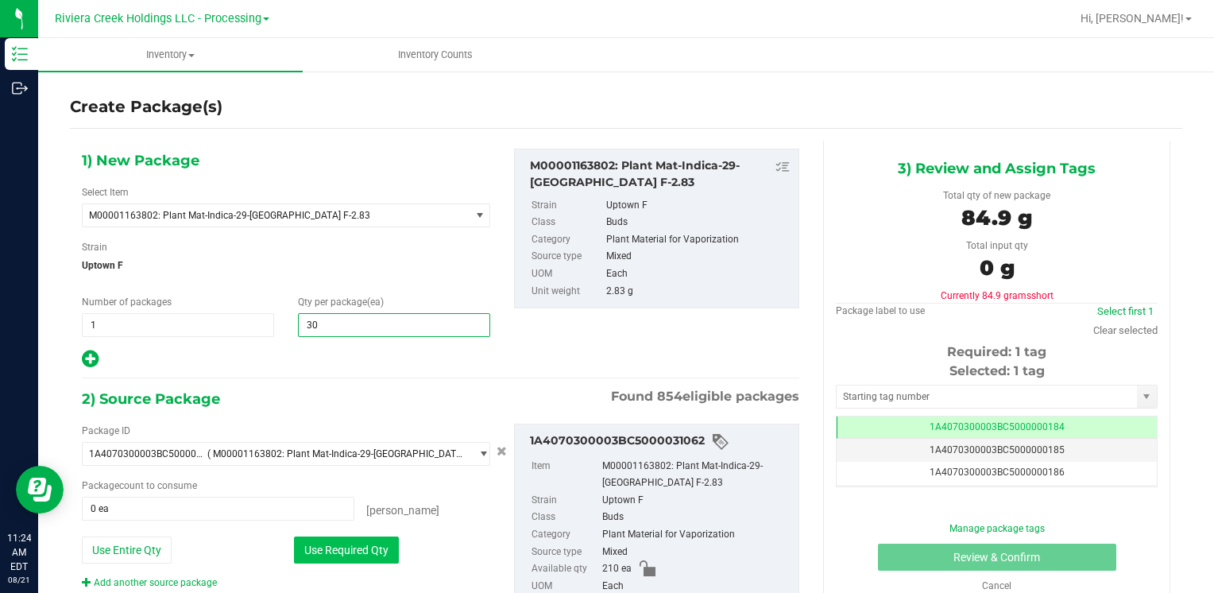
type input "30"
click at [329, 557] on button "Use Required Qty" at bounding box center [346, 549] width 105 height 27
type input "30 ea"
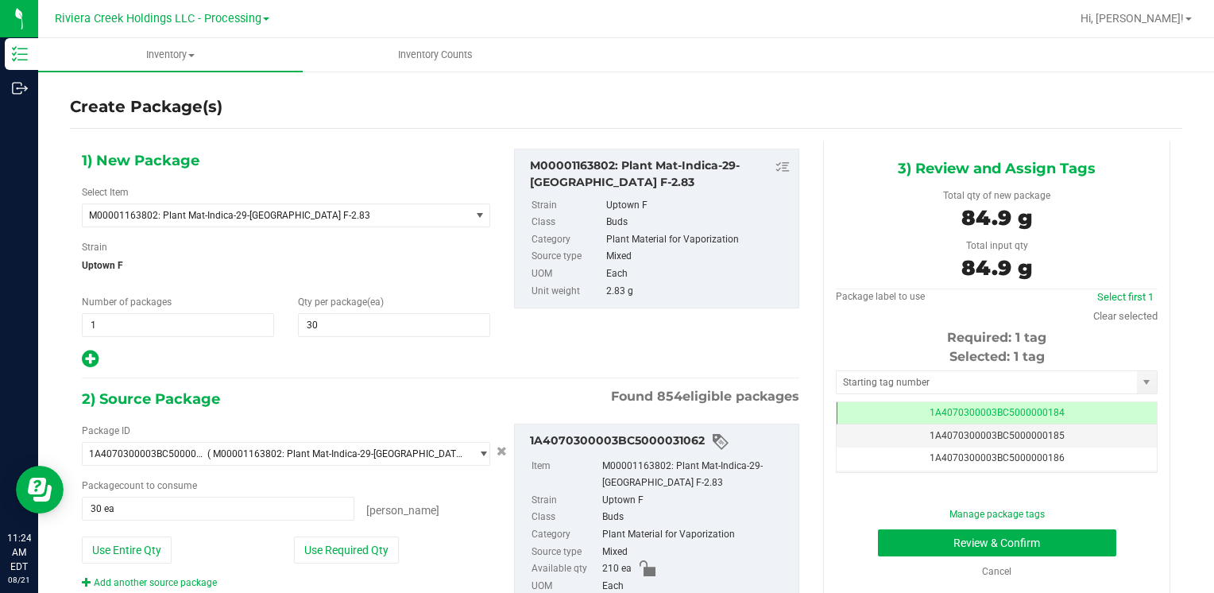
click at [852, 396] on div "Selected: 1 tag Tag 1A4070300003BC5000000184 1A4070300003BC5000000185 1A4070300…" at bounding box center [997, 409] width 322 height 125
click at [854, 386] on input "text" at bounding box center [986, 382] width 300 height 22
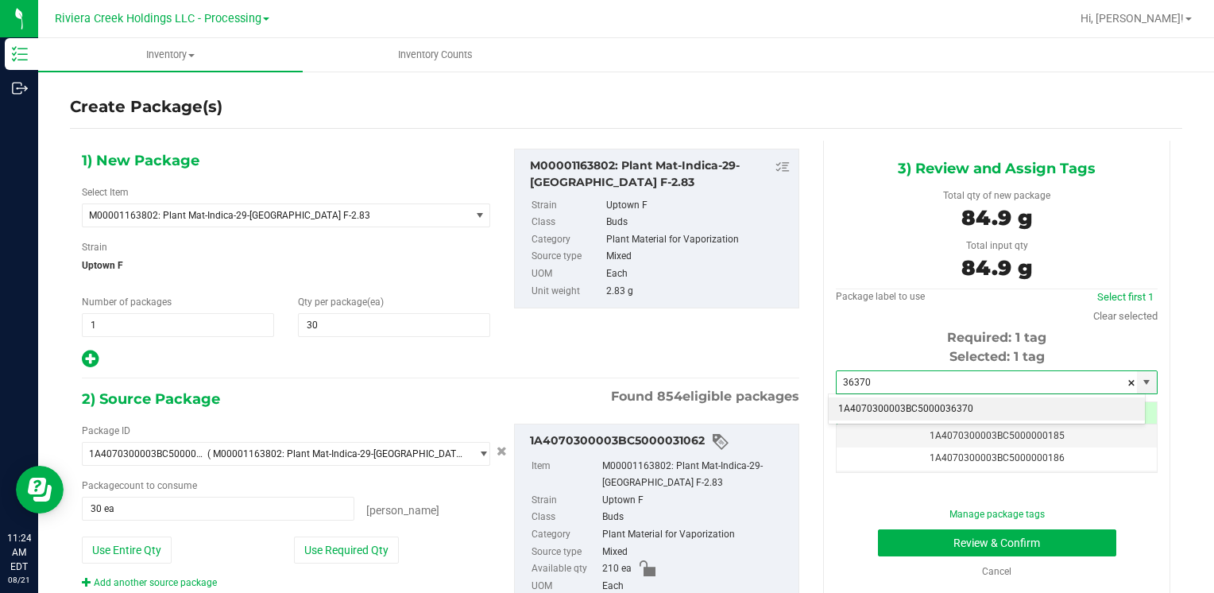
click at [867, 403] on li "1A4070300003BC5000036370" at bounding box center [986, 409] width 316 height 24
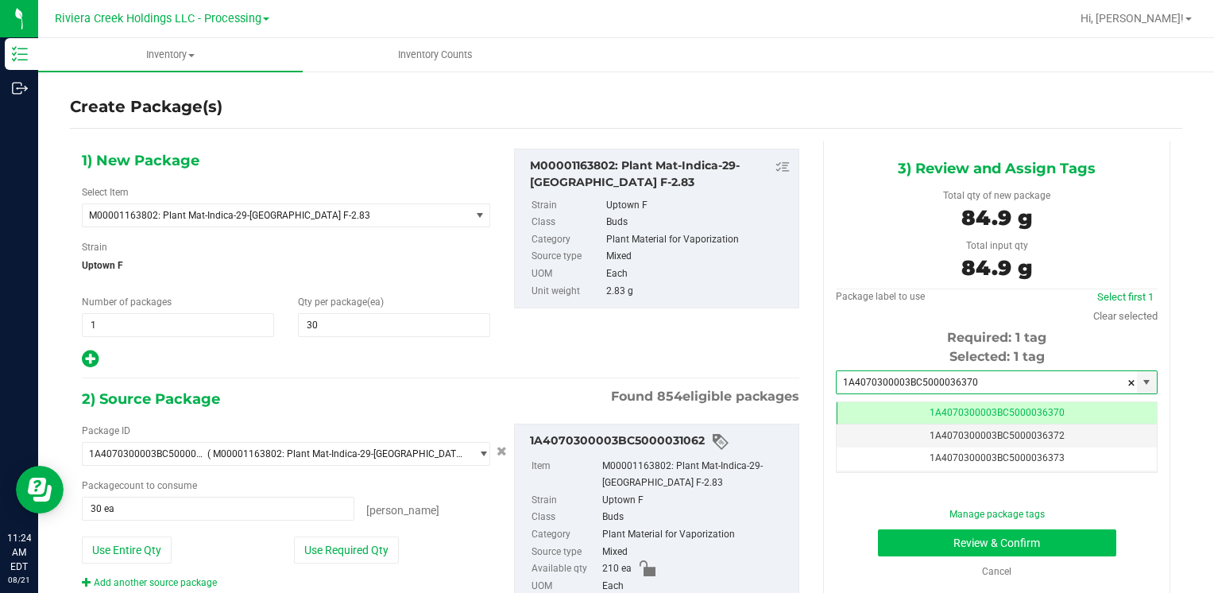
type input "1A4070300003BC5000036370"
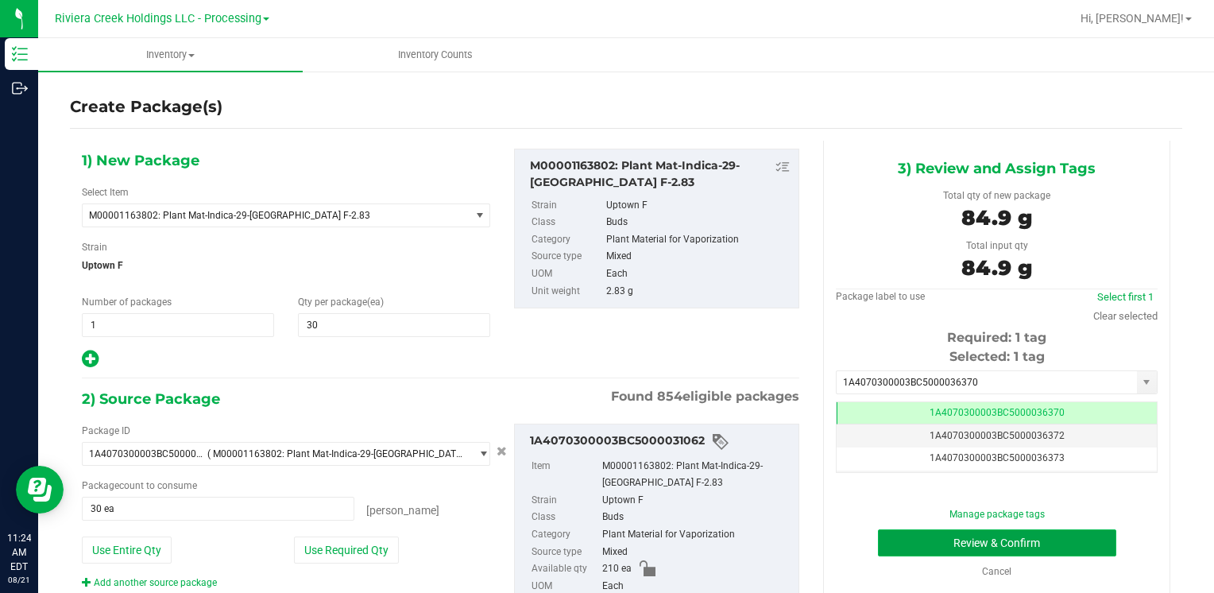
click at [896, 539] on button "Review & Confirm" at bounding box center [997, 542] width 238 height 27
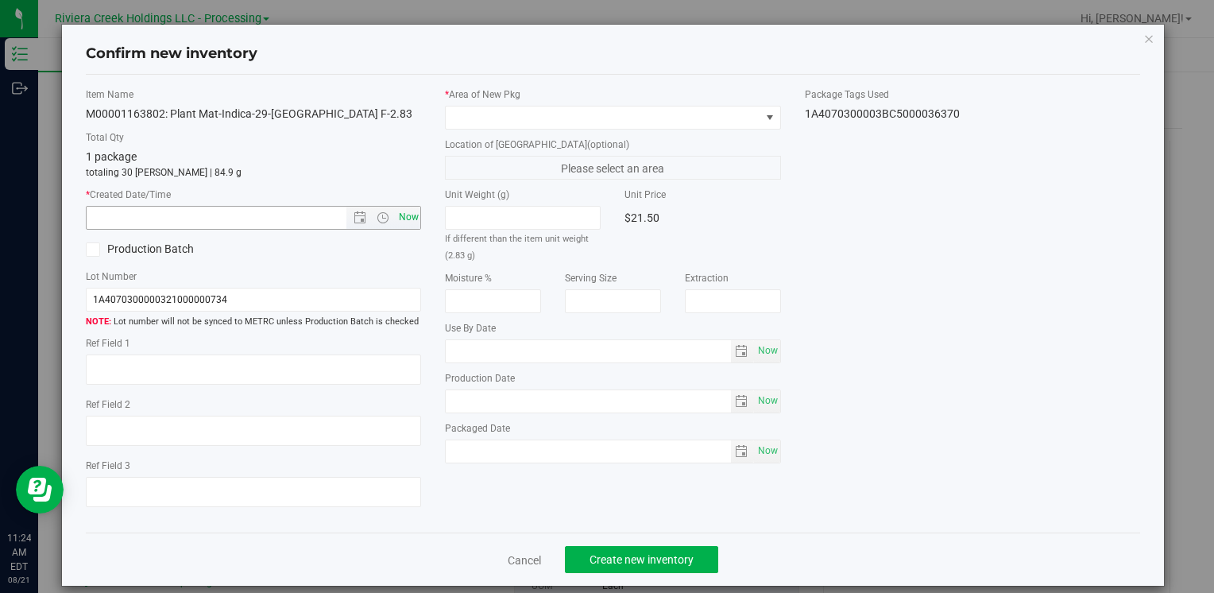
click at [397, 221] on span "Now" at bounding box center [408, 217] width 27 height 23
type input "8/21/2025 11:24 AM"
click at [479, 119] on span at bounding box center [603, 117] width 314 height 22
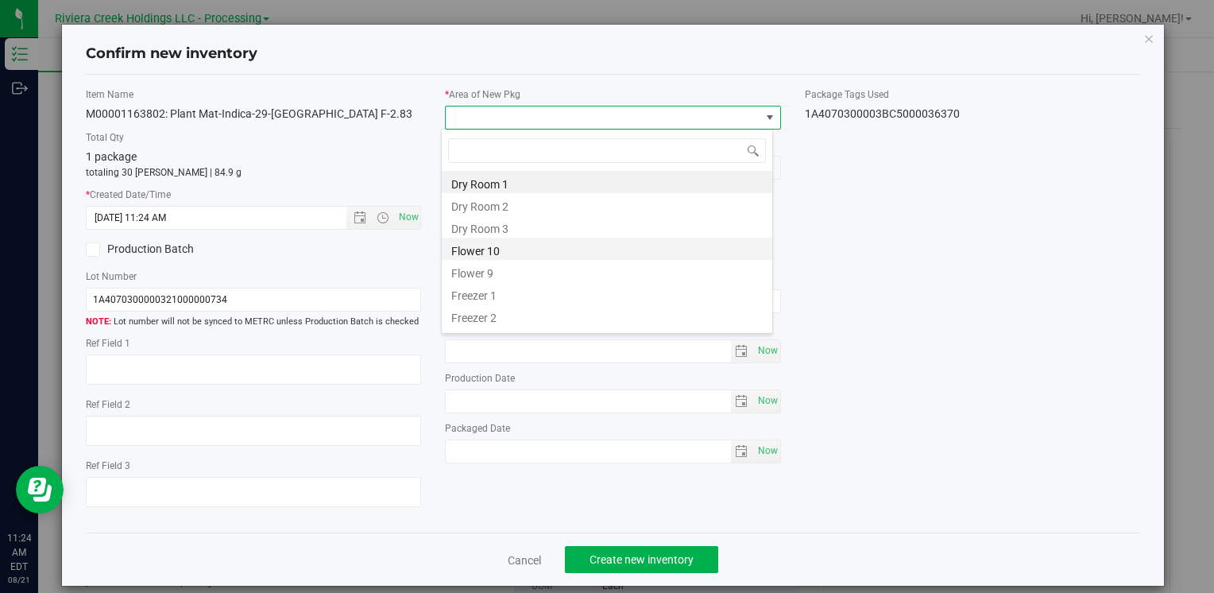
click at [516, 249] on li "Flower 10" at bounding box center [607, 248] width 330 height 22
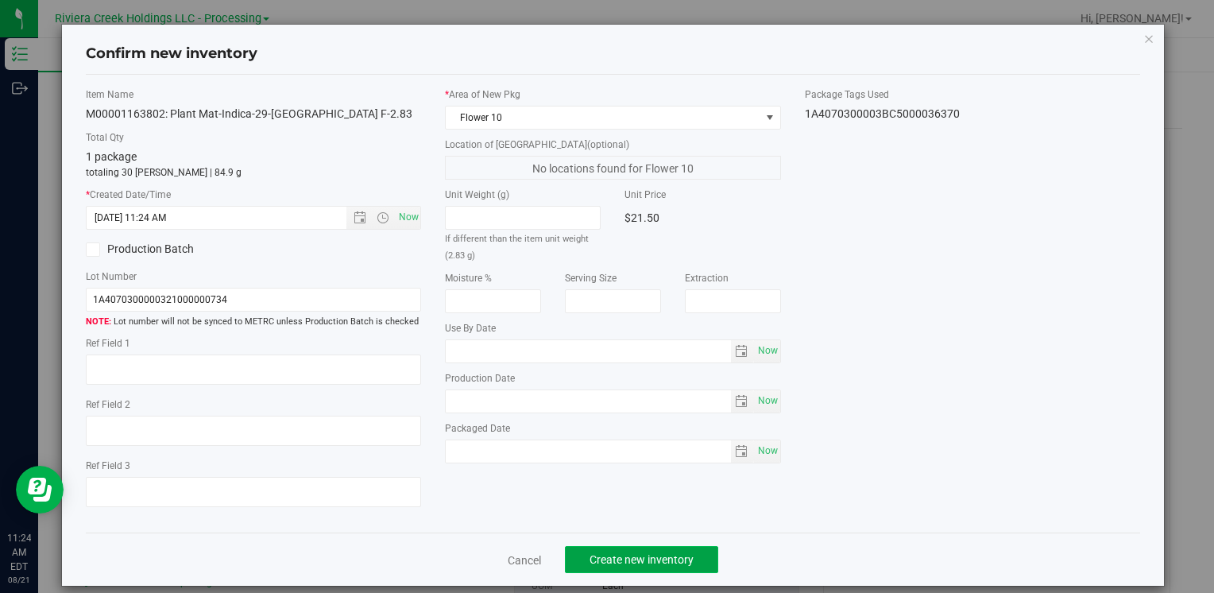
click at [620, 559] on span "Create new inventory" at bounding box center [641, 559] width 104 height 13
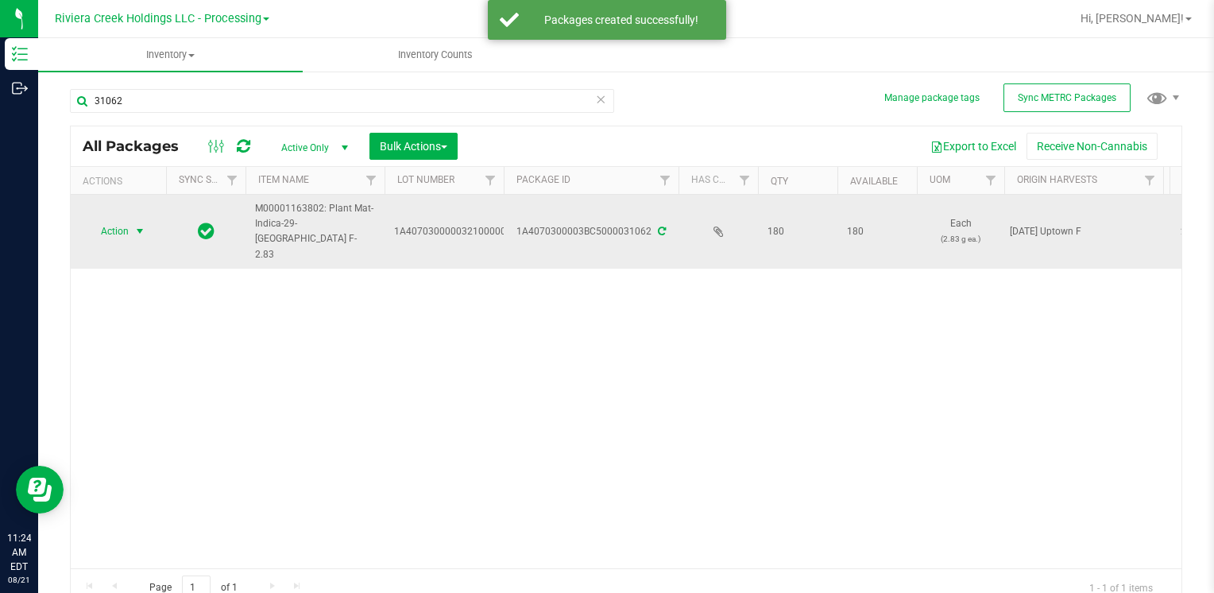
click at [129, 224] on span "Action" at bounding box center [108, 231] width 43 height 22
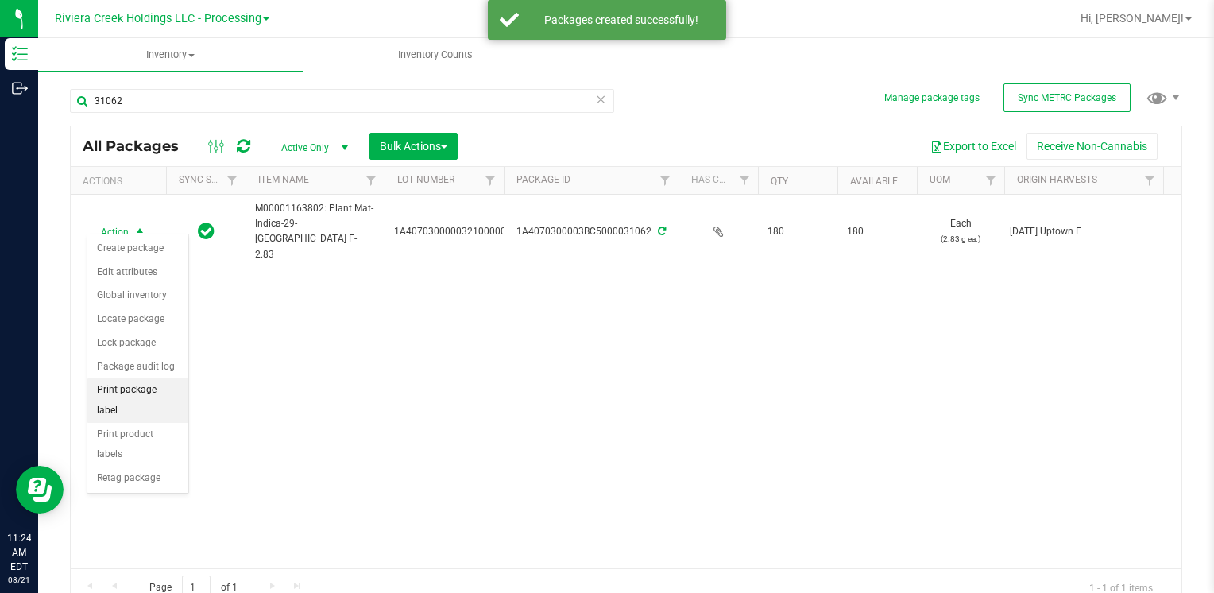
drag, startPoint x: 160, startPoint y: 392, endPoint x: 187, endPoint y: 392, distance: 27.0
click at [162, 392] on li "Print package label" at bounding box center [137, 400] width 101 height 44
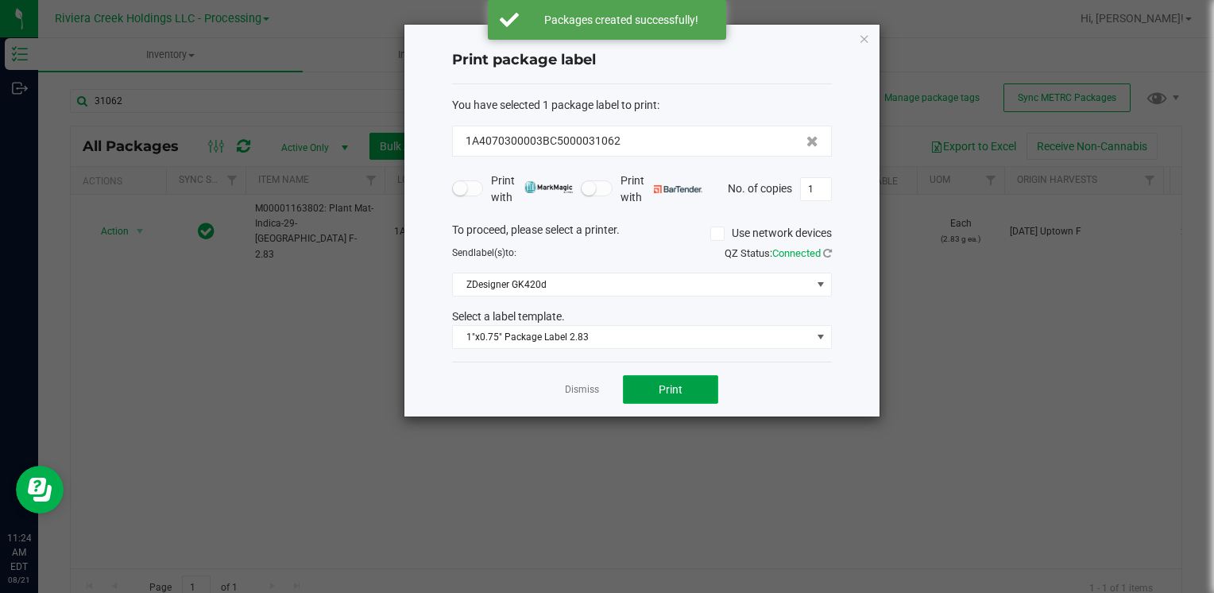
click at [682, 391] on button "Print" at bounding box center [670, 389] width 95 height 29
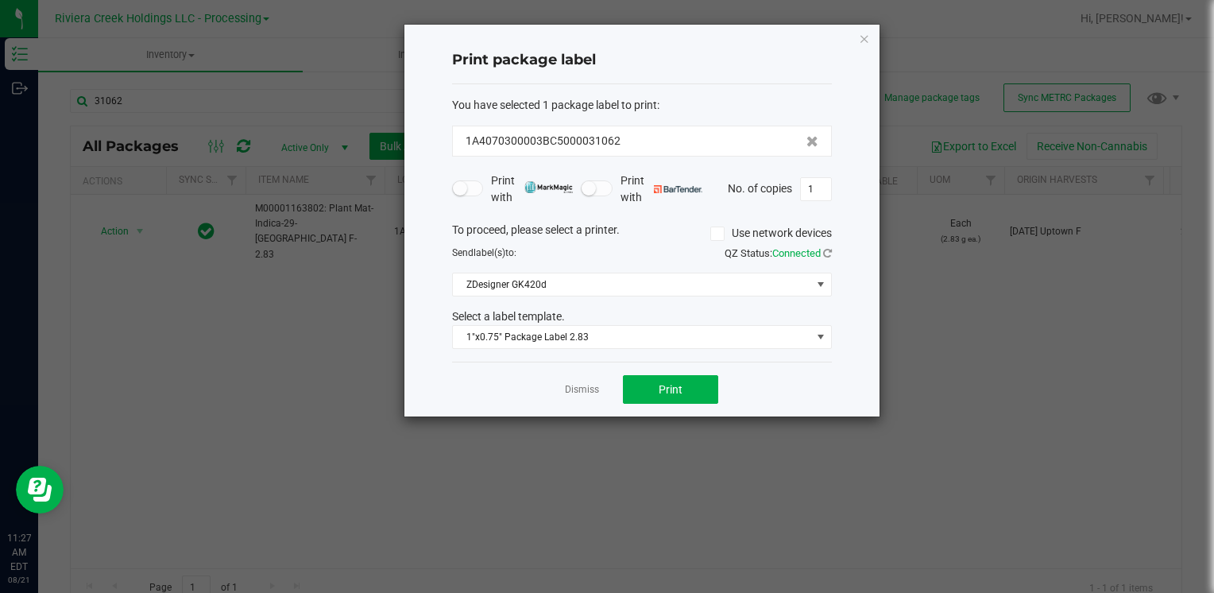
click at [863, 41] on icon "button" at bounding box center [864, 38] width 11 height 19
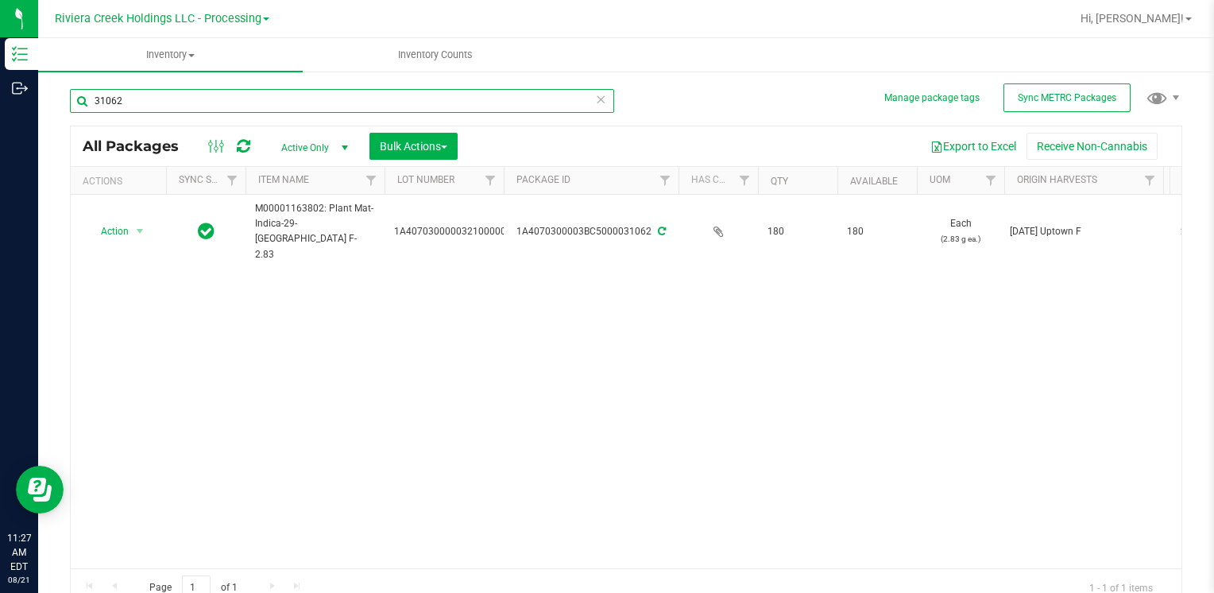
click at [231, 95] on input "31062" at bounding box center [342, 101] width 544 height 24
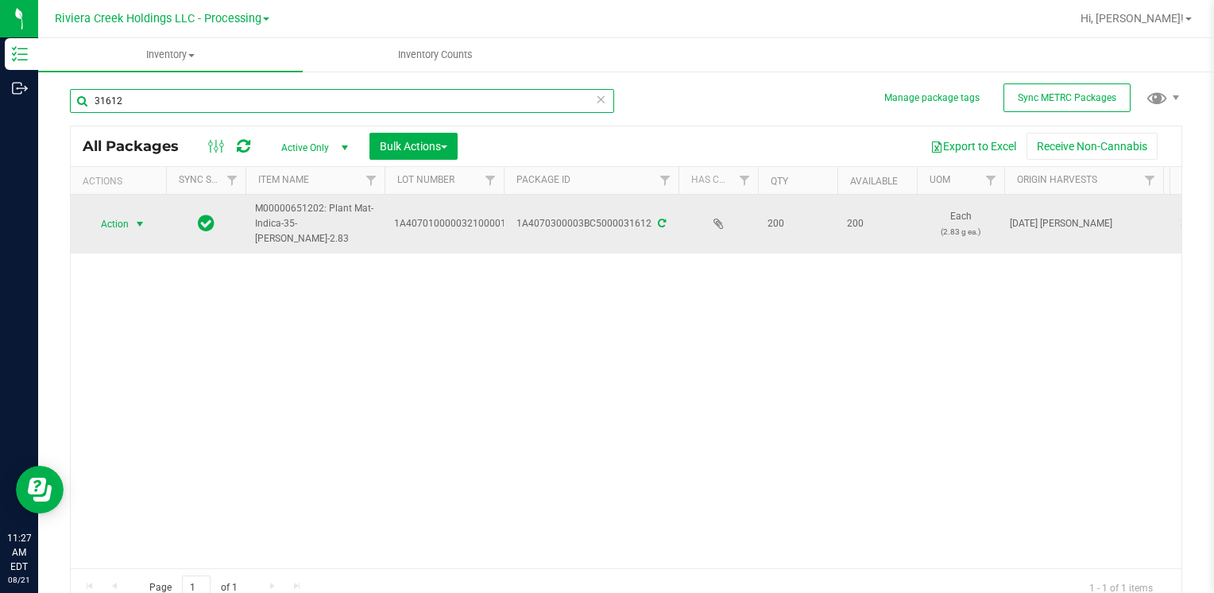
type input "31612"
click at [100, 218] on span "Action" at bounding box center [108, 224] width 43 height 22
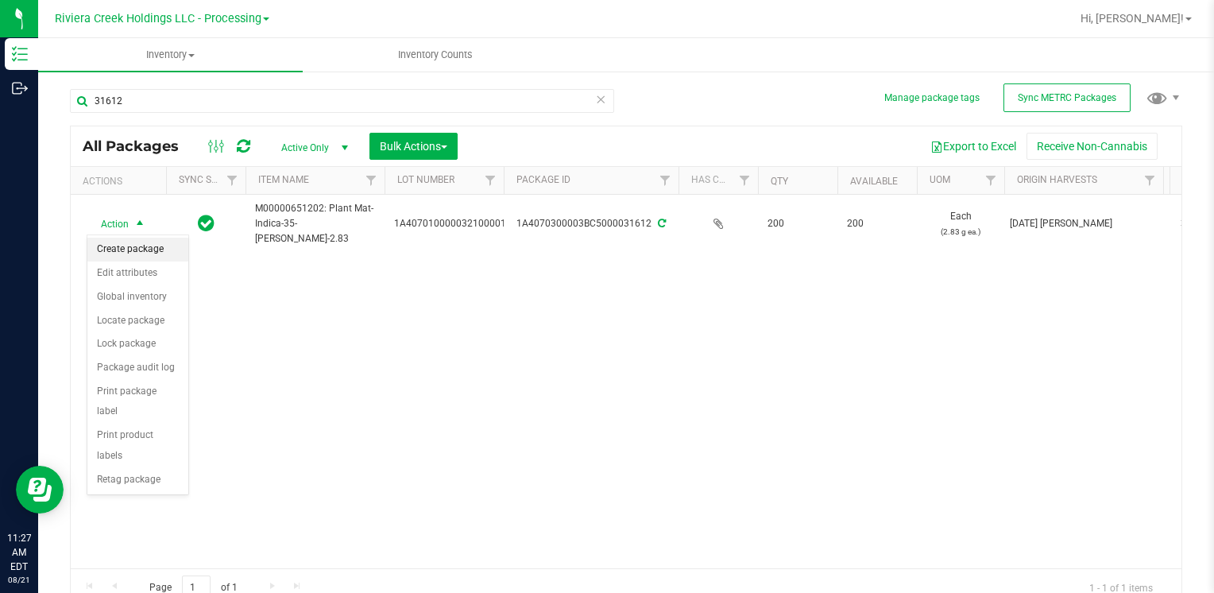
click at [146, 249] on li "Create package" at bounding box center [137, 249] width 101 height 24
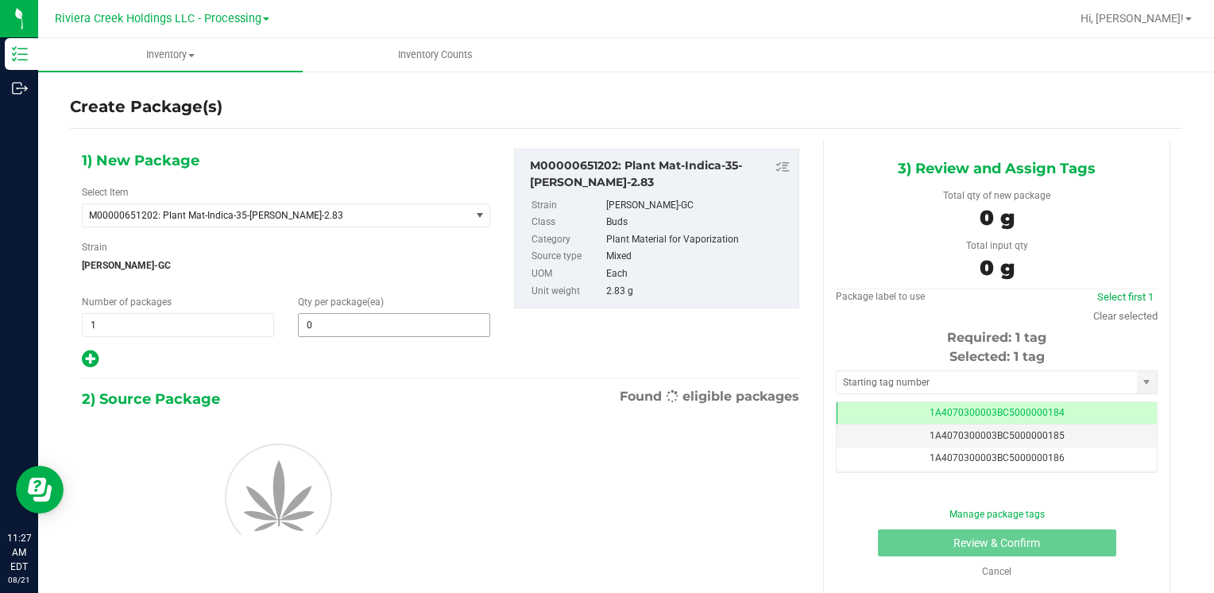
click at [331, 319] on input "0" at bounding box center [394, 325] width 191 height 22
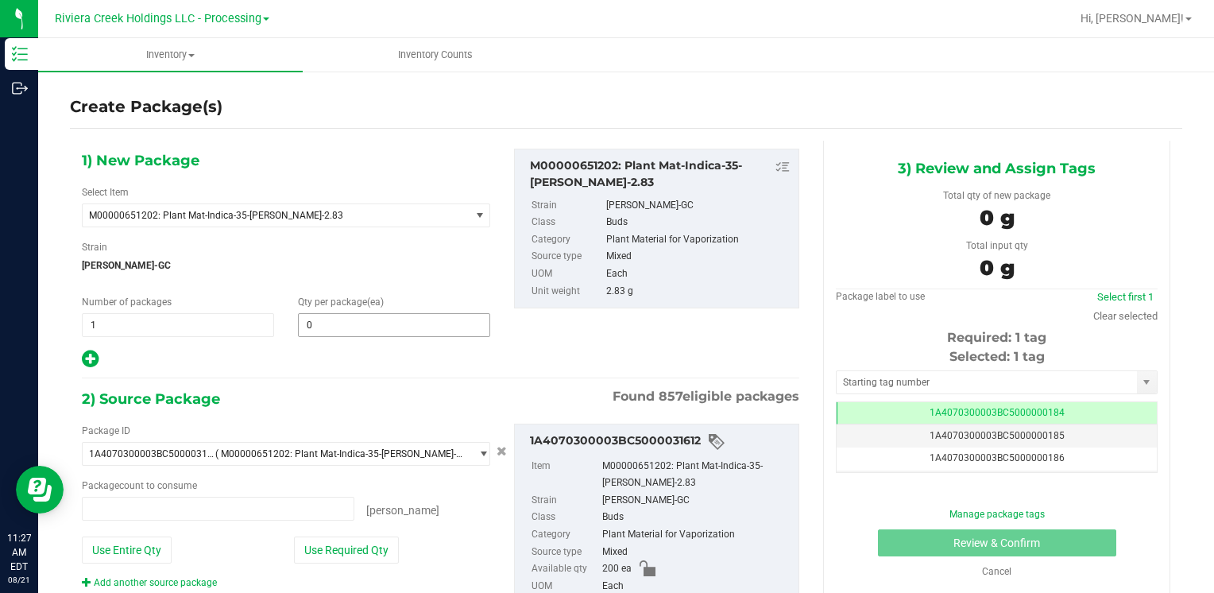
type input "0 ea"
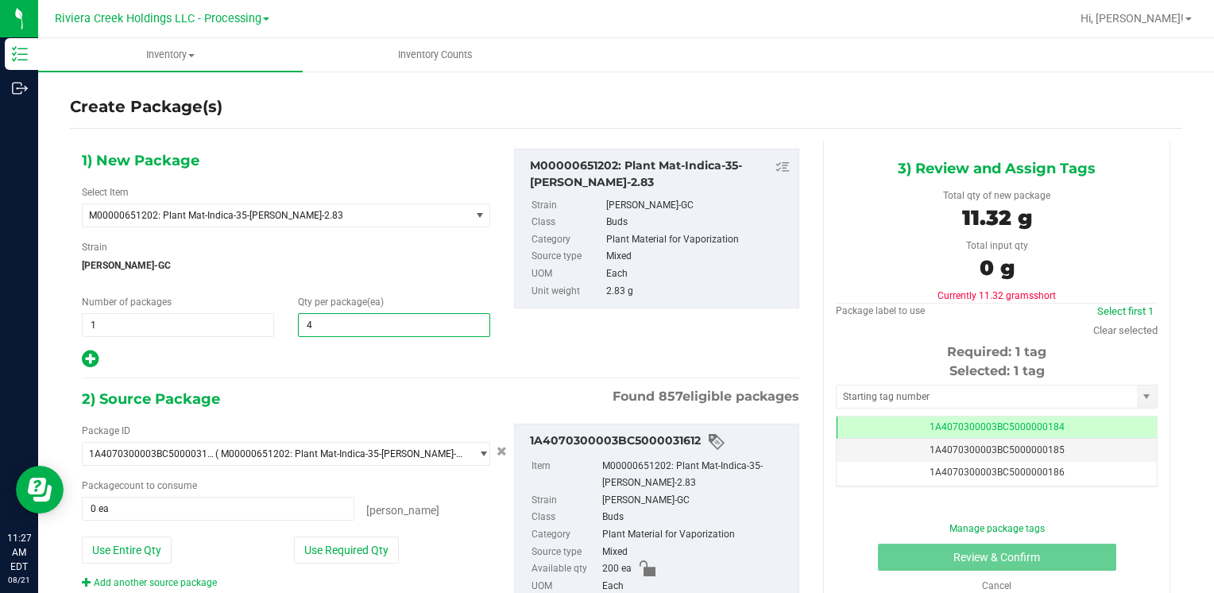
type input "40"
click at [378, 550] on button "Use Required Qty" at bounding box center [346, 549] width 105 height 27
type input "40 ea"
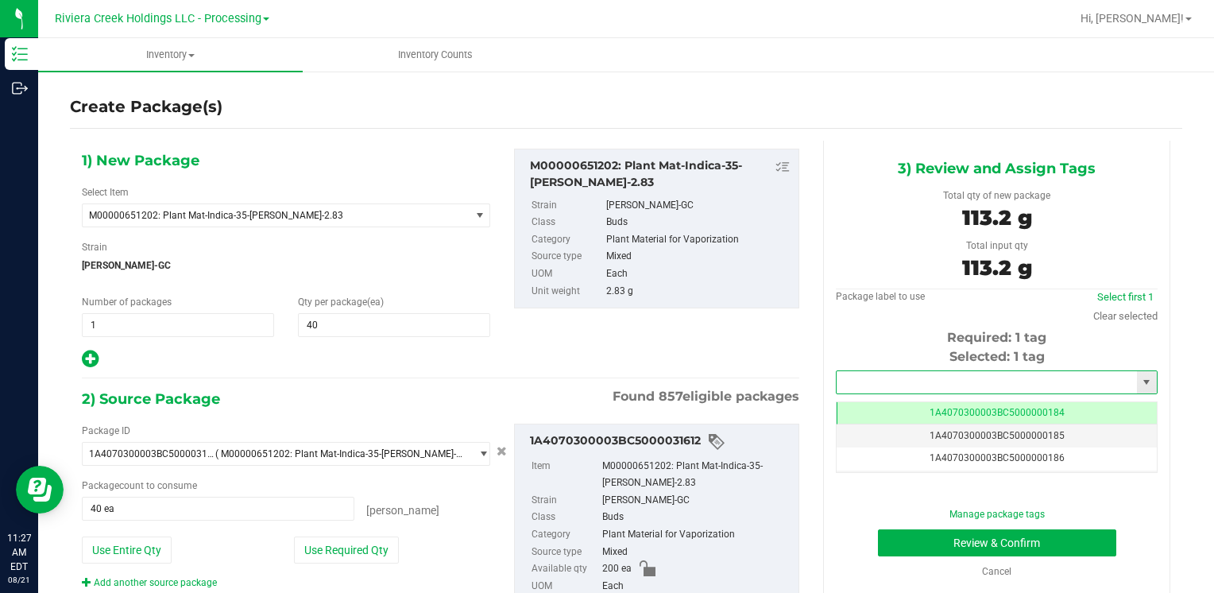
click at [866, 376] on input "text" at bounding box center [986, 382] width 300 height 22
click at [881, 405] on li "1A4070300003BC5000036363" at bounding box center [986, 409] width 316 height 24
type input "1A4070300003BC5000036363"
click at [930, 539] on button "Review & Confirm" at bounding box center [997, 542] width 238 height 27
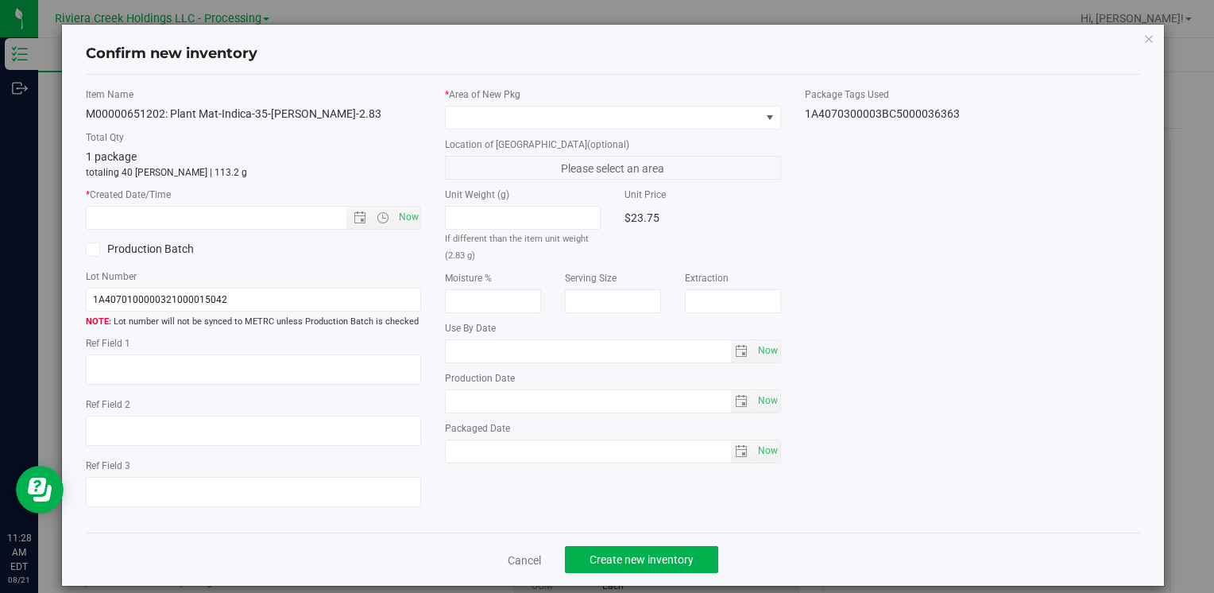
click at [410, 230] on div "Item Name M00000651202: Plant Mat-Indica-35-Stambaugh GC-2.83 Total Qty 1 packa…" at bounding box center [253, 303] width 359 height 433
click at [406, 218] on span "Now" at bounding box center [408, 217] width 27 height 23
type input "8/21/2025 11:28 AM"
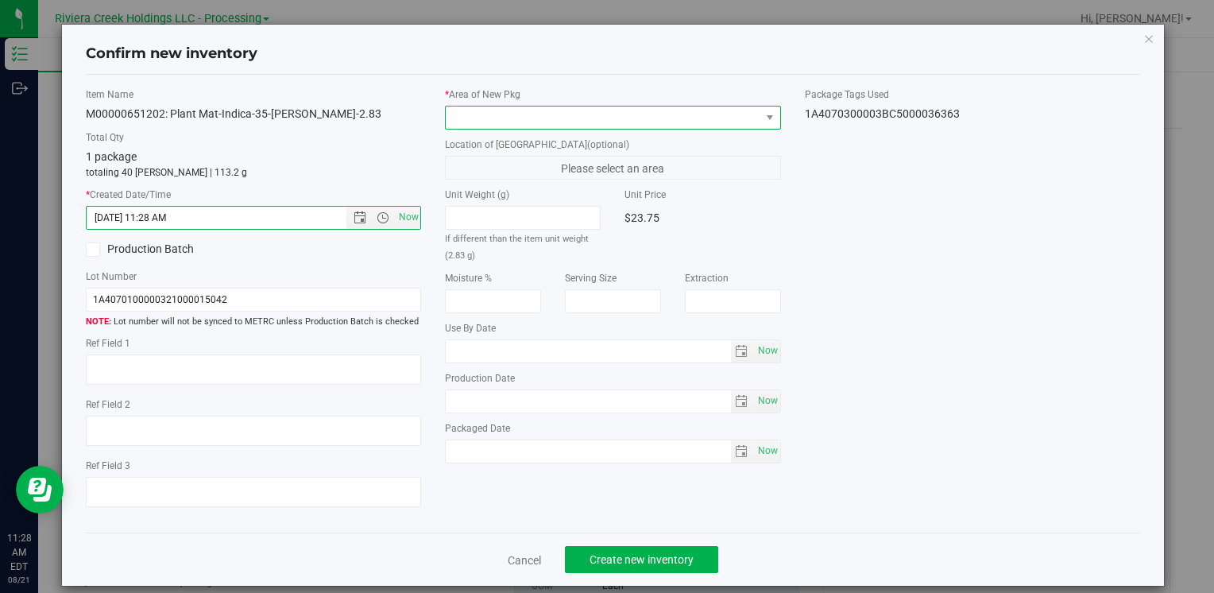
click at [449, 115] on span at bounding box center [603, 117] width 314 height 22
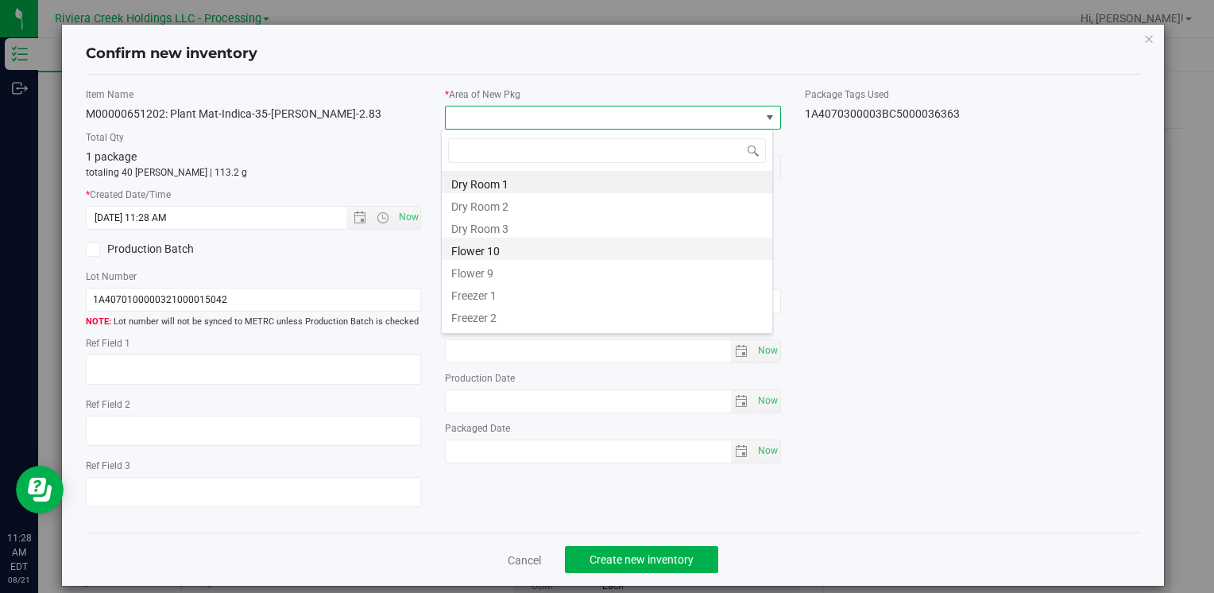
click at [508, 256] on li "Flower 10" at bounding box center [607, 248] width 330 height 22
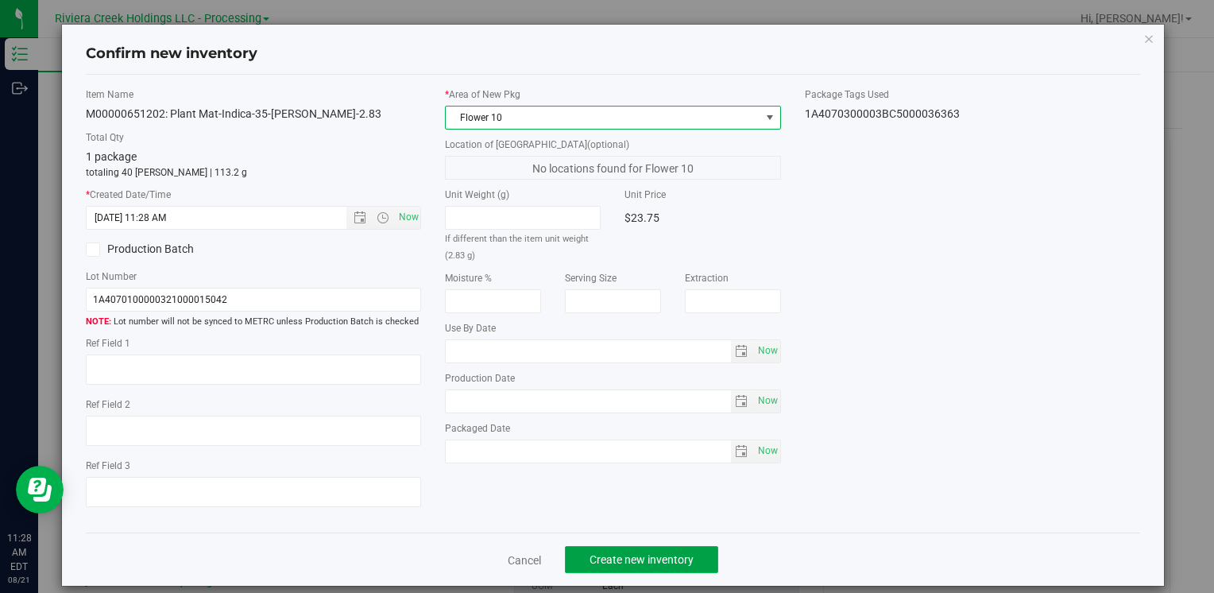
click at [640, 553] on span "Create new inventory" at bounding box center [641, 559] width 104 height 13
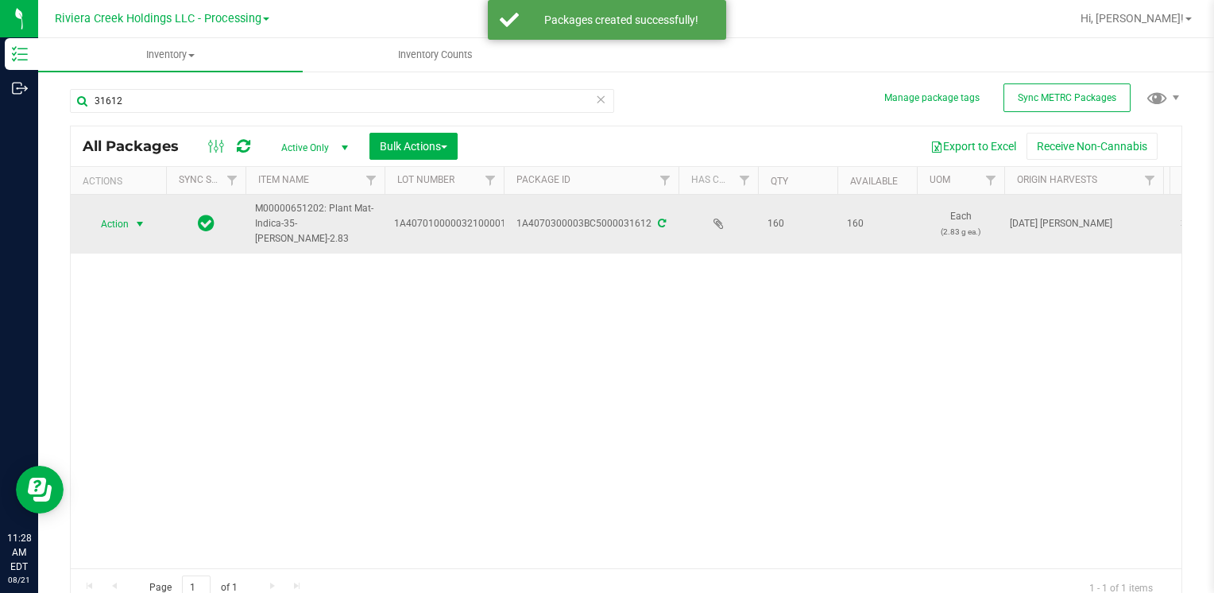
click at [145, 219] on span "select" at bounding box center [140, 224] width 20 height 22
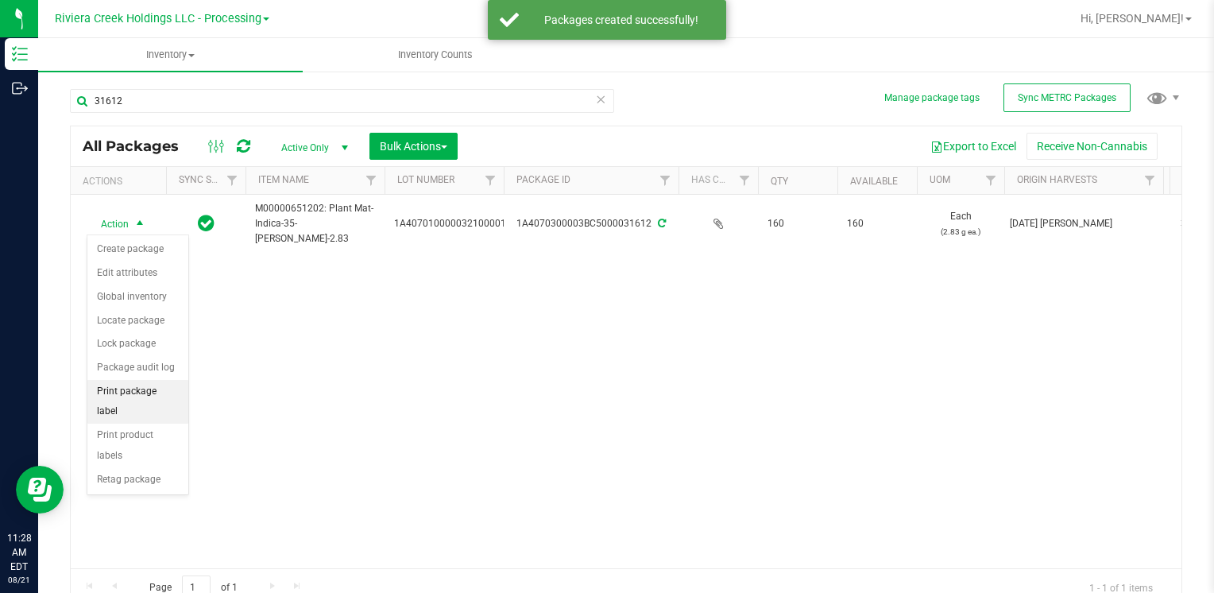
click at [162, 385] on li "Print package label" at bounding box center [137, 402] width 101 height 44
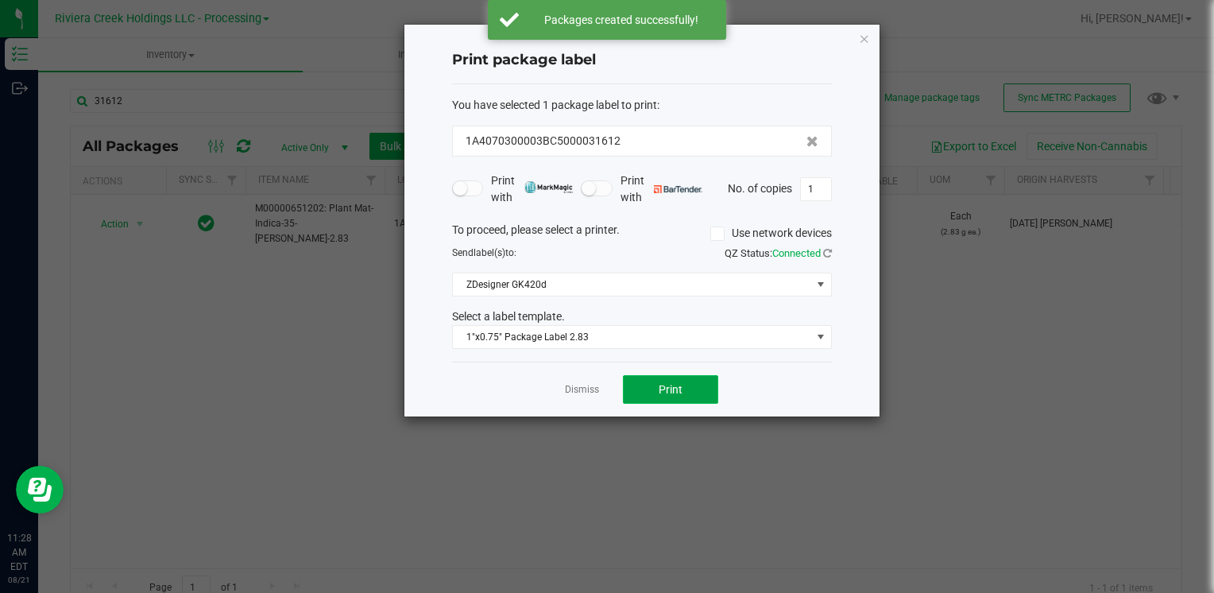
click at [657, 382] on button "Print" at bounding box center [670, 389] width 95 height 29
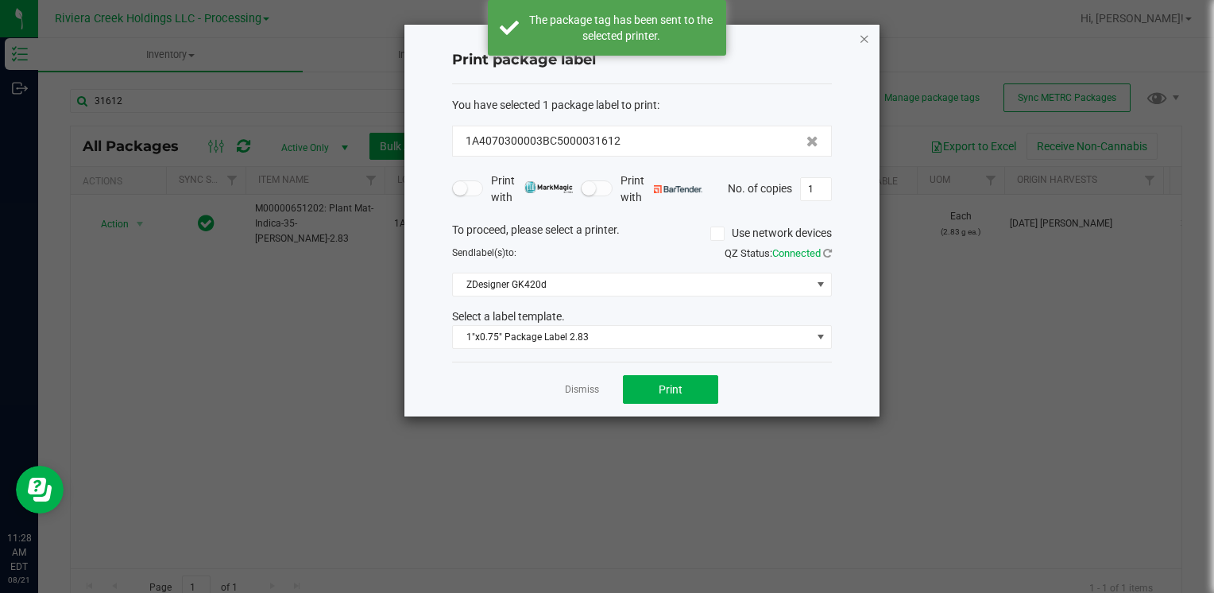
click at [860, 40] on icon "button" at bounding box center [864, 38] width 11 height 19
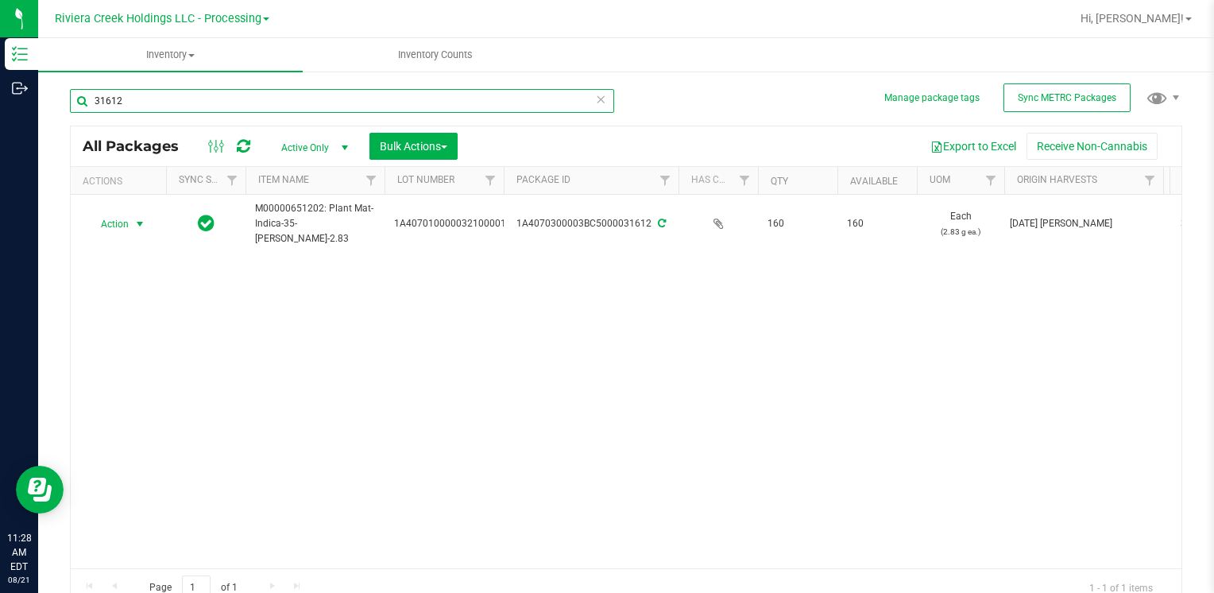
click at [149, 106] on input "31612" at bounding box center [342, 101] width 544 height 24
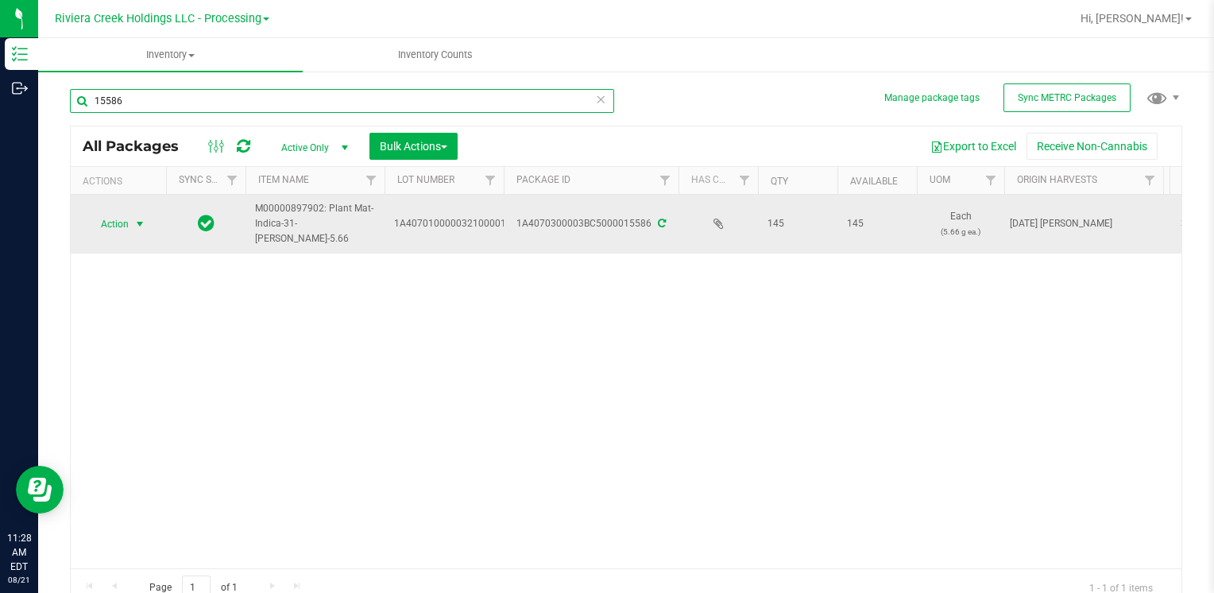
type input "15586"
click at [126, 225] on span "Action" at bounding box center [108, 224] width 43 height 22
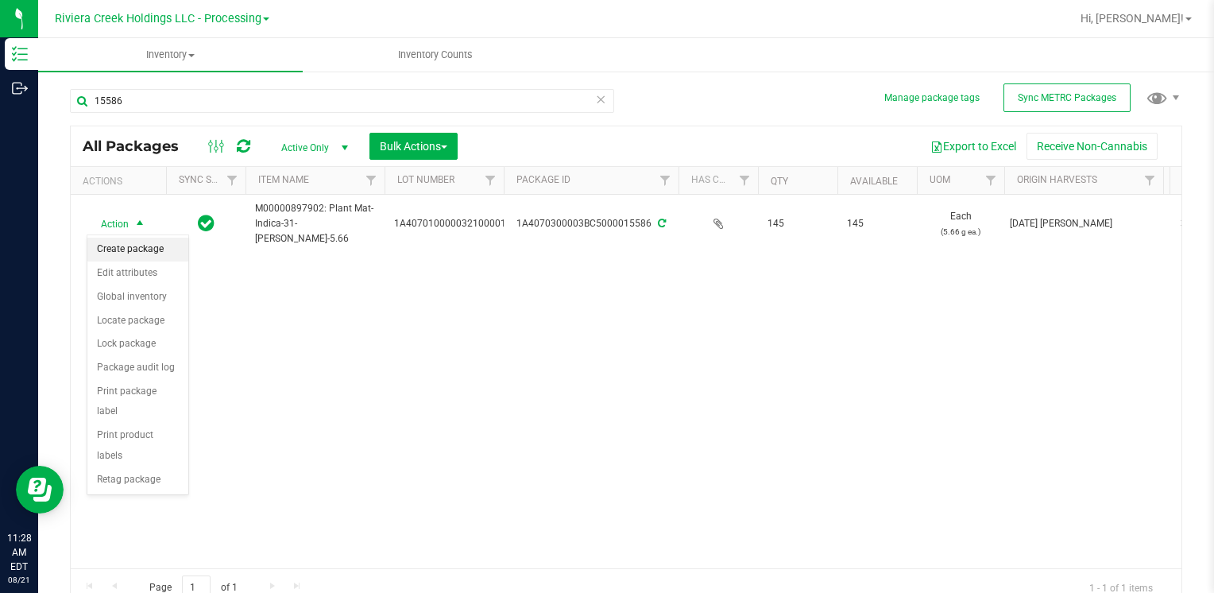
click at [146, 242] on li "Create package" at bounding box center [137, 249] width 101 height 24
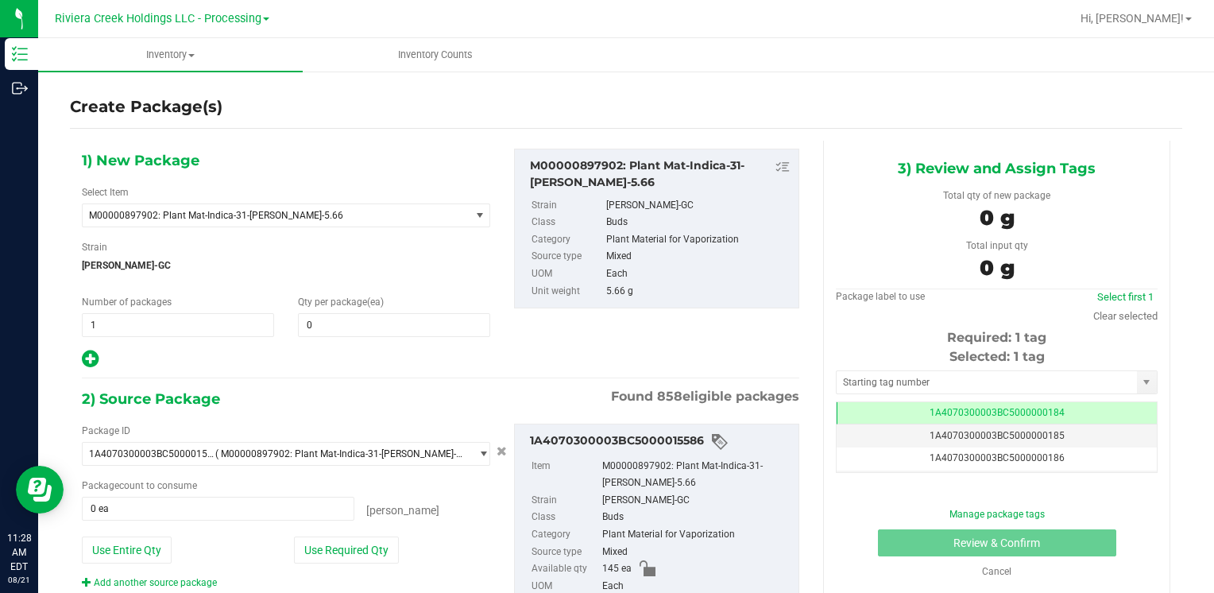
click at [351, 304] on span "Qty per package (ea)" at bounding box center [341, 301] width 86 height 11
click at [353, 311] on div "Qty per package (ea) 0 0" at bounding box center [394, 316] width 216 height 42
click at [358, 326] on span at bounding box center [394, 325] width 192 height 24
type input "80"
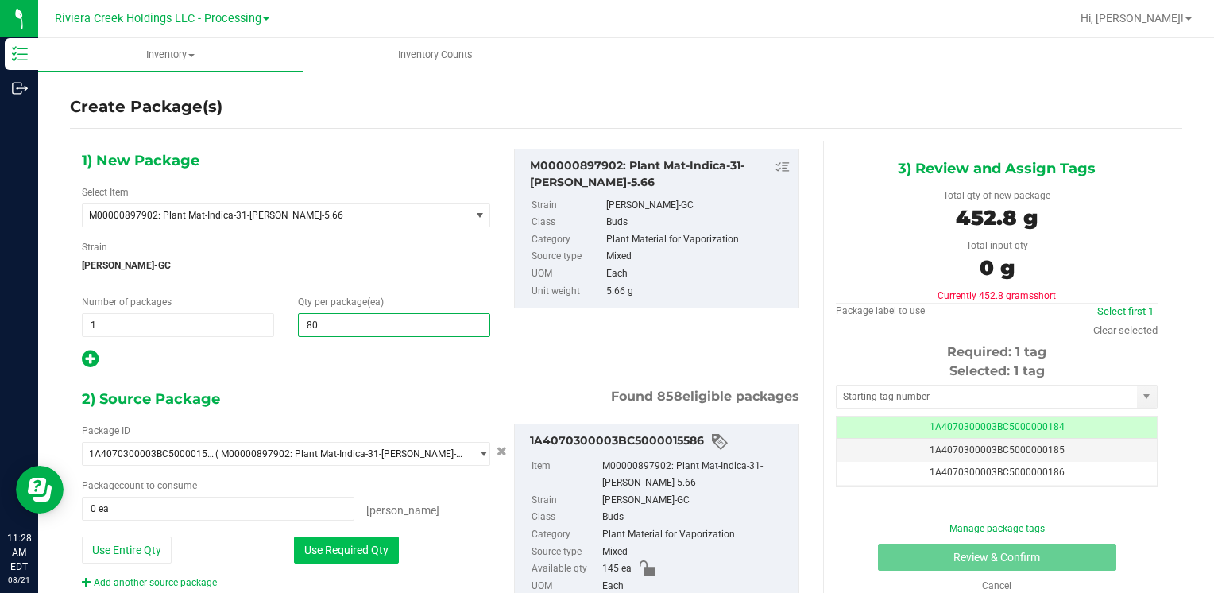
type input "80"
click at [337, 546] on button "Use Required Qty" at bounding box center [346, 549] width 105 height 27
type input "80 ea"
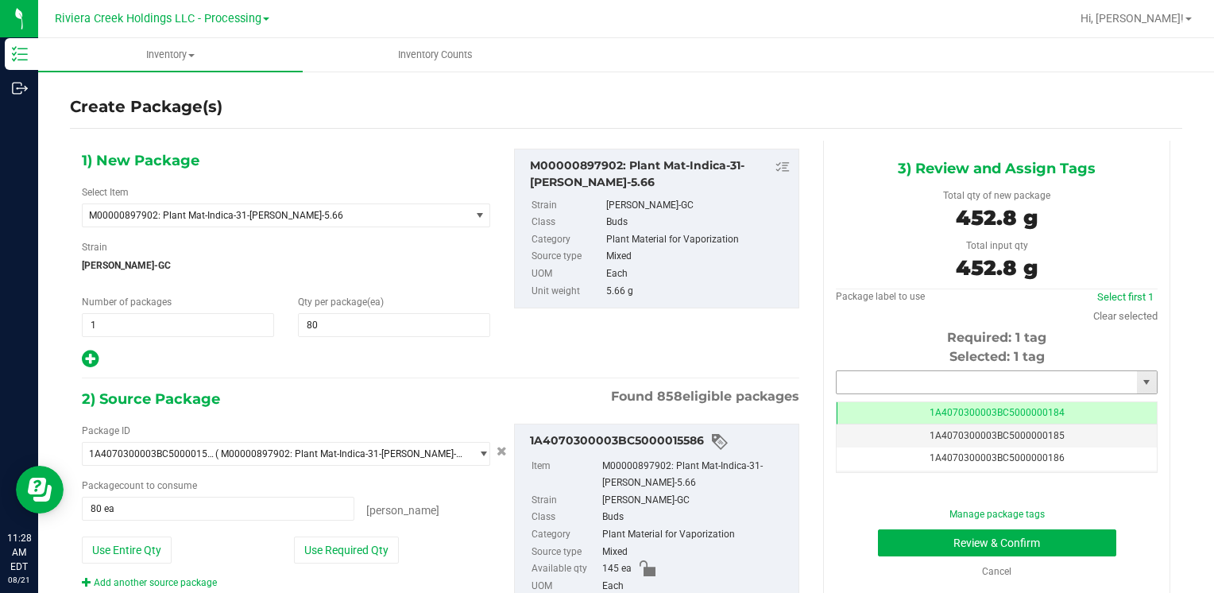
click at [878, 383] on input "text" at bounding box center [986, 382] width 300 height 22
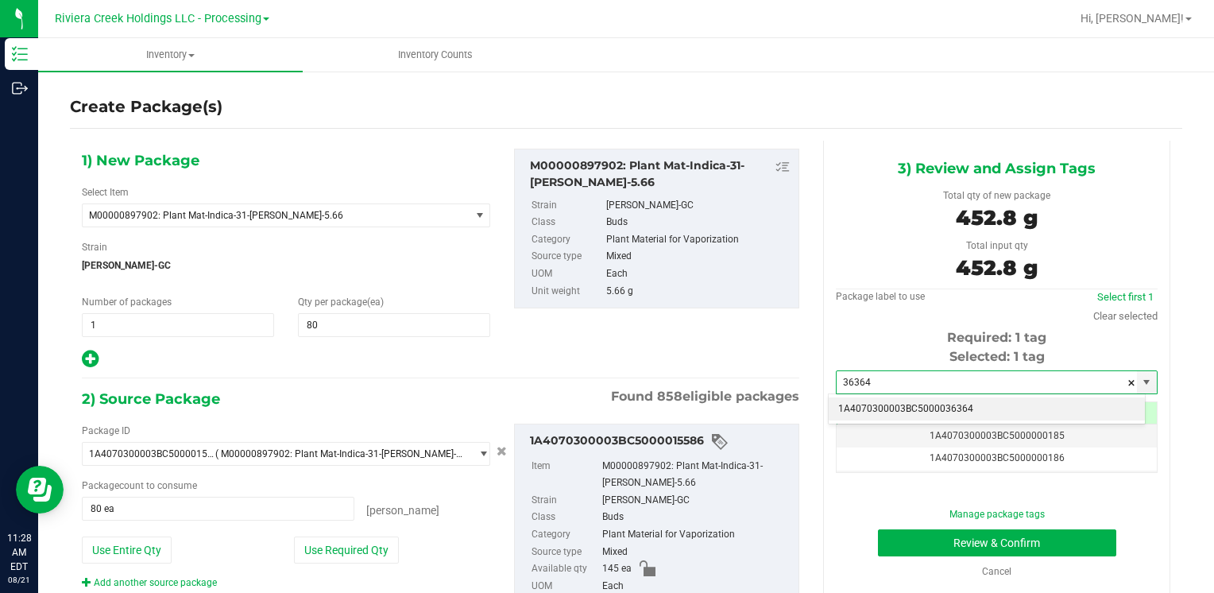
click at [861, 402] on li "1A4070300003BC5000036364" at bounding box center [986, 409] width 316 height 24
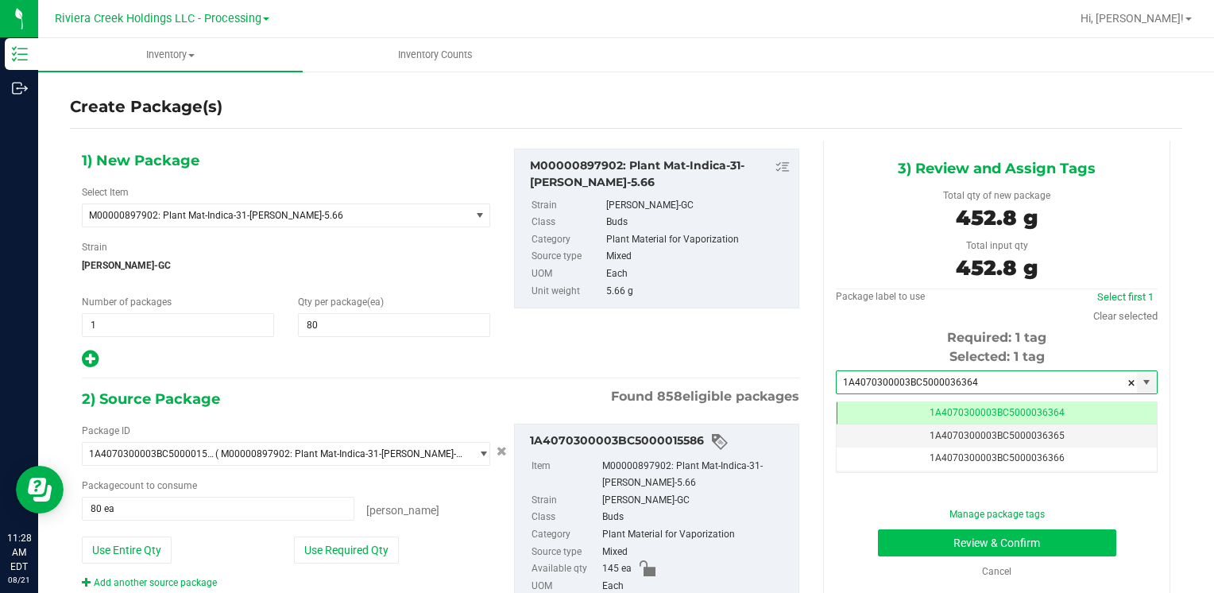
type input "1A4070300003BC5000036364"
click at [907, 539] on button "Review & Confirm" at bounding box center [997, 542] width 238 height 27
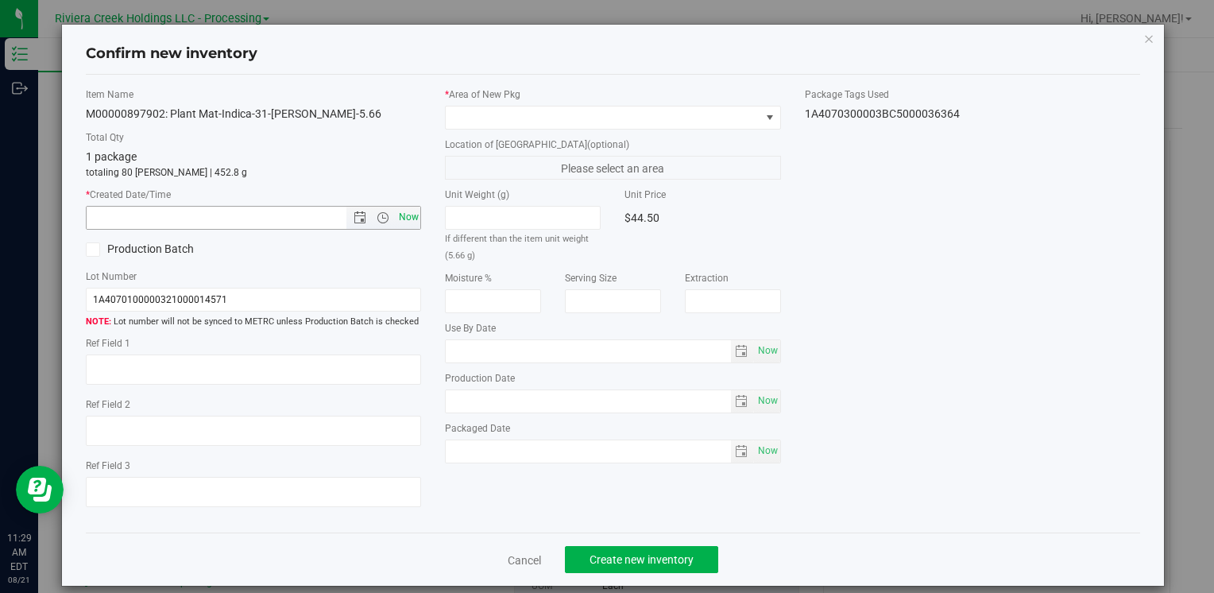
click at [399, 214] on span "Now" at bounding box center [408, 217] width 27 height 23
type input "8/21/2025 11:29 AM"
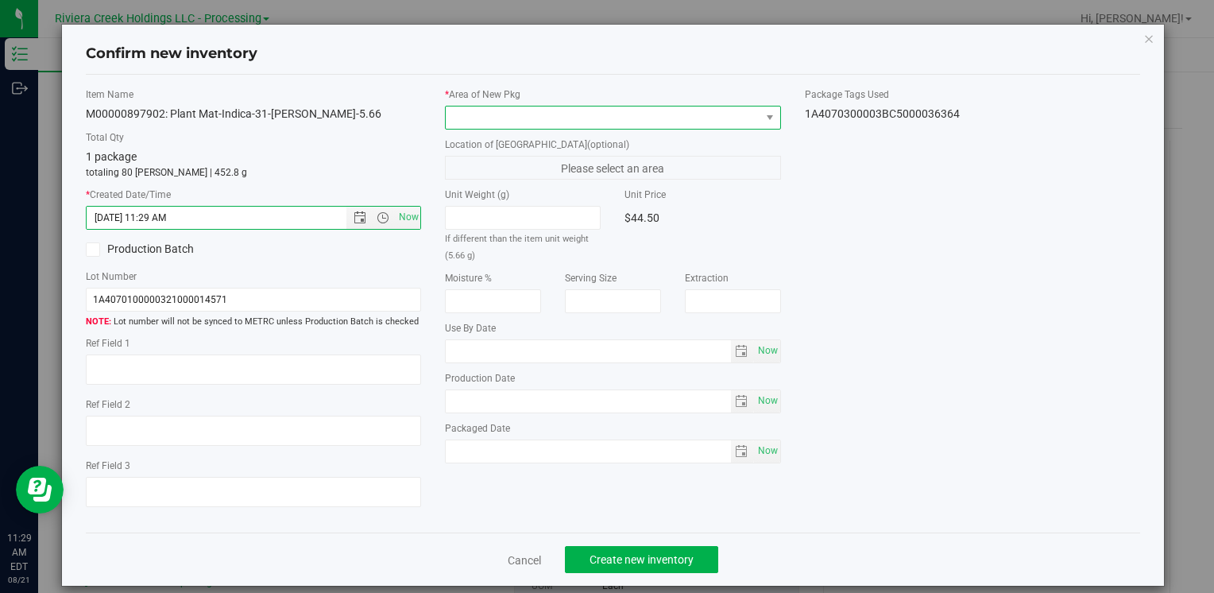
click at [484, 110] on span at bounding box center [603, 117] width 314 height 22
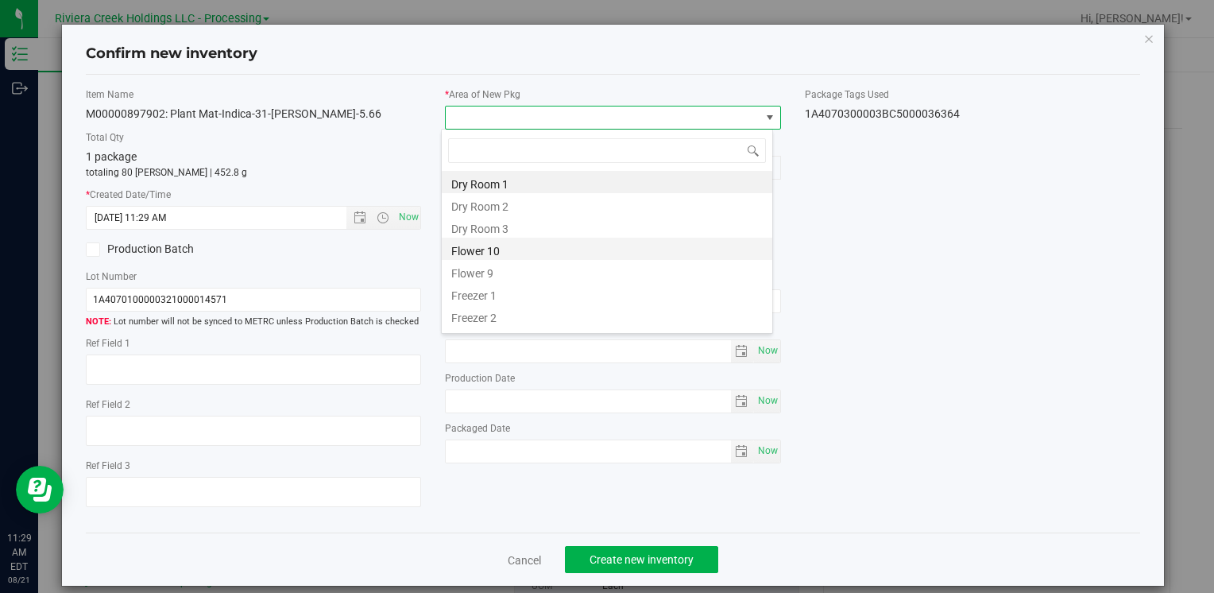
click at [508, 253] on li "Flower 10" at bounding box center [607, 248] width 330 height 22
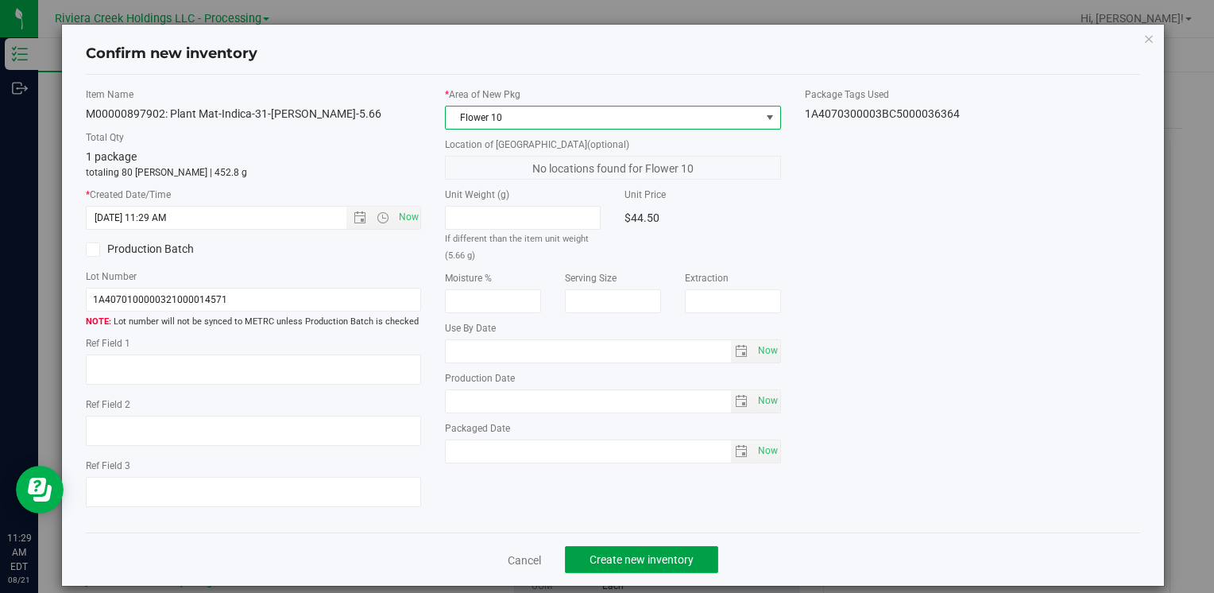
click at [611, 561] on span "Create new inventory" at bounding box center [641, 559] width 104 height 13
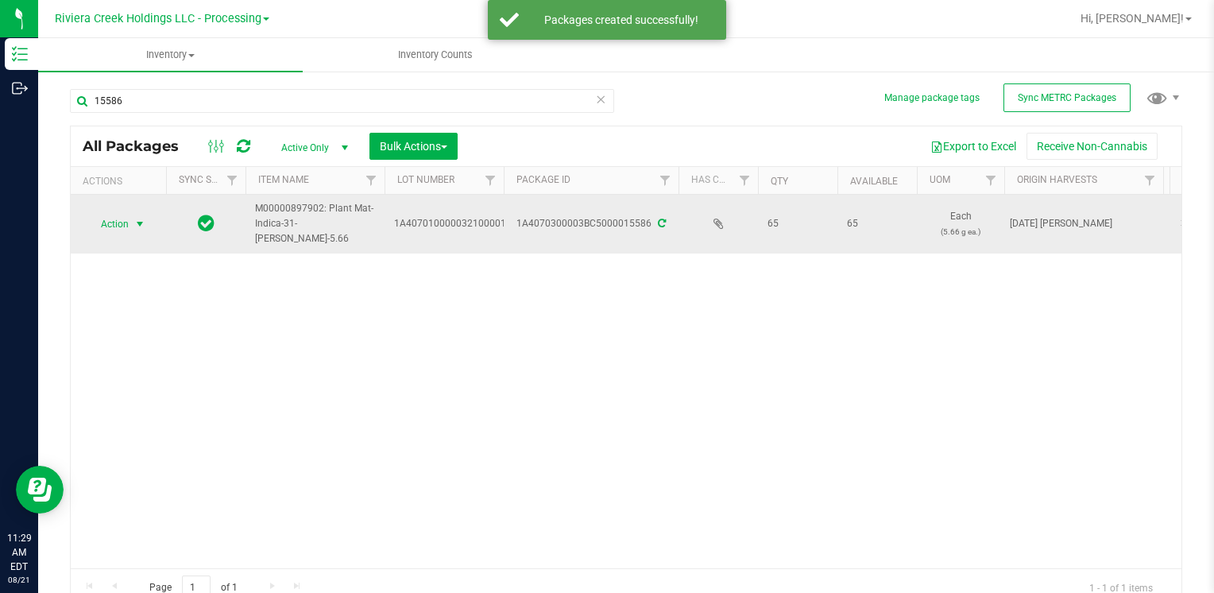
click at [134, 224] on span "select" at bounding box center [139, 224] width 13 height 13
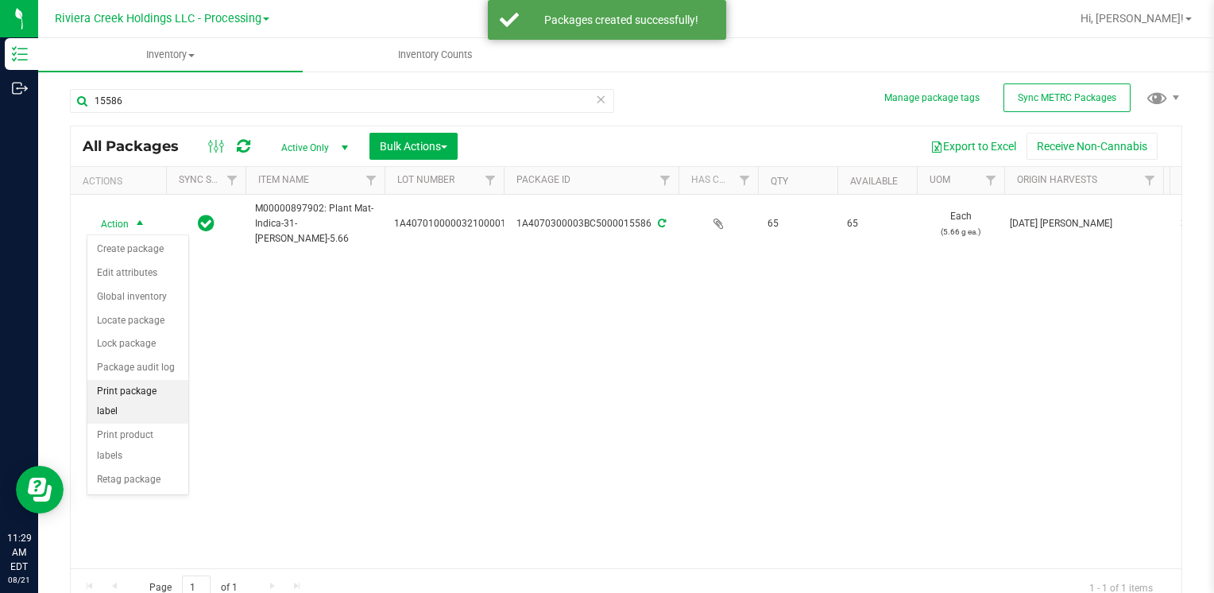
click at [164, 392] on li "Print package label" at bounding box center [137, 402] width 101 height 44
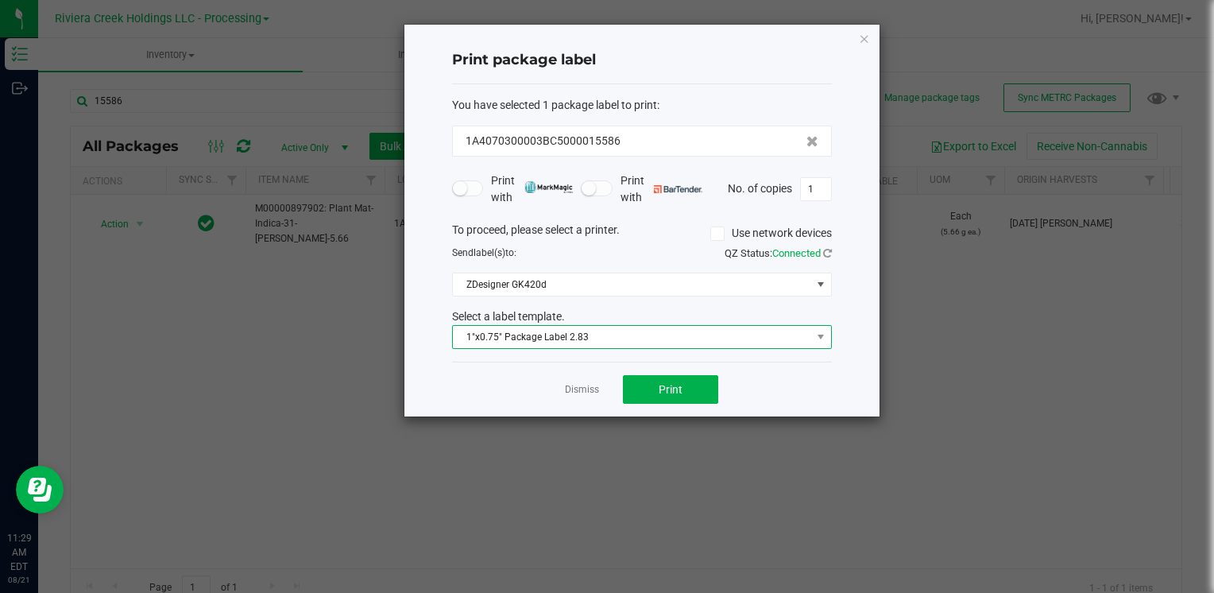
click at [539, 339] on span "1"x0.75" Package Label 2.83" at bounding box center [632, 337] width 358 height 22
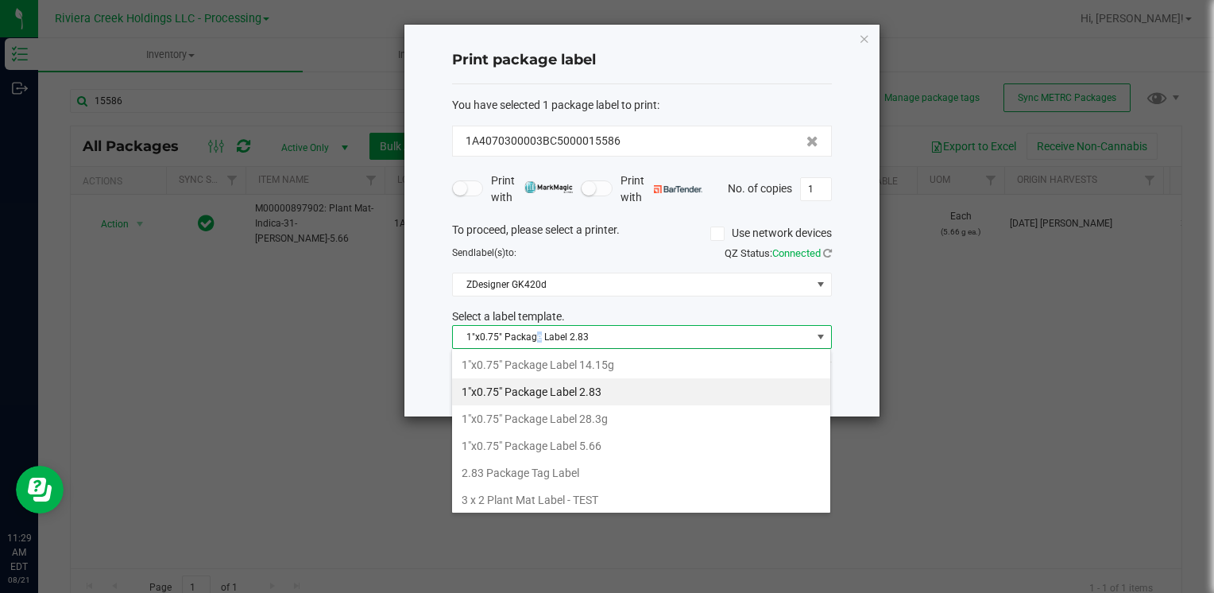
drag, startPoint x: 539, startPoint y: 339, endPoint x: 606, endPoint y: 442, distance: 122.3
click at [604, 448] on li "1"x0.75" Package Label 5.66" at bounding box center [641, 445] width 378 height 27
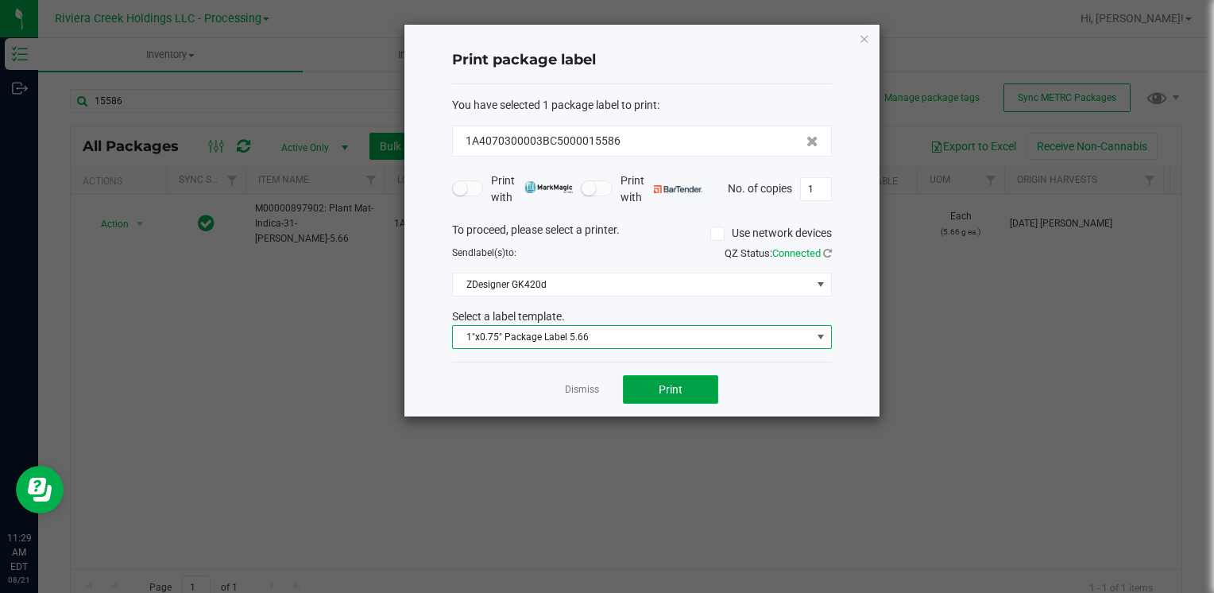
click at [661, 392] on span "Print" at bounding box center [670, 389] width 24 height 13
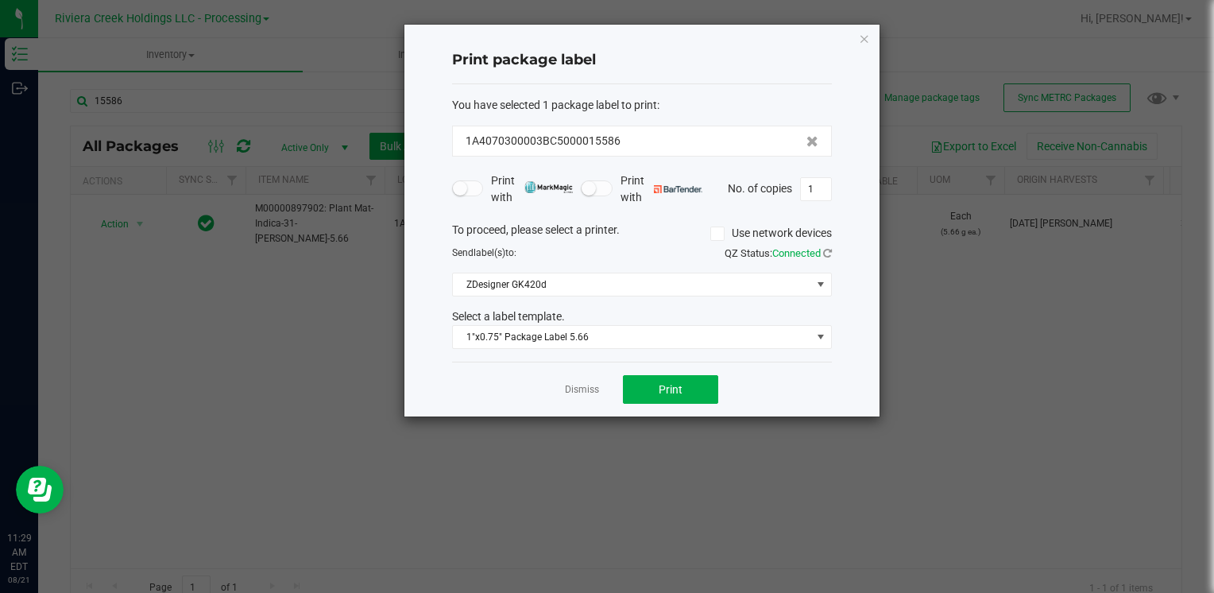
click at [861, 36] on icon "button" at bounding box center [864, 38] width 11 height 19
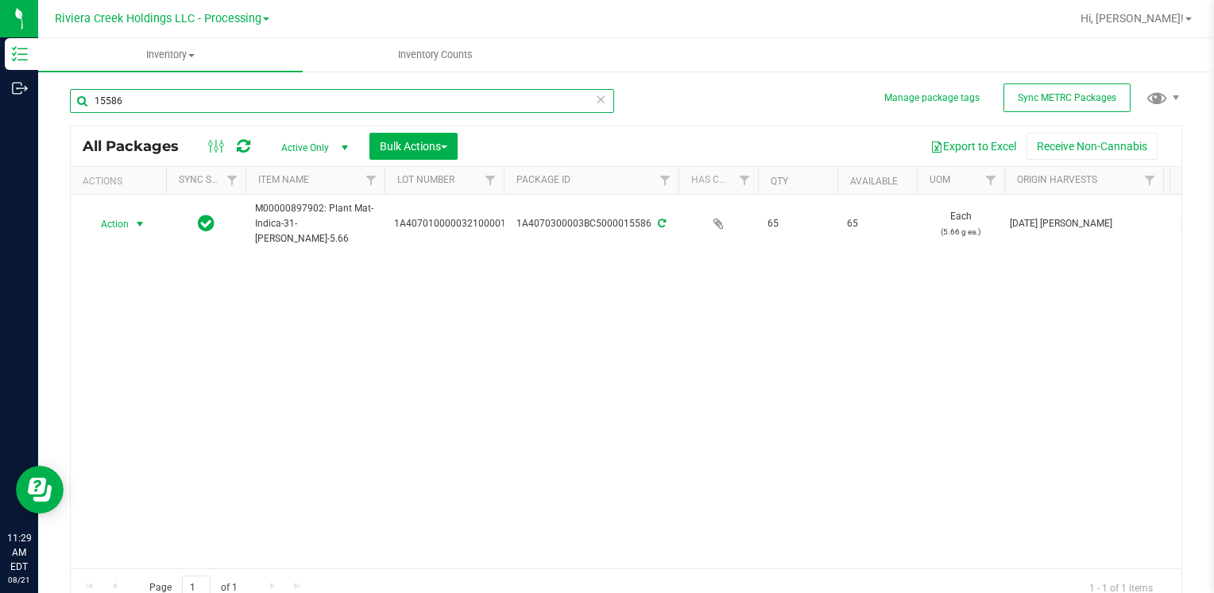
click at [268, 106] on input "15586" at bounding box center [342, 101] width 544 height 24
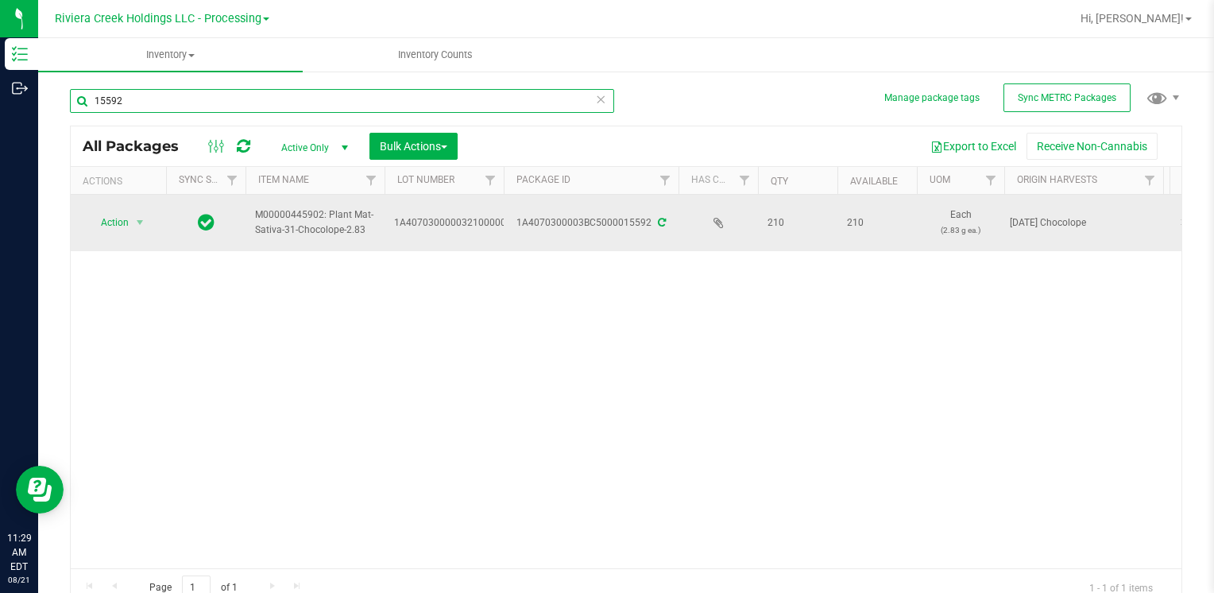
type input "15592"
click at [122, 224] on span "Action" at bounding box center [108, 222] width 43 height 22
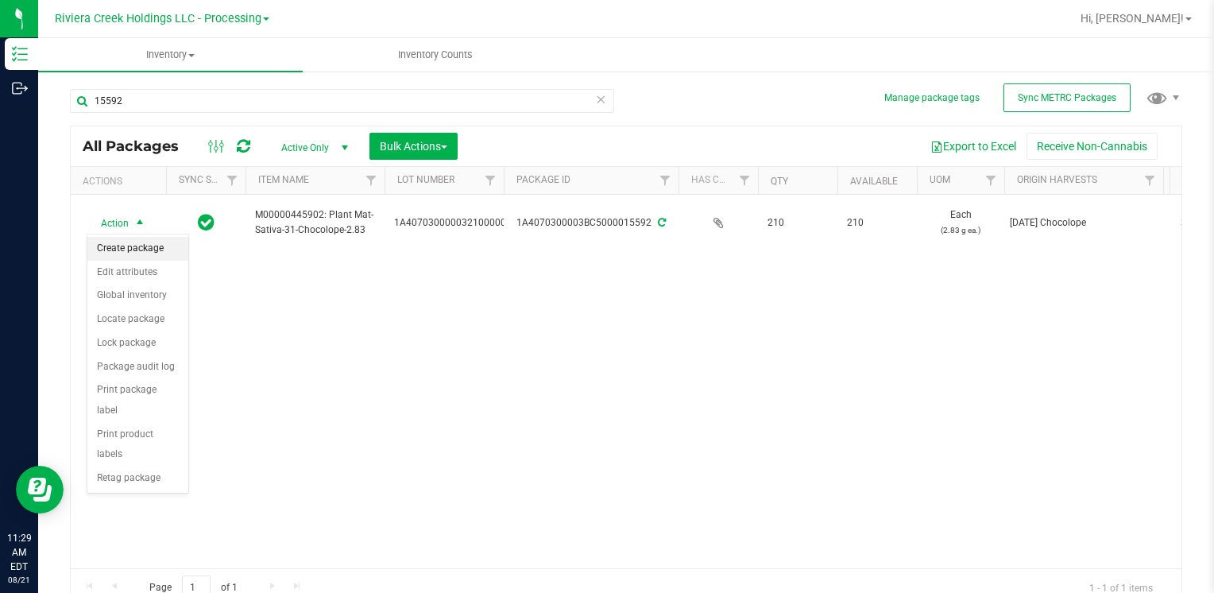
click at [140, 252] on li "Create package" at bounding box center [137, 249] width 101 height 24
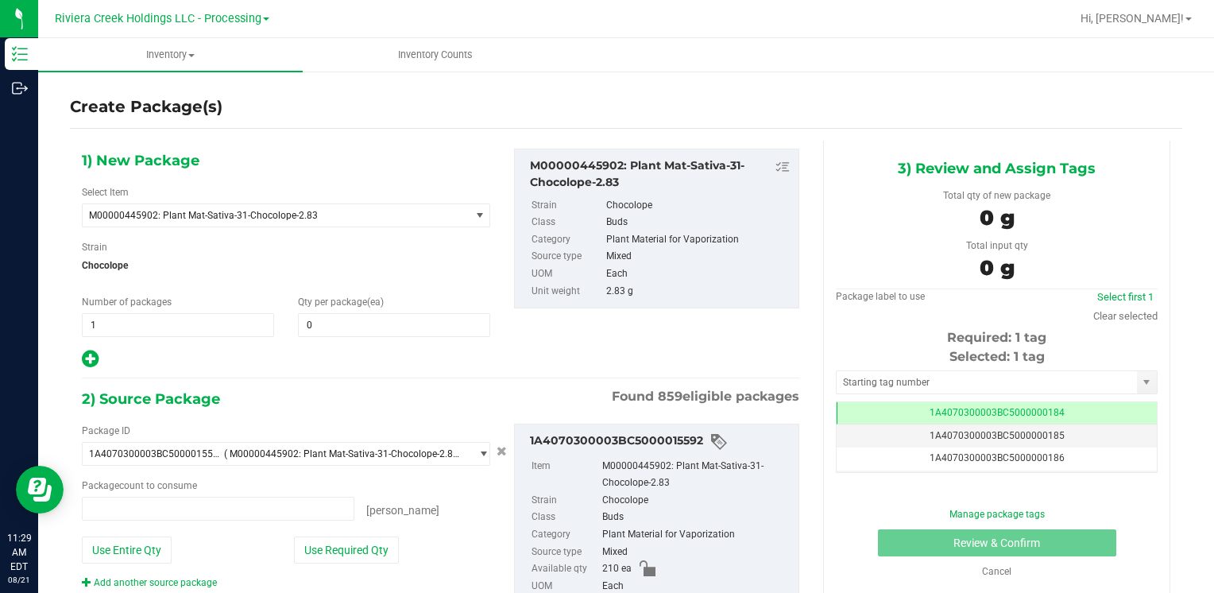
type input "0 ea"
click at [362, 329] on span at bounding box center [394, 325] width 192 height 24
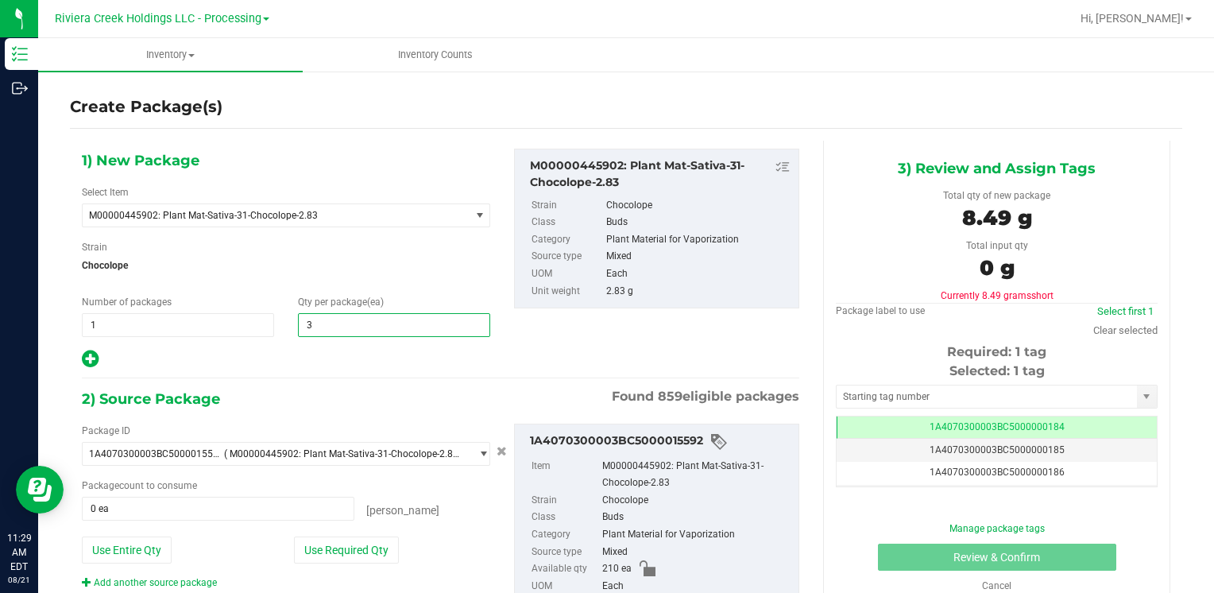
type input "30"
click at [322, 551] on button "Use Required Qty" at bounding box center [346, 549] width 105 height 27
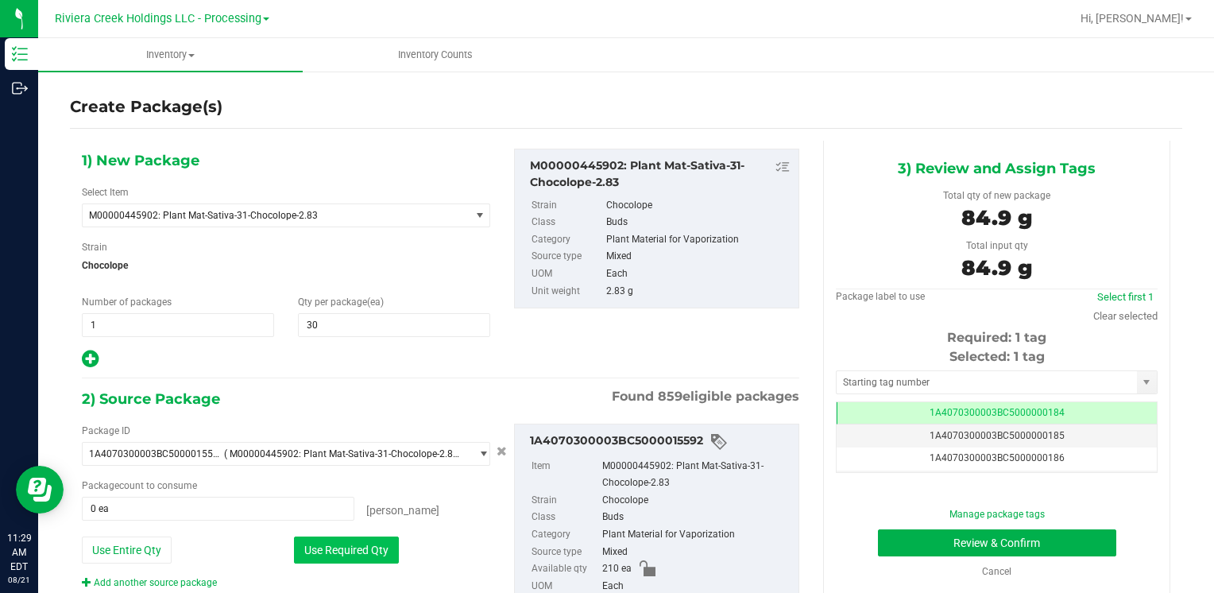
type input "30 ea"
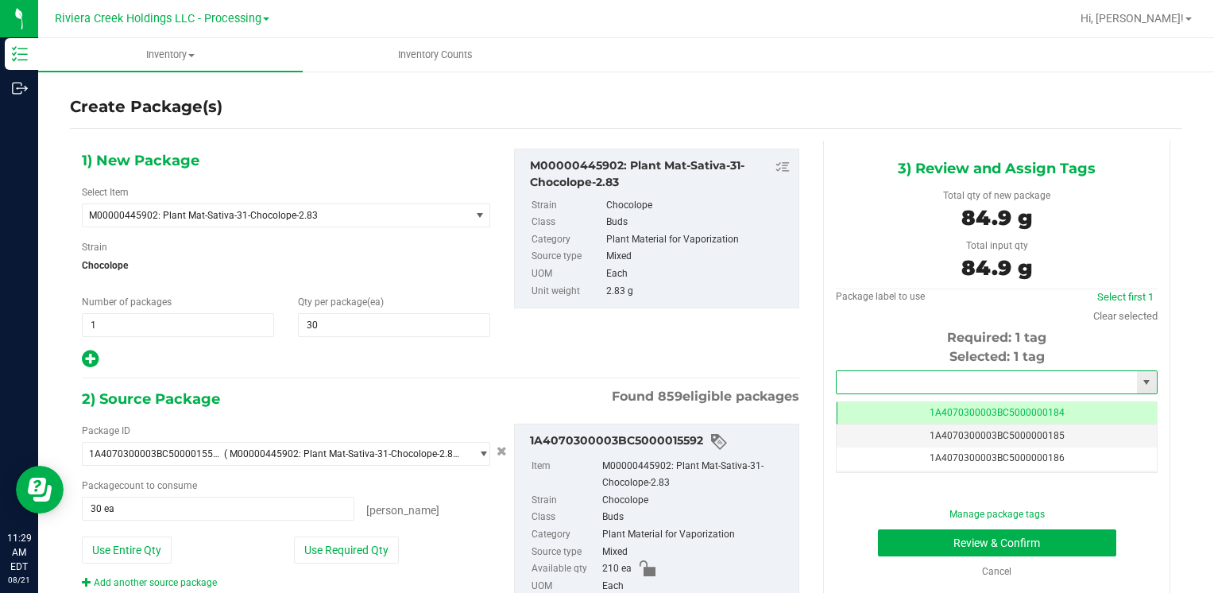
click at [839, 385] on input "text" at bounding box center [986, 382] width 300 height 22
click at [833, 407] on li "1A4070300003BC5000036365" at bounding box center [986, 409] width 316 height 24
type input "1A4070300003BC5000036365"
click at [890, 530] on button "Review & Confirm" at bounding box center [997, 542] width 238 height 27
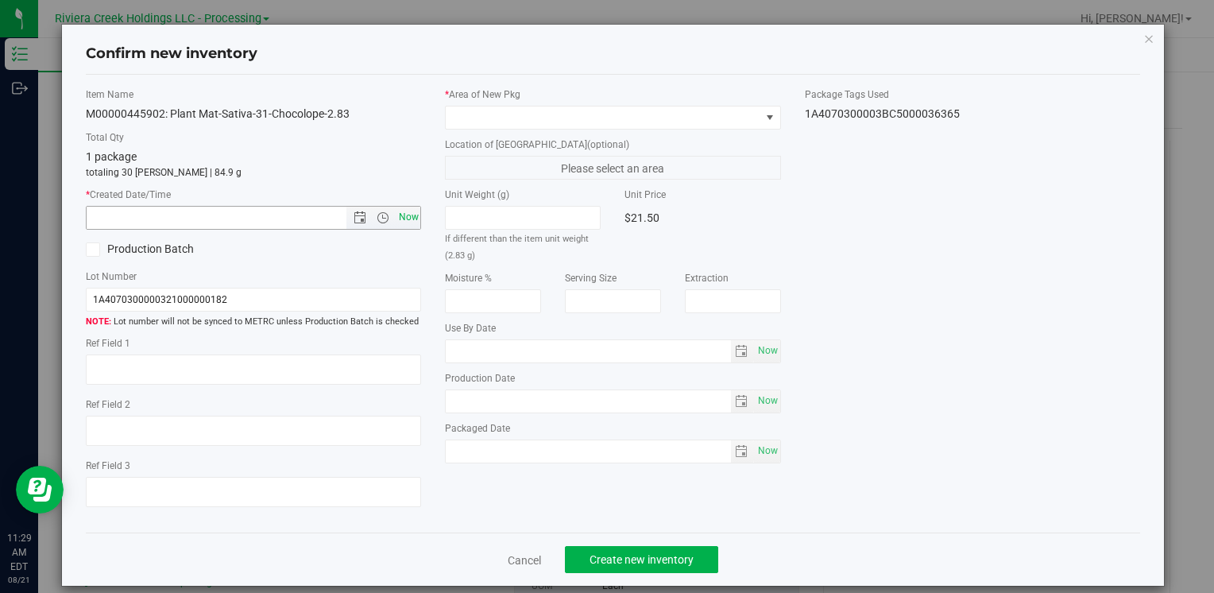
click at [410, 214] on span "Now" at bounding box center [408, 217] width 27 height 23
type input "8/21/2025 11:29 AM"
click at [492, 114] on span at bounding box center [603, 117] width 314 height 22
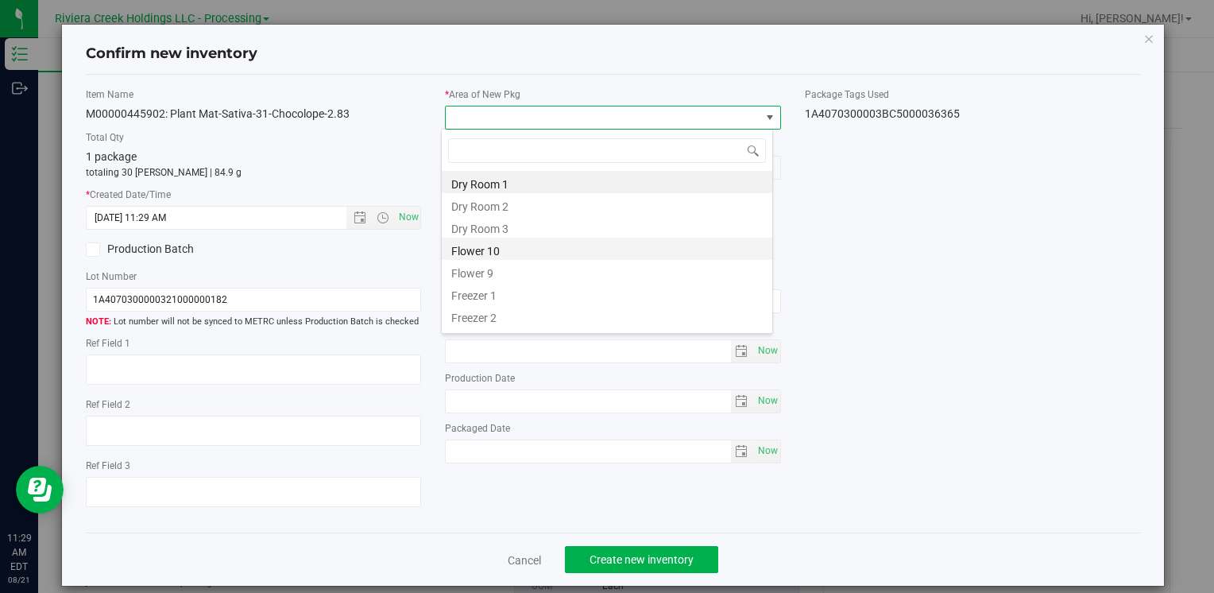
click at [541, 256] on li "Flower 10" at bounding box center [607, 248] width 330 height 22
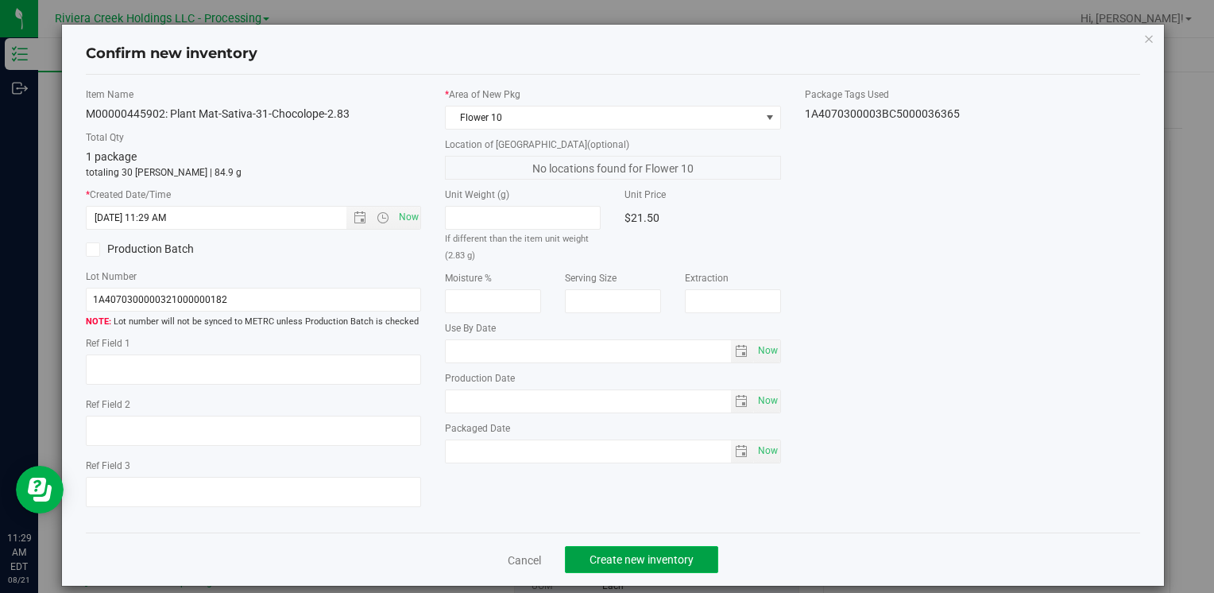
click at [621, 551] on button "Create new inventory" at bounding box center [641, 559] width 153 height 27
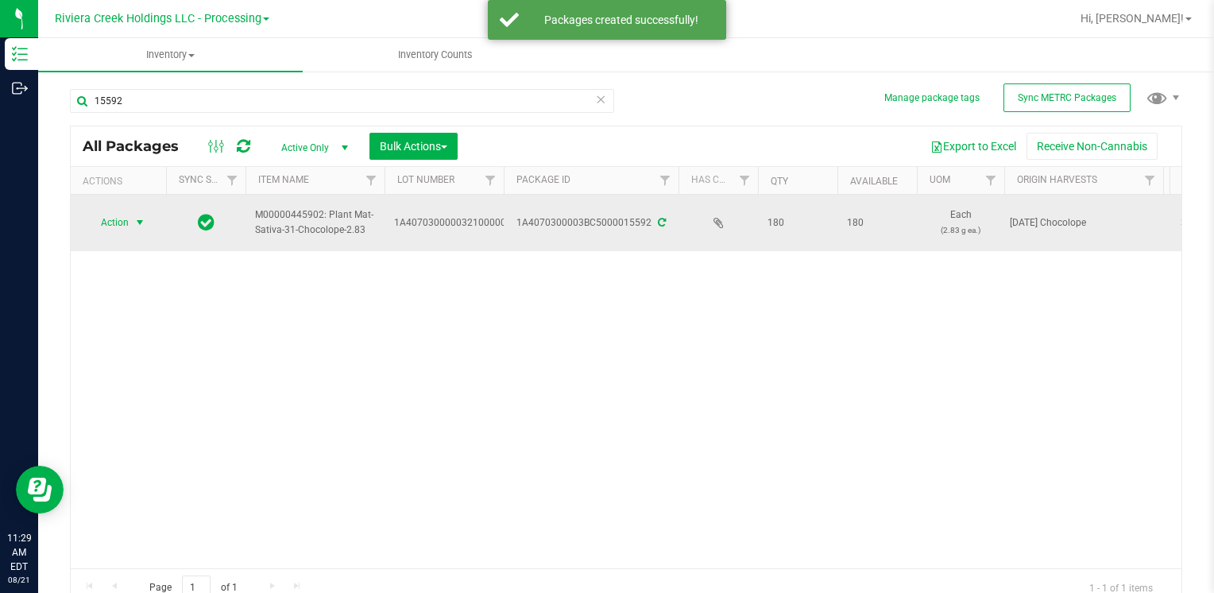
click at [97, 226] on span "Action" at bounding box center [108, 222] width 43 height 22
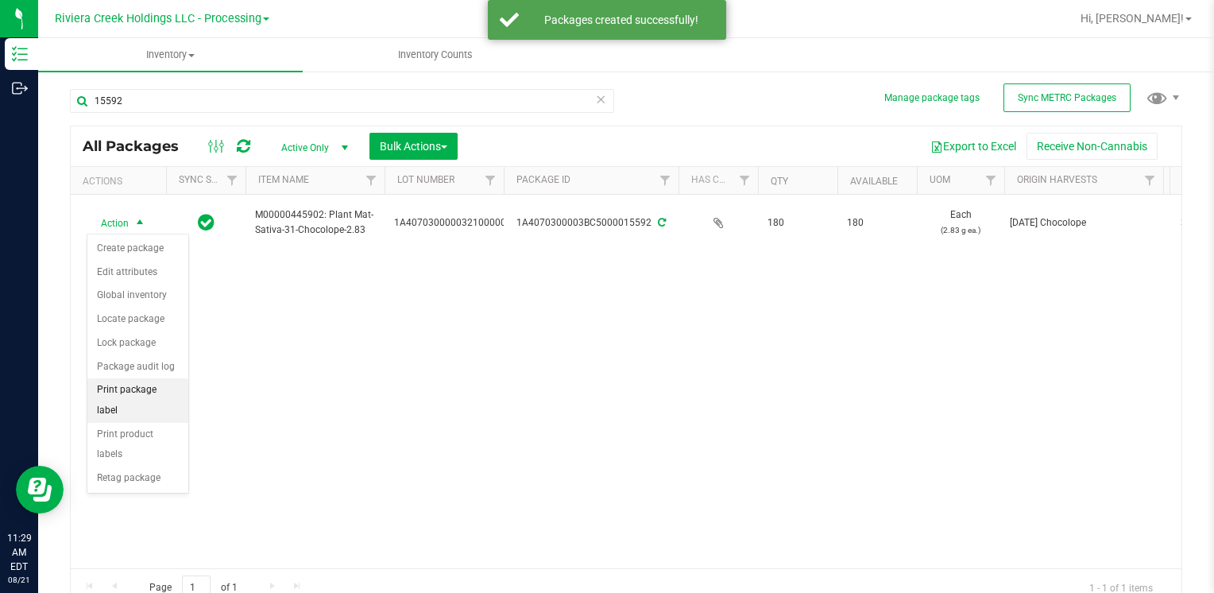
click at [156, 389] on li "Print package label" at bounding box center [137, 400] width 101 height 44
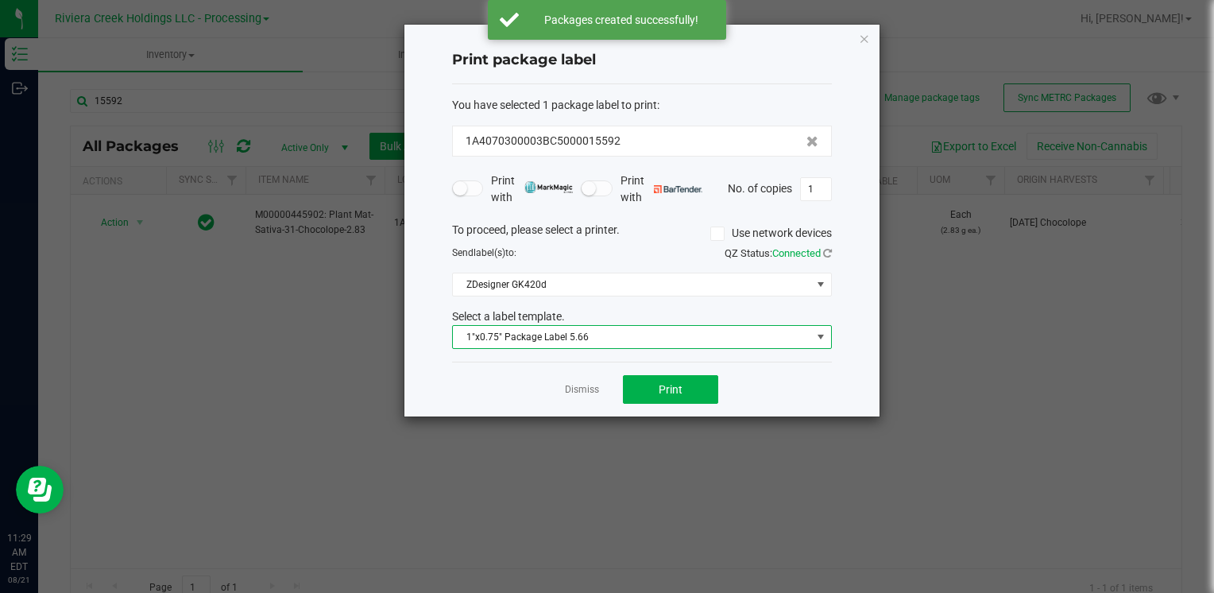
click at [597, 338] on span "1"x0.75" Package Label 5.66" at bounding box center [632, 337] width 358 height 22
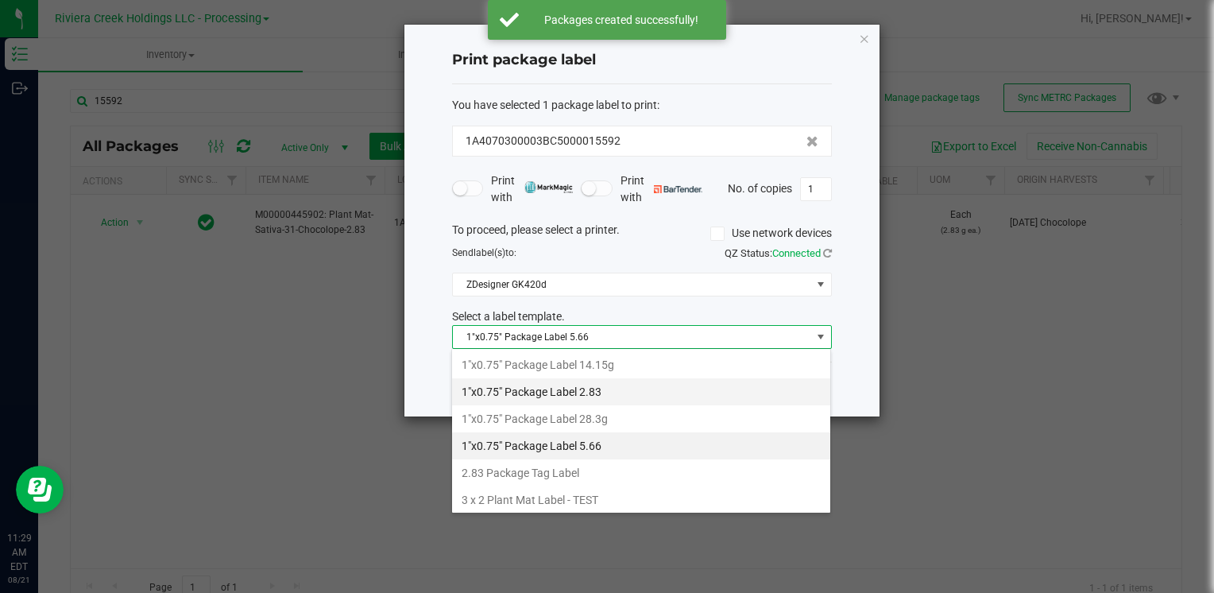
click at [597, 384] on li "1"x0.75" Package Label 2.83" at bounding box center [641, 391] width 378 height 27
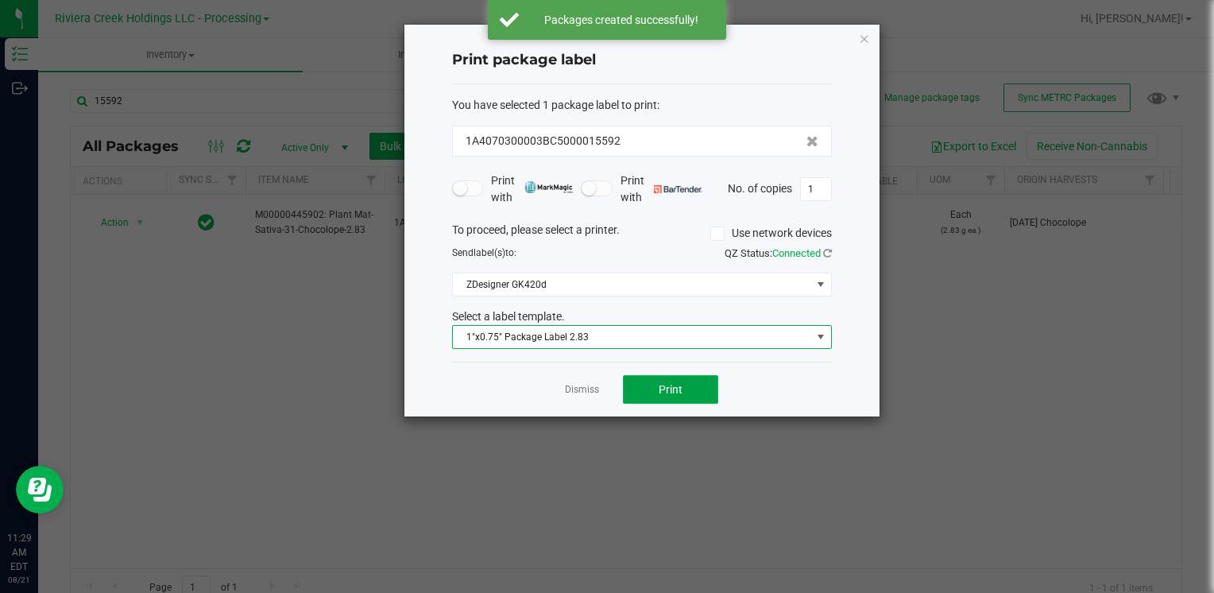
click at [664, 389] on span "Print" at bounding box center [670, 389] width 24 height 13
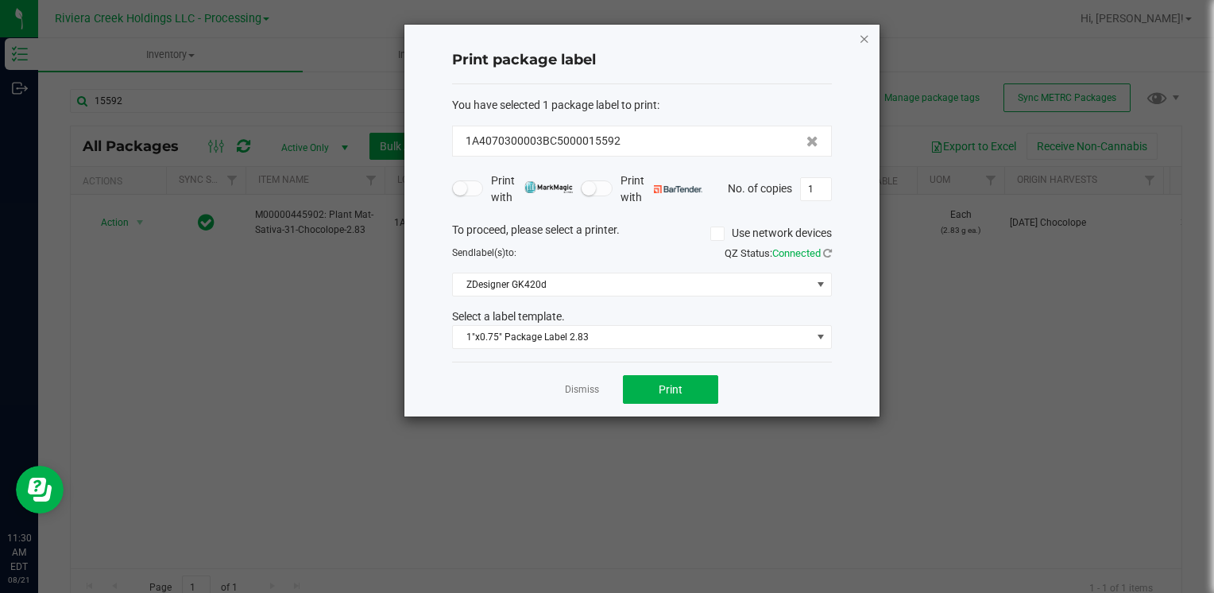
click at [865, 41] on icon "button" at bounding box center [864, 38] width 11 height 19
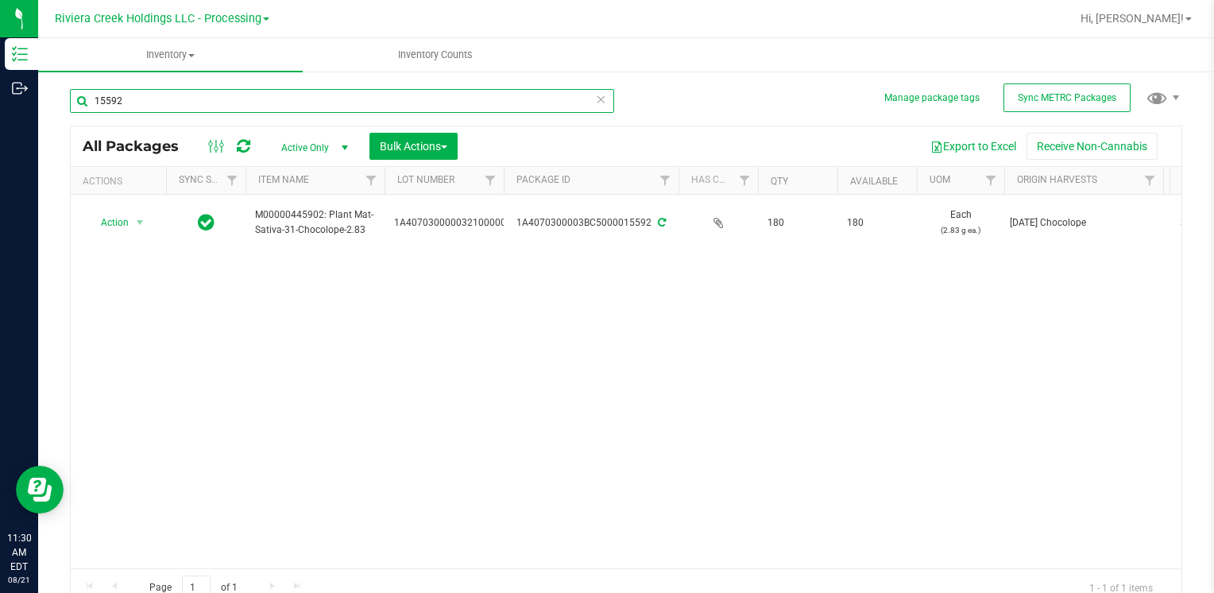
click at [156, 100] on input "15592" at bounding box center [342, 101] width 544 height 24
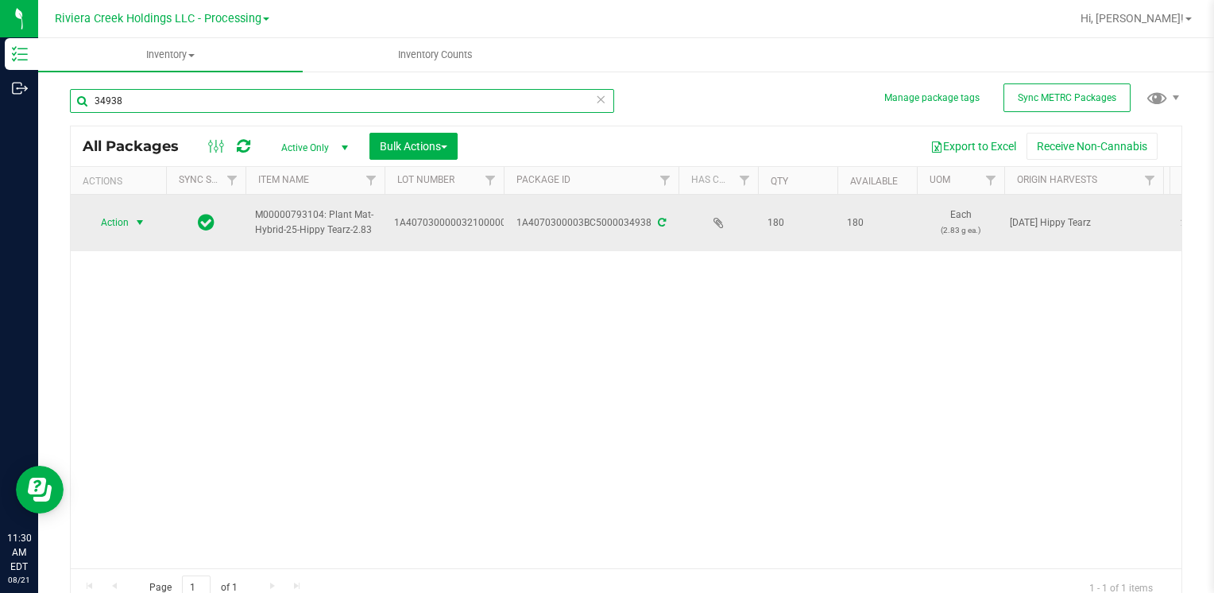
type input "34938"
click at [114, 225] on span "Action" at bounding box center [108, 222] width 43 height 22
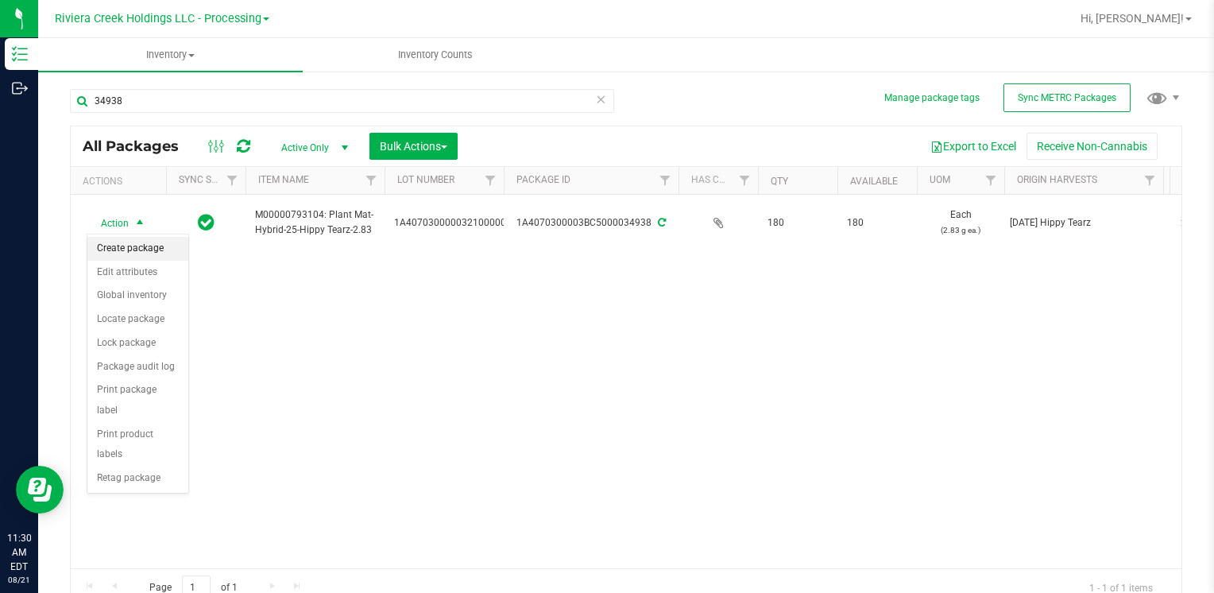
click at [140, 249] on li "Create package" at bounding box center [137, 249] width 101 height 24
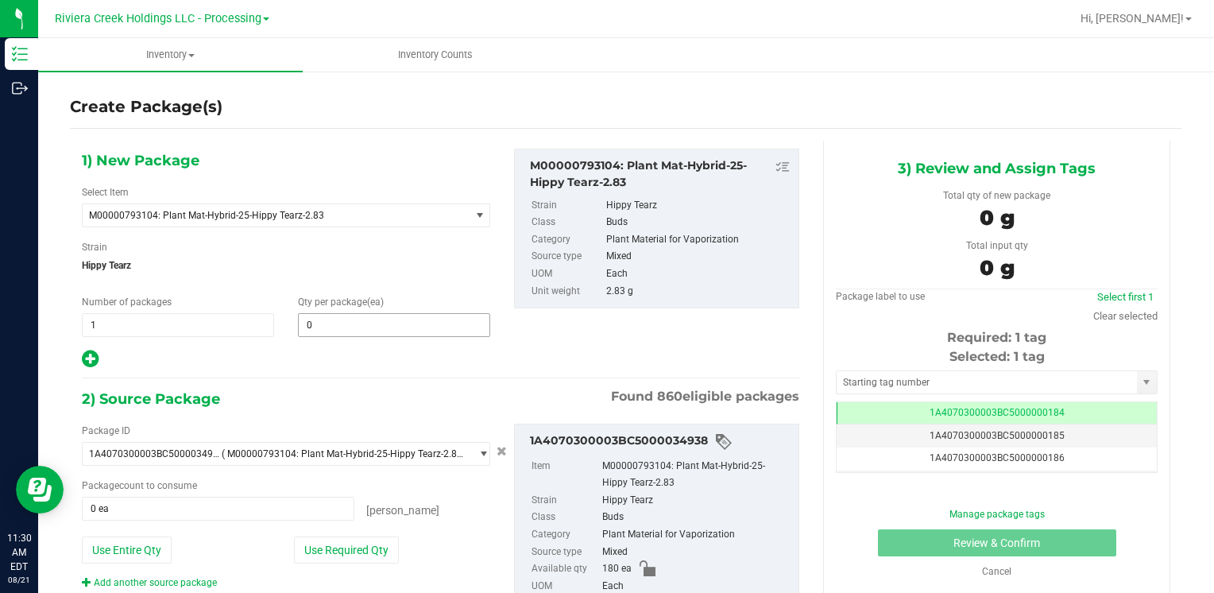
click at [328, 313] on span "0 0" at bounding box center [394, 325] width 192 height 24
click at [329, 320] on span at bounding box center [394, 325] width 192 height 24
type input "20"
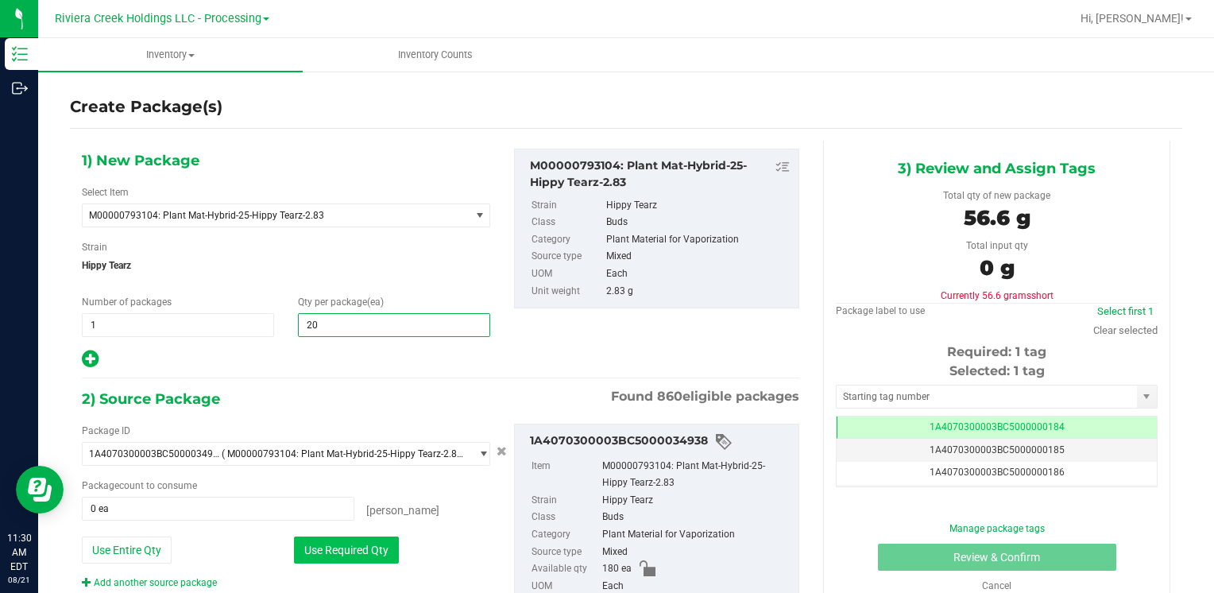
type input "20"
click at [326, 537] on button "Use Required Qty" at bounding box center [346, 549] width 105 height 27
type input "20 ea"
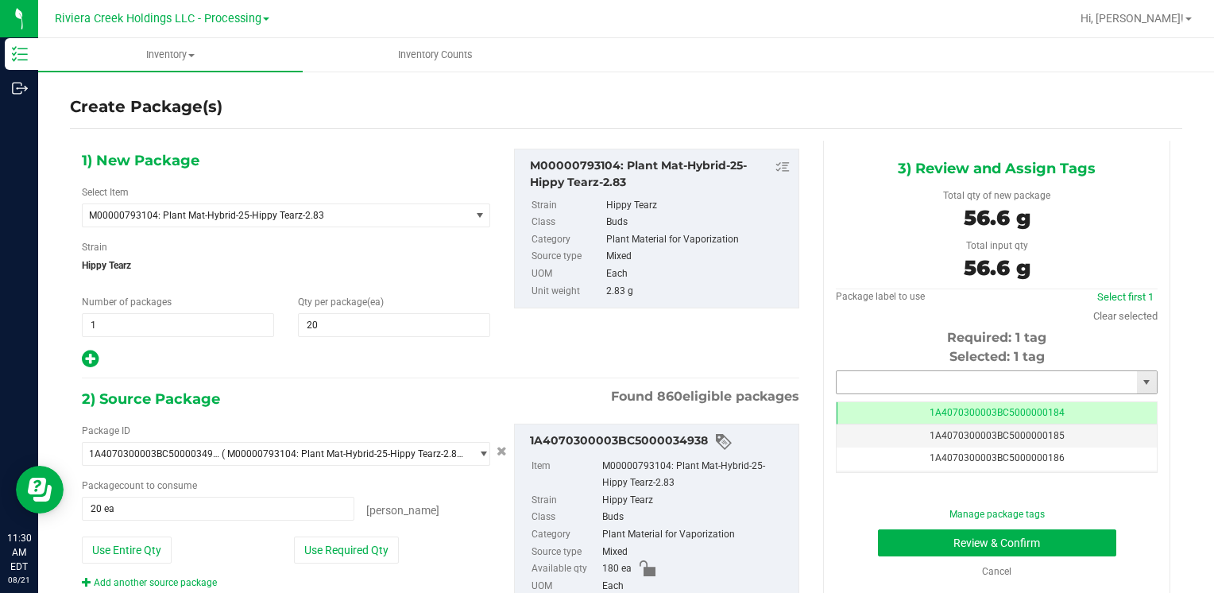
click at [905, 378] on input "text" at bounding box center [986, 382] width 300 height 22
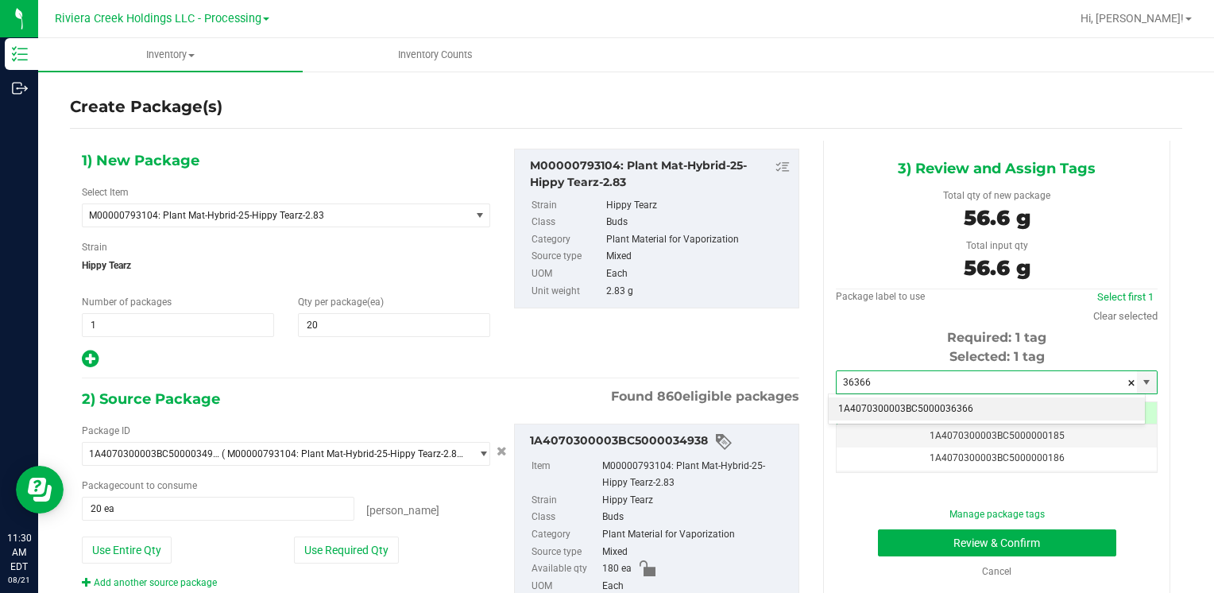
click at [854, 407] on li "1A4070300003BC5000036366" at bounding box center [986, 409] width 316 height 24
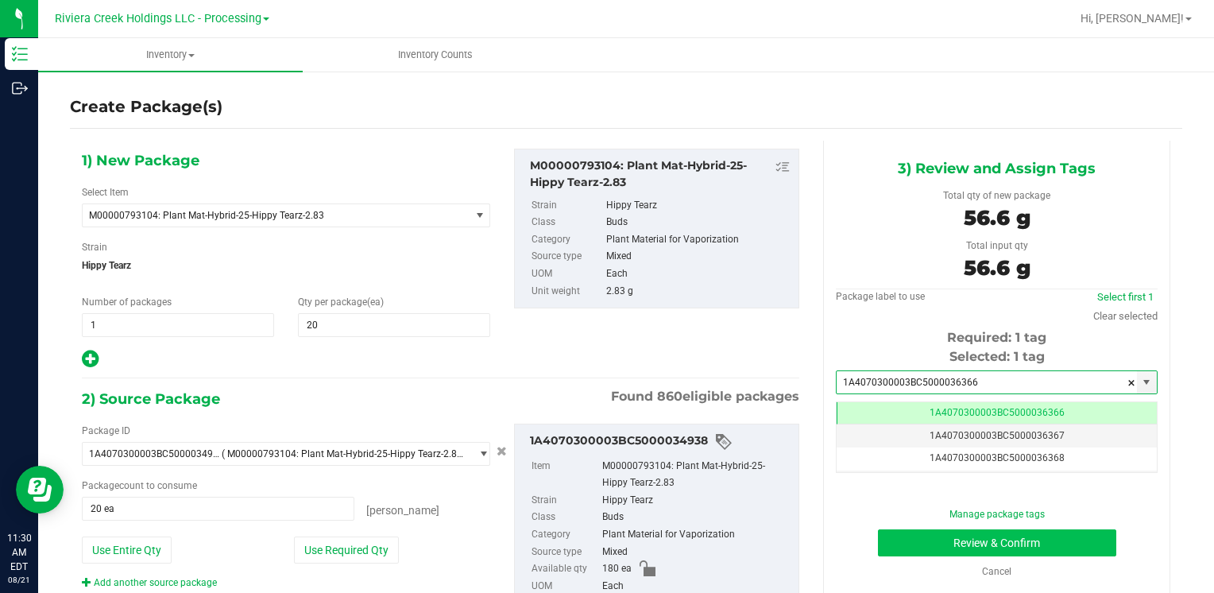
type input "1A4070300003BC5000036366"
click at [894, 540] on button "Review & Confirm" at bounding box center [997, 542] width 238 height 27
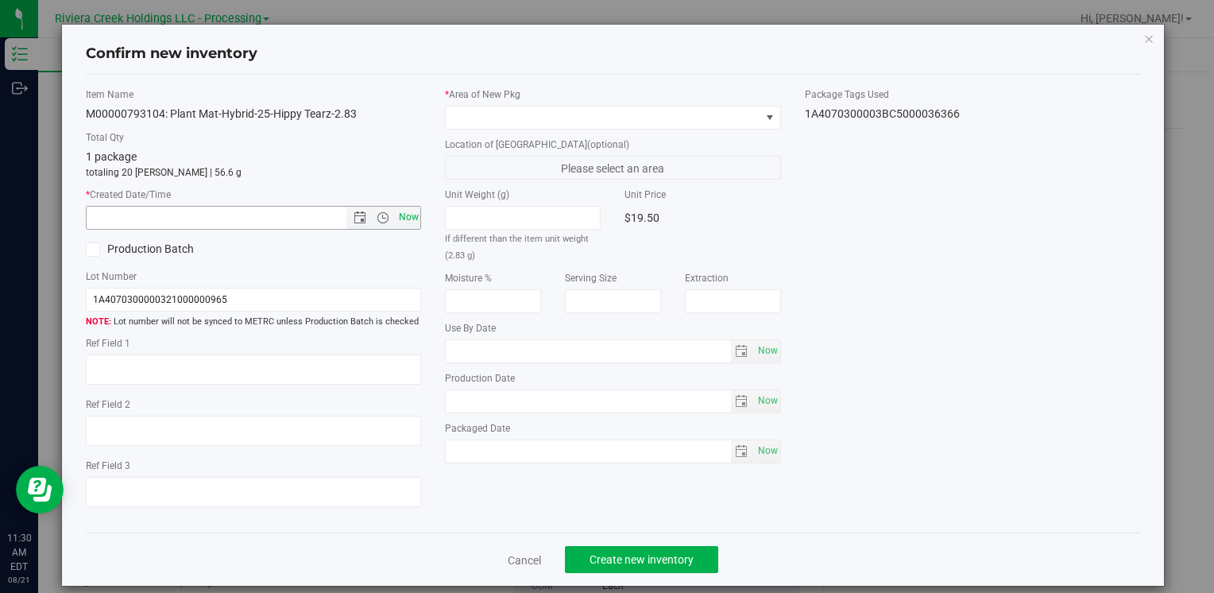
click at [398, 220] on span "Now" at bounding box center [408, 217] width 27 height 23
type input "8/21/2025 11:30 AM"
drag, startPoint x: 479, startPoint y: 114, endPoint x: 483, endPoint y: 123, distance: 10.3
click at [480, 114] on span at bounding box center [603, 117] width 314 height 22
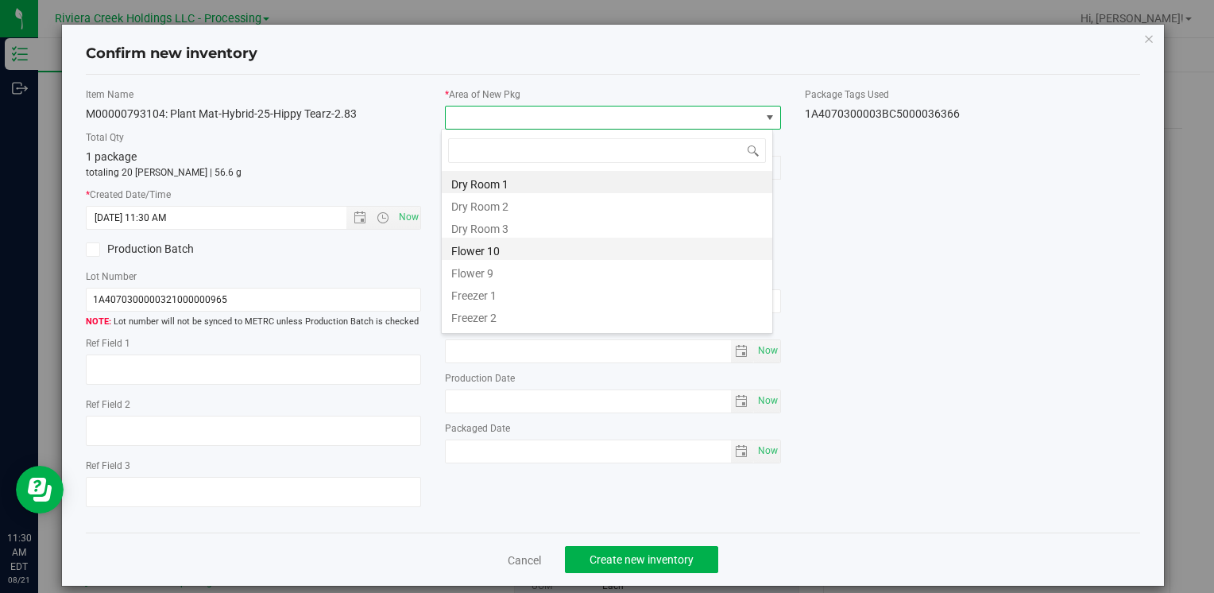
click at [508, 252] on li "Flower 10" at bounding box center [607, 248] width 330 height 22
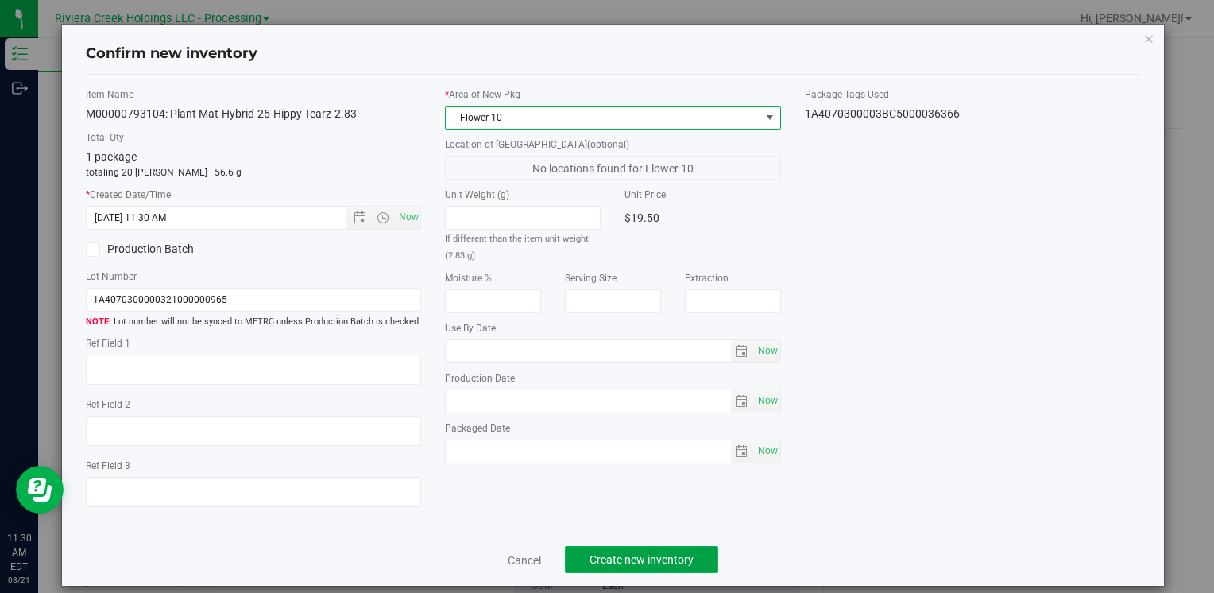
click at [632, 555] on span "Create new inventory" at bounding box center [641, 559] width 104 height 13
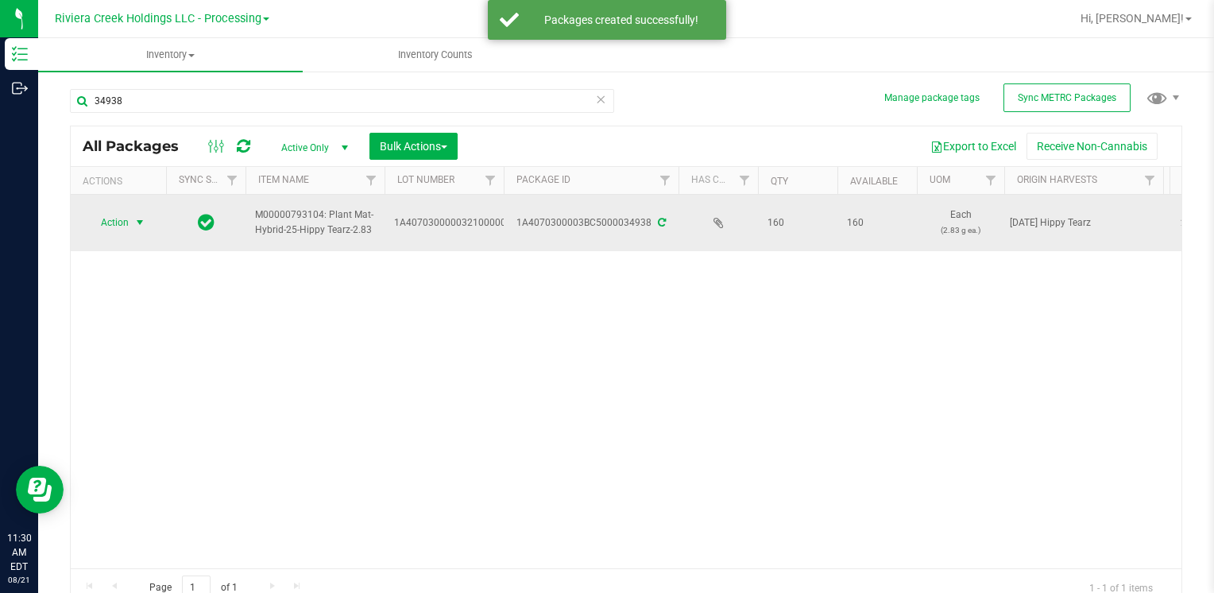
click at [119, 222] on span "Action" at bounding box center [108, 222] width 43 height 22
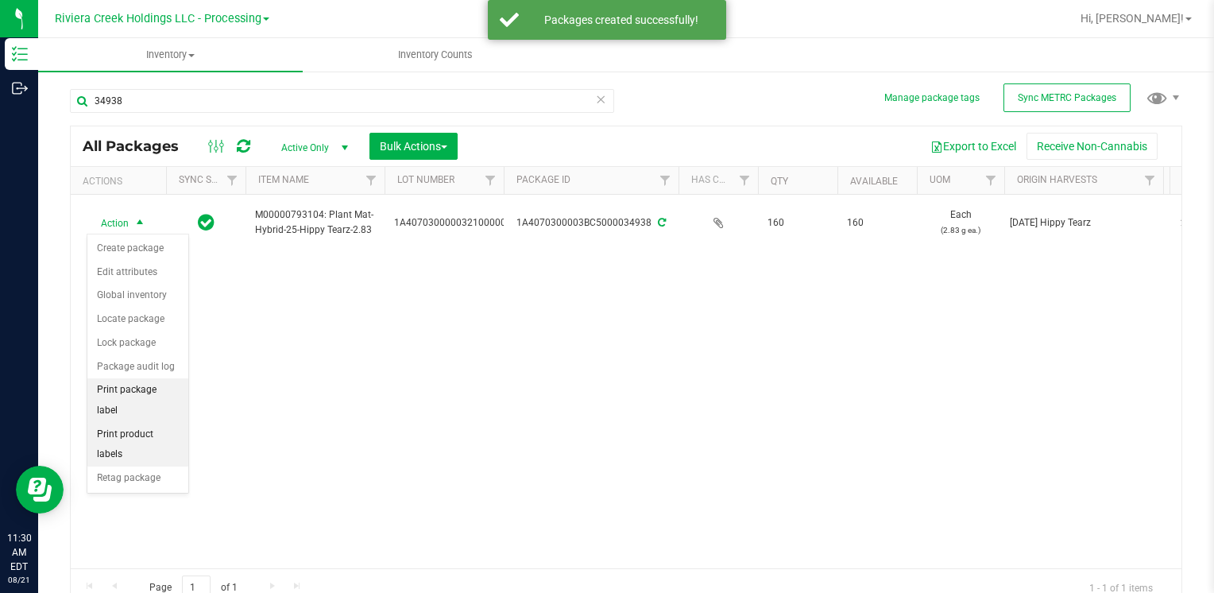
click at [149, 386] on li "Print package label" at bounding box center [137, 400] width 101 height 44
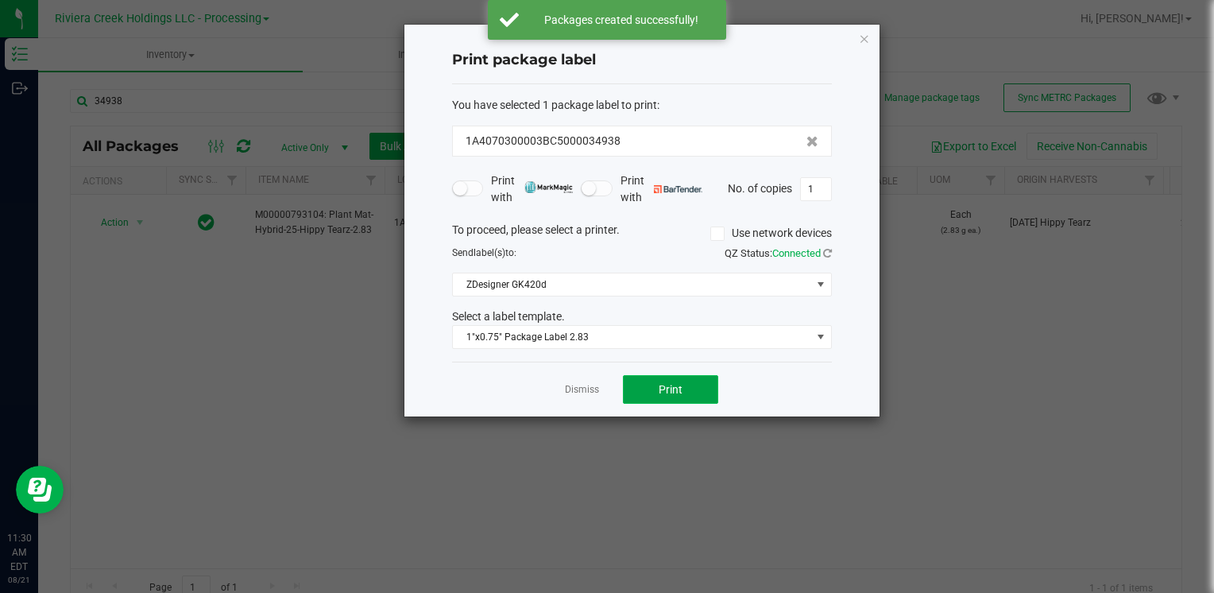
click at [686, 384] on button "Print" at bounding box center [670, 389] width 95 height 29
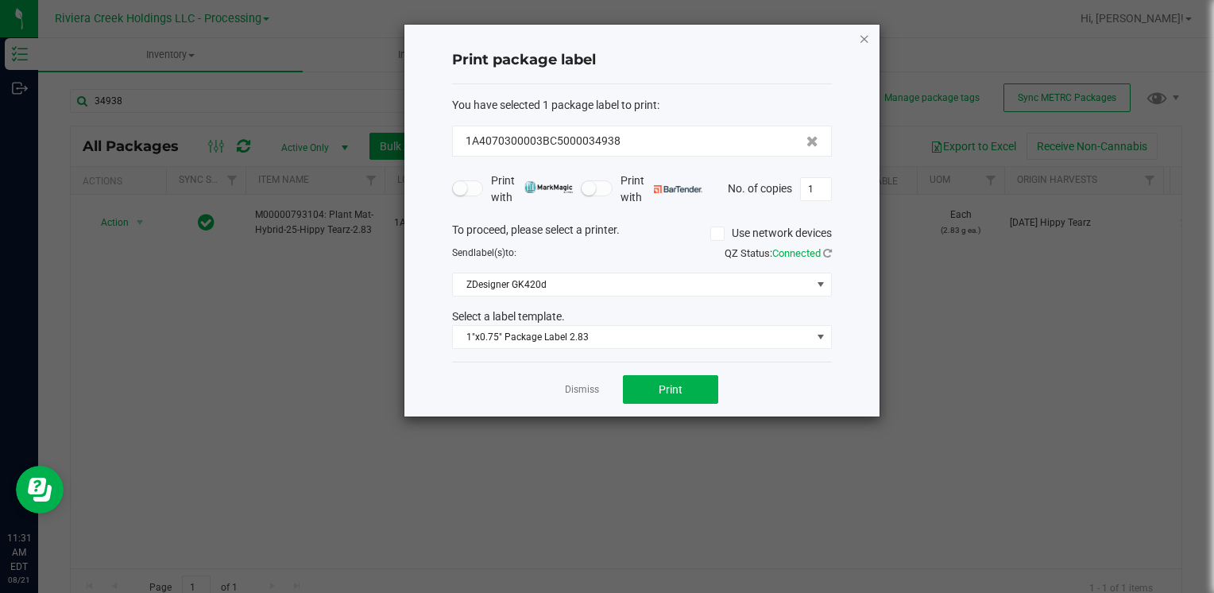
click at [860, 40] on icon "button" at bounding box center [864, 38] width 11 height 19
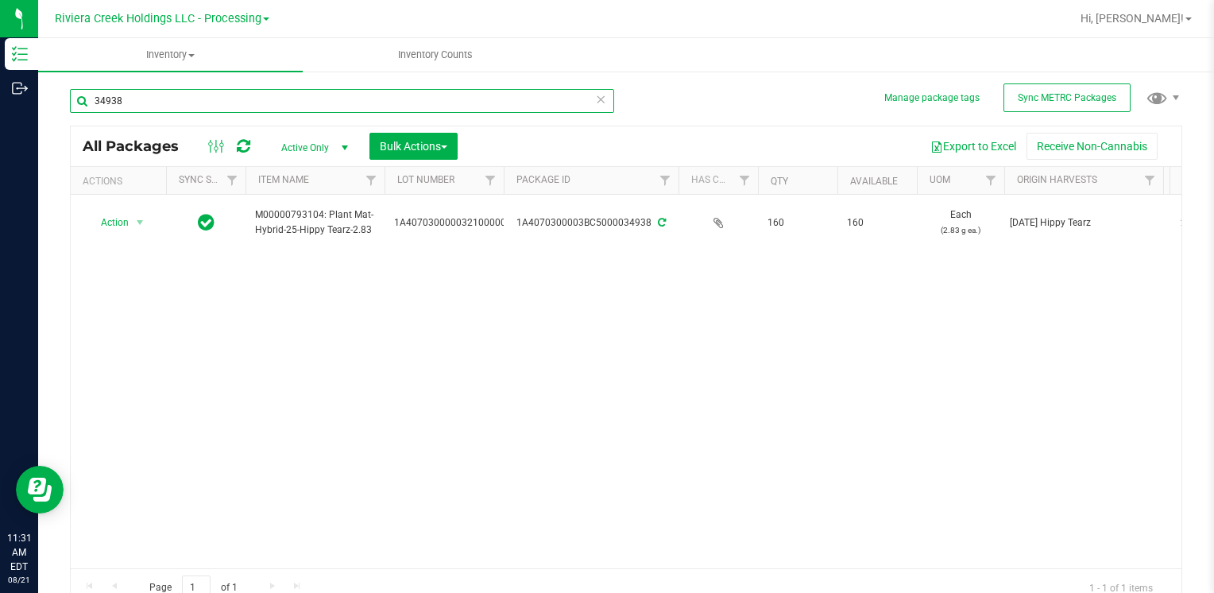
click at [139, 102] on input "34938" at bounding box center [342, 101] width 544 height 24
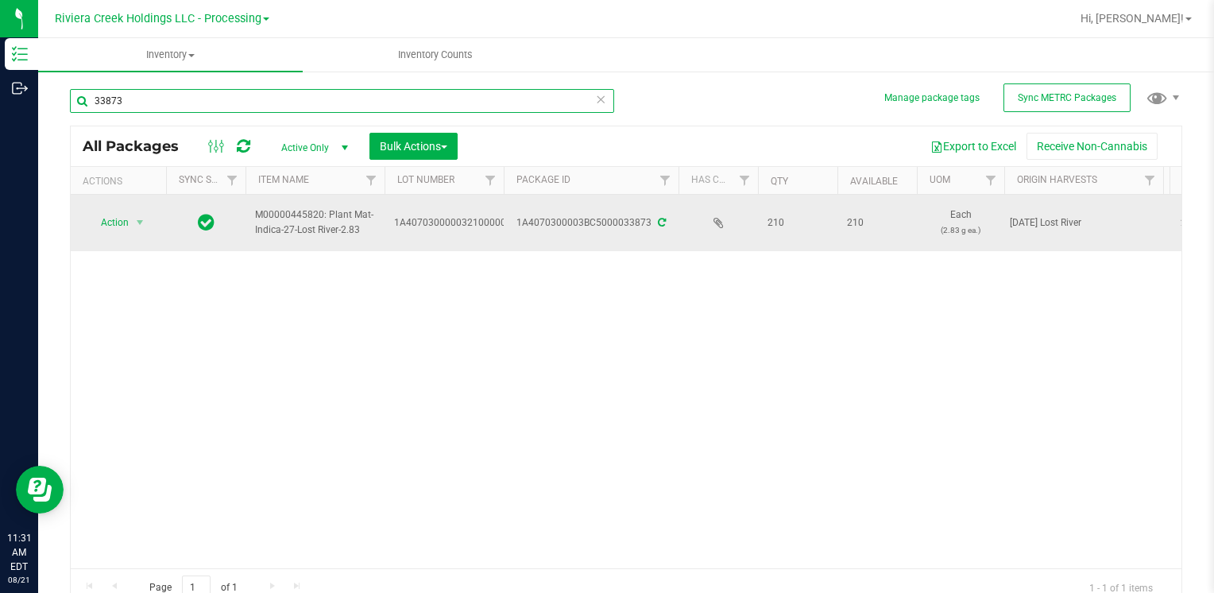
type input "33873"
click at [101, 219] on span "Action" at bounding box center [108, 222] width 43 height 22
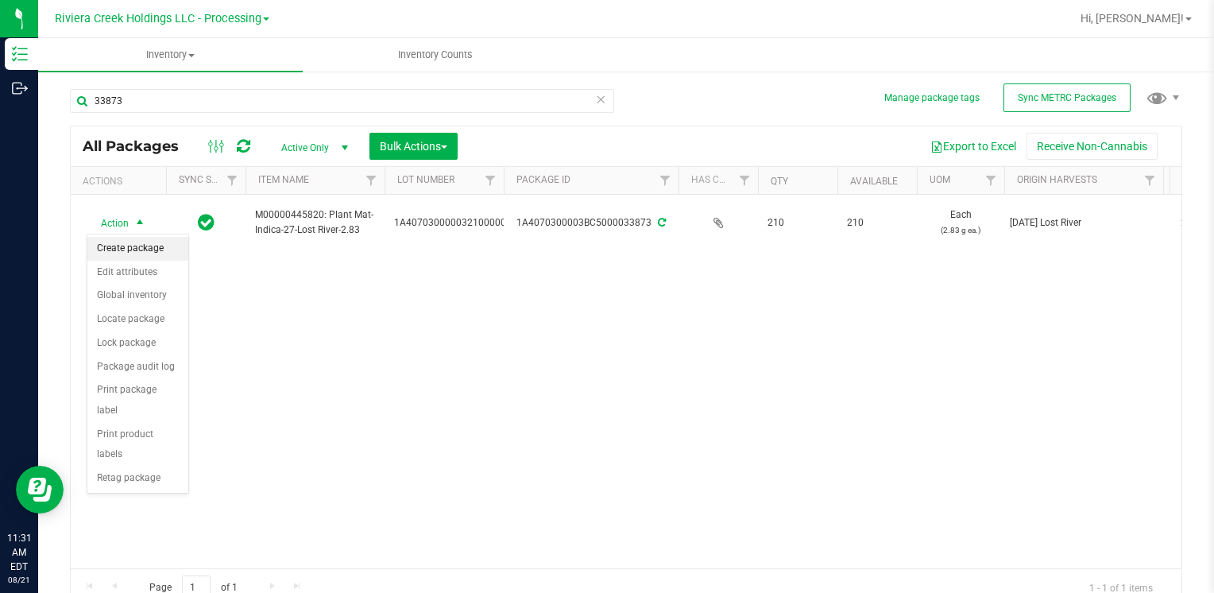
click at [157, 252] on li "Create package" at bounding box center [137, 249] width 101 height 24
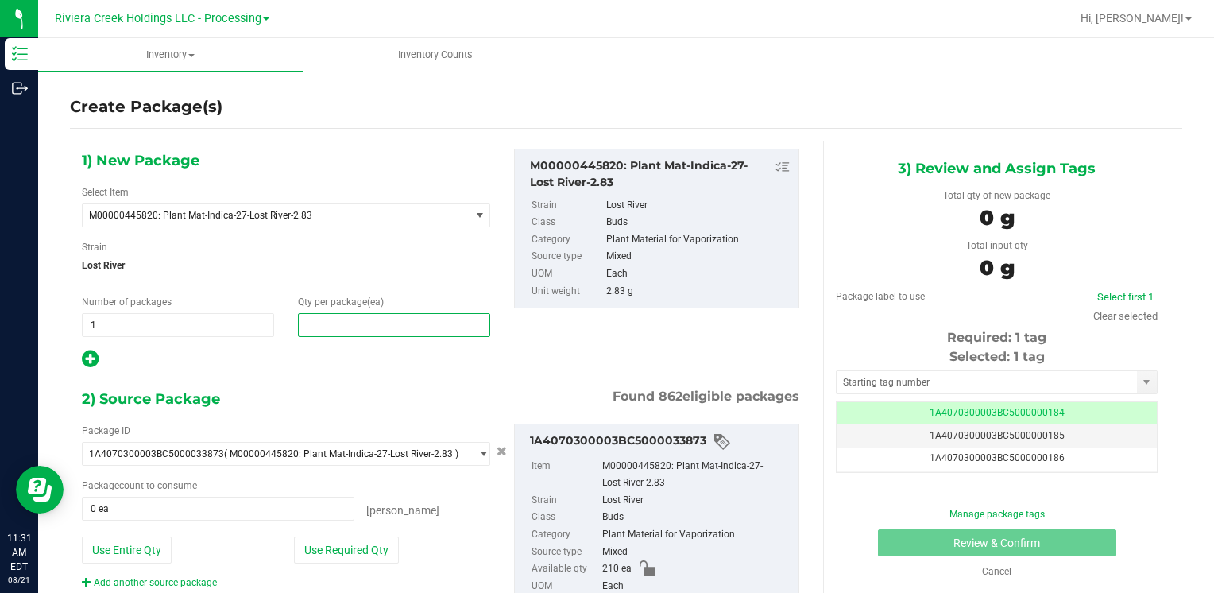
click at [343, 317] on span at bounding box center [394, 325] width 192 height 24
type input "50"
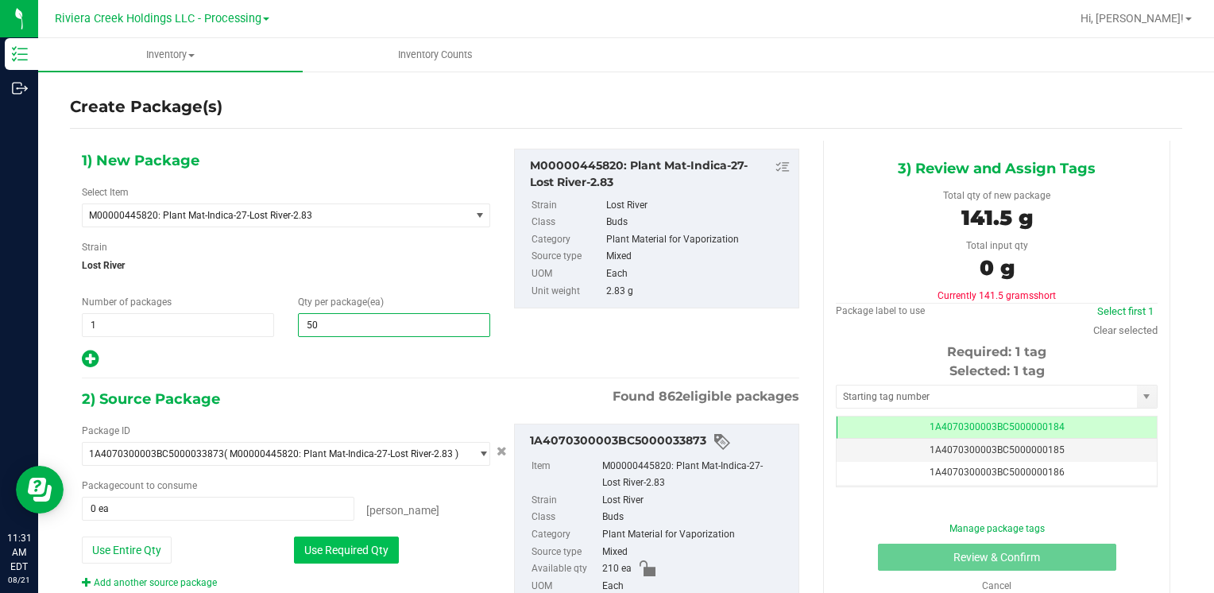
type input "50"
click at [334, 543] on button "Use Required Qty" at bounding box center [346, 549] width 105 height 27
type input "50 ea"
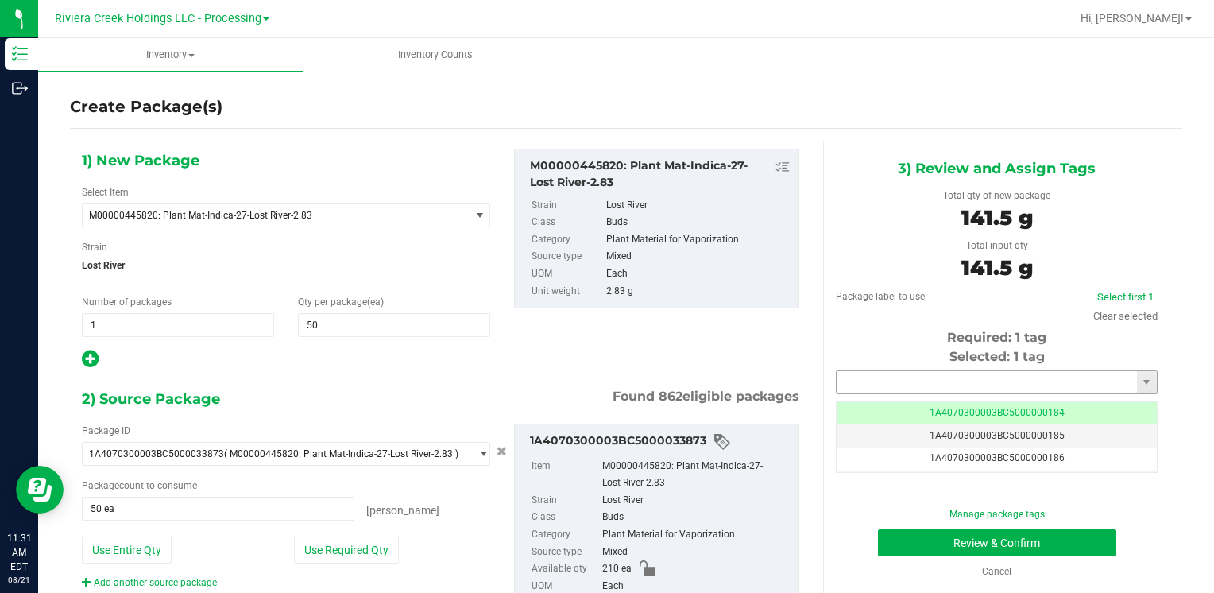
click at [909, 380] on input "text" at bounding box center [986, 382] width 300 height 22
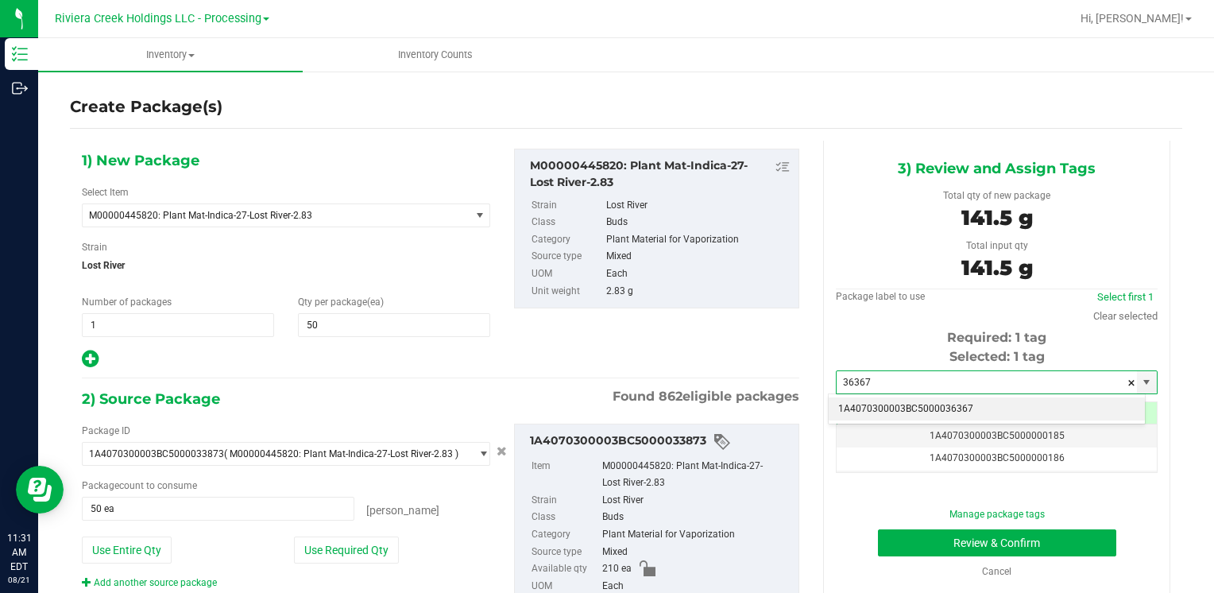
click at [899, 404] on li "1A4070300003BC5000036367" at bounding box center [986, 409] width 316 height 24
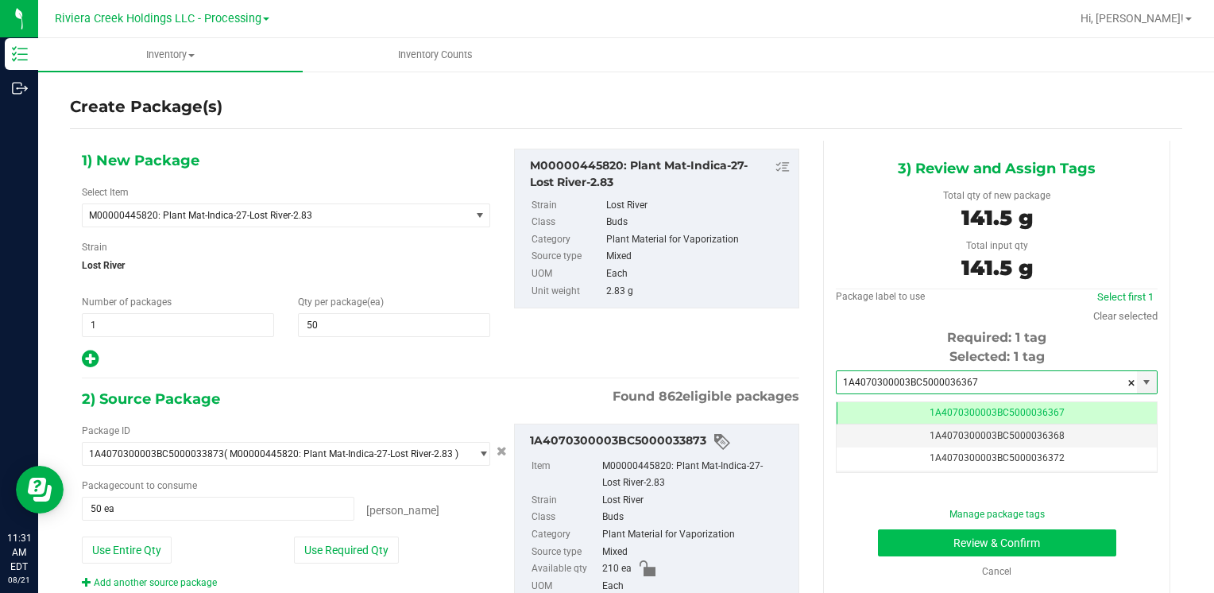
type input "1A4070300003BC5000036367"
click at [925, 539] on button "Review & Confirm" at bounding box center [997, 542] width 238 height 27
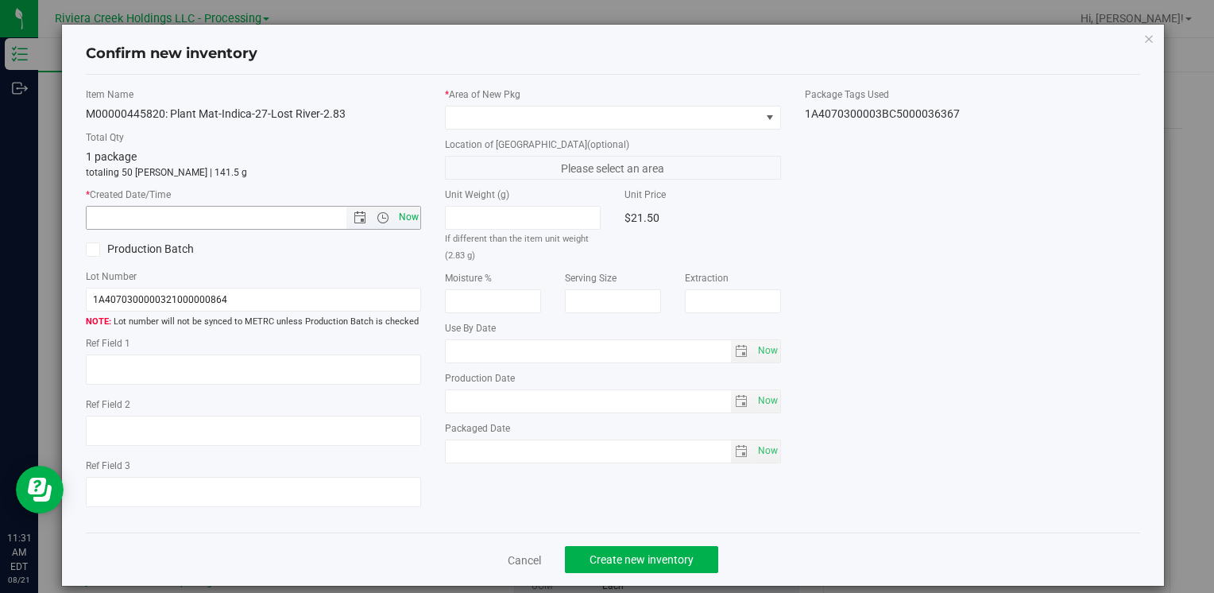
drag, startPoint x: 407, startPoint y: 218, endPoint x: 415, endPoint y: 210, distance: 10.7
click at [407, 218] on span "Now" at bounding box center [408, 217] width 27 height 23
type input "8/21/2025 11:31 AM"
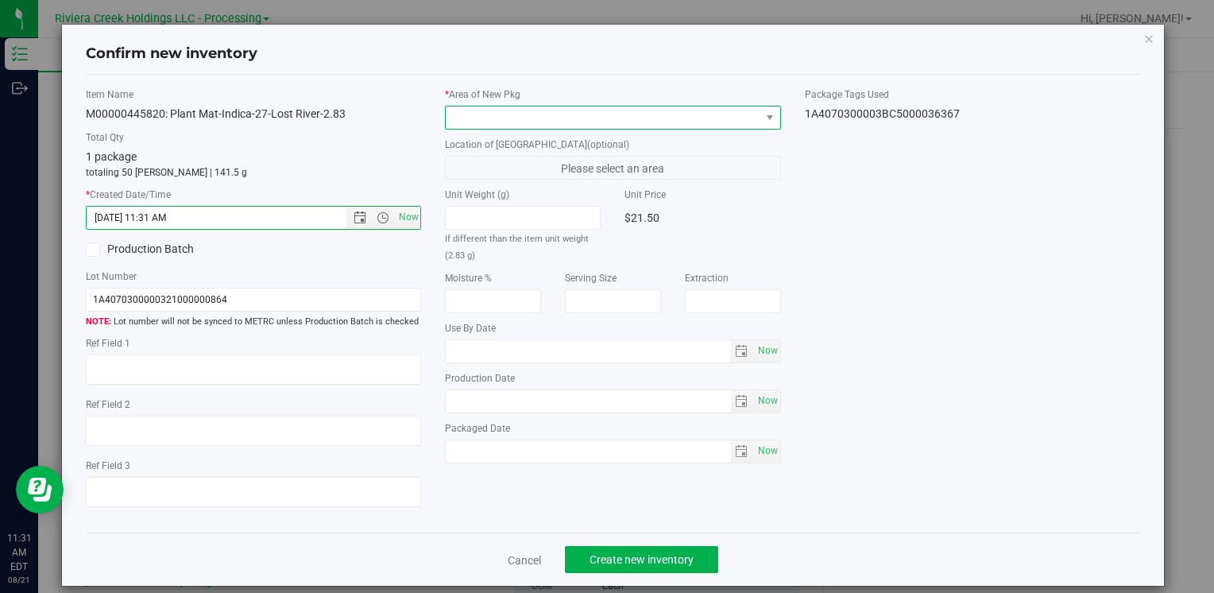
click at [510, 121] on span at bounding box center [603, 117] width 314 height 22
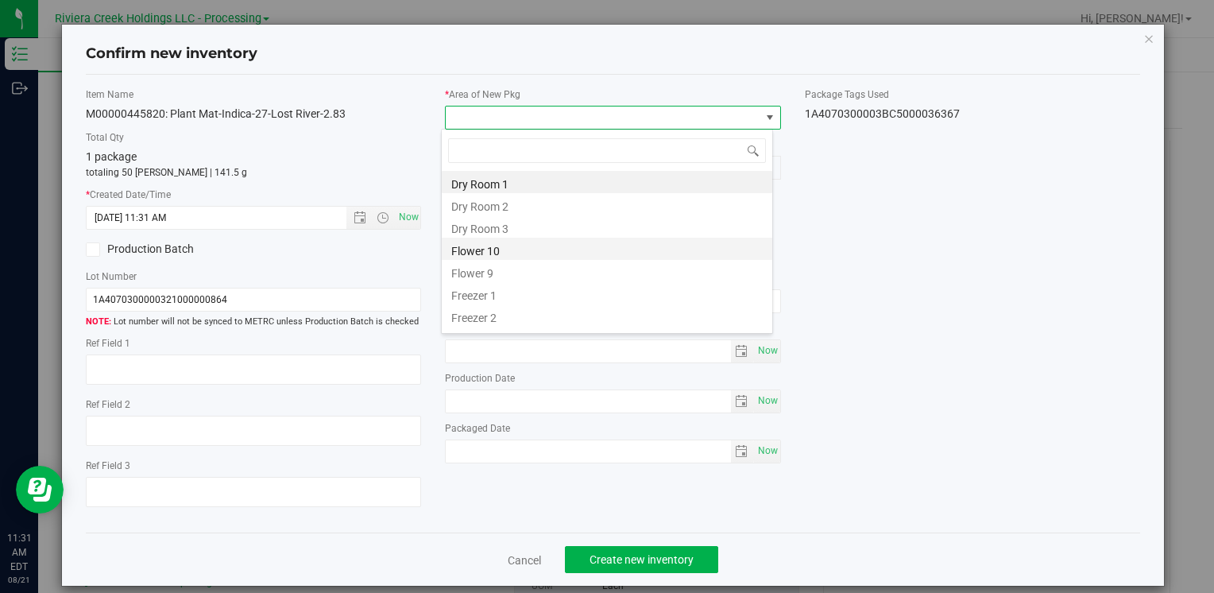
click at [518, 253] on li "Flower 10" at bounding box center [607, 248] width 330 height 22
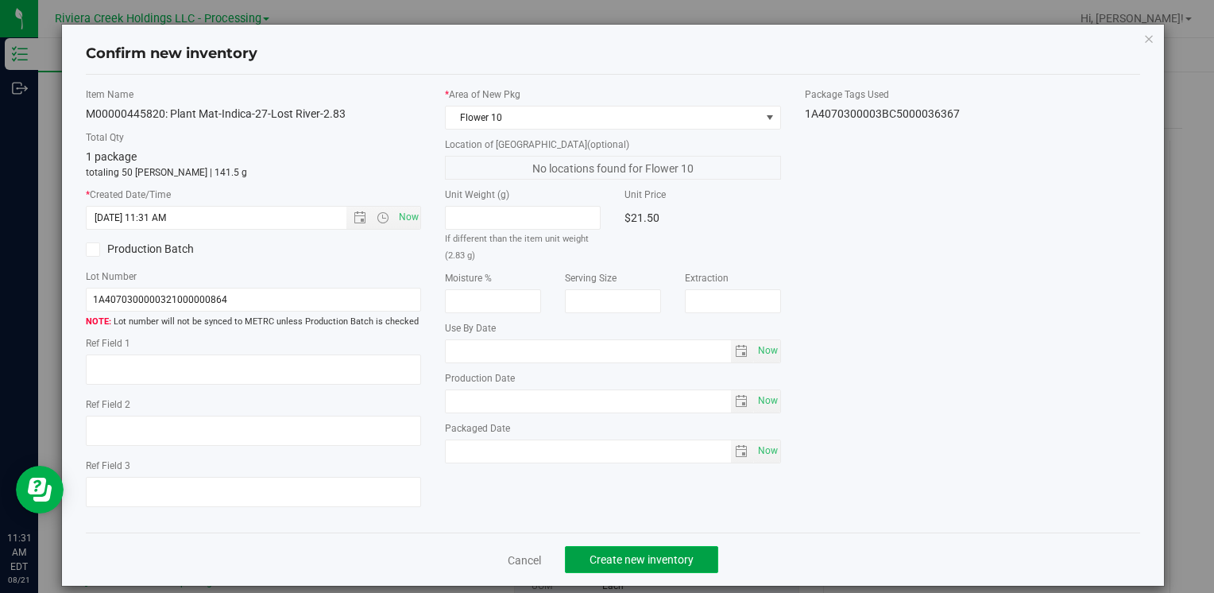
click at [629, 558] on span "Create new inventory" at bounding box center [641, 559] width 104 height 13
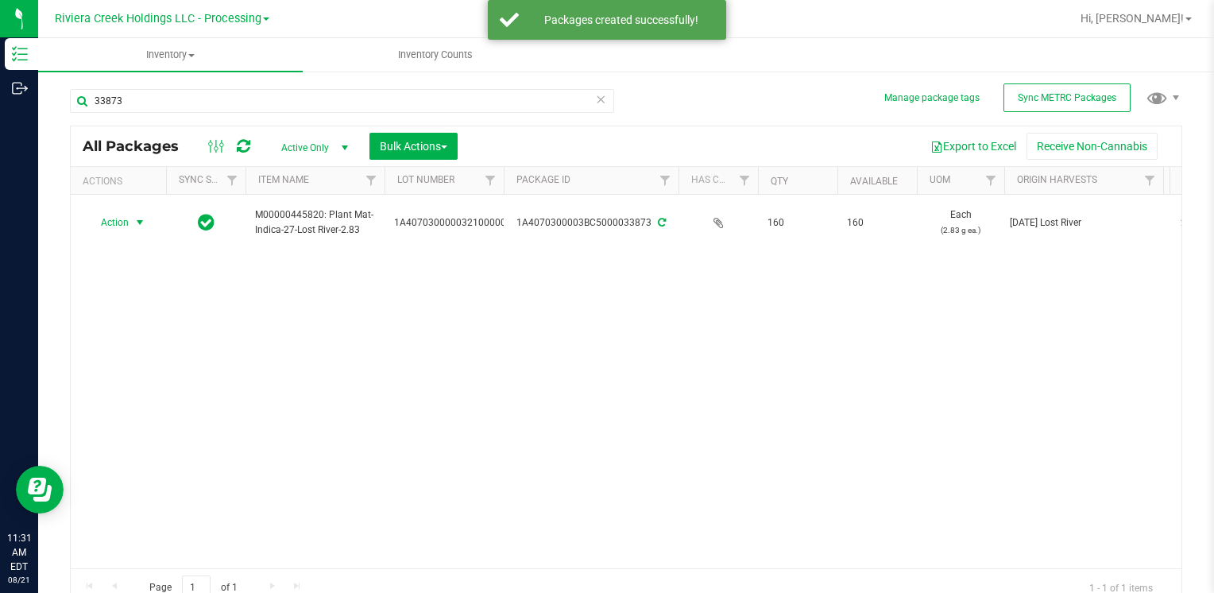
drag, startPoint x: 118, startPoint y: 228, endPoint x: 228, endPoint y: 357, distance: 170.2
click at [118, 229] on span "Action" at bounding box center [108, 222] width 43 height 22
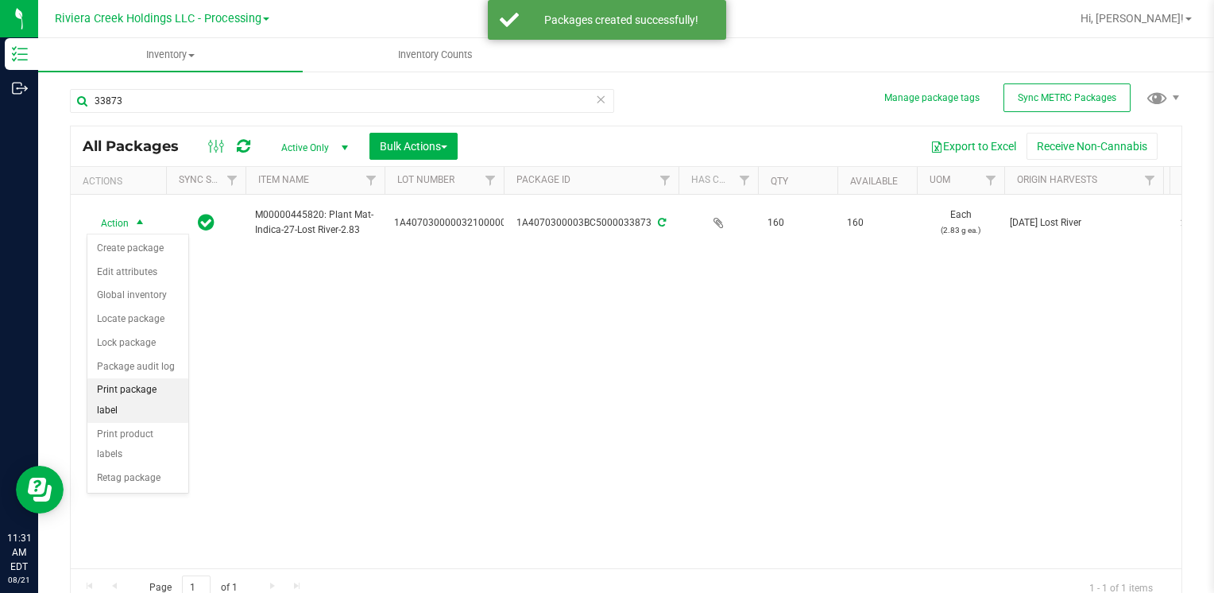
click at [177, 391] on li "Print package label" at bounding box center [137, 400] width 101 height 44
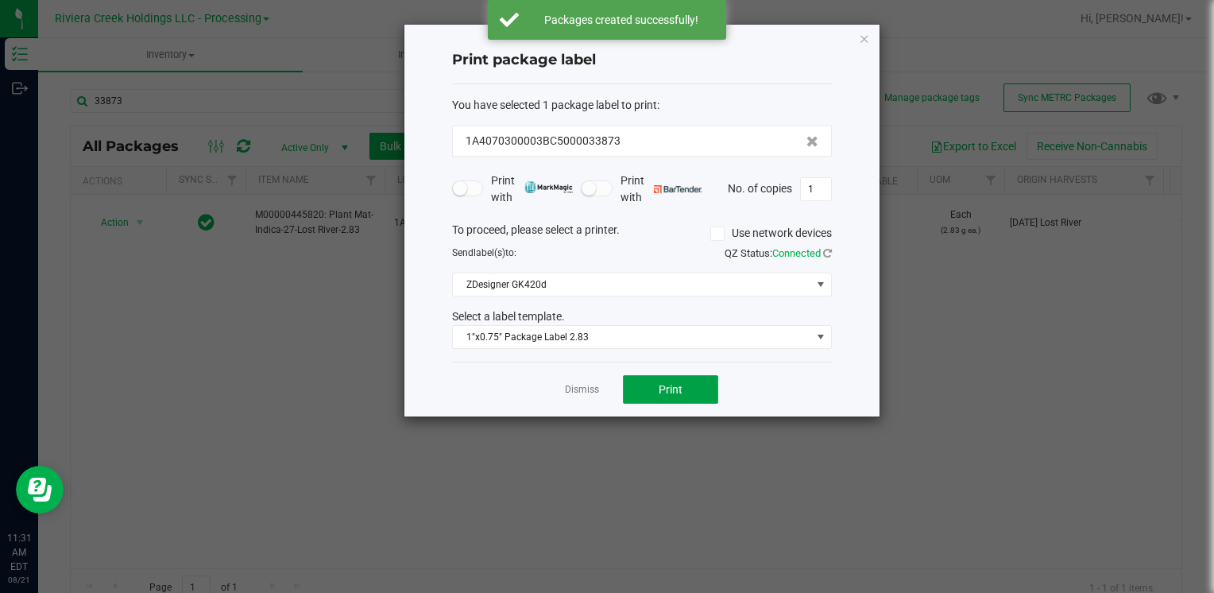
click at [667, 393] on span "Print" at bounding box center [670, 389] width 24 height 13
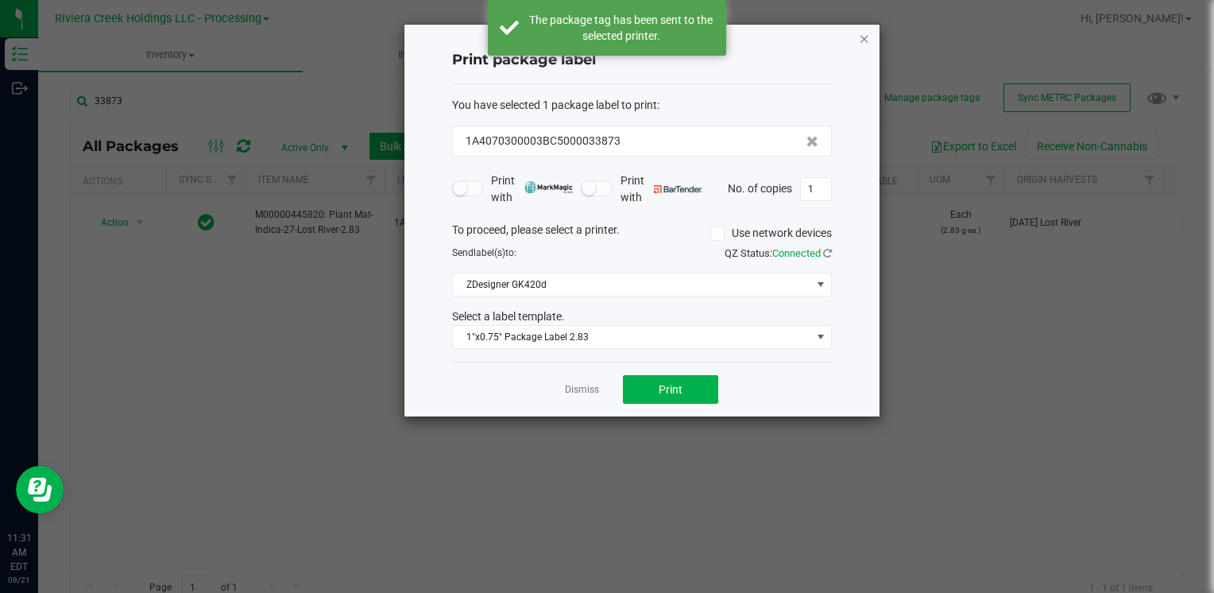
click at [858, 41] on div "Print package label You have selected 1 package label to print : 1A4070300003BC…" at bounding box center [641, 221] width 475 height 392
click at [863, 42] on icon "button" at bounding box center [864, 38] width 11 height 19
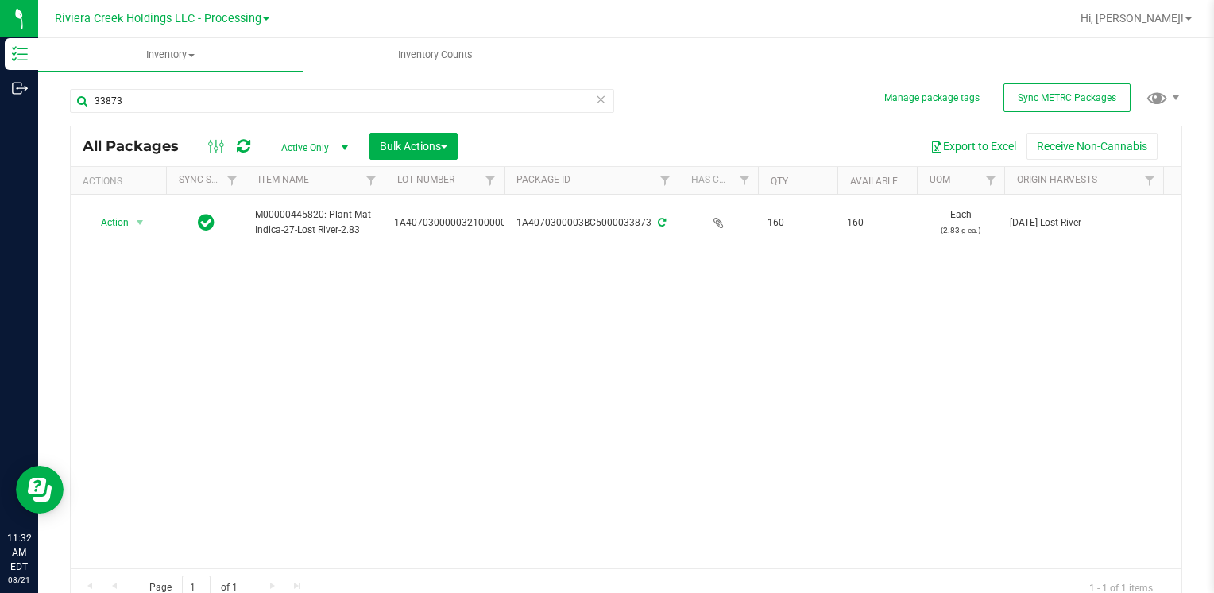
click at [209, 87] on div "33873" at bounding box center [348, 100] width 556 height 51
click at [209, 94] on input "33873" at bounding box center [342, 101] width 544 height 24
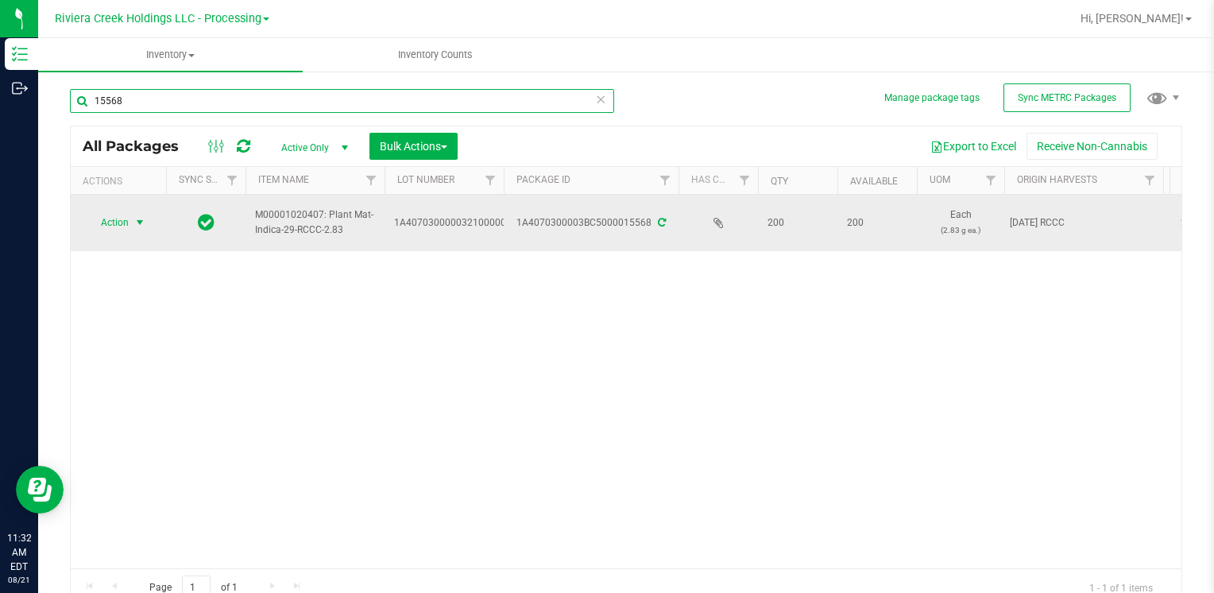
type input "15568"
click at [126, 218] on span "Action" at bounding box center [108, 222] width 43 height 22
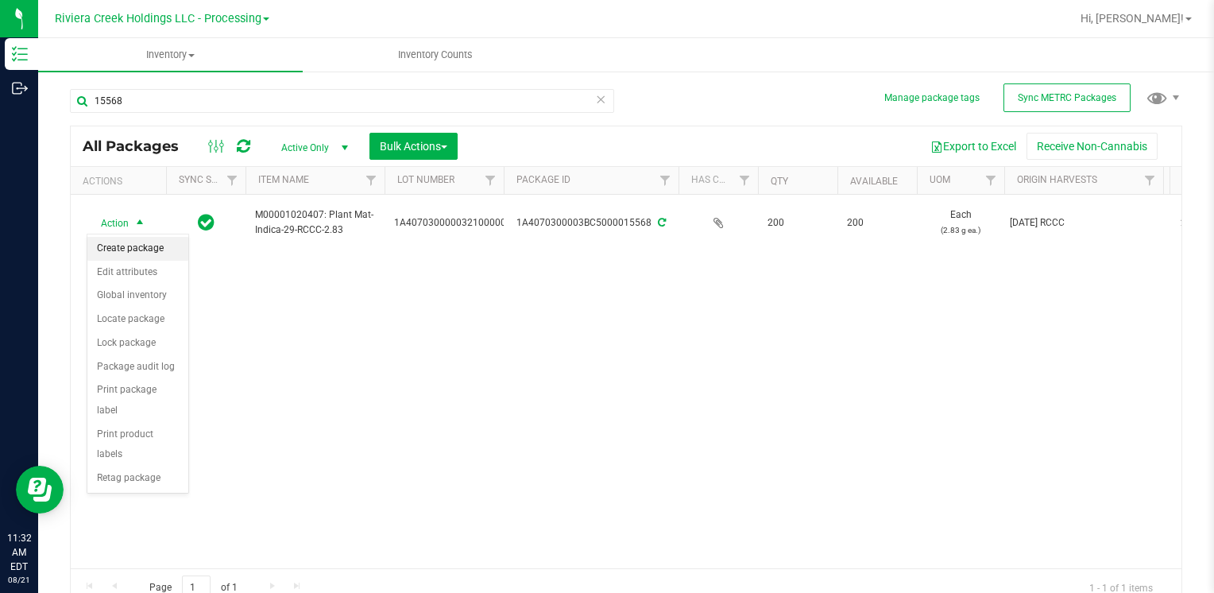
click at [141, 251] on li "Create package" at bounding box center [137, 249] width 101 height 24
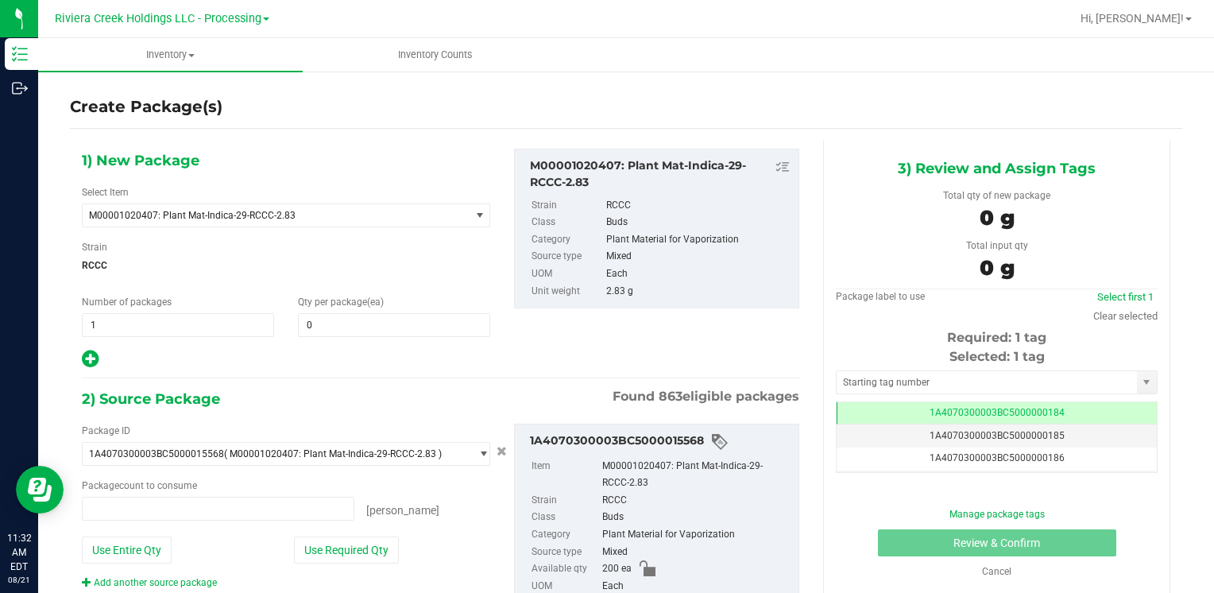
type input "0 ea"
click at [366, 322] on span at bounding box center [394, 325] width 192 height 24
type input "70"
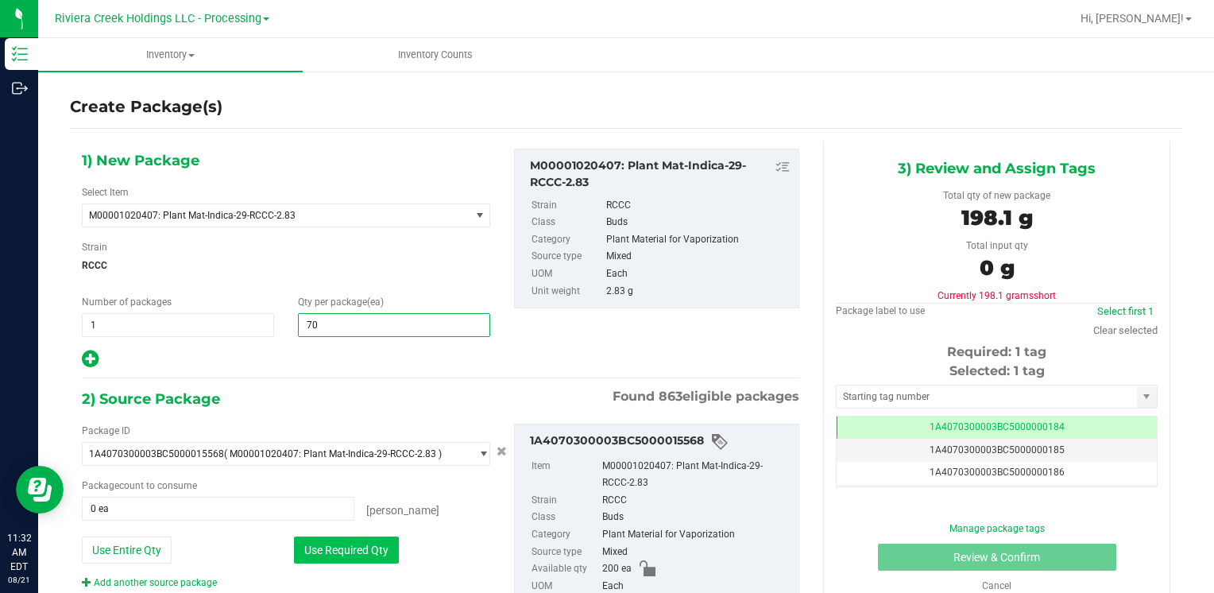
type input "70"
click at [318, 545] on button "Use Required Qty" at bounding box center [346, 549] width 105 height 27
type input "70 ea"
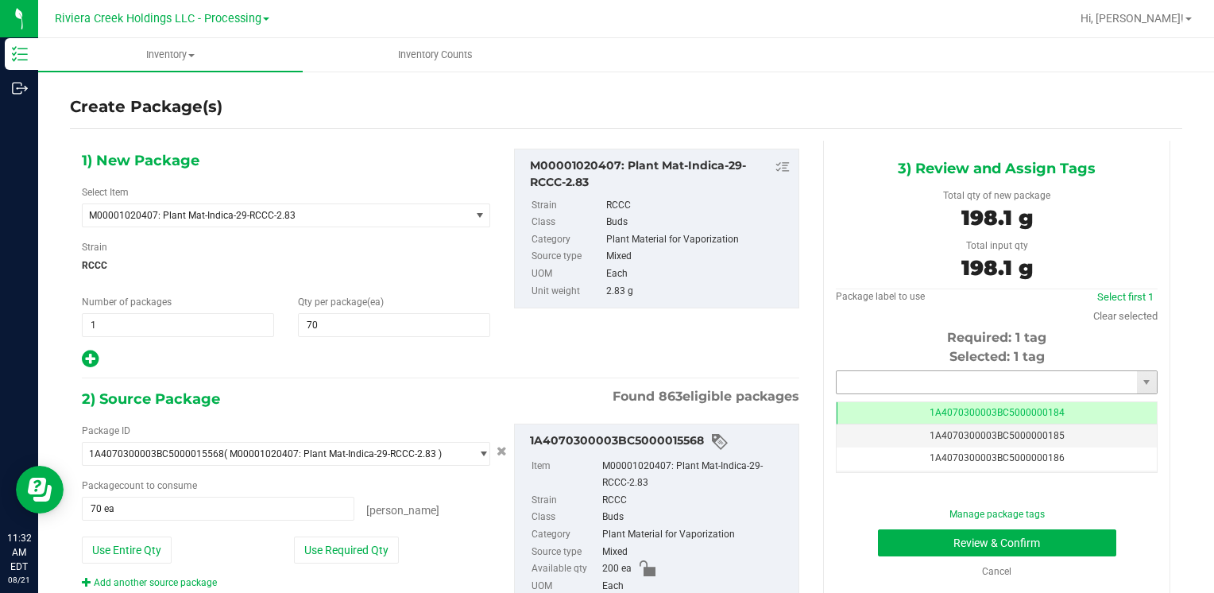
click at [876, 376] on input "text" at bounding box center [986, 382] width 300 height 22
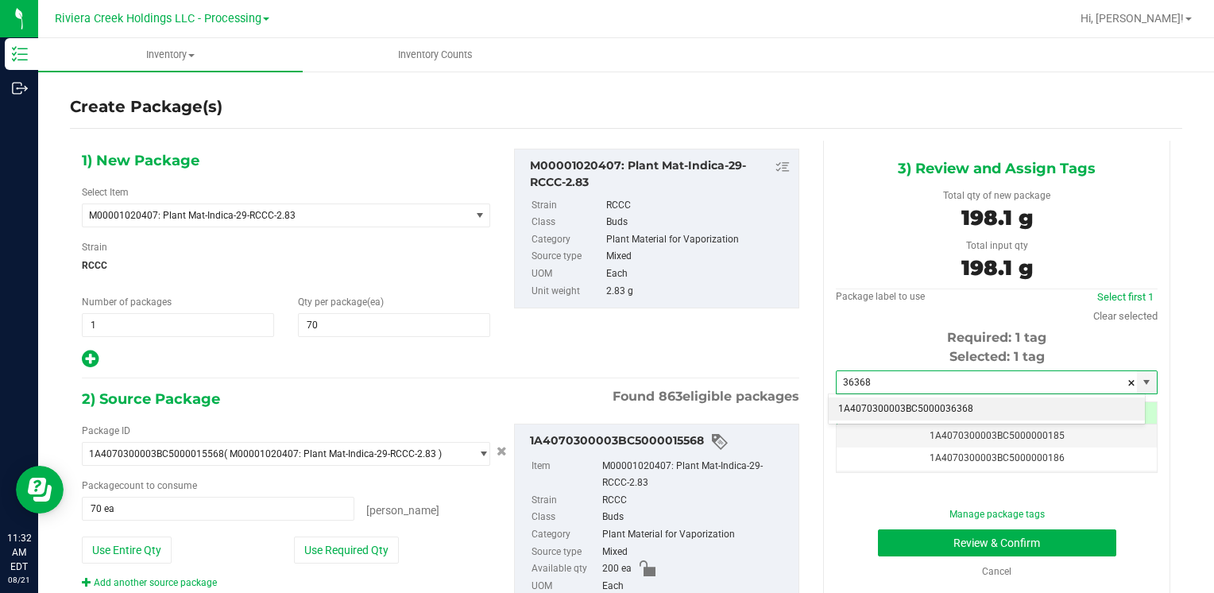
click at [869, 404] on li "1A4070300003BC5000036368" at bounding box center [986, 409] width 316 height 24
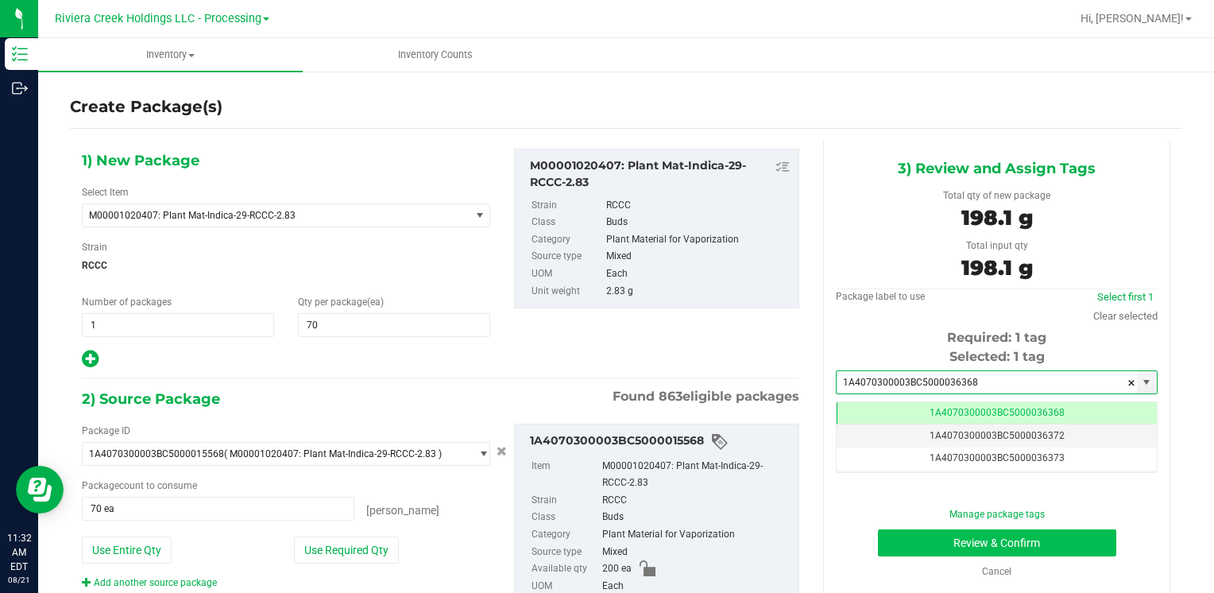
type input "1A4070300003BC5000036368"
click at [920, 542] on button "Review & Confirm" at bounding box center [997, 542] width 238 height 27
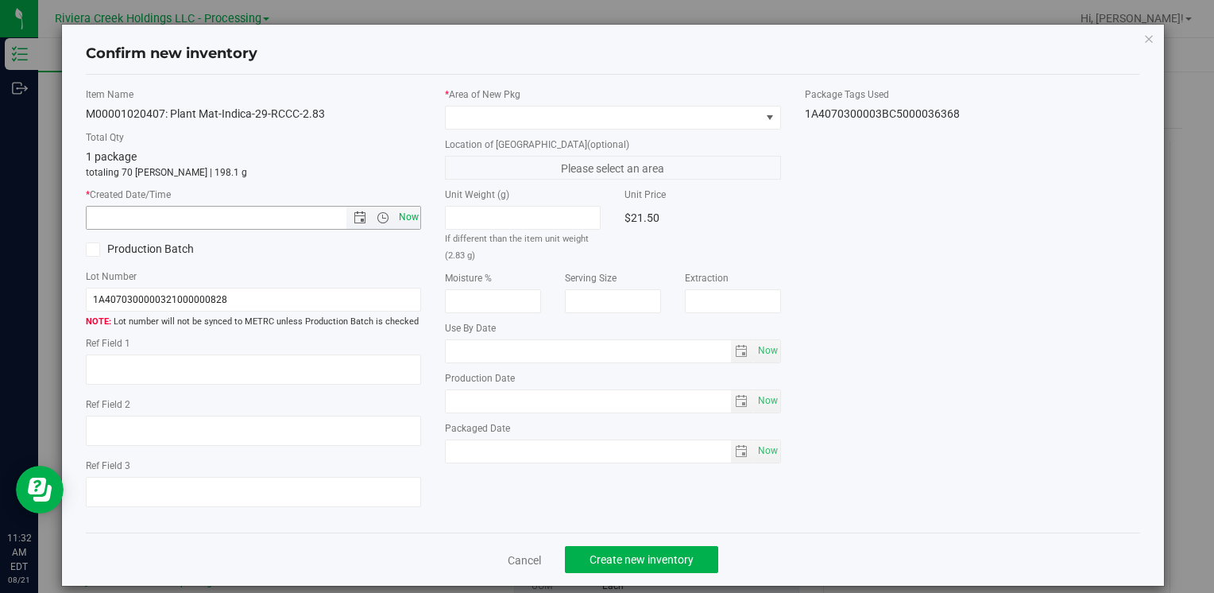
click at [396, 210] on span "Now" at bounding box center [408, 217] width 27 height 23
type input "8/21/2025 11:32 AM"
click at [476, 113] on span at bounding box center [603, 117] width 314 height 22
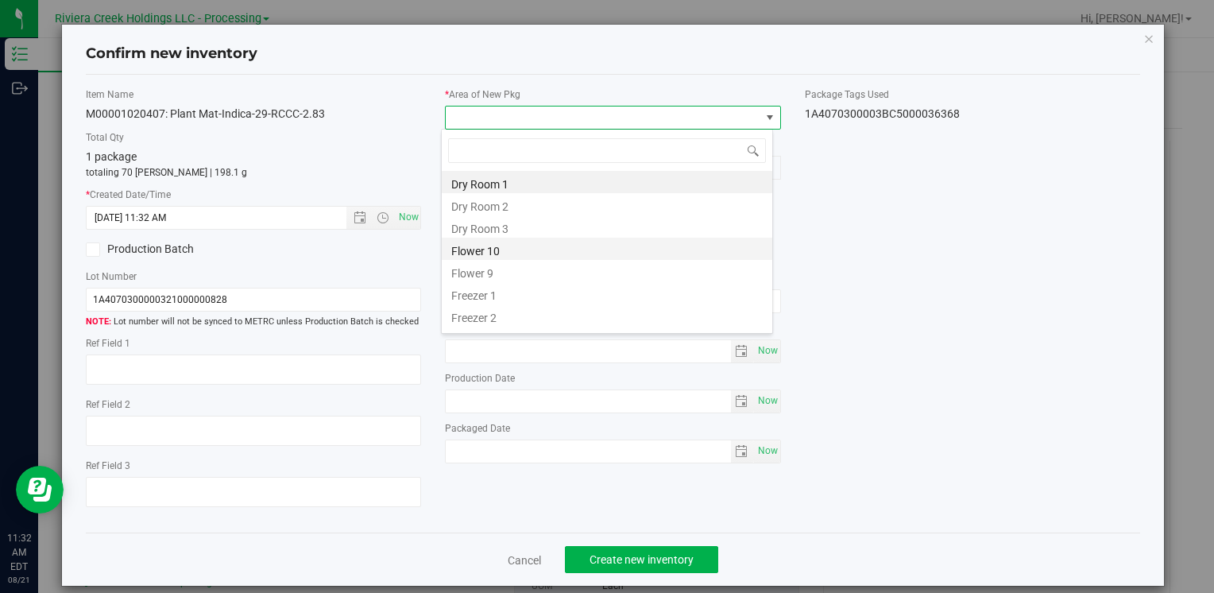
click at [514, 244] on li "Flower 10" at bounding box center [607, 248] width 330 height 22
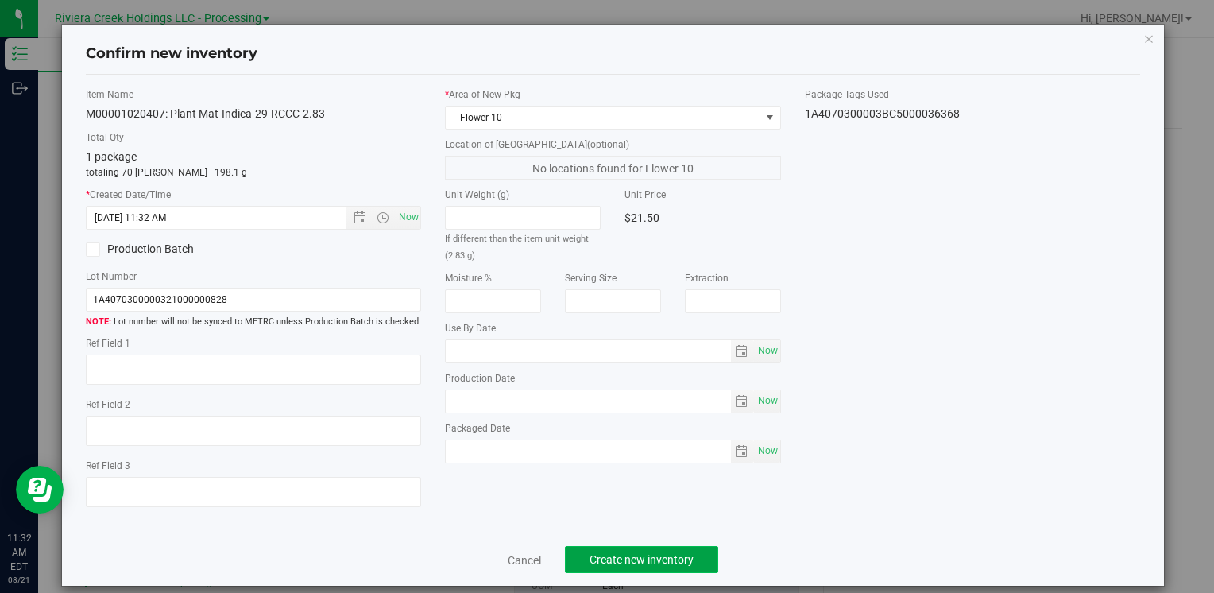
click at [618, 562] on span "Create new inventory" at bounding box center [641, 559] width 104 height 13
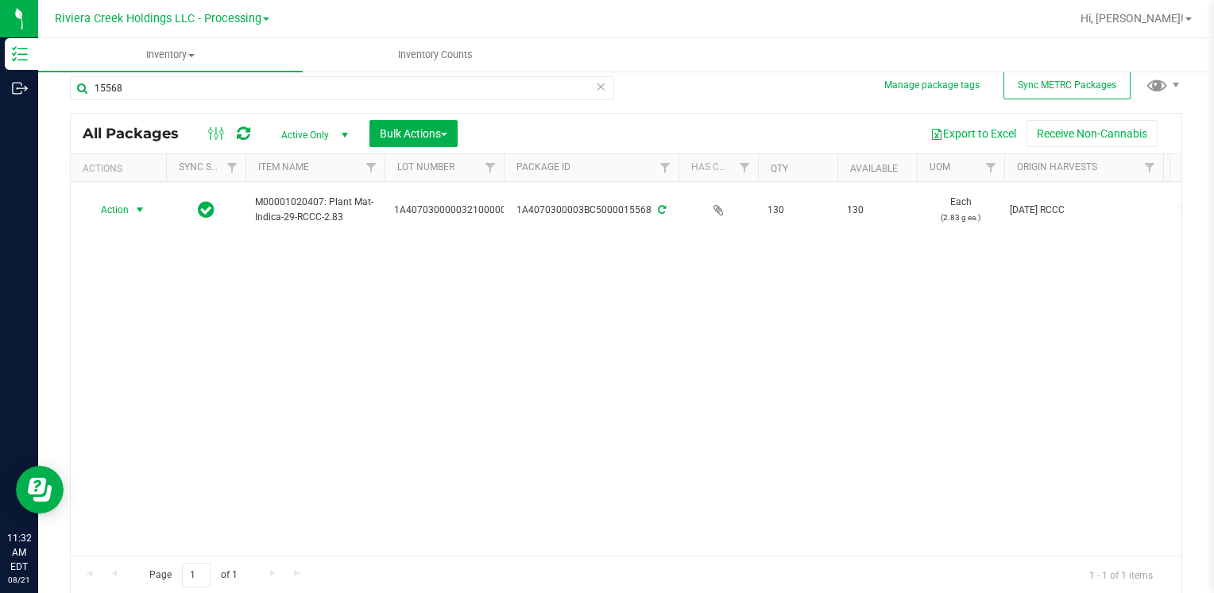
drag, startPoint x: 123, startPoint y: 214, endPoint x: 127, endPoint y: 226, distance: 11.8
click at [123, 214] on span "Action" at bounding box center [108, 210] width 43 height 22
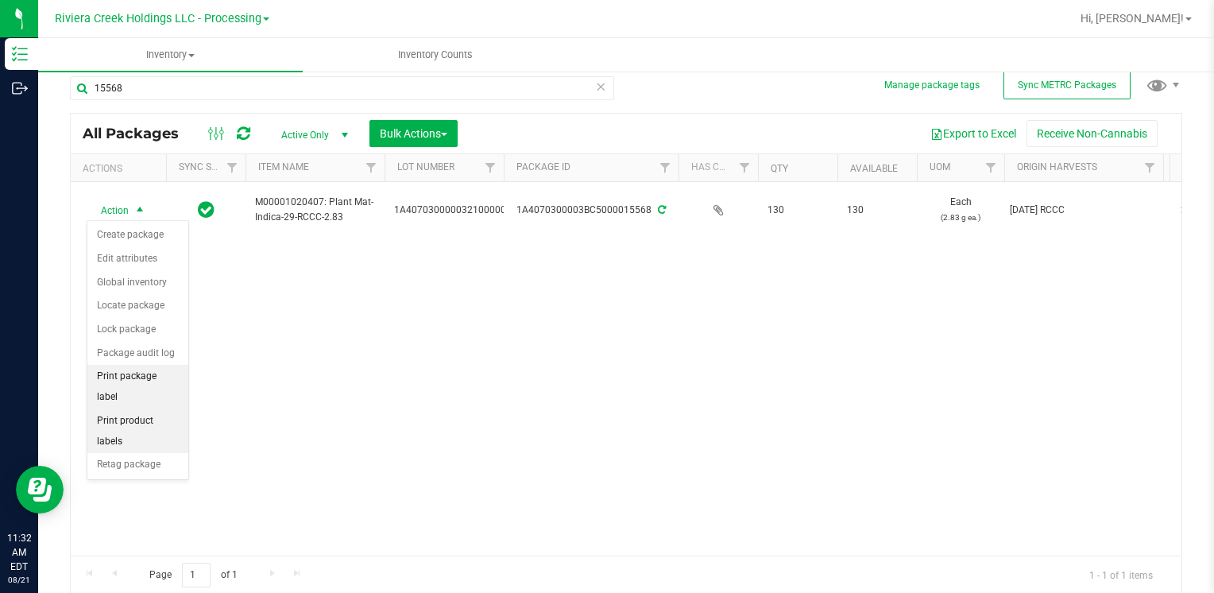
click at [164, 382] on li "Print package label" at bounding box center [137, 387] width 101 height 44
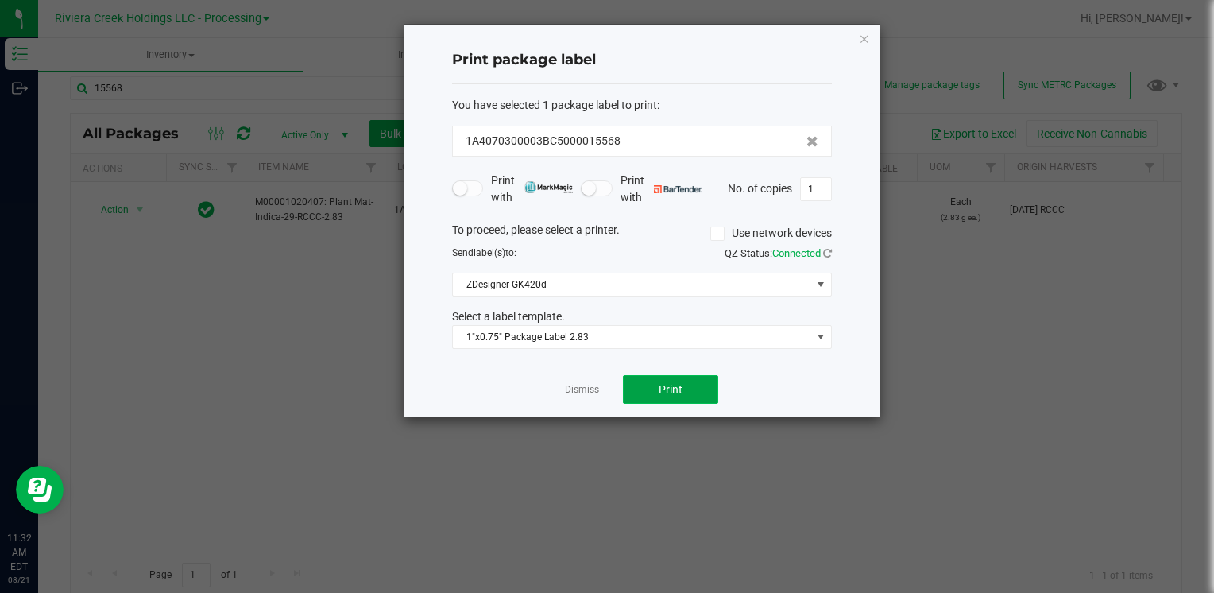
click at [658, 384] on button "Print" at bounding box center [670, 389] width 95 height 29
click at [864, 39] on icon "button" at bounding box center [864, 38] width 11 height 19
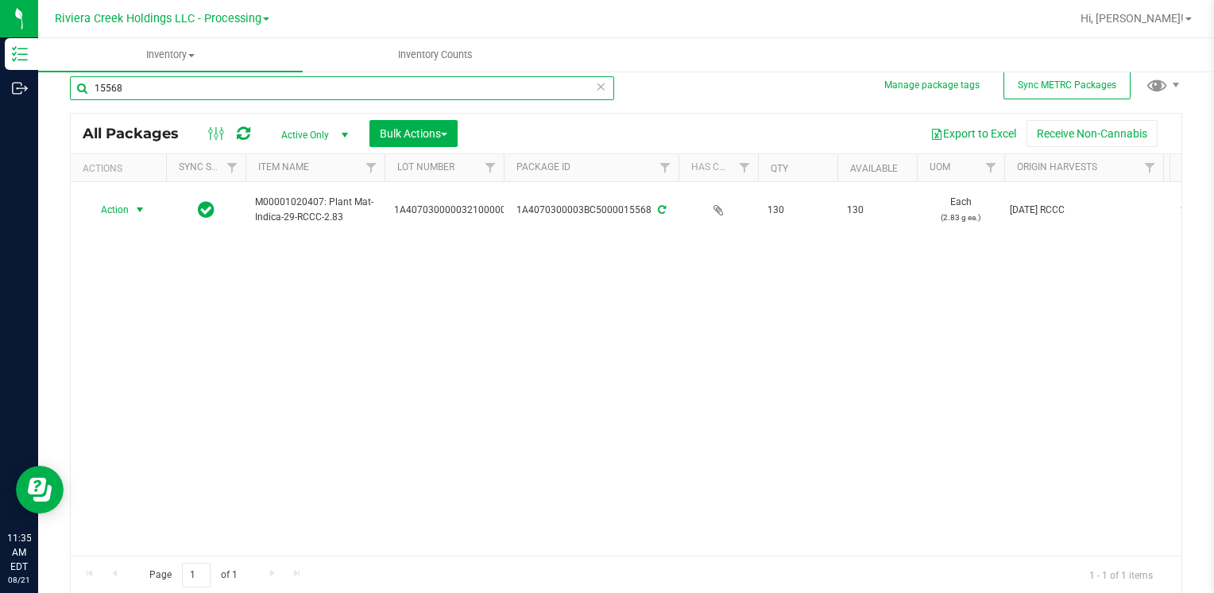
click at [145, 90] on input "15568" at bounding box center [342, 88] width 544 height 24
click at [145, 91] on input "15568" at bounding box center [342, 88] width 544 height 24
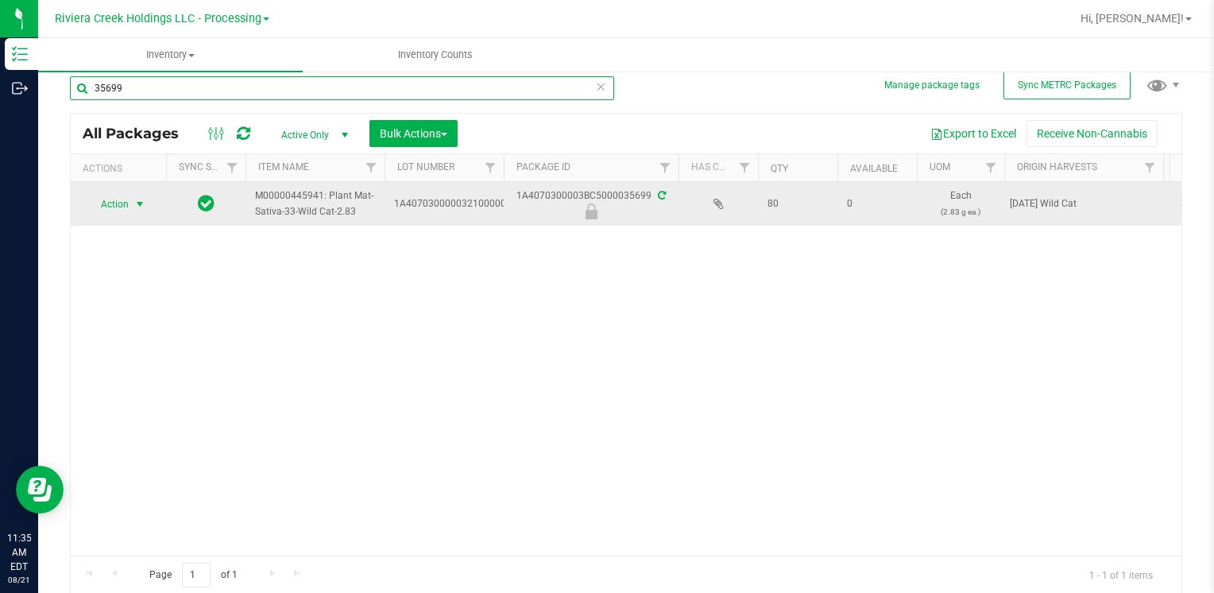
type input "35699"
click at [89, 199] on span "Action" at bounding box center [108, 204] width 43 height 22
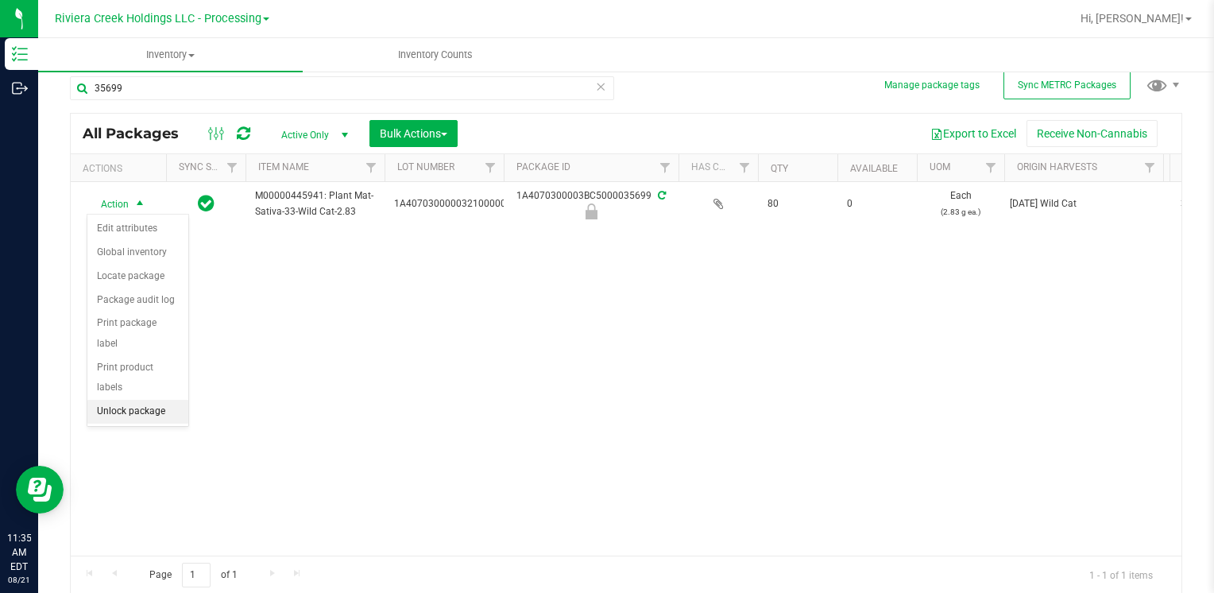
click at [148, 400] on li "Unlock package" at bounding box center [137, 412] width 101 height 24
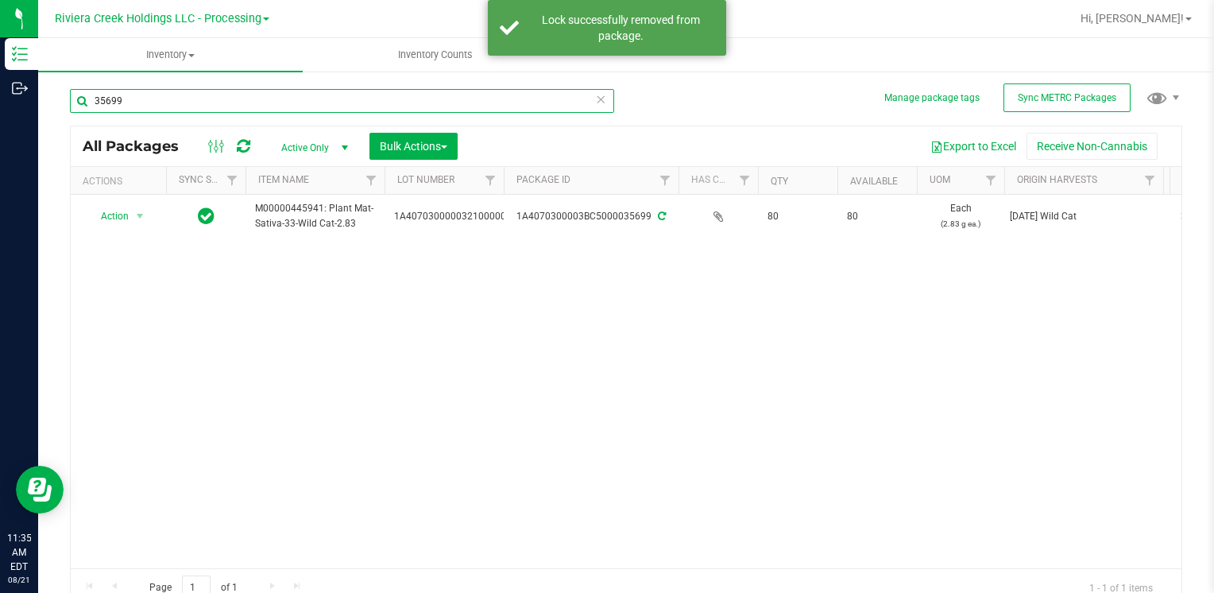
click at [137, 98] on input "35699" at bounding box center [342, 101] width 544 height 24
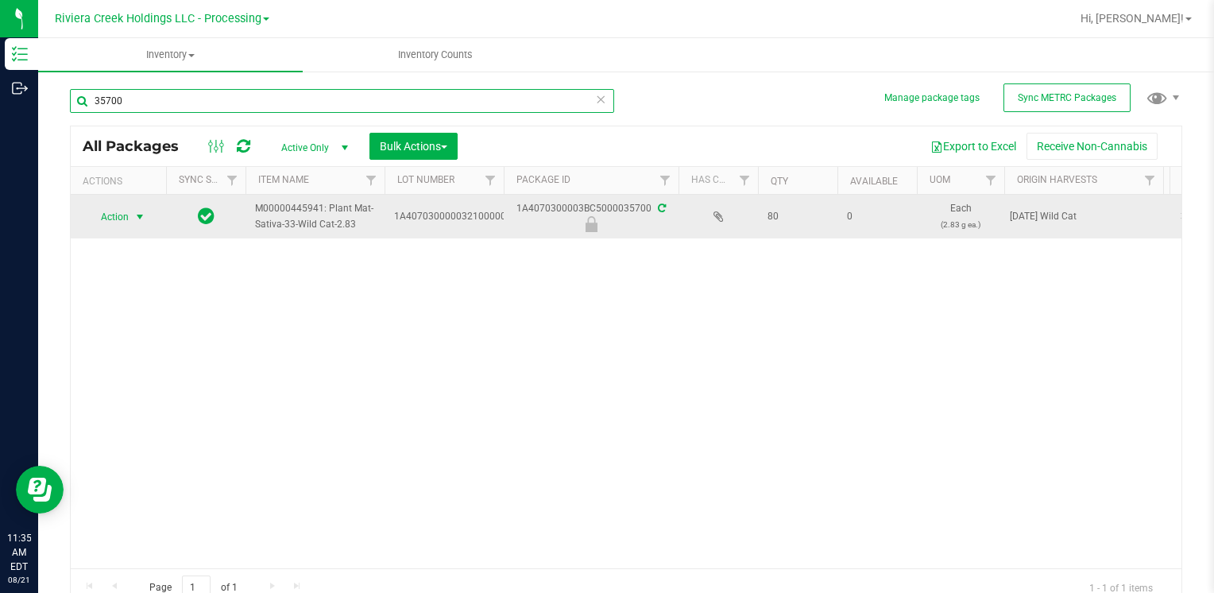
type input "35700"
click at [106, 220] on span "Action" at bounding box center [108, 217] width 43 height 22
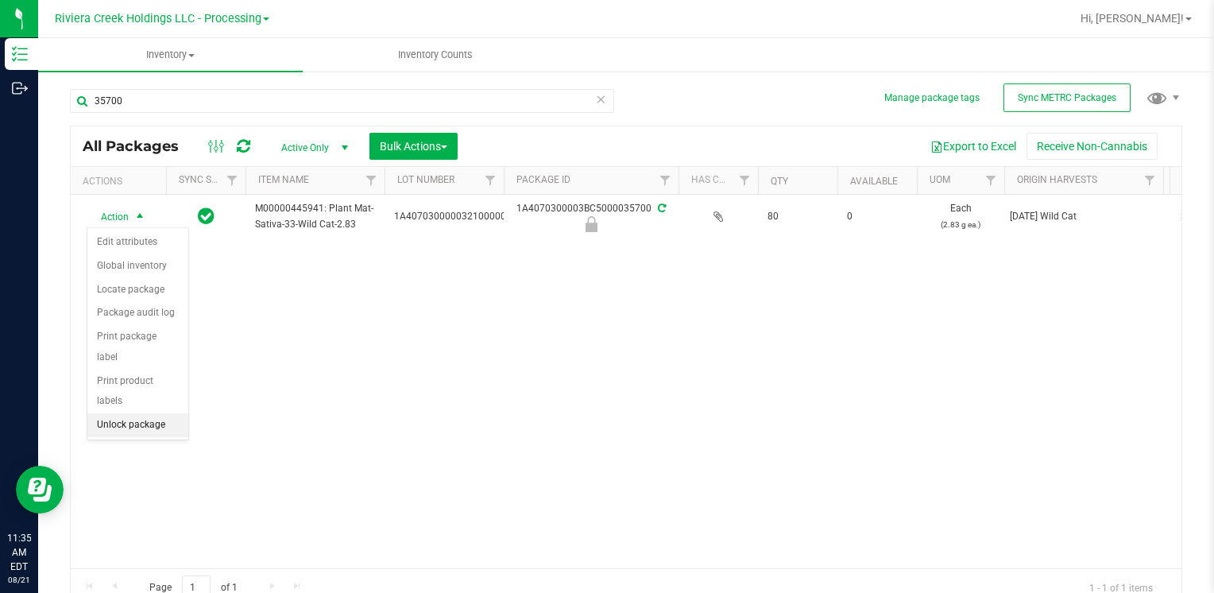
click at [162, 413] on li "Unlock package" at bounding box center [137, 425] width 101 height 24
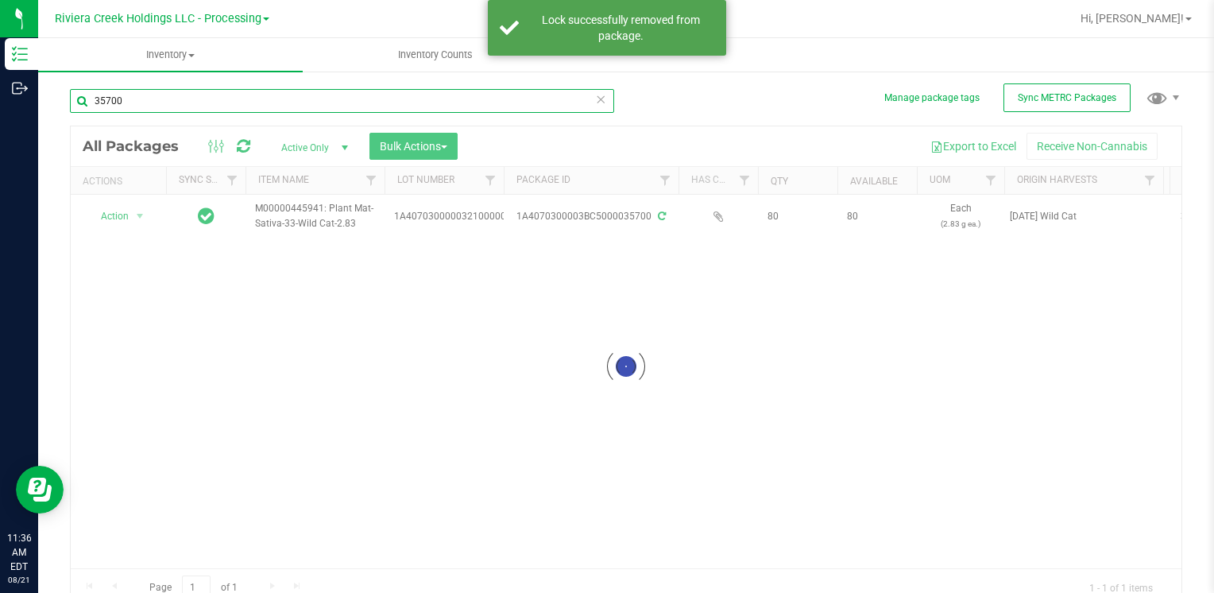
click at [160, 102] on input "35700" at bounding box center [342, 101] width 544 height 24
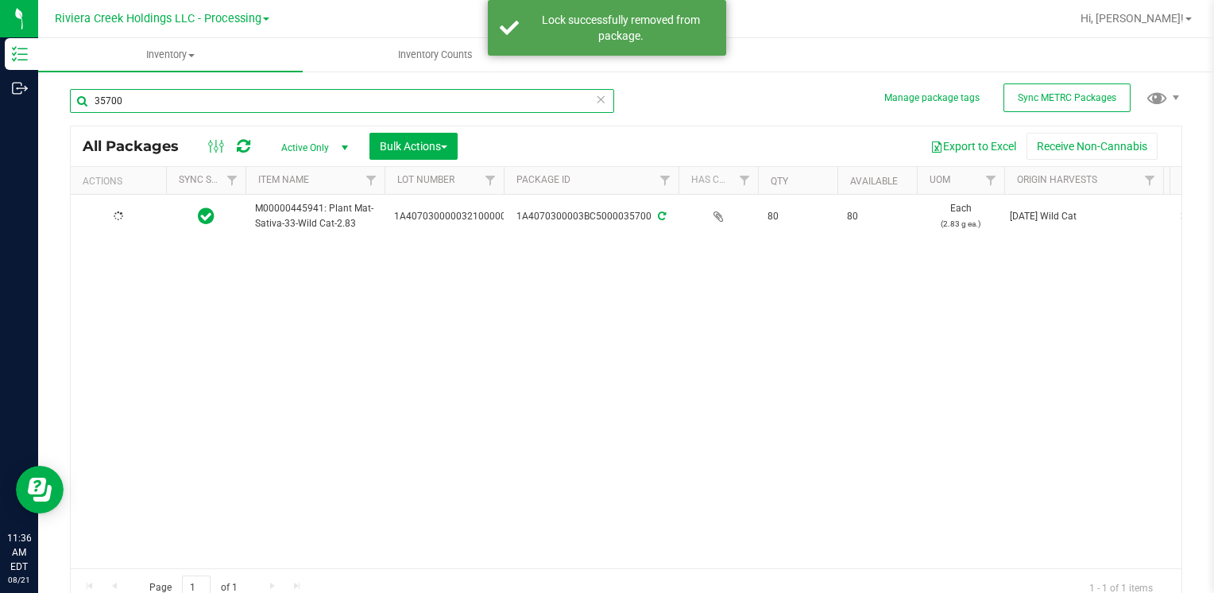
click at [160, 102] on input "35700" at bounding box center [342, 101] width 544 height 24
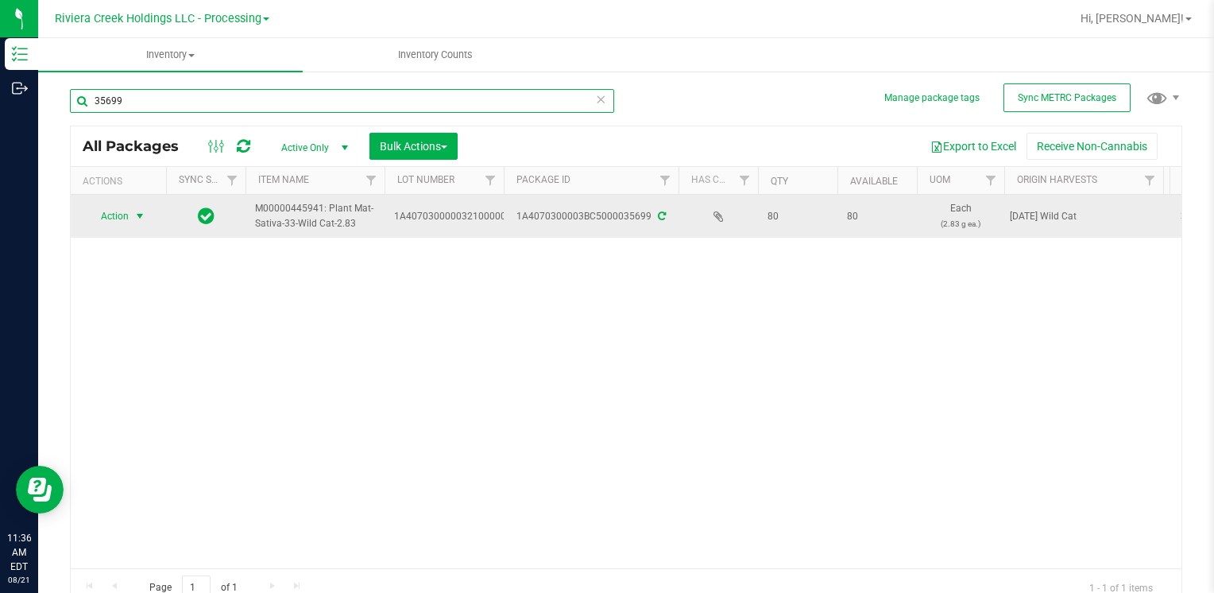
type input "35699"
click at [130, 209] on span "select" at bounding box center [140, 216] width 20 height 22
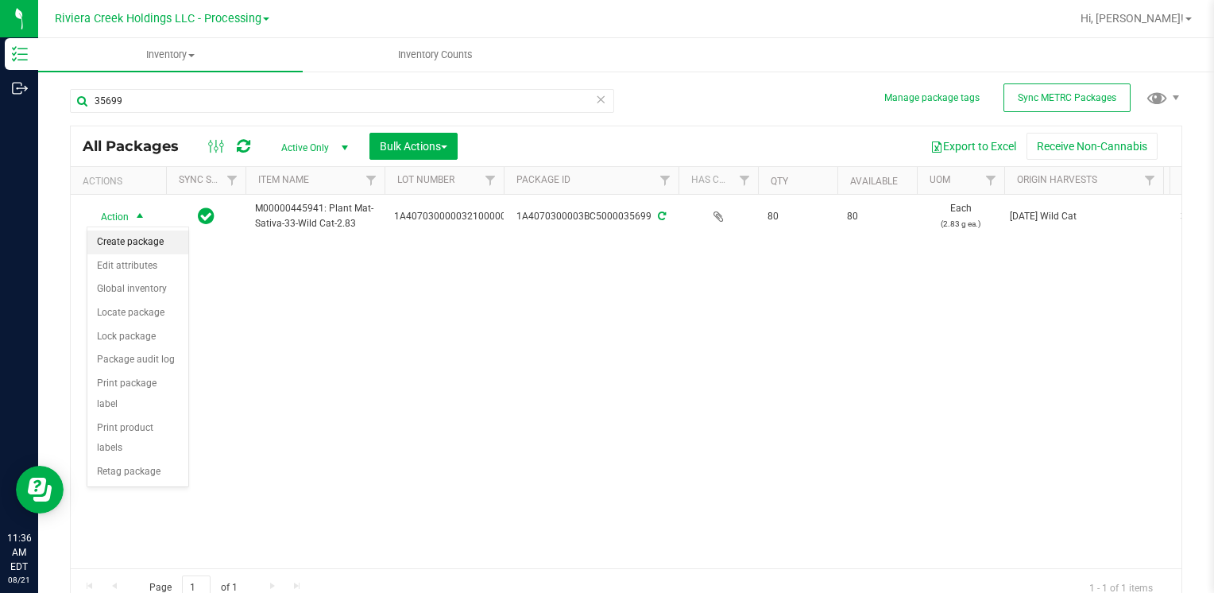
click at [153, 246] on li "Create package" at bounding box center [137, 242] width 101 height 24
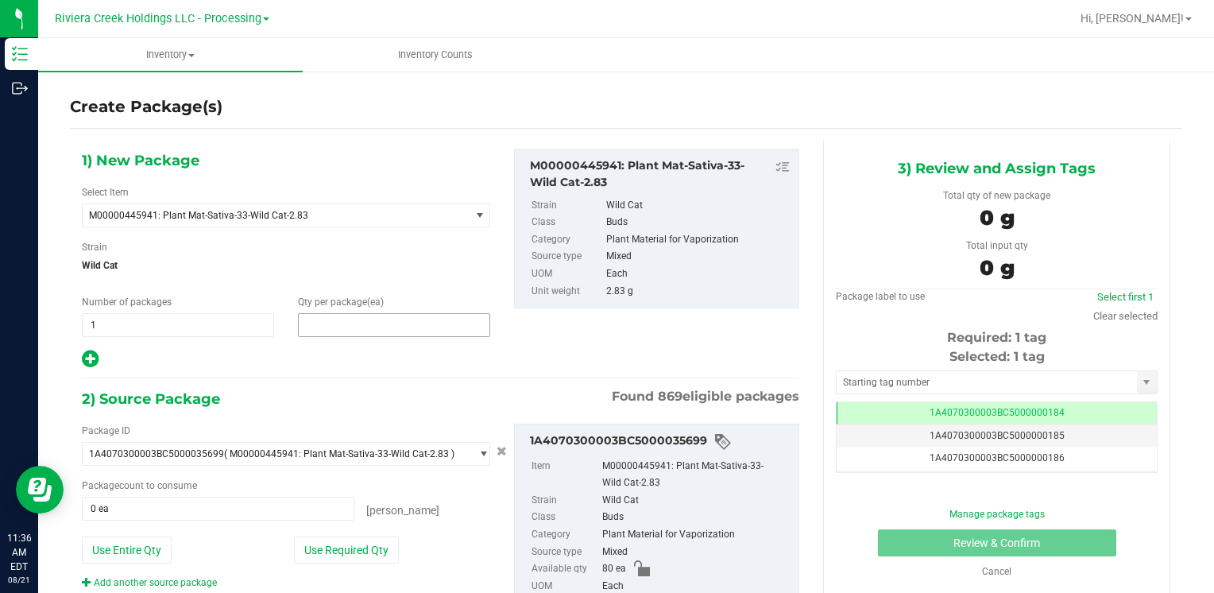
click at [385, 331] on span at bounding box center [394, 325] width 192 height 24
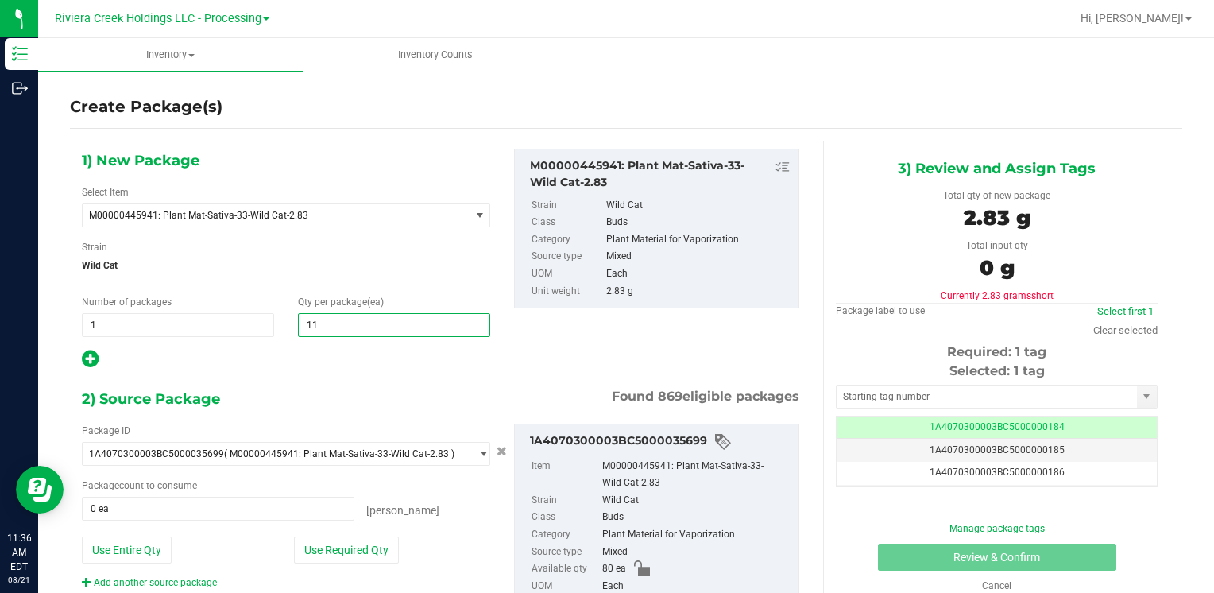
type input "110"
click at [120, 558] on button "Use Entire Qty" at bounding box center [127, 549] width 90 height 27
type input "80 ea"
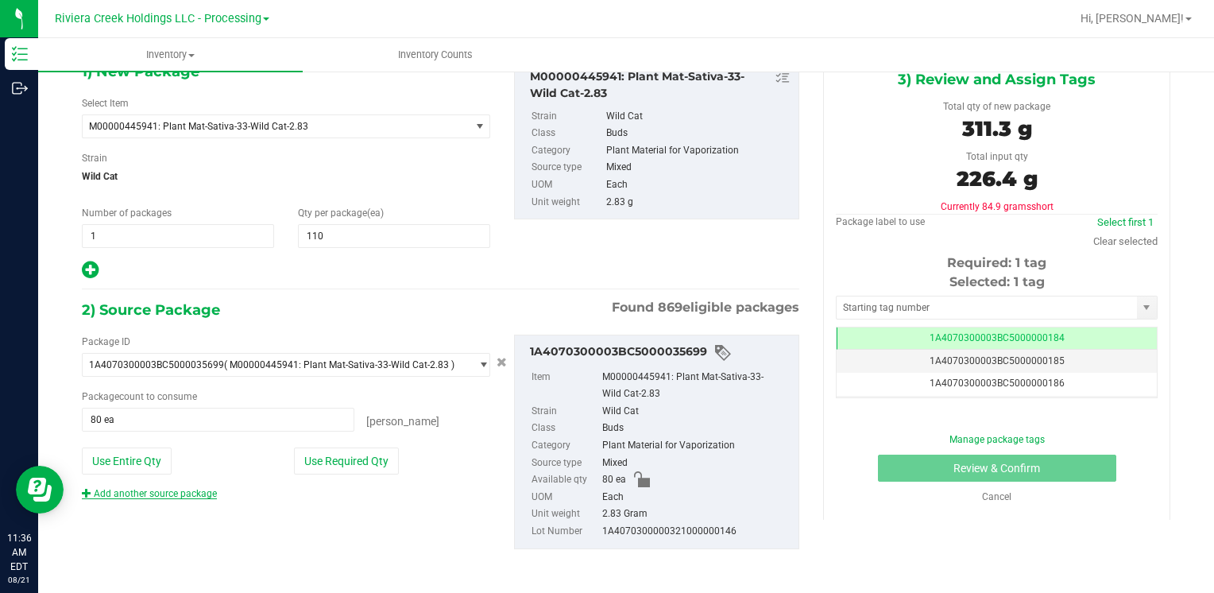
click at [182, 496] on link "Add another source package" at bounding box center [149, 493] width 135 height 11
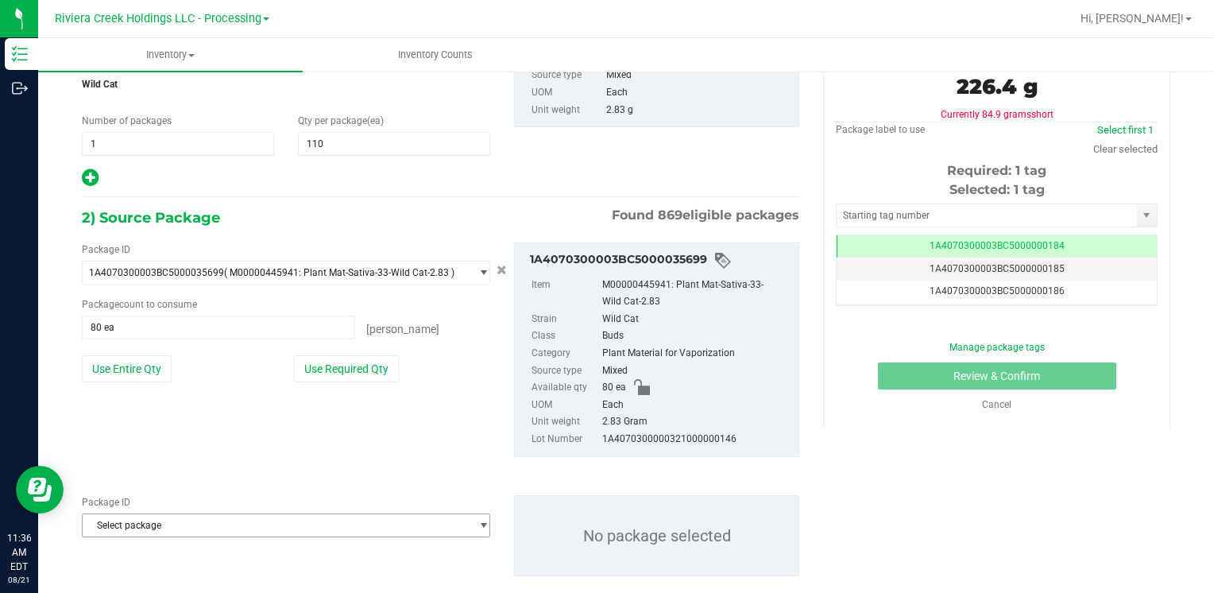
scroll to position [207, 0]
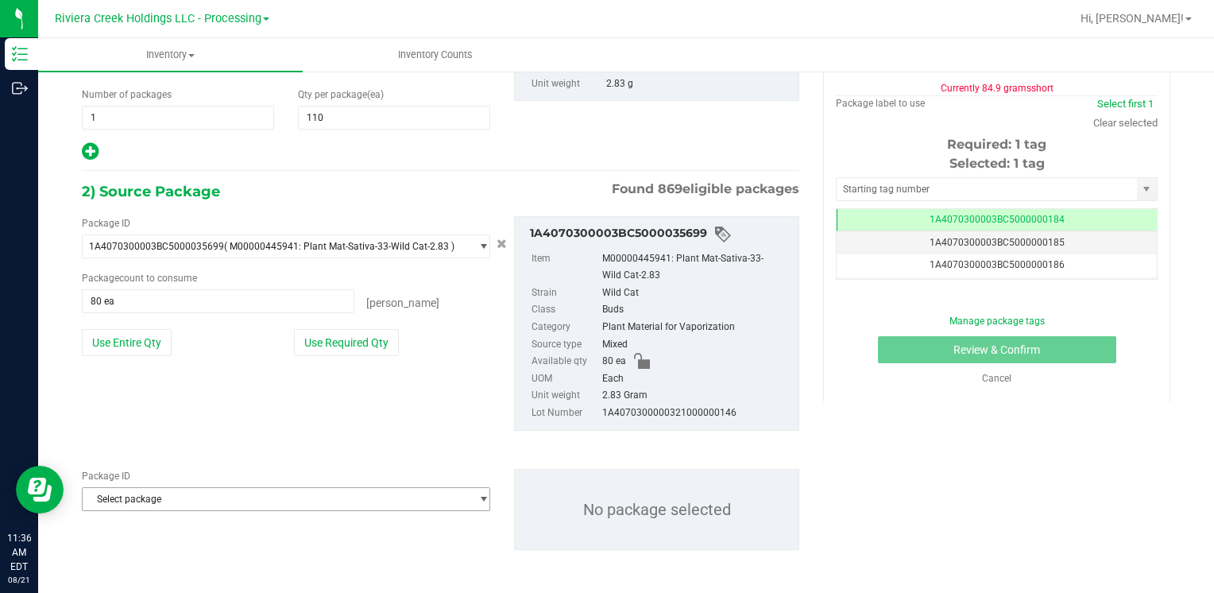
click at [207, 491] on span "Select package" at bounding box center [276, 499] width 387 height 22
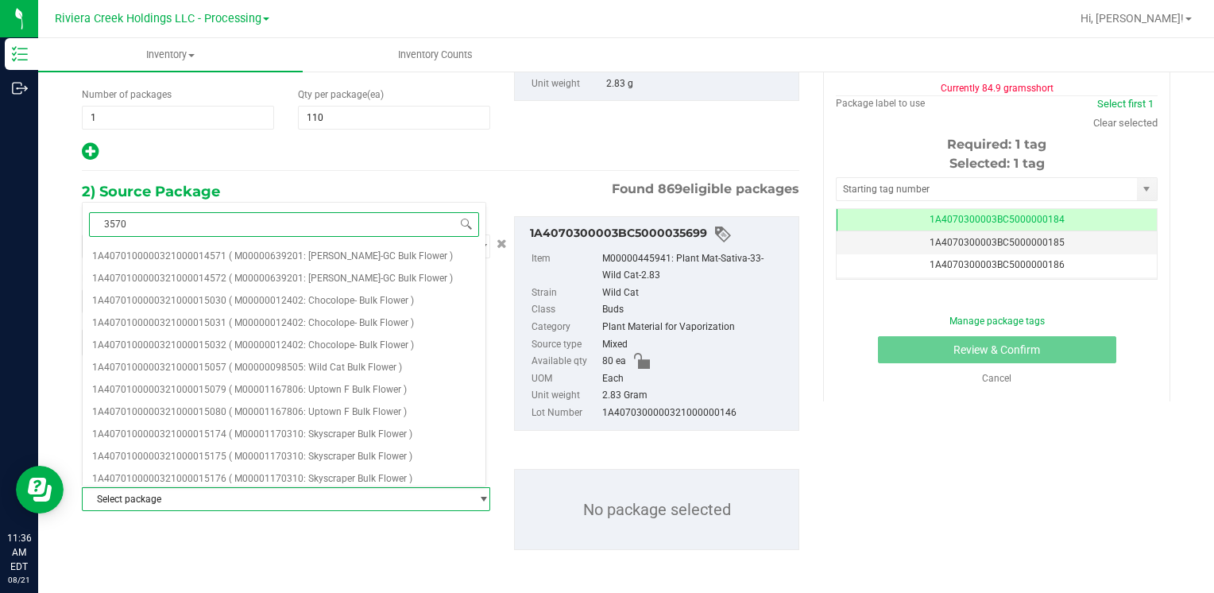
type input "35700"
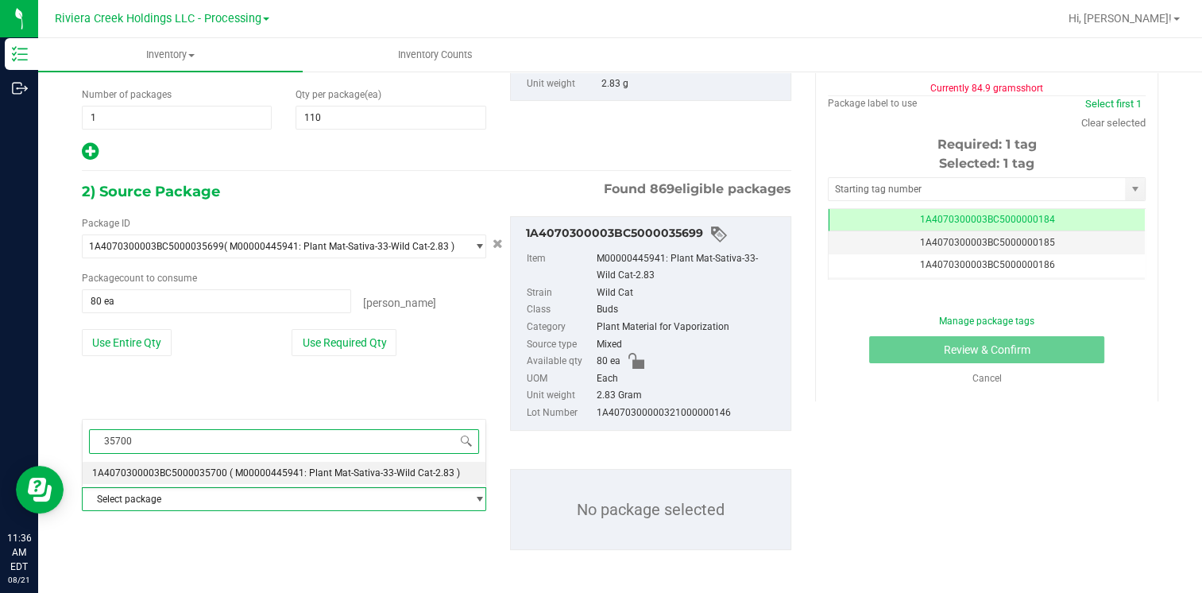
click at [217, 467] on span "1A4070300003BC5000035700" at bounding box center [159, 472] width 135 height 11
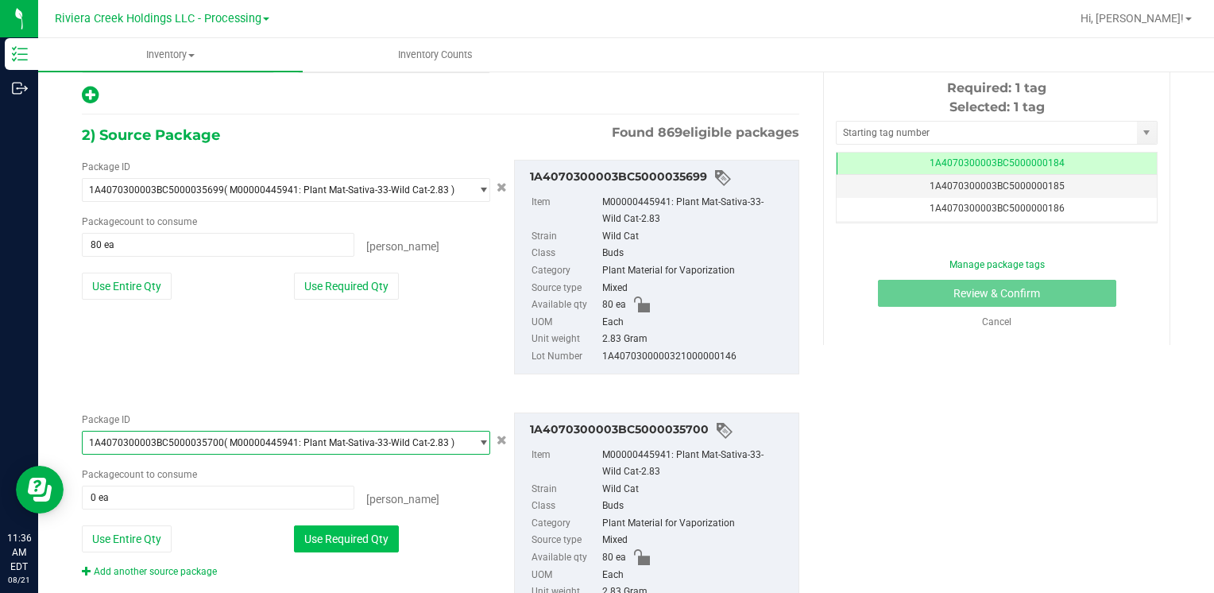
scroll to position [341, 0]
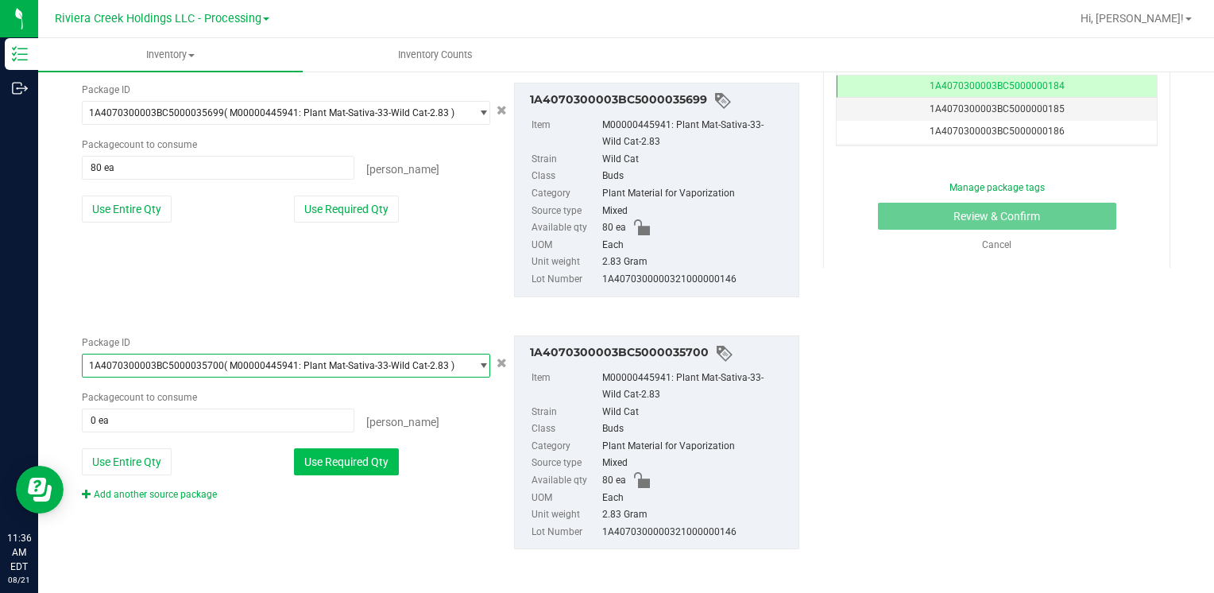
click at [331, 457] on button "Use Required Qty" at bounding box center [346, 461] width 105 height 27
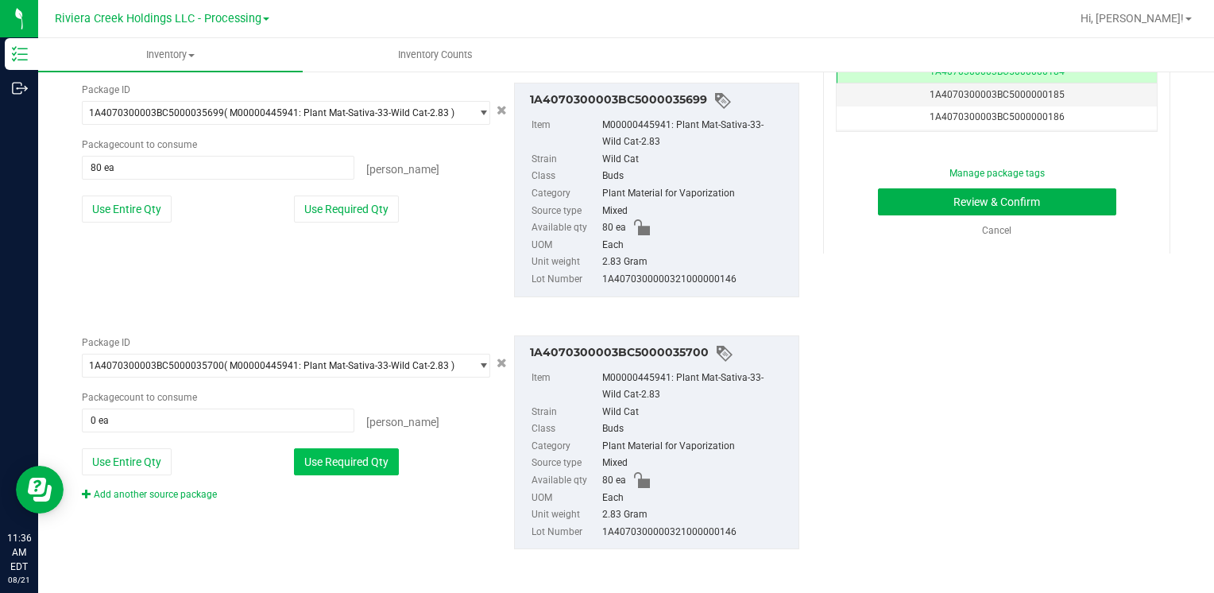
type input "30 ea"
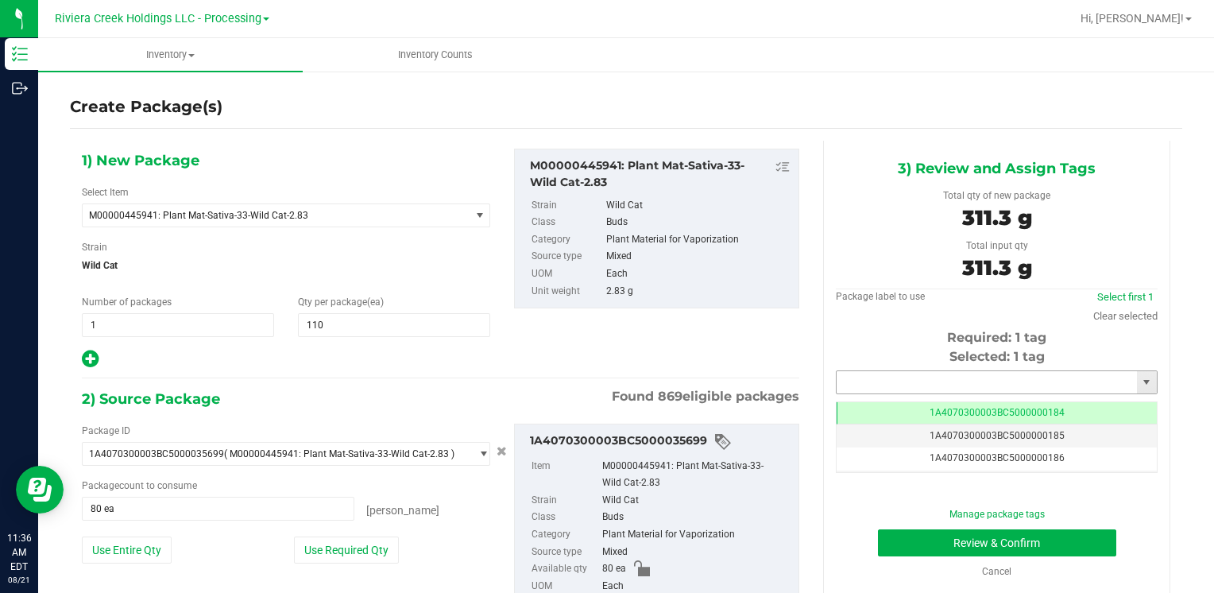
click at [861, 377] on input "text" at bounding box center [986, 382] width 300 height 22
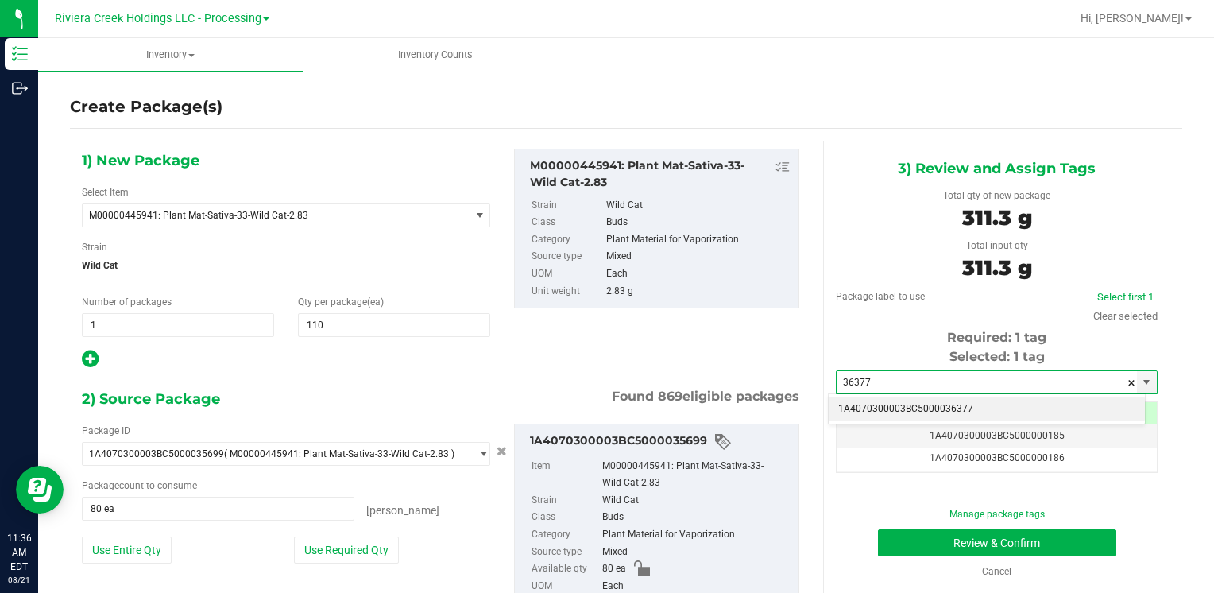
click at [863, 401] on li "1A4070300003BC5000036377" at bounding box center [986, 409] width 316 height 24
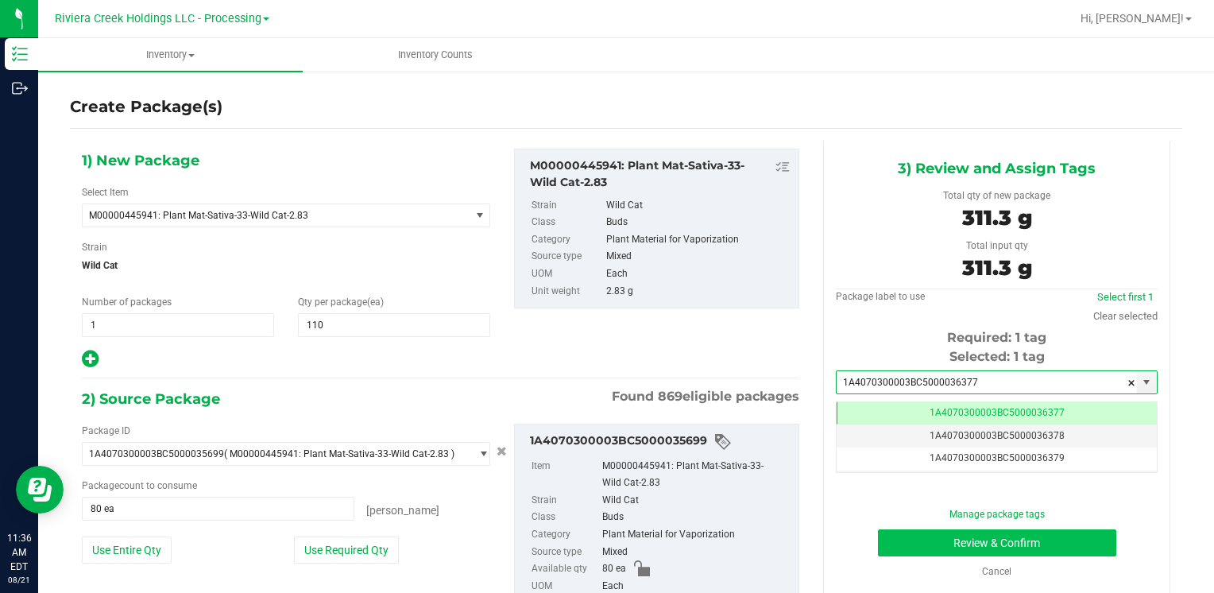
type input "1A4070300003BC5000036377"
click at [896, 535] on button "Review & Confirm" at bounding box center [997, 542] width 238 height 27
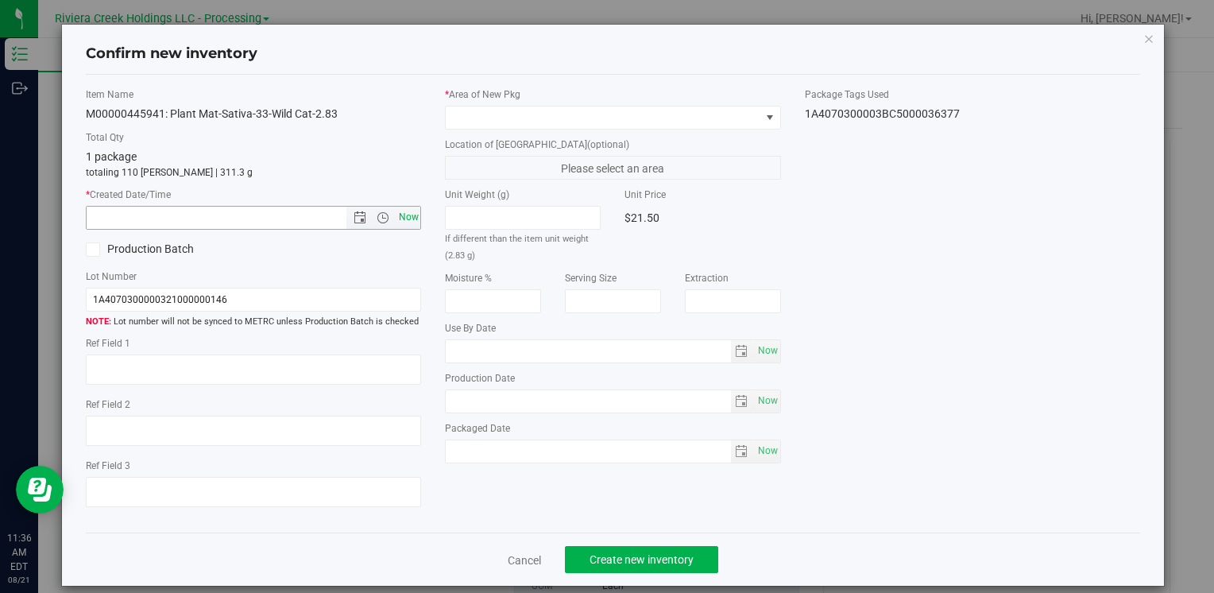
click at [395, 214] on span "Now" at bounding box center [408, 217] width 27 height 23
type input "8/21/2025 11:36 AM"
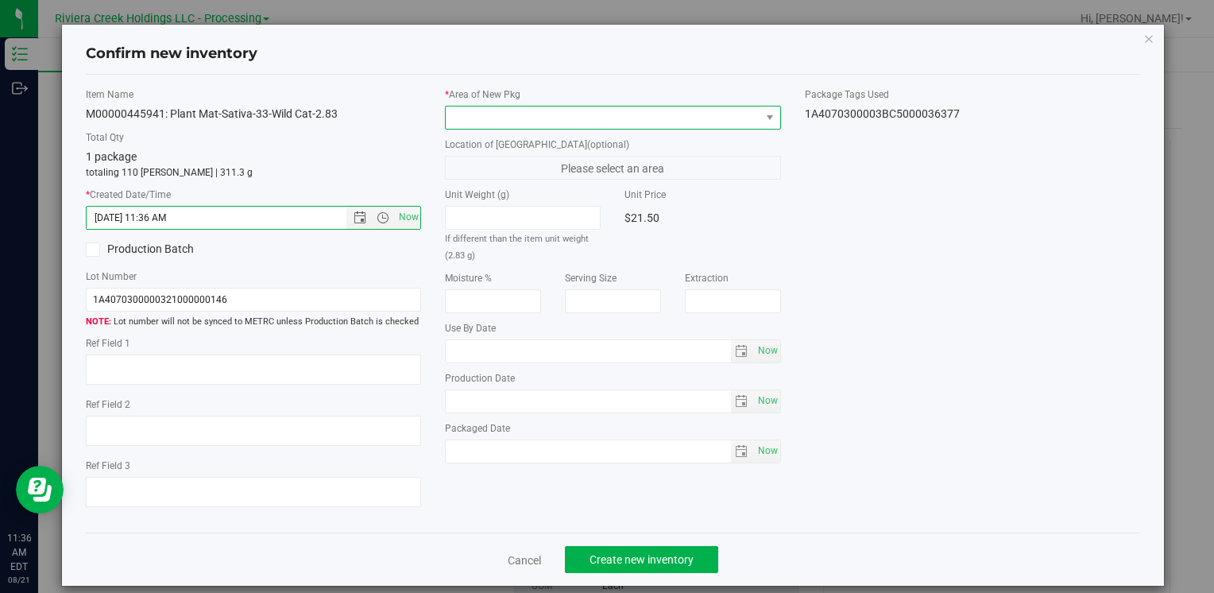
click at [485, 112] on span at bounding box center [603, 117] width 314 height 22
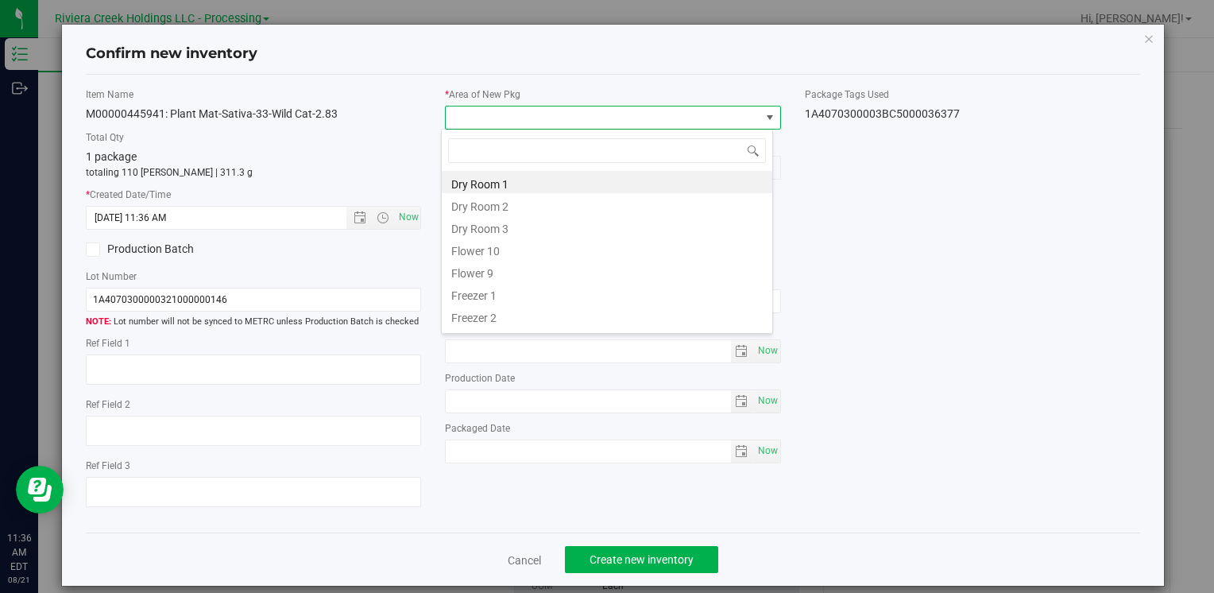
click at [496, 253] on li "Flower 10" at bounding box center [607, 248] width 330 height 22
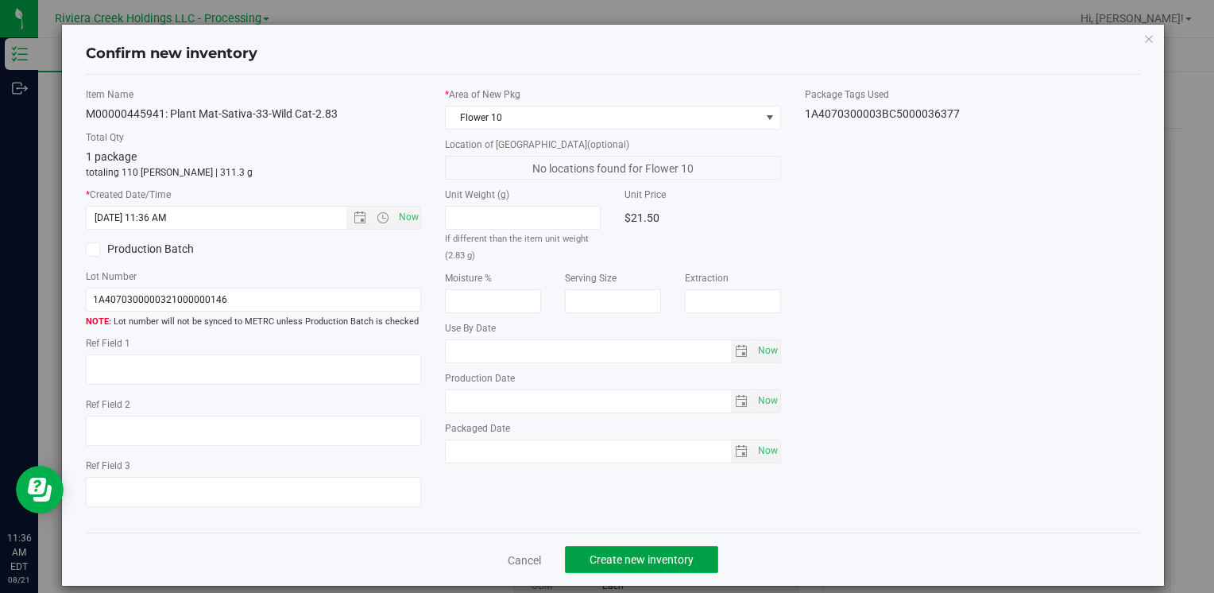
click at [620, 554] on span "Create new inventory" at bounding box center [641, 559] width 104 height 13
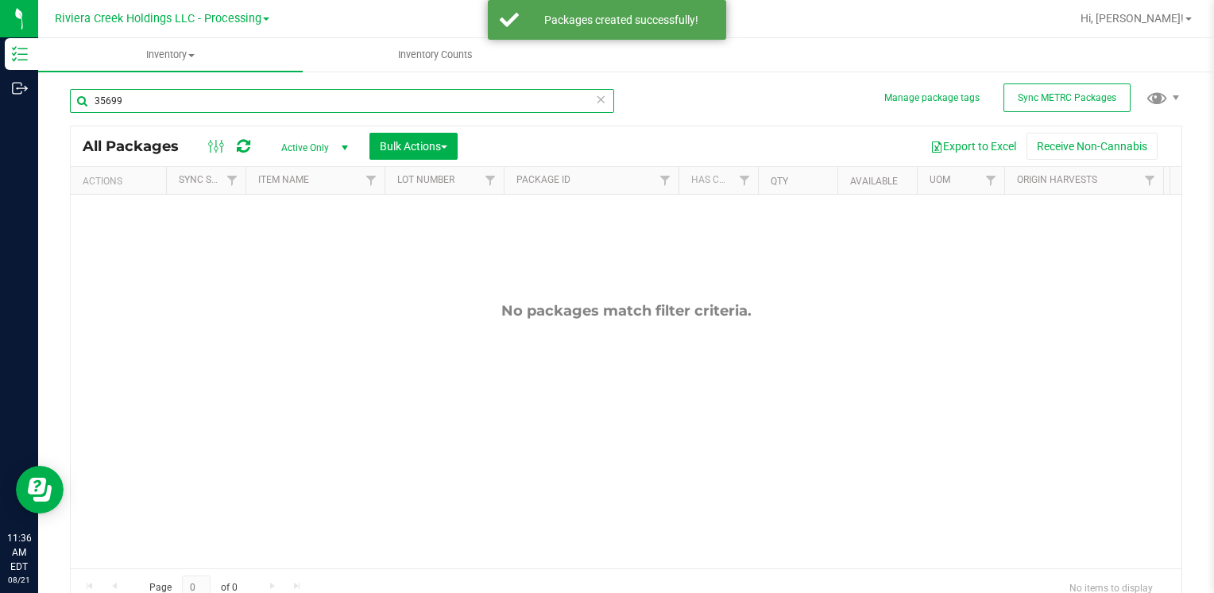
click at [180, 110] on input "35699" at bounding box center [342, 101] width 544 height 24
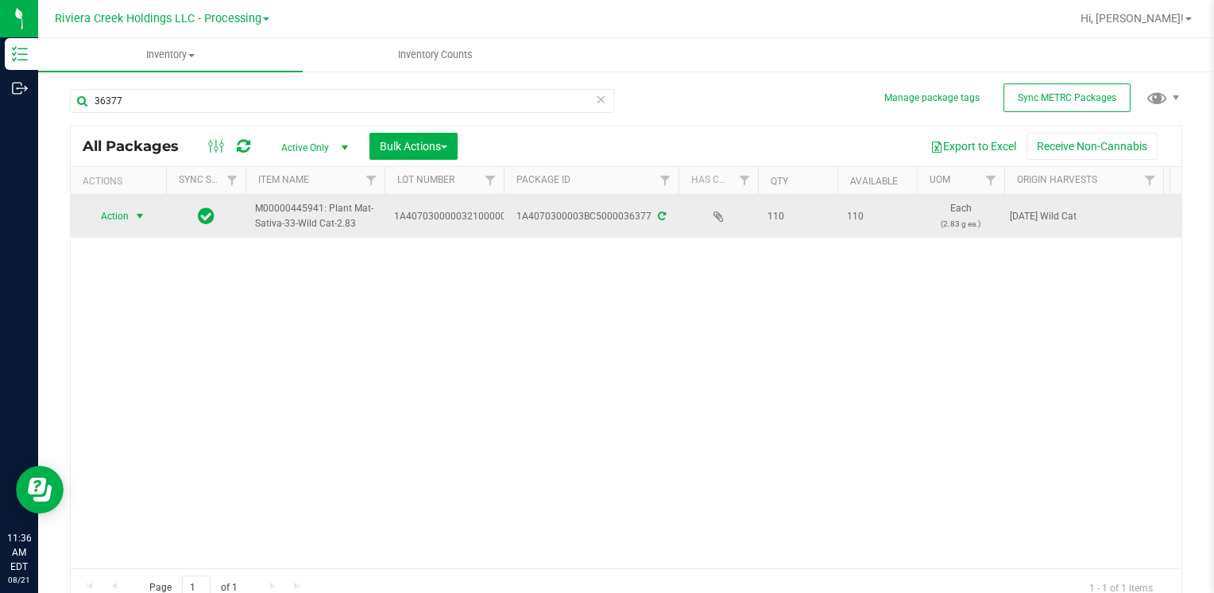
click at [109, 207] on span "Action" at bounding box center [108, 216] width 43 height 22
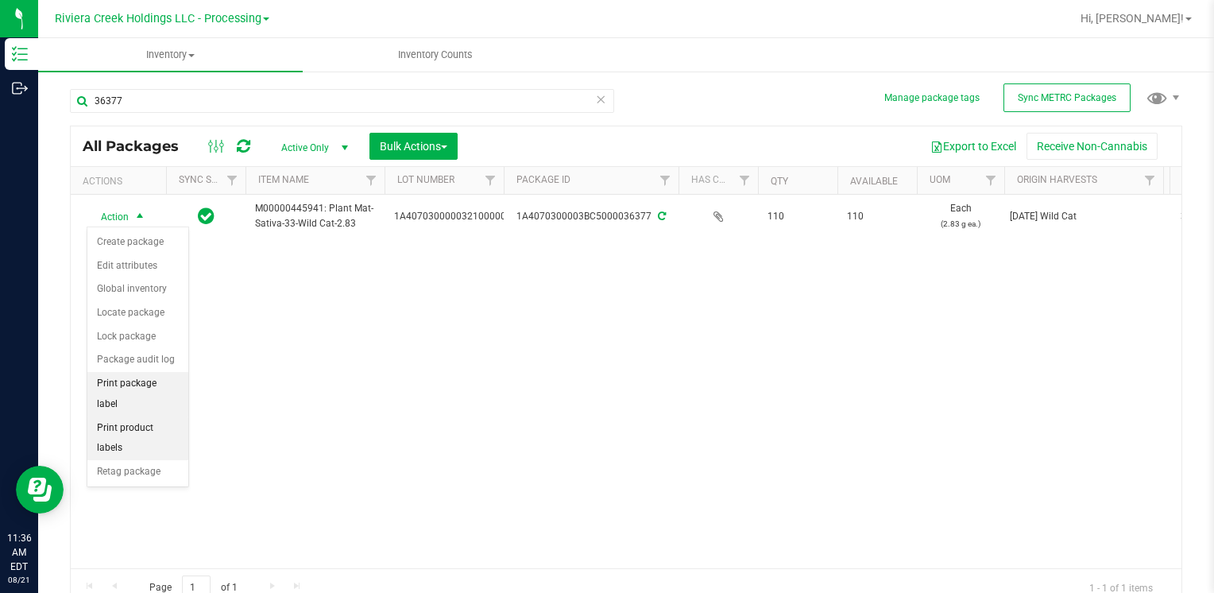
click at [168, 377] on li "Print package label" at bounding box center [137, 394] width 101 height 44
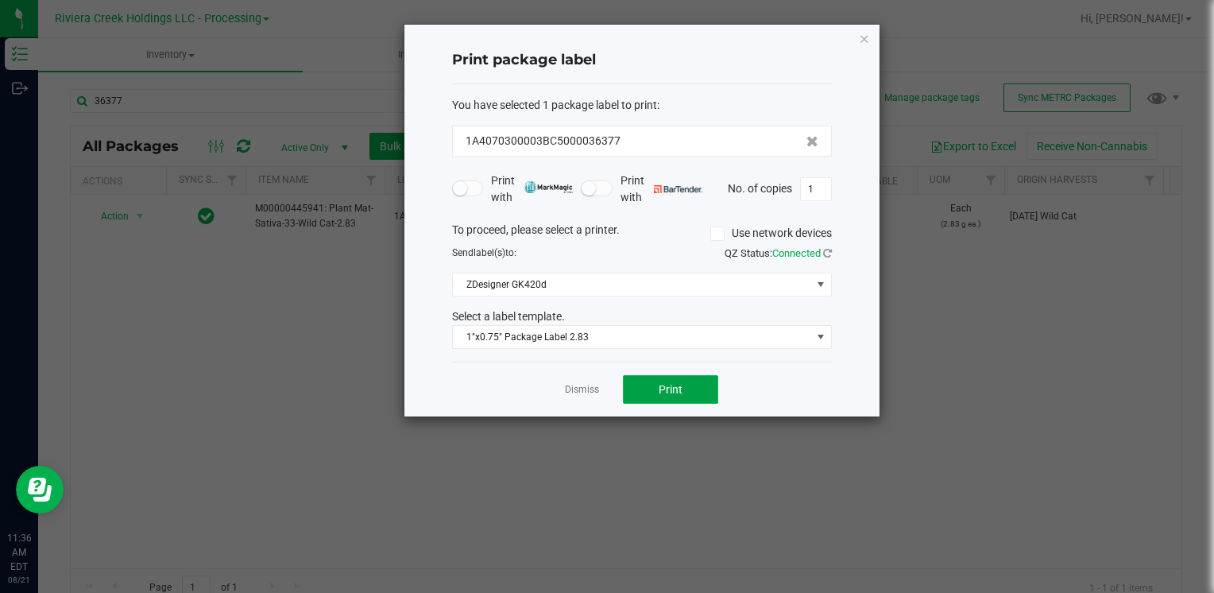
click at [683, 386] on button "Print" at bounding box center [670, 389] width 95 height 29
click at [869, 29] on icon "button" at bounding box center [864, 38] width 11 height 19
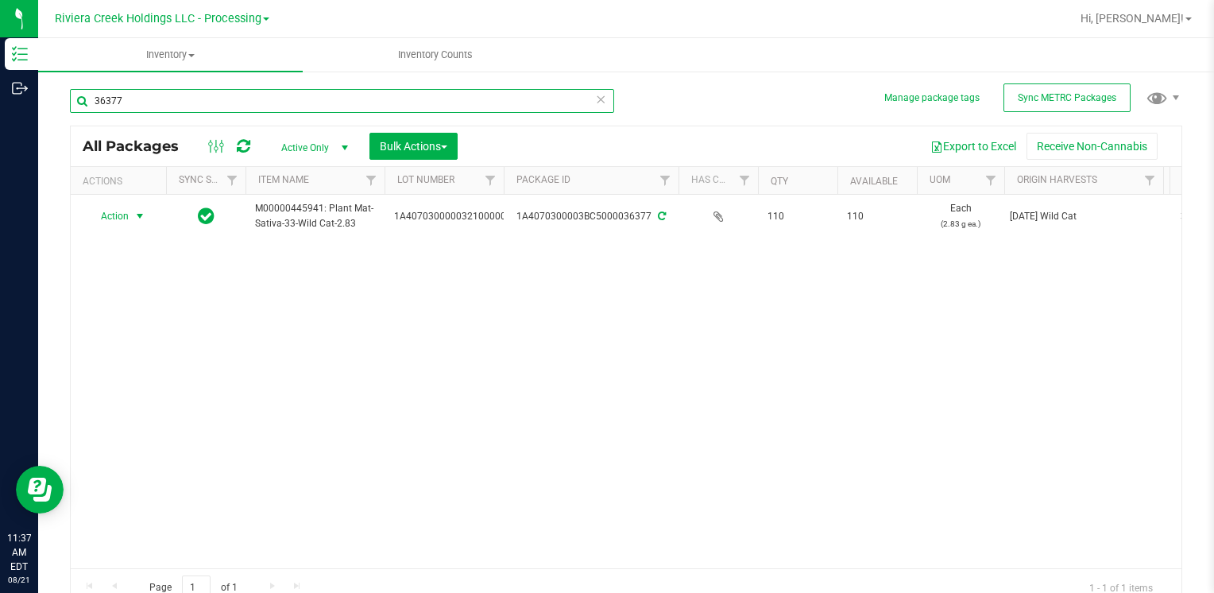
click at [227, 94] on input "36377" at bounding box center [342, 101] width 544 height 24
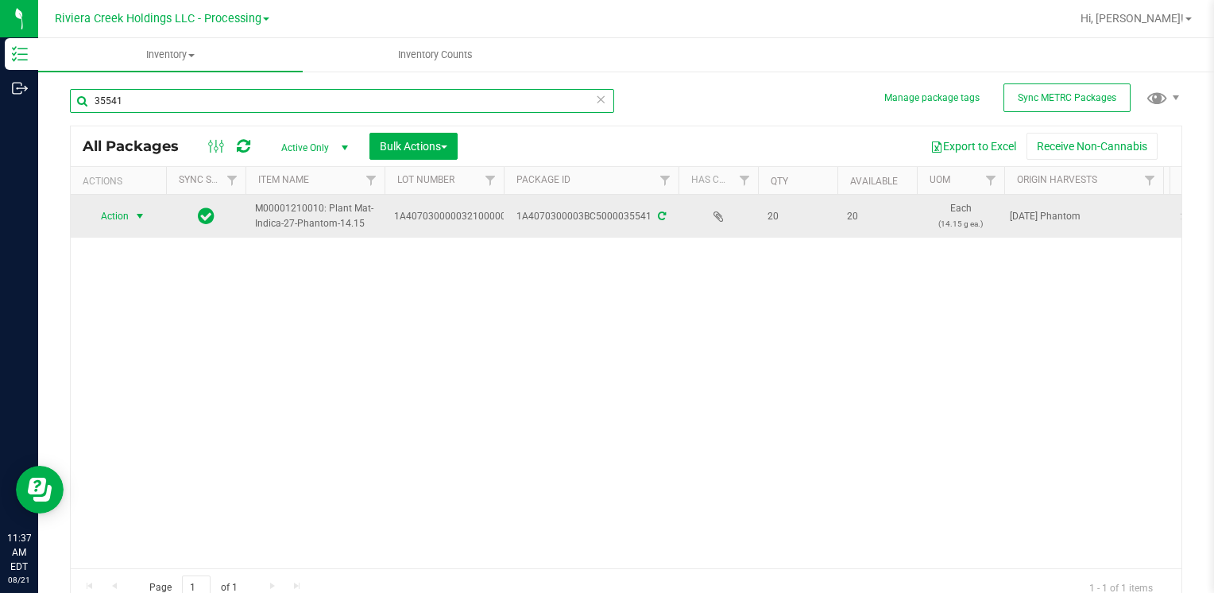
type input "35541"
click at [122, 211] on span "Action" at bounding box center [108, 216] width 43 height 22
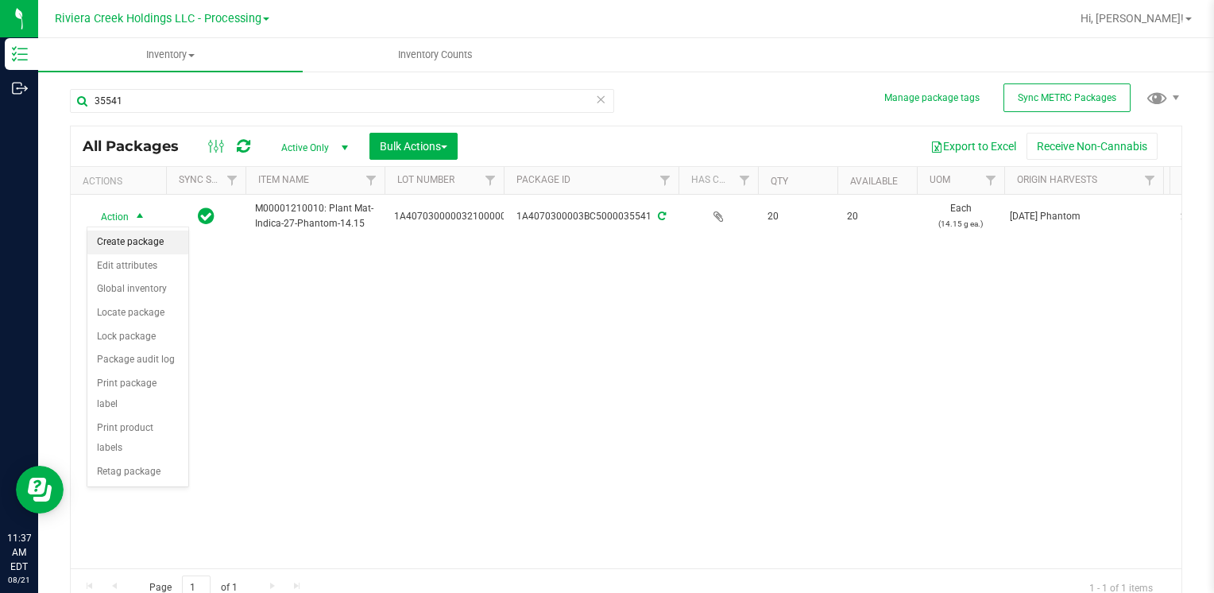
click at [149, 245] on li "Create package" at bounding box center [137, 242] width 101 height 24
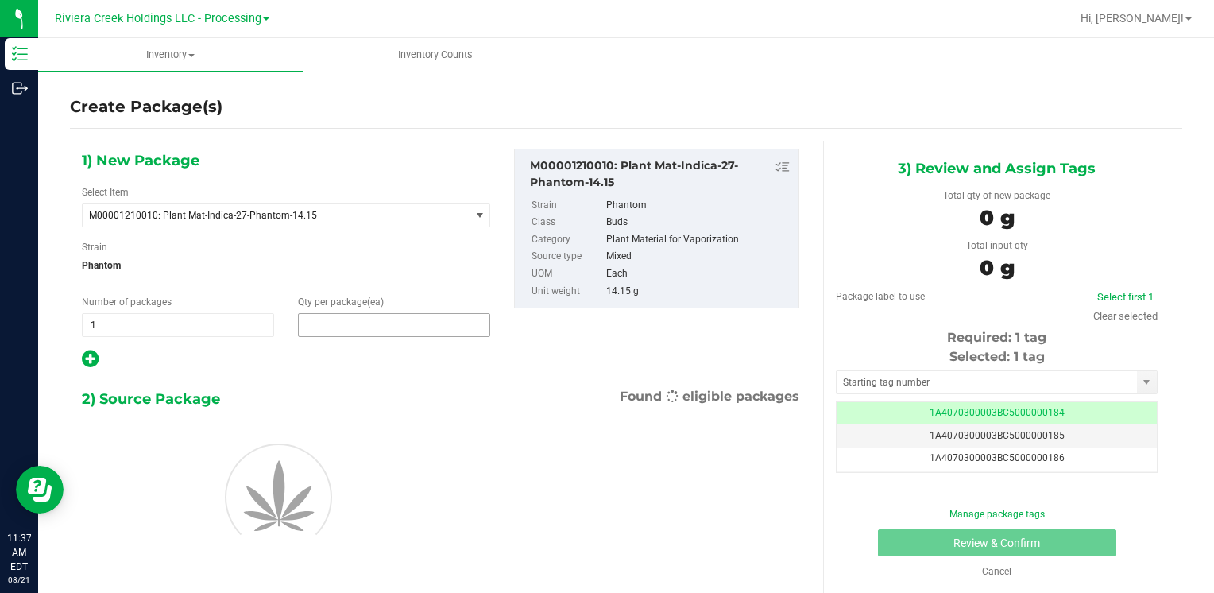
click at [338, 325] on span at bounding box center [394, 325] width 192 height 24
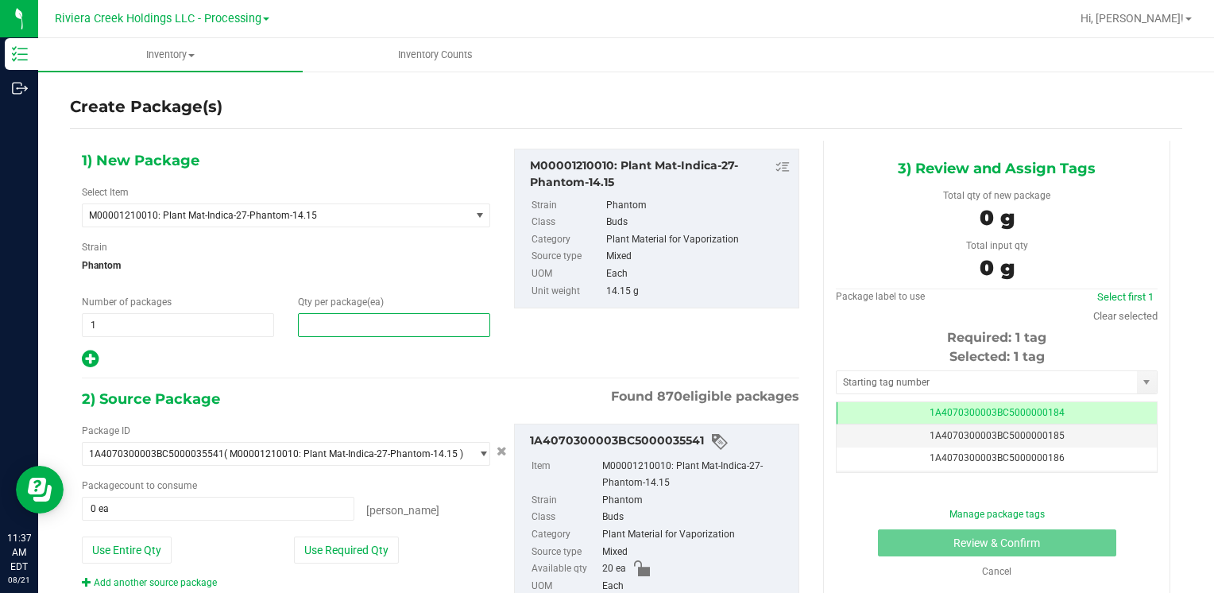
type input "2"
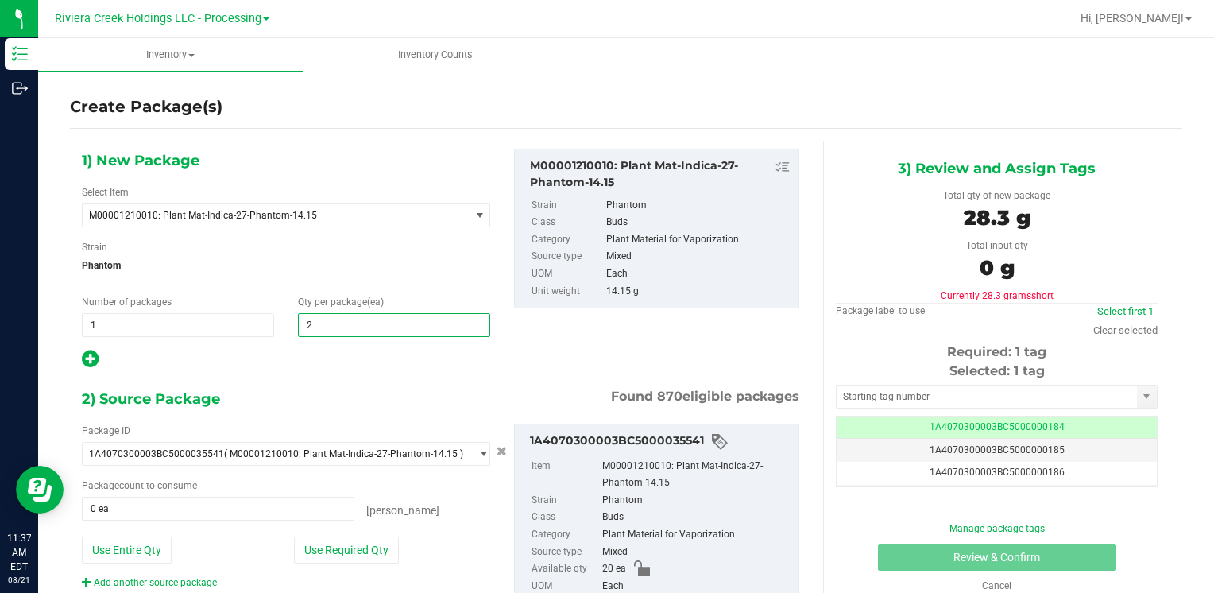
type input "2"
click at [329, 532] on div "Package ID 1A4070300003BC5000035541 ( M00001210010: Plant Mat-Indica-27-Phantom…" at bounding box center [286, 506] width 432 height 166
click at [330, 543] on button "Use Required Qty" at bounding box center [346, 549] width 105 height 27
type input "2 ea"
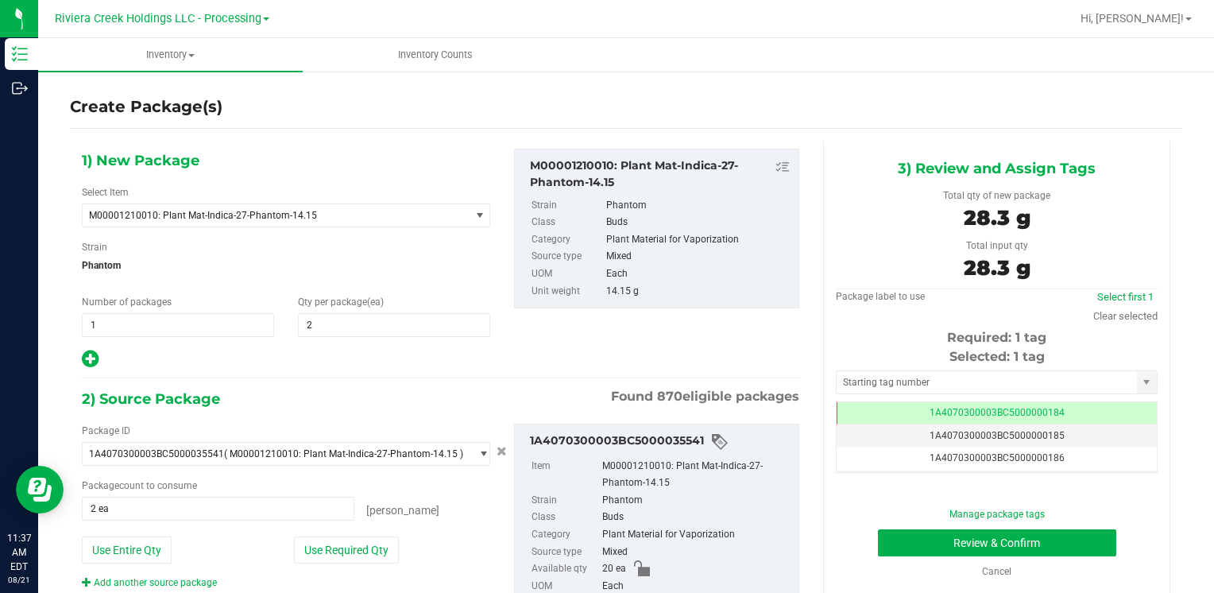
click at [937, 399] on div "Selected: 1 tag Tag 1A4070300003BC5000000184 1A4070300003BC5000000185 1A4070300…" at bounding box center [997, 409] width 322 height 125
click at [932, 388] on input "text" at bounding box center [986, 382] width 300 height 22
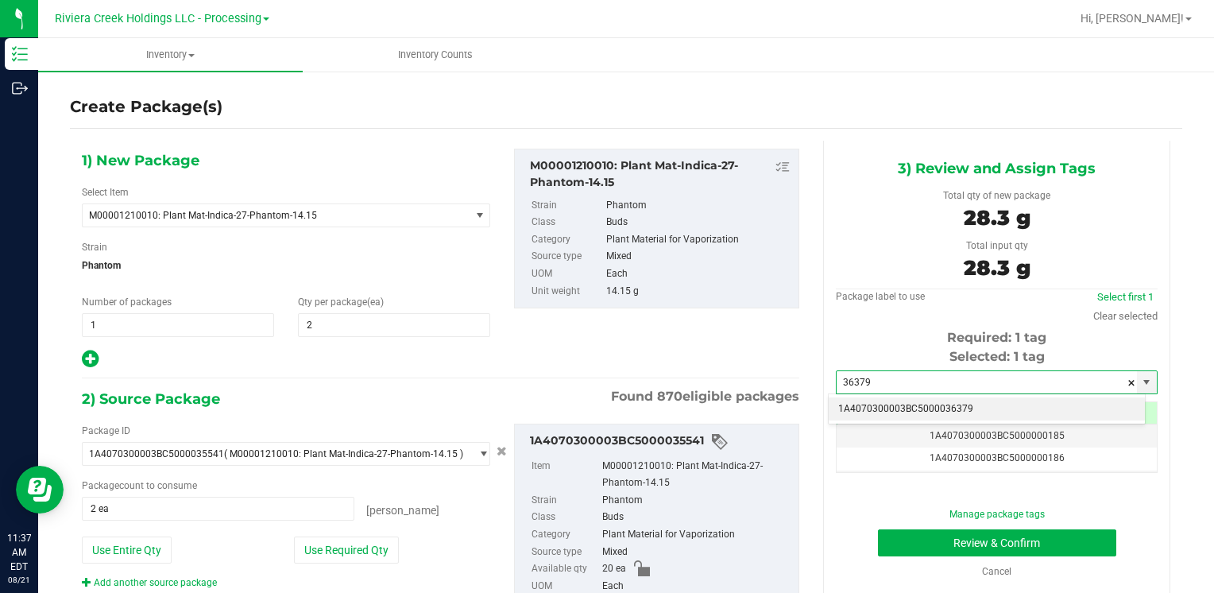
click at [932, 396] on div "1A4070300003BC5000036379 No matching tags" at bounding box center [987, 408] width 318 height 31
click at [932, 399] on li "1A4070300003BC5000036379" at bounding box center [986, 409] width 316 height 24
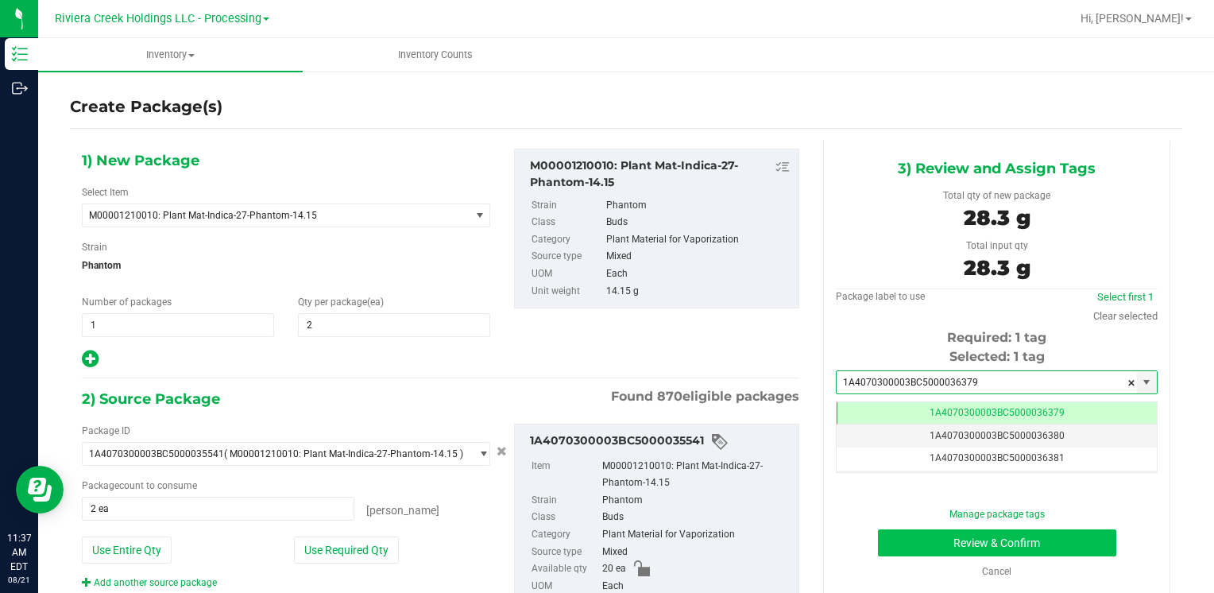
type input "1A4070300003BC5000036379"
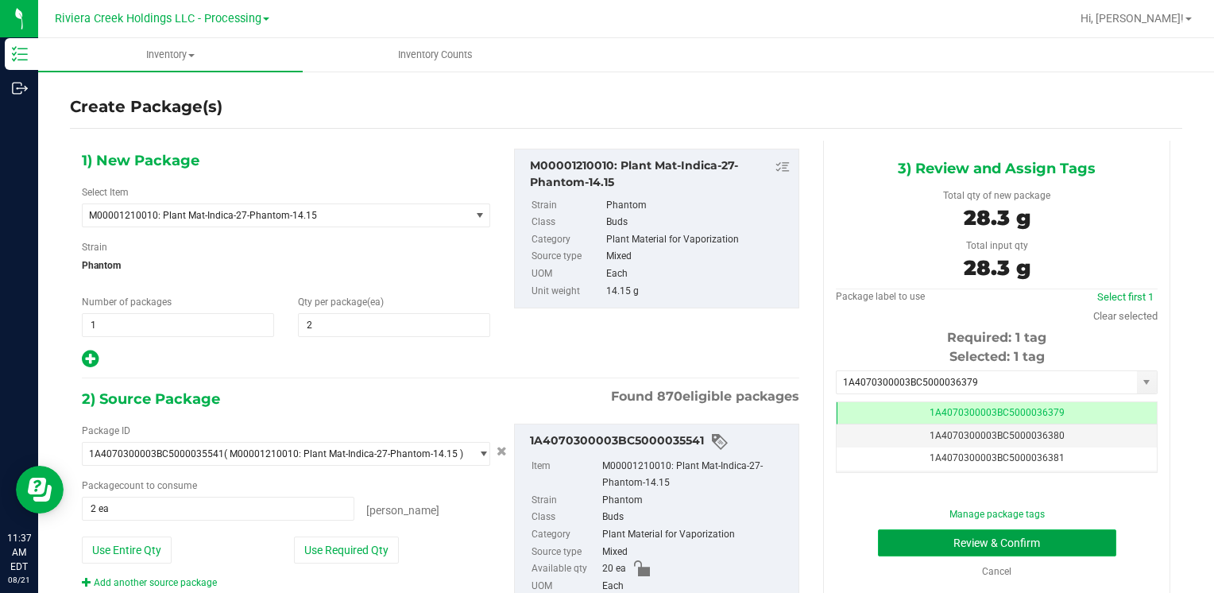
click at [894, 532] on button "Review & Confirm" at bounding box center [997, 542] width 238 height 27
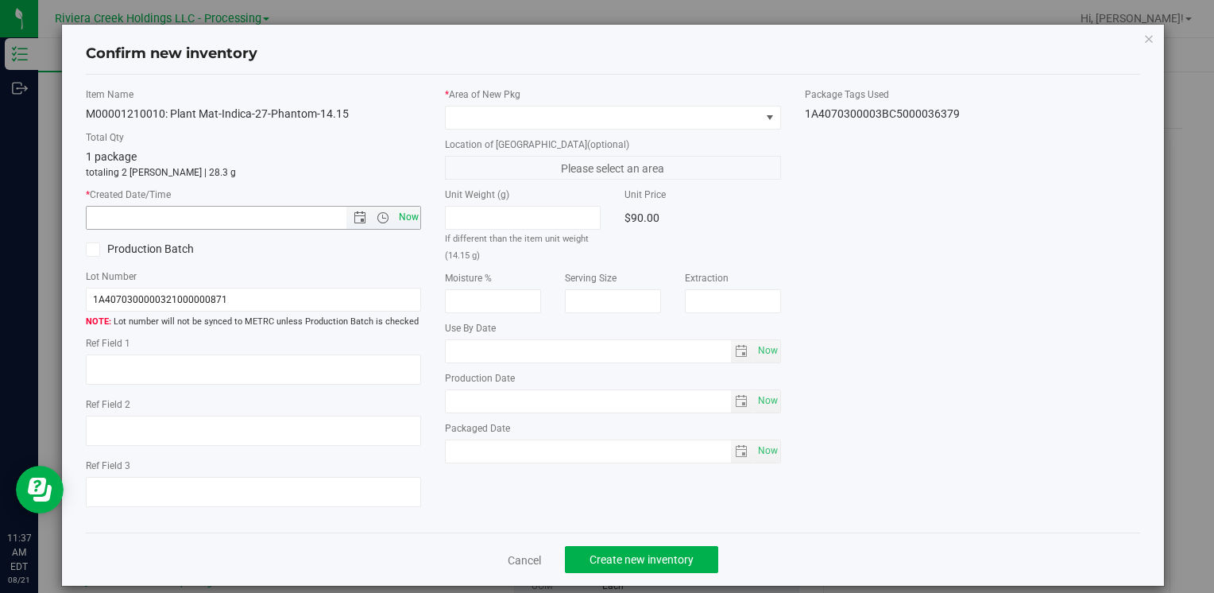
click at [409, 216] on span "Now" at bounding box center [408, 217] width 27 height 23
type input "8/21/2025 11:37 AM"
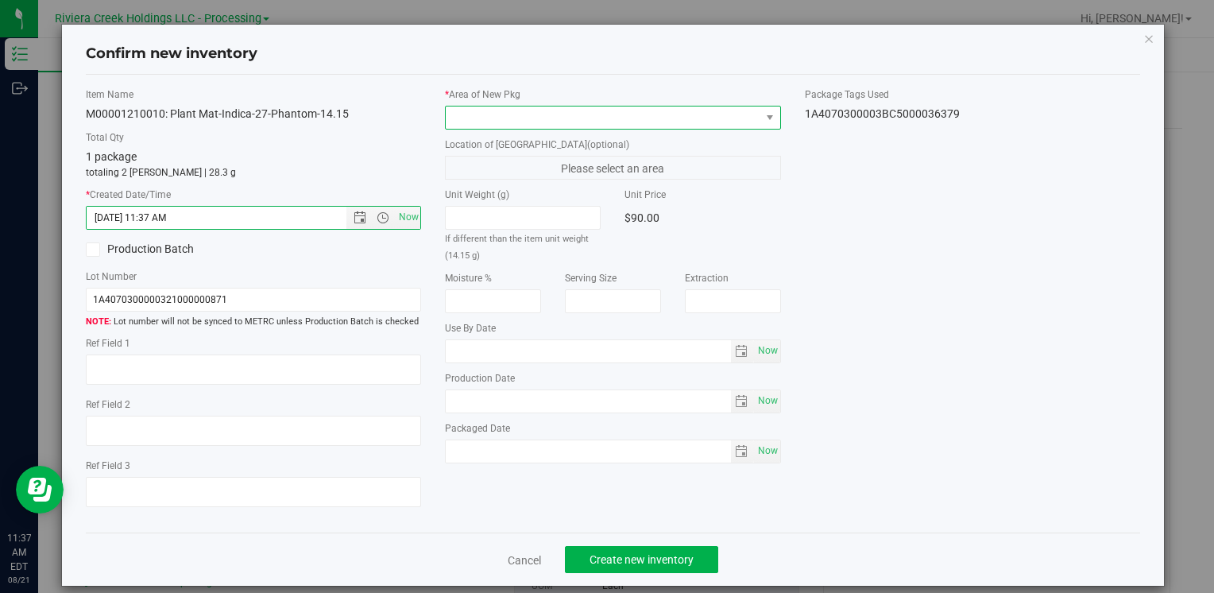
click at [467, 121] on span at bounding box center [603, 117] width 314 height 22
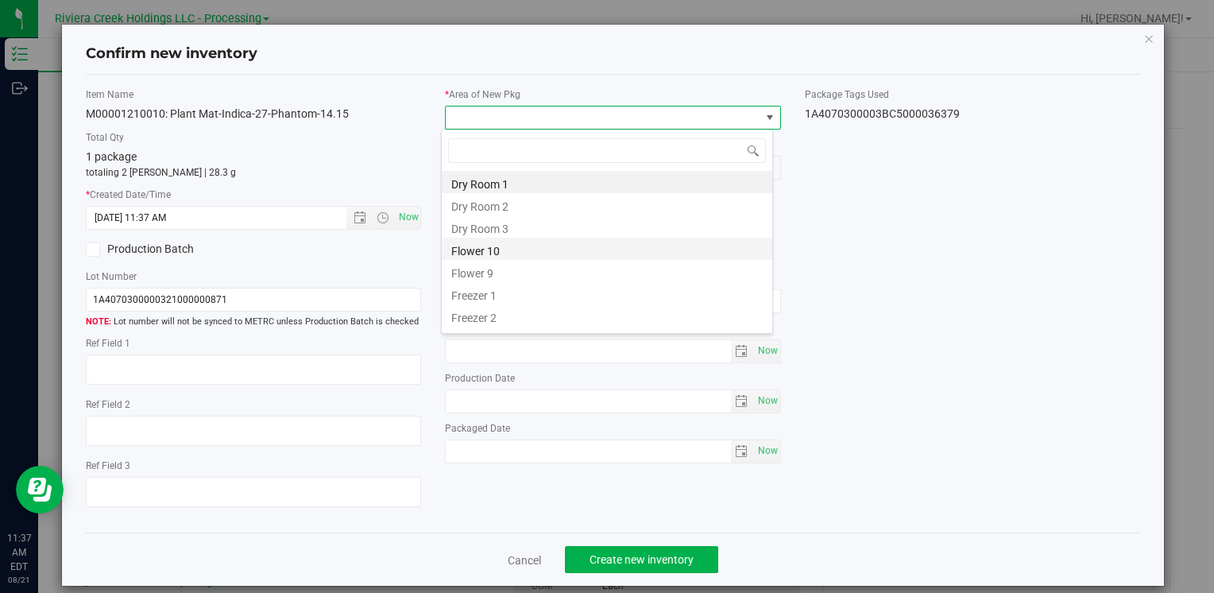
click at [510, 255] on li "Flower 10" at bounding box center [607, 248] width 330 height 22
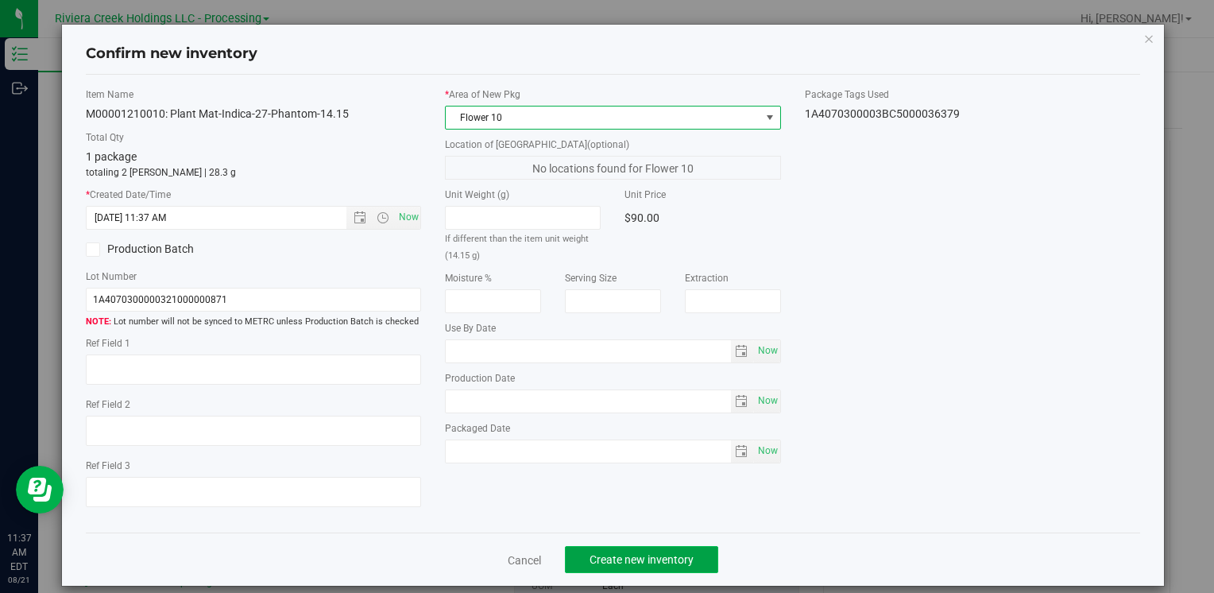
click at [610, 564] on span "Create new inventory" at bounding box center [641, 559] width 104 height 13
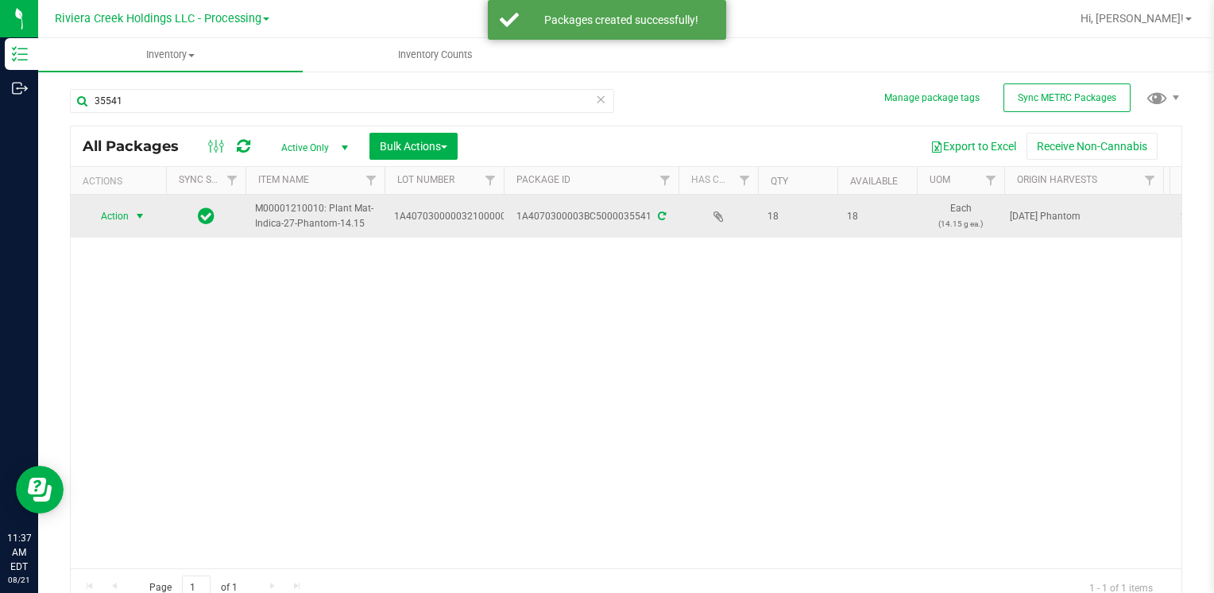
click at [120, 214] on span "Action" at bounding box center [108, 216] width 43 height 22
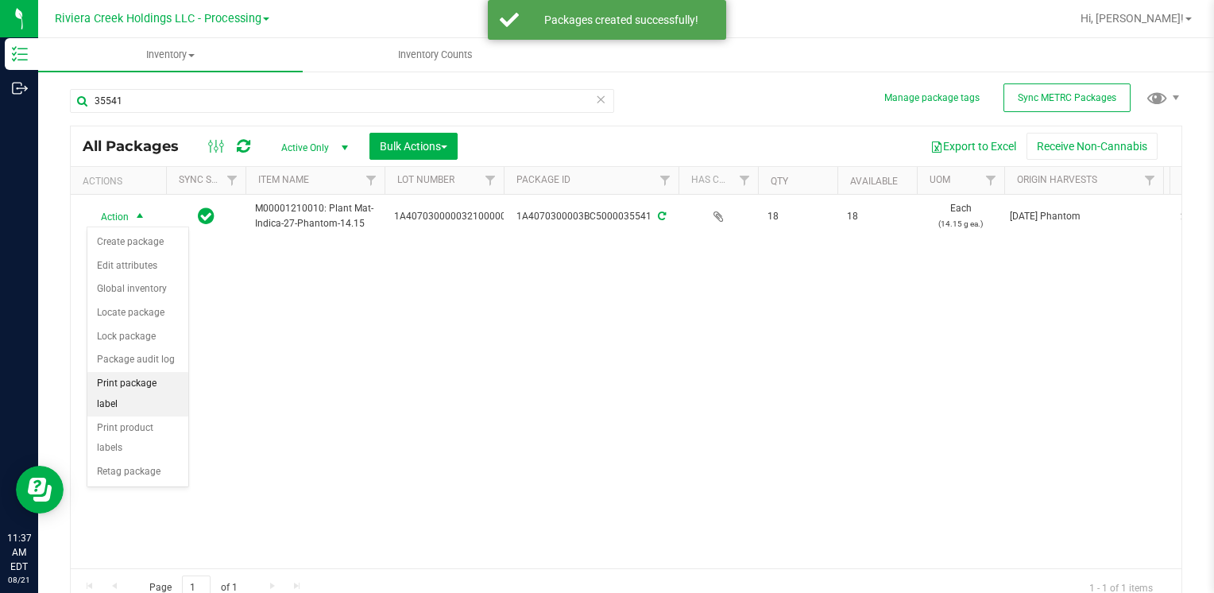
click at [169, 380] on li "Print package label" at bounding box center [137, 394] width 101 height 44
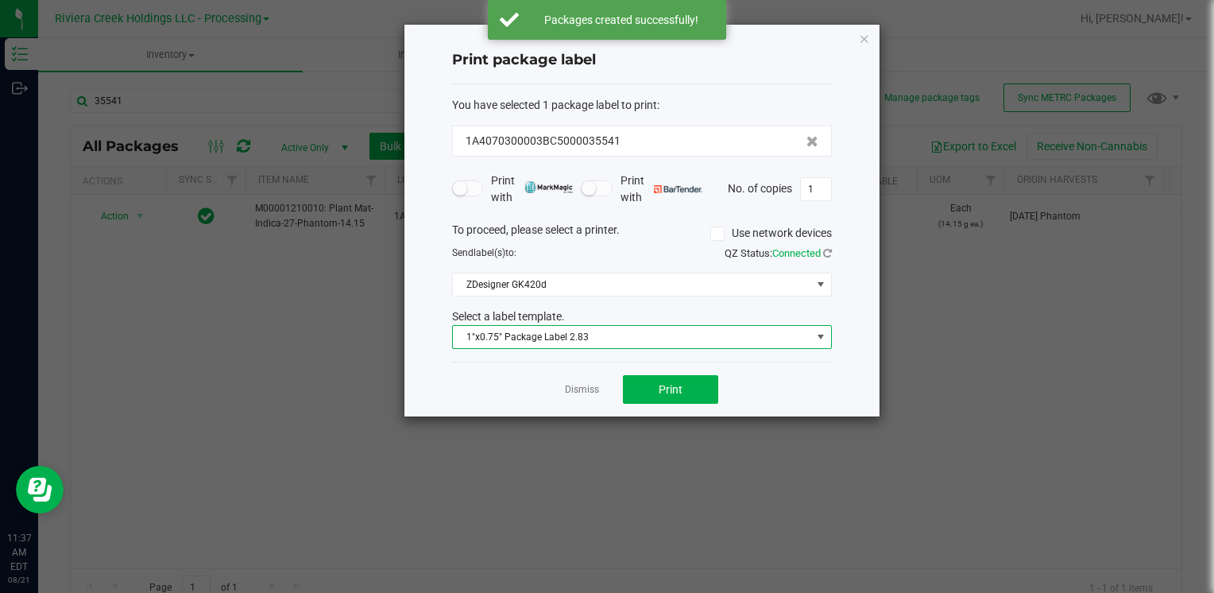
click at [547, 338] on span "1"x0.75" Package Label 2.83" at bounding box center [632, 337] width 358 height 22
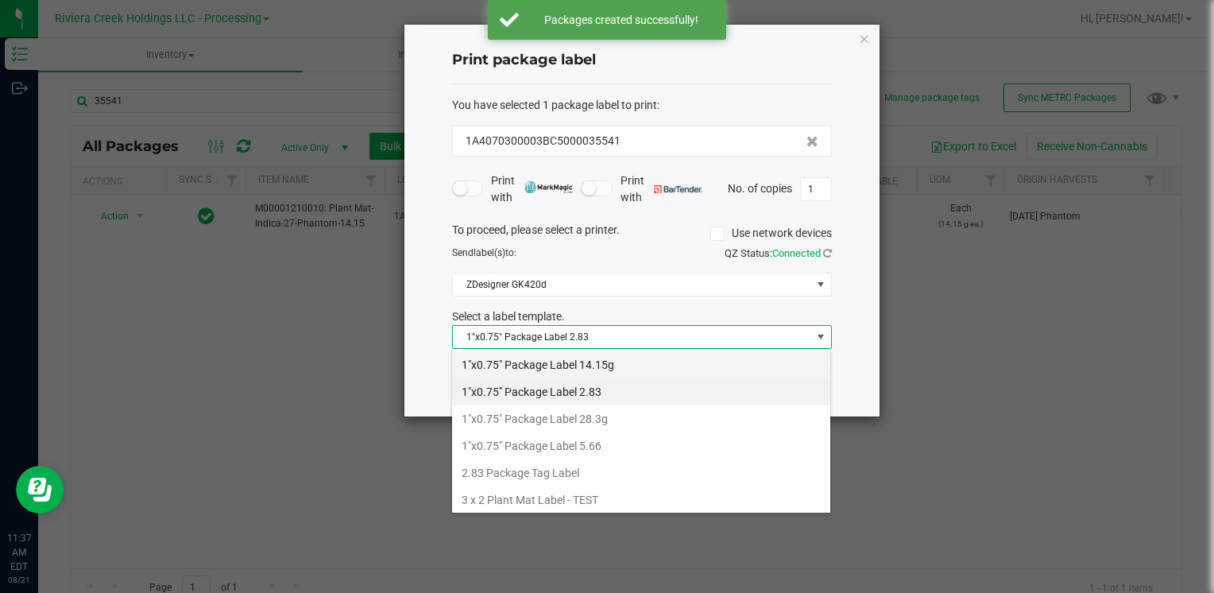
click at [611, 360] on li "1"x0.75" Package Label 14.15g" at bounding box center [641, 364] width 378 height 27
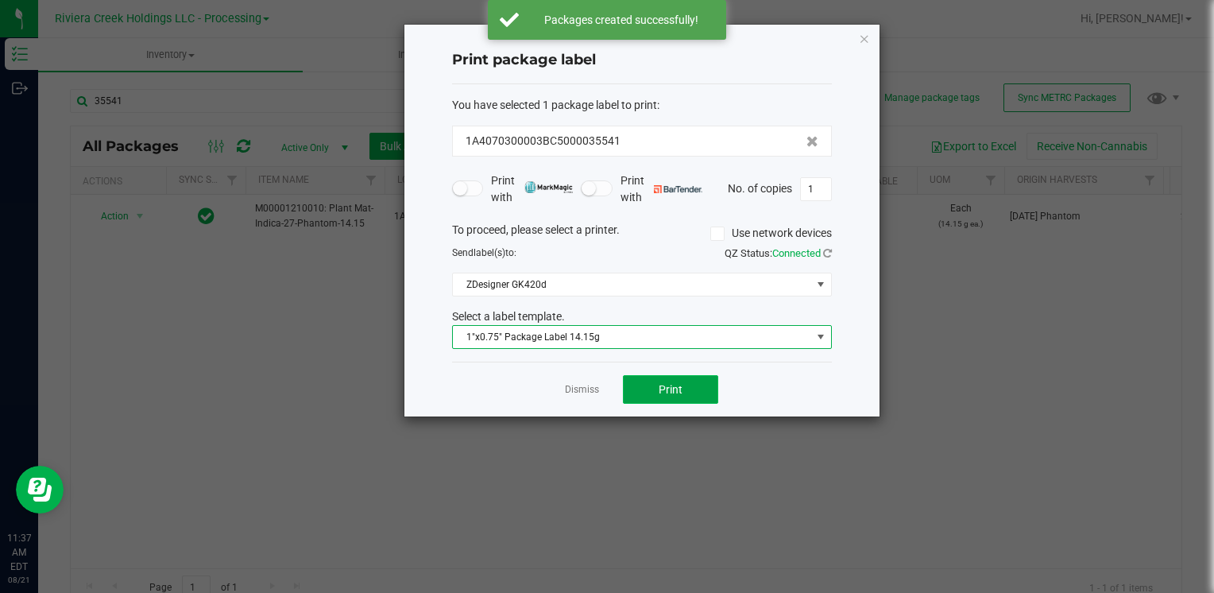
click at [667, 389] on span "Print" at bounding box center [670, 389] width 24 height 13
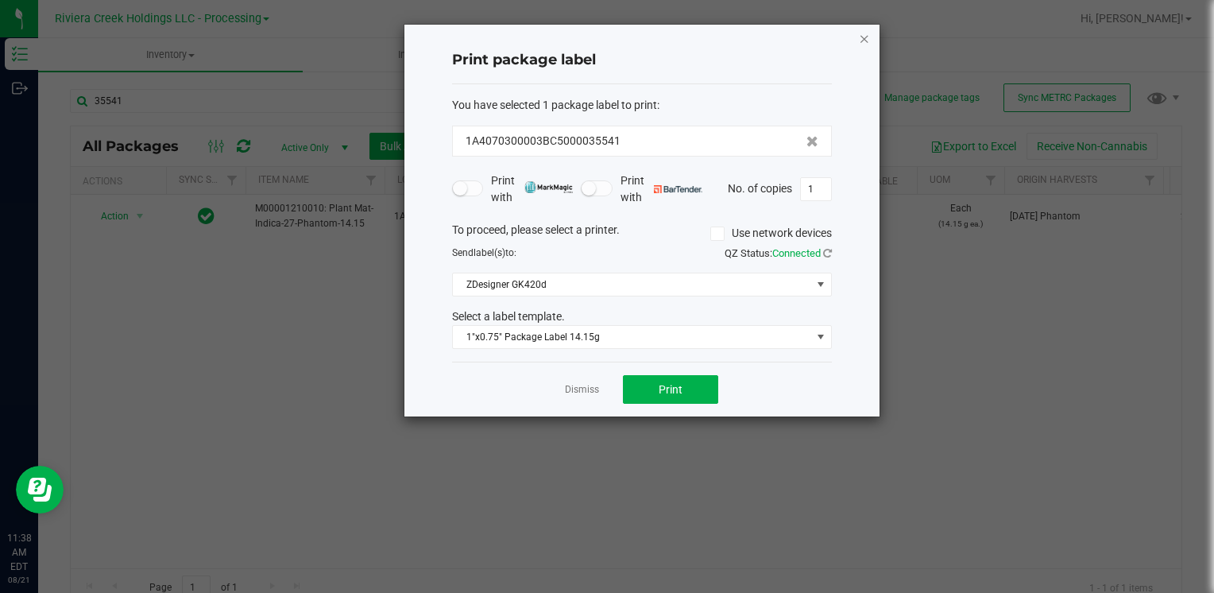
click at [867, 31] on icon "button" at bounding box center [864, 38] width 11 height 19
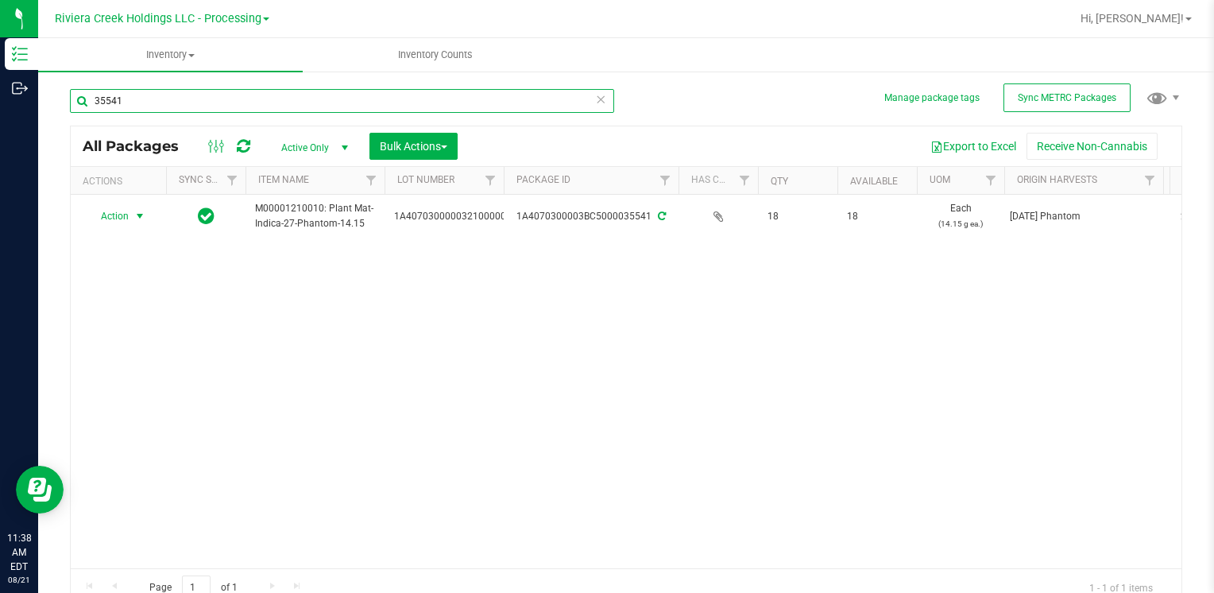
click at [185, 103] on input "35541" at bounding box center [342, 101] width 544 height 24
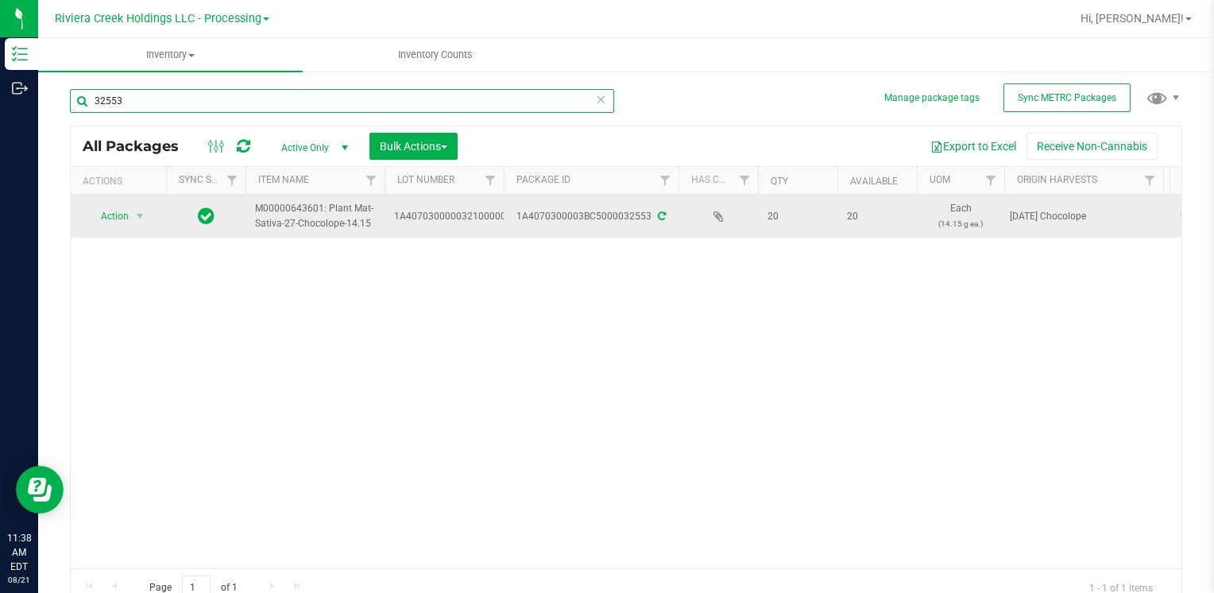
type input "32553"
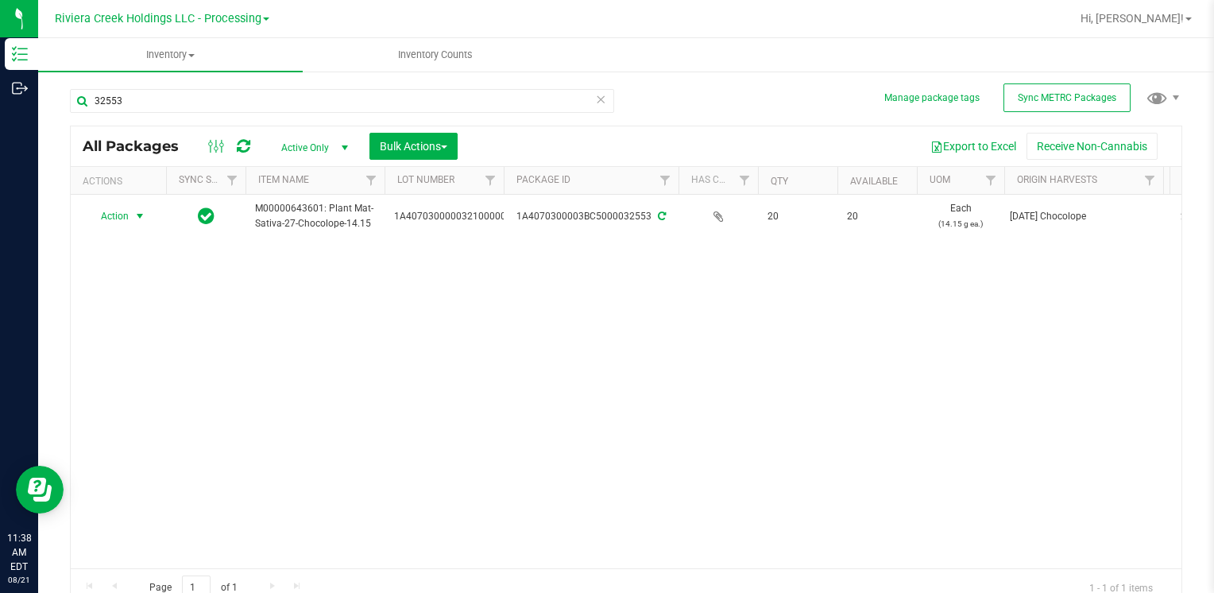
drag, startPoint x: 132, startPoint y: 219, endPoint x: 151, endPoint y: 294, distance: 77.1
click at [131, 219] on span "select" at bounding box center [140, 216] width 20 height 22
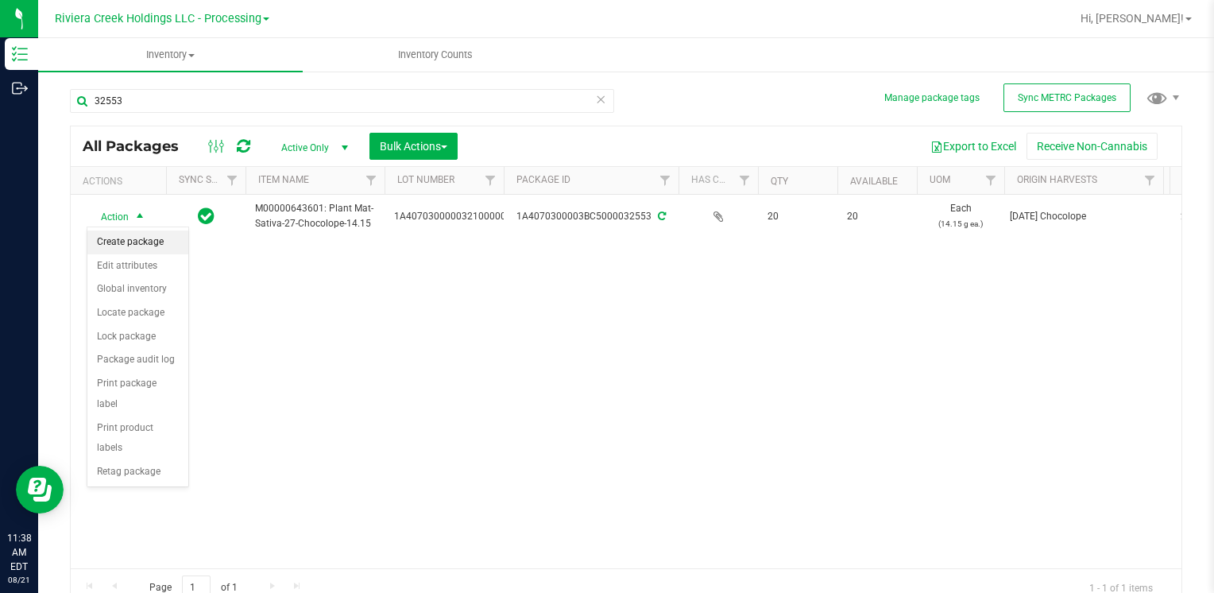
click at [141, 242] on li "Create package" at bounding box center [137, 242] width 101 height 24
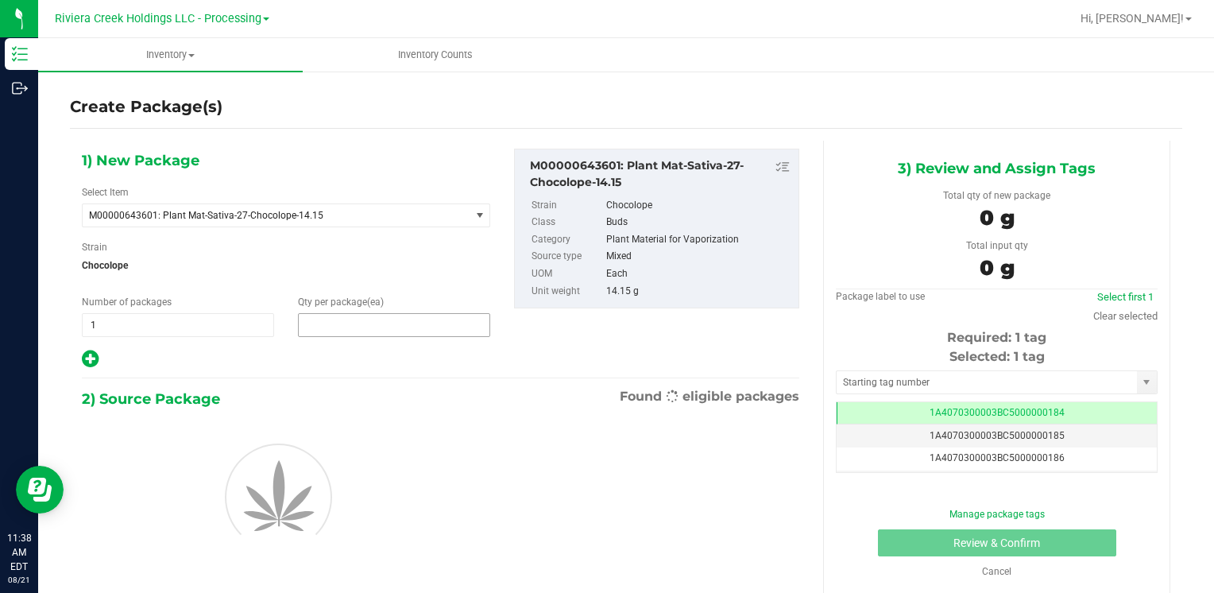
click at [334, 326] on span at bounding box center [394, 325] width 192 height 24
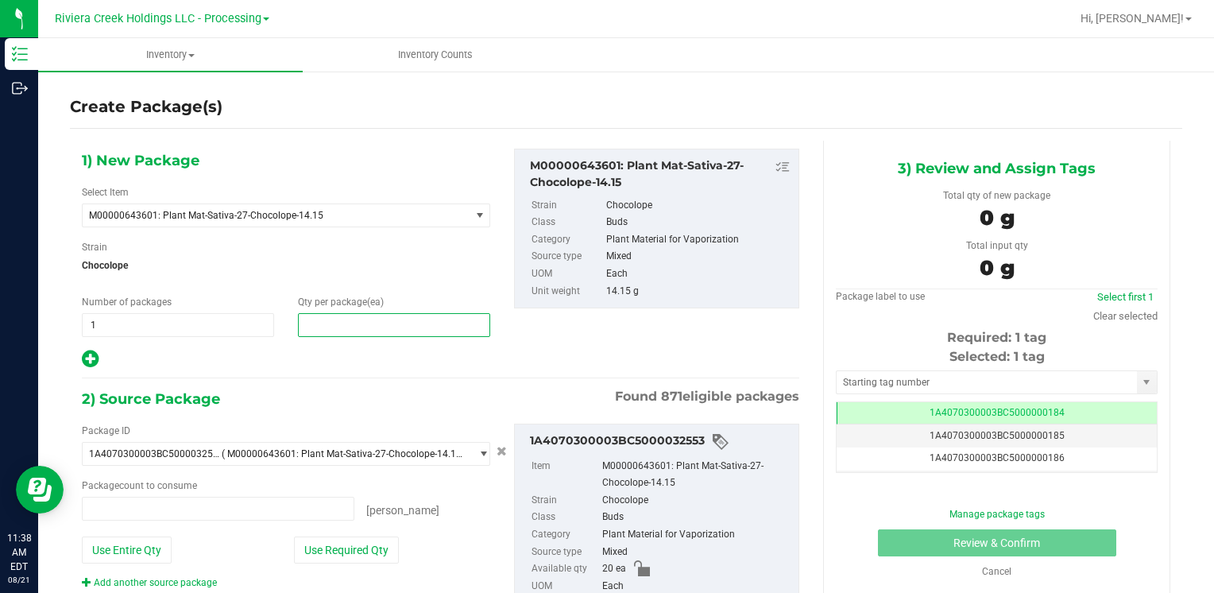
type input "0 ea"
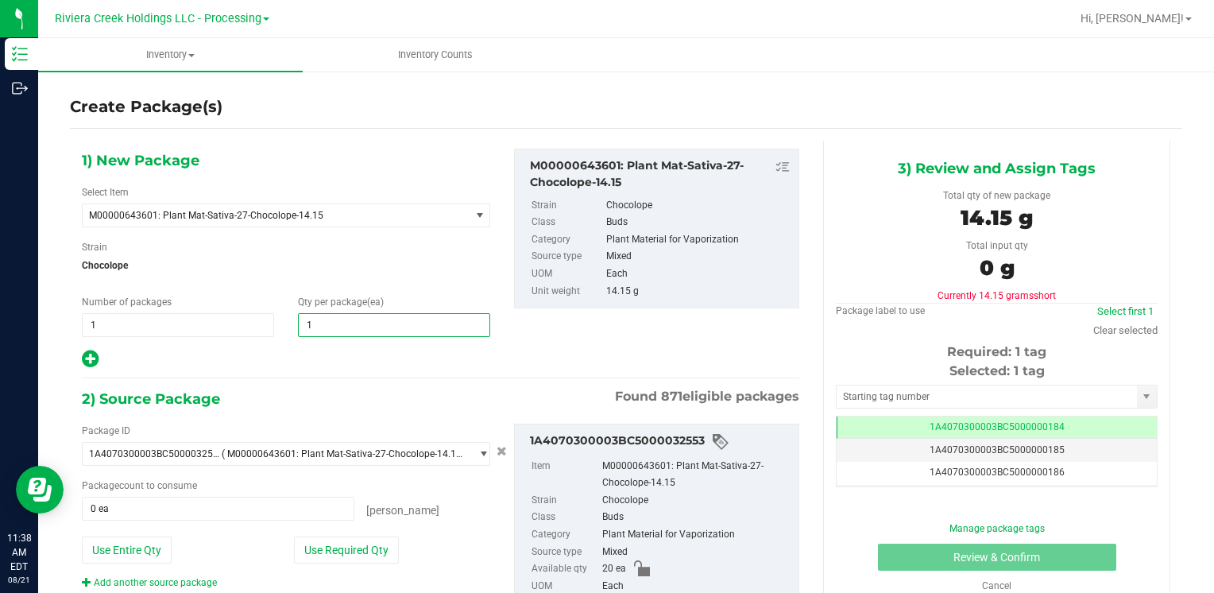
type input "10"
click at [330, 554] on button "Use Required Qty" at bounding box center [346, 549] width 105 height 27
type input "10 ea"
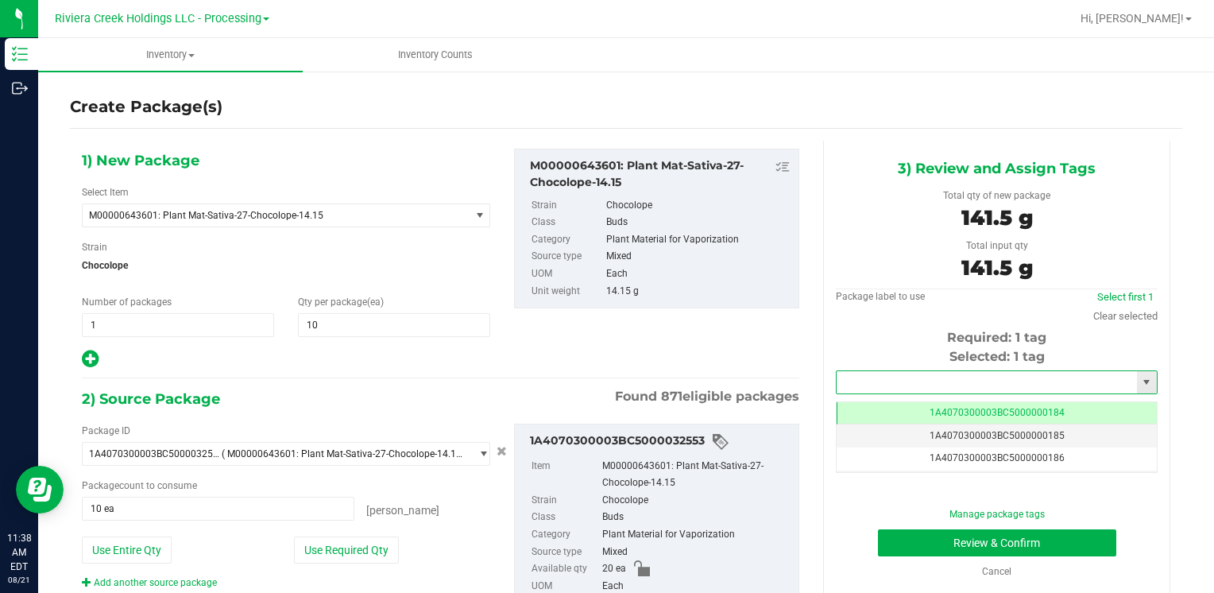
click at [937, 386] on input "text" at bounding box center [986, 382] width 300 height 22
click at [930, 398] on li "1A4070300003BC5000036378" at bounding box center [986, 409] width 316 height 24
type input "1A4070300003BC5000036378"
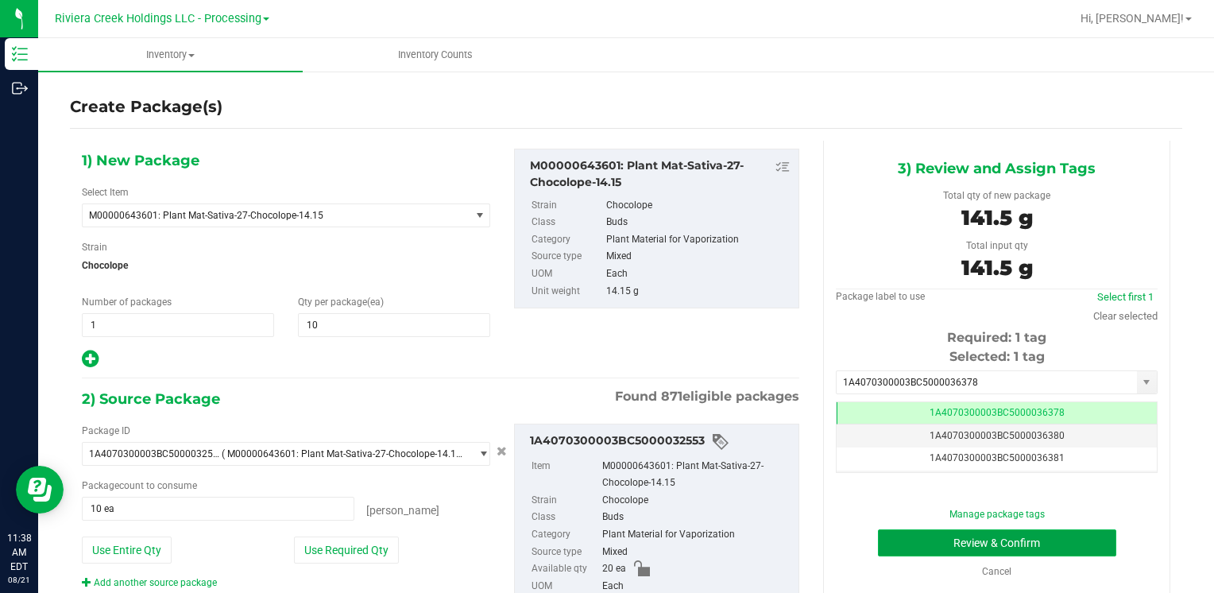
click at [921, 542] on button "Review & Confirm" at bounding box center [997, 542] width 238 height 27
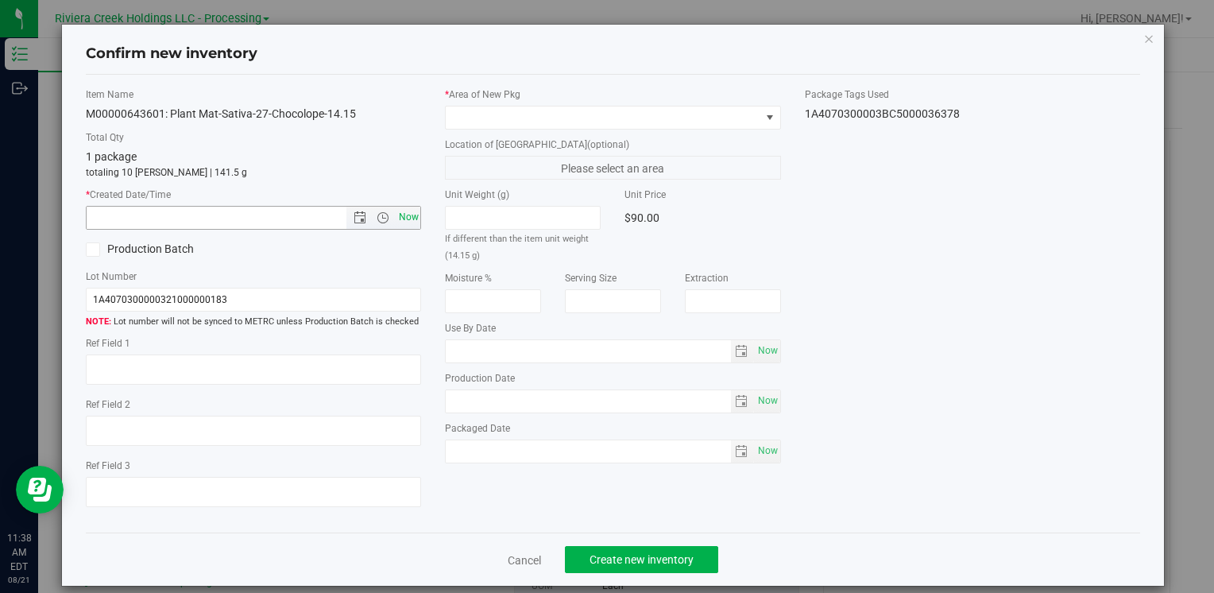
click at [406, 218] on span "Now" at bounding box center [408, 217] width 27 height 23
type input "8/21/2025 11:38 AM"
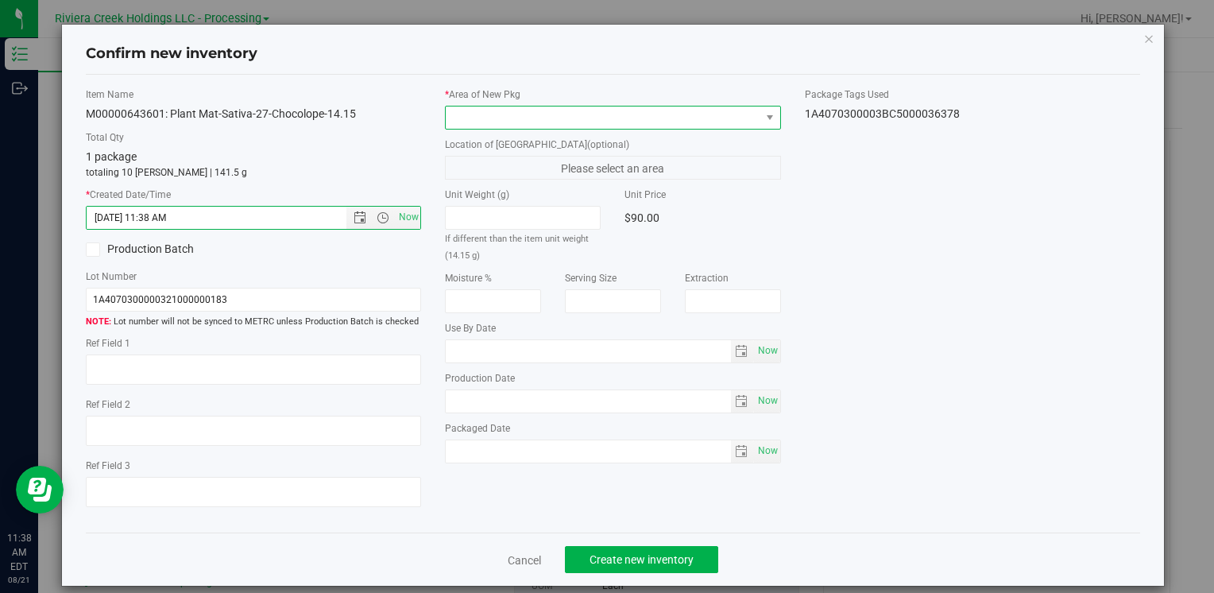
click at [451, 116] on span at bounding box center [603, 117] width 314 height 22
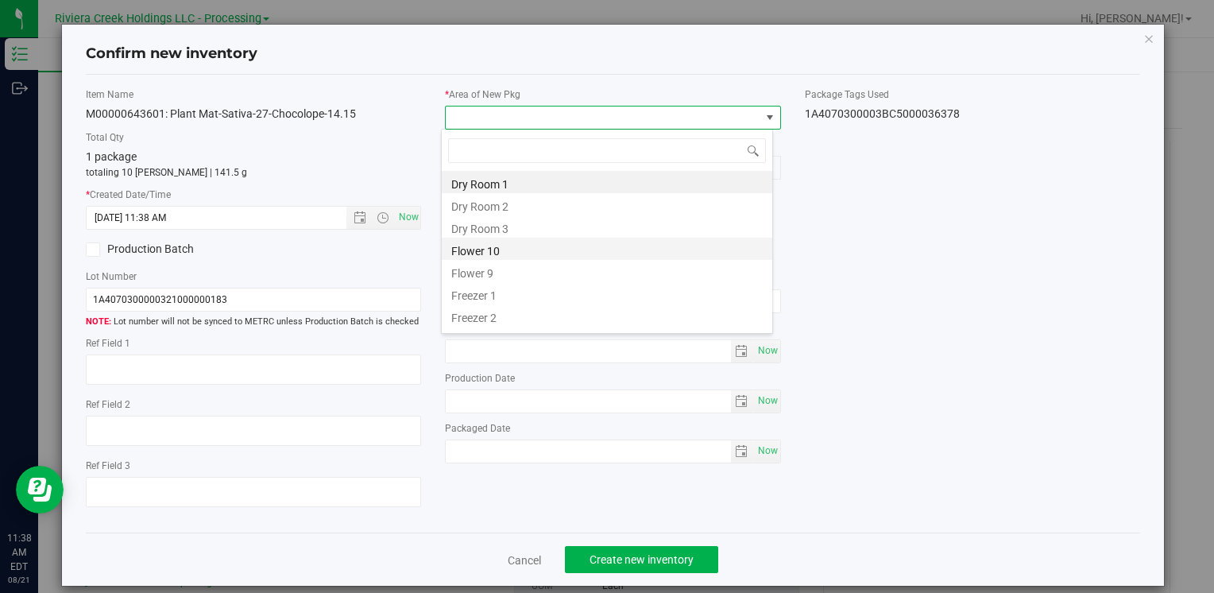
click at [486, 252] on li "Flower 10" at bounding box center [607, 248] width 330 height 22
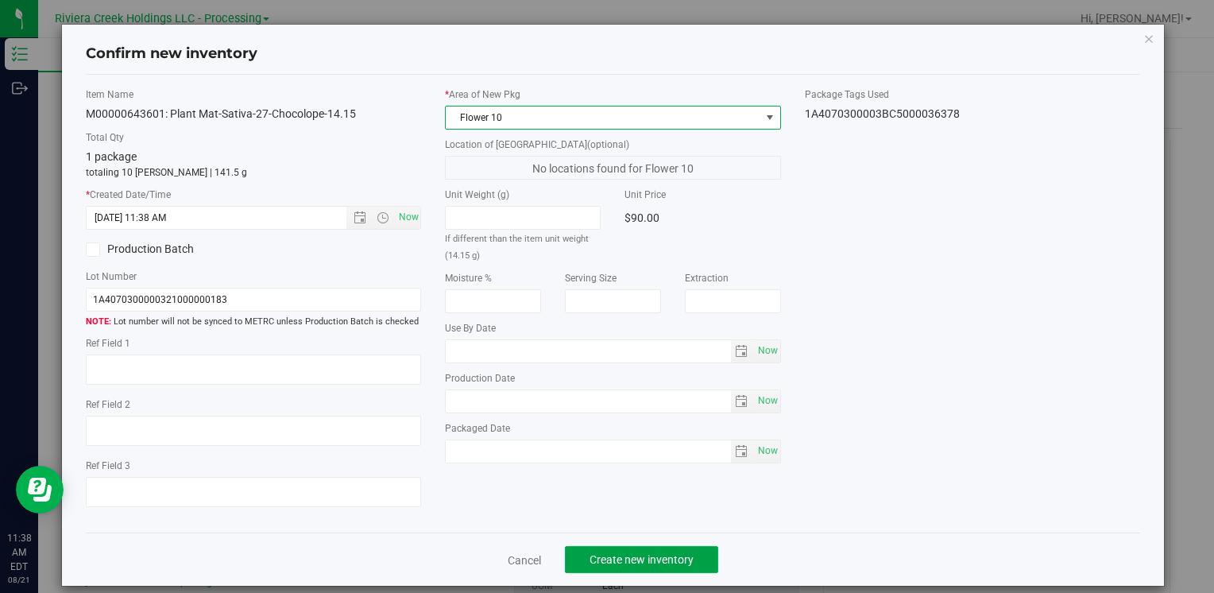
click at [613, 558] on span "Create new inventory" at bounding box center [641, 559] width 104 height 13
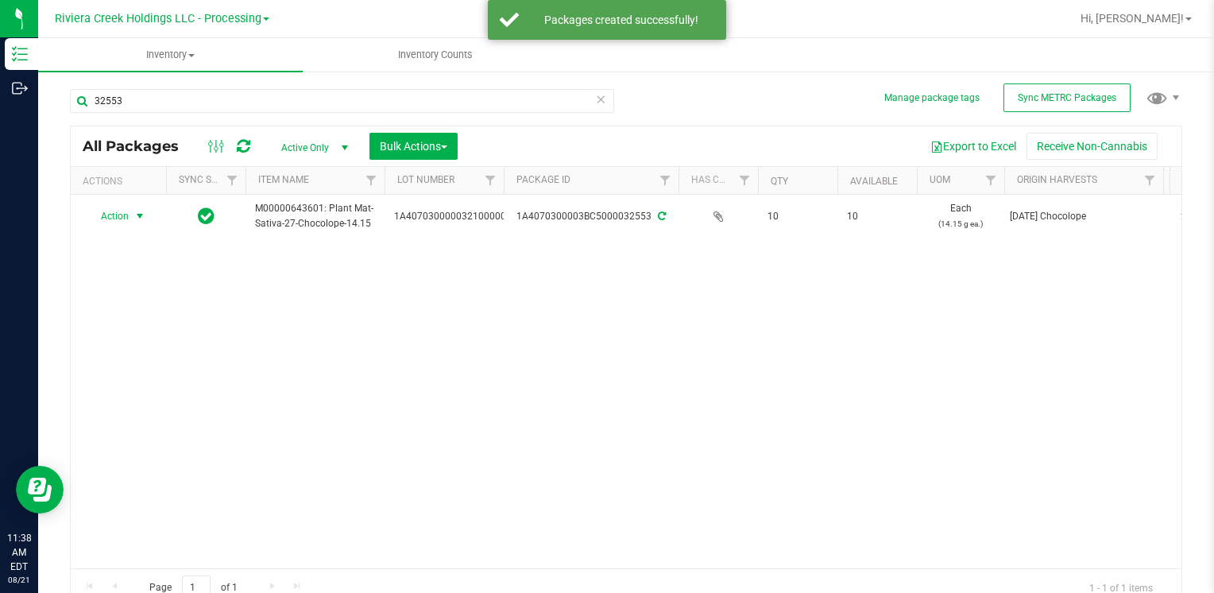
drag, startPoint x: 122, startPoint y: 214, endPoint x: 137, endPoint y: 230, distance: 22.5
click at [123, 215] on span "Action" at bounding box center [108, 216] width 43 height 22
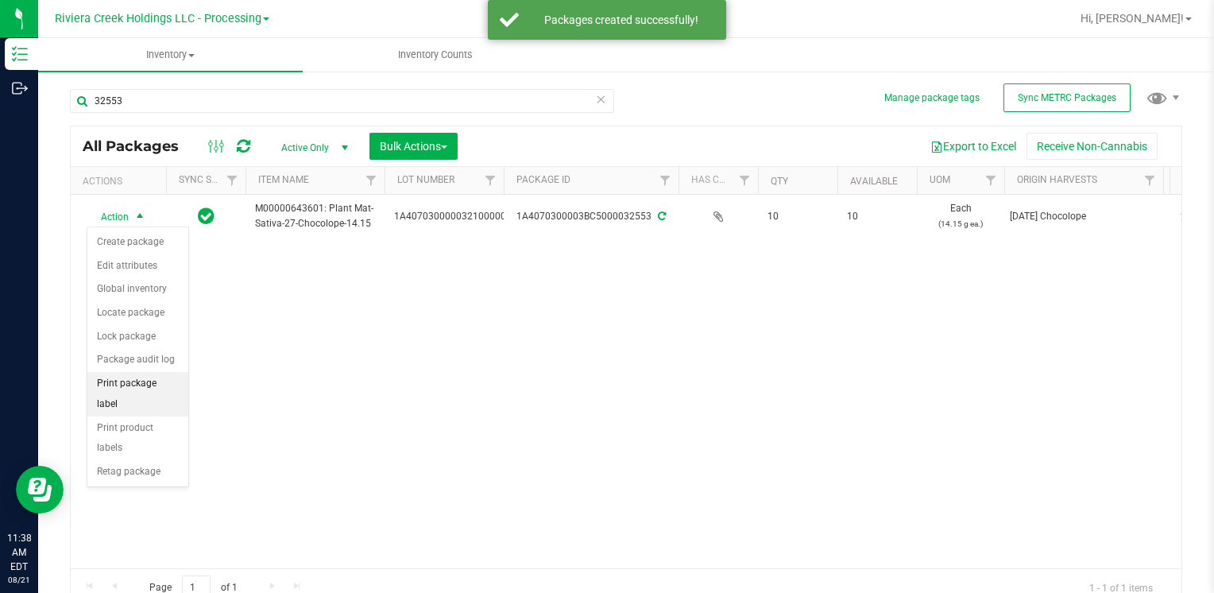
click at [175, 373] on li "Print package label" at bounding box center [137, 394] width 101 height 44
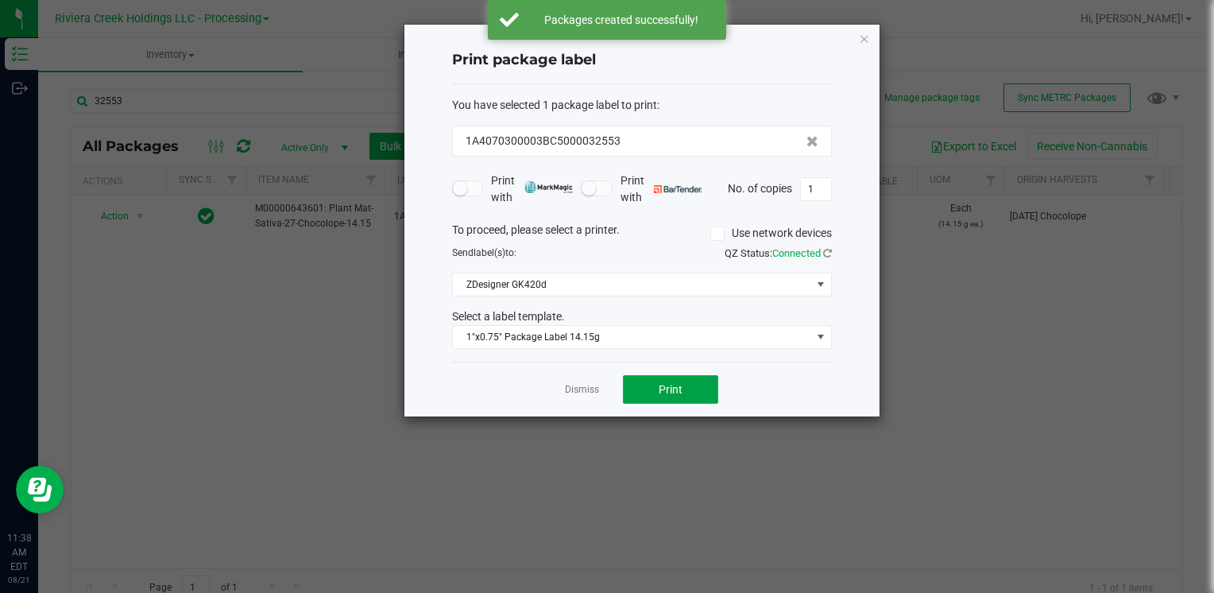
click at [644, 384] on button "Print" at bounding box center [670, 389] width 95 height 29
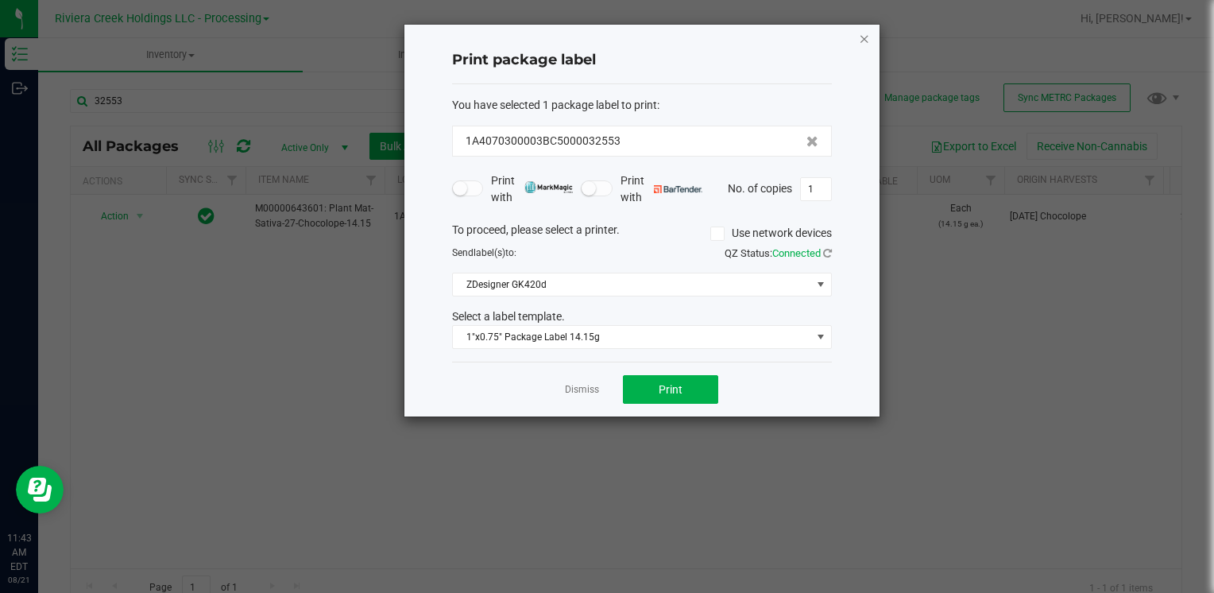
click at [867, 43] on icon "button" at bounding box center [864, 38] width 11 height 19
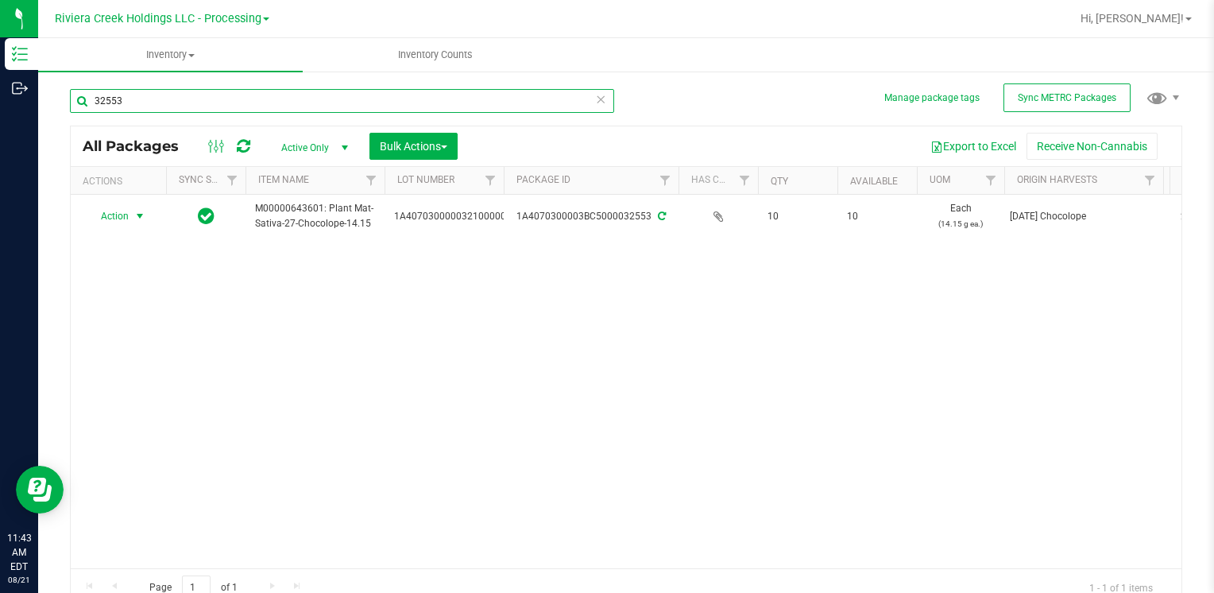
click at [150, 107] on input "32553" at bounding box center [342, 101] width 544 height 24
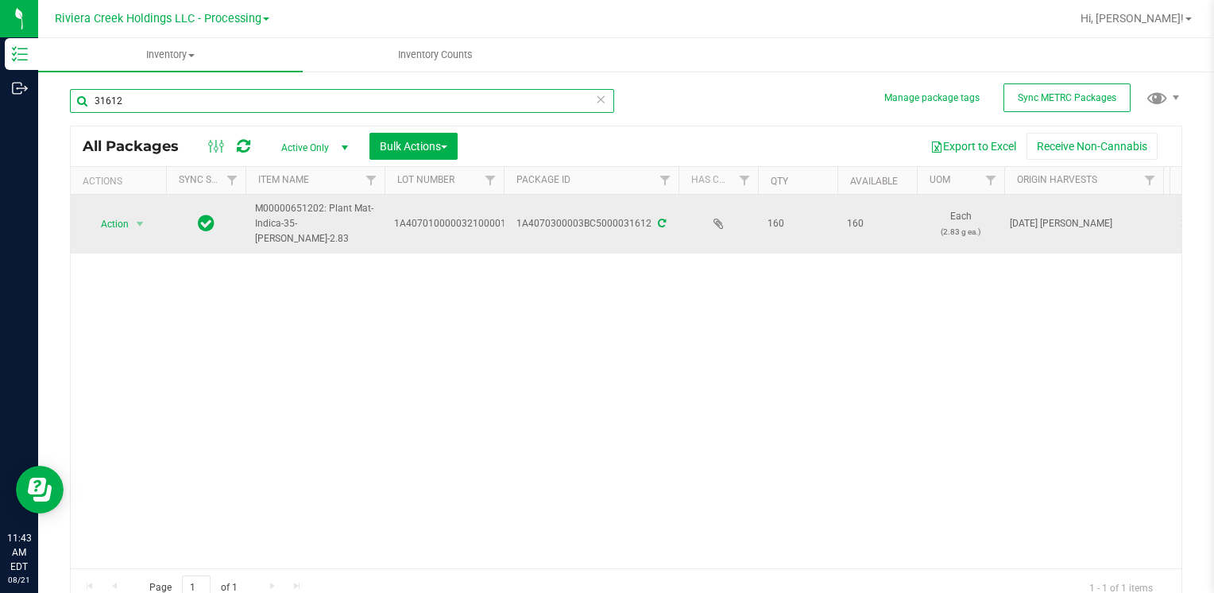
type input "31612"
click at [123, 226] on span "Action" at bounding box center [108, 224] width 43 height 22
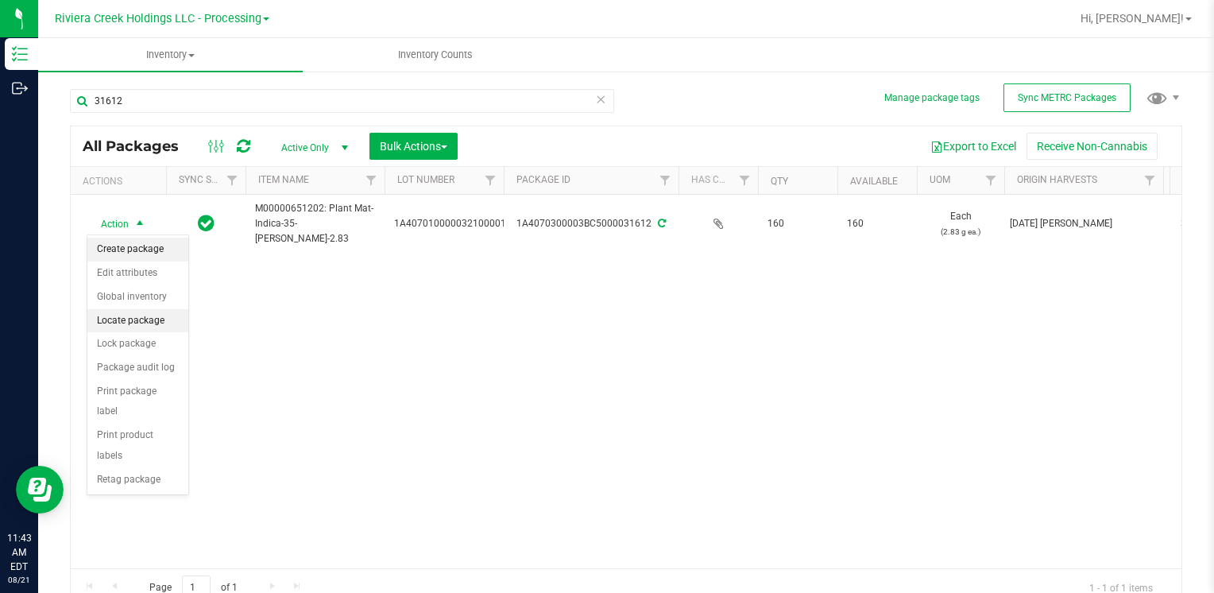
click at [127, 253] on li "Create package" at bounding box center [137, 249] width 101 height 24
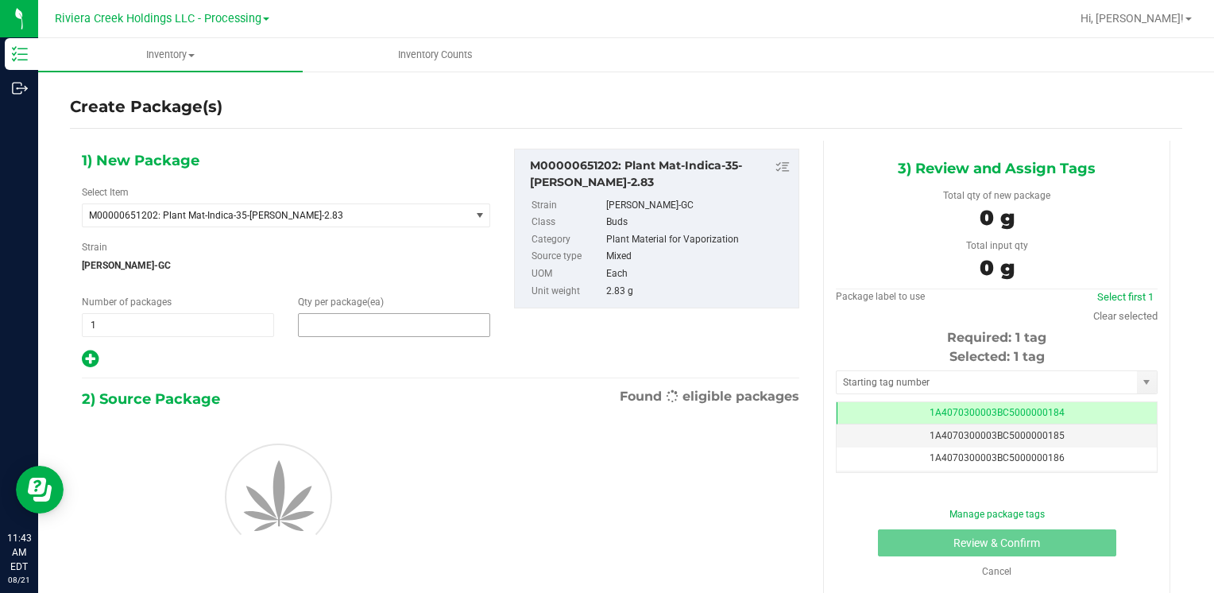
click at [355, 331] on span at bounding box center [394, 325] width 192 height 24
type input "40"
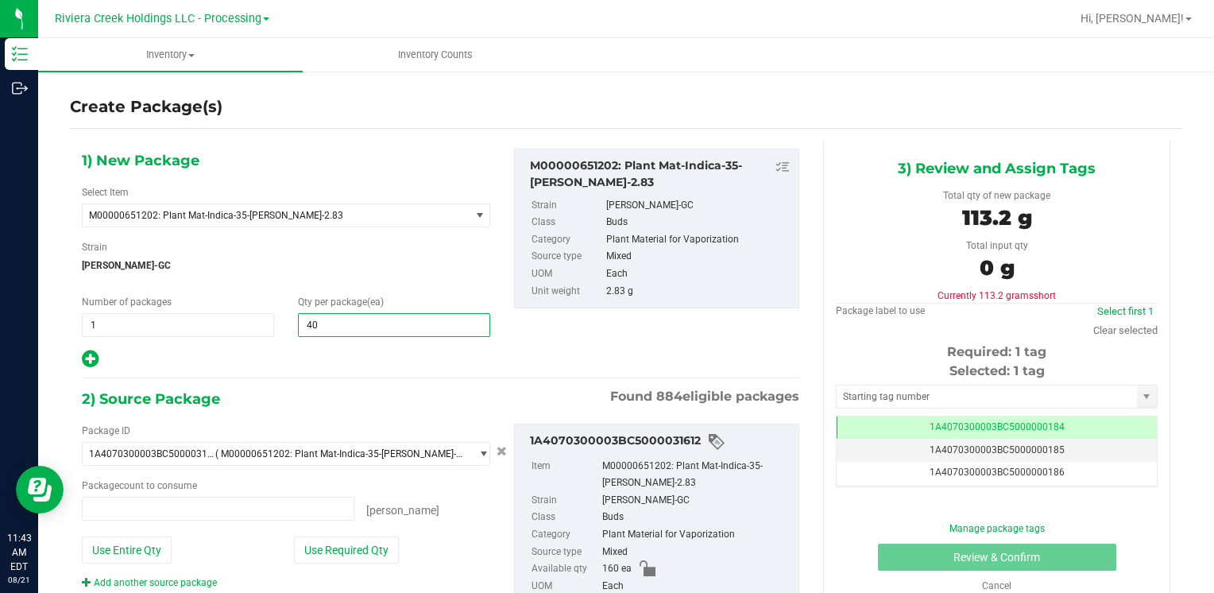
type input "0 ea"
type input "40"
click at [350, 543] on button "Use Required Qty" at bounding box center [346, 549] width 105 height 27
type input "40 ea"
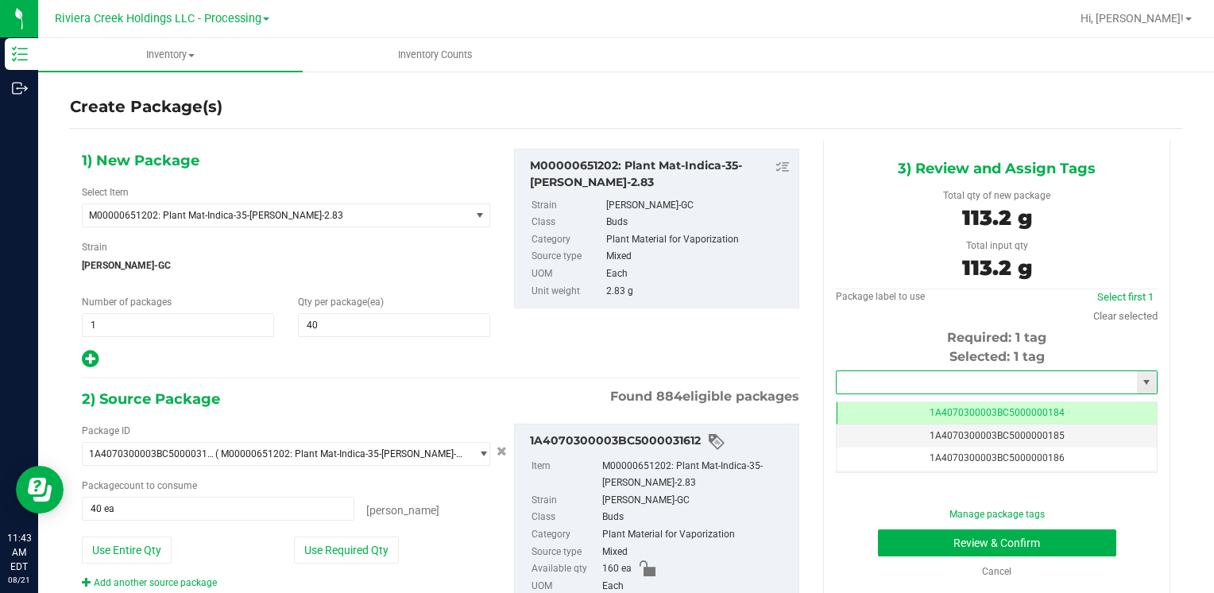
click at [859, 380] on input "text" at bounding box center [986, 382] width 300 height 22
click at [886, 400] on li "1A4070300003BC5000036372" at bounding box center [986, 409] width 316 height 24
type input "1A4070300003BC5000036372"
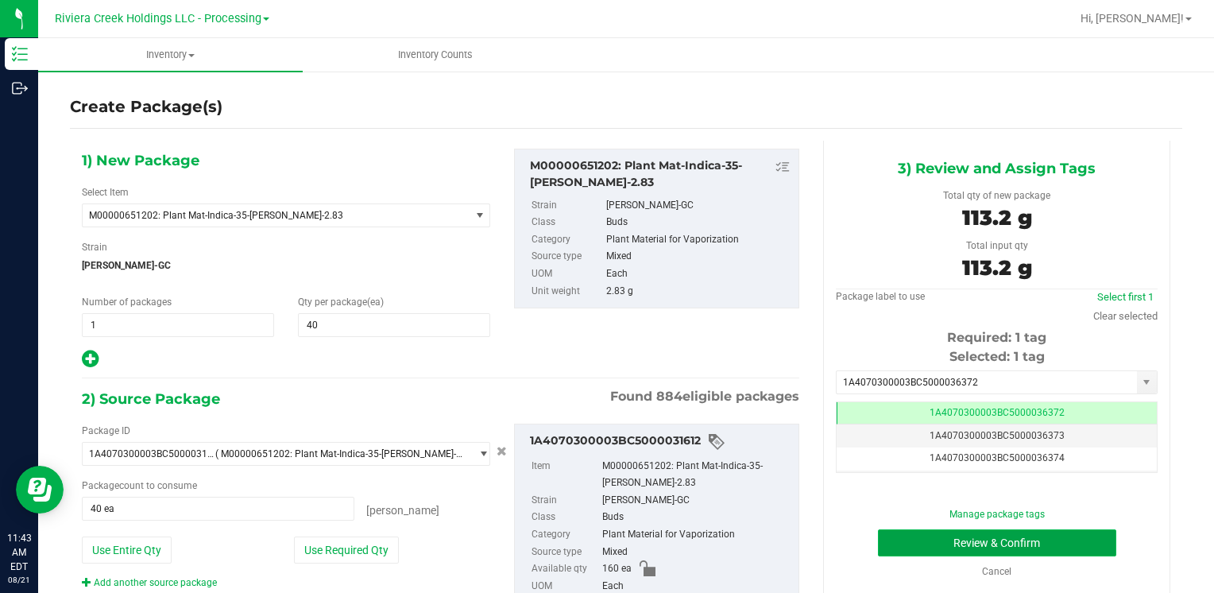
click at [890, 531] on button "Review & Confirm" at bounding box center [997, 542] width 238 height 27
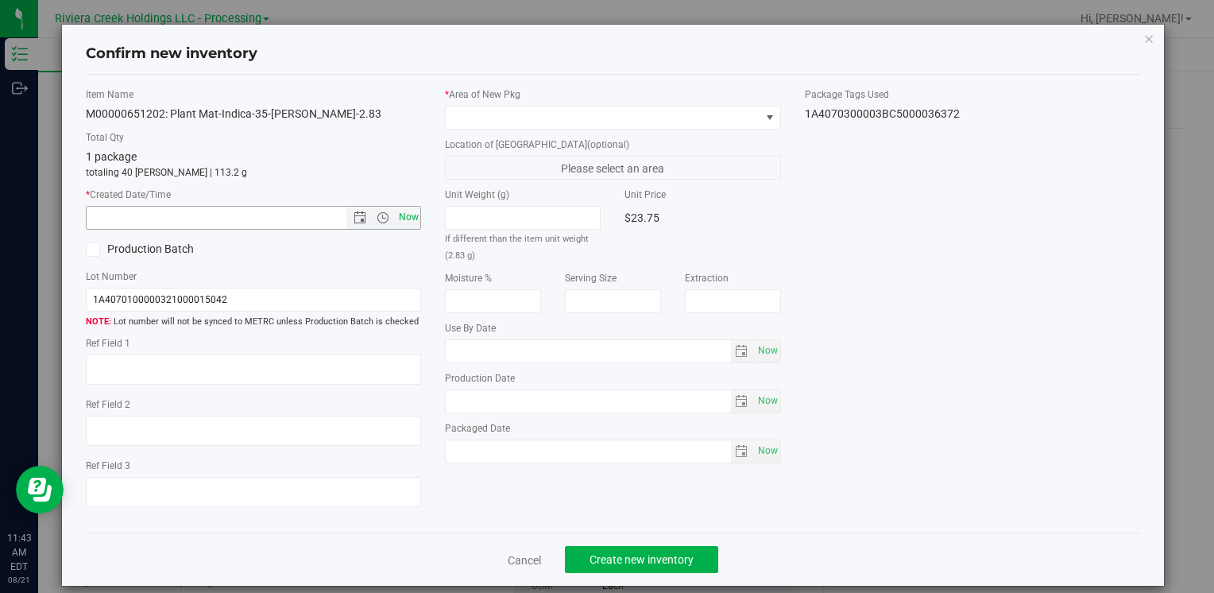
click at [410, 218] on span "Now" at bounding box center [408, 217] width 27 height 23
type input "8/21/2025 11:43 AM"
click at [480, 114] on span at bounding box center [603, 117] width 314 height 22
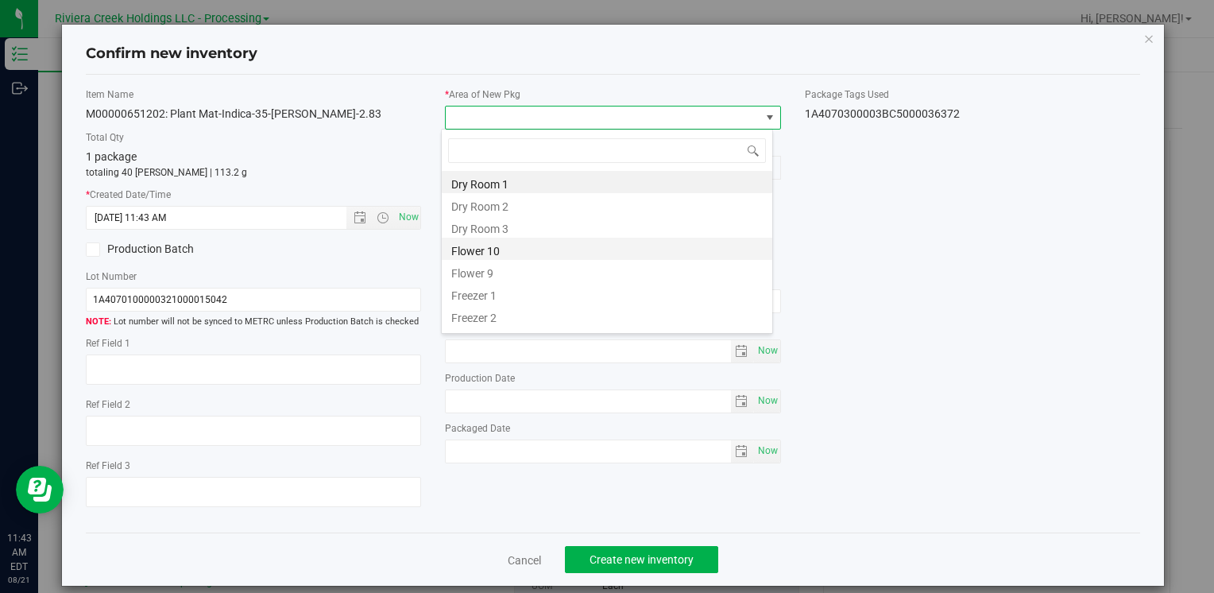
click at [503, 247] on li "Flower 10" at bounding box center [607, 248] width 330 height 22
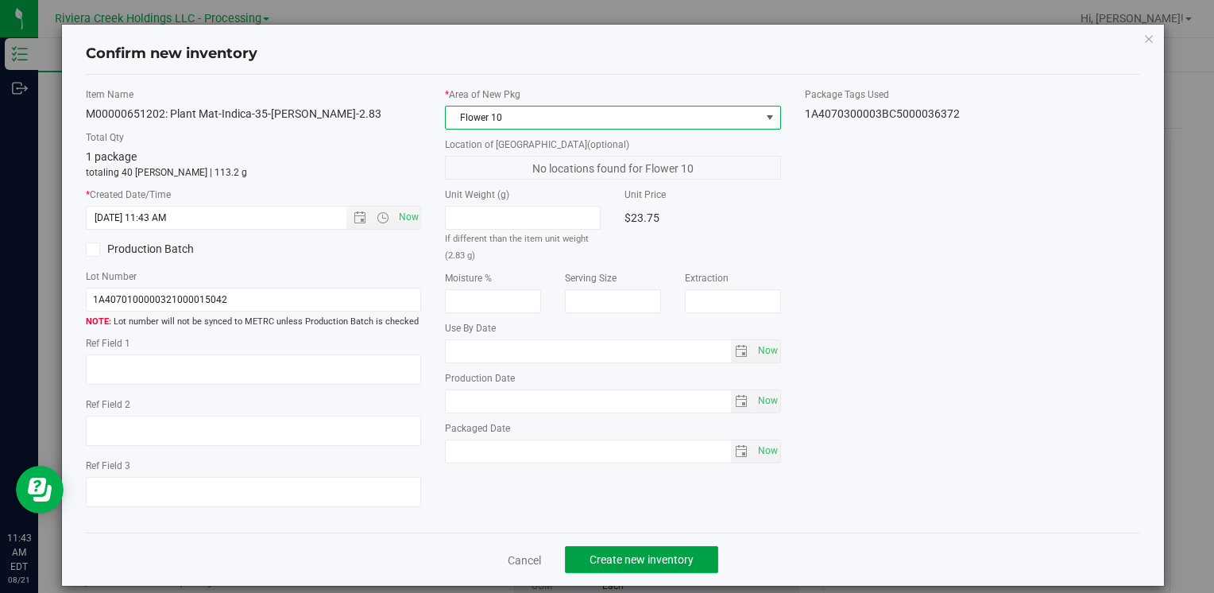
click at [597, 554] on span "Create new inventory" at bounding box center [641, 559] width 104 height 13
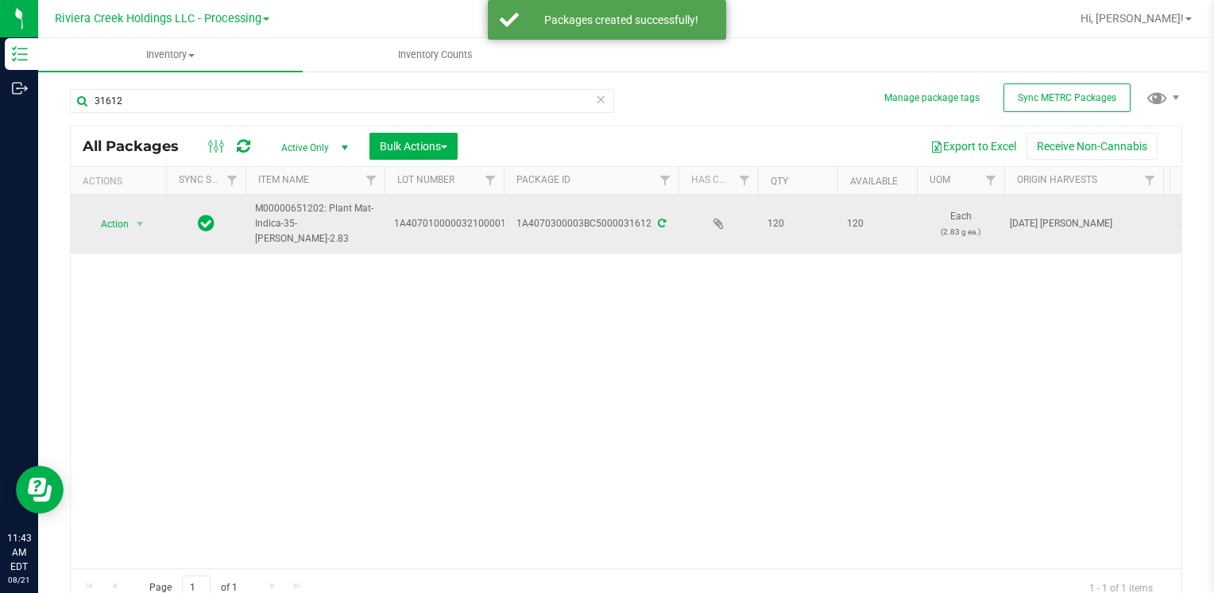
click at [124, 211] on td "Action Action Create package Edit attributes Global inventory Locate package Lo…" at bounding box center [118, 224] width 95 height 59
click at [133, 222] on span "select" at bounding box center [139, 224] width 13 height 13
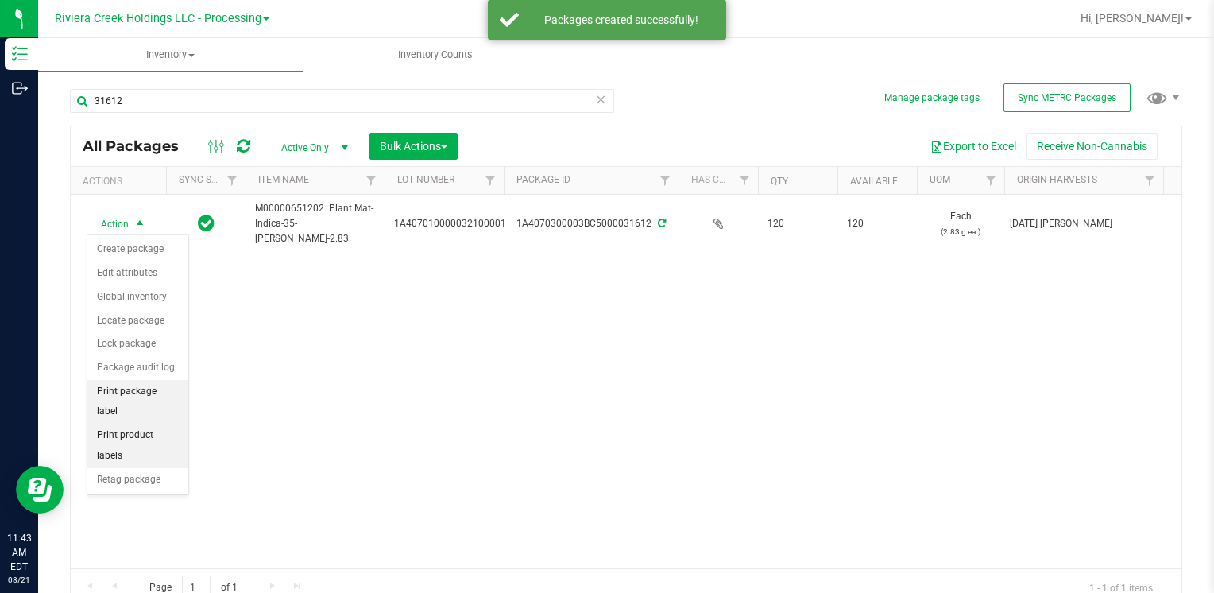
click at [161, 388] on li "Print package label" at bounding box center [137, 402] width 101 height 44
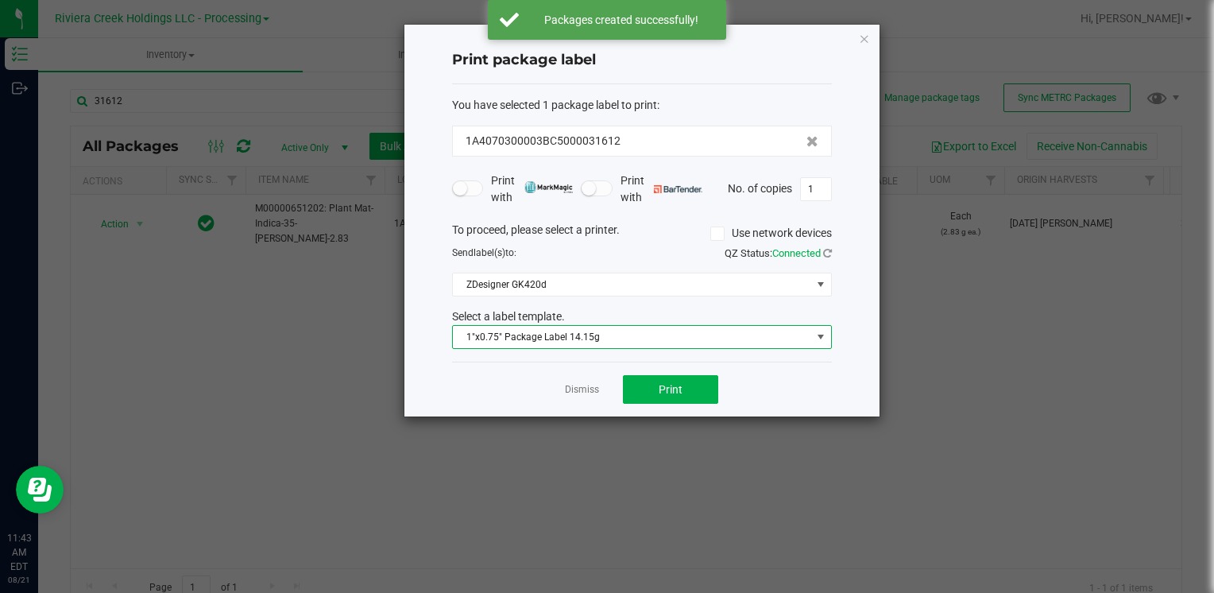
click at [598, 338] on span "1"x0.75" Package Label 14.15g" at bounding box center [632, 337] width 358 height 22
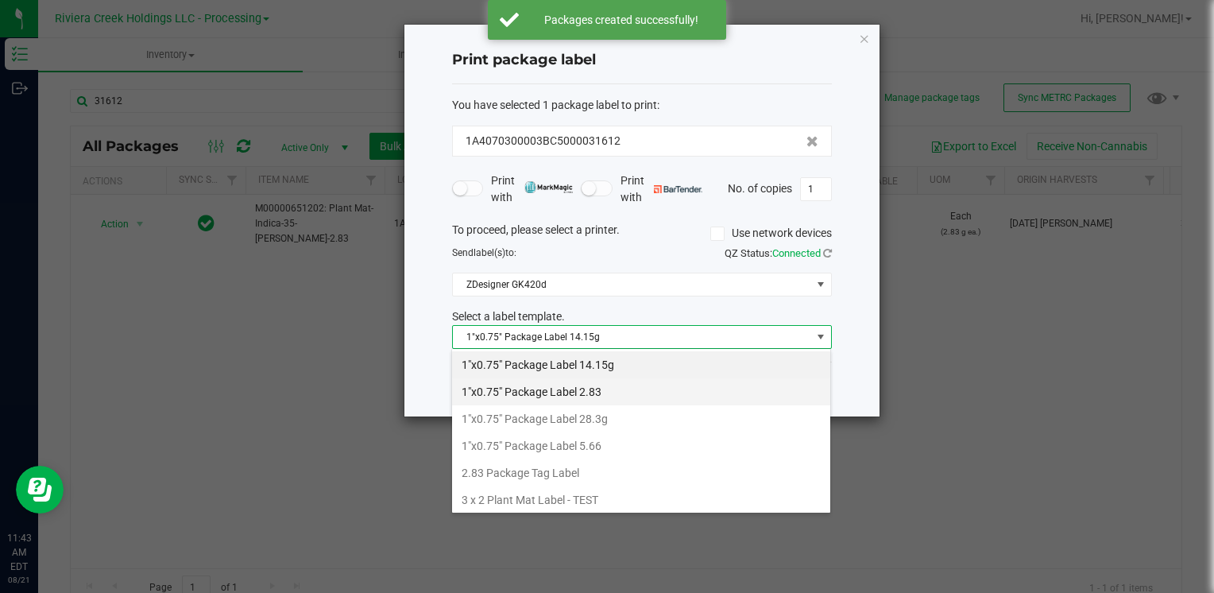
click at [615, 386] on li "1"x0.75" Package Label 2.83" at bounding box center [641, 391] width 378 height 27
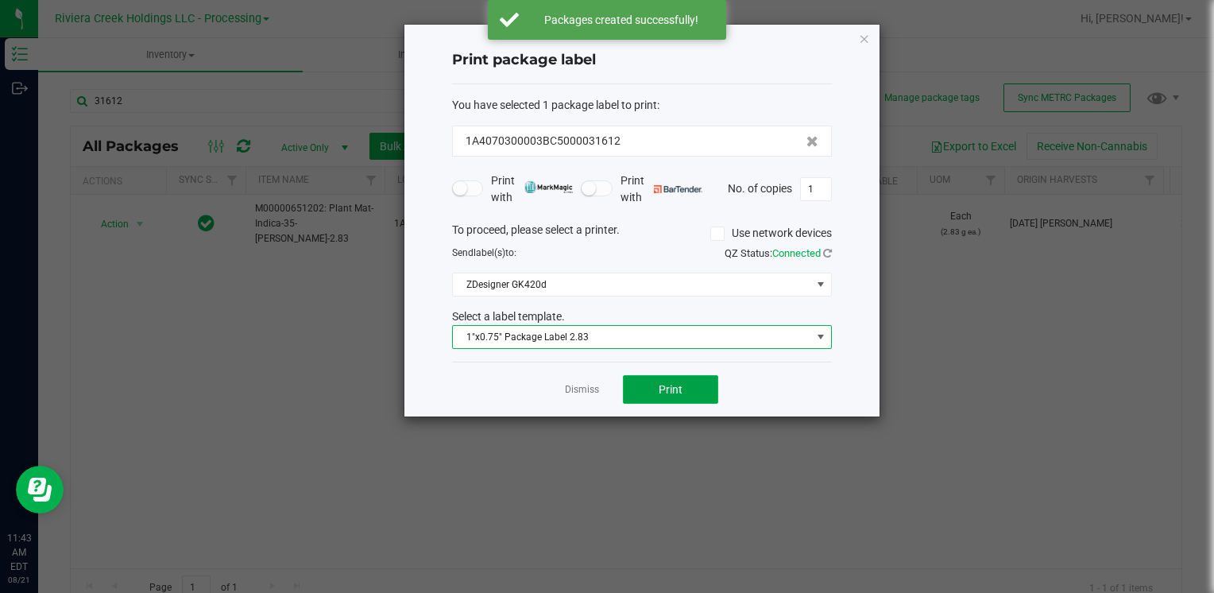
click at [662, 392] on span "Print" at bounding box center [670, 389] width 24 height 13
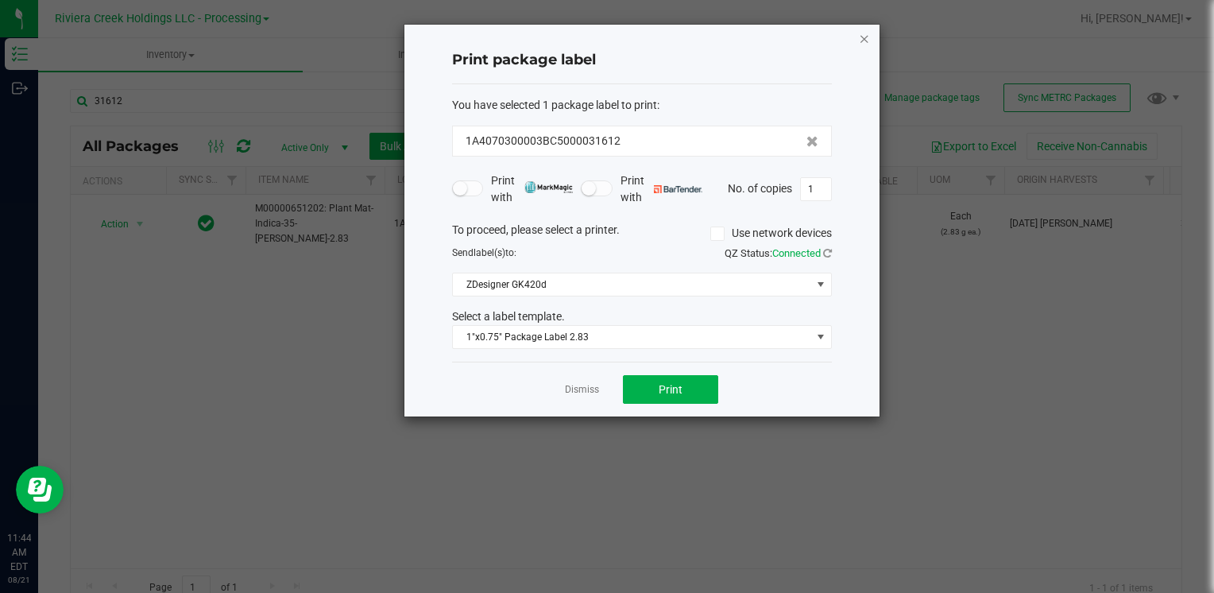
click at [868, 39] on icon "button" at bounding box center [864, 38] width 11 height 19
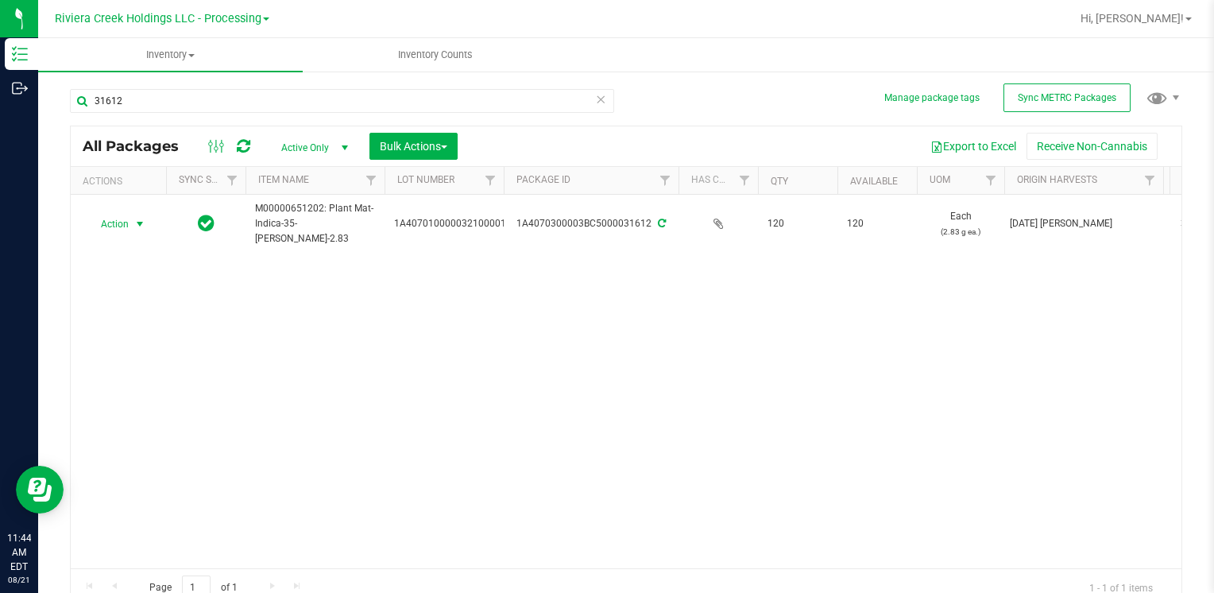
click at [151, 115] on div "31612" at bounding box center [342, 107] width 544 height 37
click at [153, 100] on input "31612" at bounding box center [342, 101] width 544 height 24
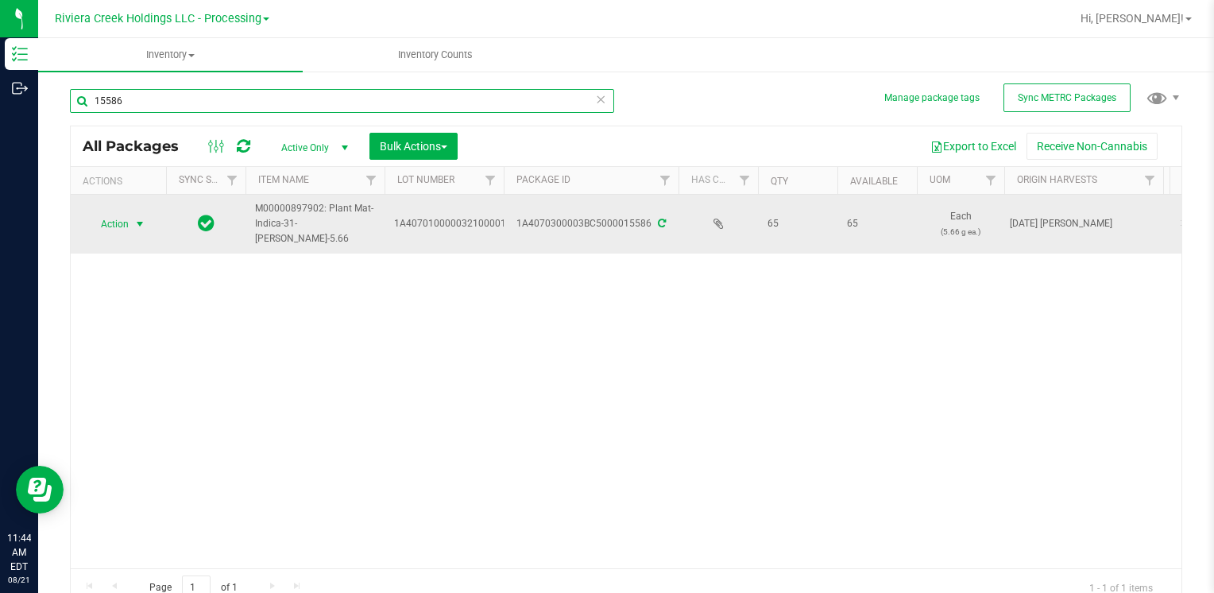
type input "15586"
click at [111, 224] on span "Action" at bounding box center [108, 224] width 43 height 22
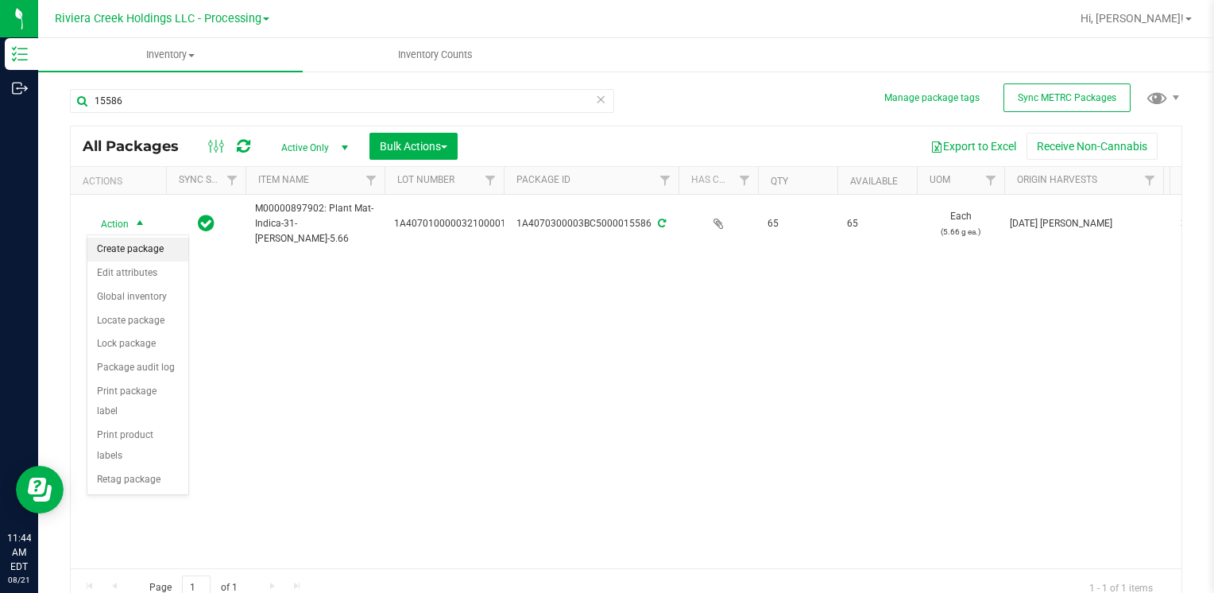
click at [159, 253] on li "Create package" at bounding box center [137, 249] width 101 height 24
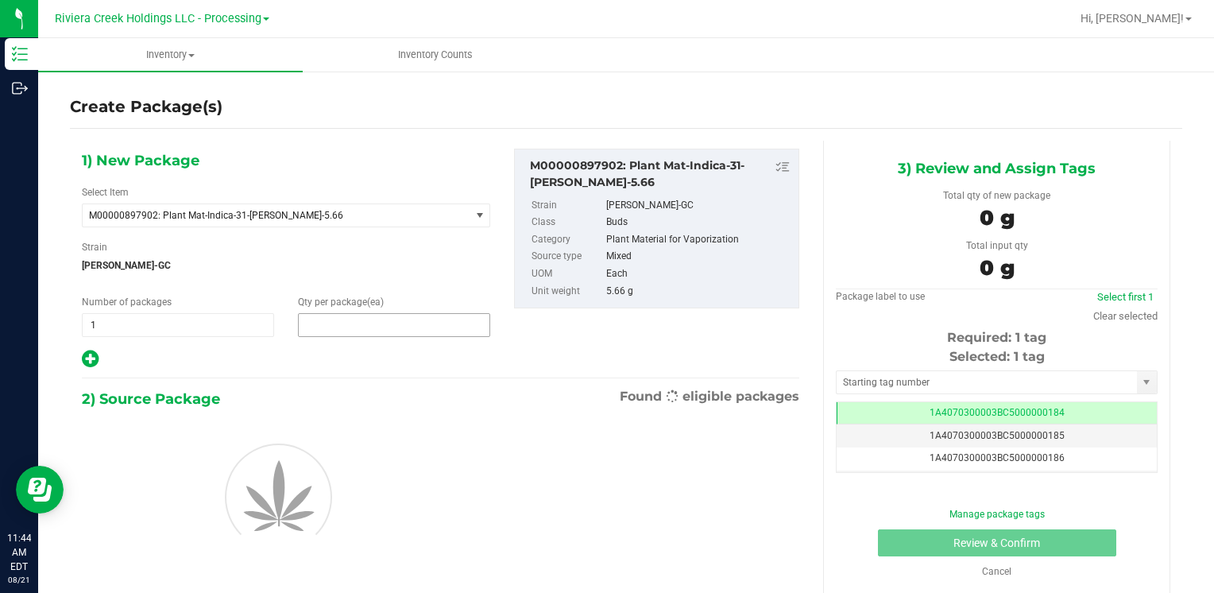
click at [338, 318] on span at bounding box center [394, 325] width 192 height 24
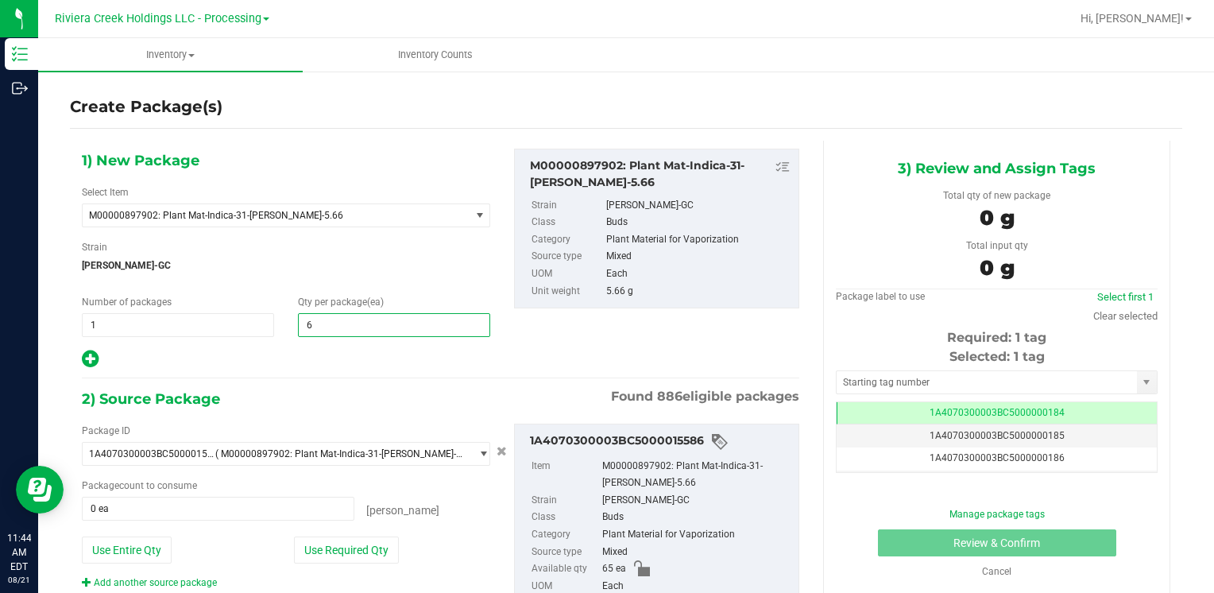
type input "60"
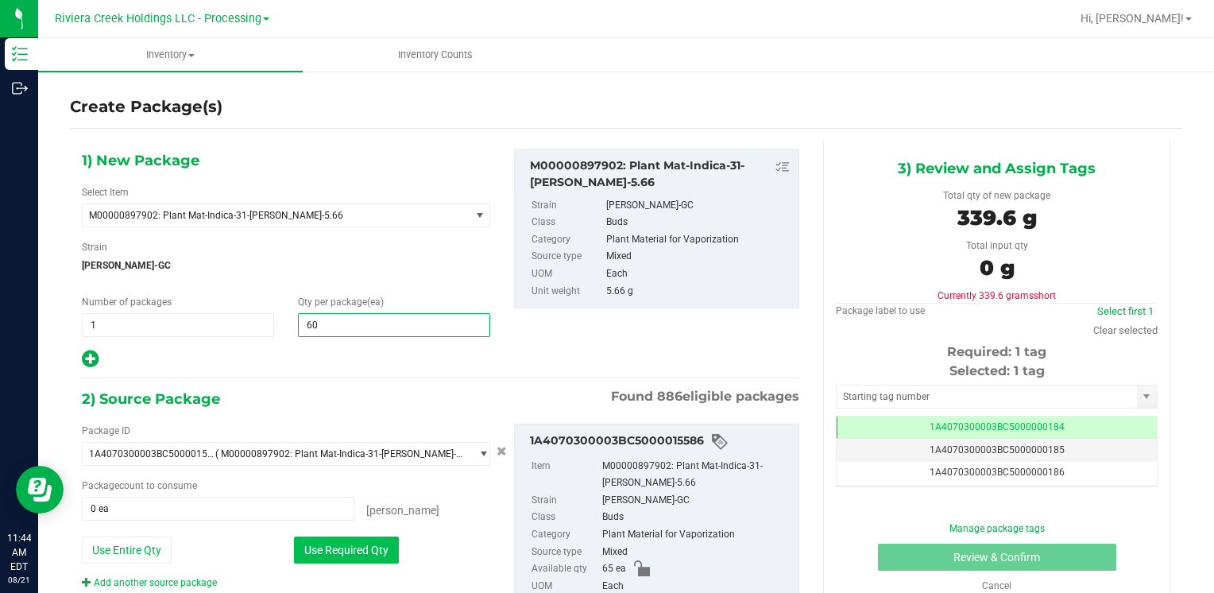
type input "60"
click at [338, 549] on button "Use Required Qty" at bounding box center [346, 549] width 105 height 27
type input "60 ea"
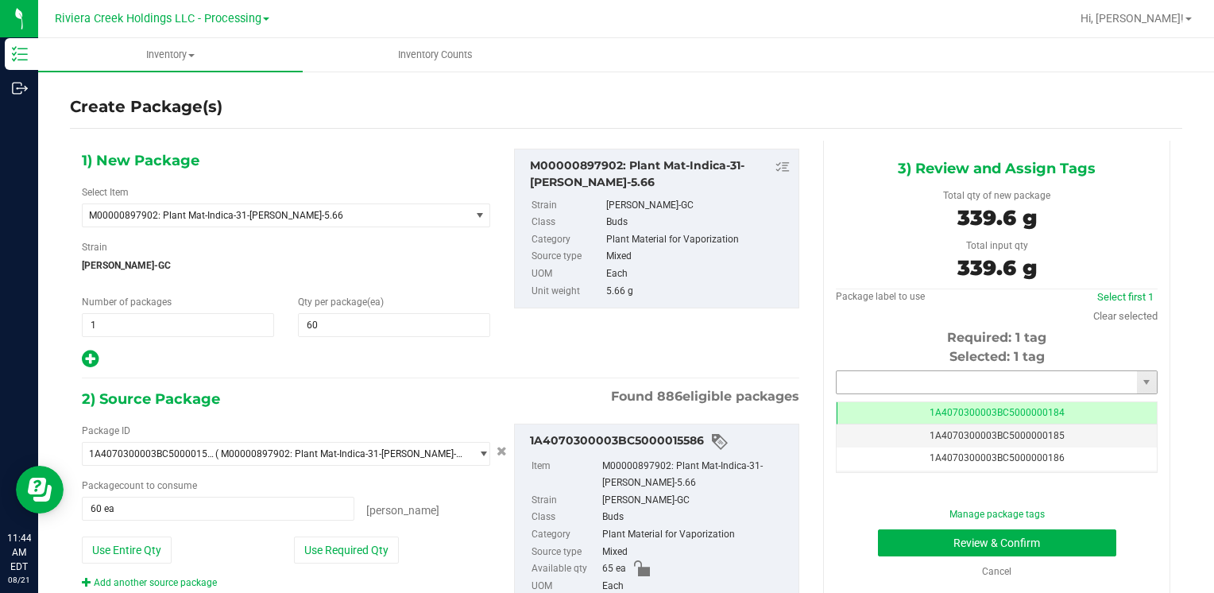
click at [875, 380] on input "text" at bounding box center [986, 382] width 300 height 22
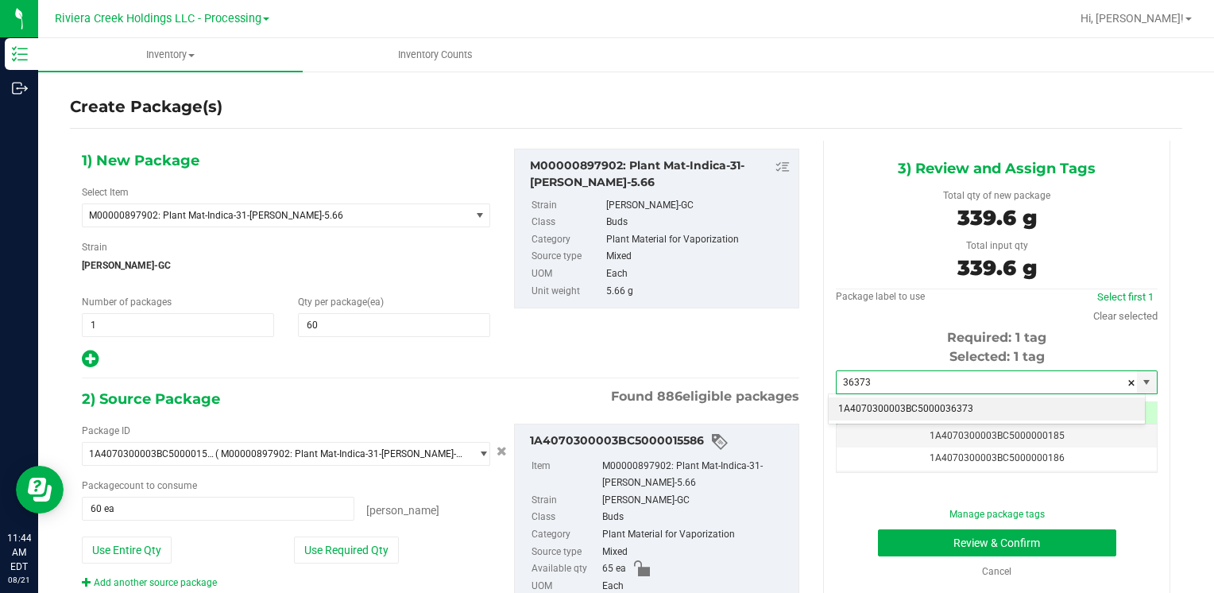
click at [883, 407] on li "1A4070300003BC5000036373" at bounding box center [986, 409] width 316 height 24
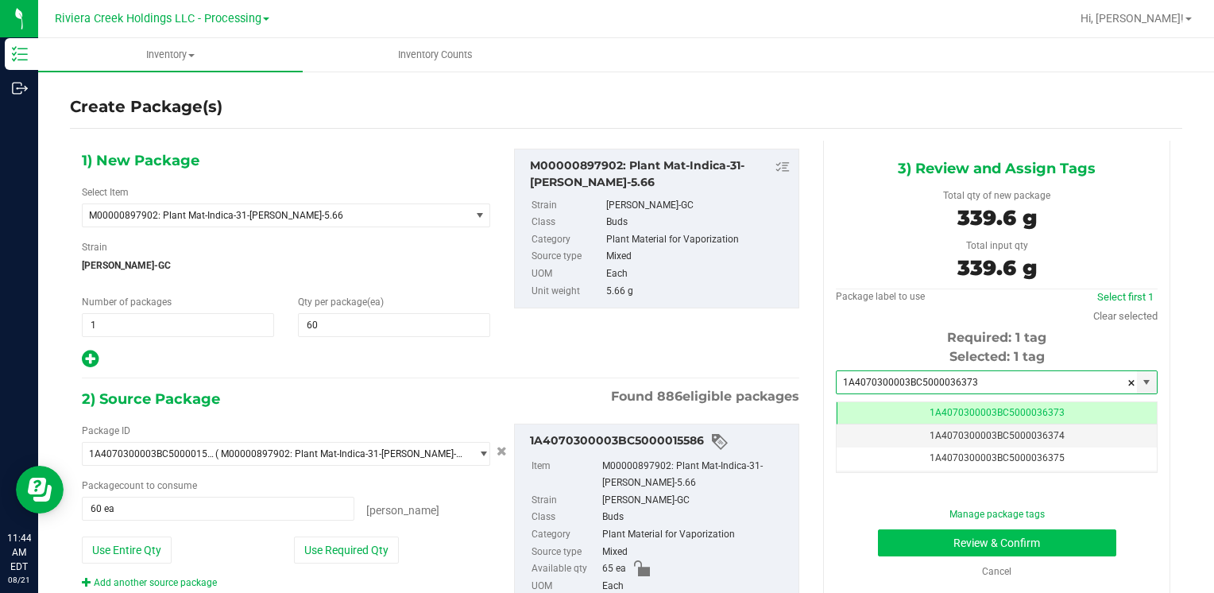
type input "1A4070300003BC5000036373"
click at [898, 539] on button "Review & Confirm" at bounding box center [997, 542] width 238 height 27
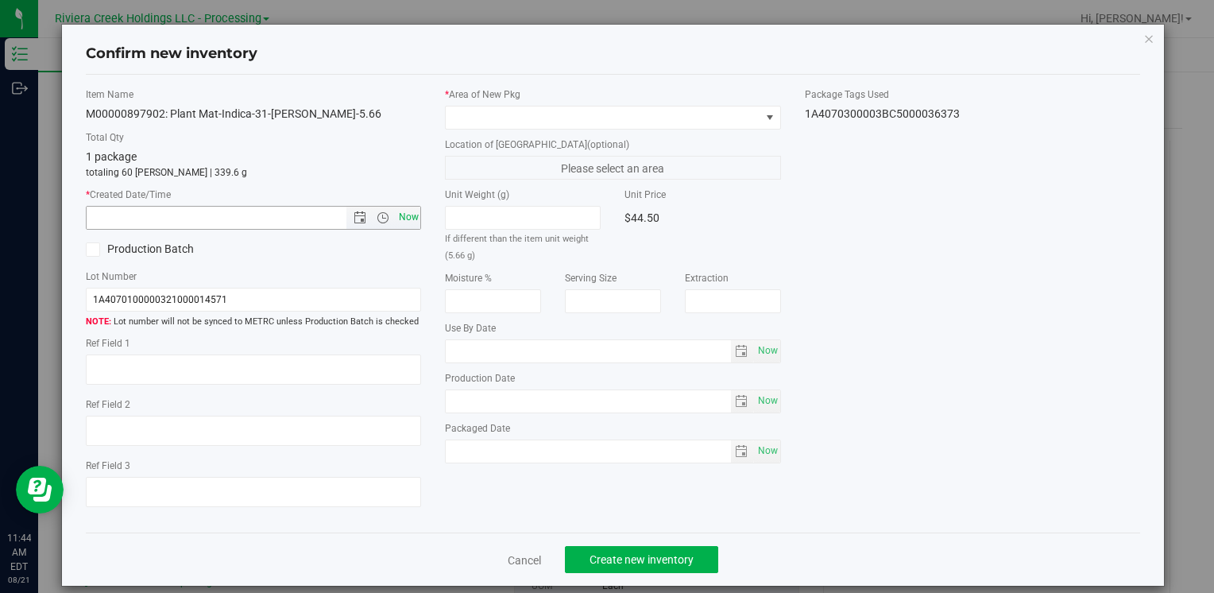
click at [408, 214] on span "Now" at bounding box center [408, 217] width 27 height 23
type input "8/21/2025 11:44 AM"
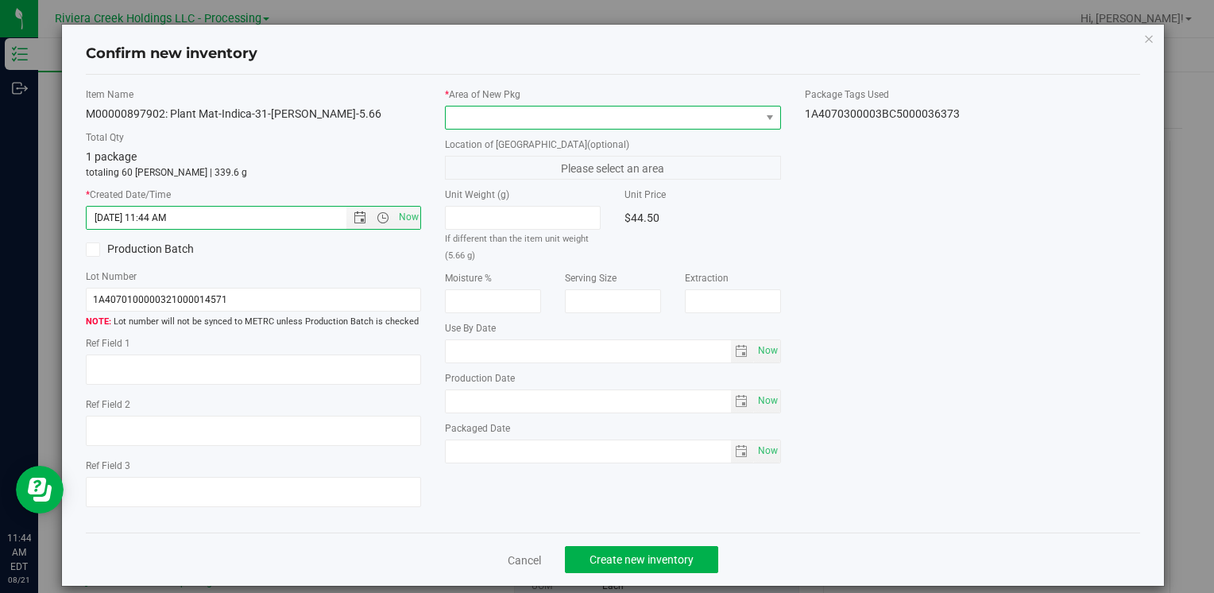
click at [467, 109] on span at bounding box center [603, 117] width 314 height 22
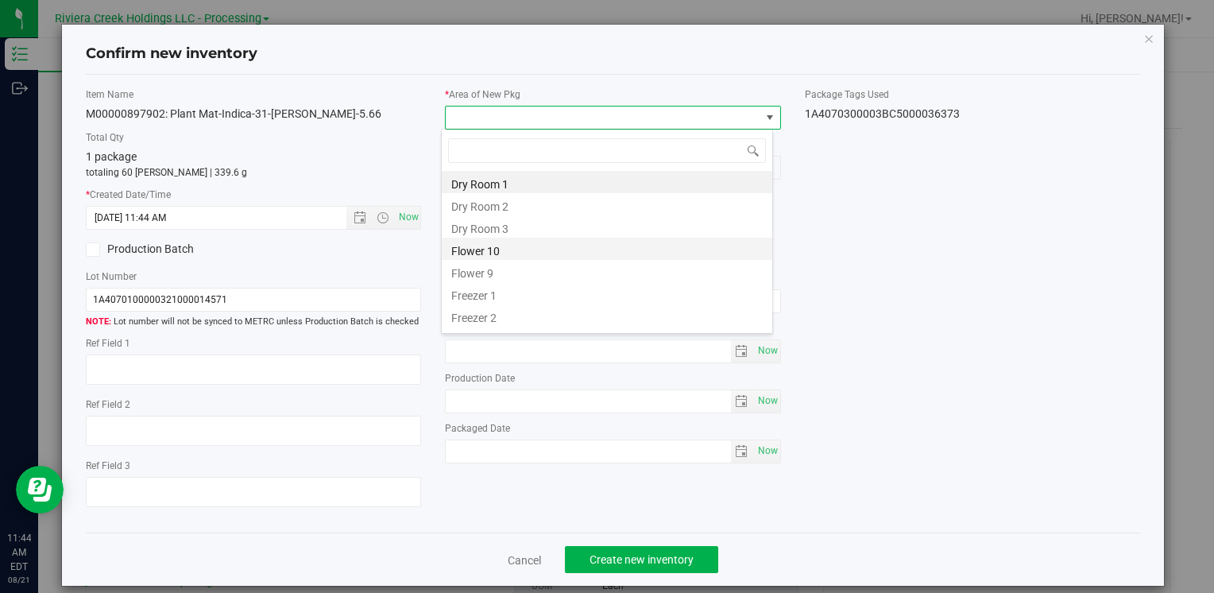
click at [508, 255] on li "Flower 10" at bounding box center [607, 248] width 330 height 22
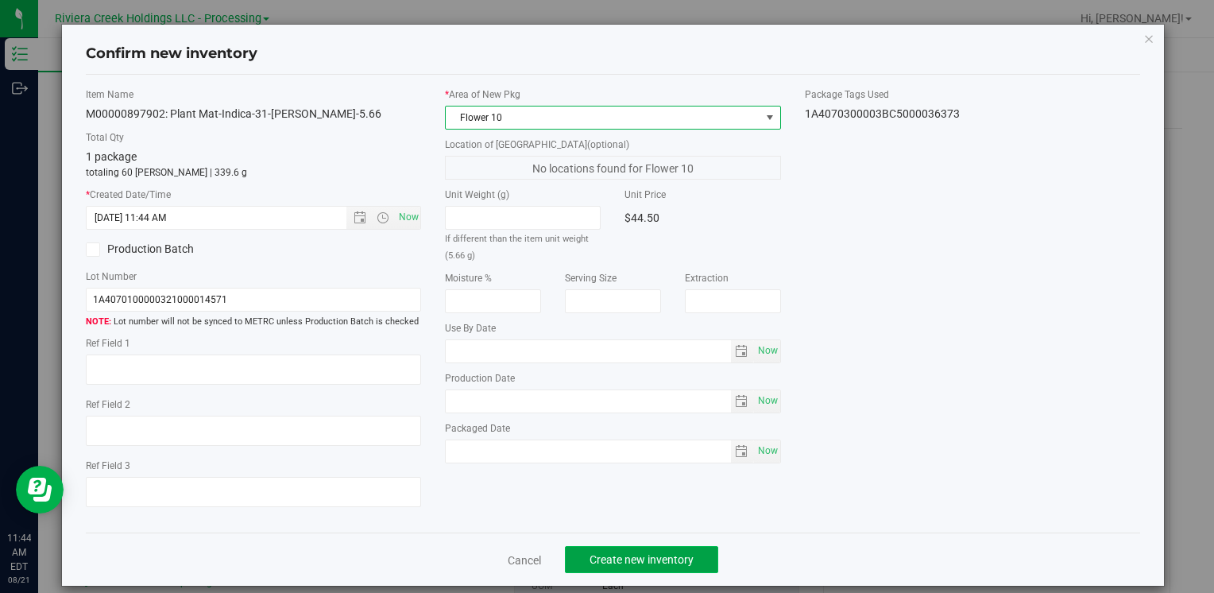
click at [600, 553] on span "Create new inventory" at bounding box center [641, 559] width 104 height 13
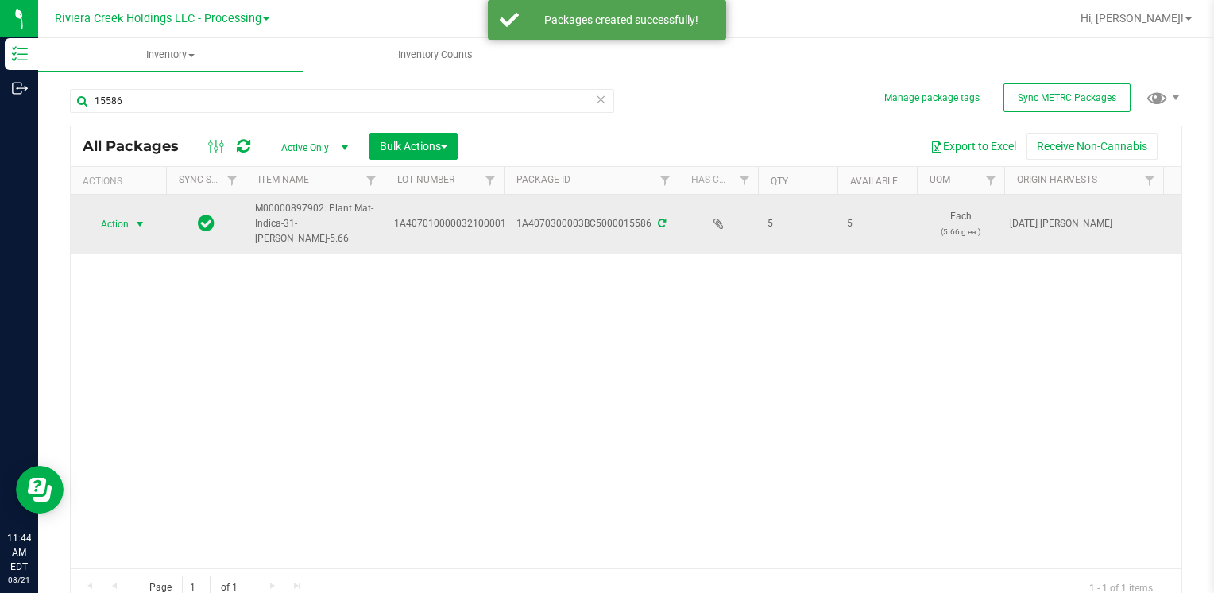
click at [115, 218] on span "Action" at bounding box center [108, 224] width 43 height 22
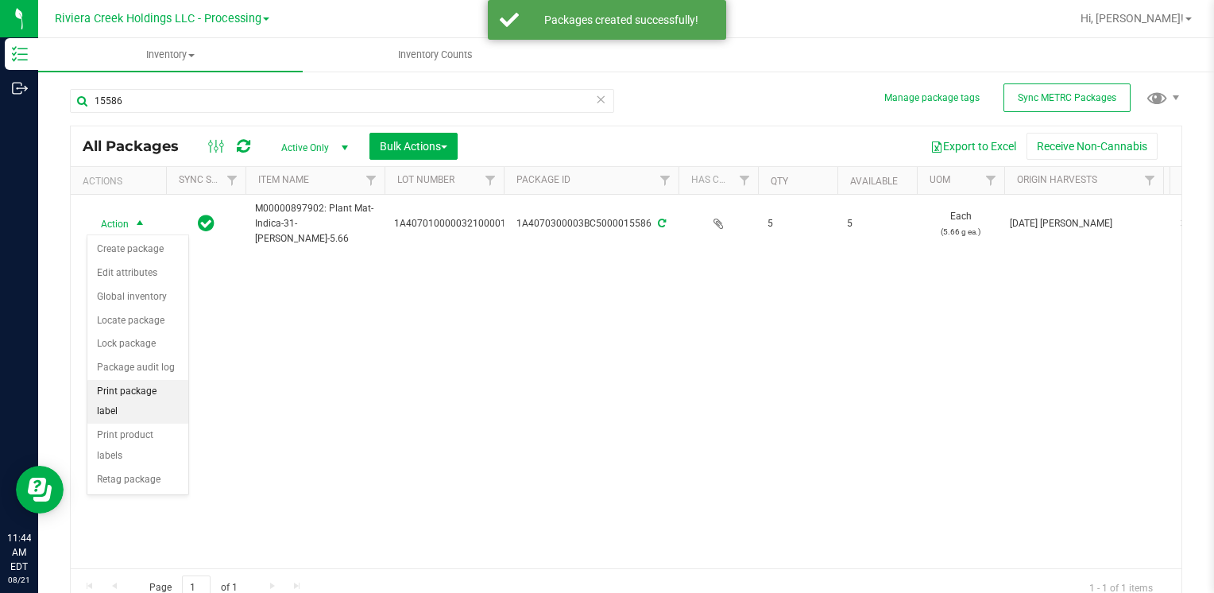
drag, startPoint x: 168, startPoint y: 383, endPoint x: 178, endPoint y: 385, distance: 9.8
click at [169, 383] on li "Print package label" at bounding box center [137, 402] width 101 height 44
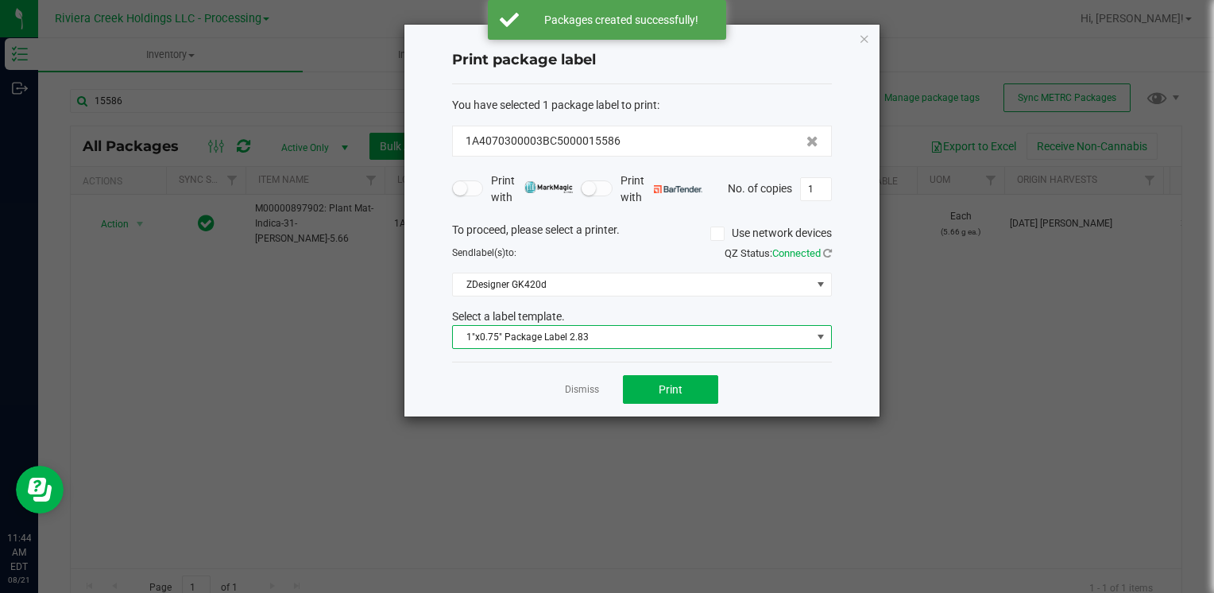
drag, startPoint x: 546, startPoint y: 330, endPoint x: 555, endPoint y: 345, distance: 16.8
click at [546, 331] on span "1"x0.75" Package Label 2.83" at bounding box center [632, 337] width 358 height 22
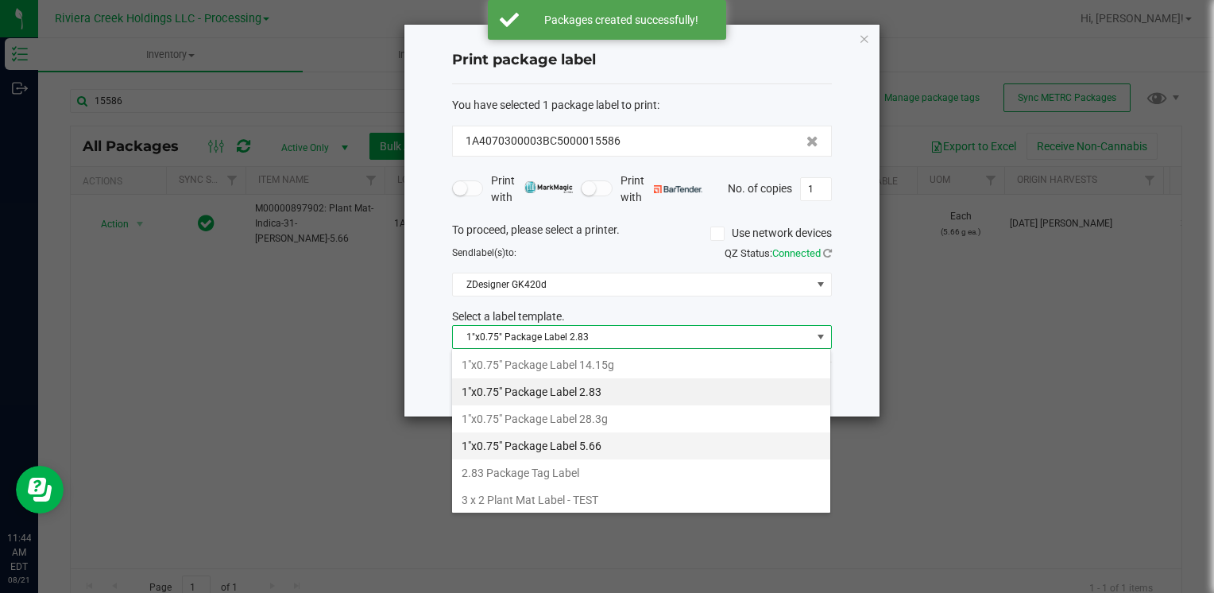
click at [635, 450] on li "1"x0.75" Package Label 5.66" at bounding box center [641, 445] width 378 height 27
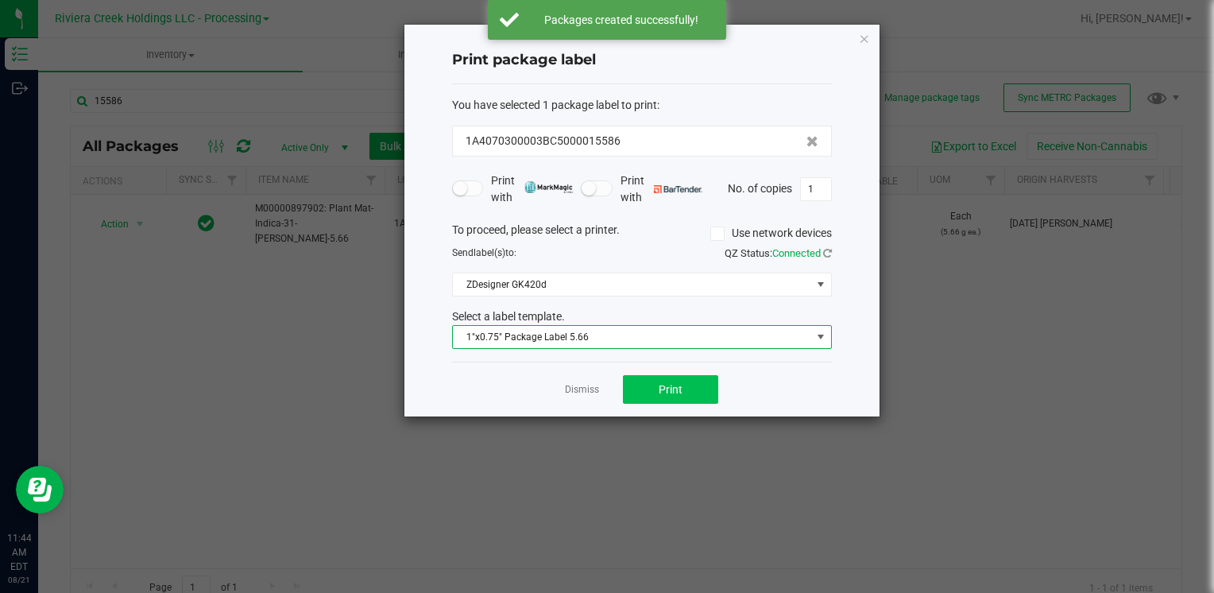
click at [665, 401] on div "Dismiss Print" at bounding box center [642, 388] width 380 height 55
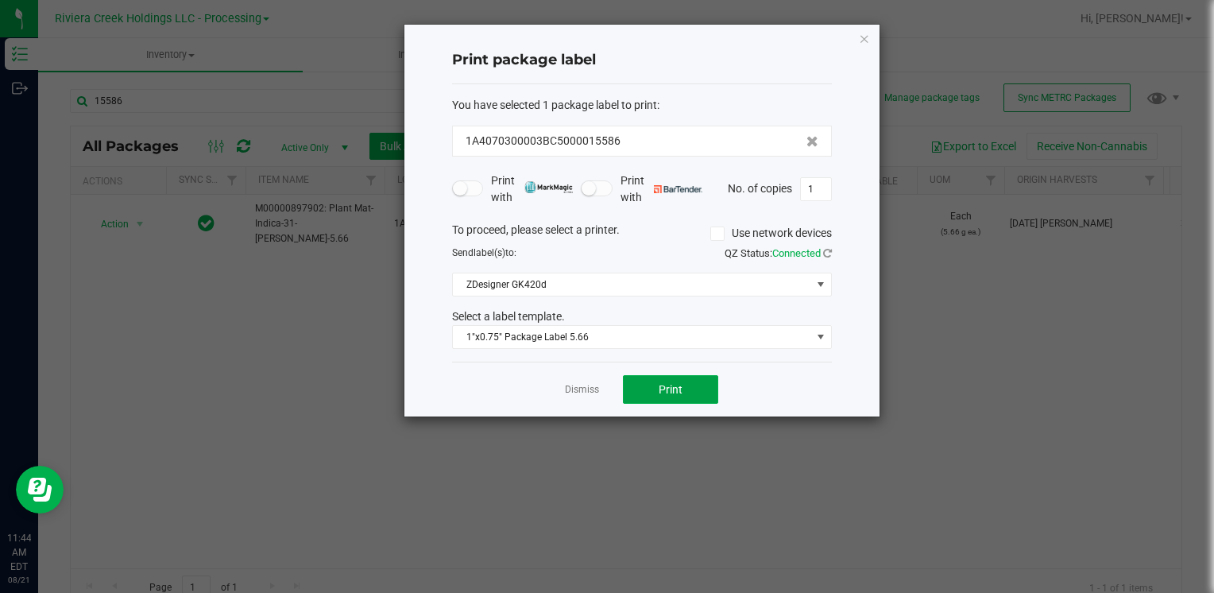
drag, startPoint x: 665, startPoint y: 401, endPoint x: 643, endPoint y: 405, distance: 21.8
click at [643, 405] on div "Dismiss Print" at bounding box center [642, 388] width 380 height 55
click at [663, 396] on button "Print" at bounding box center [670, 389] width 95 height 29
click at [861, 41] on icon "button" at bounding box center [864, 38] width 11 height 19
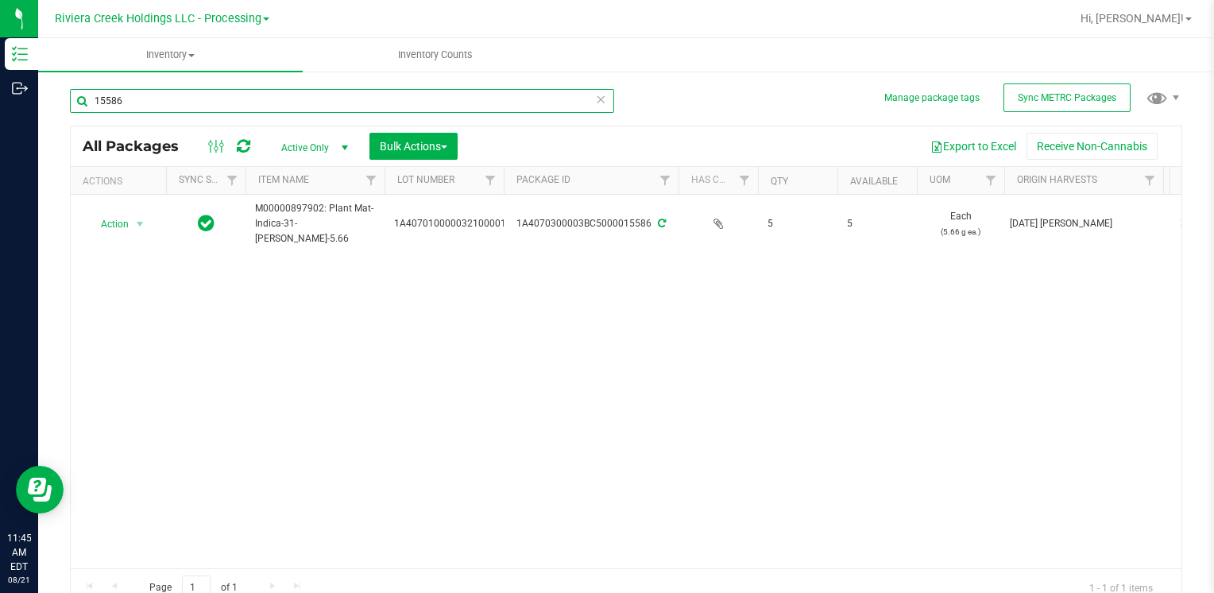
click at [235, 98] on input "15586" at bounding box center [342, 101] width 544 height 24
click at [235, 93] on input "15586" at bounding box center [342, 101] width 544 height 24
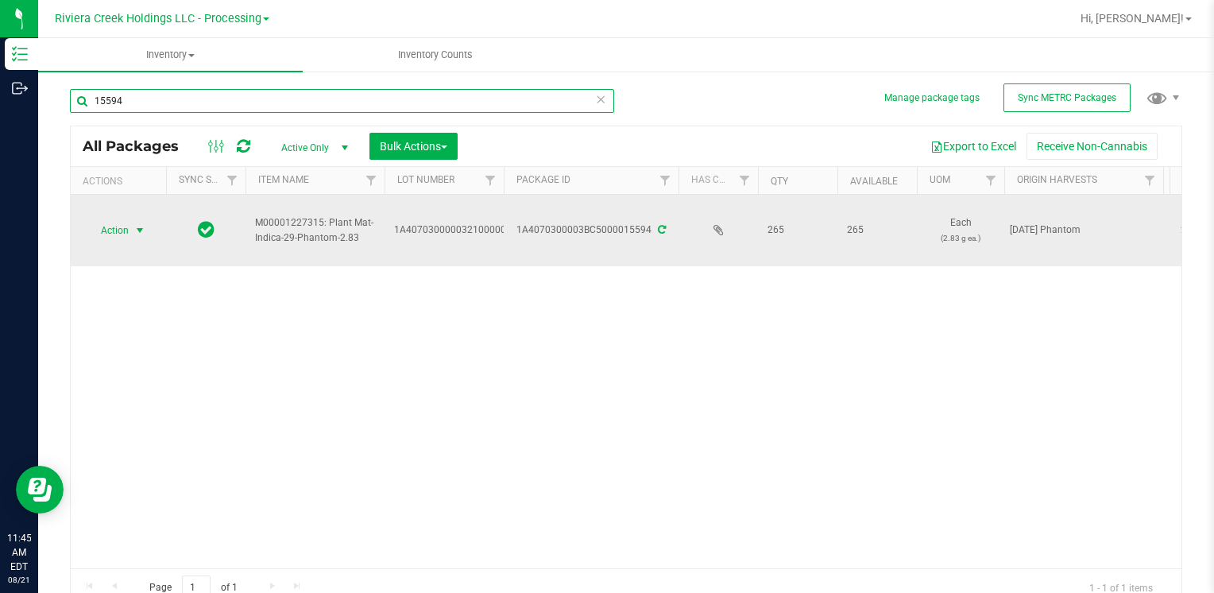
type input "15594"
click at [130, 232] on span "select" at bounding box center [140, 230] width 20 height 22
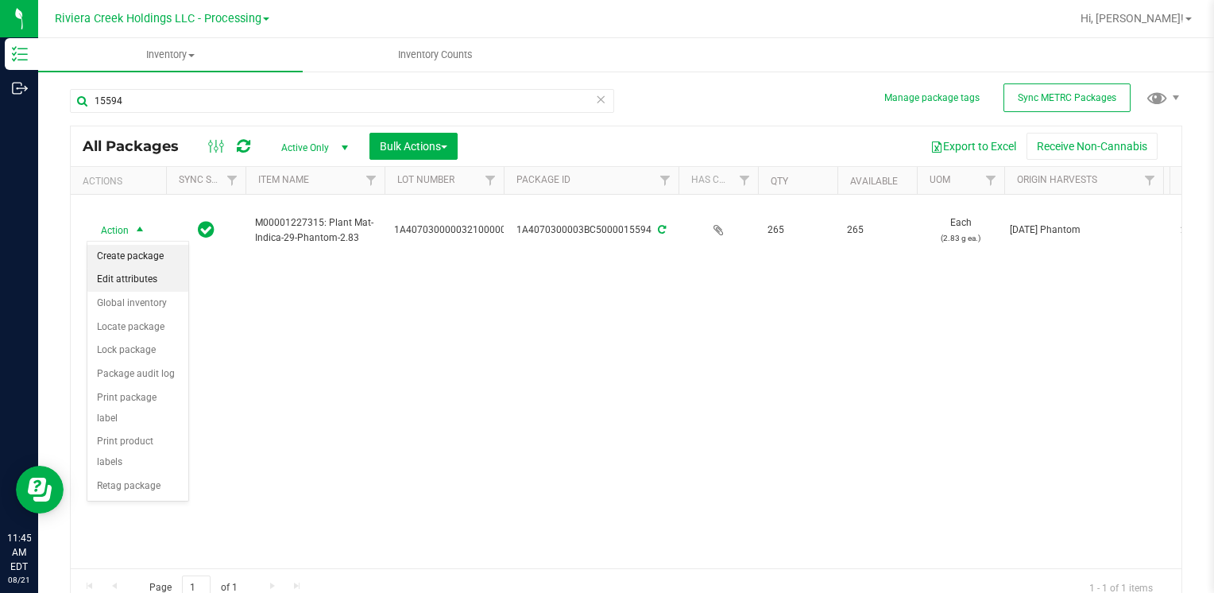
click at [150, 253] on li "Create package" at bounding box center [137, 257] width 101 height 24
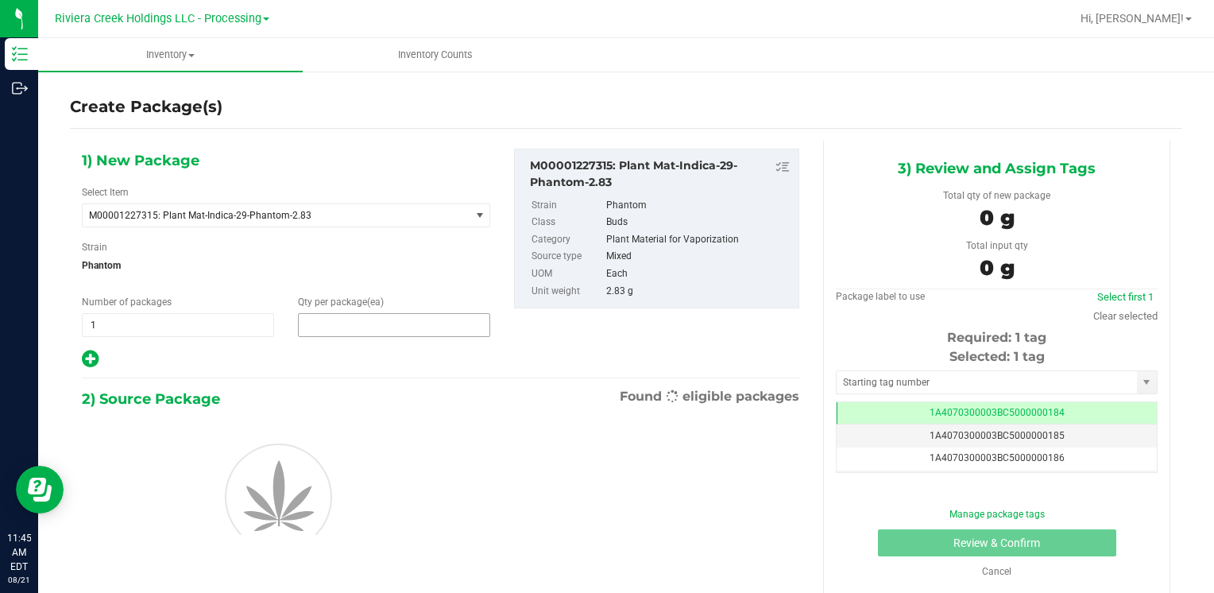
click at [361, 318] on span at bounding box center [394, 325] width 192 height 24
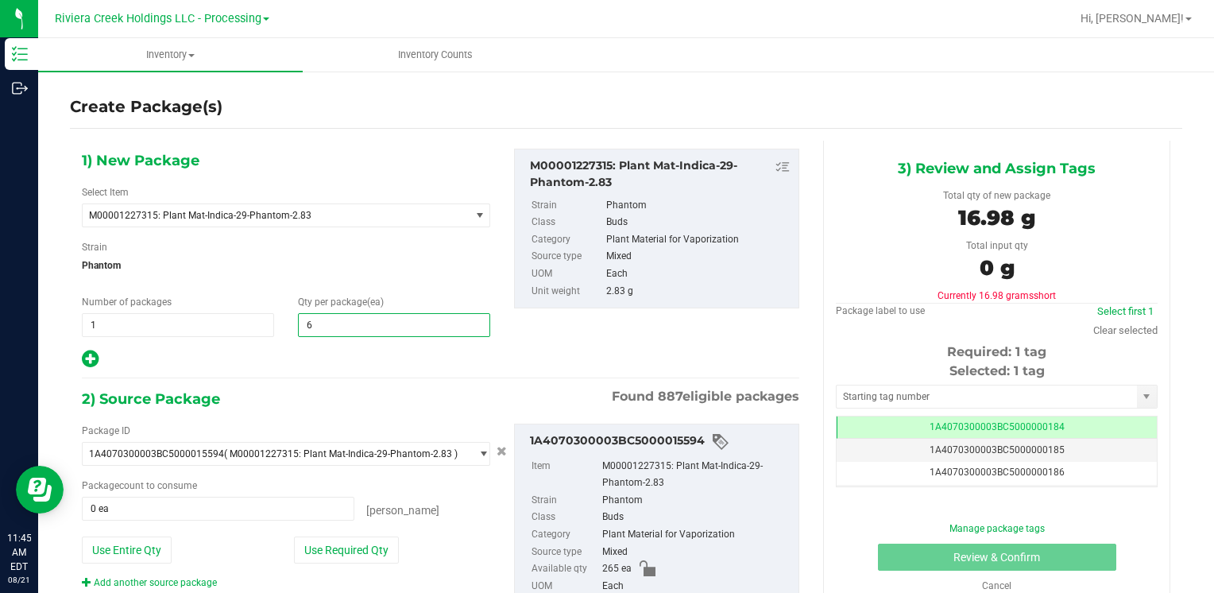
type input "60"
click at [315, 539] on button "Use Required Qty" at bounding box center [346, 549] width 105 height 27
type input "60 ea"
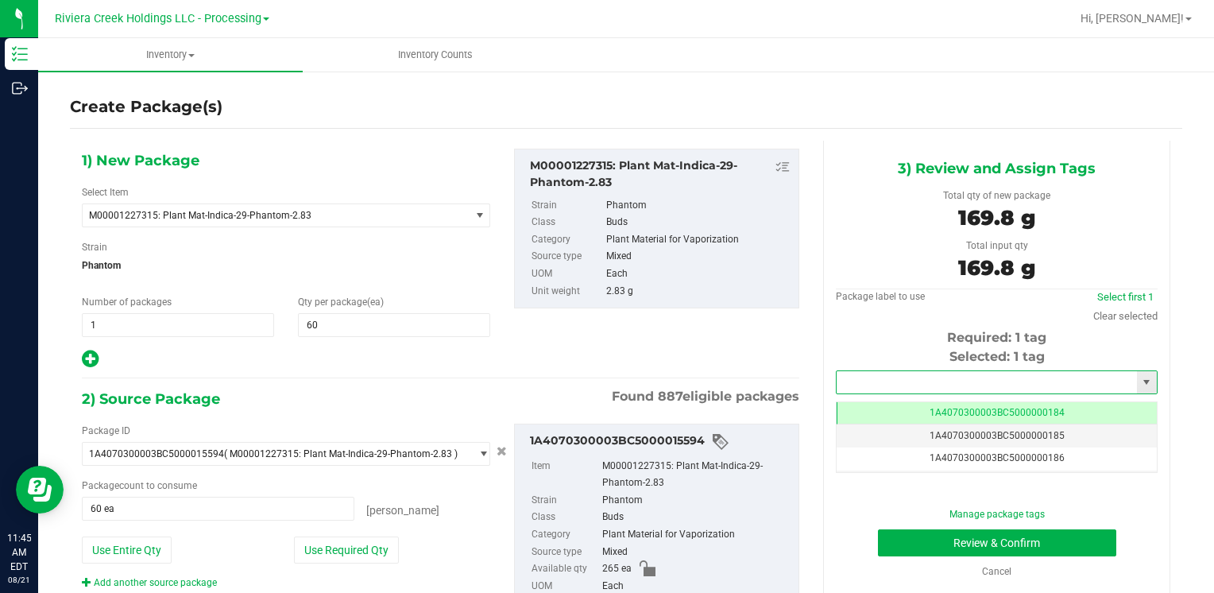
click at [864, 386] on input "text" at bounding box center [986, 382] width 300 height 22
click at [863, 398] on li "1A4070300003BC5000036375" at bounding box center [986, 409] width 316 height 24
type input "1A4070300003BC5000036375"
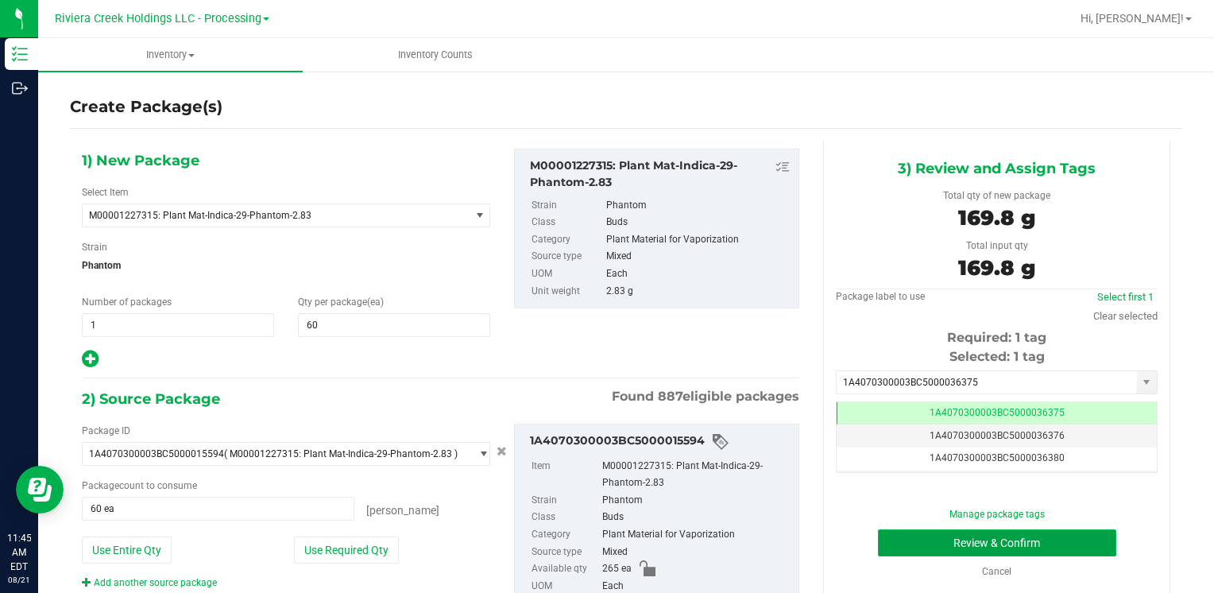
click at [880, 542] on button "Review & Confirm" at bounding box center [997, 542] width 238 height 27
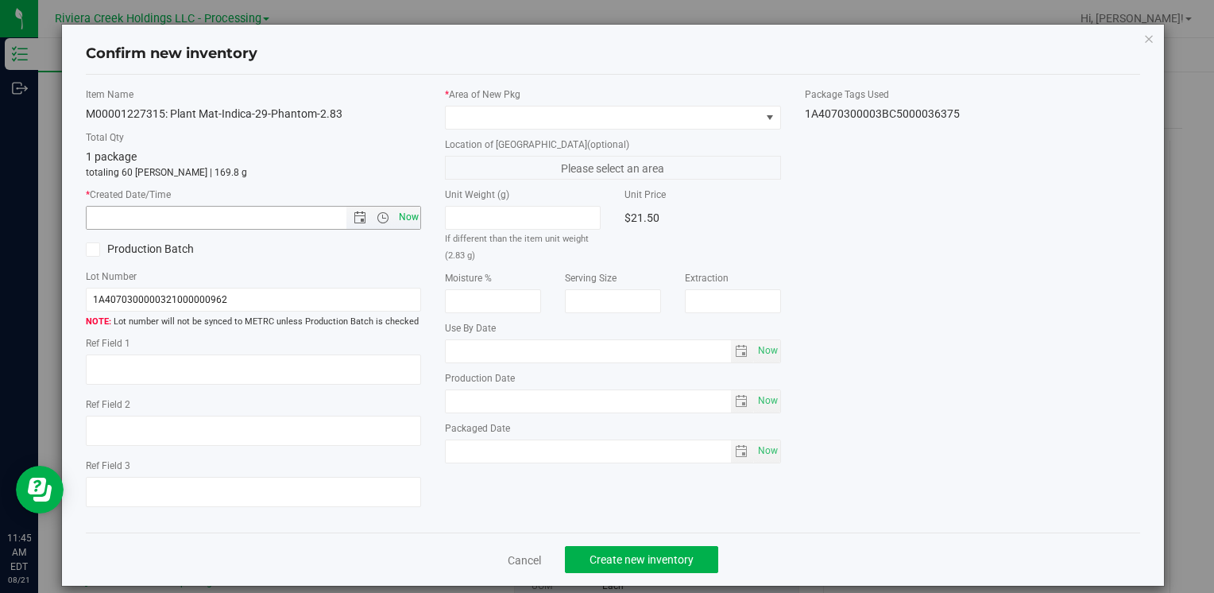
click at [398, 214] on span "Now" at bounding box center [408, 217] width 27 height 23
type input "8/21/2025 11:45 AM"
click at [450, 103] on div "* Area of [GEOGRAPHIC_DATA]" at bounding box center [612, 108] width 335 height 42
click at [519, 114] on span at bounding box center [603, 117] width 314 height 22
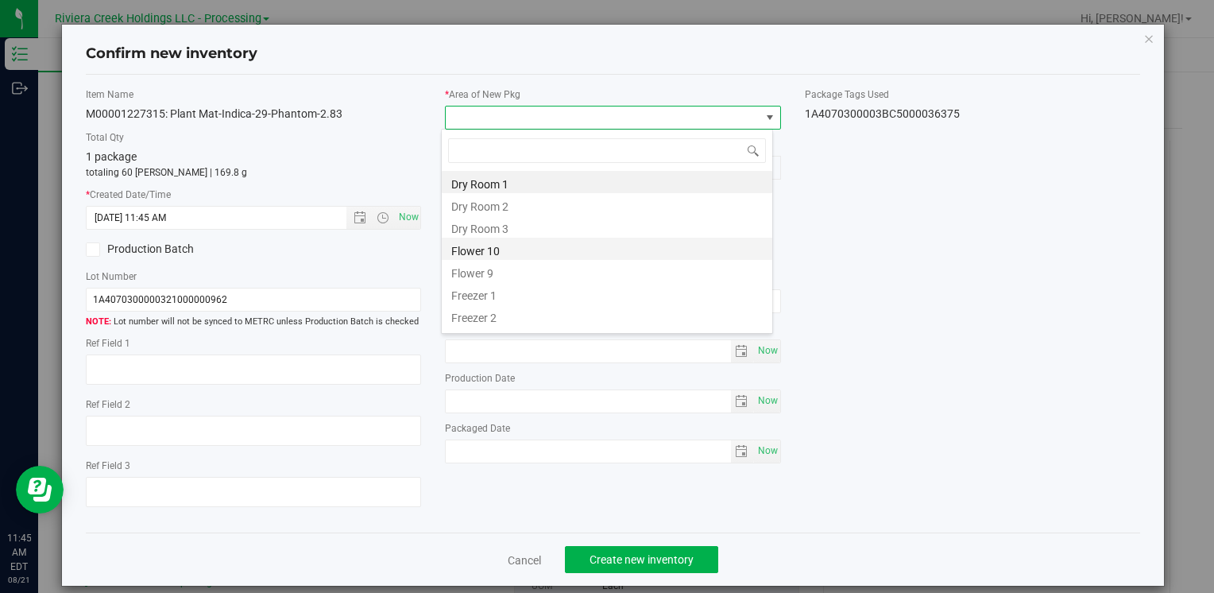
click at [535, 245] on li "Flower 10" at bounding box center [607, 248] width 330 height 22
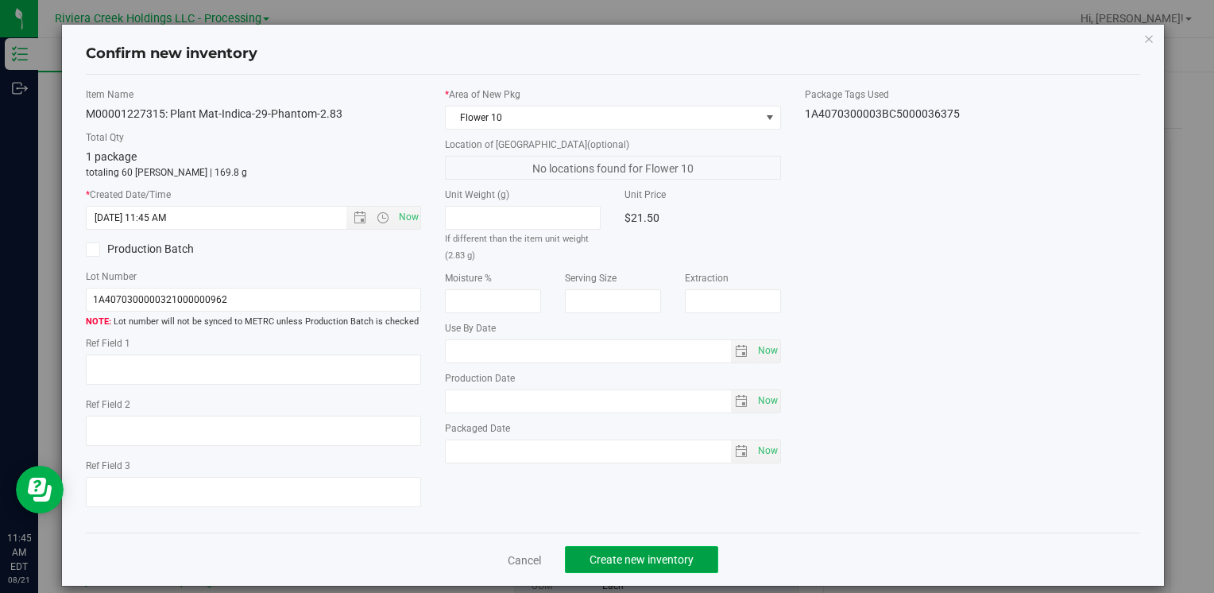
click at [629, 565] on span "Create new inventory" at bounding box center [641, 559] width 104 height 13
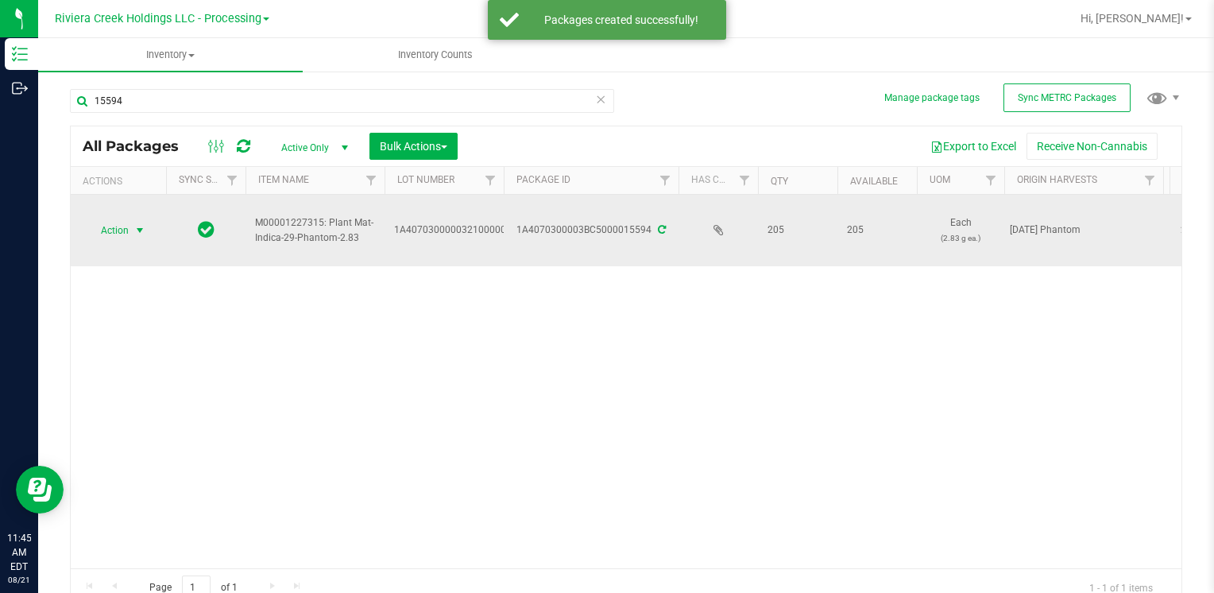
click at [114, 232] on span "Action" at bounding box center [108, 230] width 43 height 22
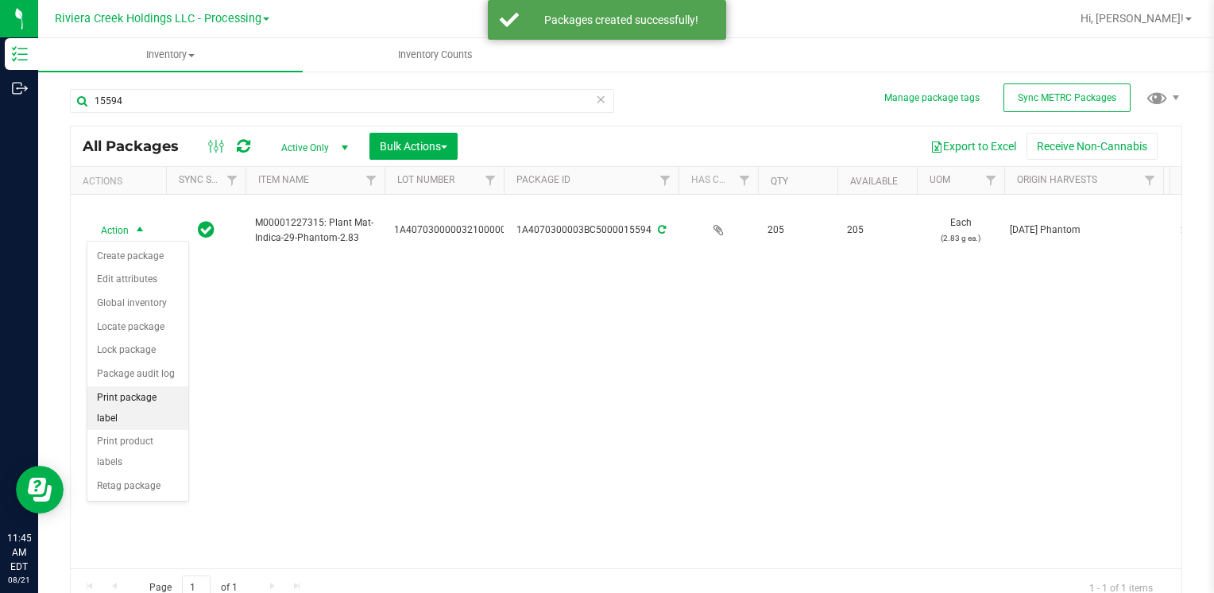
click at [153, 386] on li "Print package label" at bounding box center [137, 408] width 101 height 44
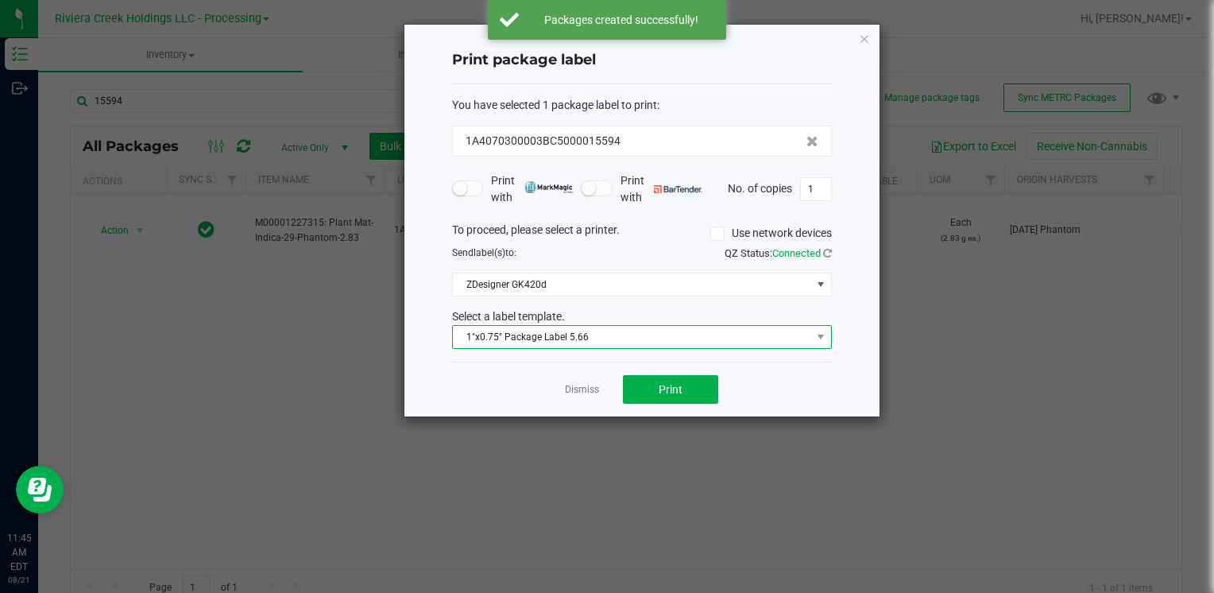
click at [618, 337] on span "1"x0.75" Package Label 5.66" at bounding box center [632, 337] width 358 height 22
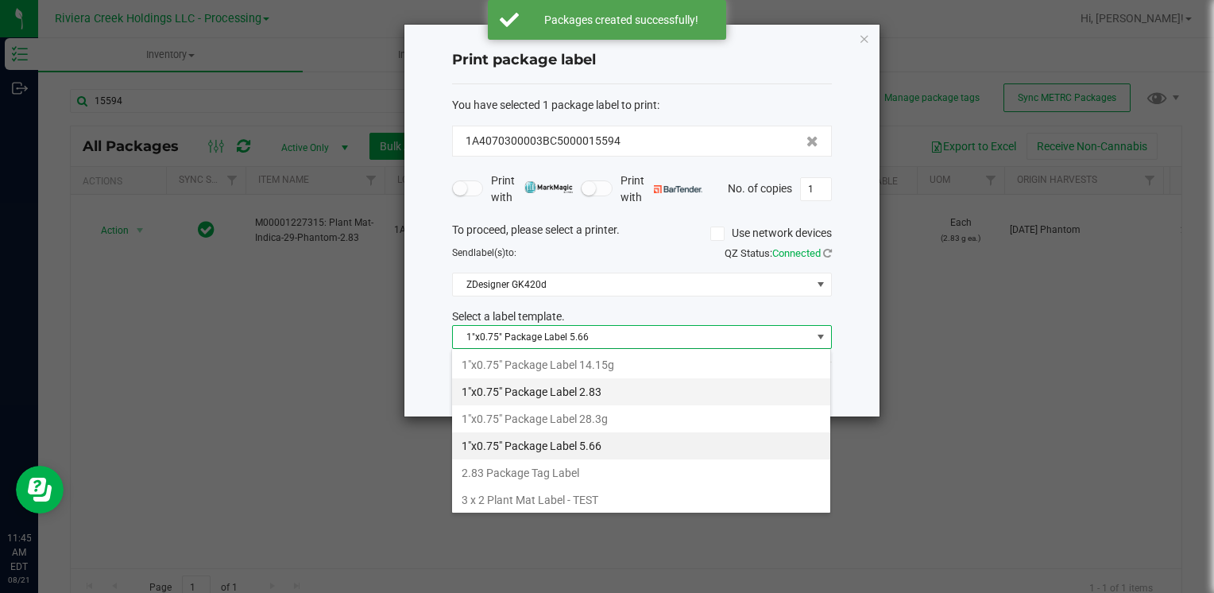
click at [627, 389] on li "1"x0.75" Package Label 2.83" at bounding box center [641, 391] width 378 height 27
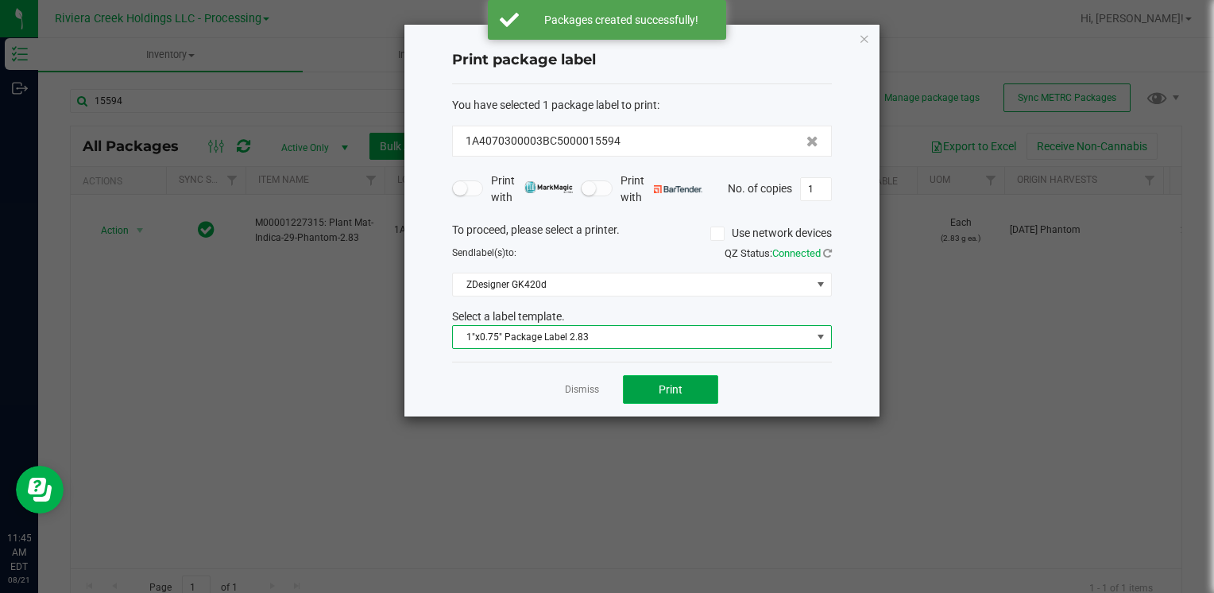
click at [685, 394] on button "Print" at bounding box center [670, 389] width 95 height 29
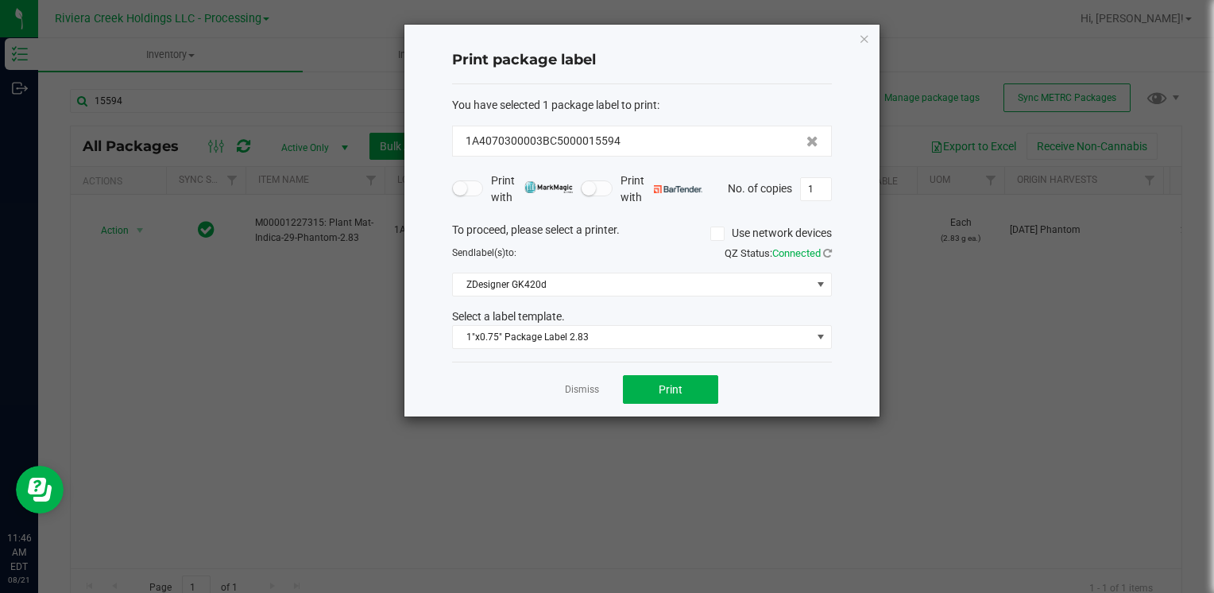
click at [866, 33] on icon "button" at bounding box center [864, 38] width 11 height 19
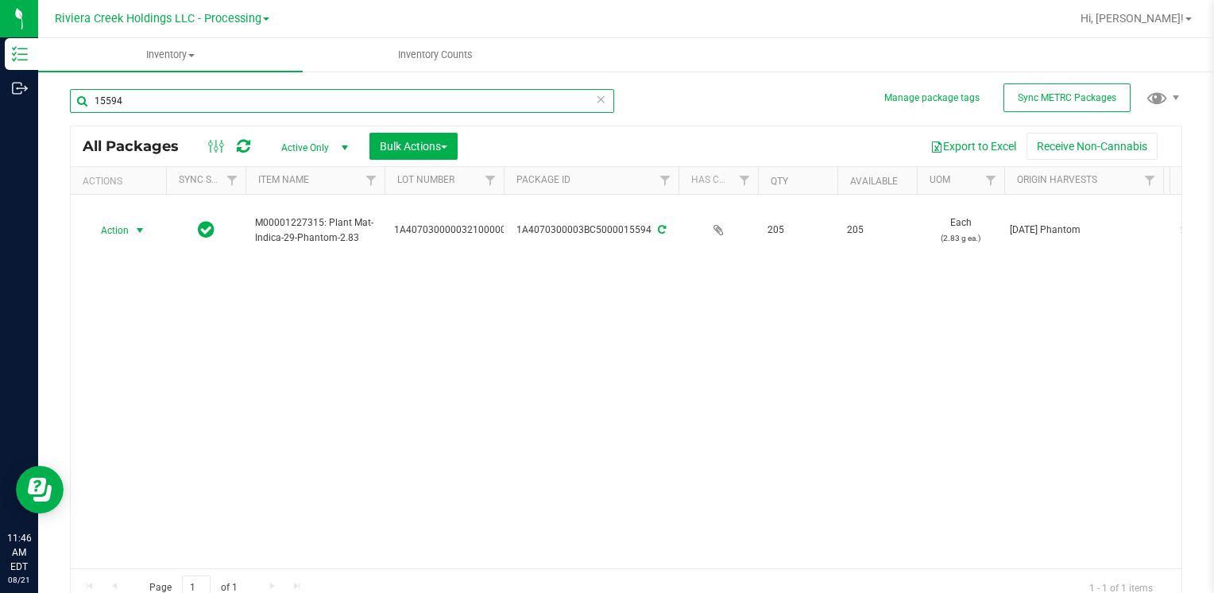
click at [133, 92] on input "15594" at bounding box center [342, 101] width 544 height 24
click at [134, 92] on input "15594" at bounding box center [342, 101] width 544 height 24
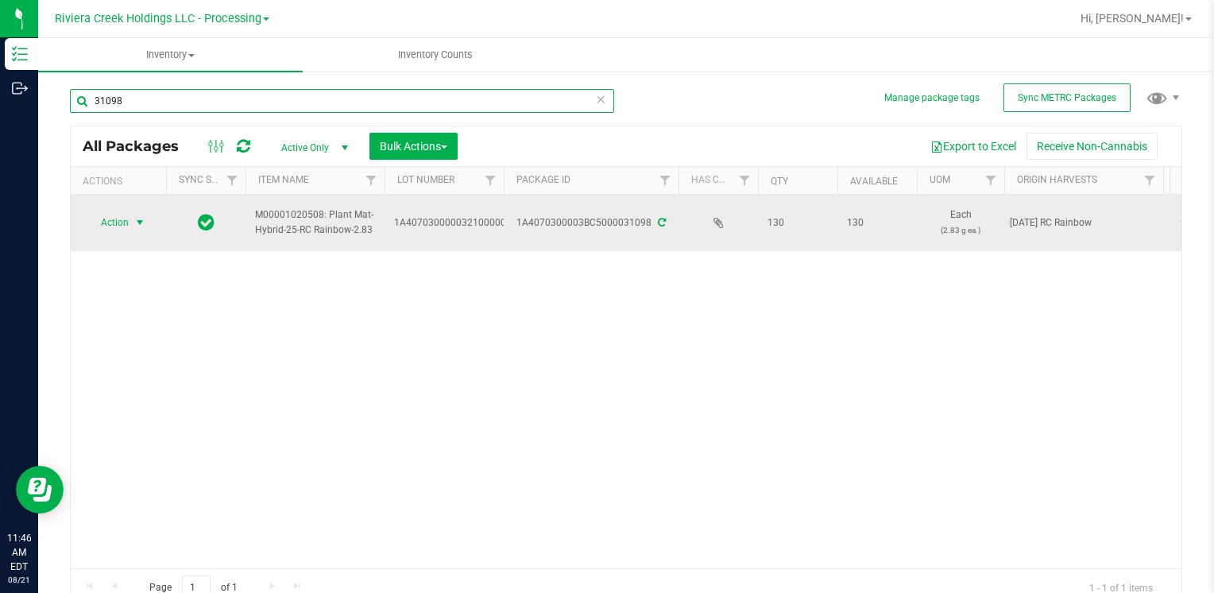
type input "31098"
click at [112, 234] on td "Action Action Create package Edit attributes Global inventory Locate package Lo…" at bounding box center [118, 223] width 95 height 56
click at [122, 215] on span "Action" at bounding box center [108, 222] width 43 height 22
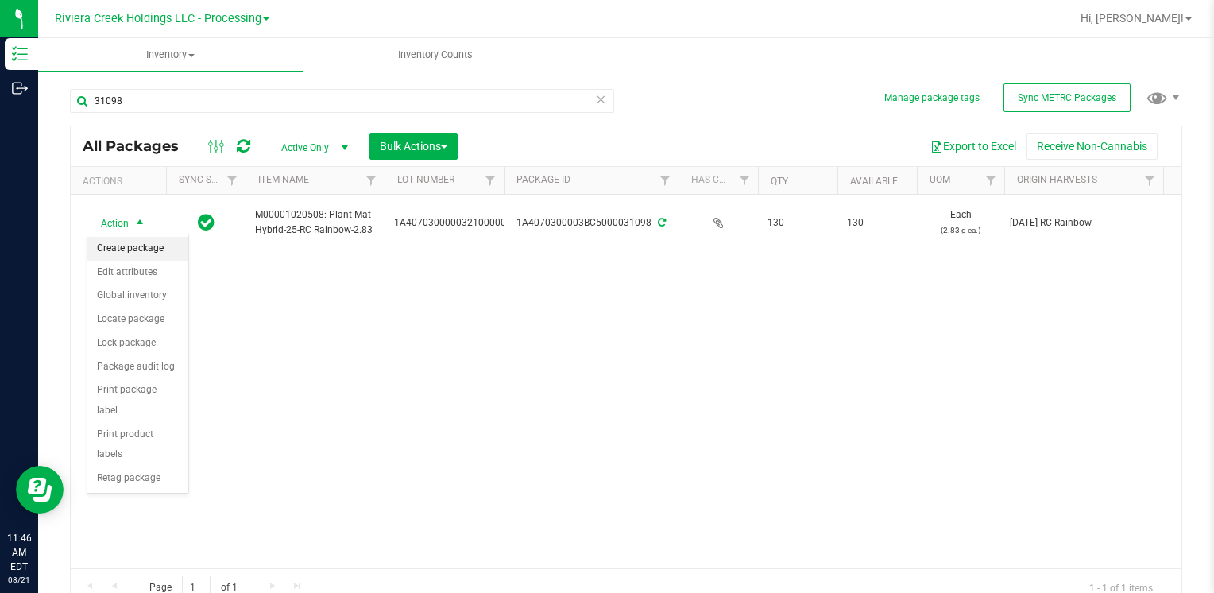
click at [152, 252] on li "Create package" at bounding box center [137, 249] width 101 height 24
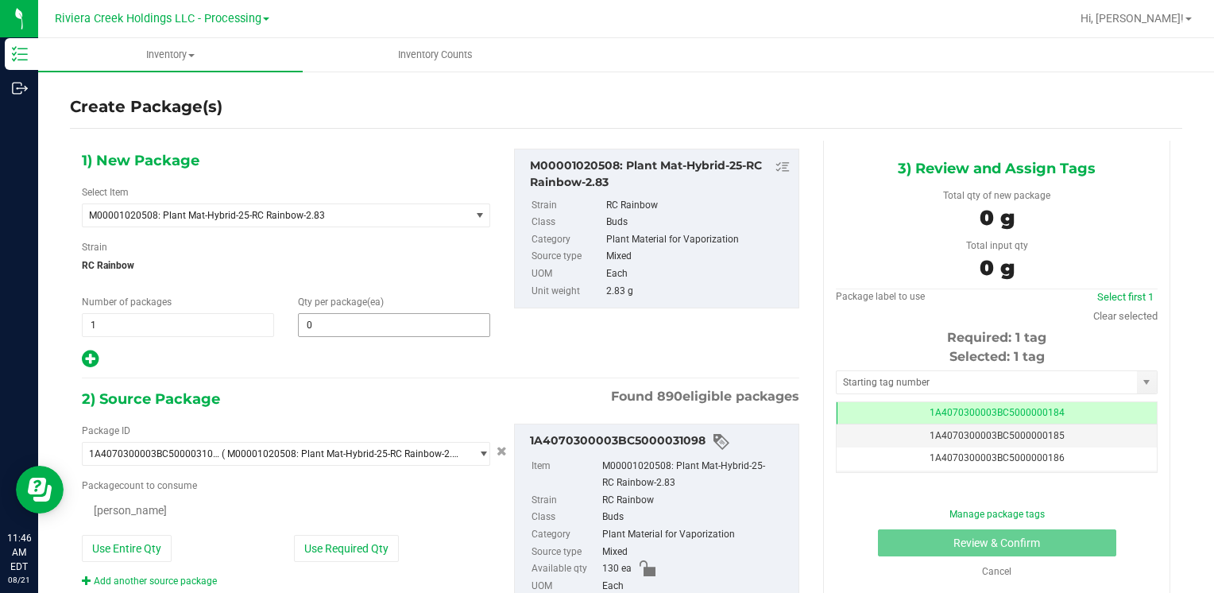
click at [349, 329] on span "0 0" at bounding box center [394, 325] width 192 height 24
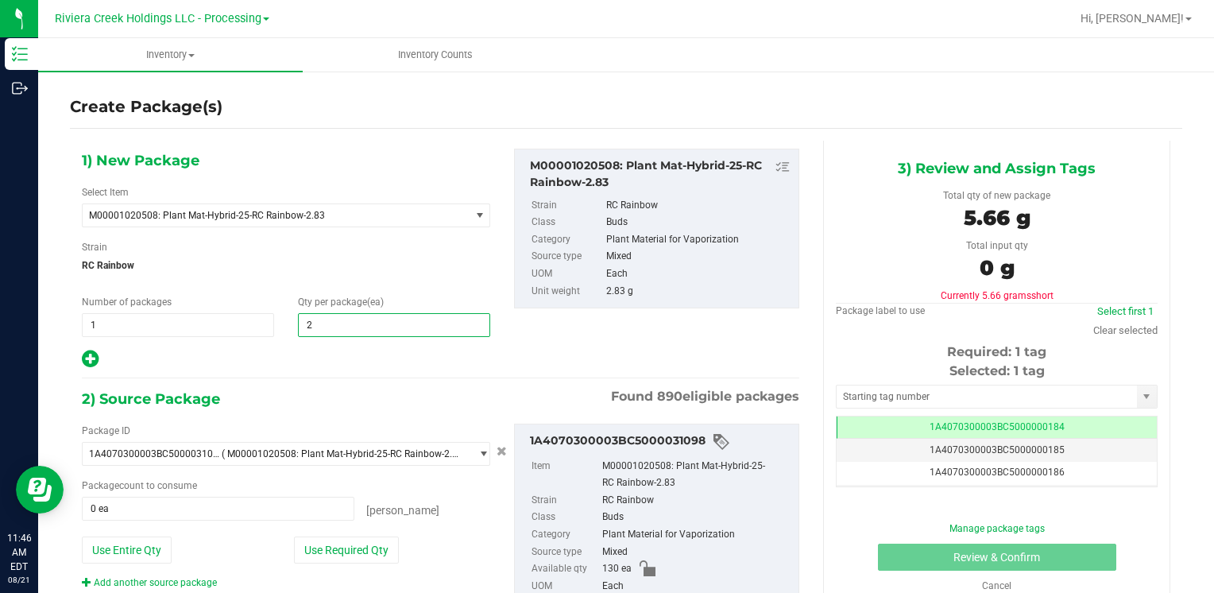
type input "20"
click at [339, 546] on button "Use Required Qty" at bounding box center [346, 549] width 105 height 27
type input "20 ea"
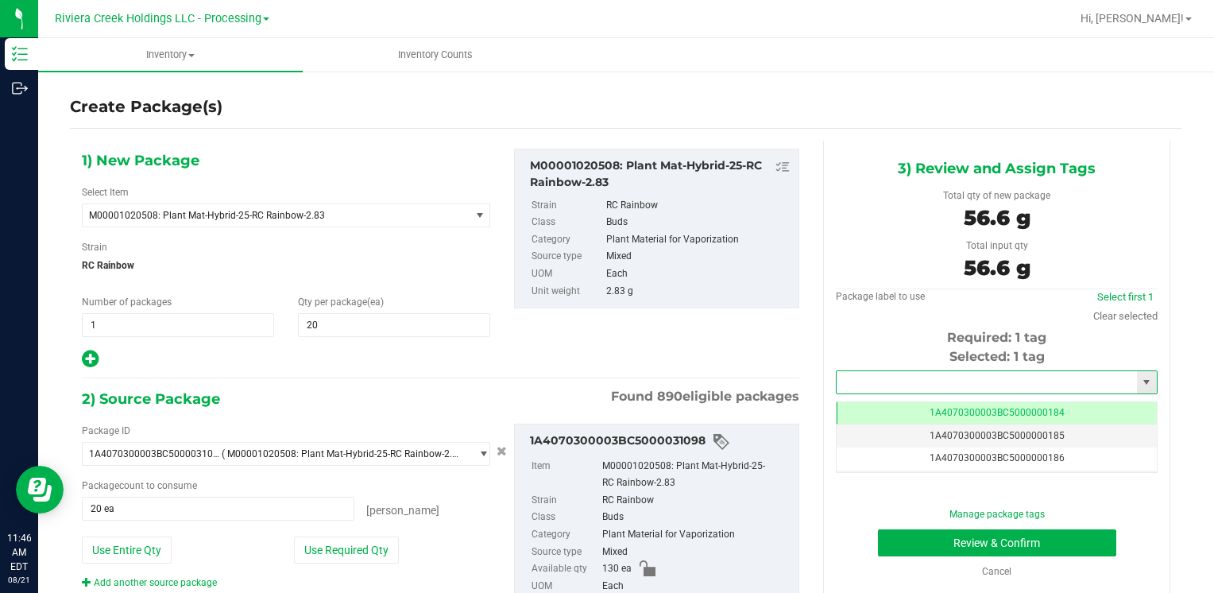
click at [886, 380] on input "text" at bounding box center [986, 382] width 300 height 22
click at [877, 400] on li "1A4070300003BC5000036376" at bounding box center [986, 409] width 316 height 24
type input "1A4070300003BC5000036376"
click at [893, 542] on button "Review & Confirm" at bounding box center [997, 542] width 238 height 27
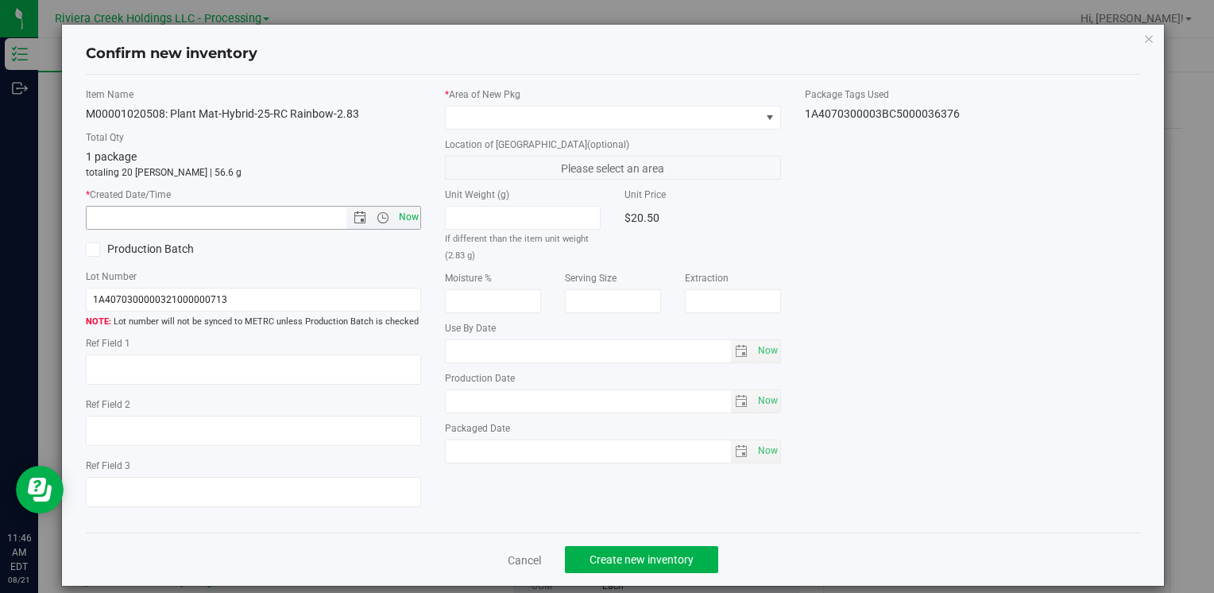
click at [403, 218] on span "Now" at bounding box center [408, 217] width 27 height 23
type input "8/21/2025 11:46 AM"
click at [477, 116] on span at bounding box center [603, 117] width 314 height 22
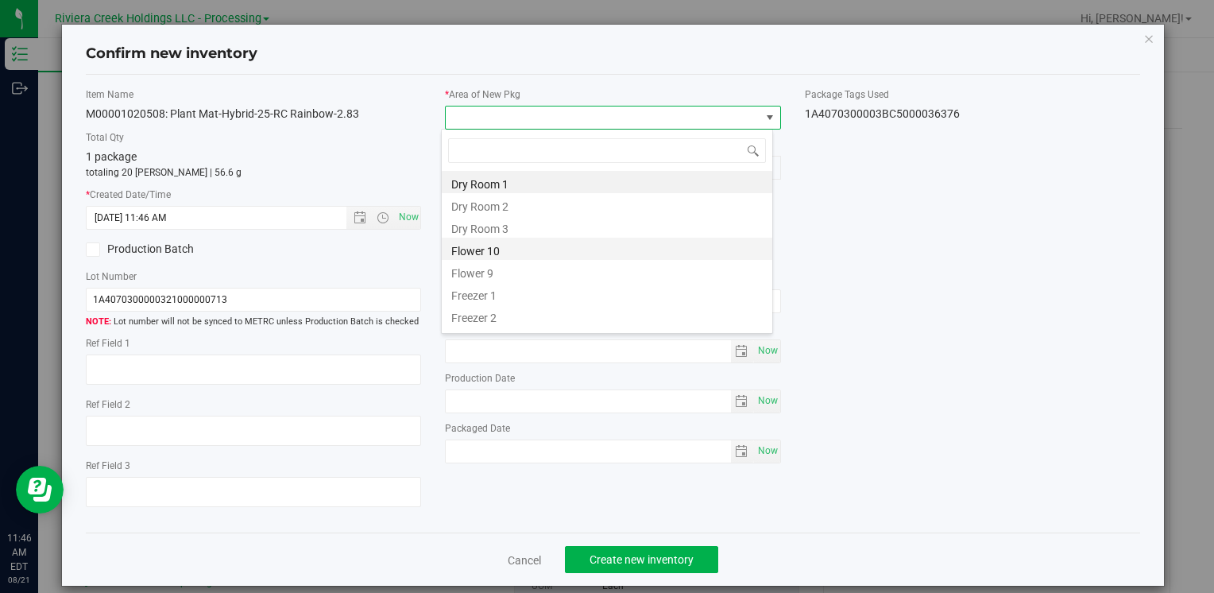
click at [543, 246] on li "Flower 10" at bounding box center [607, 248] width 330 height 22
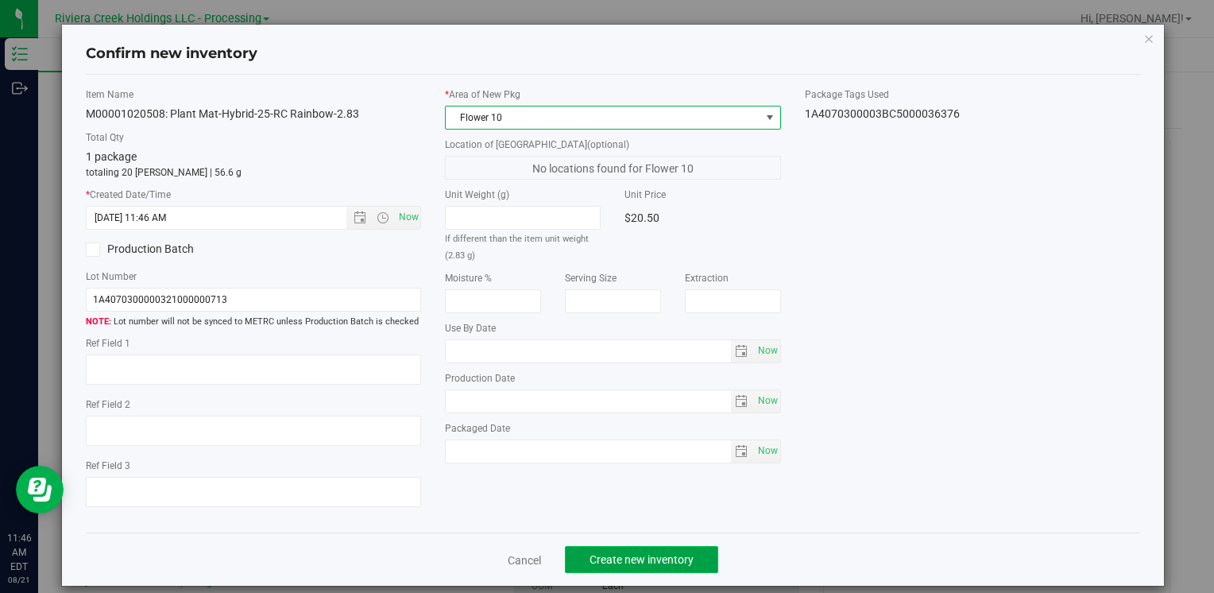
click at [606, 554] on span "Create new inventory" at bounding box center [641, 559] width 104 height 13
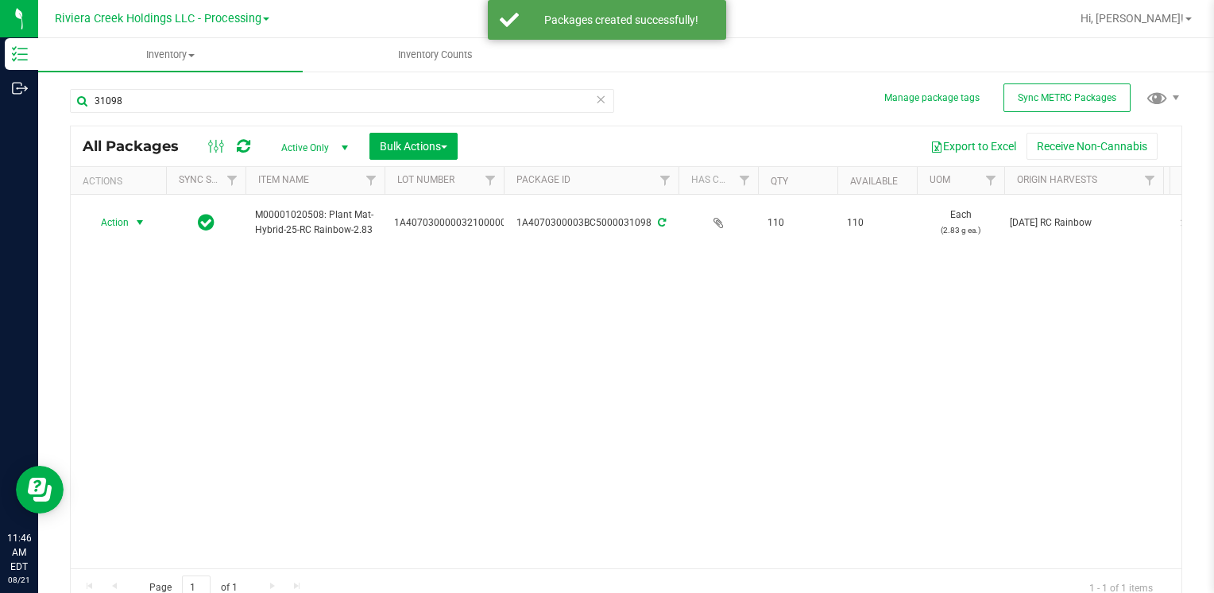
drag, startPoint x: 137, startPoint y: 218, endPoint x: 191, endPoint y: 262, distance: 70.0
click at [136, 218] on span "select" at bounding box center [139, 222] width 13 height 13
click at [162, 372] on li "Package audit log" at bounding box center [137, 367] width 101 height 24
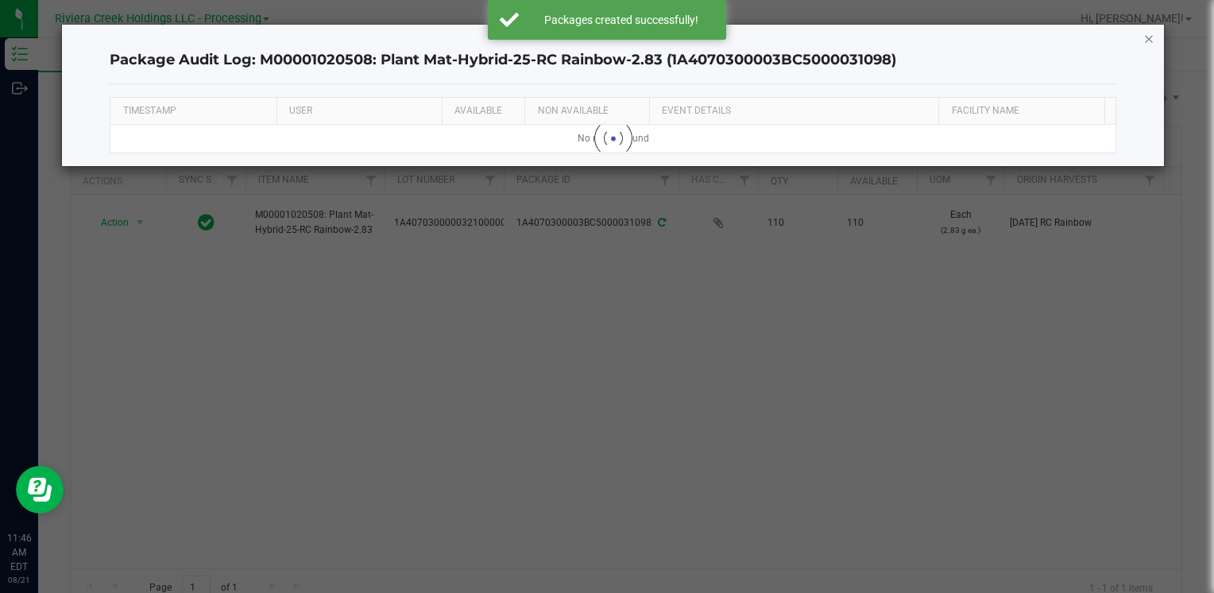
click at [1153, 38] on icon "button" at bounding box center [1148, 38] width 11 height 19
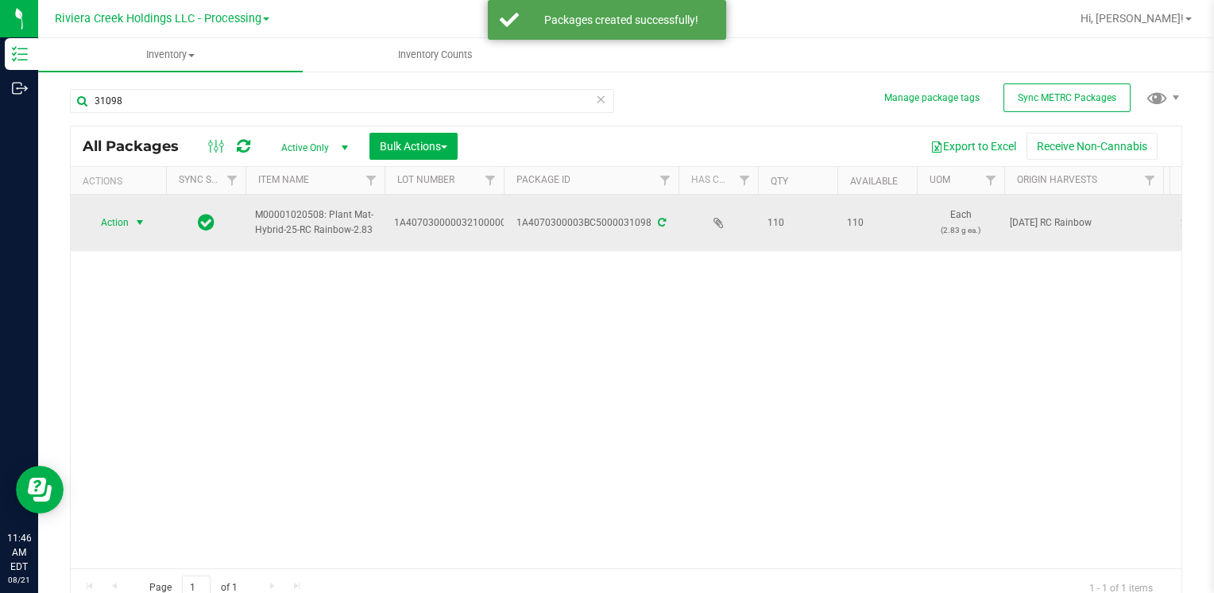
click at [121, 208] on td "Action Action Create package Edit attributes Global inventory Locate package Lo…" at bounding box center [118, 223] width 95 height 56
click at [125, 218] on span "Action" at bounding box center [108, 222] width 43 height 22
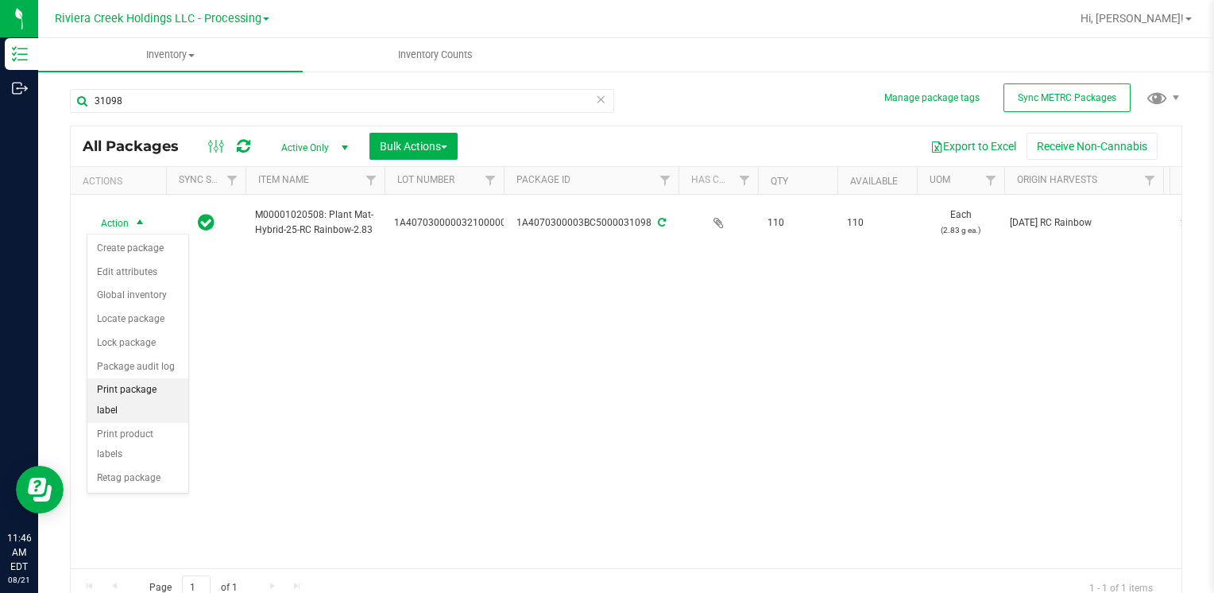
click at [168, 386] on li "Print package label" at bounding box center [137, 400] width 101 height 44
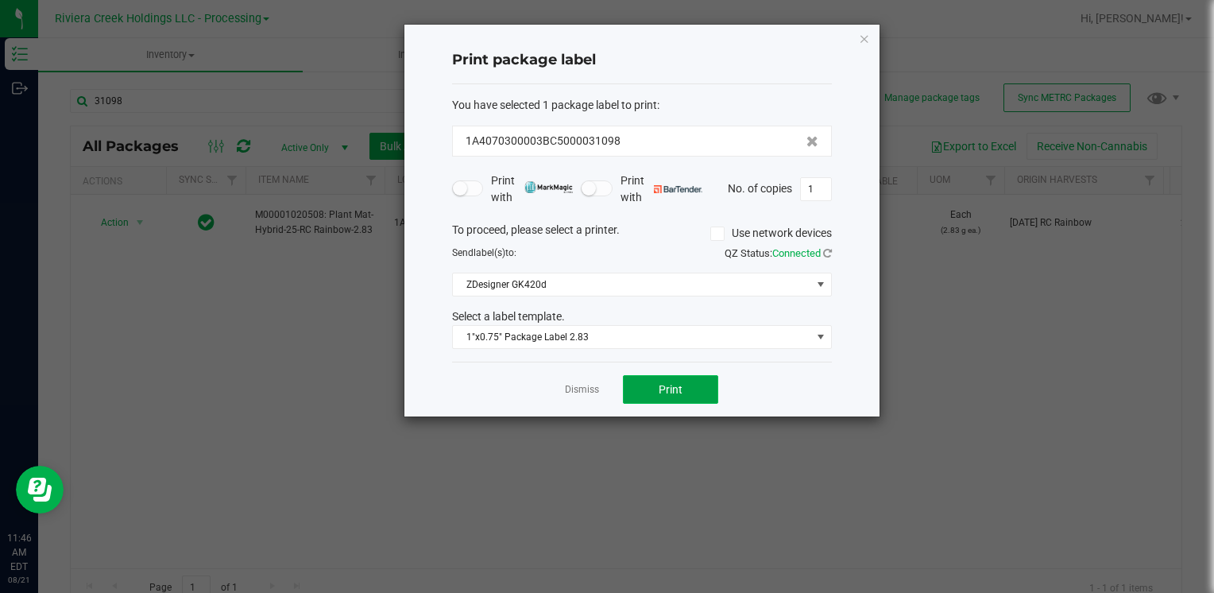
click at [649, 389] on button "Print" at bounding box center [670, 389] width 95 height 29
click at [866, 38] on icon "button" at bounding box center [864, 38] width 11 height 19
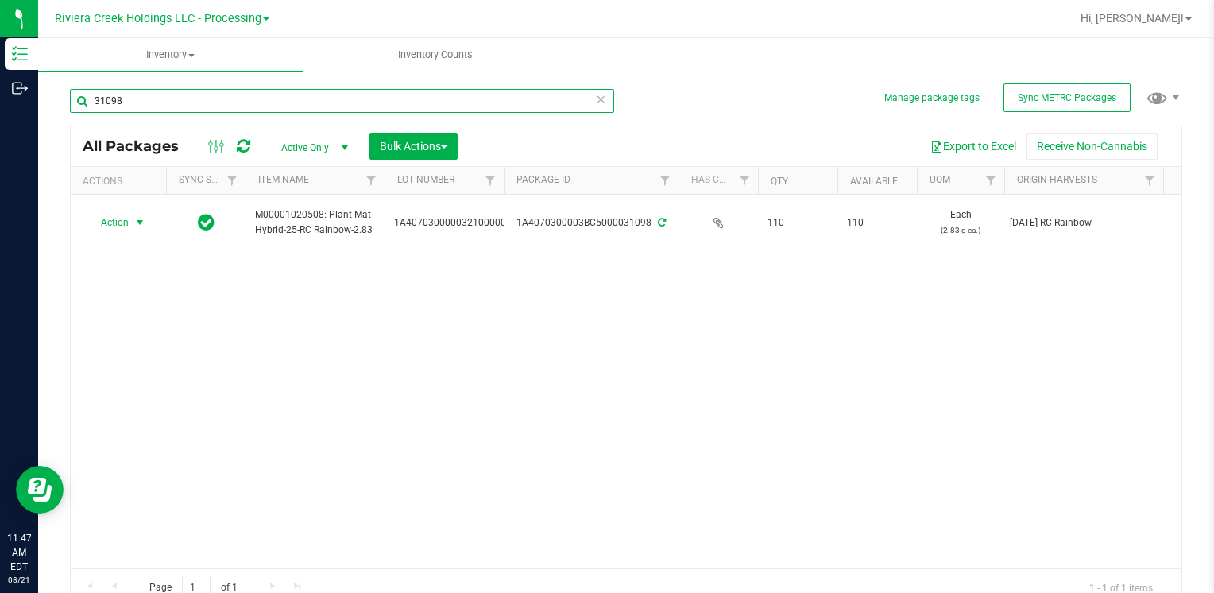
click at [318, 106] on input "31098" at bounding box center [342, 101] width 544 height 24
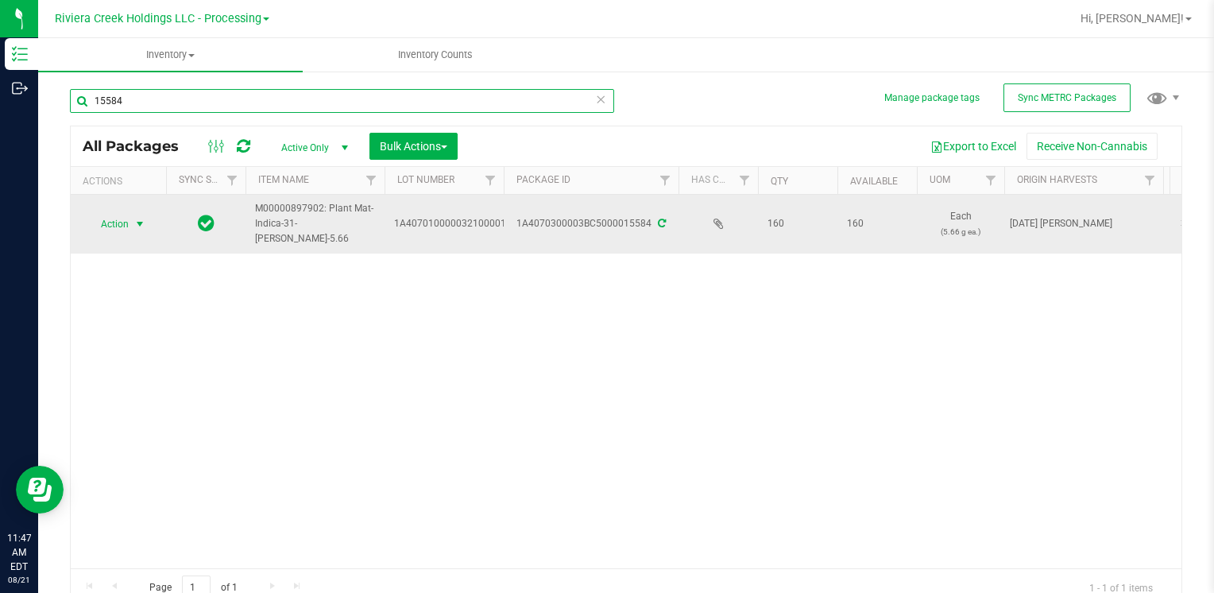
type input "15584"
click at [133, 222] on span "select" at bounding box center [139, 224] width 13 height 13
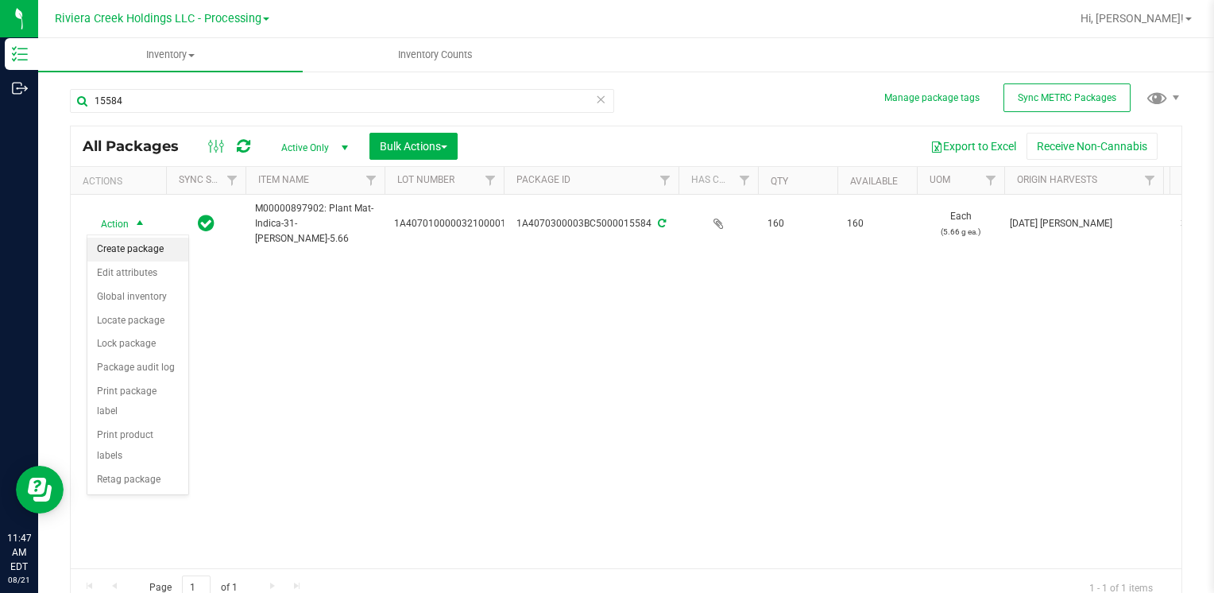
click at [153, 252] on li "Create package" at bounding box center [137, 249] width 101 height 24
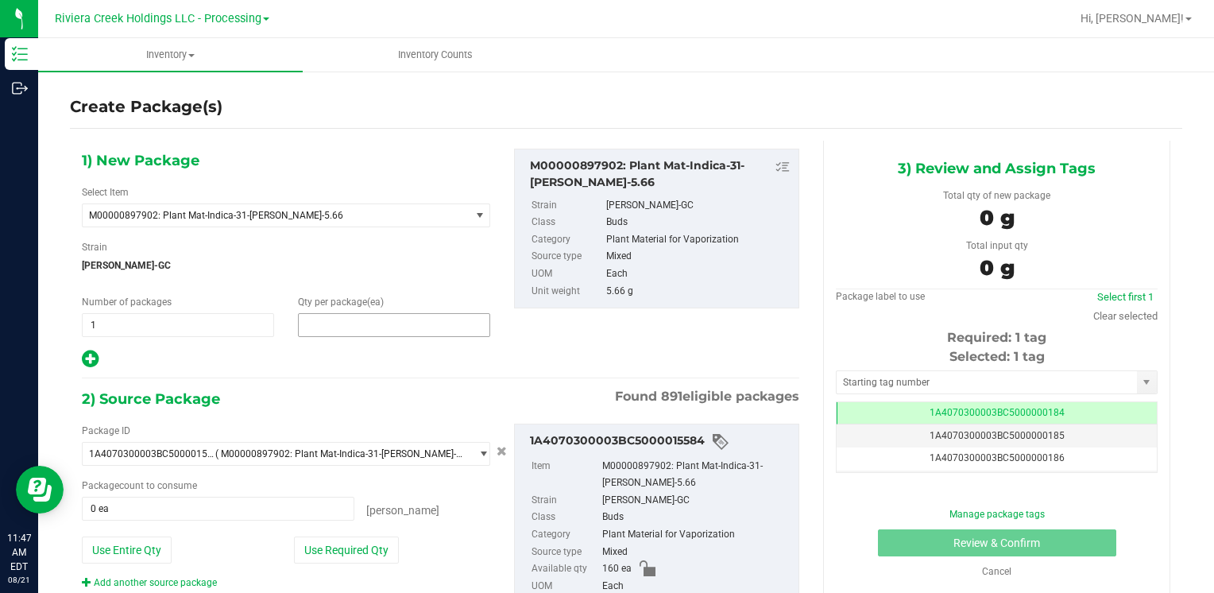
click at [373, 326] on span at bounding box center [394, 325] width 192 height 24
type input "20"
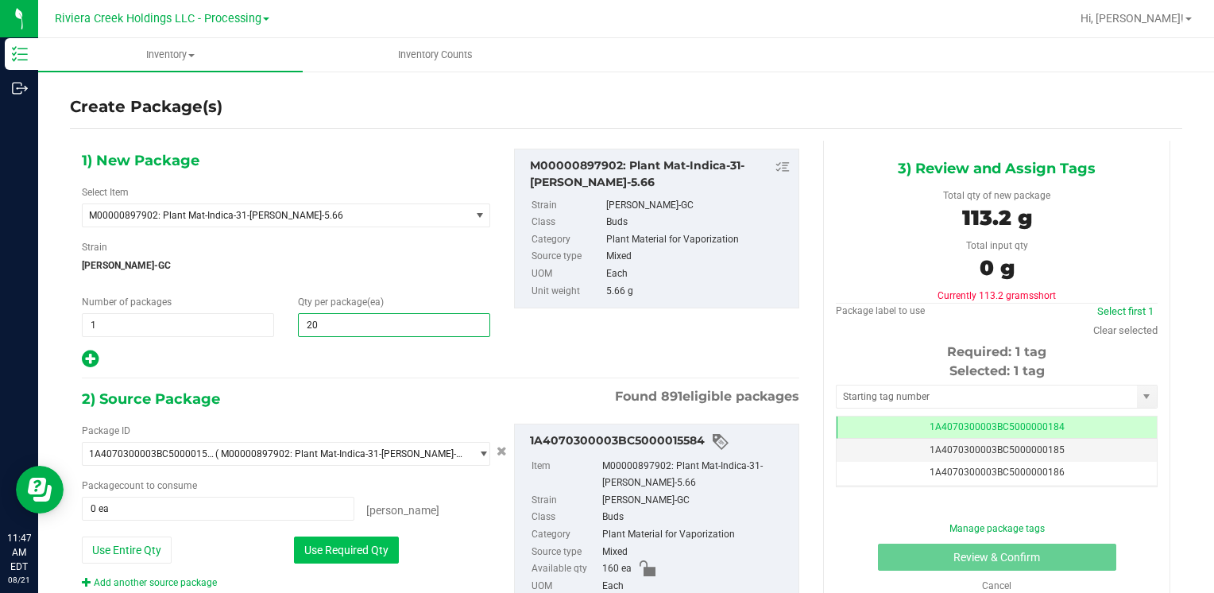
type input "20"
click at [321, 558] on button "Use Required Qty" at bounding box center [346, 549] width 105 height 27
type input "20 ea"
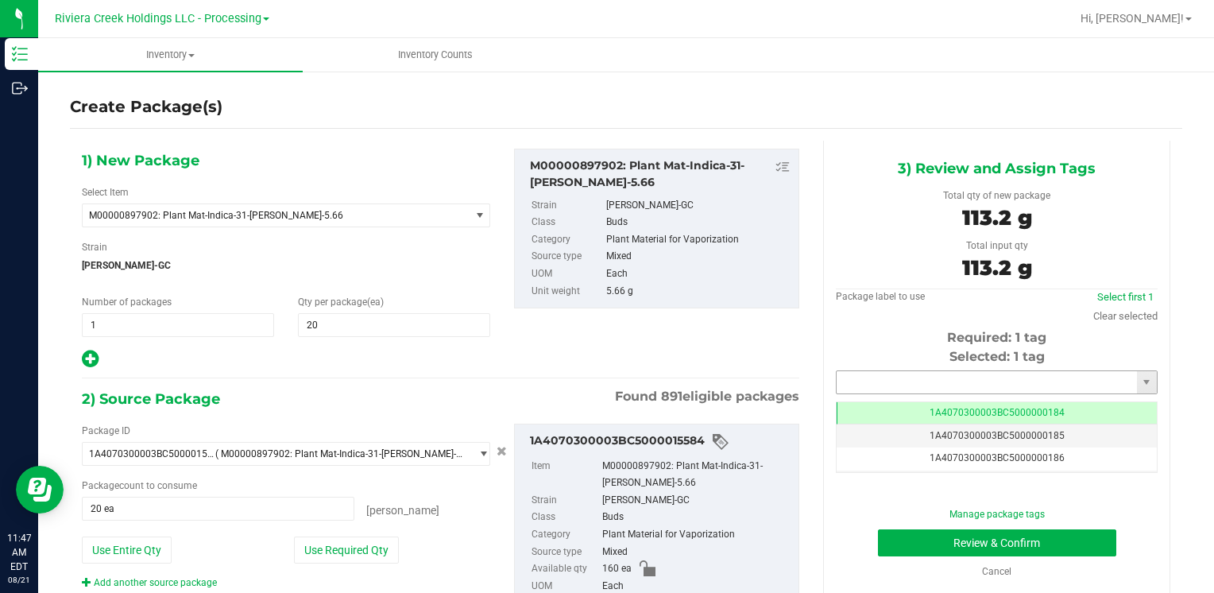
click at [867, 387] on input "text" at bounding box center [986, 382] width 300 height 22
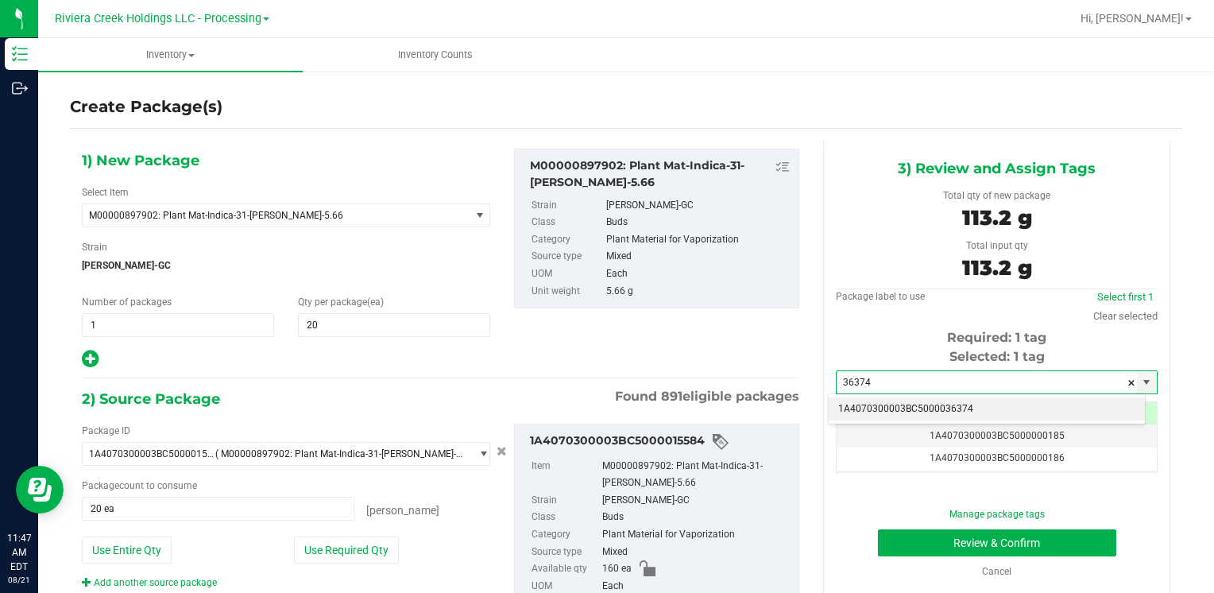
click at [867, 411] on li "1A4070300003BC5000036374" at bounding box center [986, 409] width 316 height 24
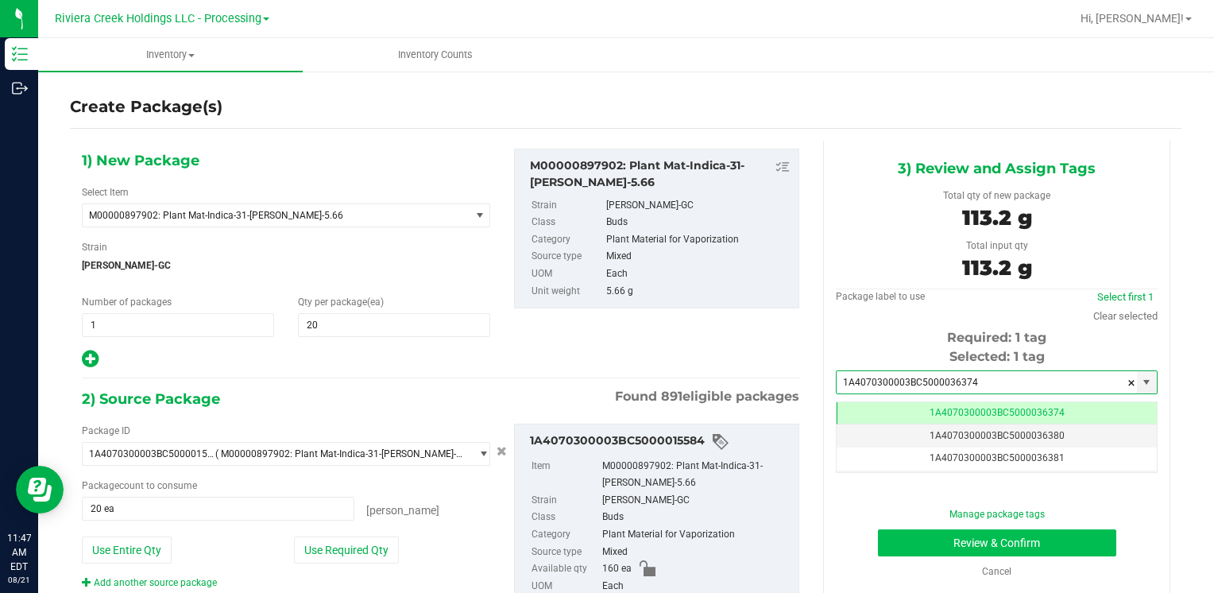
type input "1A4070300003BC5000036374"
click at [902, 536] on button "Review & Confirm" at bounding box center [997, 542] width 238 height 27
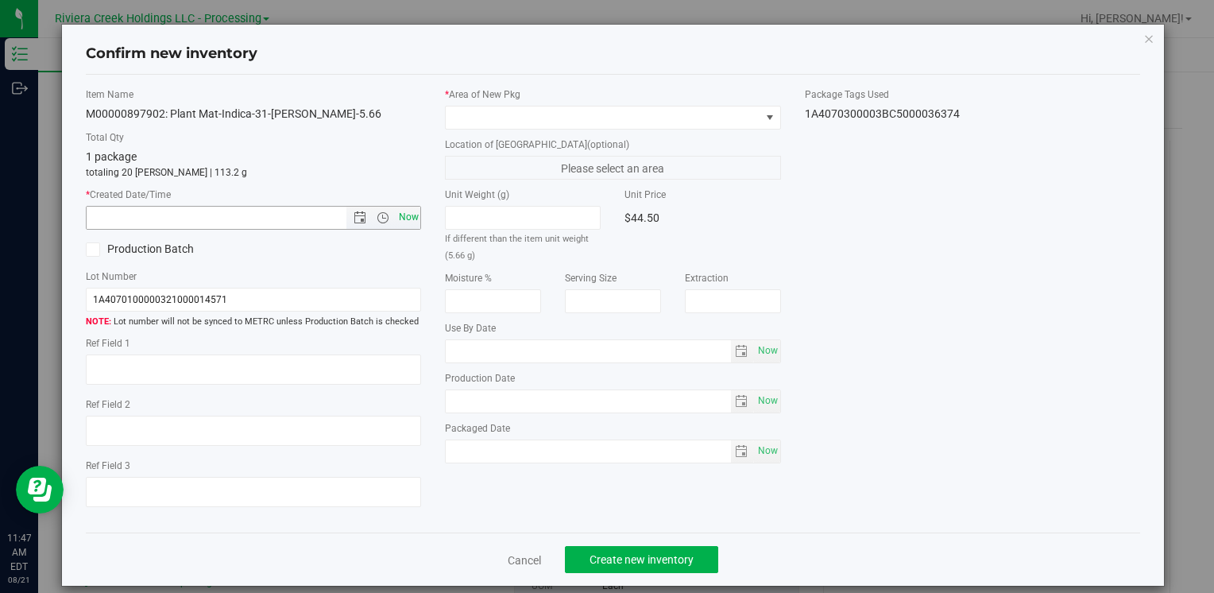
click at [403, 221] on span "Now" at bounding box center [408, 217] width 27 height 23
type input "8/21/2025 11:47 AM"
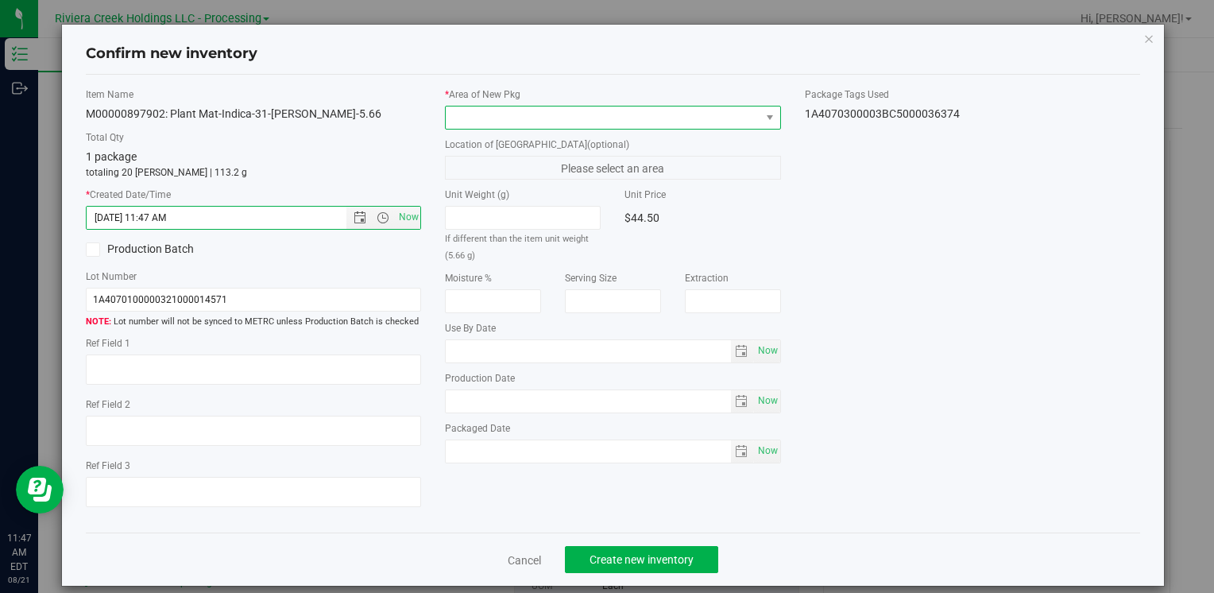
click at [480, 107] on span at bounding box center [603, 117] width 314 height 22
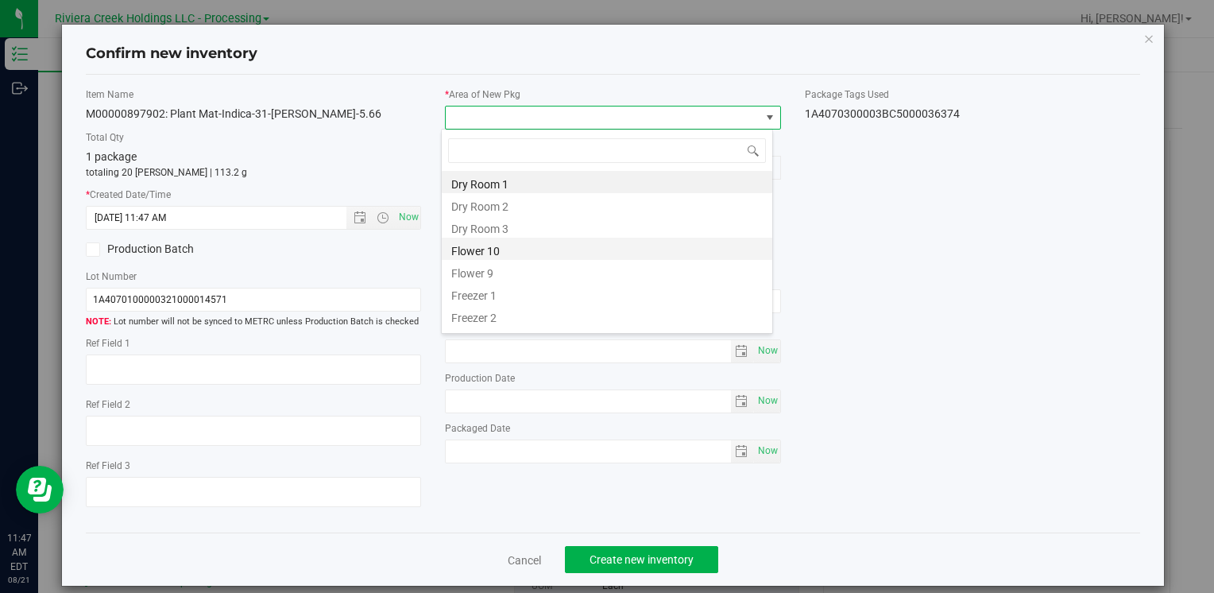
click at [500, 252] on li "Flower 10" at bounding box center [607, 248] width 330 height 22
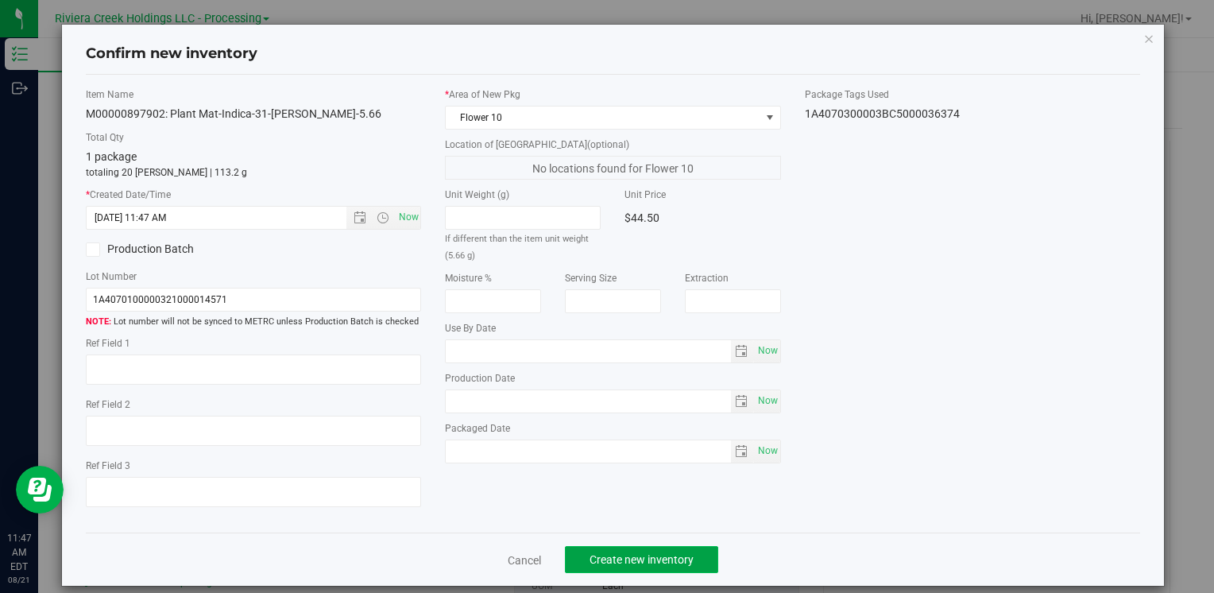
click at [600, 558] on span "Create new inventory" at bounding box center [641, 559] width 104 height 13
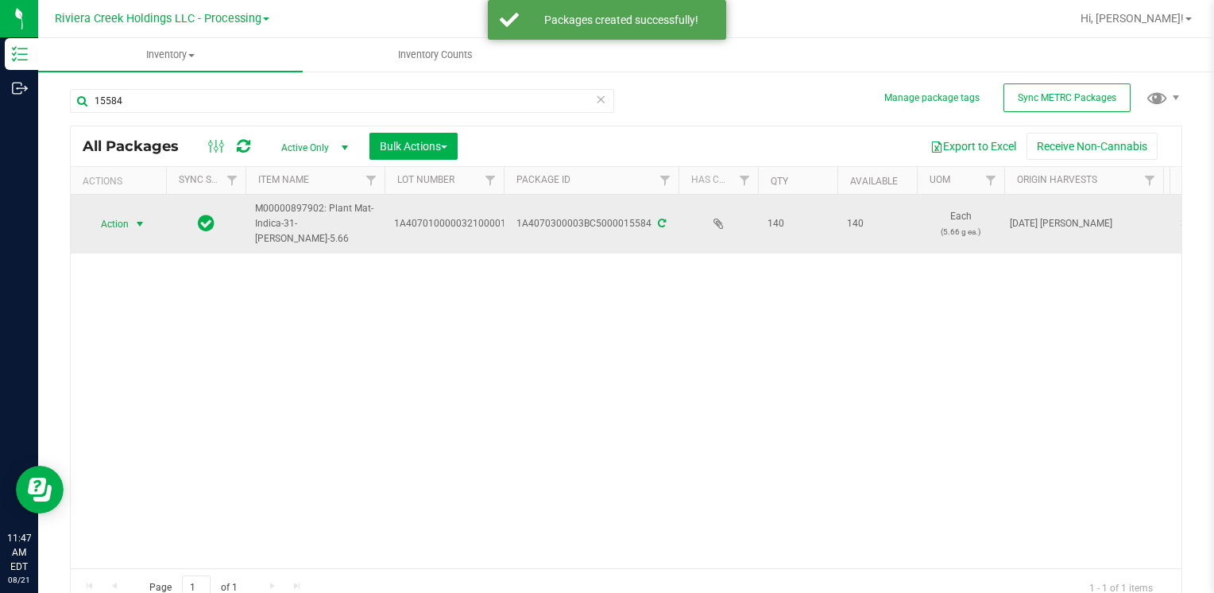
click at [125, 222] on span "Action" at bounding box center [108, 224] width 43 height 22
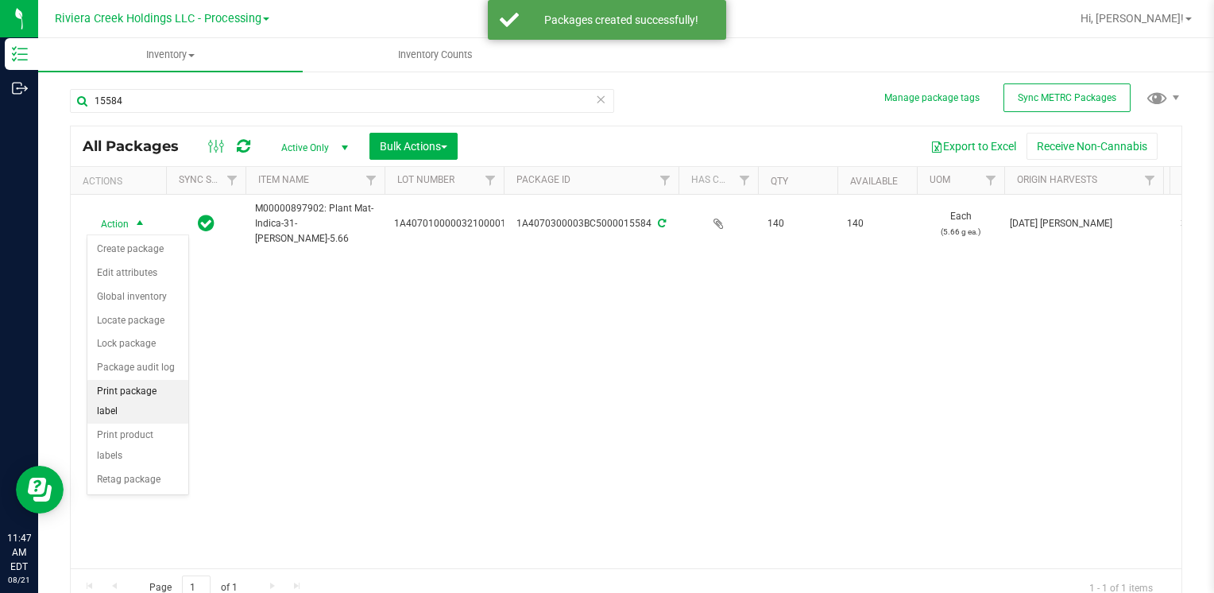
click at [159, 388] on li "Print package label" at bounding box center [137, 402] width 101 height 44
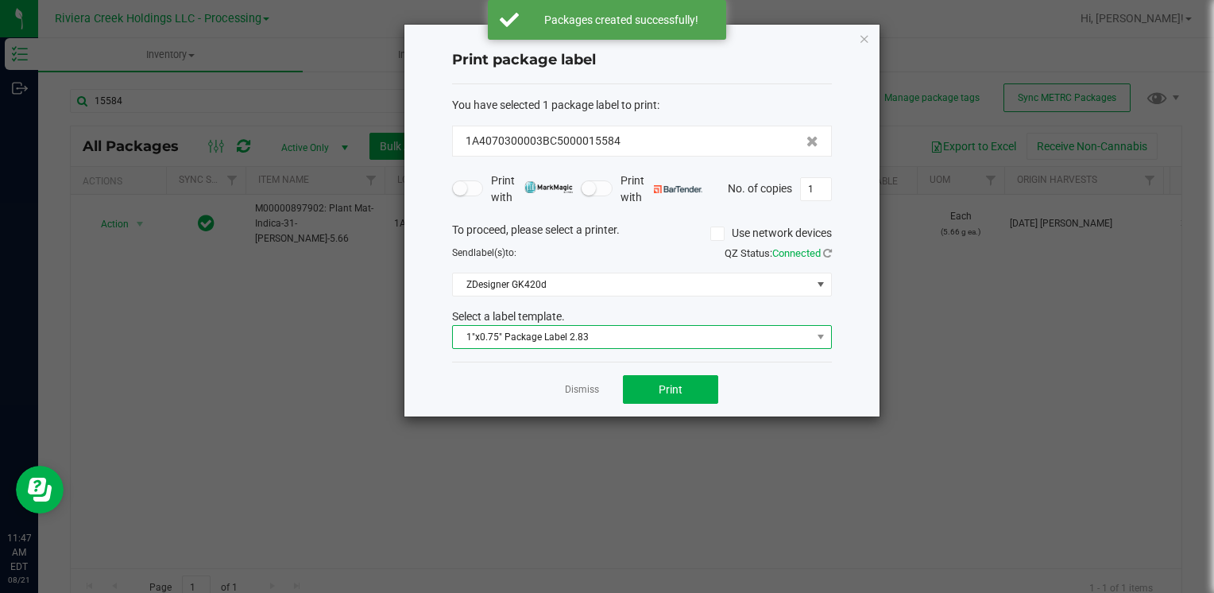
click at [569, 335] on span "1"x0.75" Package Label 2.83" at bounding box center [632, 337] width 358 height 22
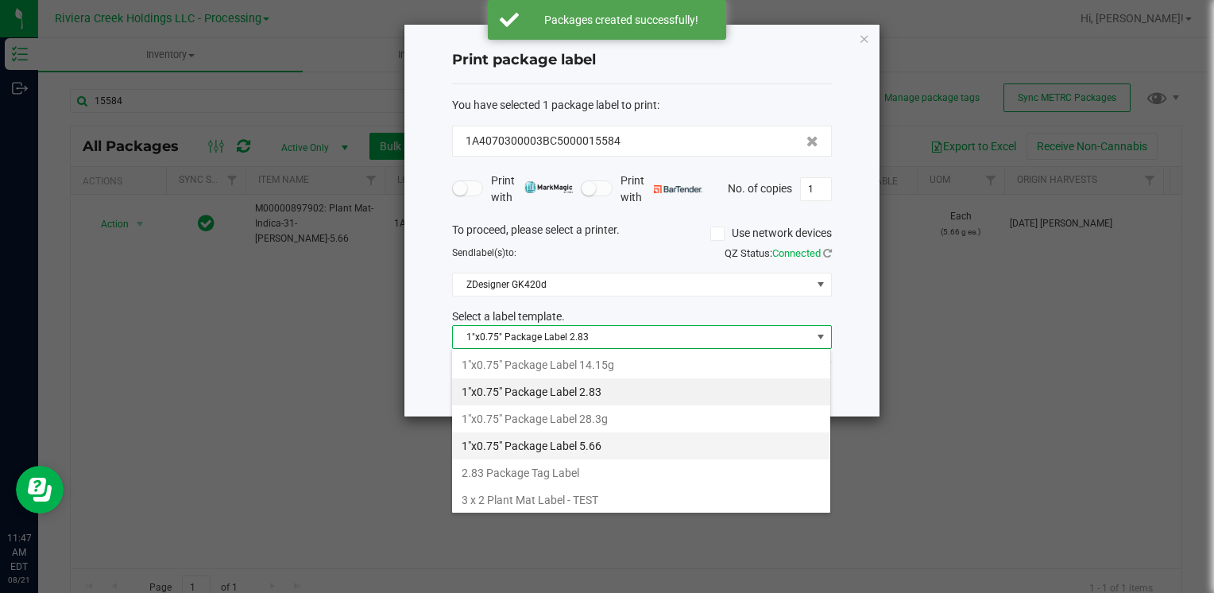
click at [614, 442] on li "1"x0.75" Package Label 5.66" at bounding box center [641, 445] width 378 height 27
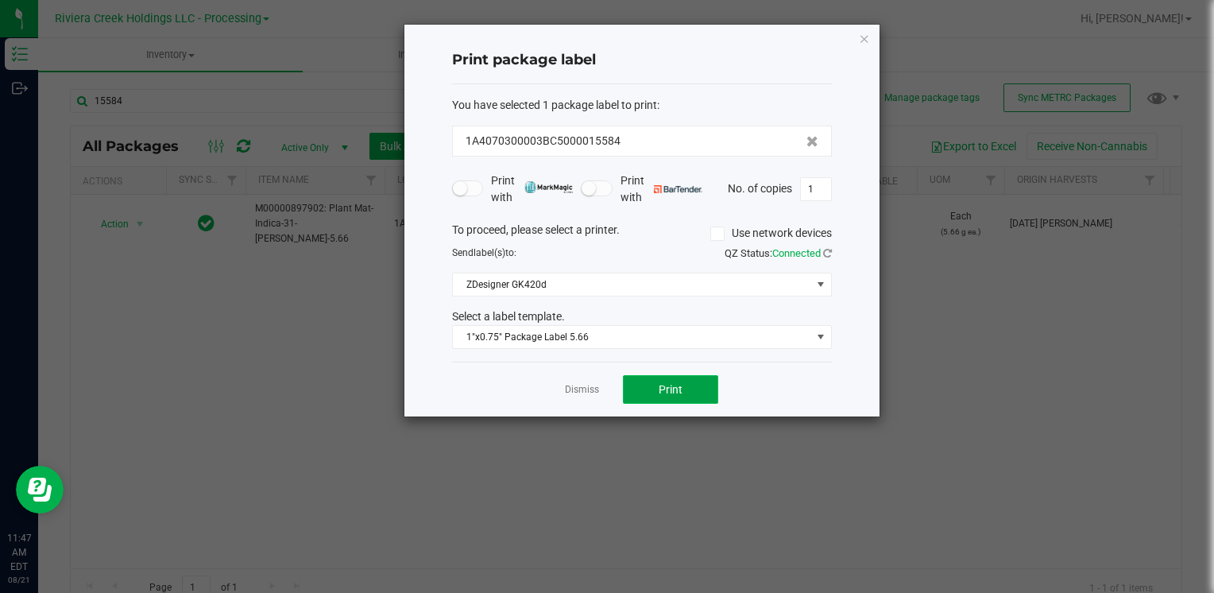
click at [670, 392] on span "Print" at bounding box center [670, 389] width 24 height 13
